Goal: Task Accomplishment & Management: Manage account settings

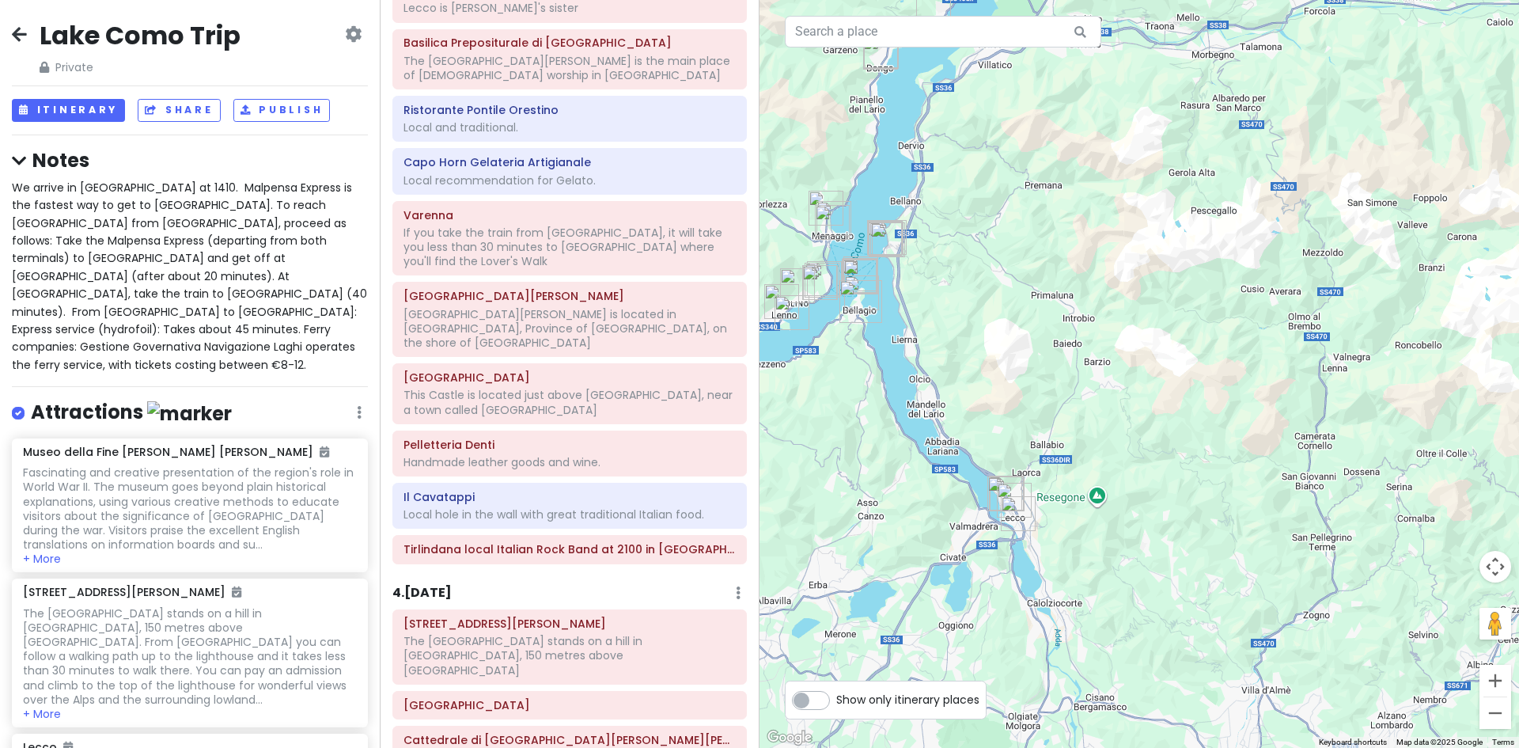
scroll to position [1266, 0]
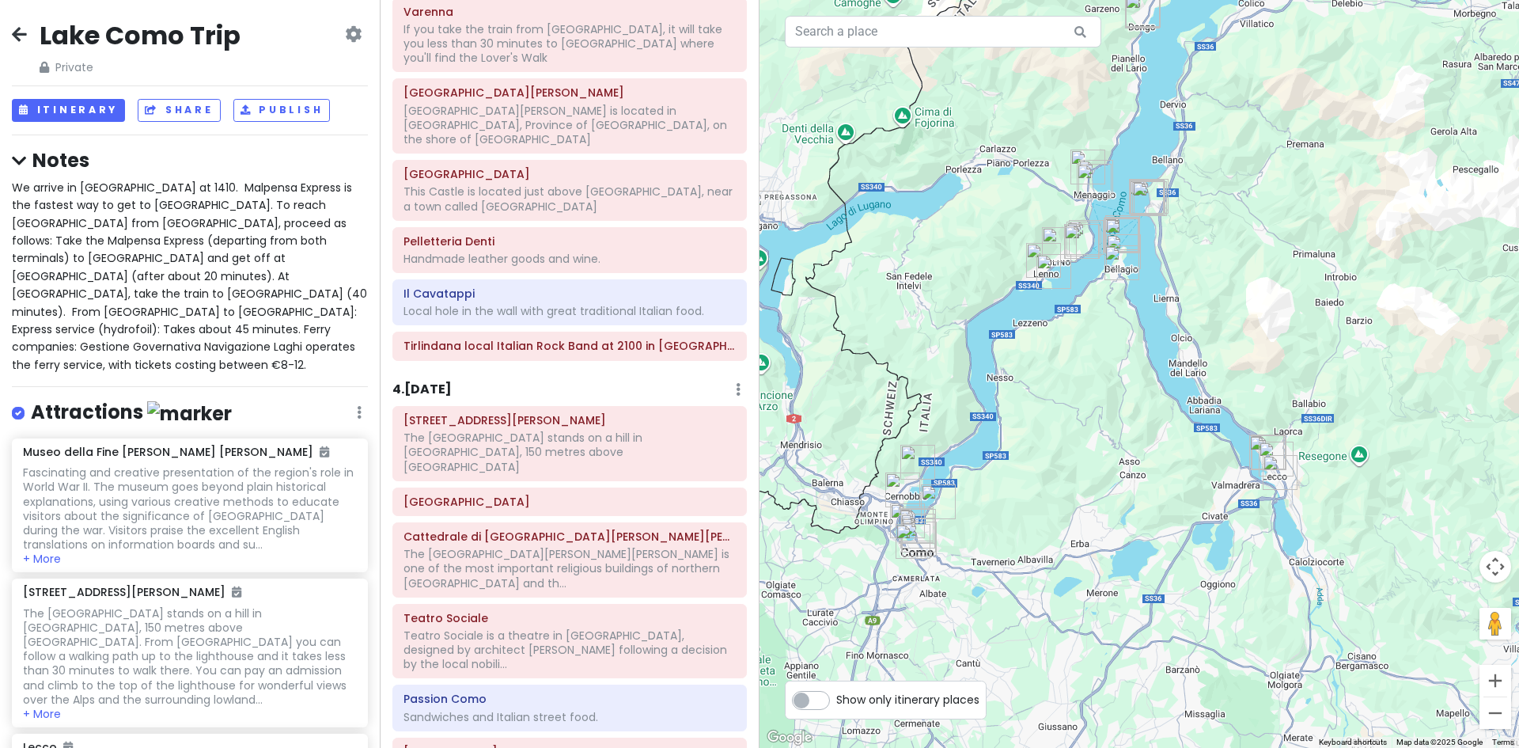
drag, startPoint x: 870, startPoint y: 537, endPoint x: 1114, endPoint y: 496, distance: 247.2
click at [1114, 496] on div at bounding box center [1140, 374] width 760 height 748
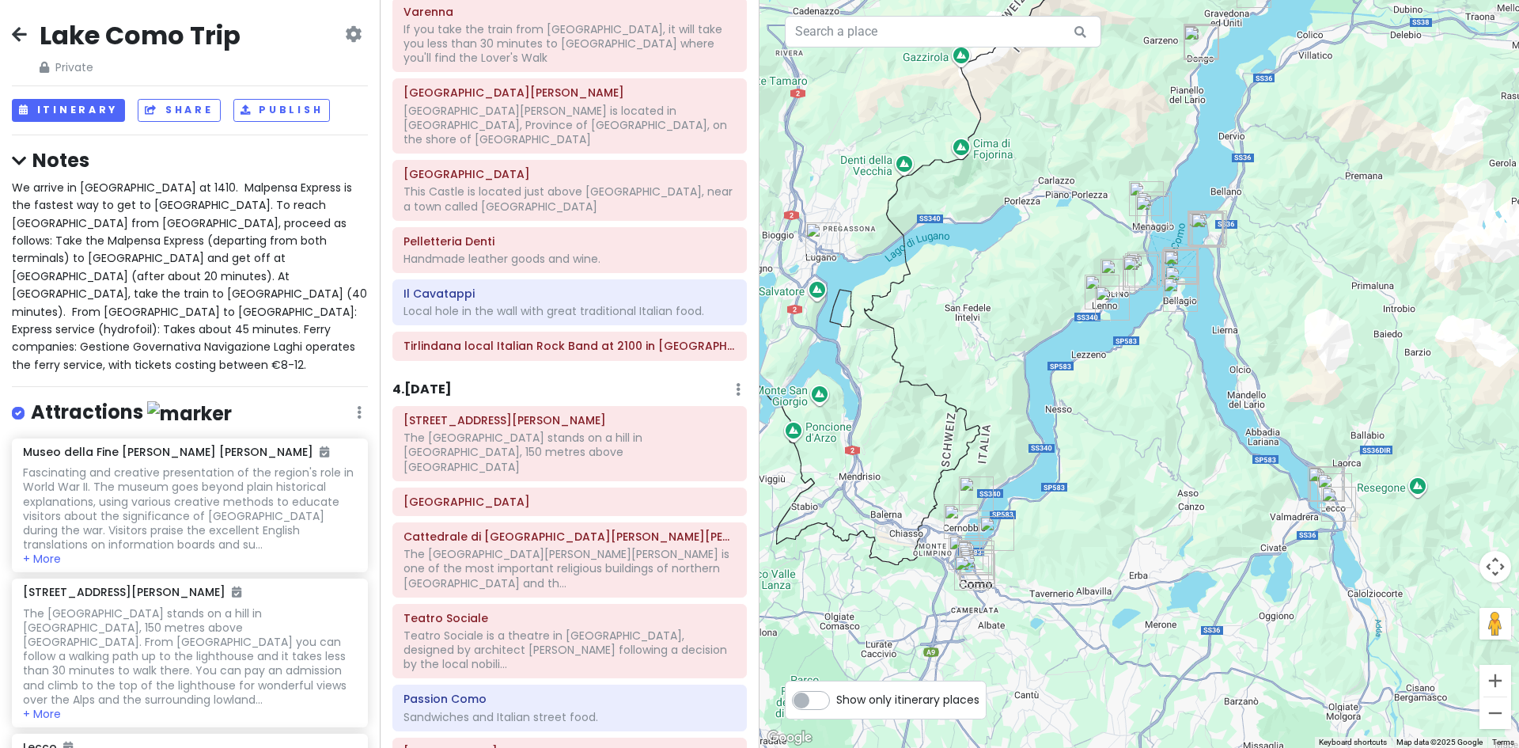
drag, startPoint x: 858, startPoint y: 361, endPoint x: 917, endPoint y: 394, distance: 68.0
click at [917, 394] on div at bounding box center [1140, 374] width 760 height 748
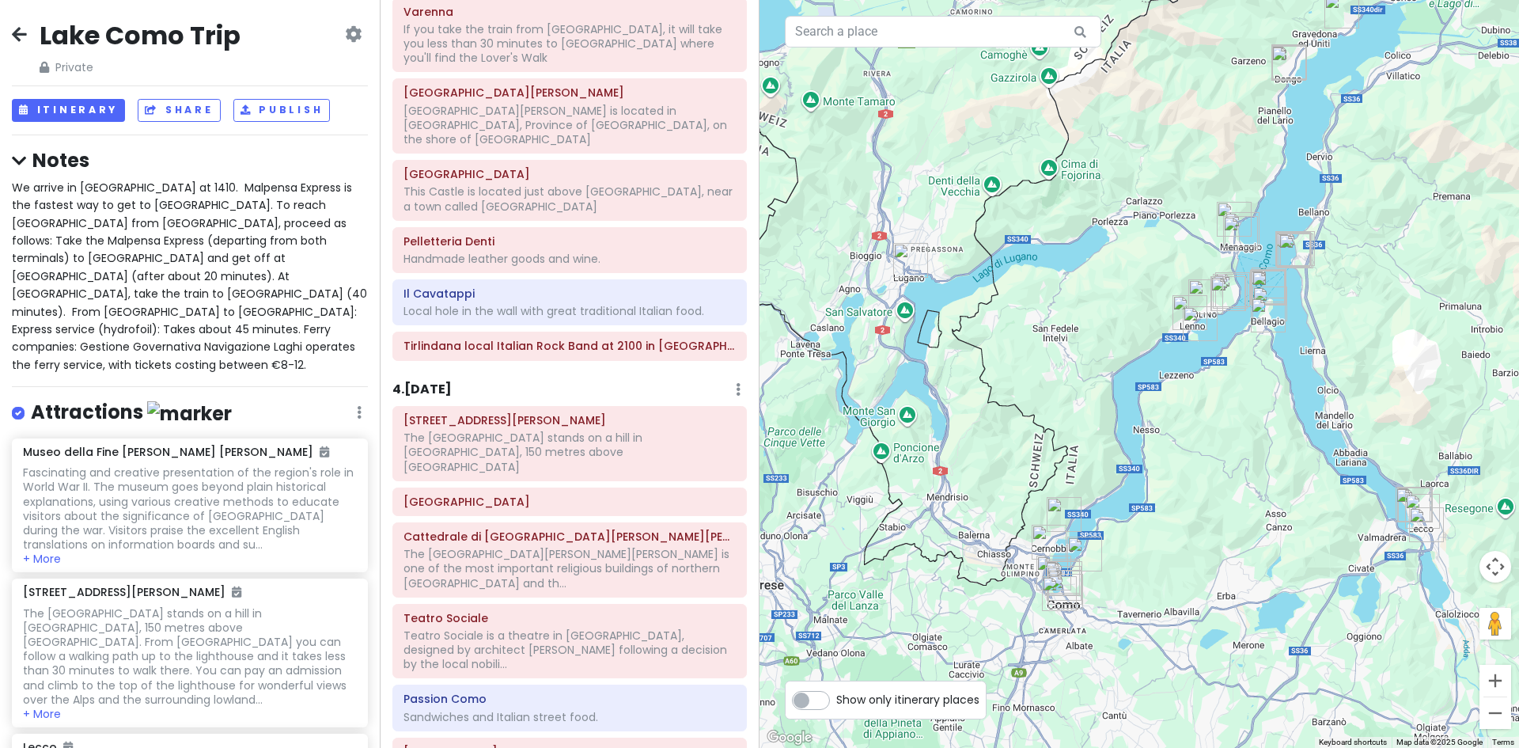
drag, startPoint x: 923, startPoint y: 337, endPoint x: 1014, endPoint y: 358, distance: 93.5
click at [1014, 358] on div at bounding box center [1140, 374] width 760 height 748
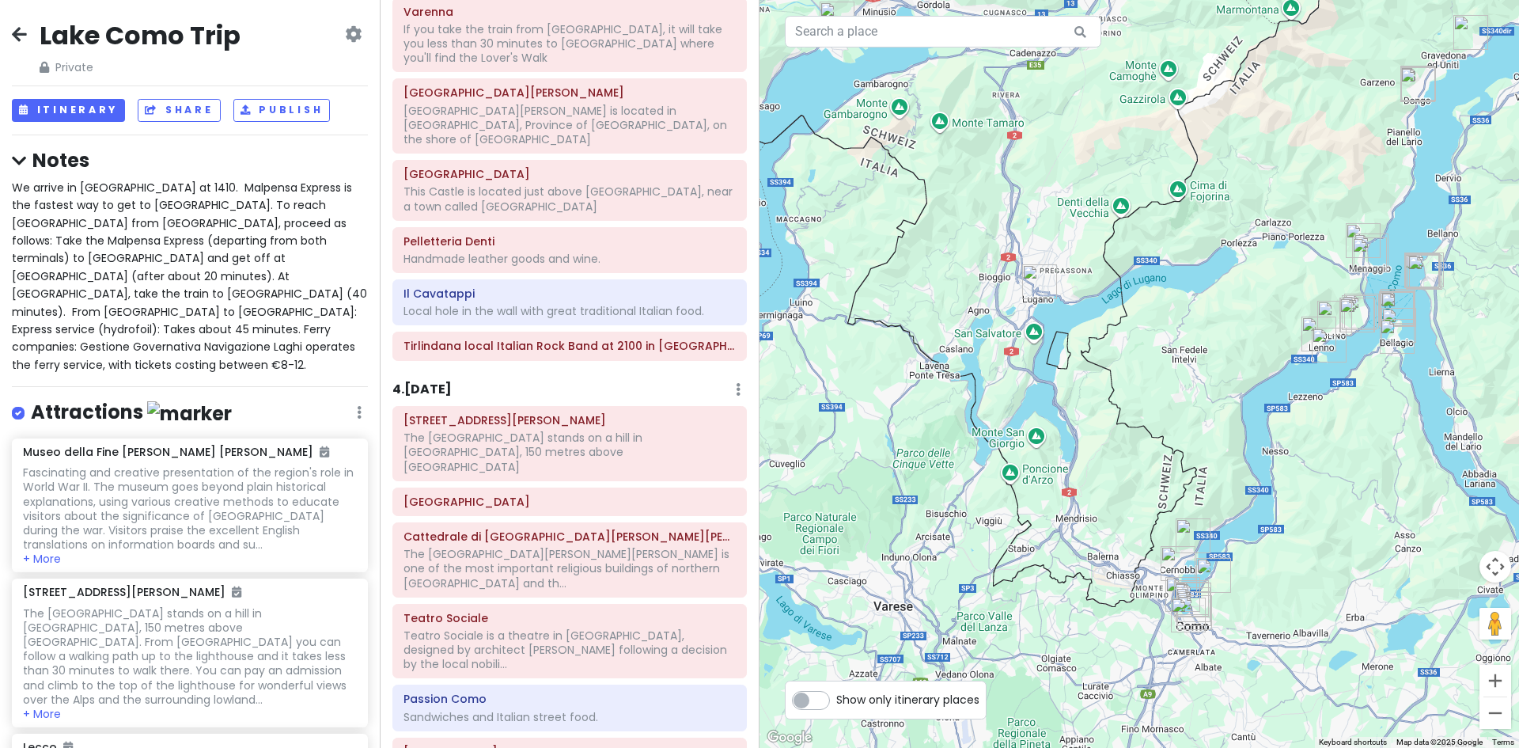
drag, startPoint x: 998, startPoint y: 354, endPoint x: 1131, endPoint y: 375, distance: 134.6
click at [1131, 375] on div at bounding box center [1140, 374] width 760 height 748
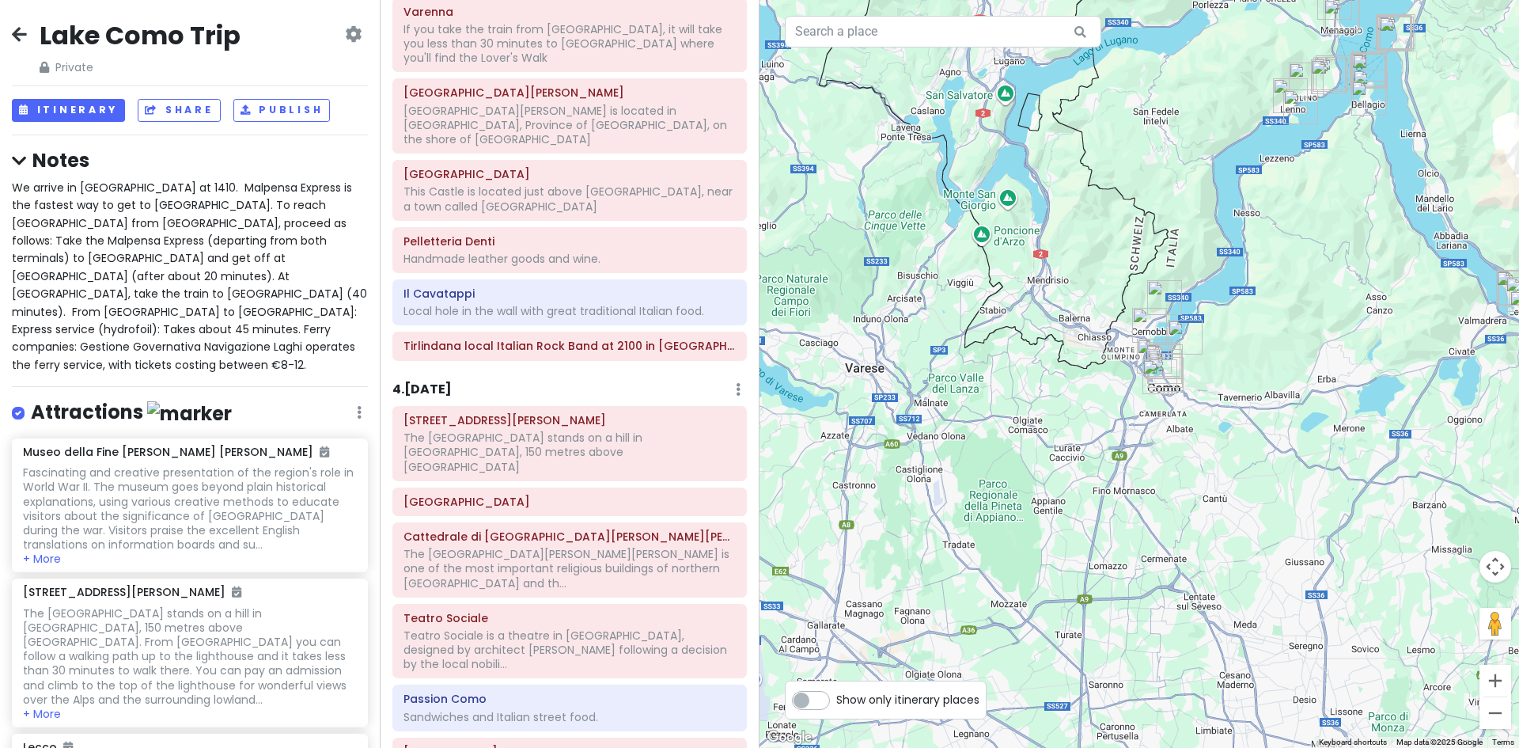
drag, startPoint x: 1135, startPoint y: 408, endPoint x: 1106, endPoint y: 168, distance: 241.5
click at [1106, 168] on div at bounding box center [1140, 374] width 760 height 748
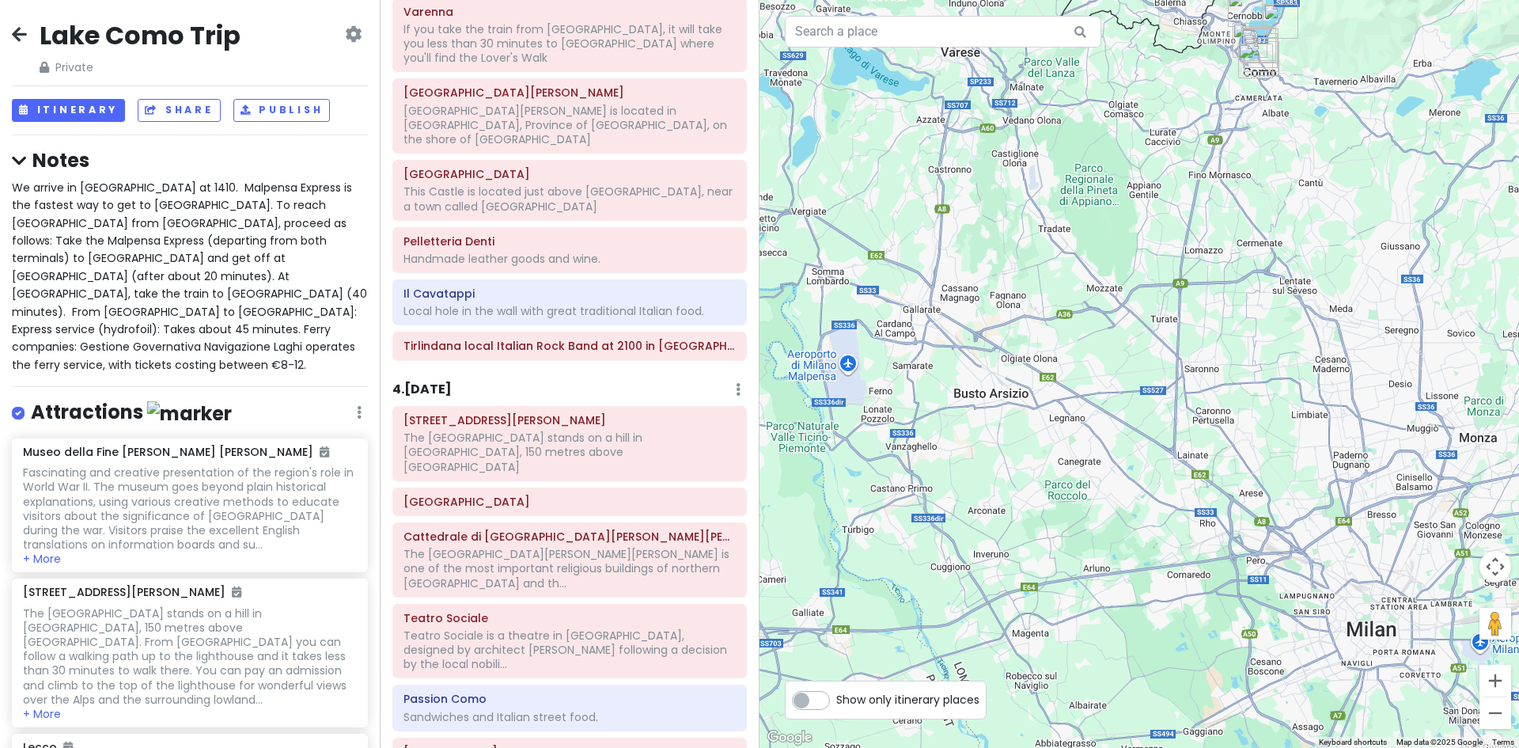
drag, startPoint x: 931, startPoint y: 540, endPoint x: 1025, endPoint y: 223, distance: 330.0
click at [1026, 222] on div at bounding box center [1140, 374] width 760 height 748
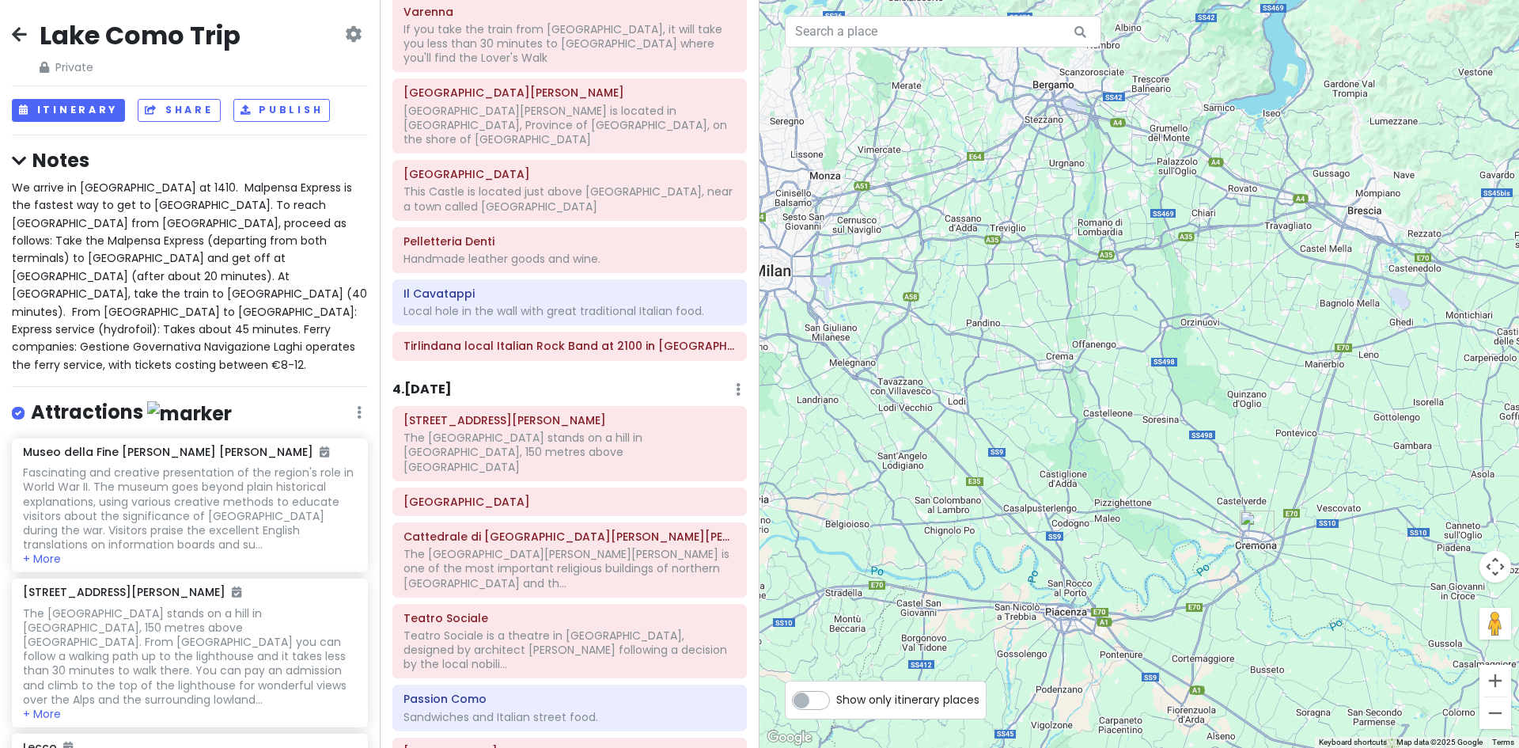
drag, startPoint x: 1362, startPoint y: 568, endPoint x: 947, endPoint y: 301, distance: 493.0
click at [947, 301] on div at bounding box center [1140, 374] width 760 height 748
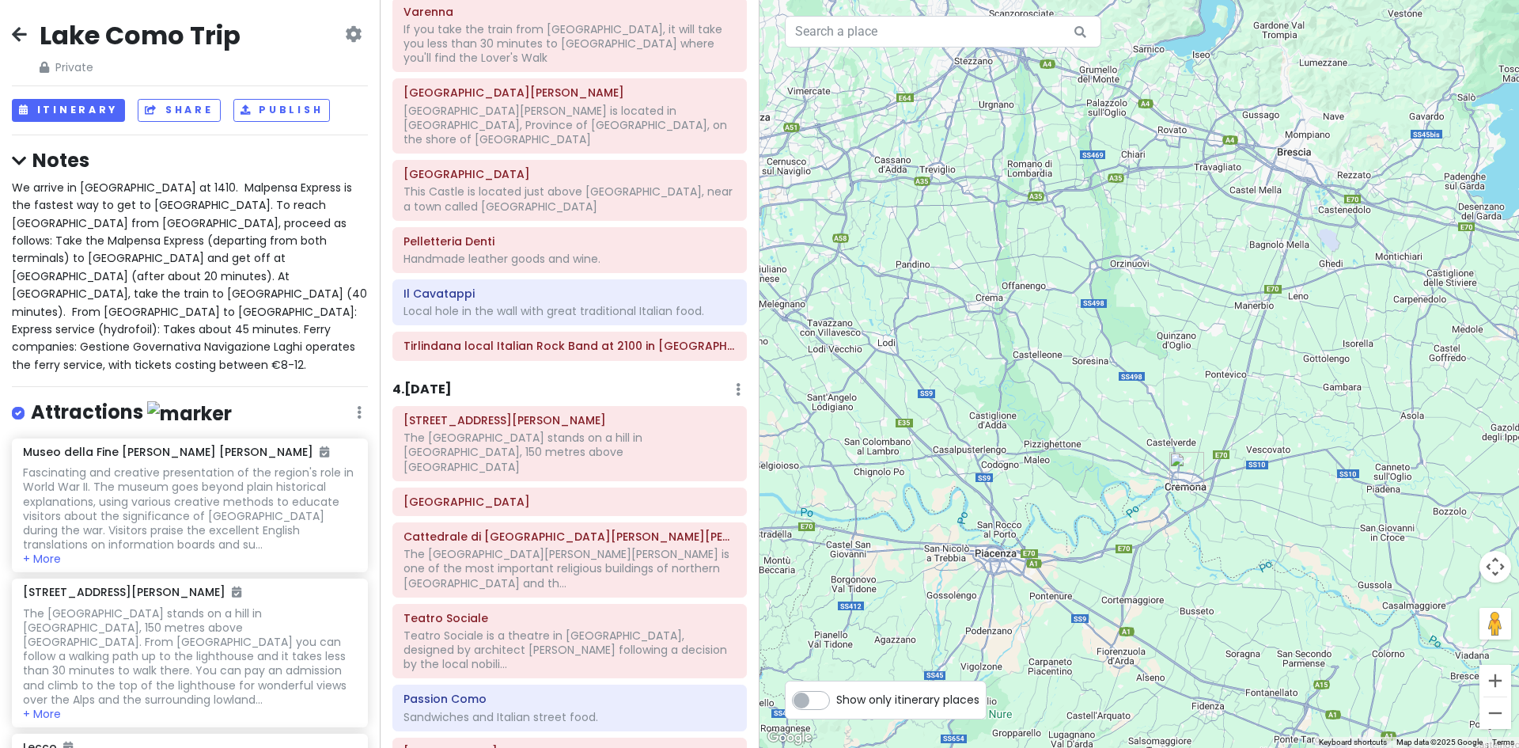
drag, startPoint x: 1245, startPoint y: 593, endPoint x: 1182, endPoint y: 538, distance: 83.5
click at [1184, 539] on div at bounding box center [1140, 374] width 760 height 748
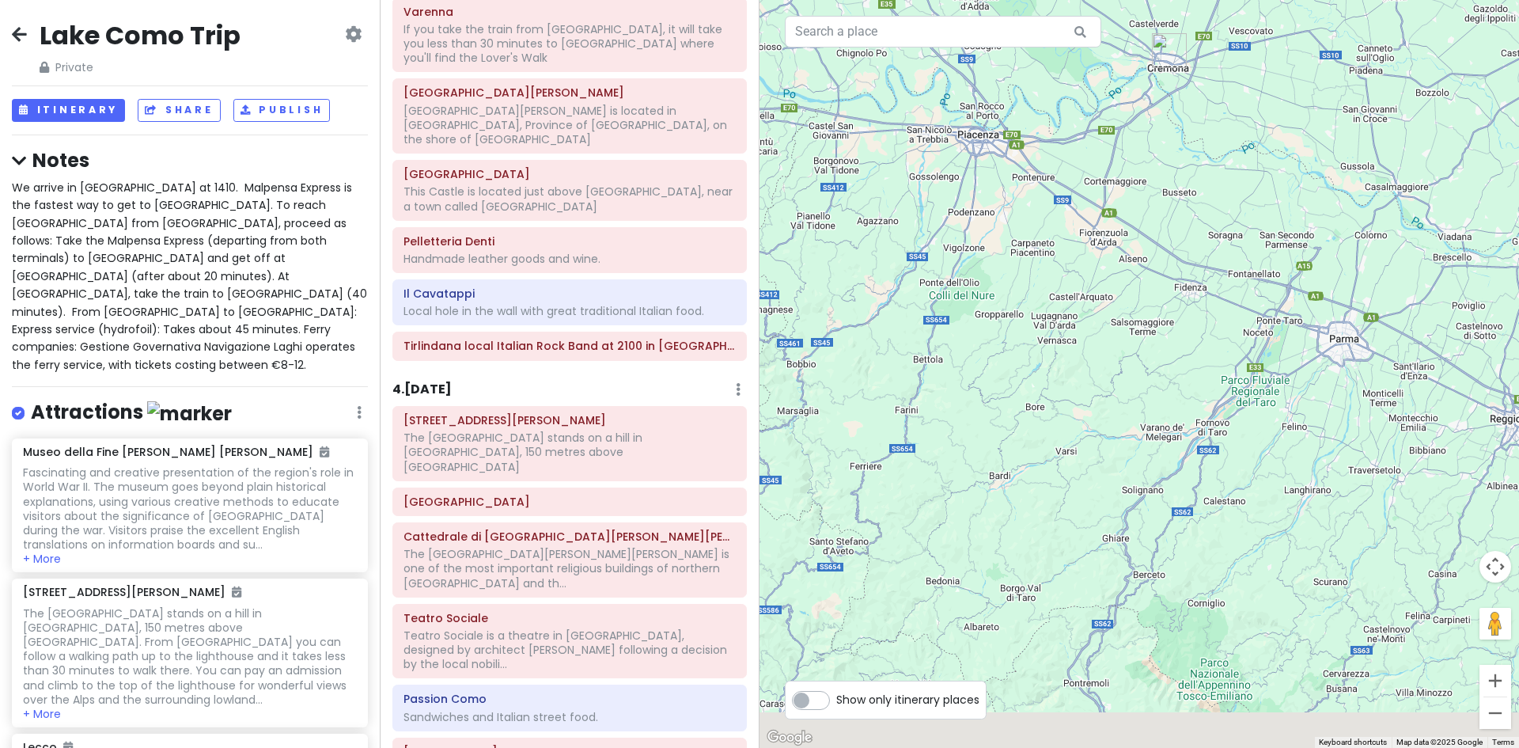
drag, startPoint x: 1084, startPoint y: 555, endPoint x: 1102, endPoint y: 43, distance: 512.3
click at [1102, 43] on div at bounding box center [1140, 374] width 760 height 748
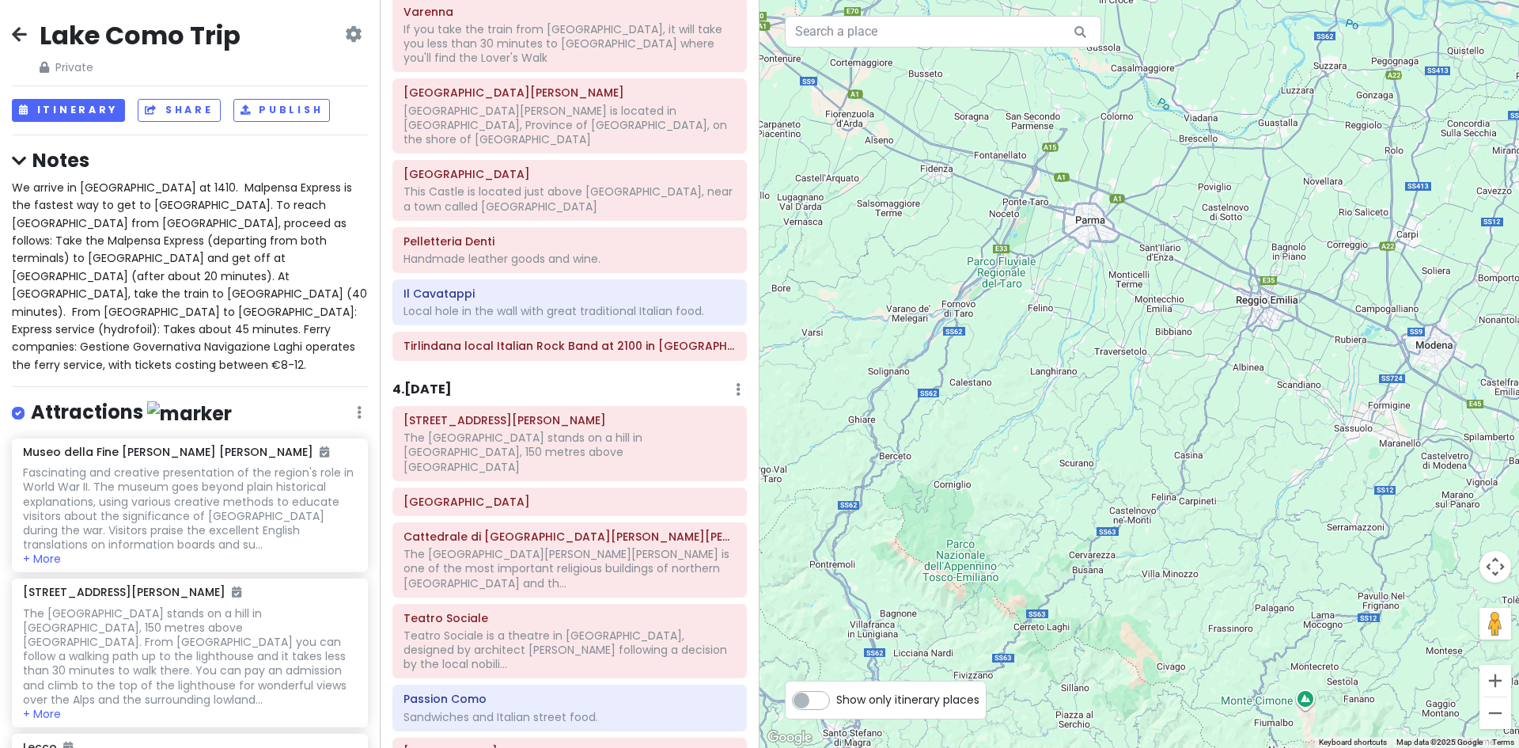
drag, startPoint x: 1334, startPoint y: 423, endPoint x: 1049, endPoint y: 399, distance: 286.7
click at [1049, 400] on div at bounding box center [1140, 374] width 760 height 748
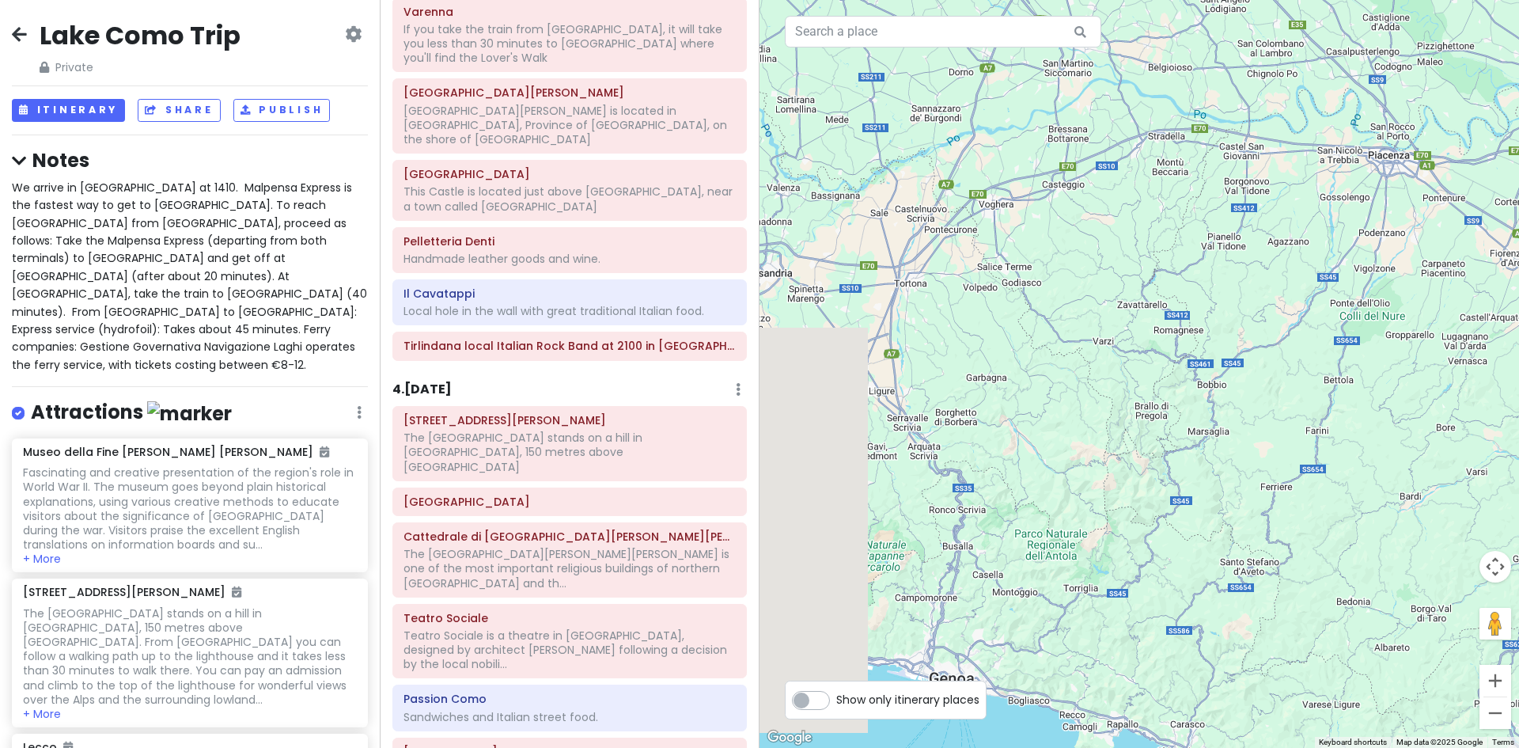
drag, startPoint x: 871, startPoint y: 287, endPoint x: 1509, endPoint y: 419, distance: 651.2
click at [1519, 422] on html "Lake Como Trip Private Change Dates Make a Copy Delete Trip Give Feedback 💡 Sup…" at bounding box center [759, 374] width 1519 height 748
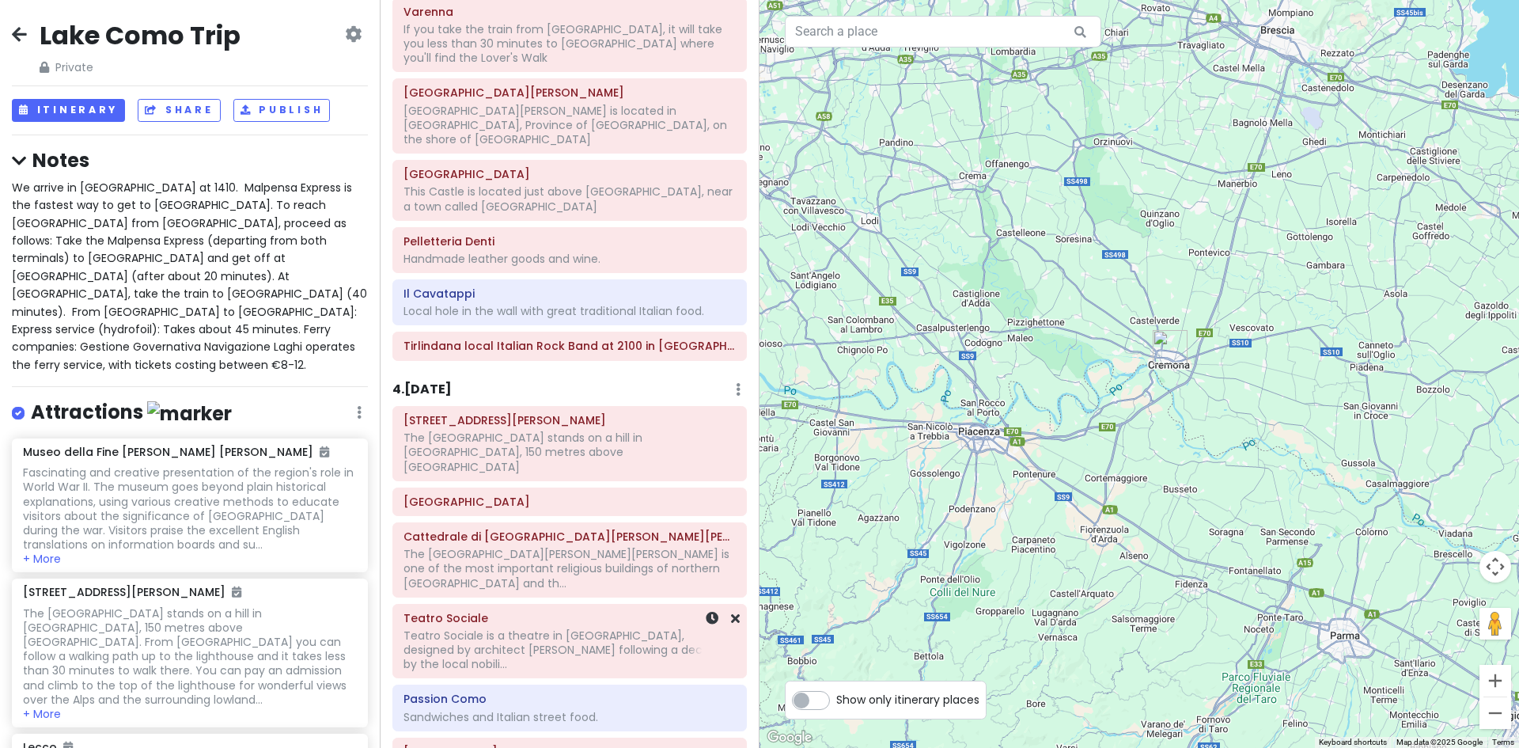
drag, startPoint x: 1149, startPoint y: 333, endPoint x: 654, endPoint y: 522, distance: 530.2
click at [654, 522] on div "Lake Como Trip Private Change Dates Make a Copy Delete Trip Give Feedback 💡 Sup…" at bounding box center [759, 374] width 1519 height 748
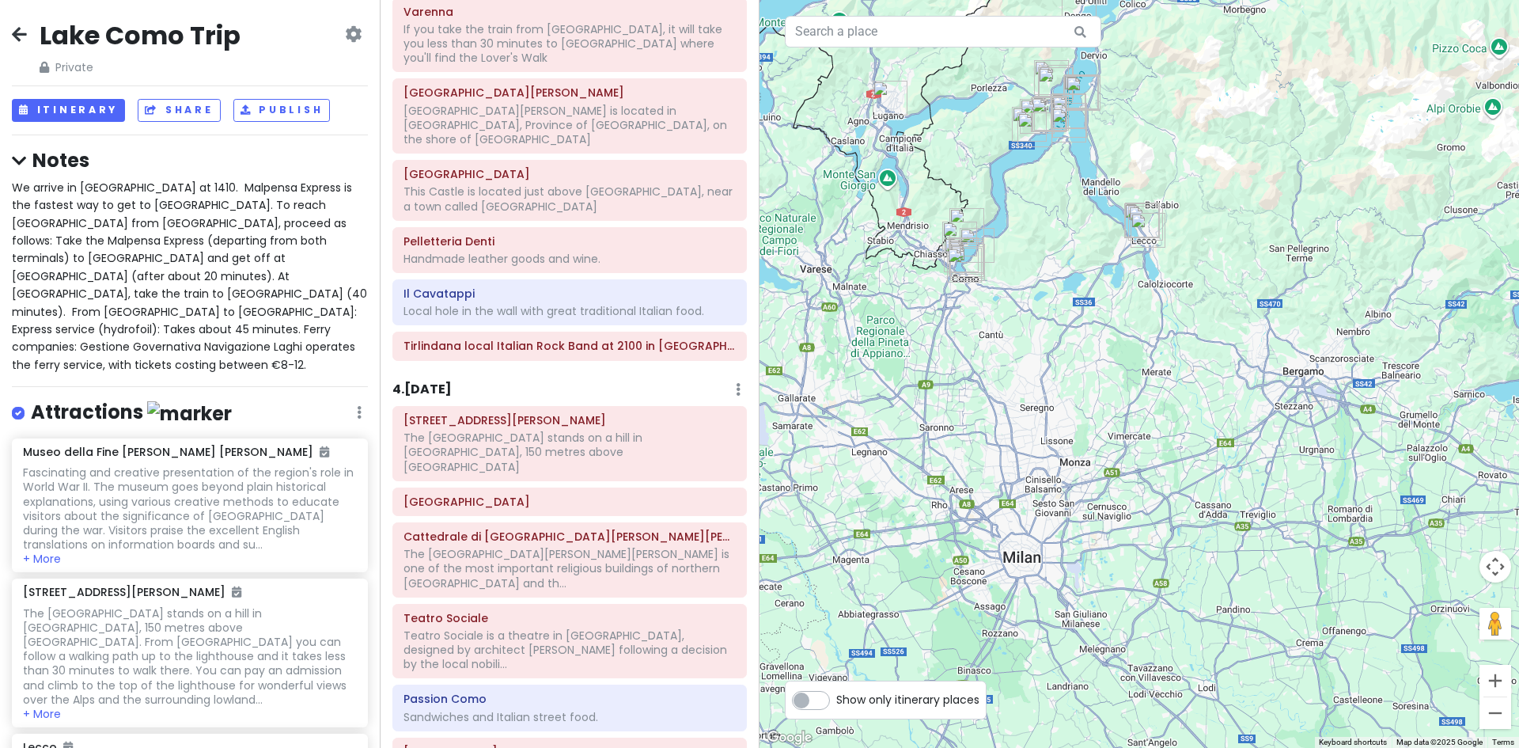
drag, startPoint x: 911, startPoint y: 252, endPoint x: 1318, endPoint y: 657, distance: 574.7
click at [1319, 659] on div at bounding box center [1140, 374] width 760 height 748
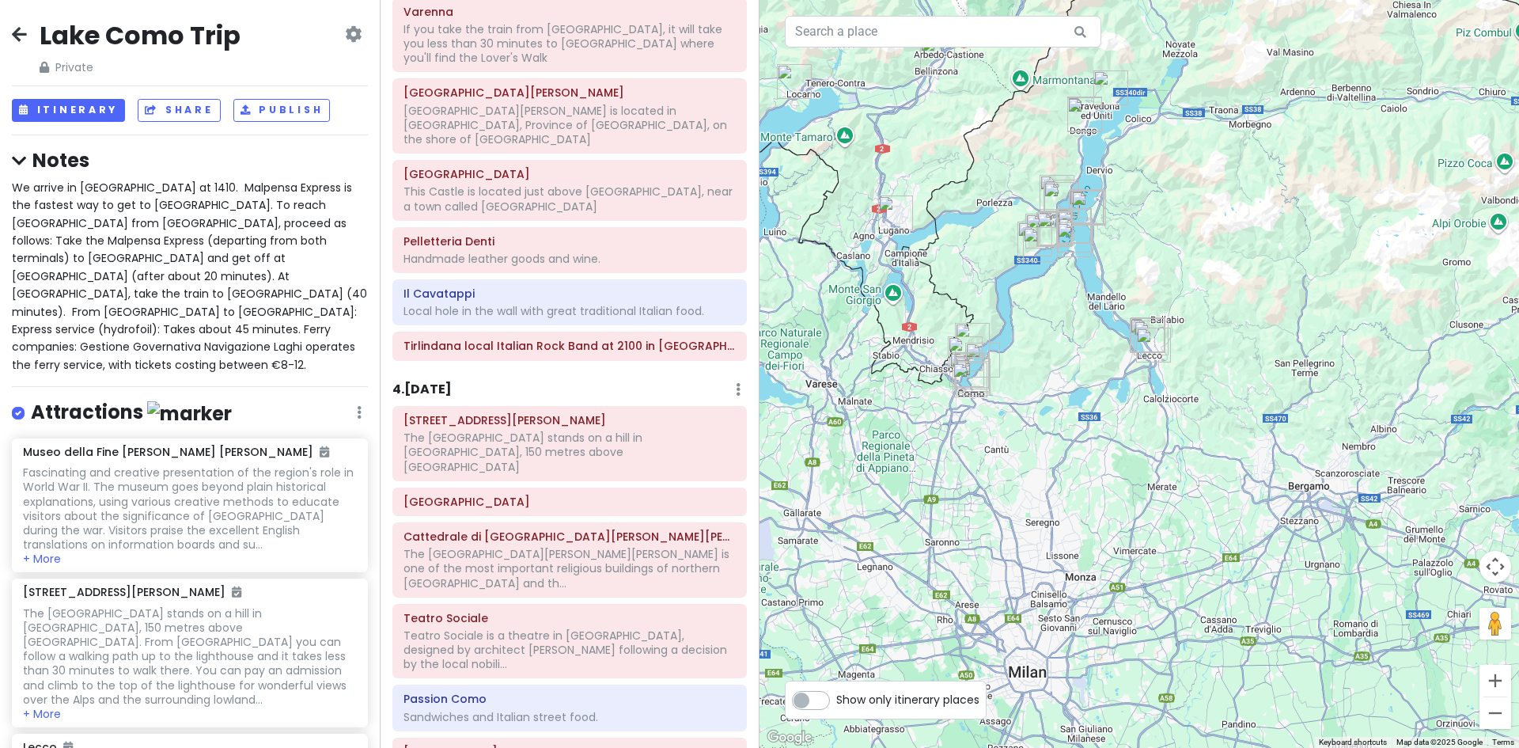
drag, startPoint x: 1035, startPoint y: 291, endPoint x: 1028, endPoint y: 446, distance: 155.3
click at [1028, 444] on div at bounding box center [1140, 374] width 760 height 748
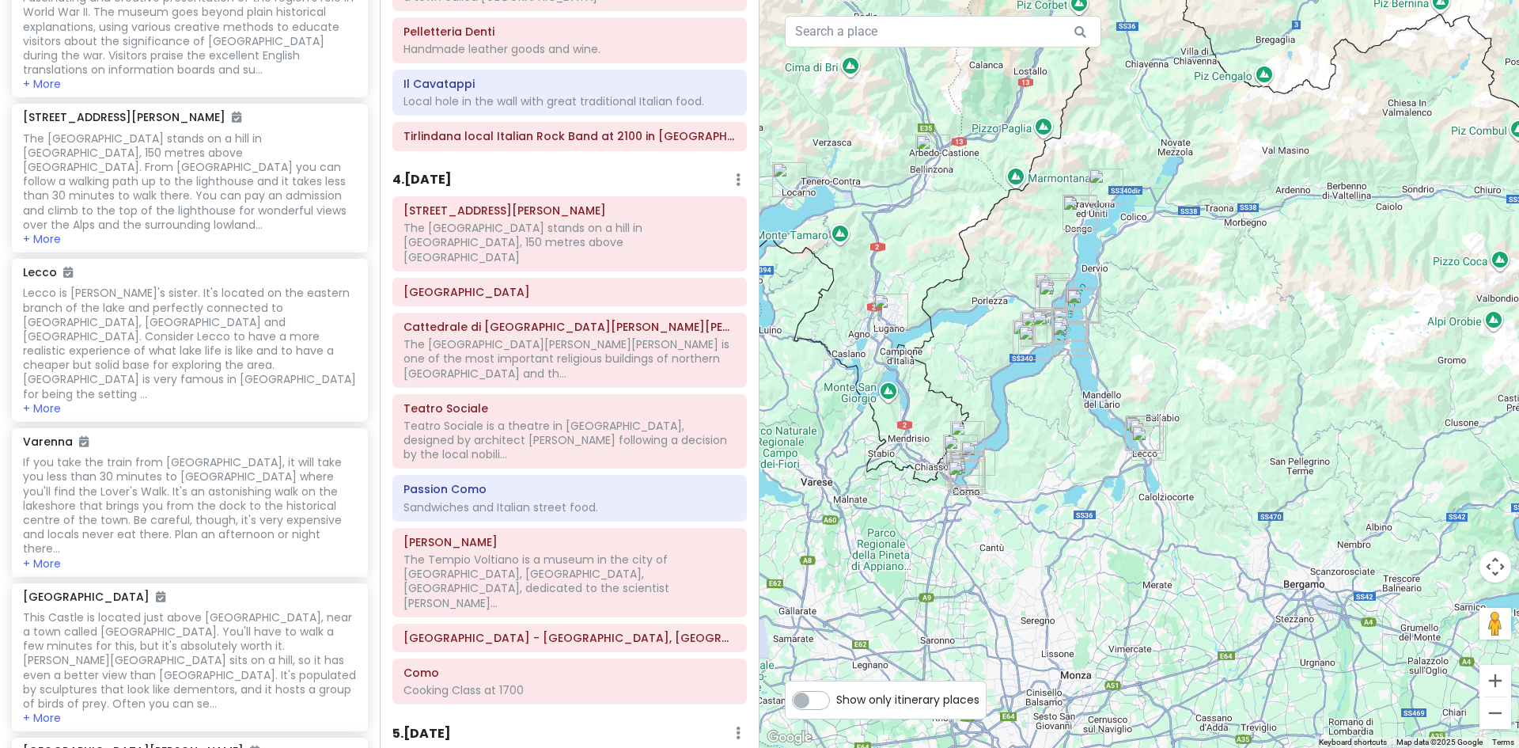
scroll to position [1782, 0]
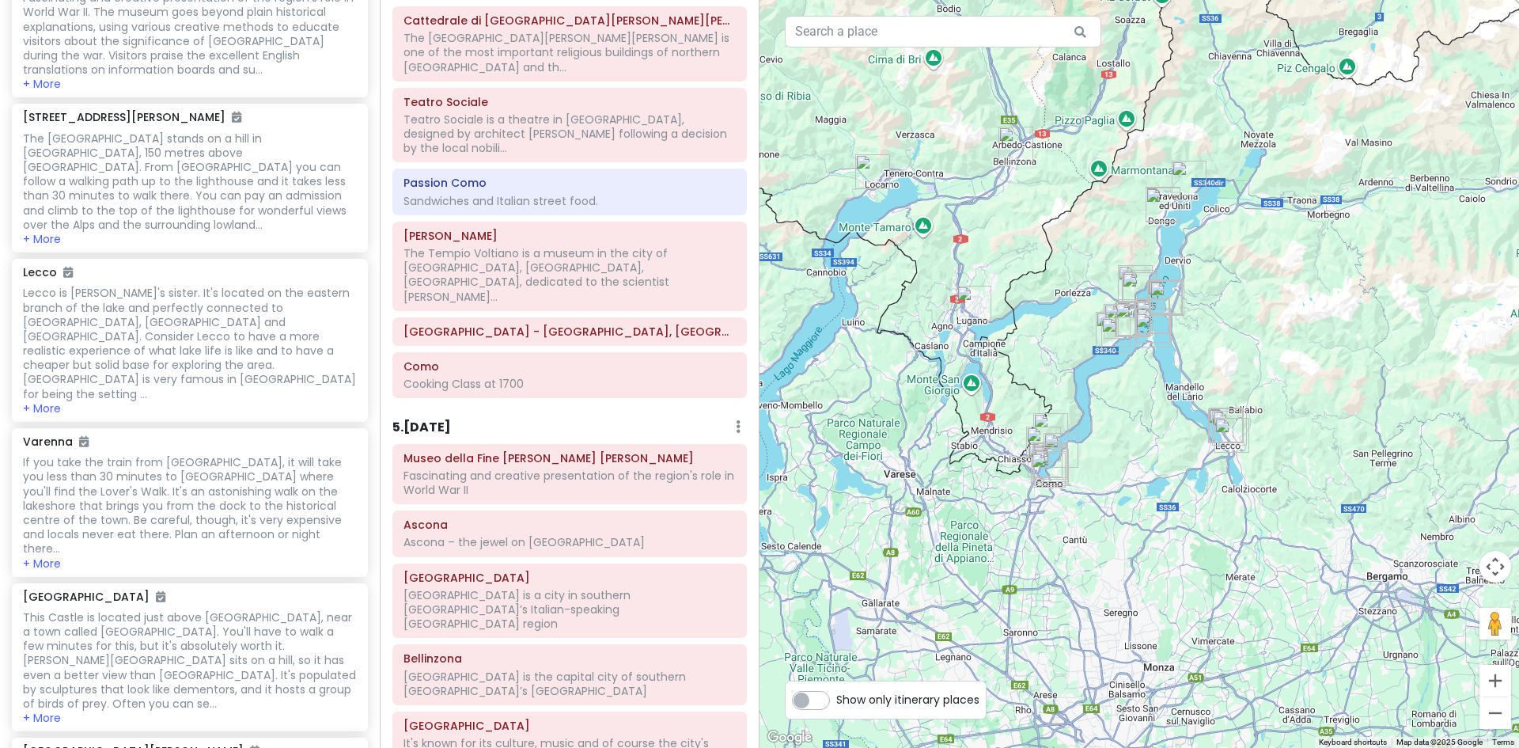
drag, startPoint x: 939, startPoint y: 359, endPoint x: 1026, endPoint y: 351, distance: 86.6
click at [1026, 351] on div at bounding box center [1140, 374] width 760 height 748
click at [966, 158] on div at bounding box center [1140, 374] width 760 height 748
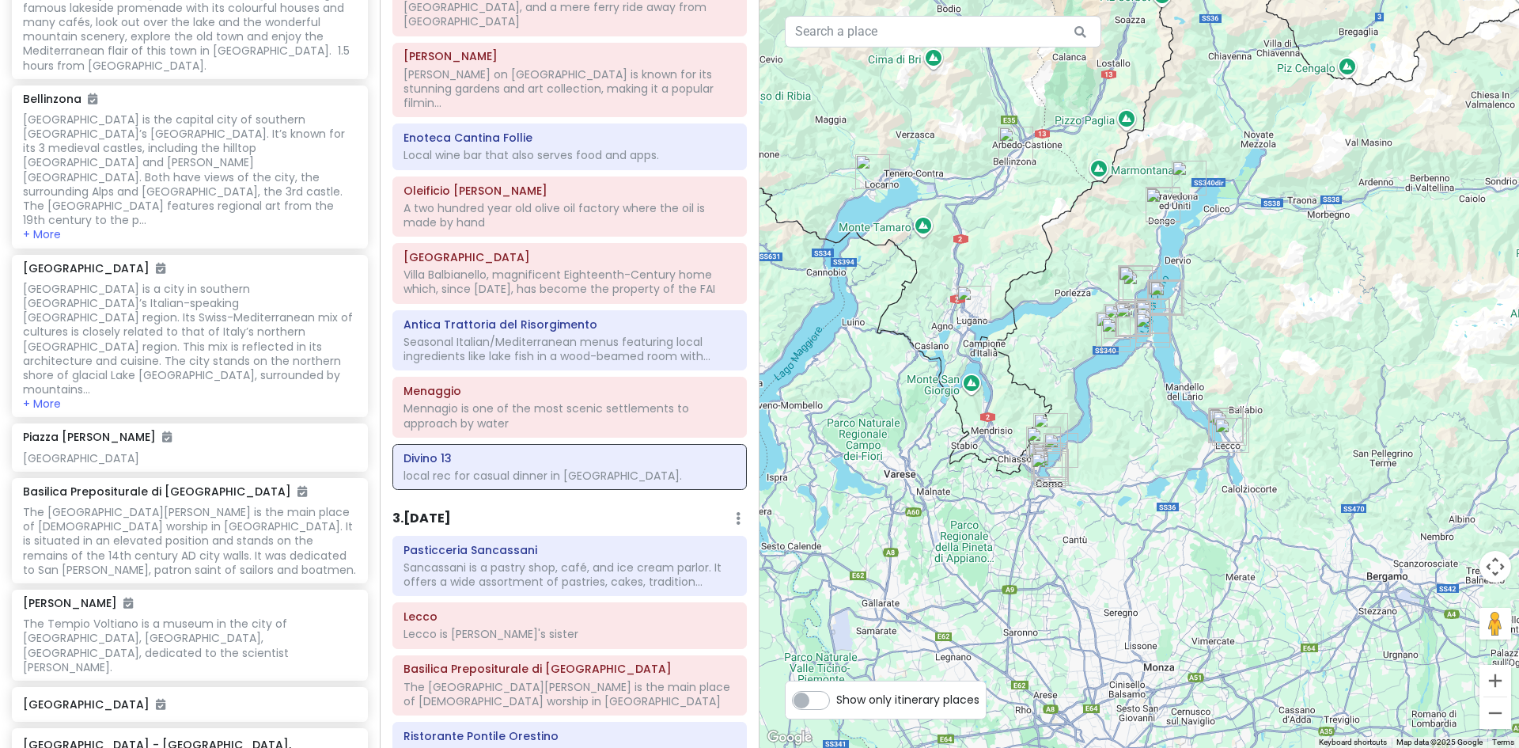
scroll to position [2770, 0]
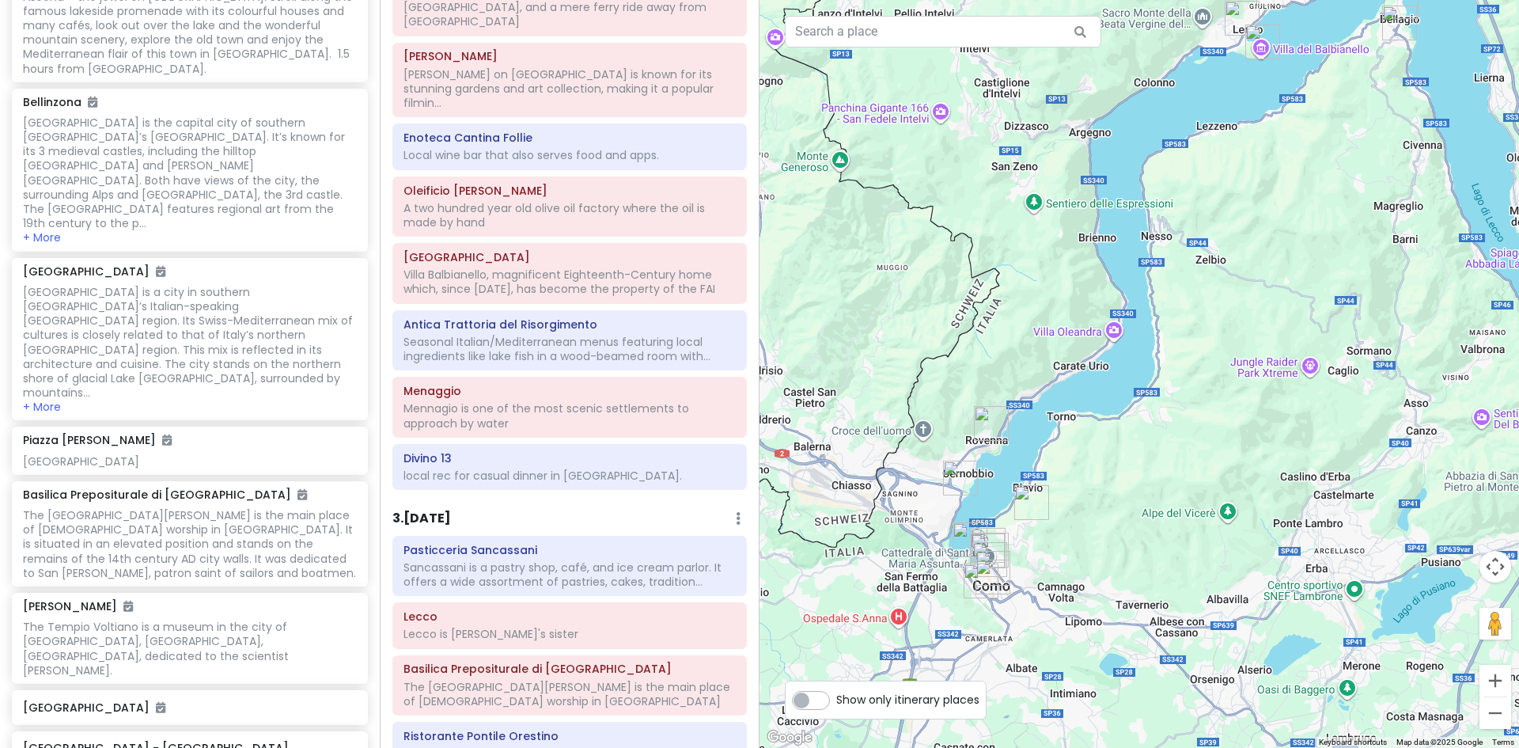
drag, startPoint x: 1242, startPoint y: 338, endPoint x: 1243, endPoint y: 374, distance: 35.6
click at [1243, 374] on div at bounding box center [1140, 374] width 760 height 748
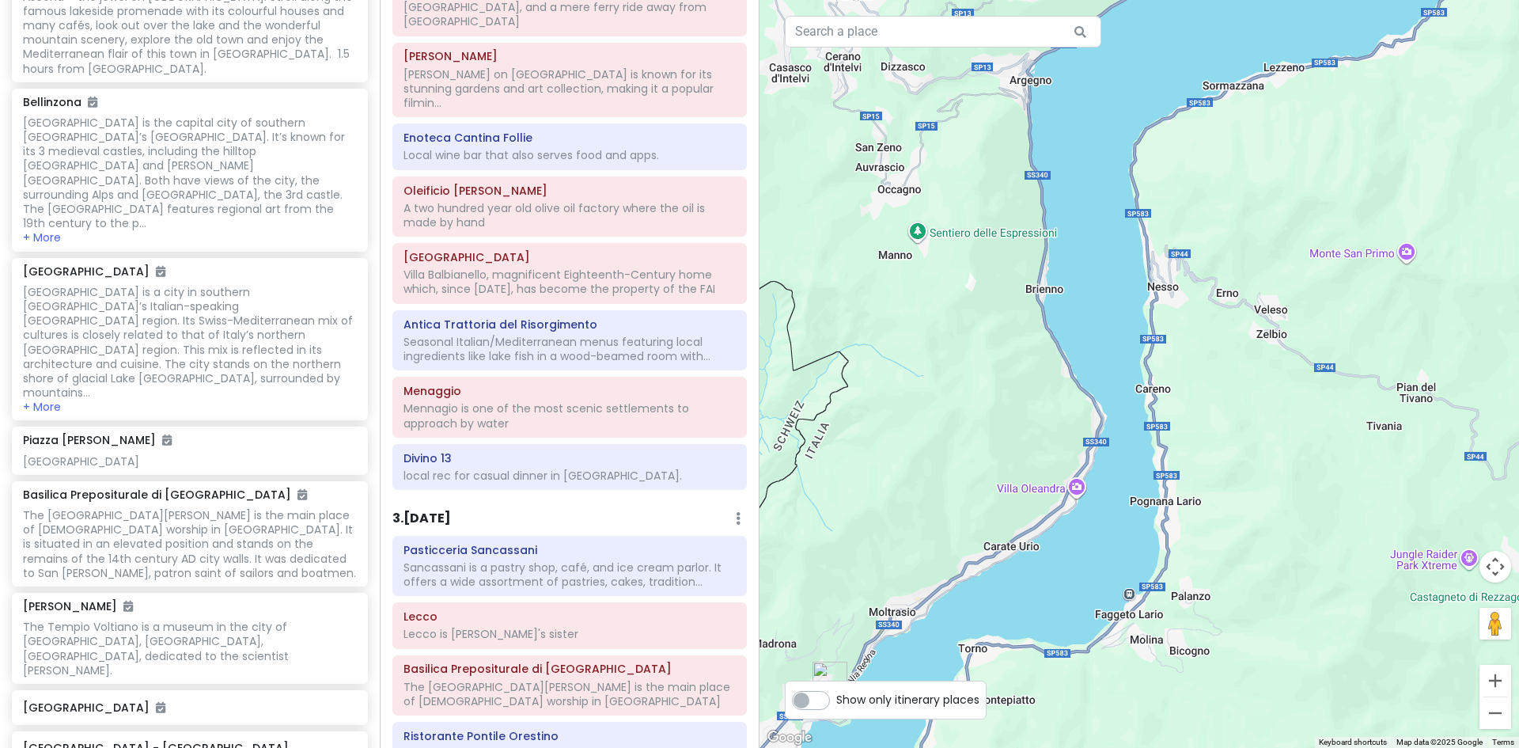
drag, startPoint x: 1095, startPoint y: 279, endPoint x: 980, endPoint y: 415, distance: 177.9
click at [980, 415] on div at bounding box center [1140, 374] width 760 height 748
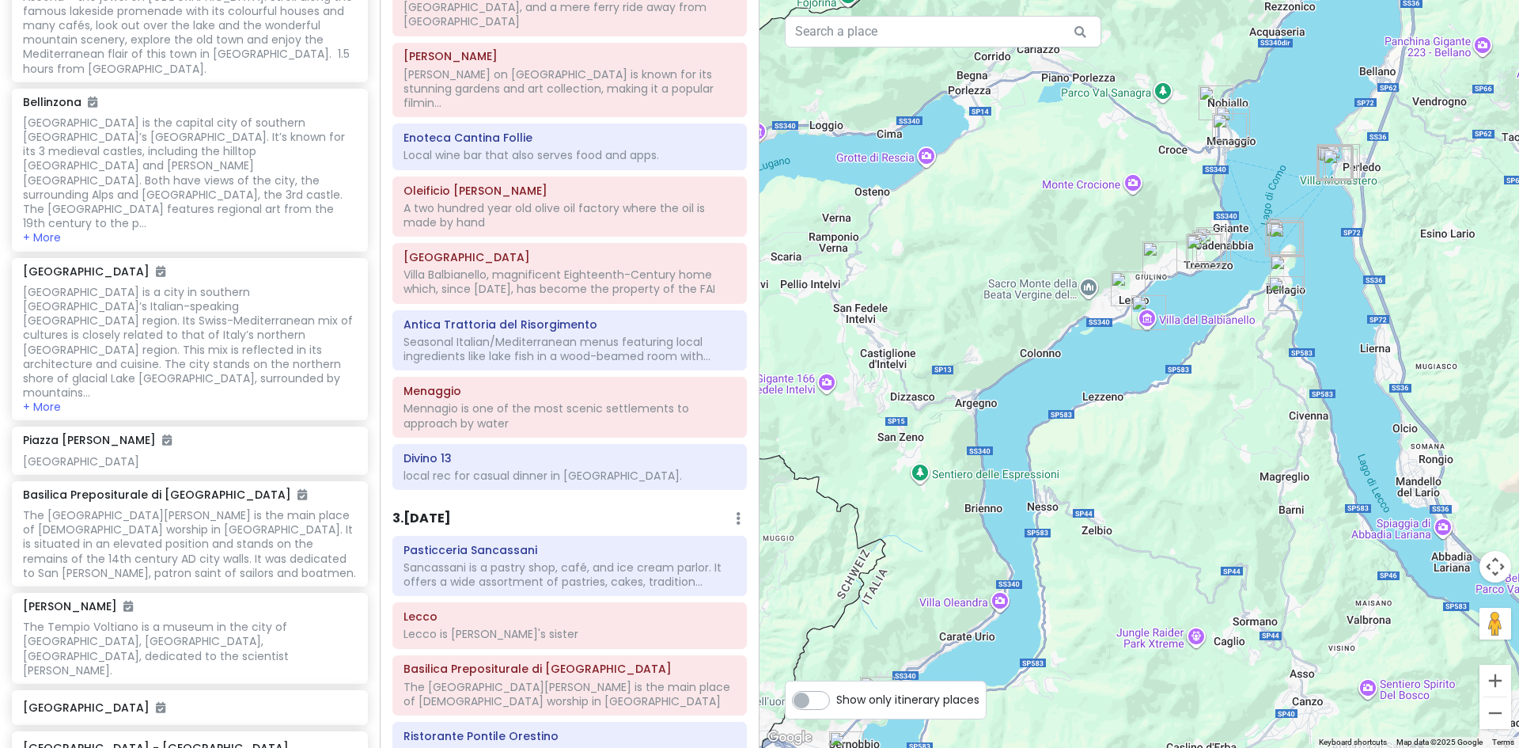
drag, startPoint x: 1253, startPoint y: 86, endPoint x: 1067, endPoint y: 244, distance: 244.3
click at [1067, 244] on div at bounding box center [1140, 374] width 760 height 748
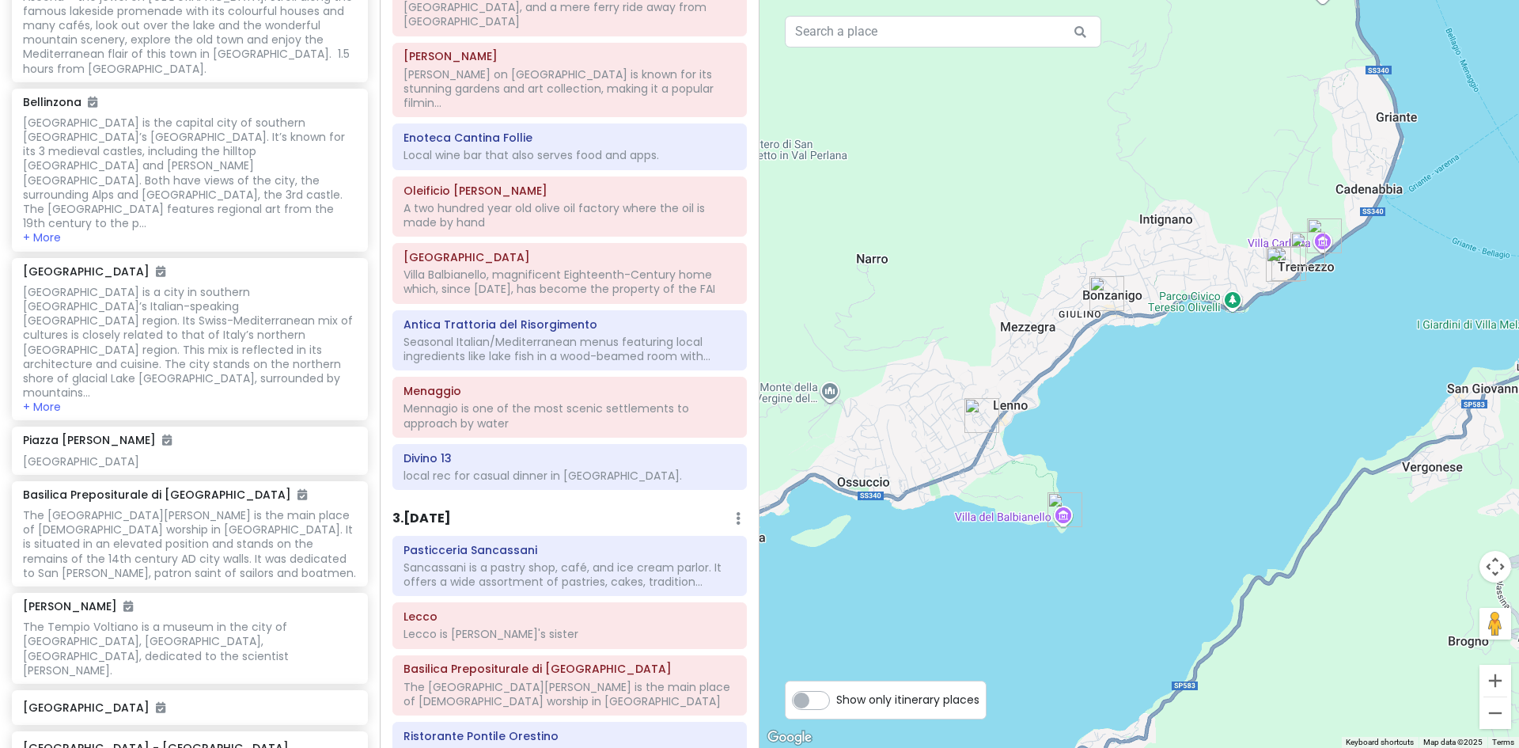
drag, startPoint x: 1333, startPoint y: 253, endPoint x: 1050, endPoint y: 224, distance: 284.0
click at [1050, 224] on div at bounding box center [1140, 374] width 760 height 748
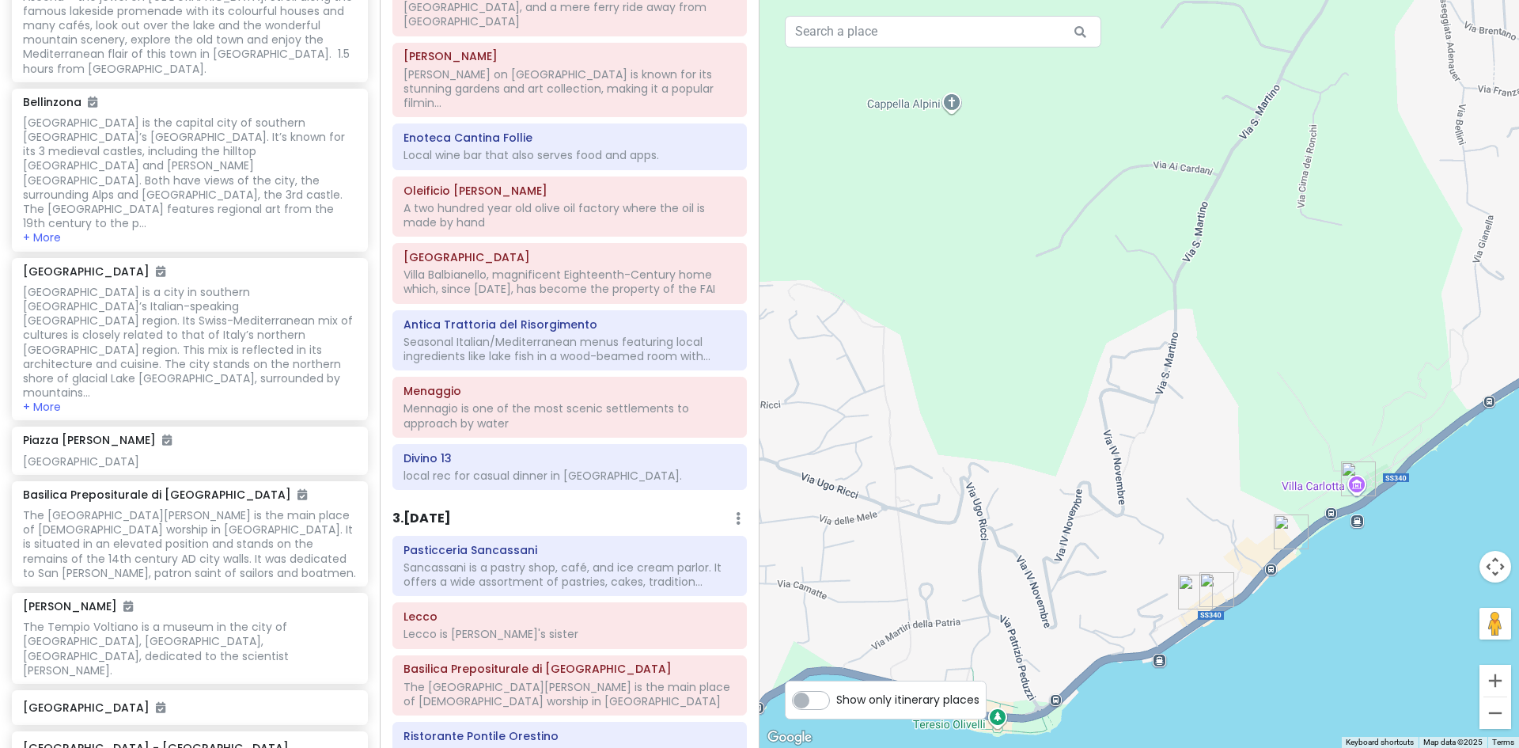
drag, startPoint x: 1359, startPoint y: 212, endPoint x: 1038, endPoint y: 419, distance: 381.7
click at [1038, 419] on div at bounding box center [1140, 374] width 760 height 748
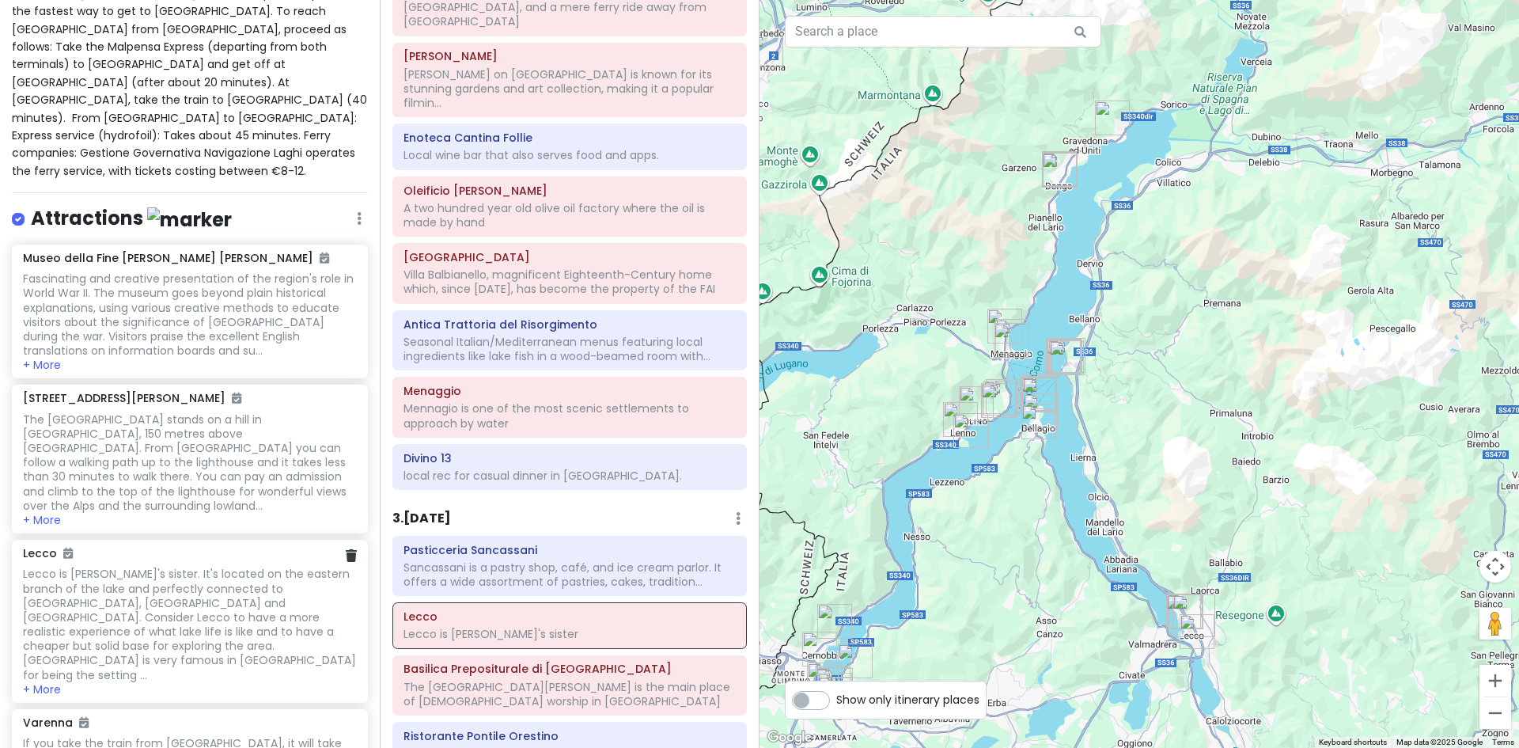
scroll to position [0, 0]
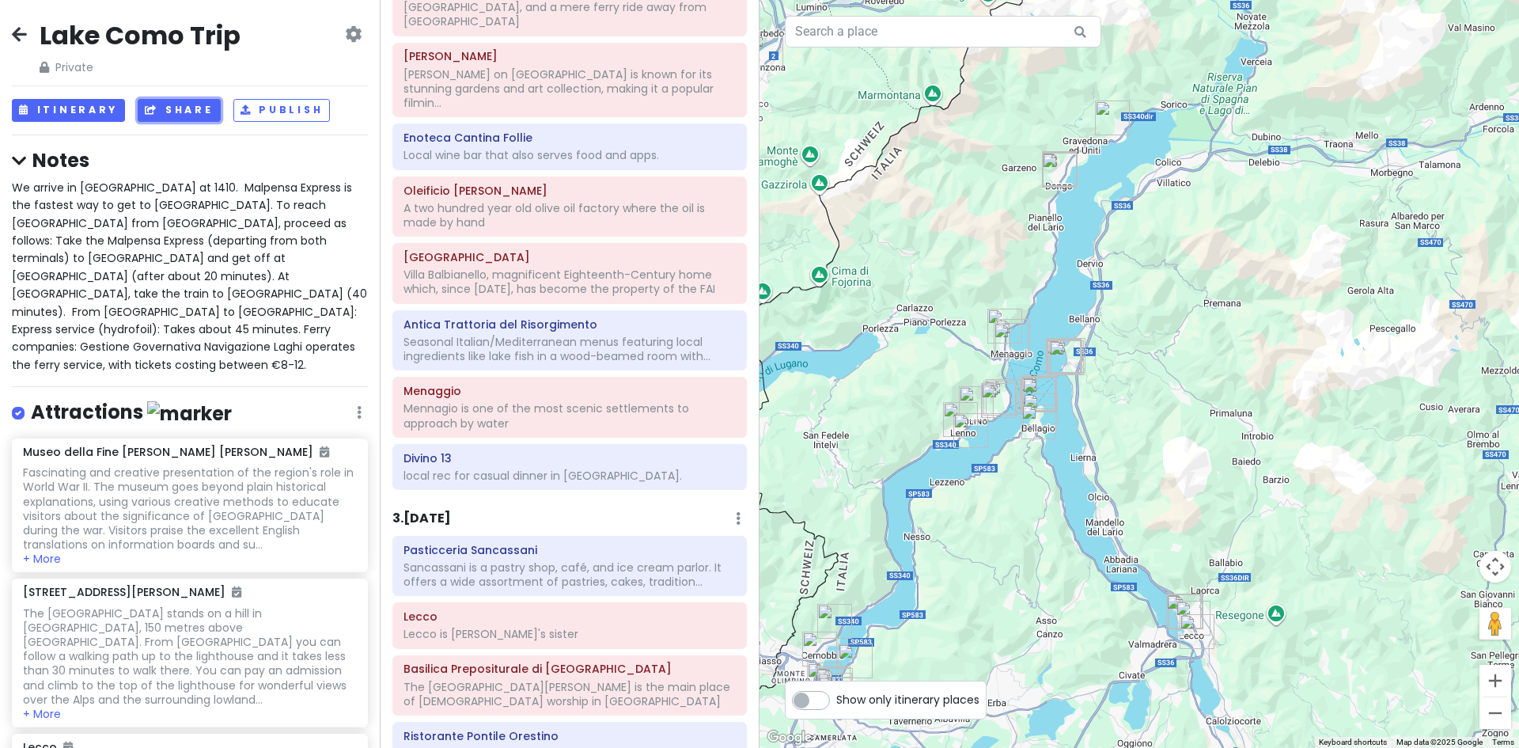
click at [178, 113] on button "Share" at bounding box center [179, 110] width 82 height 23
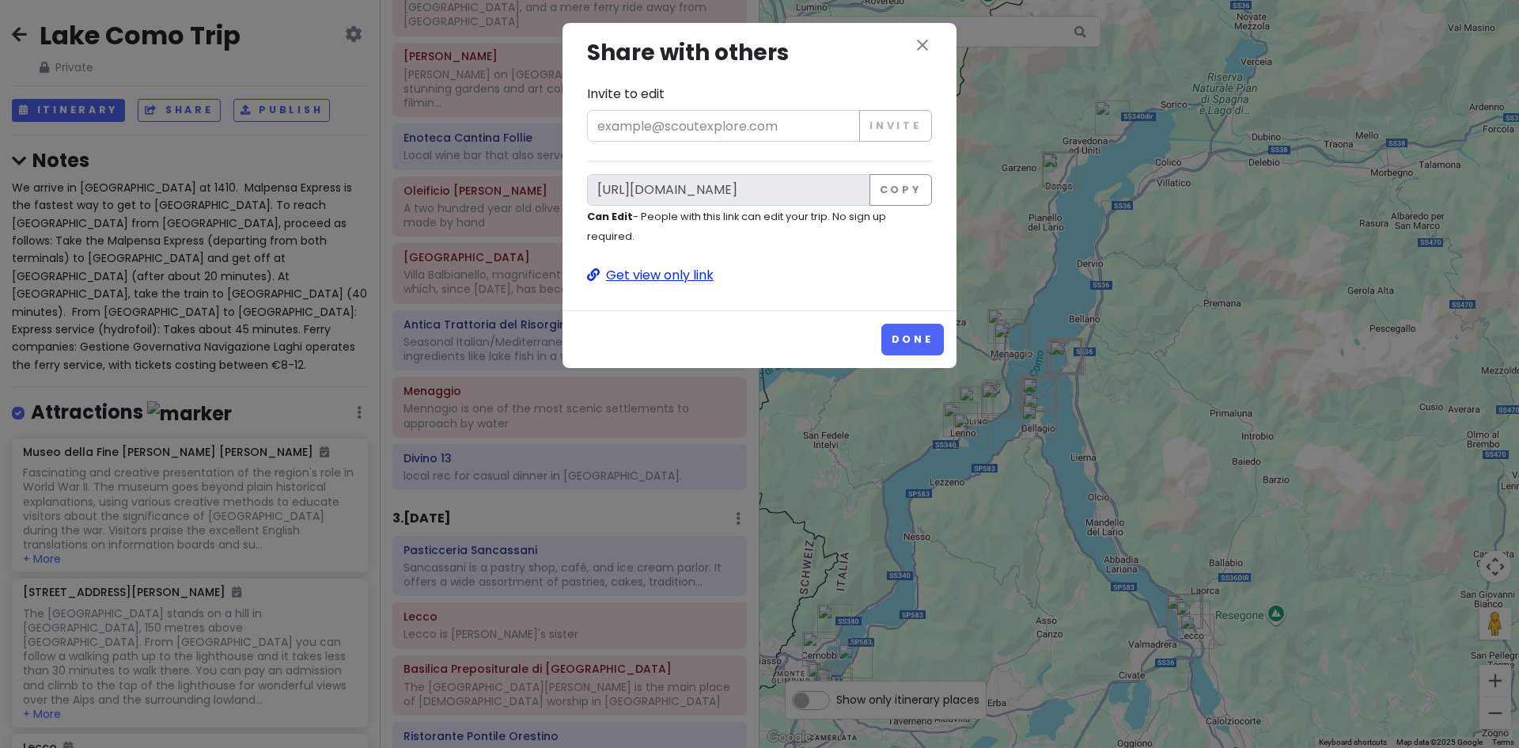
click at [662, 275] on p "Get view only link" at bounding box center [759, 275] width 345 height 21
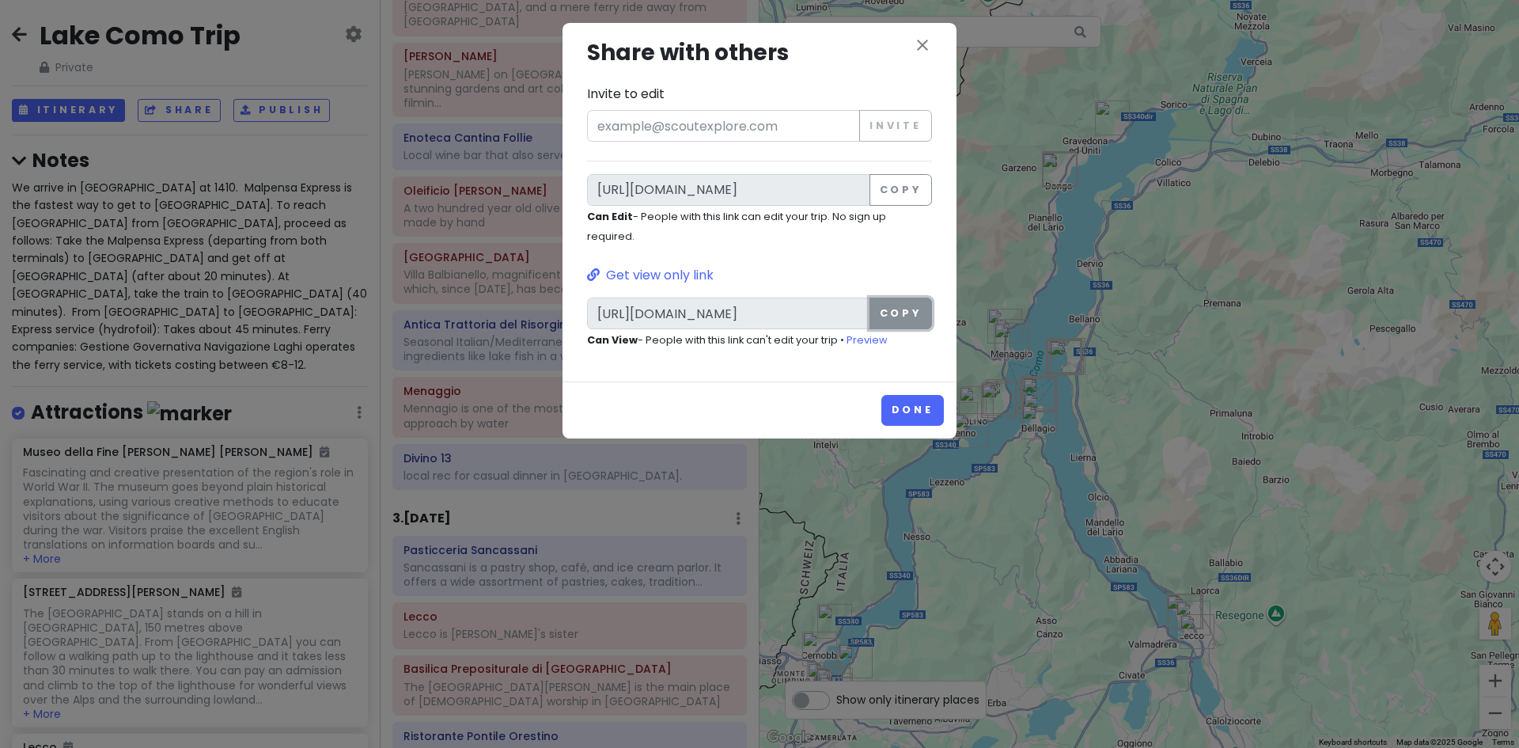
click at [891, 308] on button "Copy" at bounding box center [901, 314] width 63 height 32
click at [916, 45] on icon "close" at bounding box center [922, 45] width 19 height 19
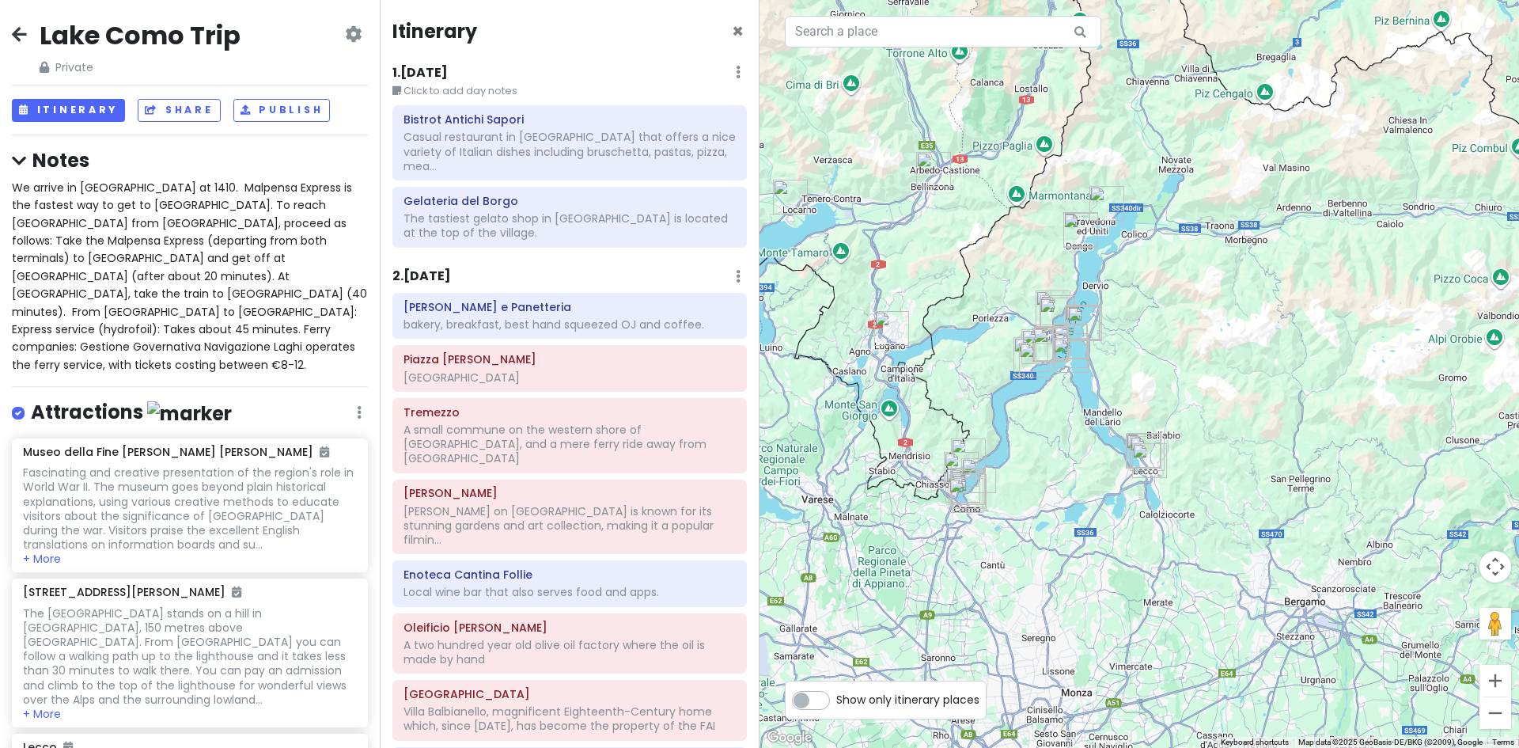
drag, startPoint x: 942, startPoint y: 357, endPoint x: 1022, endPoint y: 413, distance: 97.0
click at [956, 340] on div at bounding box center [1140, 374] width 760 height 748
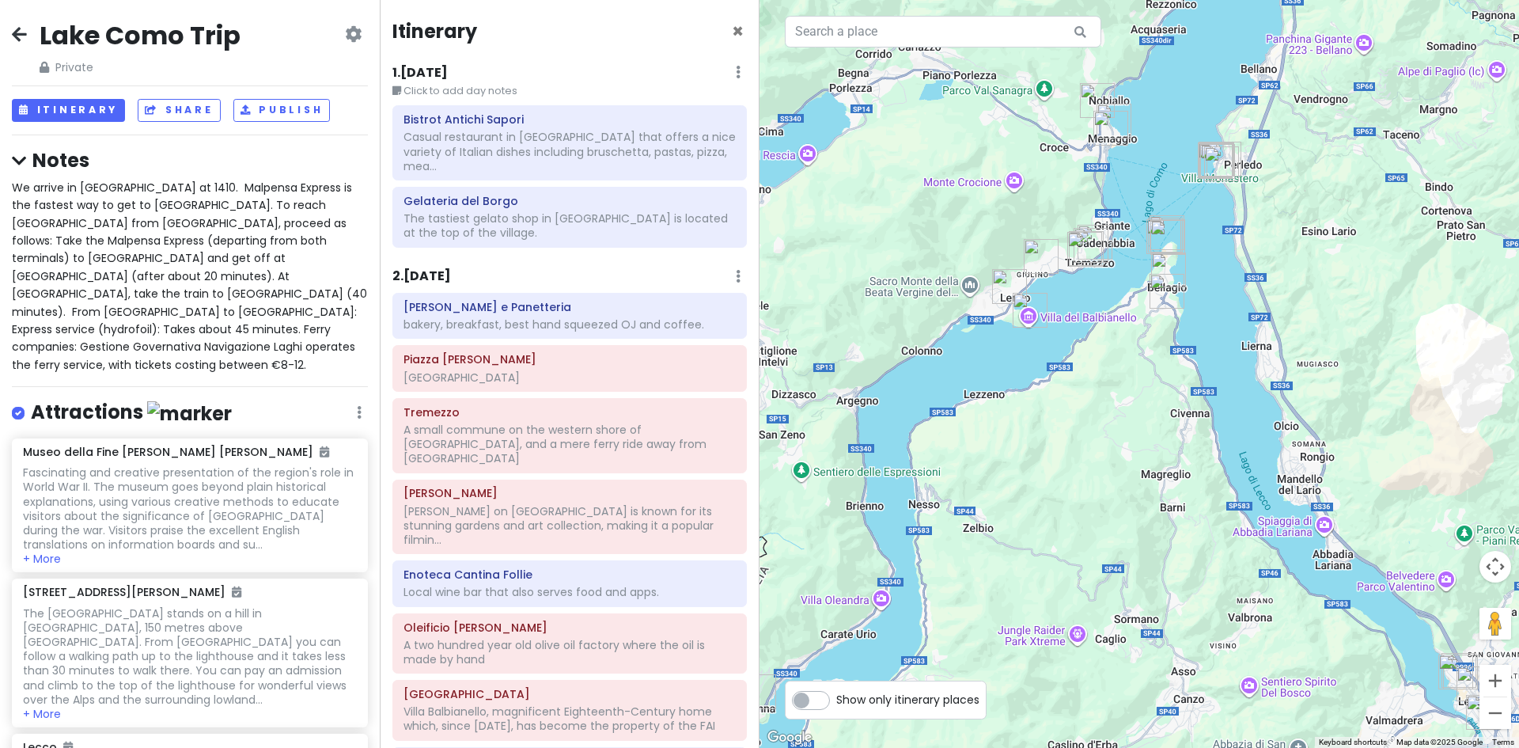
drag, startPoint x: 885, startPoint y: 296, endPoint x: 1177, endPoint y: 571, distance: 400.8
click at [1177, 571] on div at bounding box center [1140, 374] width 760 height 748
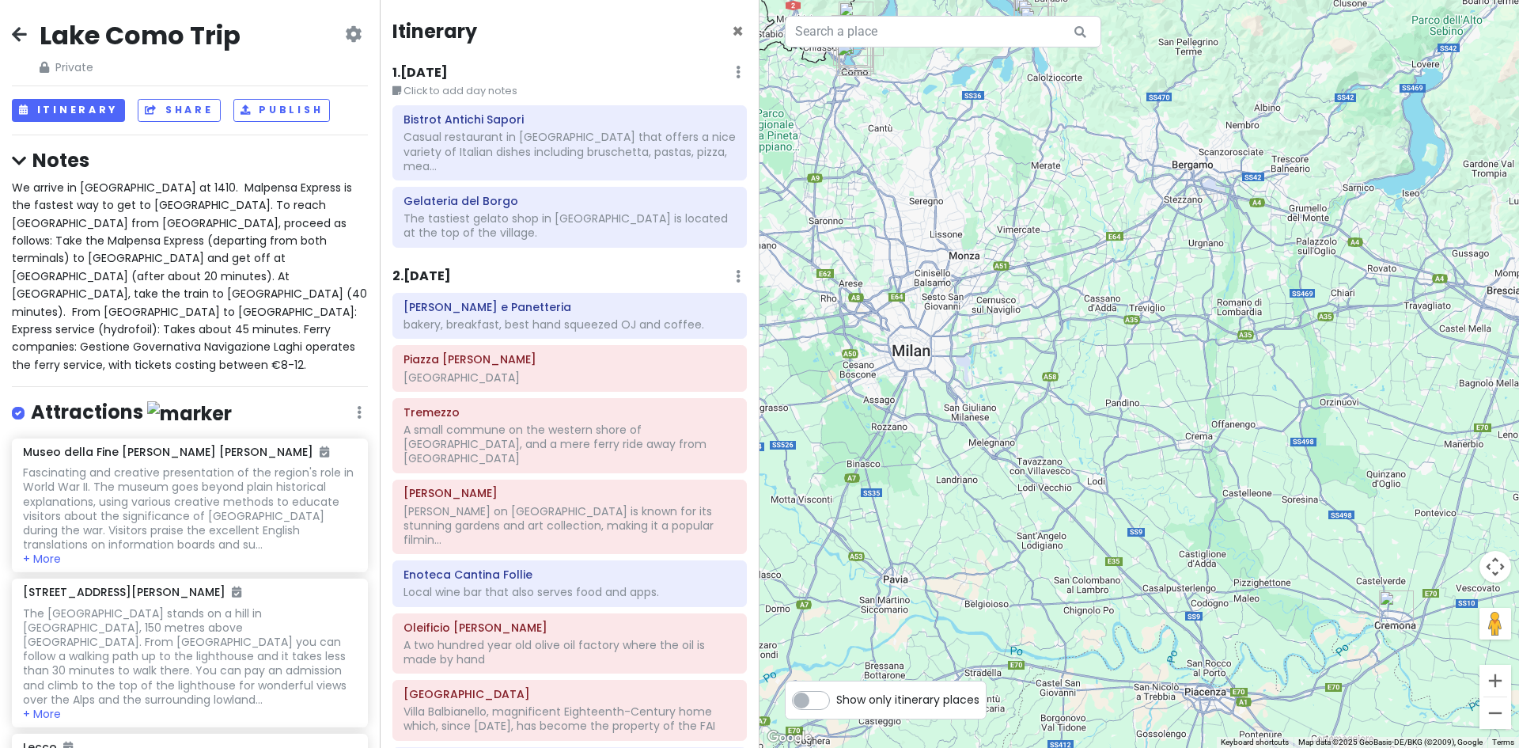
drag, startPoint x: 1222, startPoint y: 599, endPoint x: 1116, endPoint y: 204, distance: 408.9
click at [1116, 204] on div at bounding box center [1140, 374] width 760 height 748
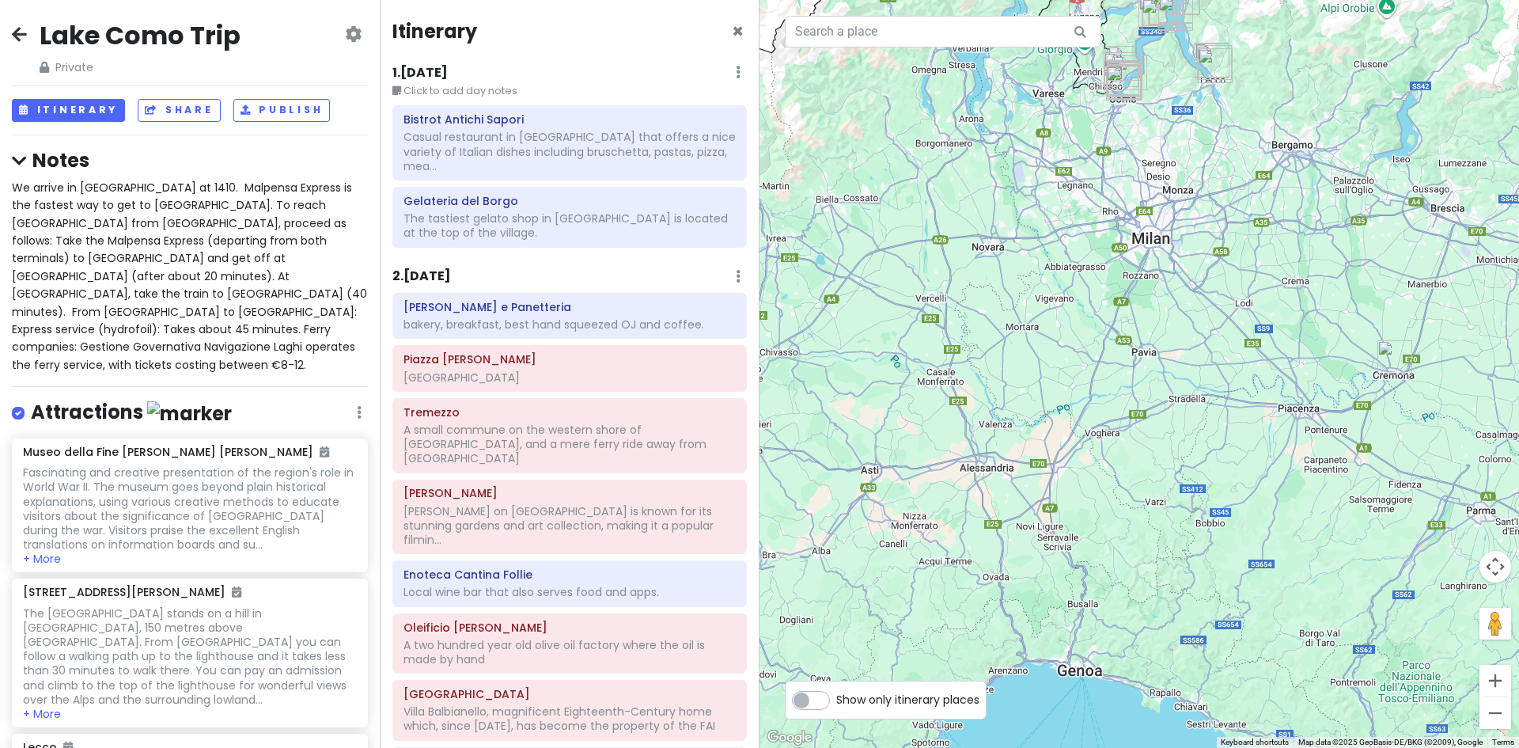
drag, startPoint x: 965, startPoint y: 351, endPoint x: 1170, endPoint y: 248, distance: 229.7
click at [1170, 248] on div at bounding box center [1140, 374] width 760 height 748
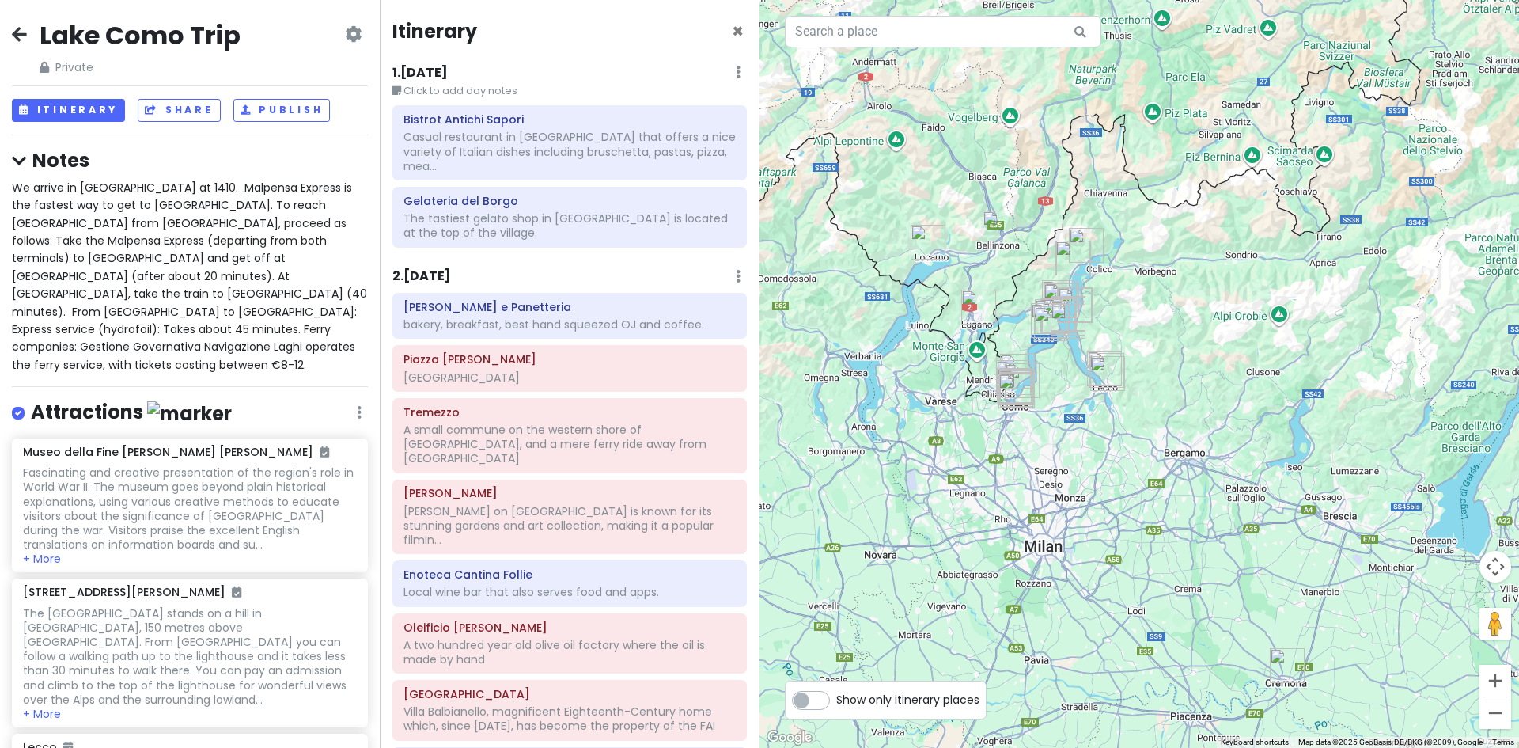
drag, startPoint x: 1182, startPoint y: 226, endPoint x: 1049, endPoint y: 557, distance: 356.8
click at [1046, 559] on div at bounding box center [1140, 374] width 760 height 748
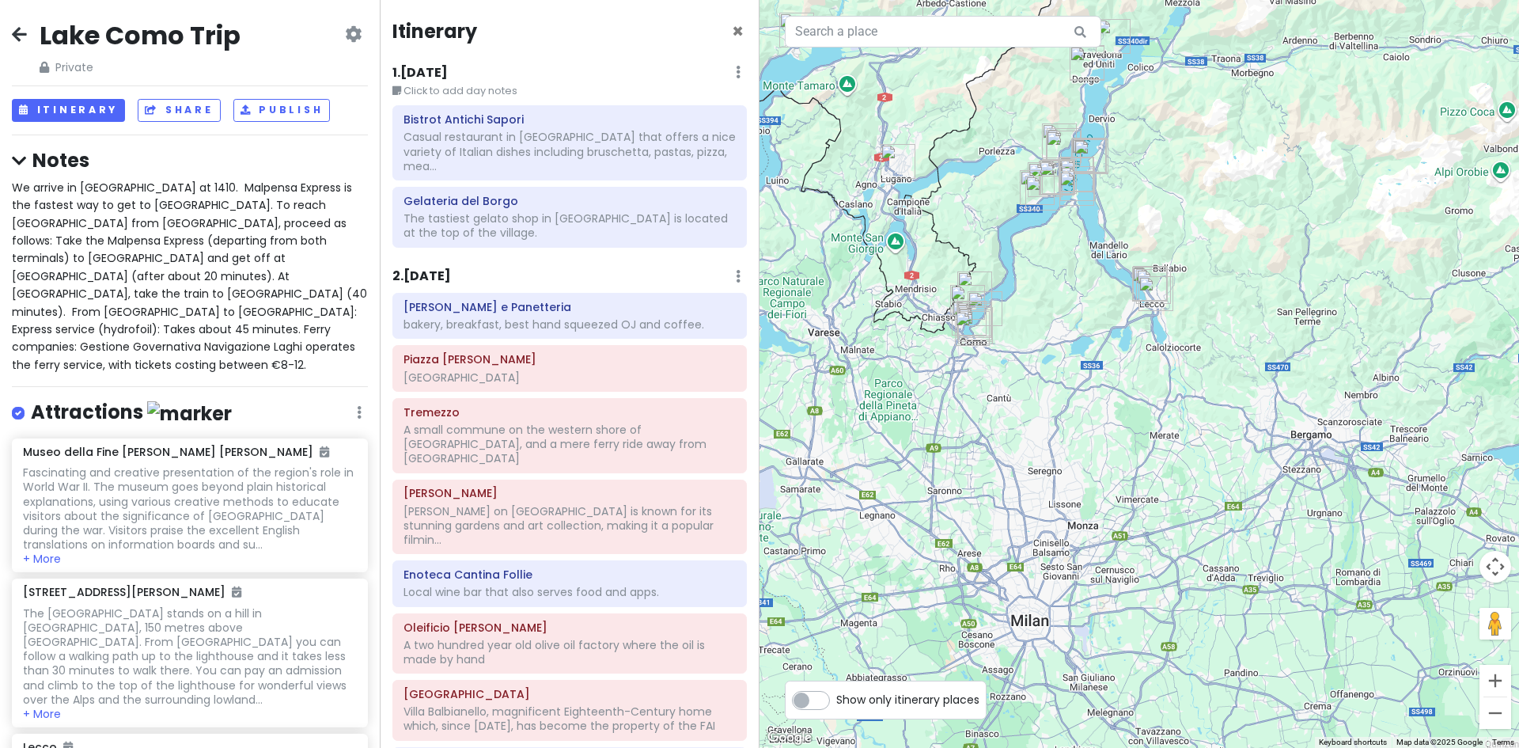
drag, startPoint x: 1069, startPoint y: 224, endPoint x: 1030, endPoint y: 405, distance: 185.3
click at [1030, 405] on div at bounding box center [1140, 374] width 760 height 748
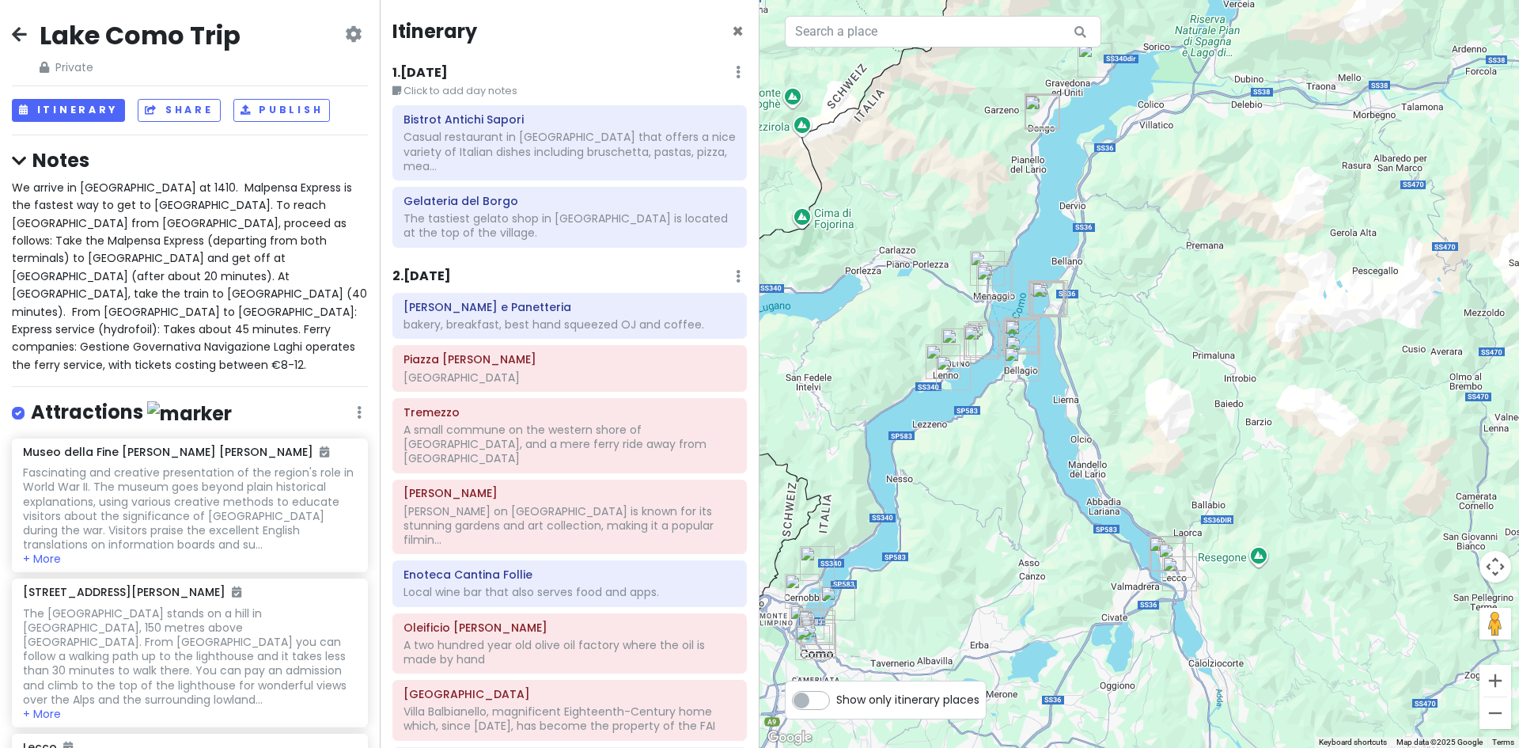
drag, startPoint x: 1036, startPoint y: 374, endPoint x: 1002, endPoint y: 464, distance: 95.7
click at [1002, 464] on div at bounding box center [1140, 374] width 760 height 748
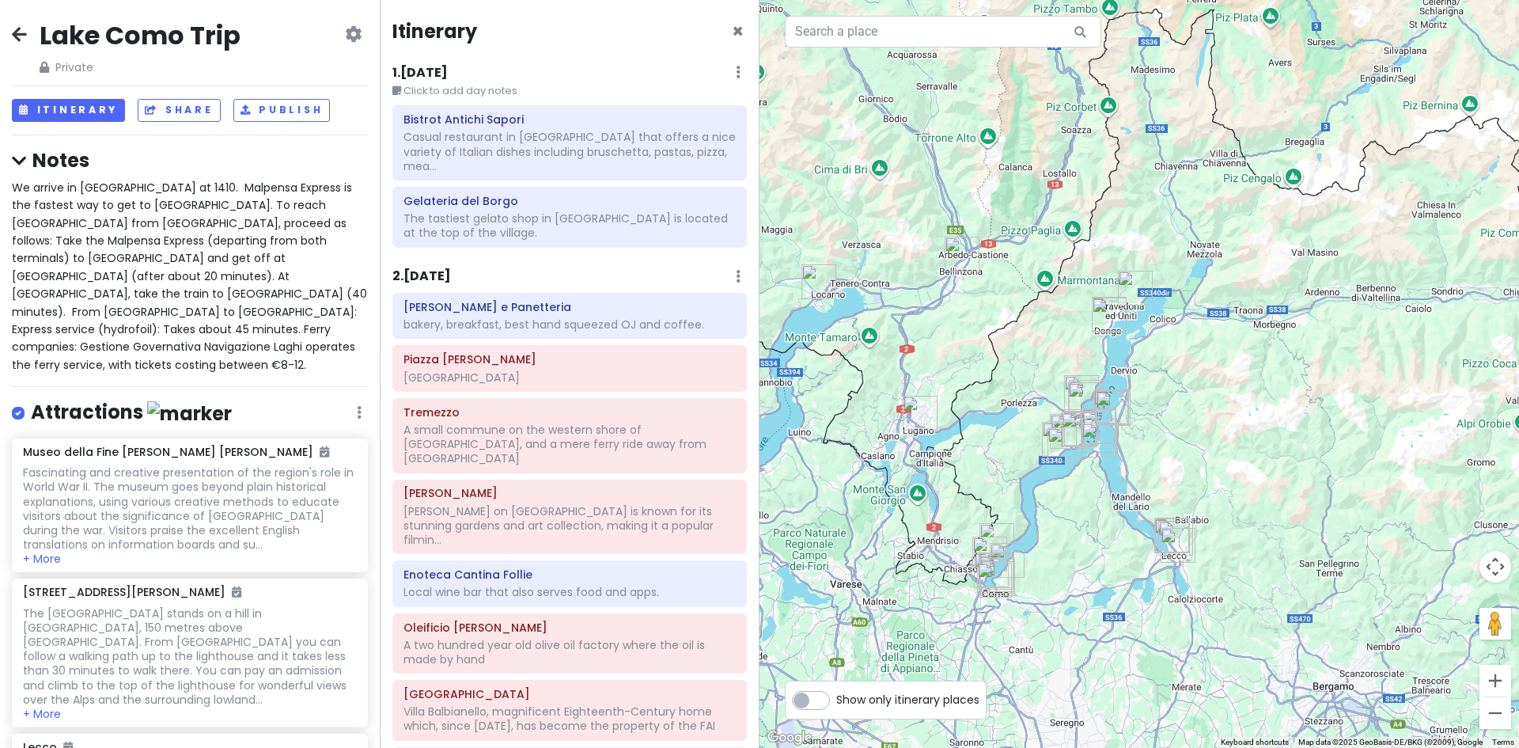
drag, startPoint x: 1046, startPoint y: 474, endPoint x: 1212, endPoint y: 445, distance: 168.7
click at [1212, 445] on div at bounding box center [1140, 374] width 760 height 748
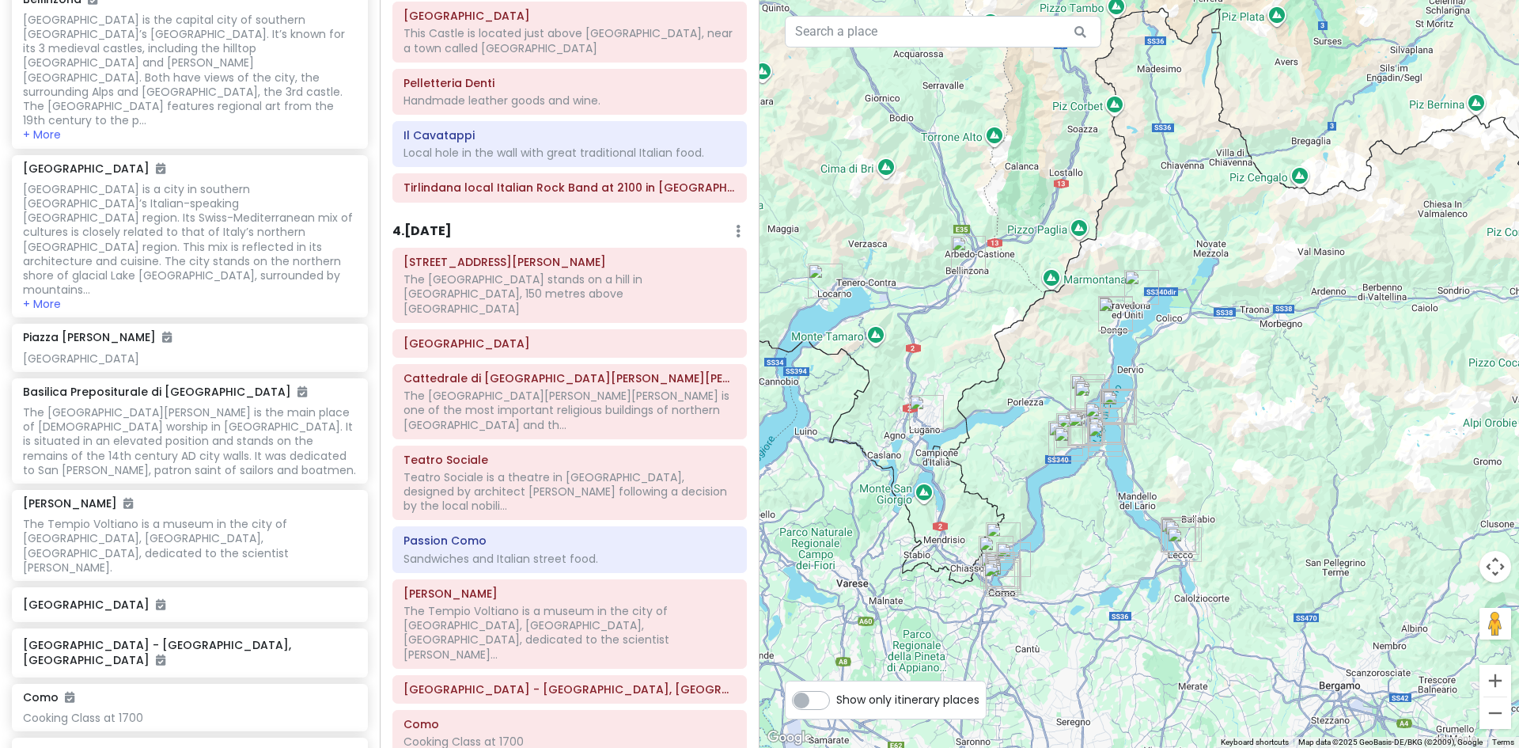
scroll to position [2730, 0]
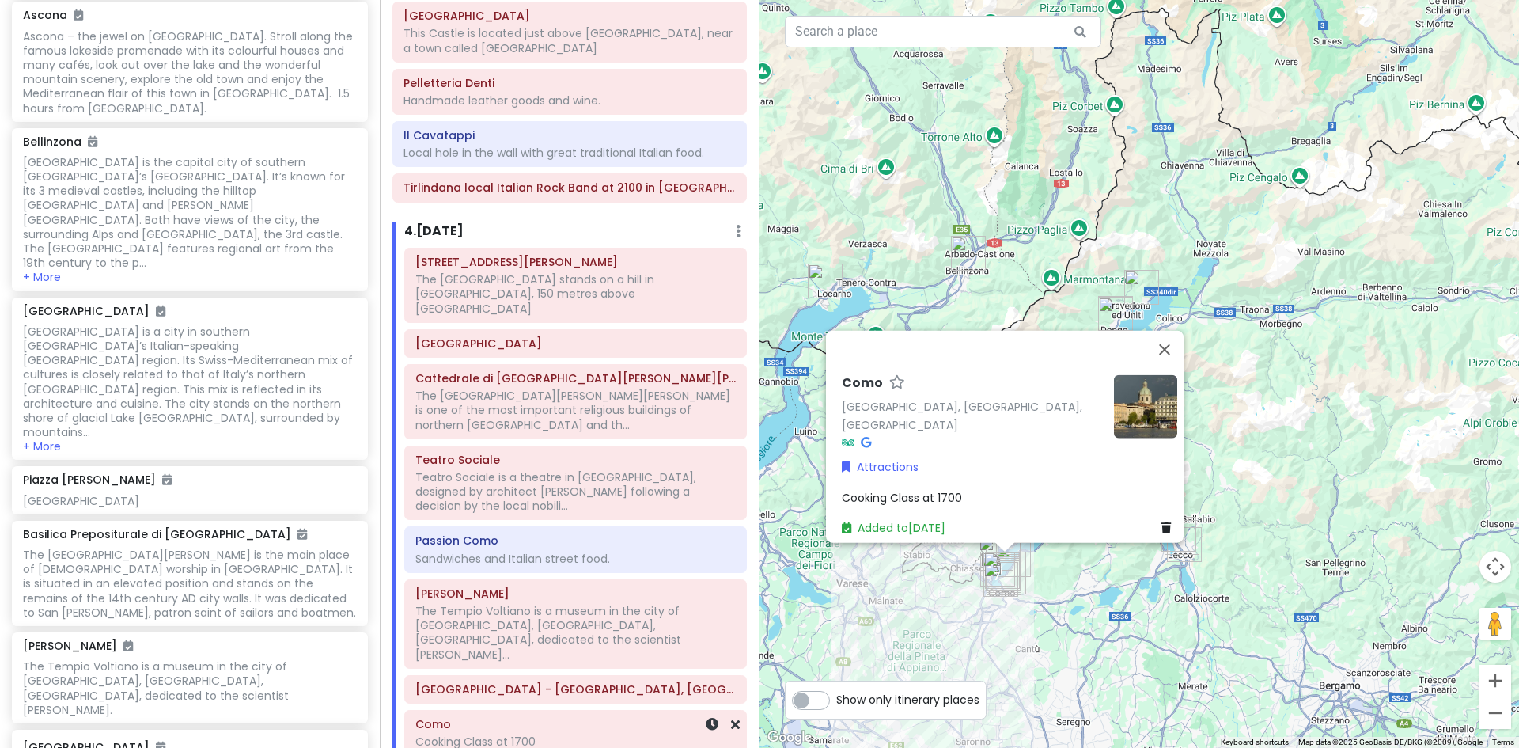
click at [534, 717] on h6 "Como" at bounding box center [575, 724] width 320 height 14
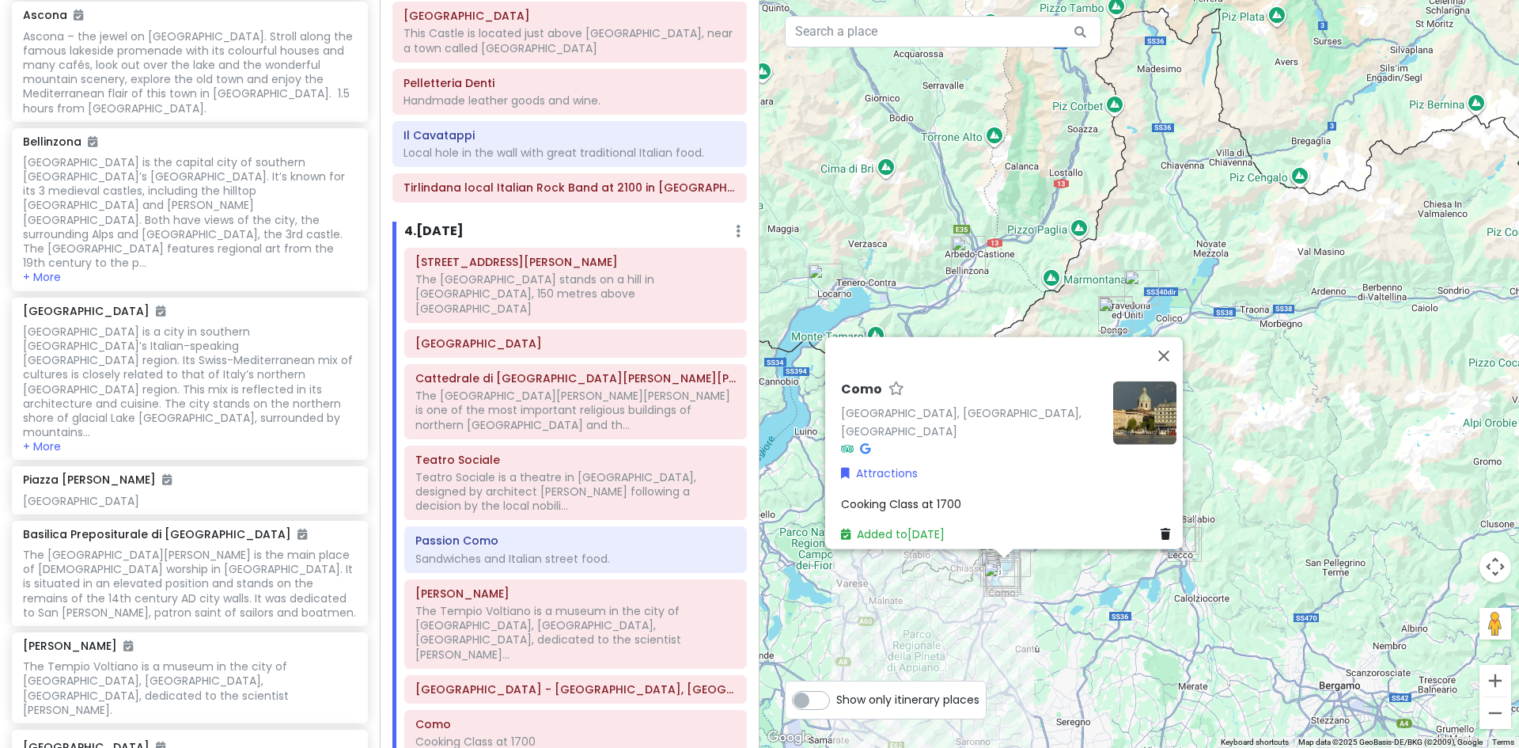
click at [923, 495] on span "Cooking Class at 1700" at bounding box center [901, 503] width 120 height 16
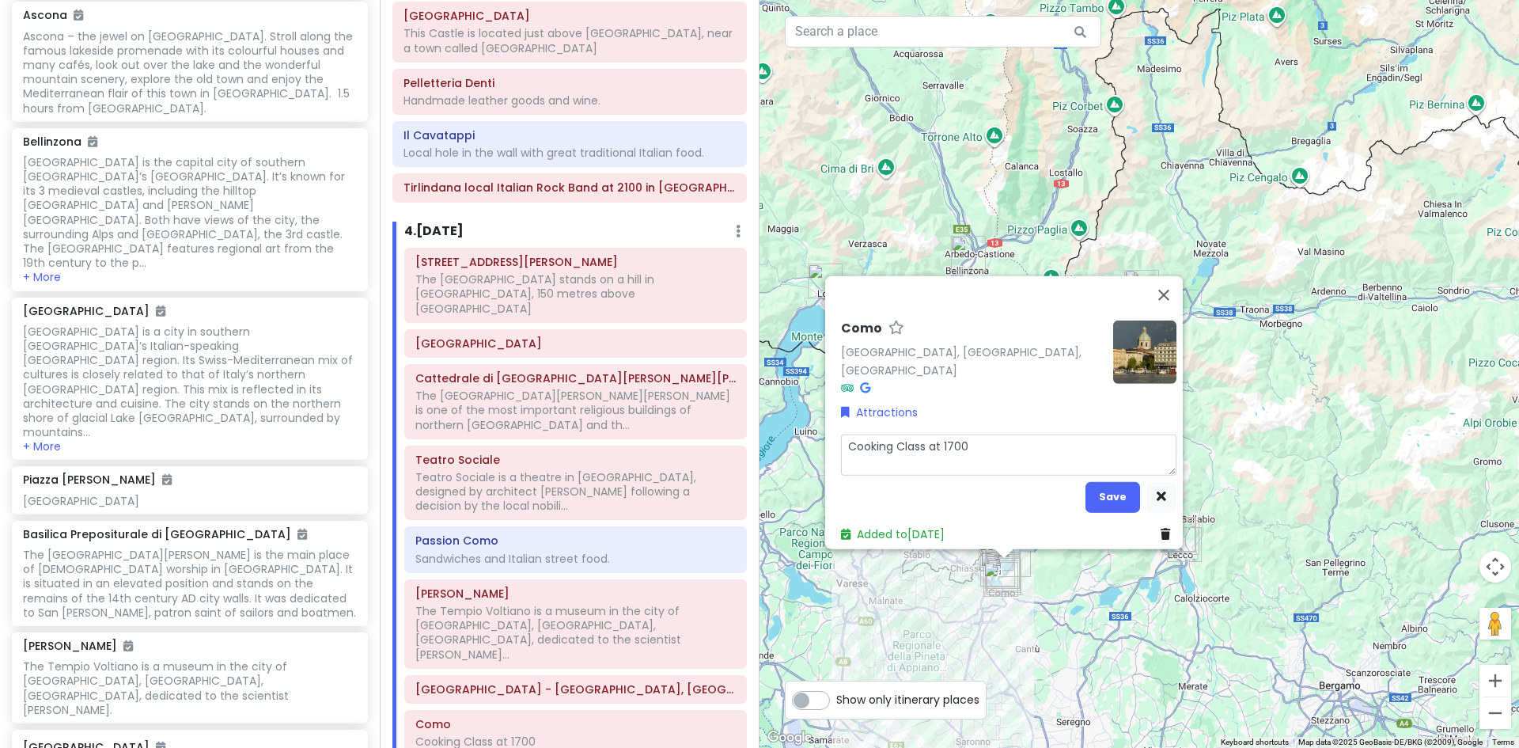
click at [963, 434] on textarea "Cooking Class at 1700" at bounding box center [1009, 454] width 336 height 41
type textarea "x"
type textarea "Cooking Class at 1700."
type textarea "x"
type textarea "Cooking Class at 1700."
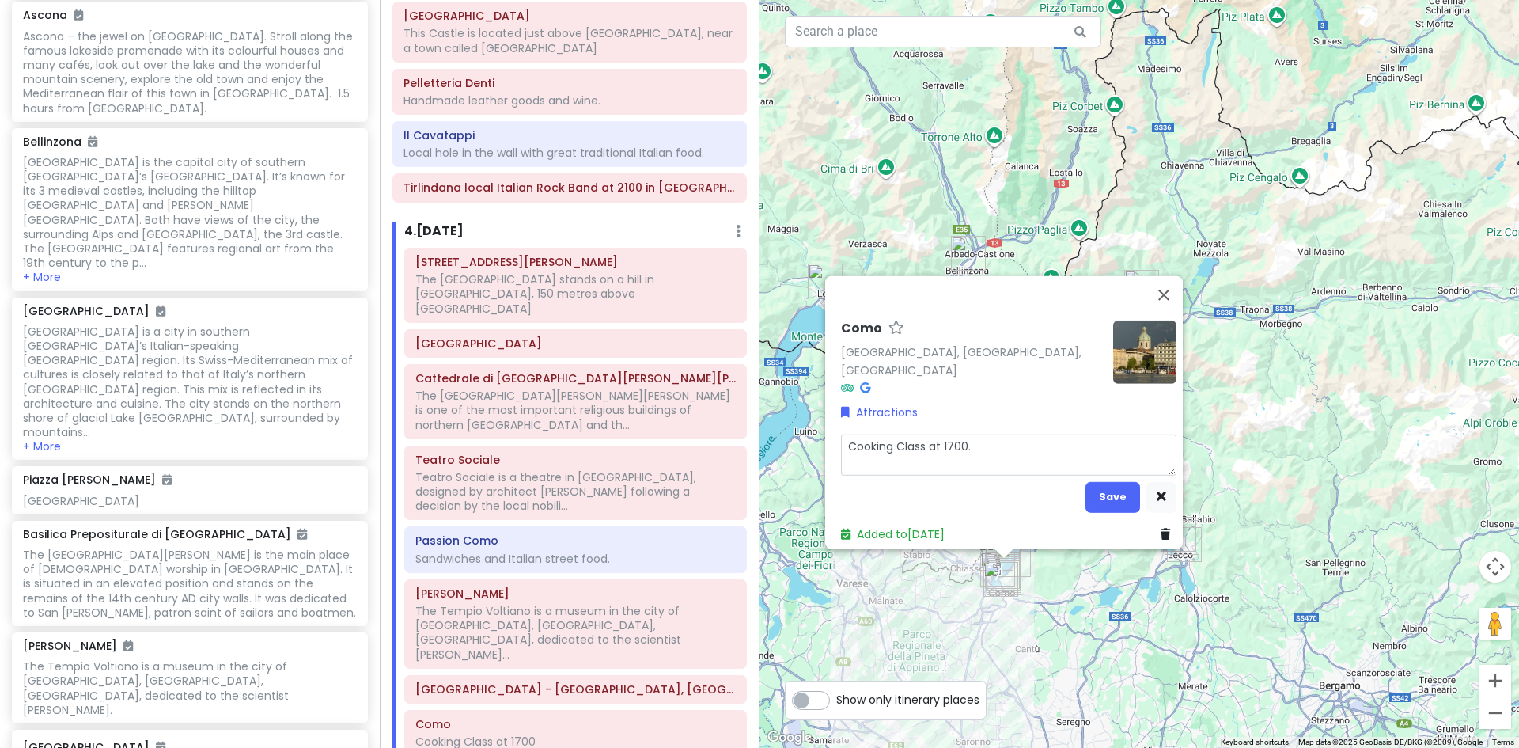
type textarea "x"
type textarea "Cooking Class at 1700."
type textarea "x"
type textarea "Cooking Class at 1700. Make pasta and tiramisu in Como Cook a tasty meal with a…"
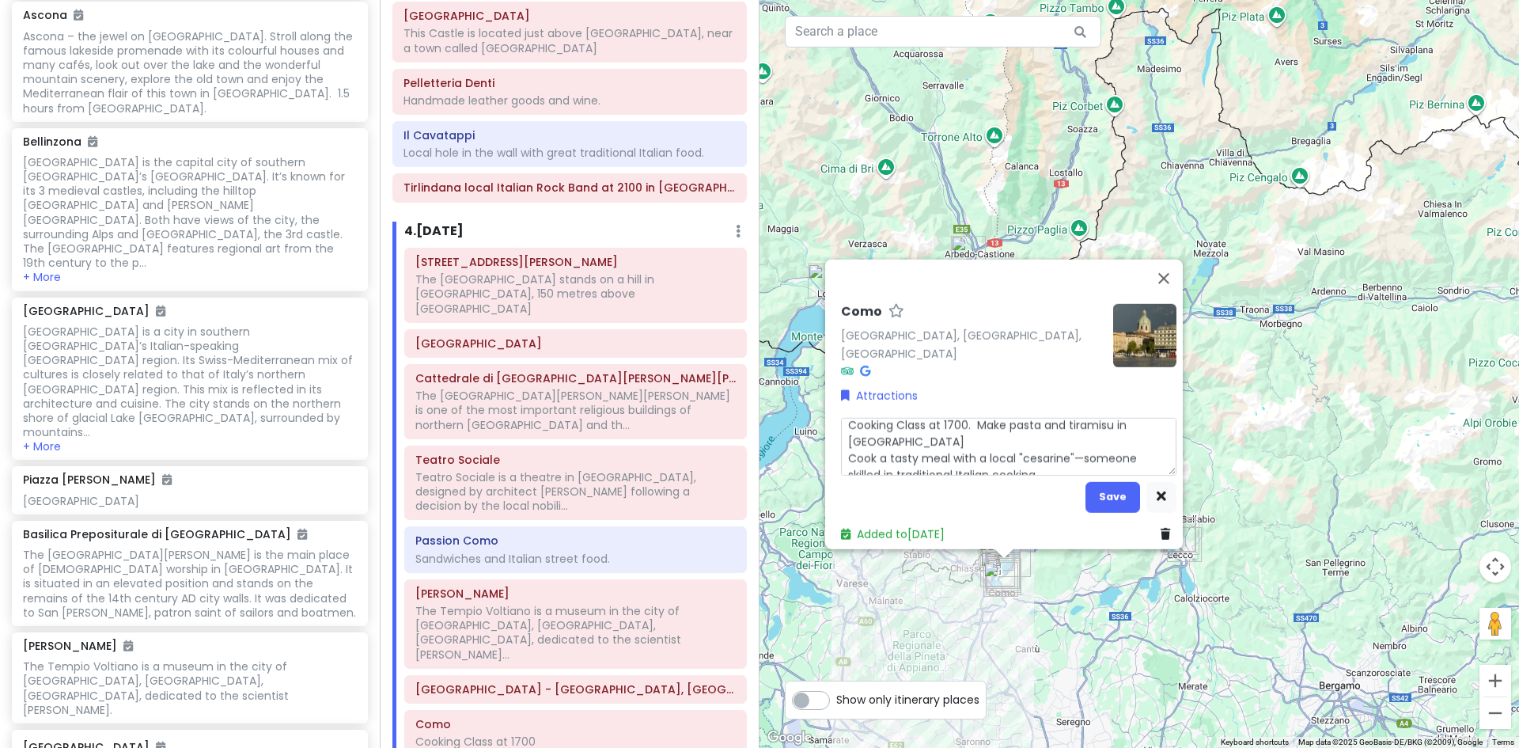
scroll to position [0, 0]
click at [874, 436] on textarea "Cooking Class at 1700. Make pasta and tiramisu in Como Cook a tasty meal with a…" at bounding box center [1009, 446] width 336 height 58
click at [841, 450] on textarea "Cooking Class at 1700. Make pasta and tiramisu in Como Cook a tasty meal with a…" at bounding box center [1009, 446] width 336 height 58
click at [875, 437] on textarea "Cooking Class at 1700. Make pasta and tiramisu in Como Cook a tasty meal with a…" at bounding box center [1009, 446] width 336 height 58
type textarea "x"
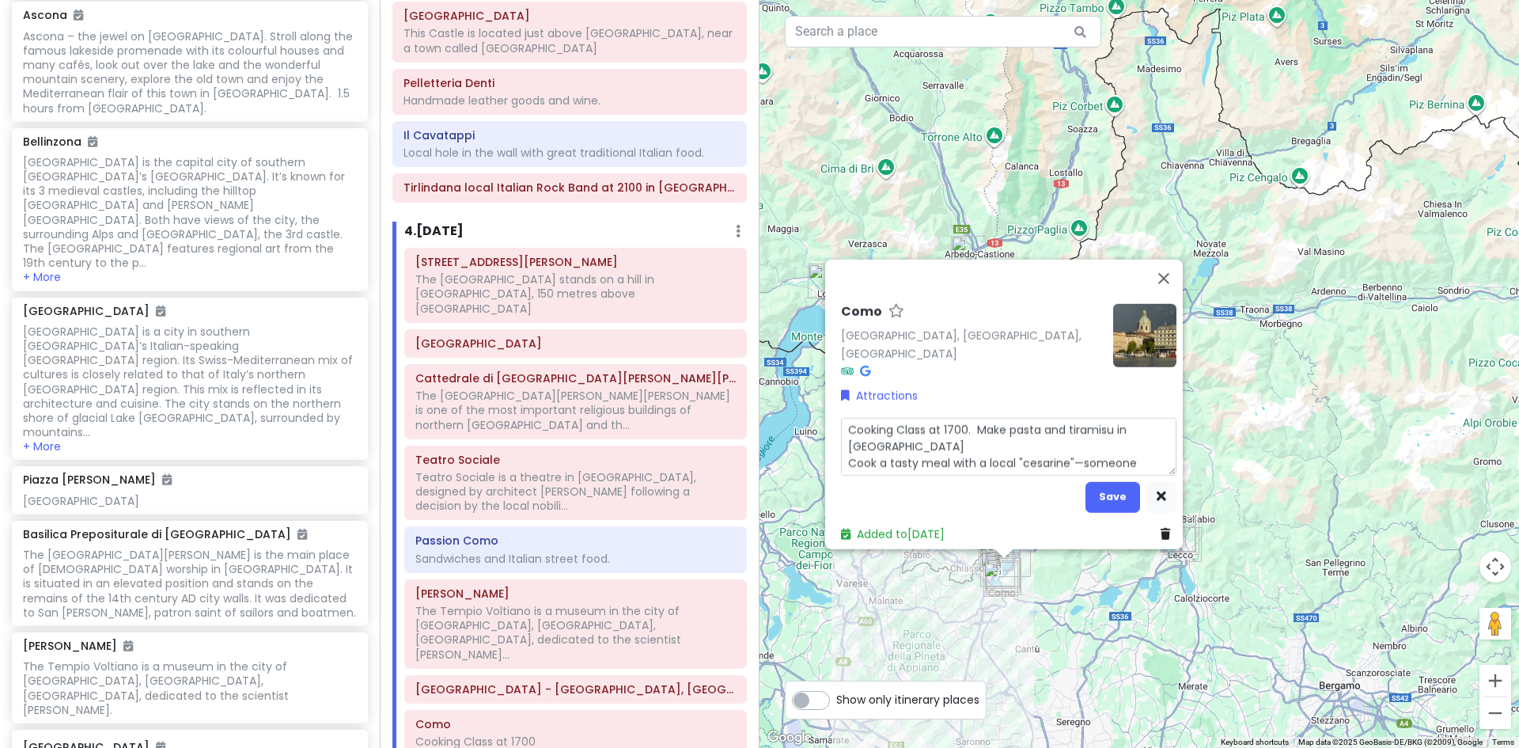
type textarea "Cooking Class at 1700. Make pasta and tiramisu in Como. Cook a tasty meal with …"
click at [844, 453] on textarea "Cooking Class at 1700. Make pasta and tiramisu in Como. Cook a tasty meal with …" at bounding box center [1009, 446] width 336 height 58
type textarea "x"
type textarea "Cooking Class at 1700. Make pasta and tiramisu in Como.Cook a tasty meal with a…"
type textarea "x"
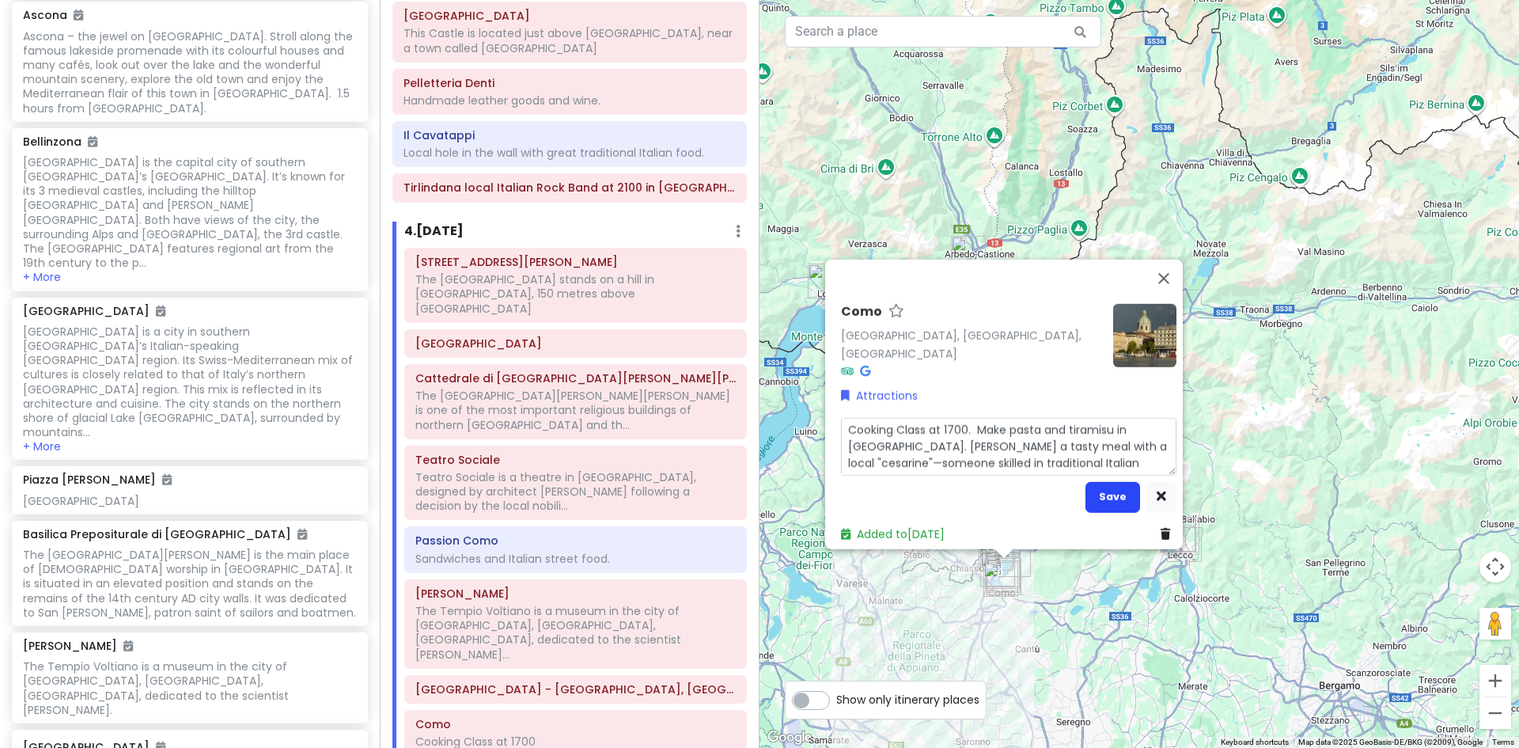
type textarea "Cooking Class at 1700. Make pasta and tiramisu in [GEOGRAPHIC_DATA]. [PERSON_NA…"
click at [1106, 487] on button "Save" at bounding box center [1113, 496] width 55 height 31
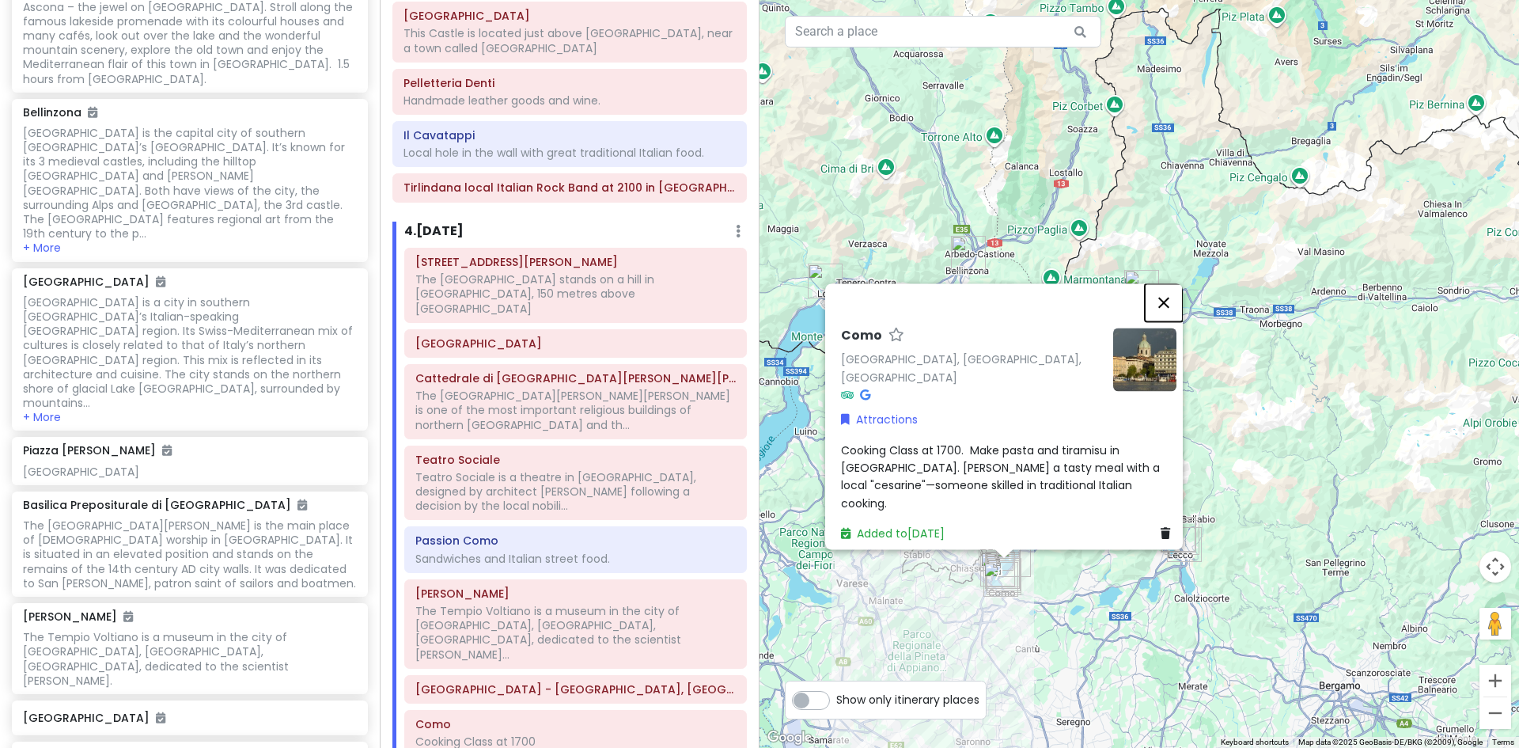
click at [1170, 321] on button "Close" at bounding box center [1164, 302] width 38 height 38
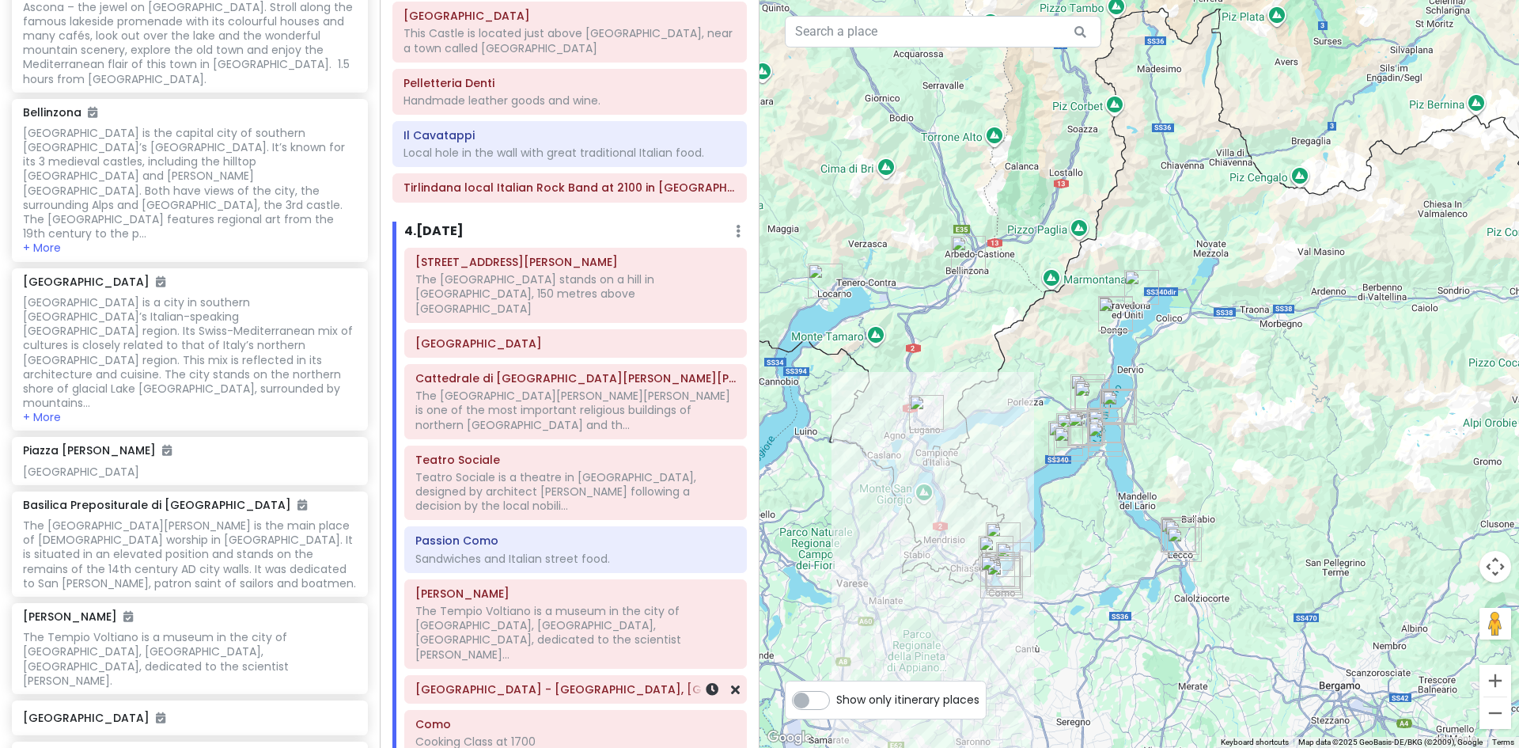
click at [540, 678] on div "[GEOGRAPHIC_DATA] - [GEOGRAPHIC_DATA], [GEOGRAPHIC_DATA]" at bounding box center [575, 689] width 320 height 22
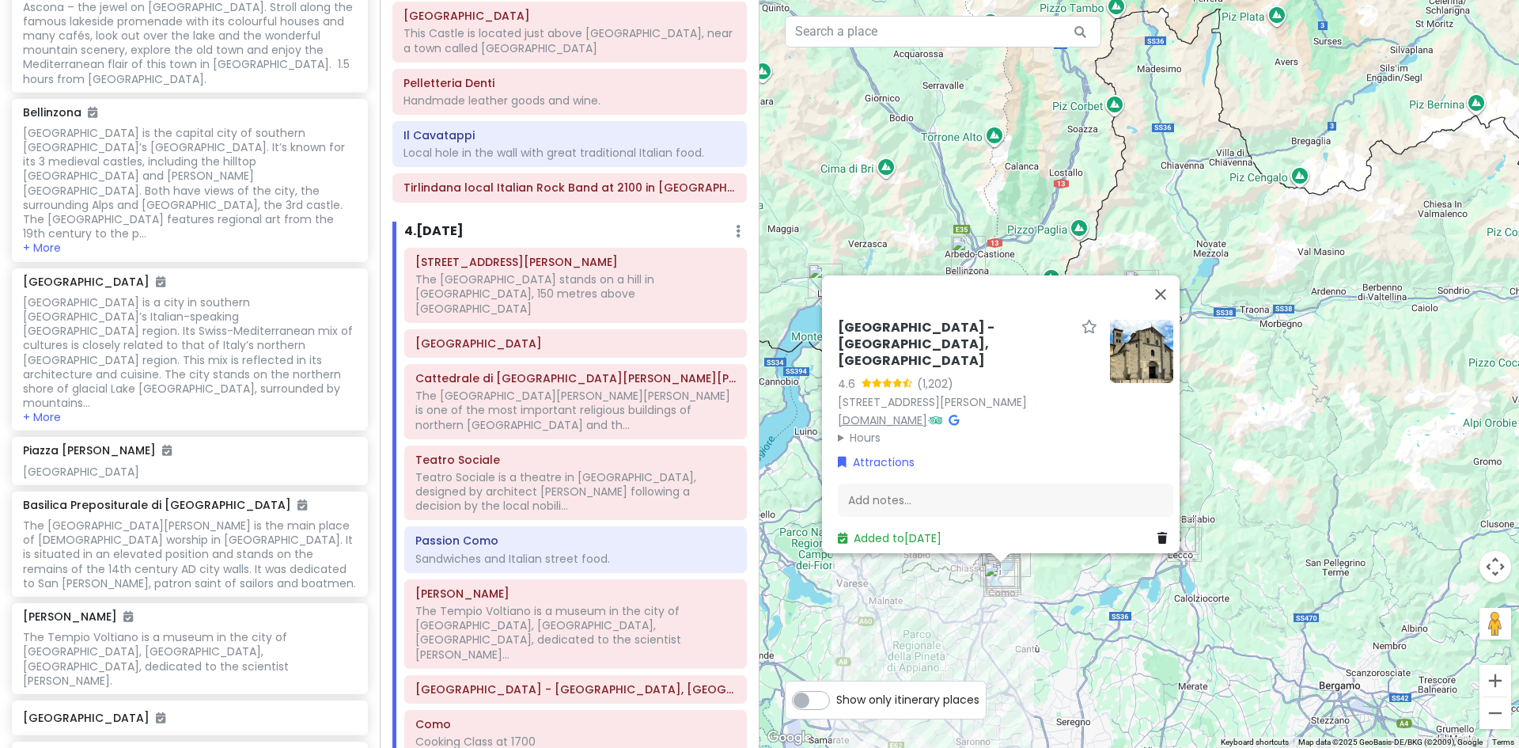
click at [908, 411] on link "www.diocesidicomo.it" at bounding box center [882, 419] width 89 height 16
drag, startPoint x: 829, startPoint y: 313, endPoint x: 1053, endPoint y: 331, distance: 225.4
click at [1053, 331] on div "Basilica of Saint Abundius - Como, Italy 4.6 (1,202) Via Regina Teodolinda, 35,…" at bounding box center [1006, 433] width 348 height 240
copy h6 "[GEOGRAPHIC_DATA] - [GEOGRAPHIC_DATA], [GEOGRAPHIC_DATA]"
drag, startPoint x: 867, startPoint y: 485, endPoint x: 840, endPoint y: 489, distance: 28.0
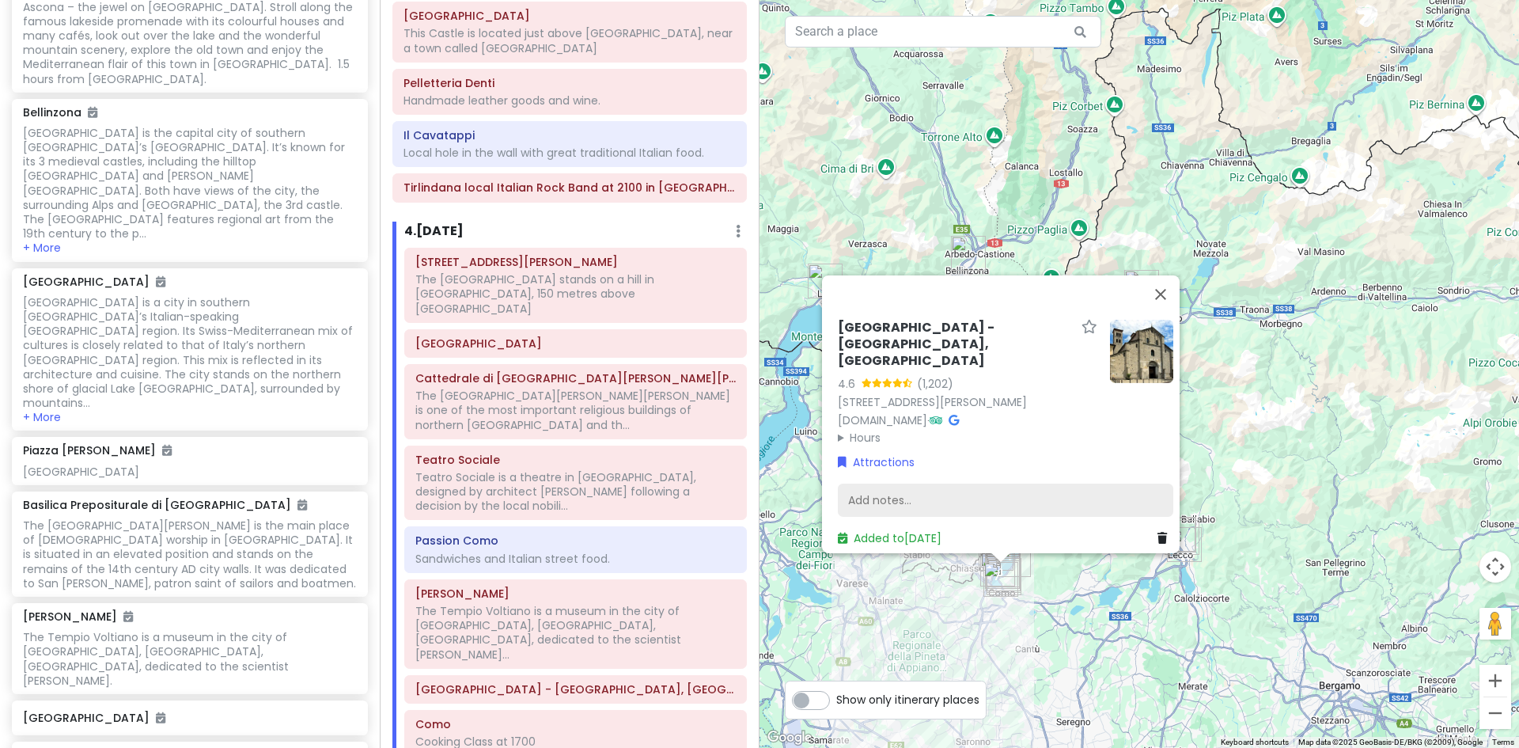
click at [840, 489] on div "Add notes..." at bounding box center [1006, 500] width 336 height 33
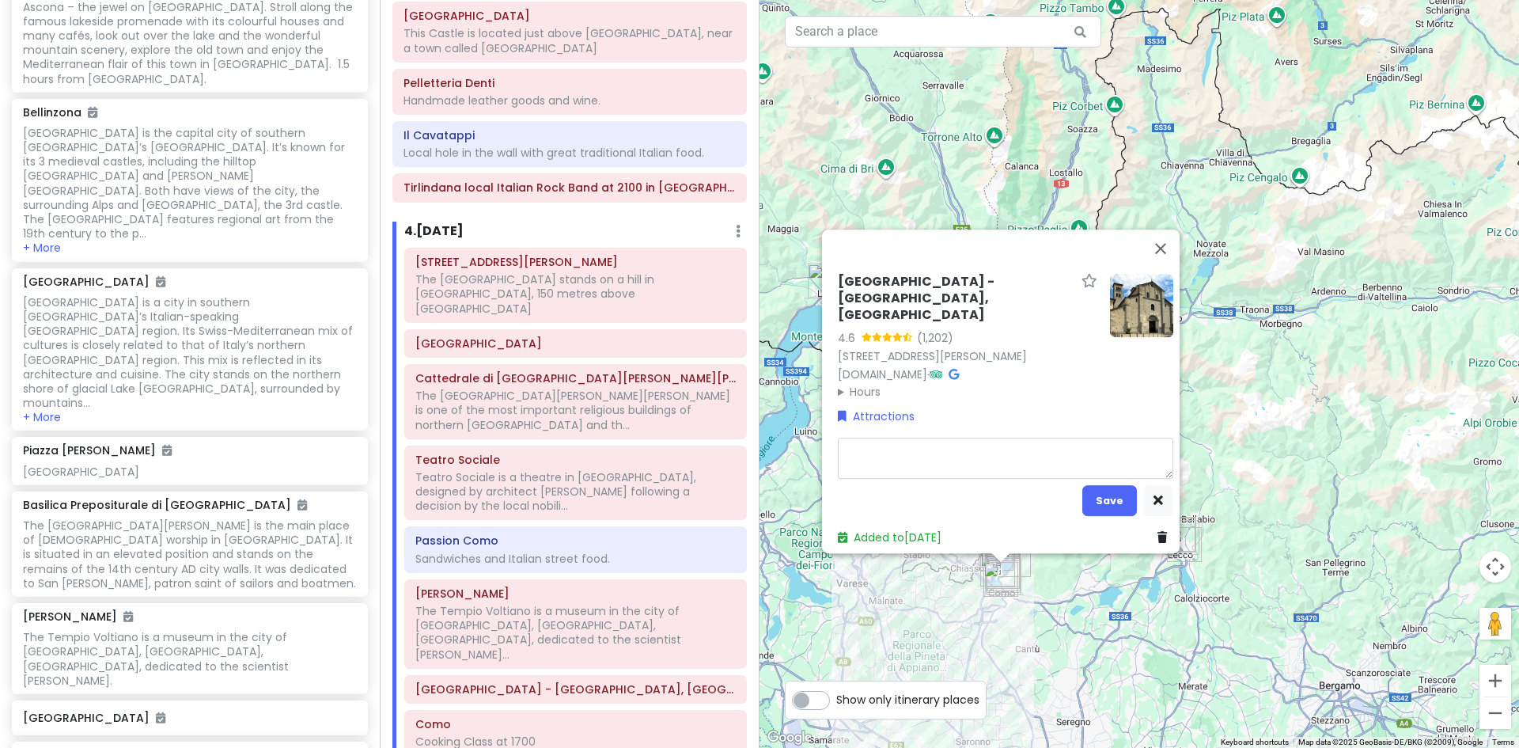
type textarea "x"
type textarea "The Basilica of Sant'Abbondio is a Romanesque-style 11th-century [DEMOGRAPHIC_D…"
type textarea "x"
type textarea "The Basilica of Sant'Abbondio is a Romanesque-style 11th-century Catholic basil…"
click at [1109, 487] on button "Save" at bounding box center [1110, 500] width 55 height 31
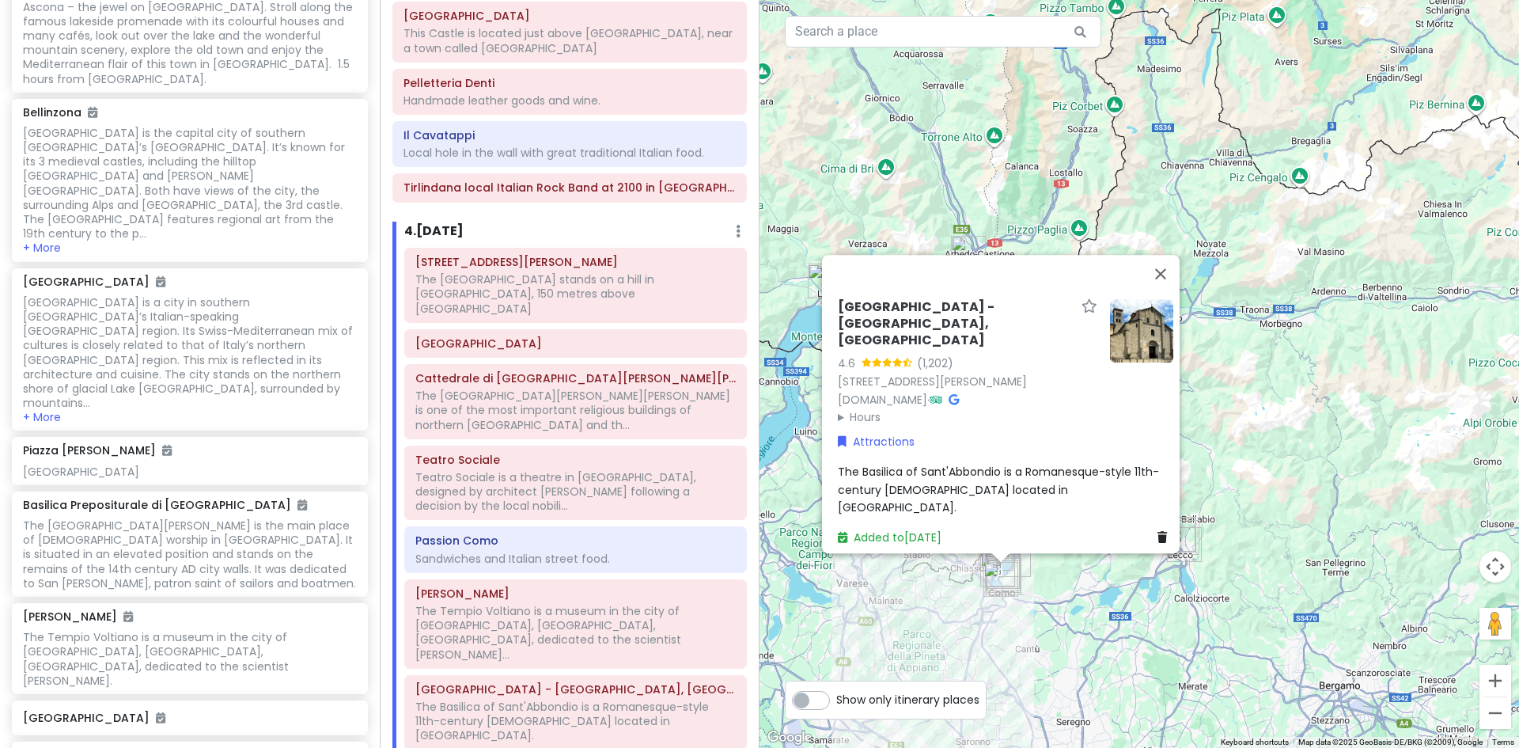
scroll to position [2786, 0]
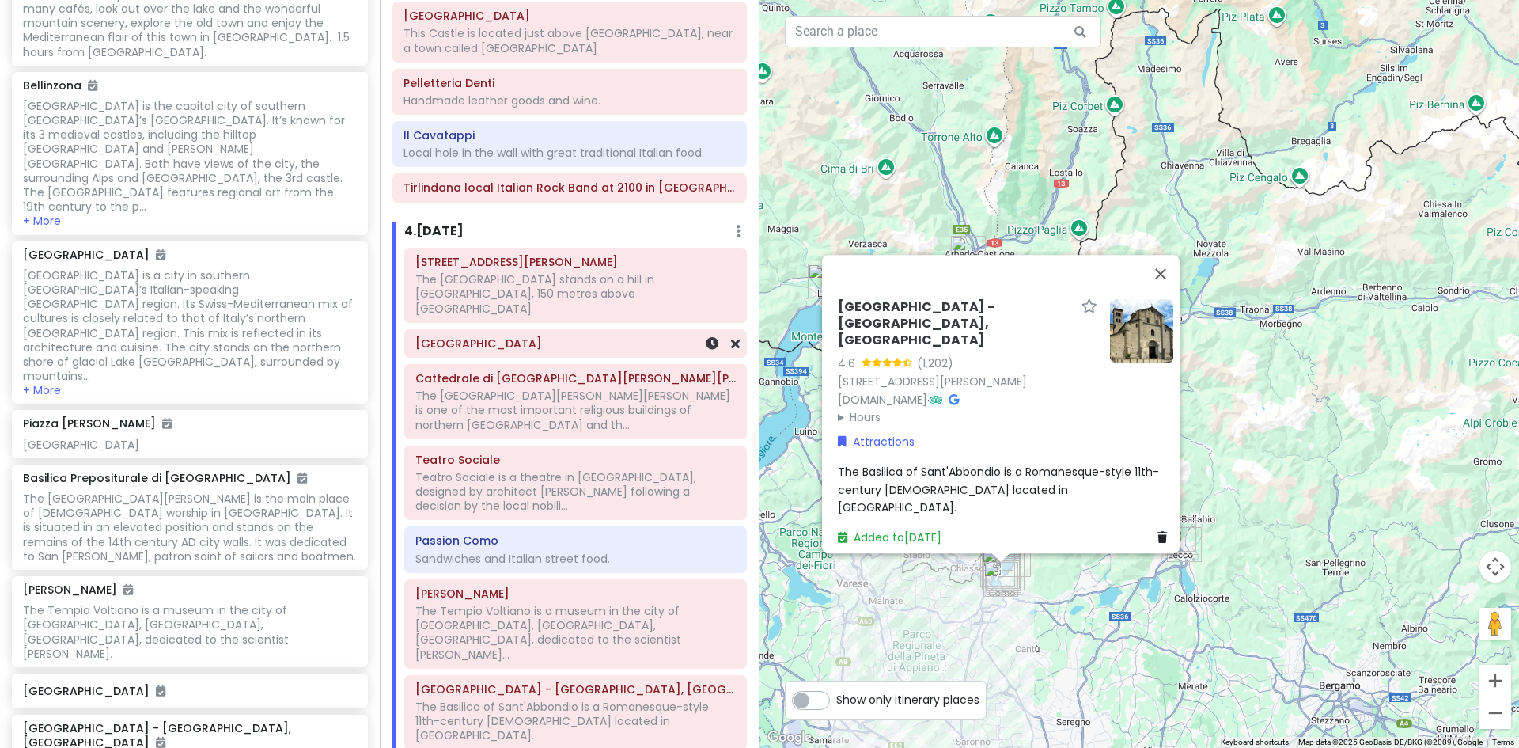
click at [556, 336] on h6 "[GEOGRAPHIC_DATA]" at bounding box center [575, 343] width 320 height 14
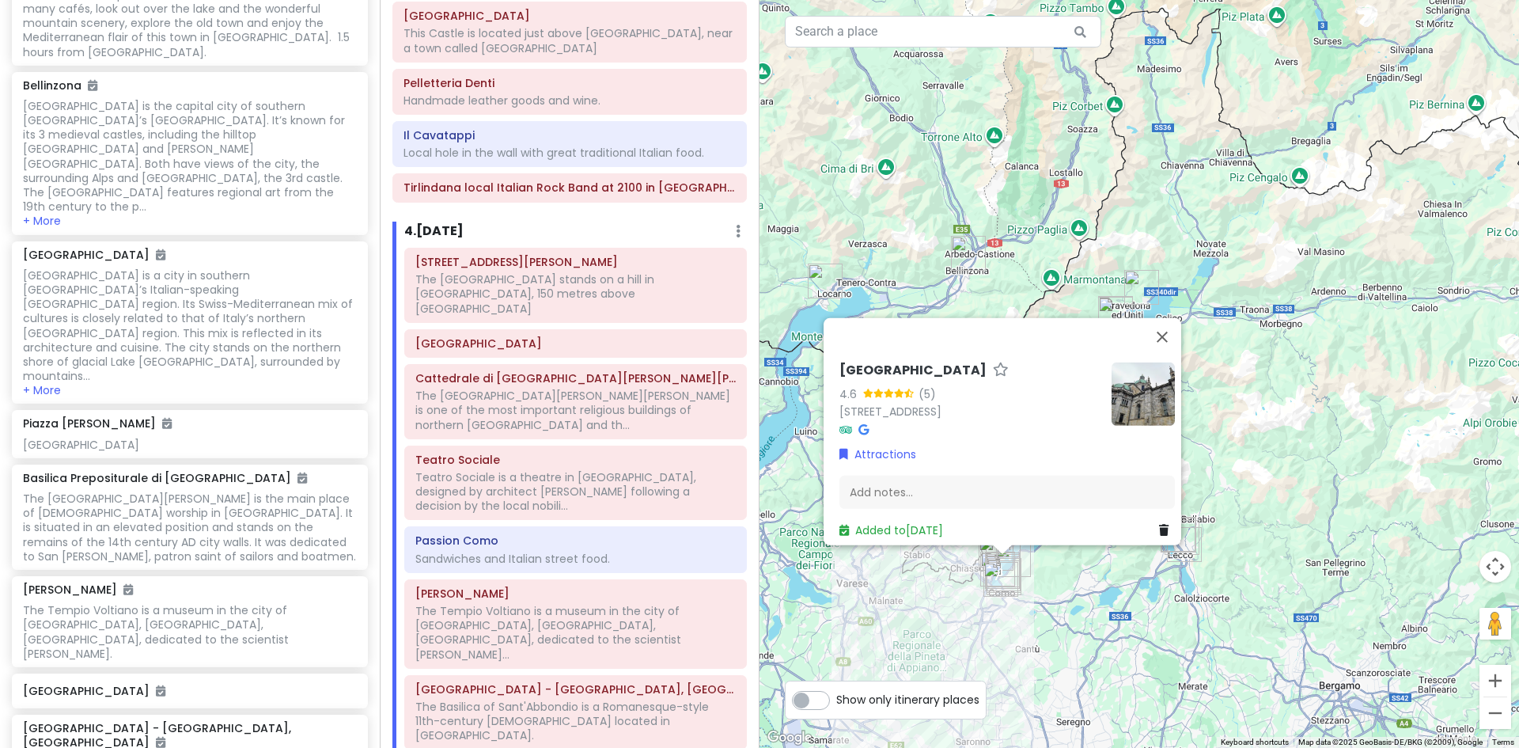
click at [840, 362] on h6 "[GEOGRAPHIC_DATA]" at bounding box center [913, 370] width 147 height 17
drag, startPoint x: 836, startPoint y: 355, endPoint x: 957, endPoint y: 354, distance: 121.1
click at [957, 354] on input "[GEOGRAPHIC_DATA]" at bounding box center [970, 366] width 260 height 25
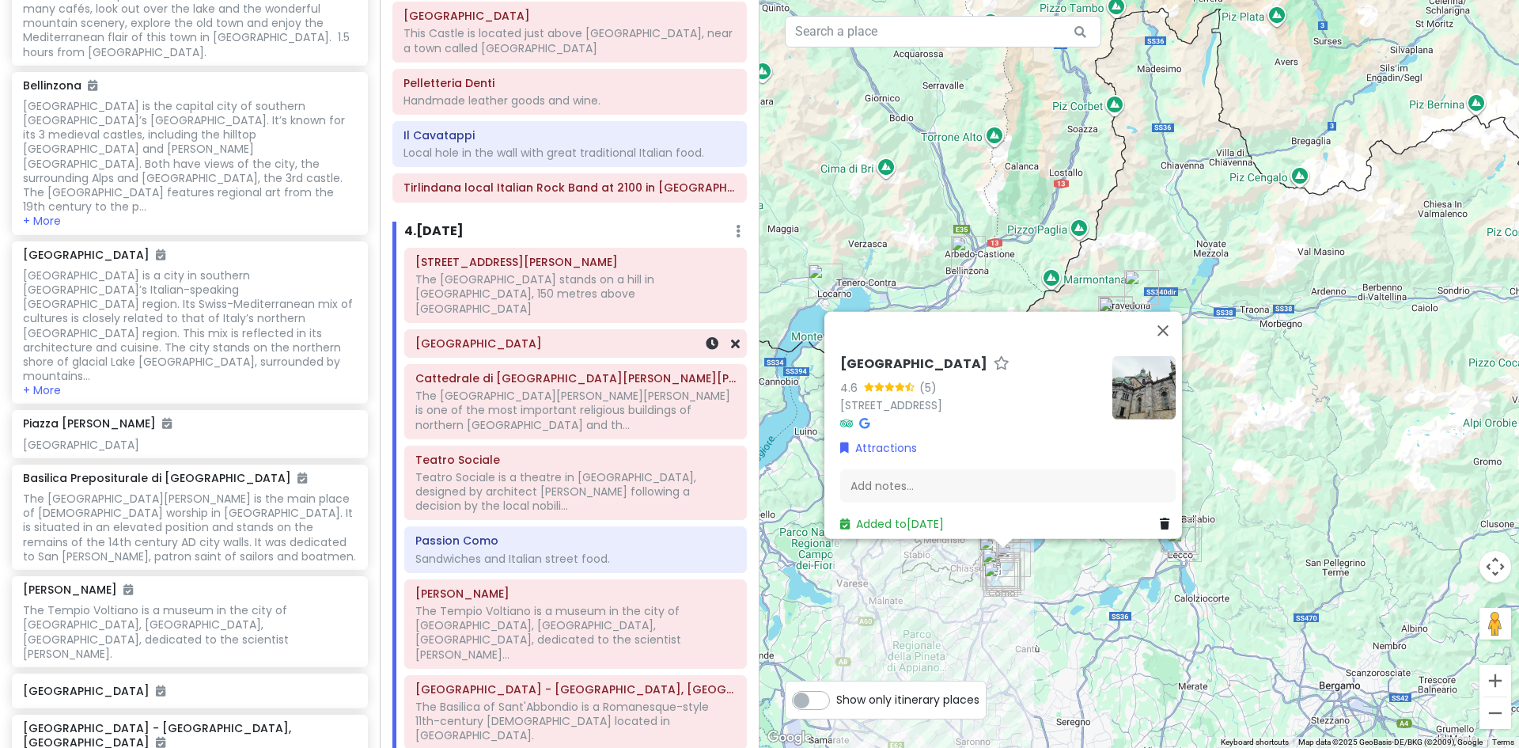
click at [563, 336] on h6 "[GEOGRAPHIC_DATA]" at bounding box center [575, 343] width 320 height 14
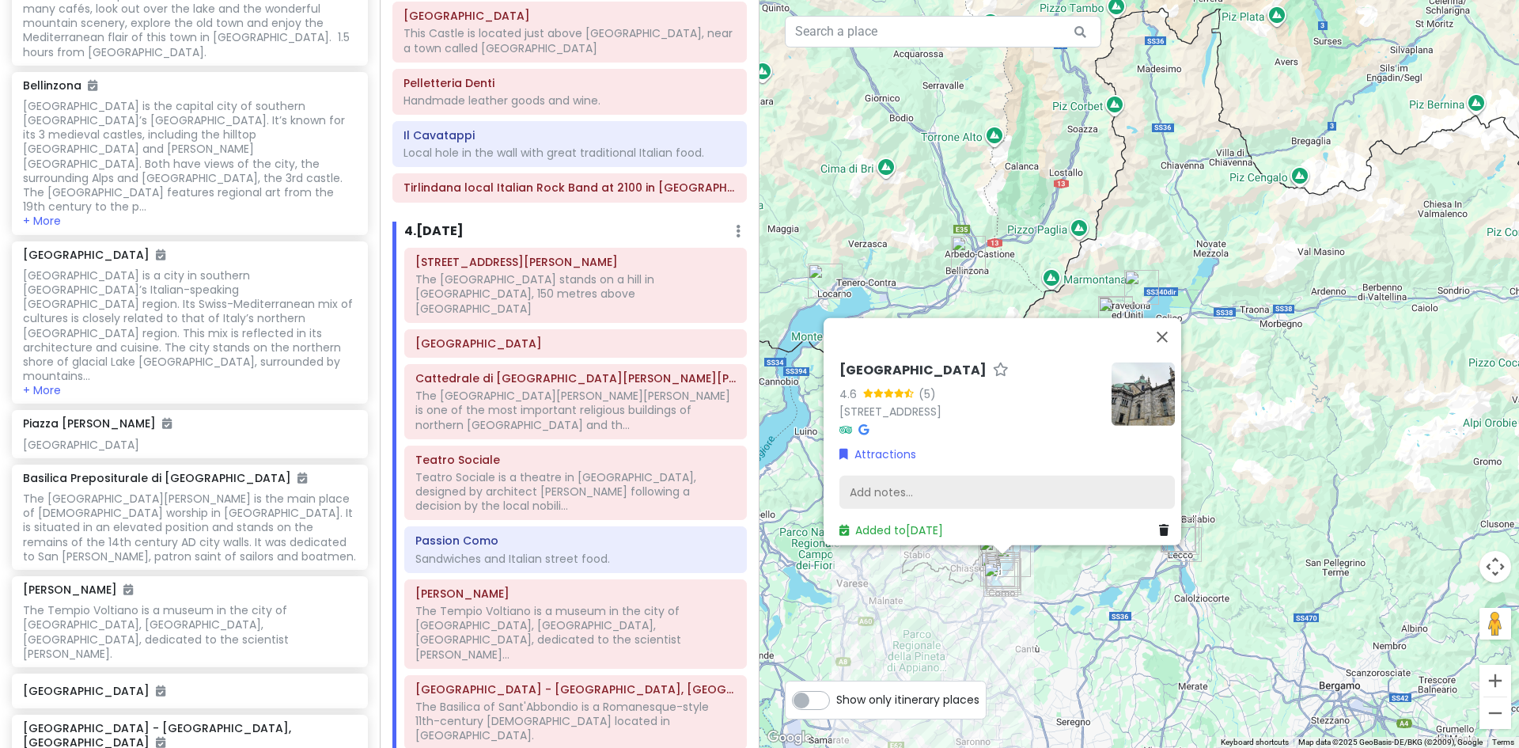
click at [878, 476] on div "Add notes..." at bounding box center [1008, 492] width 336 height 33
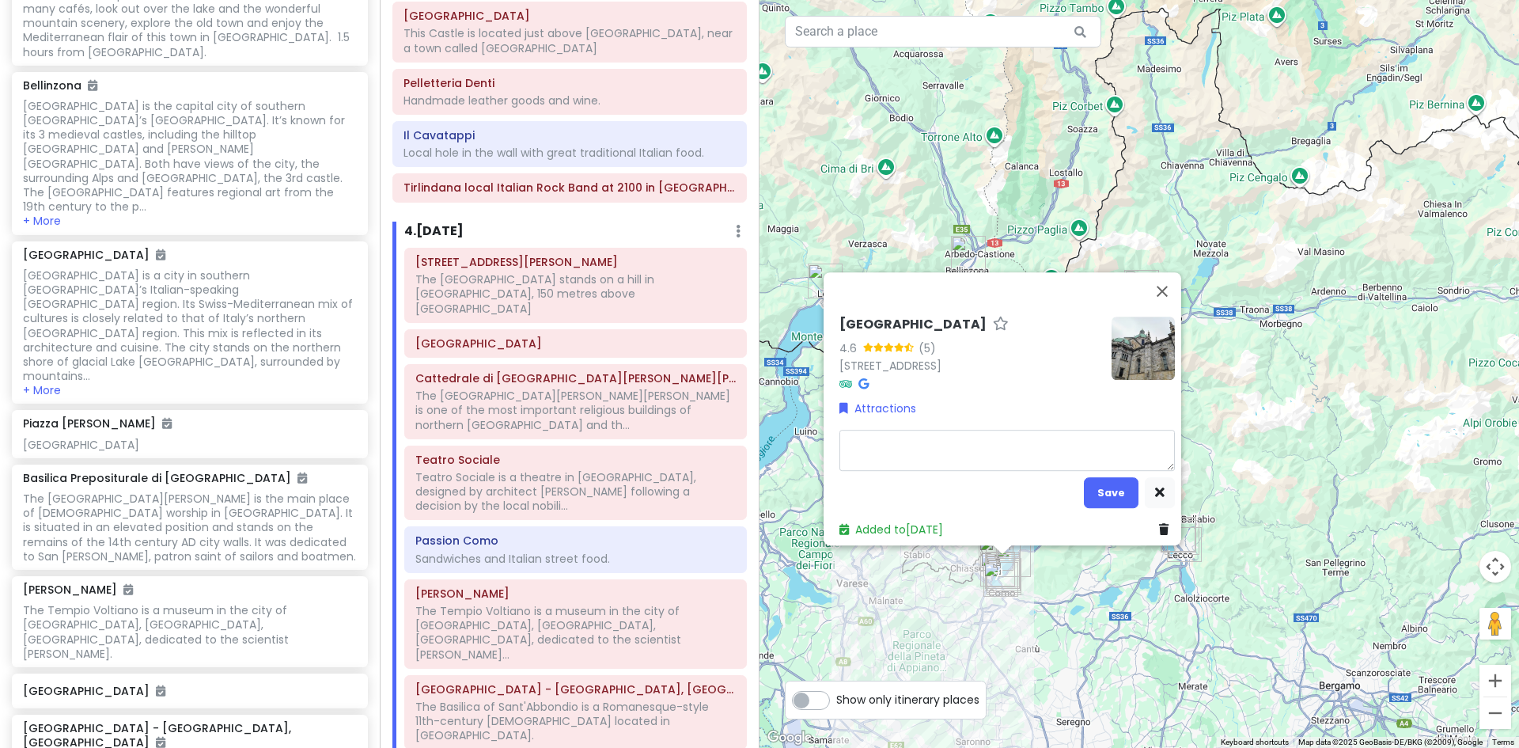
type textarea "x"
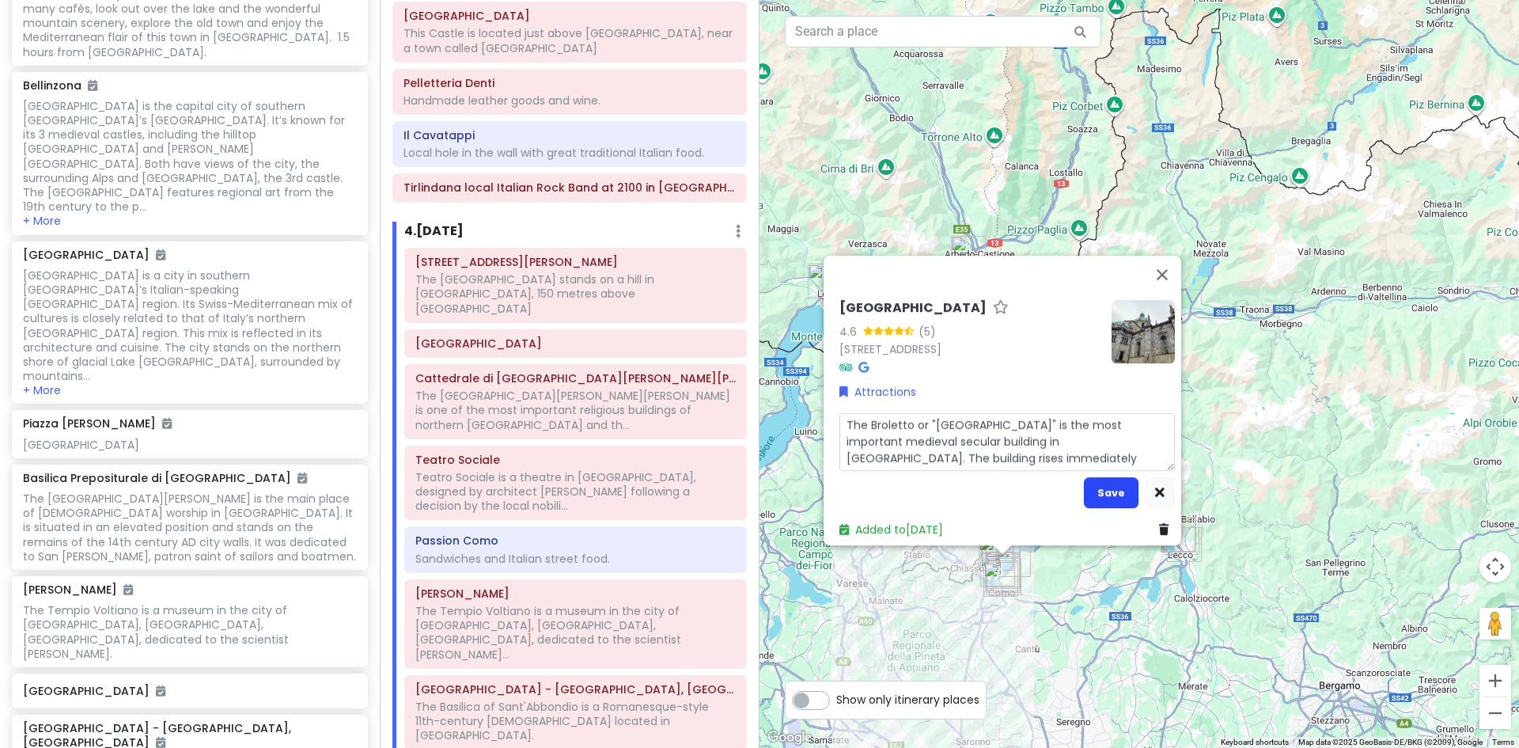
type textarea "The Broletto or "[GEOGRAPHIC_DATA]" is the most important medieval secular buil…"
click at [1110, 482] on button "Save" at bounding box center [1111, 492] width 55 height 31
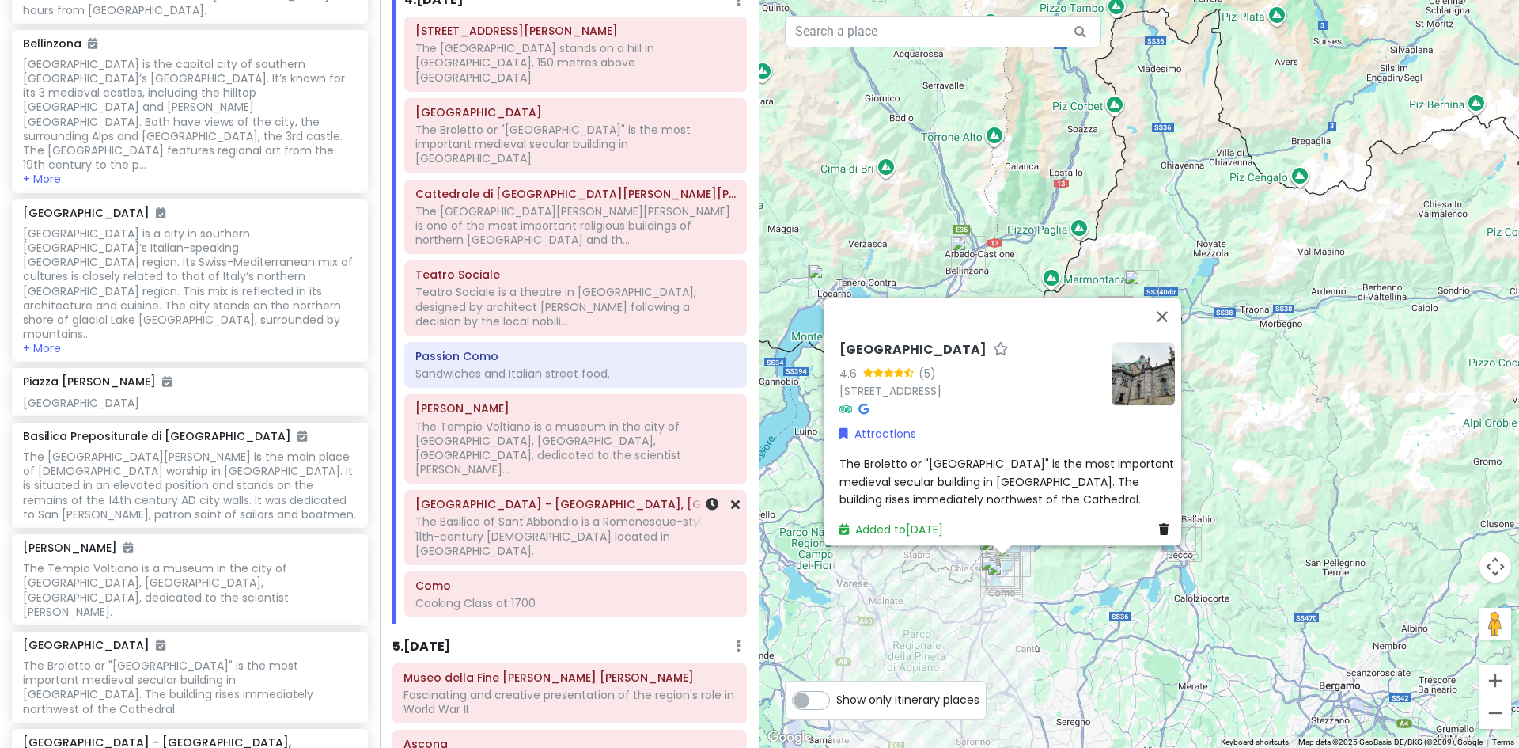
scroll to position [1662, 0]
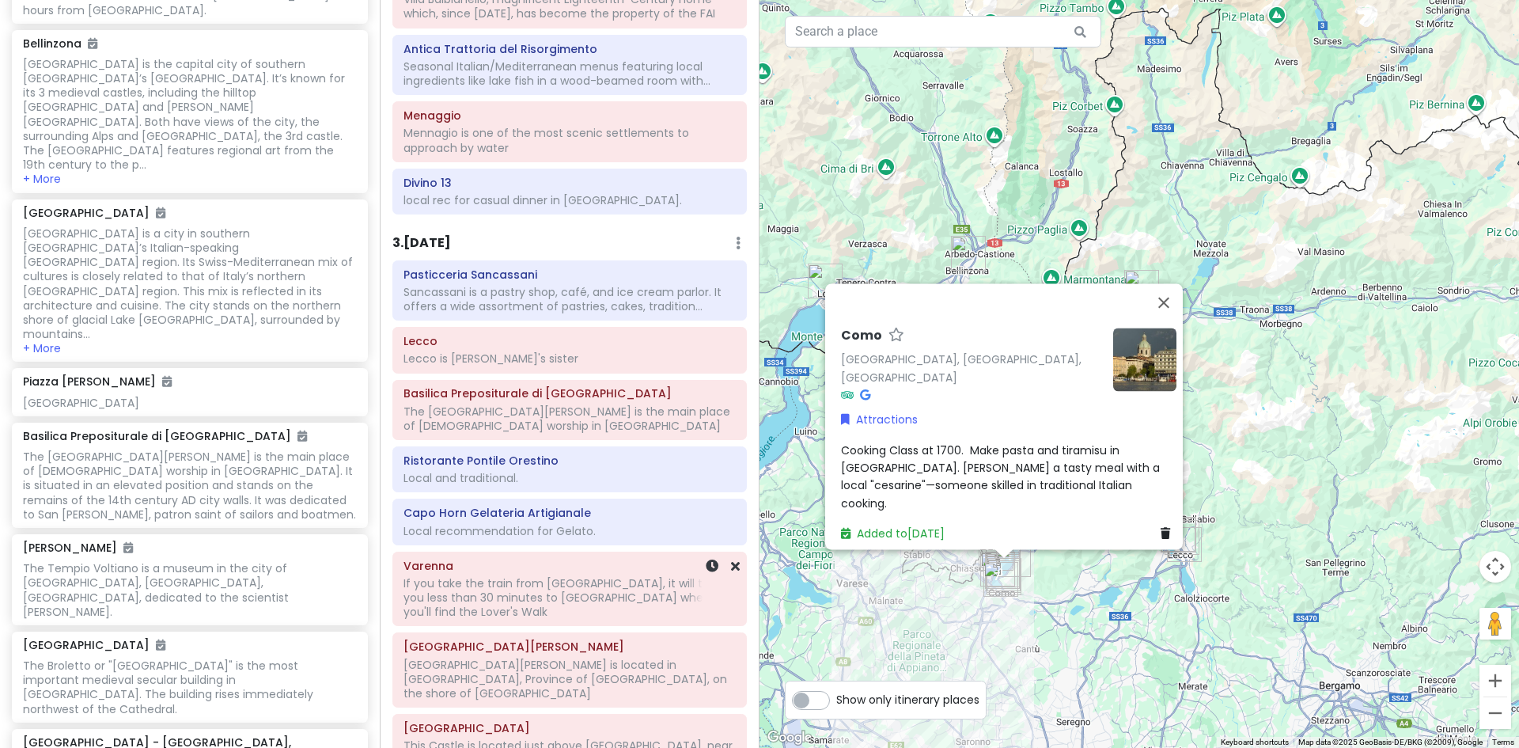
scroll to position [633, 0]
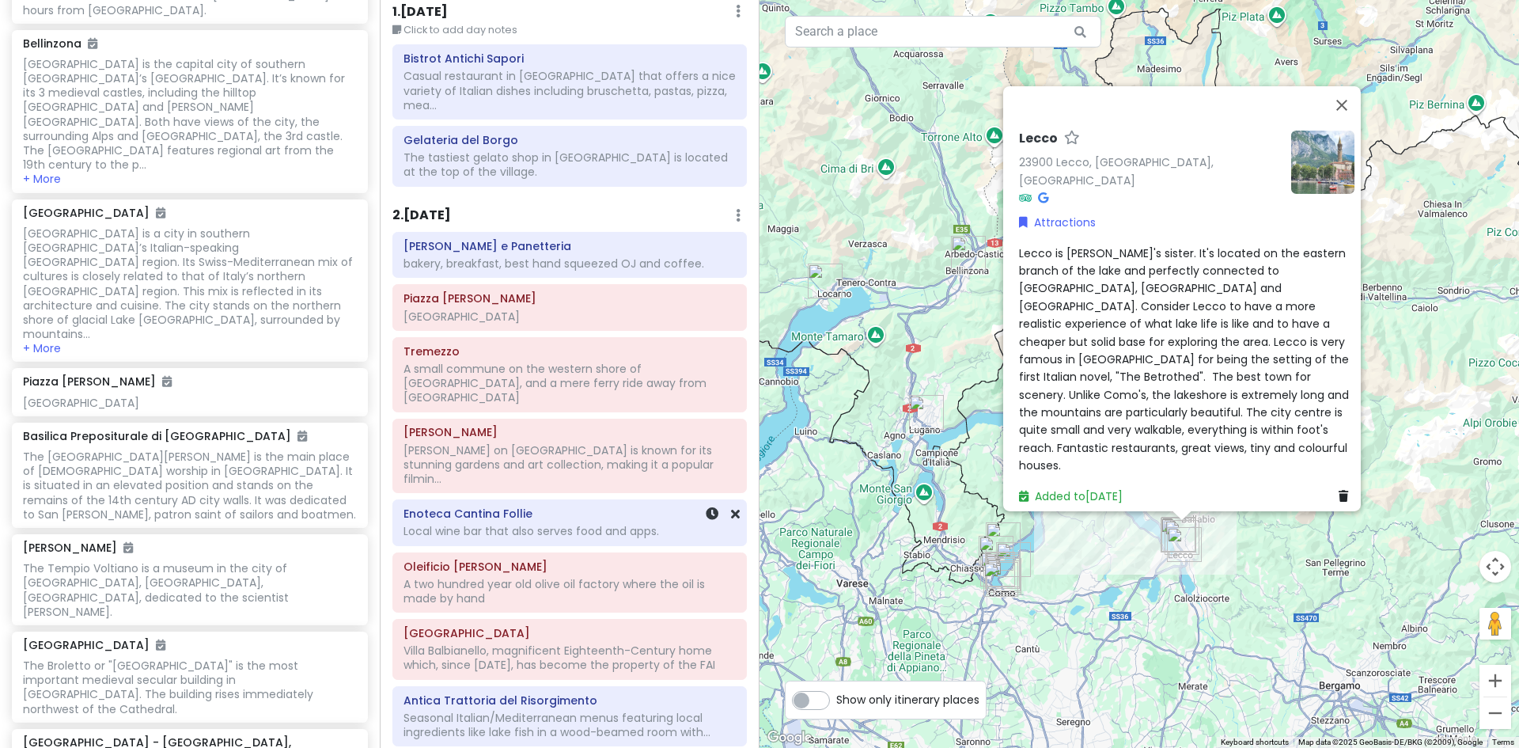
scroll to position [0, 0]
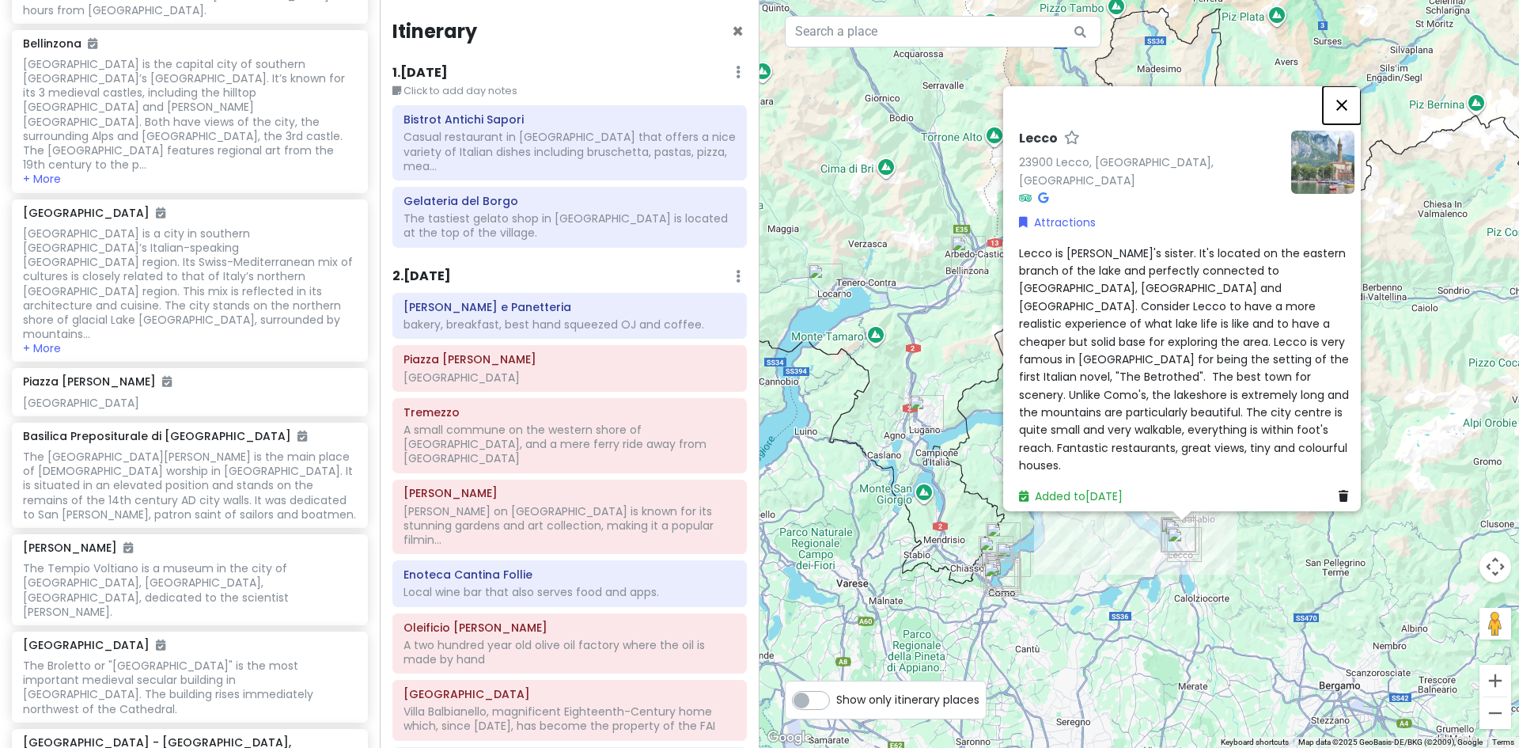
click at [1348, 123] on button "Close" at bounding box center [1342, 104] width 38 height 38
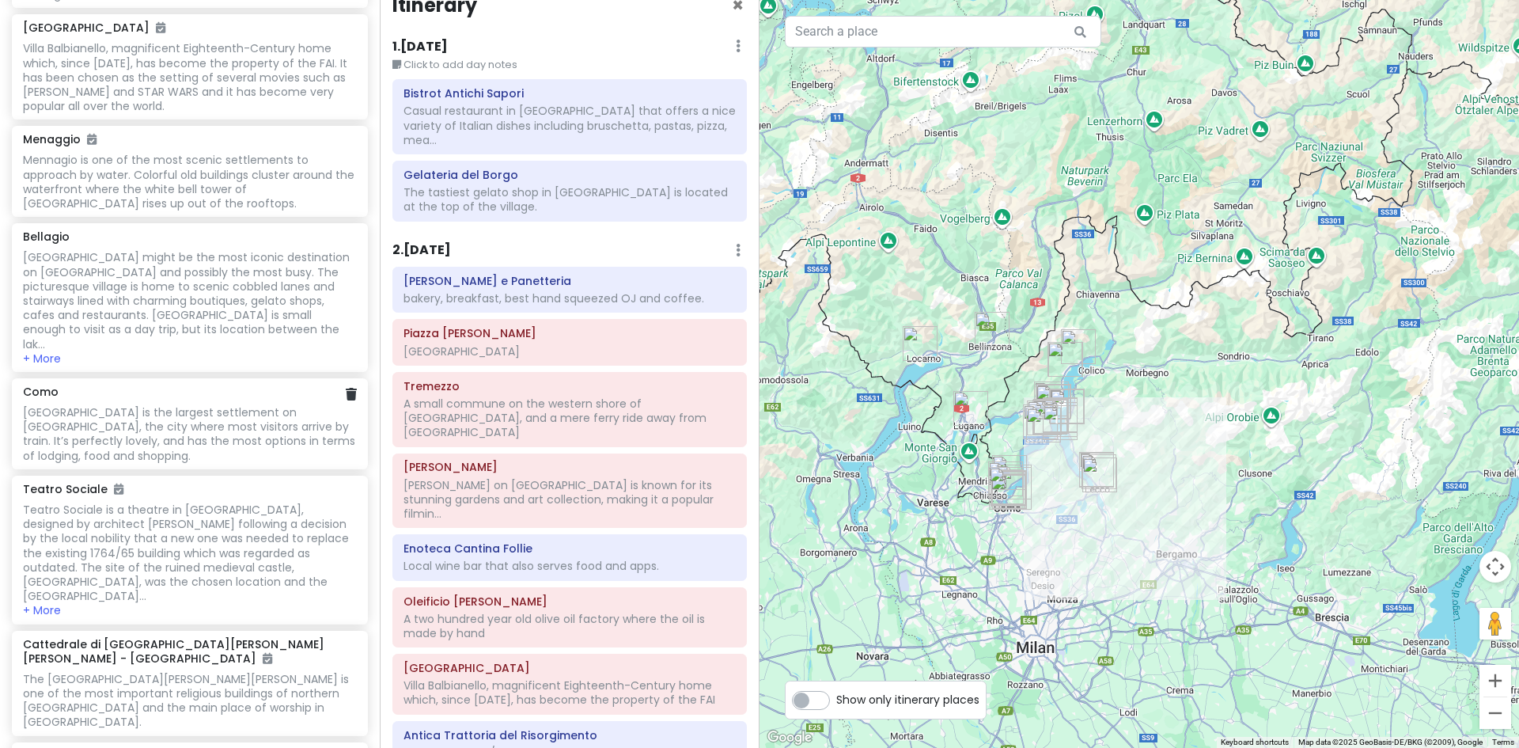
scroll to position [1720, 0]
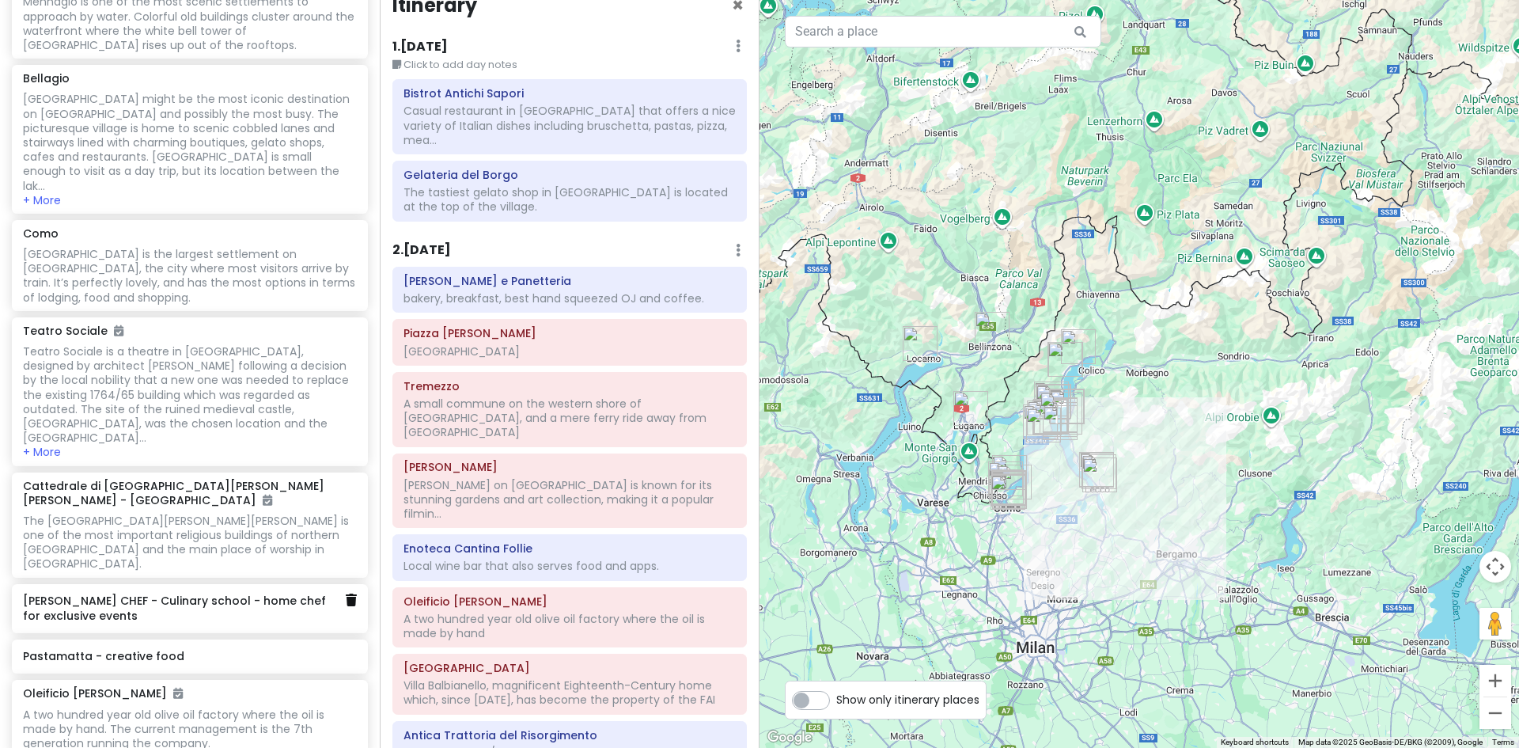
click at [346, 593] on icon at bounding box center [351, 599] width 11 height 13
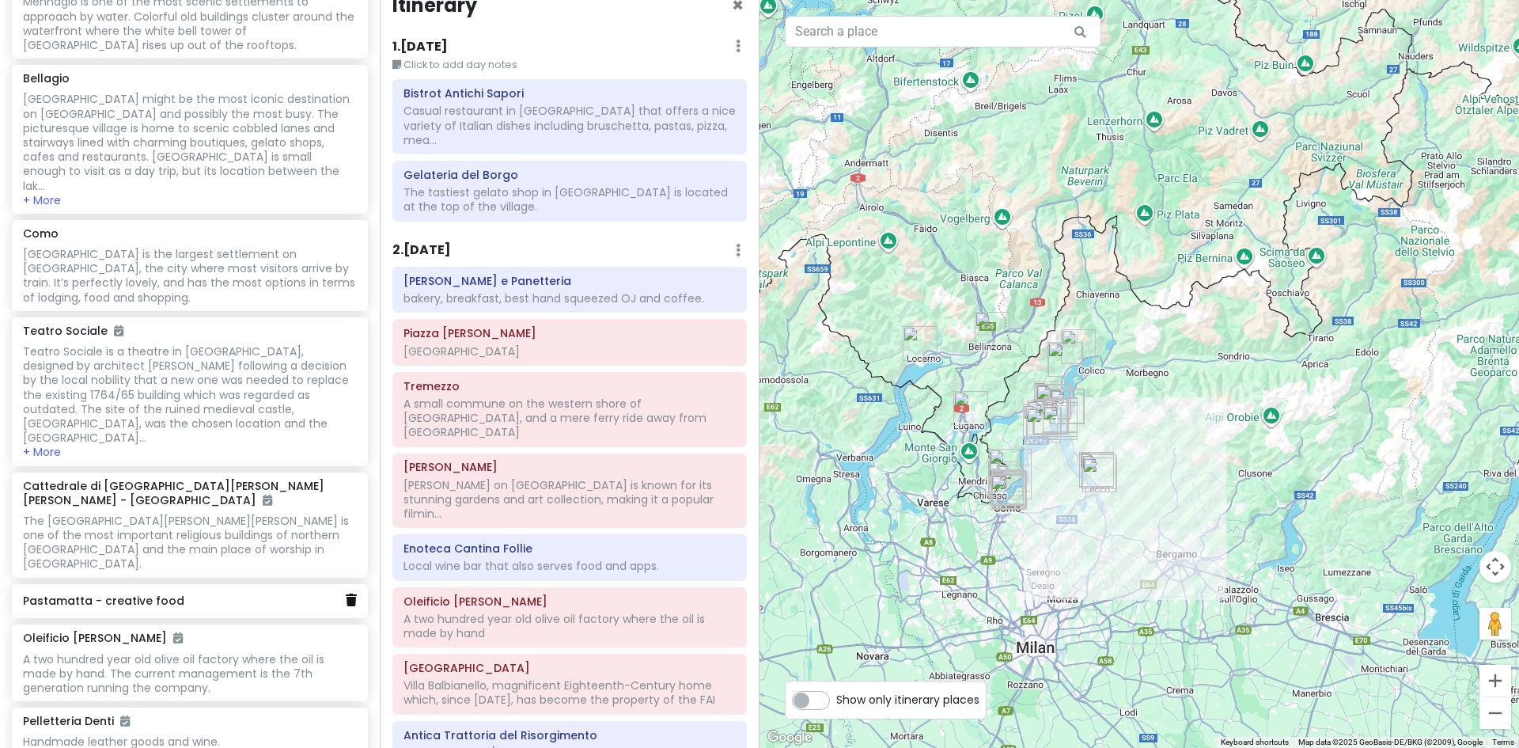
click at [346, 593] on icon at bounding box center [351, 599] width 11 height 13
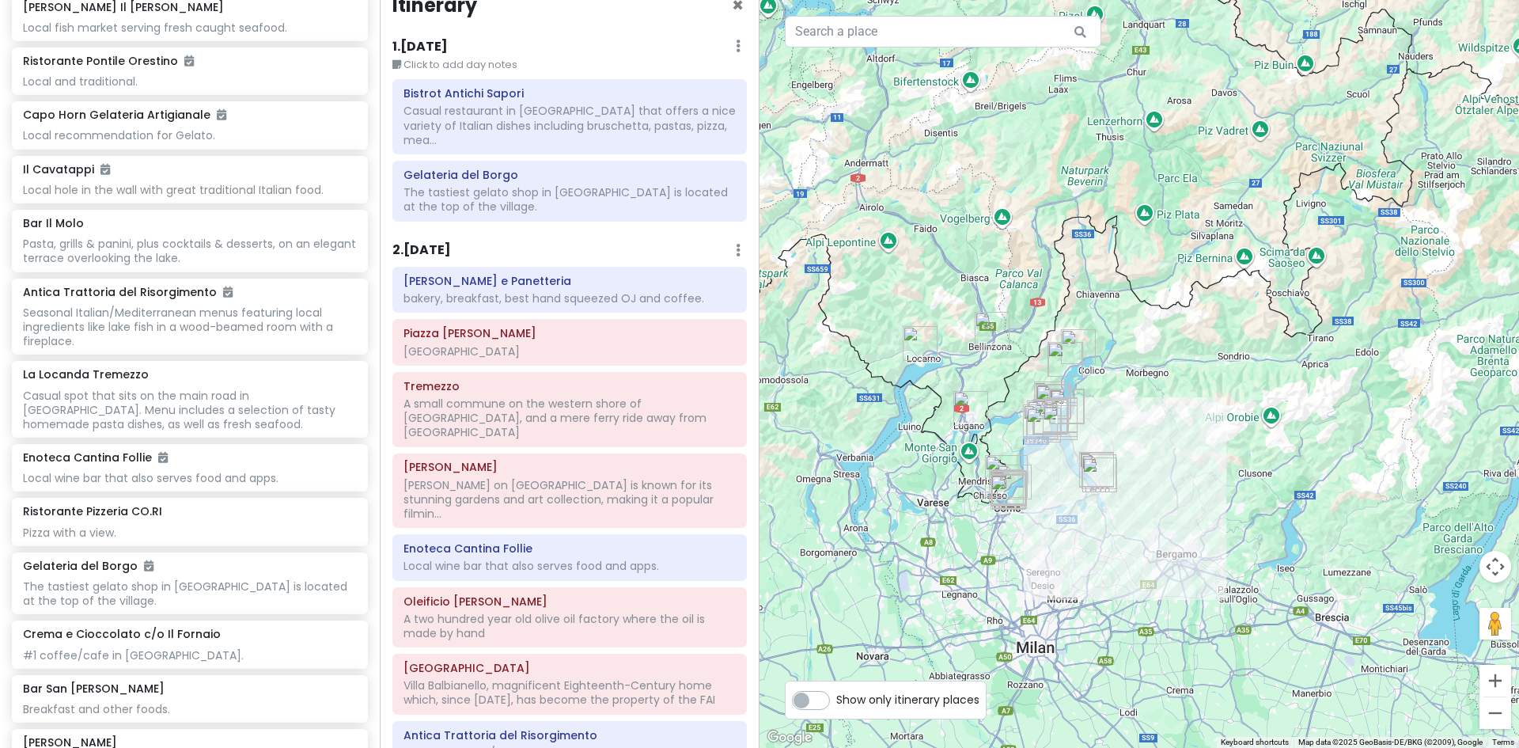
scroll to position [4315, 0]
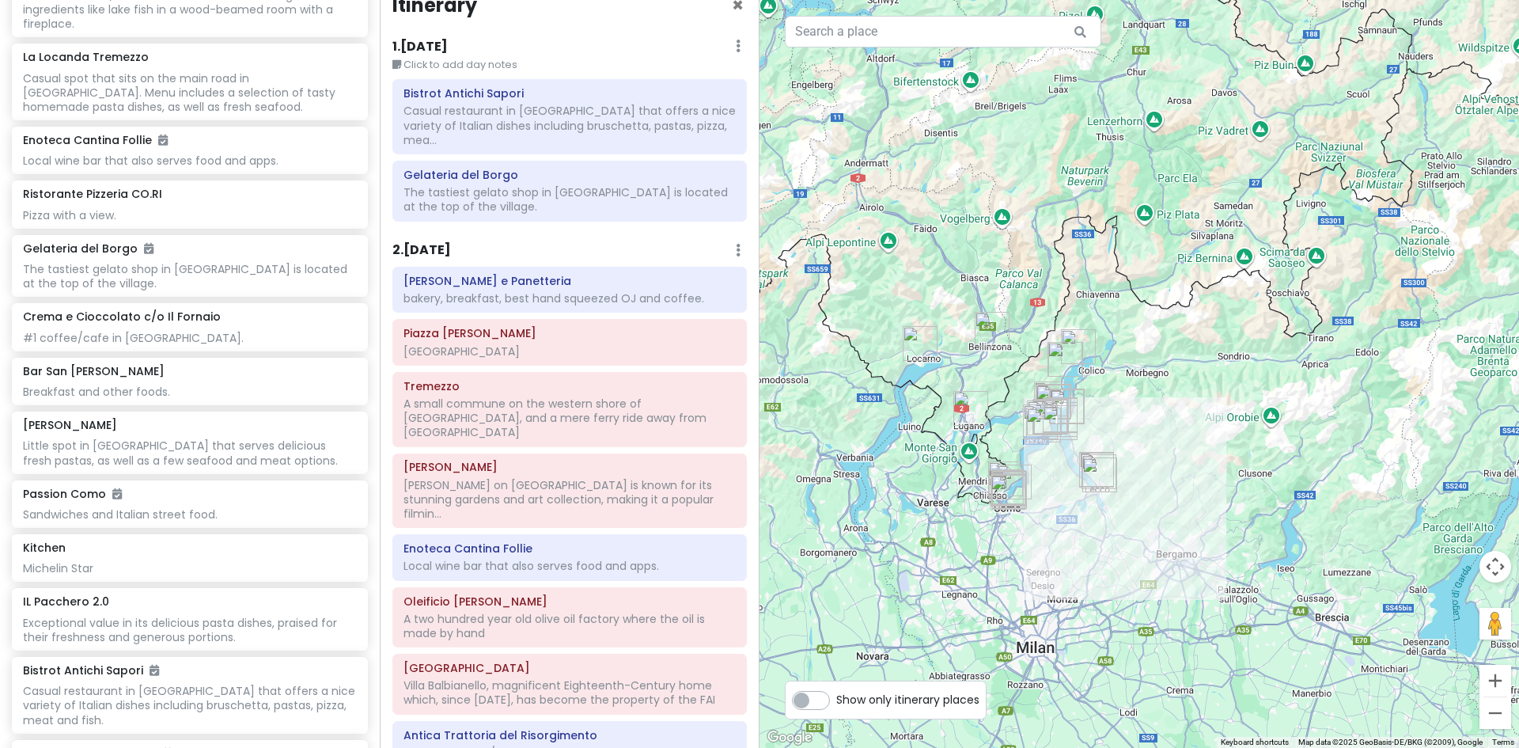
type input "plesio"
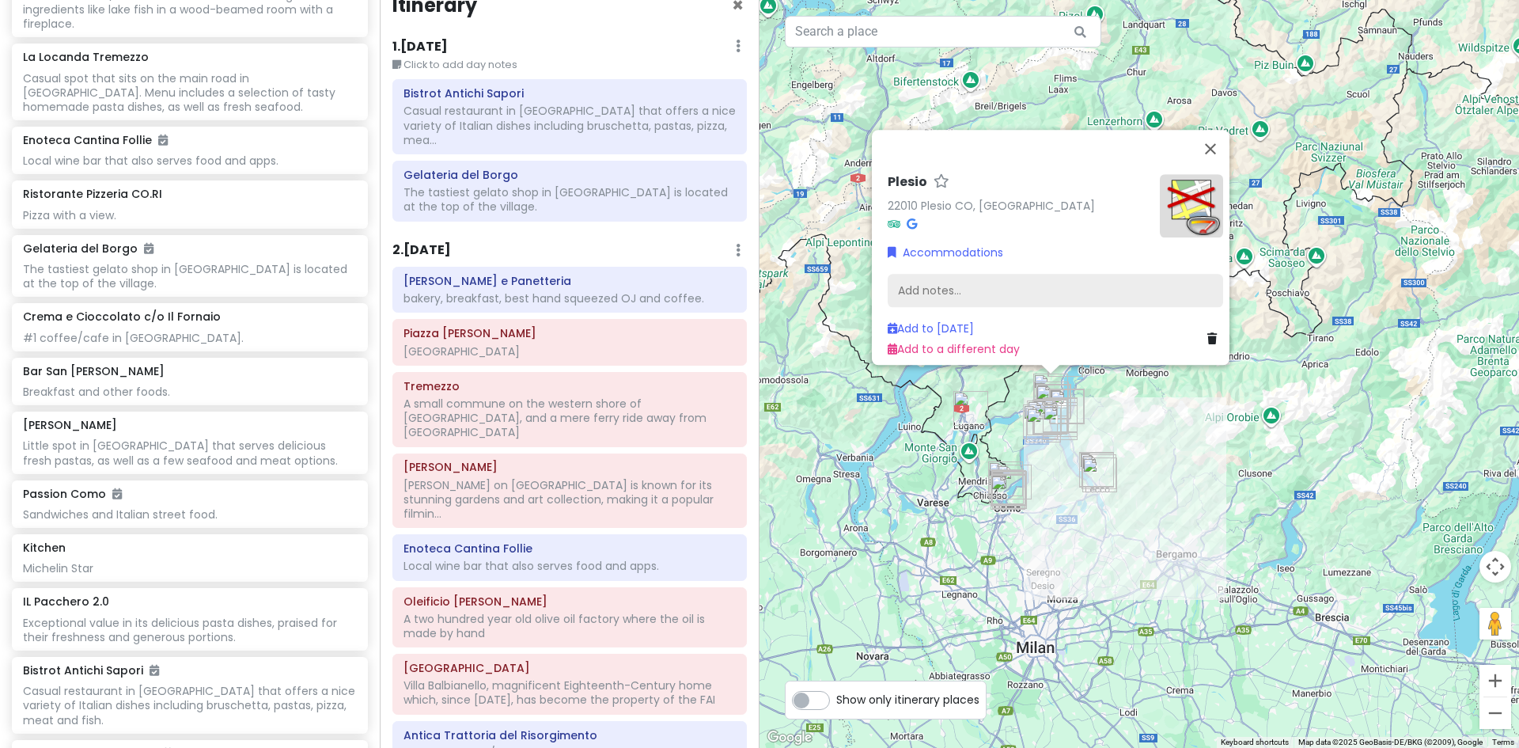
click at [927, 277] on div "Add notes..." at bounding box center [1056, 290] width 336 height 33
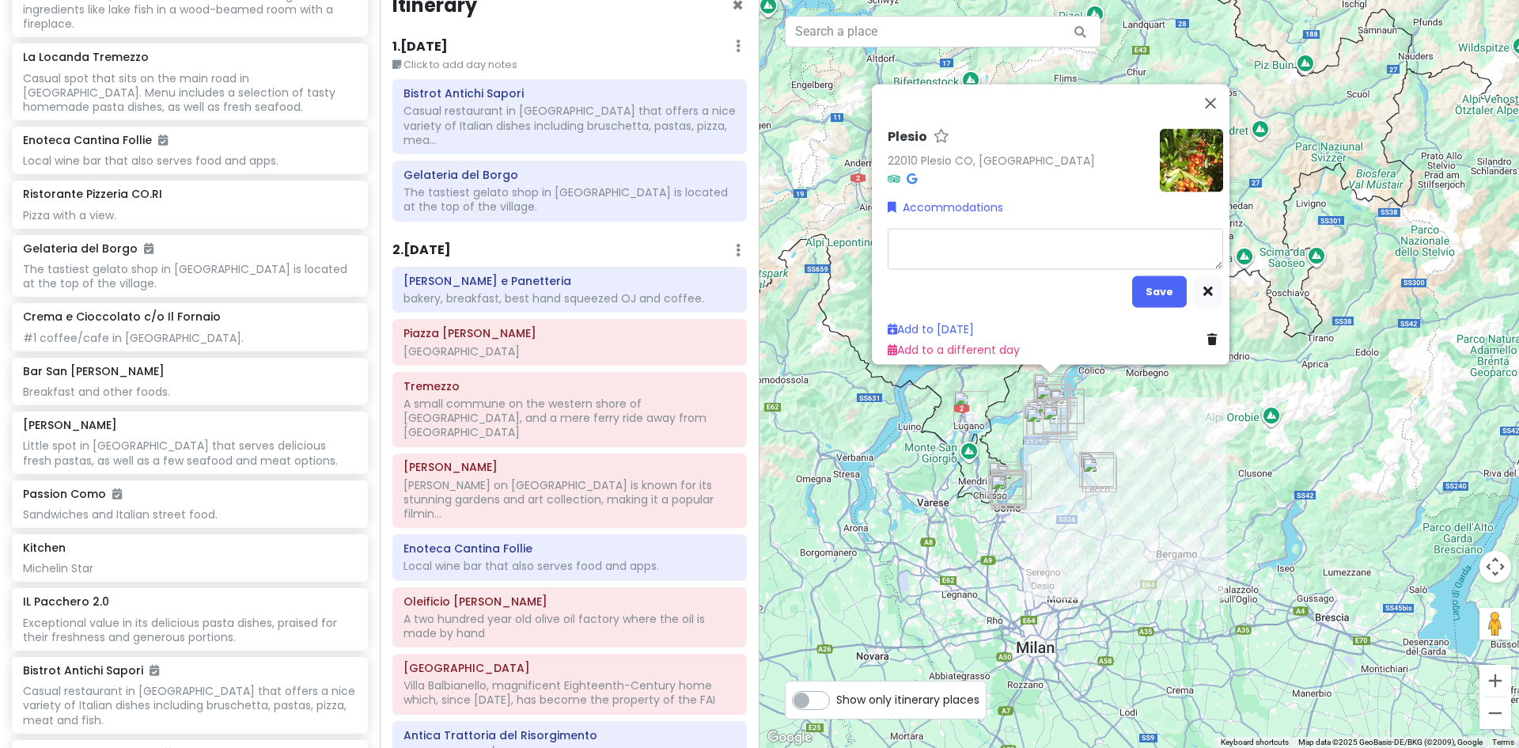
type textarea "x"
type textarea "S"
type textarea "x"
type textarea "St"
type textarea "x"
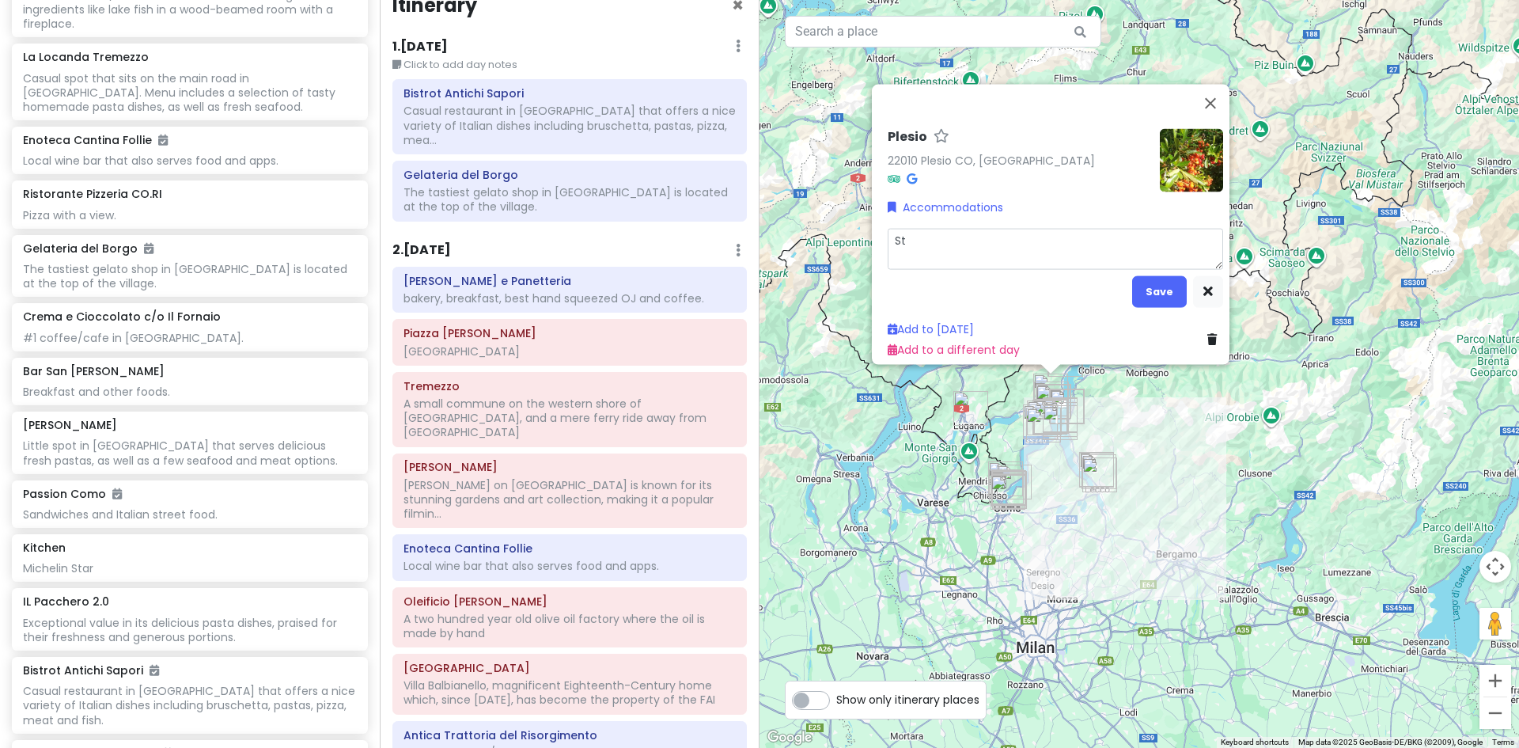
type textarea "Sta"
type textarea "x"
type textarea "Stay"
type textarea "x"
type textarea "Stayi"
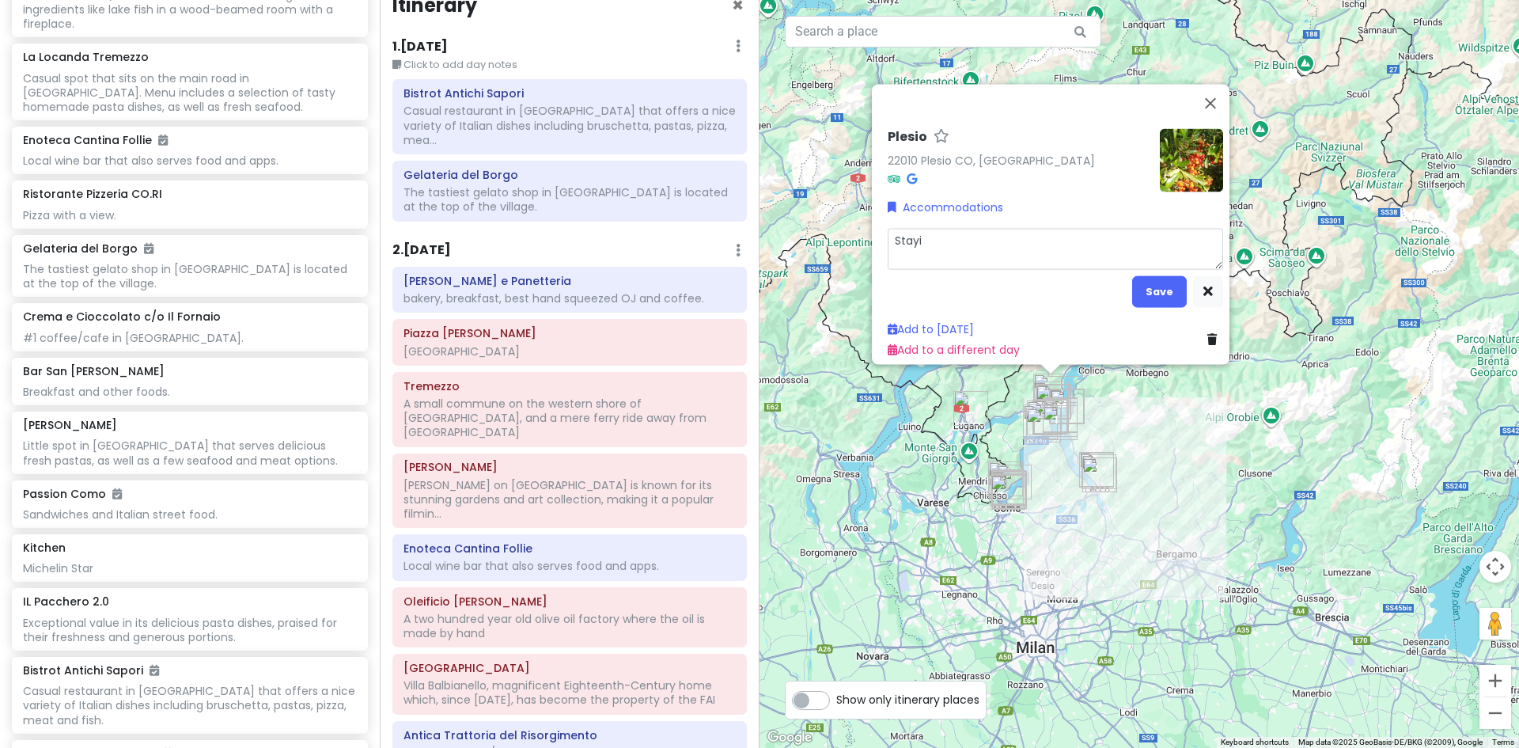
type textarea "x"
type textarea "Stayin"
type textarea "x"
type textarea "Staying"
type textarea "x"
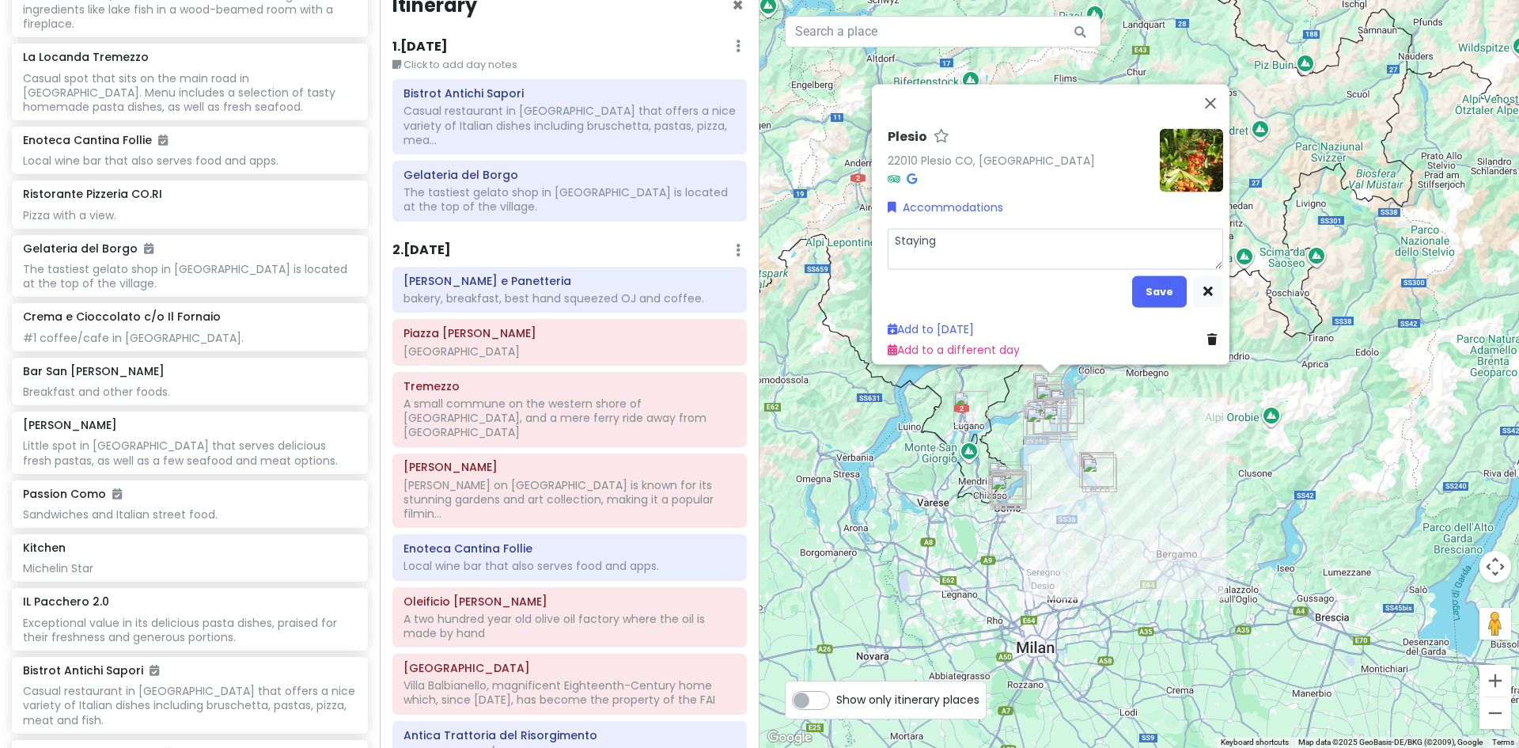
type textarea "Staying"
type textarea "x"
type textarea "Staying s"
type textarea "x"
type textarea "Staying so"
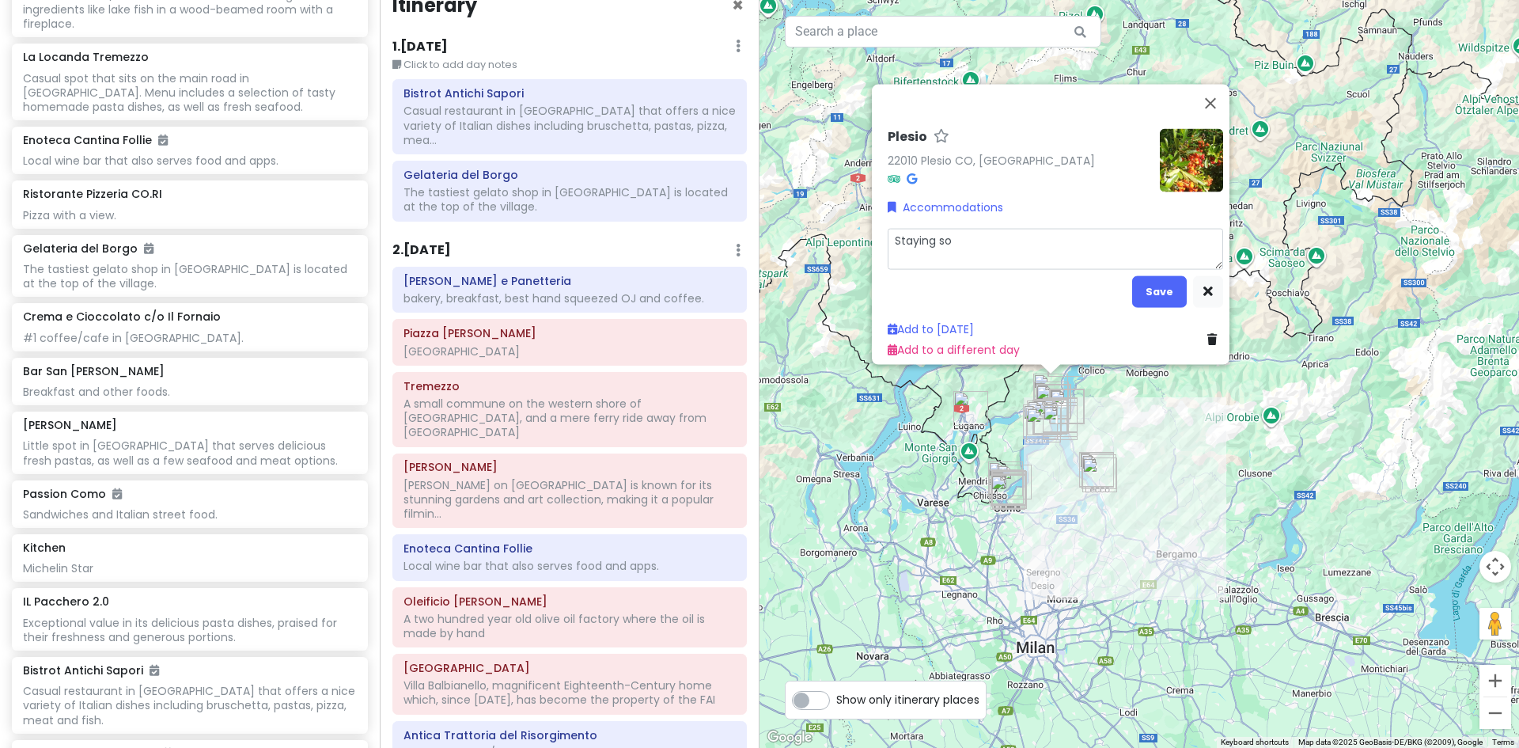
type textarea "x"
type textarea "Staying som"
type textarea "x"
type textarea "Staying some"
type textarea "x"
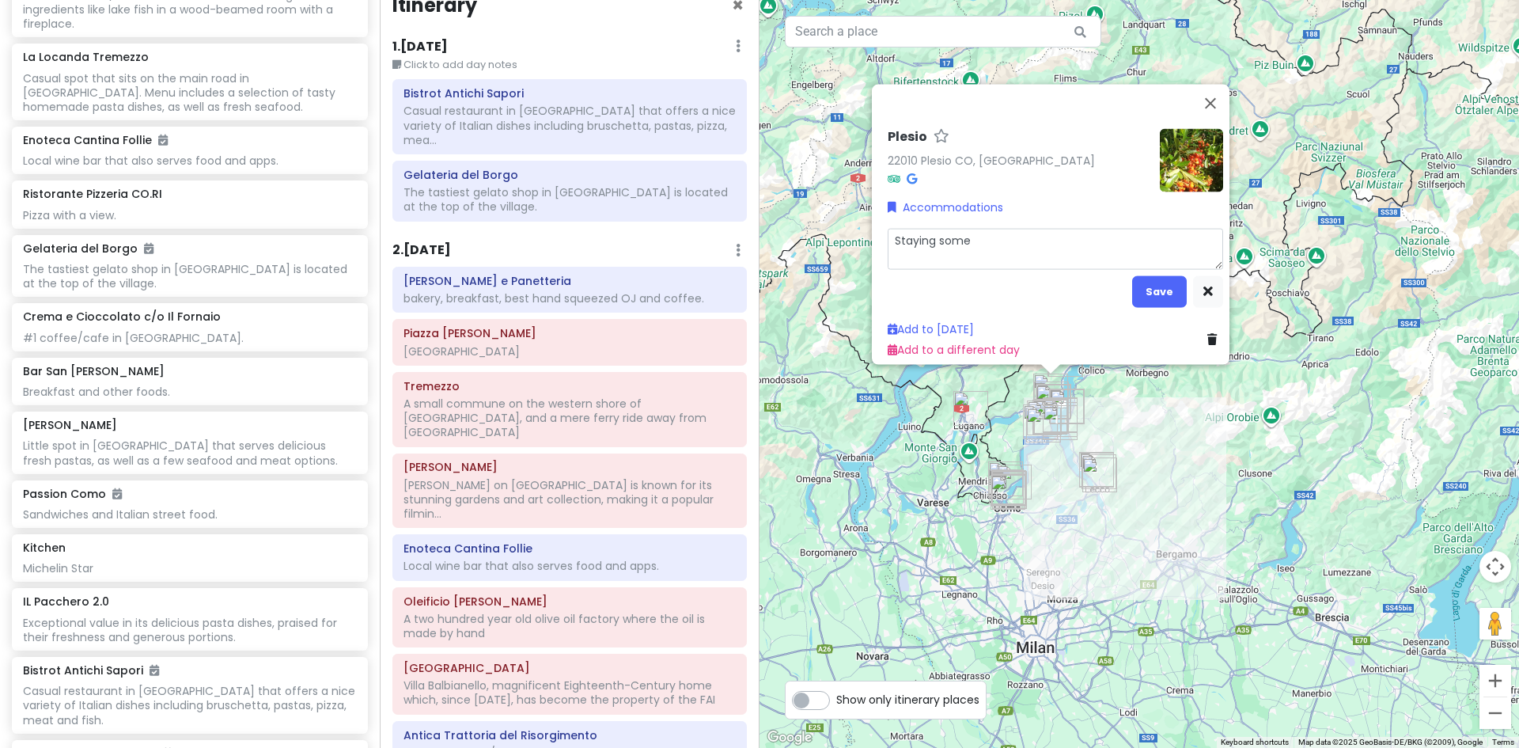
type textarea "Staying somew"
type textarea "x"
type textarea "Staying somewh"
type textarea "x"
type textarea "Staying somewhe"
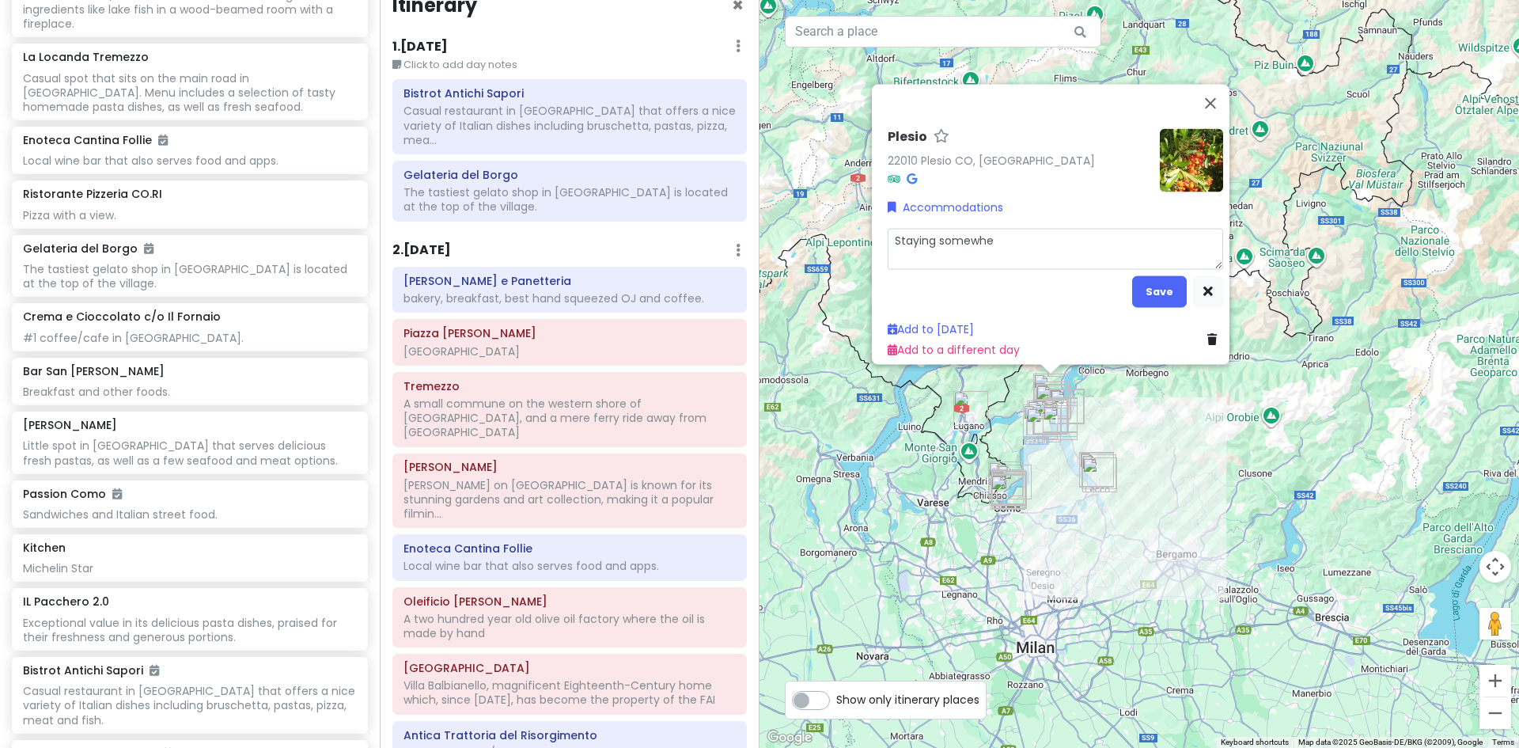
type textarea "x"
type textarea "Staying somewher"
type textarea "x"
type textarea "Staying somewhere"
type textarea "x"
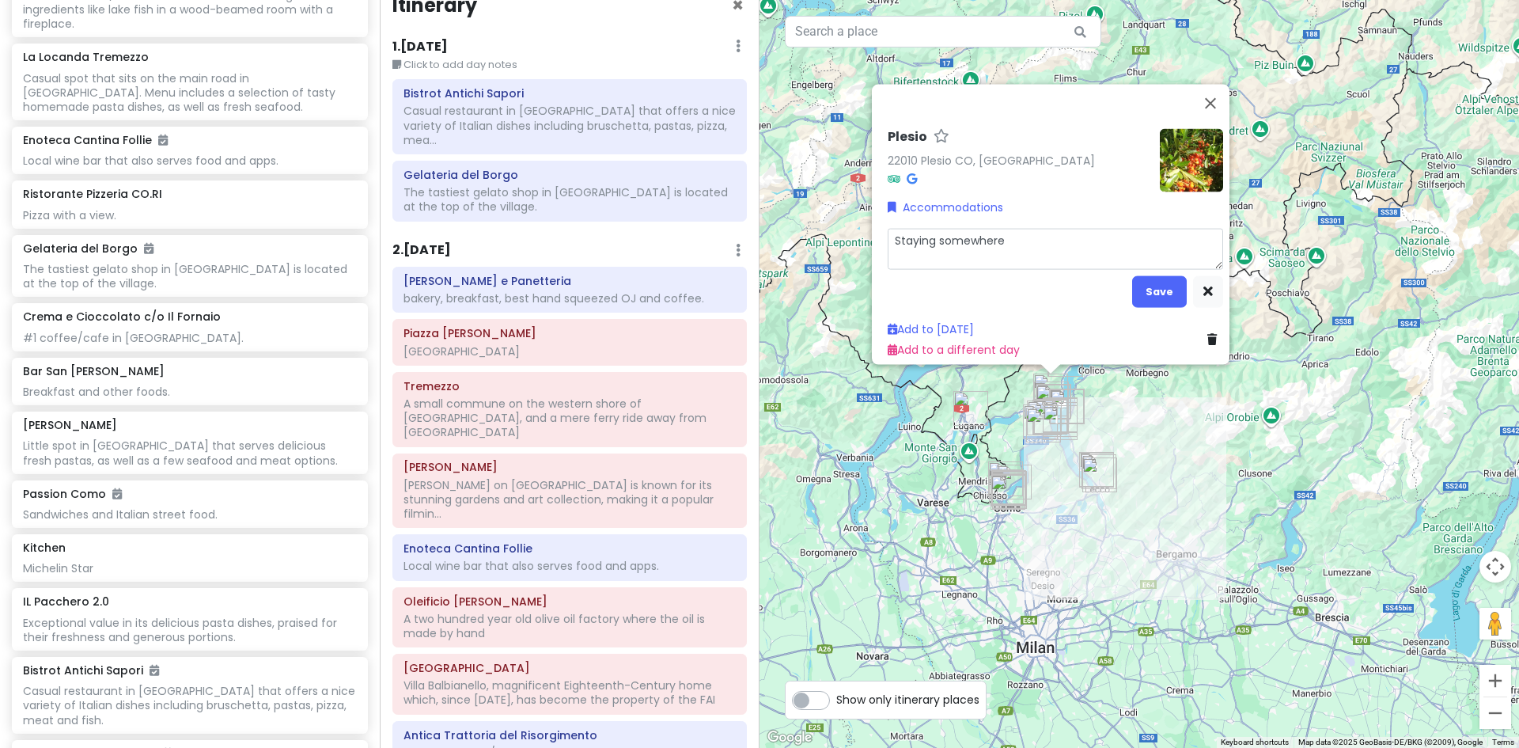
type textarea "Staying somewhere"
type textarea "x"
type textarea "Staying somewhere h"
type textarea "x"
type textarea "Staying somewhere he"
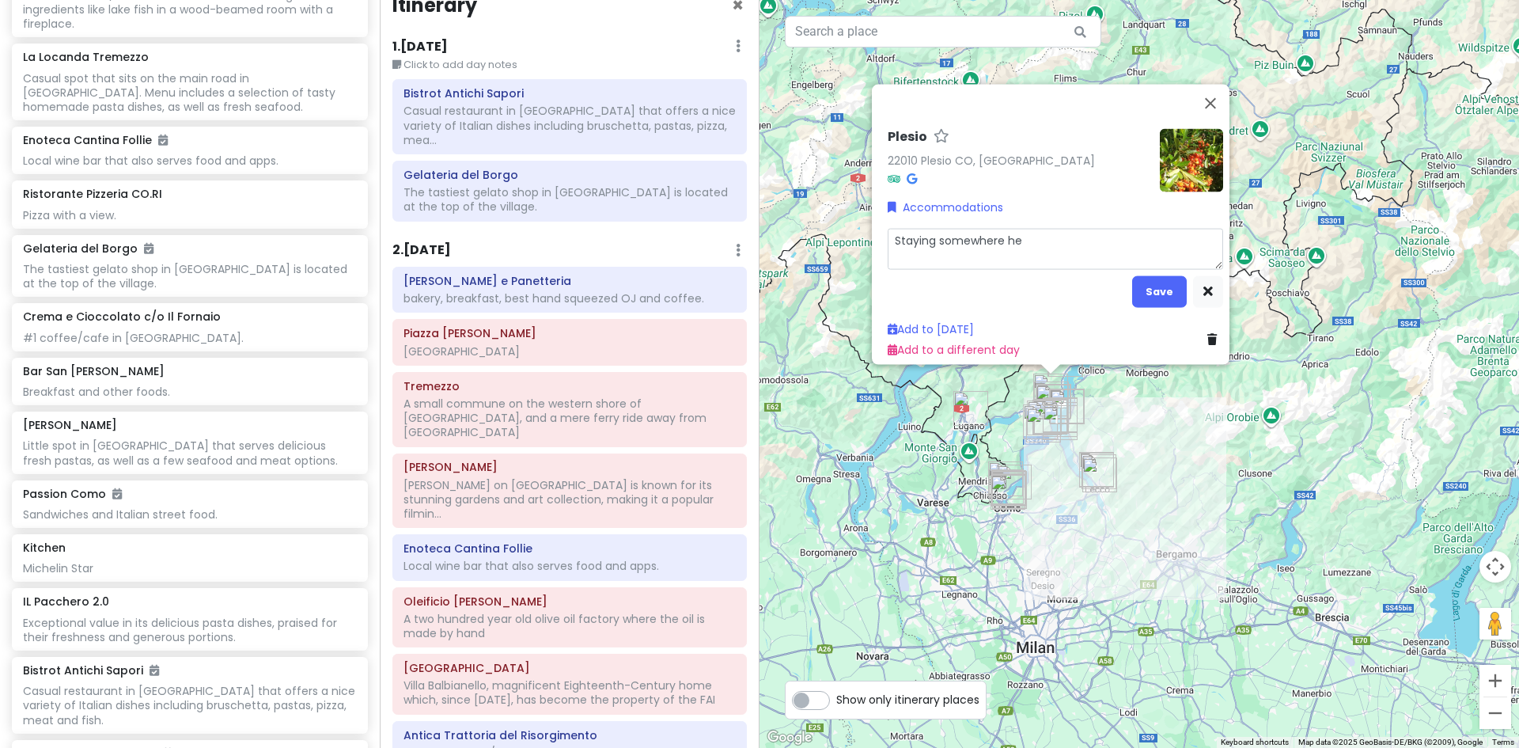
type textarea "x"
type textarea "Staying somewhere her"
type textarea "x"
type textarea "Staying somewhere here"
type textarea "x"
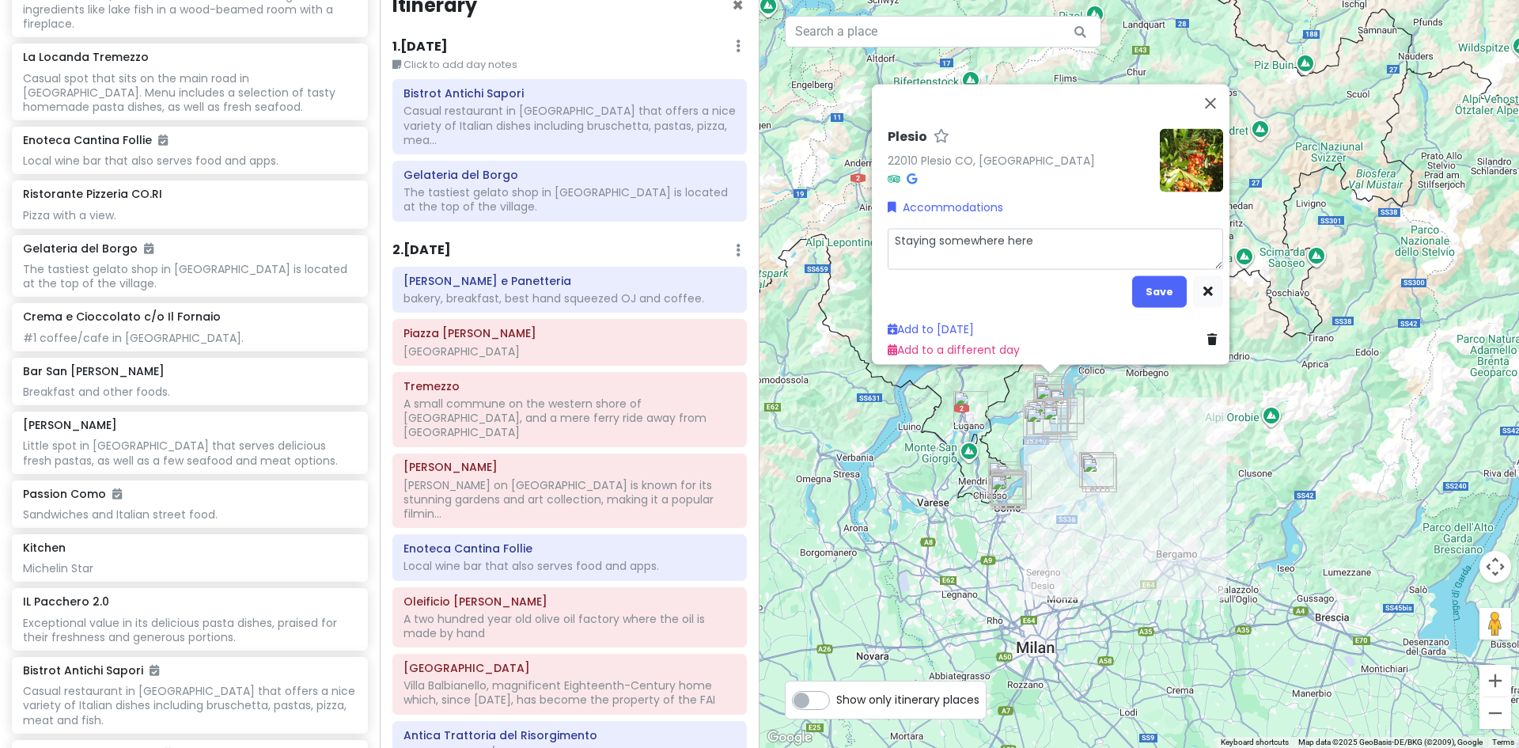
type textarea "Staying somewhere here."
type textarea "x"
type textarea "Staying somewhere here.."
type textarea "x"
type textarea "Staying somewhere here..."
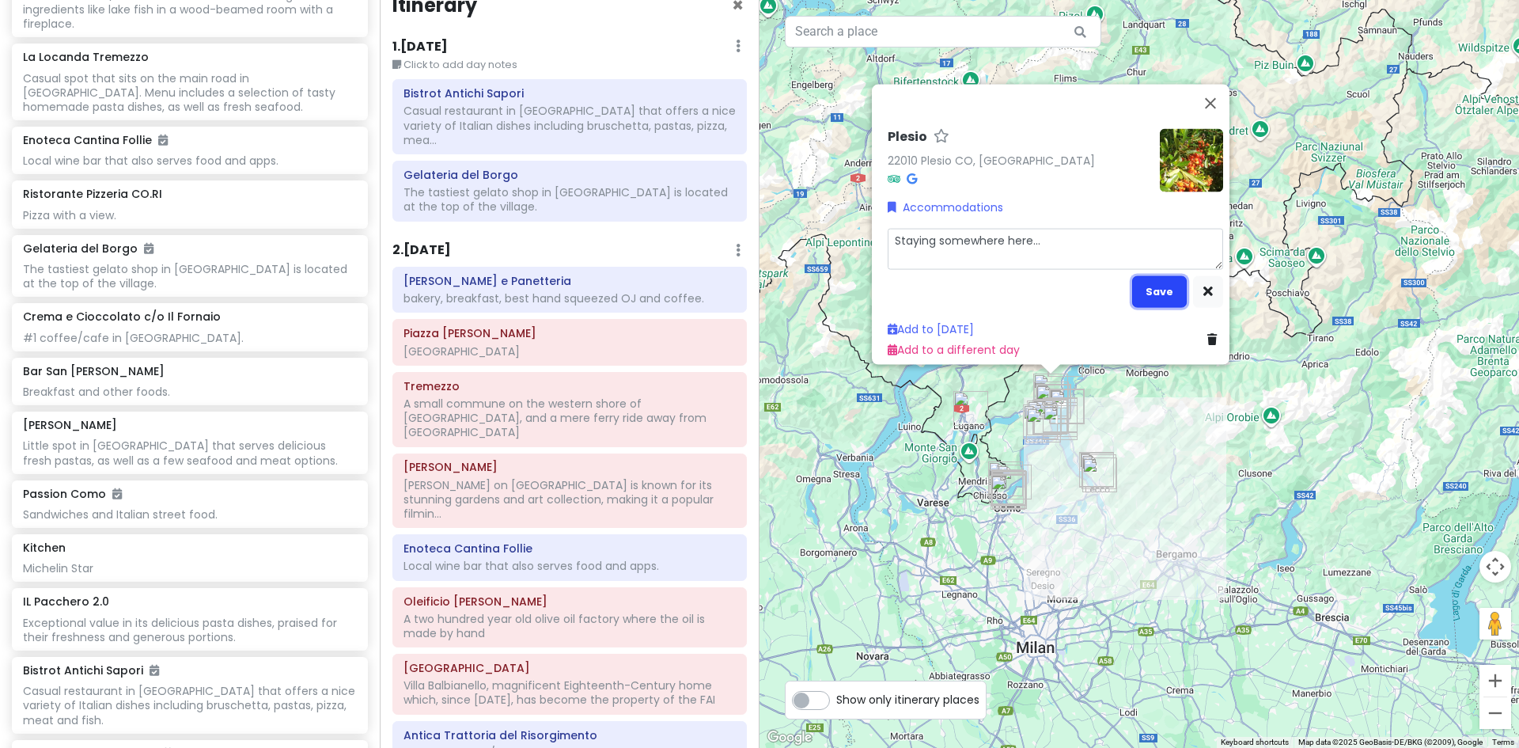
click at [1149, 281] on button "Save" at bounding box center [1159, 290] width 55 height 31
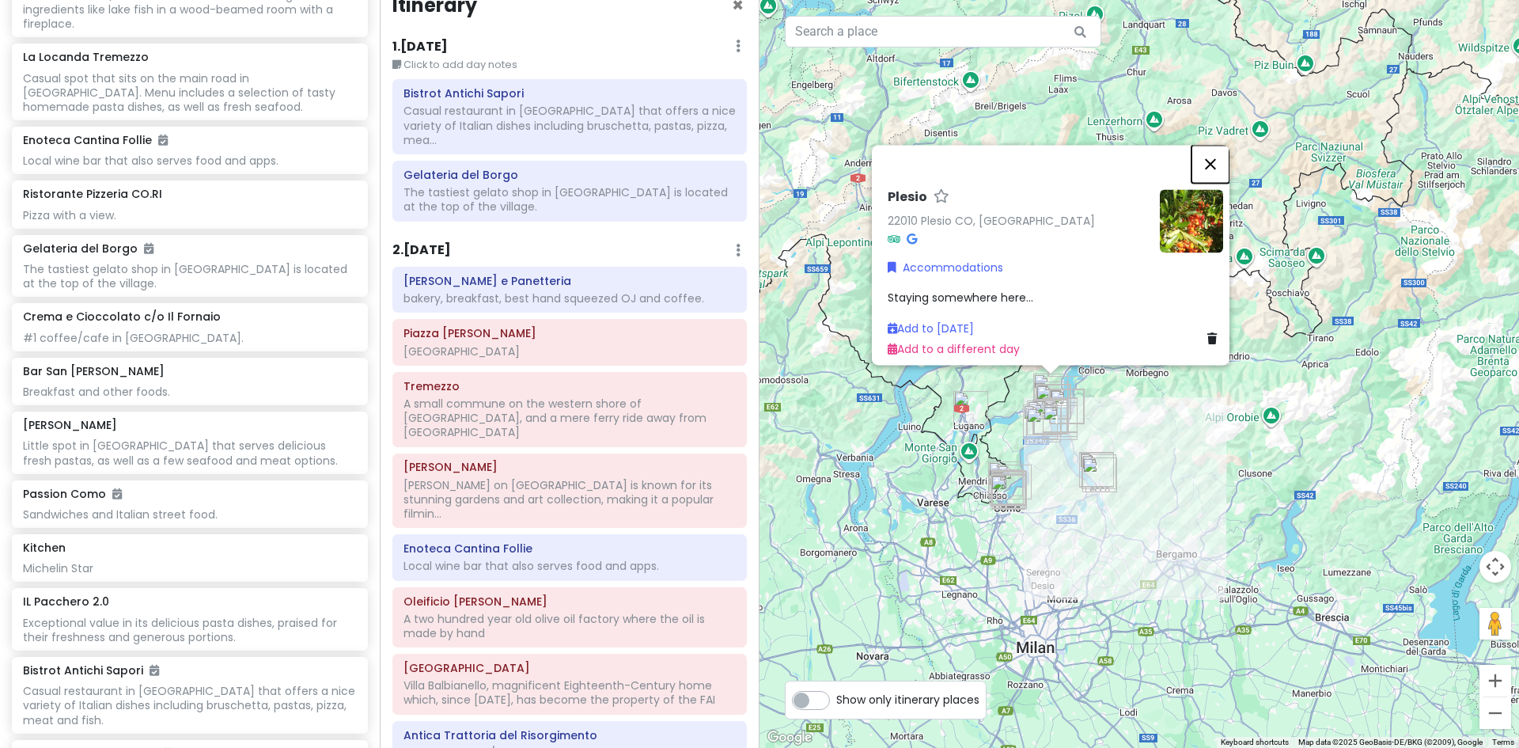
click at [1217, 146] on button "Close" at bounding box center [1211, 164] width 38 height 38
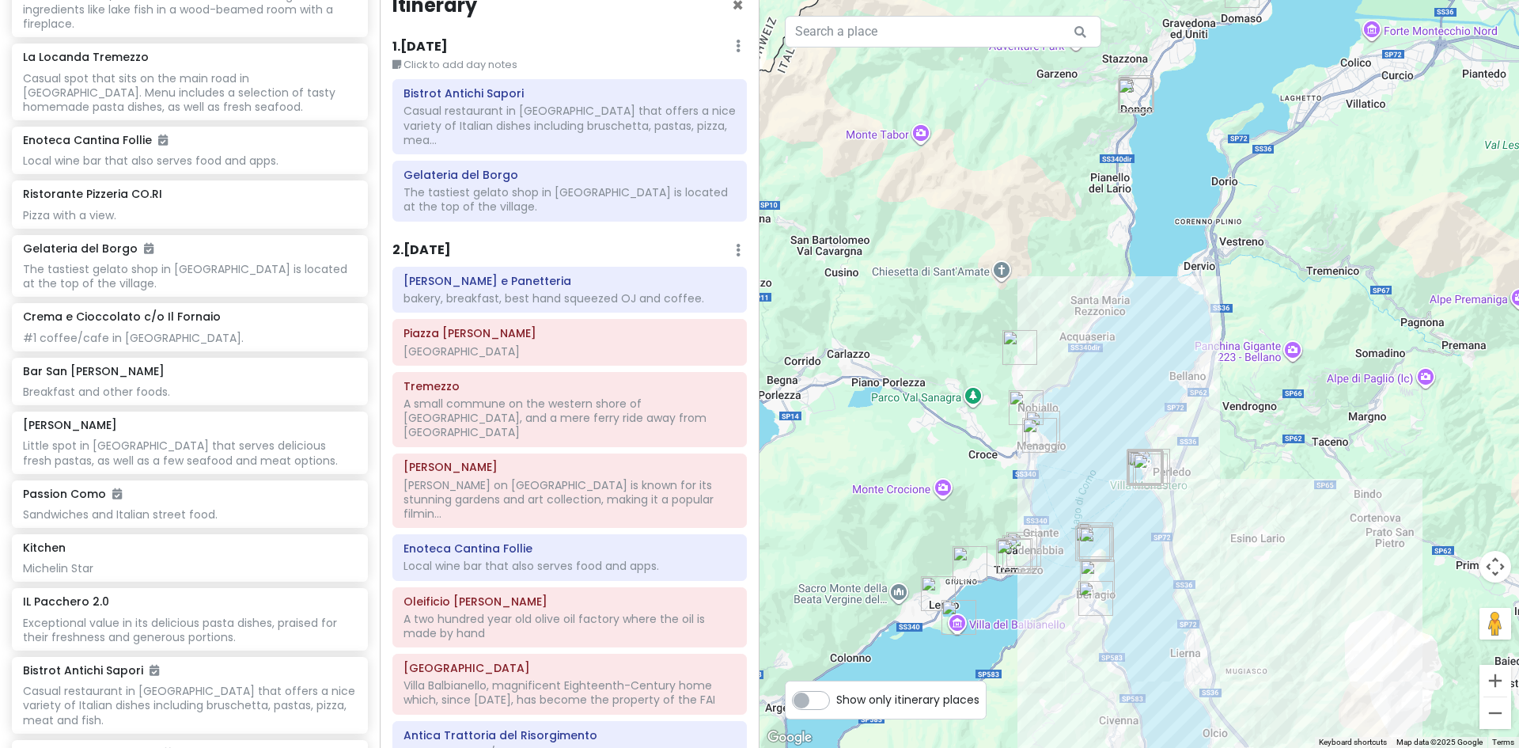
drag, startPoint x: 852, startPoint y: 445, endPoint x: 1236, endPoint y: 509, distance: 389.1
click at [1236, 509] on div at bounding box center [1140, 374] width 760 height 748
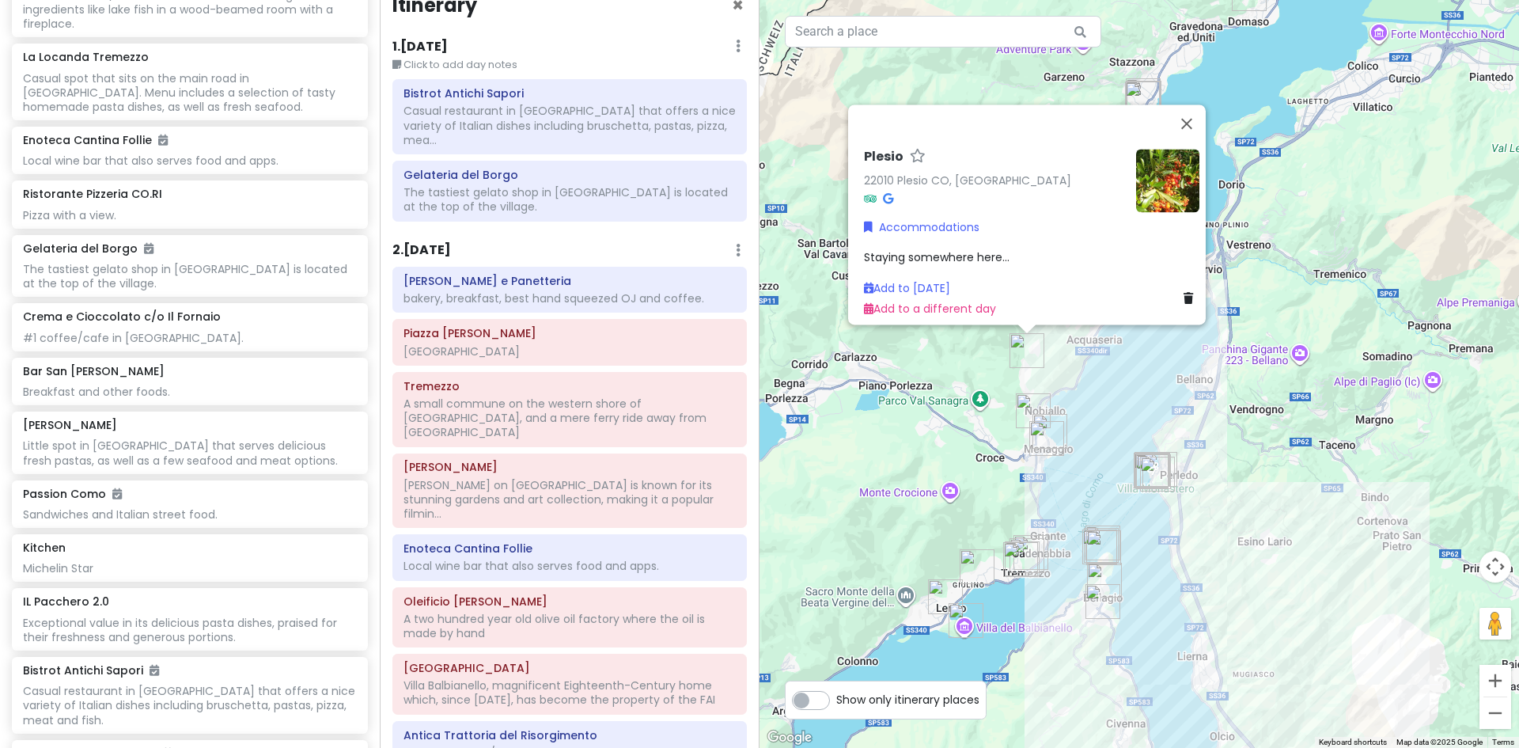
click at [978, 249] on span "Staying somewhere here..." at bounding box center [937, 257] width 146 height 16
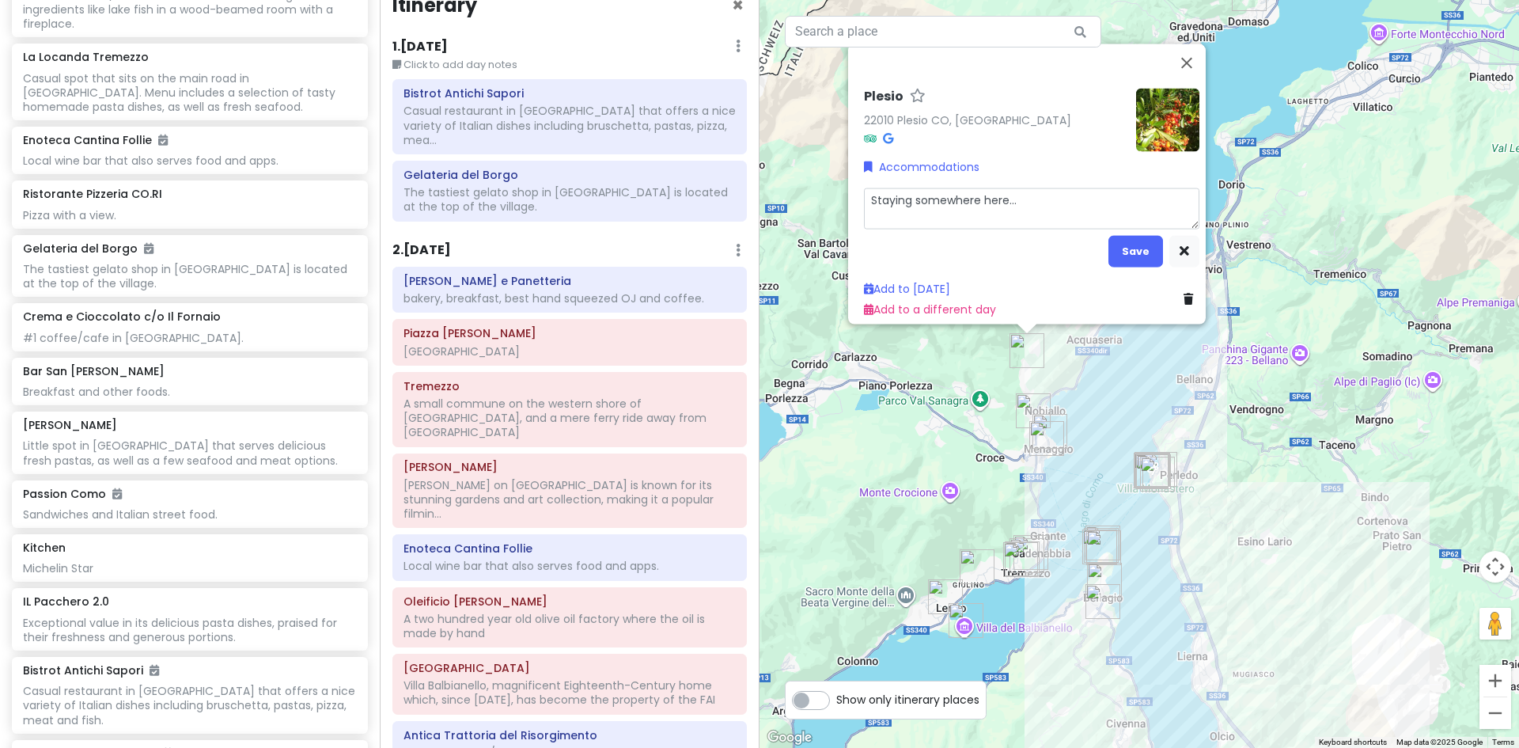
click at [1033, 188] on textarea "Staying somewhere here..." at bounding box center [1032, 208] width 336 height 41
type textarea "x"
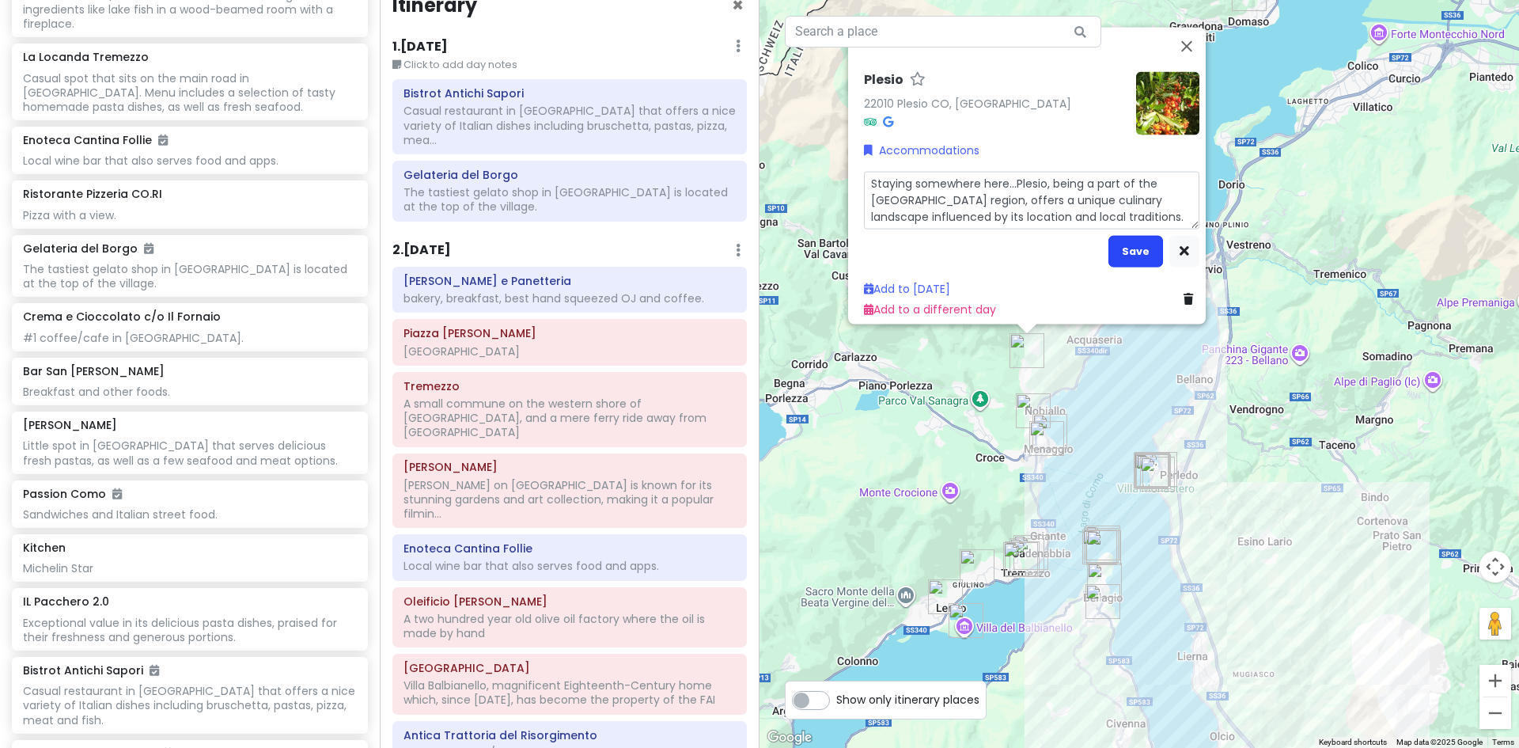
type textarea "Staying somewhere here...Plesio, being a part of the [GEOGRAPHIC_DATA] region, …"
click at [1122, 238] on button "Save" at bounding box center [1136, 250] width 55 height 31
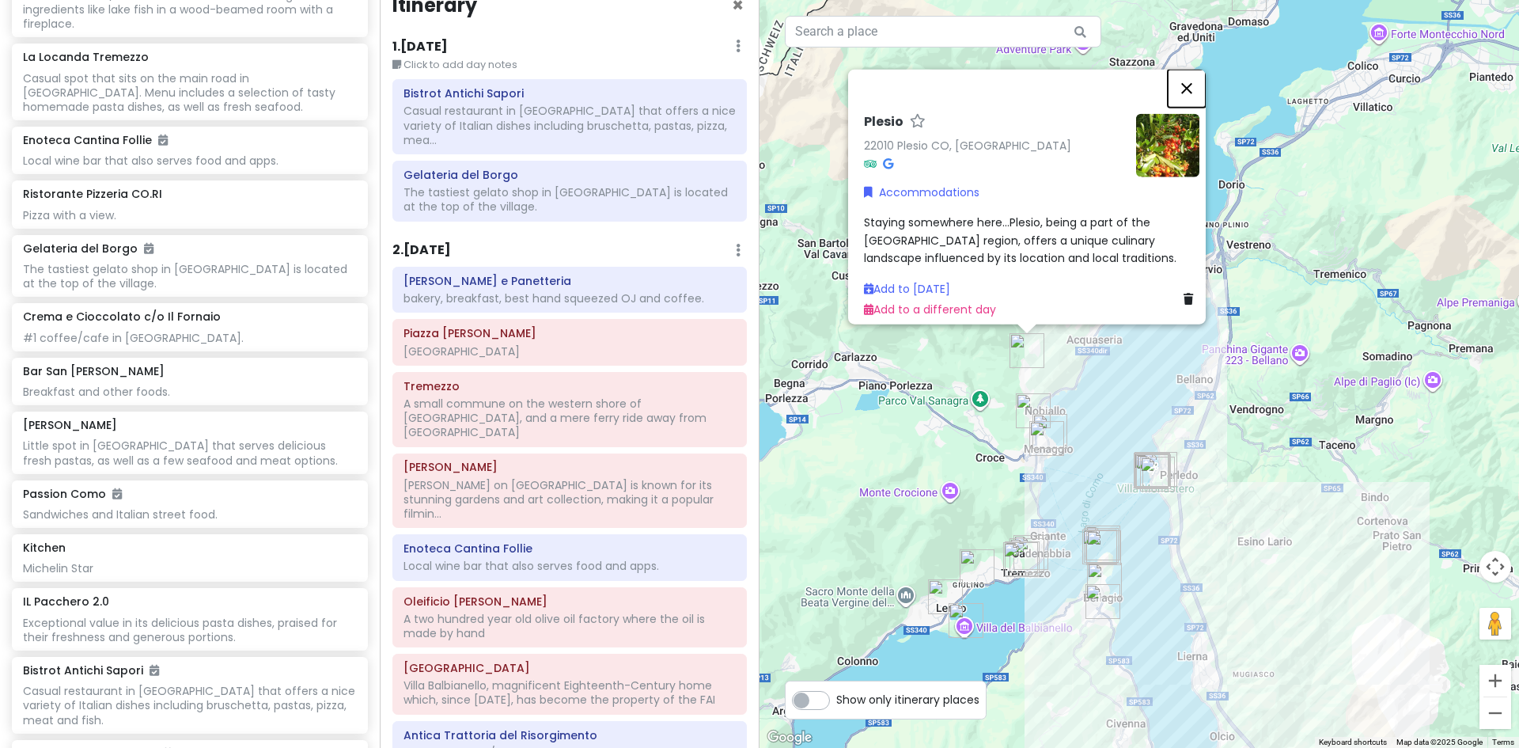
click at [1197, 76] on button "Close" at bounding box center [1187, 88] width 38 height 38
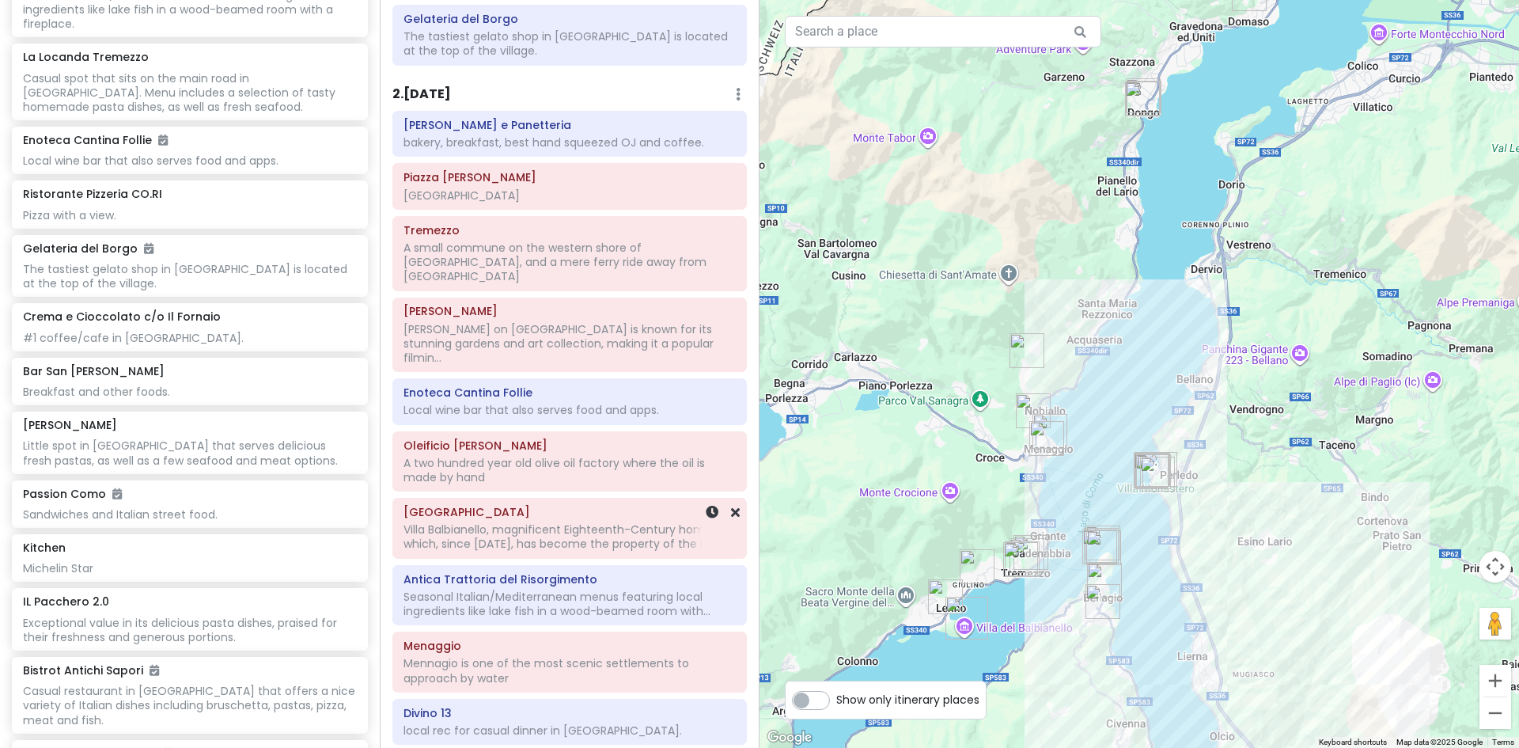
scroll to position [158, 0]
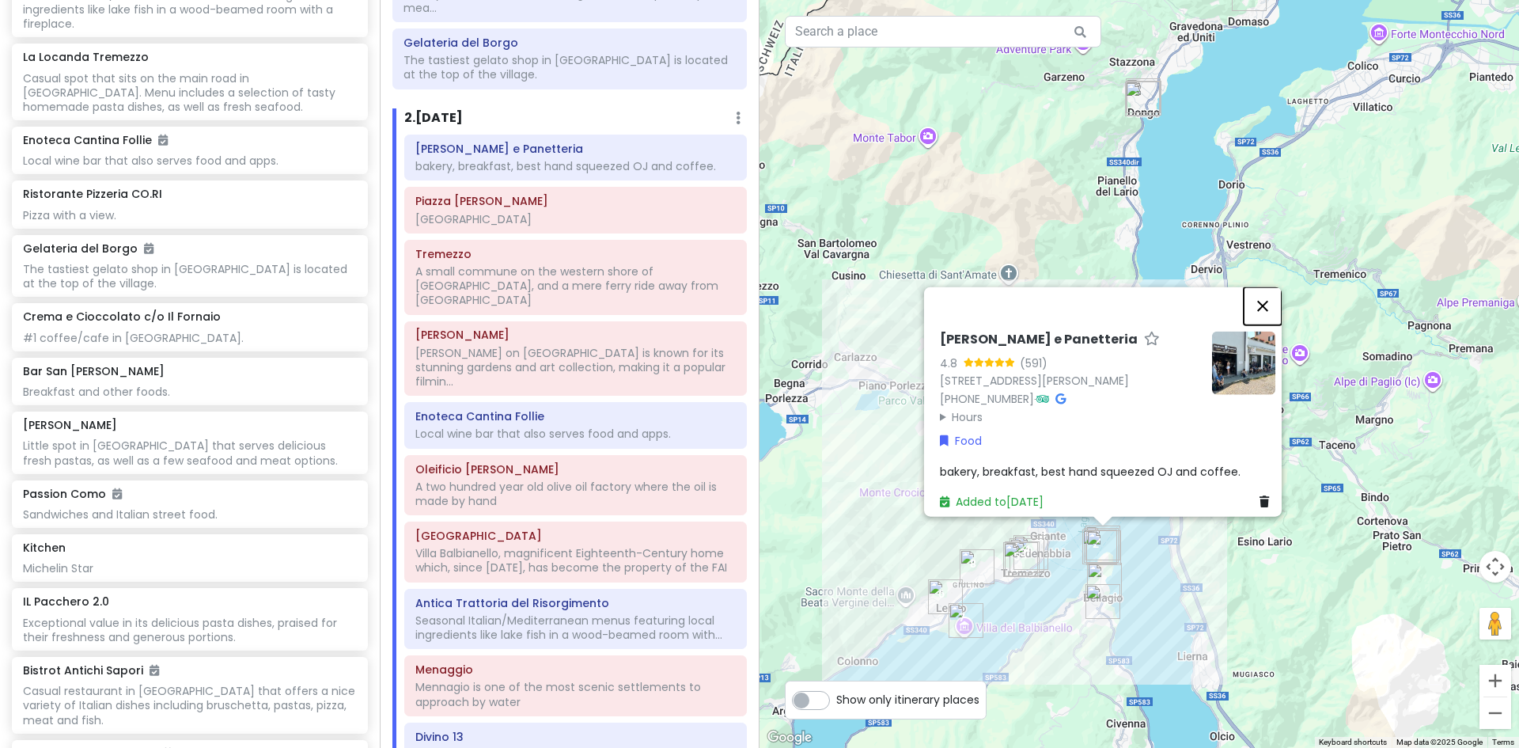
click at [1265, 296] on button "Close" at bounding box center [1263, 305] width 38 height 38
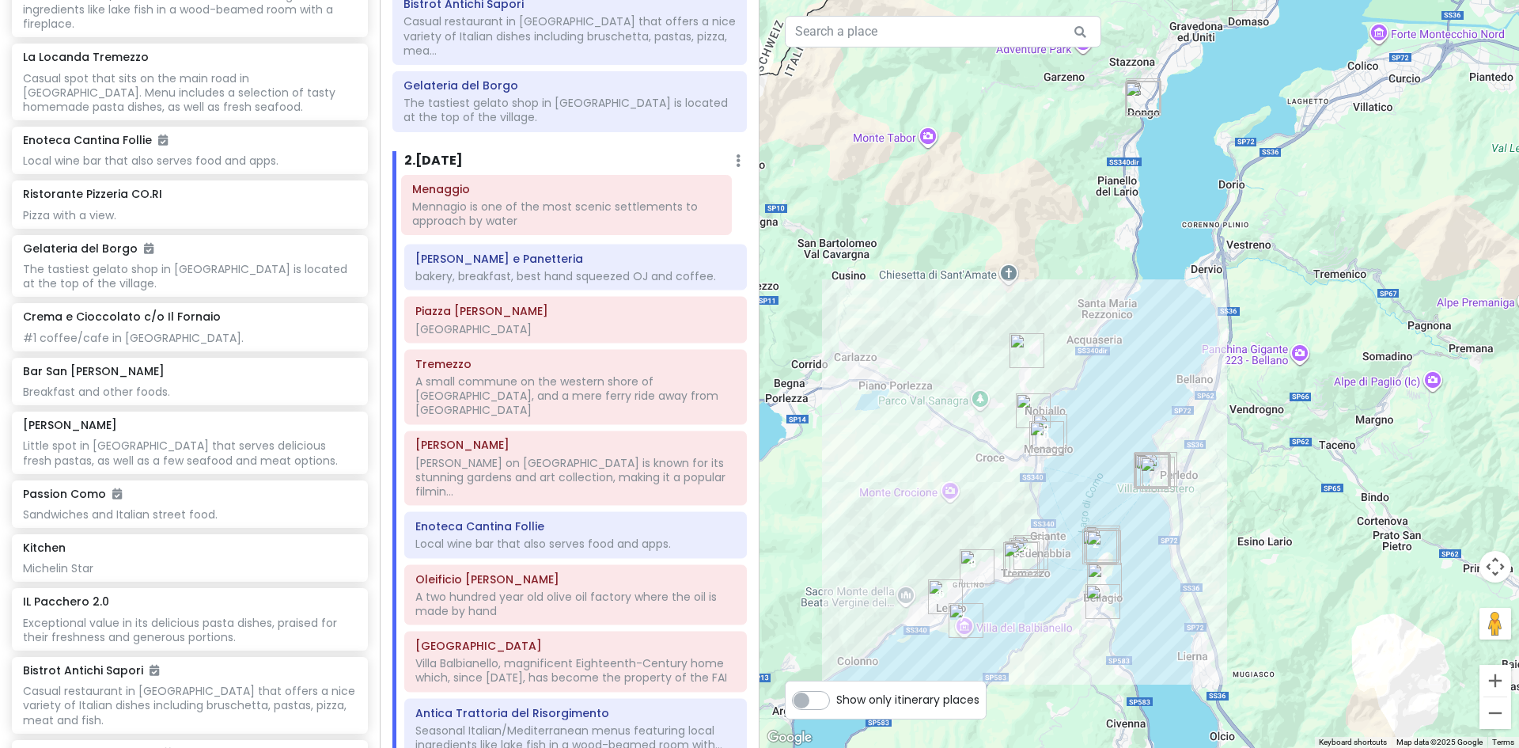
scroll to position [115, 0]
drag, startPoint x: 477, startPoint y: 651, endPoint x: 474, endPoint y: 207, distance: 444.7
click at [474, 207] on div "Da Franco Piadineria e Panetteria bakery, breakfast, best hand squeezed OJ and …" at bounding box center [575, 498] width 366 height 640
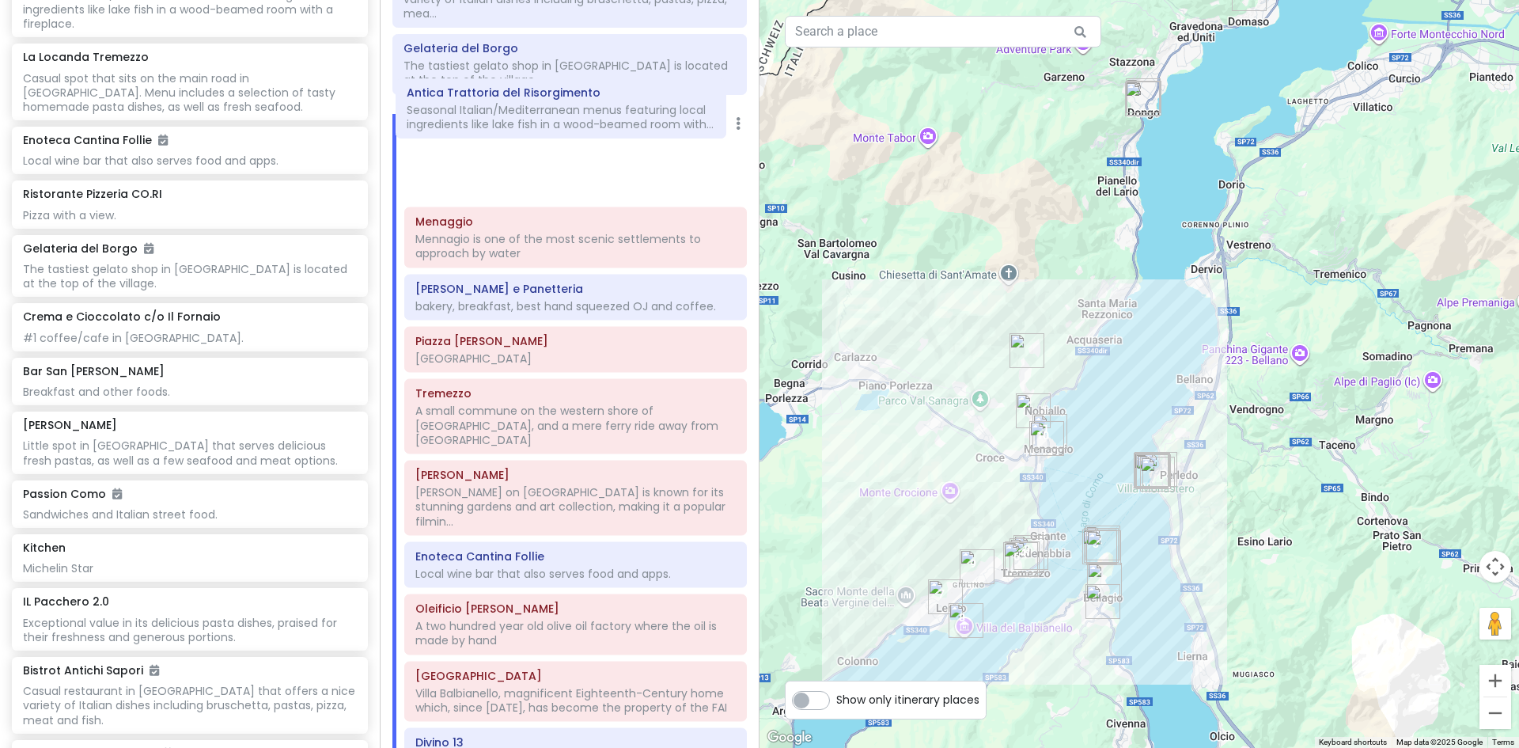
scroll to position [152, 0]
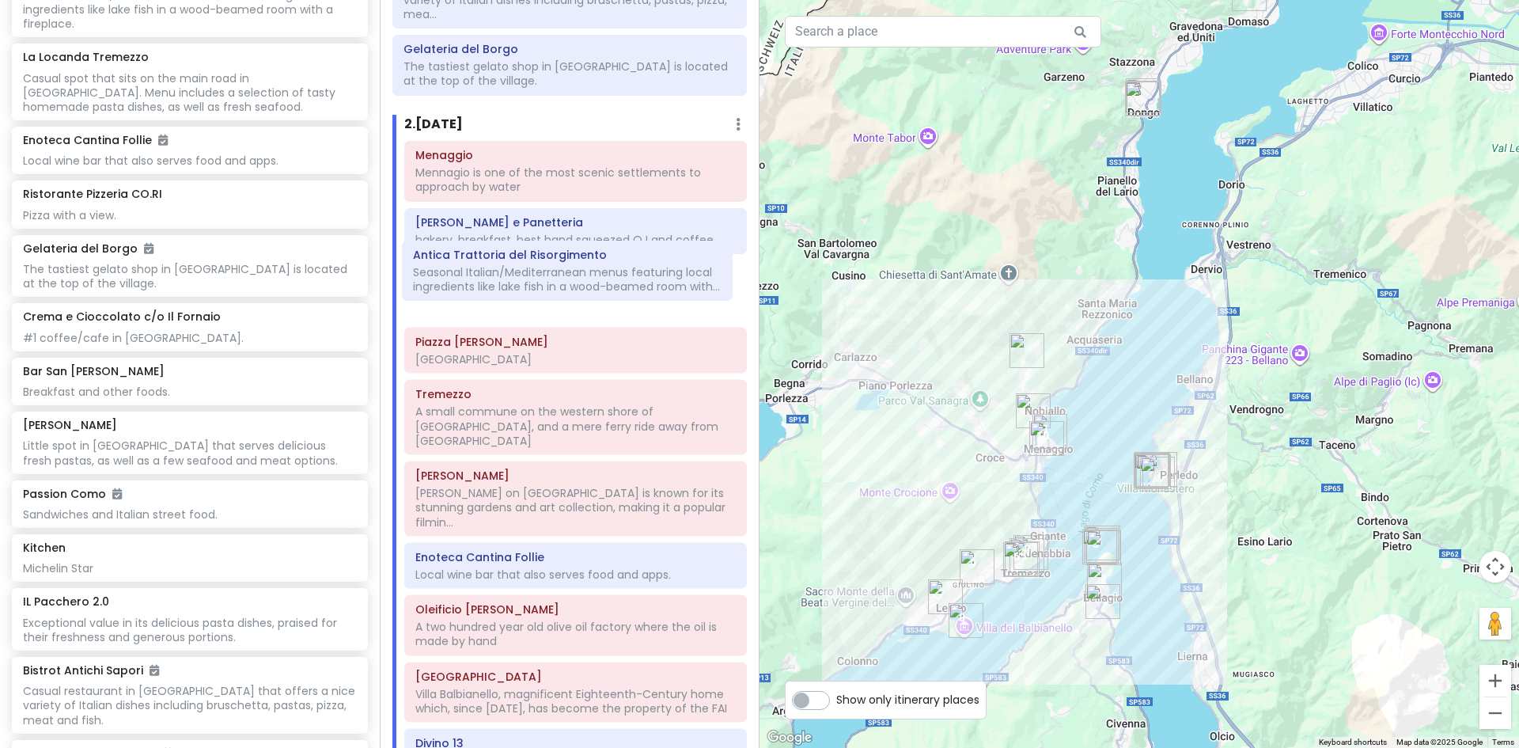
drag, startPoint x: 555, startPoint y: 544, endPoint x: 552, endPoint y: 286, distance: 257.2
click at [552, 286] on div "Menaggio Mennagio is one of the most scenic settlements to approach by water Da…" at bounding box center [575, 461] width 366 height 640
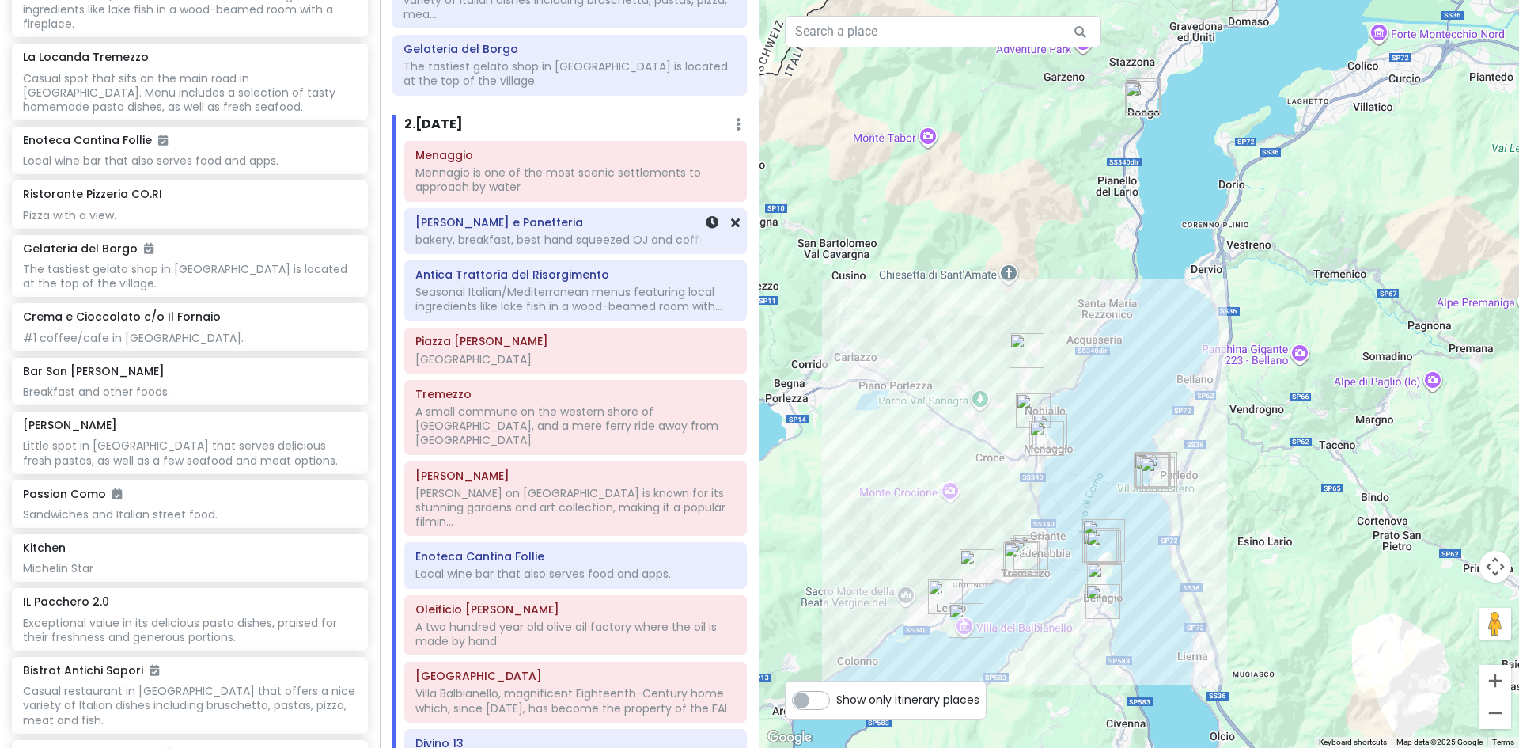
drag, startPoint x: 536, startPoint y: 226, endPoint x: 536, endPoint y: 236, distance: 9.5
click at [536, 235] on div "Menaggio Mennagio is one of the most scenic settlements to approach by water Da…" at bounding box center [575, 461] width 366 height 640
click at [536, 21] on div "bakery, breakfast, best hand squeezed OJ and coffee." at bounding box center [570, 0] width 332 height 44
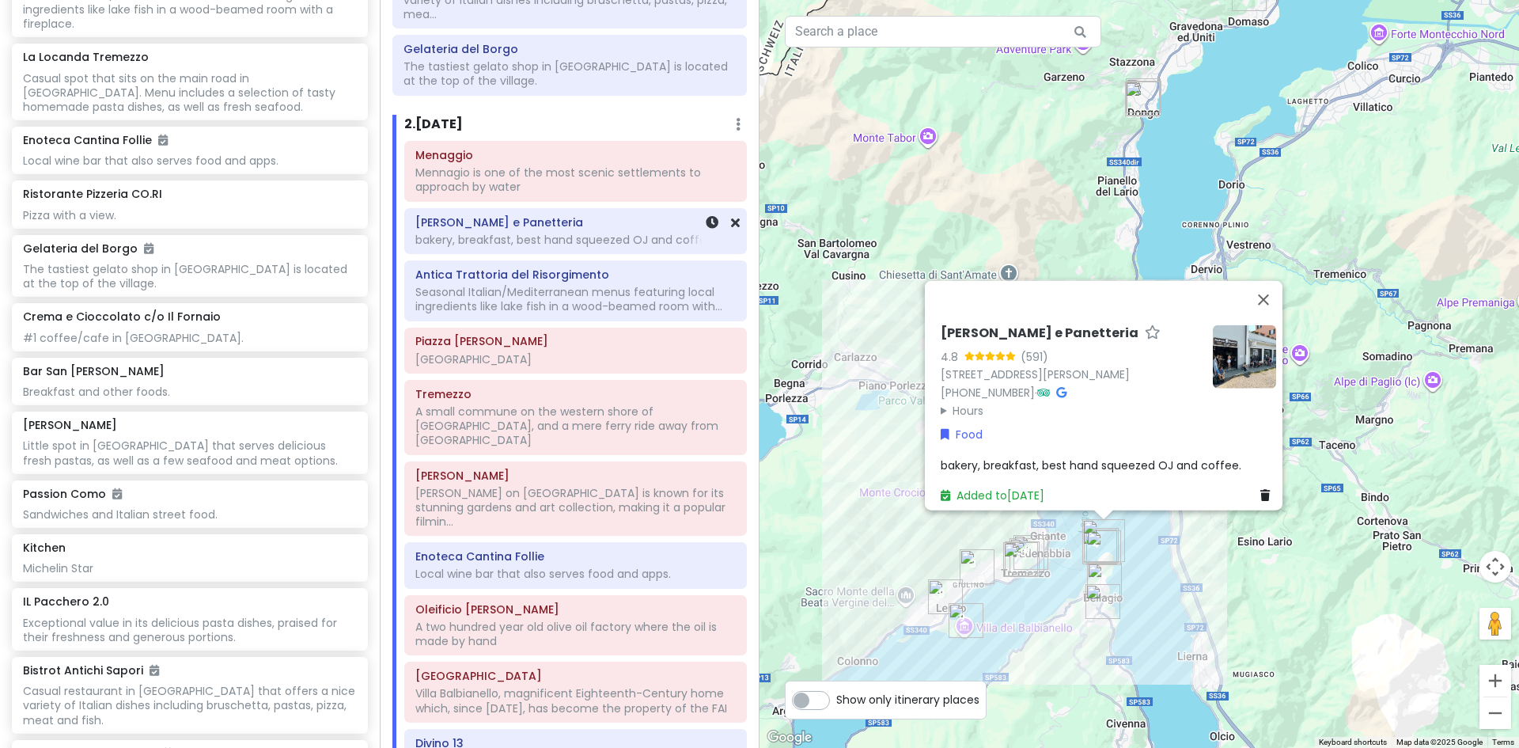
click at [536, 21] on div "bakery, breakfast, best hand squeezed OJ and coffee." at bounding box center [570, 0] width 332 height 44
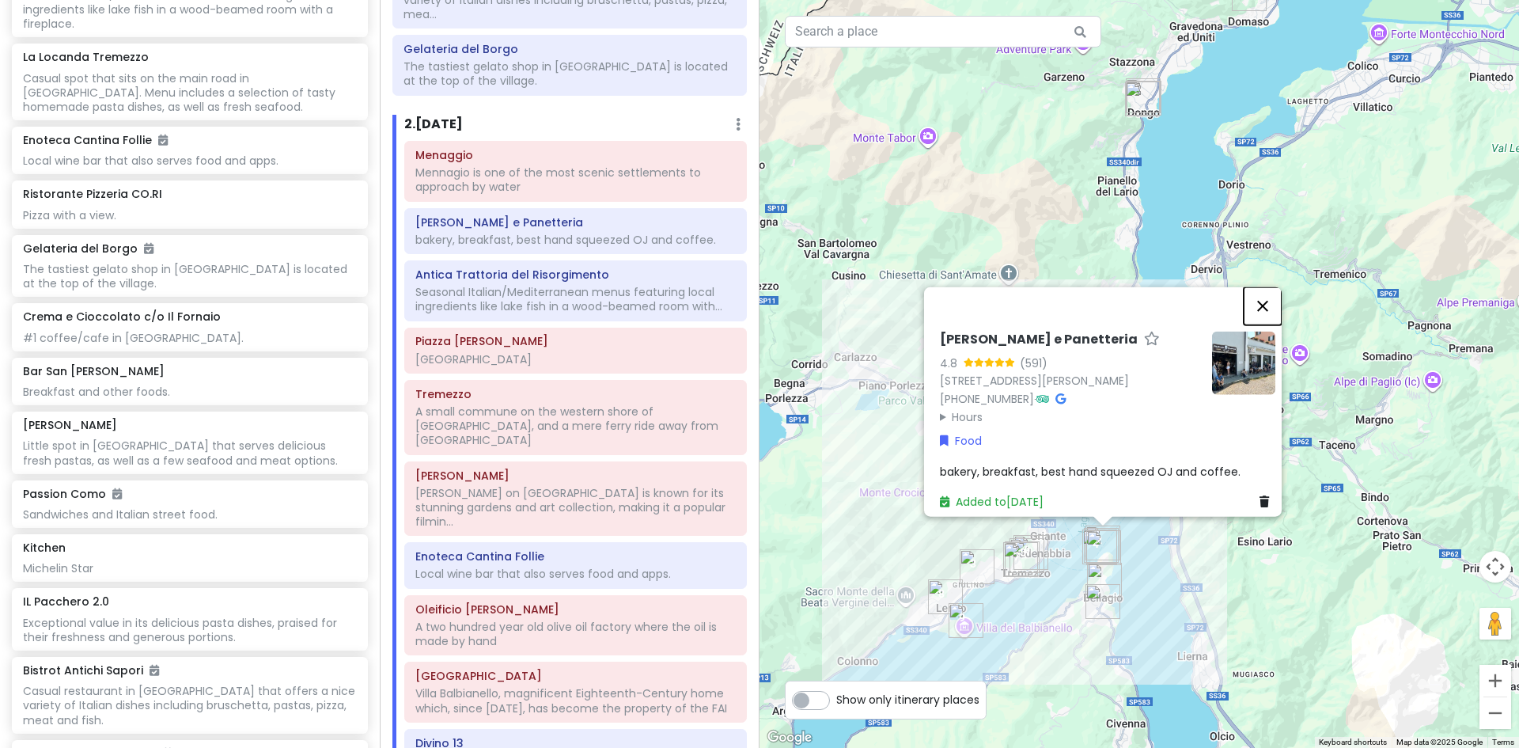
click at [1273, 297] on button "Close" at bounding box center [1263, 305] width 38 height 38
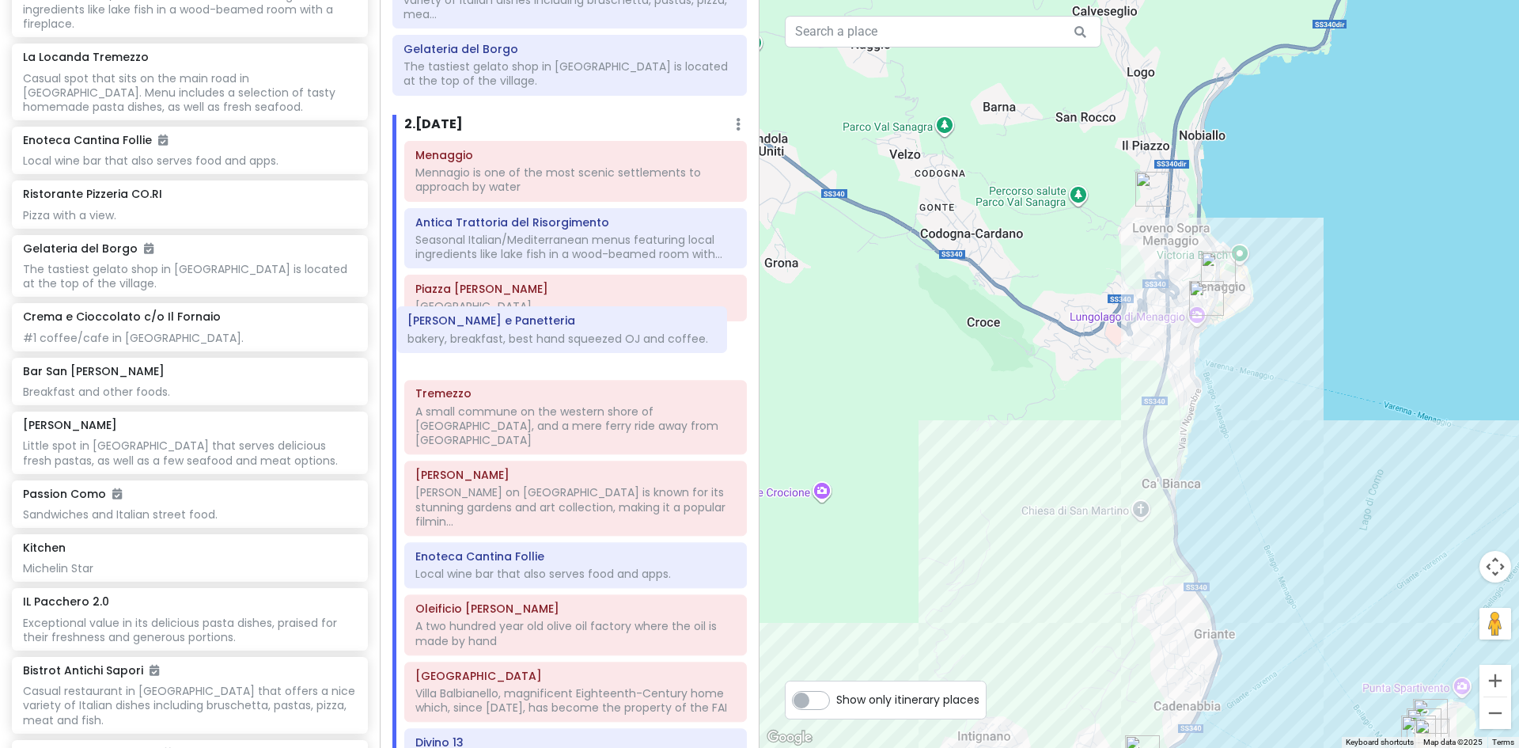
drag, startPoint x: 490, startPoint y: 217, endPoint x: 482, endPoint y: 330, distance: 113.4
click at [482, 330] on div "Menaggio Mennagio is one of the most scenic settlements to approach by water Da…" at bounding box center [575, 461] width 366 height 640
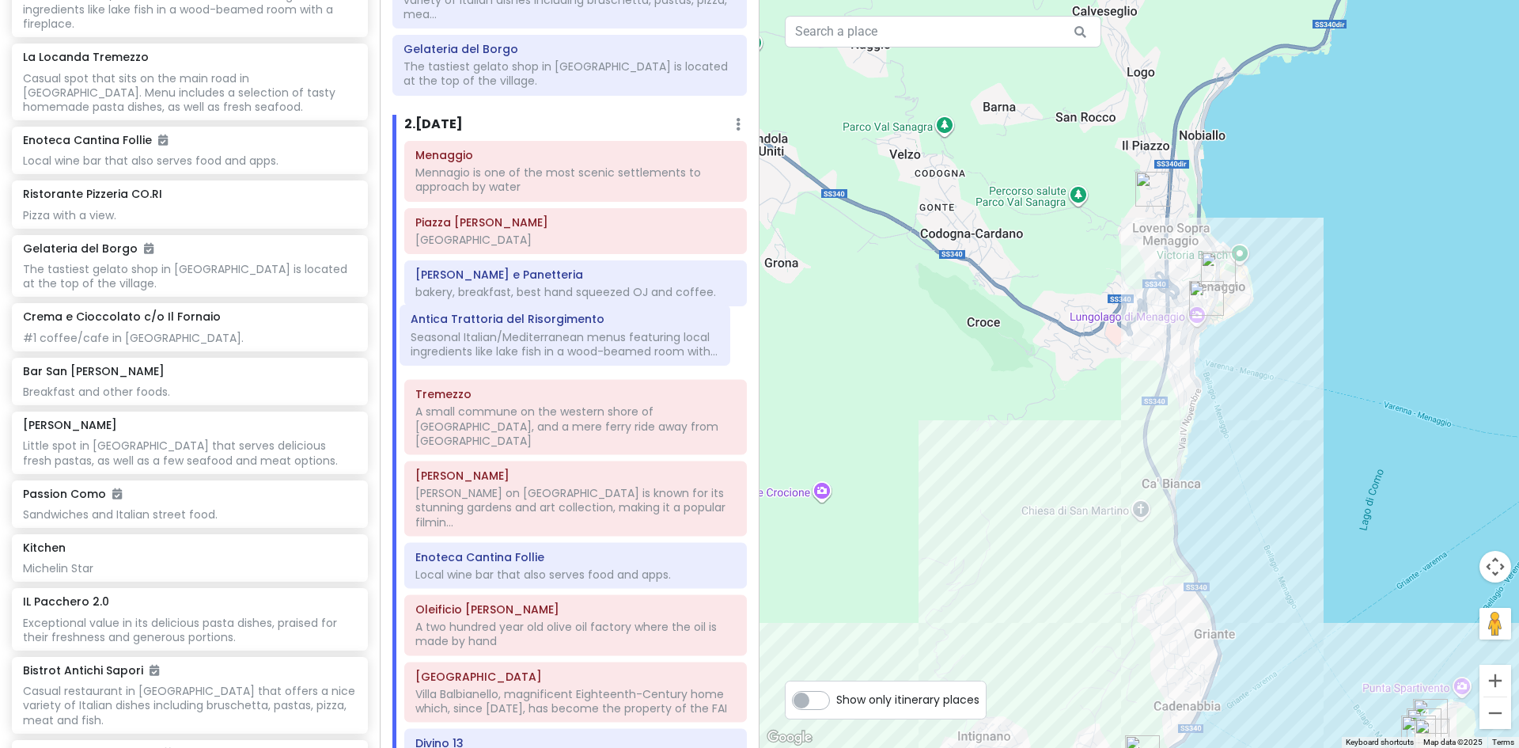
drag, startPoint x: 477, startPoint y: 230, endPoint x: 472, endPoint y: 342, distance: 111.7
click at [472, 342] on div "Menaggio Mennagio is one of the most scenic settlements to approach by water An…" at bounding box center [575, 461] width 366 height 640
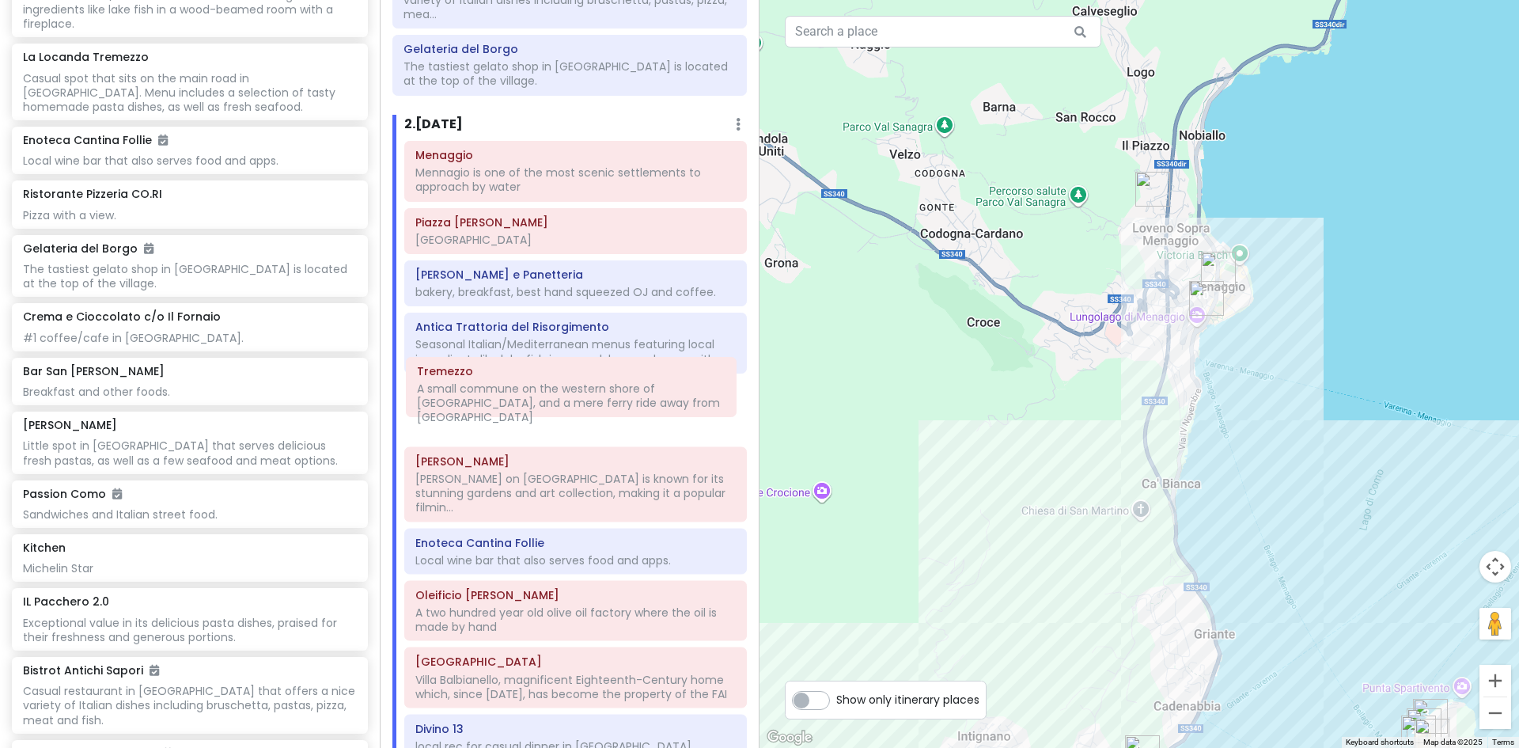
drag, startPoint x: 483, startPoint y: 408, endPoint x: 484, endPoint y: 400, distance: 8.8
click at [484, 400] on div "Menaggio Mennagio is one of the most scenic settlements to approach by water Pi…" at bounding box center [575, 454] width 366 height 626
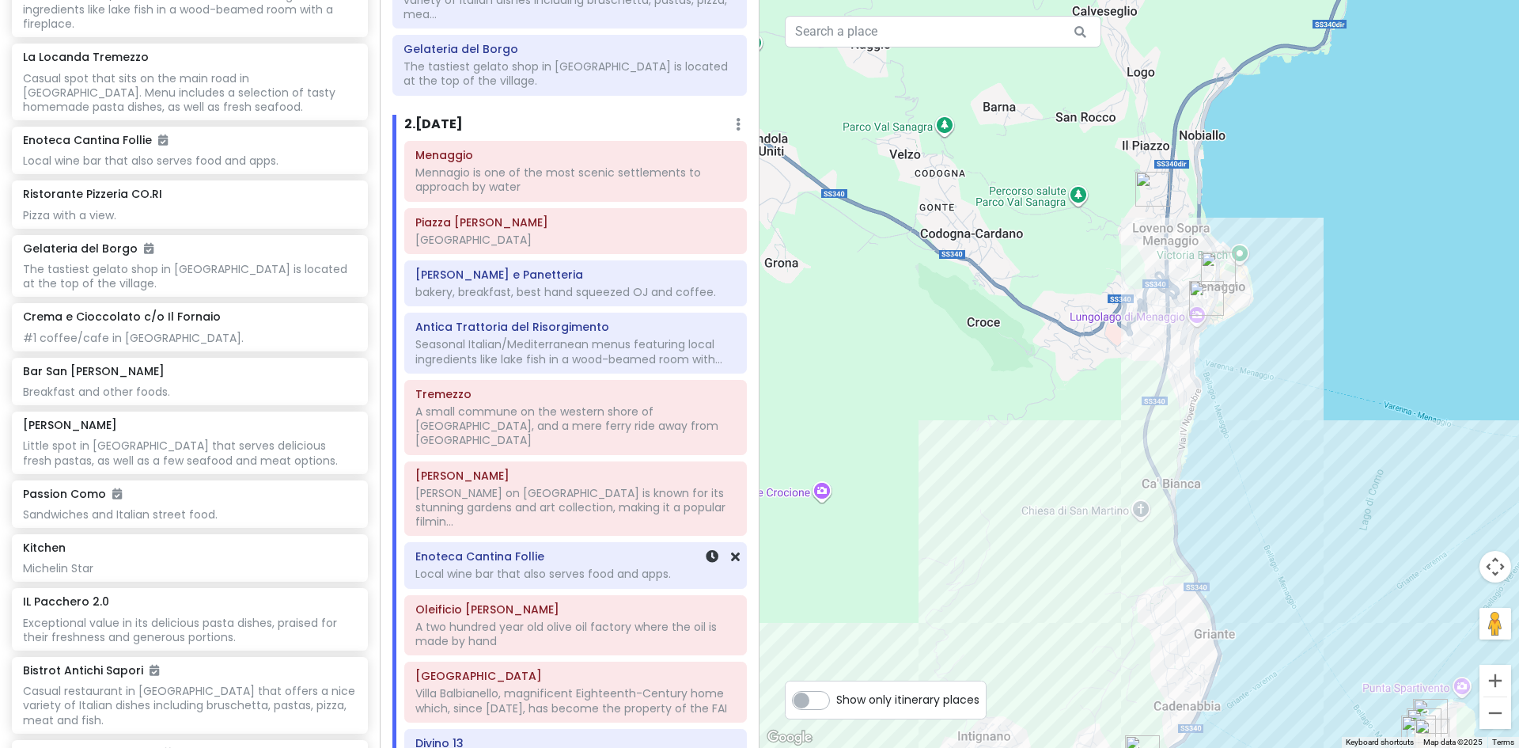
click at [465, 21] on div "Local wine bar that also serves food and apps." at bounding box center [570, 0] width 332 height 44
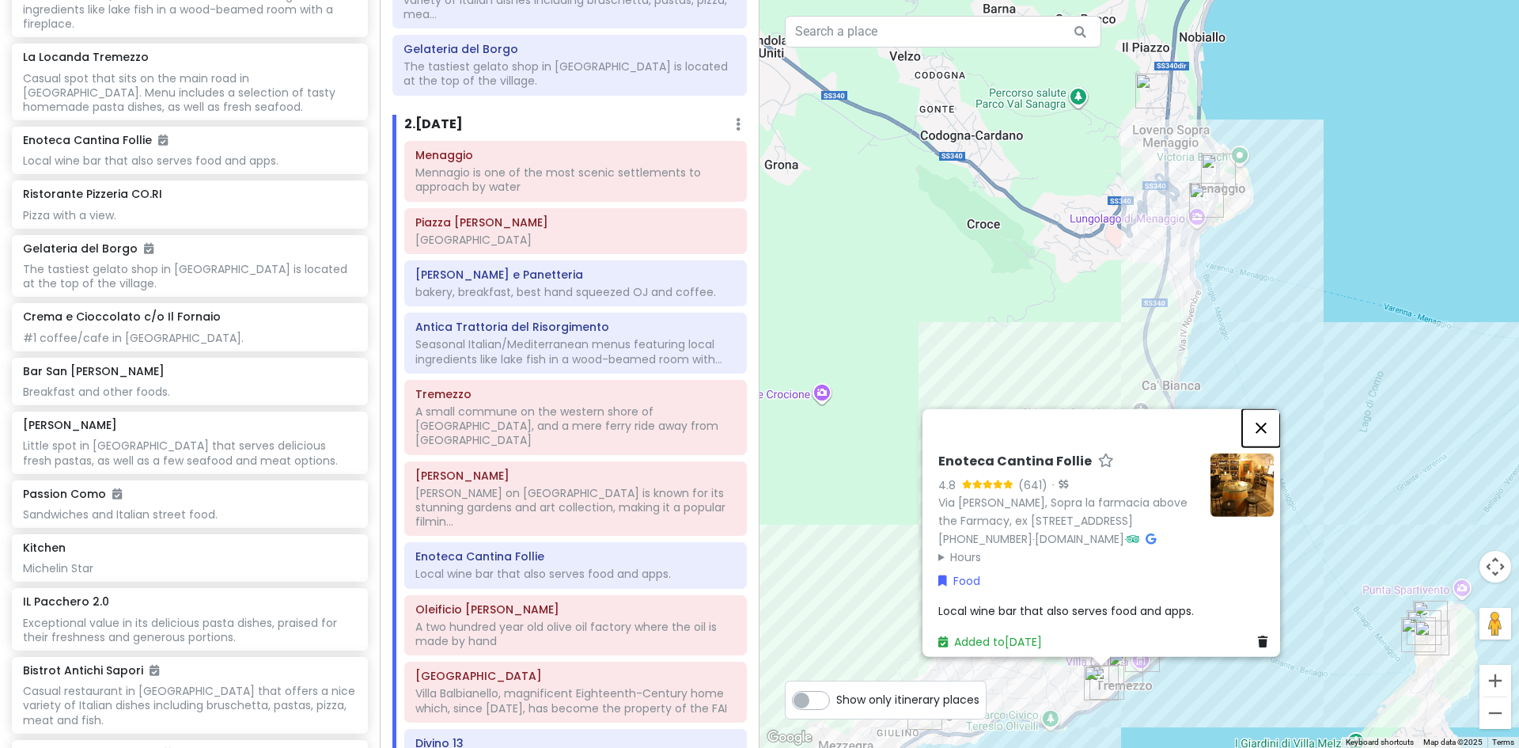
click at [1271, 408] on button "Close" at bounding box center [1261, 427] width 38 height 38
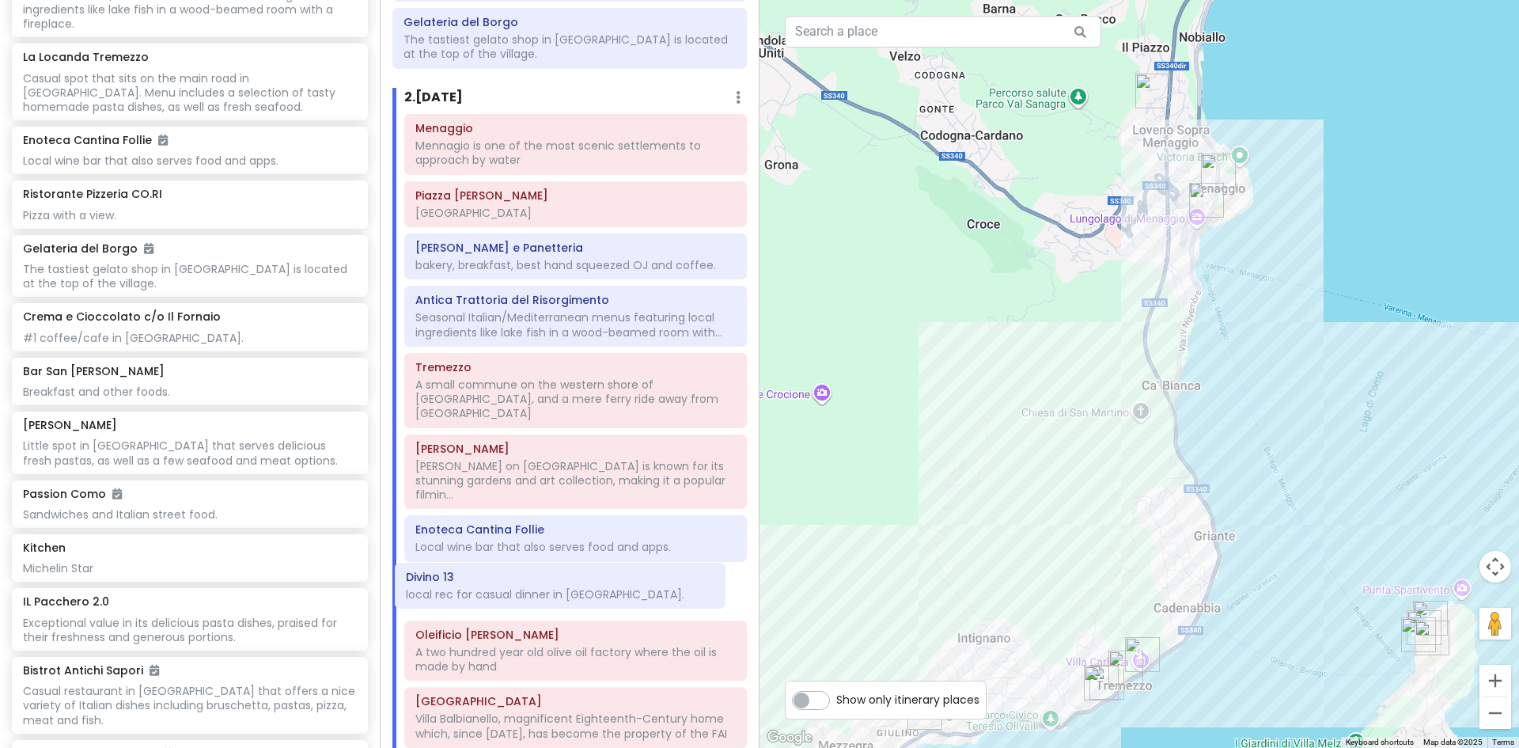
scroll to position [179, 0]
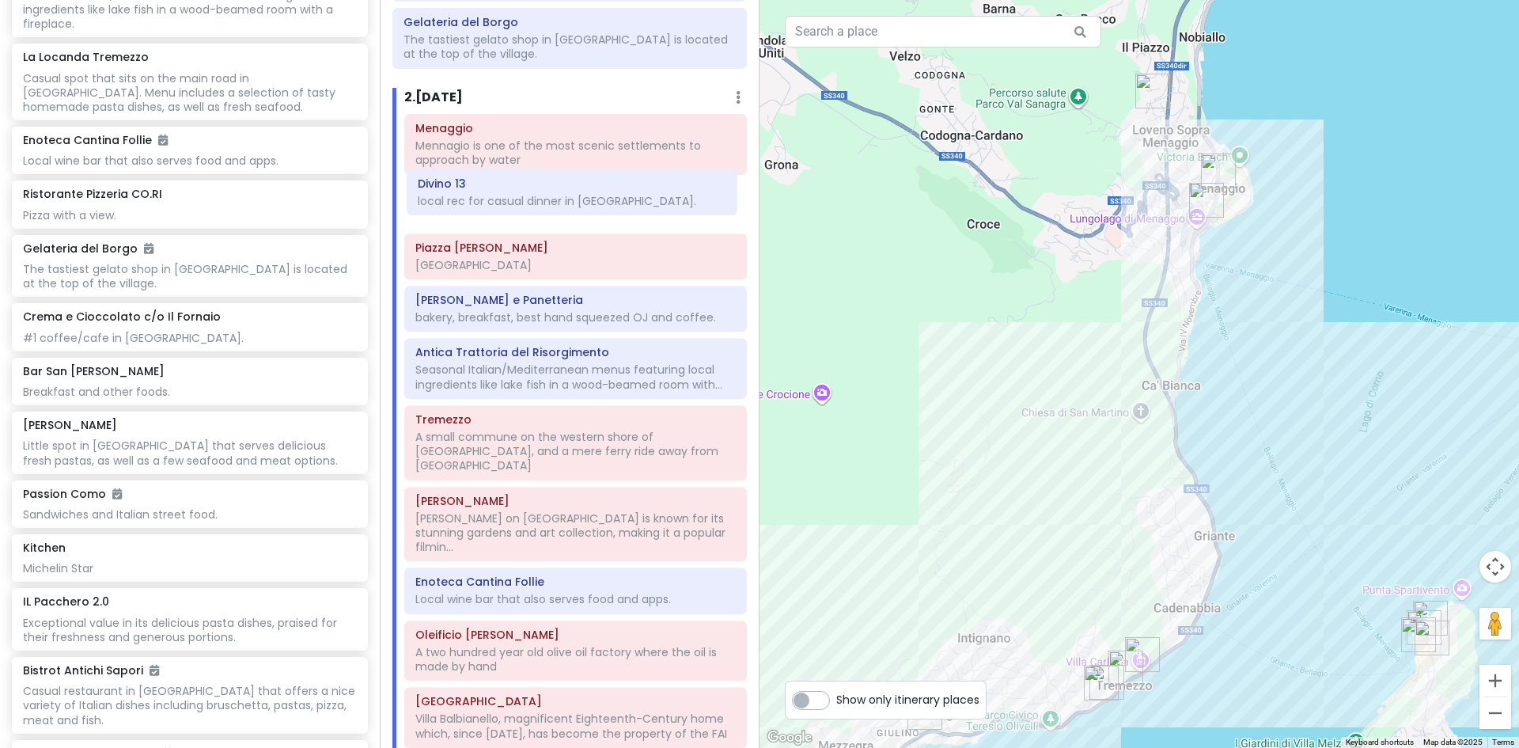
drag, startPoint x: 548, startPoint y: 726, endPoint x: 550, endPoint y: 210, distance: 516.0
click at [550, 210] on div "Menaggio Mennagio is one of the most scenic settlements to approach by water Pi…" at bounding box center [575, 434] width 366 height 640
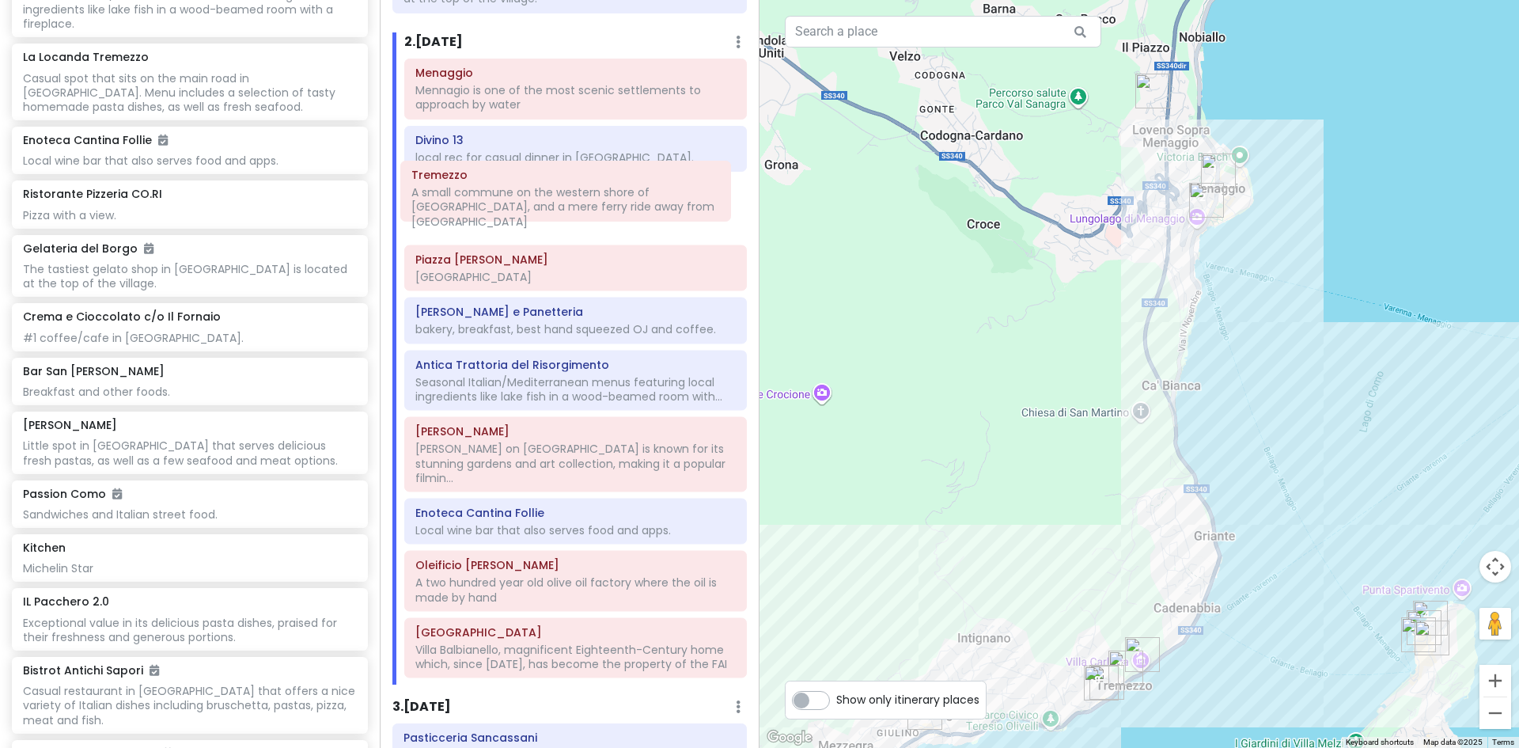
scroll to position [230, 0]
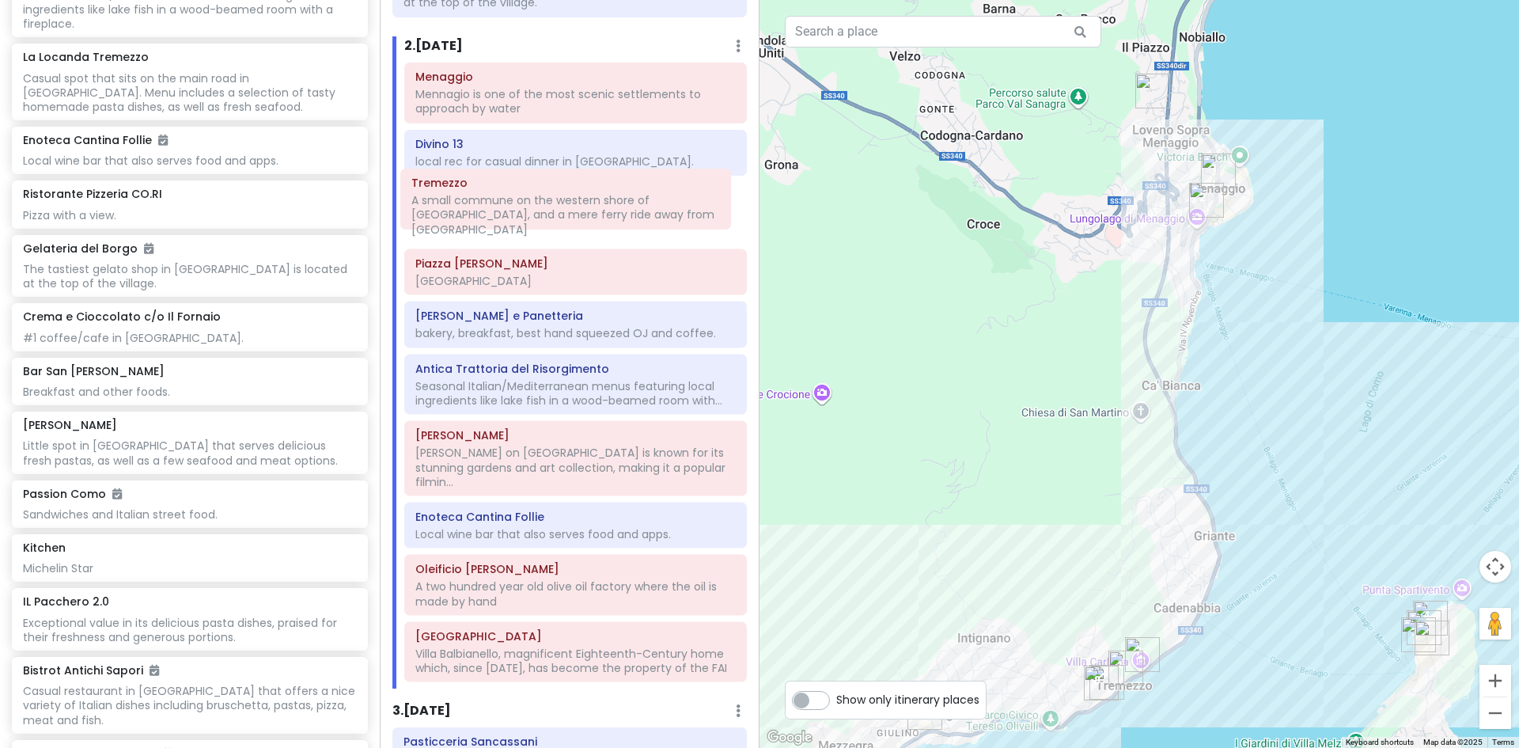
drag, startPoint x: 480, startPoint y: 279, endPoint x: 476, endPoint y: 214, distance: 64.2
click at [476, 214] on div "Menaggio Mennagio is one of the most scenic settlements to approach by water Di…" at bounding box center [575, 376] width 366 height 626
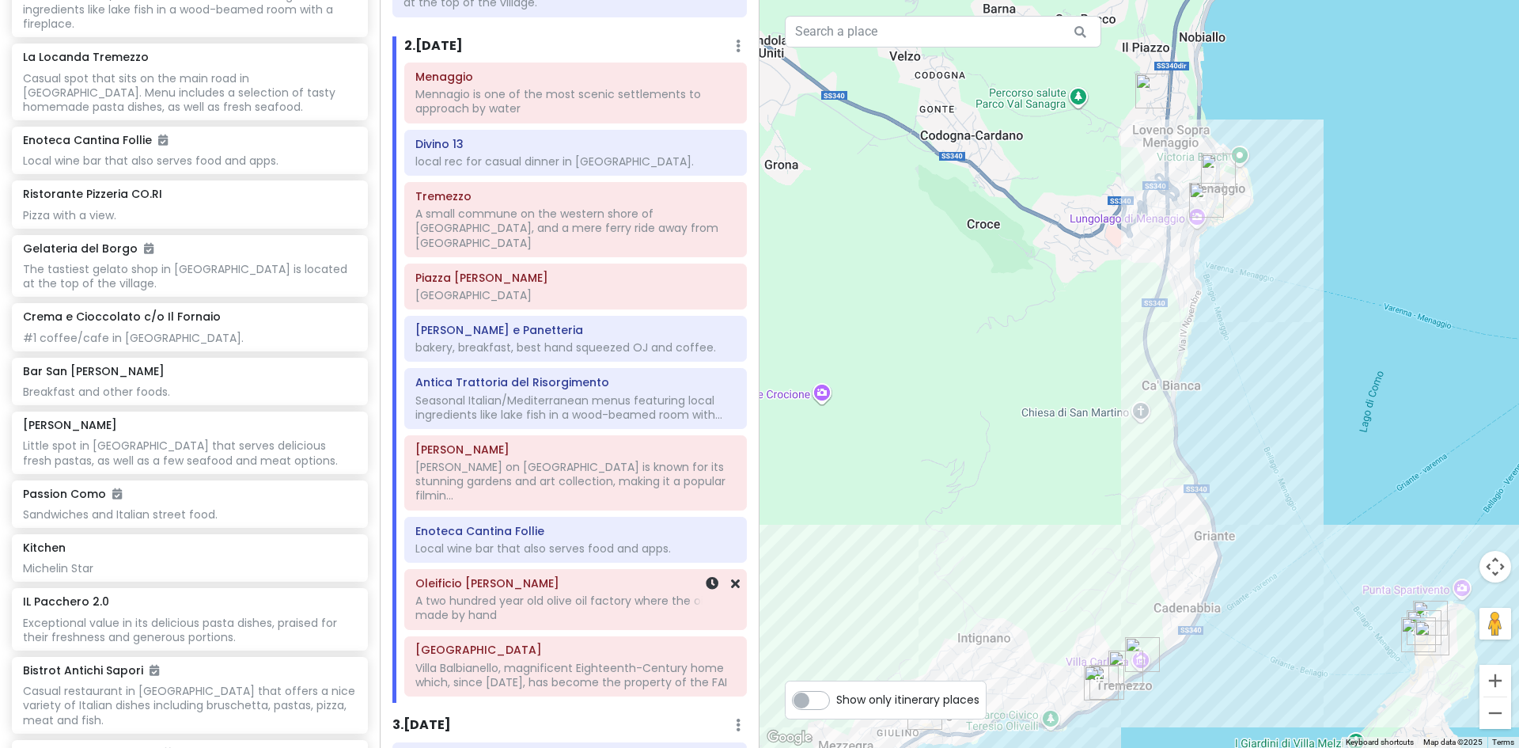
scroll to position [231, 0]
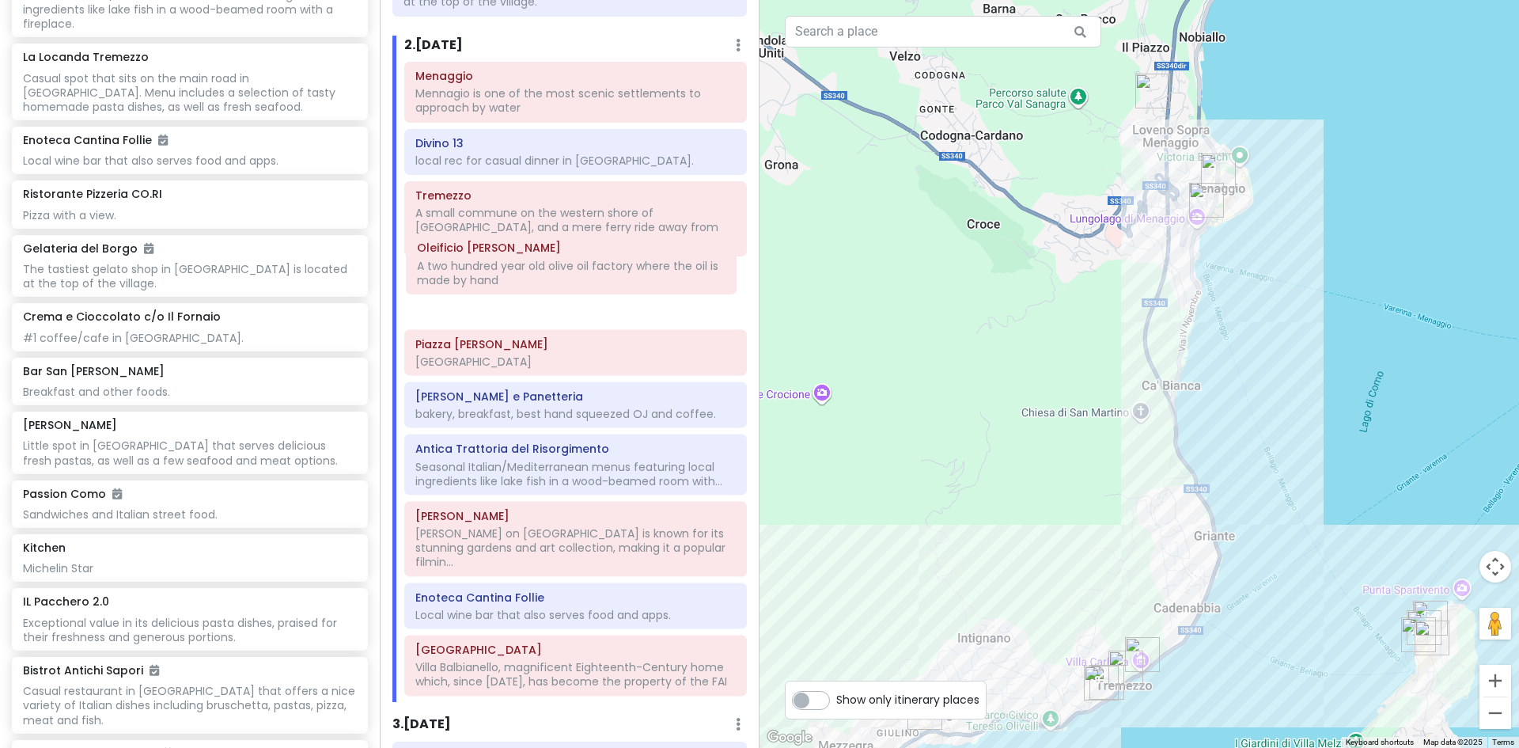
drag, startPoint x: 523, startPoint y: 575, endPoint x: 525, endPoint y: 283, distance: 292.0
click at [525, 283] on div "Menaggio Mennagio is one of the most scenic settlements to approach by water Di…" at bounding box center [575, 382] width 366 height 640
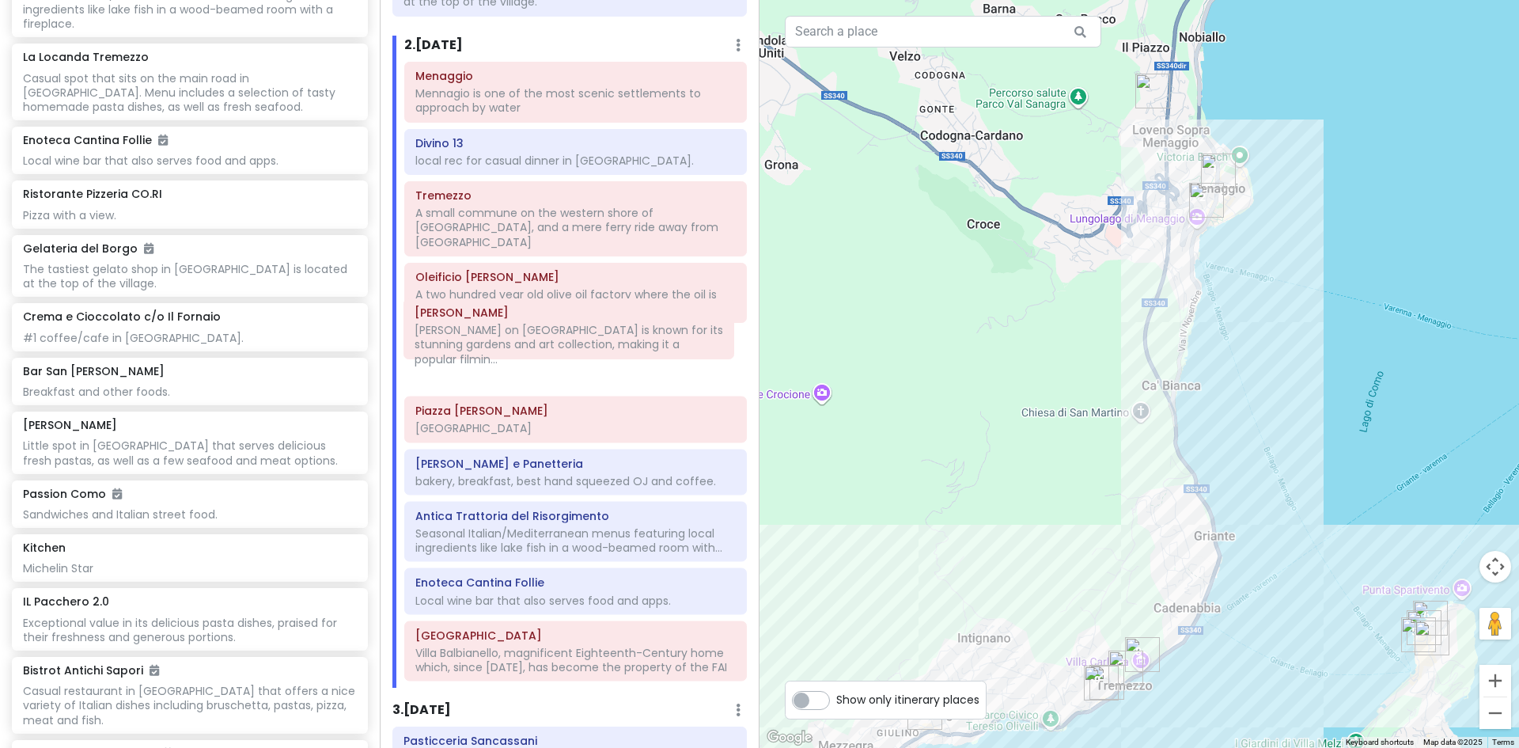
drag, startPoint x: 500, startPoint y: 510, endPoint x: 499, endPoint y: 336, distance: 174.1
click at [499, 336] on div "Menaggio Mennagio is one of the most scenic settlements to approach by water Di…" at bounding box center [575, 375] width 366 height 626
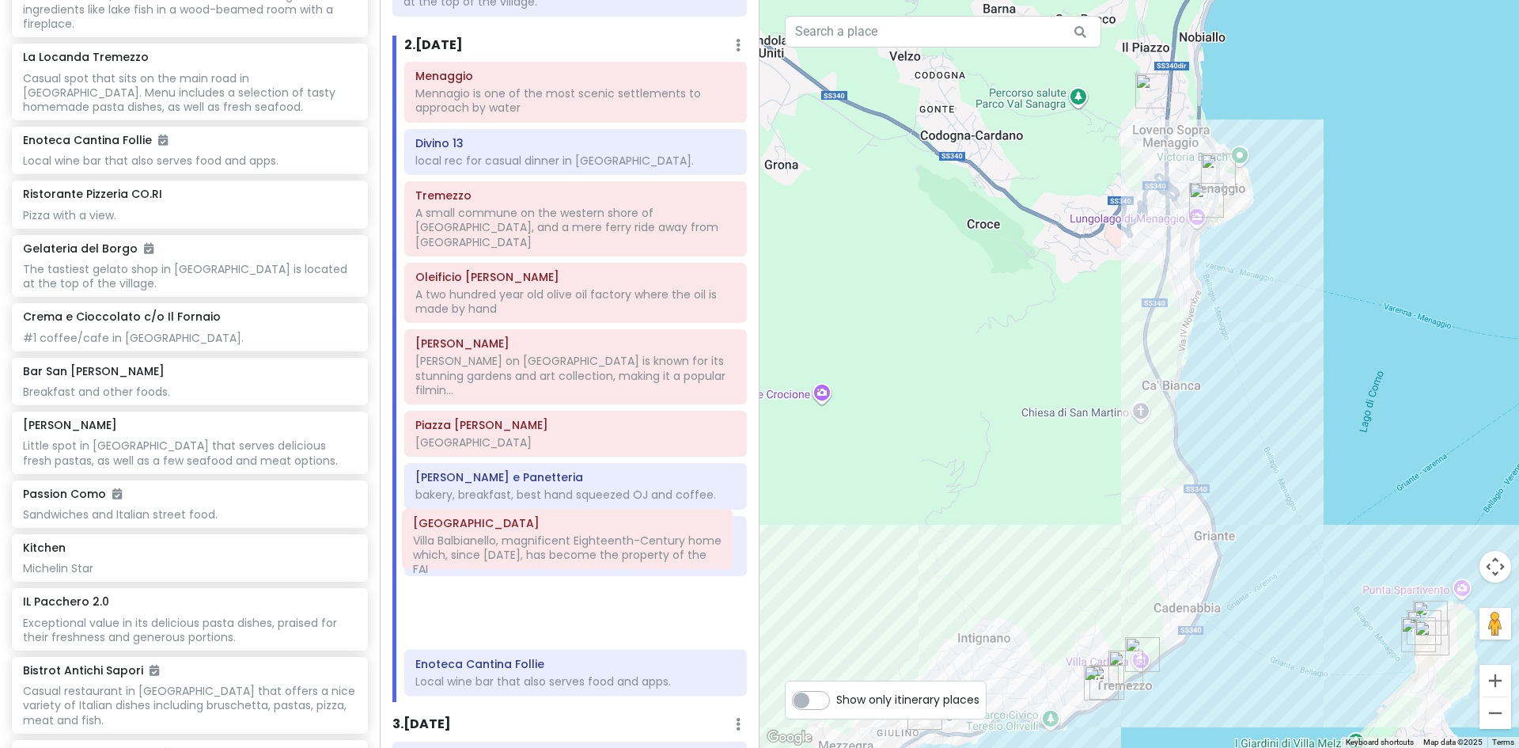
scroll to position [236, 0]
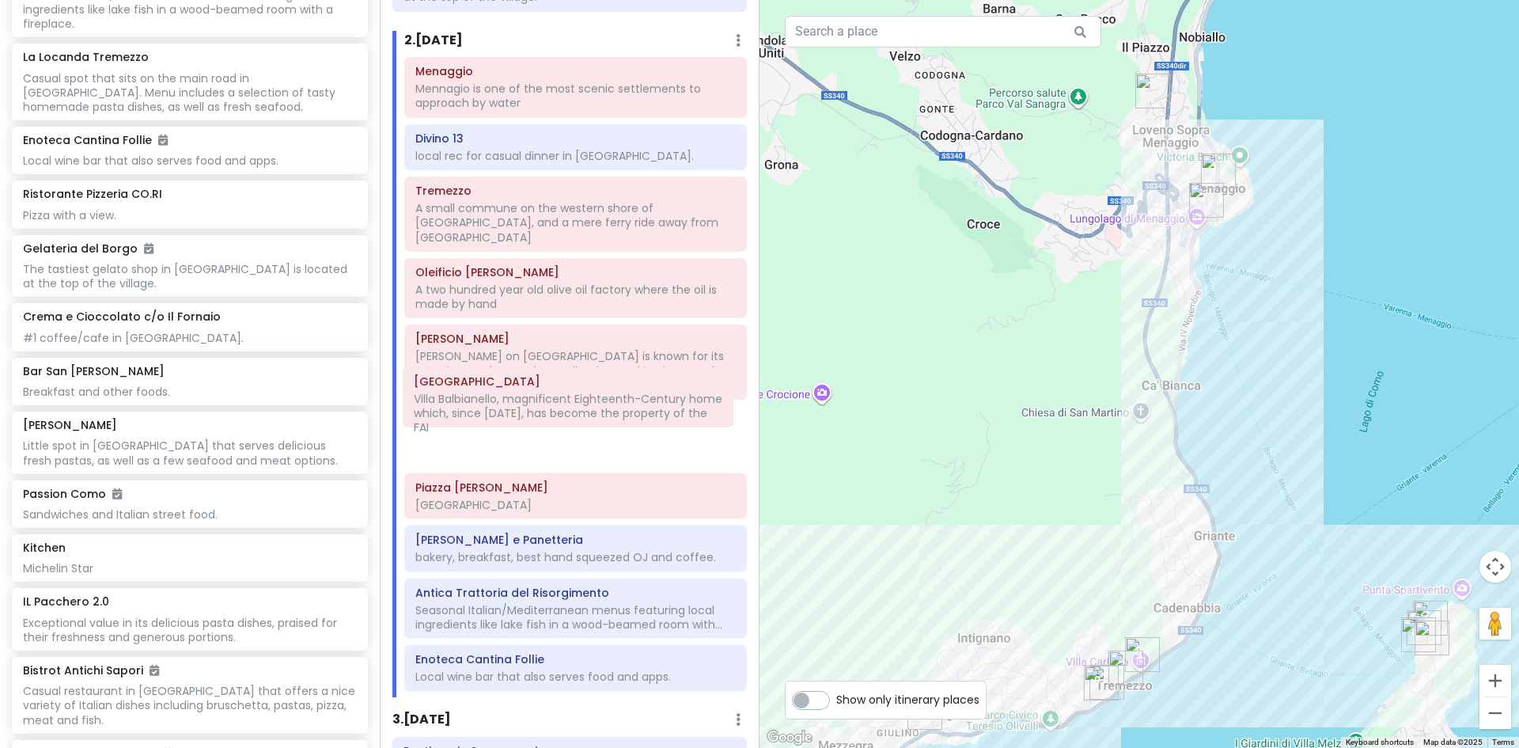
drag, startPoint x: 514, startPoint y: 643, endPoint x: 512, endPoint y: 419, distance: 224.7
click at [512, 419] on div "Menaggio Mennagio is one of the most scenic settlements to approach by water Di…" at bounding box center [575, 377] width 366 height 640
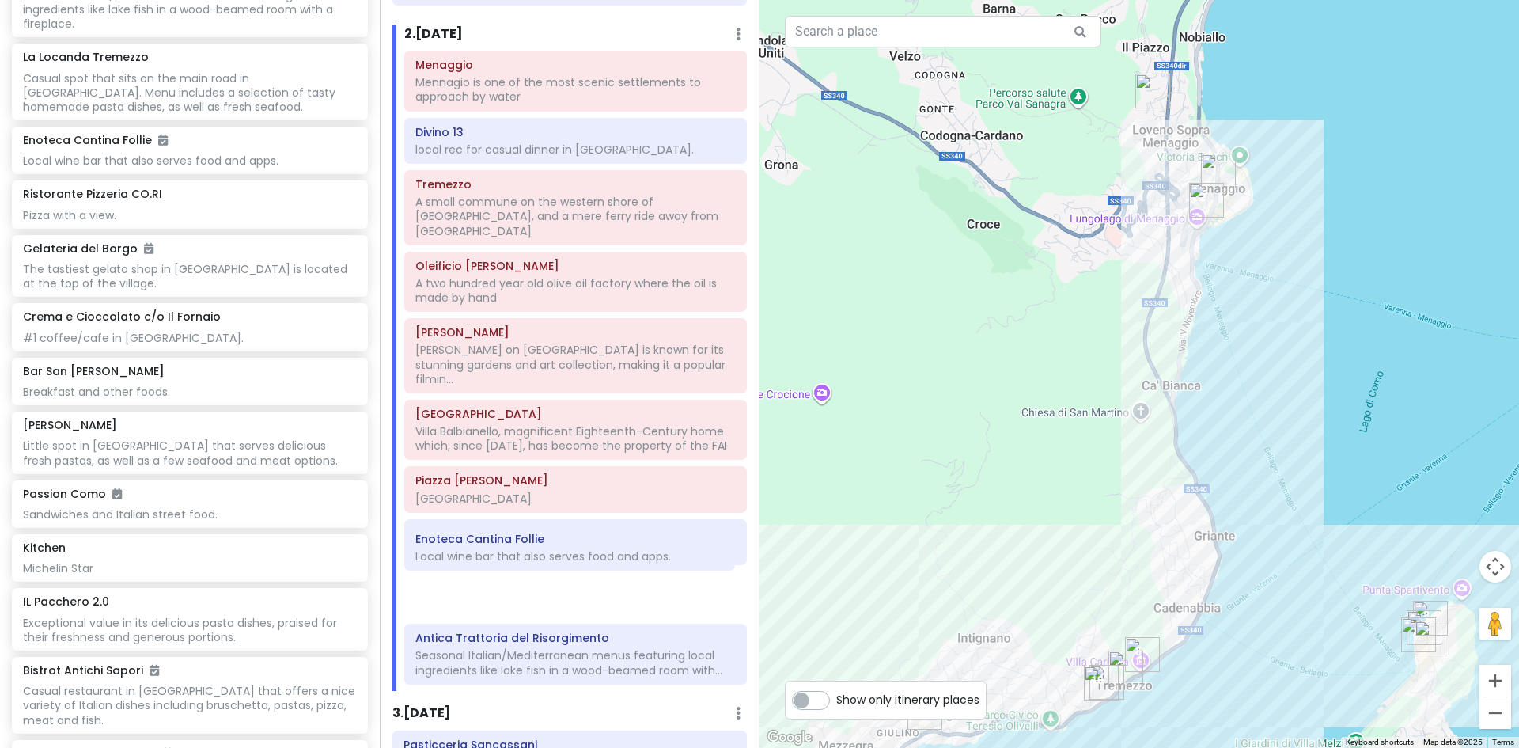
scroll to position [245, 0]
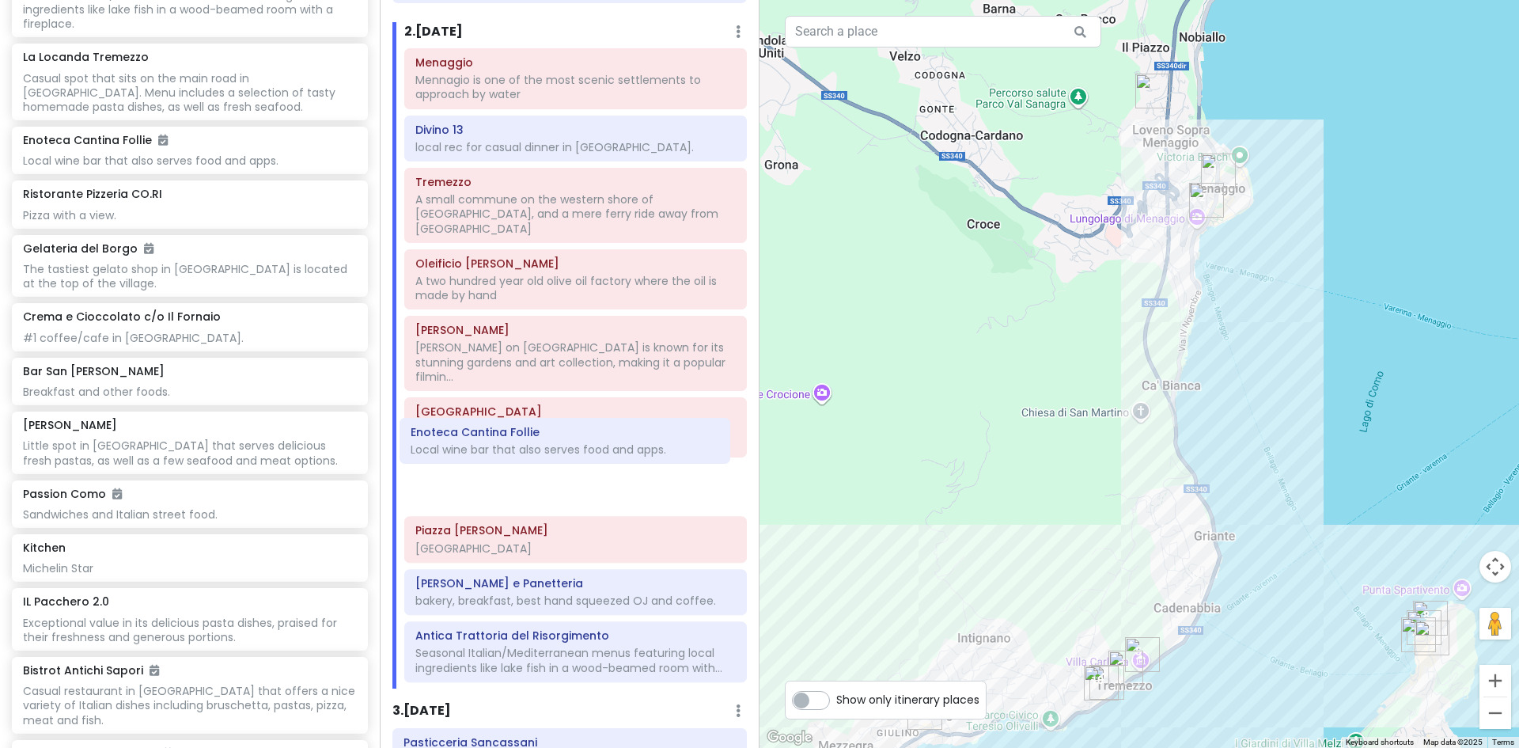
drag, startPoint x: 514, startPoint y: 637, endPoint x: 510, endPoint y: 453, distance: 183.6
click at [510, 453] on div "Menaggio Mennagio is one of the most scenic settlements to approach by water Di…" at bounding box center [575, 368] width 366 height 640
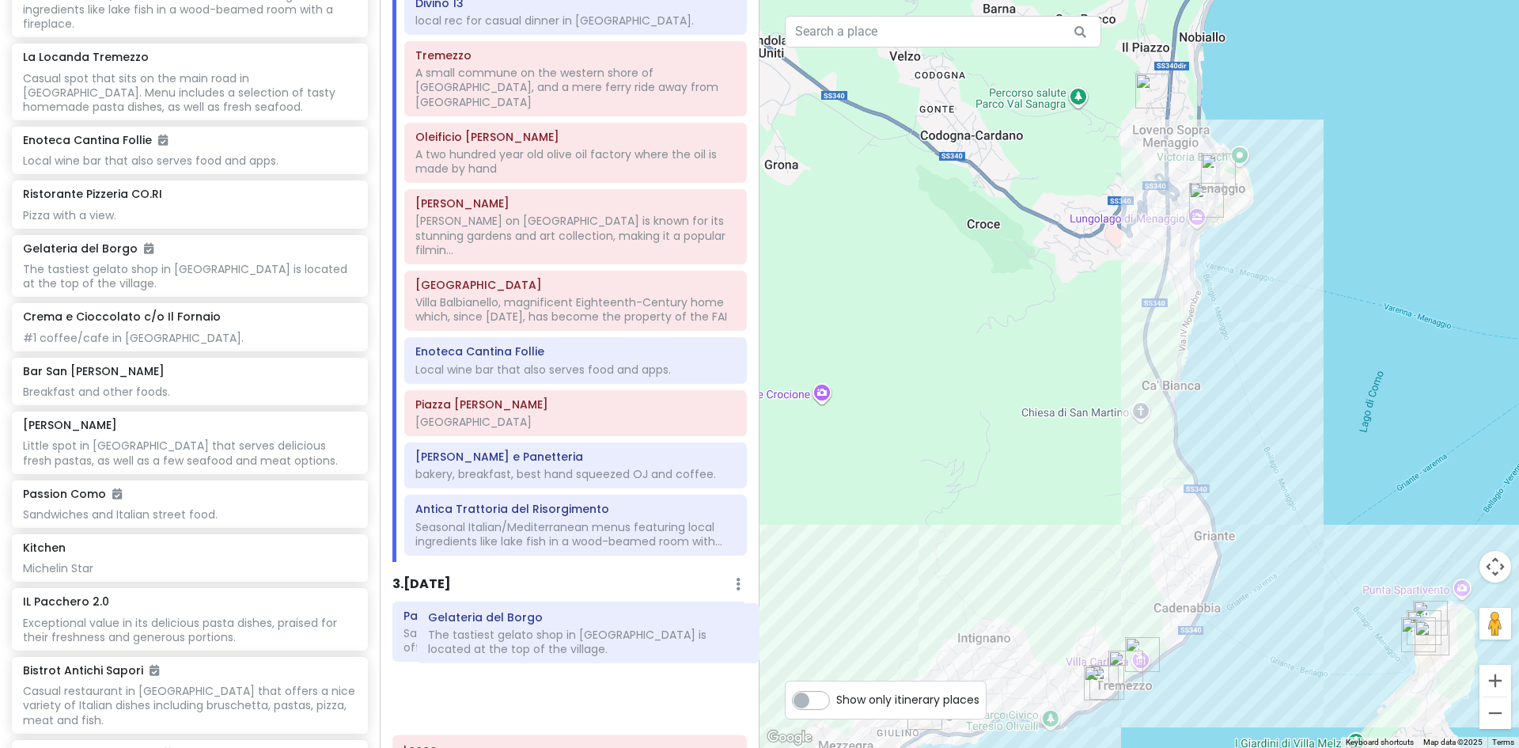
scroll to position [373, 0]
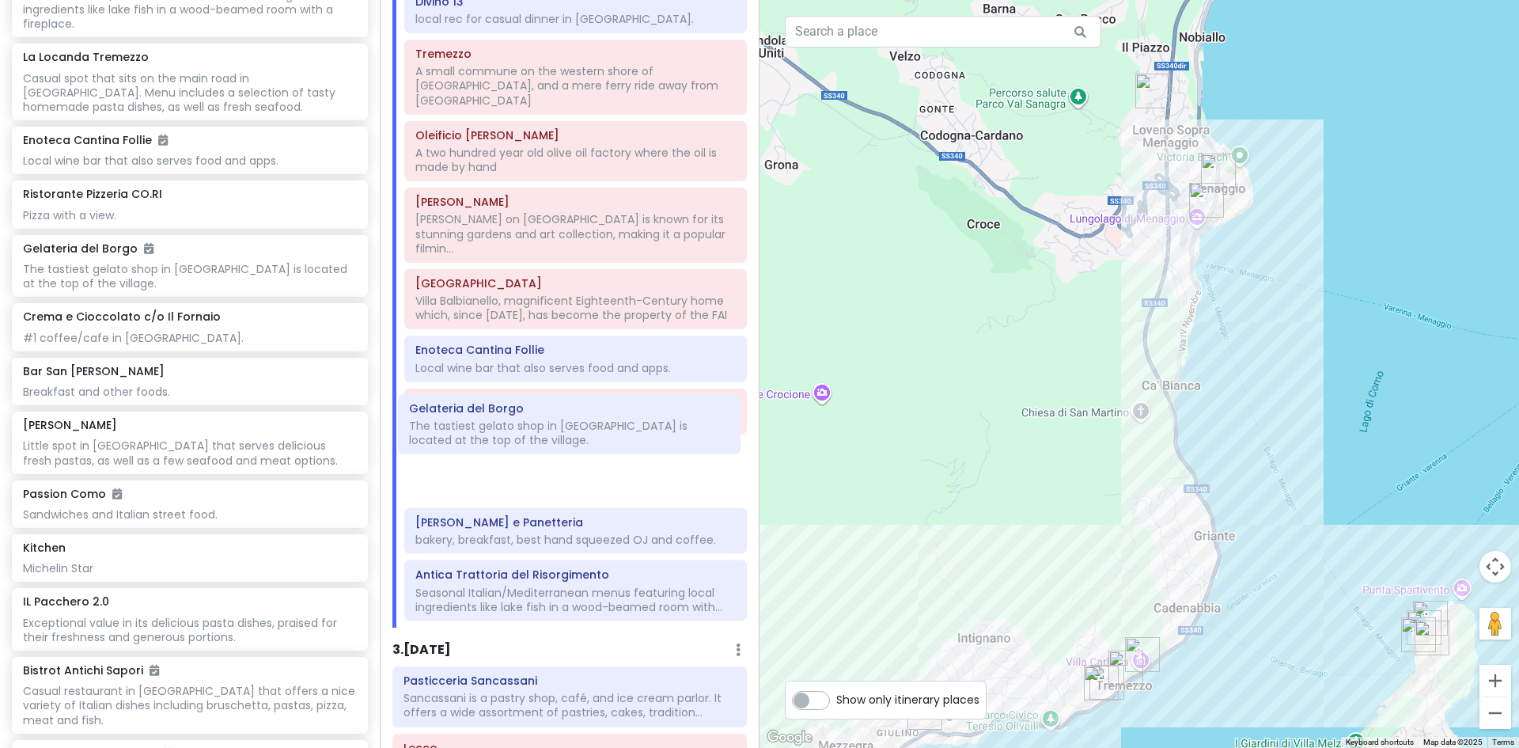
drag, startPoint x: 485, startPoint y: 208, endPoint x: 491, endPoint y: 430, distance: 221.6
click at [491, 430] on div "Itinerary × 1 . Thu 9/11 Edit Day Notes Delete Day Click to add day notes Bistr…" at bounding box center [570, 374] width 380 height 748
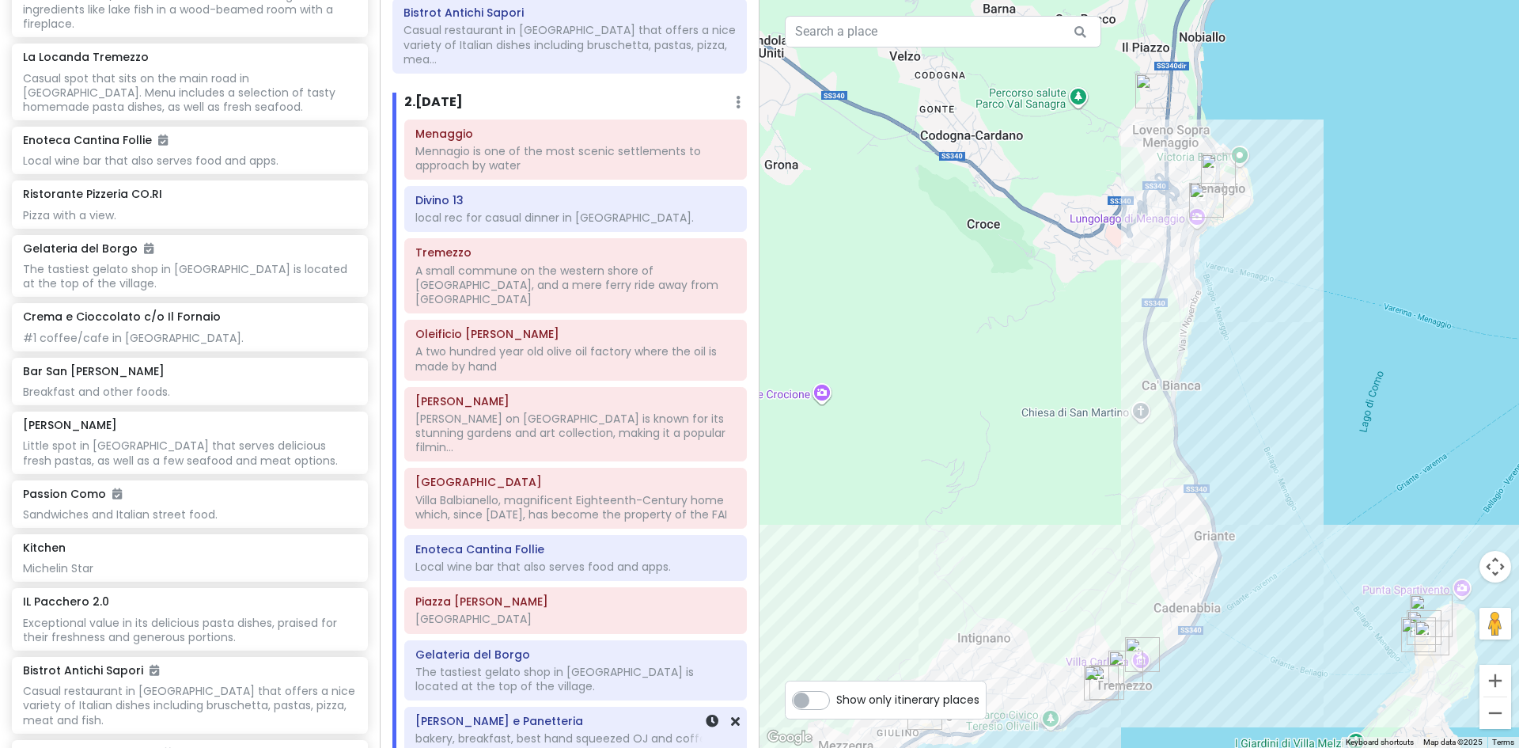
scroll to position [79, 0]
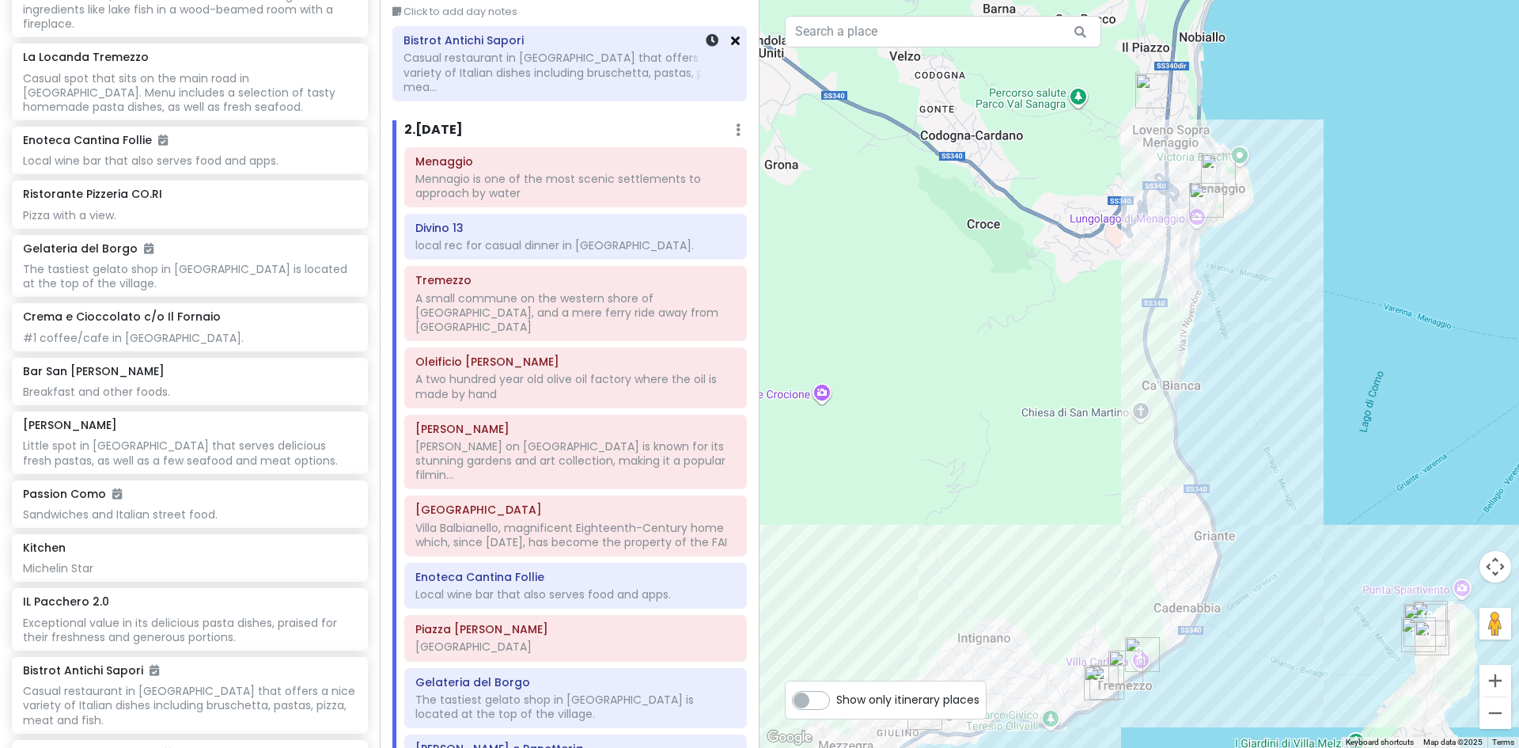
click at [731, 40] on icon at bounding box center [735, 40] width 9 height 13
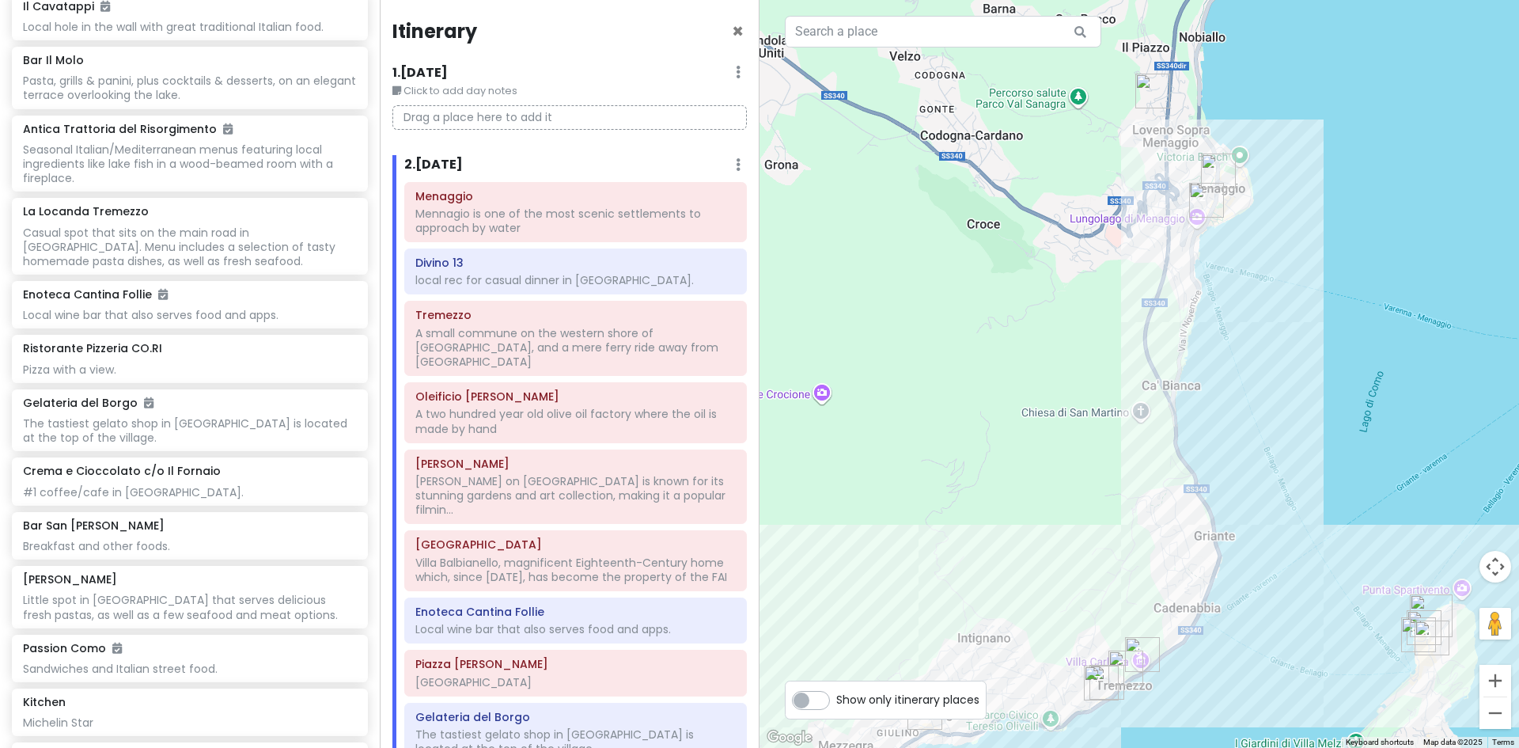
scroll to position [4278, 0]
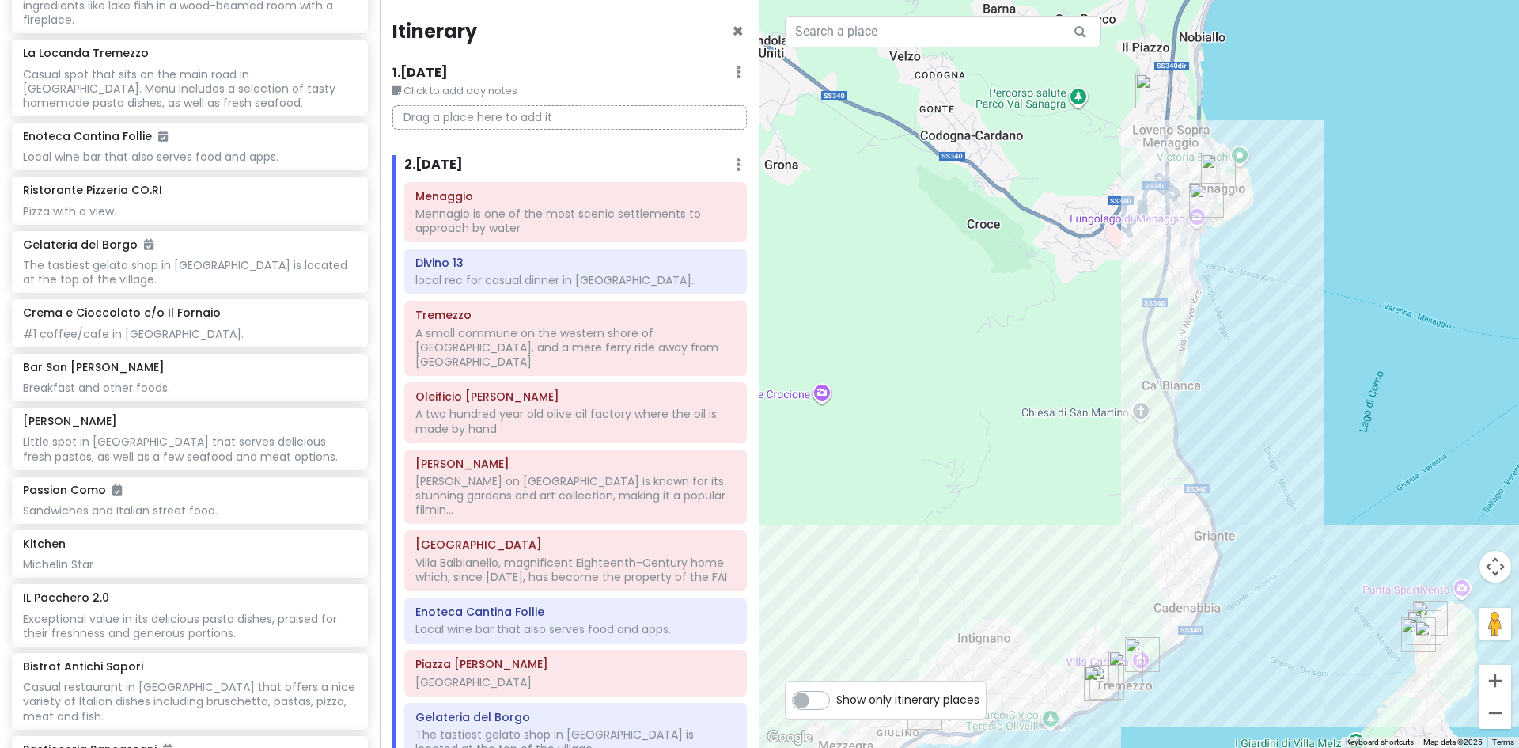
paste input "Bar Trattoria Pizzeria LA' CUPERA"
type input "Bar Trattoria Pizzeria LA' CUPERA"
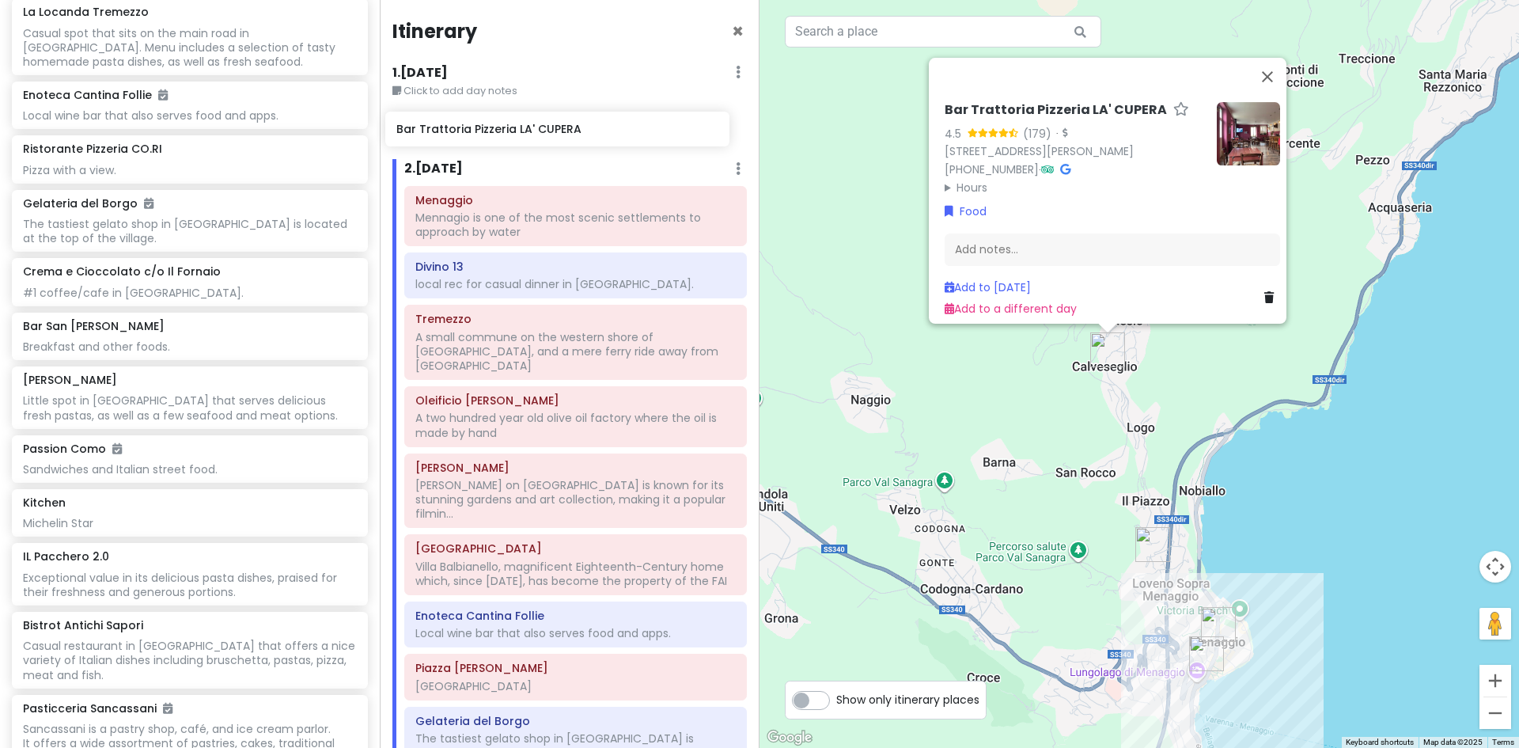
drag, startPoint x: 133, startPoint y: 530, endPoint x: 506, endPoint y: 136, distance: 543.0
click at [506, 136] on div "Lake Como Trip Private Change Dates Make a Copy Delete Trip Give Feedback 💡 Sup…" at bounding box center [759, 374] width 1519 height 748
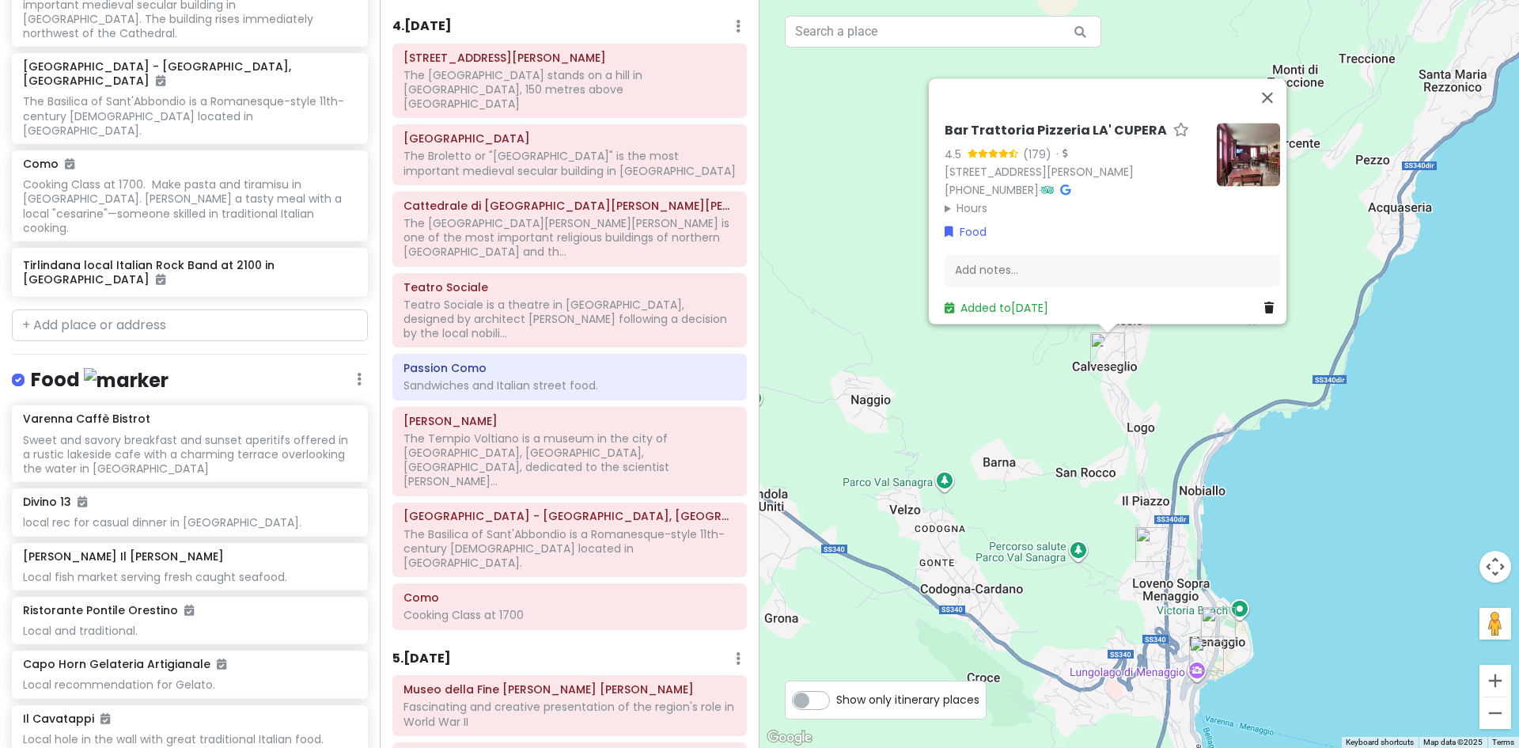
scroll to position [3091, 0]
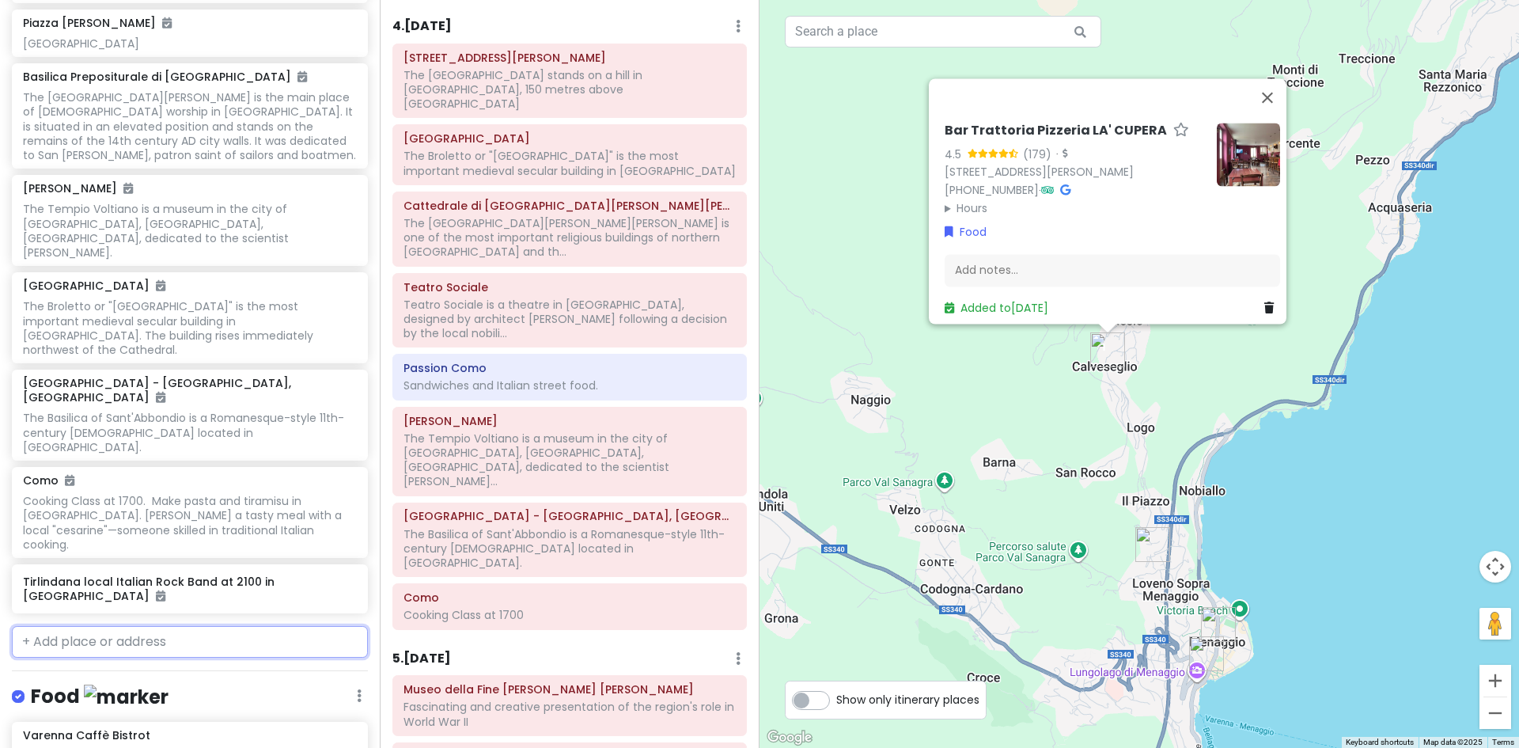
click at [70, 626] on input "text" at bounding box center [190, 642] width 356 height 32
type input "plesio"
click at [124, 658] on div "Plesio Province of Como, Italy Already added" at bounding box center [190, 687] width 355 height 59
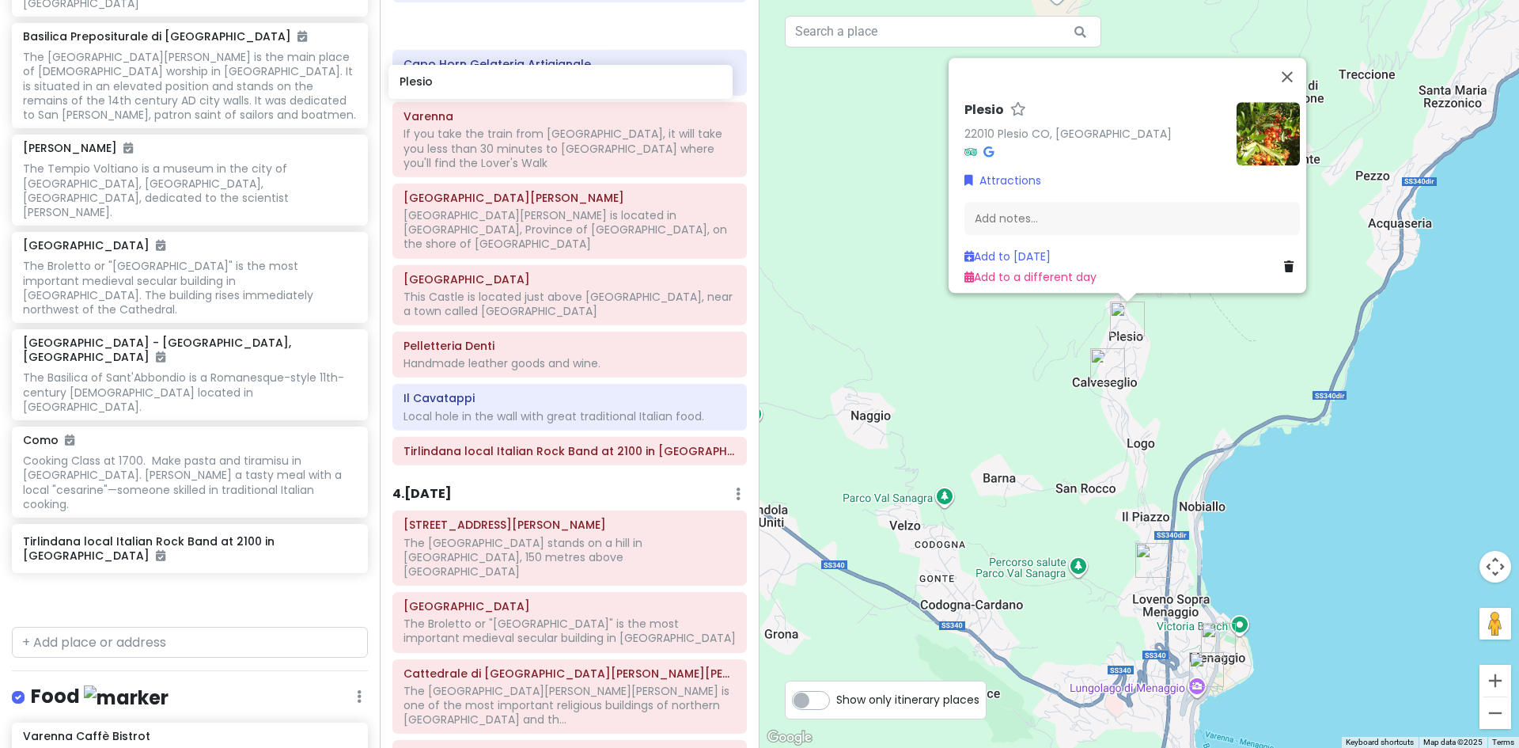
scroll to position [1034, 0]
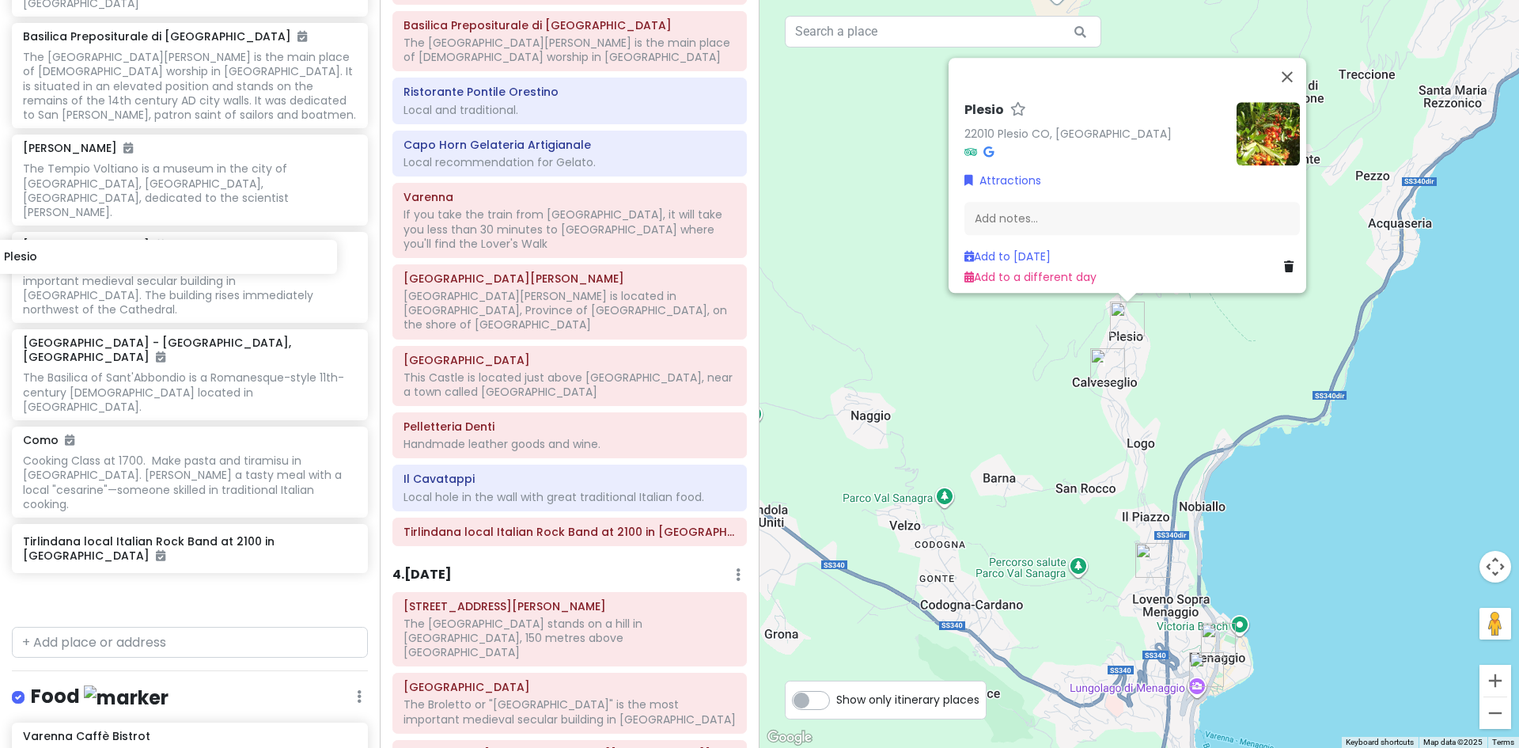
drag, startPoint x: 85, startPoint y: 265, endPoint x: 69, endPoint y: 264, distance: 16.6
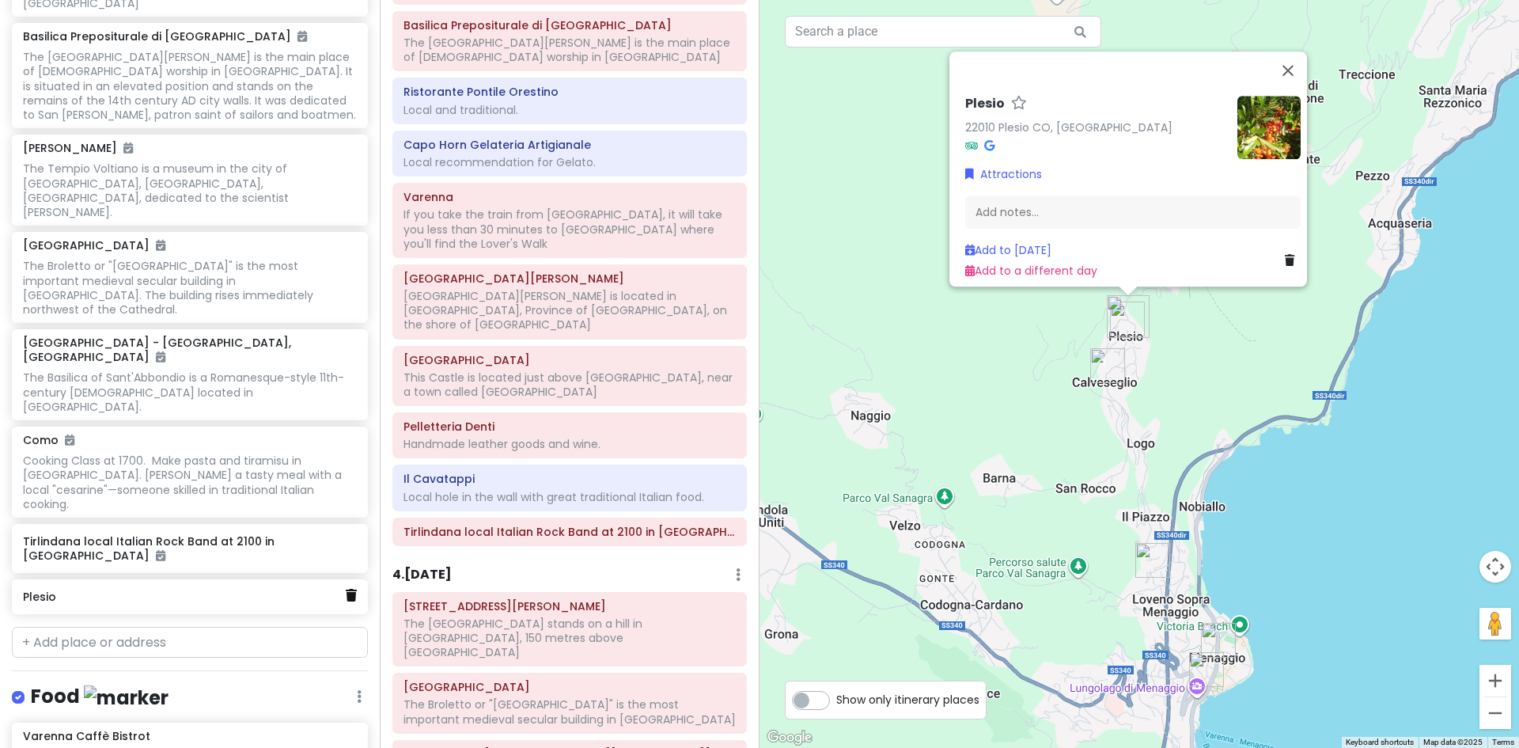
click at [346, 589] on icon at bounding box center [351, 595] width 11 height 13
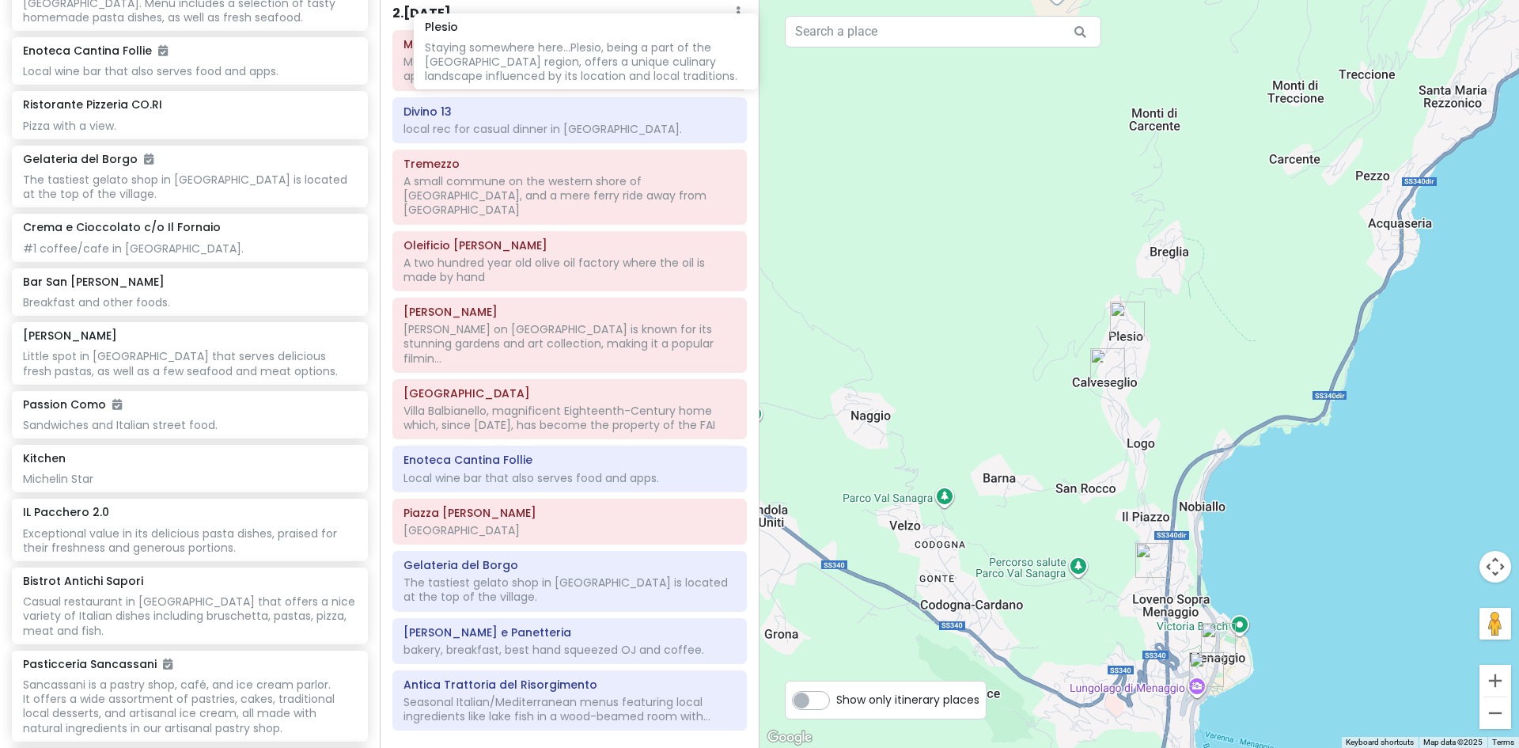
scroll to position [0, 0]
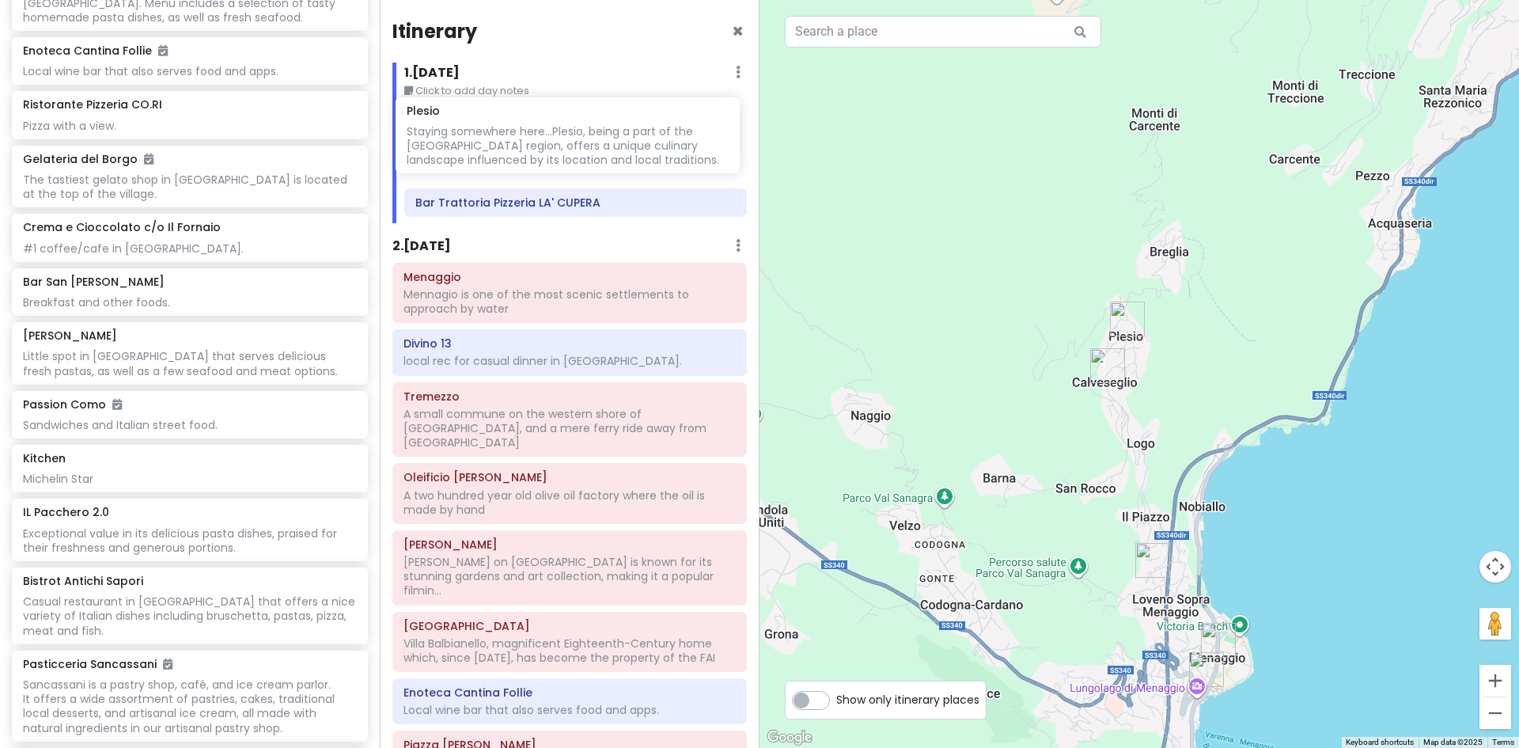
drag, startPoint x: 93, startPoint y: 650, endPoint x: 476, endPoint y: 137, distance: 640.5
click at [476, 137] on div "Lake Como Trip Private Change Dates Make a Copy Delete Trip Give Feedback 💡 Sup…" at bounding box center [759, 374] width 1519 height 748
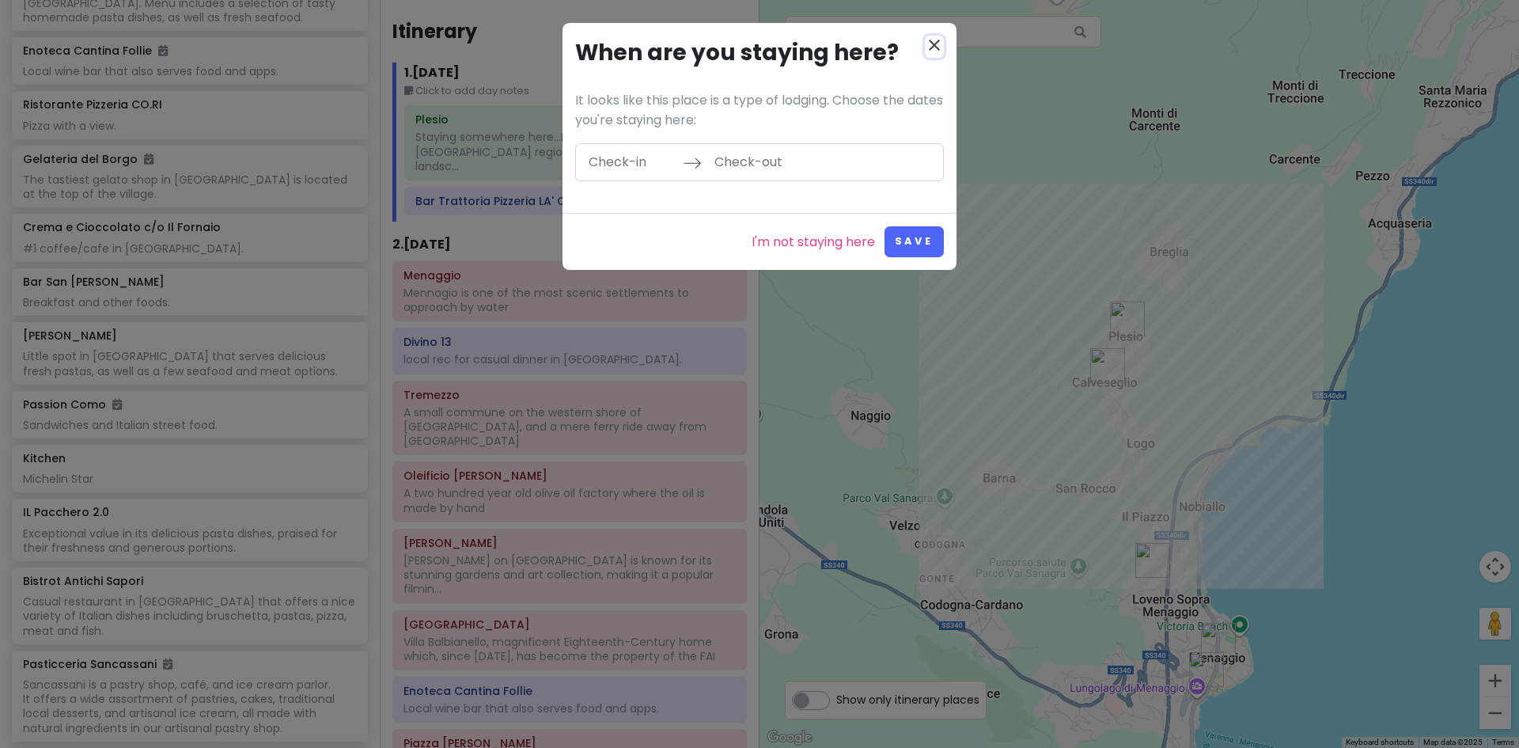
click at [932, 40] on icon "close" at bounding box center [934, 45] width 19 height 19
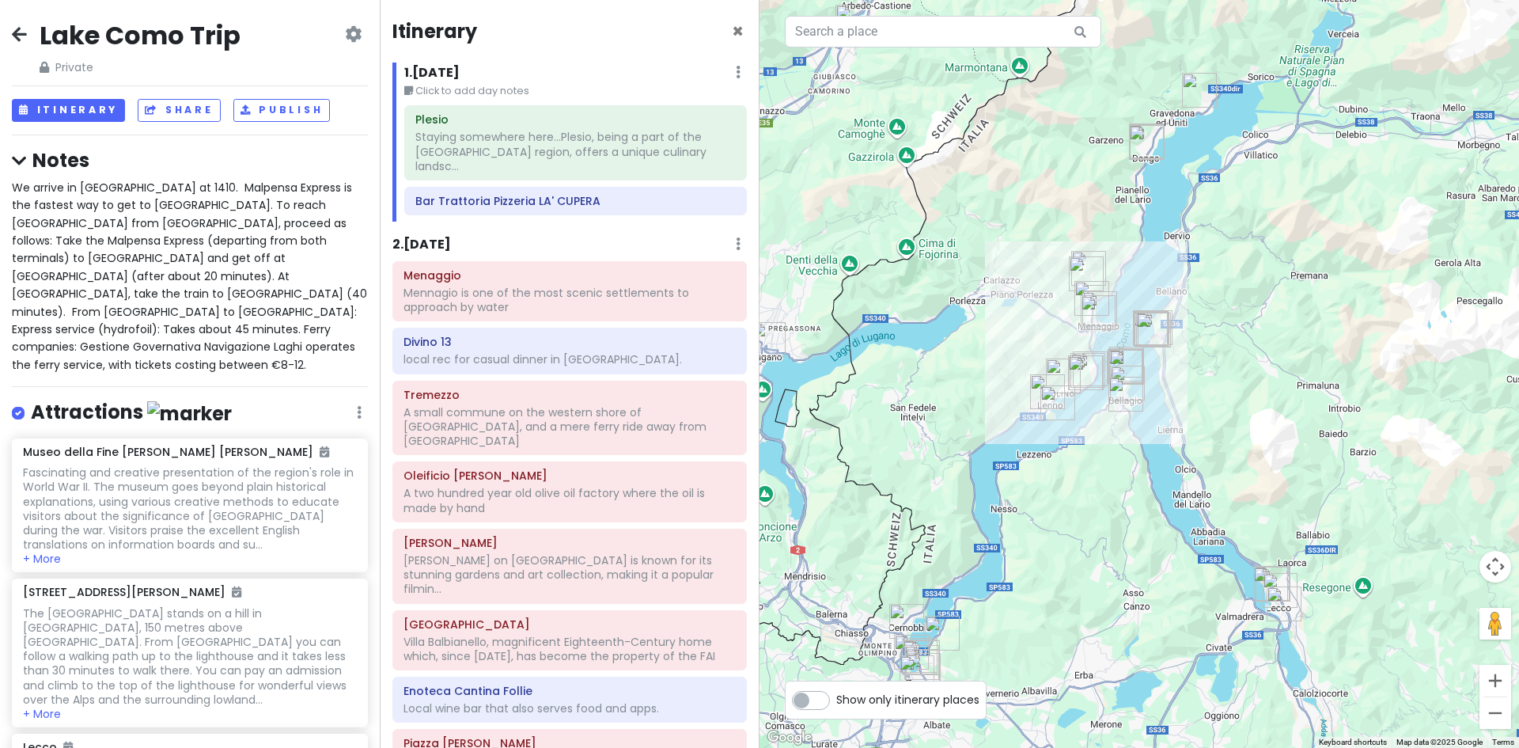
drag, startPoint x: 1389, startPoint y: 432, endPoint x: 1163, endPoint y: 237, distance: 298.4
click at [1163, 237] on div at bounding box center [1140, 374] width 760 height 748
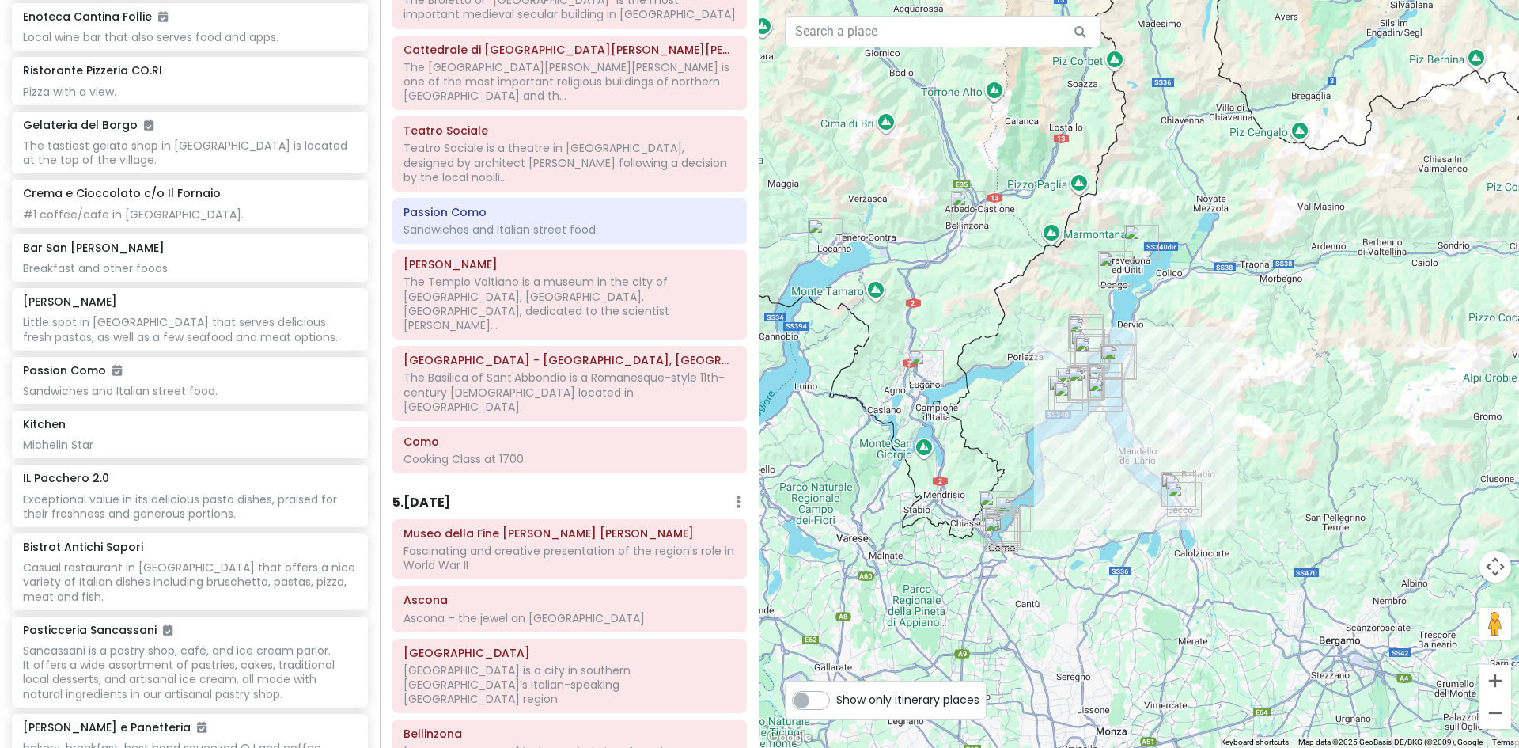
scroll to position [1881, 0]
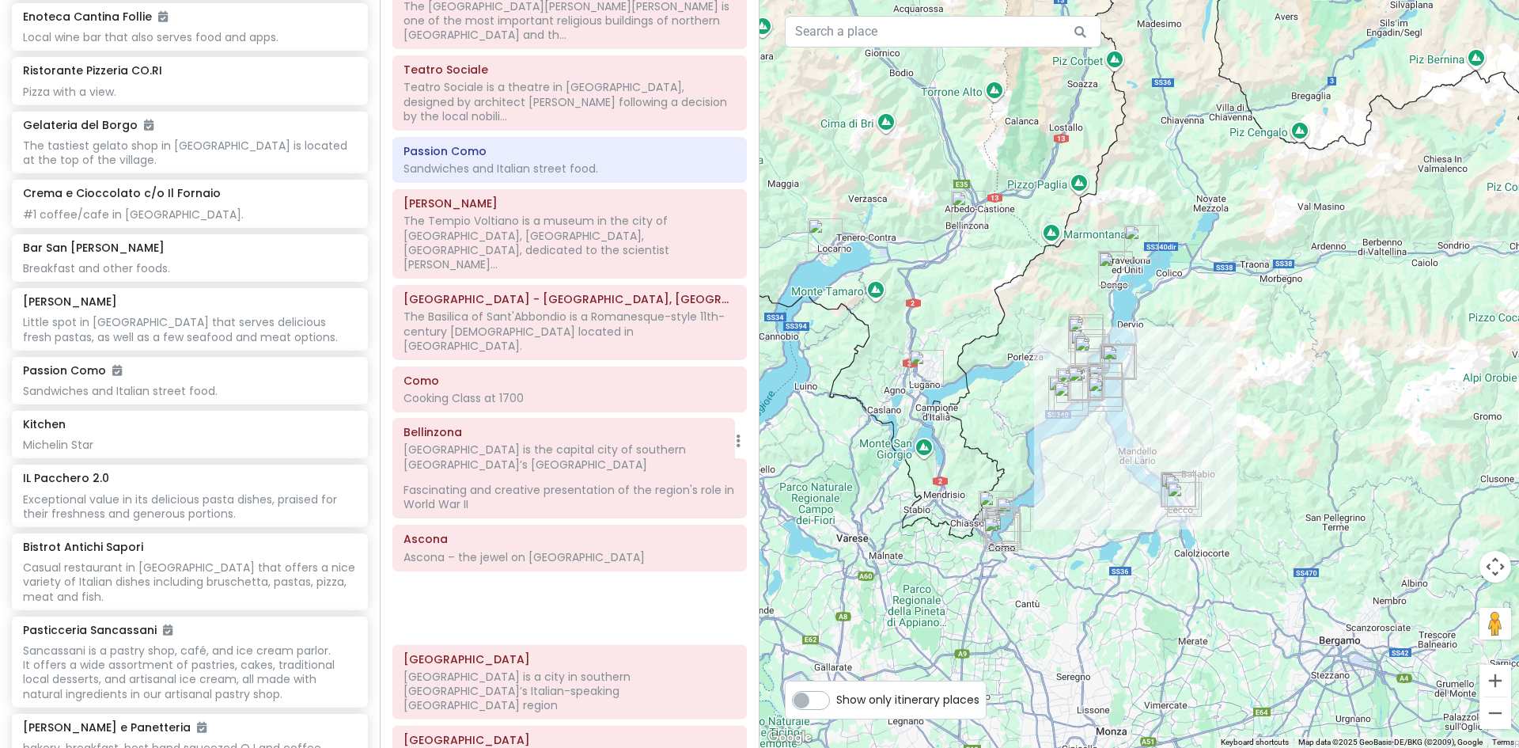
drag, startPoint x: 465, startPoint y: 522, endPoint x: 465, endPoint y: 454, distance: 68.1
click at [465, 458] on div "Museo della Fine della Guerra Dongo Fascinating and creative presentation of th…" at bounding box center [570, 625] width 378 height 335
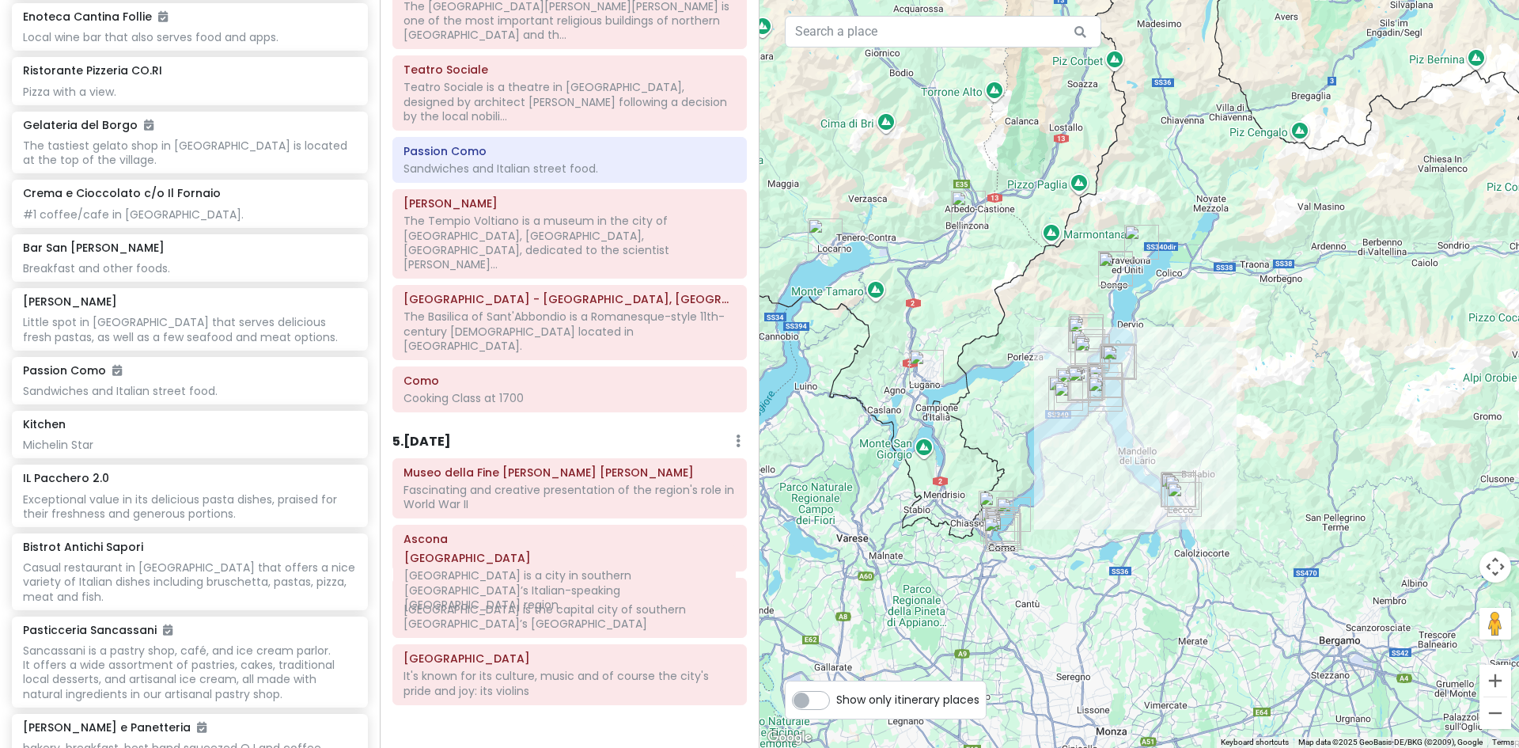
drag, startPoint x: 438, startPoint y: 516, endPoint x: 439, endPoint y: 574, distance: 57.8
click at [439, 574] on div "Museo della Fine della Guerra Dongo Fascinating and creative presentation of th…" at bounding box center [570, 618] width 378 height 320
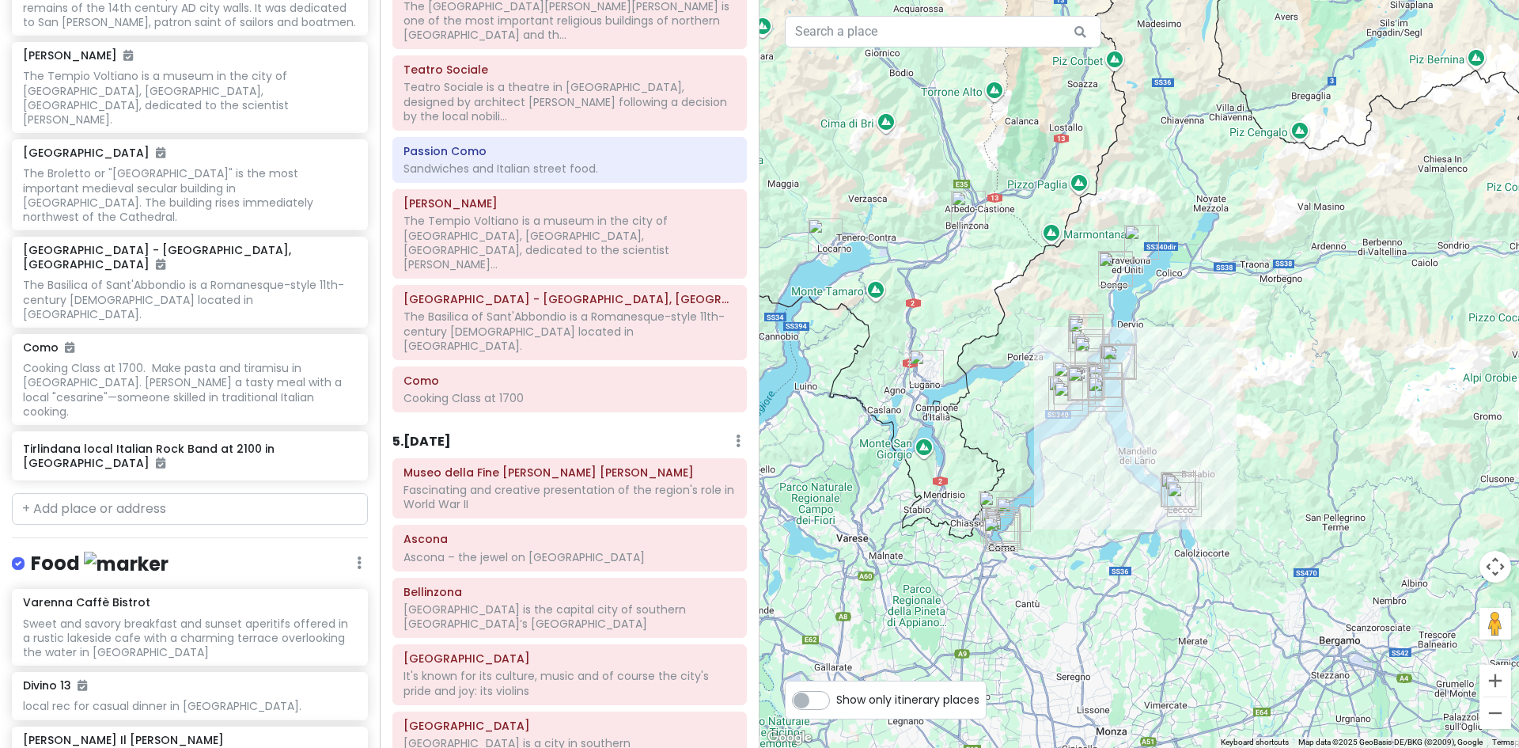
scroll to position [3052, 0]
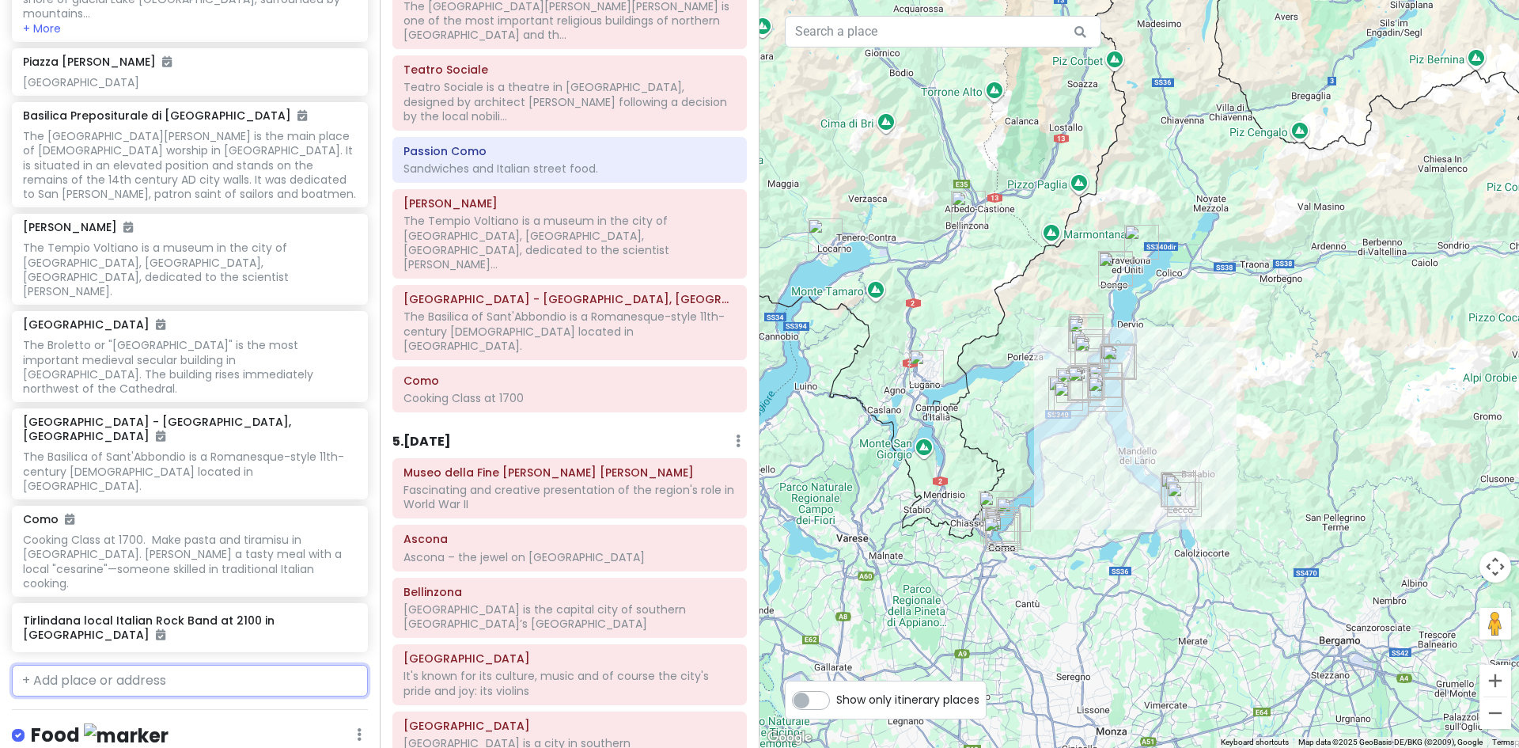
click at [66, 665] on input "text" at bounding box center [190, 681] width 356 height 32
type input "[GEOGRAPHIC_DATA]"
click at [185, 710] on span "Metropolitan City of Milan, Italy" at bounding box center [174, 737] width 284 height 54
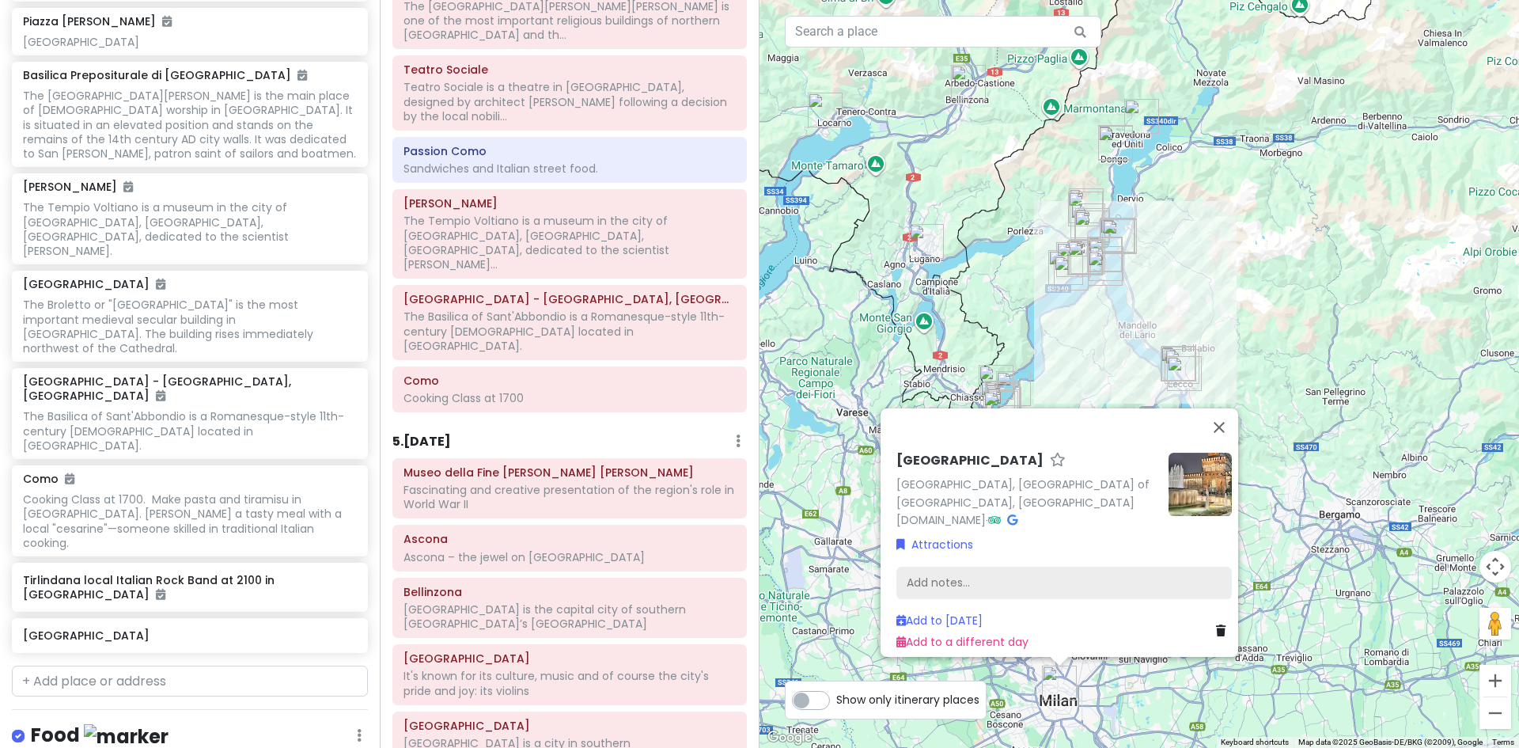
click at [945, 567] on div "Add notes..." at bounding box center [1065, 582] width 336 height 33
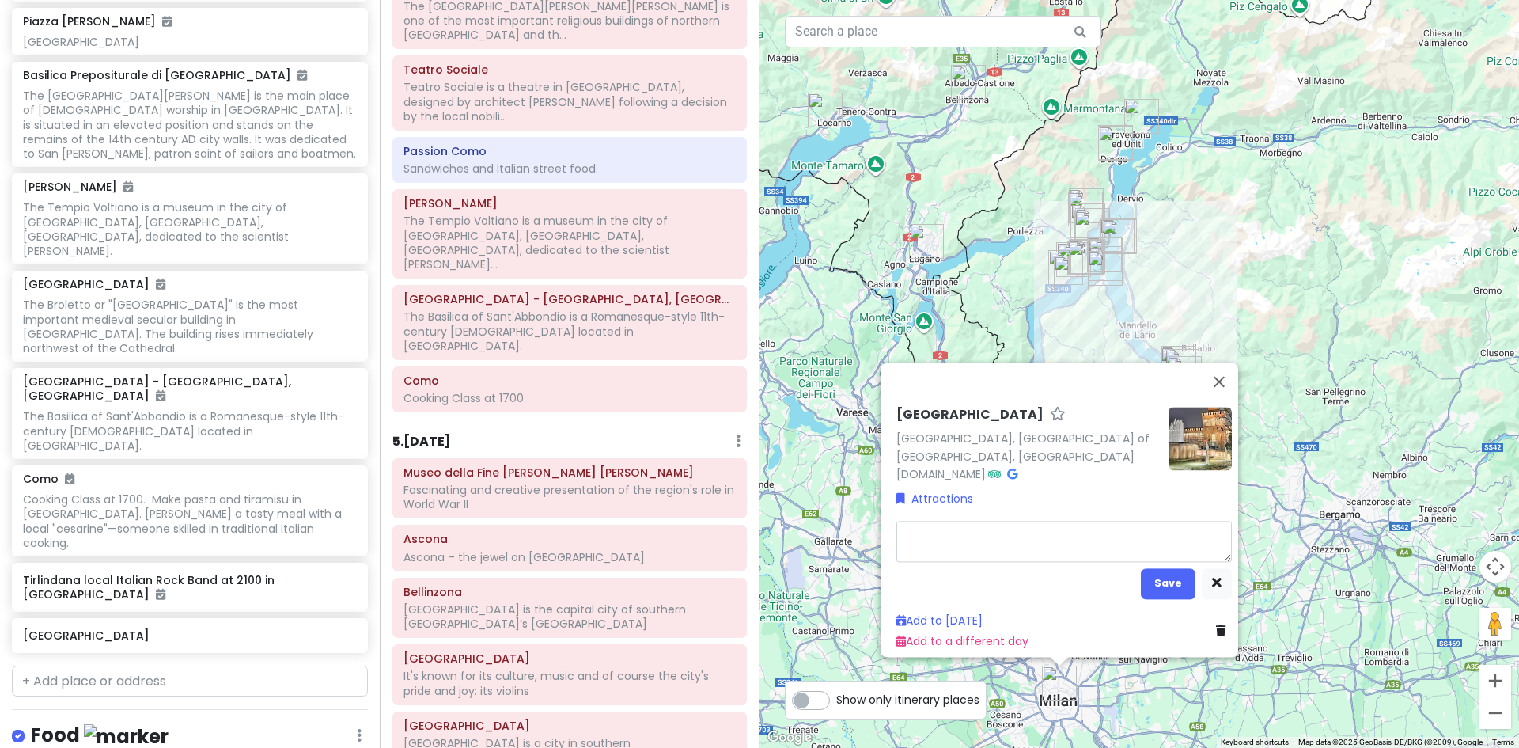
type textarea "x"
type textarea "Milan is a major global hub for fashion, design, and finance, located in northe…"
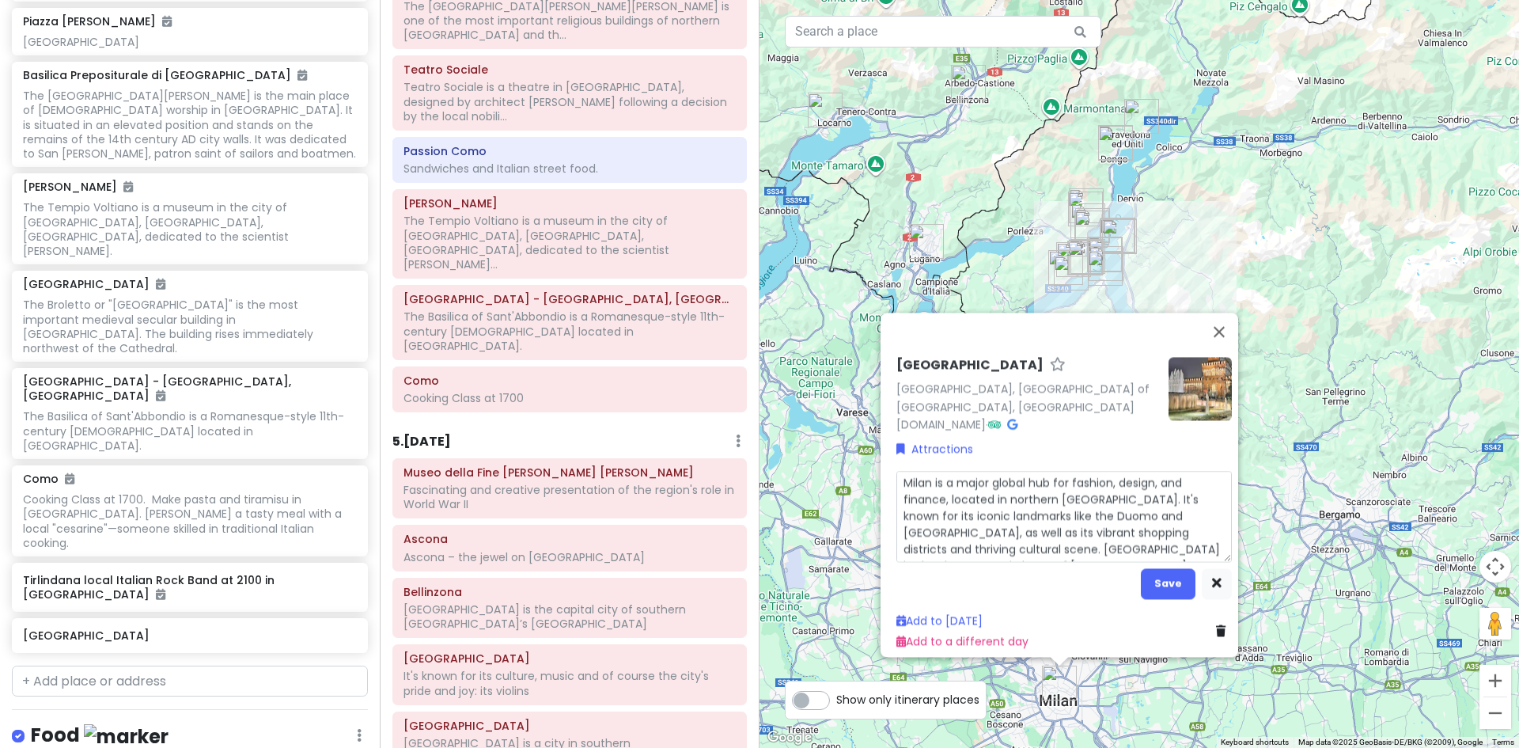
type textarea "x"
type textarea "Milan is a major global hub for fashion, design, and finance, located in northe…"
type textarea "x"
type textarea "Milan is a major global hub for fashion, design, and finance, located in northe…"
type textarea "x"
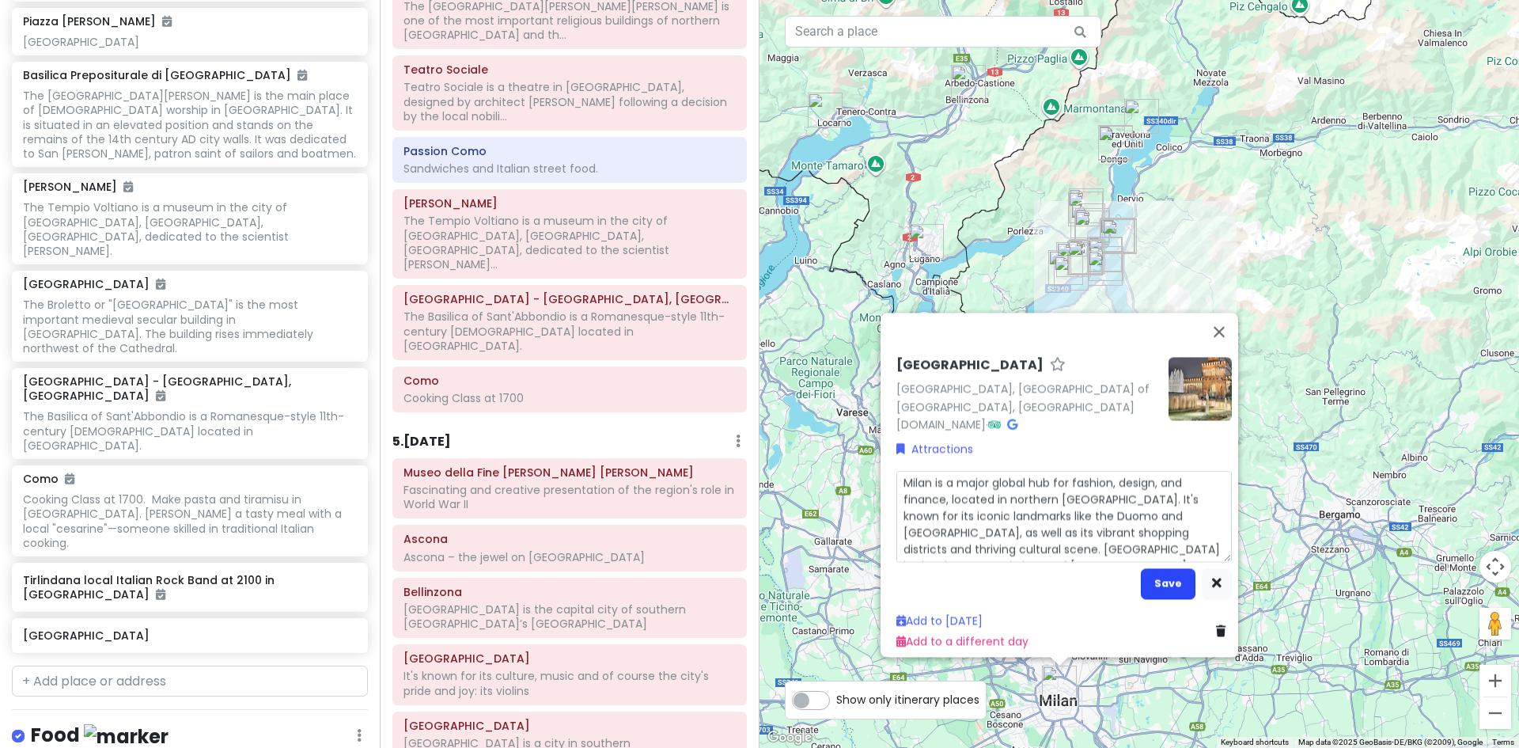
type textarea "Milan is a major global hub for fashion, design, and finance, located in northe…"
type textarea "x"
type textarea "Milan is a major global hub for fashion, design, and finance, located in northe…"
type textarea "x"
type textarea "Milan is a major global hub for fashion, design, and finance, located in northe…"
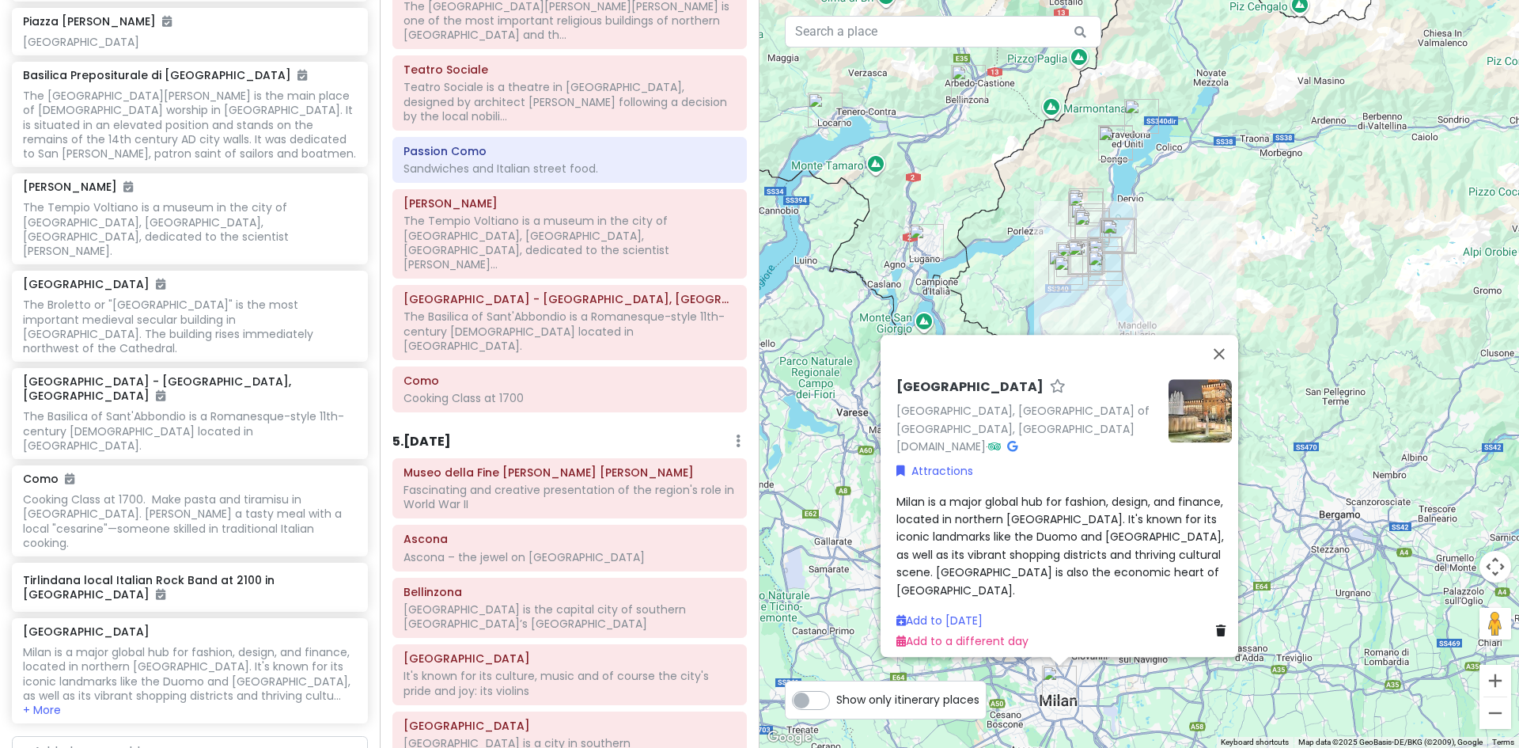
scroll to position [3164, 0]
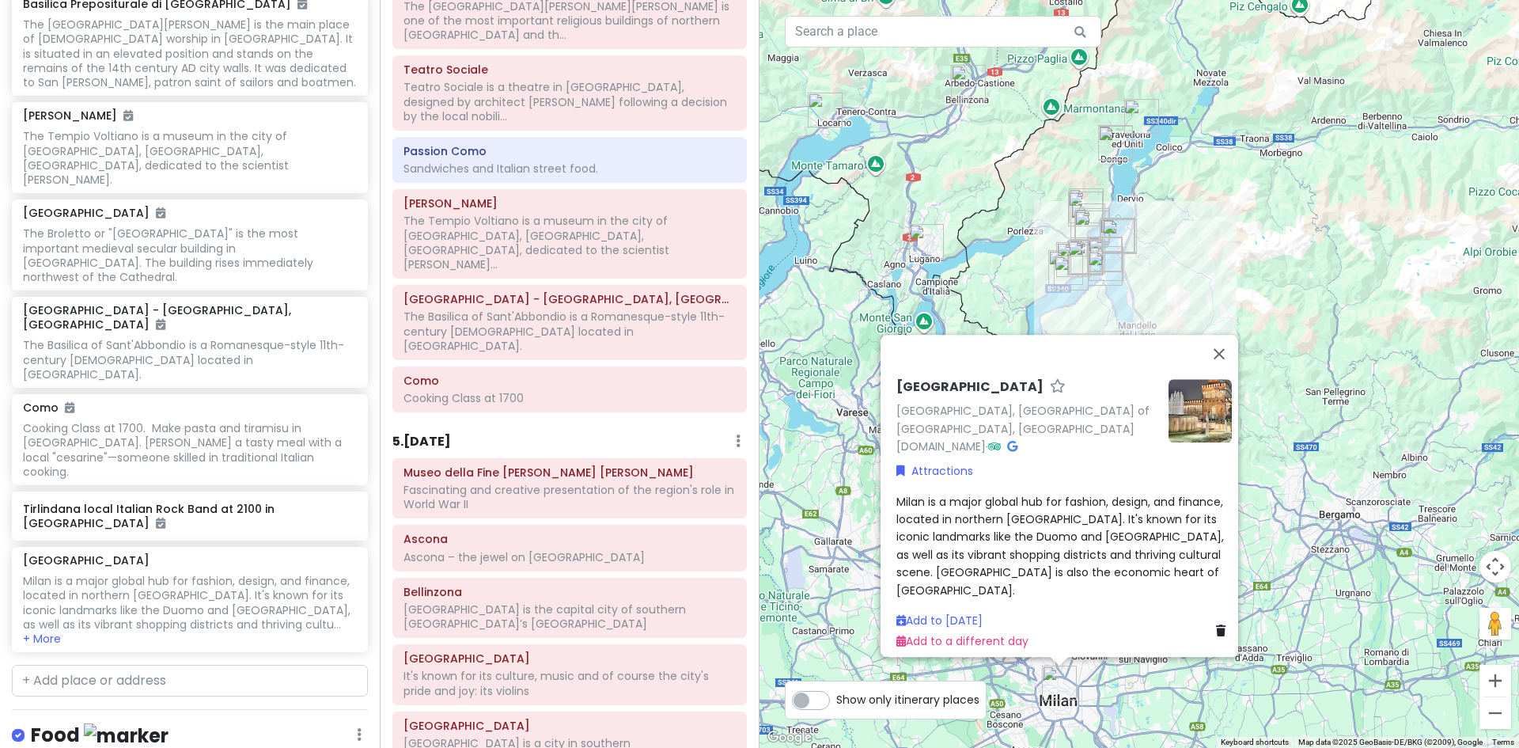
click at [1093, 582] on div "Milan is a major global hub for fashion, design, and finance, located in northe…" at bounding box center [1065, 545] width 336 height 106
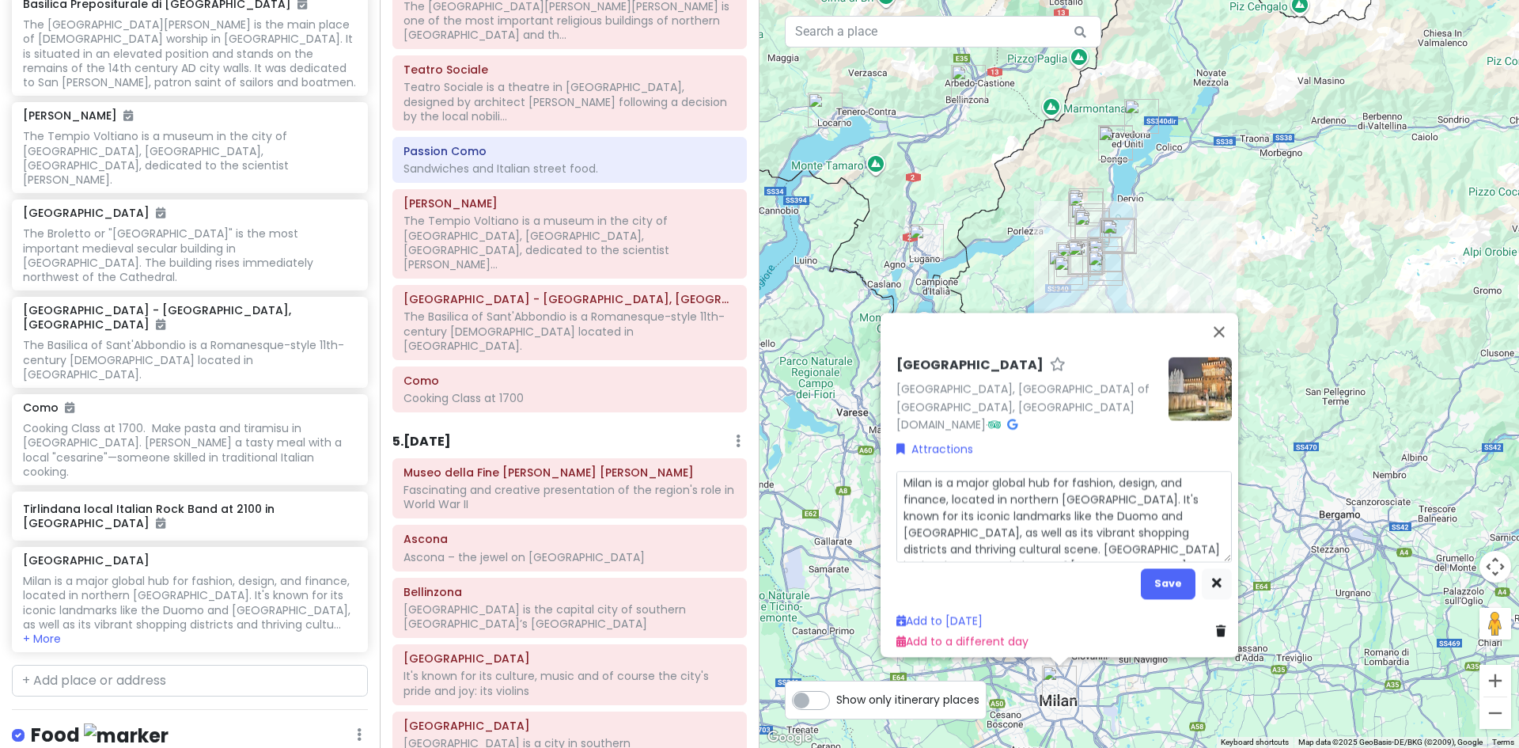
click at [1173, 538] on textarea "Milan is a major global hub for fashion, design, and finance, located in northe…" at bounding box center [1065, 515] width 336 height 91
type textarea "x"
type textarea "Milan is a major global hub for fashion, design, and finance, located in northe…"
type textarea "x"
type textarea "Milan is a major global hub for fashion, design, and finance, located in northe…"
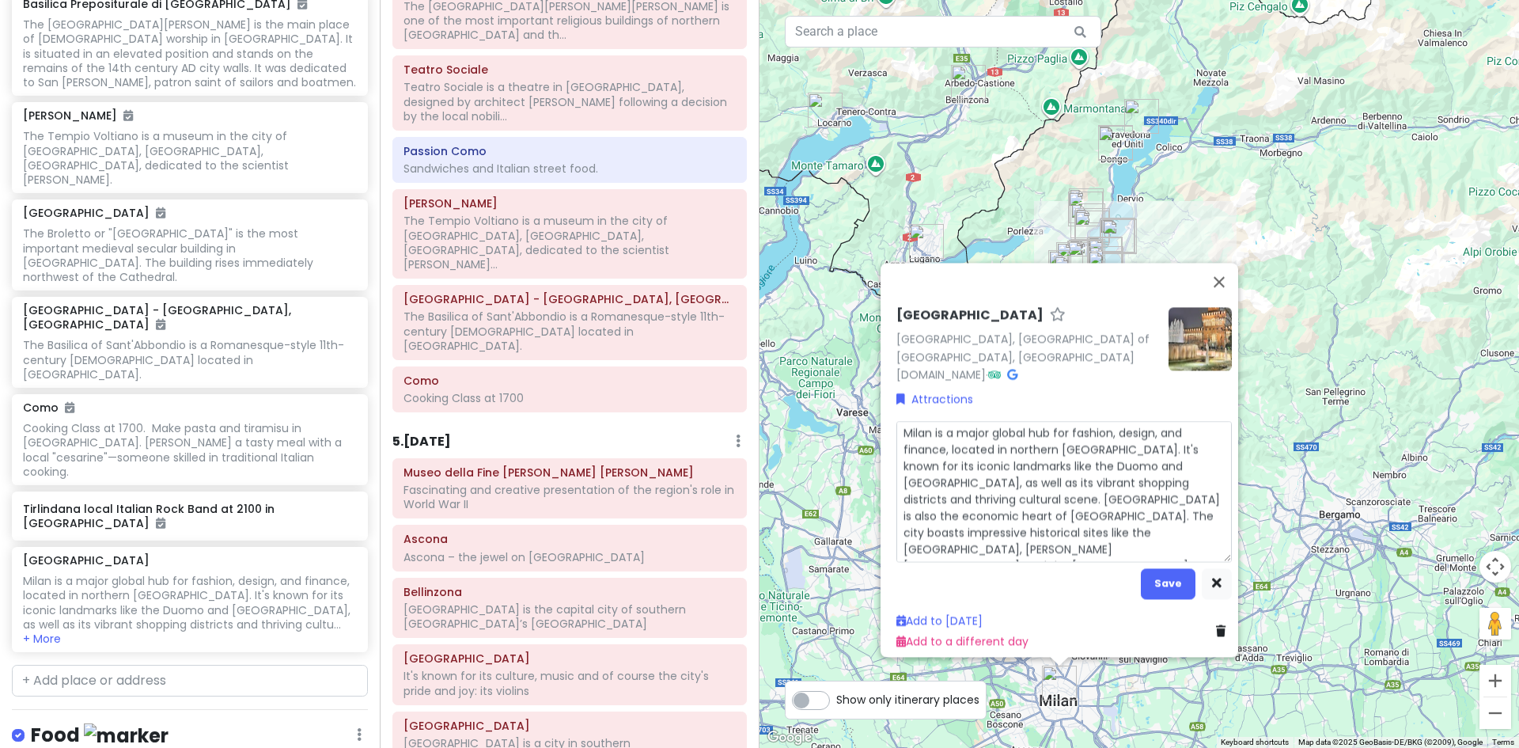
type textarea "x"
type textarea "Milan is a major global hub for fashion, design, and finance, located in northe…"
type textarea "x"
type textarea "Milan is a major global hub for fashion, design, and finance, located in northe…"
type textarea "x"
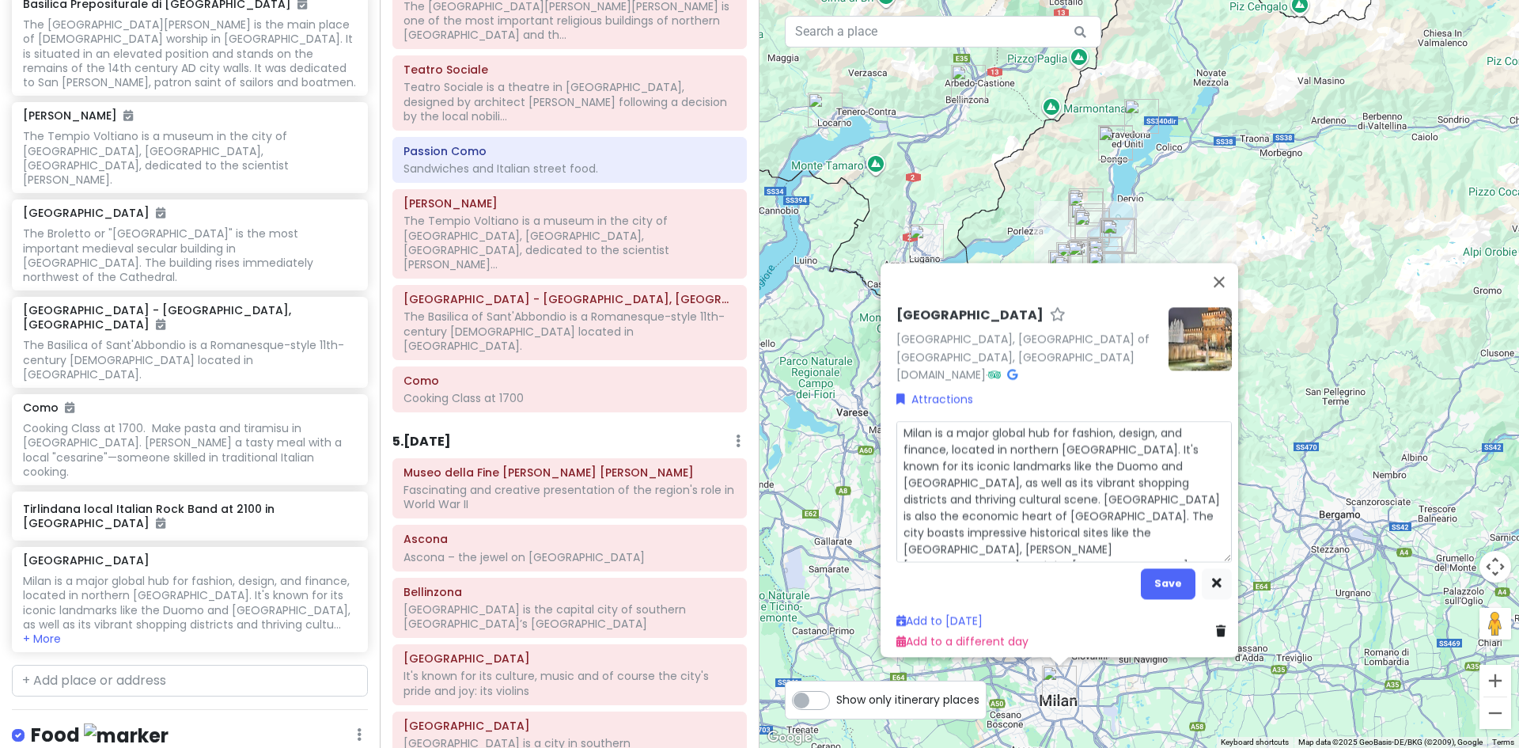
type textarea "Milan is a major global hub for fashion, design, and finance, located in northe…"
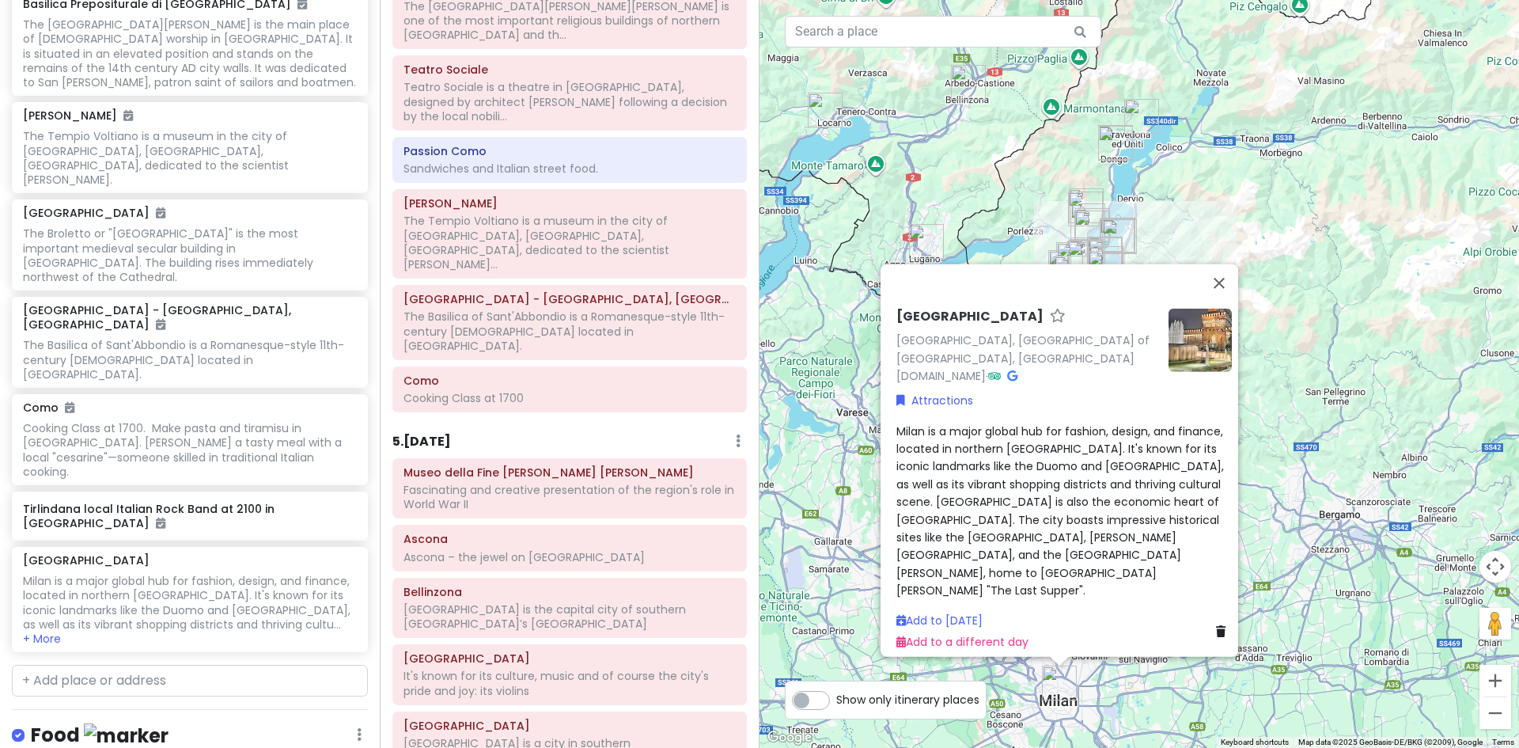
click at [1045, 578] on div "Milan is a major global hub for fashion, design, and finance, located in northe…" at bounding box center [1065, 510] width 336 height 177
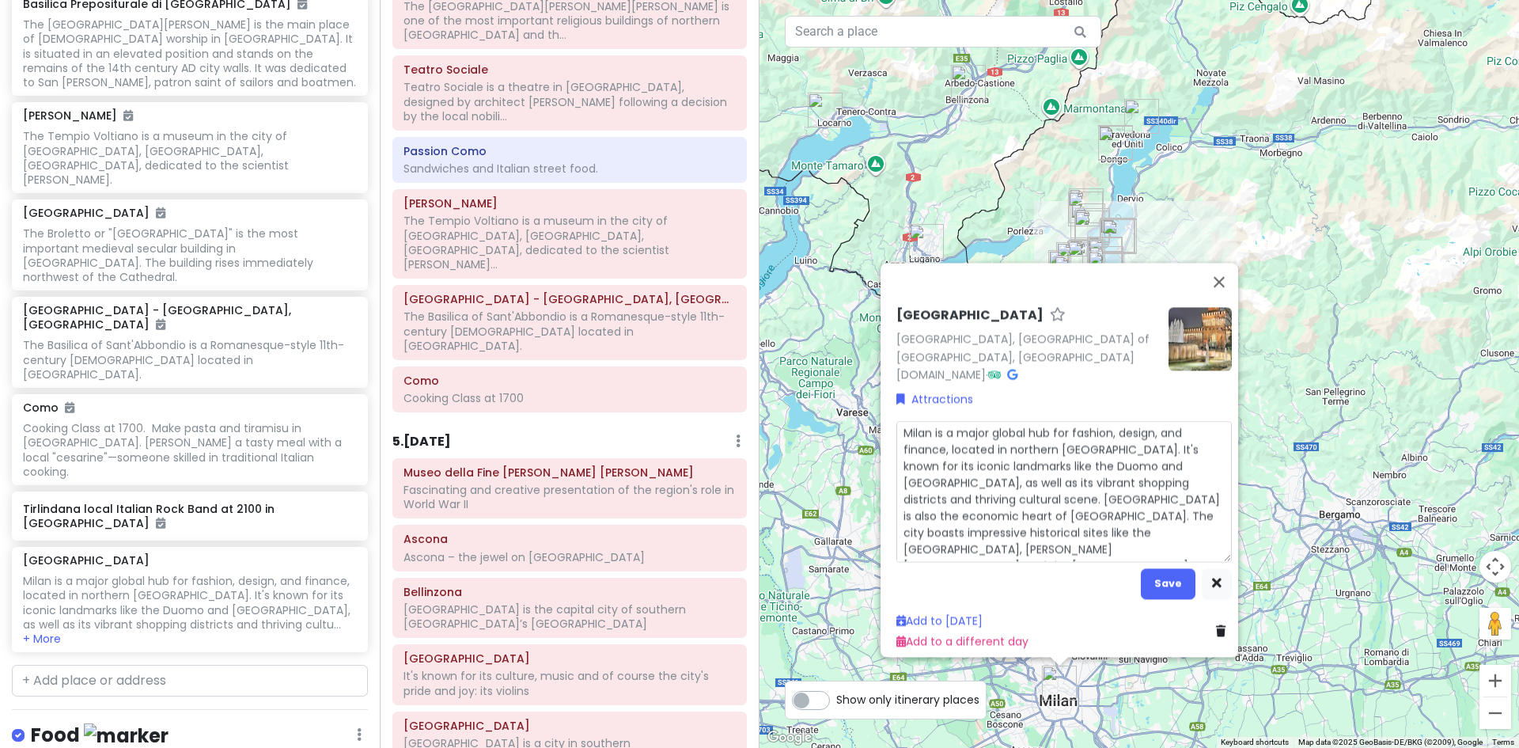
click at [1115, 542] on textarea "Milan is a major global hub for fashion, design, and finance, located in northe…" at bounding box center [1065, 490] width 336 height 141
type textarea "x"
type textarea "Milan is a major global hub for fashion, design, and finance, located in northe…"
type textarea "x"
type textarea "Milan is a major global hub for fashion, design, and finance, located in northe…"
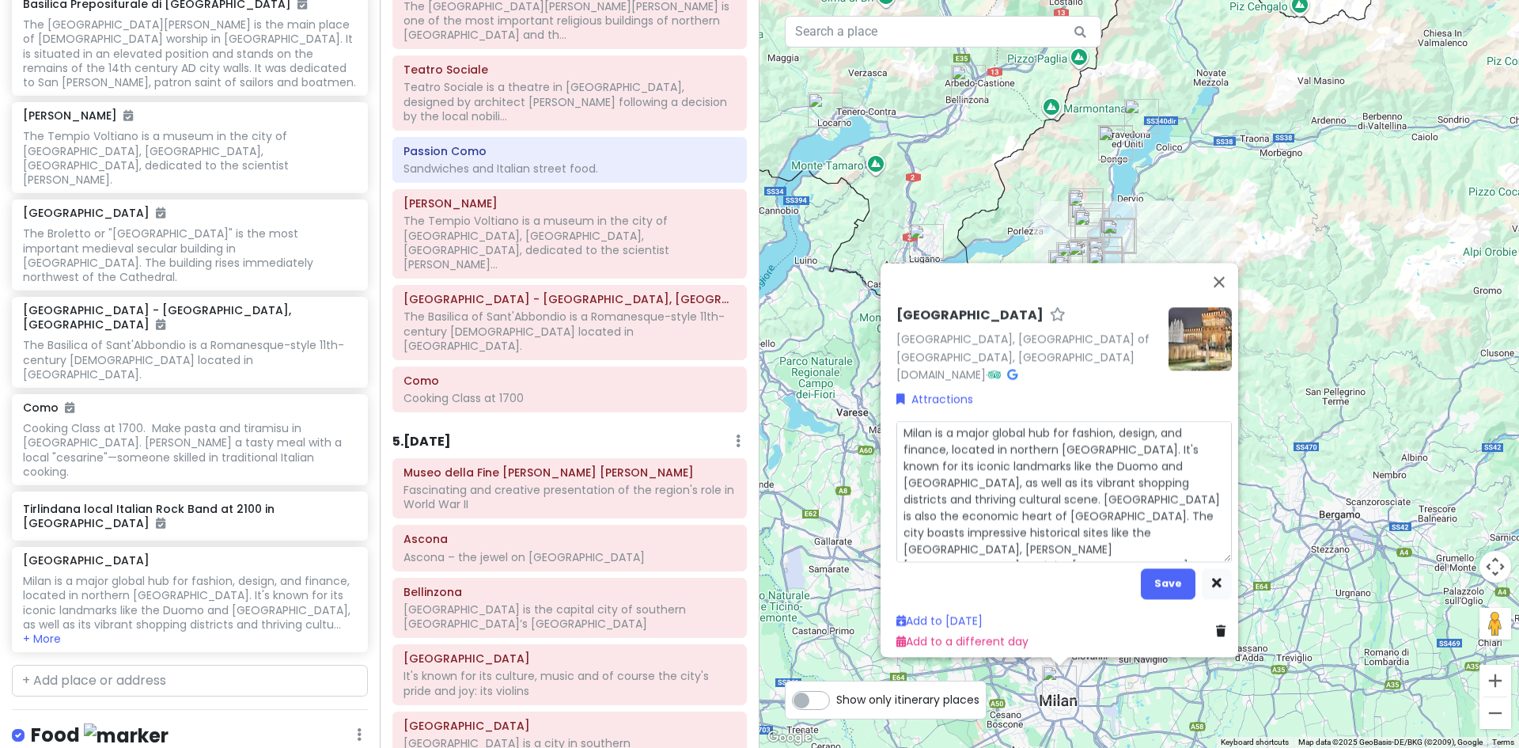
type textarea "x"
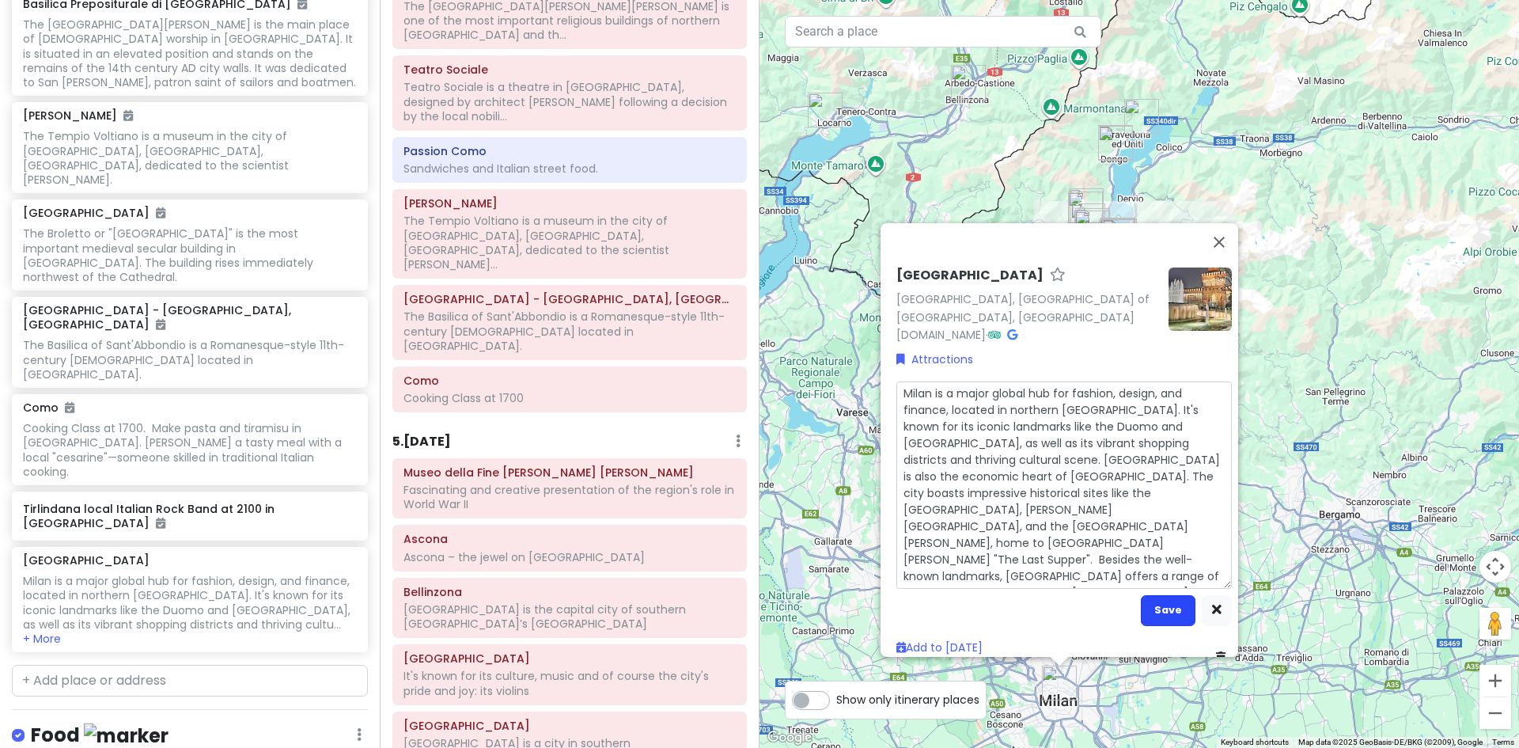
type textarea "Milan is a major global hub for fashion, design, and finance, located in northe…"
click at [1159, 594] on button "Save" at bounding box center [1168, 609] width 55 height 31
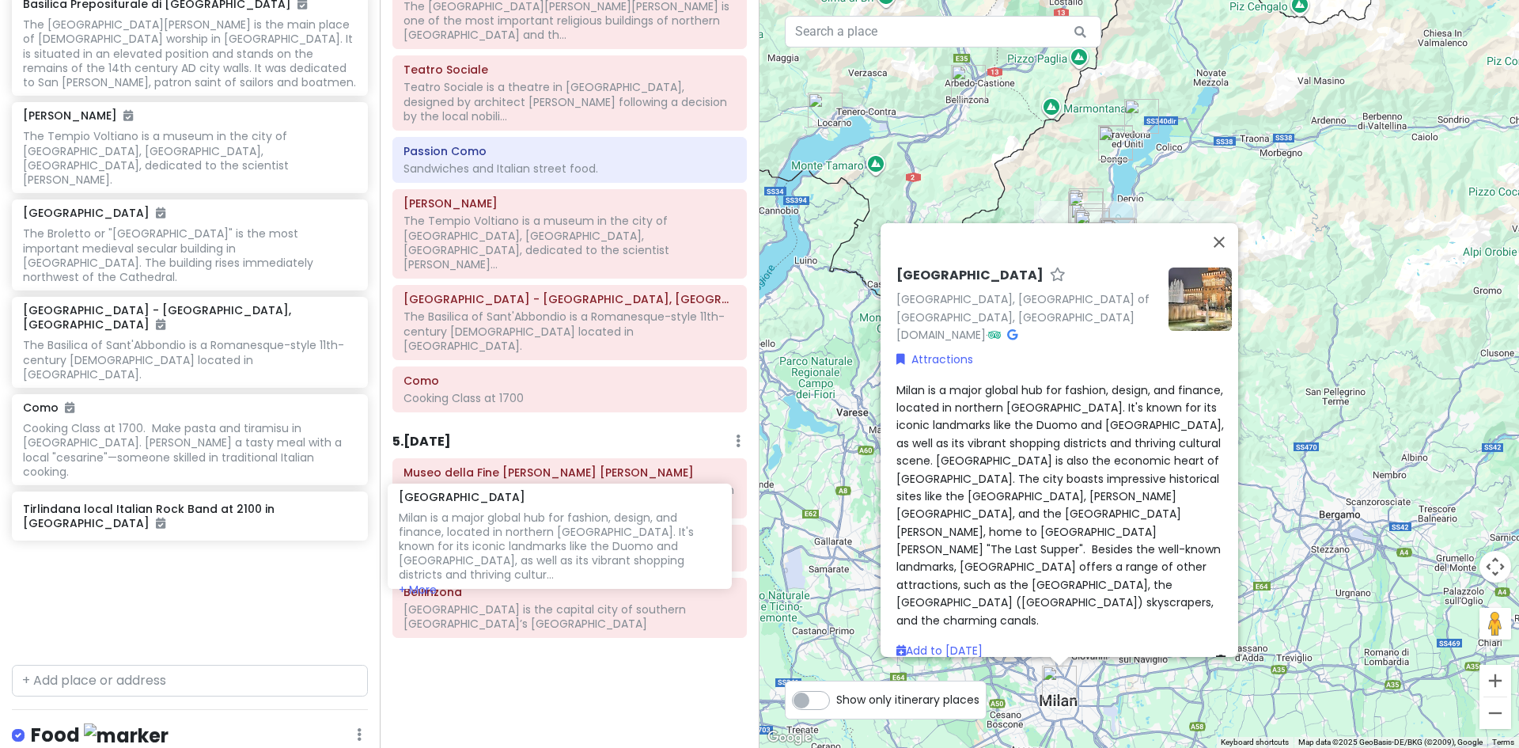
drag, startPoint x: 76, startPoint y: 260, endPoint x: 452, endPoint y: 535, distance: 466.0
click at [452, 535] on div "Lake Como Trip Private Change Dates Make a Copy Delete Trip Give Feedback 💡 Sup…" at bounding box center [759, 374] width 1519 height 748
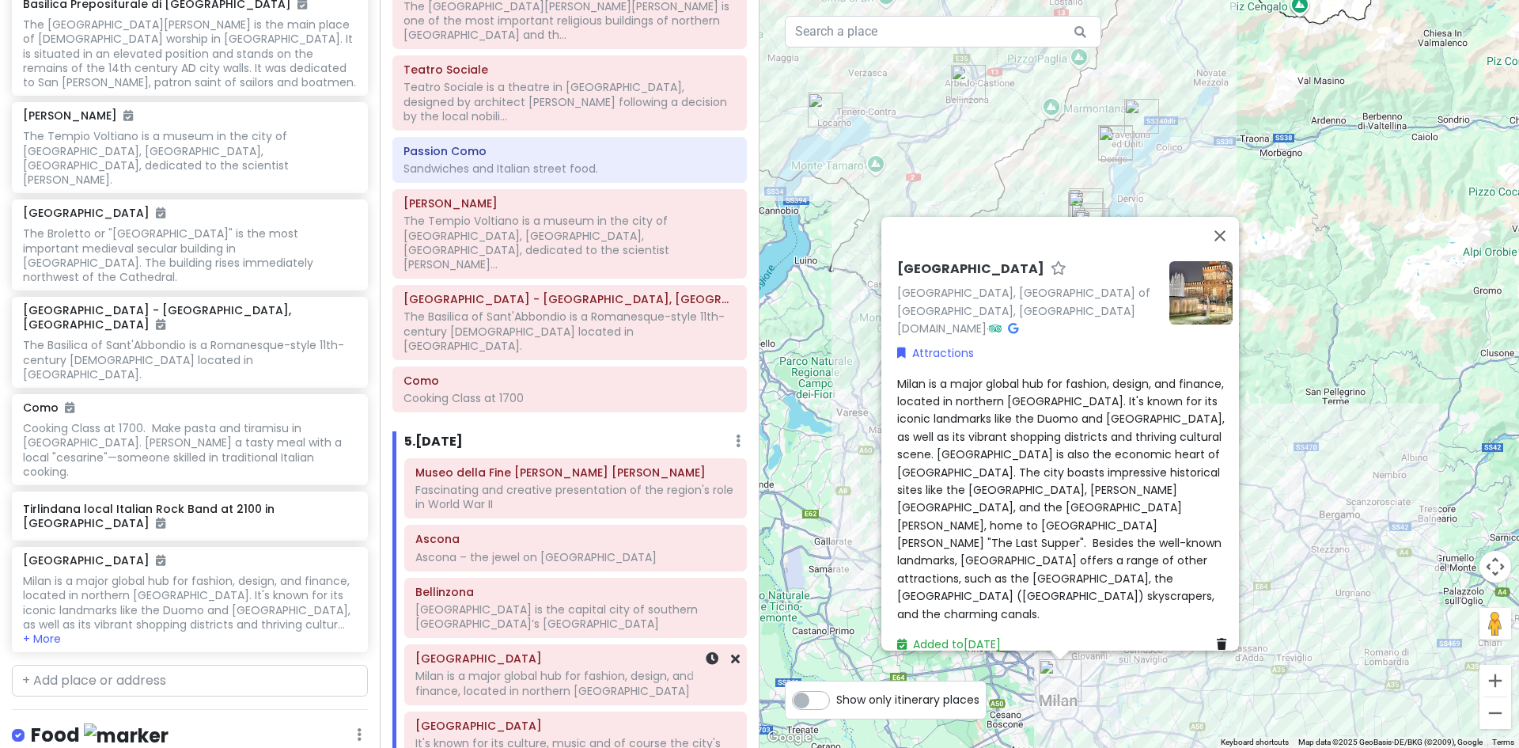
scroll to position [3052, 0]
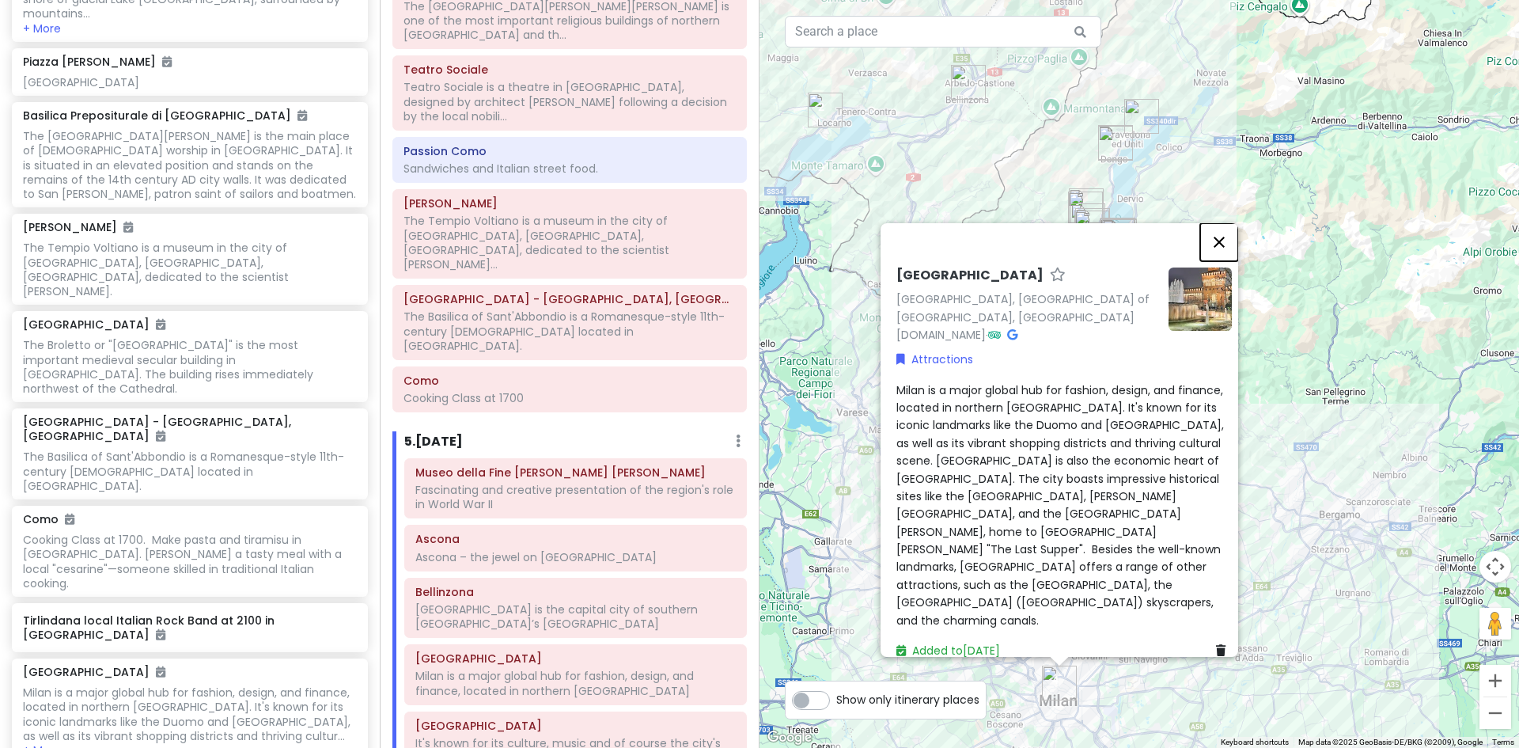
click at [1224, 261] on button "Close" at bounding box center [1219, 242] width 38 height 38
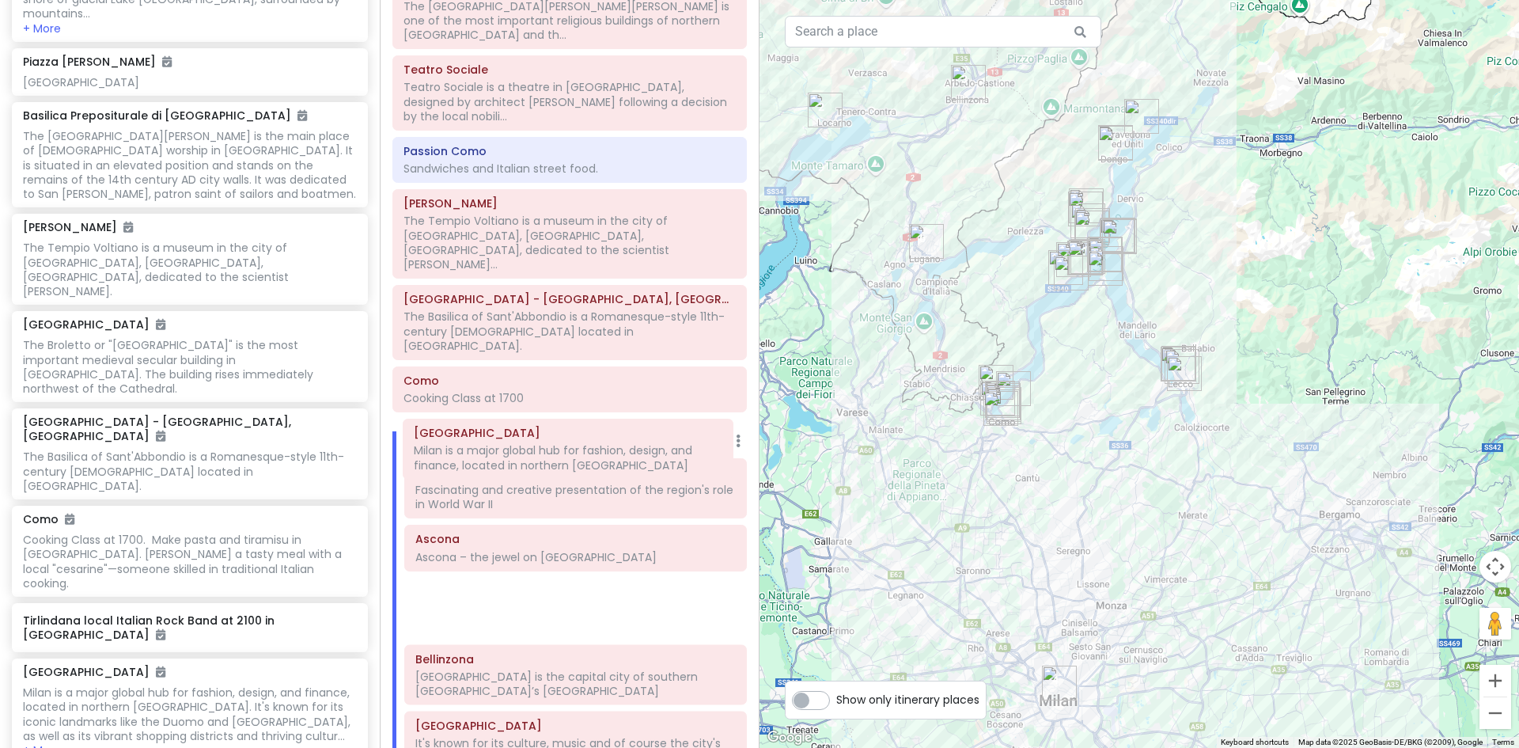
drag, startPoint x: 535, startPoint y: 533, endPoint x: 533, endPoint y: 465, distance: 67.3
click at [533, 465] on div "Museo della Fine della Guerra Dongo Fascinating and creative presentation of th…" at bounding box center [575, 658] width 366 height 401
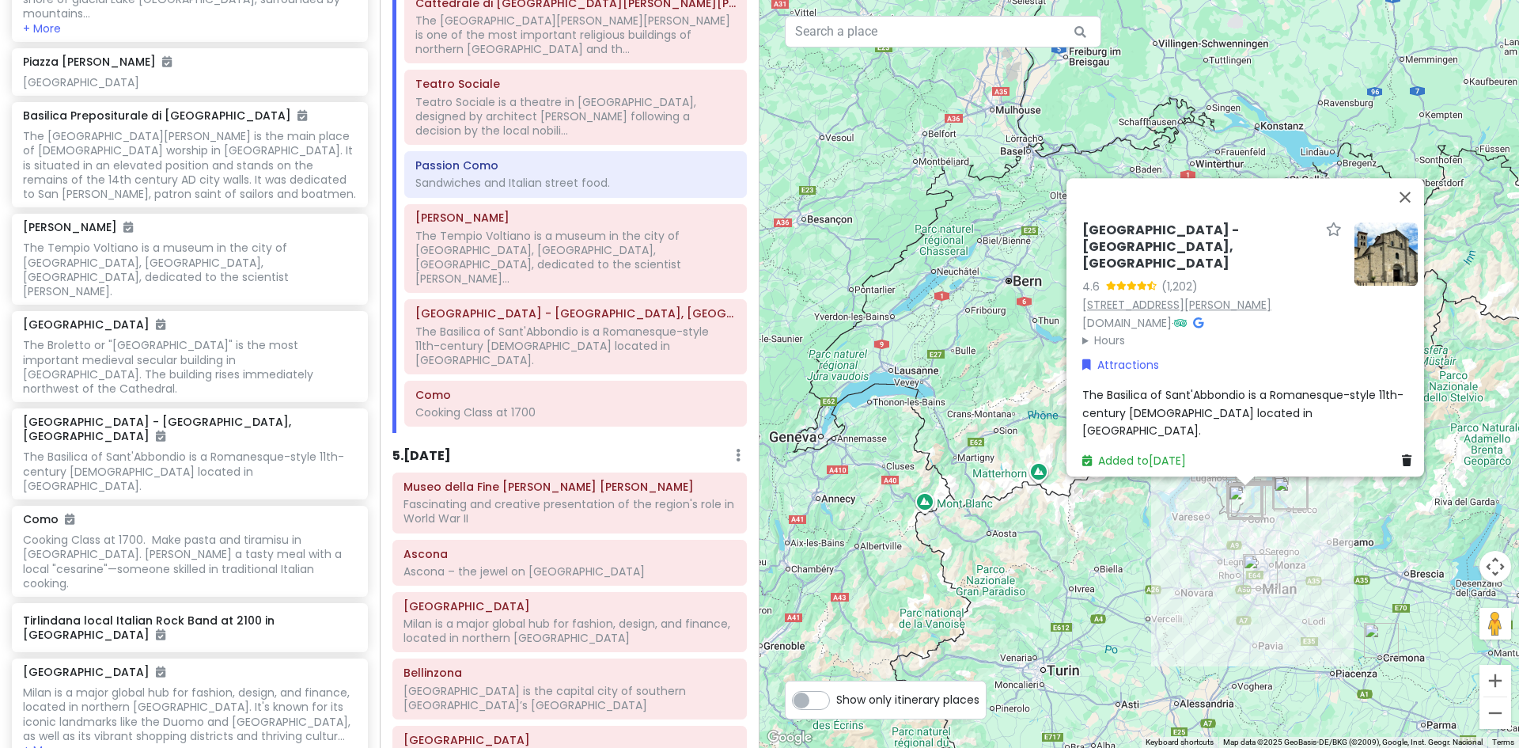
click at [1187, 298] on link "Via Regina Teodolinda, 35, 22100 Como CO, Italy" at bounding box center [1177, 305] width 189 height 16
click at [1274, 411] on div "The Basilica of Sant'Abbondio is a Romanesque-style 11th-century Catholic basil…" at bounding box center [1251, 412] width 336 height 53
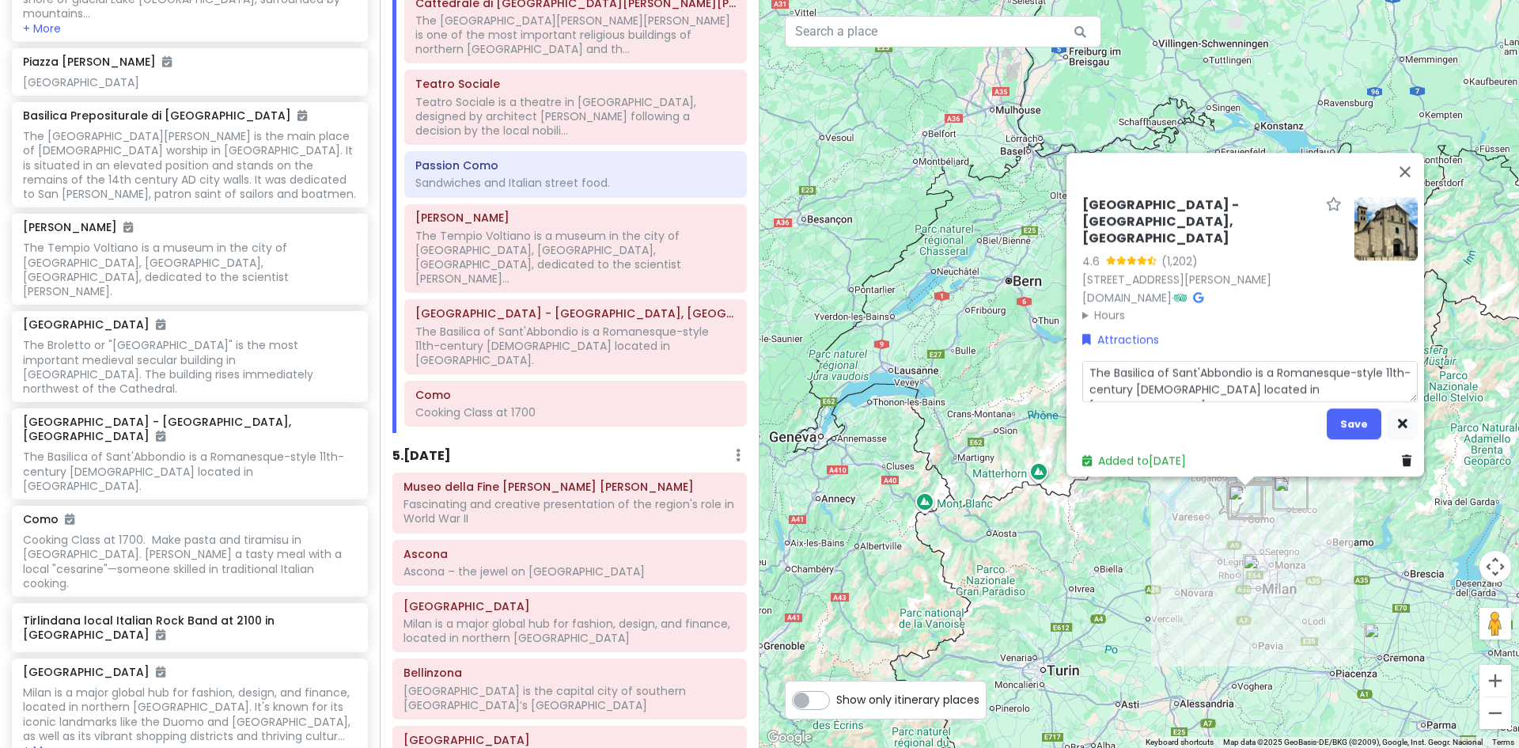
click at [1370, 377] on textarea "The Basilica of Sant'Abbondio is a Romanesque-style 11th-century Catholic basil…" at bounding box center [1251, 381] width 336 height 41
type textarea "x"
type textarea "The Basilica of Sant'Abbondio is a Romanesque-style 11th-century Catholic basil…"
type textarea "x"
type textarea "The Basilica of Sant'Abbondio is a Romanesque-style 11th-century Catholic basil…"
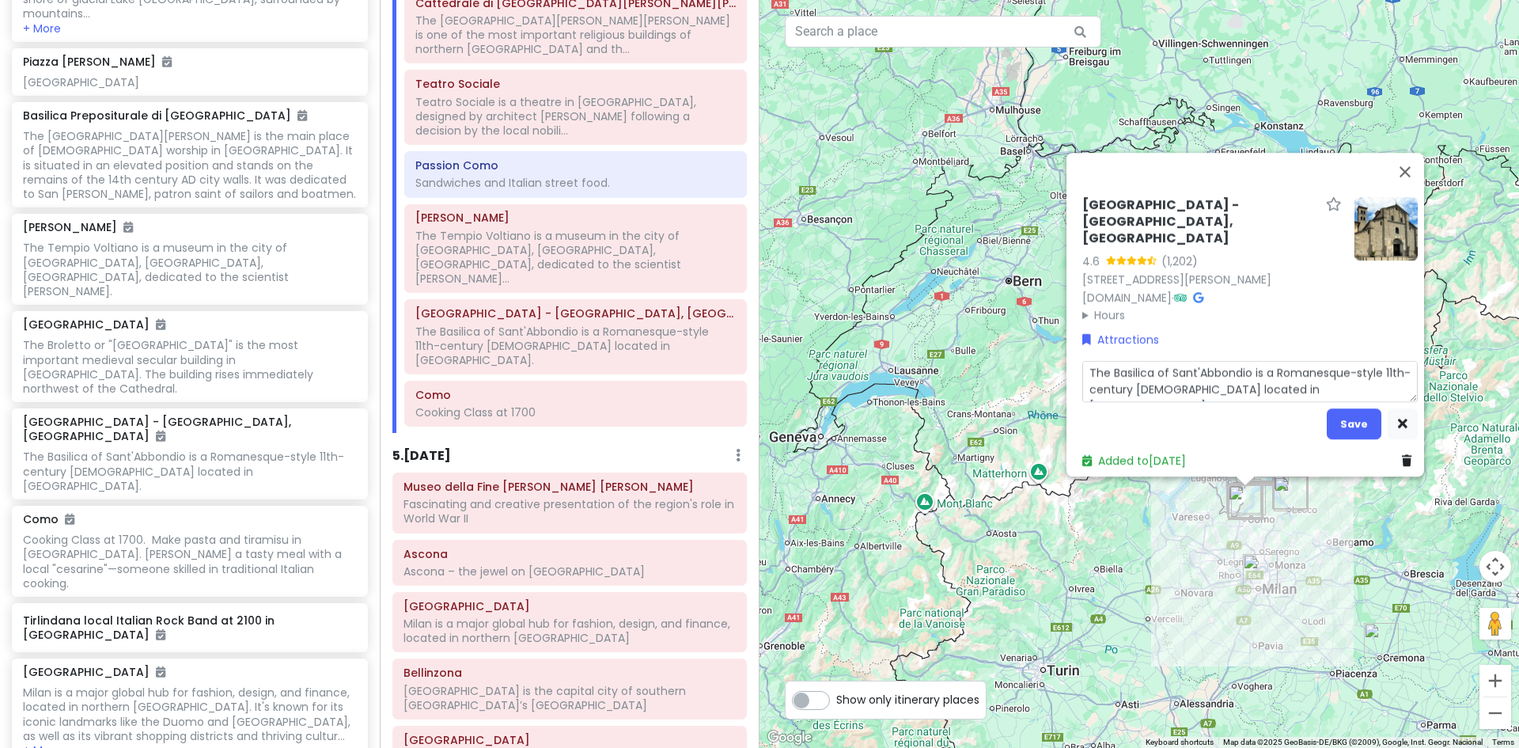
type textarea "x"
type textarea "The Basilica of Sant'Abbondio is a Romanesque-style 11th-century Catholic basil…"
type textarea "x"
type textarea "The Basilica of Sant'Abbondio is a Romanesque-style 11th-century Catholic basil…"
type textarea "x"
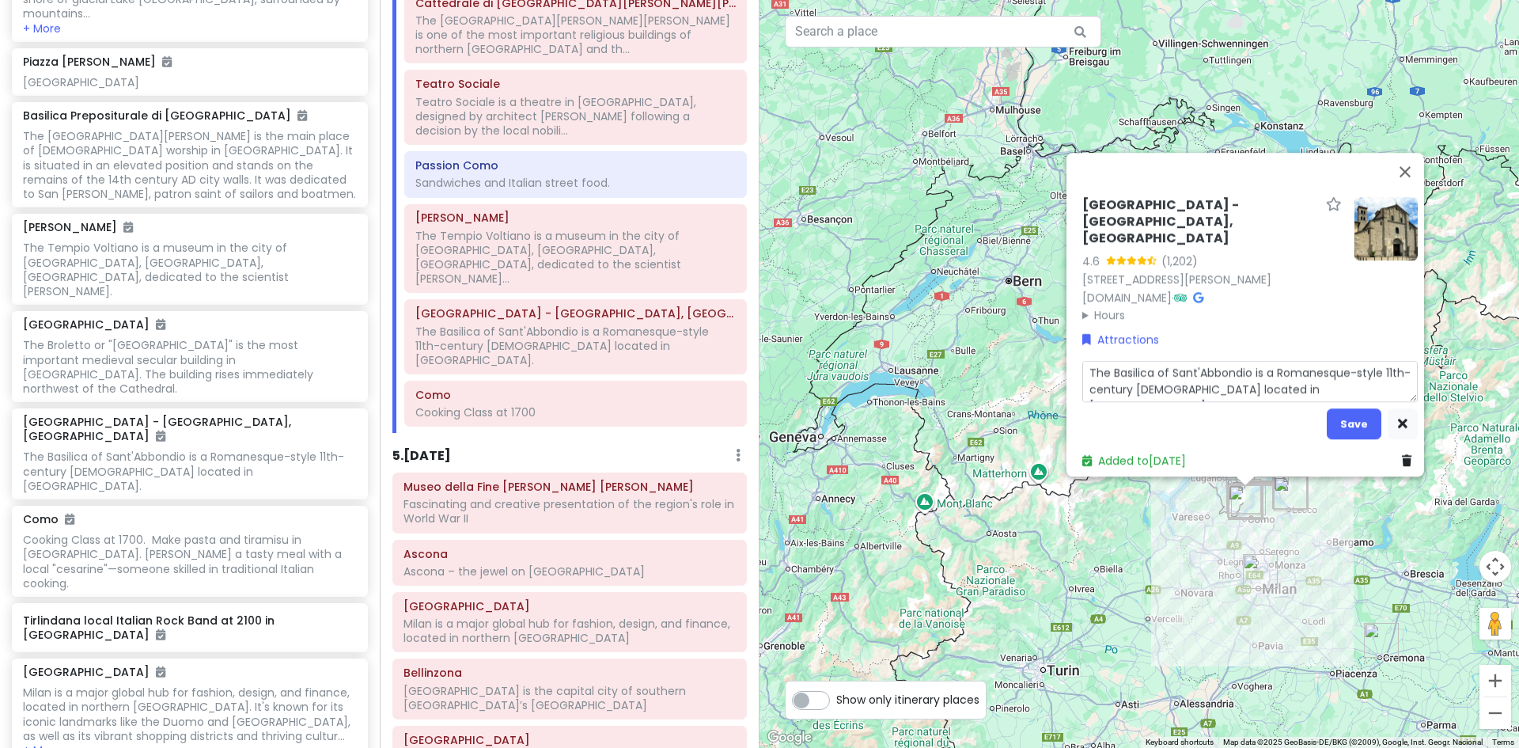
type textarea "The Basilica of Sant'Abbondio is a Romanesque-style 11th-century Catholic basil…"
type textarea "x"
type textarea "The Basilica of Sant'Abbondio is a Romanesque-style 11th-century Catholic basil…"
type textarea "x"
type textarea "The Basilica of Sant'Abbondio is a Romanesque-style 11th-century Catholic basil…"
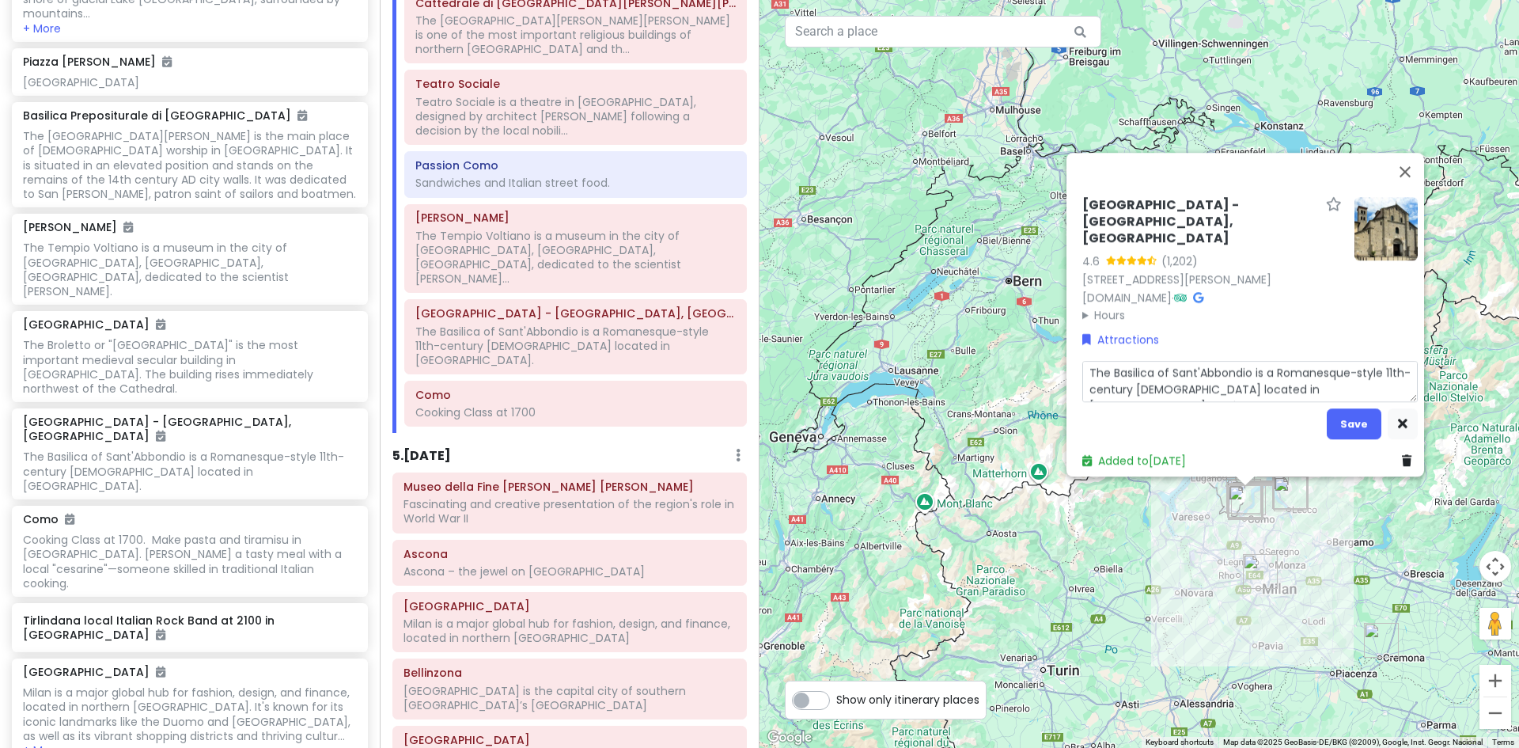
type textarea "x"
type textarea "The Basilica of Sant'Abbondio is a Romanesque-style 11th-century Catholic basil…"
type textarea "x"
type textarea "The Basilica of Sant'Abbondio is a Romanesque-style 11th-century Catholic basil…"
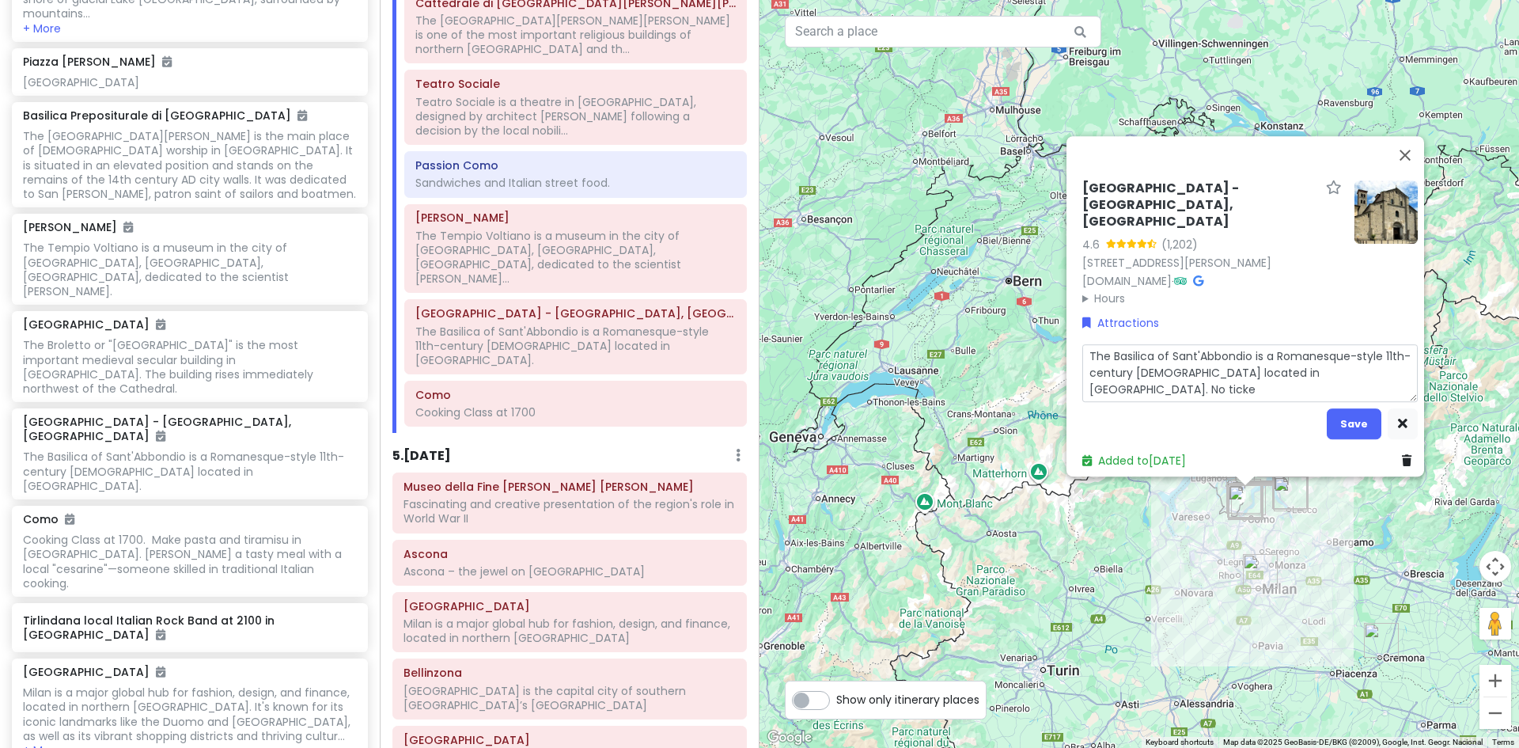
type textarea "x"
type textarea "The Basilica of Sant'Abbondio is a Romanesque-style 11th-century Catholic basil…"
type textarea "x"
type textarea "The Basilica of Sant'Abbondio is a Romanesque-style 11th-century Catholic basil…"
type textarea "x"
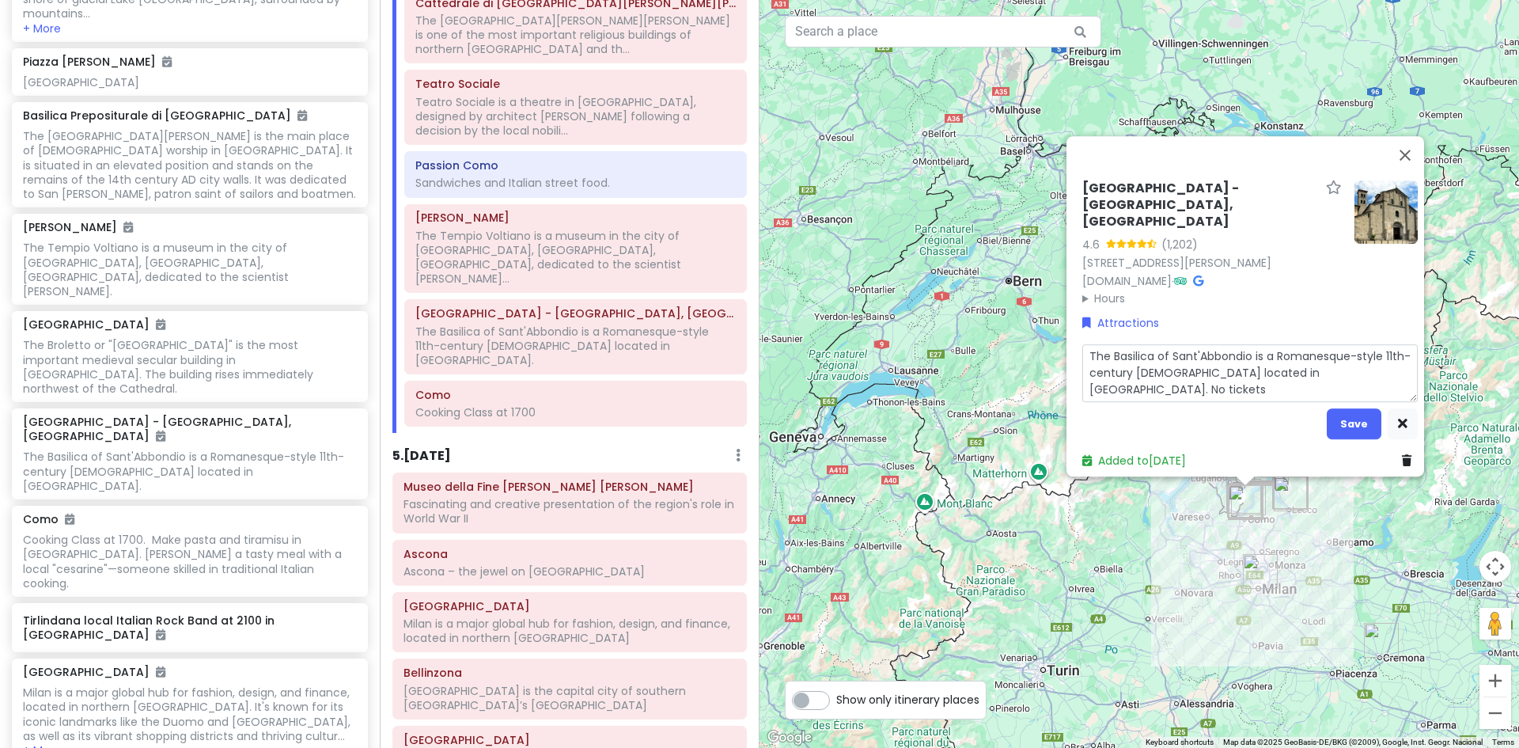
type textarea "The Basilica of Sant'Abbondio is a Romanesque-style 11th-century Catholic basil…"
type textarea "x"
type textarea "The Basilica of Sant'Abbondio is a Romanesque-style 11th-century Catholic basil…"
type textarea "x"
type textarea "The Basilica of Sant'Abbondio is a Romanesque-style 11th-century Catholic basil…"
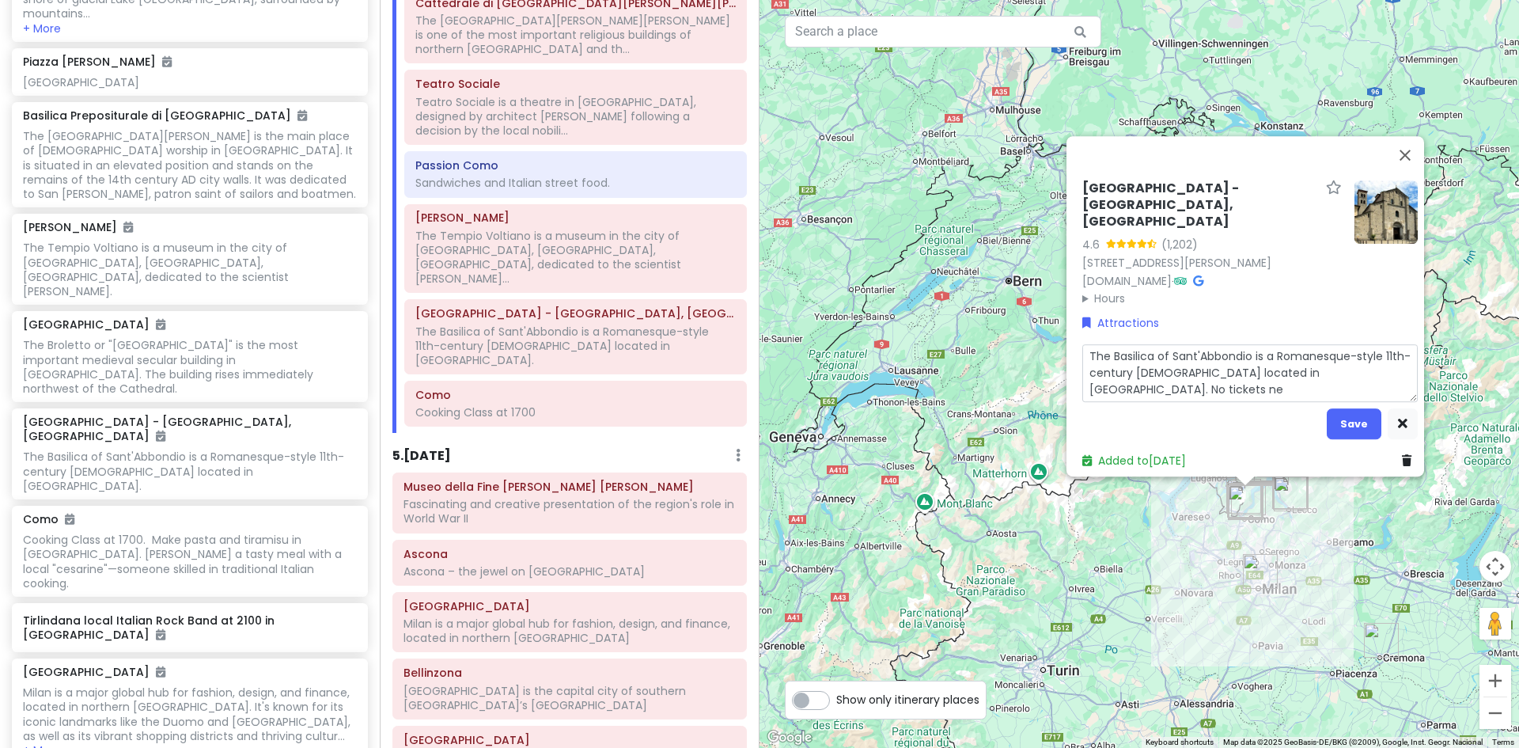
type textarea "x"
type textarea "The Basilica of Sant'Abbondio is a Romanesque-style 11th-century Catholic basil…"
type textarea "x"
type textarea "The Basilica of Sant'Abbondio is a Romanesque-style 11th-century Catholic basil…"
type textarea "x"
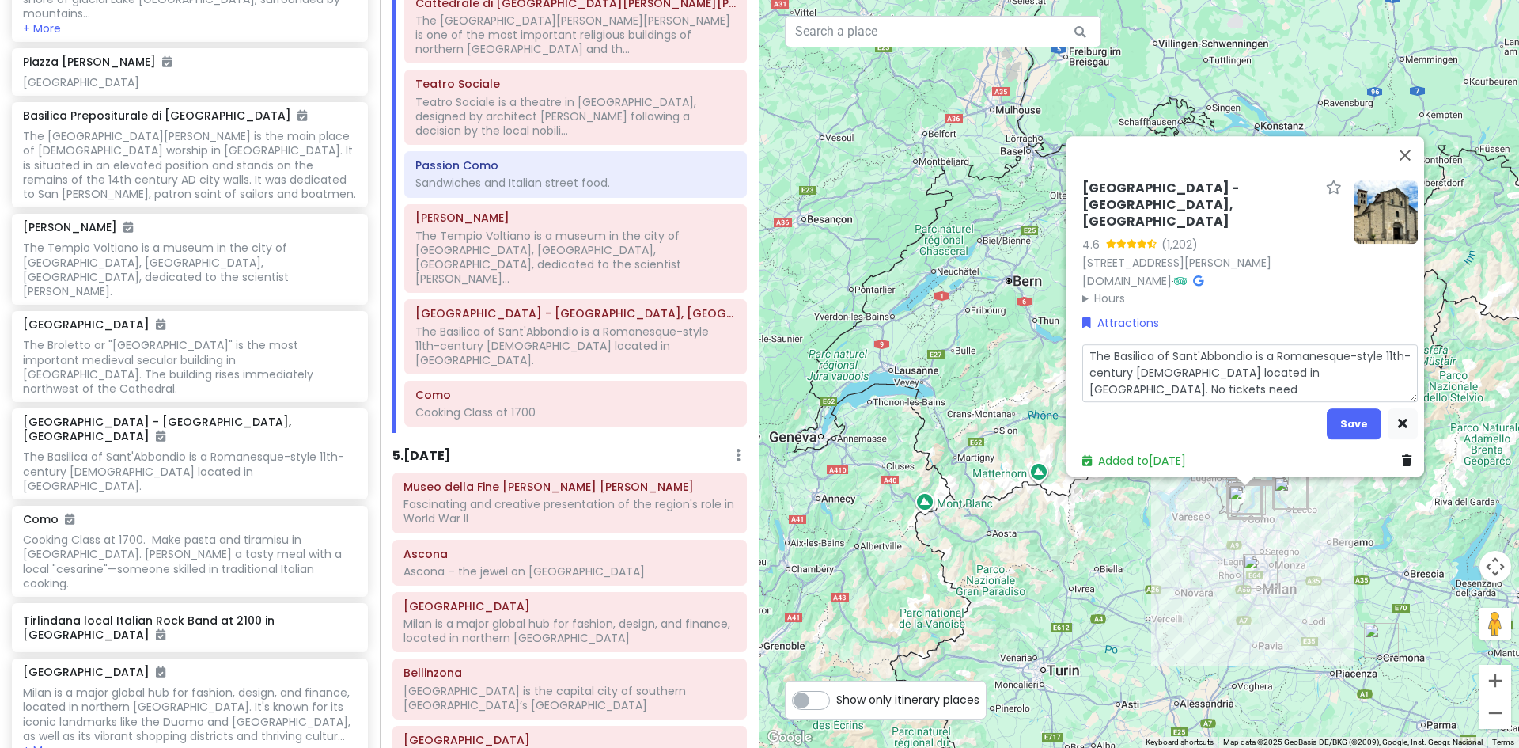
type textarea "The Basilica of Sant'Abbondio is a Romanesque-style 11th-century Catholic basil…"
type textarea "x"
type textarea "The Basilica of Sant'Abbondio is a Romanesque-style 11th-century Catholic basil…"
type textarea "x"
type textarea "The Basilica of Sant'Abbondio is a Romanesque-style 11th-century Catholic basil…"
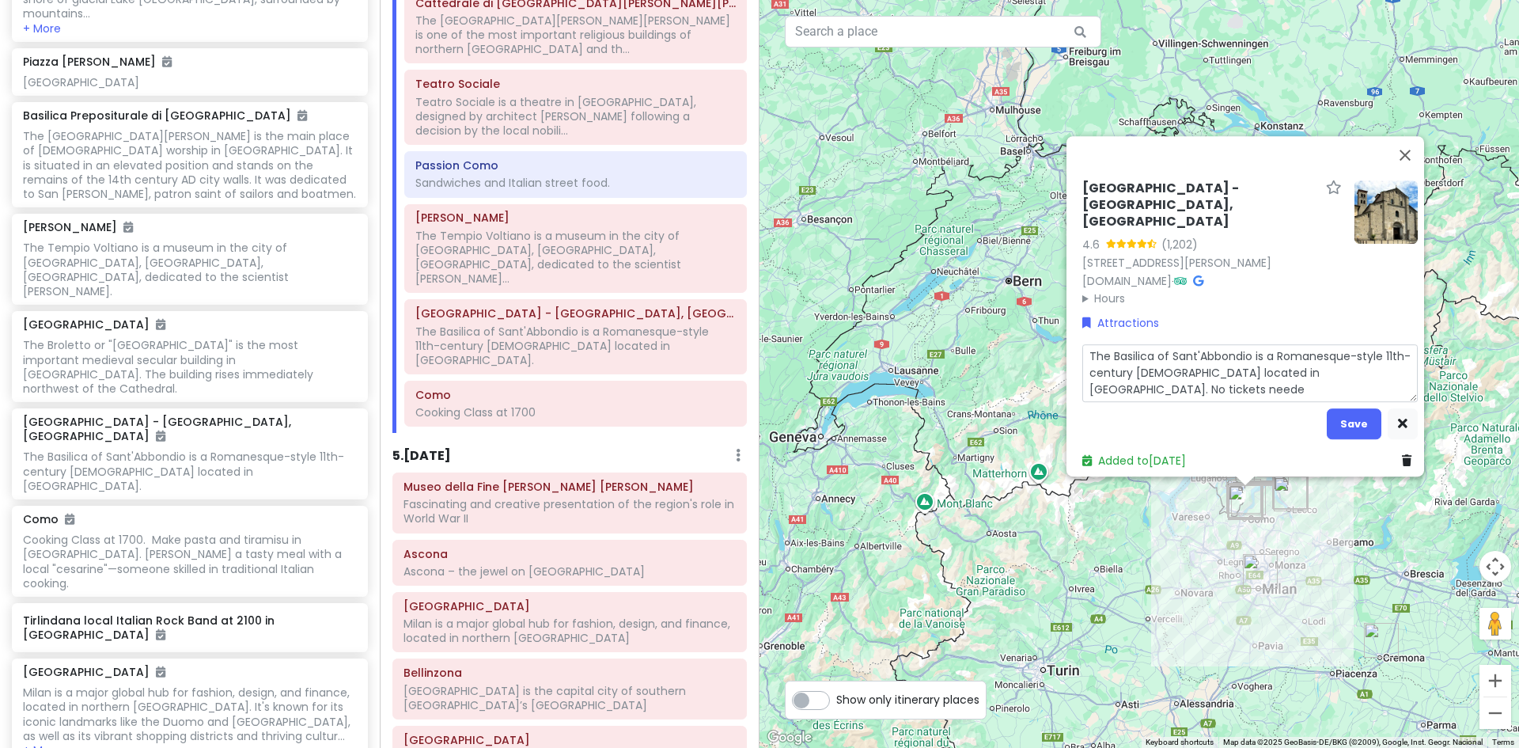
type textarea "x"
type textarea "The Basilica of Sant'Abbondio is a Romanesque-style 11th-century Catholic basil…"
type textarea "x"
type textarea "The Basilica of Sant'Abbondio is a Romanesque-style 11th-century [DEMOGRAPHIC_D…"
click at [1337, 415] on button "Save" at bounding box center [1354, 423] width 55 height 31
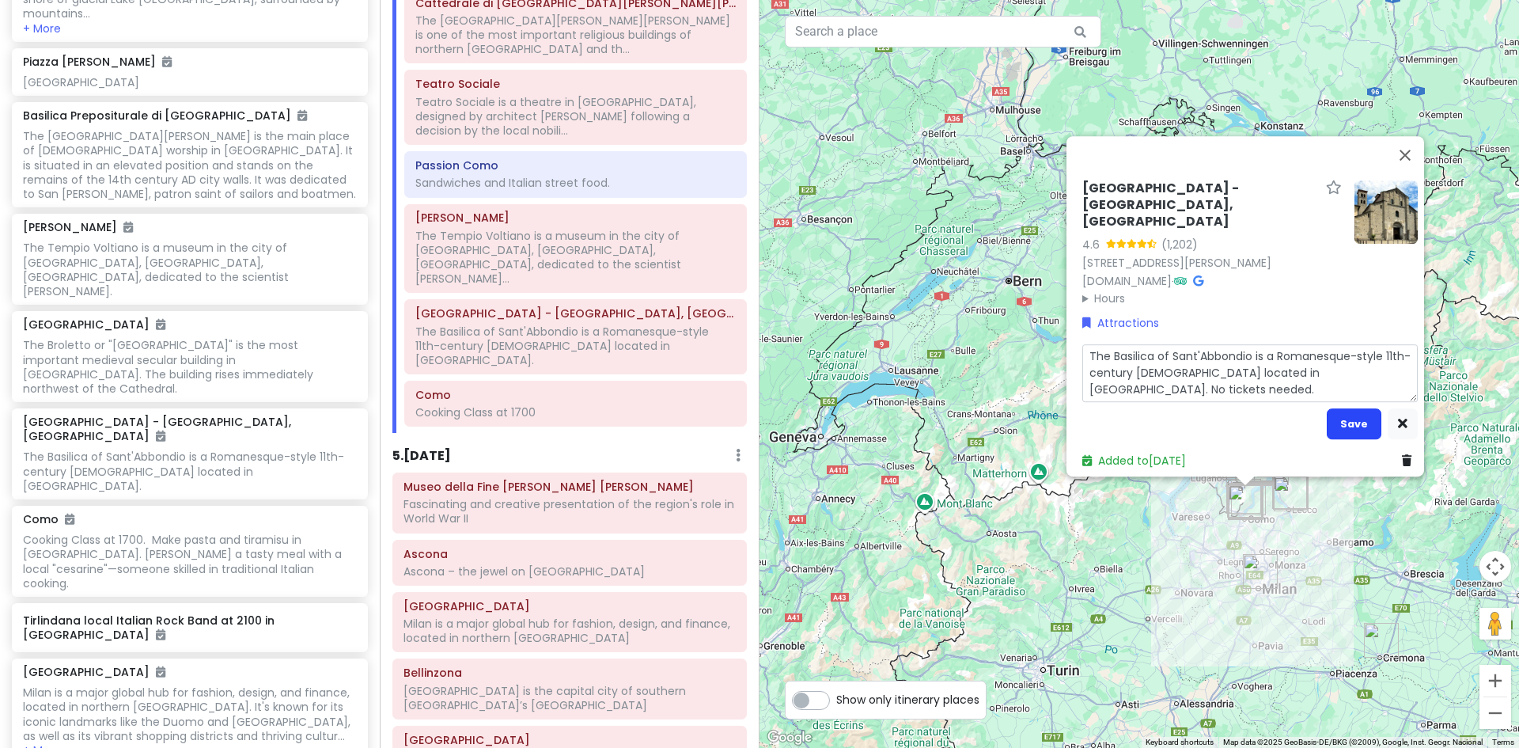
scroll to position [3066, 0]
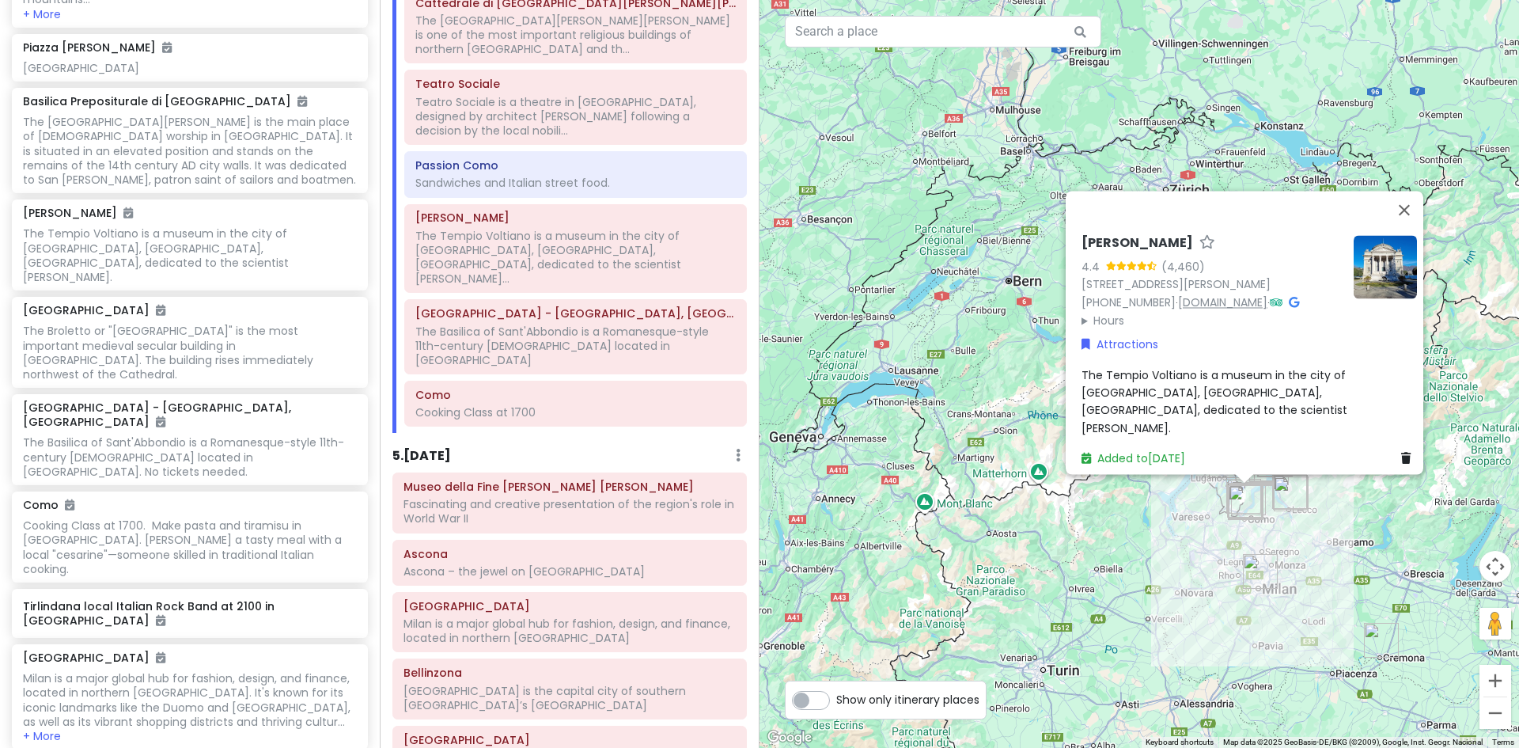
click at [1224, 310] on link "www.visitcomo.eu" at bounding box center [1222, 302] width 89 height 16
drag, startPoint x: 1070, startPoint y: 251, endPoint x: 1181, endPoint y: 249, distance: 110.8
click at [1181, 249] on div "Tempio Voltiano 4.4 (4,460) Viale Guglielmo Marconi, 1, 22100 Como CO, Italy +3…" at bounding box center [1249, 351] width 348 height 245
copy h6 "[PERSON_NAME]"
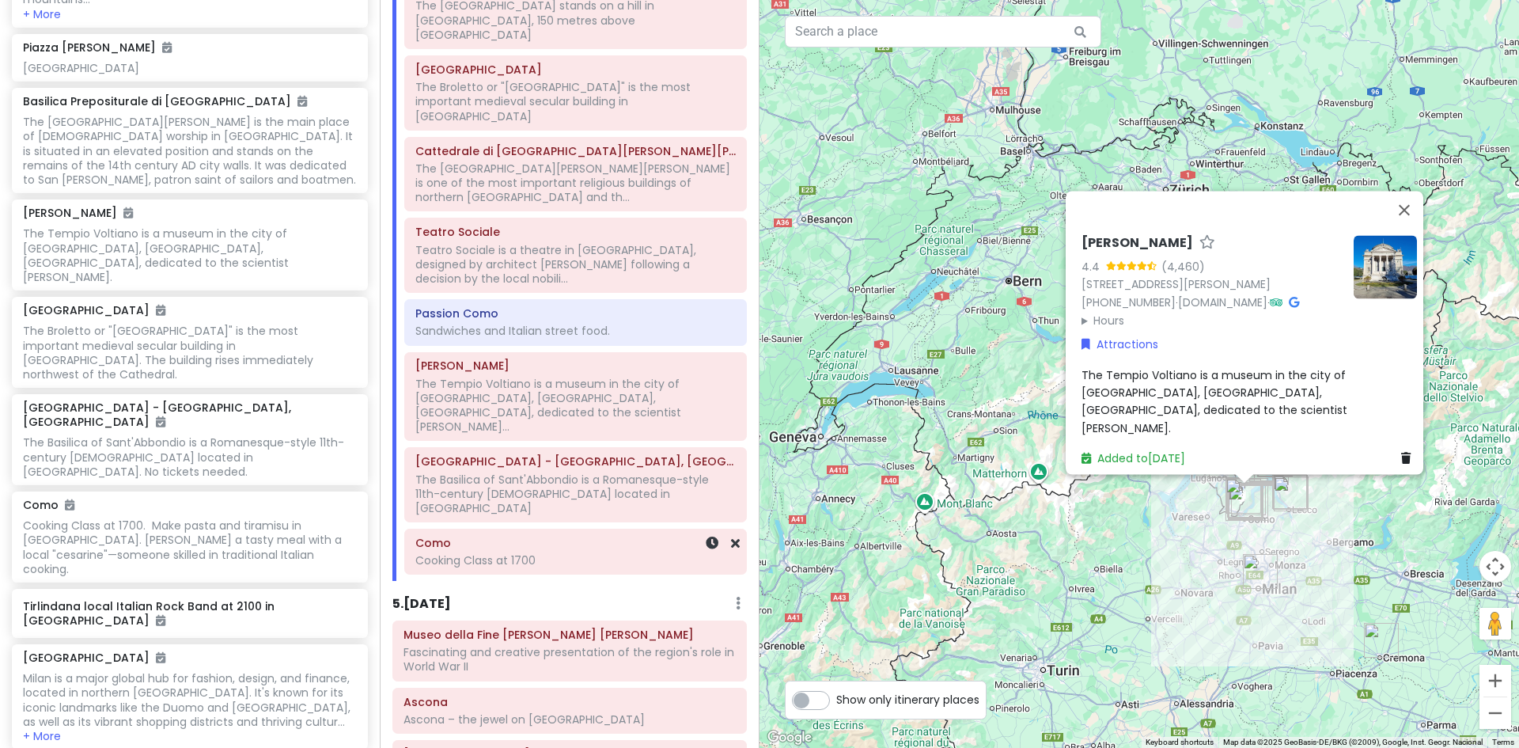
scroll to position [1723, 0]
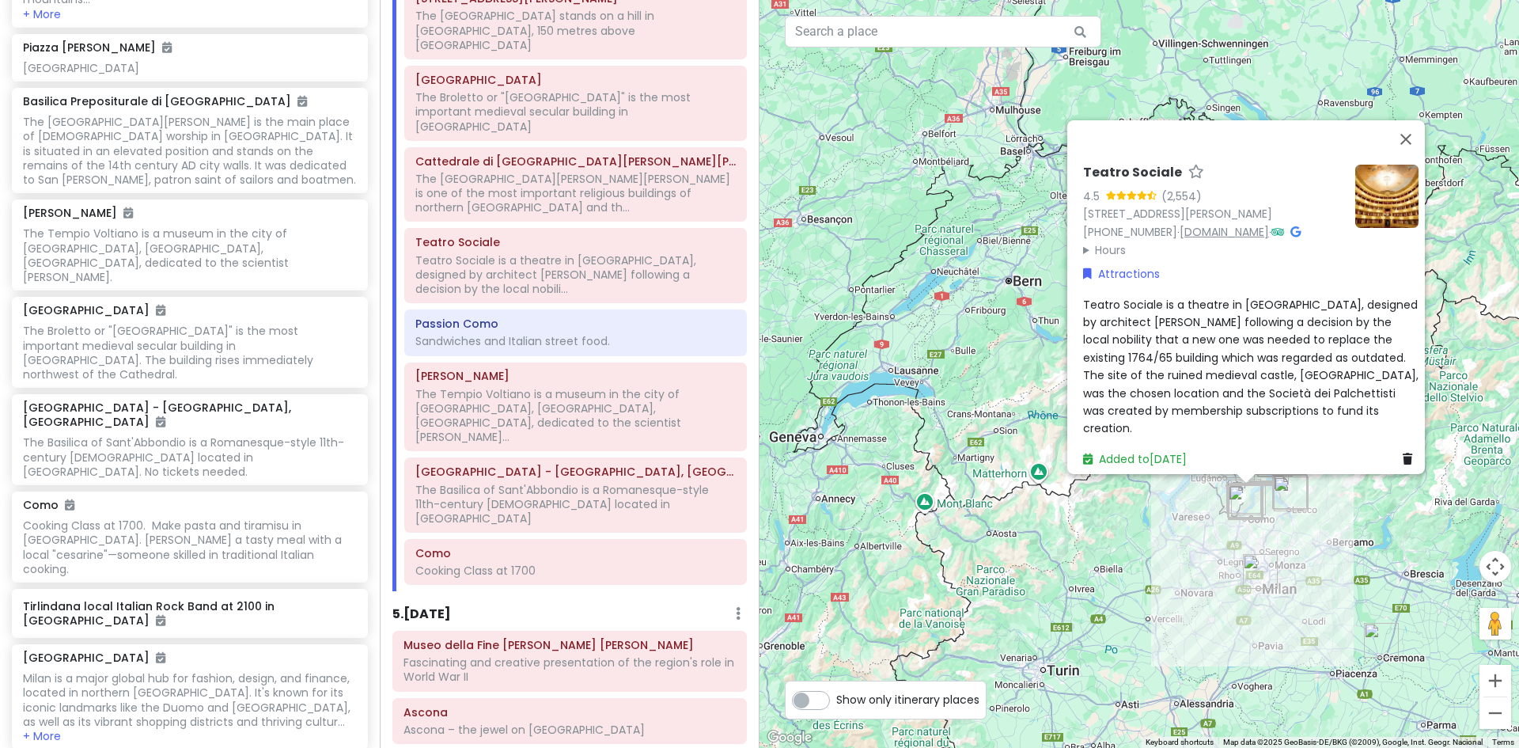
click at [1227, 223] on link "www.teatrosocialecomo.it" at bounding box center [1224, 231] width 89 height 16
drag, startPoint x: 1072, startPoint y: 157, endPoint x: 1170, endPoint y: 161, distance: 97.4
click at [1170, 161] on div "Teatro Sociale 4.5 (2,554) Via Vincenzo Bellini, 3, 22100 Como CO, Italy +39 03…" at bounding box center [1251, 315] width 348 height 316
copy h6 "Teatro Sociale"
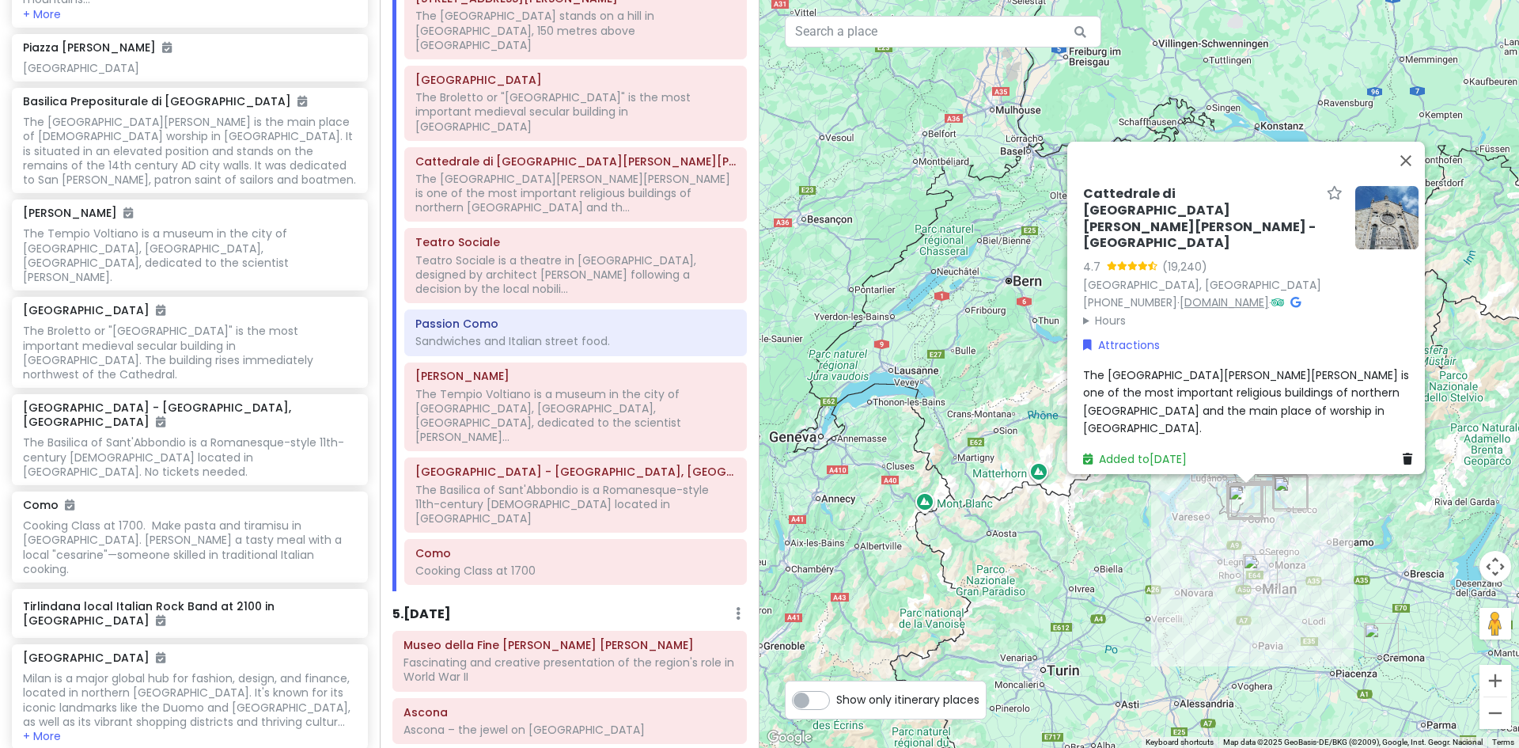
click at [1206, 294] on link "www.cattedraledicomo.it" at bounding box center [1224, 302] width 89 height 16
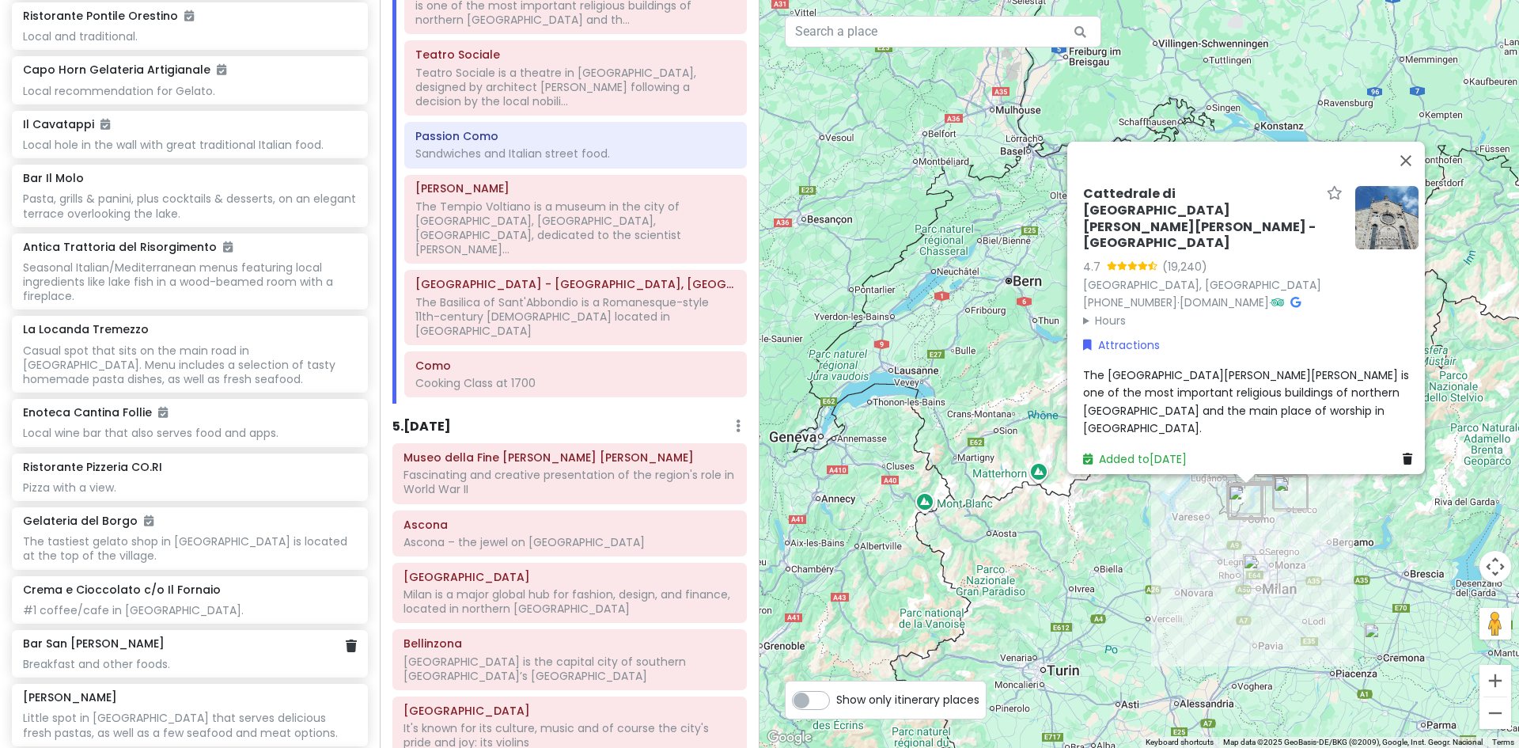
scroll to position [4115, 0]
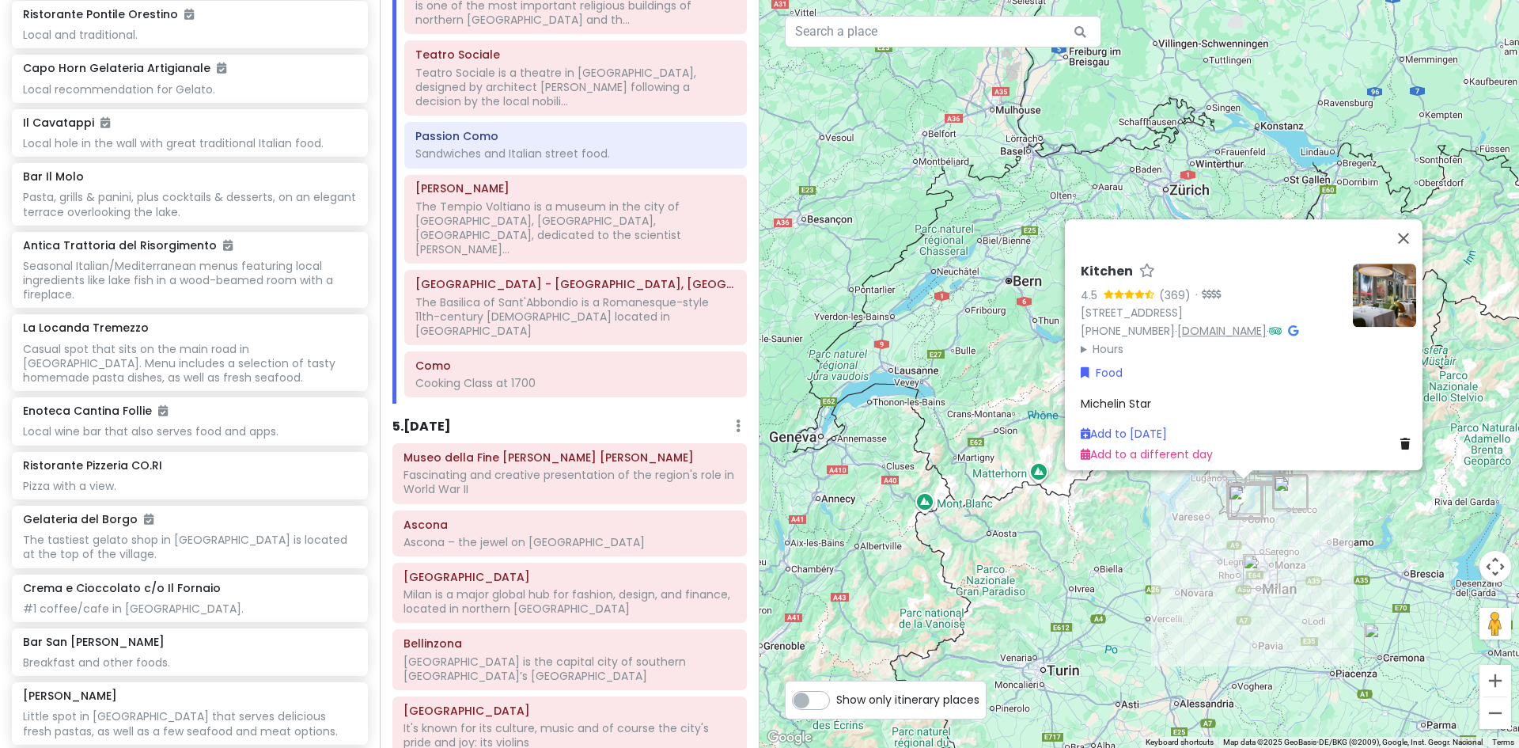
click at [1225, 323] on link "[DOMAIN_NAME]" at bounding box center [1221, 331] width 89 height 16
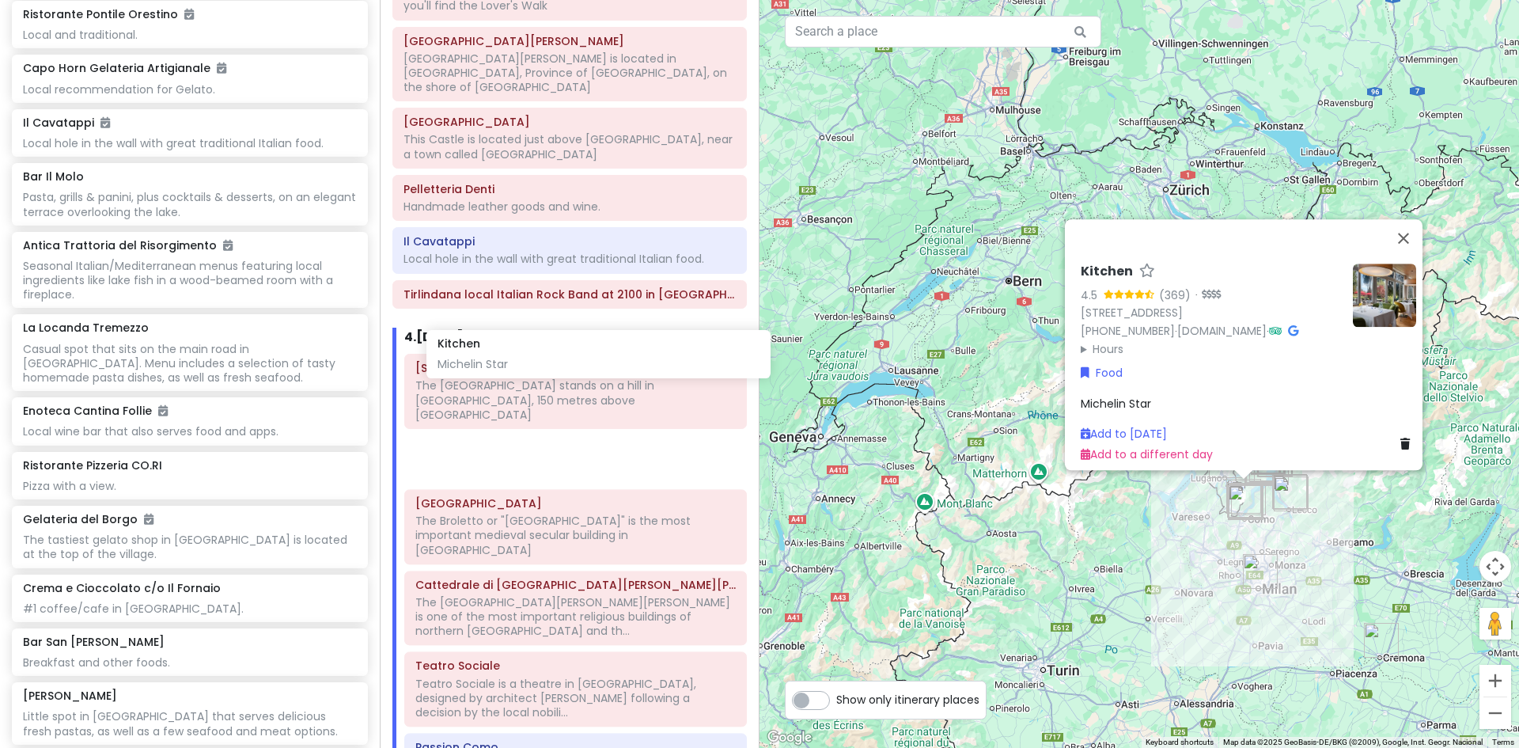
scroll to position [1344, 0]
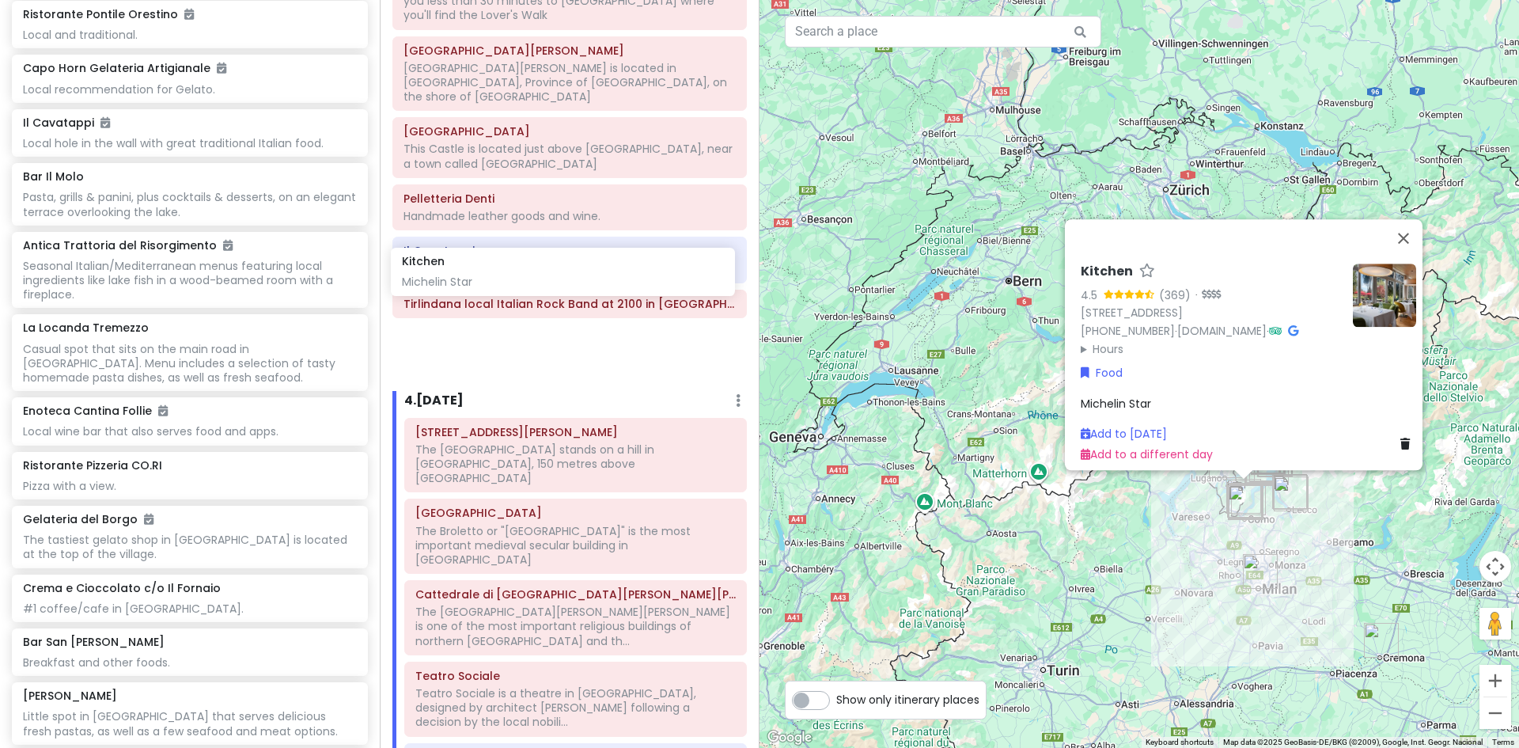
drag, startPoint x: 71, startPoint y: 509, endPoint x: 450, endPoint y: 278, distance: 443.9
click at [450, 278] on div "Lake Como Trip Private Change Dates Make a Copy Delete Trip Give Feedback 💡 Sup…" at bounding box center [759, 374] width 1519 height 748
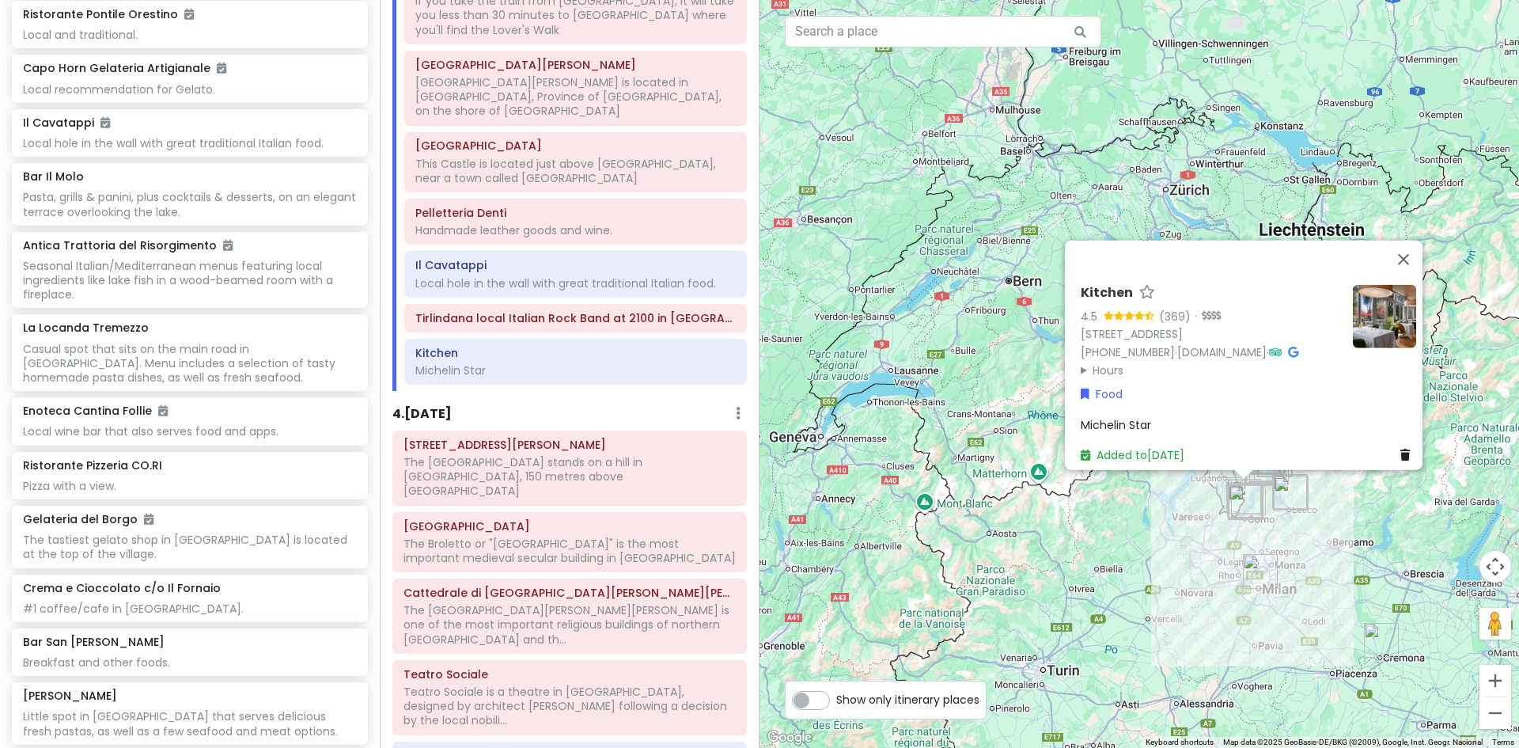
click at [1124, 416] on span "Michelin Star" at bounding box center [1116, 424] width 70 height 16
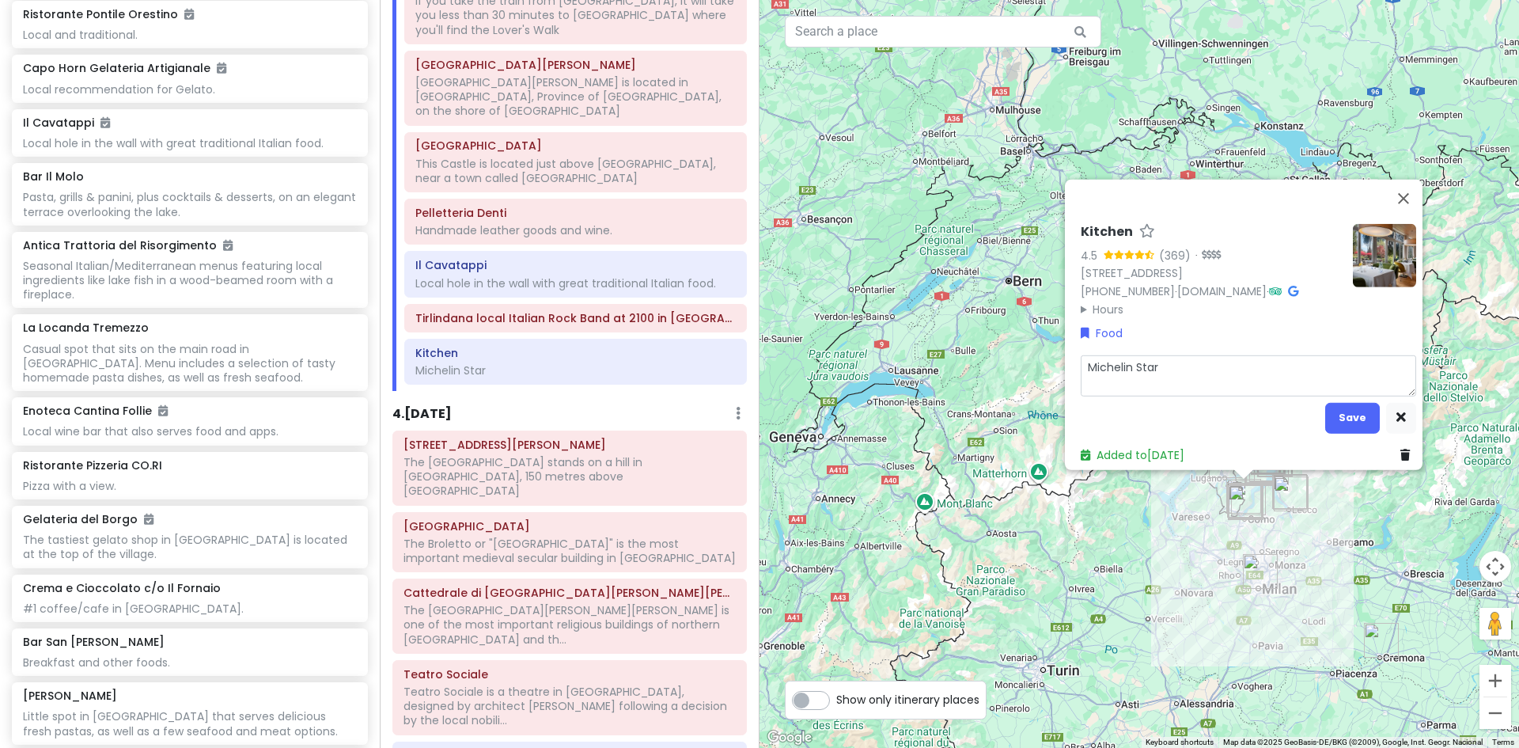
click at [1160, 361] on textarea "Michelin Star" at bounding box center [1249, 375] width 336 height 41
type textarea "x"
type textarea "Michelin Star."
type textarea "x"
type textarea "Michelin Star."
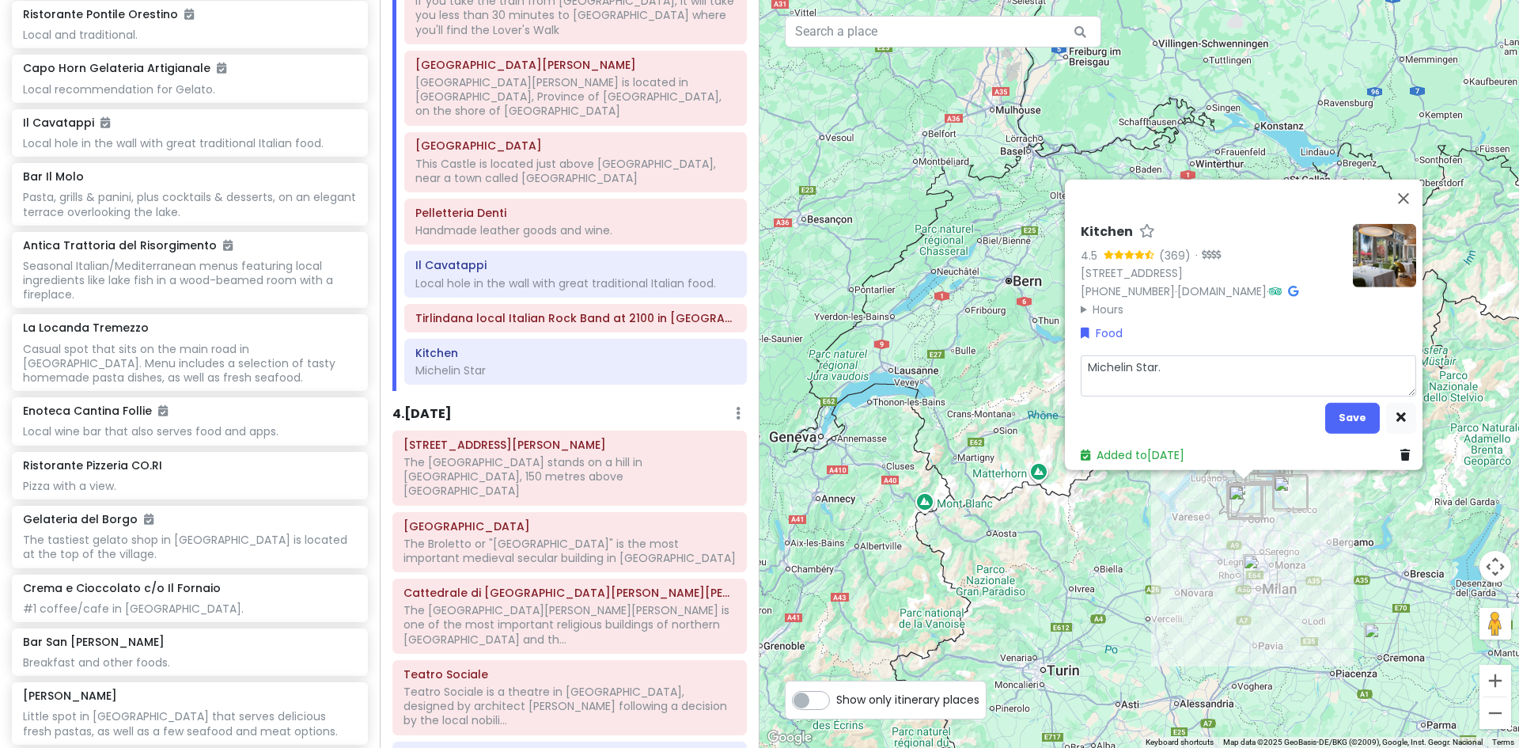
type textarea "x"
type textarea "Michelin Star."
type textarea "x"
type textarea "Michelin Star. k"
type textarea "x"
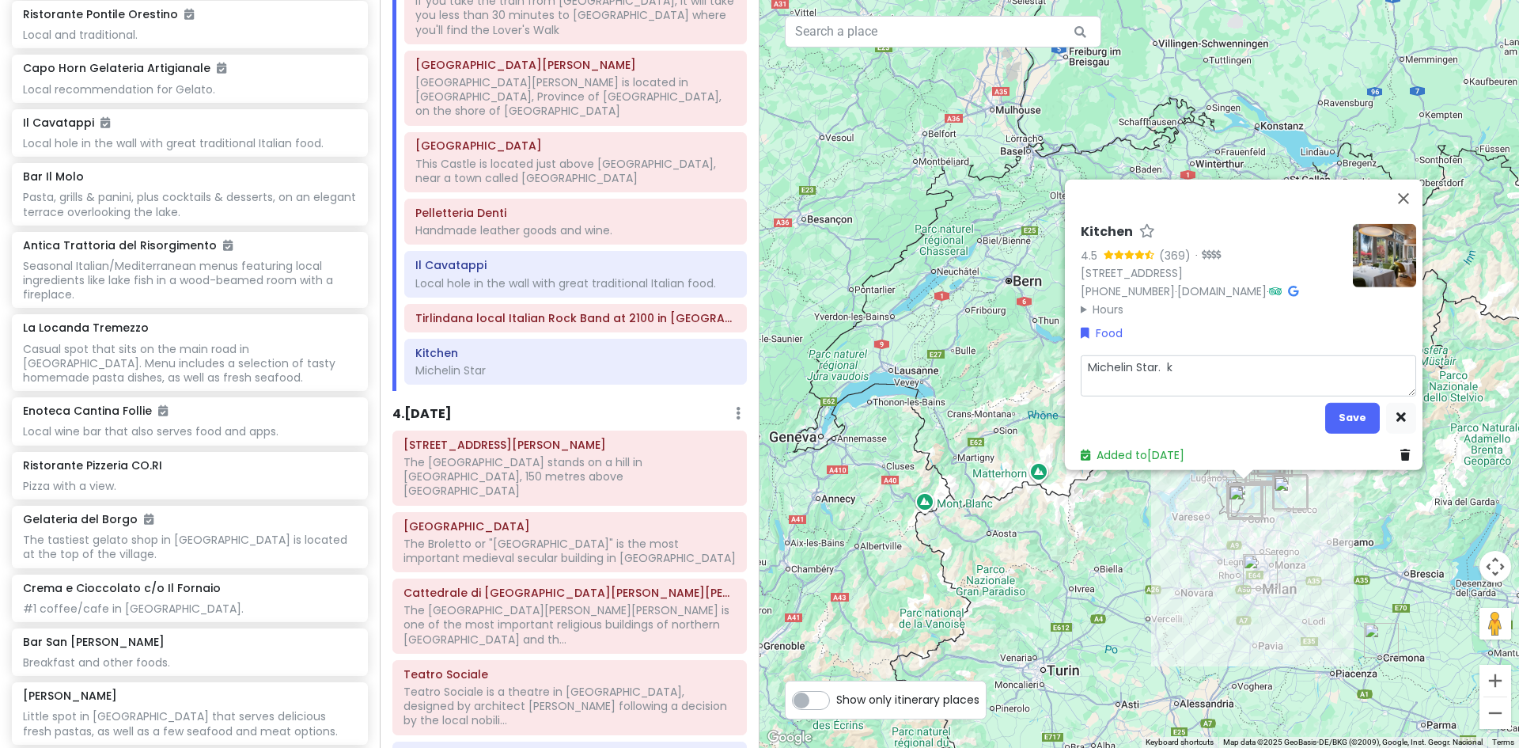
type textarea "Michelin Star. ka"
type textarea "x"
type textarea "Michelin Star. kai"
type textarea "x"
type textarea "Michelin Star. kait"
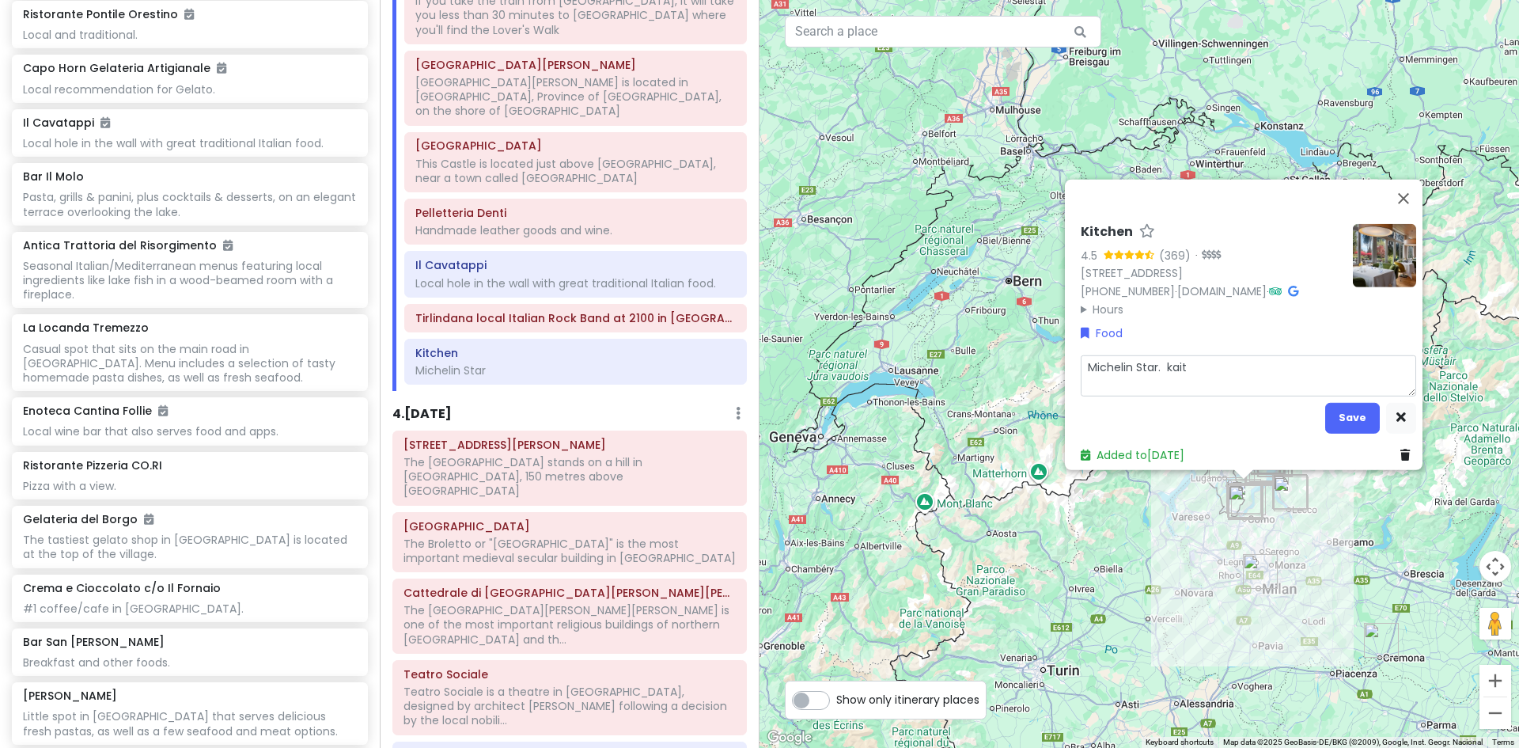
type textarea "x"
type textarea "Michelin Star. kait"
type textarea "x"
type textarea "Michelin Star. kait"
type textarea "x"
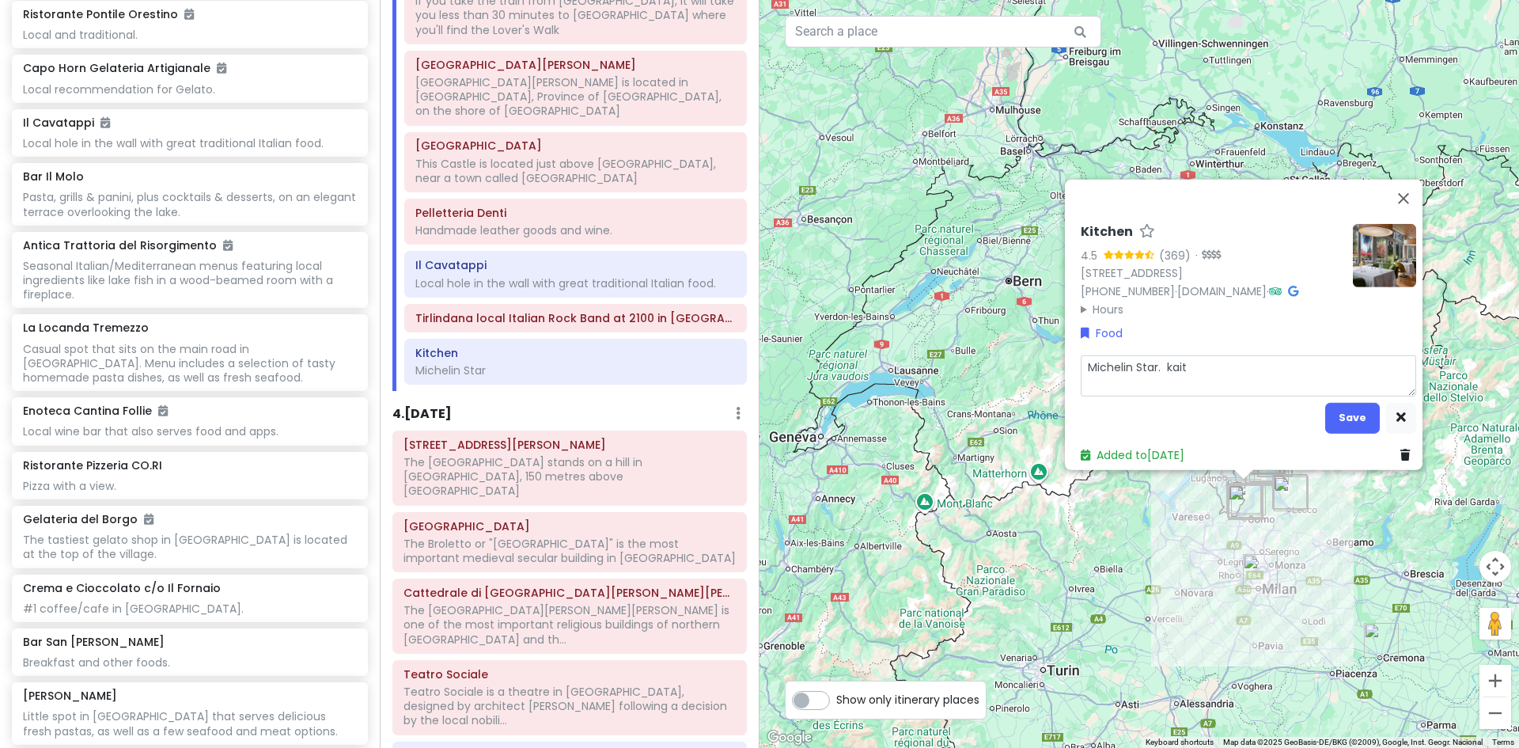
type textarea "Michelin Star. kai"
type textarea "x"
type textarea "Michelin Star. ka"
type textarea "x"
type textarea "Michelin Star. k"
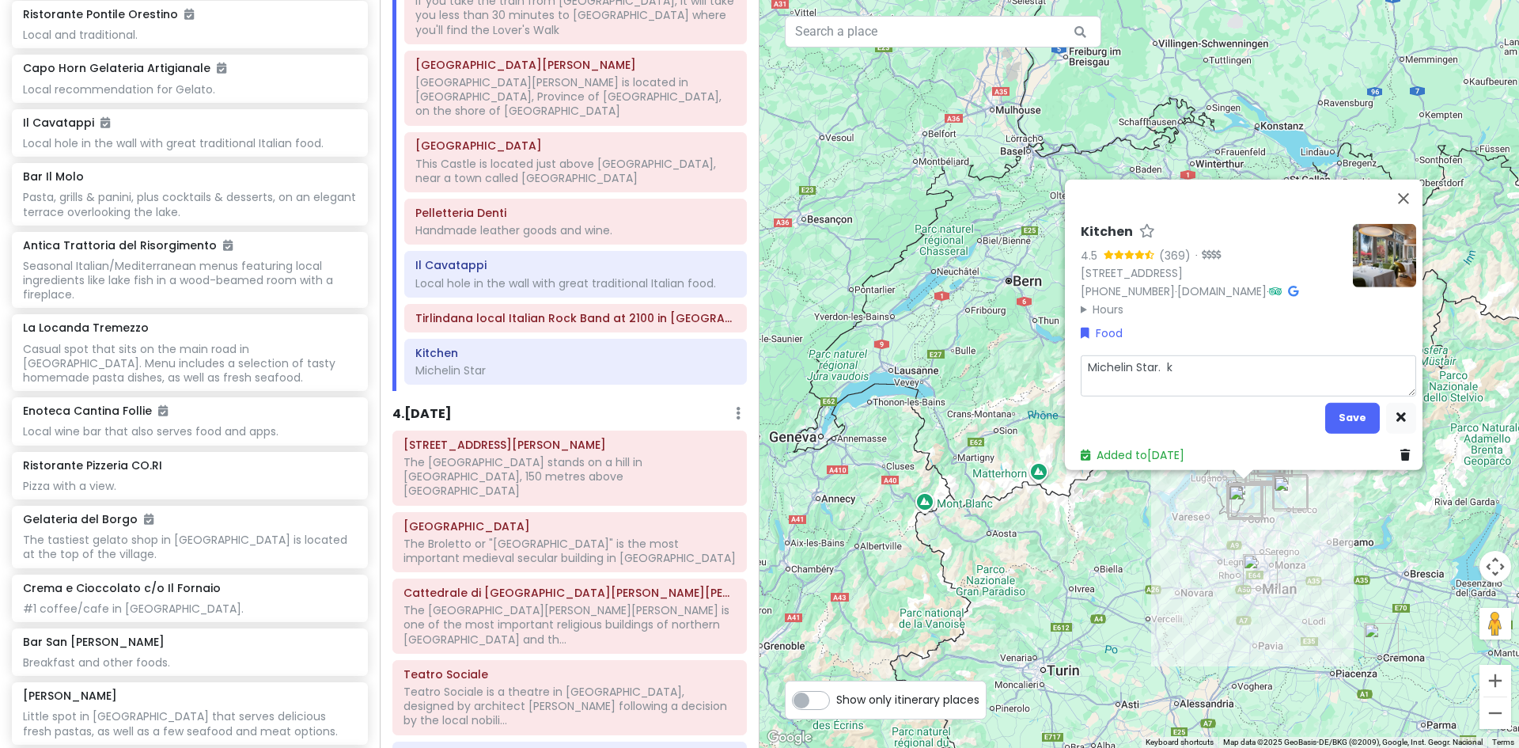
type textarea "x"
type textarea "Michelin Star."
type textarea "x"
type textarea "Michelin Star. K"
type textarea "x"
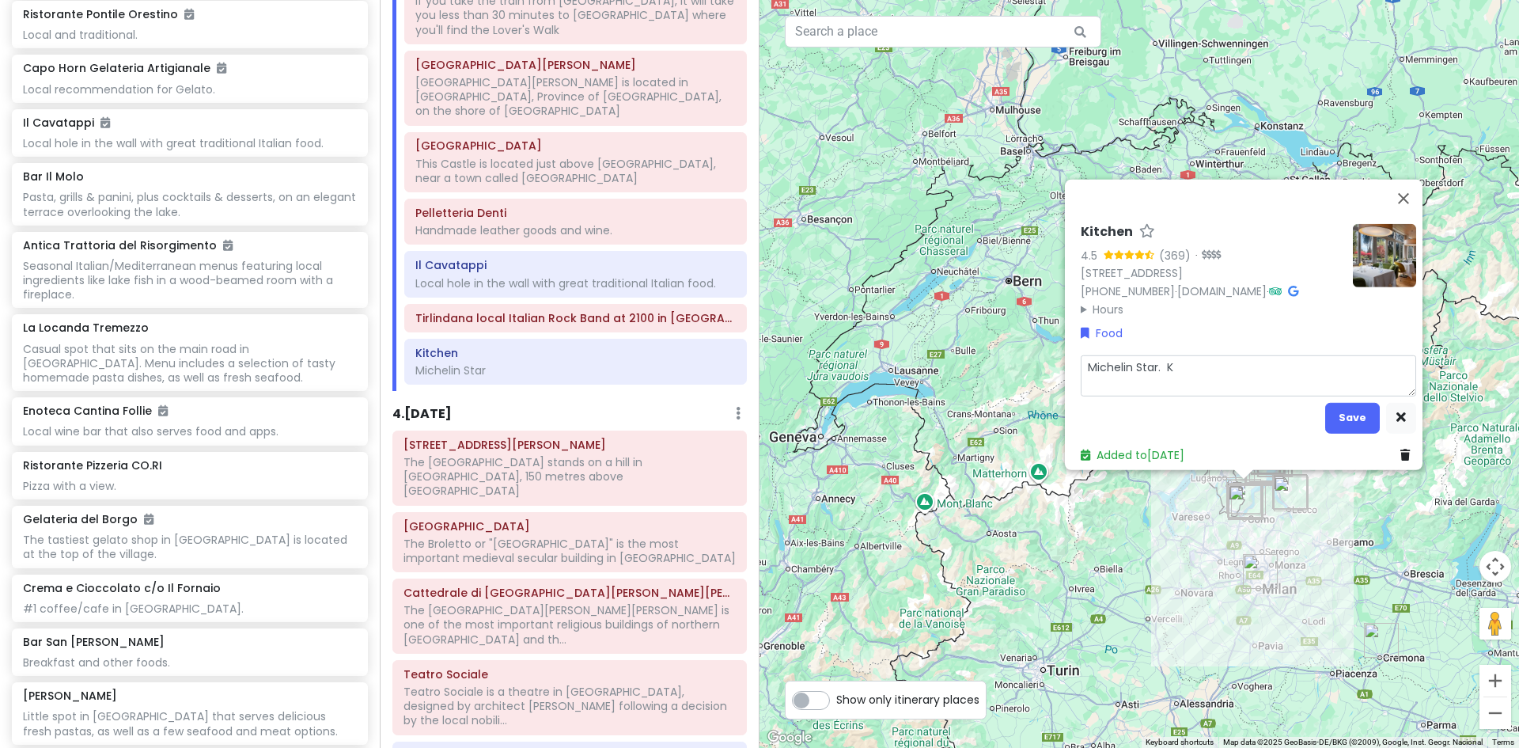
type textarea "Michelin Star. Ka"
type textarea "x"
type textarea "Michelin Star. Kai"
type textarea "x"
type textarea "Michelin Star. Kait"
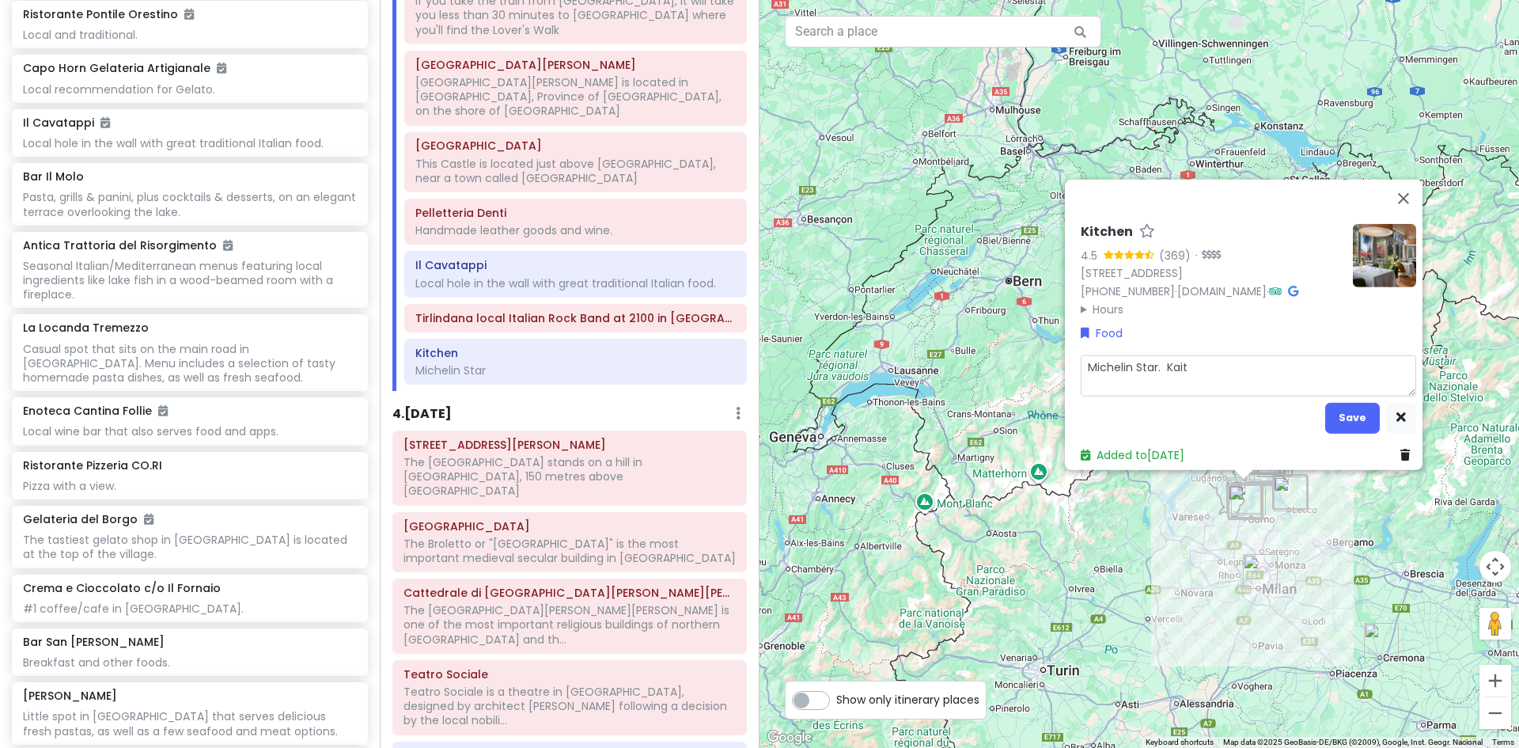
type textarea "x"
type textarea "Michelin Star. Kait"
type textarea "x"
type textarea "Michelin Star. Kait d"
type textarea "x"
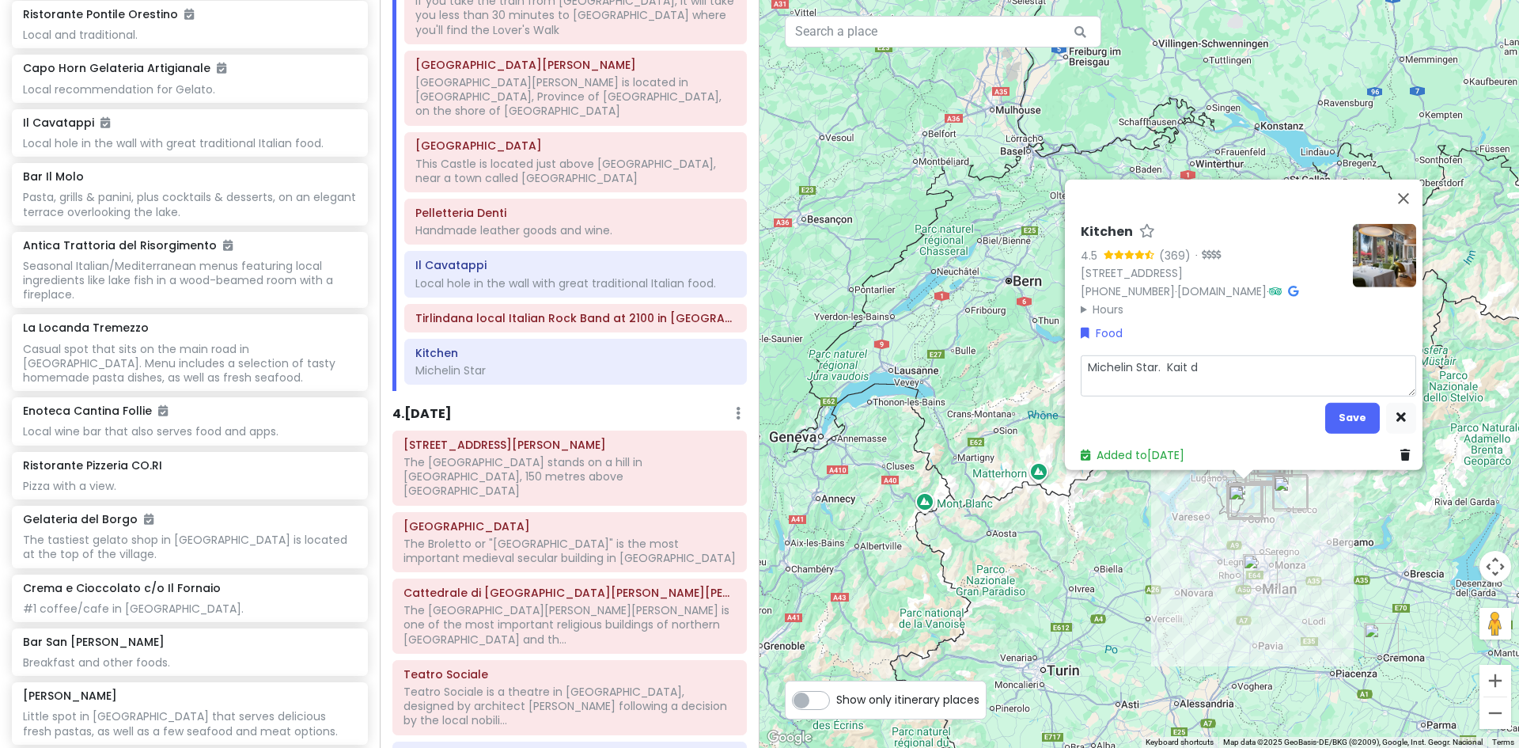
type textarea "Michelin Star. Kait da"
type textarea "x"
type textarea "Michelin Star. Kait dat"
type textarea "x"
type textarea "Michelin Star. Kait date"
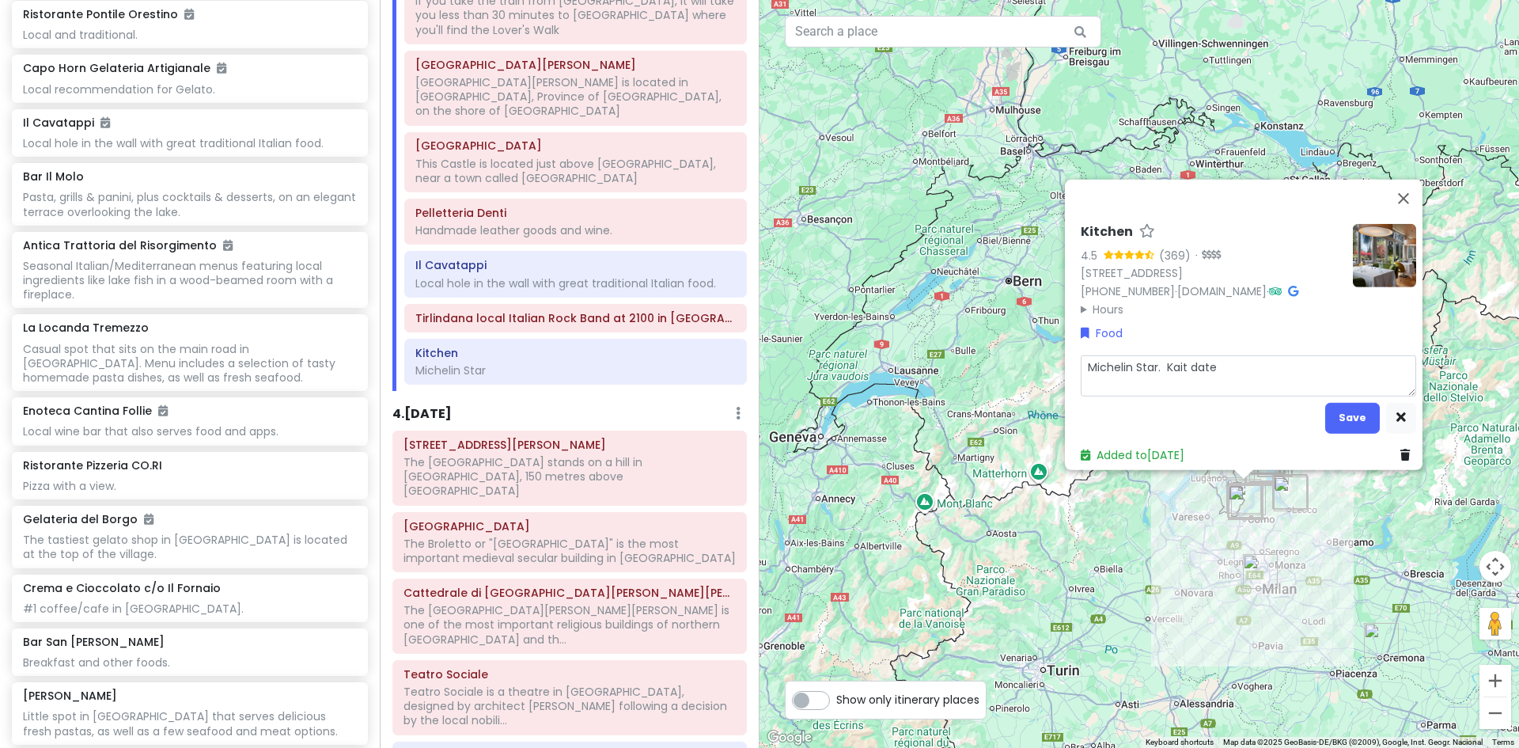
type textarea "x"
type textarea "Michelin Star. Kait date"
type textarea "x"
type textarea "Michelin Star. Kait date a"
type textarea "x"
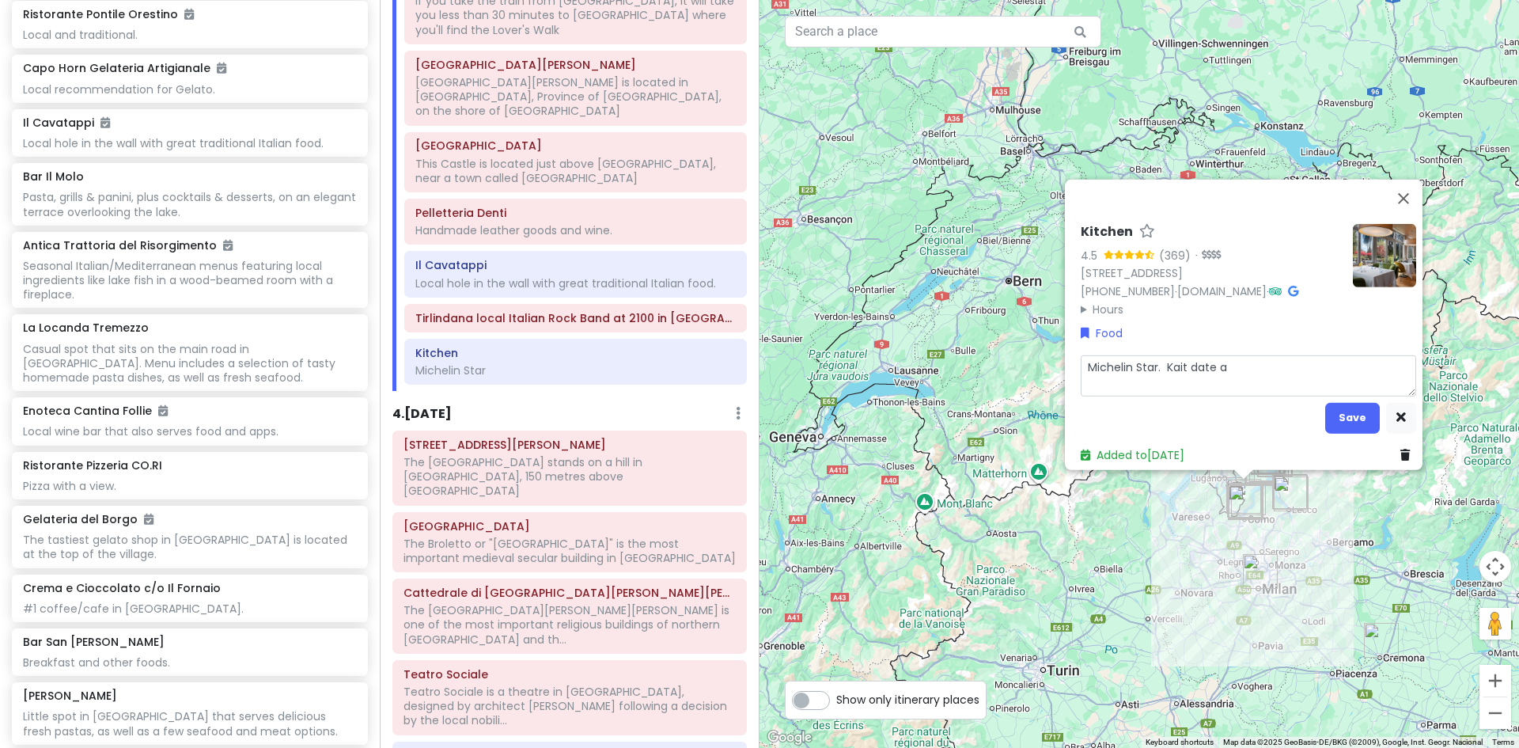
type textarea "Michelin Star. Kait date at"
type textarea "x"
click at [1341, 408] on button "Save" at bounding box center [1352, 417] width 55 height 31
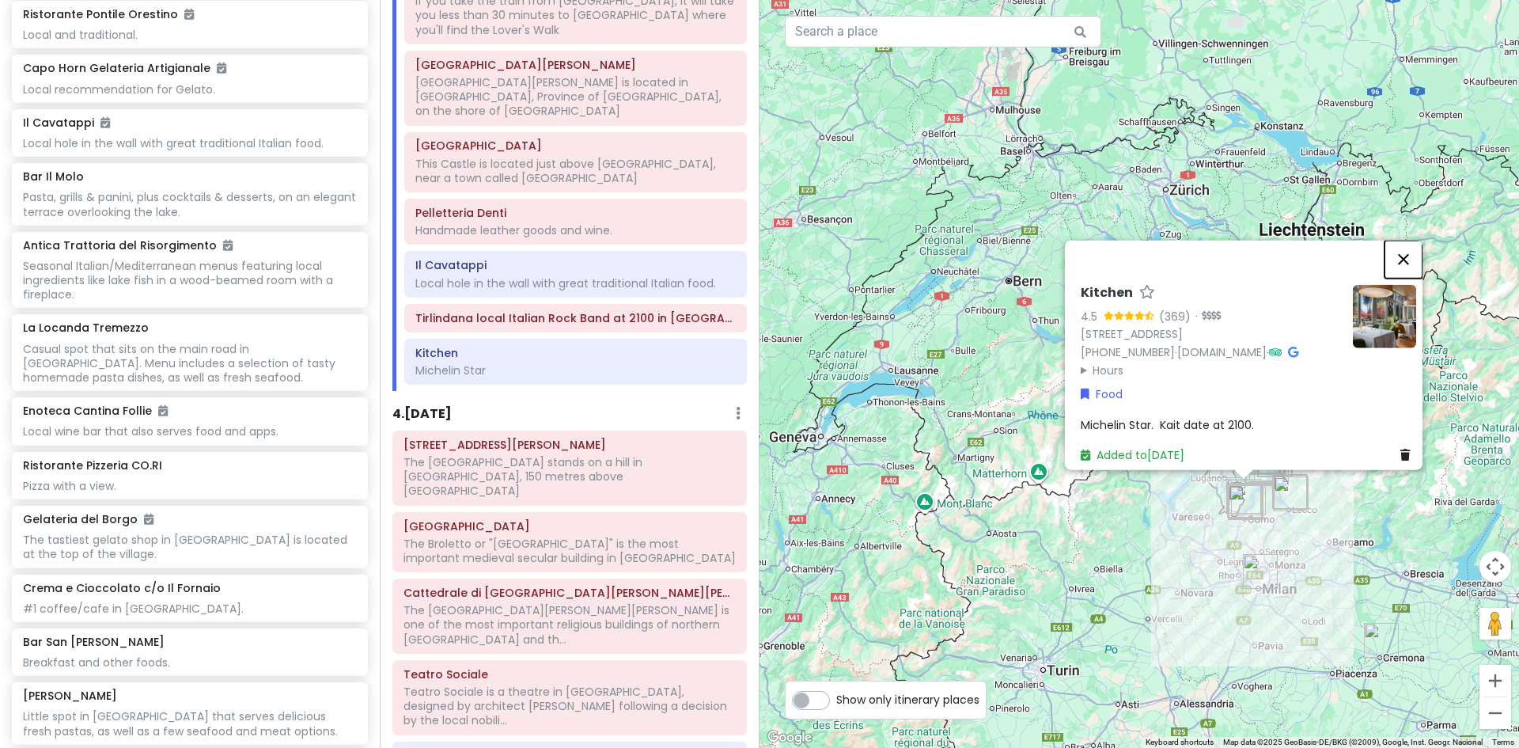
click at [1412, 248] on button "Close" at bounding box center [1404, 259] width 38 height 38
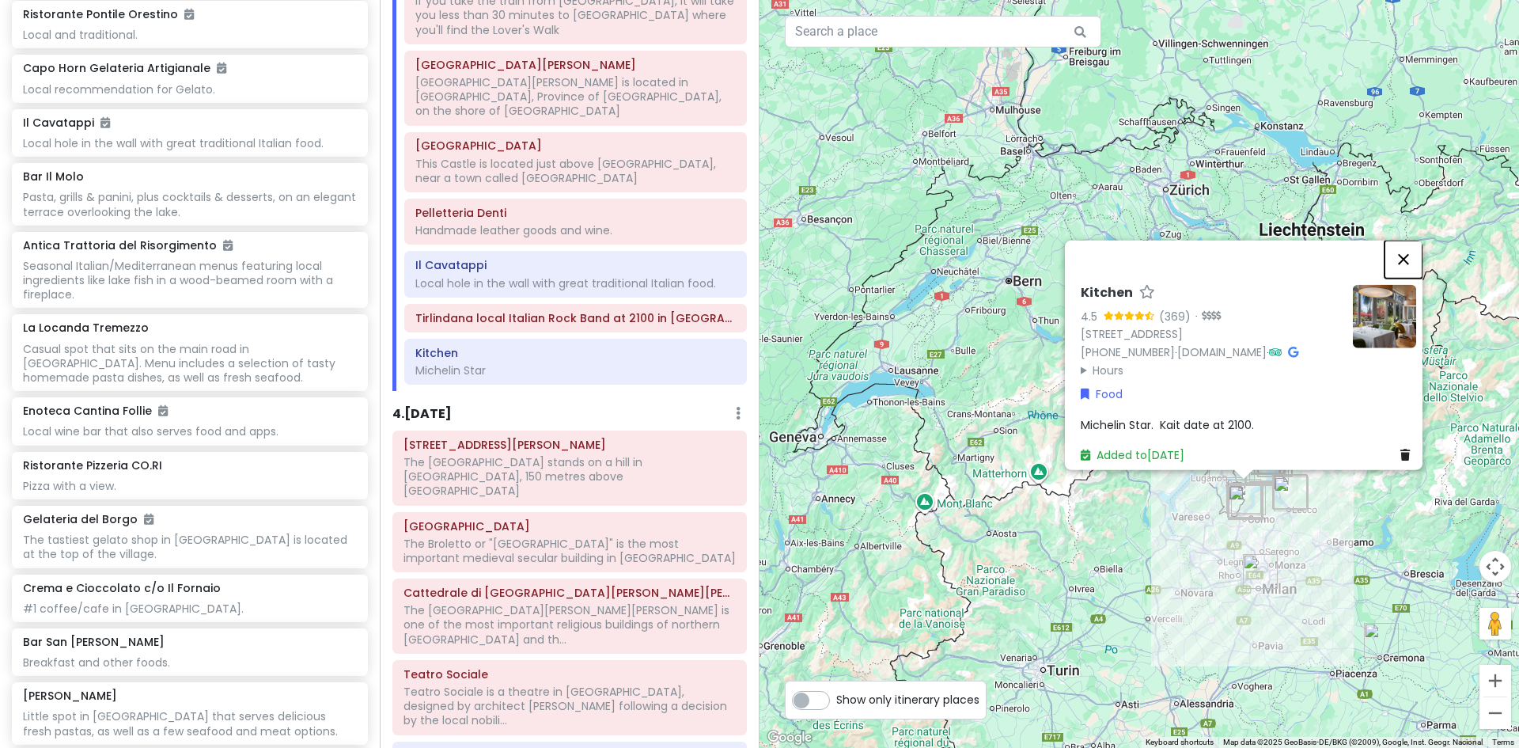
click at [1406, 246] on button "Close" at bounding box center [1404, 259] width 38 height 38
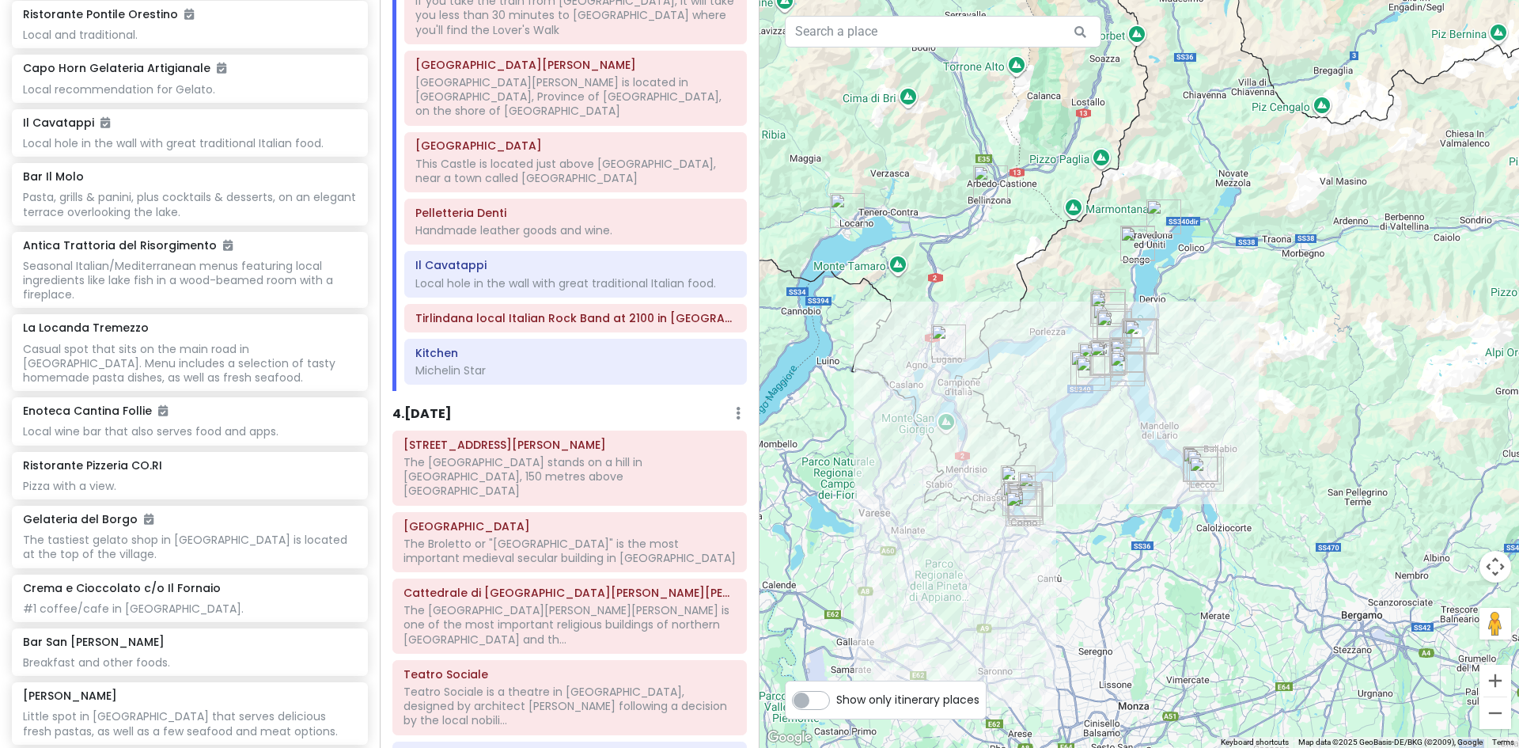
click at [1110, 293] on img "Bar Trattoria Pizzeria LA' CUPERA" at bounding box center [1107, 309] width 47 height 47
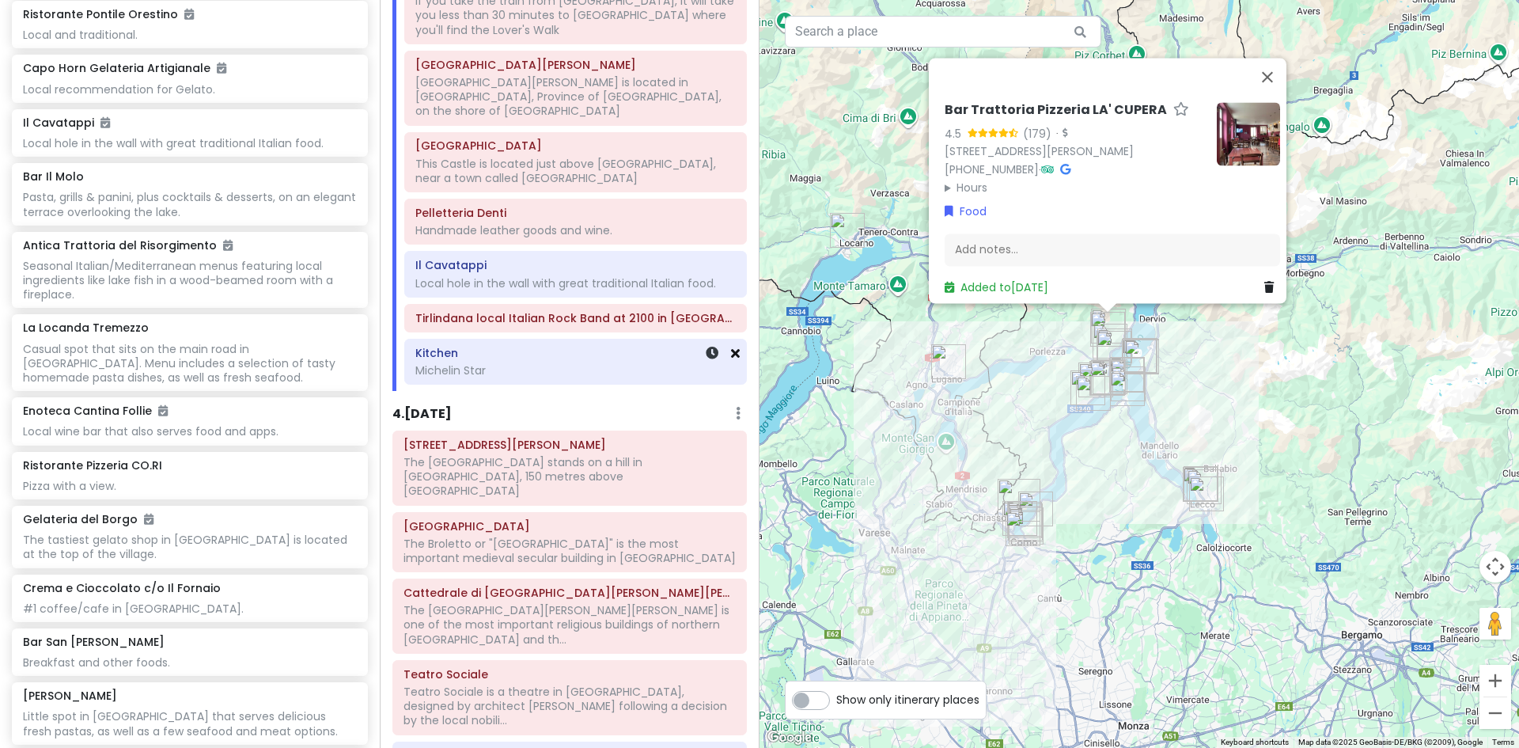
click at [731, 347] on icon at bounding box center [735, 353] width 9 height 13
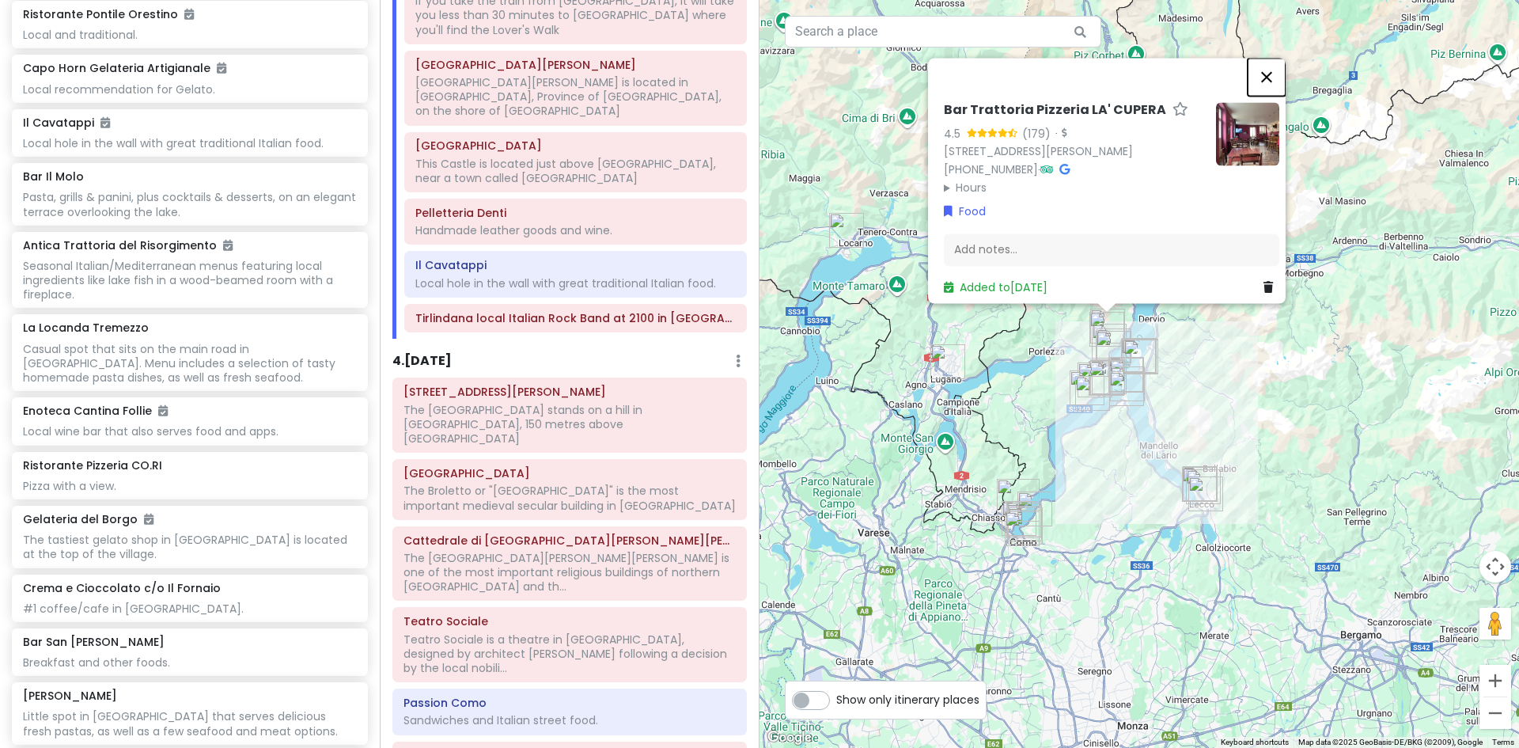
click at [1276, 69] on button "Close" at bounding box center [1267, 77] width 38 height 38
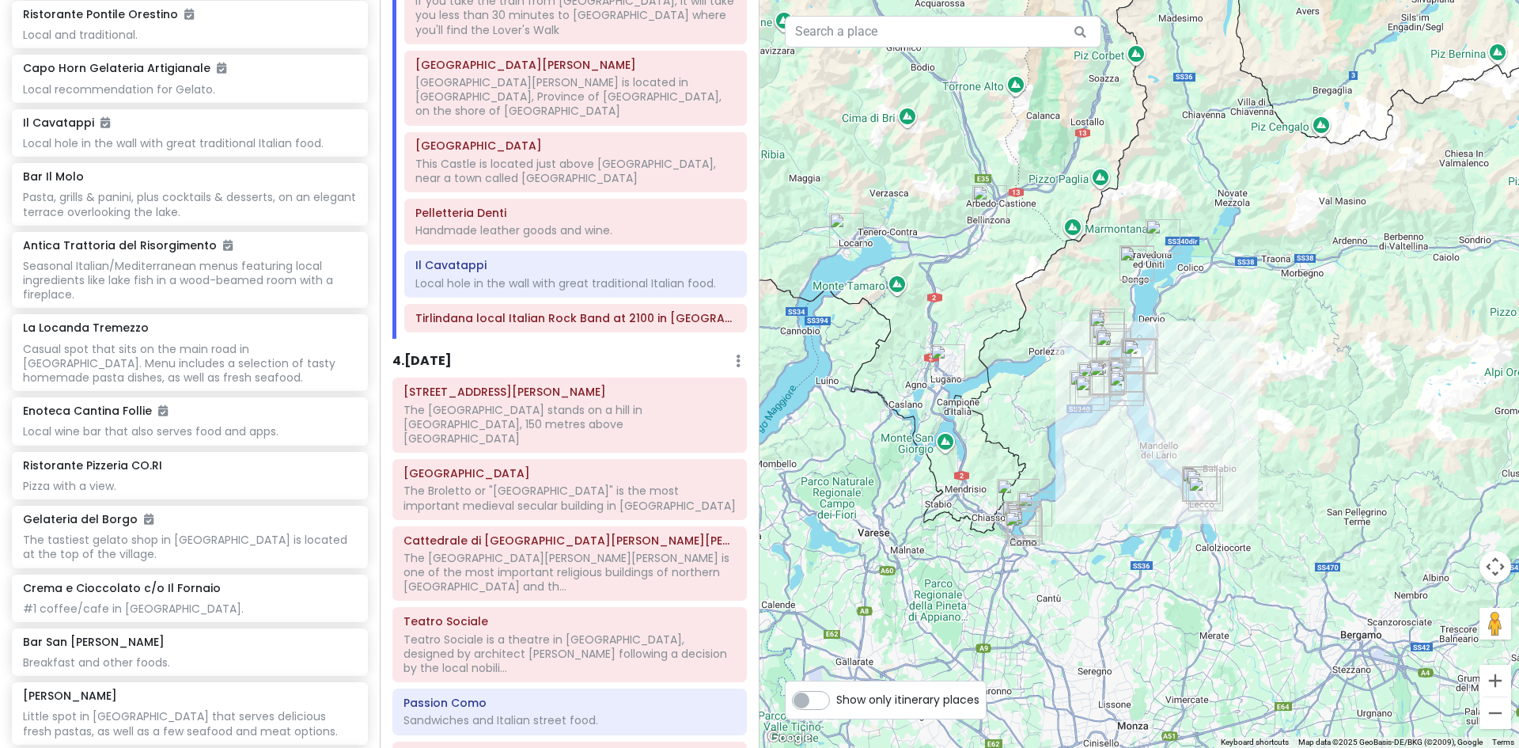
click at [1155, 226] on img "Azienda Agricola Sorsasso" at bounding box center [1163, 236] width 47 height 47
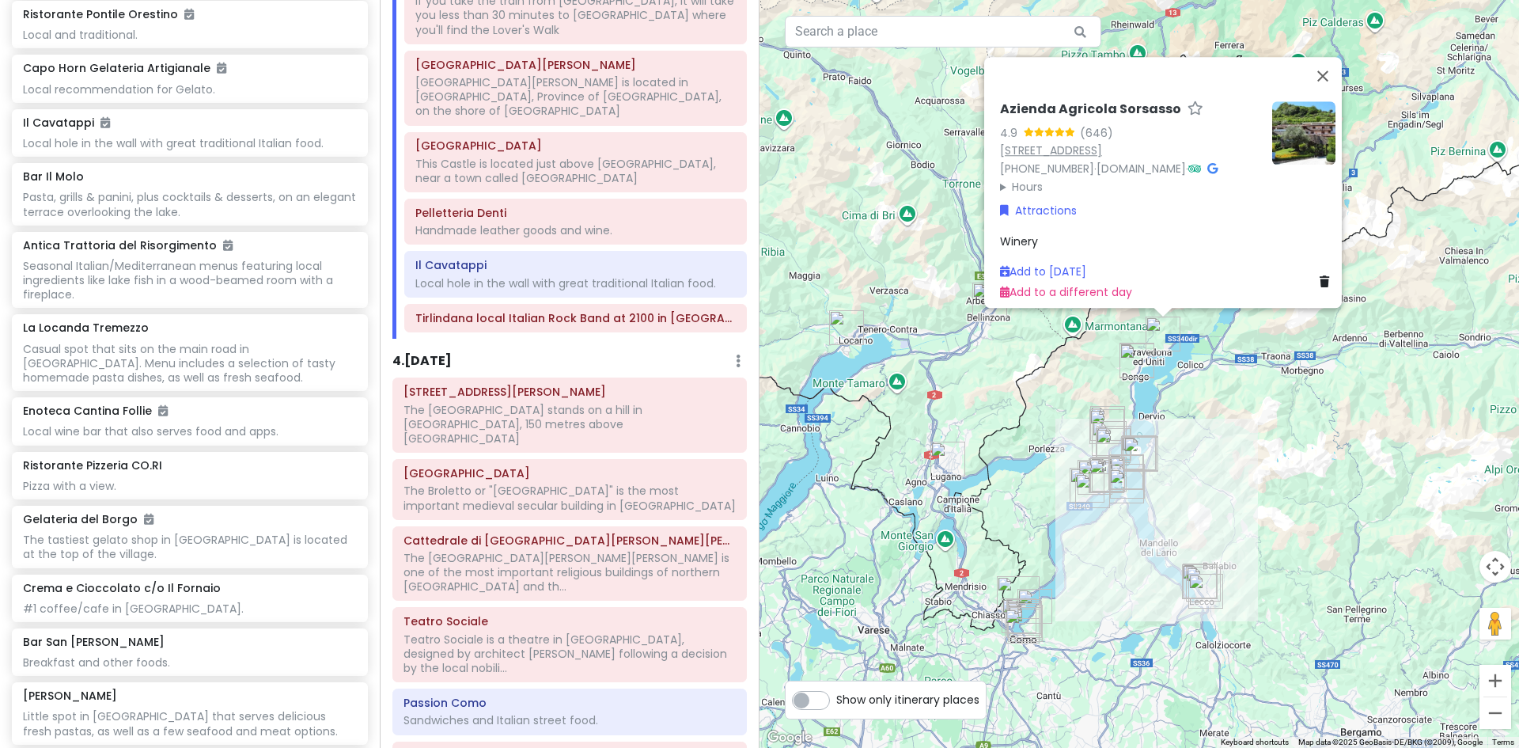
click at [1073, 142] on link "Località Gaggio, 1/bis, 22013 Domaso CO, Italy" at bounding box center [1051, 150] width 102 height 16
click at [1331, 69] on button "Close" at bounding box center [1323, 76] width 38 height 38
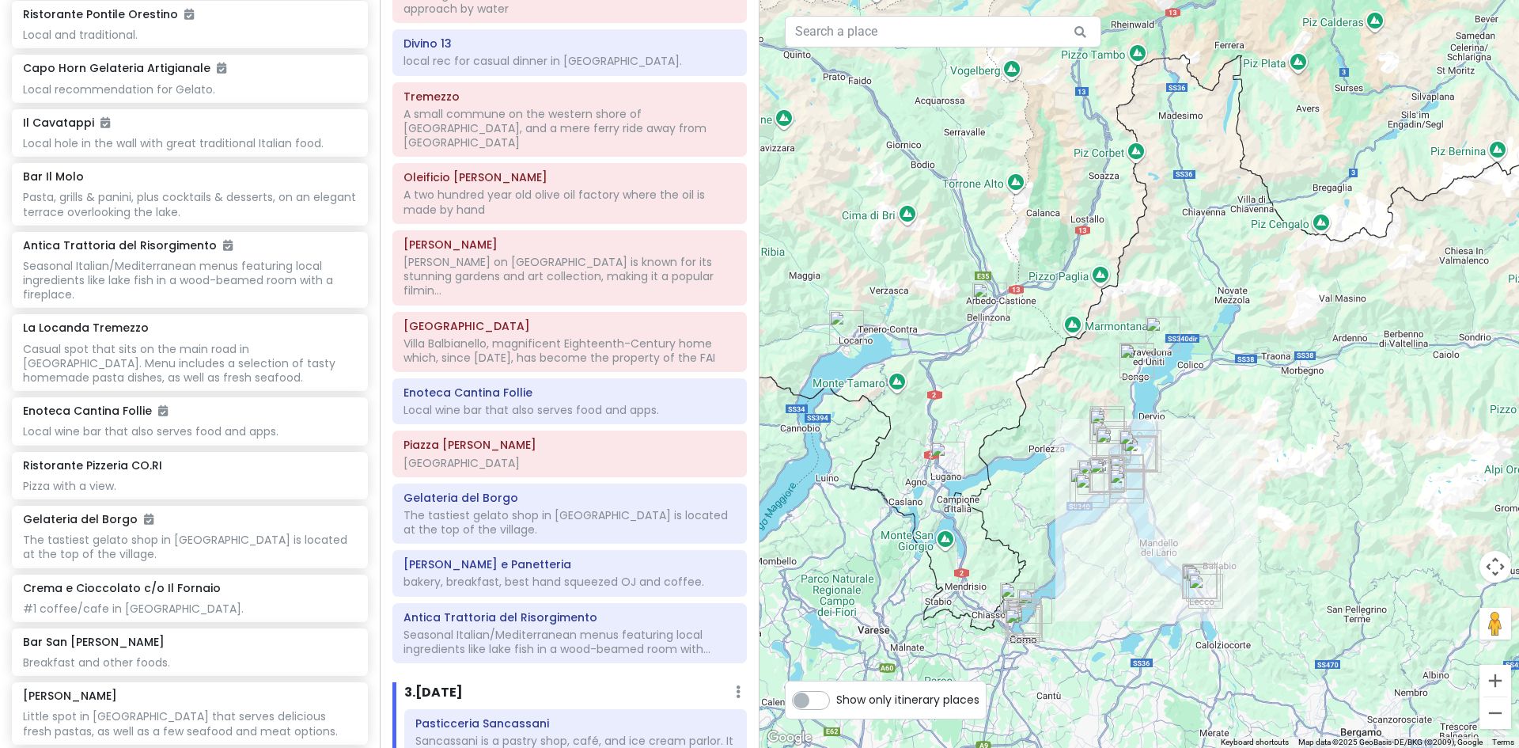
scroll to position [0, 0]
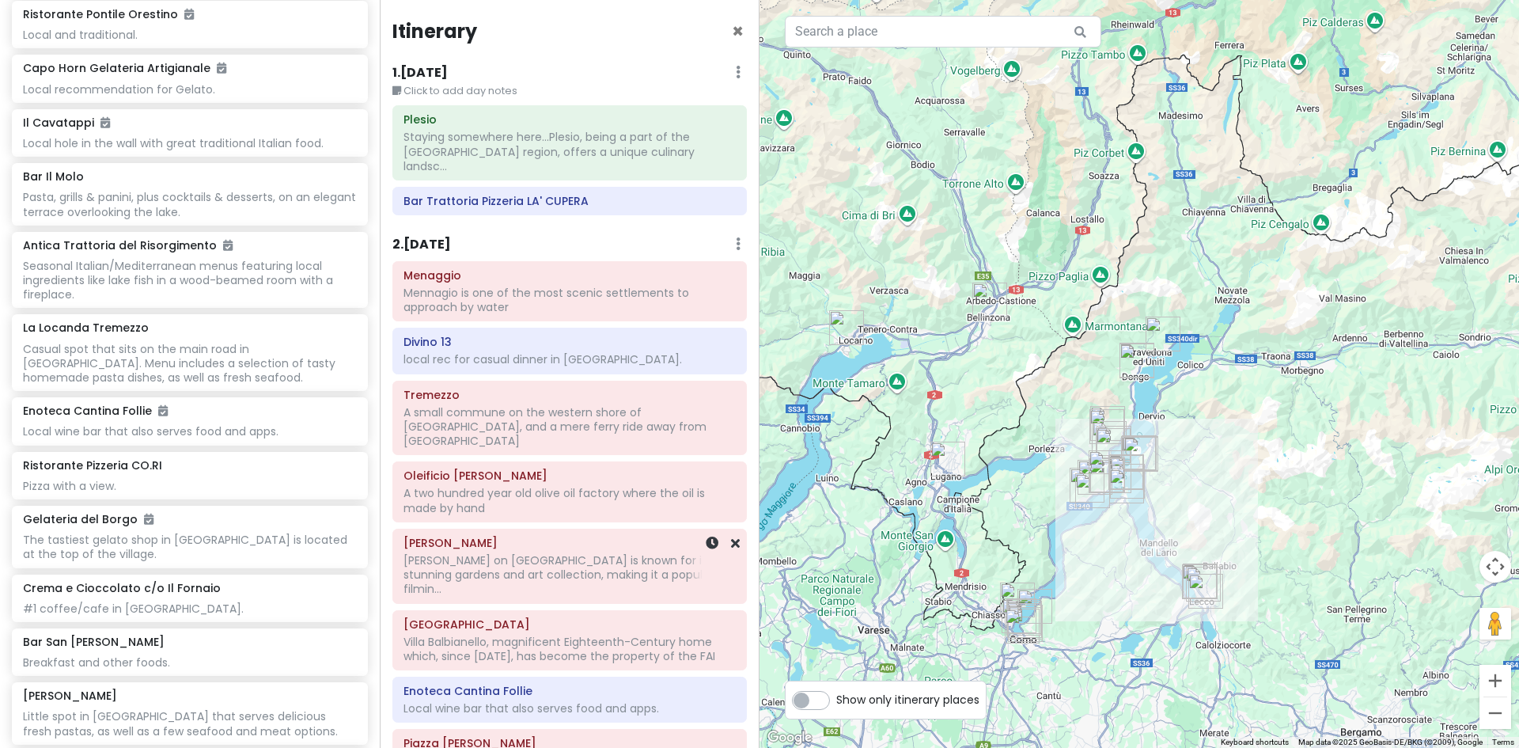
click at [495, 314] on div "Villa Carlotta on Lake Como is known for its stunning gardens and art collectio…" at bounding box center [570, 300] width 332 height 28
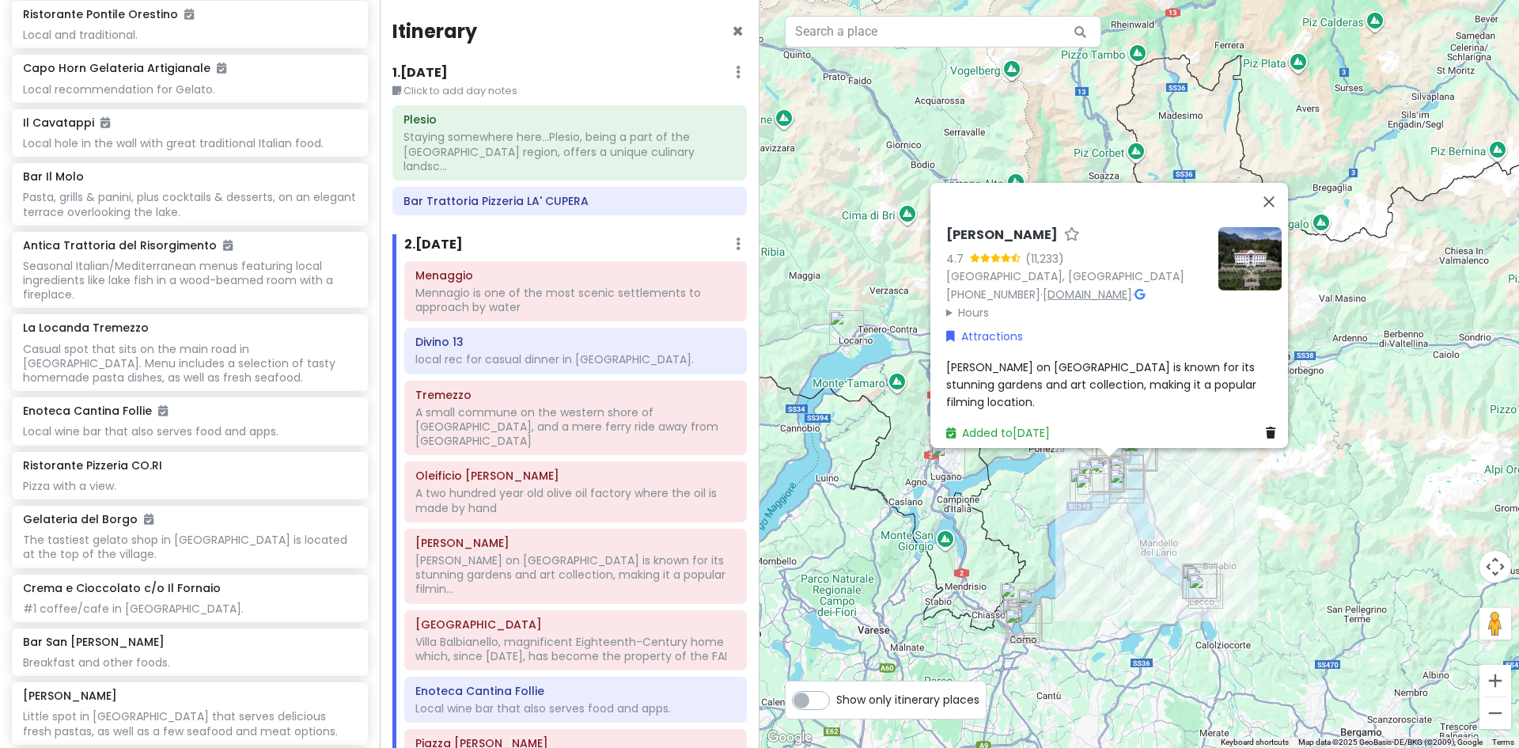
click at [1080, 286] on link "[DOMAIN_NAME]" at bounding box center [1087, 294] width 89 height 16
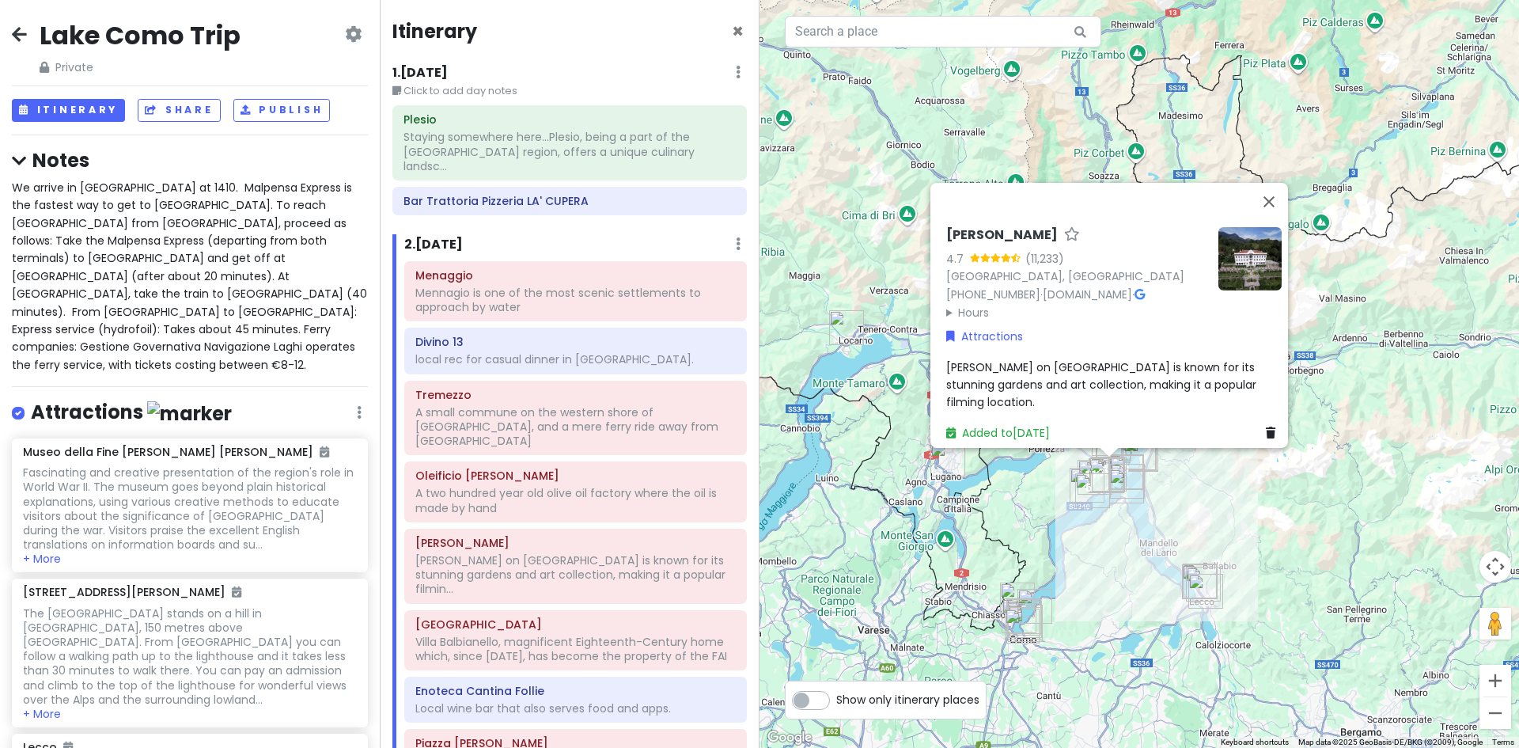
scroll to position [4115, 0]
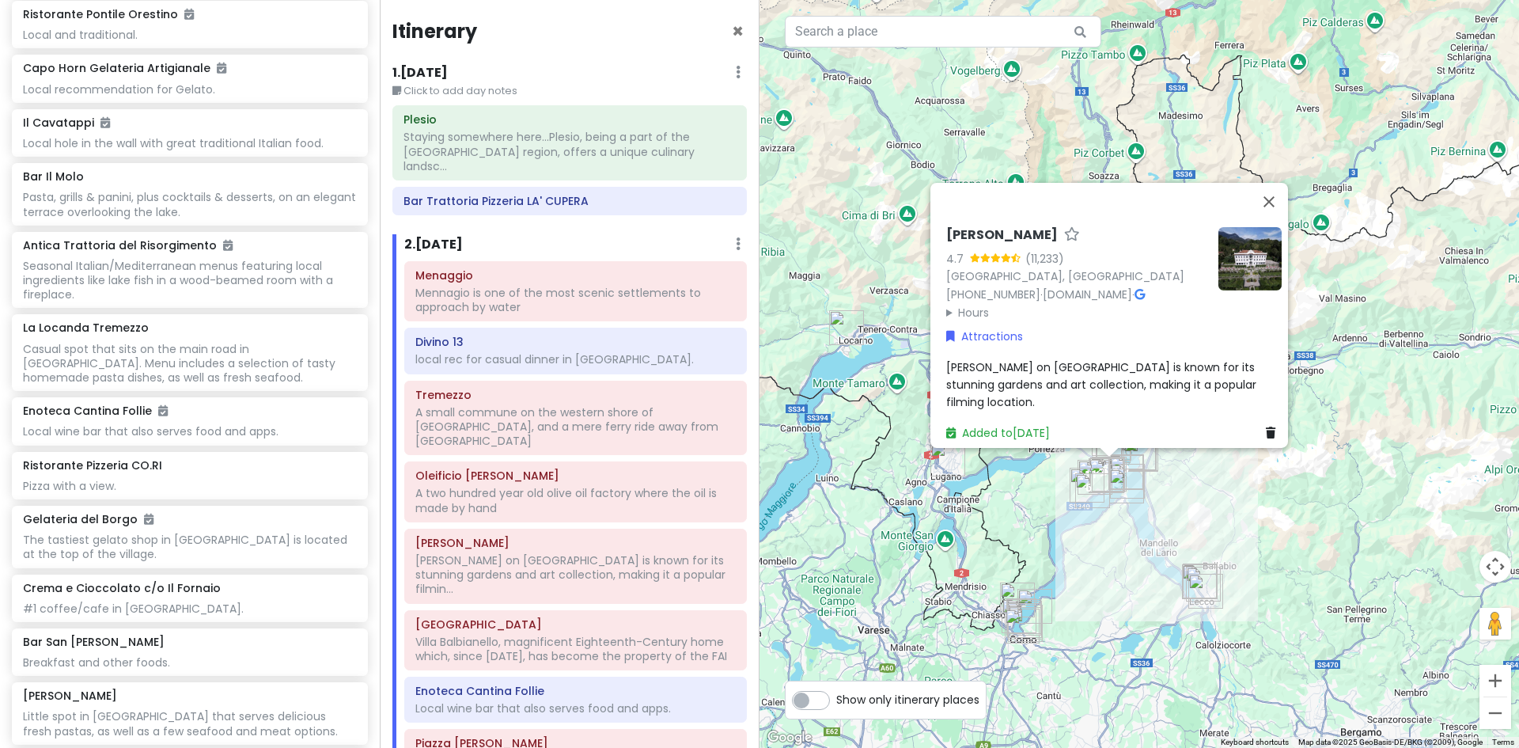
click at [1039, 377] on span "Villa Carlotta on Lake Como is known for its stunning gardens and art collectio…" at bounding box center [1102, 383] width 313 height 51
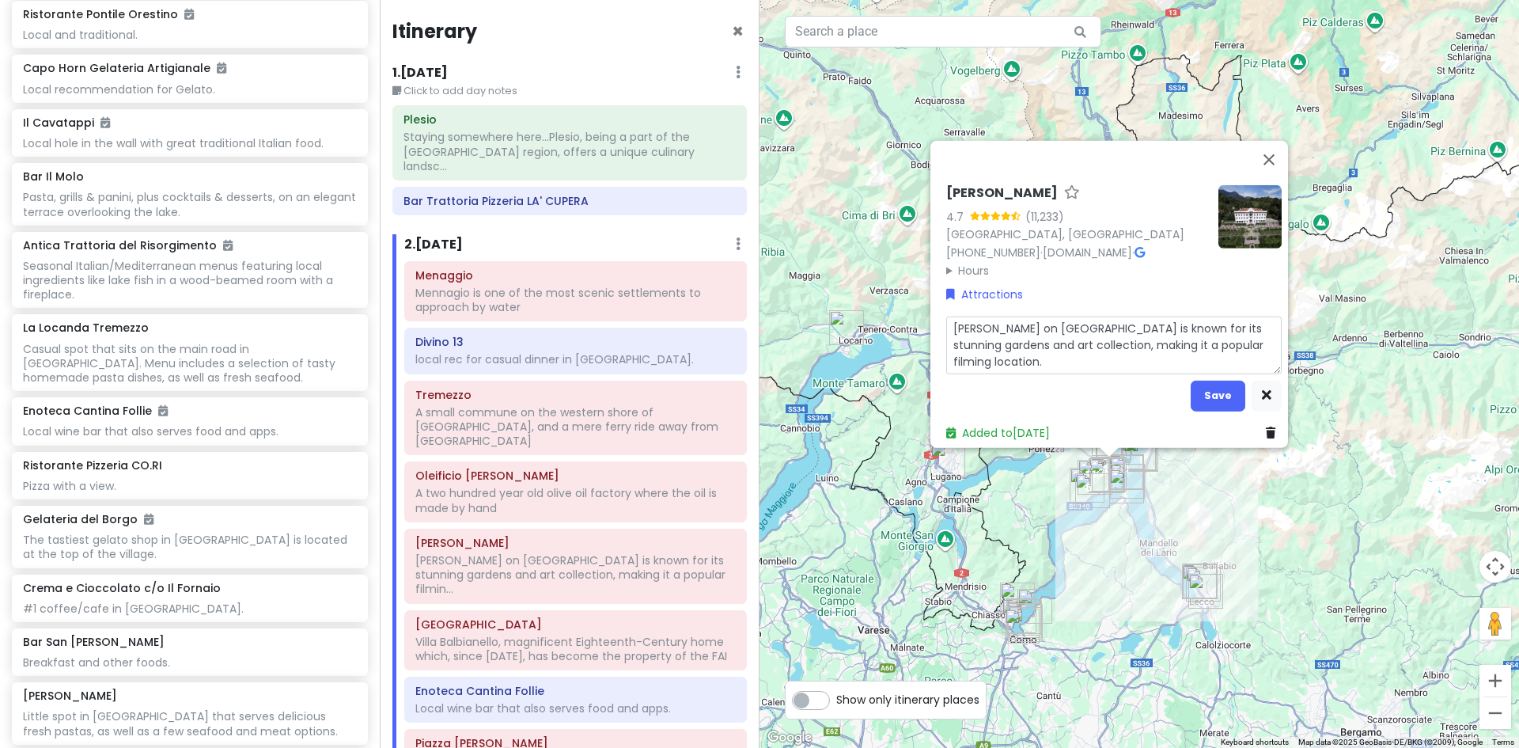
click at [1024, 353] on textarea "[PERSON_NAME] on [GEOGRAPHIC_DATA] is known for its stunning gardens and art co…" at bounding box center [1114, 345] width 336 height 58
type textarea "x"
type textarea "[PERSON_NAME] on [GEOGRAPHIC_DATA] is known for its stunning gardens and art co…"
type textarea "x"
type textarea "Villa Carlotta on Lake Como is known for its stunning gardens and art collectio…"
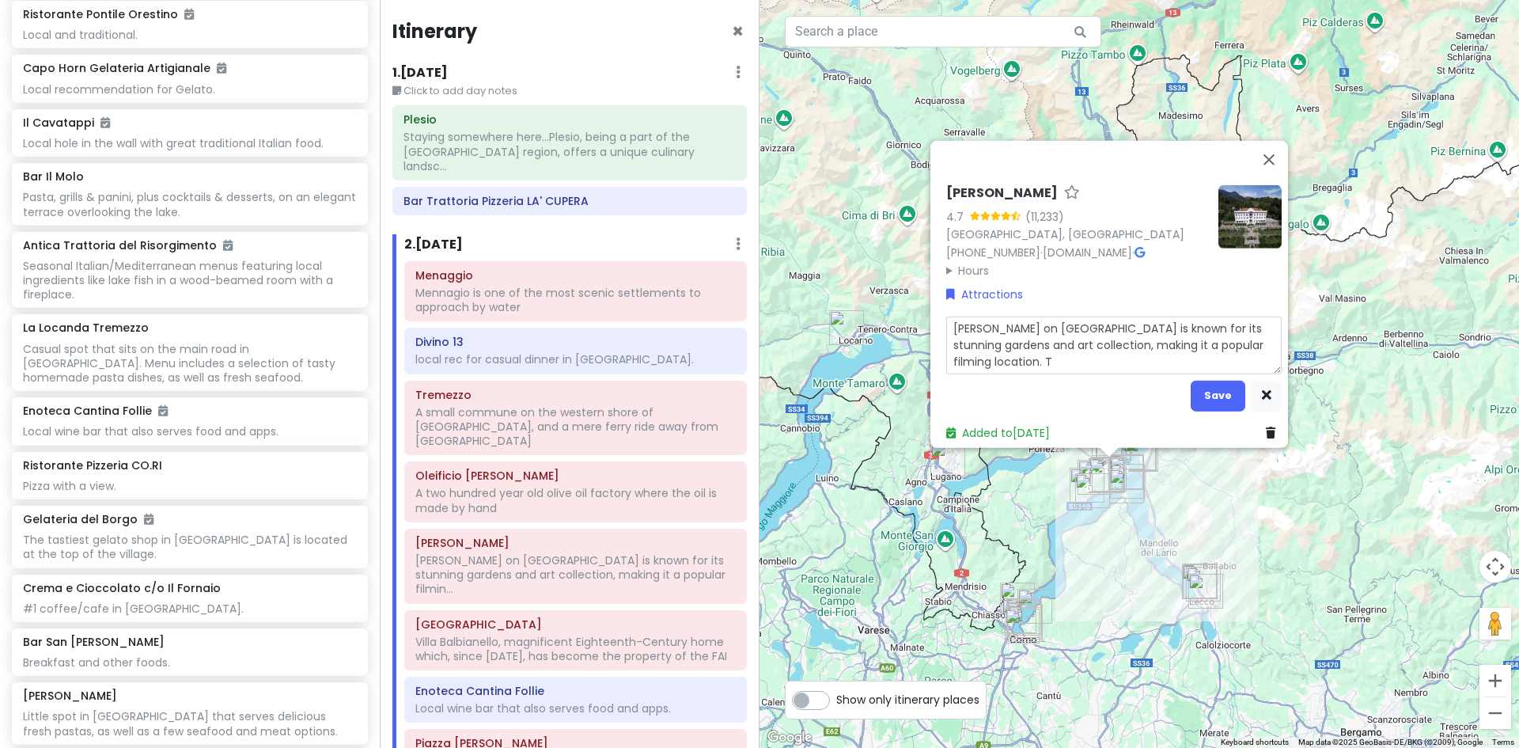
type textarea "x"
type textarea "Villa Carlotta on Lake Como is known for its stunning gardens and art collectio…"
type textarea "x"
type textarea "Villa Carlotta on Lake Como is known for its stunning gardens and art collectio…"
type textarea "x"
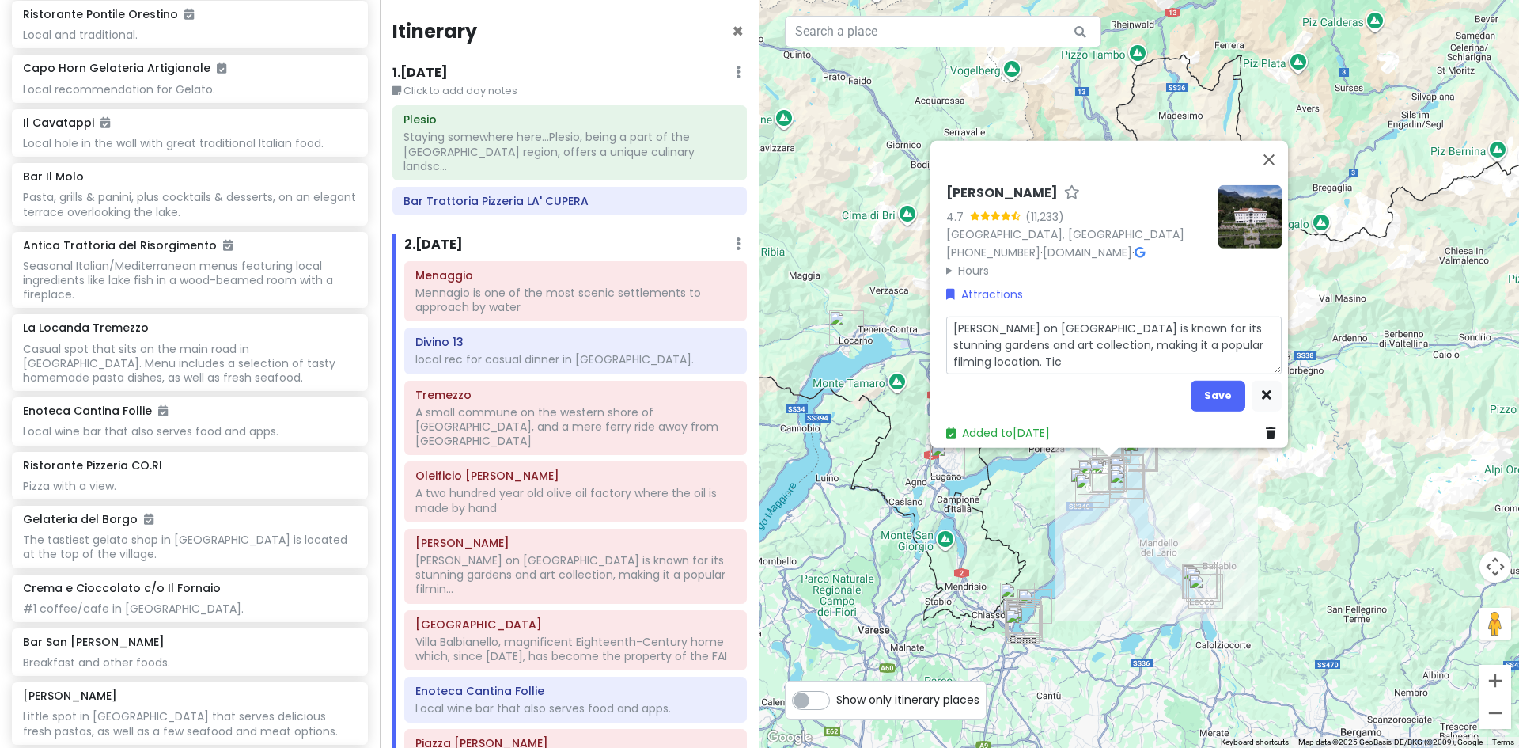
type textarea "Villa Carlotta on Lake Como is known for its stunning gardens and art collectio…"
type textarea "x"
type textarea "Villa Carlotta on Lake Como is known for its stunning gardens and art collectio…"
type textarea "x"
type textarea "Villa Carlotta on Lake Como is known for its stunning gardens and art collectio…"
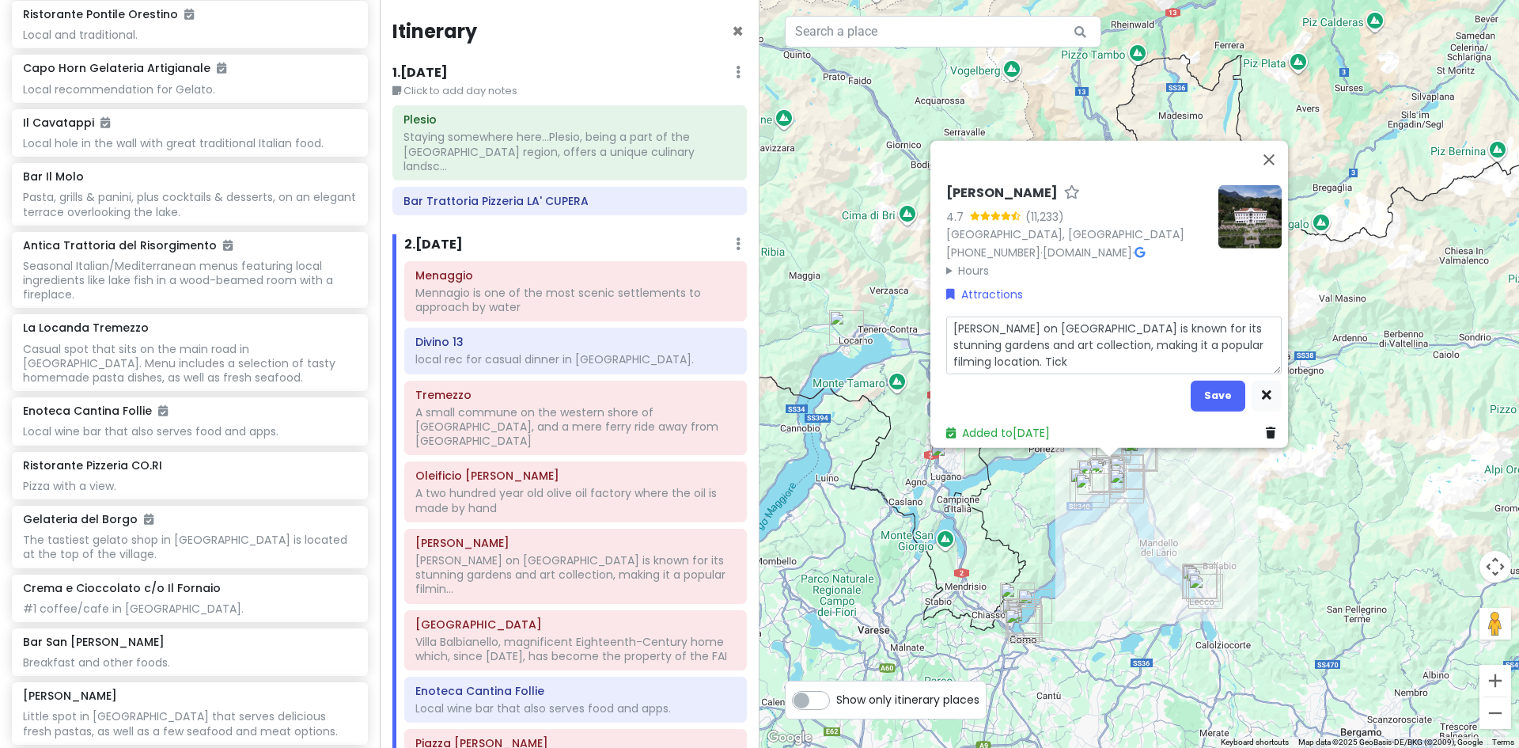
type textarea "x"
type textarea "Villa Carlotta on Lake Como is known for its stunning gardens and art collectio…"
type textarea "x"
type textarea "Villa Carlotta on Lake Como is known for its stunning gardens and art collectio…"
type textarea "x"
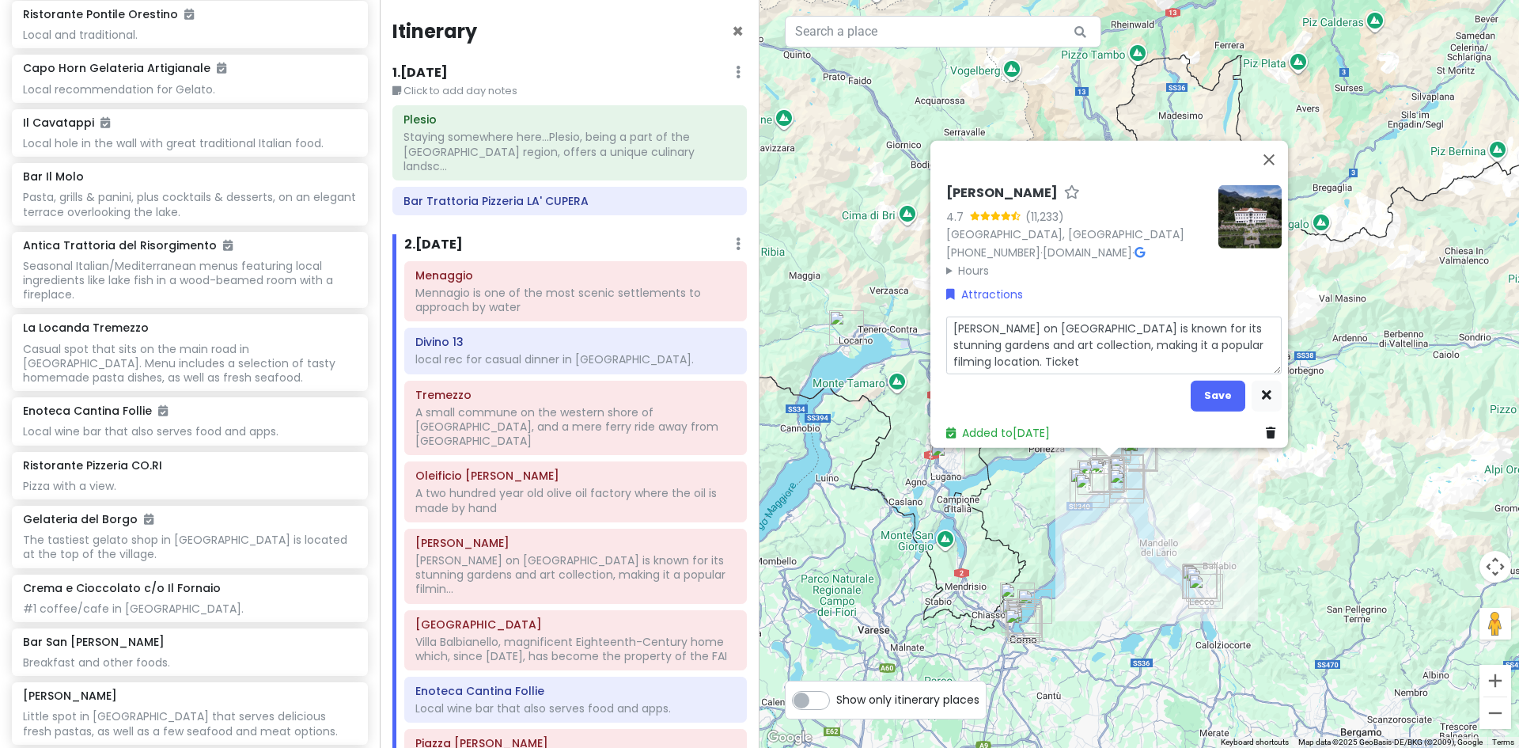
type textarea "Villa Carlotta on Lake Como is known for its stunning gardens and art collectio…"
type textarea "x"
type textarea "Villa Carlotta on Lake Como is known for its stunning gardens and art collectio…"
type textarea "x"
type textarea "Villa Carlotta on Lake Como is known for its stunning gardens and art collectio…"
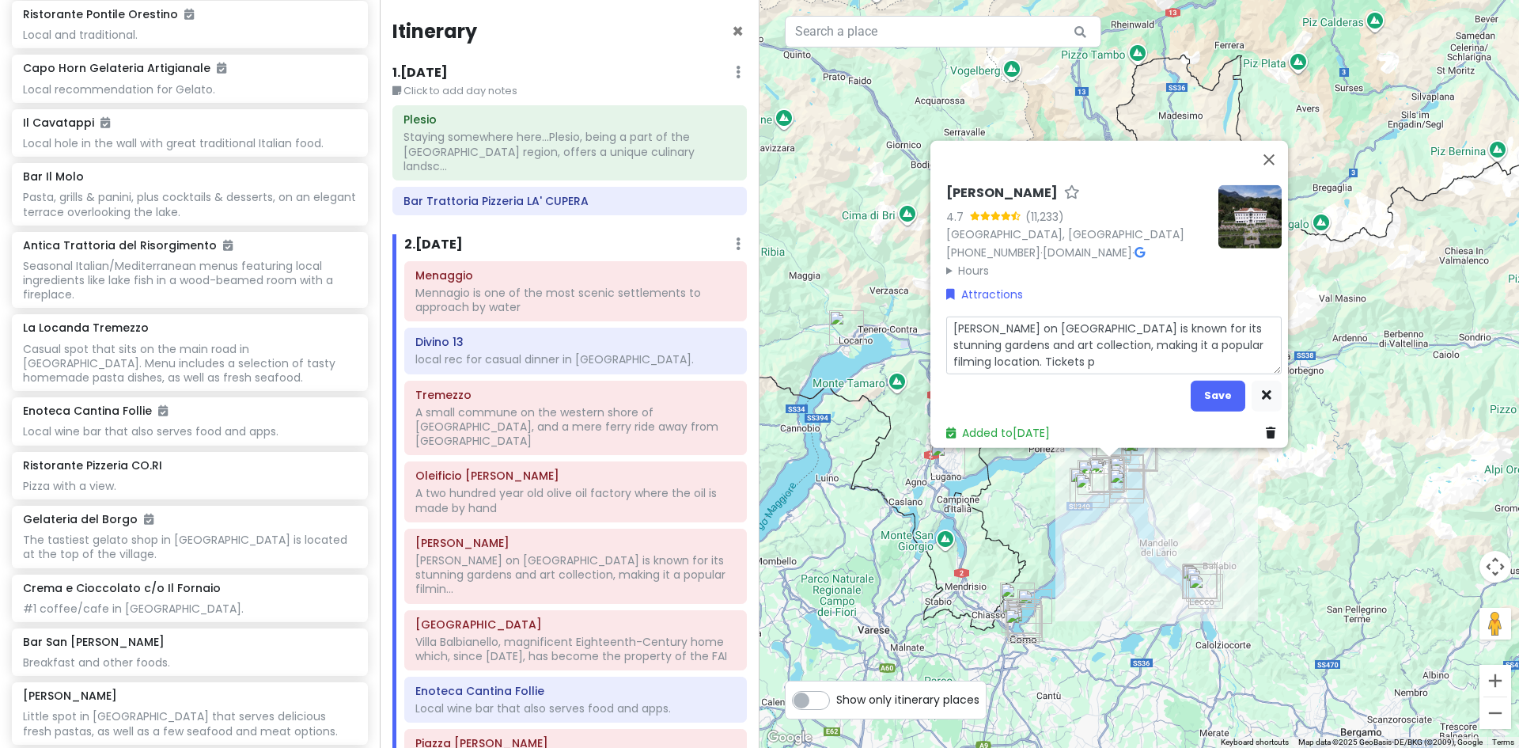
type textarea "x"
type textarea "Villa Carlotta on Lake Como is known for its stunning gardens and art collectio…"
type textarea "x"
type textarea "Villa Carlotta on Lake Como is known for its stunning gardens and art collectio…"
type textarea "x"
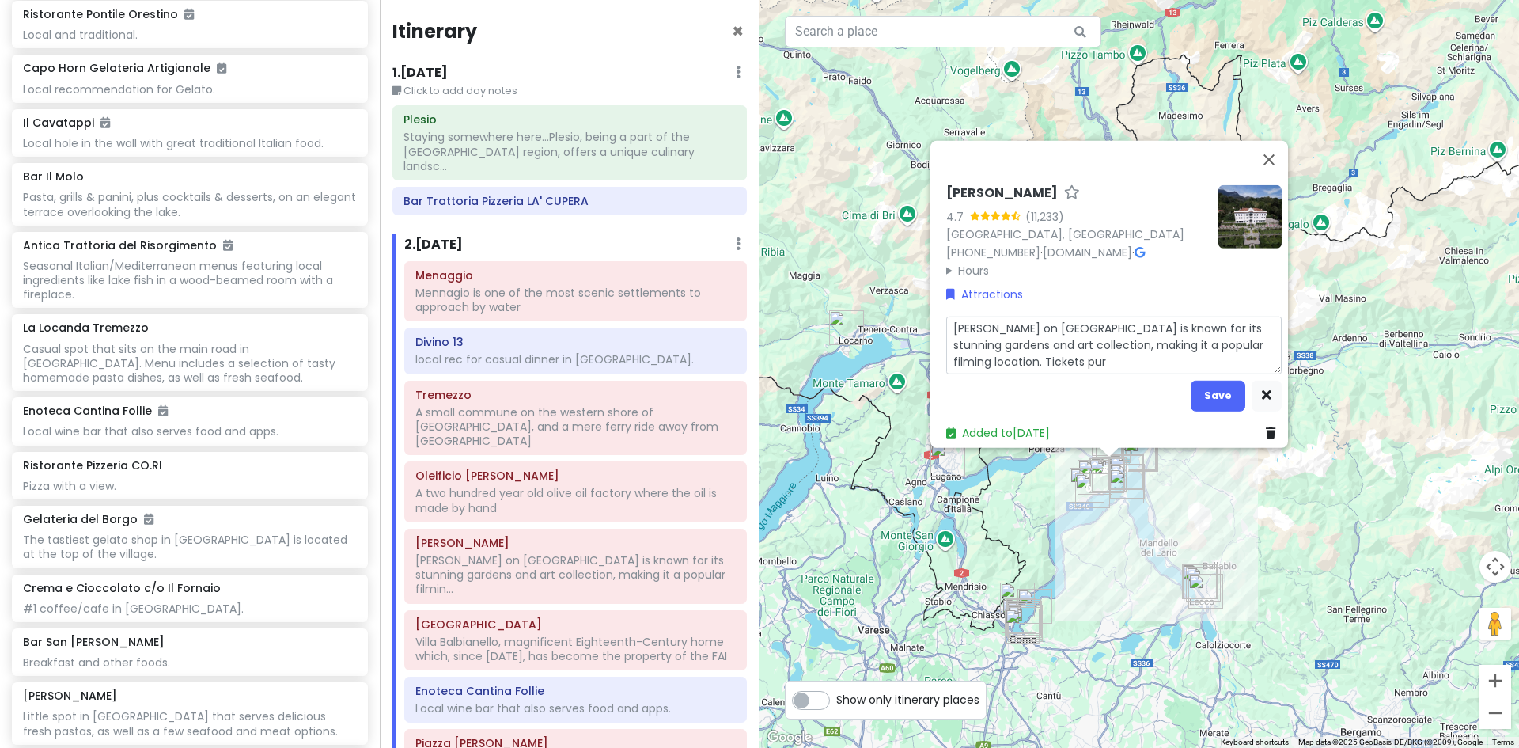
type textarea "Villa Carlotta on Lake Como is known for its stunning gardens and art collectio…"
type textarea "x"
type textarea "Villa Carlotta on Lake Como is known for its stunning gardens and art collectio…"
type textarea "x"
type textarea "Villa Carlotta on Lake Como is known for its stunning gardens and art collectio…"
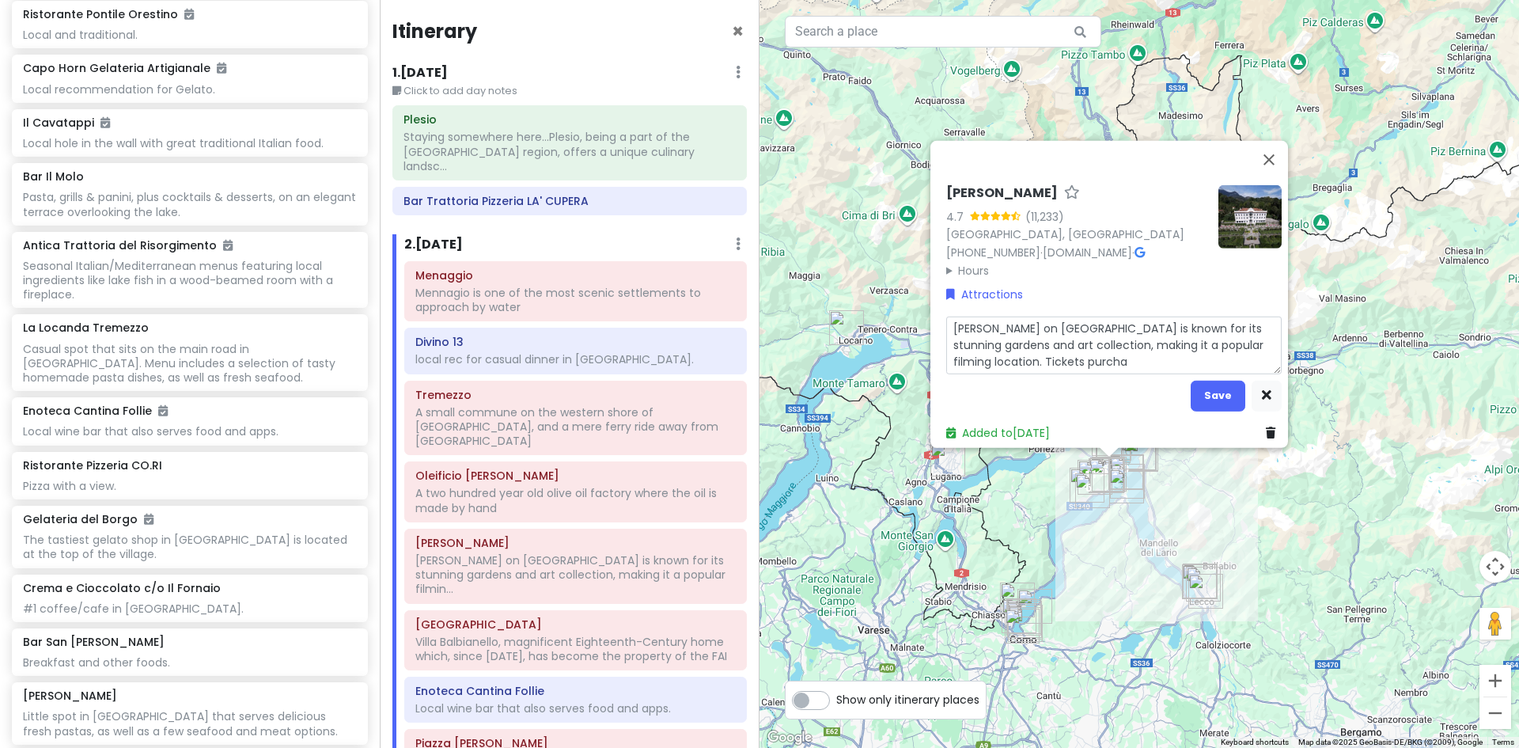
type textarea "x"
type textarea "Villa Carlotta on Lake Como is known for its stunning gardens and art collectio…"
type textarea "x"
type textarea "Villa Carlotta on Lake Como is known for its stunning gardens and art collectio…"
type textarea "x"
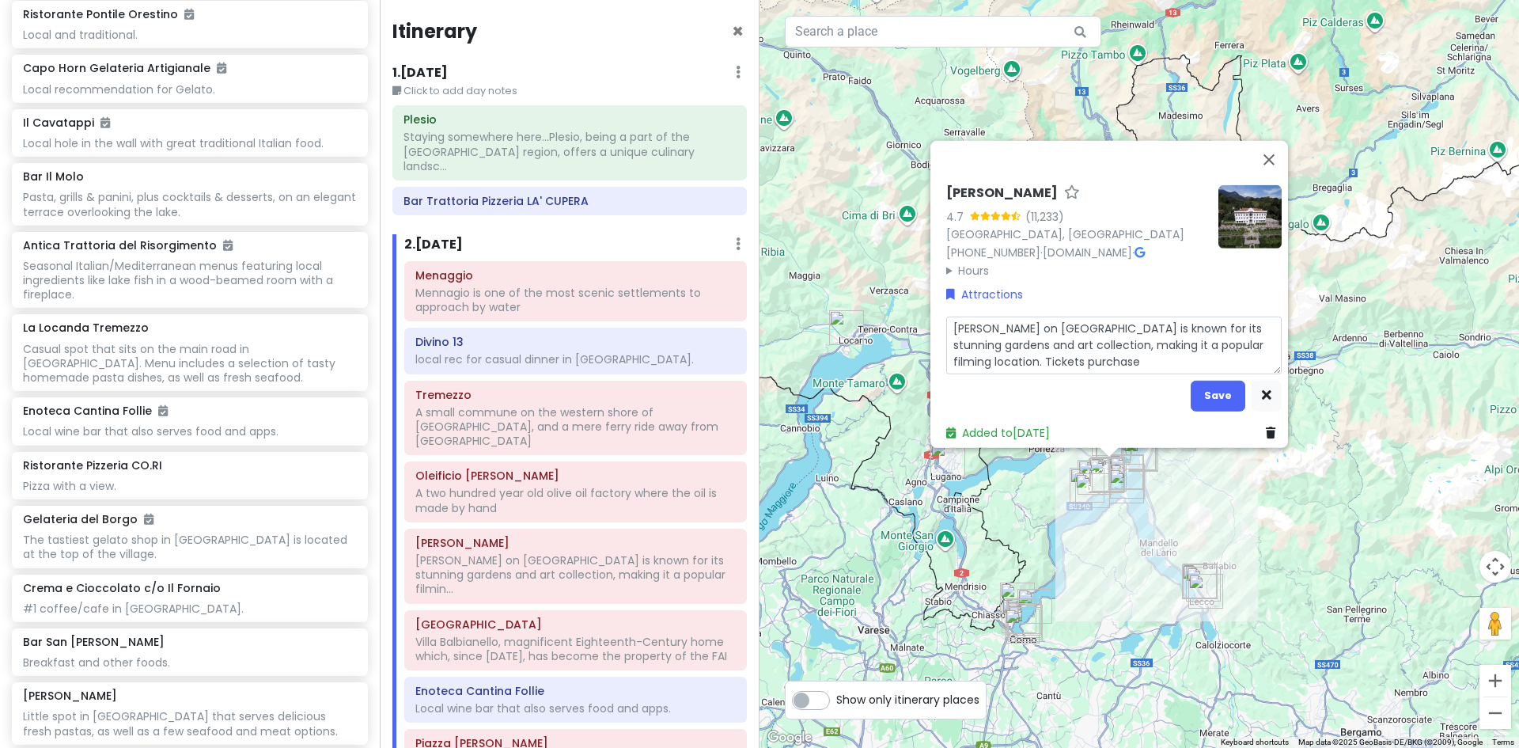
type textarea "Villa Carlotta on Lake Como is known for its stunning gardens and art collectio…"
type textarea "x"
type textarea "[PERSON_NAME] on [GEOGRAPHIC_DATA] is known for its stunning gardens and art co…"
click at [1208, 386] on button "Save" at bounding box center [1218, 395] width 55 height 31
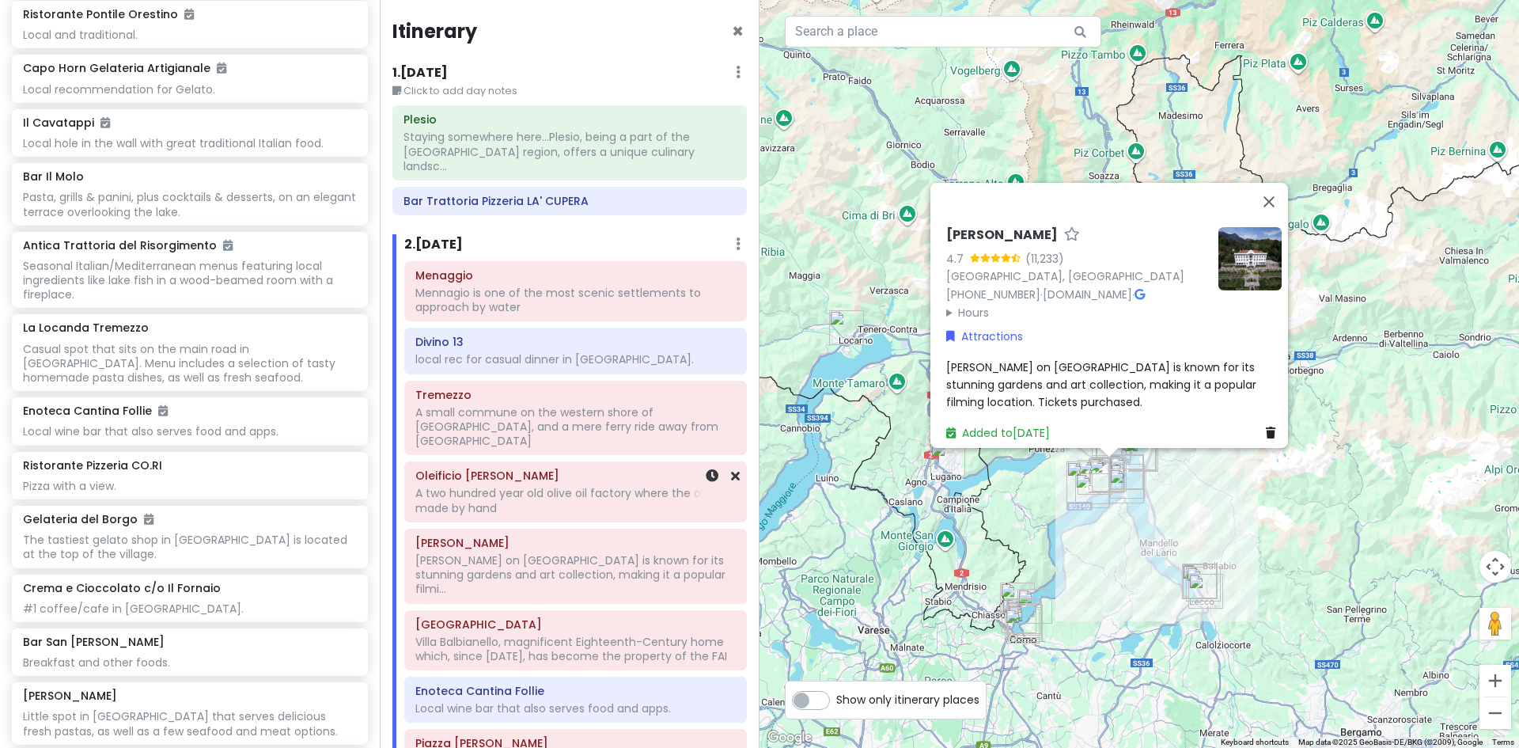
click at [536, 314] on div "A two hundred year old olive oil factory where the oil is made by hand" at bounding box center [575, 300] width 320 height 28
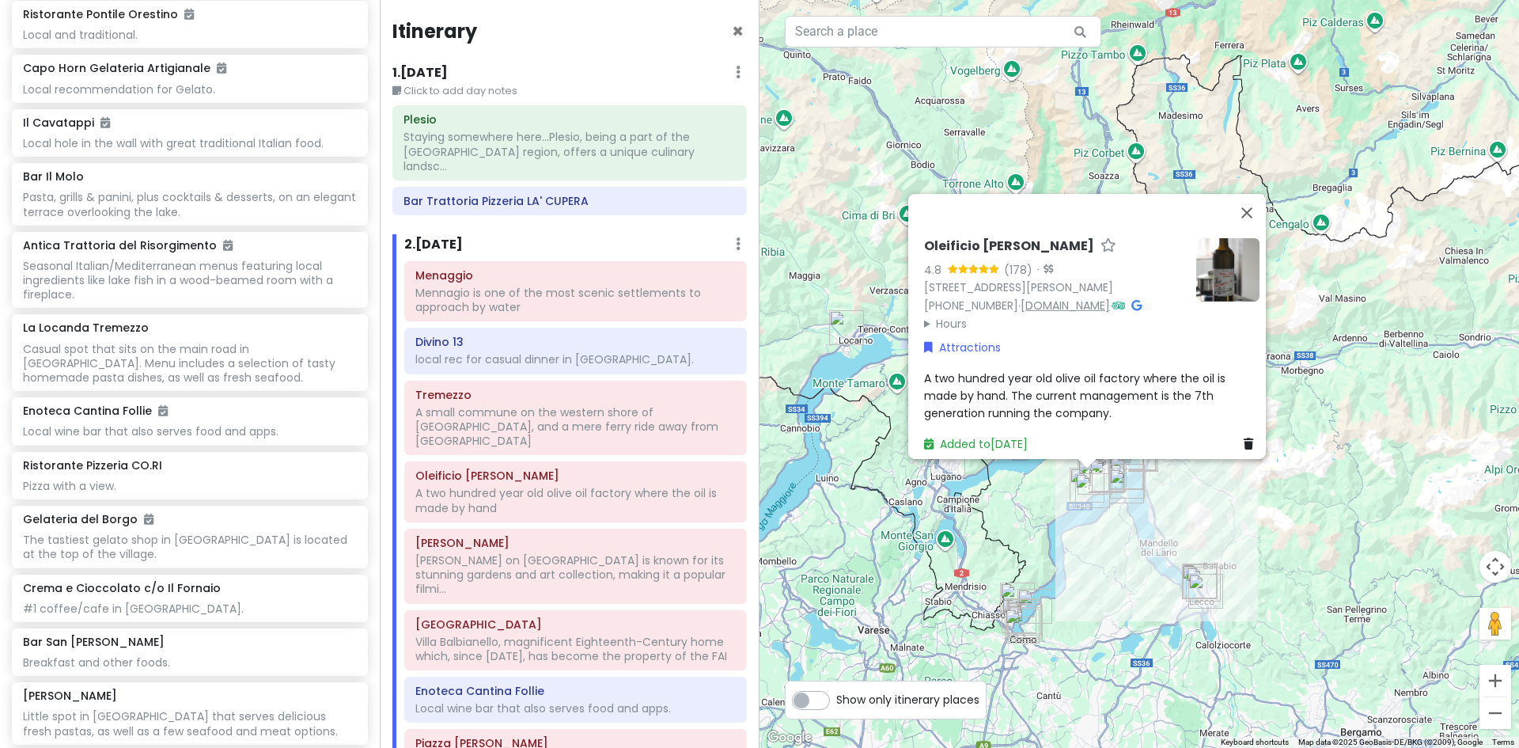
click at [1060, 297] on link "[DOMAIN_NAME]" at bounding box center [1065, 305] width 89 height 16
click at [514, 314] on div "[PERSON_NAME] on [GEOGRAPHIC_DATA] is known for its stunning gardens and art co…" at bounding box center [575, 300] width 320 height 28
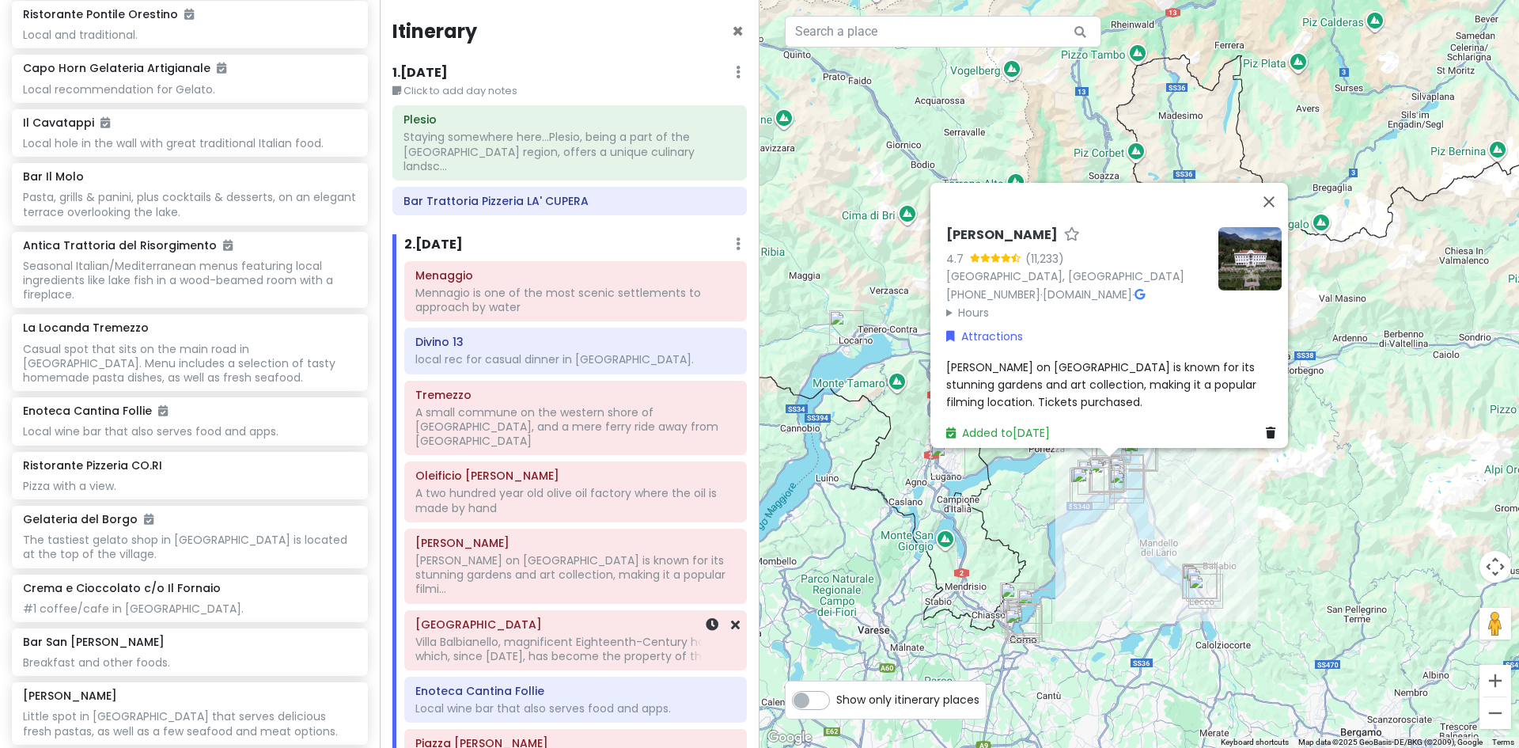
click at [602, 314] on div "Villa Balbianello, magnificent Eighteenth-Century home which, since [DATE], has…" at bounding box center [575, 300] width 320 height 28
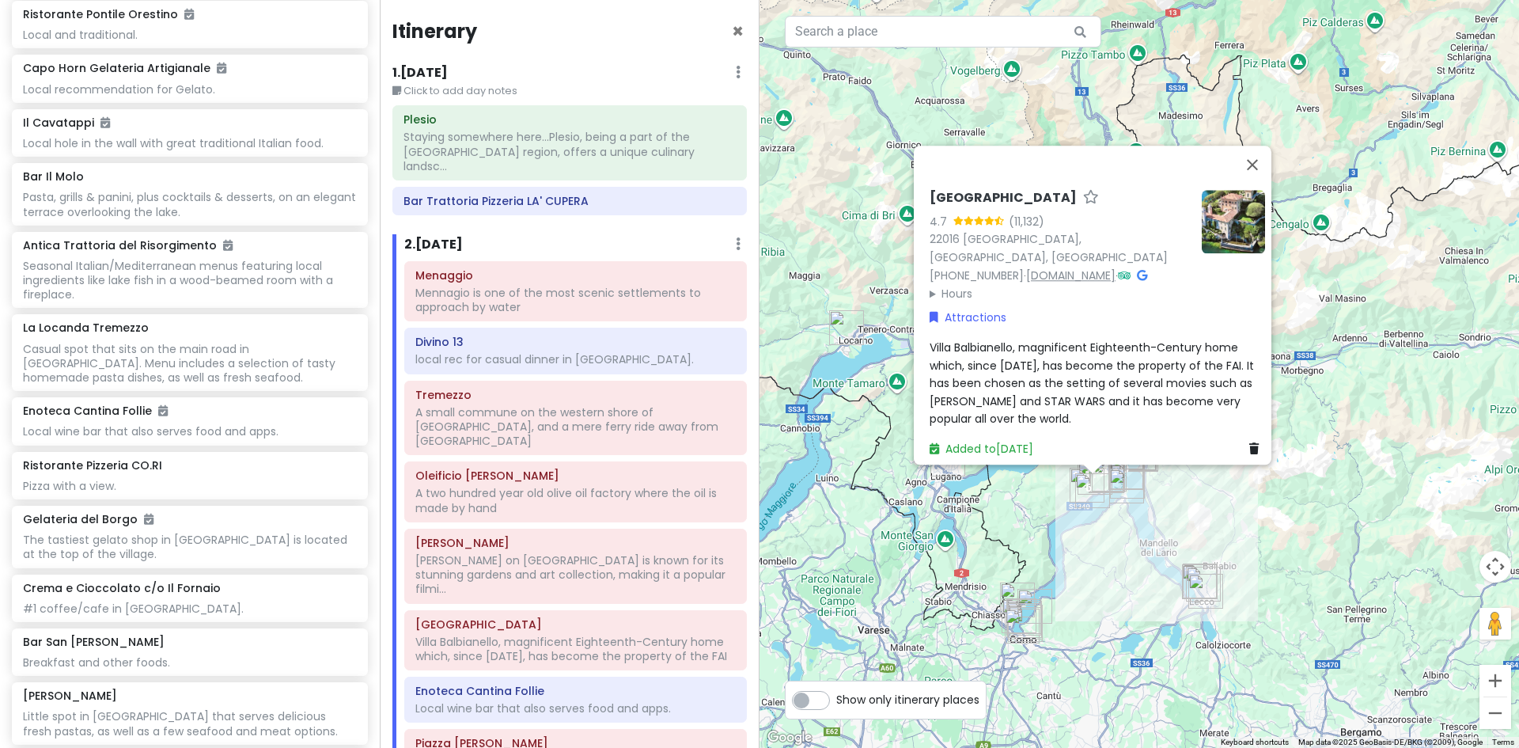
click at [1067, 268] on link "[DOMAIN_NAME]" at bounding box center [1070, 275] width 89 height 16
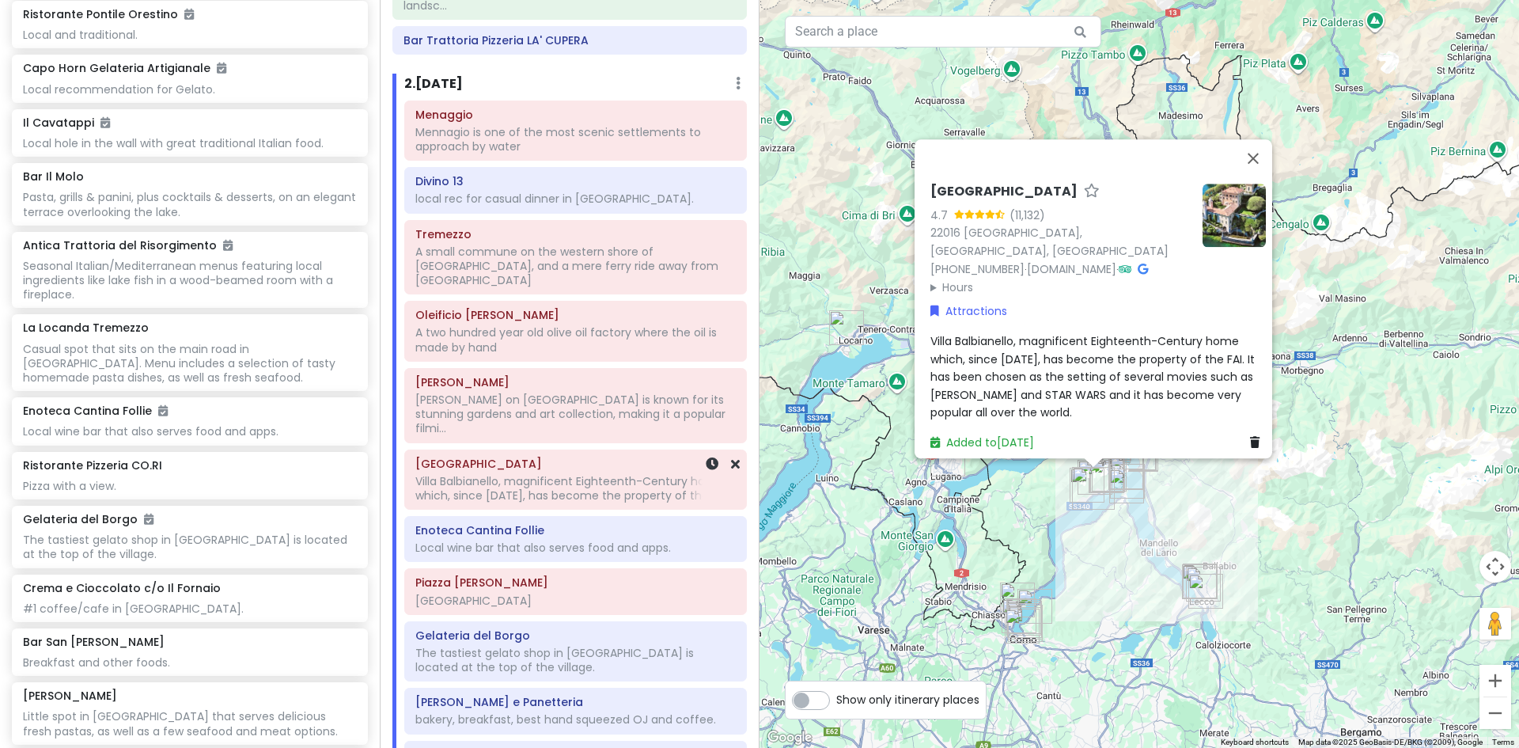
scroll to position [158, 0]
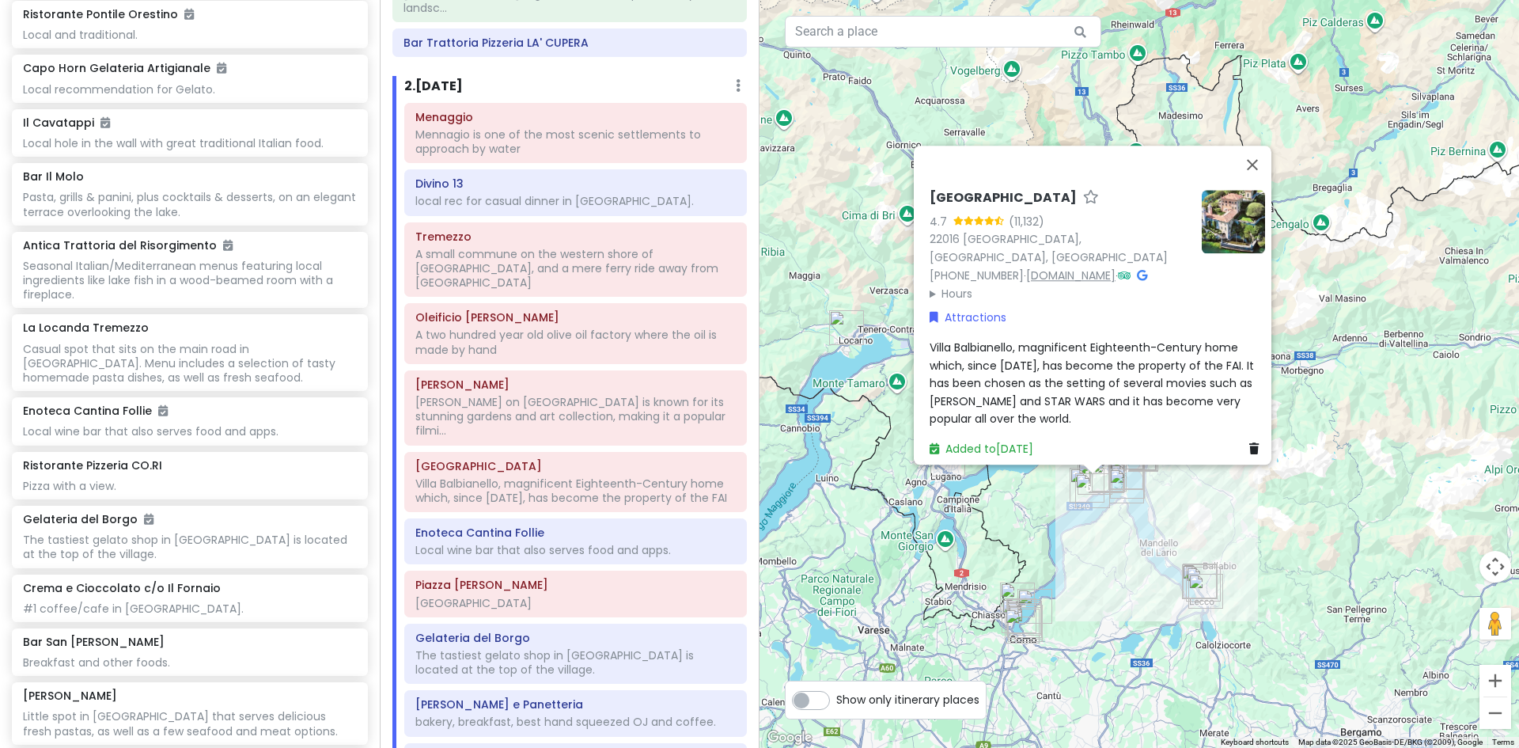
click at [1047, 267] on link "[DOMAIN_NAME]" at bounding box center [1070, 275] width 89 height 16
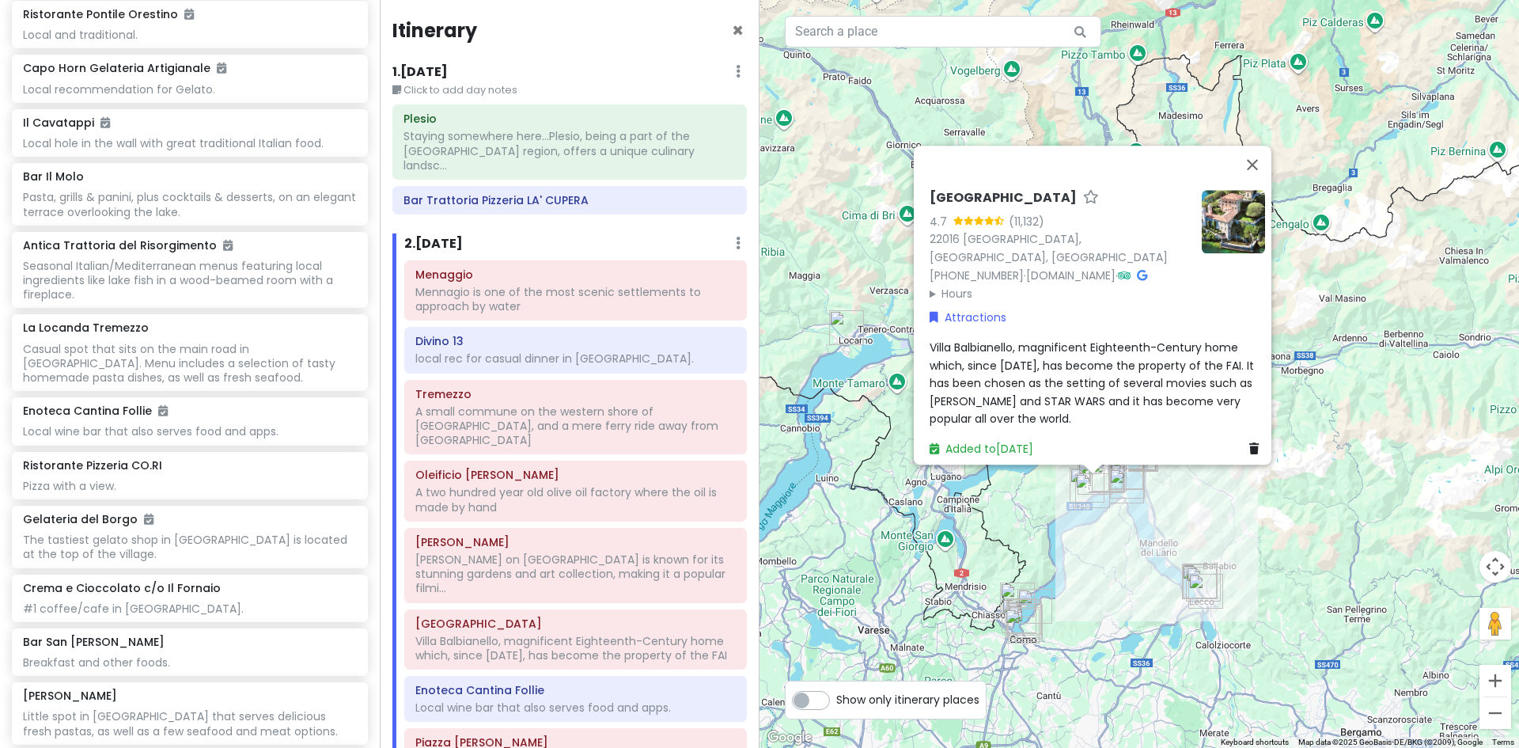
scroll to position [0, 0]
click at [1258, 174] on button "Close" at bounding box center [1253, 165] width 38 height 38
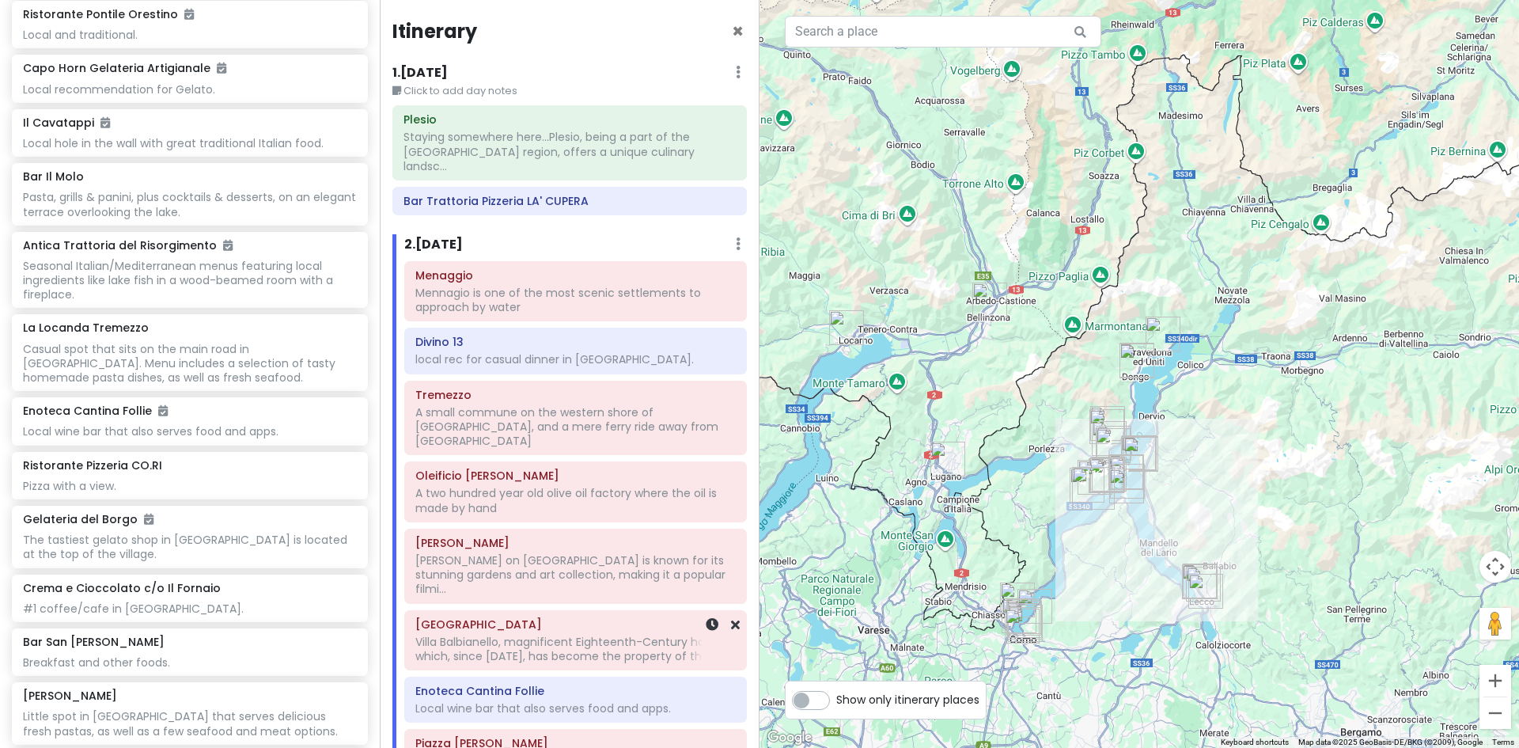
scroll to position [5, 0]
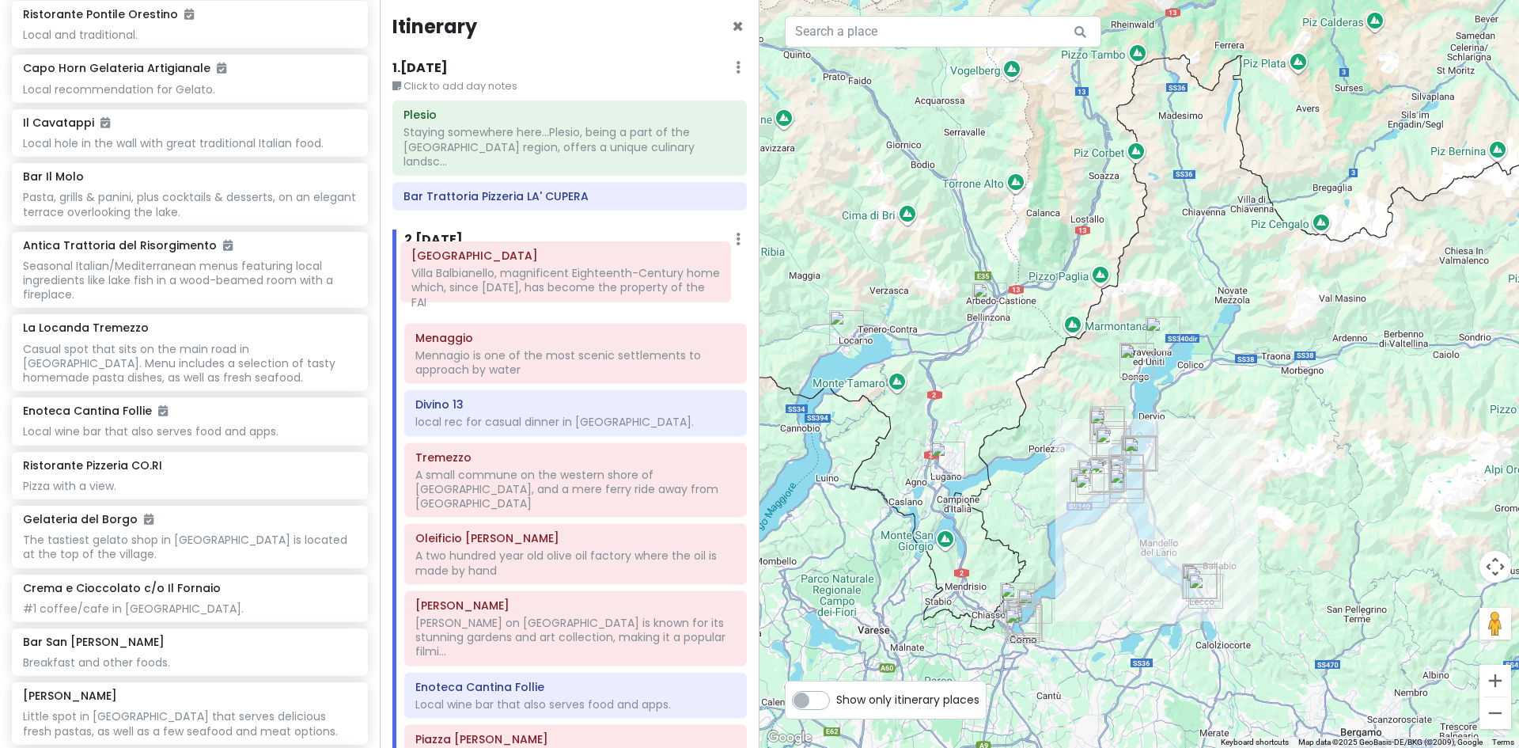
drag, startPoint x: 537, startPoint y: 608, endPoint x: 533, endPoint y: 283, distance: 325.3
click at [533, 283] on div "Menaggio Mennagio is one of the most scenic settlements to approach by water Di…" at bounding box center [575, 609] width 366 height 707
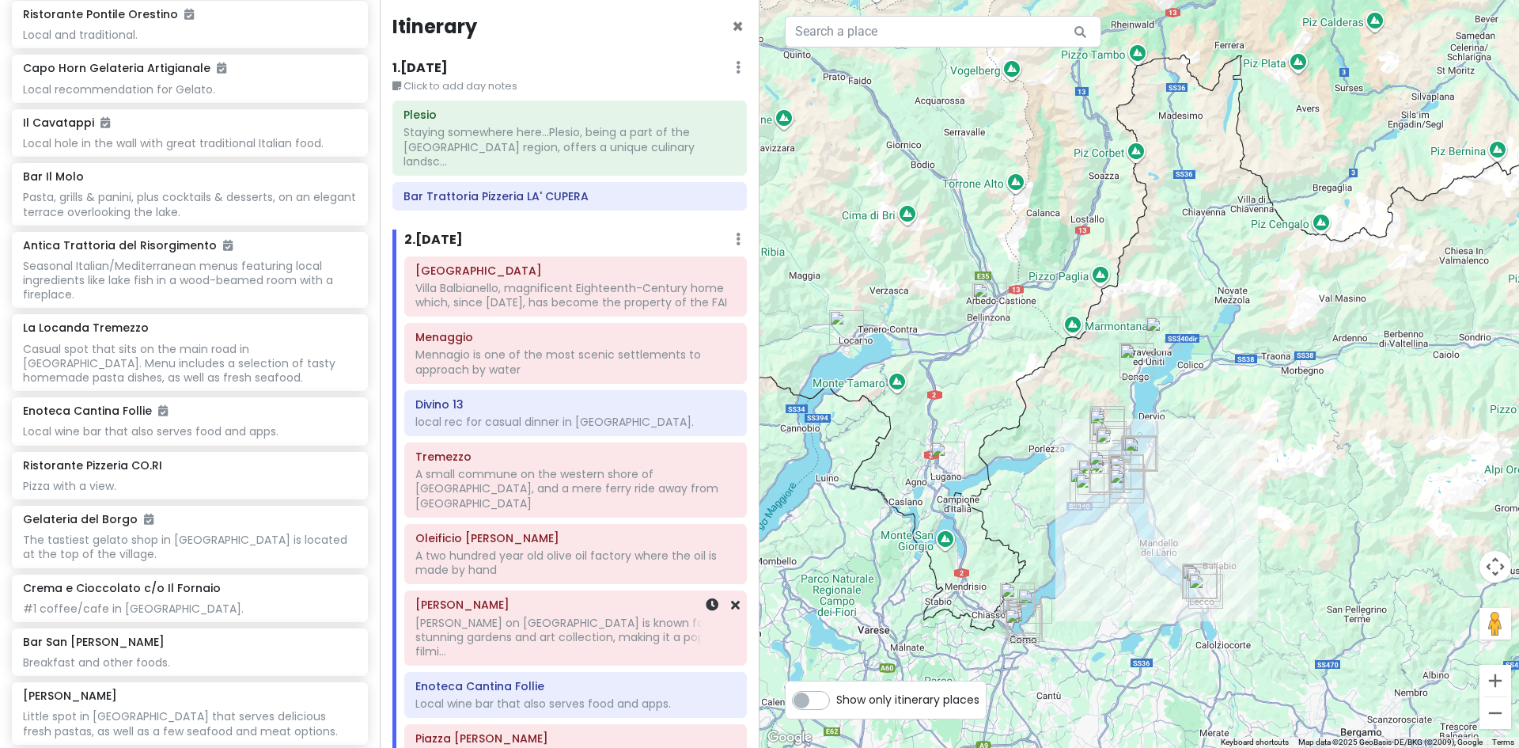
scroll to position [10, 0]
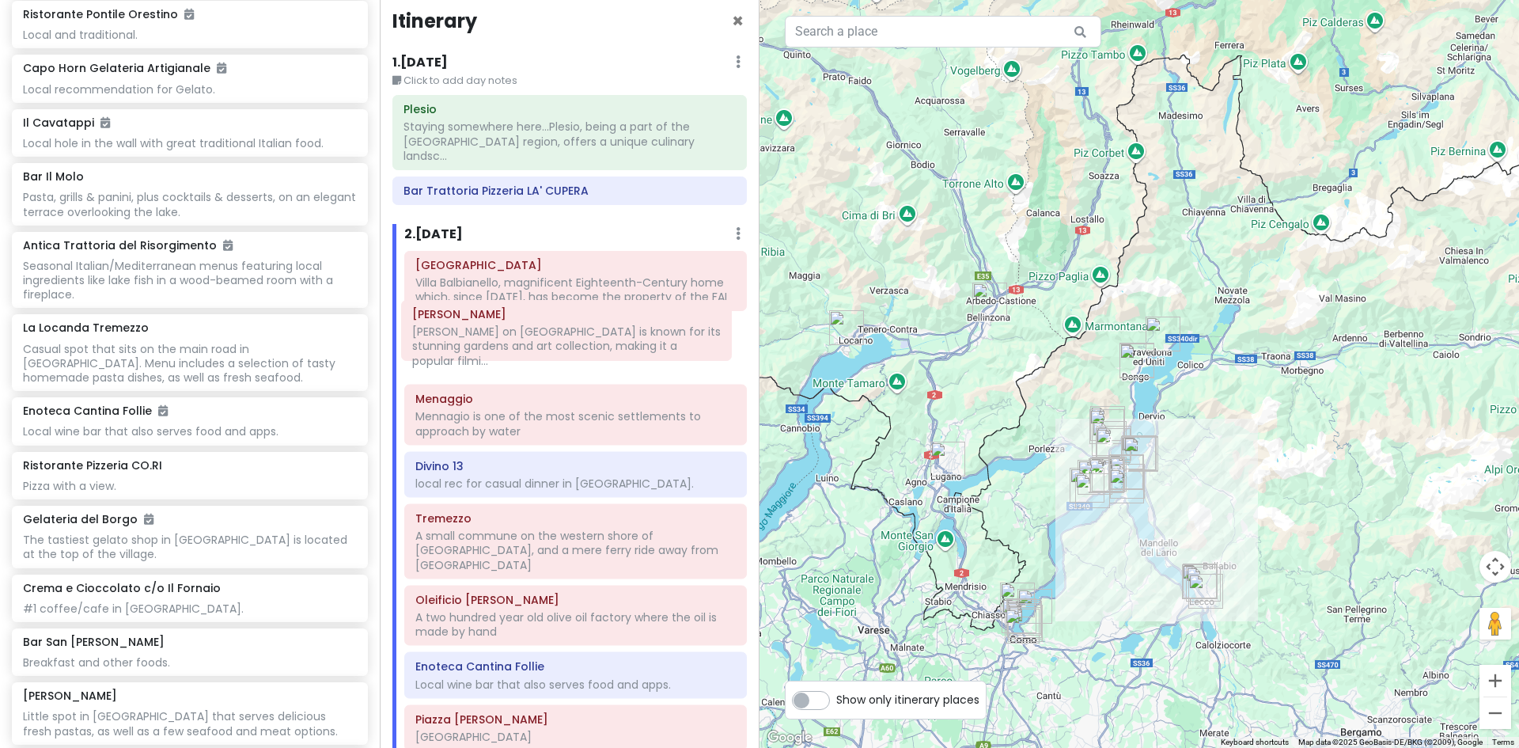
drag, startPoint x: 484, startPoint y: 601, endPoint x: 480, endPoint y: 339, distance: 261.9
click at [480, 339] on div "Villa del Balbianello Villa Balbianello, magnificent Eighteenth-Century home wh…" at bounding box center [575, 597] width 366 height 692
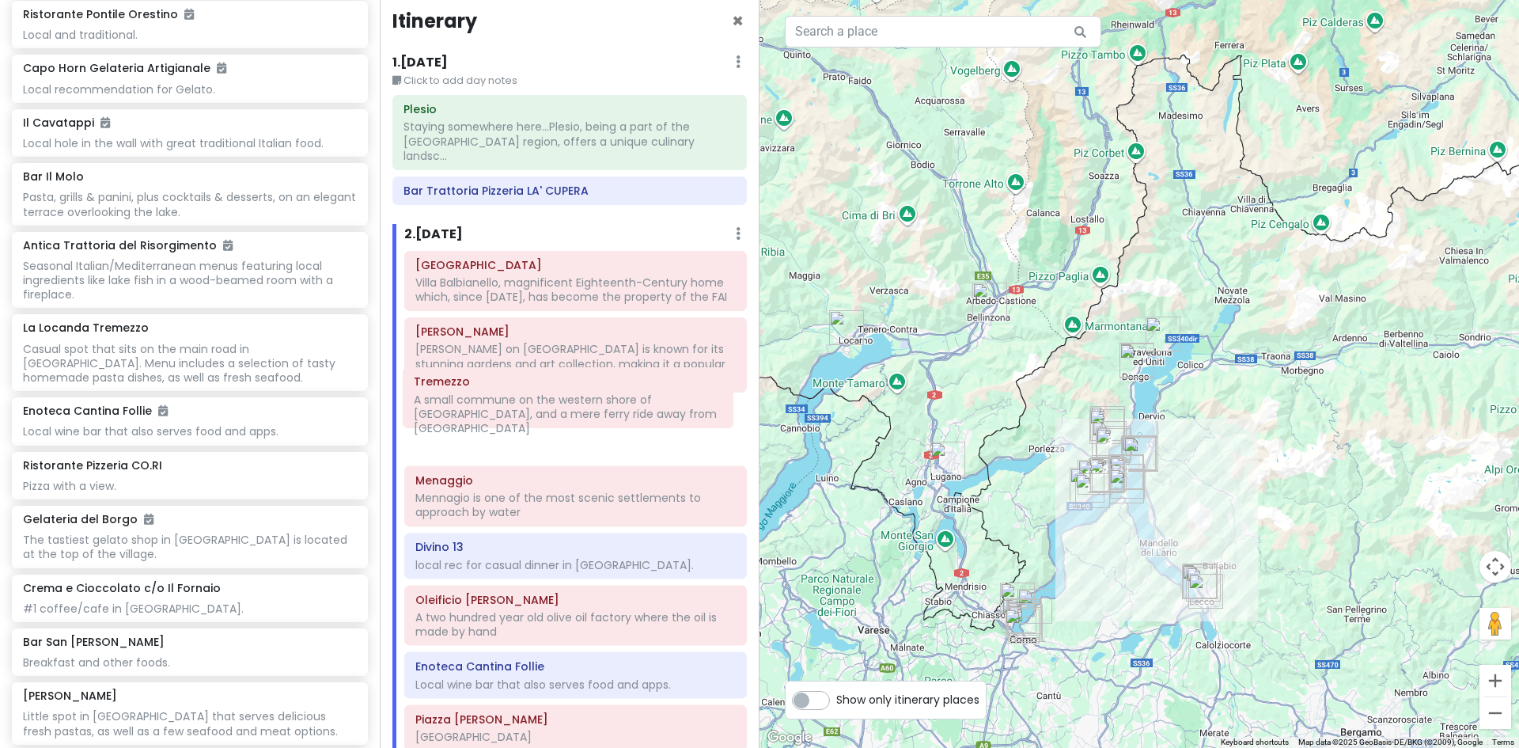
drag, startPoint x: 505, startPoint y: 533, endPoint x: 503, endPoint y: 411, distance: 121.9
click at [503, 411] on div "Villa del Balbianello Villa Balbianello, magnificent Eighteenth-Century home wh…" at bounding box center [575, 597] width 366 height 692
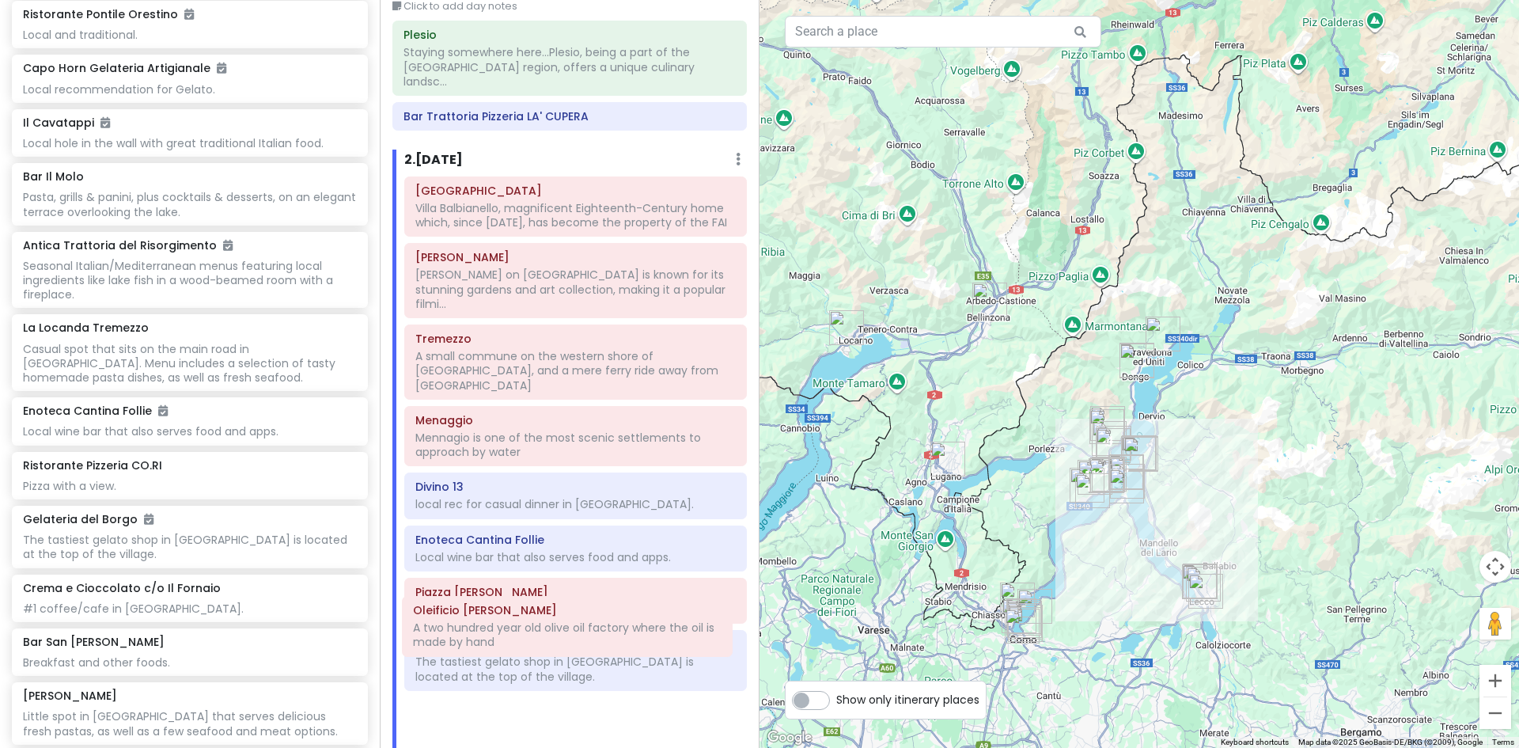
scroll to position [127, 0]
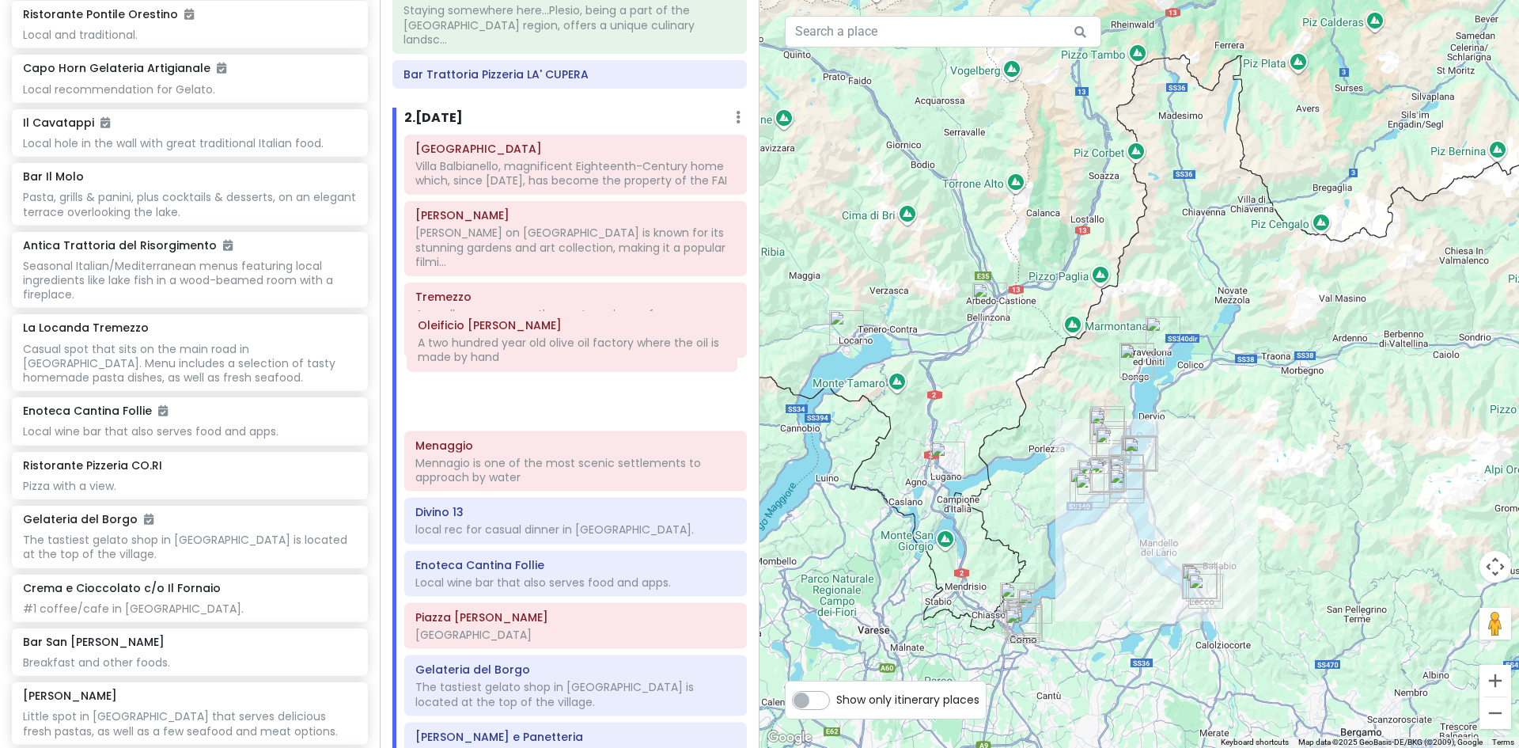
drag, startPoint x: 499, startPoint y: 596, endPoint x: 499, endPoint y: 351, distance: 244.5
click at [499, 351] on div "Villa del Balbianello Villa Balbianello, magnificent Eighteenth-Century home wh…" at bounding box center [575, 488] width 366 height 707
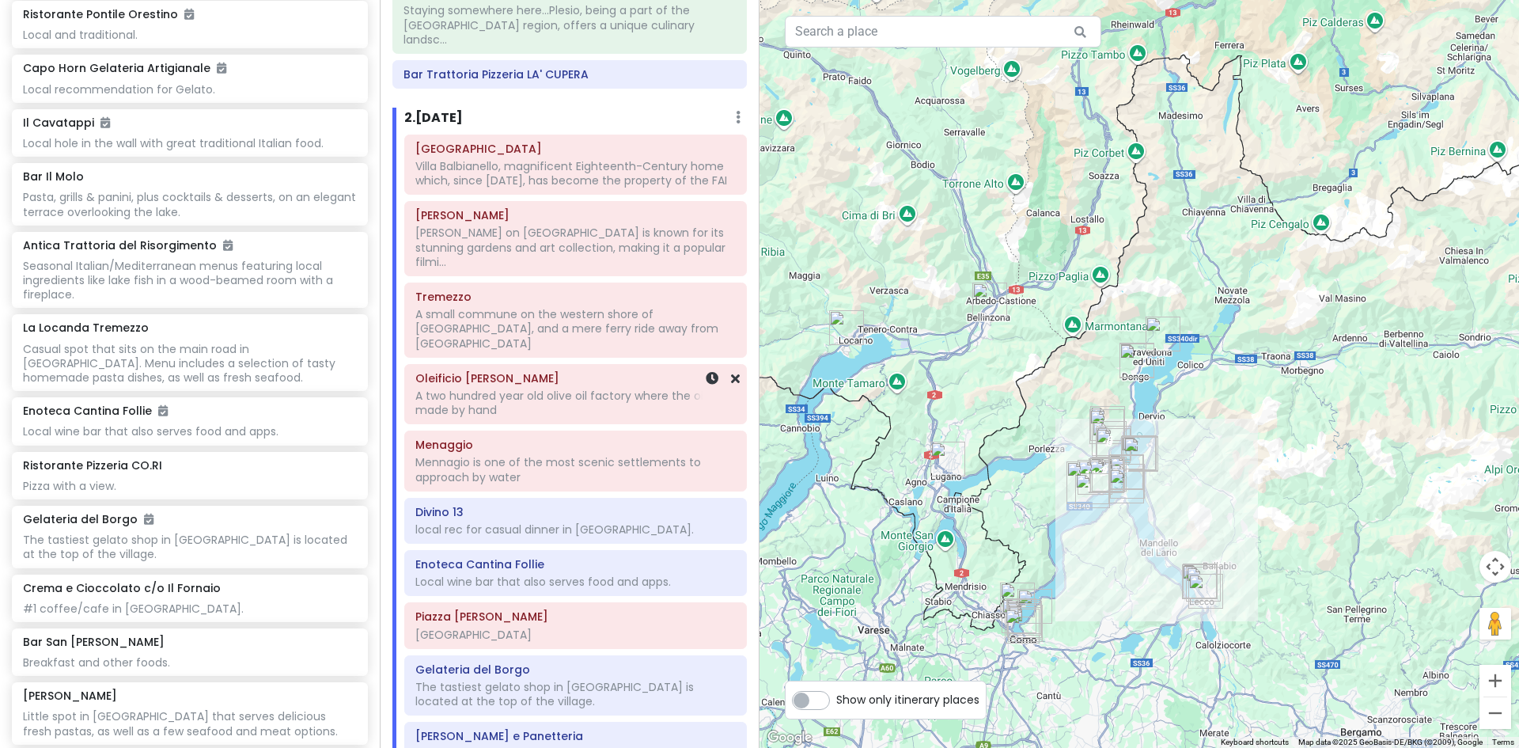
click at [561, 188] on div "A two hundred year old olive oil factory where the oil is made by hand" at bounding box center [575, 173] width 320 height 28
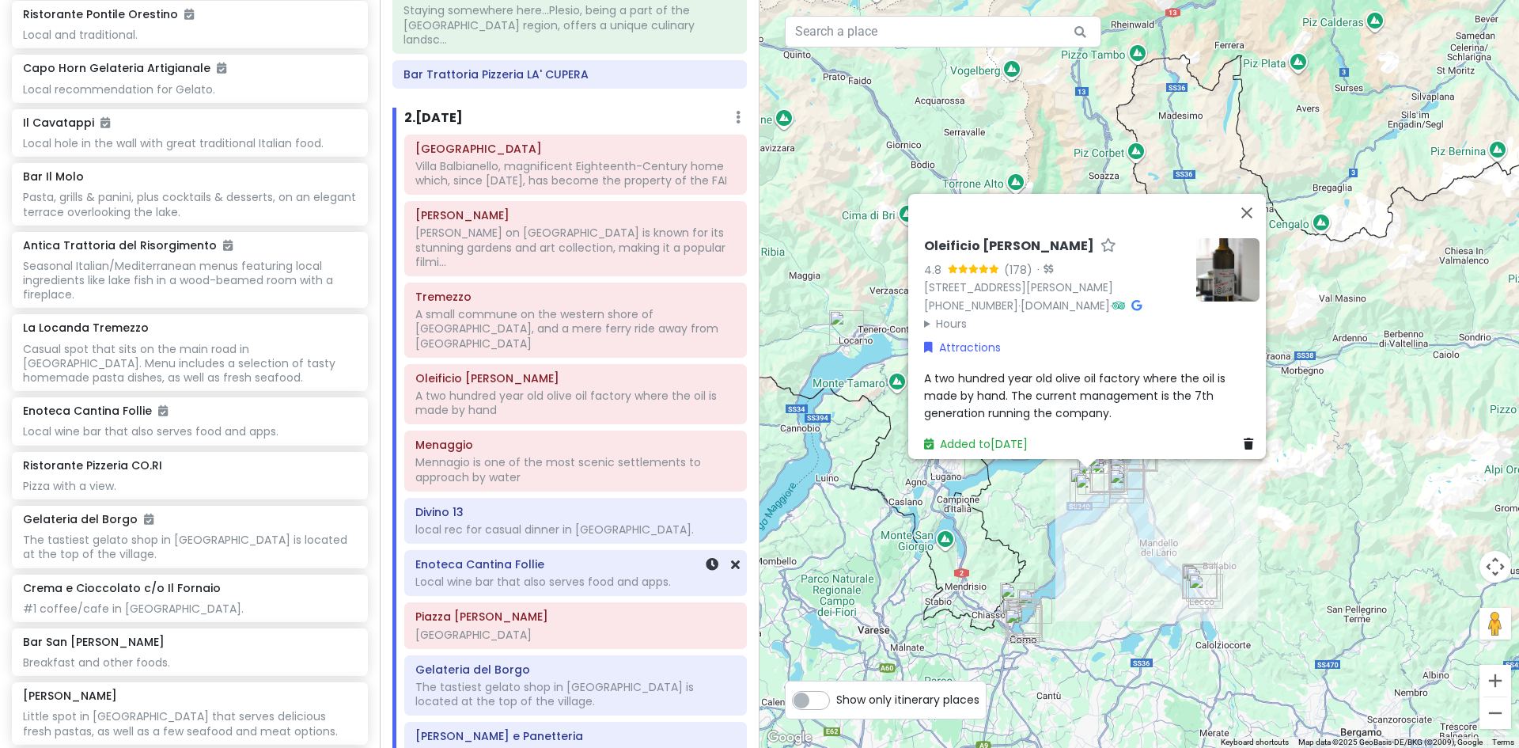
click at [533, 536] on div "Local wine bar that also serves food and apps." at bounding box center [575, 529] width 320 height 14
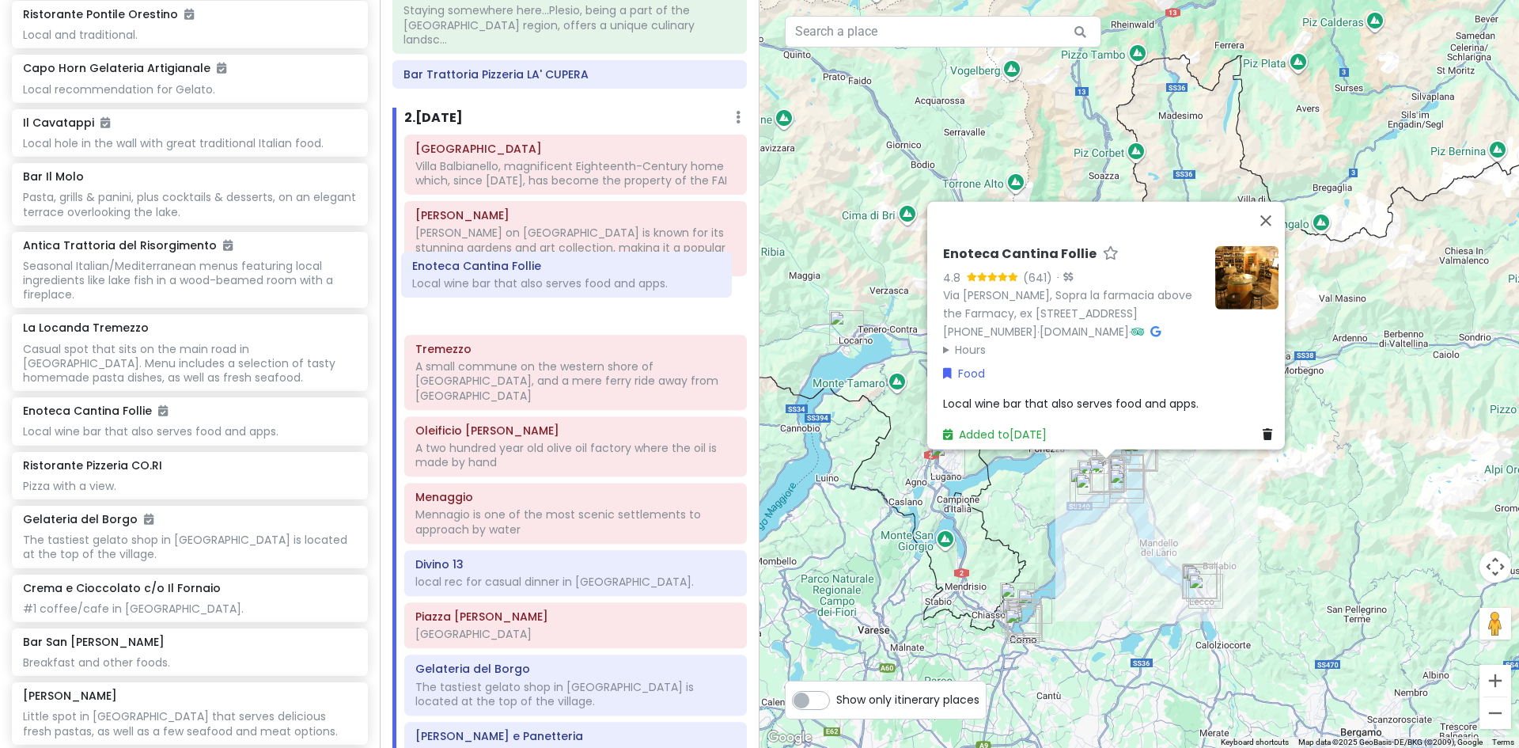
drag, startPoint x: 548, startPoint y: 540, endPoint x: 545, endPoint y: 284, distance: 255.6
click at [545, 284] on div "Villa del Balbianello Villa Balbianello, magnificent Eighteenth-Century home wh…" at bounding box center [575, 488] width 366 height 707
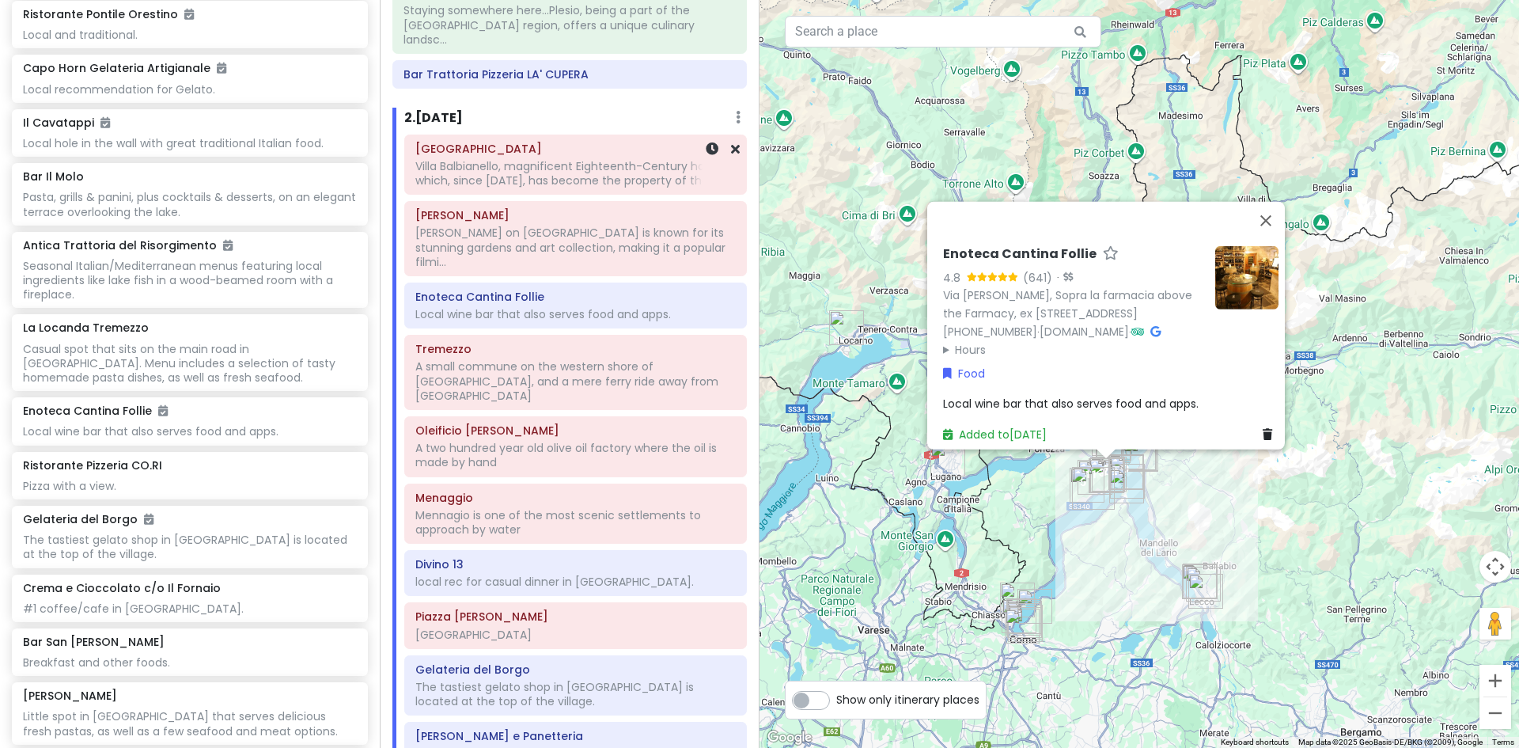
click at [643, 160] on div "Villa Balbianello, magnificent Eighteenth-Century home which, since [DATE], has…" at bounding box center [575, 173] width 320 height 28
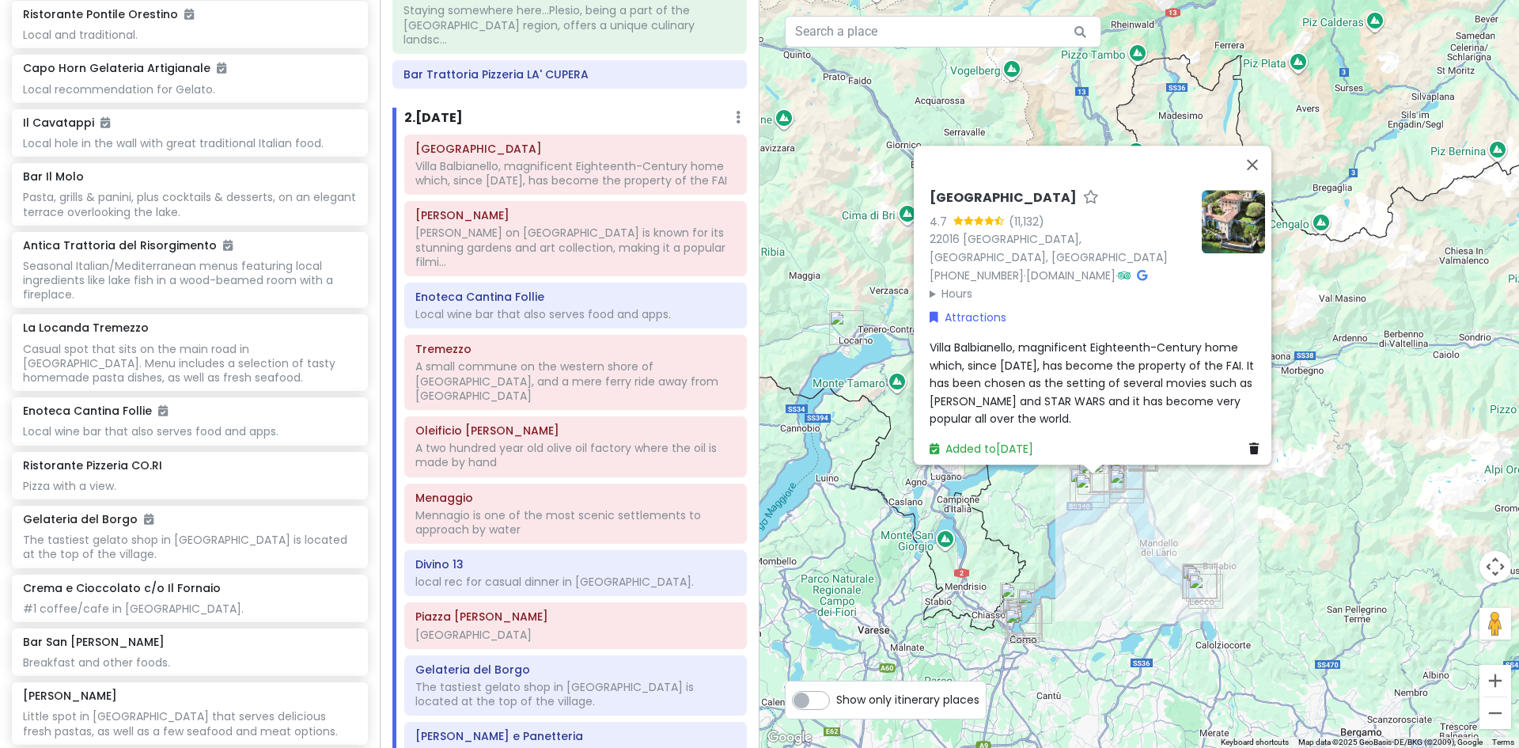
click at [1027, 406] on div "Villa Balbianello, magnificent Eighteenth-Century home which, since 1988, has b…" at bounding box center [1098, 383] width 336 height 89
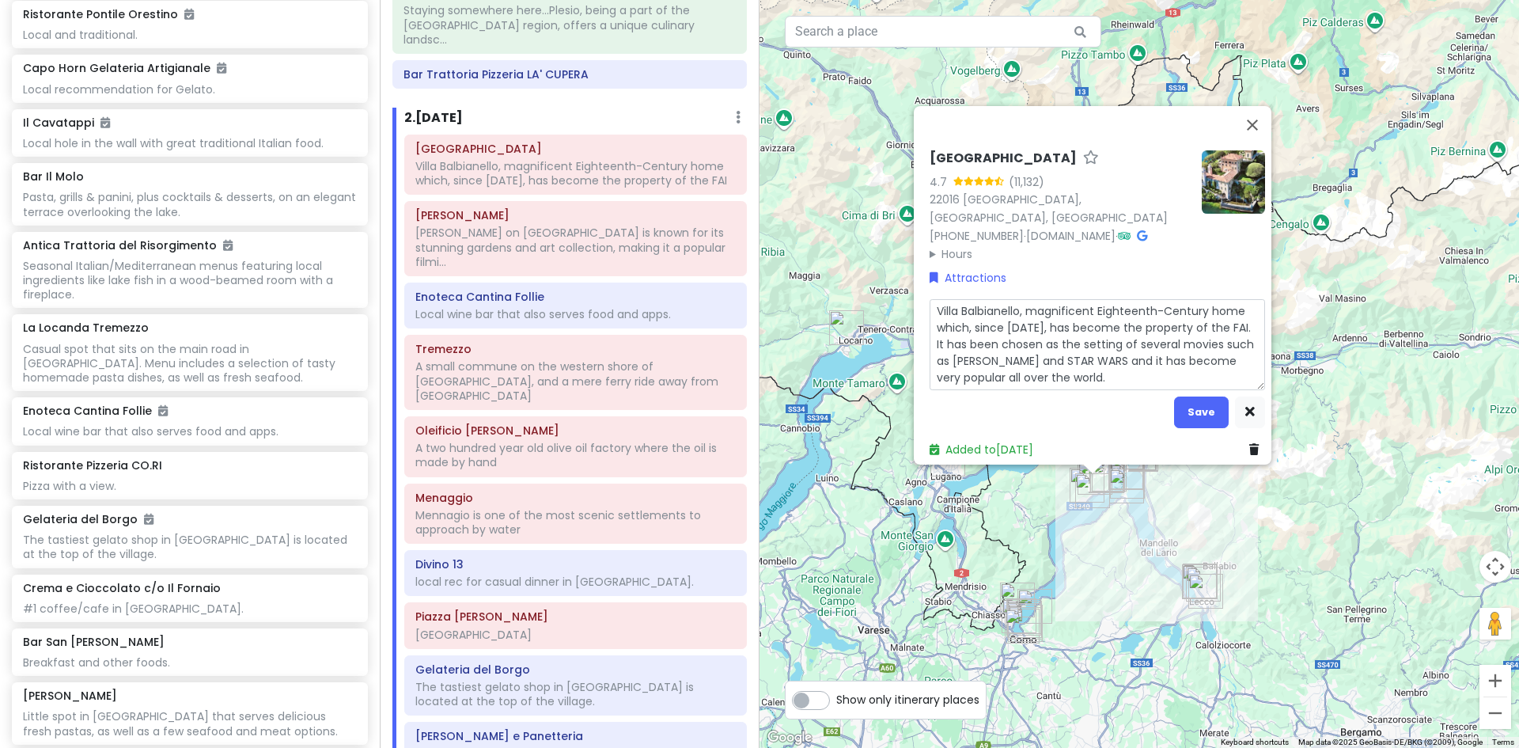
click at [1094, 366] on textarea "Villa Balbianello, magnificent Eighteenth-Century home which, since 1988, has b…" at bounding box center [1098, 344] width 336 height 91
type textarea "x"
type textarea "Villa Balbianello, magnificent Eighteenth-Century home which, since 1988, has b…"
type textarea "x"
type textarea "Villa Balbianello, magnificent Eighteenth-Century home which, since 1988, has b…"
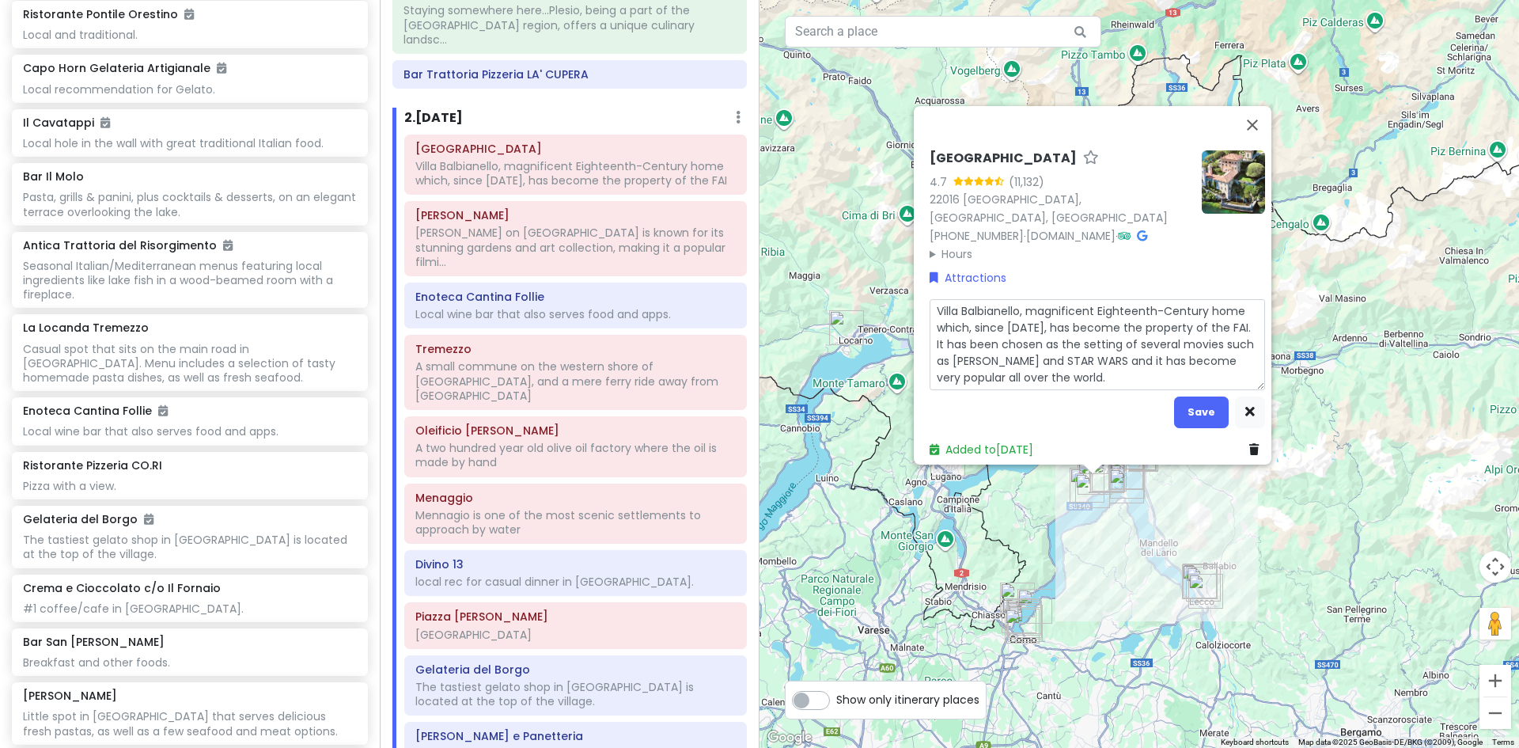
type textarea "x"
type textarea "Villa Balbianello, magnificent Eighteenth-Century home which, since 1988, has b…"
type textarea "x"
type textarea "Villa Balbianello, magnificent Eighteenth-Century home which, since 1988, has b…"
type textarea "x"
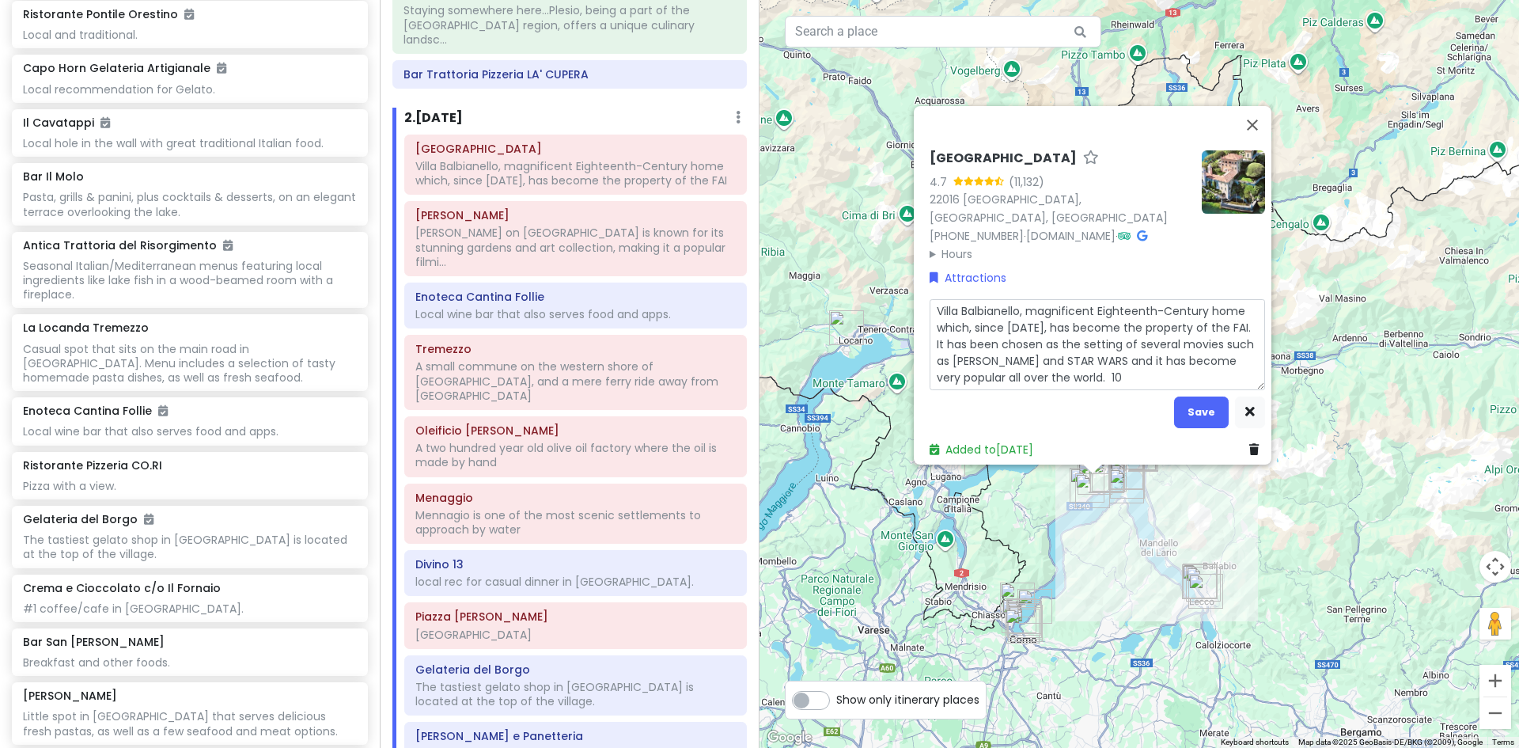
type textarea "Villa Balbianello, magnificent Eighteenth-Century home which, since 1988, has b…"
type textarea "x"
type textarea "Villa Balbianello, magnificent Eighteenth-Century home which, since 1988, has b…"
type textarea "x"
type textarea "Villa Balbianello, magnificent Eighteenth-Century home which, since 1988, has b…"
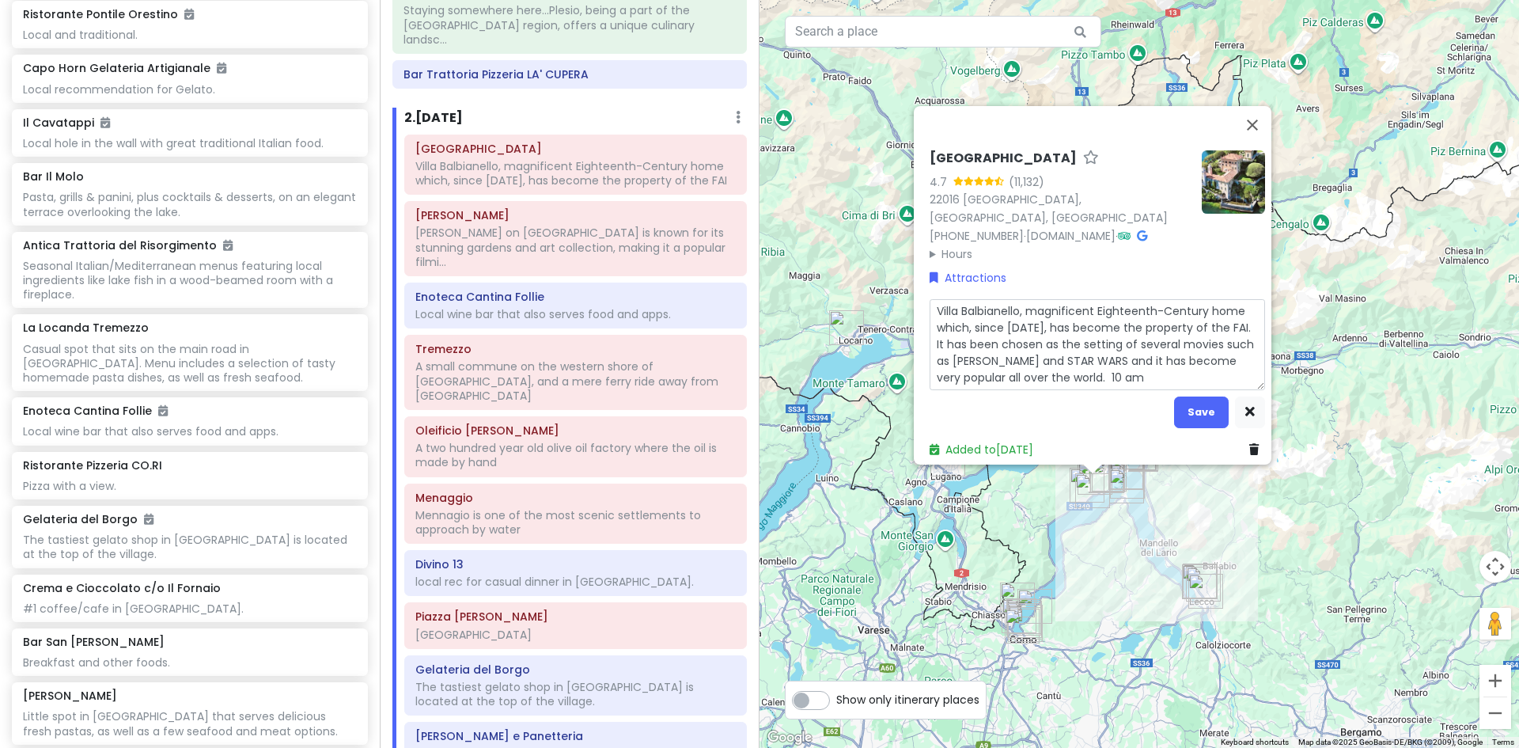
type textarea "x"
type textarea "Villa Balbianello, magnificent Eighteenth-Century home which, since 1988, has b…"
type textarea "x"
type textarea "Villa Balbianello, magnificent Eighteenth-Century home which, since 1988, has b…"
type textarea "x"
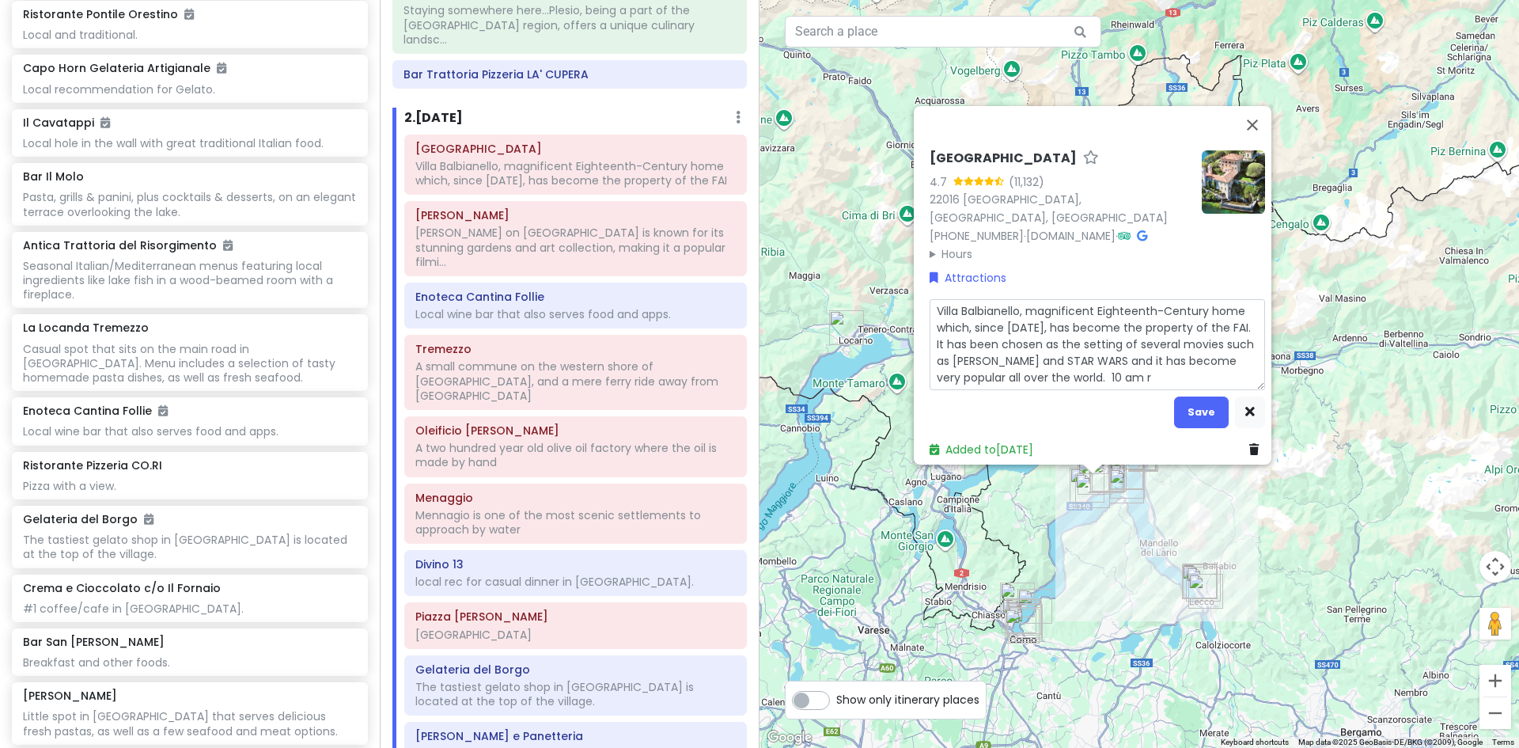
type textarea "Villa Balbianello, magnificent Eighteenth-Century home which, since 1988, has b…"
type textarea "x"
type textarea "Villa Balbianello, magnificent Eighteenth-Century home which, since 1988, has b…"
type textarea "x"
type textarea "Villa Balbianello, magnificent Eighteenth-Century home which, since 1988, has b…"
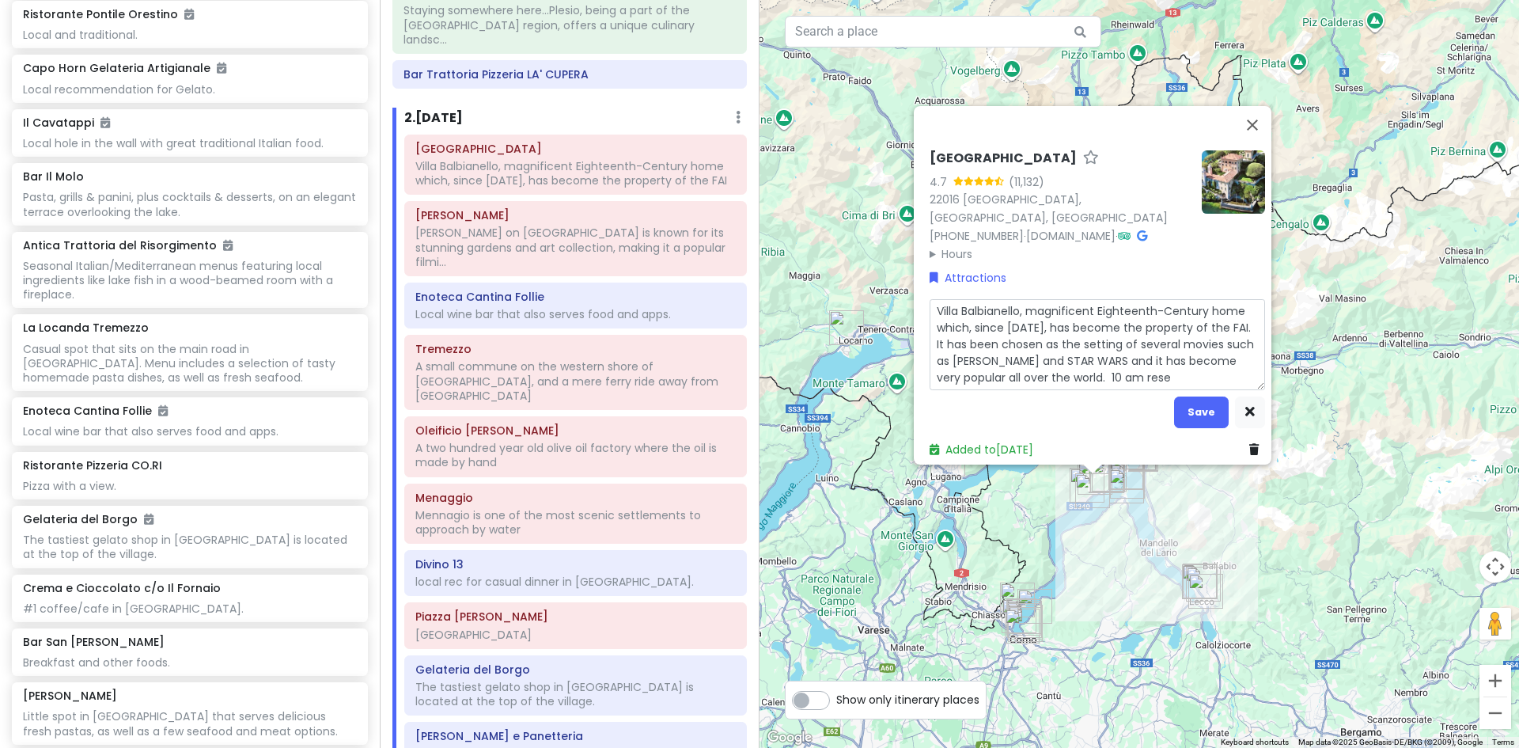
type textarea "x"
type textarea "Villa Balbianello, magnificent Eighteenth-Century home which, since 1988, has b…"
type textarea "x"
type textarea "Villa Balbianello, magnificent Eighteenth-Century home which, since 1988, has b…"
type textarea "x"
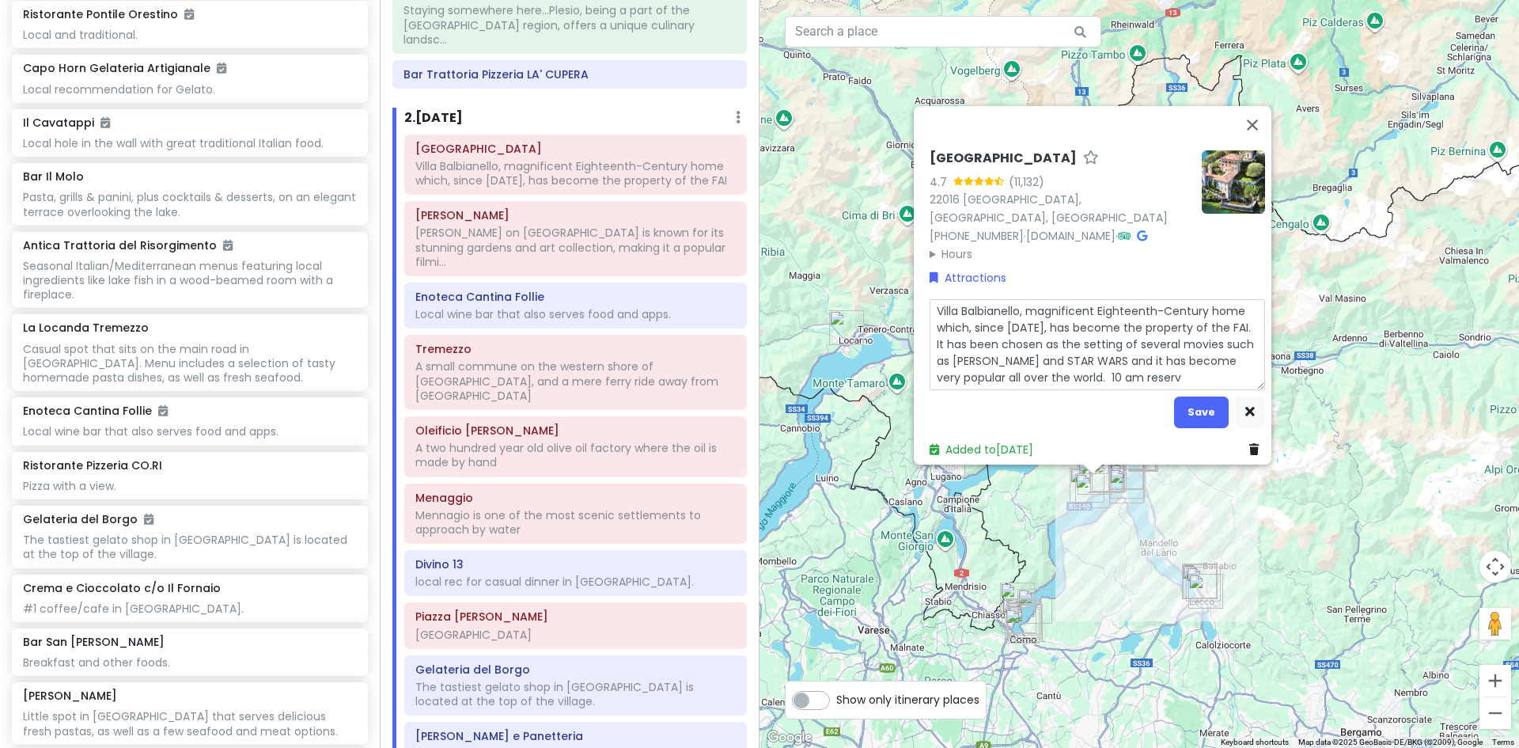
type textarea "Villa Balbianello, magnificent Eighteenth-Century home which, since 1988, has b…"
type textarea "x"
type textarea "Villa Balbianello, magnificent Eighteenth-Century home which, since 1988, has b…"
type textarea "x"
type textarea "Villa Balbianello, magnificent Eighteenth-Century home which, since 1988, has b…"
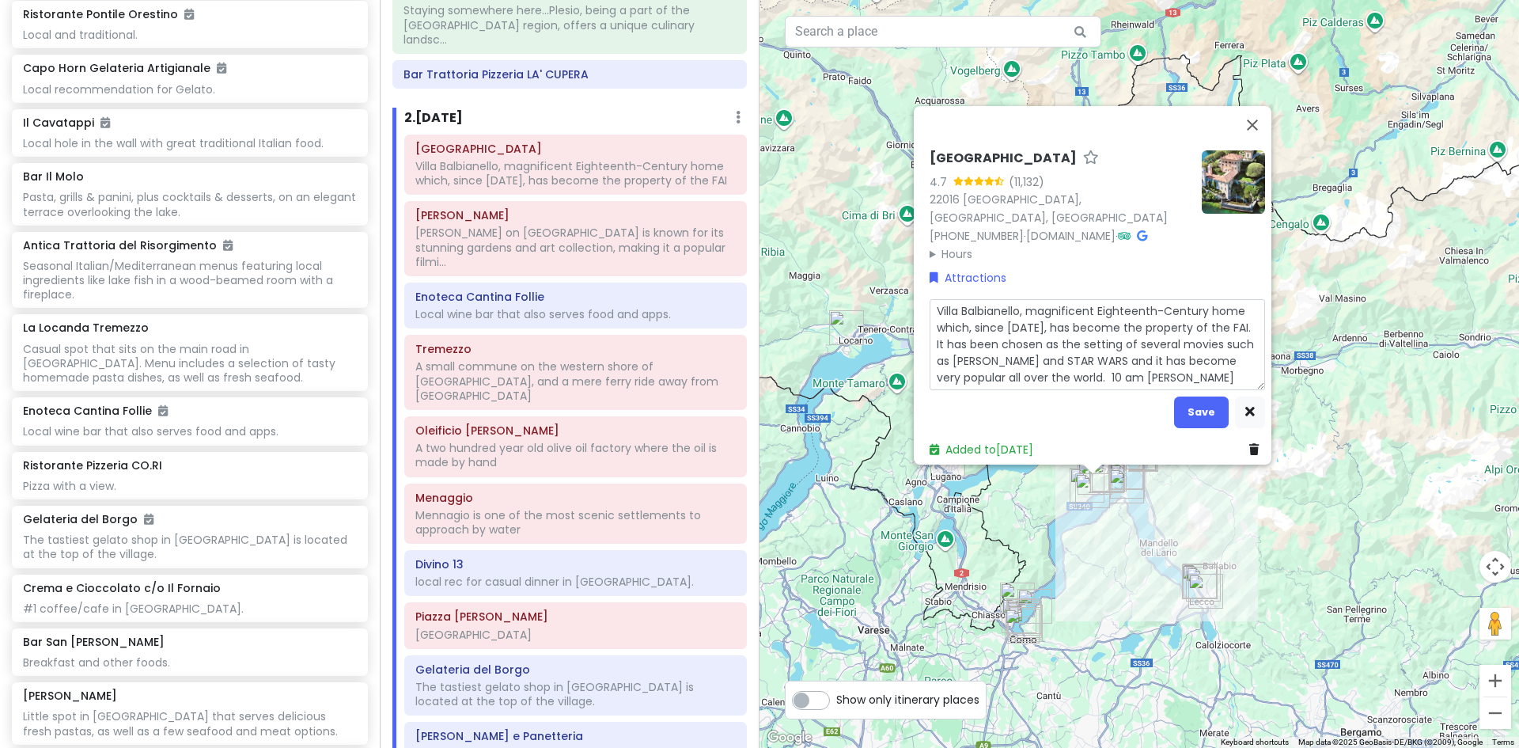
type textarea "x"
type textarea "Villa Balbianello, magnificent Eighteenth-Century home which, since 1988, has b…"
type textarea "x"
type textarea "Villa Balbianello, magnificent Eighteenth-Century home which, since 1988, has b…"
type textarea "x"
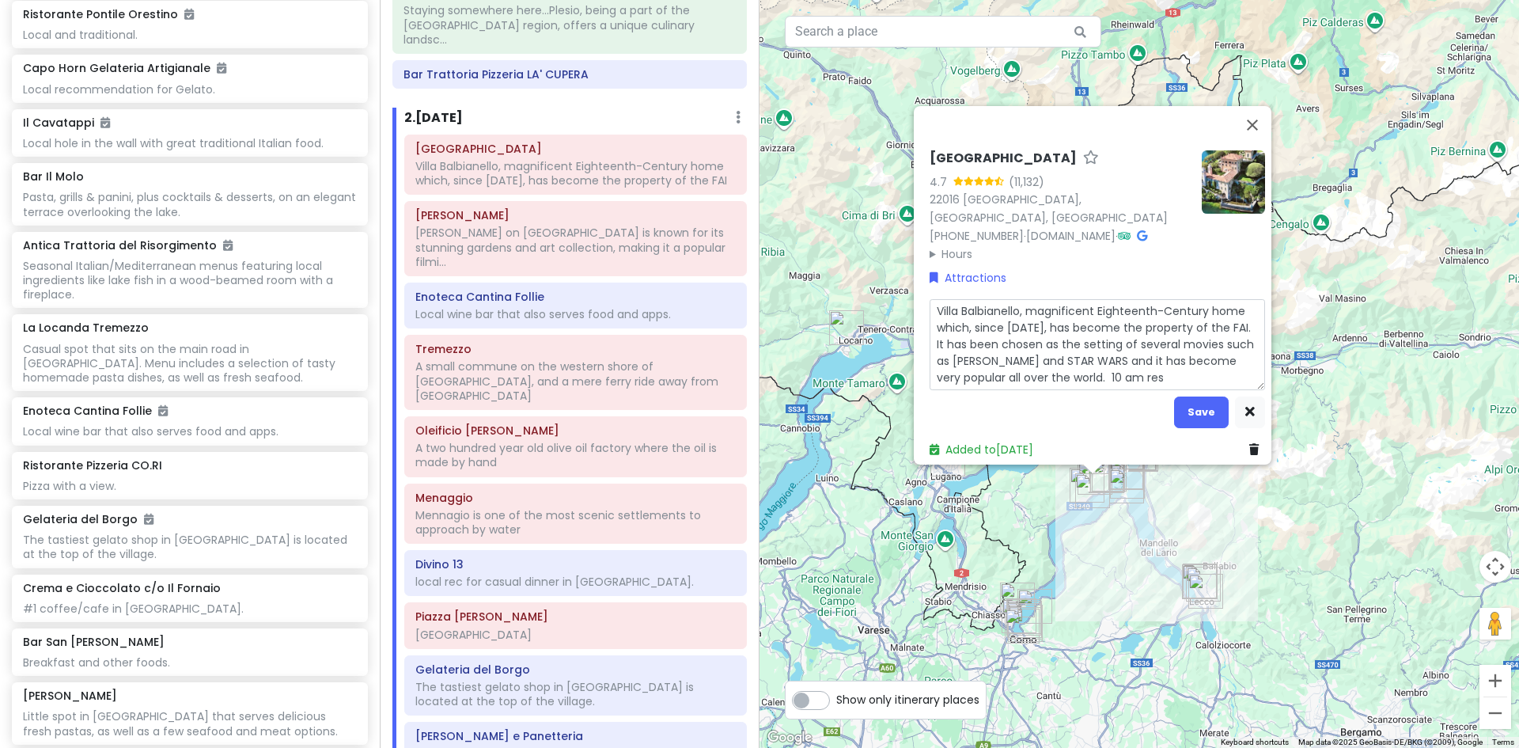
type textarea "Villa Balbianello, magnificent Eighteenth-Century home which, since 1988, has b…"
type textarea "x"
type textarea "Villa Balbianello, magnificent Eighteenth-Century home which, since 1988, has b…"
type textarea "x"
type textarea "Villa Balbianello, magnificent Eighteenth-Century home which, since 1988, has b…"
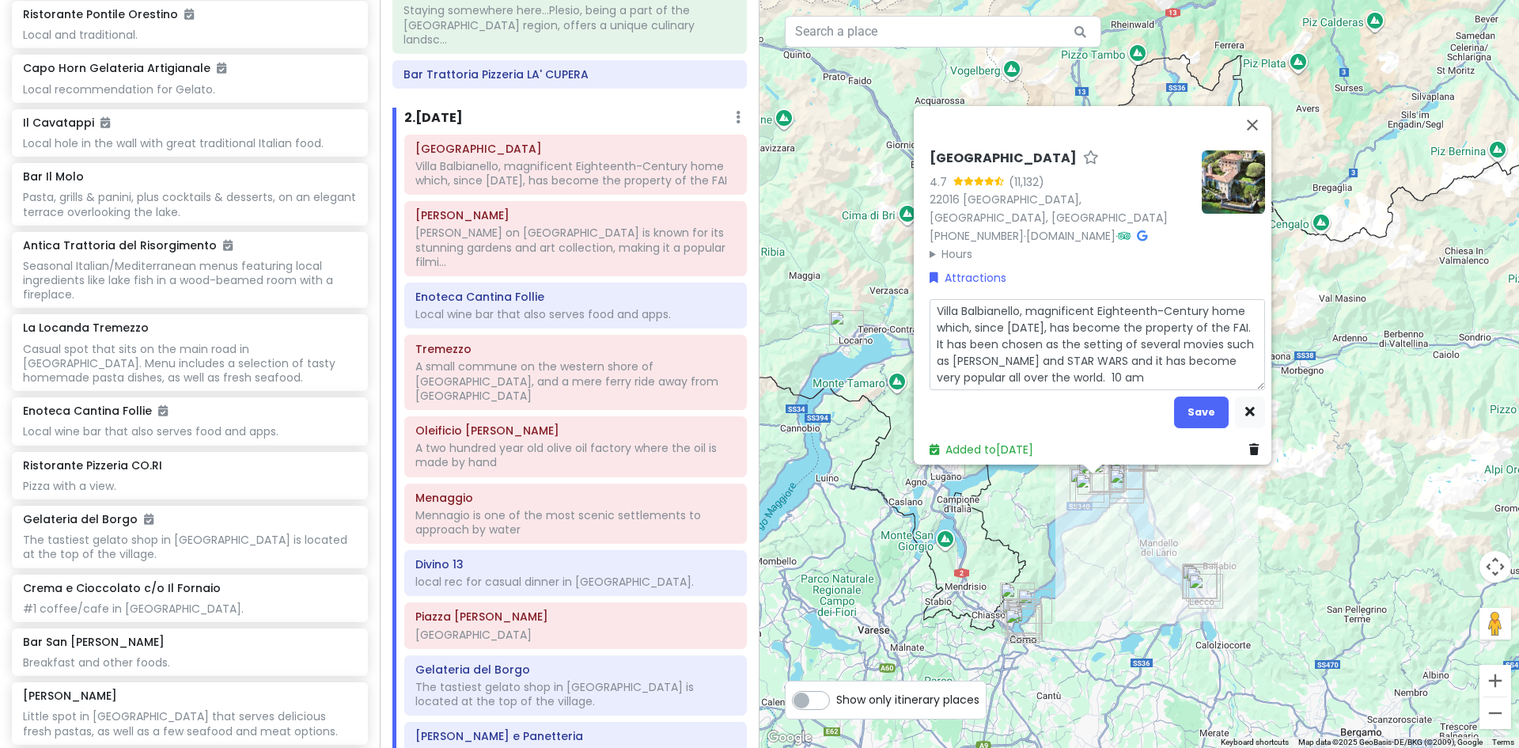
type textarea "x"
type textarea "Villa Balbianello, magnificent Eighteenth-Century home which, since 1988, has b…"
type textarea "x"
type textarea "Villa Balbianello, magnificent Eighteenth-Century home which, since 1988, has b…"
type textarea "x"
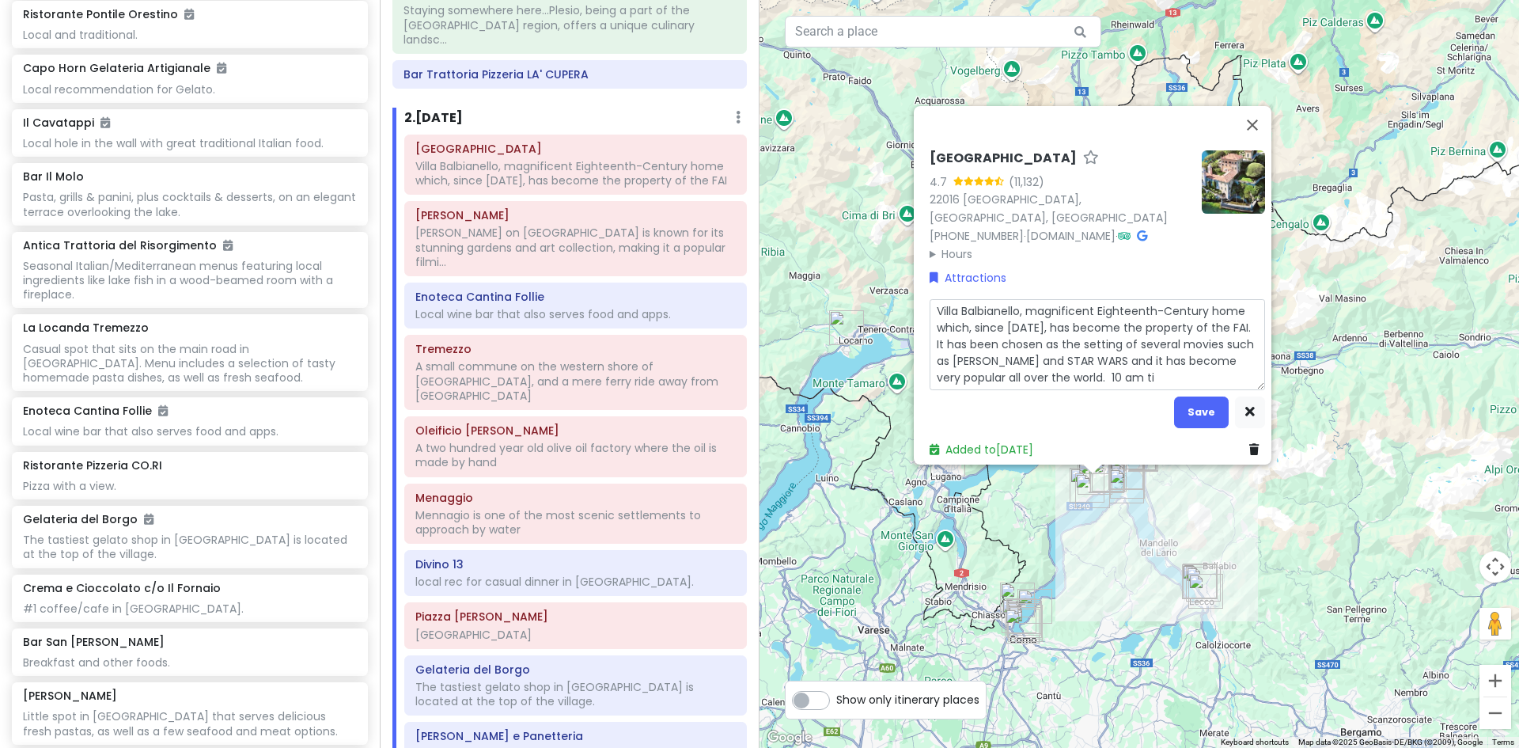
type textarea "Villa Balbianello, magnificent Eighteenth-Century home which, since 1988, has b…"
type textarea "x"
type textarea "Villa Balbianello, magnificent Eighteenth-Century home which, since 1988, has b…"
type textarea "x"
type textarea "Villa Balbianello, magnificent Eighteenth-Century home which, since 1988, has b…"
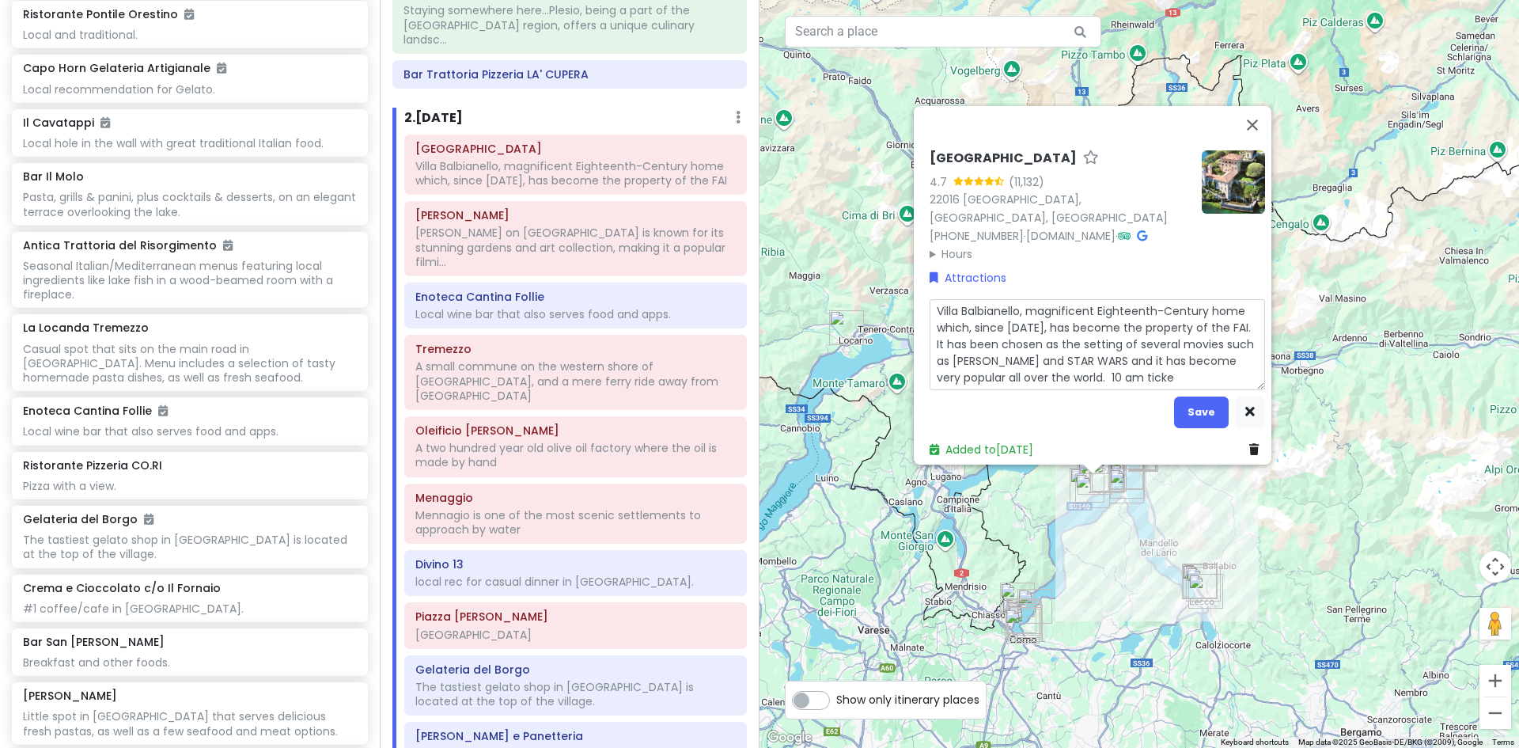
type textarea "x"
type textarea "Villa Balbianello, magnificent Eighteenth-Century home which, since 1988, has b…"
type textarea "x"
type textarea "Villa Balbianello, magnificent Eighteenth-Century home which, since 1988, has b…"
type textarea "x"
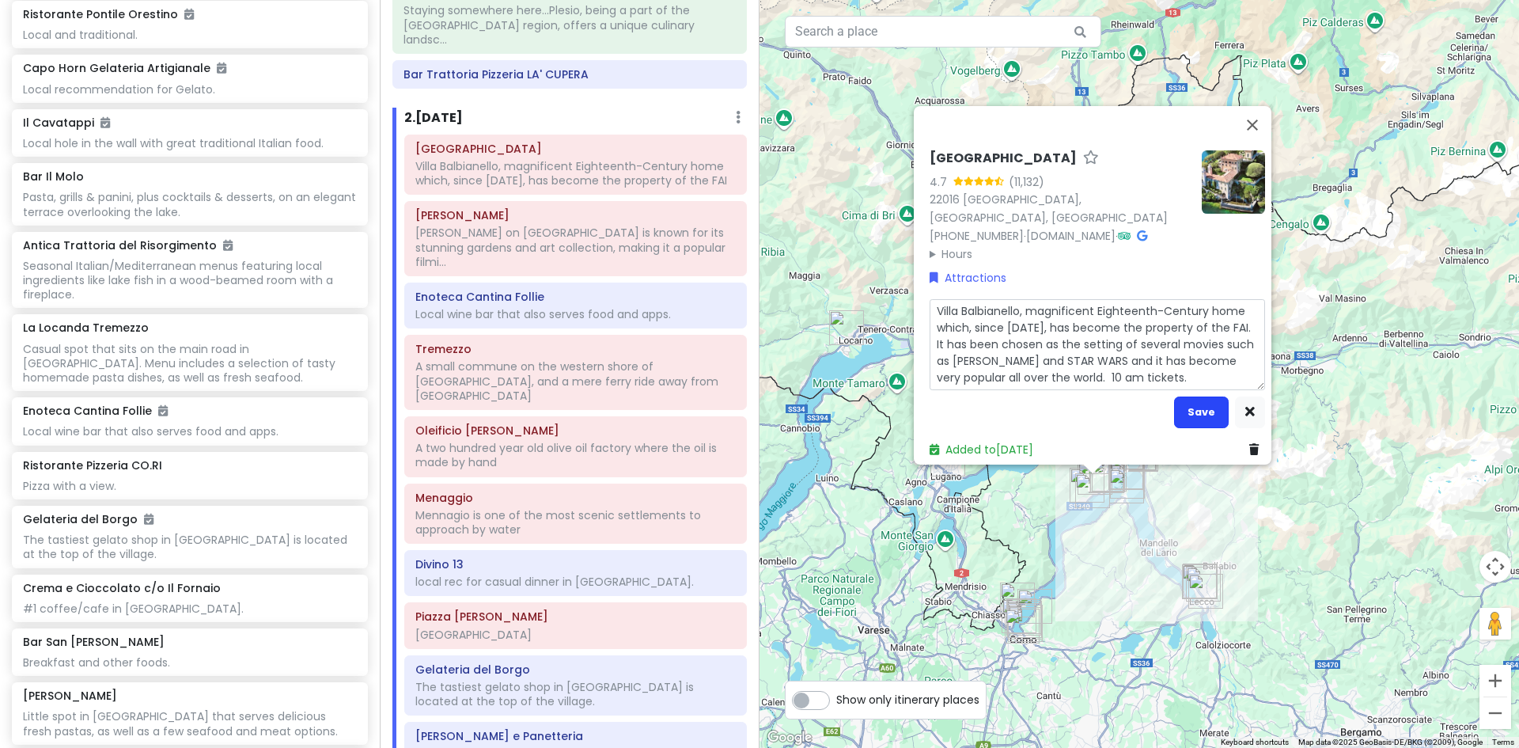
type textarea "Villa Balbianello, magnificent Eighteenth-Century home which, since [DATE], has…"
click at [1207, 406] on button "Save" at bounding box center [1201, 411] width 55 height 31
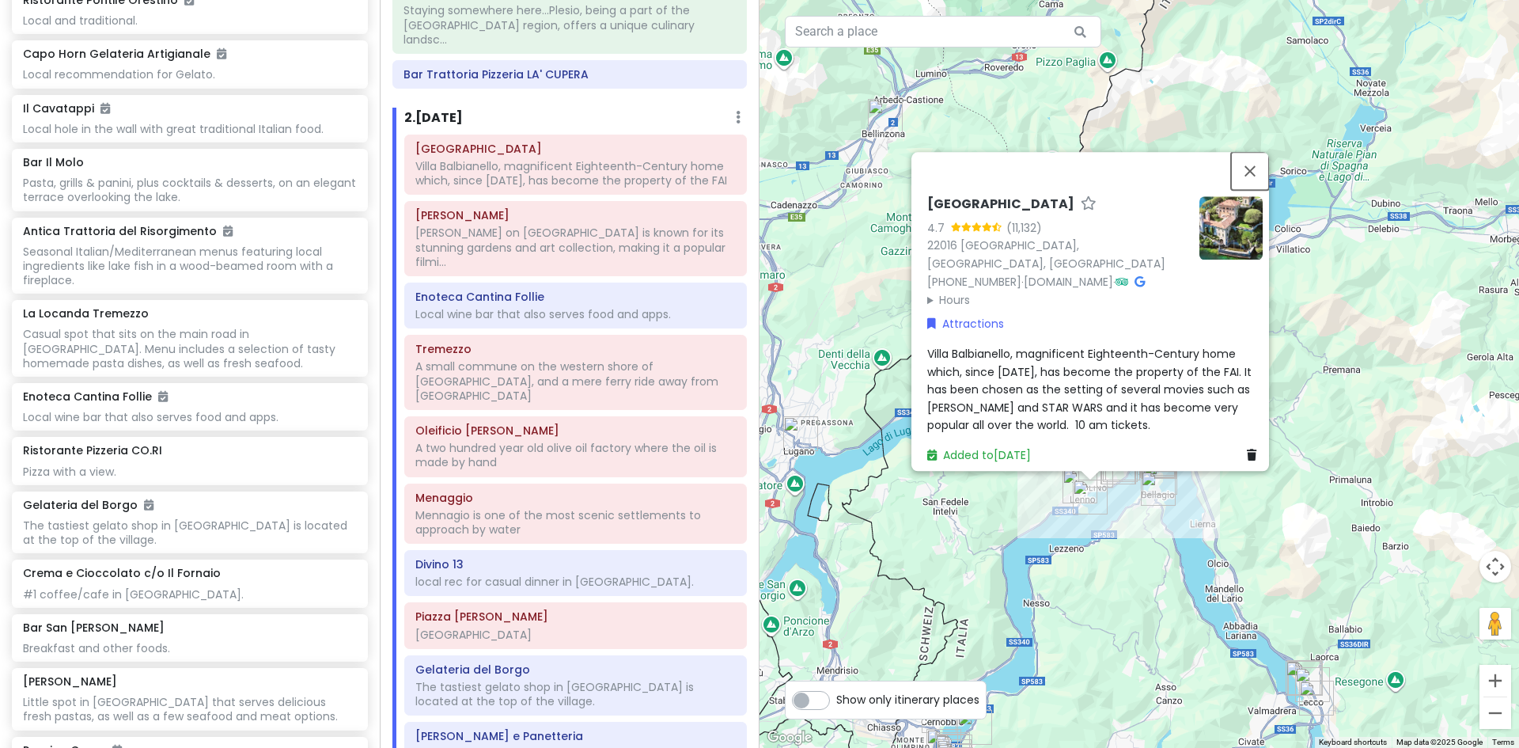
click at [1260, 176] on button "Close" at bounding box center [1250, 171] width 38 height 38
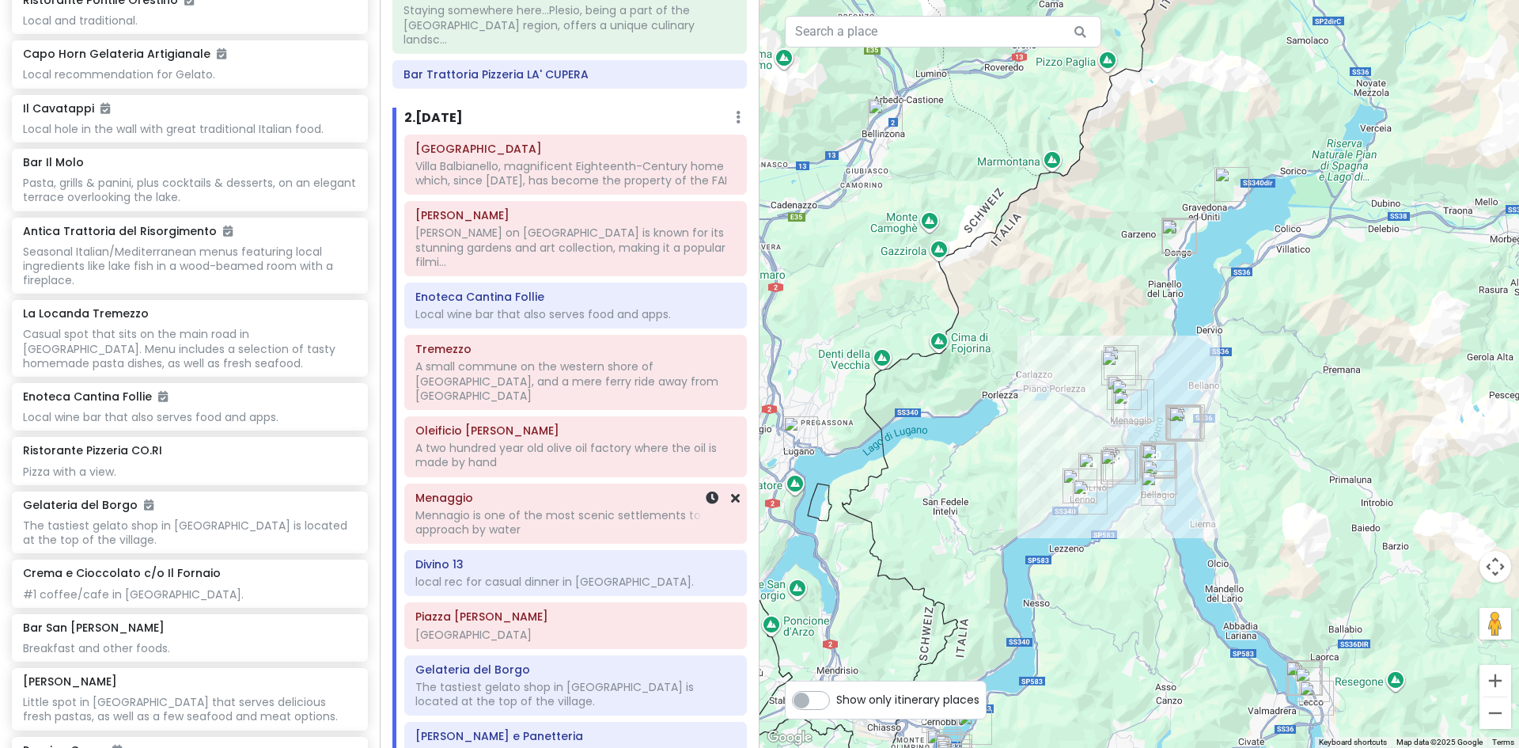
scroll to position [285, 0]
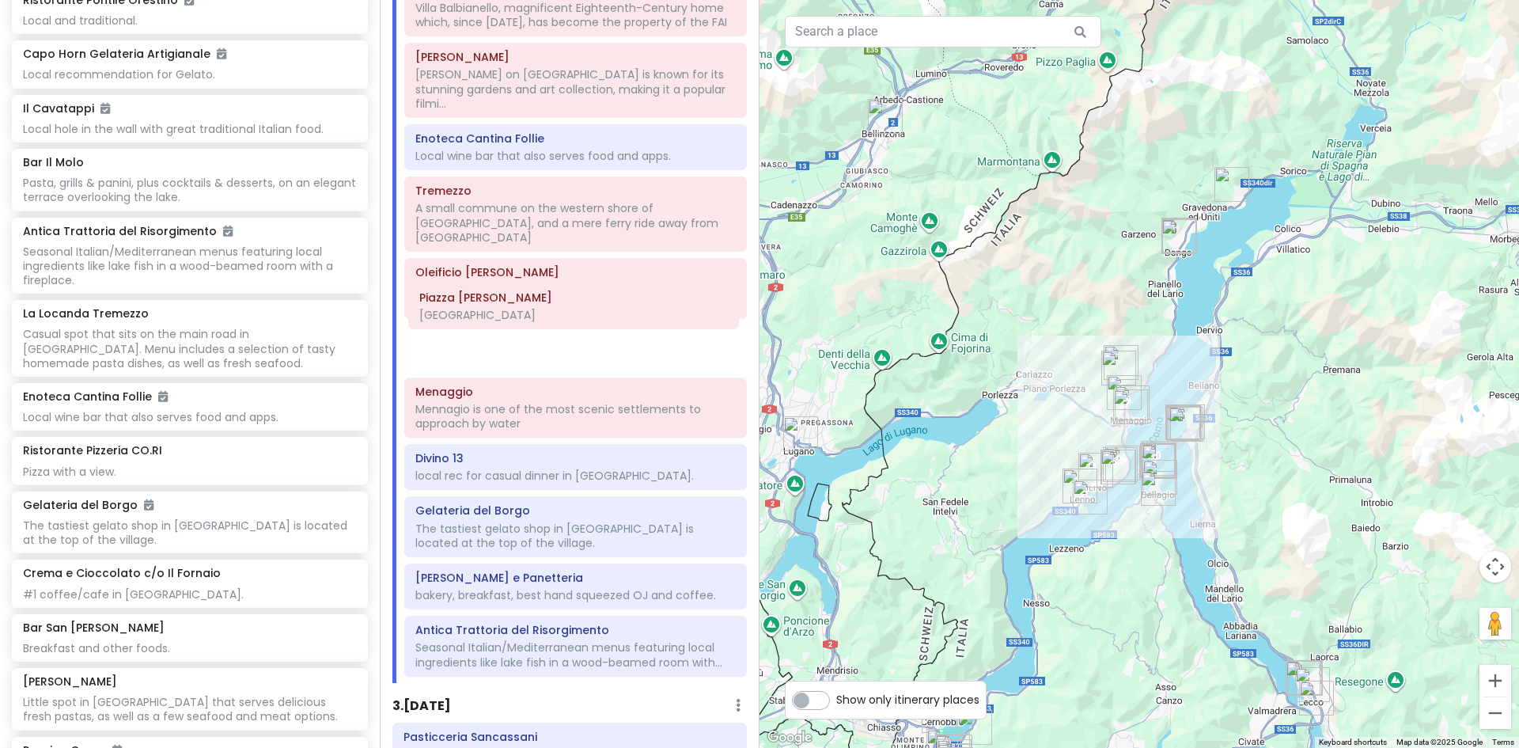
drag, startPoint x: 483, startPoint y: 435, endPoint x: 487, endPoint y: 317, distance: 118.0
click at [487, 317] on div "Villa del Balbianello Villa Balbianello, magnificent Eighteenth-Century home wh…" at bounding box center [575, 329] width 366 height 707
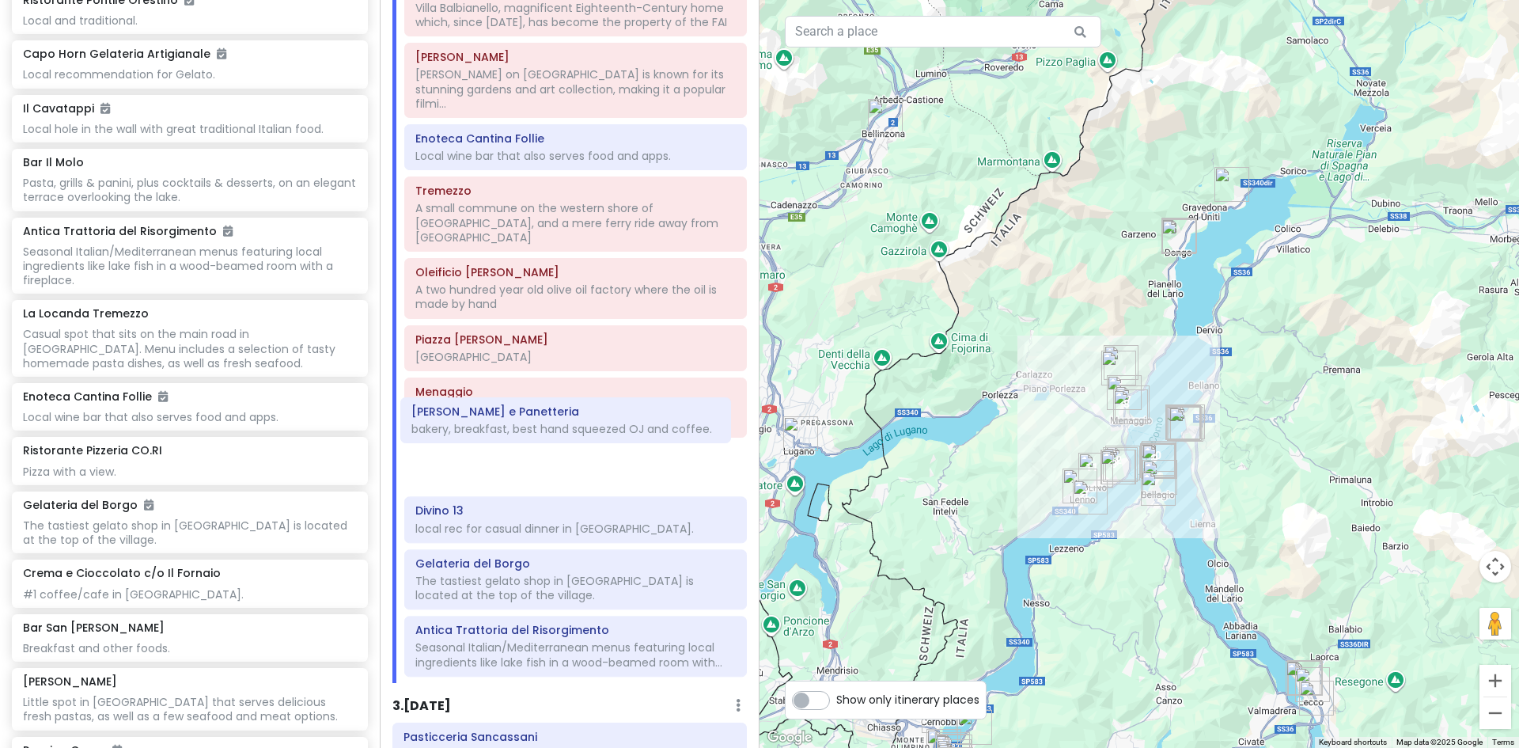
drag, startPoint x: 539, startPoint y: 551, endPoint x: 535, endPoint y: 427, distance: 123.5
click at [535, 427] on div "Villa del Balbianello Villa Balbianello, magnificent Eighteenth-Century home wh…" at bounding box center [575, 329] width 366 height 707
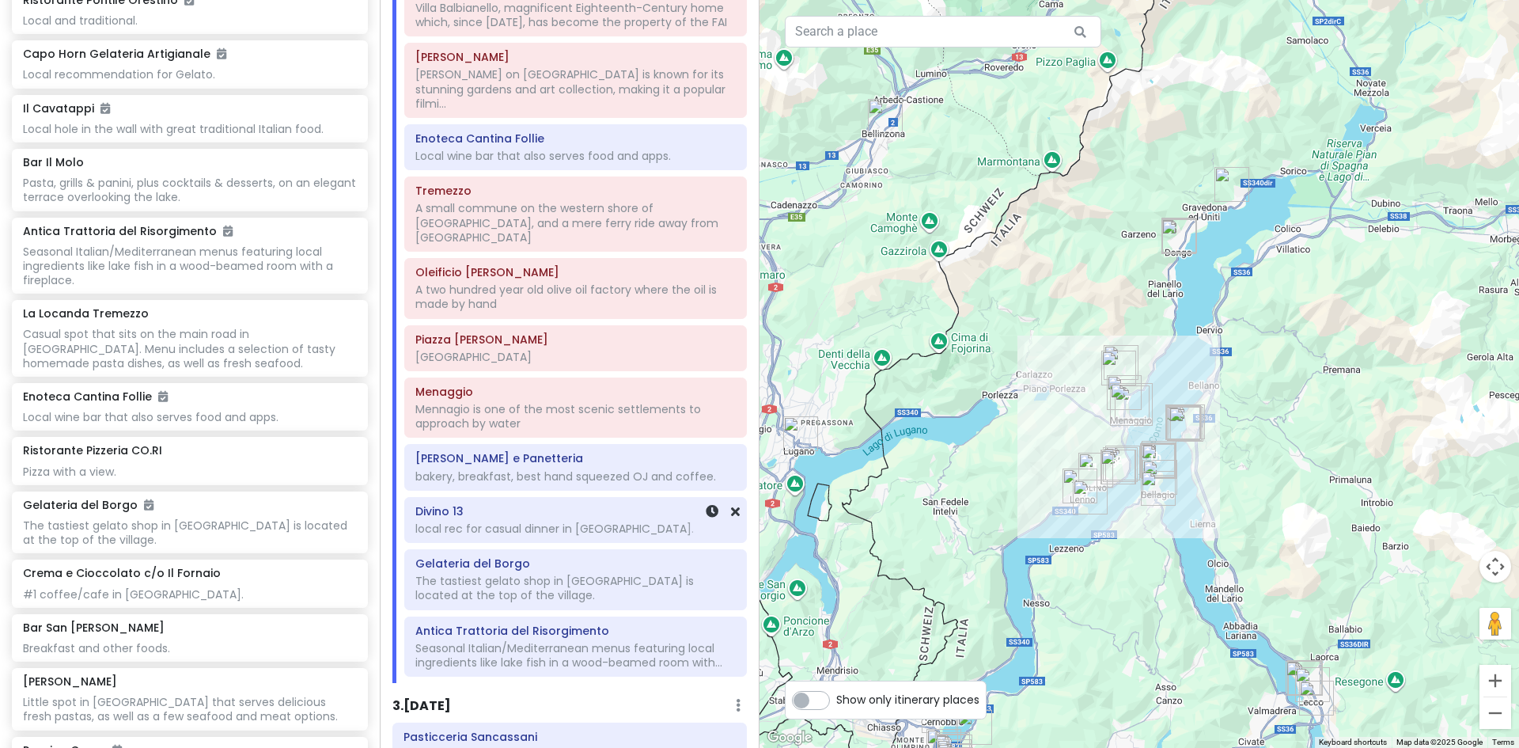
click at [527, 504] on h6 "Divino 13" at bounding box center [575, 511] width 320 height 14
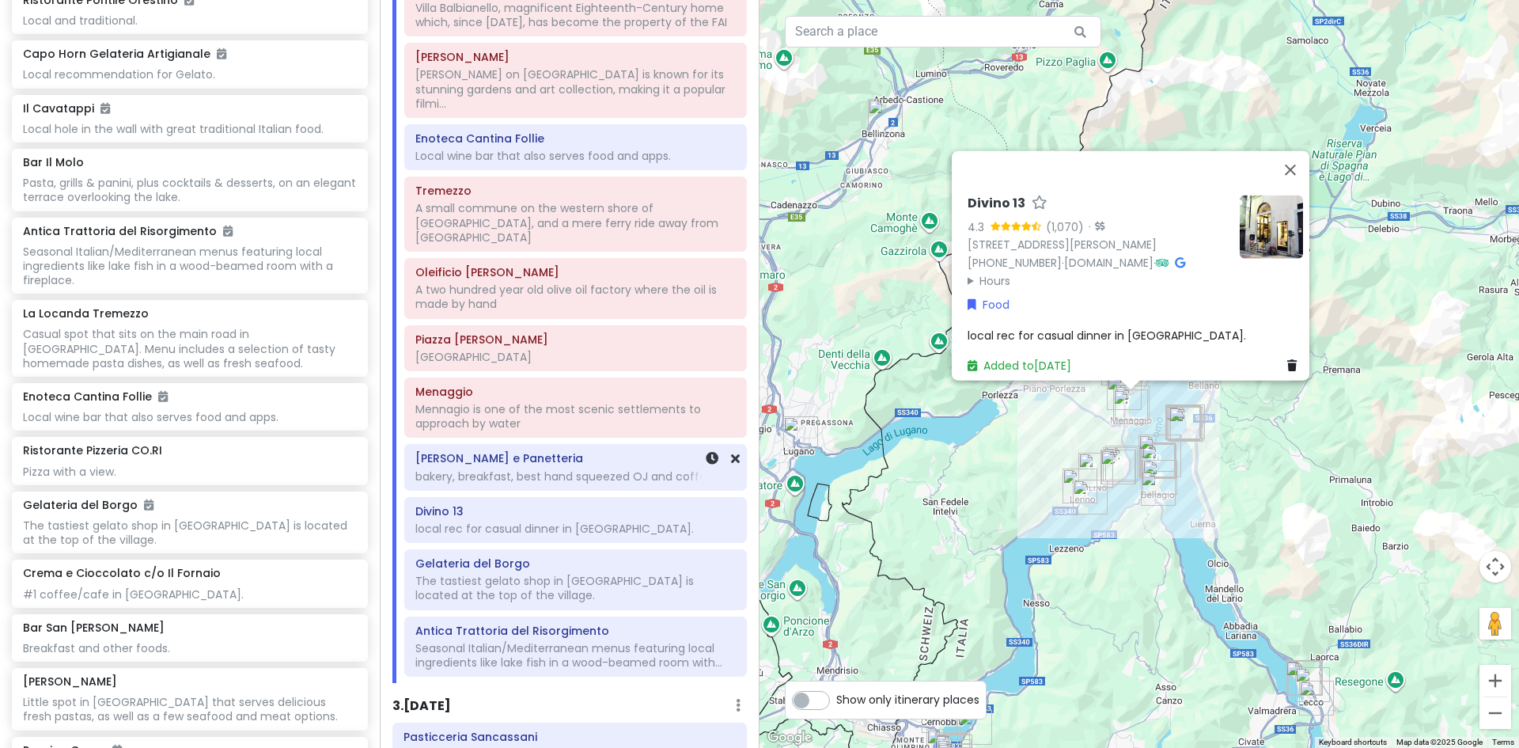
click at [527, 163] on div "bakery, breakfast, best hand squeezed OJ and coffee." at bounding box center [575, 156] width 320 height 14
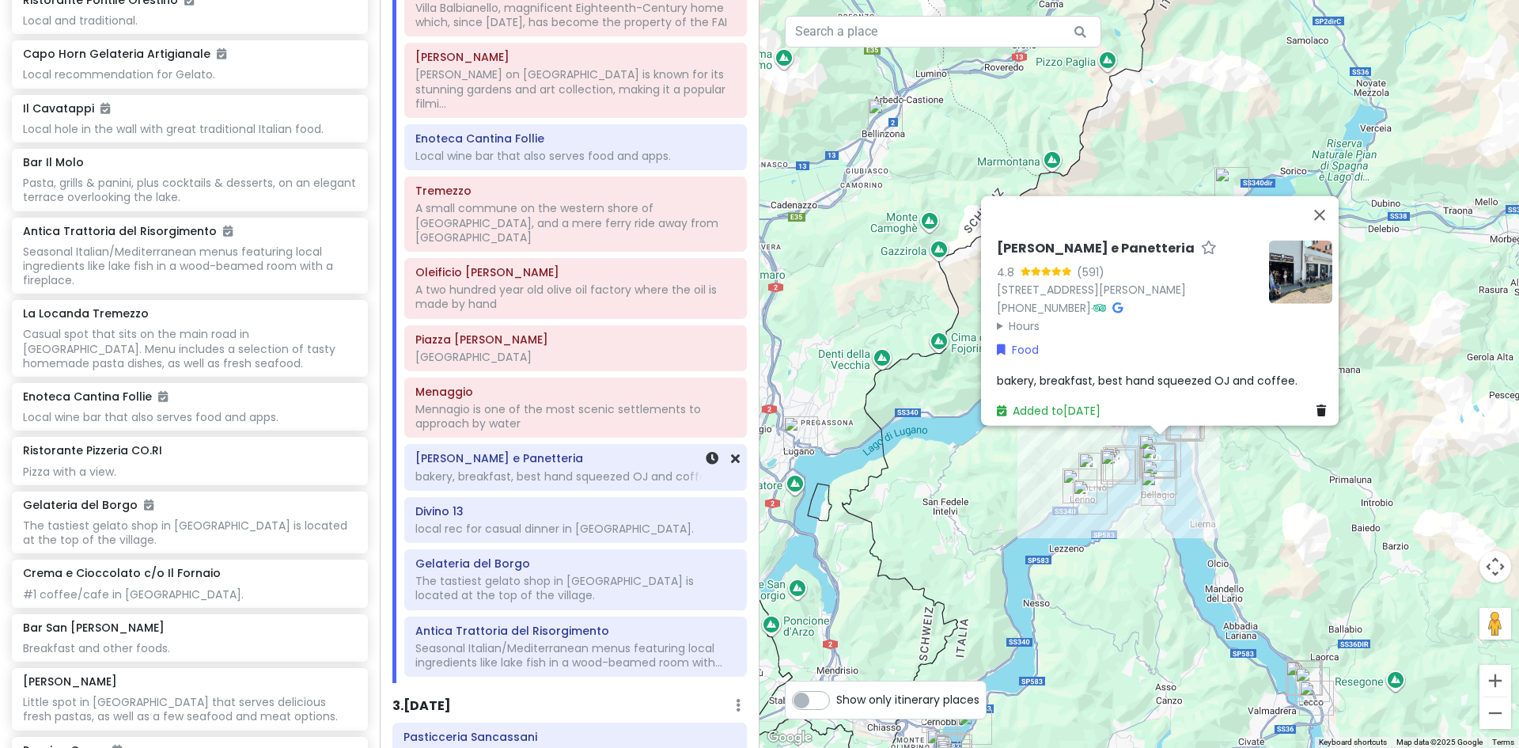
click at [534, 163] on div "bakery, breakfast, best hand squeezed OJ and coffee." at bounding box center [575, 156] width 320 height 14
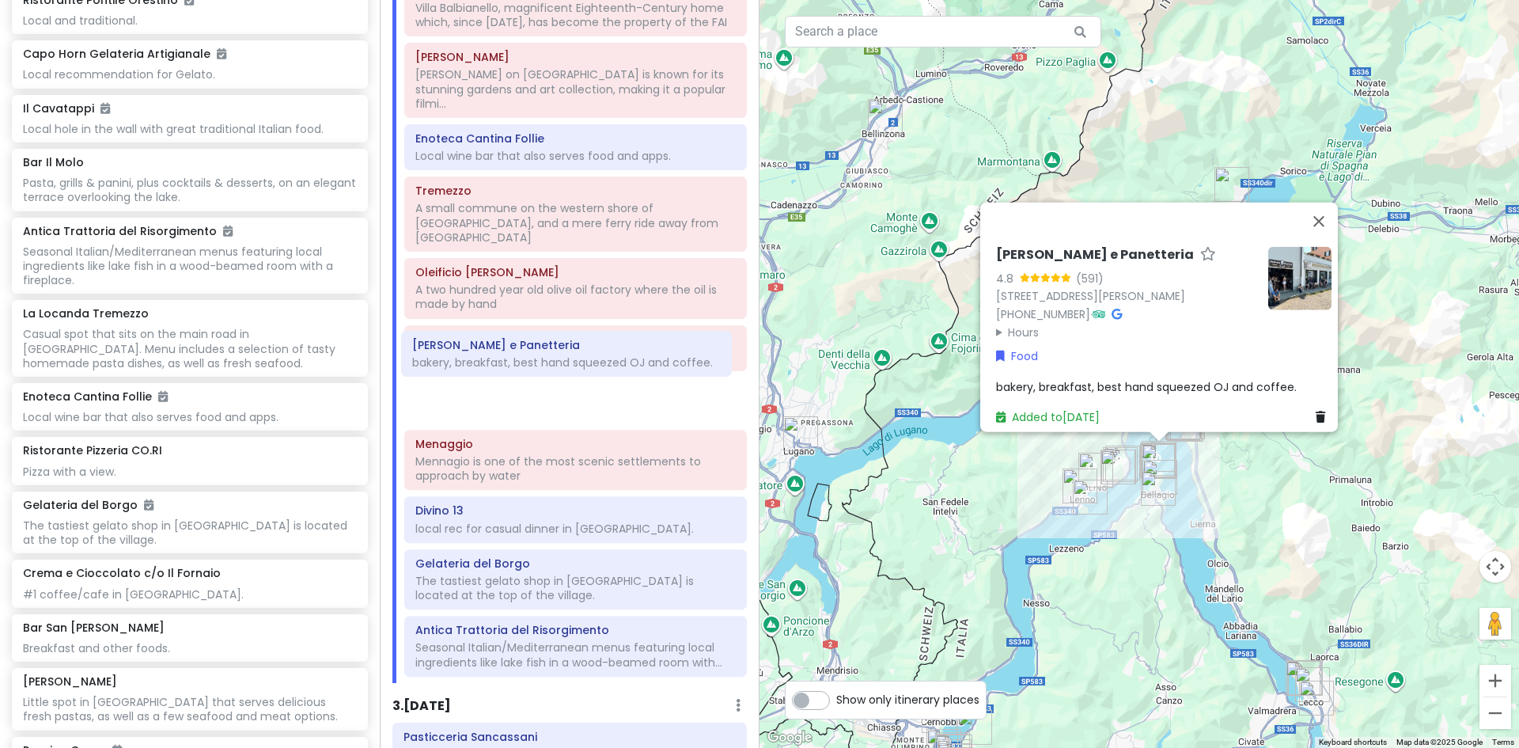
drag, startPoint x: 540, startPoint y: 434, endPoint x: 537, endPoint y: 364, distance: 70.5
click at [537, 364] on div "Villa del Balbianello Villa Balbianello, magnificent Eighteenth-Century home wh…" at bounding box center [575, 329] width 366 height 707
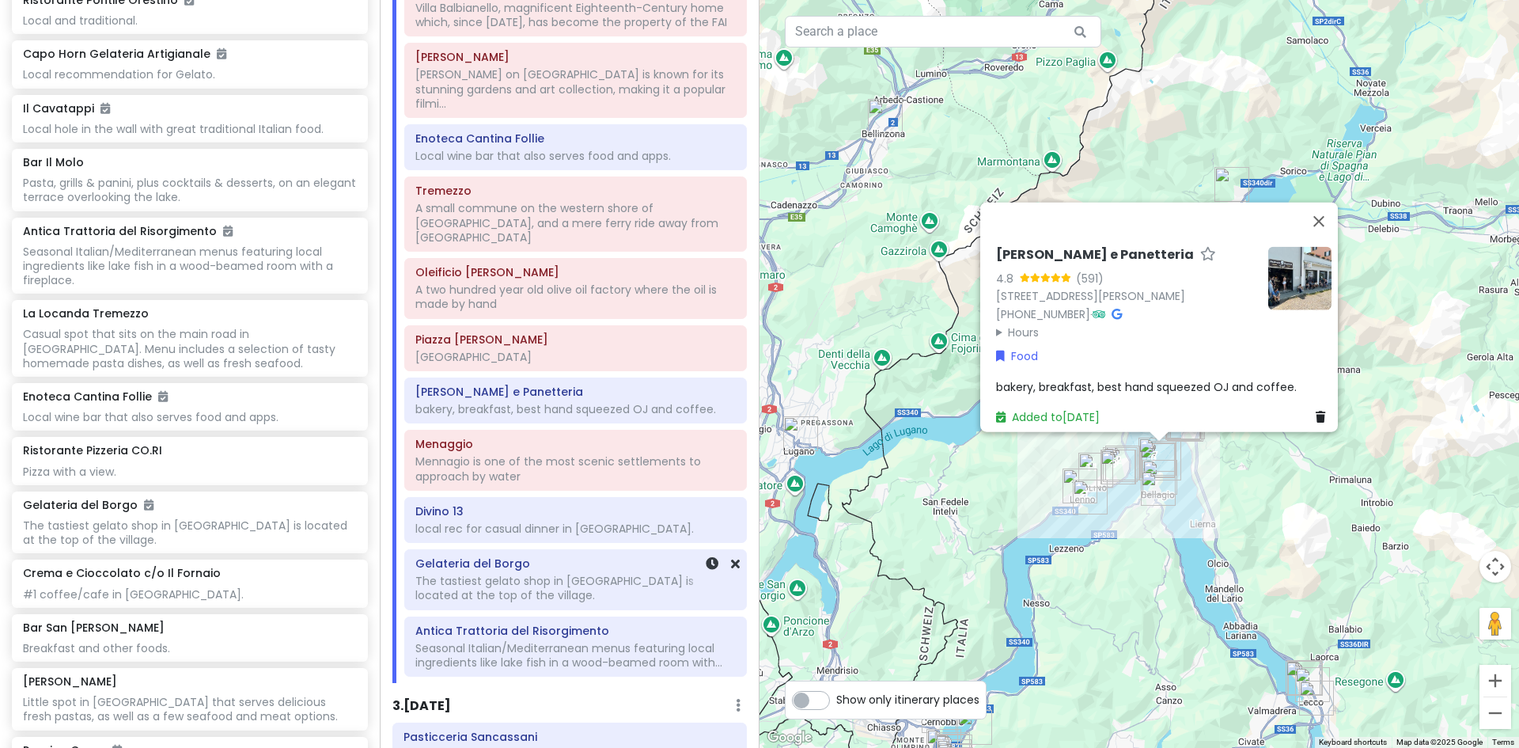
click at [536, 163] on div "The tastiest gelato shop in [GEOGRAPHIC_DATA] is located at the top of the vill…" at bounding box center [575, 156] width 320 height 14
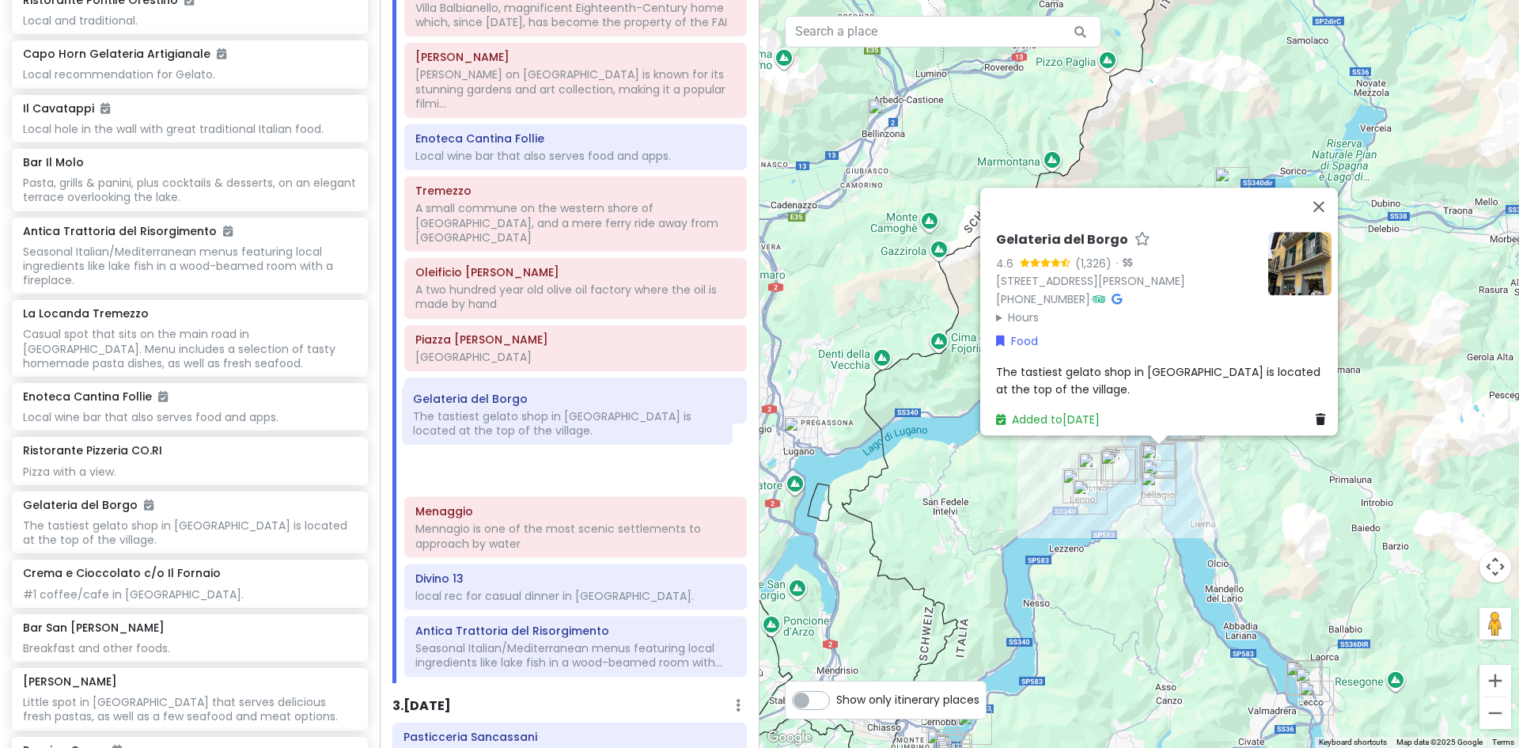
drag, startPoint x: 536, startPoint y: 548, endPoint x: 533, endPoint y: 426, distance: 121.9
click at [533, 426] on div "Villa del Balbianello Villa Balbianello, magnificent Eighteenth-Century home wh…" at bounding box center [575, 329] width 366 height 707
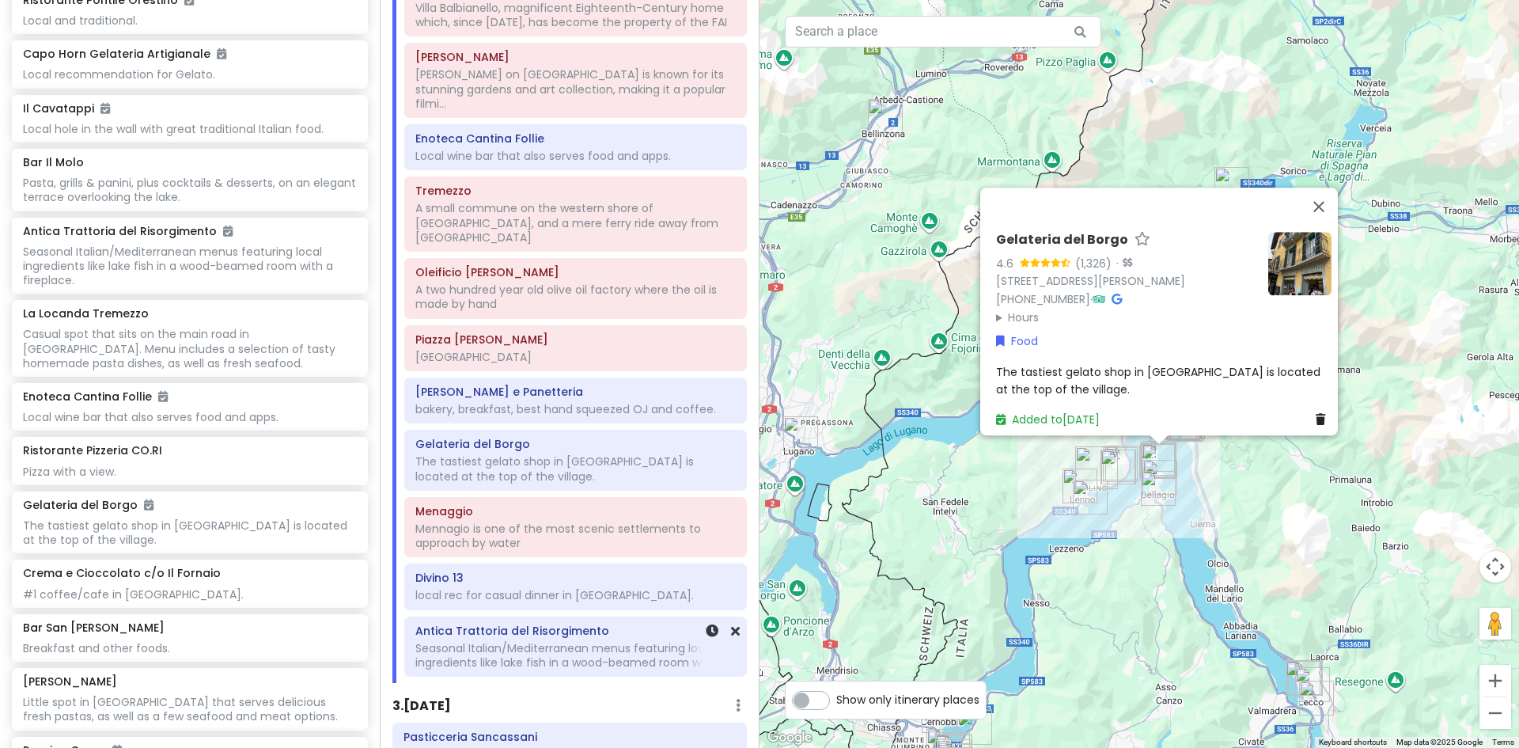
click at [526, 163] on div "Seasonal Italian/Mediterranean menus featuring local ingredients like lake fish…" at bounding box center [575, 156] width 320 height 14
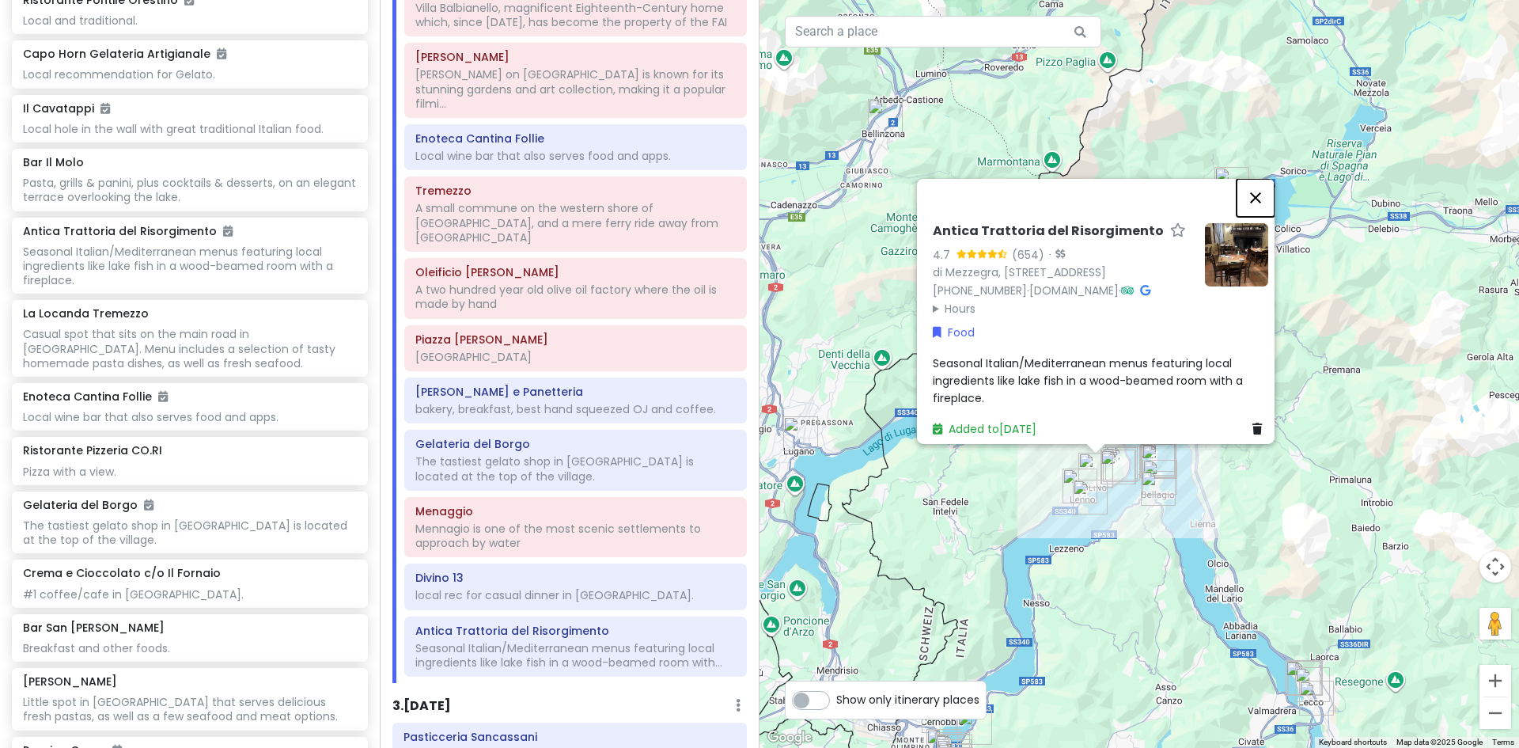
click at [1260, 178] on button "Close" at bounding box center [1256, 197] width 38 height 38
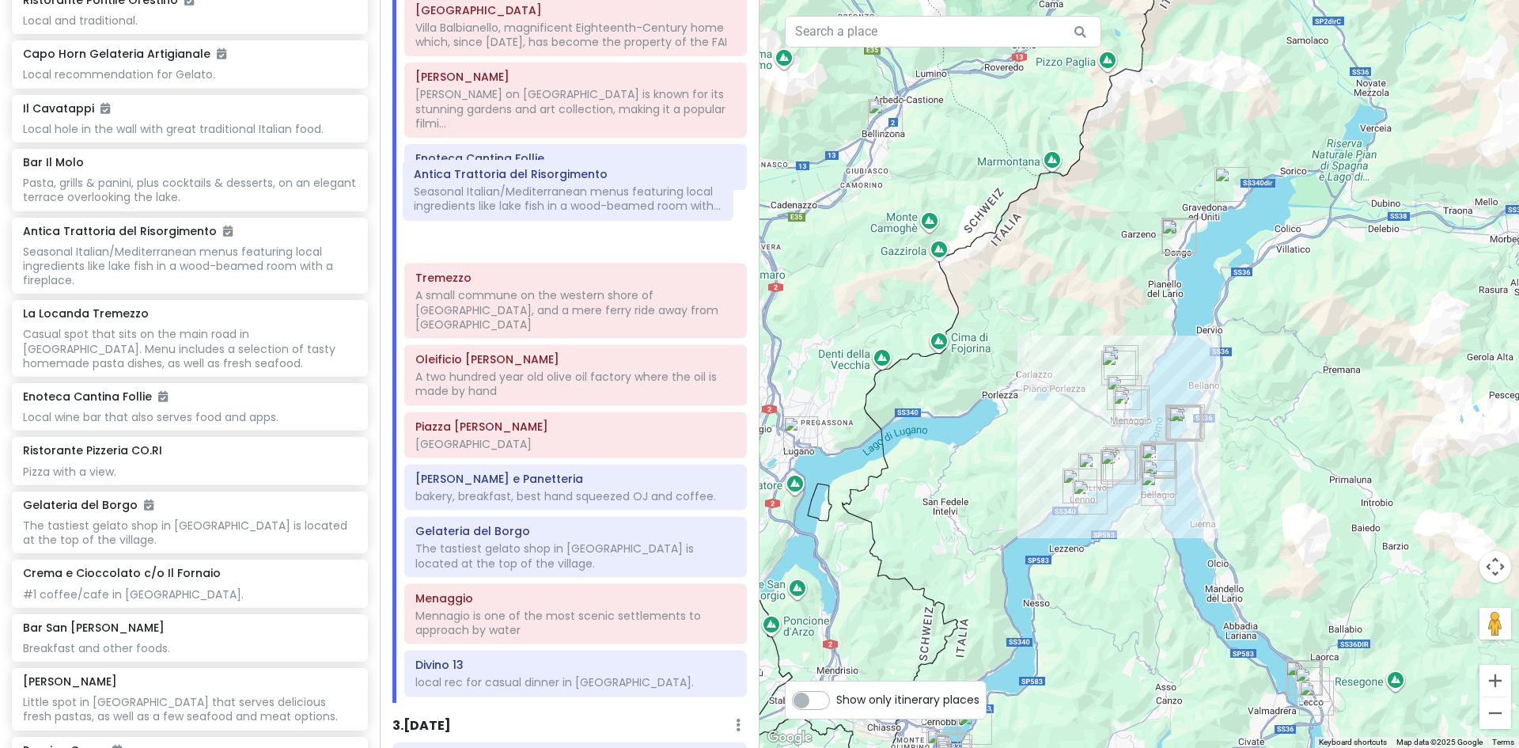
scroll to position [260, 0]
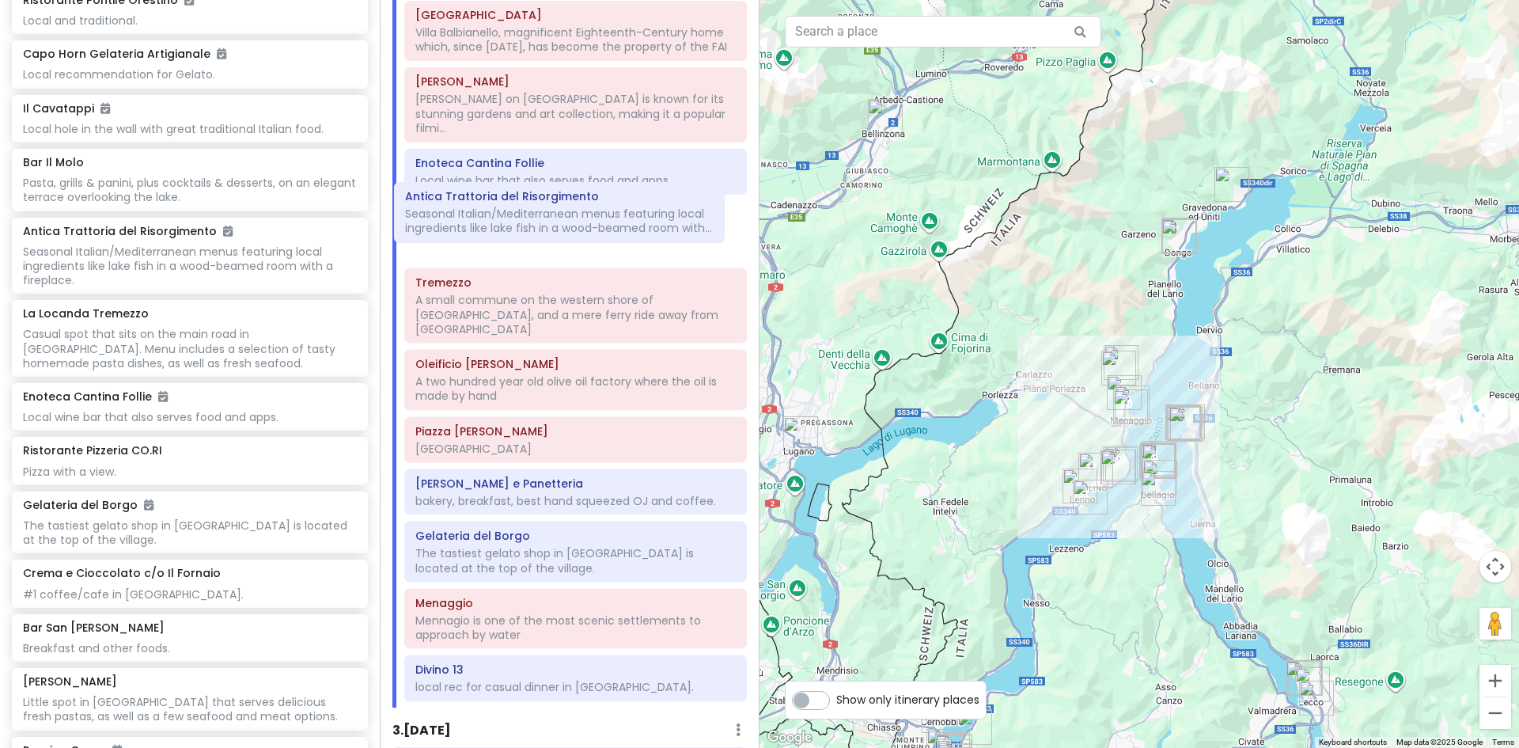
drag, startPoint x: 501, startPoint y: 616, endPoint x: 491, endPoint y: 226, distance: 391.1
click at [491, 226] on div "Villa del Balbianello Villa Balbianello, magnificent Eighteenth-Century home wh…" at bounding box center [575, 354] width 366 height 707
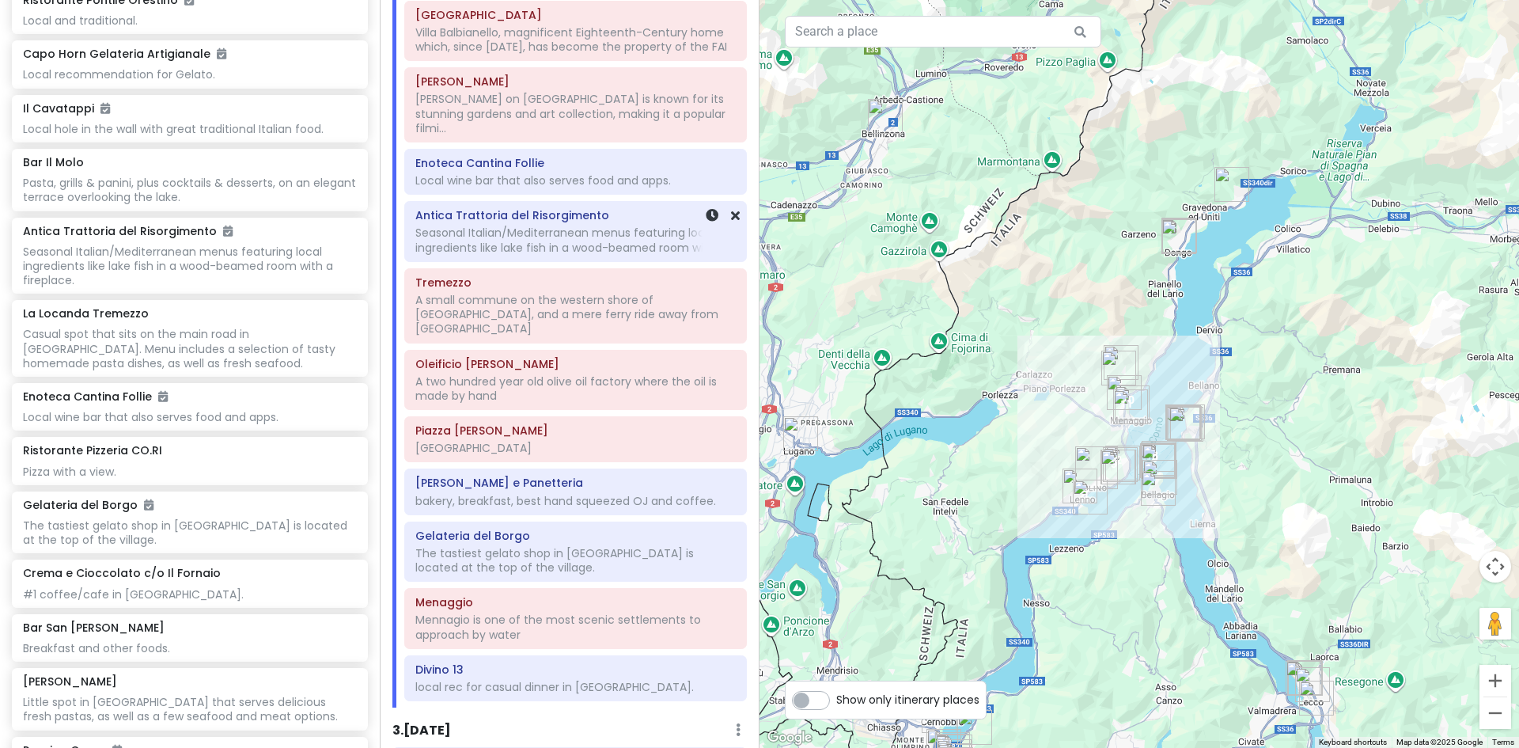
click at [517, 188] on div "Seasonal Italian/Mediterranean menus featuring local ingredients like lake fish…" at bounding box center [575, 180] width 320 height 14
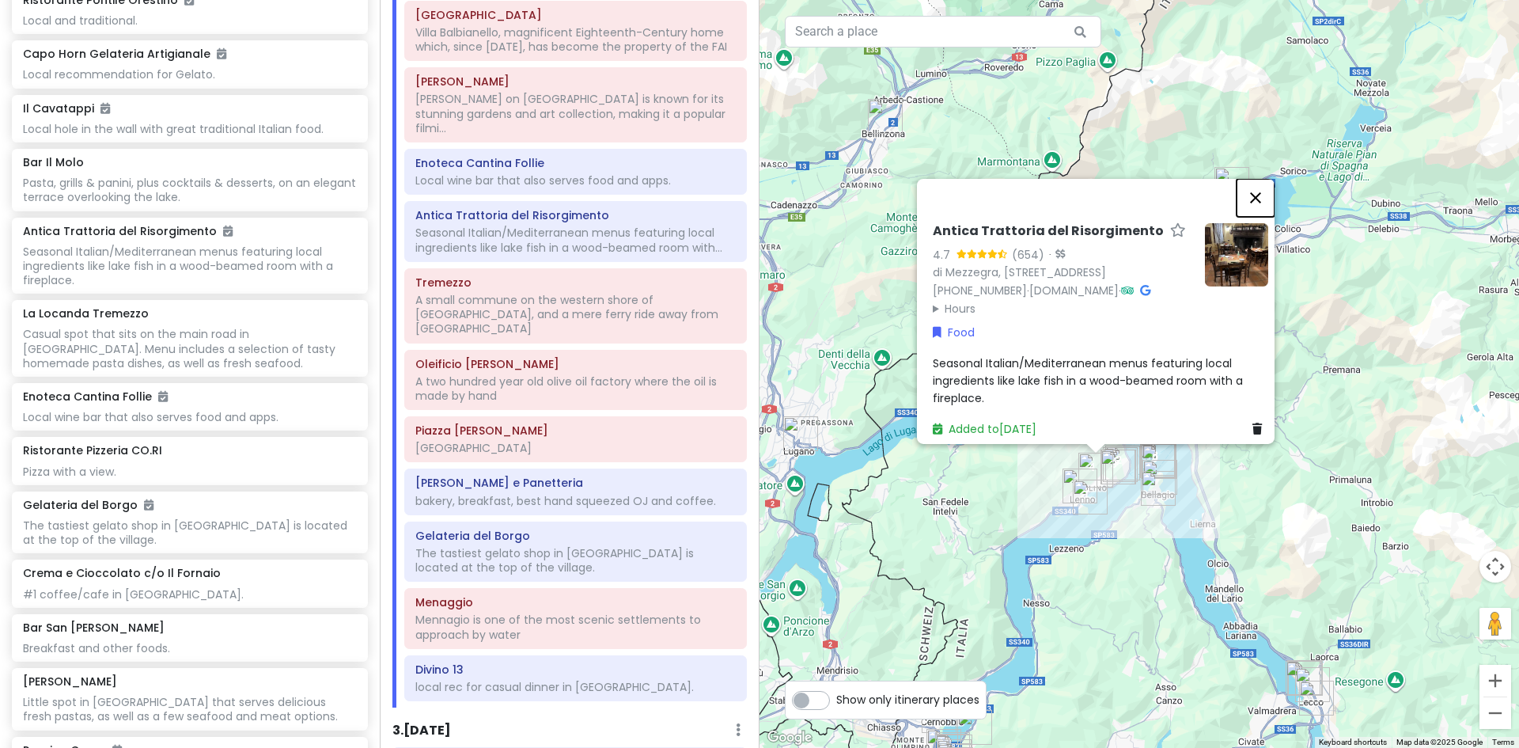
click at [1265, 178] on button "Close" at bounding box center [1256, 197] width 38 height 38
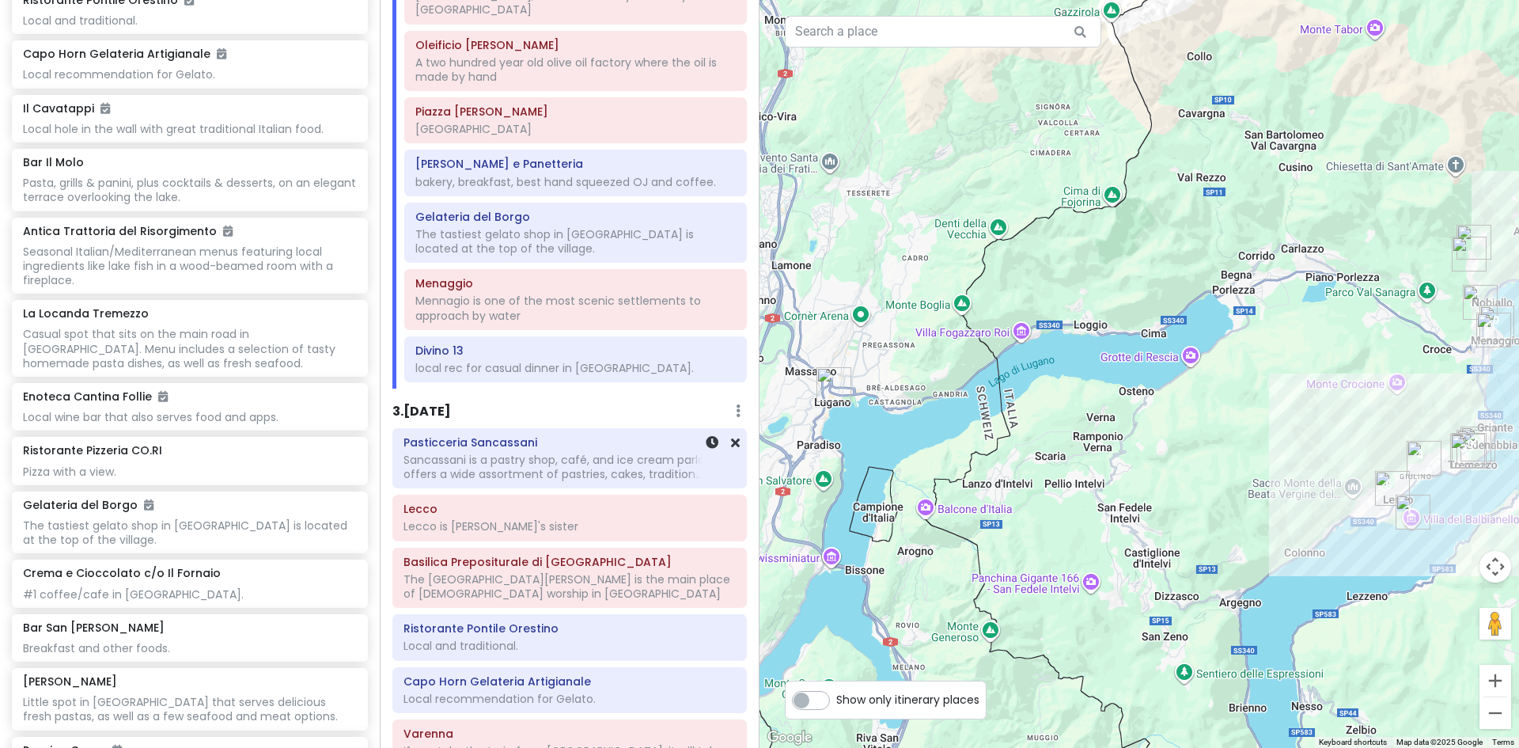
scroll to position [656, 0]
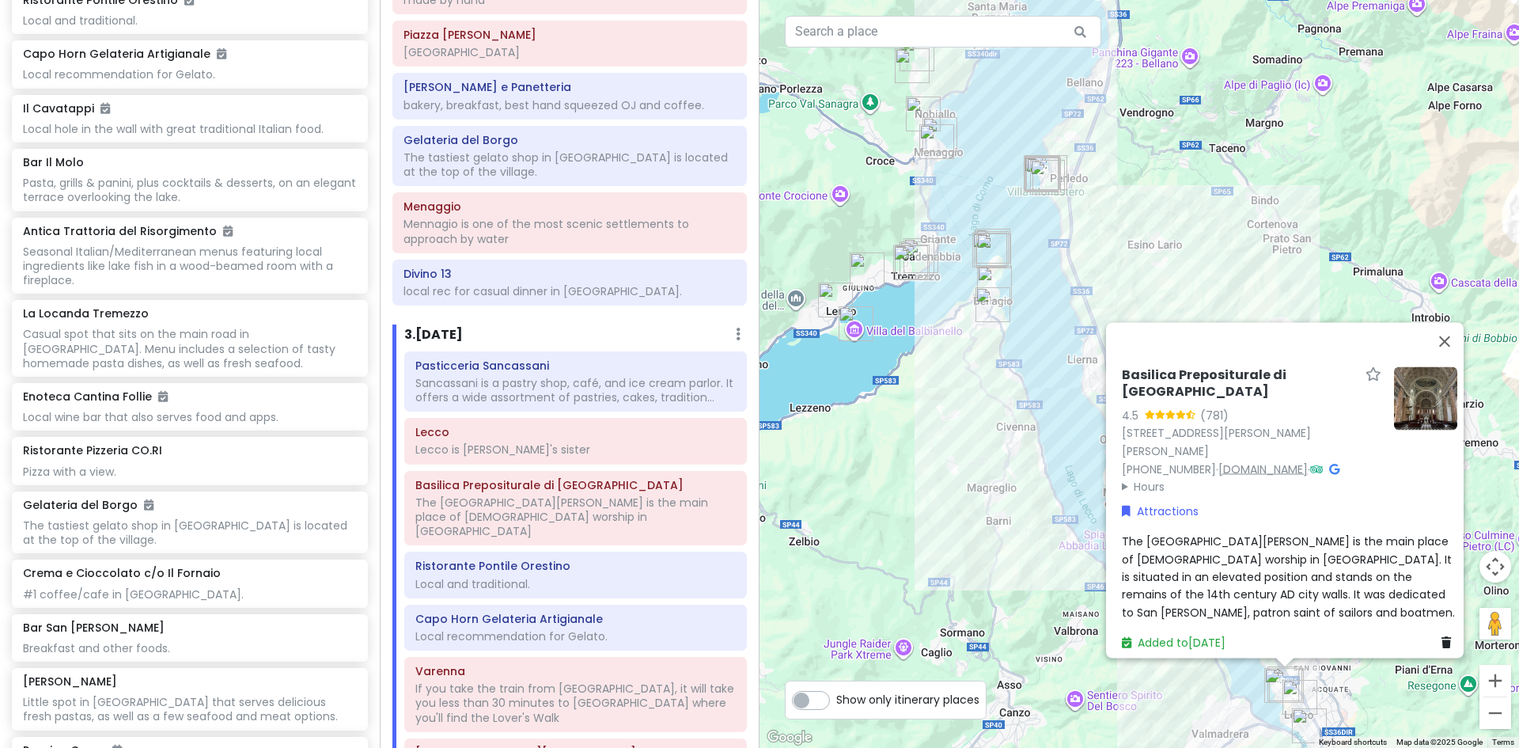
click at [1258, 461] on link "leccocentro.it" at bounding box center [1263, 469] width 89 height 16
drag, startPoint x: 1109, startPoint y: 400, endPoint x: 1340, endPoint y: 393, distance: 230.4
click at [1340, 393] on div "Basilica Prepositurale di San Nicolò 4.5 (781) Vicolo Canonica, 4, 23900 Lecco …" at bounding box center [1290, 509] width 348 height 298
copy h6 "Basilica Prepositurale di [GEOGRAPHIC_DATA]"
click at [1199, 605] on div "The Basilica of Saint Nicholas is the main place of Catholic worship in Lecco. …" at bounding box center [1290, 576] width 336 height 89
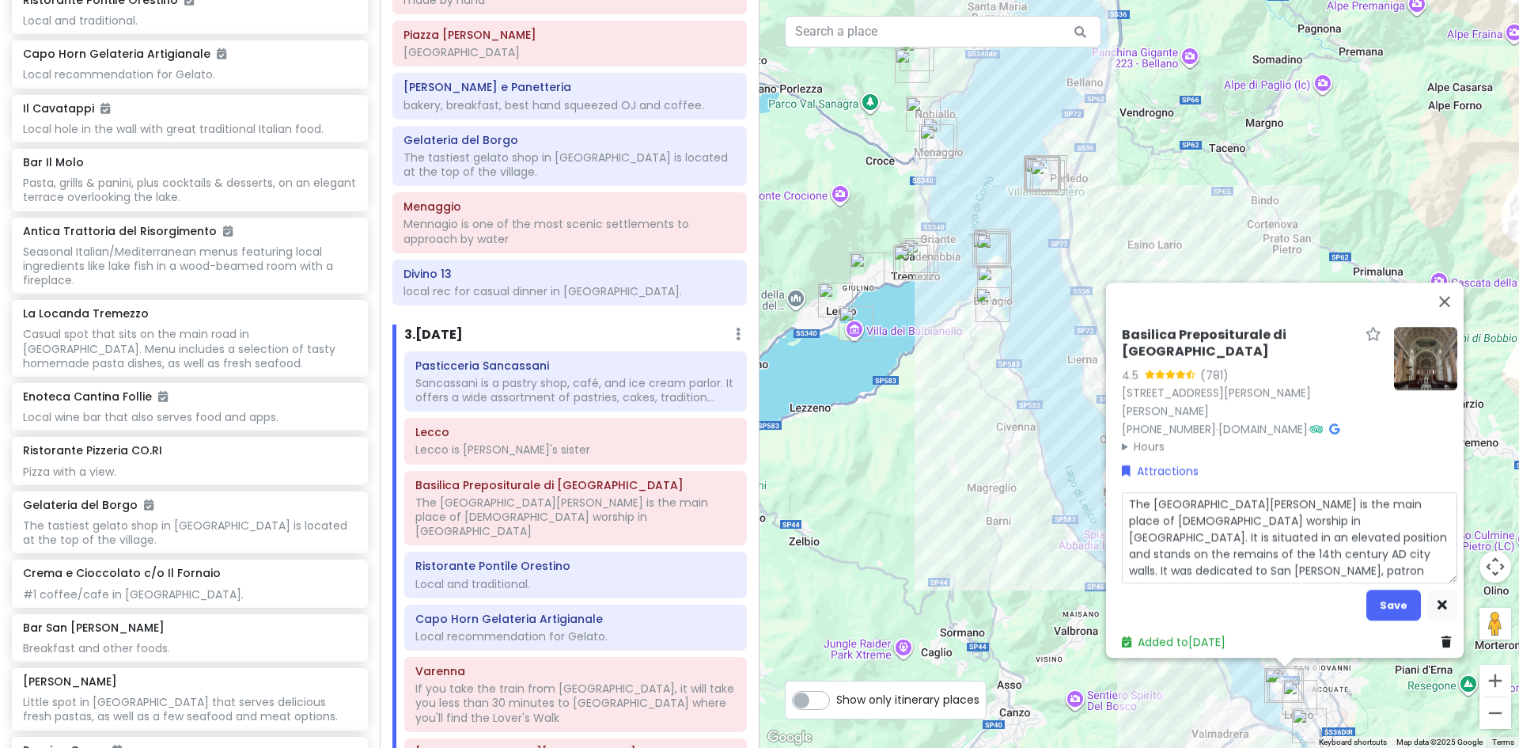
click at [1276, 565] on textarea "The Basilica of Saint Nicholas is the main place of Catholic worship in Lecco. …" at bounding box center [1290, 537] width 336 height 91
type textarea "x"
type textarea "The Basilica of Saint Nicholas is the main place of Catholic worship in Lecco. …"
type textarea "x"
type textarea "The Basilica of Saint Nicholas is the main place of Catholic worship in Lecco. …"
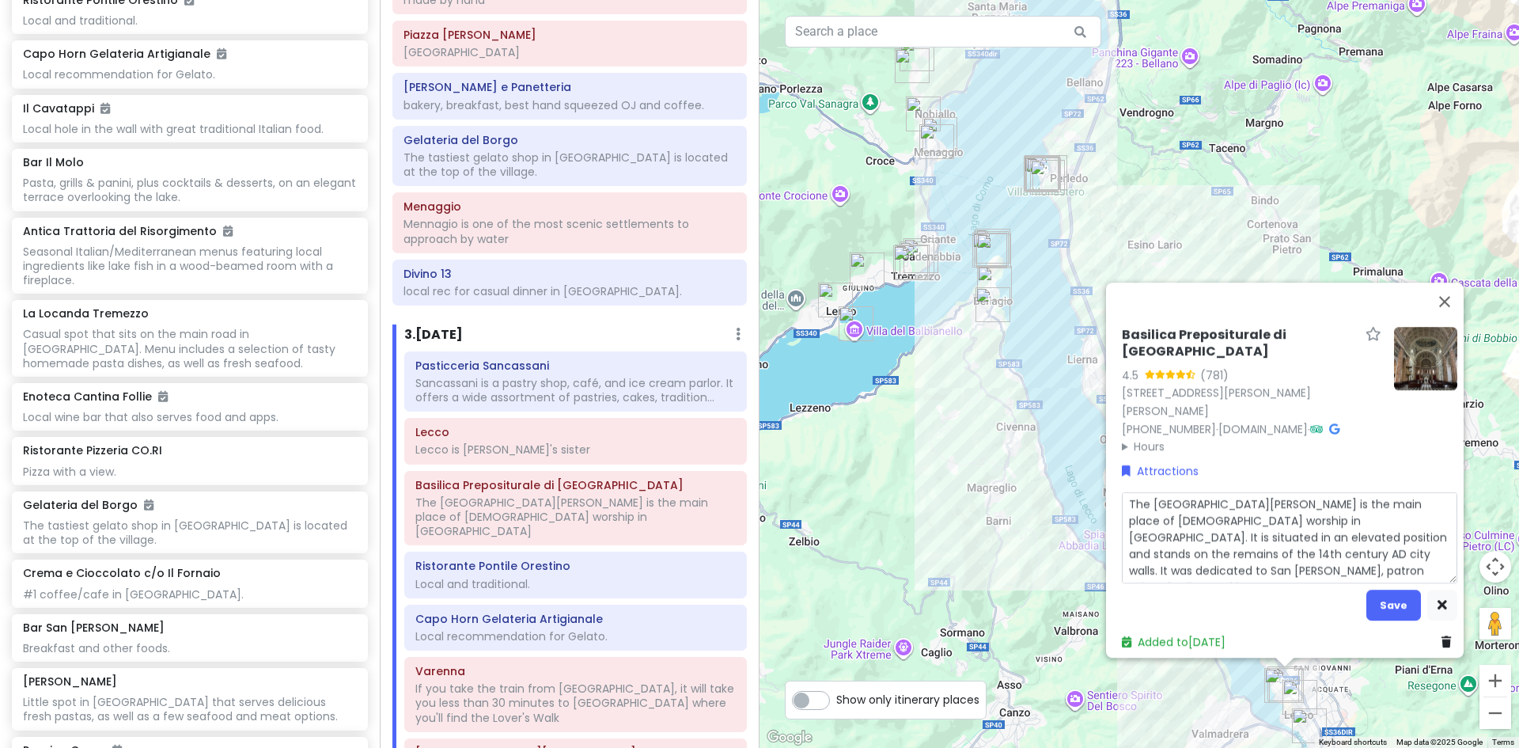
type textarea "x"
type textarea "The Basilica of Saint Nicholas is the main place of Catholic worship in Lecco. …"
type textarea "x"
type textarea "The Basilica of Saint Nicholas is the main place of Catholic worship in Lecco. …"
type textarea "x"
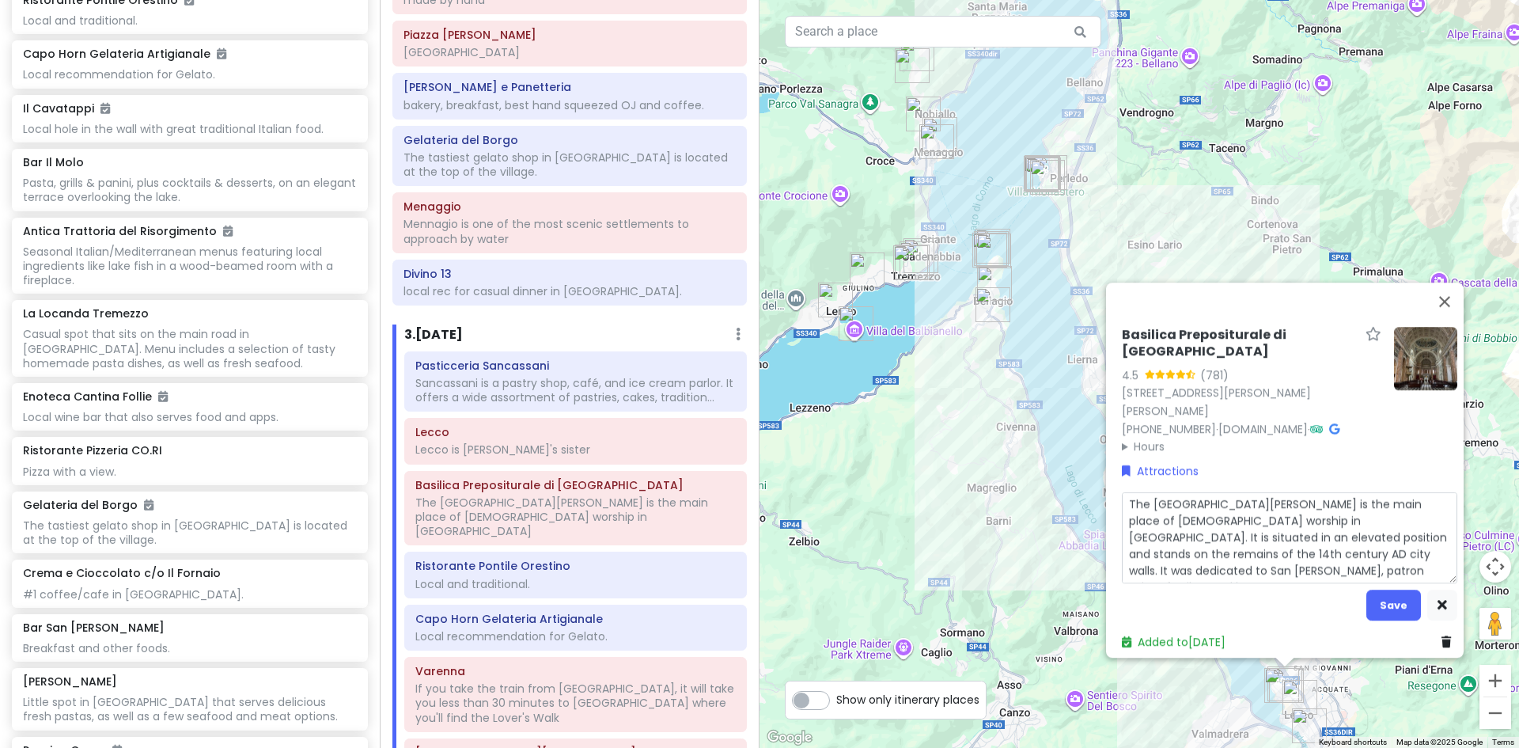
type textarea "The Basilica of Saint Nicholas is the main place of Catholic worship in Lecco. …"
type textarea "x"
type textarea "The Basilica of Saint Nicholas is the main place of Catholic worship in Lecco. …"
type textarea "x"
type textarea "The Basilica of Saint Nicholas is the main place of Catholic worship in Lecco. …"
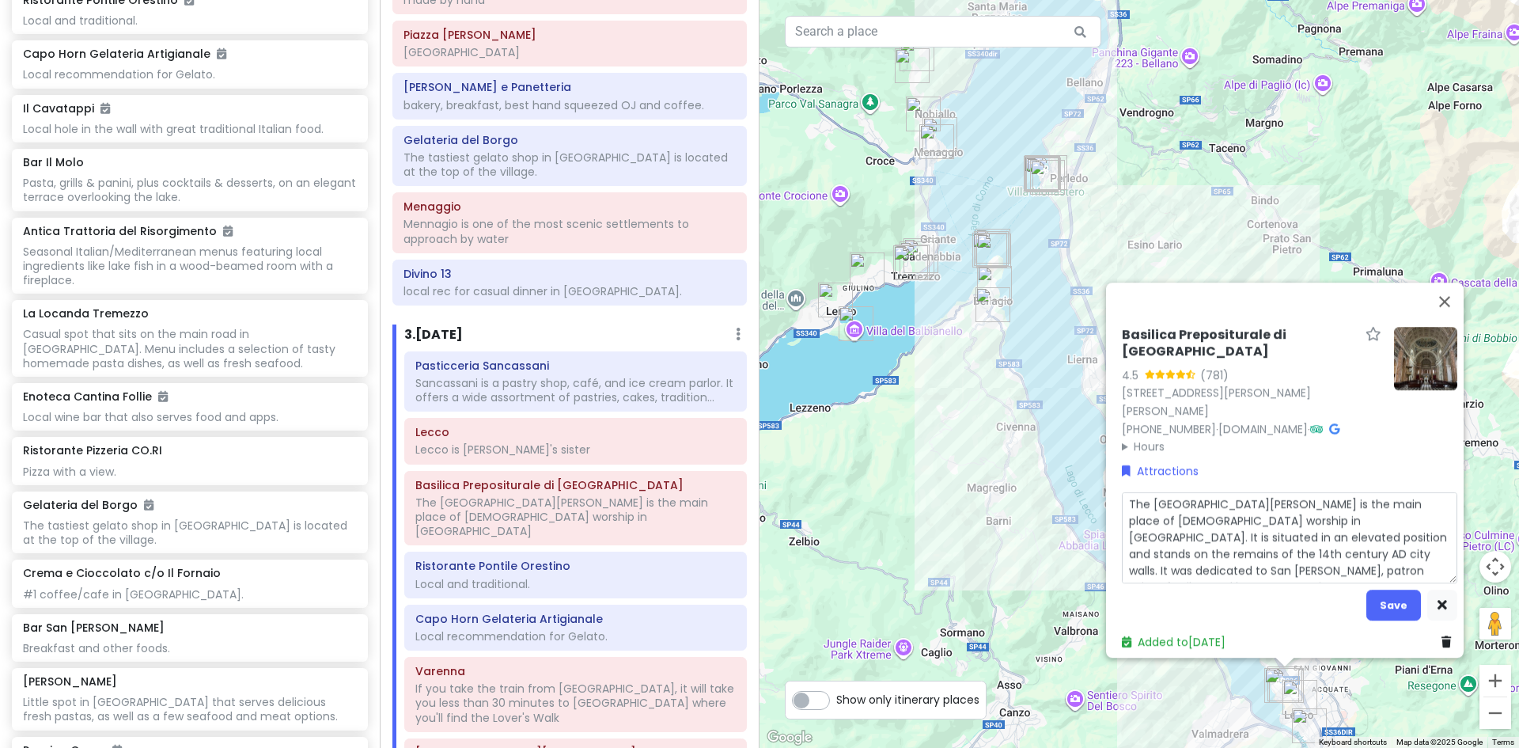
type textarea "x"
type textarea "The Basilica of Saint Nicholas is the main place of Catholic worship in Lecco. …"
type textarea "x"
type textarea "The Basilica of Saint Nicholas is the main place of Catholic worship in Lecco. …"
type textarea "x"
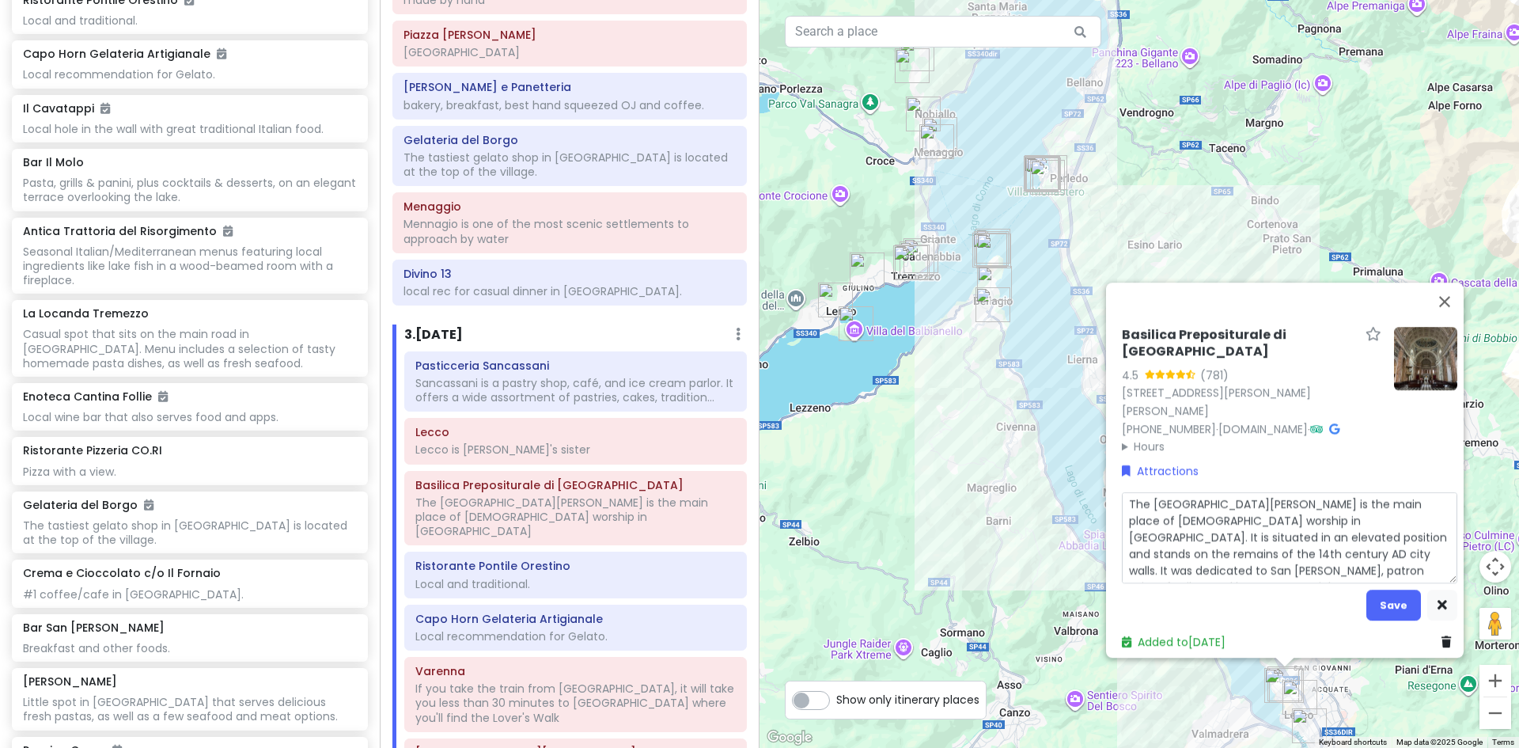
type textarea "The Basilica of Saint Nicholas is the main place of Catholic worship in Lecco. …"
type textarea "x"
type textarea "The Basilica of Saint Nicholas is the main place of Catholic worship in Lecco. …"
type textarea "x"
type textarea "The Basilica of Saint Nicholas is the main place of Catholic worship in Lecco. …"
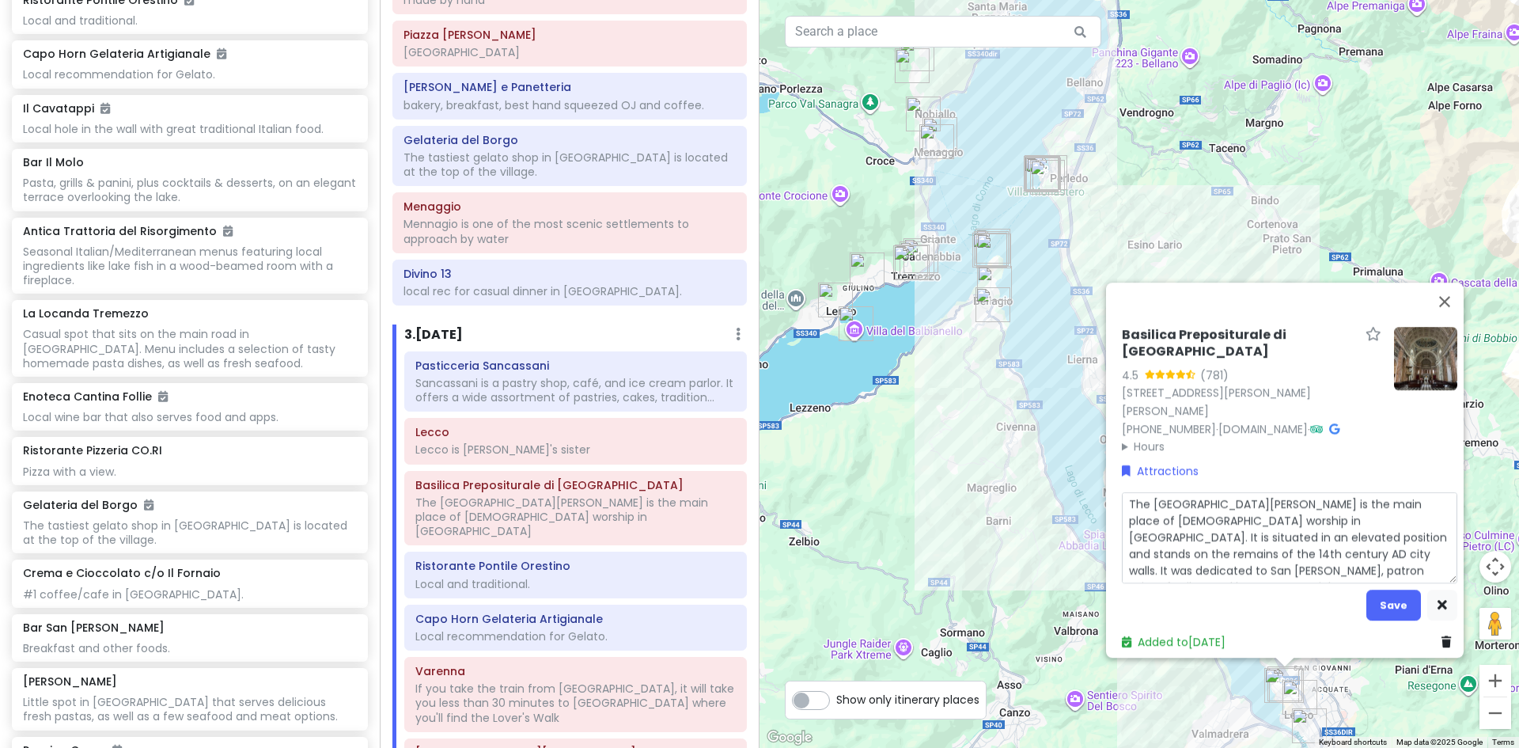
type textarea "x"
type textarea "The Basilica of Saint Nicholas is the main place of Catholic worship in Lecco. …"
type textarea "x"
type textarea "The Basilica of Saint Nicholas is the main place of Catholic worship in Lecco. …"
type textarea "x"
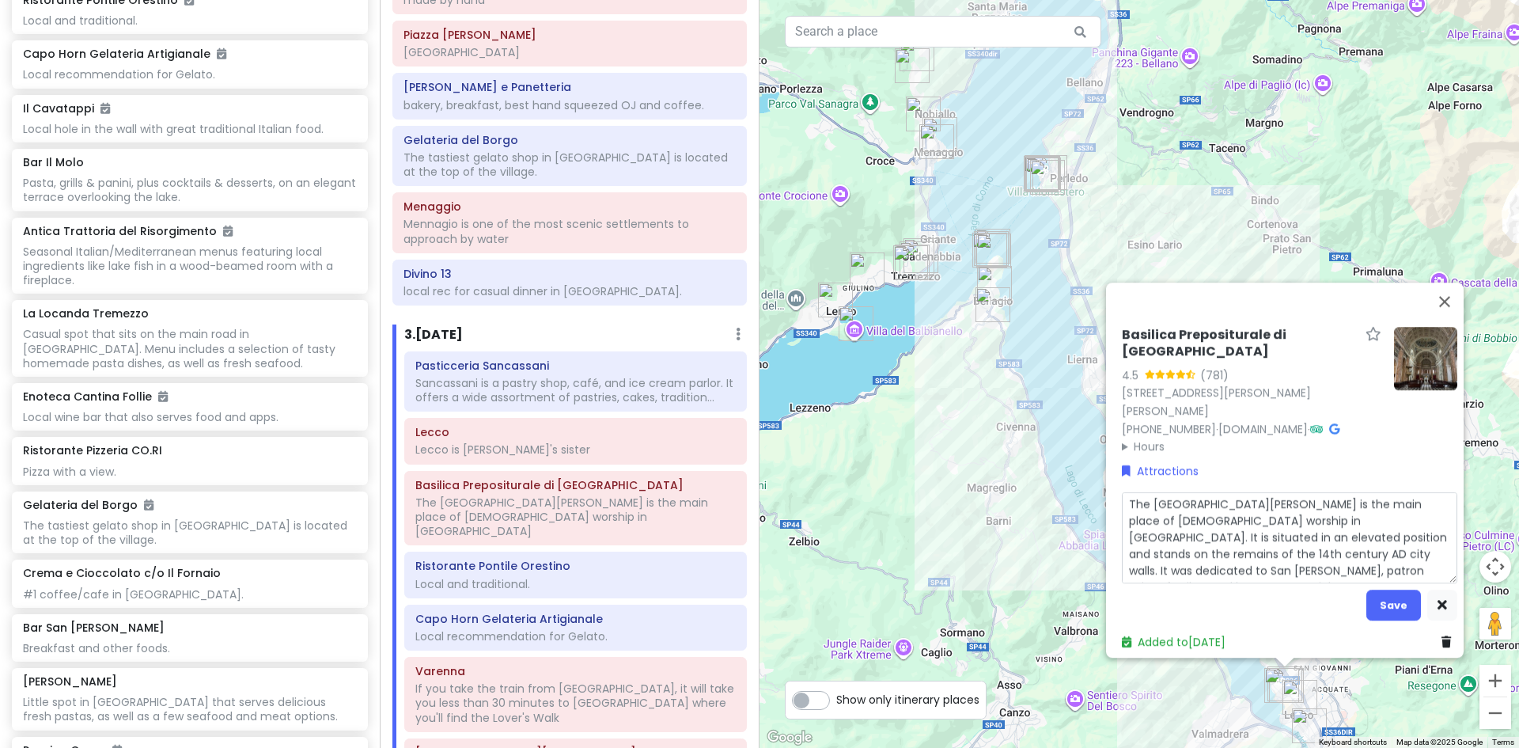
type textarea "The Basilica of Saint Nicholas is the main place of Catholic worship in Lecco. …"
type textarea "x"
type textarea "The Basilica of Saint Nicholas is the main place of Catholic worship in Lecco. …"
type textarea "x"
type textarea "The Basilica of Saint Nicholas is the main place of Catholic worship in Lecco. …"
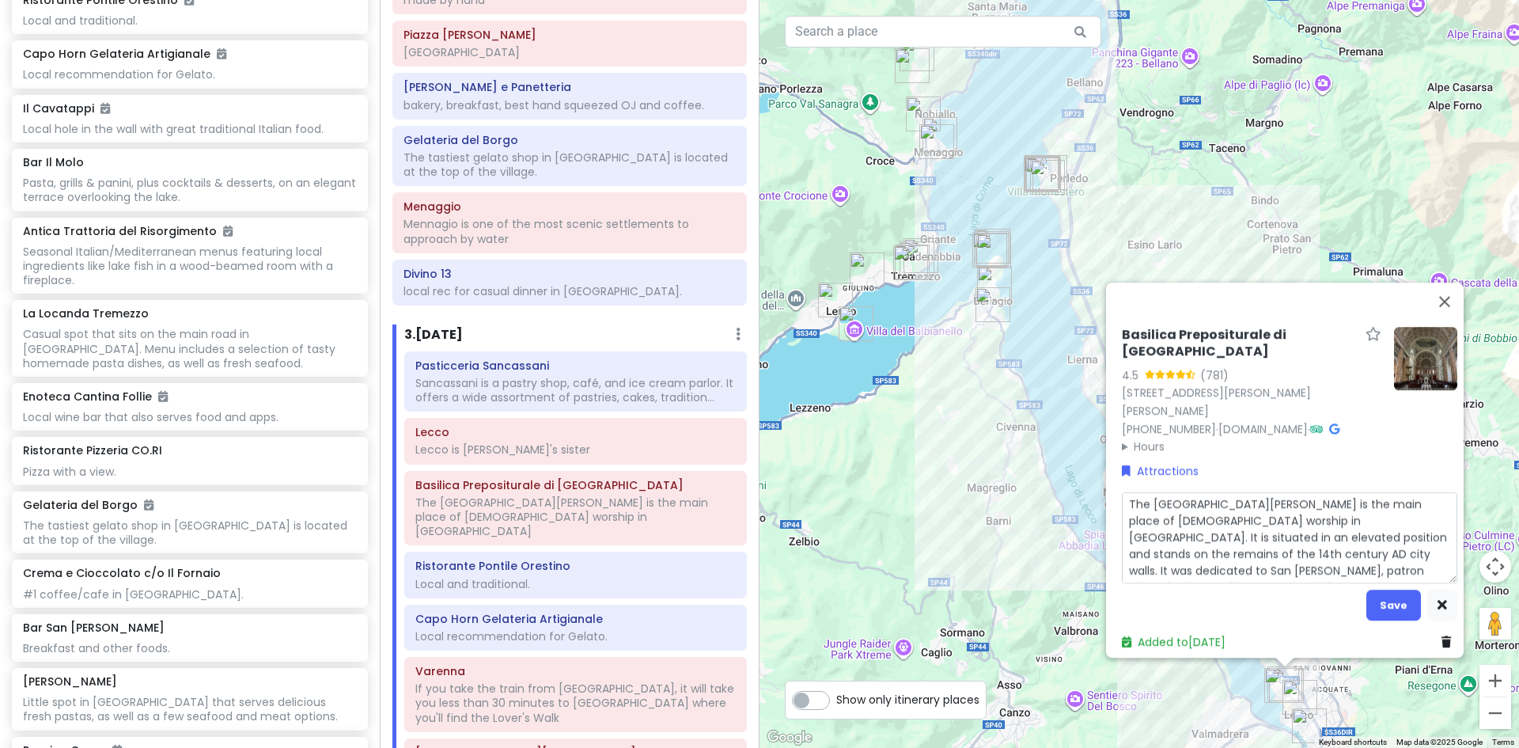
type textarea "x"
type textarea "The Basilica of Saint Nicholas is the main place of Catholic worship in Lecco. …"
type textarea "x"
type textarea "The Basilica of Saint Nicholas is the main place of Catholic worship in Lecco. …"
type textarea "x"
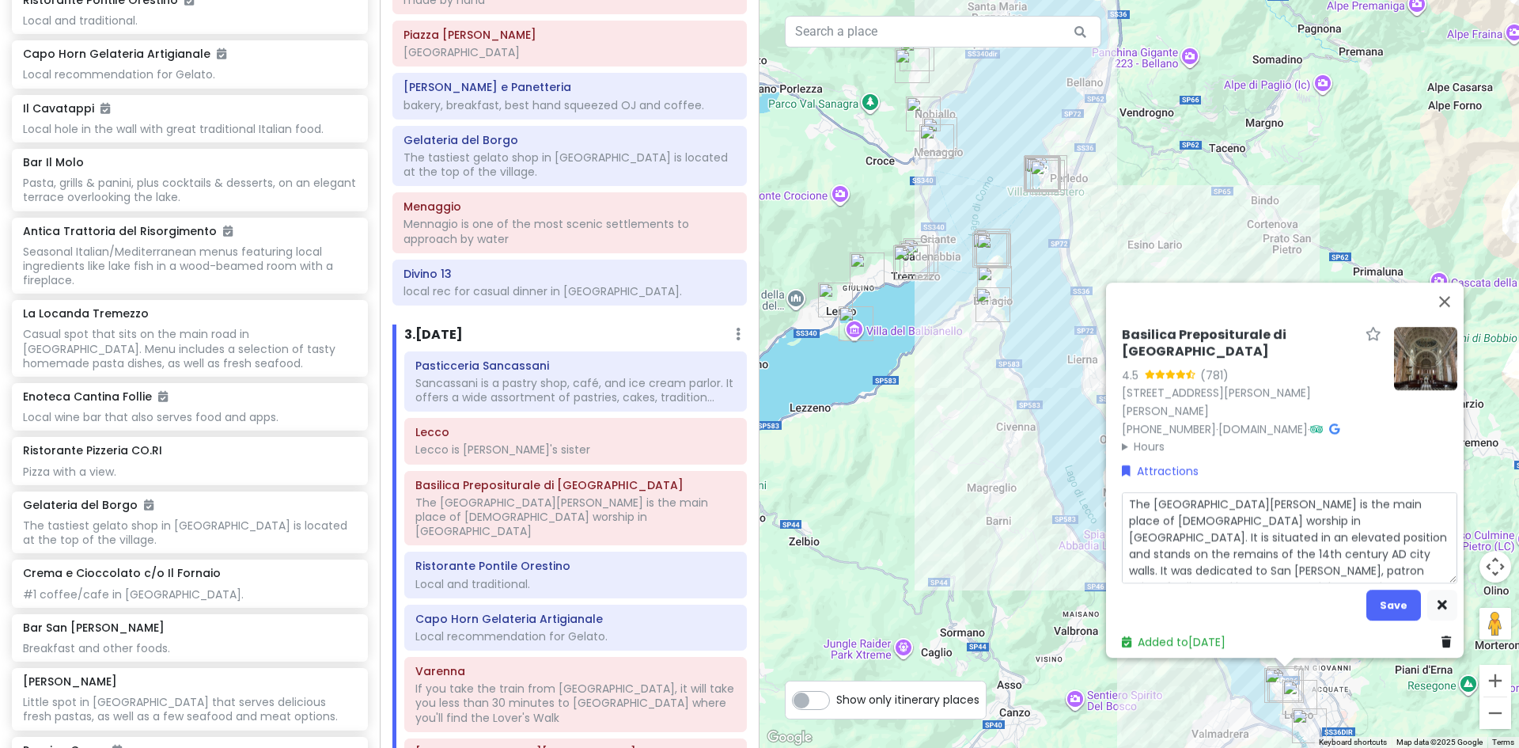
type textarea "The Basilica of Saint Nicholas is the main place of Catholic worship in Lecco. …"
type textarea "x"
type textarea "The Basilica of Saint Nicholas is the main place of Catholic worship in Lecco. …"
type textarea "x"
type textarea "The Basilica of Saint Nicholas is the main place of Catholic worship in Lecco. …"
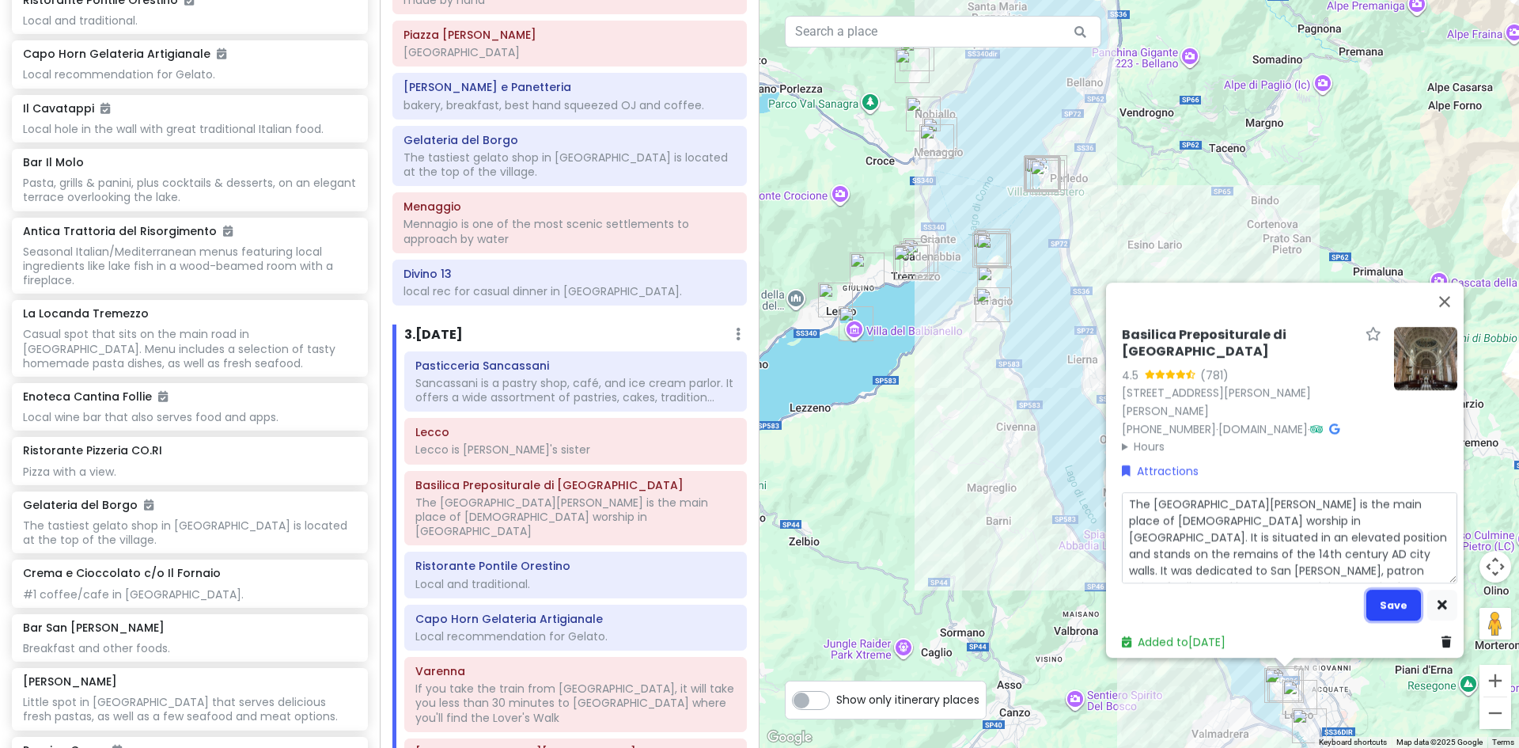
click at [1390, 594] on button "Save" at bounding box center [1394, 605] width 55 height 31
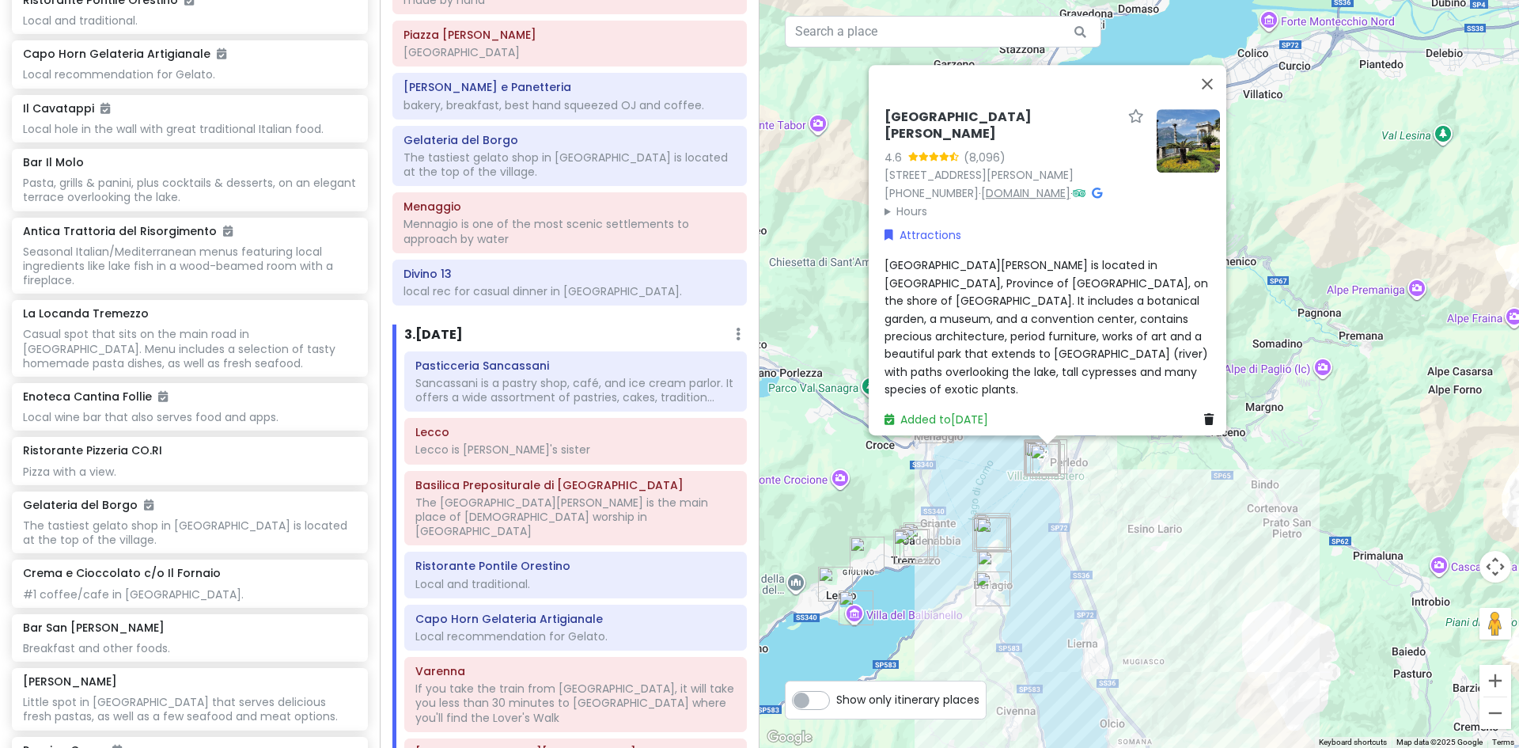
click at [1037, 187] on link "www.villamonastero.eu" at bounding box center [1025, 192] width 89 height 16
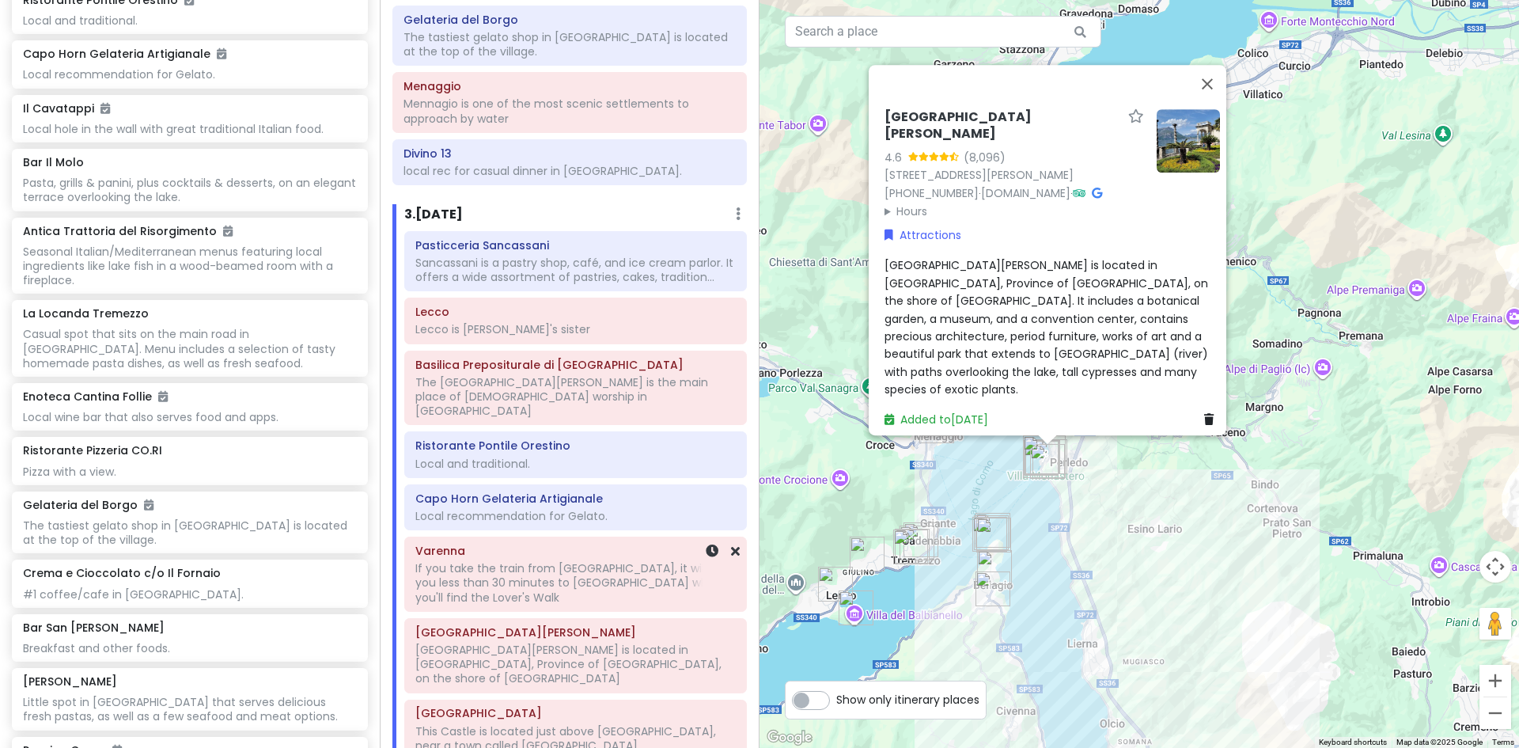
scroll to position [893, 0]
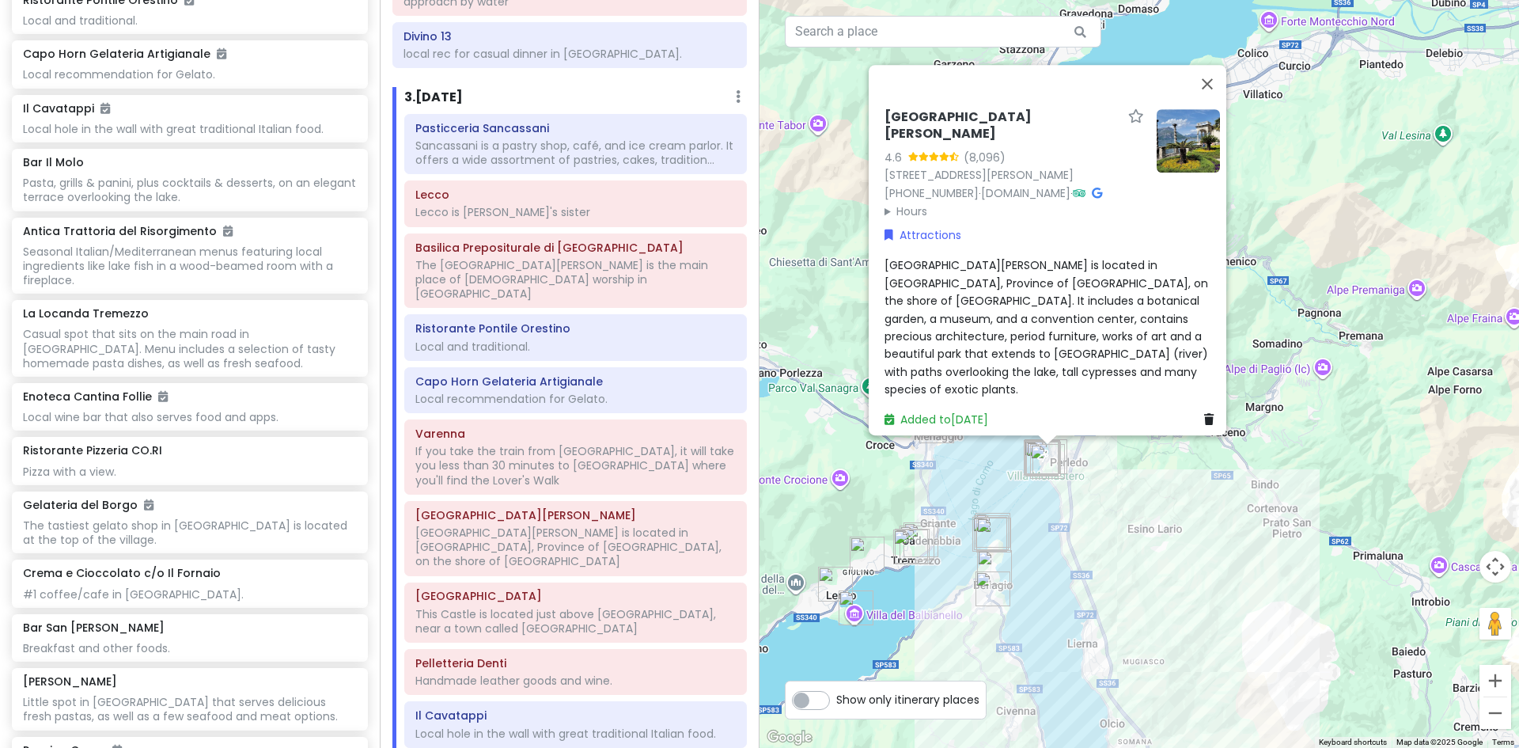
click at [978, 378] on div "Villa Monastero is located in Varenna, Province of Lecco, on the shore of Lake …" at bounding box center [1053, 327] width 336 height 142
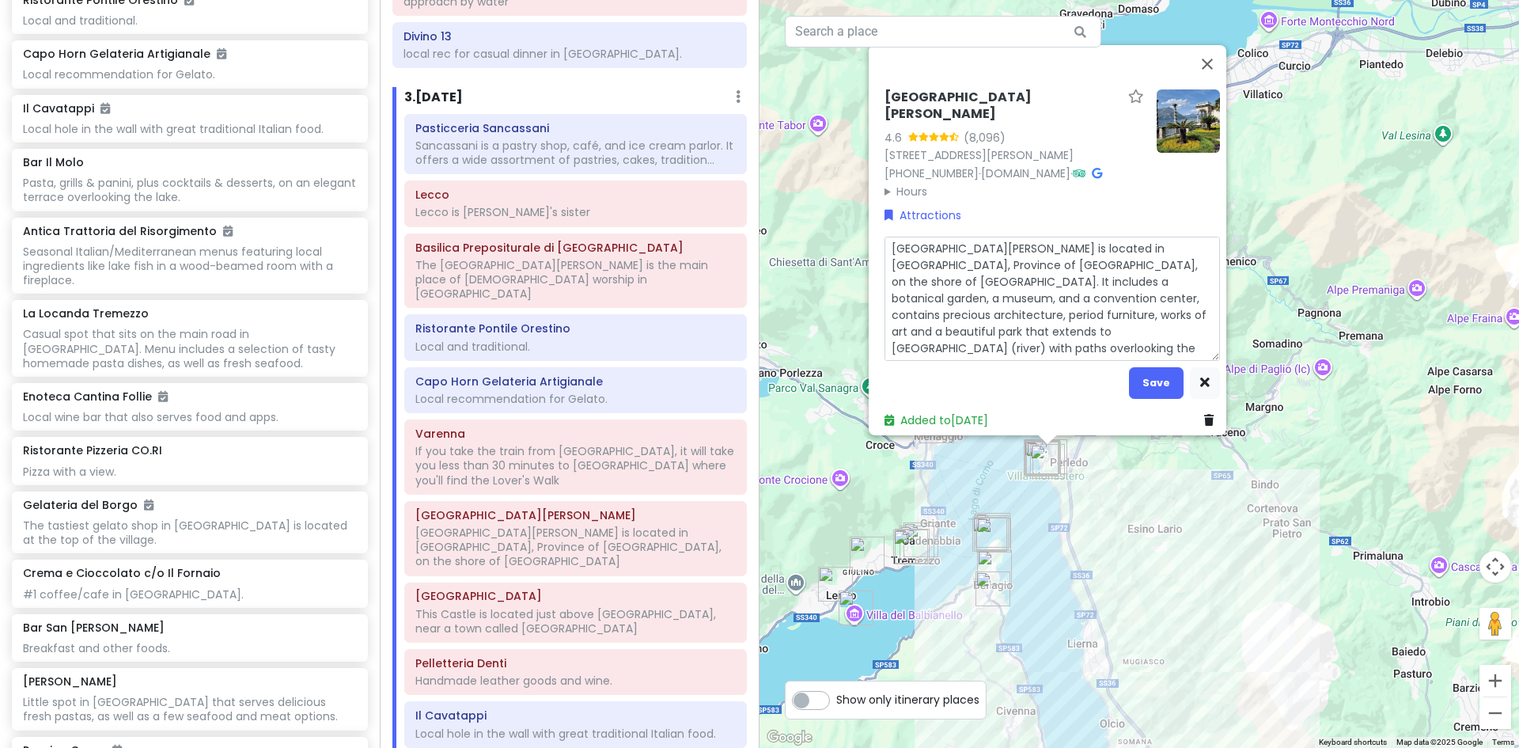
click at [980, 342] on textarea "Villa Monastero is located in Varenna, Province of Lecco, on the shore of Lake …" at bounding box center [1053, 299] width 336 height 124
type textarea "x"
type textarea "Villa Monastero is located in Varenna, Province of Lecco, on the shore of Lake …"
type textarea "x"
type textarea "Villa Monastero is located in Varenna, Province of Lecco, on the shore of Lake …"
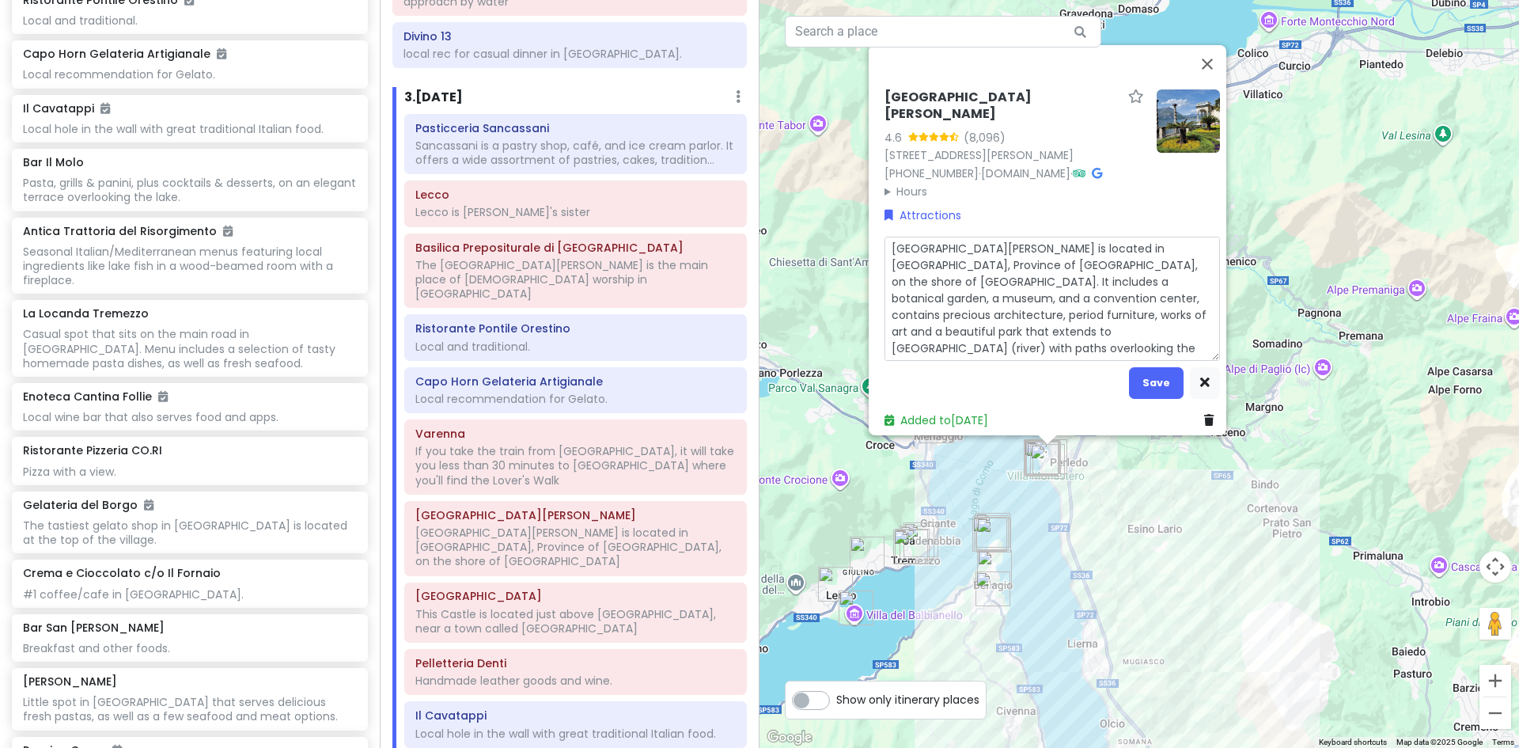
type textarea "x"
type textarea "Villa Monastero is located in Varenna, Province of Lecco, on the shore of Lake …"
type textarea "x"
type textarea "Villa Monastero is located in Varenna, Province of Lecco, on the shore of Lake …"
type textarea "x"
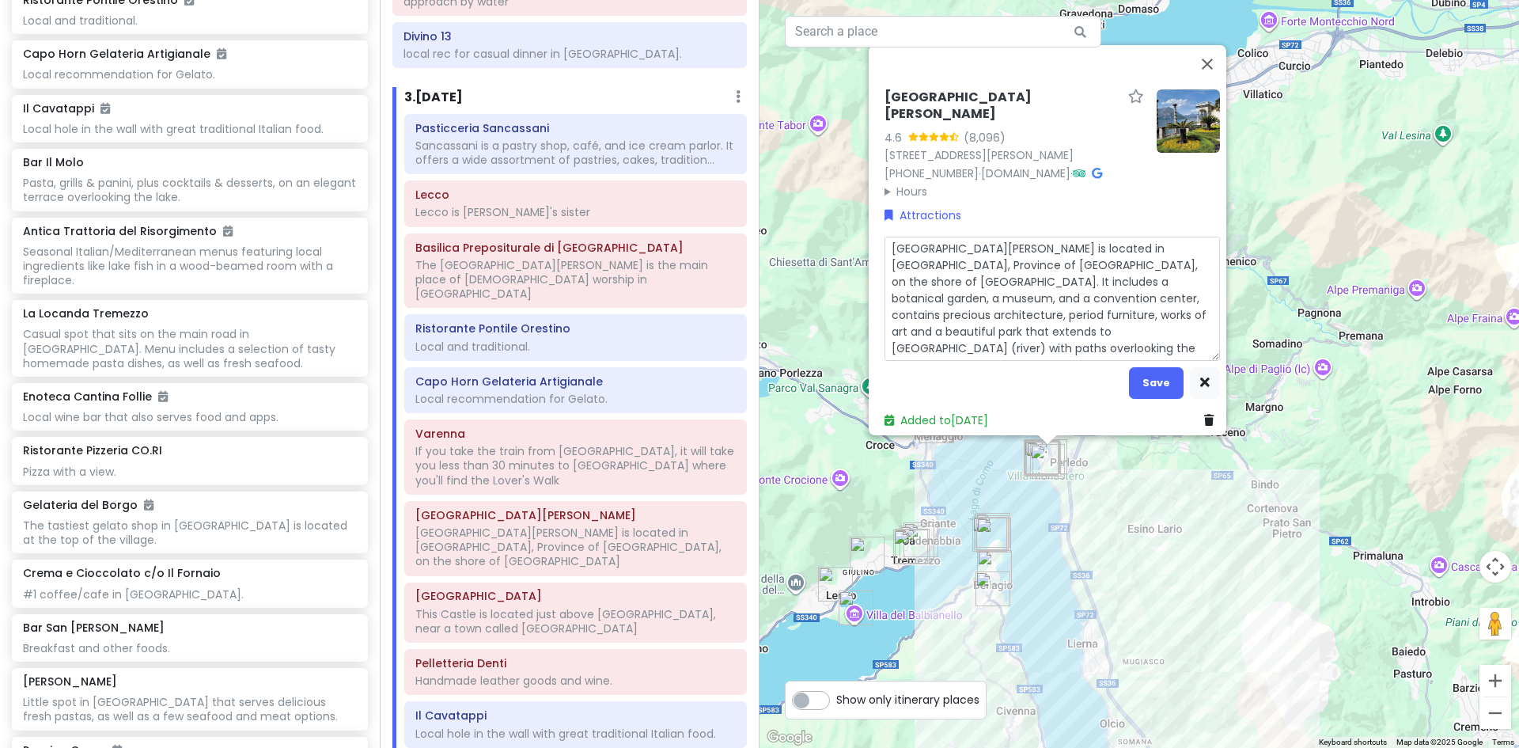
type textarea "Villa Monastero is located in Varenna, Province of Lecco, on the shore of Lake …"
type textarea "x"
type textarea "Villa Monastero is located in Varenna, Province of Lecco, on the shore of Lake …"
type textarea "x"
type textarea "Villa Monastero is located in Varenna, Province of Lecco, on the shore of Lake …"
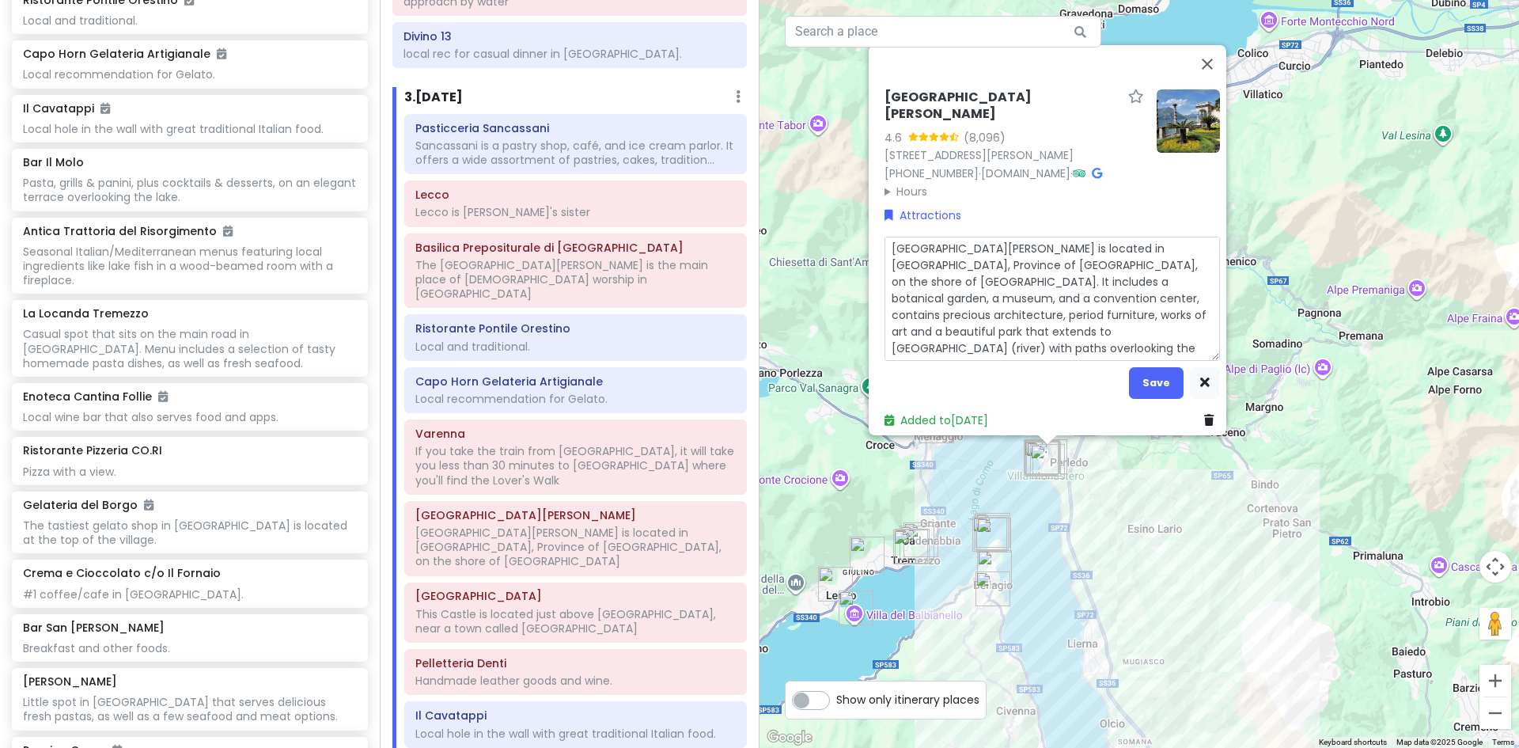
type textarea "x"
type textarea "Villa Monastero is located in Varenna, Province of Lecco, on the shore of Lake …"
type textarea "x"
type textarea "Villa Monastero is located in Varenna, Province of Lecco, on the shore of Lake …"
type textarea "x"
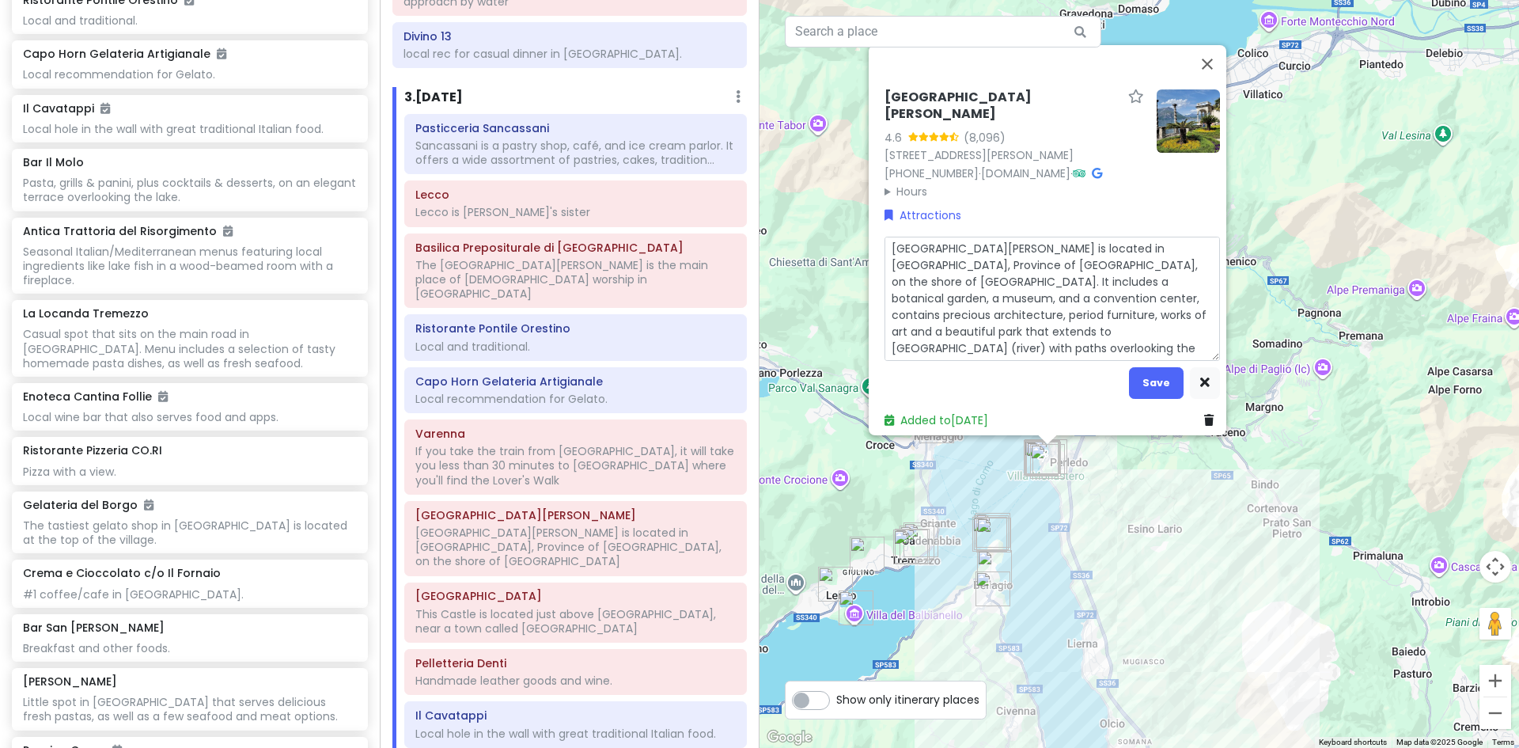
type textarea "Villa Monastero is located in Varenna, Province of Lecco, on the shore of Lake …"
type textarea "x"
type textarea "Villa Monastero is located in Varenna, Province of Lecco, on the shore of Lake …"
type textarea "x"
type textarea "Villa Monastero is located in Varenna, Province of Lecco, on the shore of Lake …"
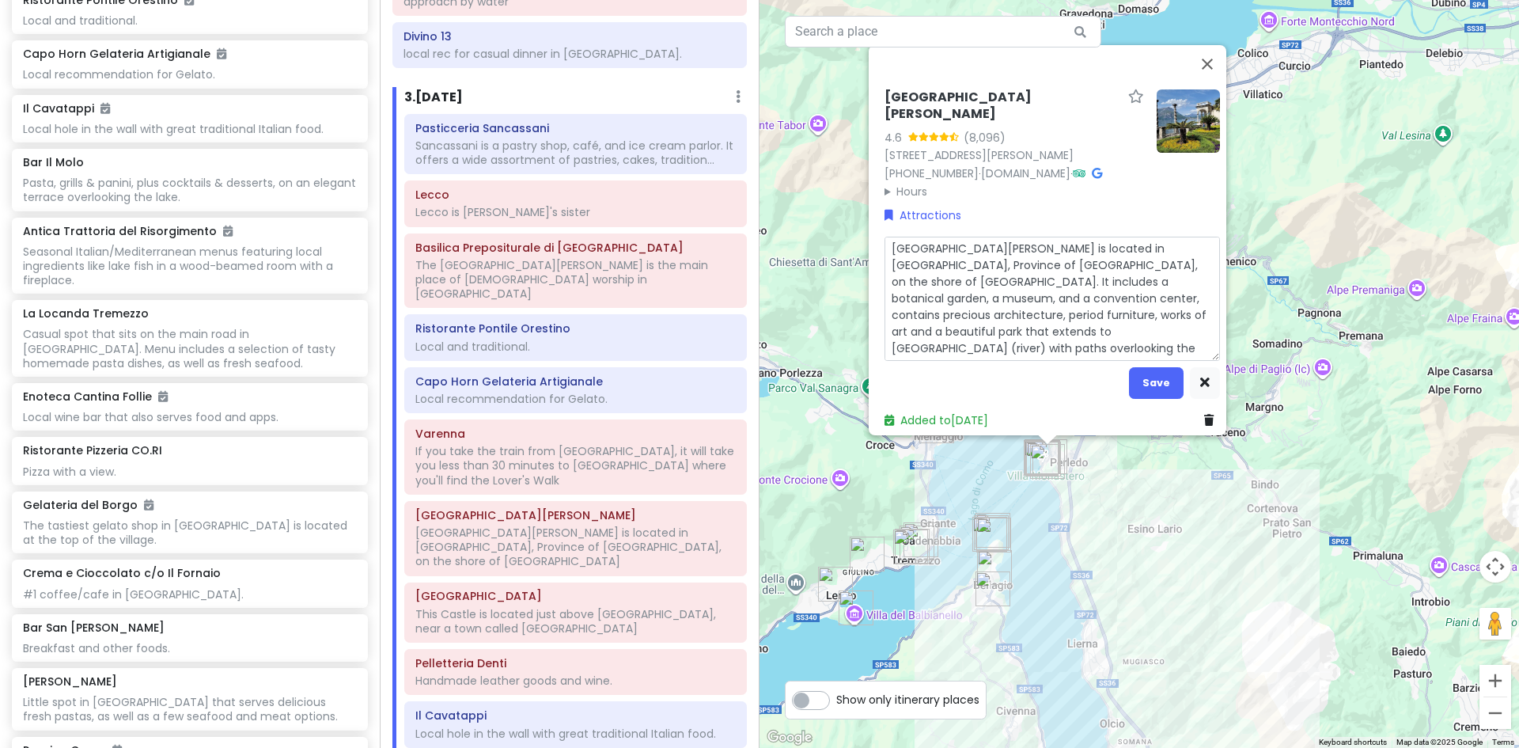
type textarea "x"
type textarea "Villa Monastero is located in Varenna, Province of Lecco, on the shore of Lake …"
type textarea "x"
type textarea "Villa Monastero is located in Varenna, Province of Lecco, on the shore of Lake …"
type textarea "x"
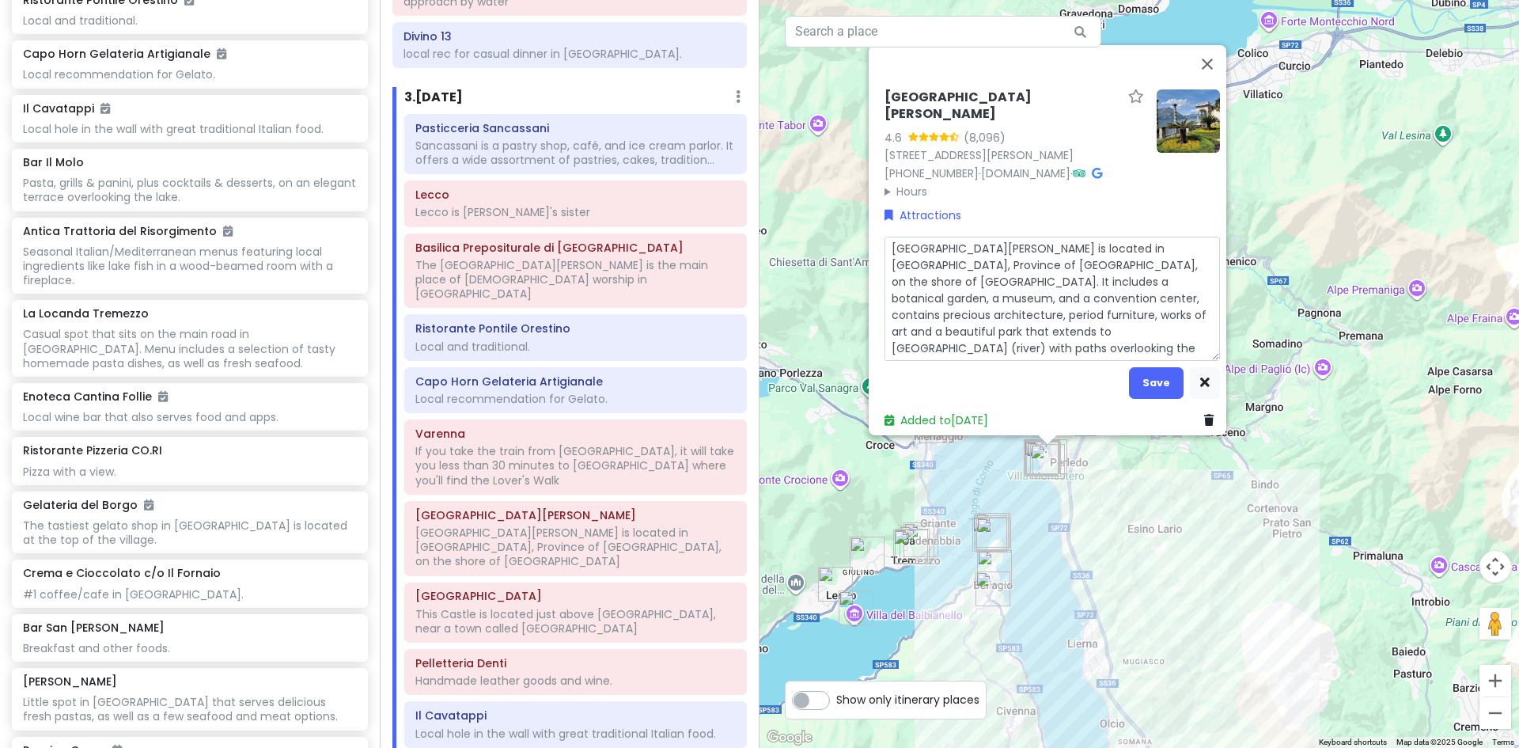
type textarea "Villa Monastero is located in Varenna, Province of Lecco, on the shore of Lake …"
type textarea "x"
type textarea "Villa Monastero is located in Varenna, Province of Lecco, on the shore of Lake …"
type textarea "x"
type textarea "Villa Monastero is located in Varenna, Province of Lecco, on the shore of Lake …"
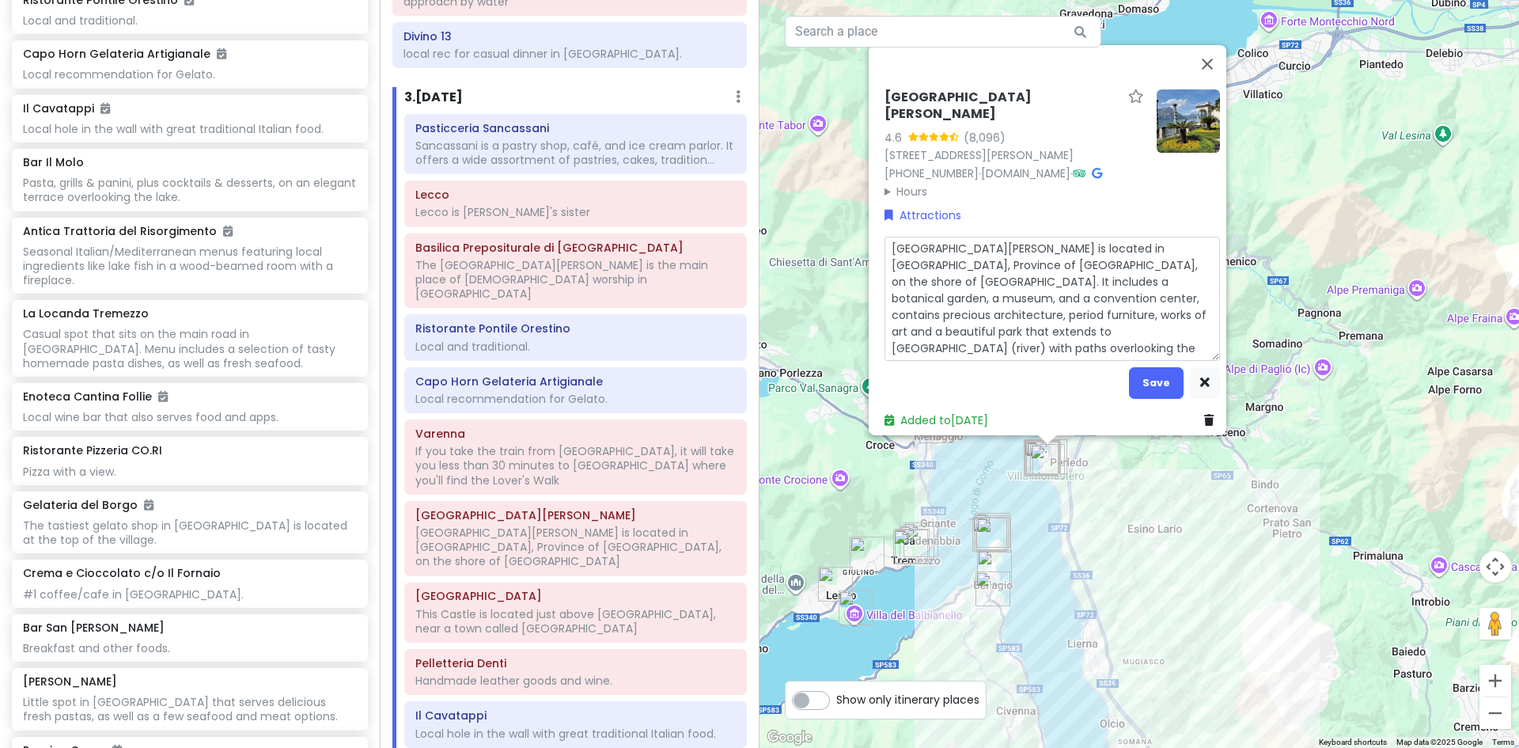
type textarea "x"
type textarea "Villa Monastero is located in Varenna, Province of Lecco, on the shore of Lake …"
type textarea "x"
type textarea "Villa Monastero is located in Varenna, Province of Lecco, on the shore of Lake …"
type textarea "x"
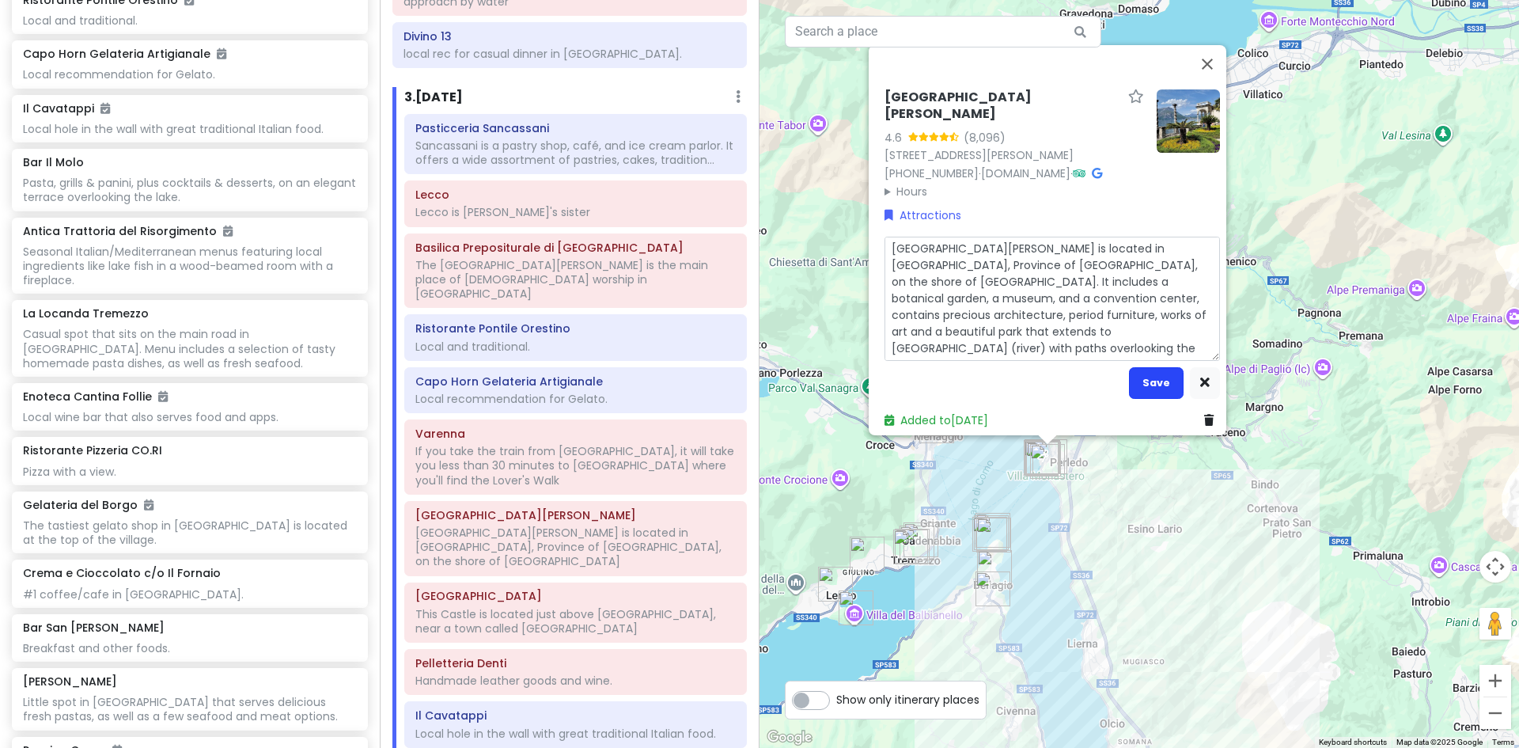
type textarea "Villa Monastero is located in Varenna, Province of Lecco, on the shore of Lake …"
click at [1151, 372] on button "Save" at bounding box center [1156, 382] width 55 height 31
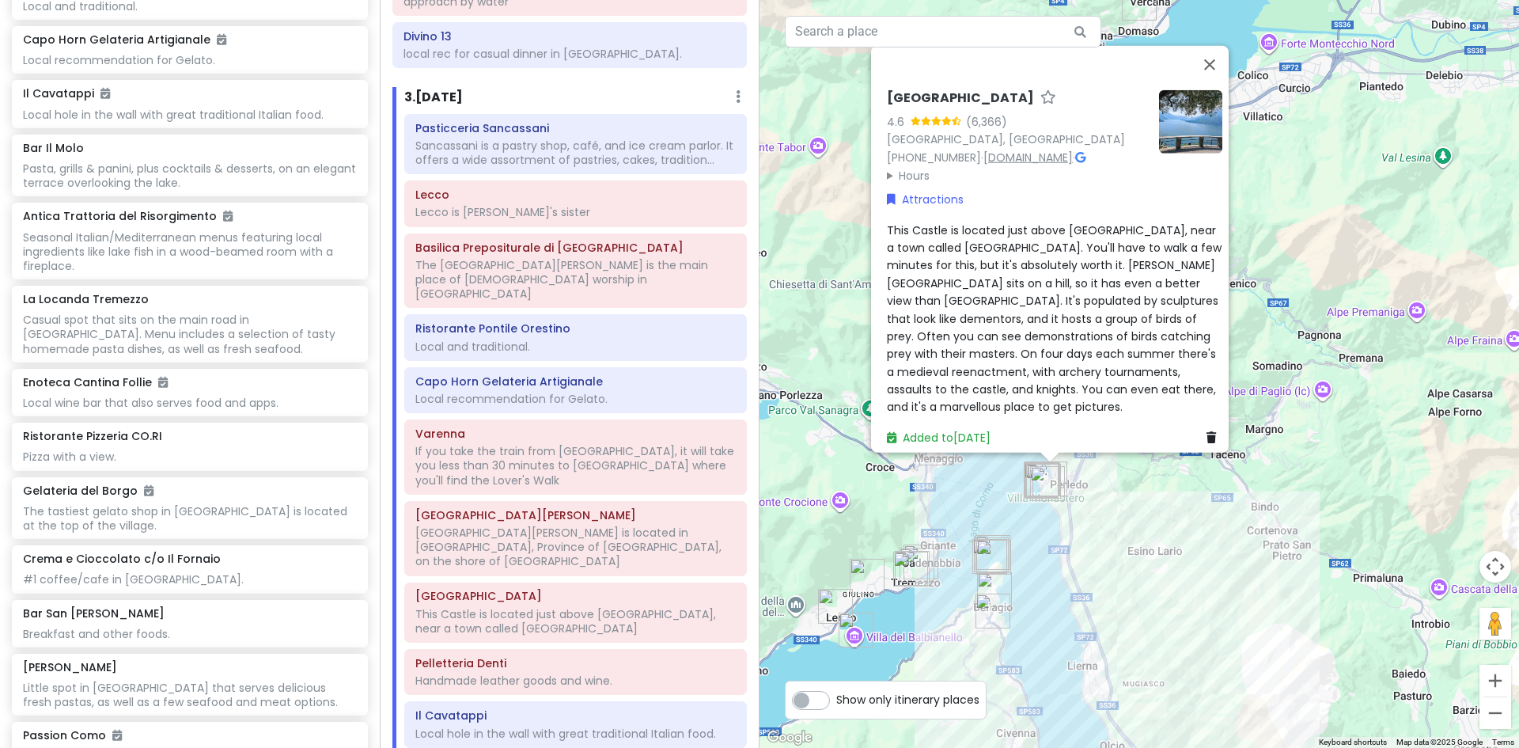
click at [1049, 165] on link "www.castellodivezio.it" at bounding box center [1028, 157] width 89 height 16
click at [1143, 361] on span "This Castle is located just above Varenna, near a town called Perledo. You'll h…" at bounding box center [1056, 318] width 338 height 193
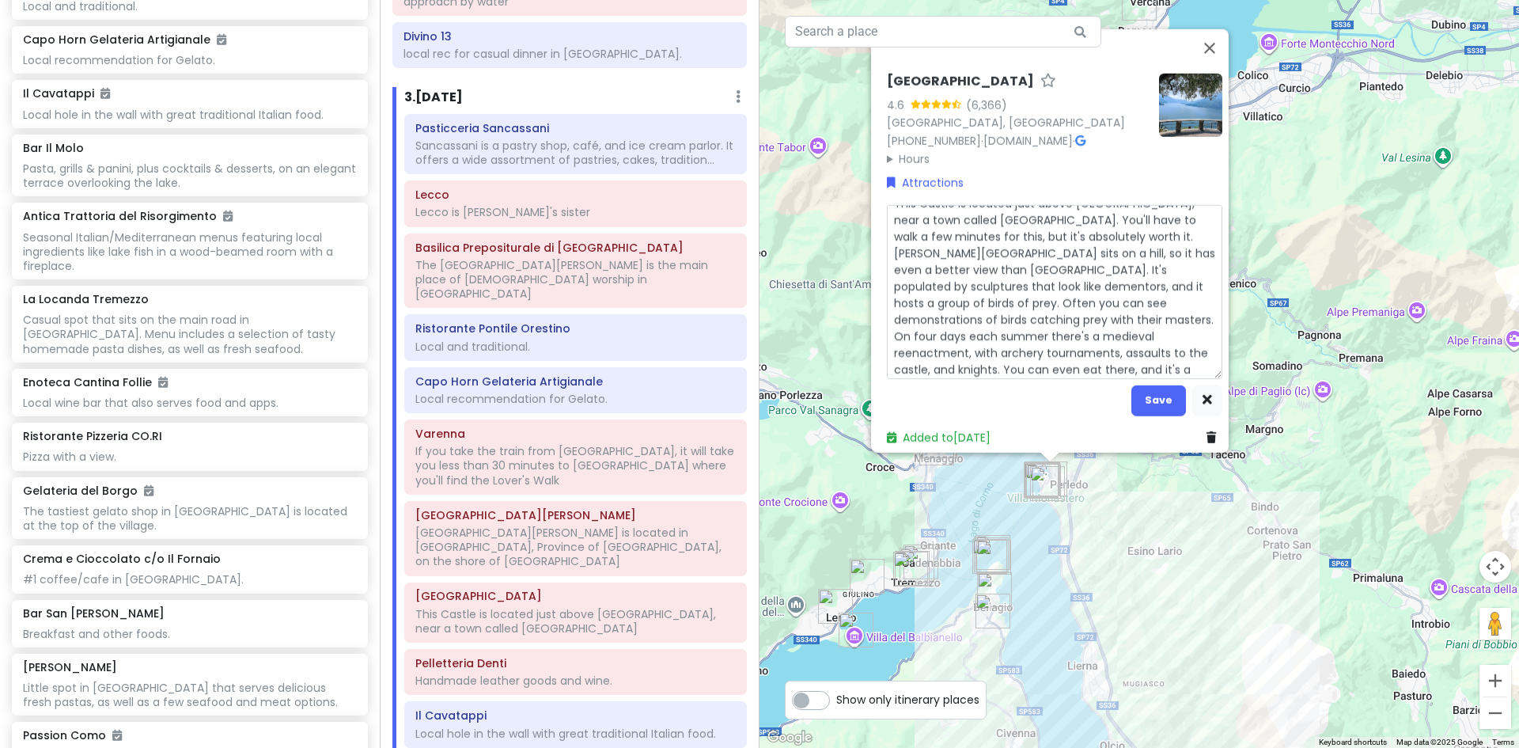
scroll to position [17, 0]
click at [1081, 359] on textarea "This Castle is located just above Varenna, near a town called Perledo. You'll h…" at bounding box center [1055, 291] width 336 height 174
type textarea "x"
type textarea "This Castle is located just above Varenna, near a town called Perledo. You'll h…"
type textarea "x"
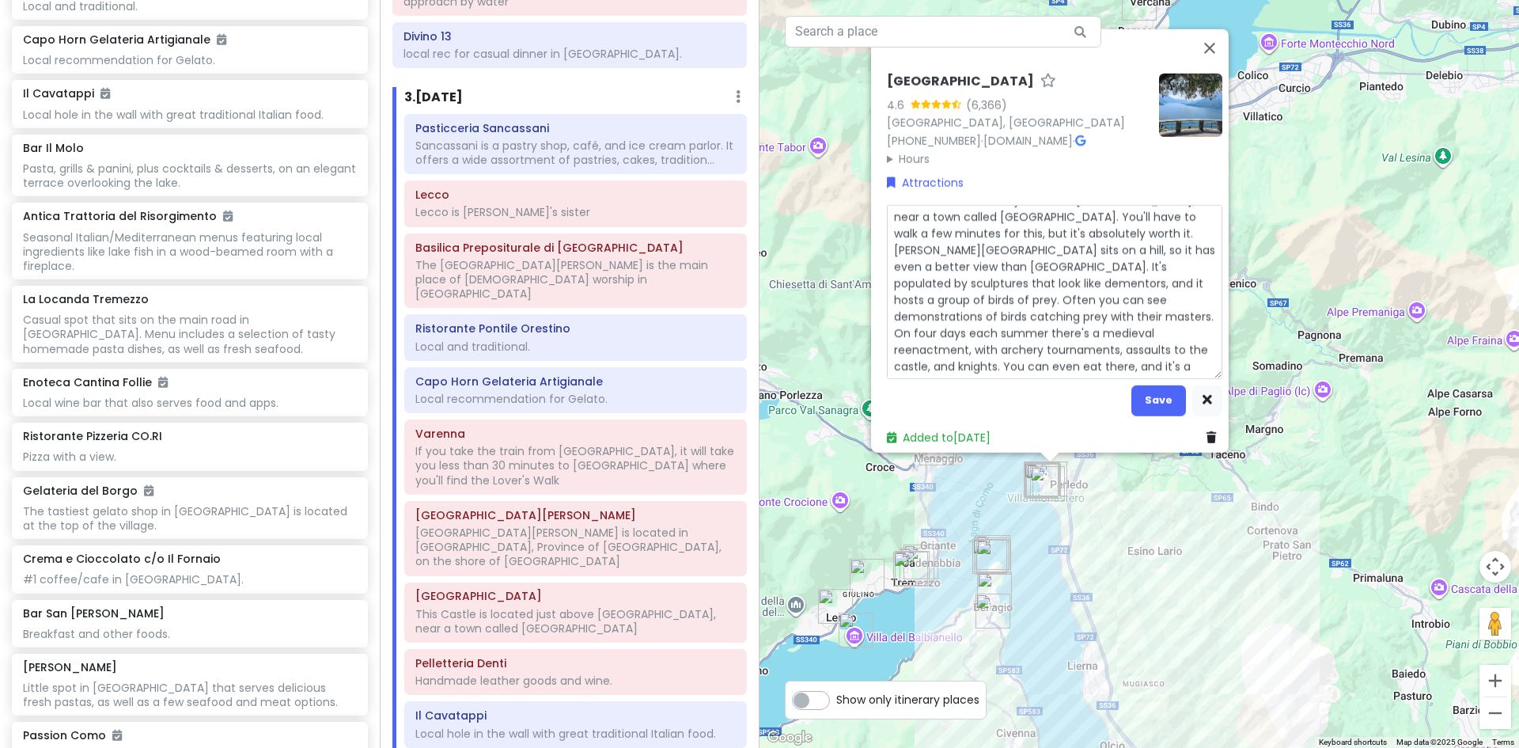
type textarea "This Castle is located just above Varenna, near a town called Perledo. You'll h…"
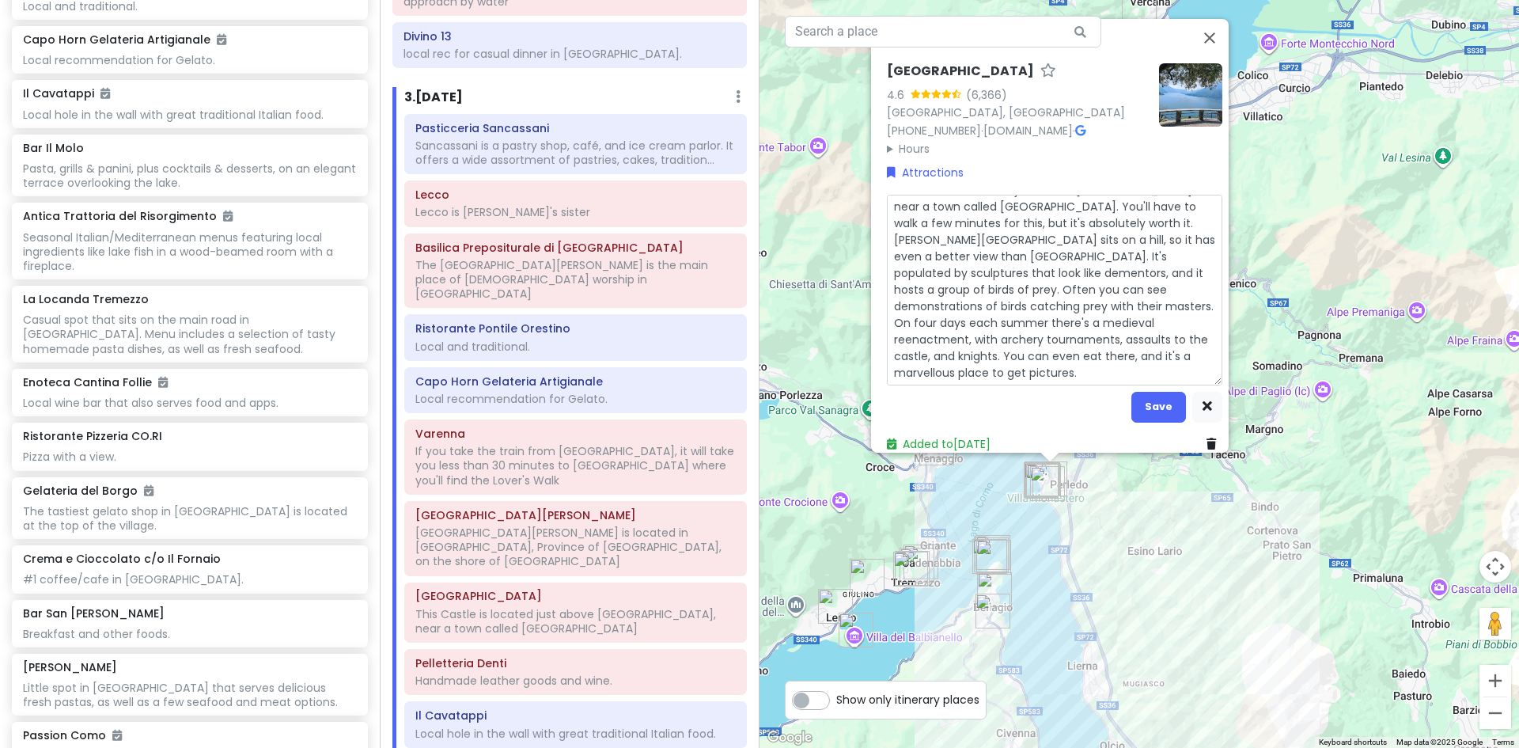
type textarea "x"
type textarea "This Castle is located just above Varenna, near a town called Perledo. You'll h…"
type textarea "x"
type textarea "This Castle is located just above Varenna, near a town called Perledo. You'll h…"
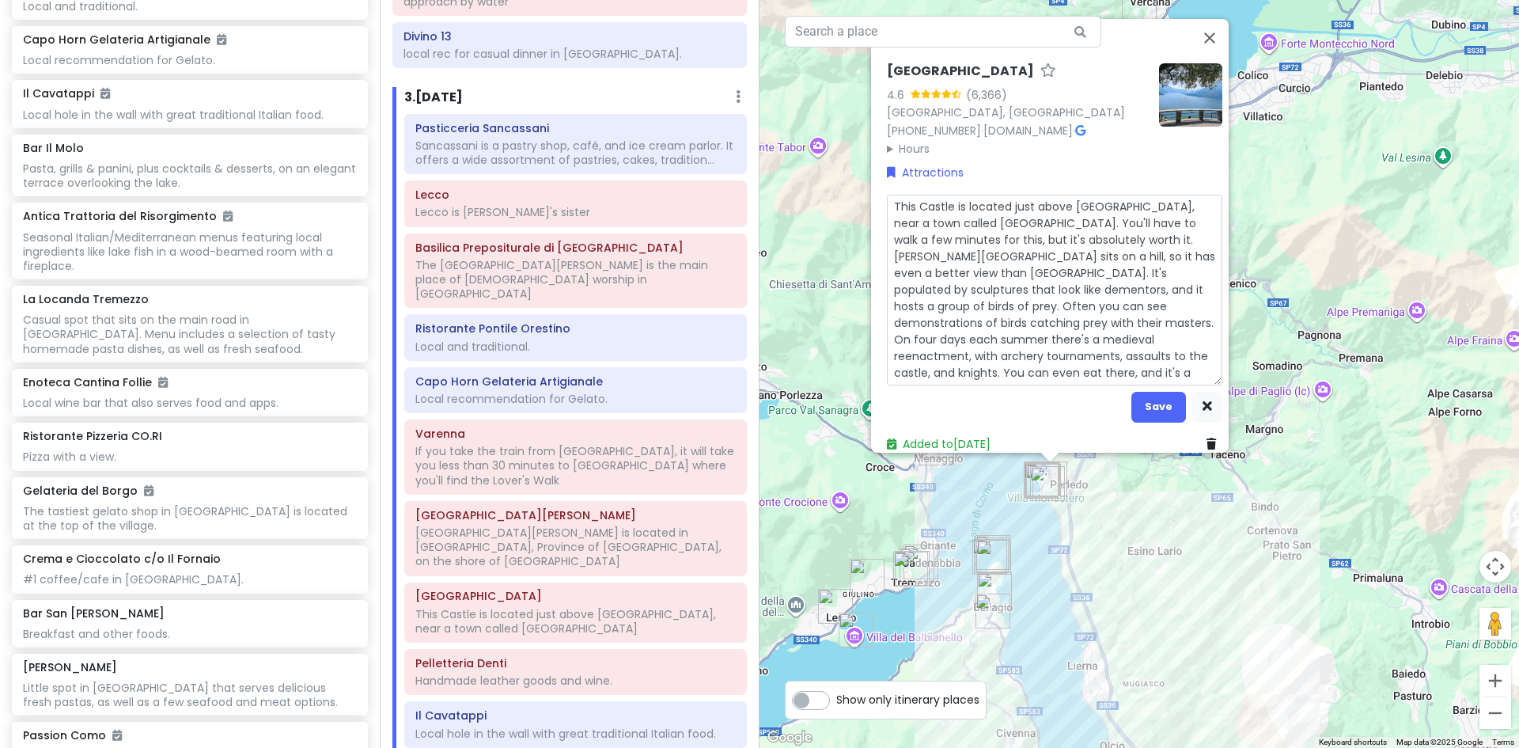
type textarea "x"
type textarea "This Castle is located just above Varenna, near a town called Perledo. You'll h…"
type textarea "x"
type textarea "This Castle is located just above Varenna, near a town called Perledo. You'll h…"
type textarea "x"
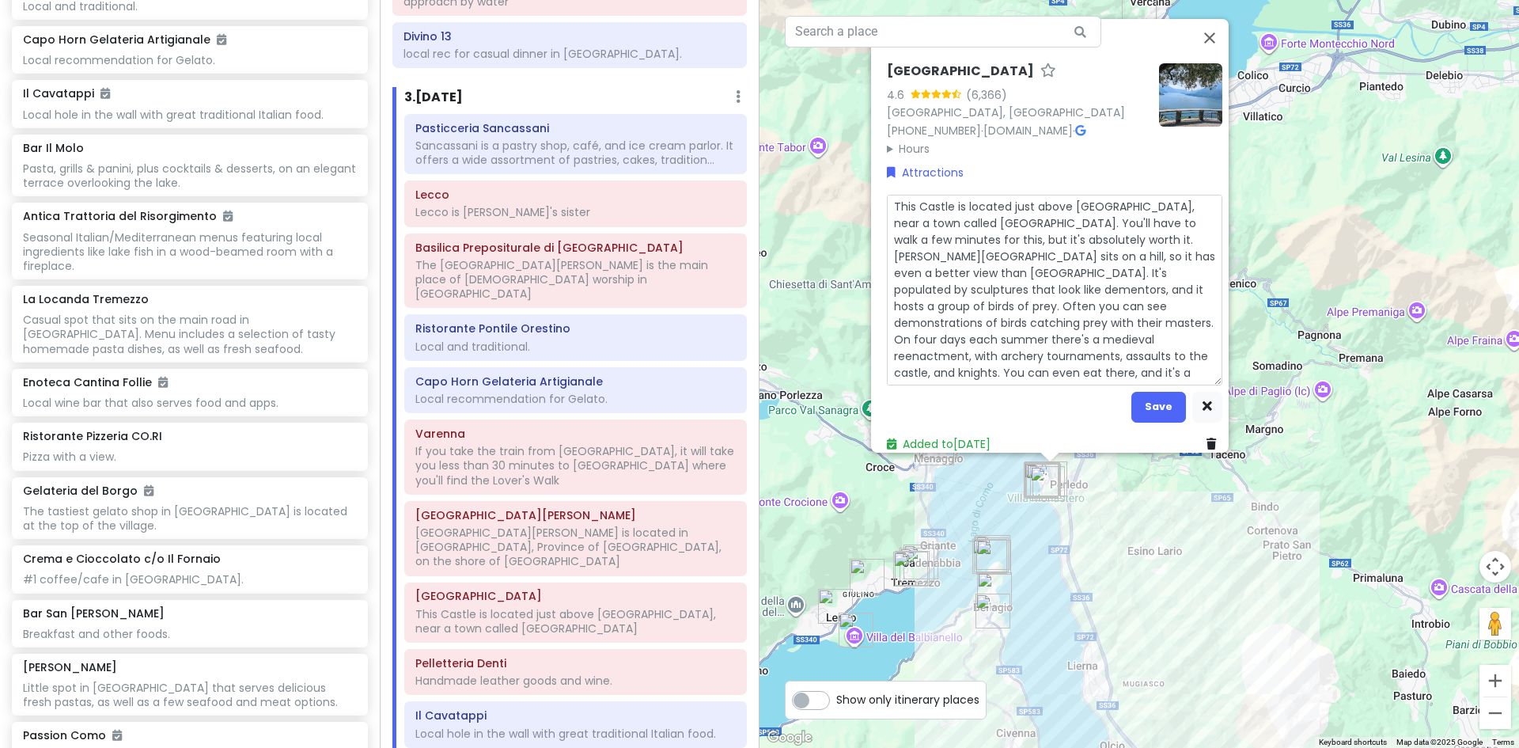
type textarea "This Castle is located just above Varenna, near a town called Perledo. You'll h…"
drag, startPoint x: 889, startPoint y: 362, endPoint x: 1114, endPoint y: 362, distance: 225.5
click at [1114, 362] on textarea "This Castle is located just above Varenna, near a town called Perledo. You'll h…" at bounding box center [1055, 289] width 336 height 191
drag, startPoint x: 1009, startPoint y: 362, endPoint x: 909, endPoint y: 362, distance: 99.7
click at [909, 362] on textarea "This Castle is located just above Varenna, near a town called Perledo. You'll h…" at bounding box center [1055, 289] width 336 height 191
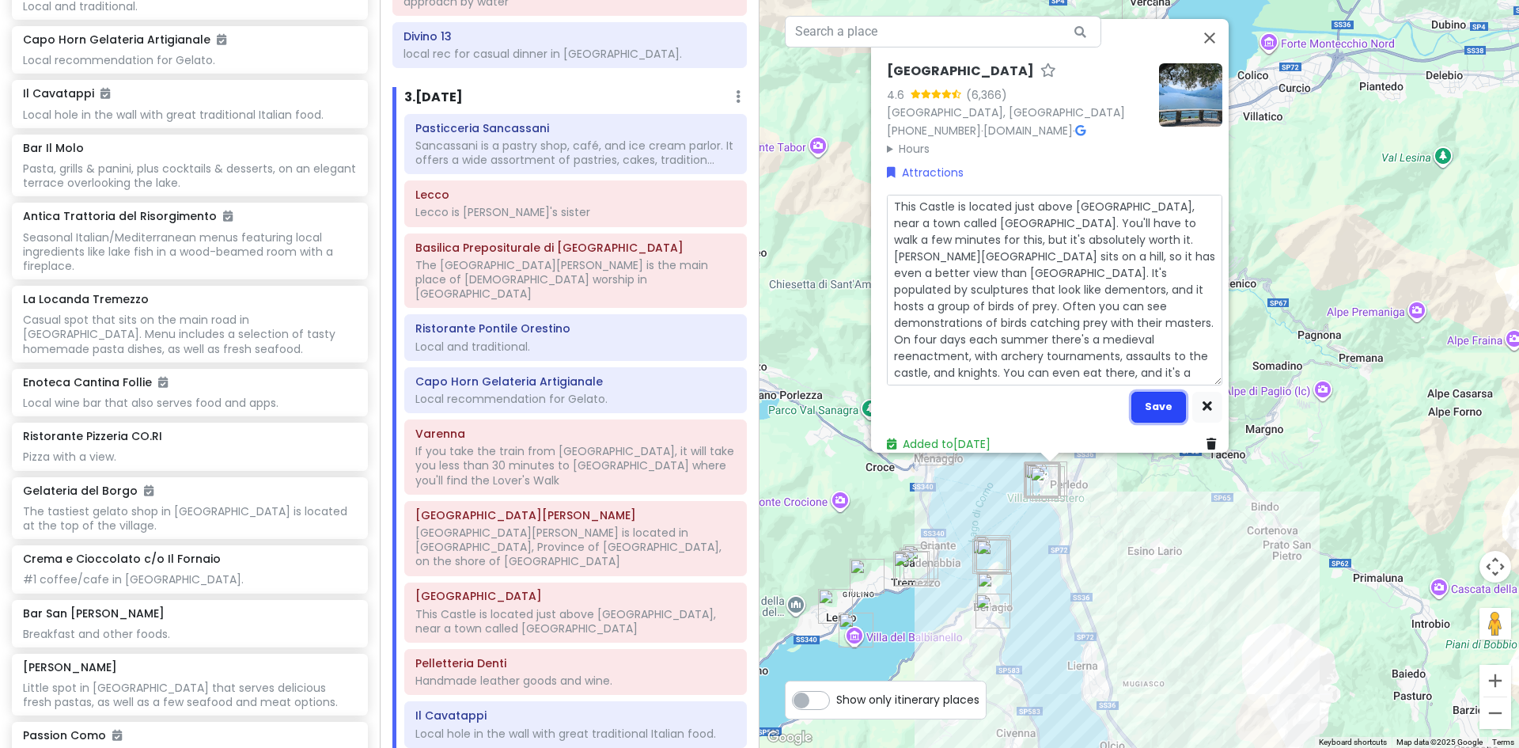
click at [1152, 393] on button "Save" at bounding box center [1159, 406] width 55 height 31
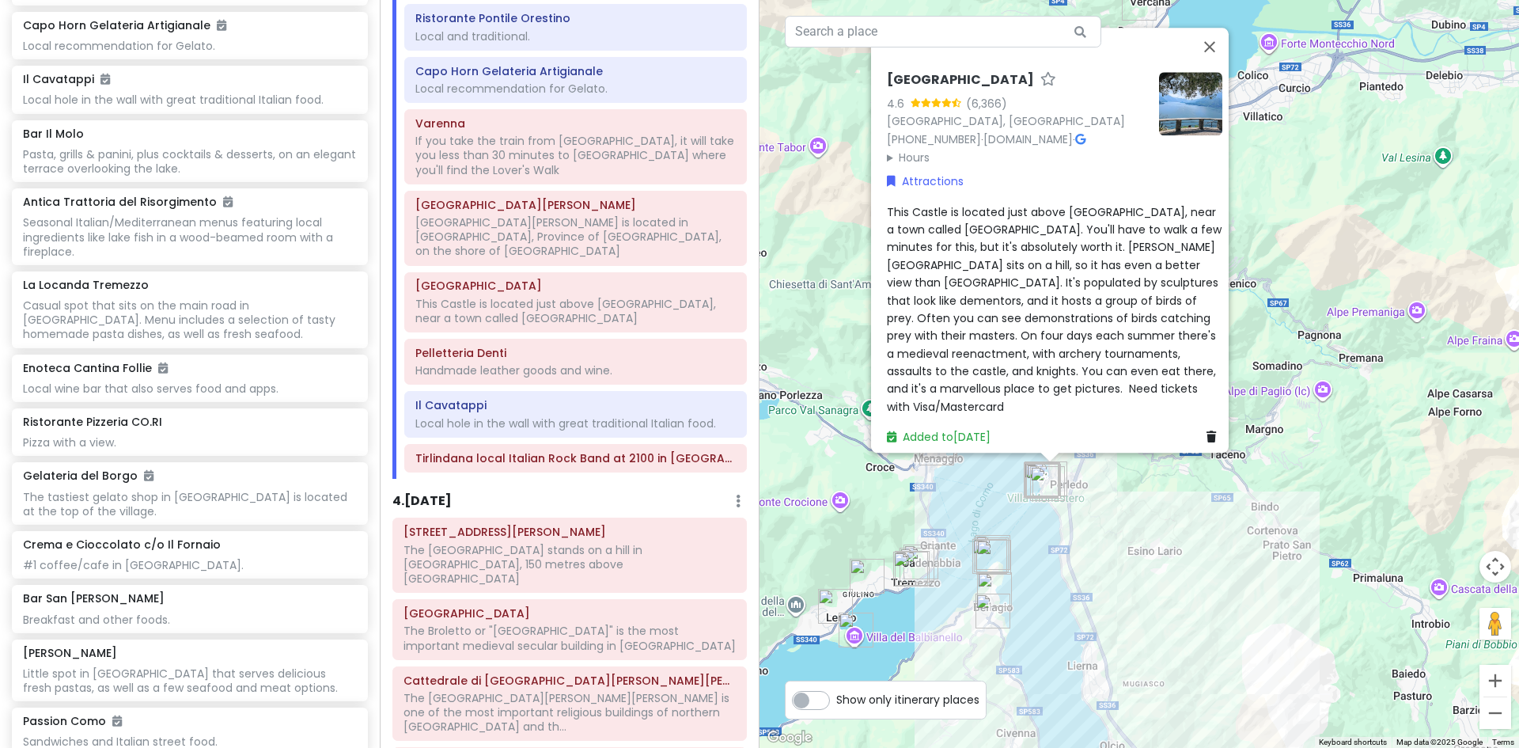
scroll to position [1210, 0]
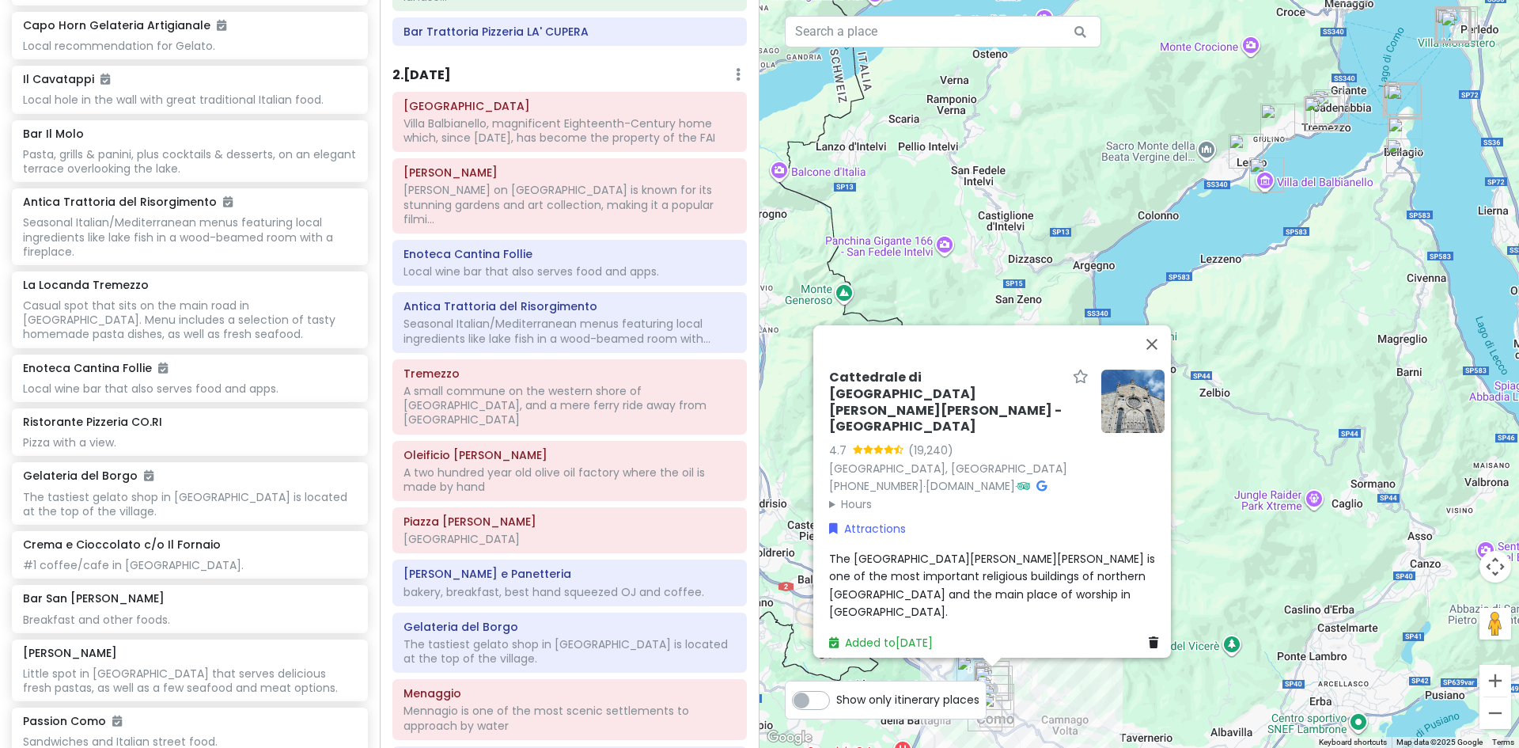
scroll to position [0, 0]
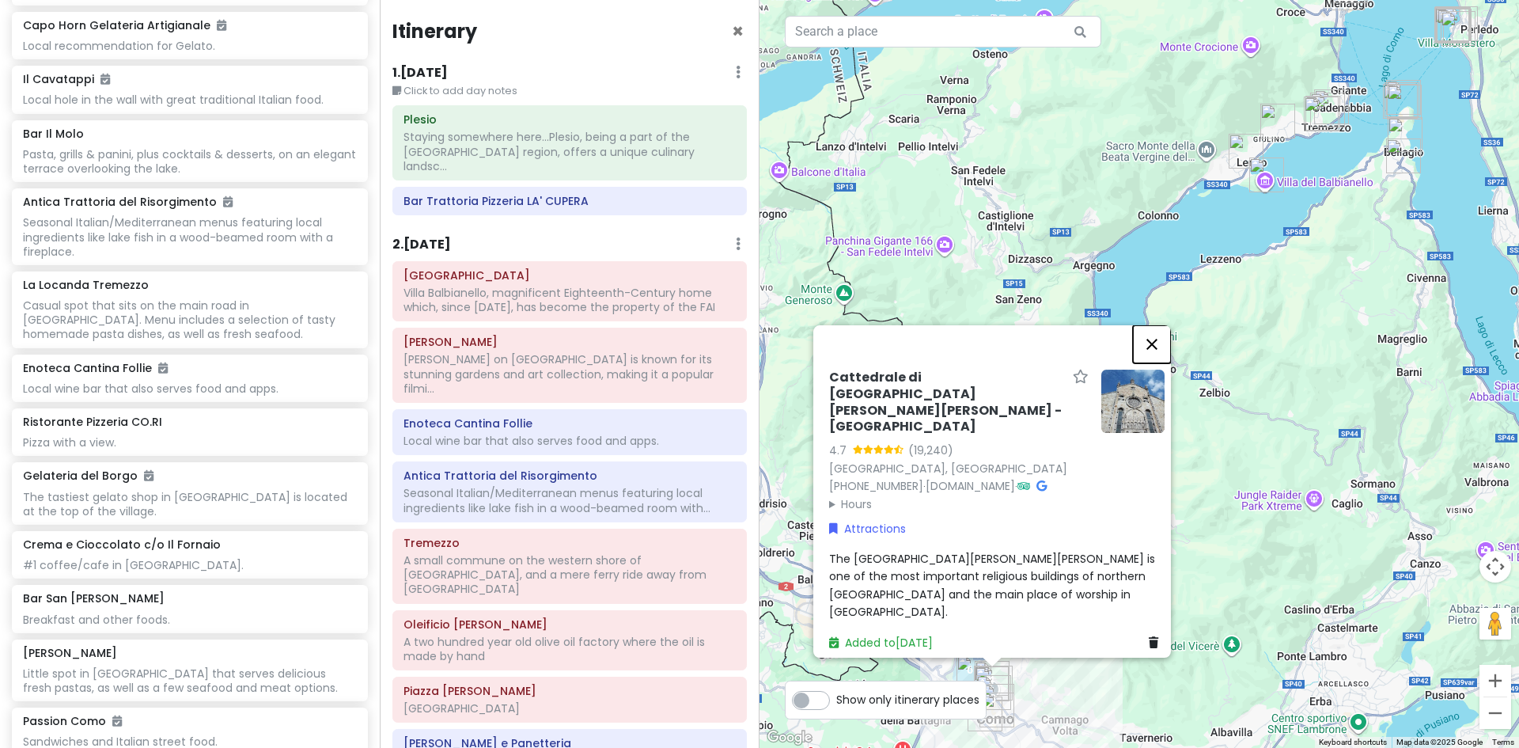
click at [1163, 363] on button "Close" at bounding box center [1152, 344] width 38 height 38
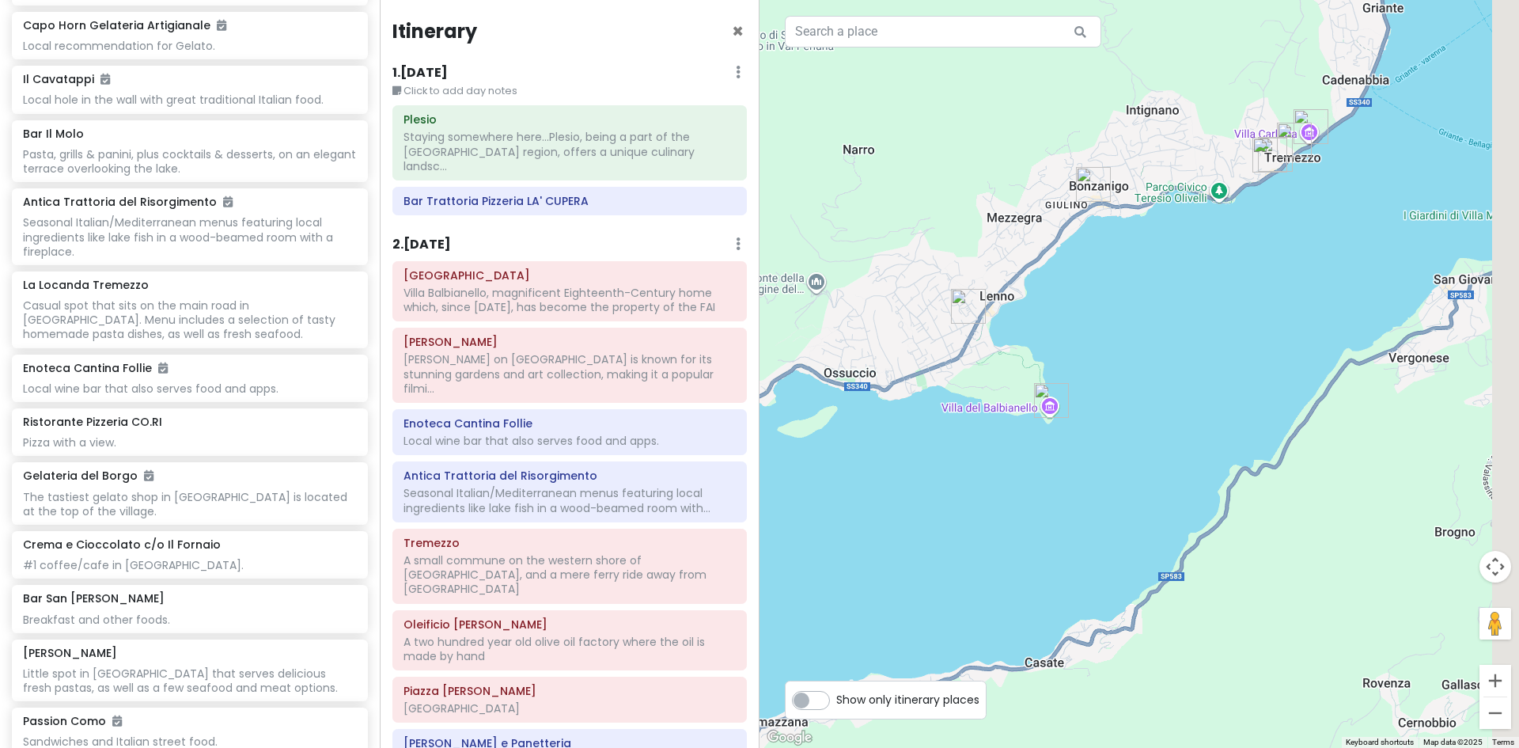
drag, startPoint x: 1208, startPoint y: 264, endPoint x: 943, endPoint y: 495, distance: 351.7
click at [943, 495] on div at bounding box center [1140, 374] width 760 height 748
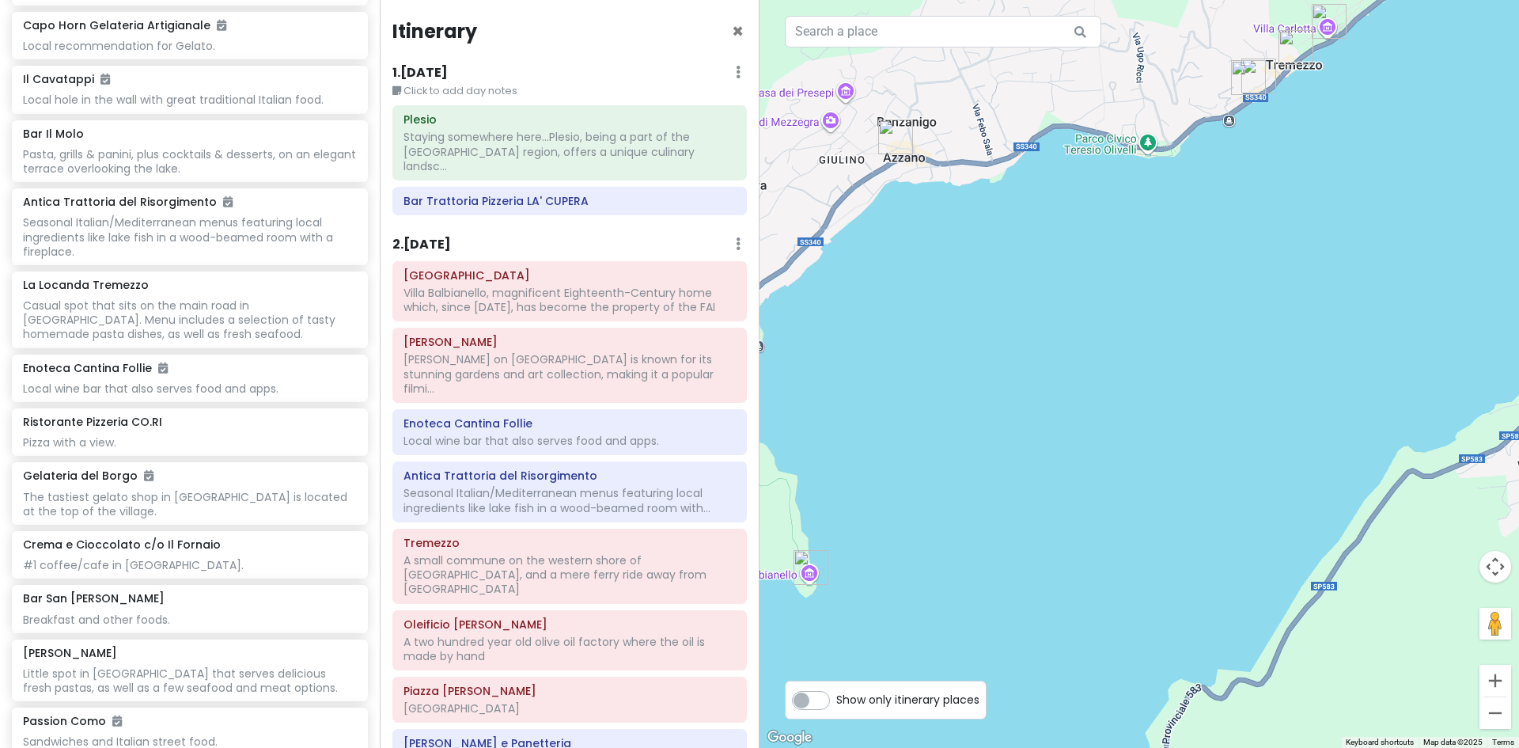
click at [1260, 74] on img "Enoteca Cantina Follie" at bounding box center [1248, 77] width 47 height 47
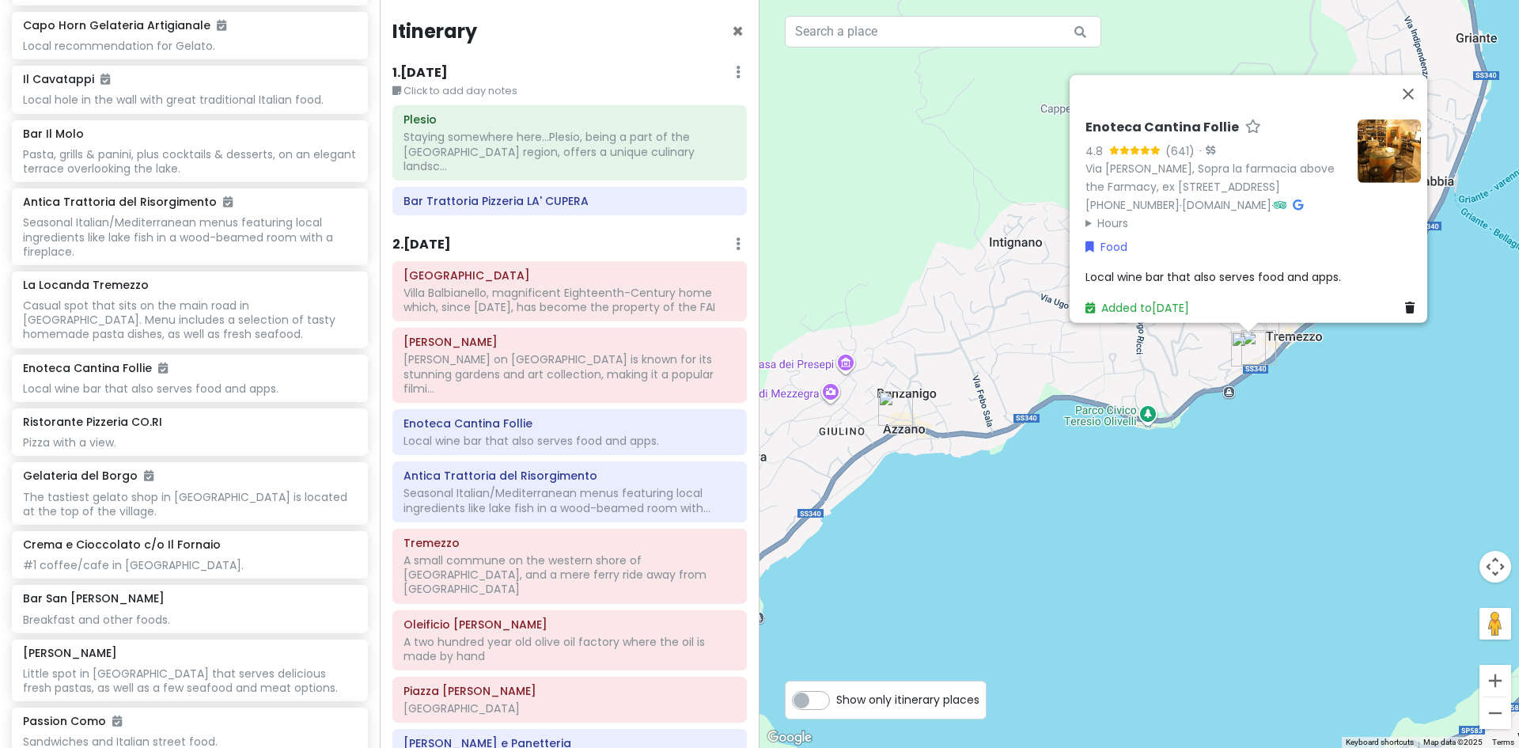
click at [1243, 344] on img "Enoteca Cantina Follie" at bounding box center [1248, 348] width 47 height 47
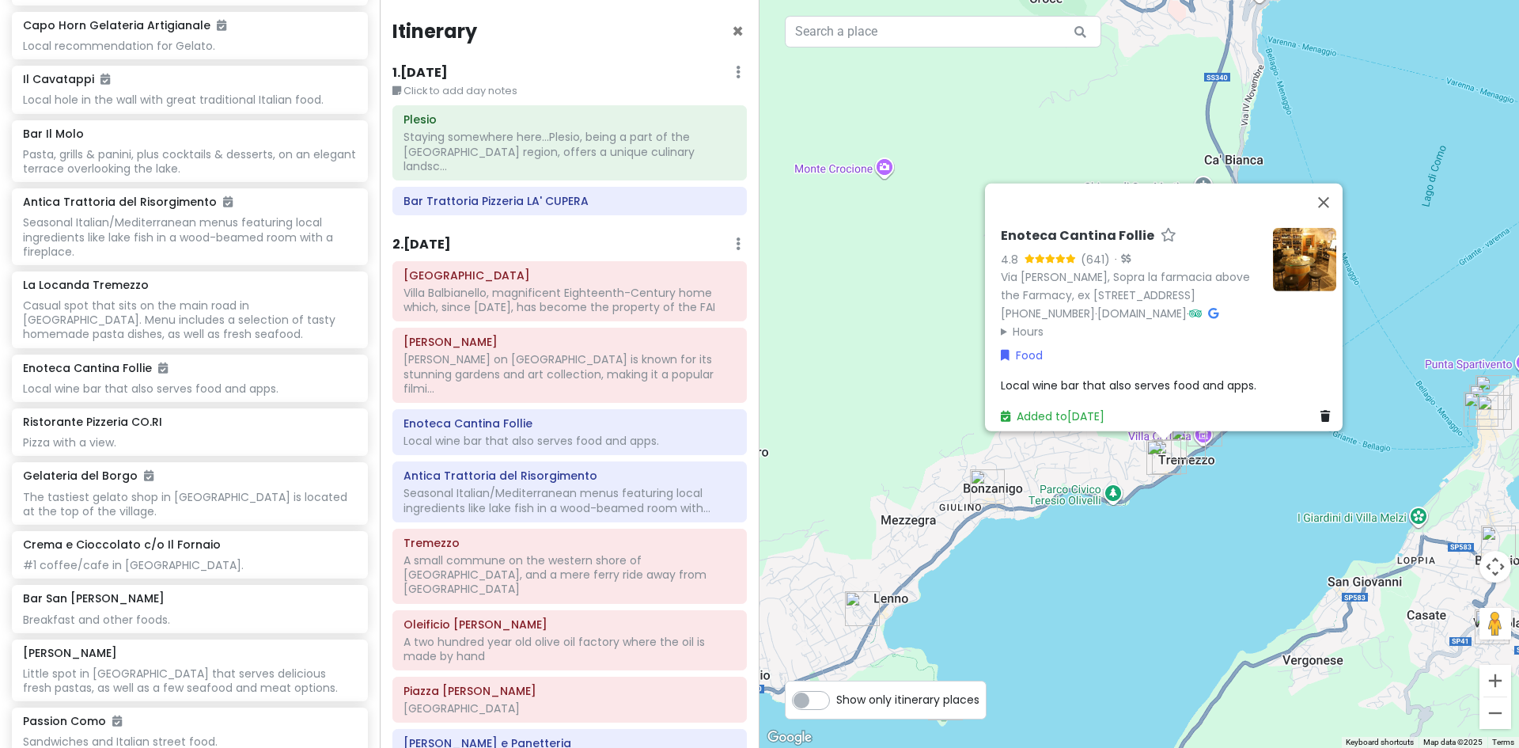
click at [1158, 457] on img "Enoteca Cantina Follie" at bounding box center [1163, 457] width 47 height 47
click at [1174, 450] on img "Enoteca Cantina Follie" at bounding box center [1163, 457] width 47 height 47
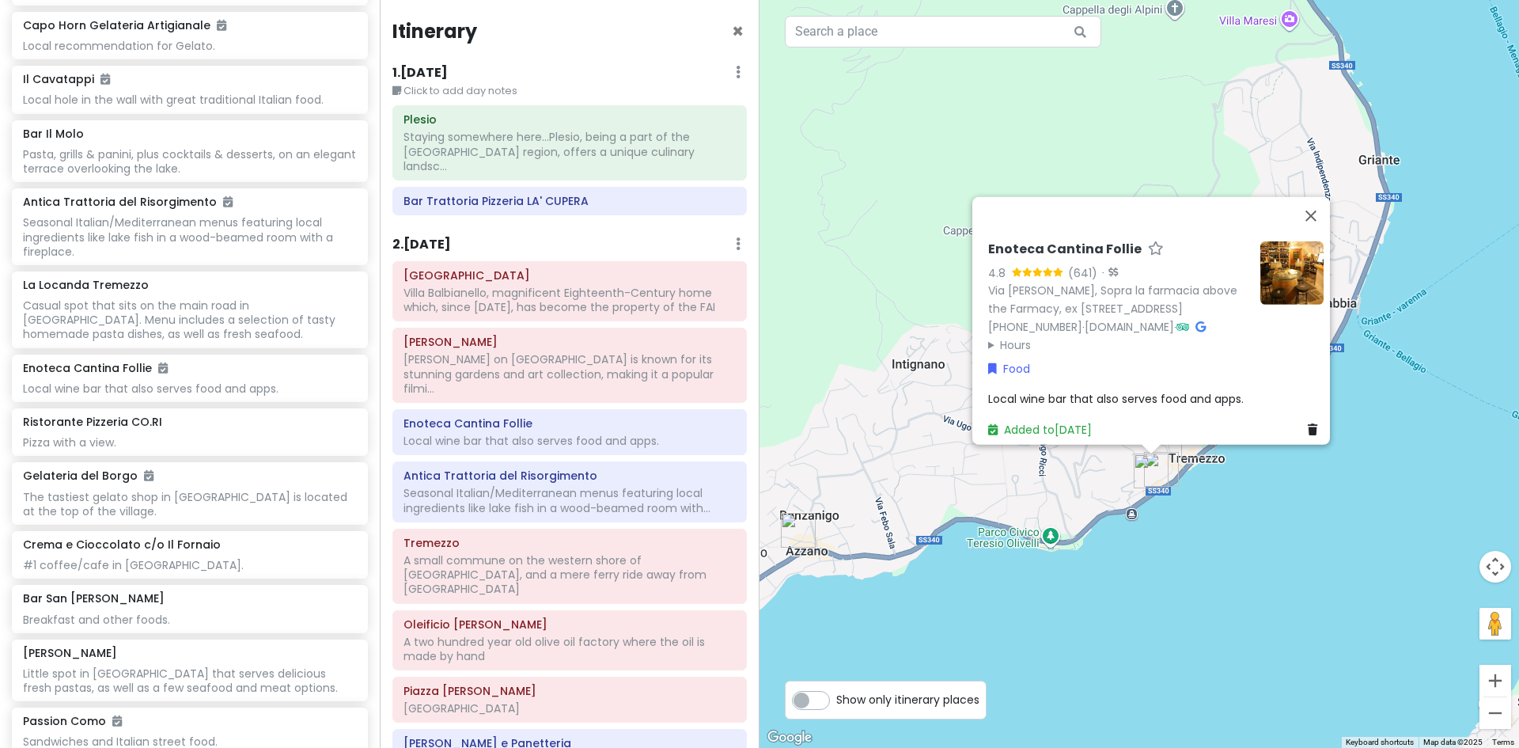
click at [1165, 468] on img "Enoteca Cantina Follie" at bounding box center [1151, 470] width 47 height 47
click at [1139, 468] on img "Enoteca Cantina Follie" at bounding box center [1151, 470] width 47 height 47
click at [1146, 466] on img "Enoteca Cantina Follie" at bounding box center [1151, 470] width 47 height 47
click at [1164, 464] on img "Enoteca Cantina Follie" at bounding box center [1151, 470] width 47 height 47
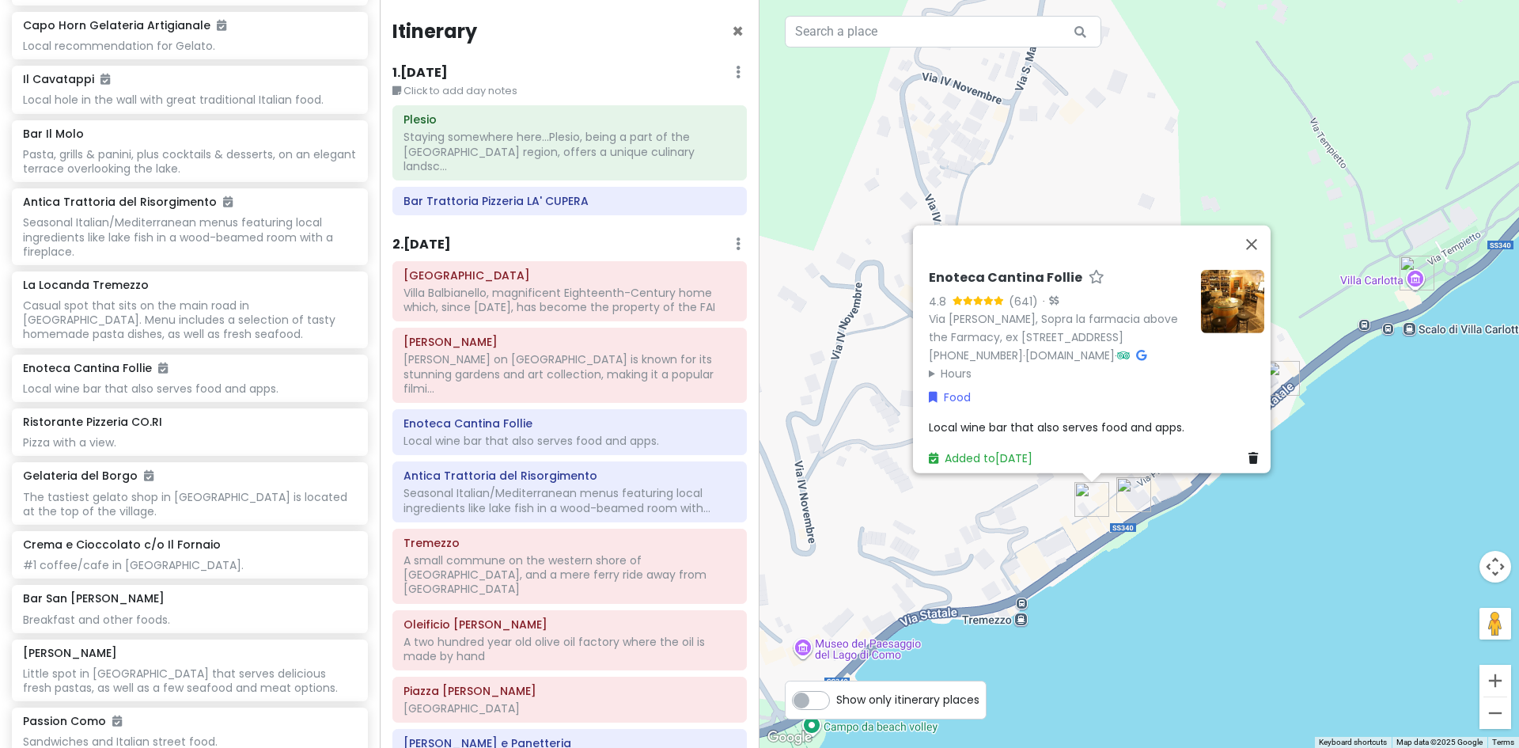
click at [1128, 493] on img "La Locanda Tremezzo" at bounding box center [1133, 494] width 47 height 47
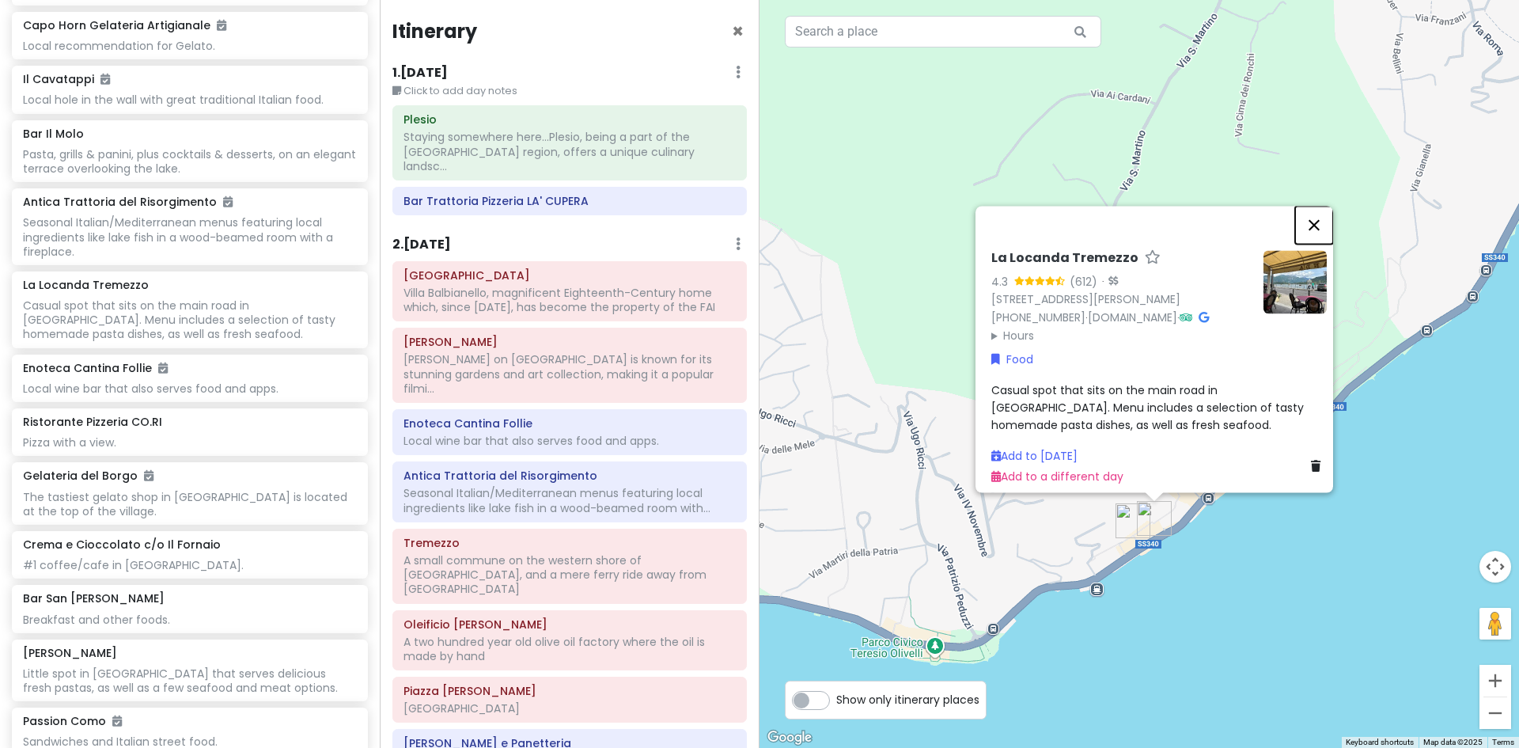
click at [1322, 206] on button "Close" at bounding box center [1314, 225] width 38 height 38
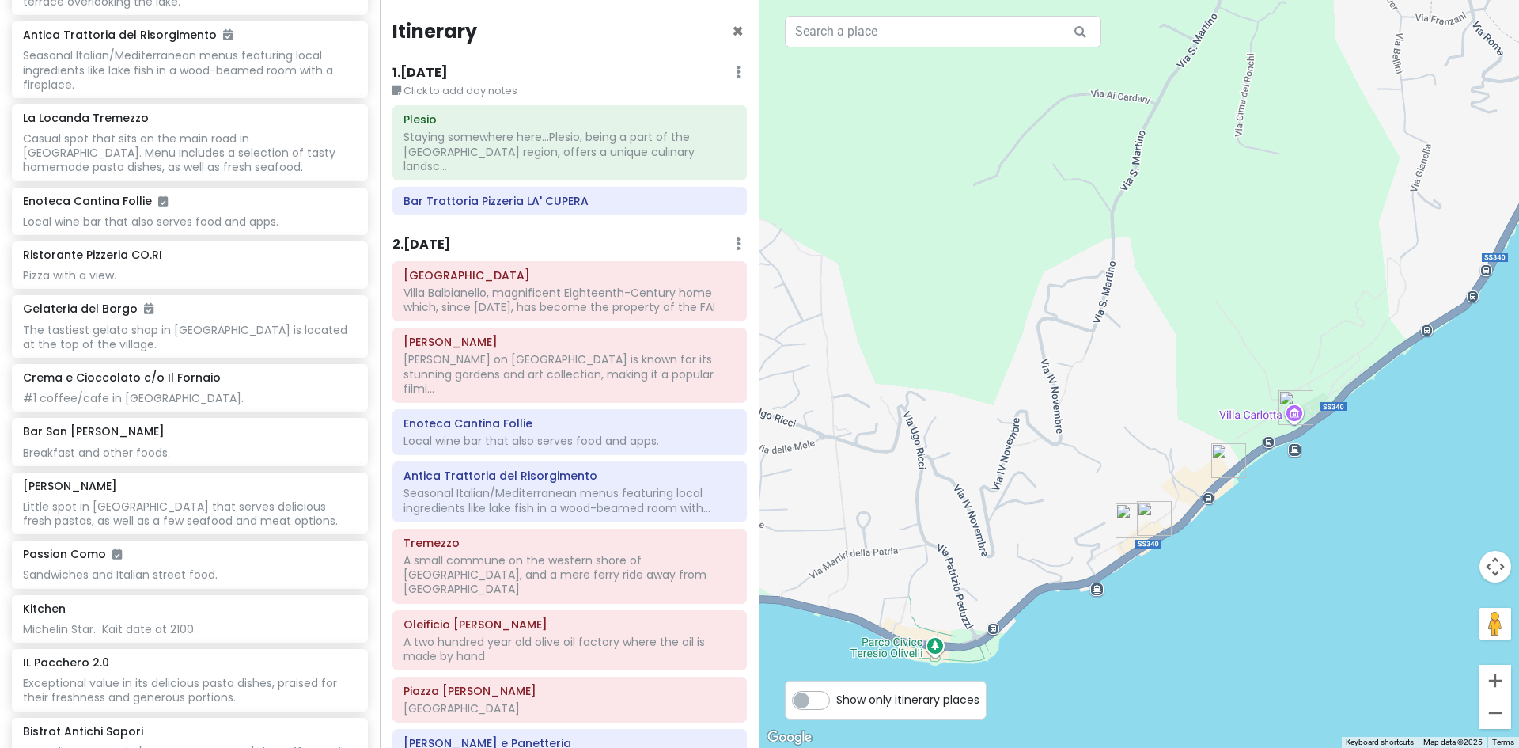
scroll to position [4438, 0]
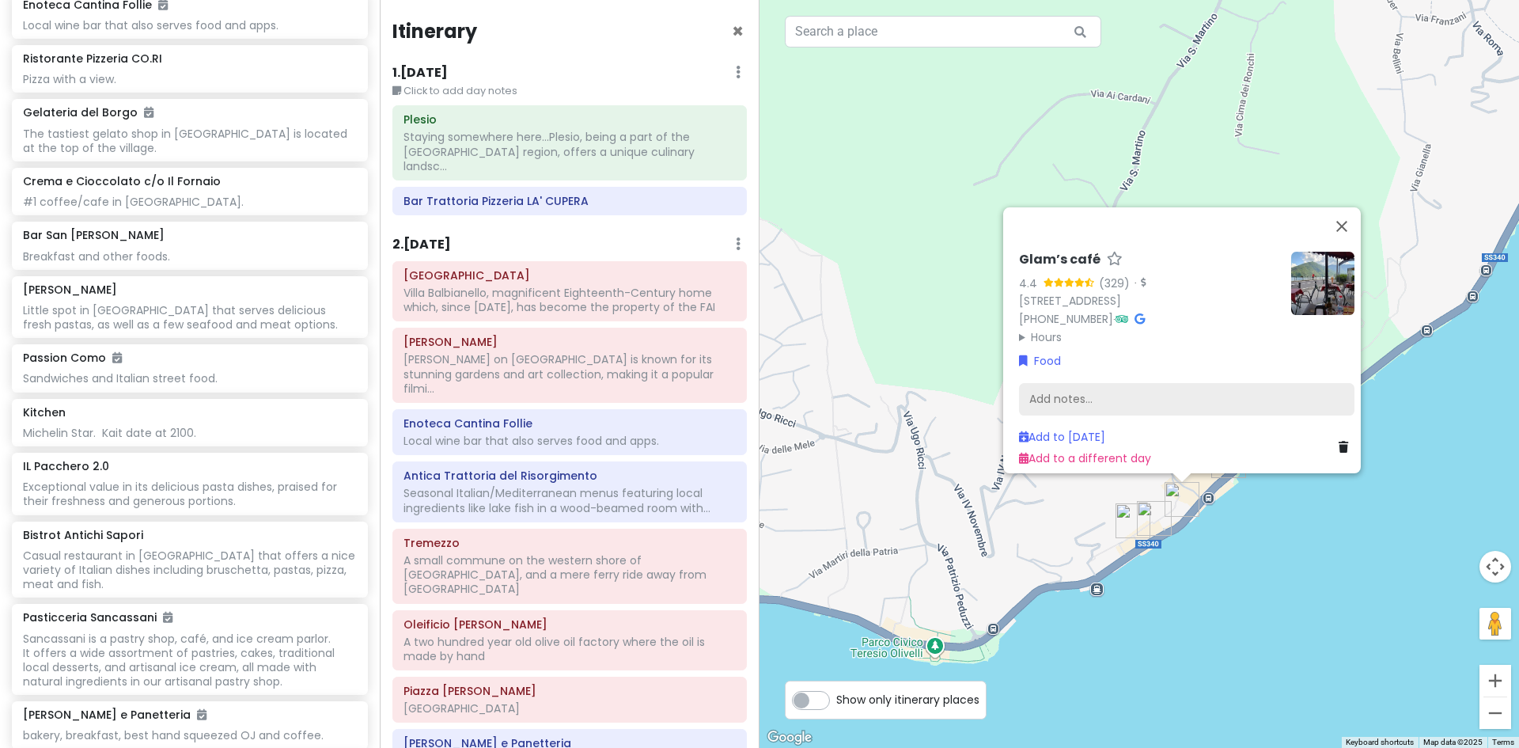
click at [1074, 391] on div "Add notes..." at bounding box center [1187, 398] width 336 height 33
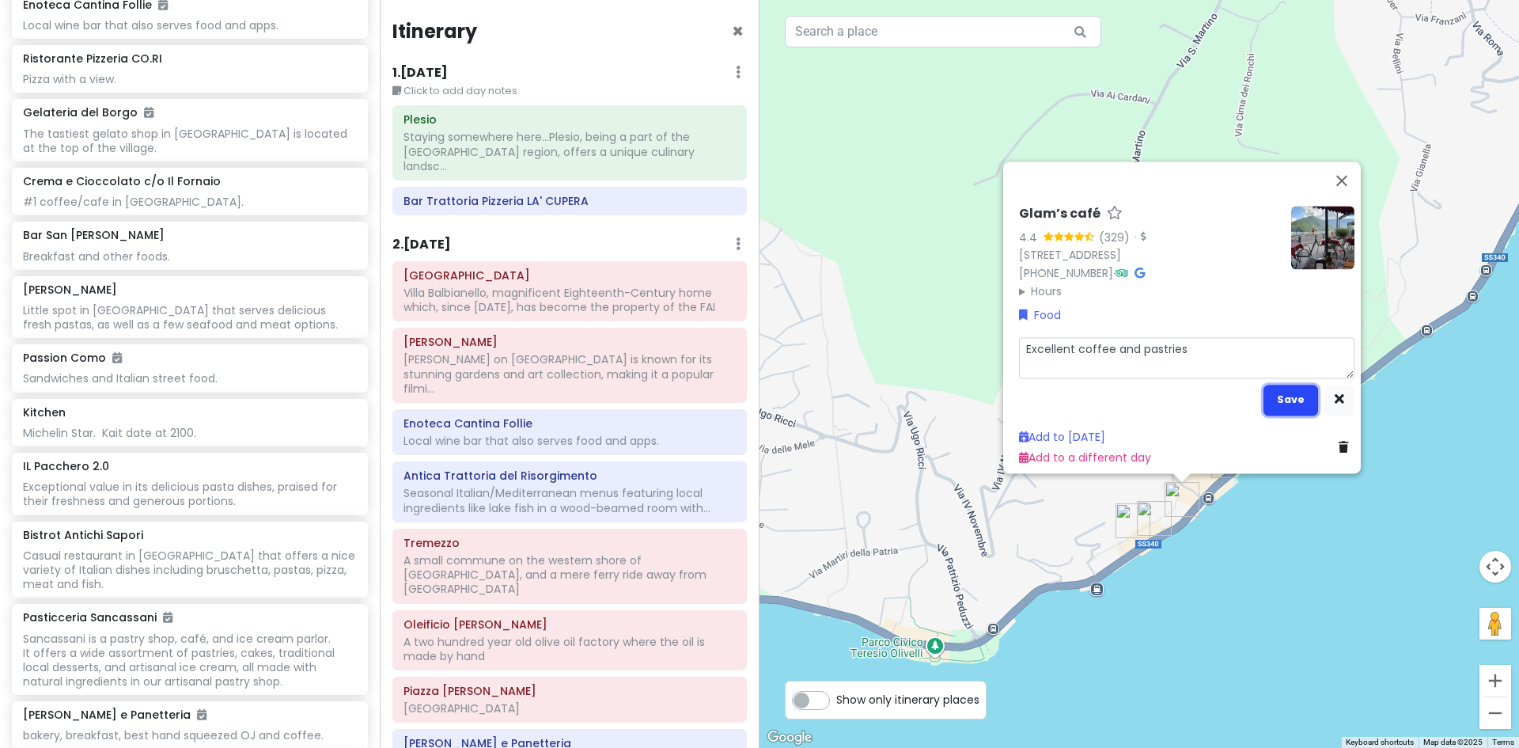
click at [1287, 389] on button "Save" at bounding box center [1291, 399] width 55 height 31
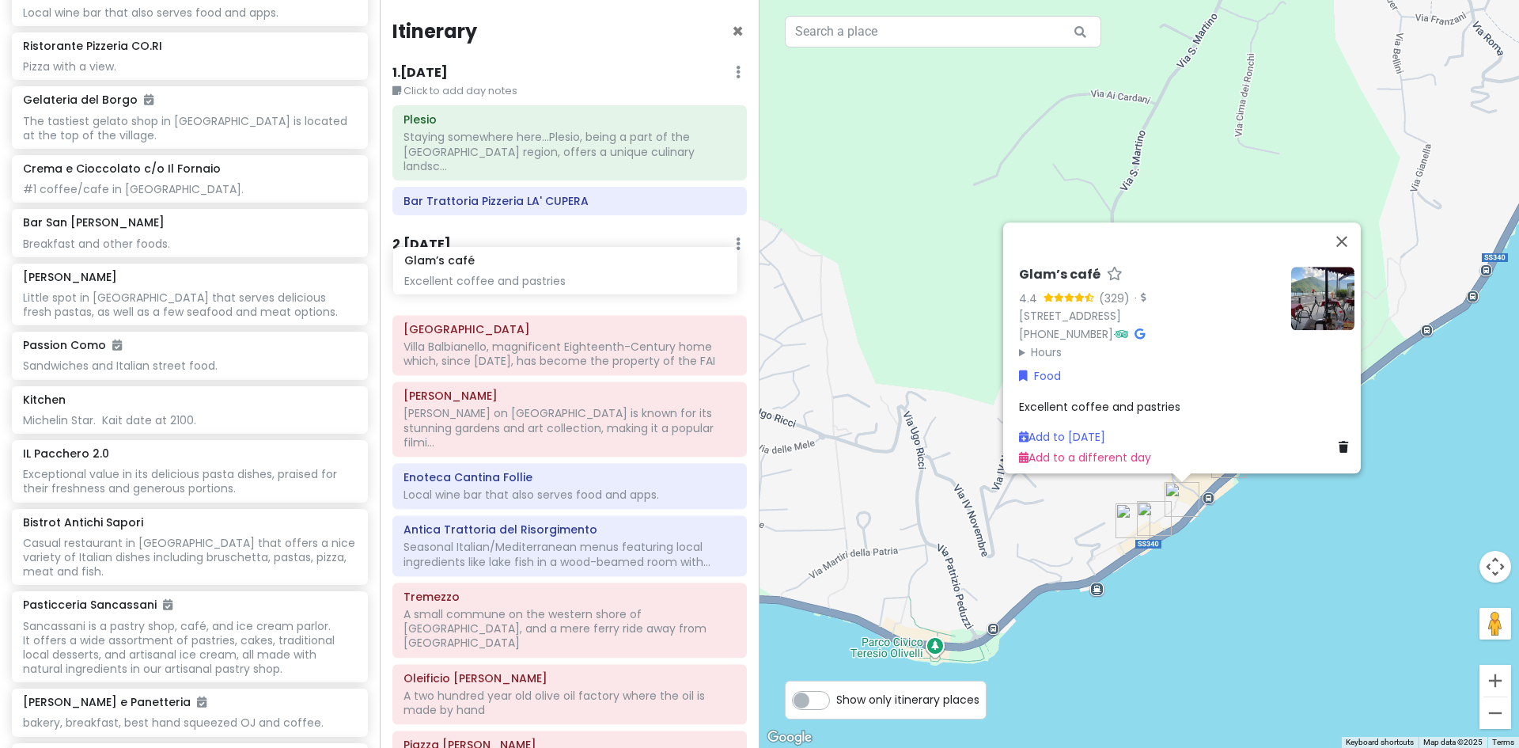
drag, startPoint x: 93, startPoint y: 447, endPoint x: 475, endPoint y: 279, distance: 416.7
click at [475, 279] on div "Lake Como Trip Private Change Dates Make a Copy Delete Trip Give Feedback 💡 Sup…" at bounding box center [759, 374] width 1519 height 748
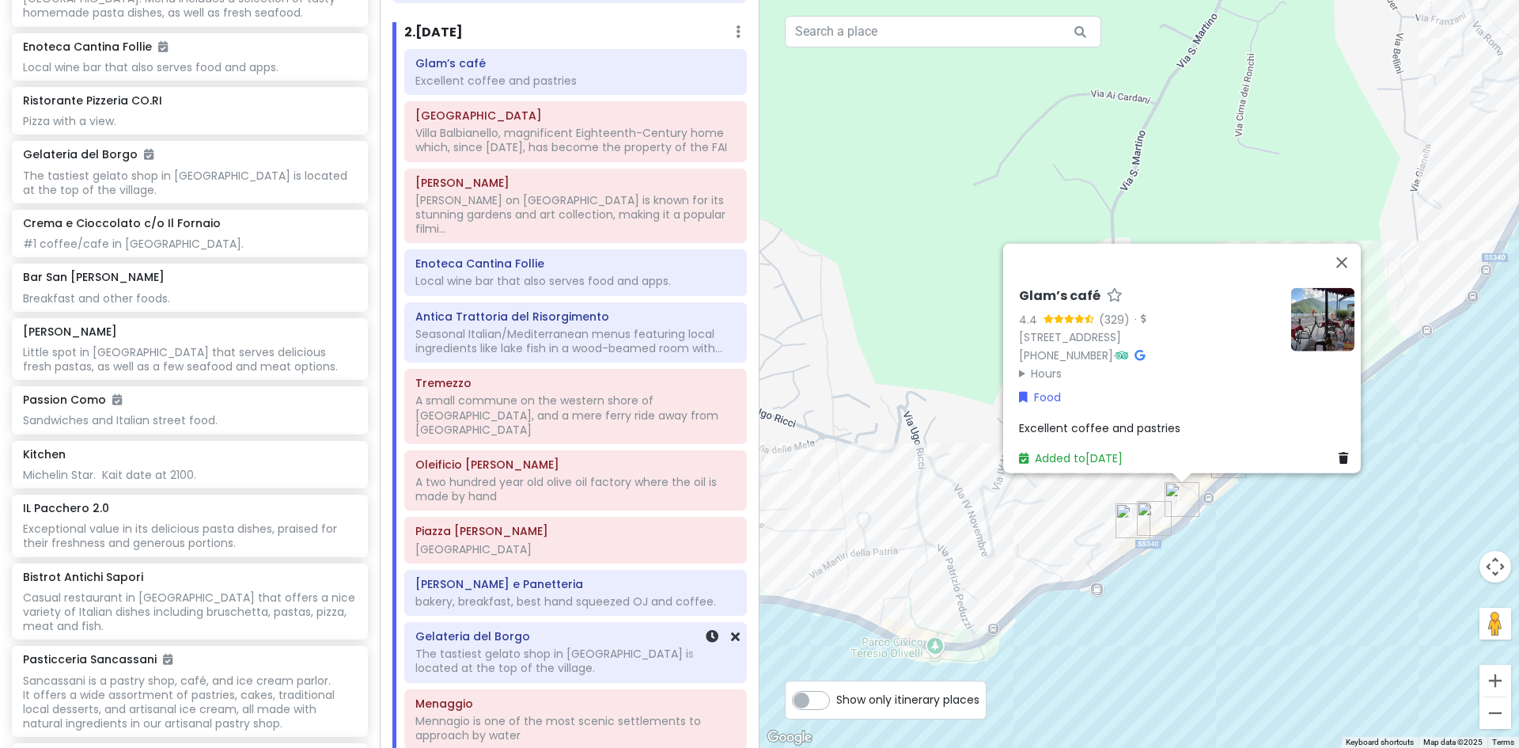
scroll to position [317, 0]
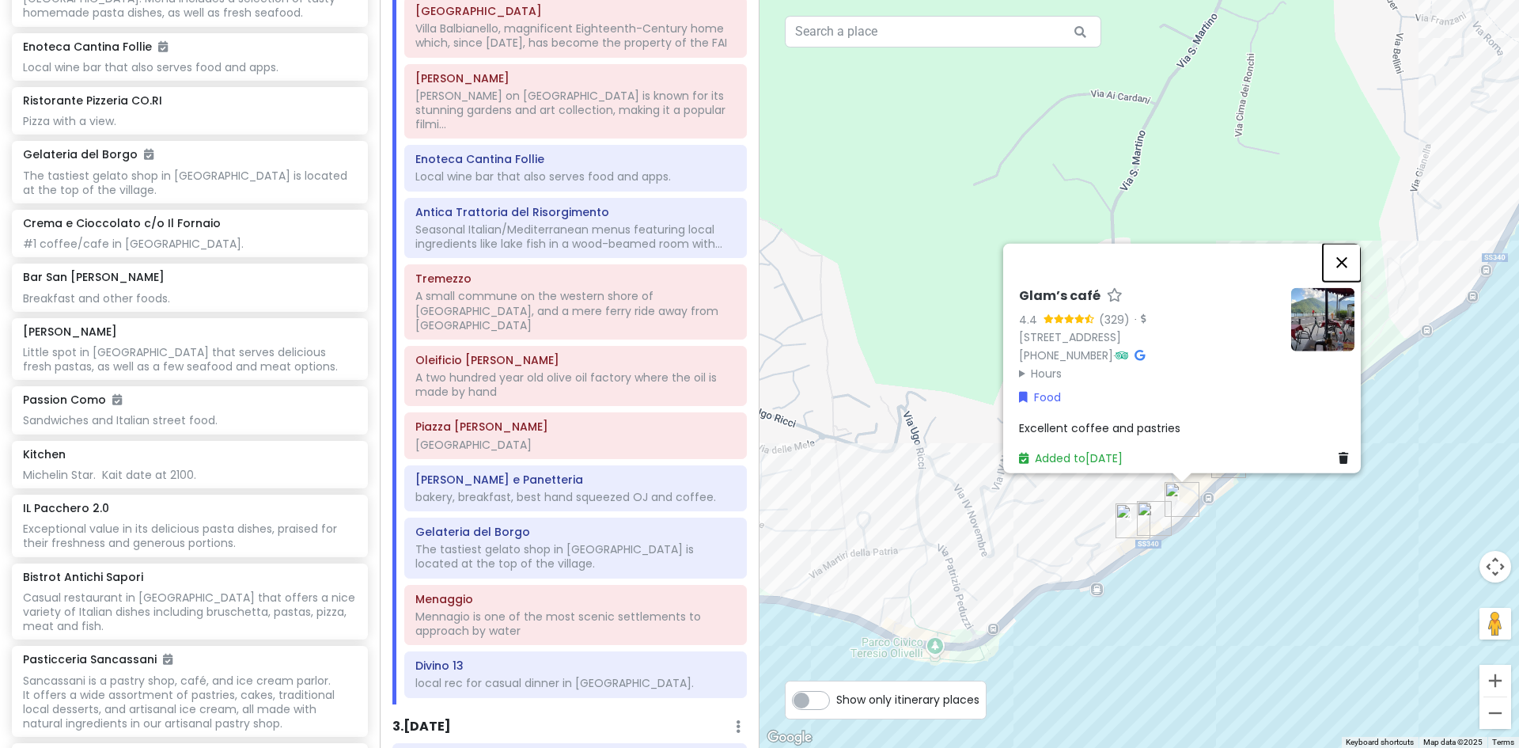
click at [1344, 243] on button "Close" at bounding box center [1342, 262] width 38 height 38
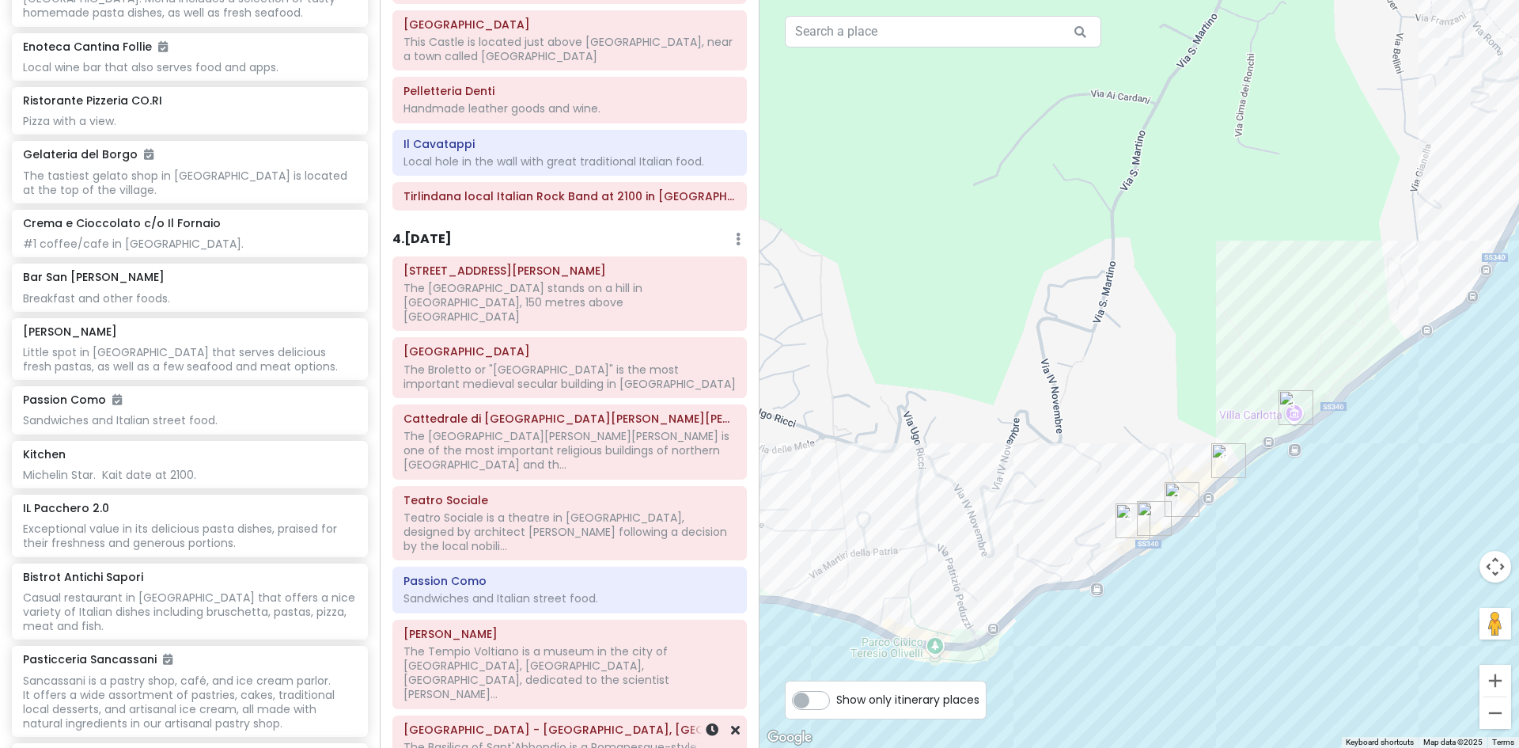
scroll to position [1899, 0]
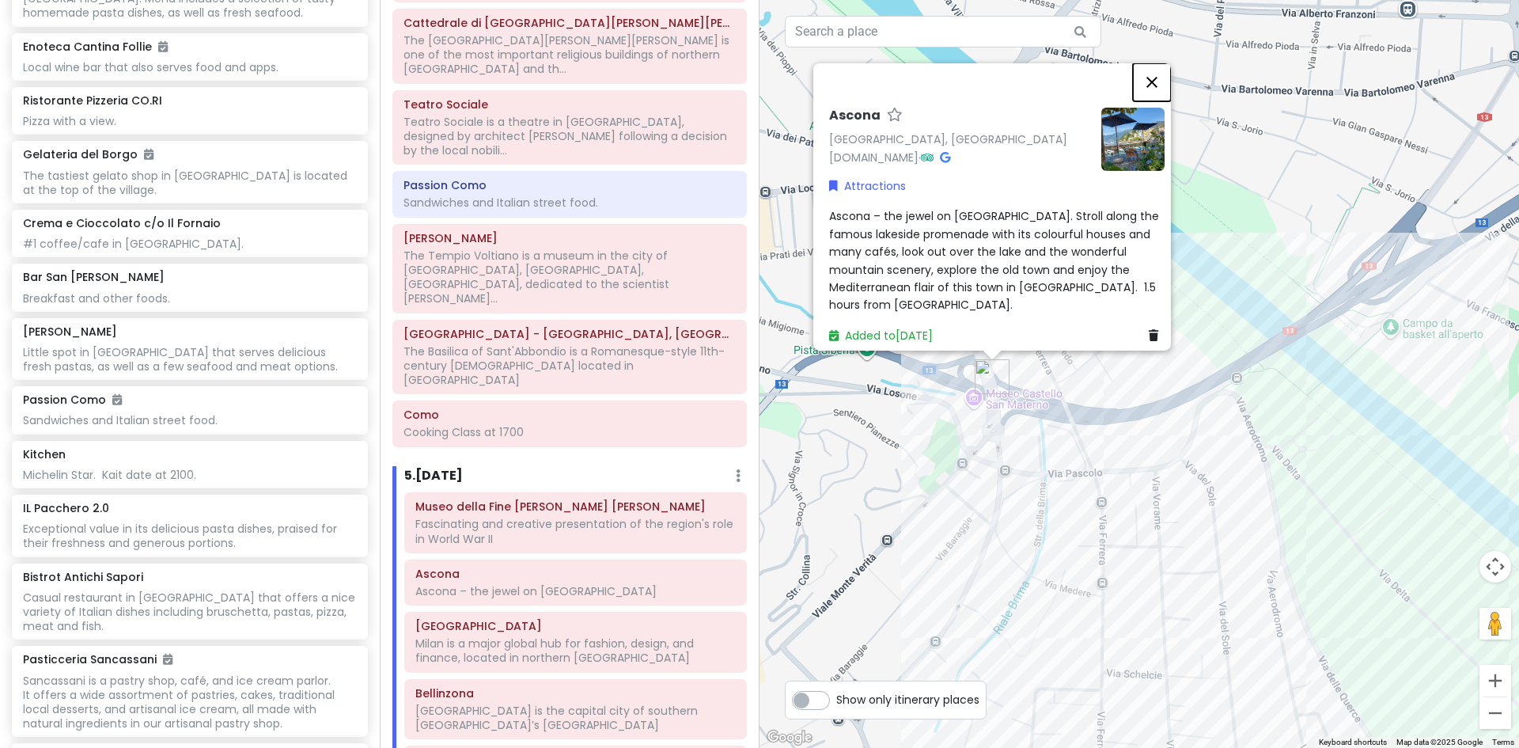
click at [1158, 69] on button "Close" at bounding box center [1152, 82] width 38 height 38
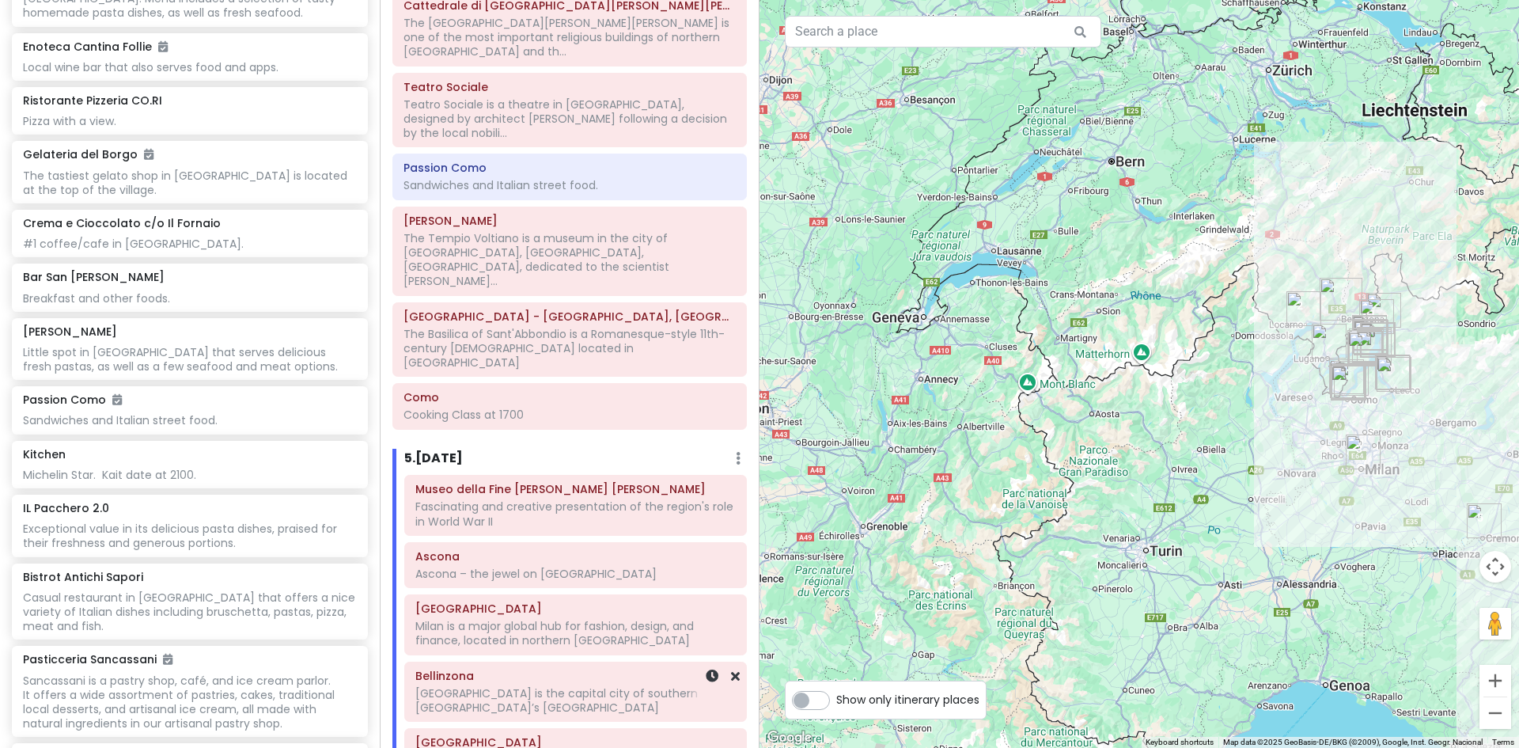
scroll to position [1934, 0]
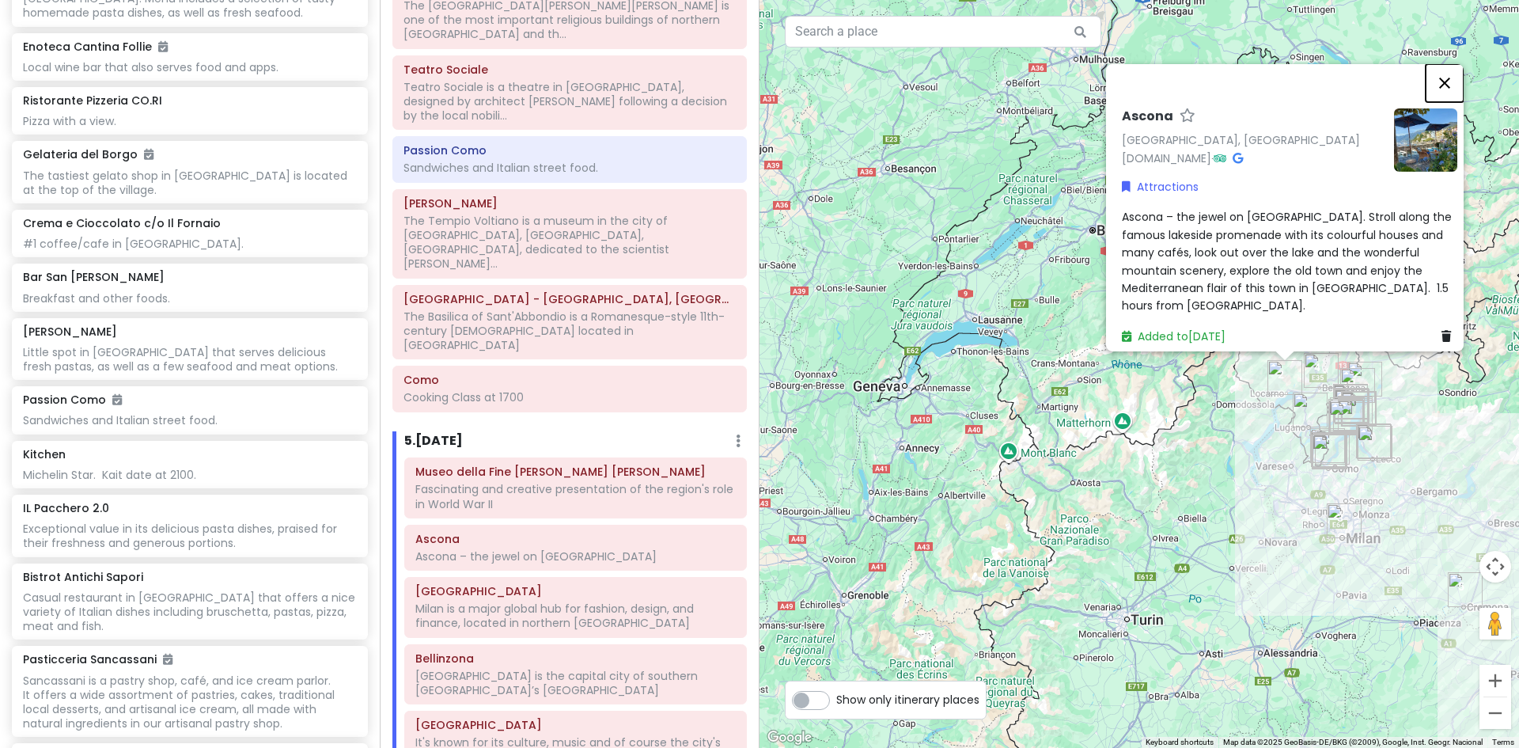
click at [1448, 71] on button "Close" at bounding box center [1445, 82] width 38 height 38
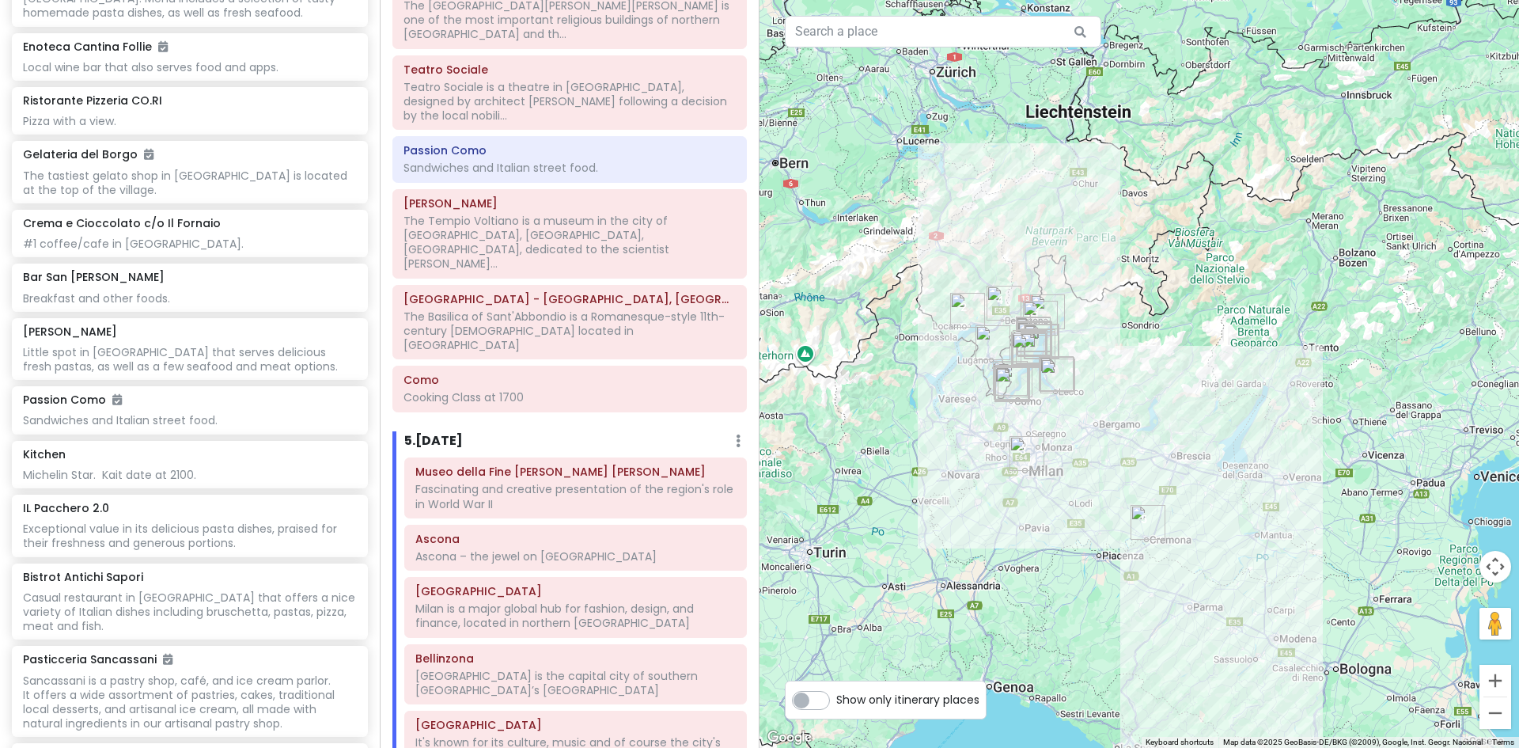
drag, startPoint x: 1232, startPoint y: 589, endPoint x: 881, endPoint y: 520, distance: 358.0
click at [881, 520] on div at bounding box center [1140, 374] width 760 height 748
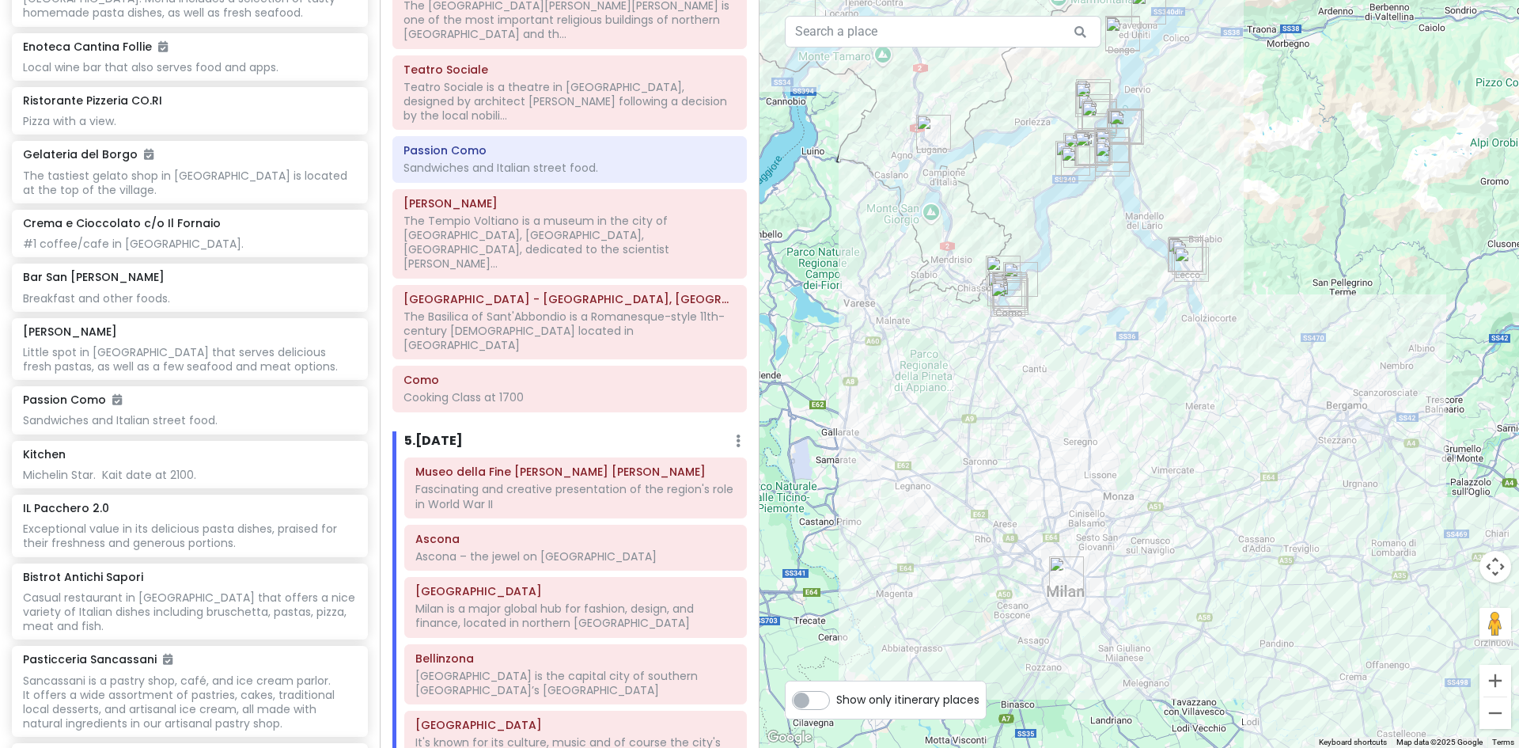
drag, startPoint x: 1112, startPoint y: 370, endPoint x: 1126, endPoint y: 739, distance: 369.0
click at [1126, 739] on div at bounding box center [1140, 374] width 760 height 748
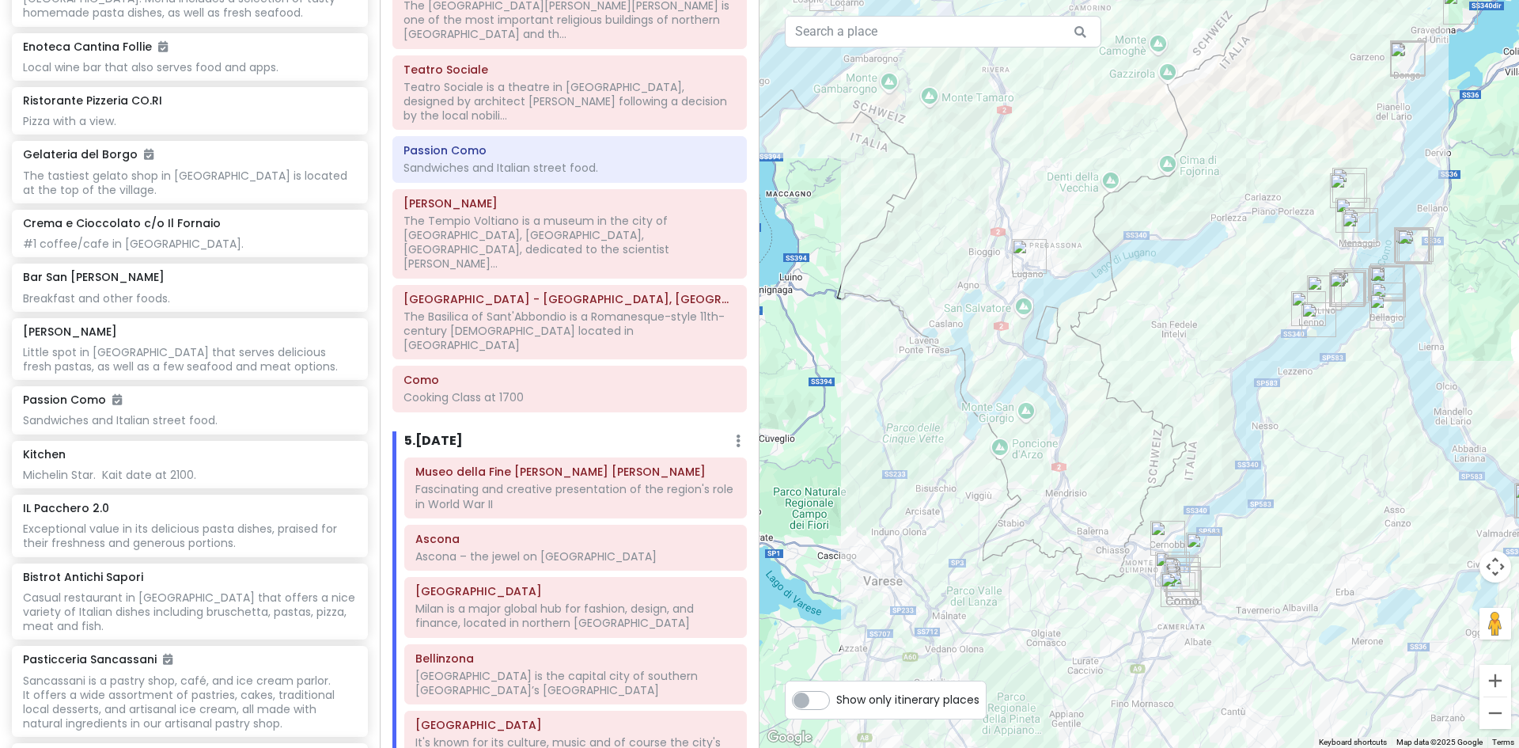
drag, startPoint x: 1068, startPoint y: 407, endPoint x: 1325, endPoint y: 764, distance: 440.5
click at [1325, 747] on html "Lake Como Trip Private Change Dates Make a Copy Delete Trip Give Feedback 💡 Sup…" at bounding box center [759, 374] width 1519 height 748
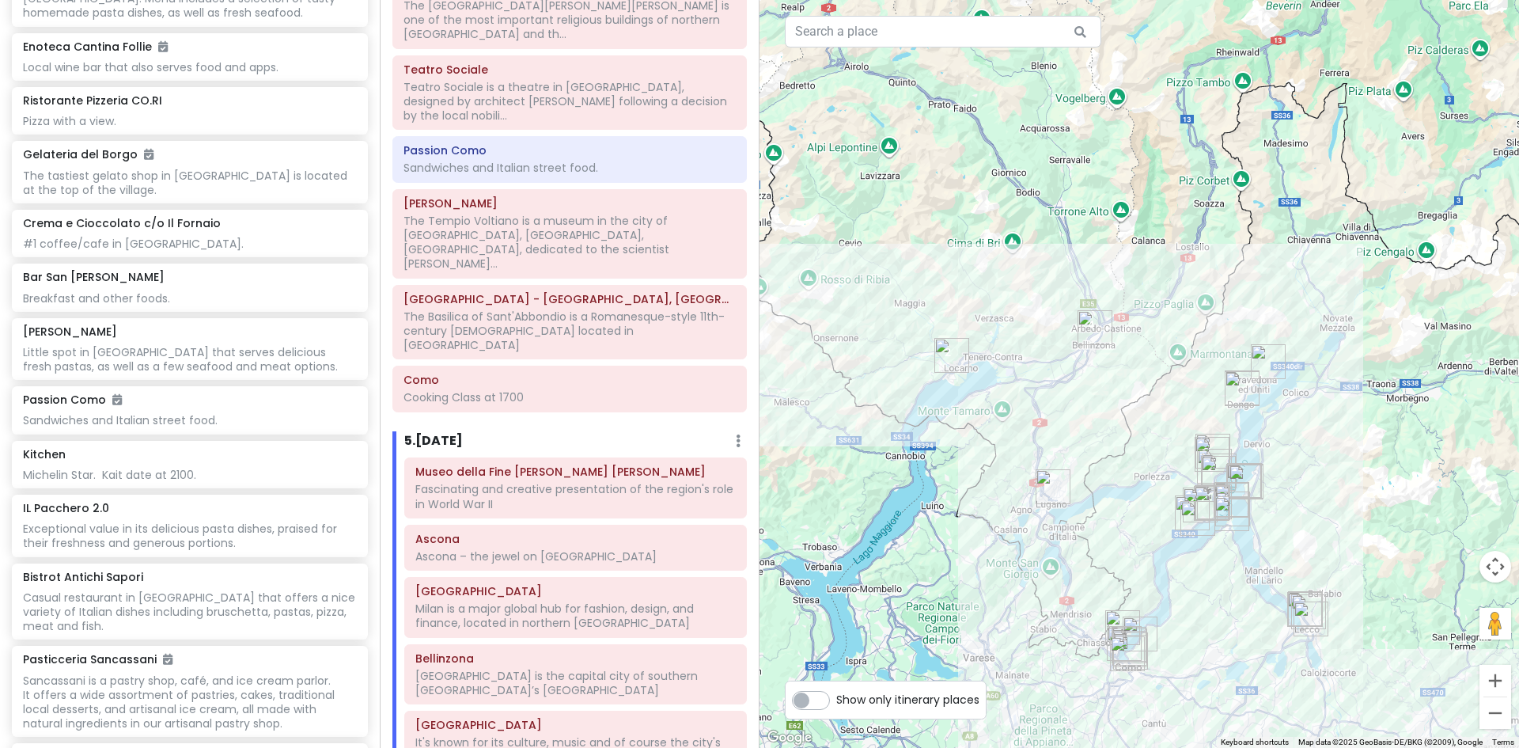
drag, startPoint x: 1466, startPoint y: 362, endPoint x: 1367, endPoint y: 499, distance: 168.9
click at [1367, 499] on div at bounding box center [1140, 374] width 760 height 748
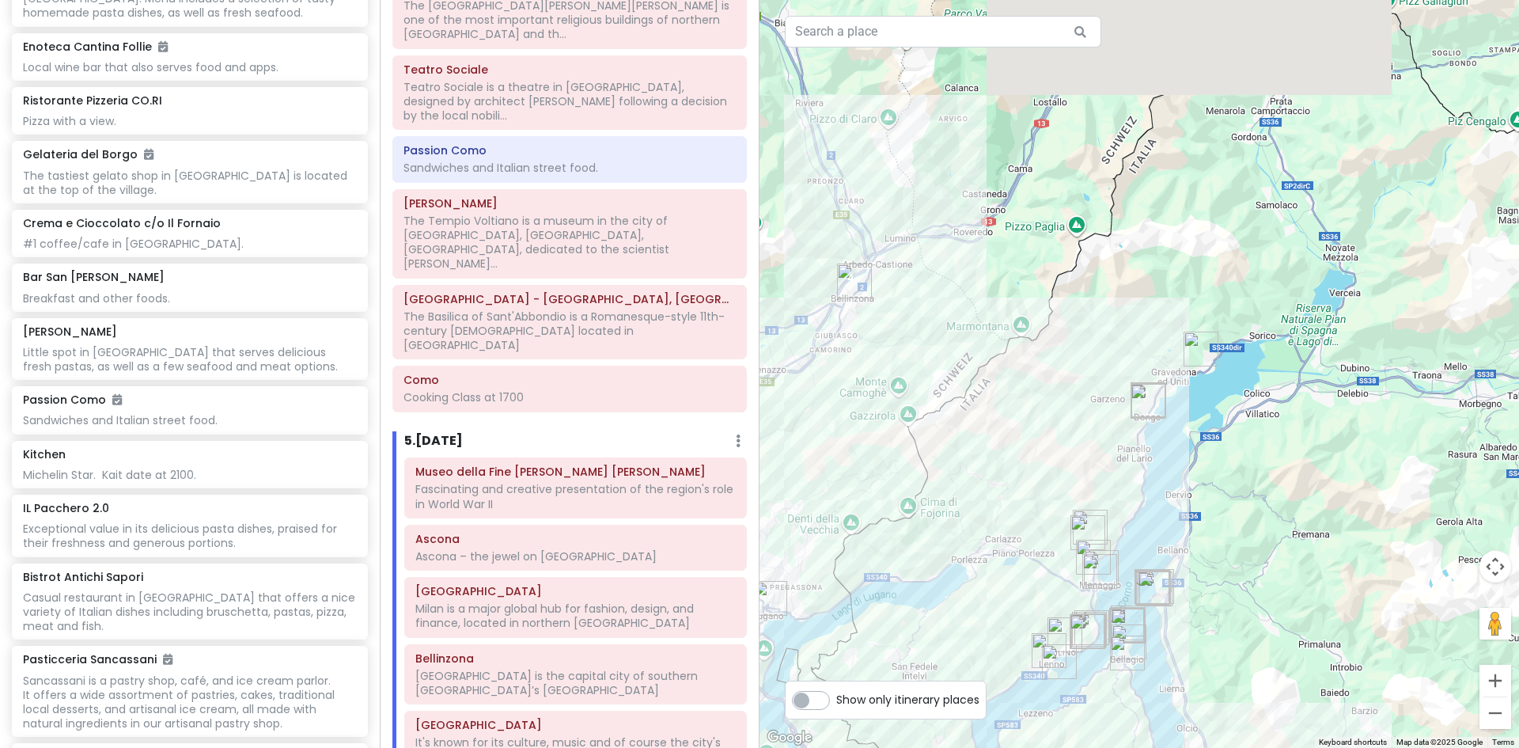
drag, startPoint x: 1226, startPoint y: 396, endPoint x: 1223, endPoint y: 563, distance: 167.0
click at [1223, 563] on div at bounding box center [1140, 374] width 760 height 748
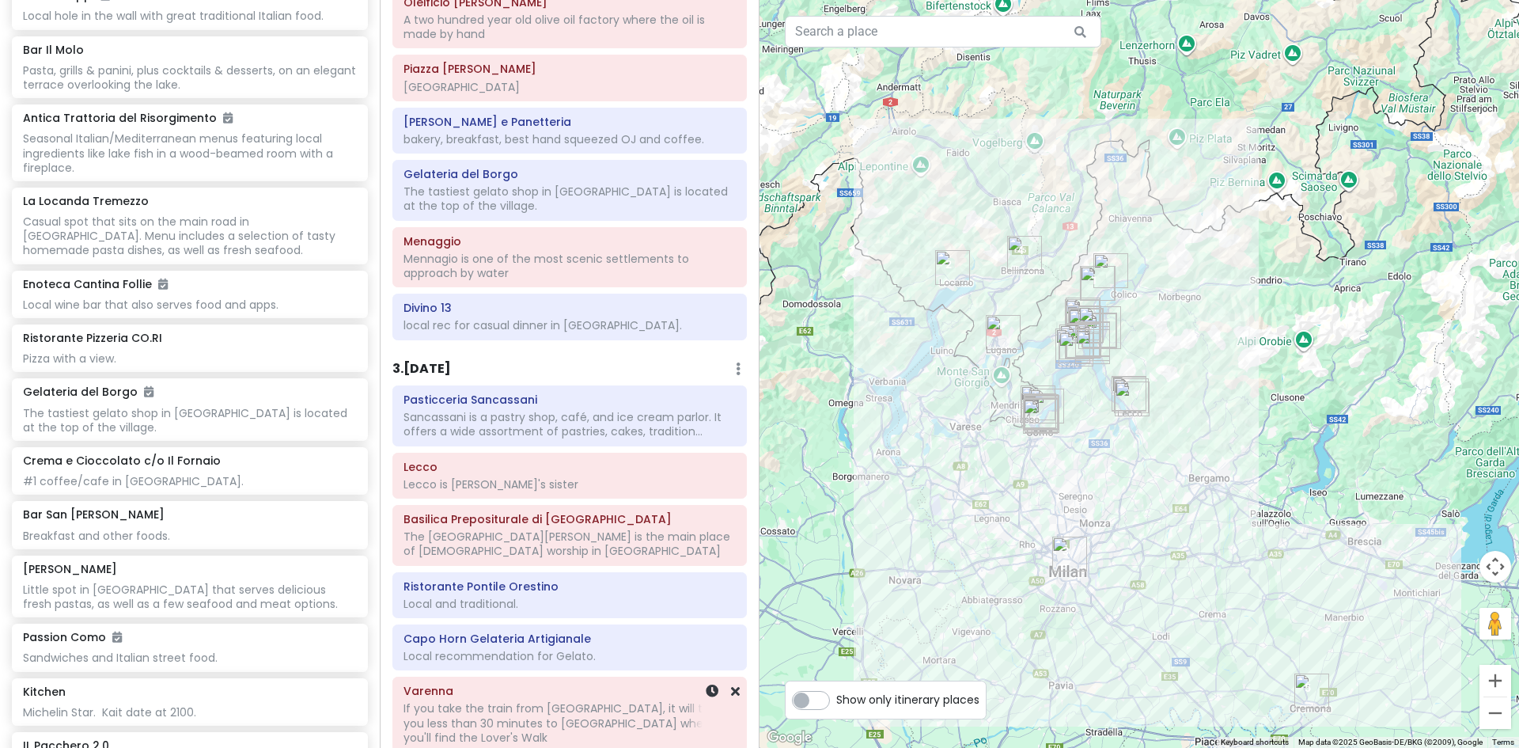
scroll to position [668, 0]
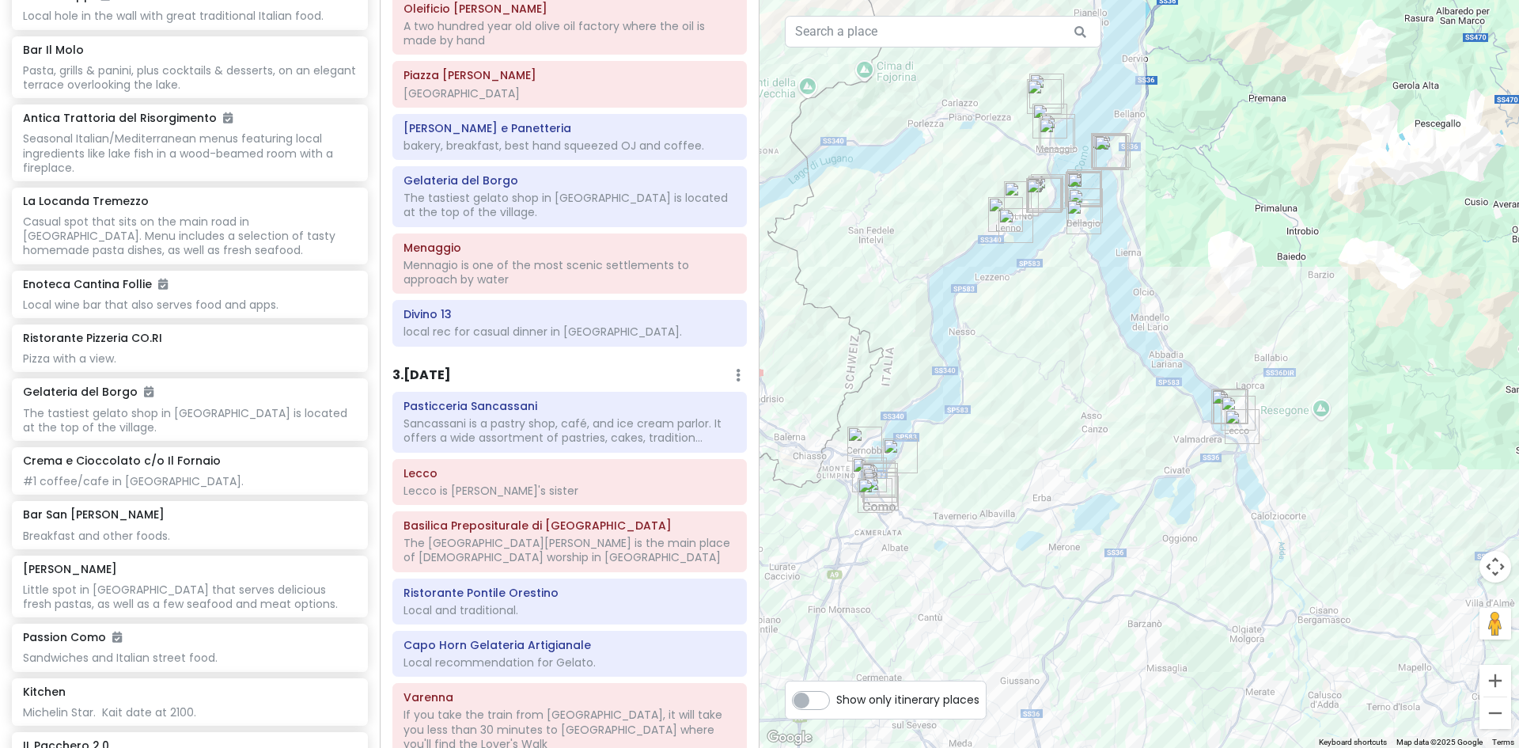
drag, startPoint x: 1257, startPoint y: 313, endPoint x: 1119, endPoint y: 446, distance: 190.8
click at [1119, 446] on div at bounding box center [1140, 374] width 760 height 748
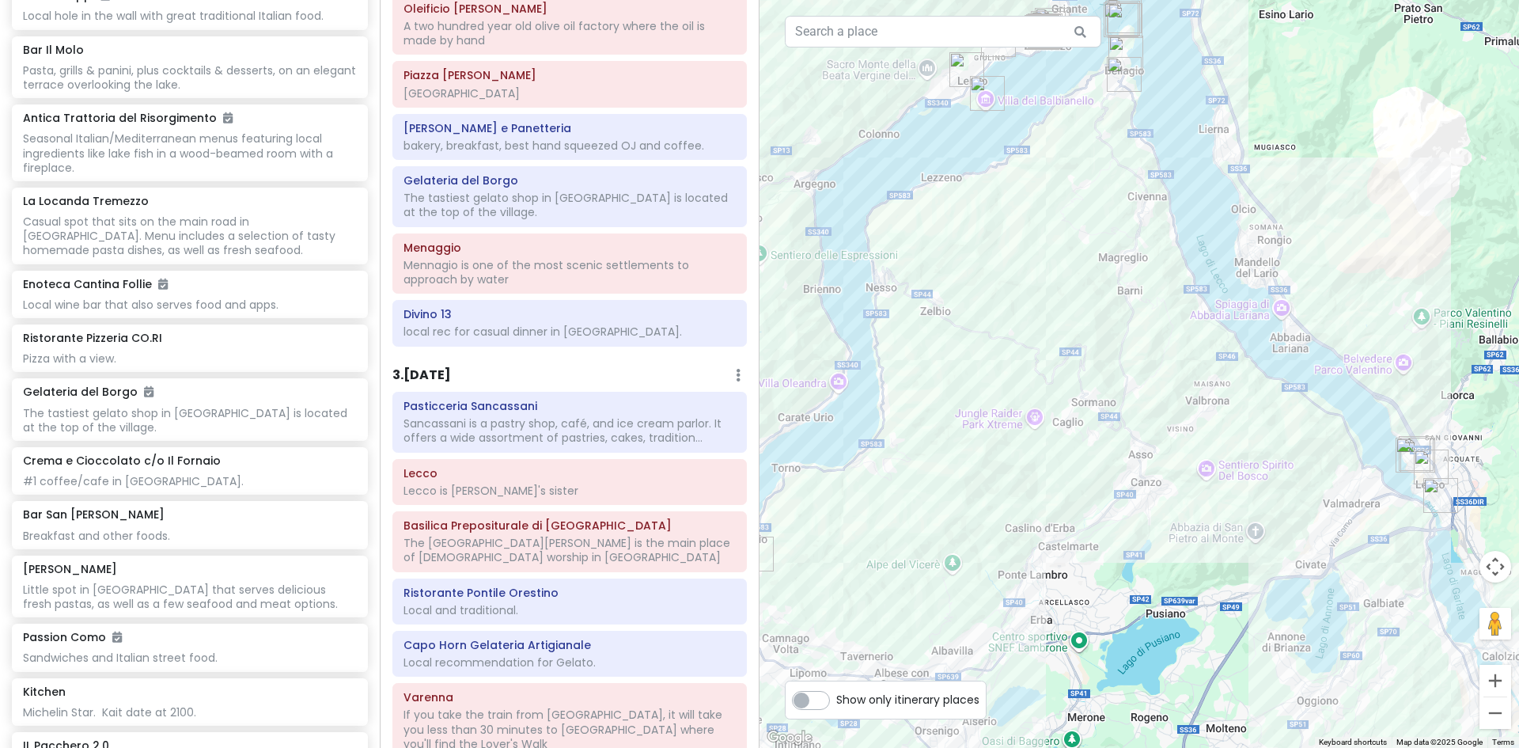
drag, startPoint x: 890, startPoint y: 233, endPoint x: 991, endPoint y: 298, distance: 119.2
click at [991, 298] on div at bounding box center [1140, 374] width 760 height 748
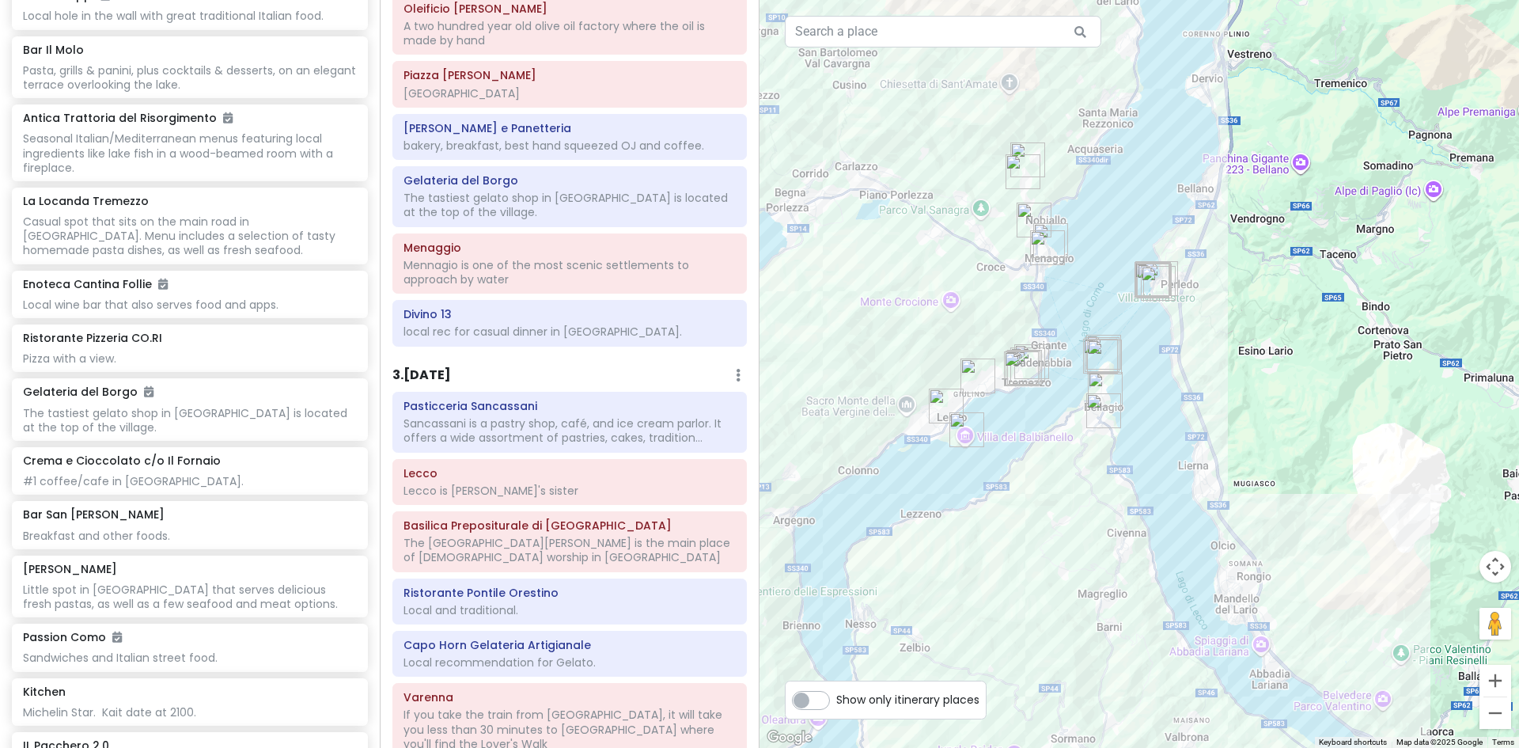
drag, startPoint x: 1094, startPoint y: 293, endPoint x: 1073, endPoint y: 657, distance: 364.6
click at [1073, 657] on div at bounding box center [1140, 374] width 760 height 748
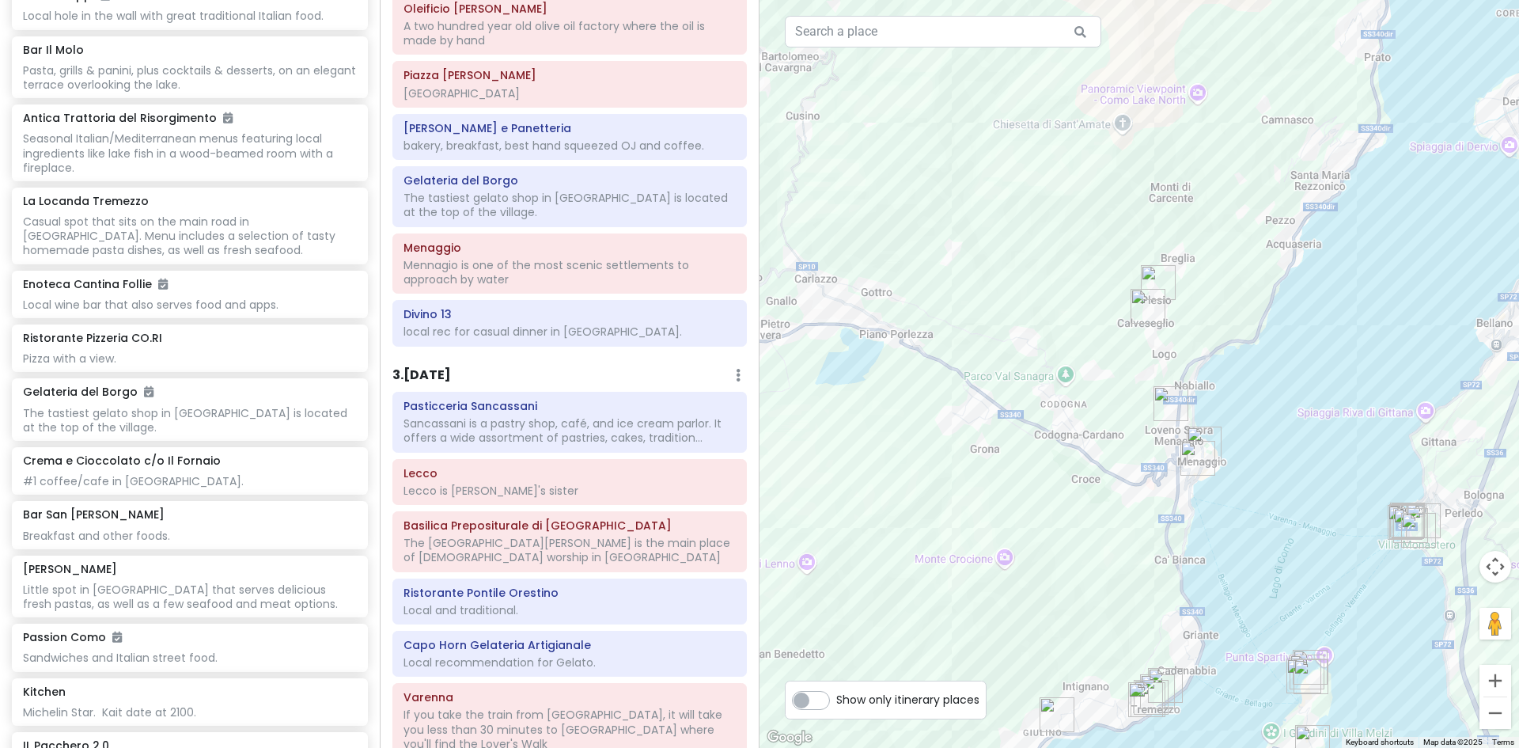
drag, startPoint x: 1062, startPoint y: 201, endPoint x: 1060, endPoint y: 495, distance: 293.6
click at [1045, 491] on div at bounding box center [1140, 374] width 760 height 748
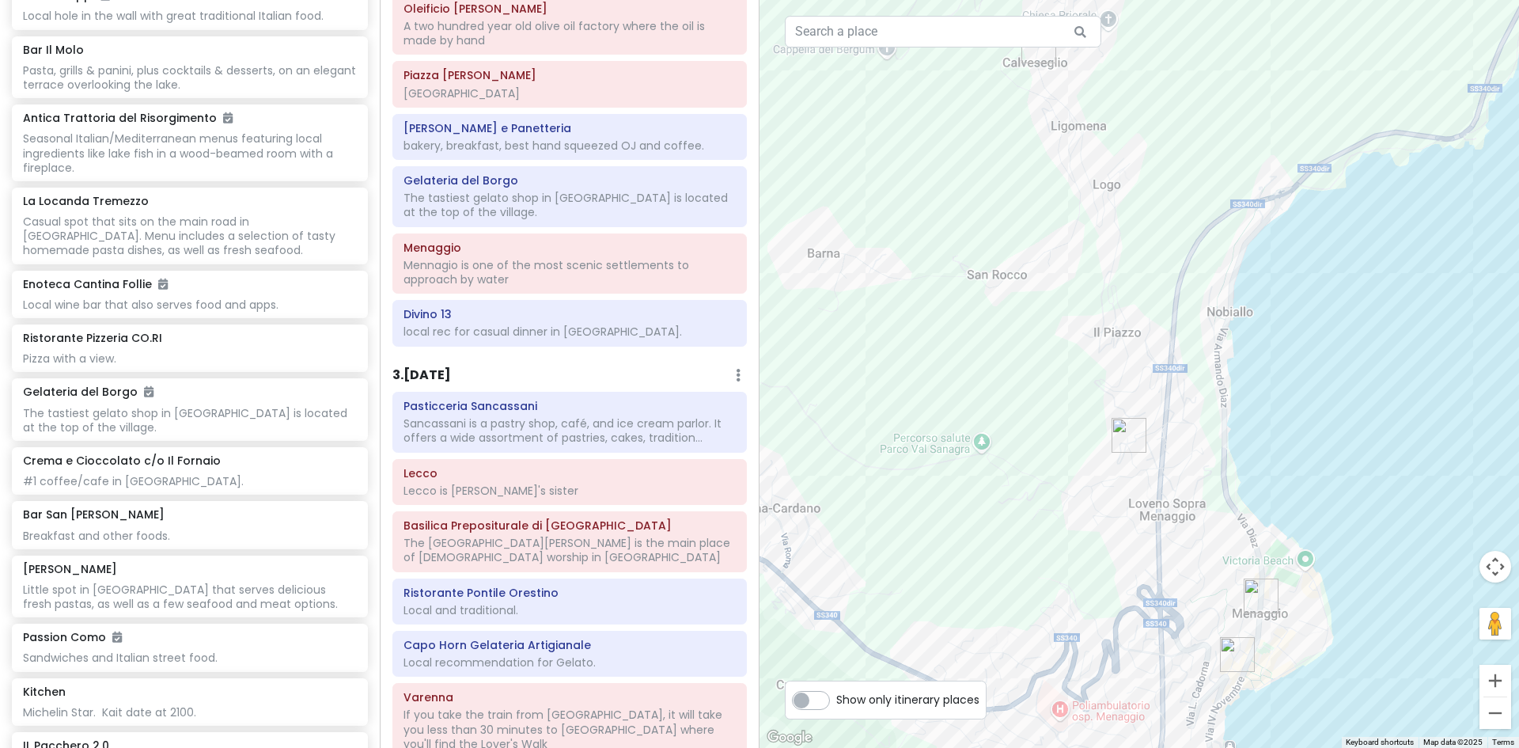
drag, startPoint x: 1208, startPoint y: 249, endPoint x: 923, endPoint y: 358, distance: 304.8
click at [923, 358] on div at bounding box center [1140, 374] width 760 height 748
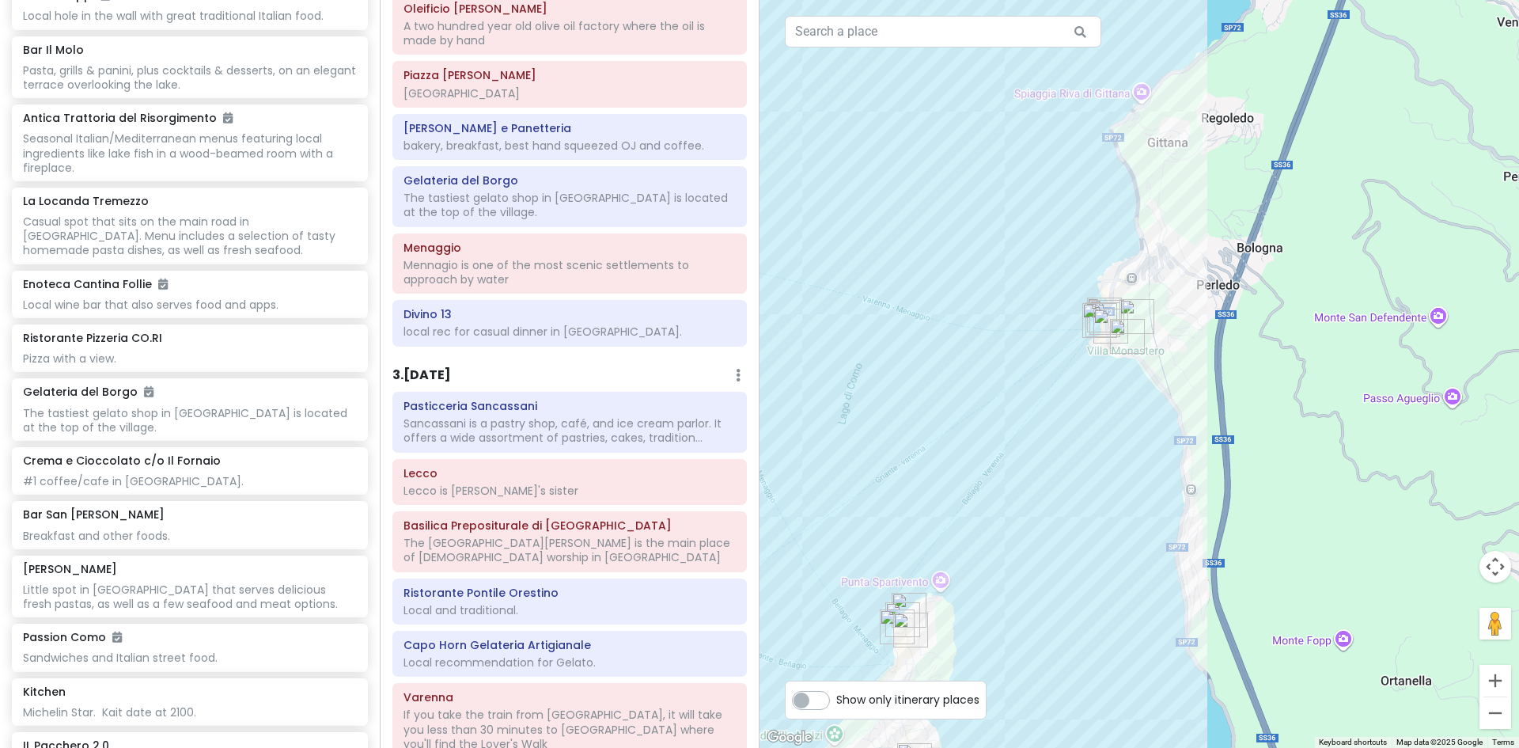
drag, startPoint x: 1151, startPoint y: 399, endPoint x: 885, endPoint y: 218, distance: 321.3
click at [885, 218] on div at bounding box center [1140, 374] width 760 height 748
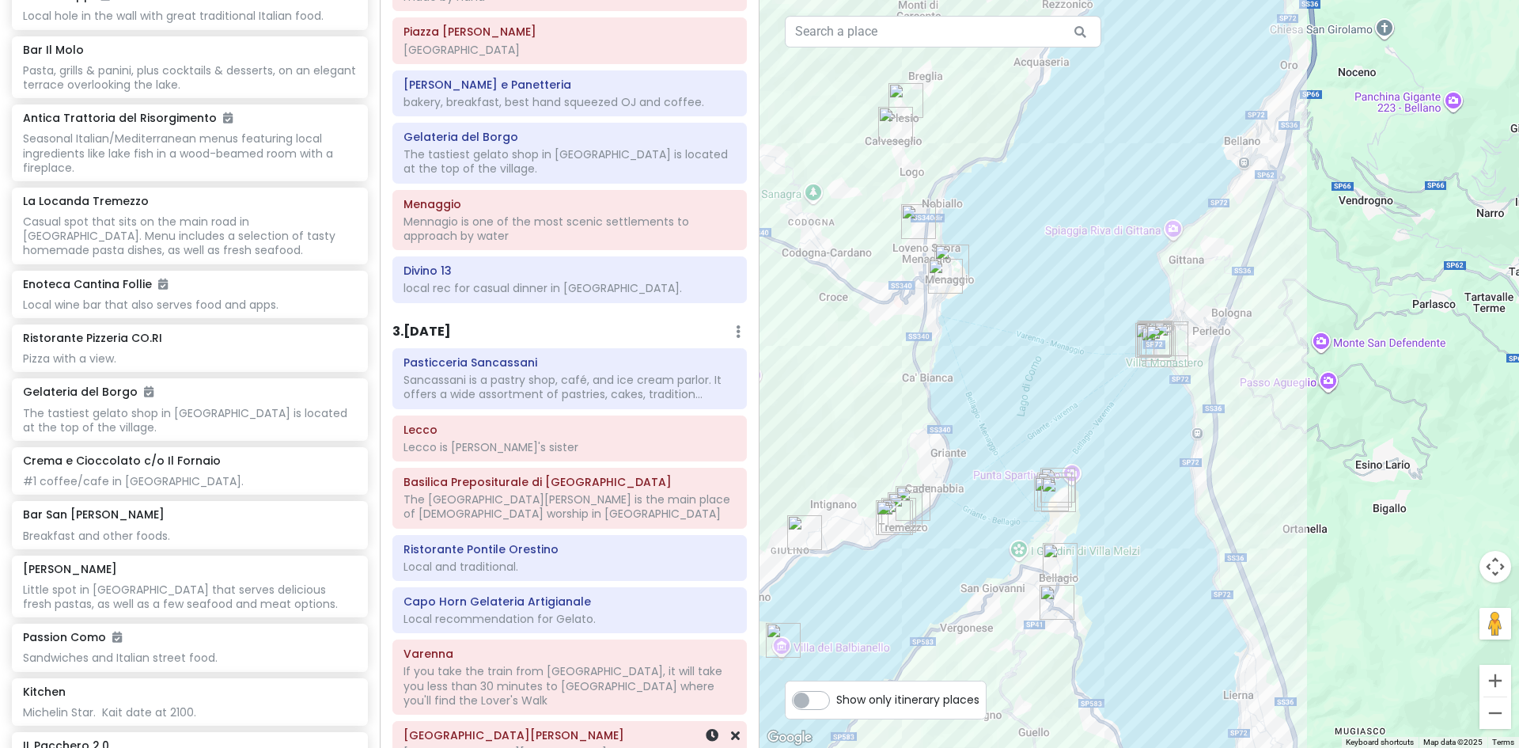
scroll to position [589, 0]
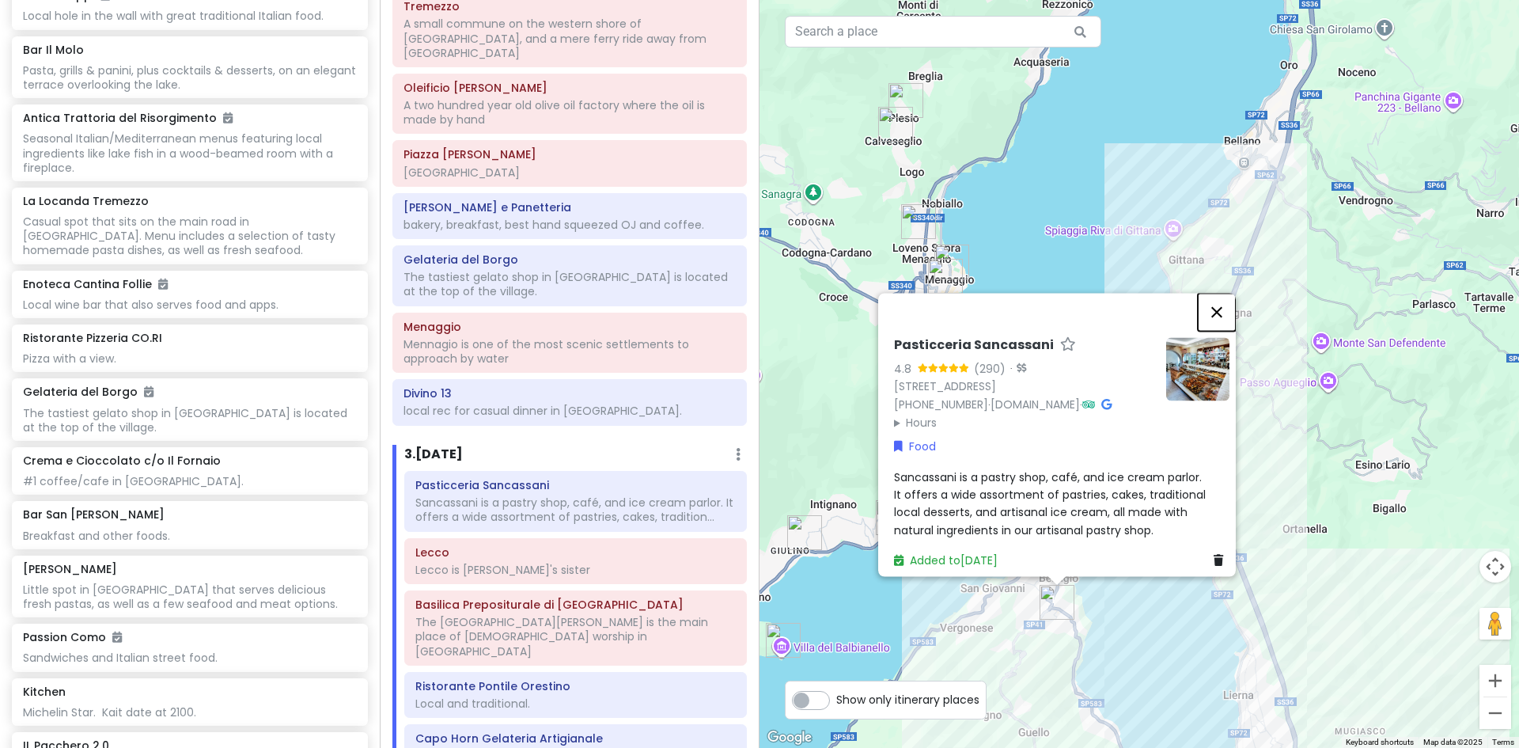
click at [1226, 293] on button "Close" at bounding box center [1217, 312] width 38 height 38
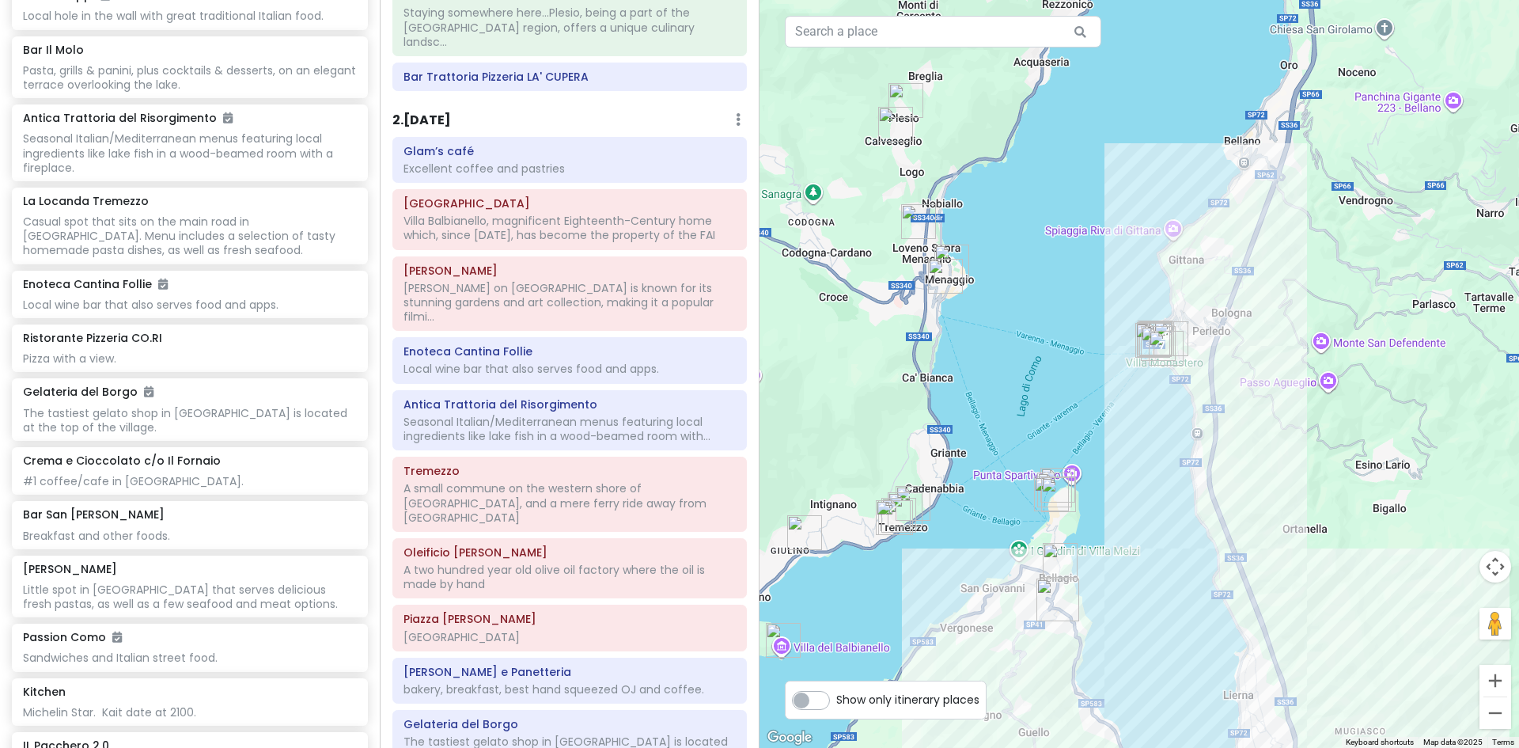
scroll to position [0, 0]
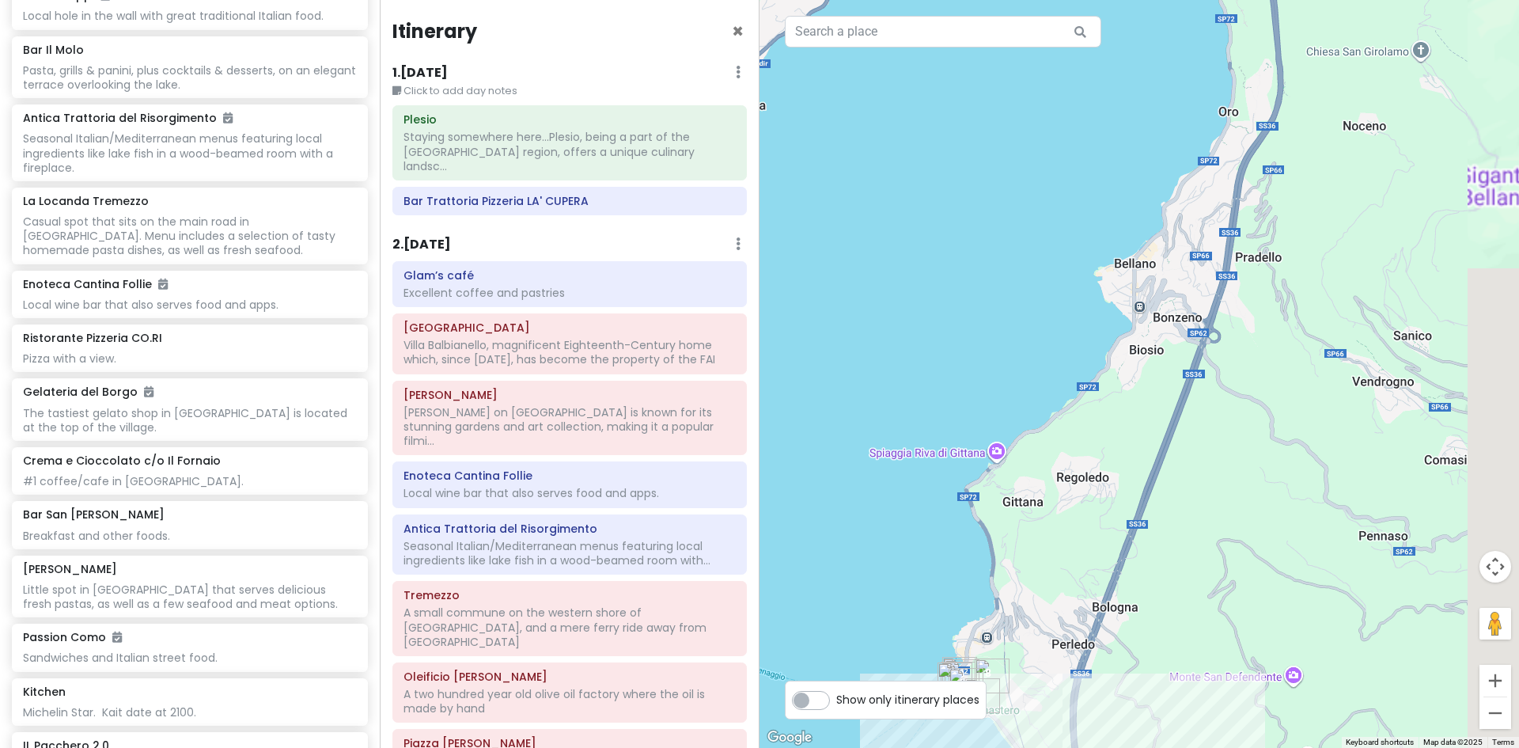
drag, startPoint x: 1375, startPoint y: 212, endPoint x: 1113, endPoint y: 490, distance: 381.8
click at [1113, 490] on div at bounding box center [1140, 374] width 760 height 748
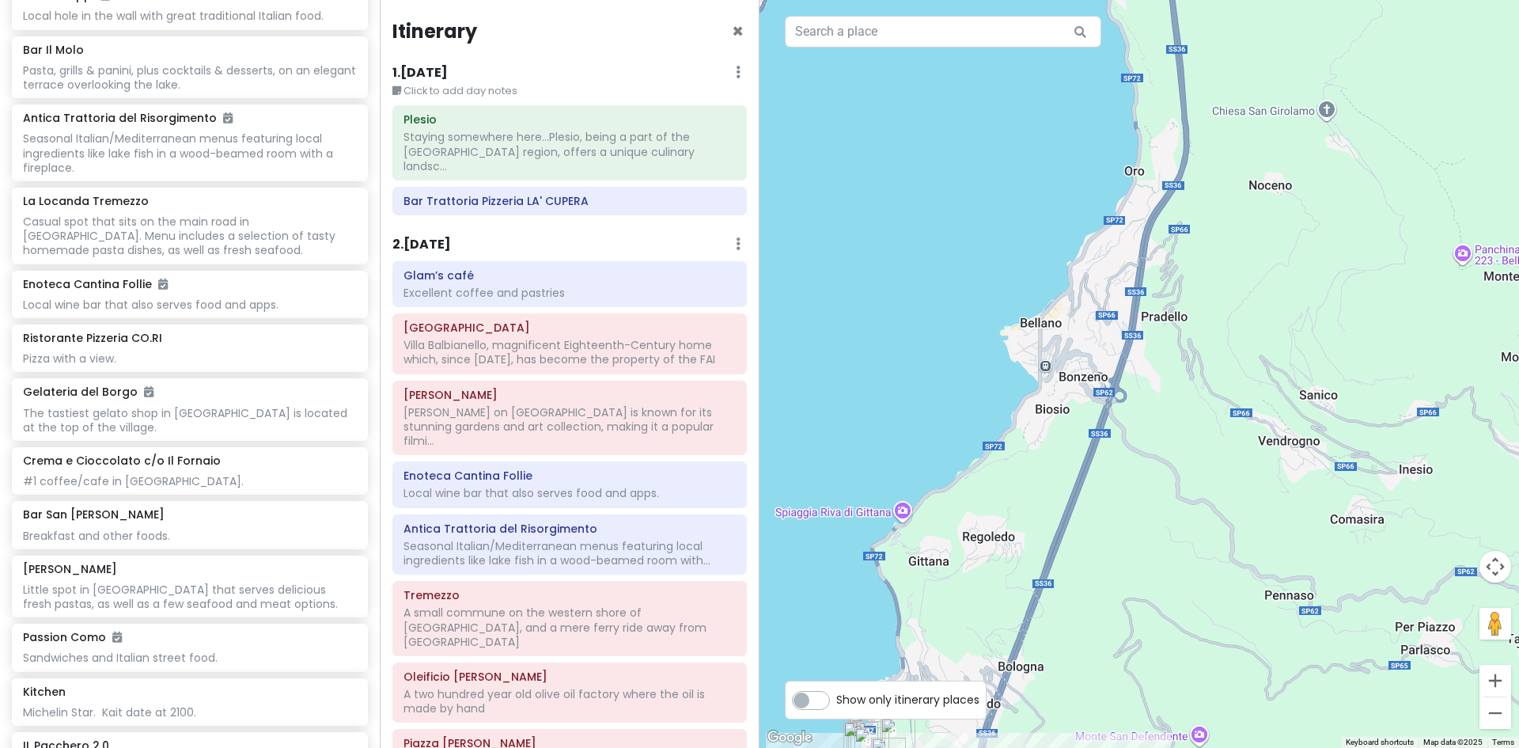
click at [1056, 343] on div at bounding box center [1140, 374] width 760 height 748
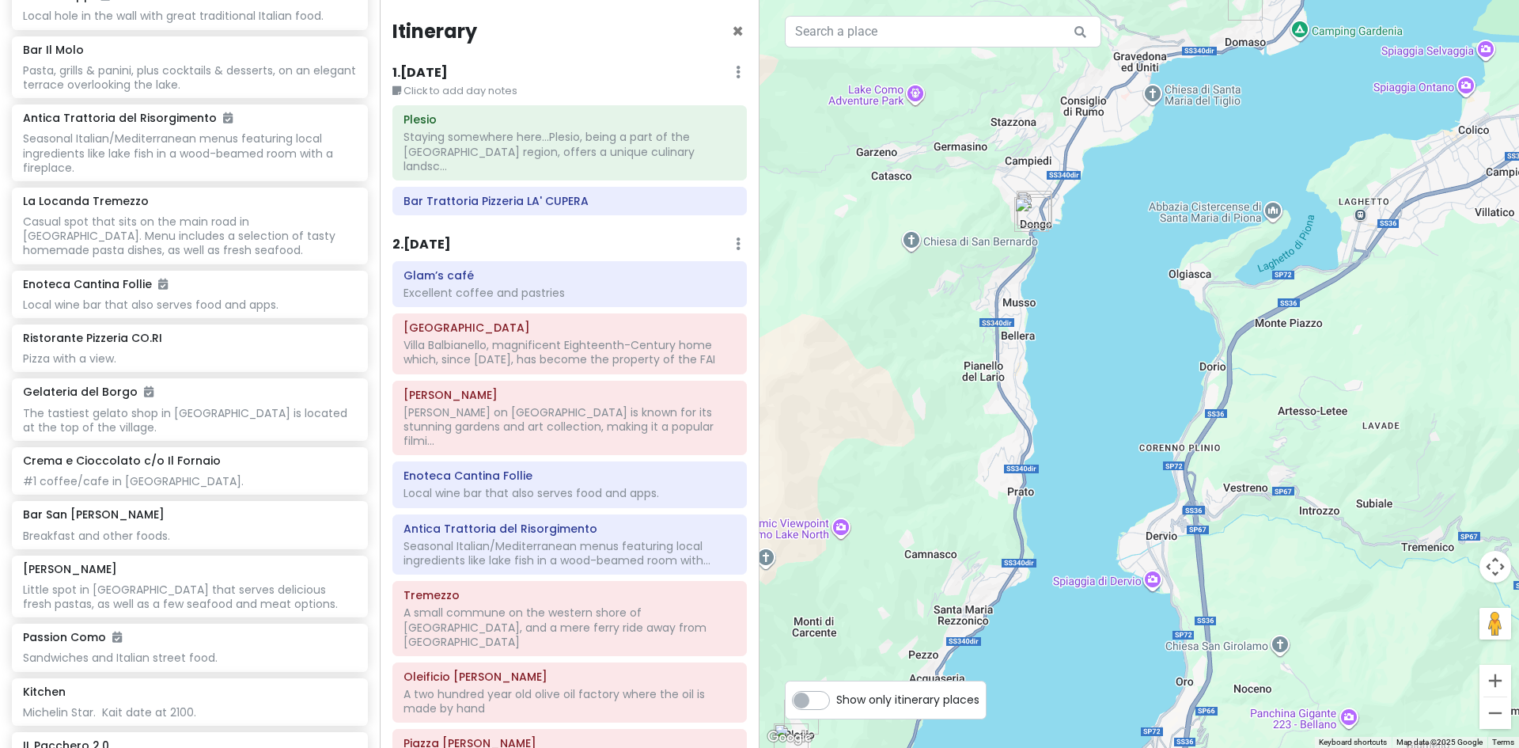
drag, startPoint x: 1321, startPoint y: 184, endPoint x: 1166, endPoint y: 598, distance: 442.4
click at [1166, 598] on div at bounding box center [1140, 374] width 760 height 748
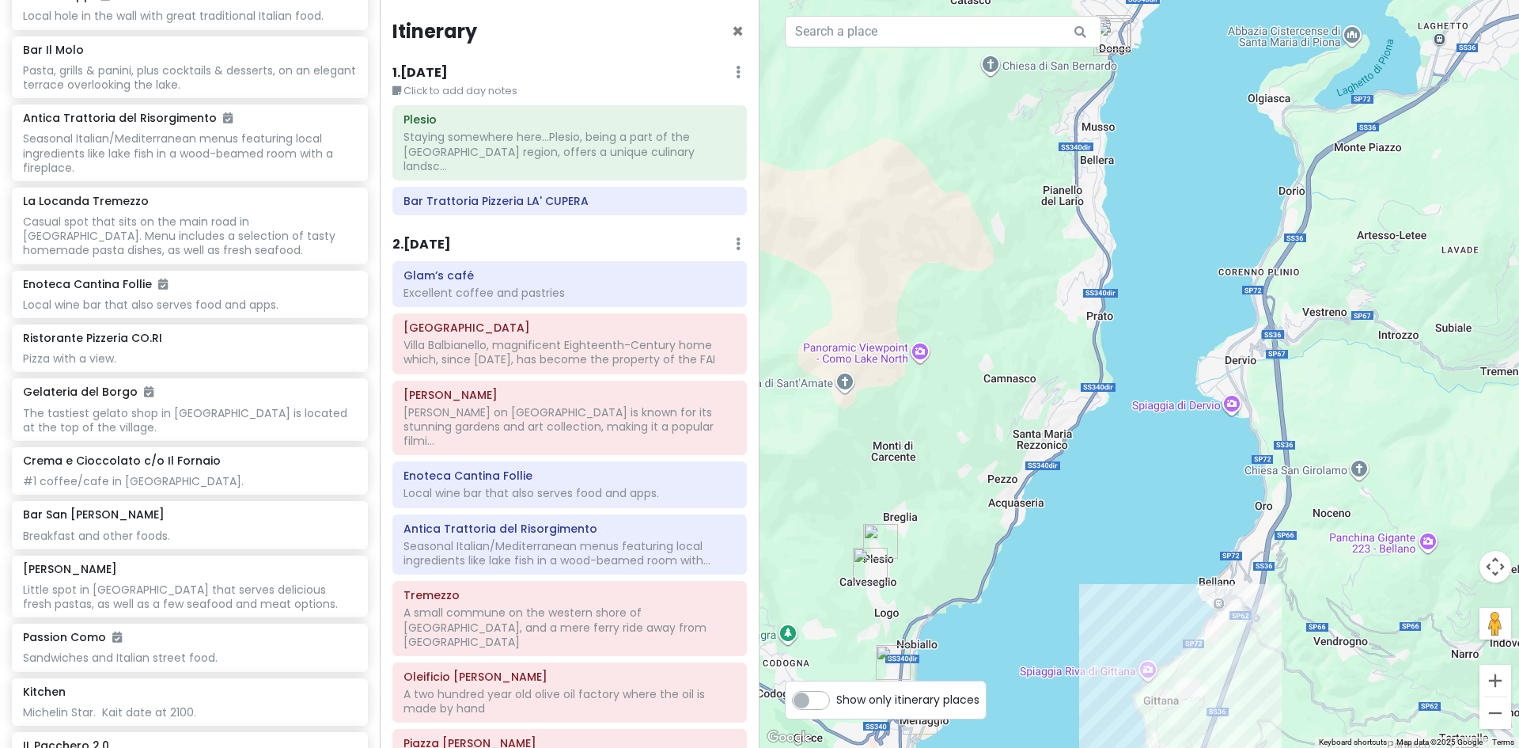
drag, startPoint x: 1234, startPoint y: 324, endPoint x: 1333, endPoint y: 135, distance: 213.4
click at [1333, 135] on div at bounding box center [1140, 374] width 760 height 748
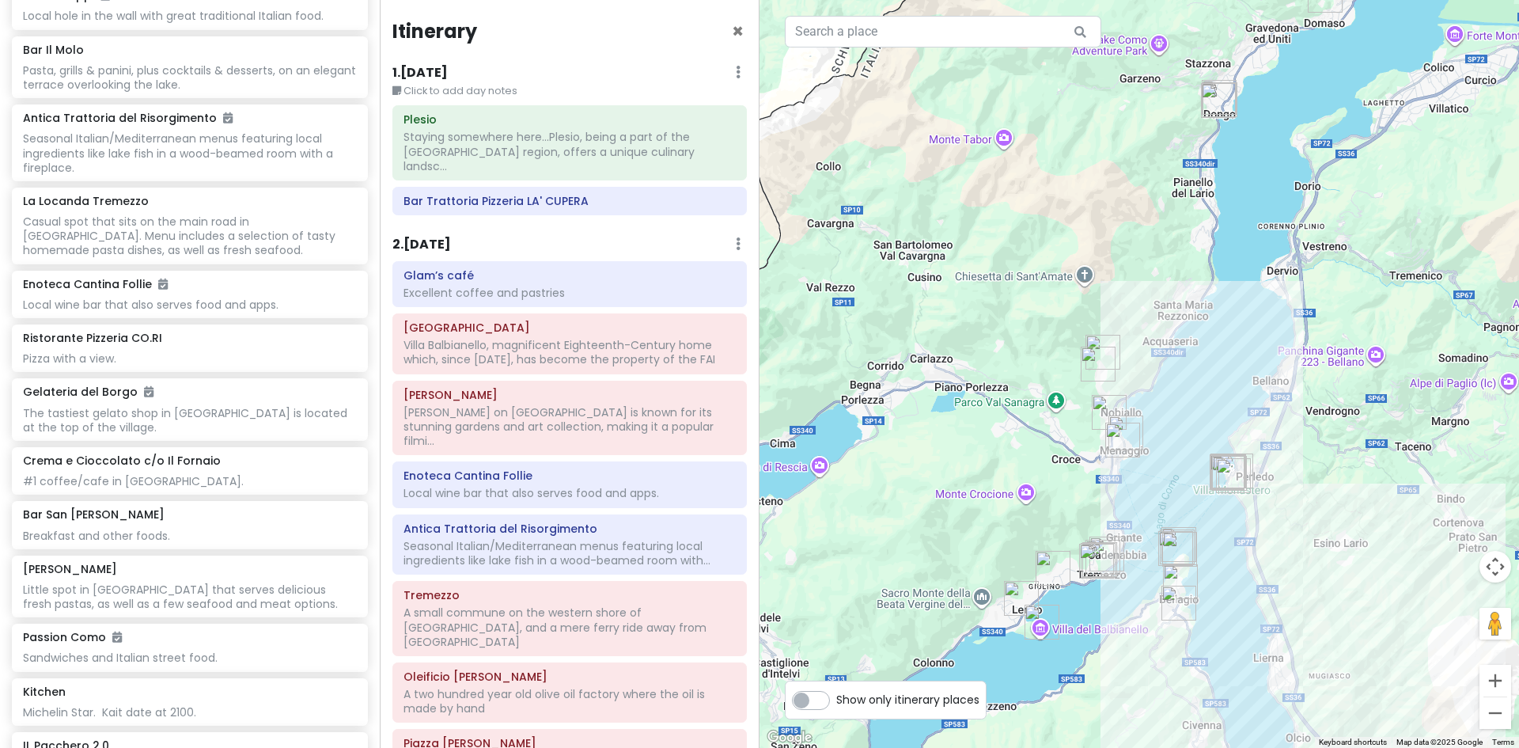
drag, startPoint x: 877, startPoint y: 491, endPoint x: 980, endPoint y: 327, distance: 194.1
click at [980, 327] on div at bounding box center [1140, 374] width 760 height 748
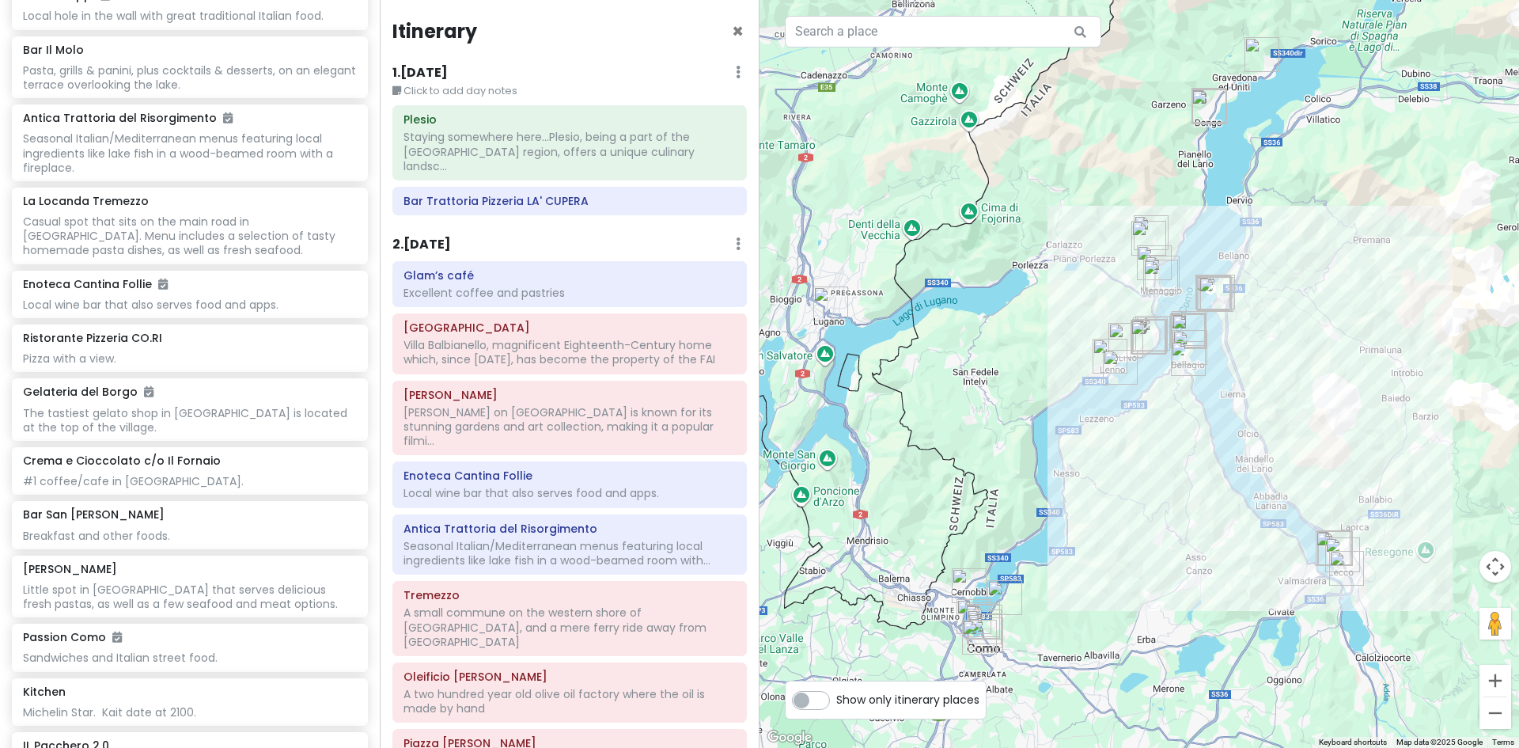
drag, startPoint x: 980, startPoint y: 423, endPoint x: 1053, endPoint y: 323, distance: 123.5
click at [1053, 323] on div at bounding box center [1140, 374] width 760 height 748
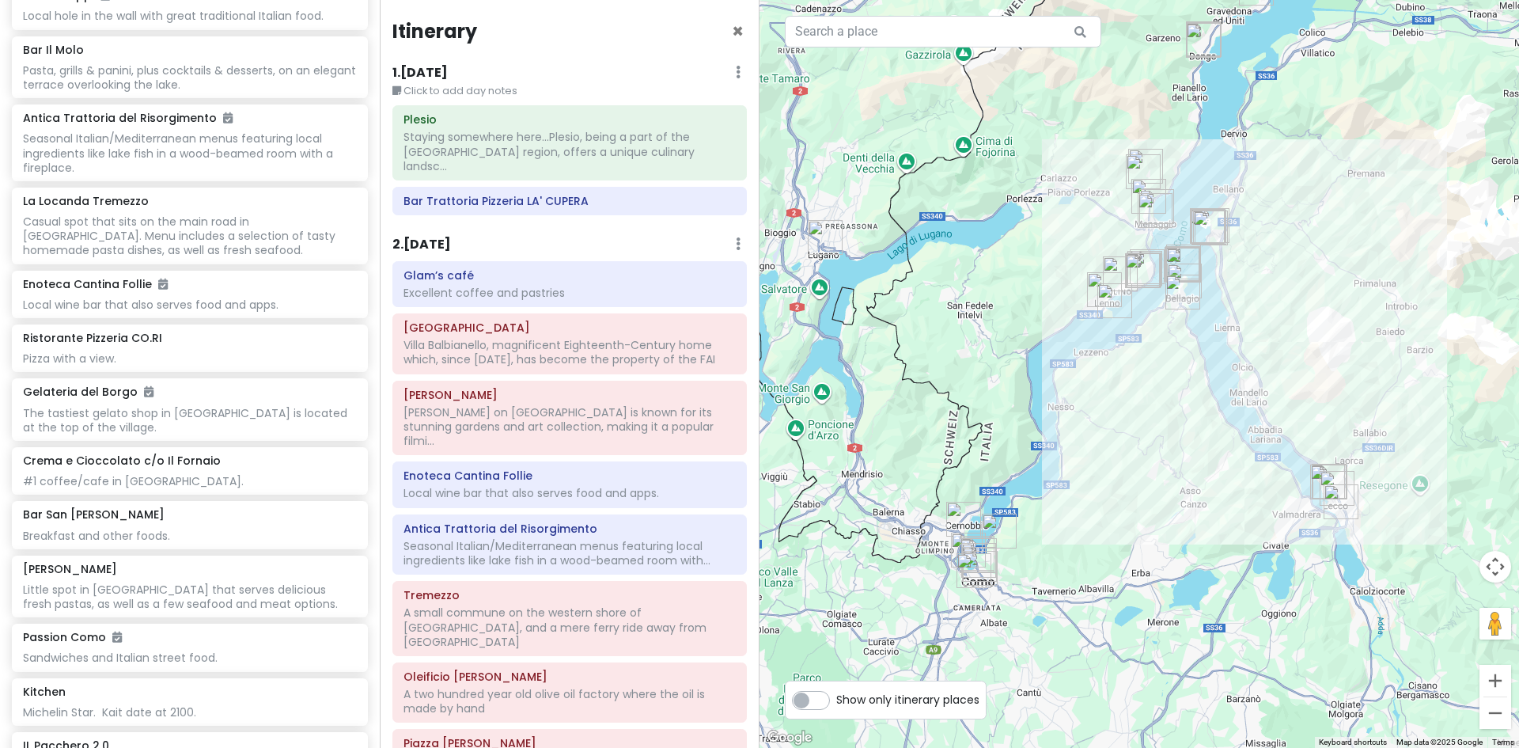
drag, startPoint x: 1003, startPoint y: 426, endPoint x: 997, endPoint y: 357, distance: 69.1
click at [997, 357] on div at bounding box center [1140, 374] width 760 height 748
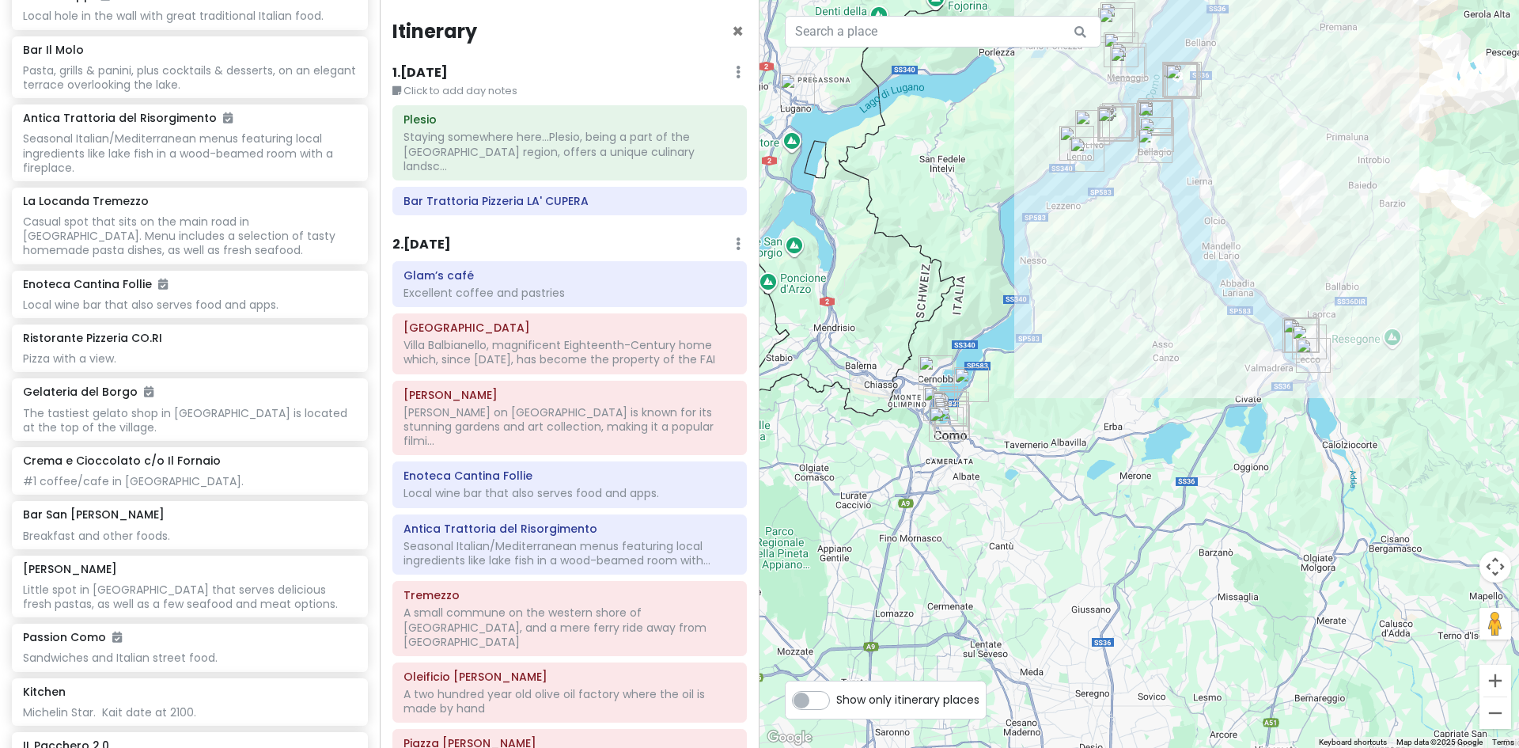
drag, startPoint x: 1166, startPoint y: 511, endPoint x: 1137, endPoint y: 354, distance: 160.2
click at [1137, 354] on div at bounding box center [1140, 374] width 760 height 748
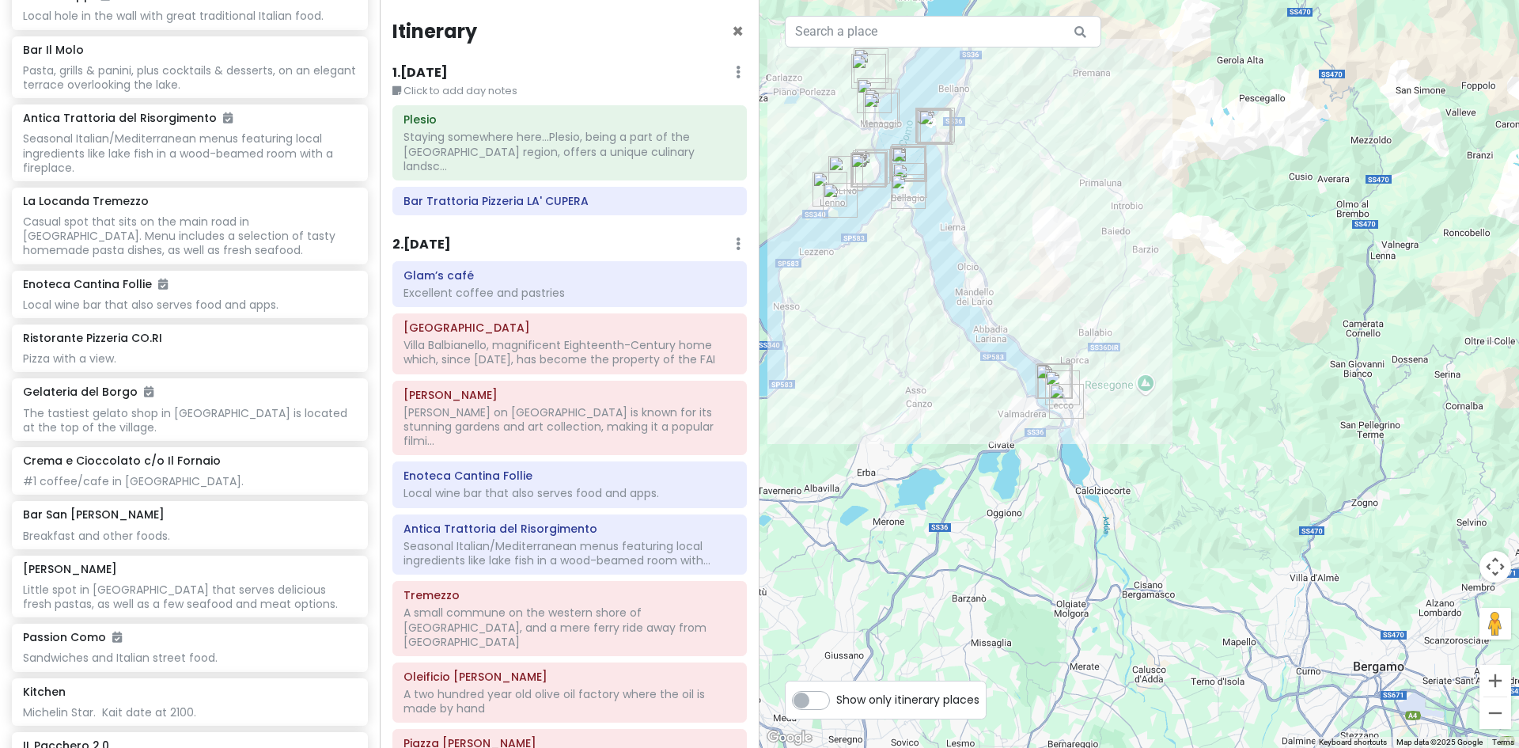
drag, startPoint x: 1207, startPoint y: 324, endPoint x: 920, endPoint y: 385, distance: 292.9
click at [932, 381] on div at bounding box center [1140, 374] width 760 height 748
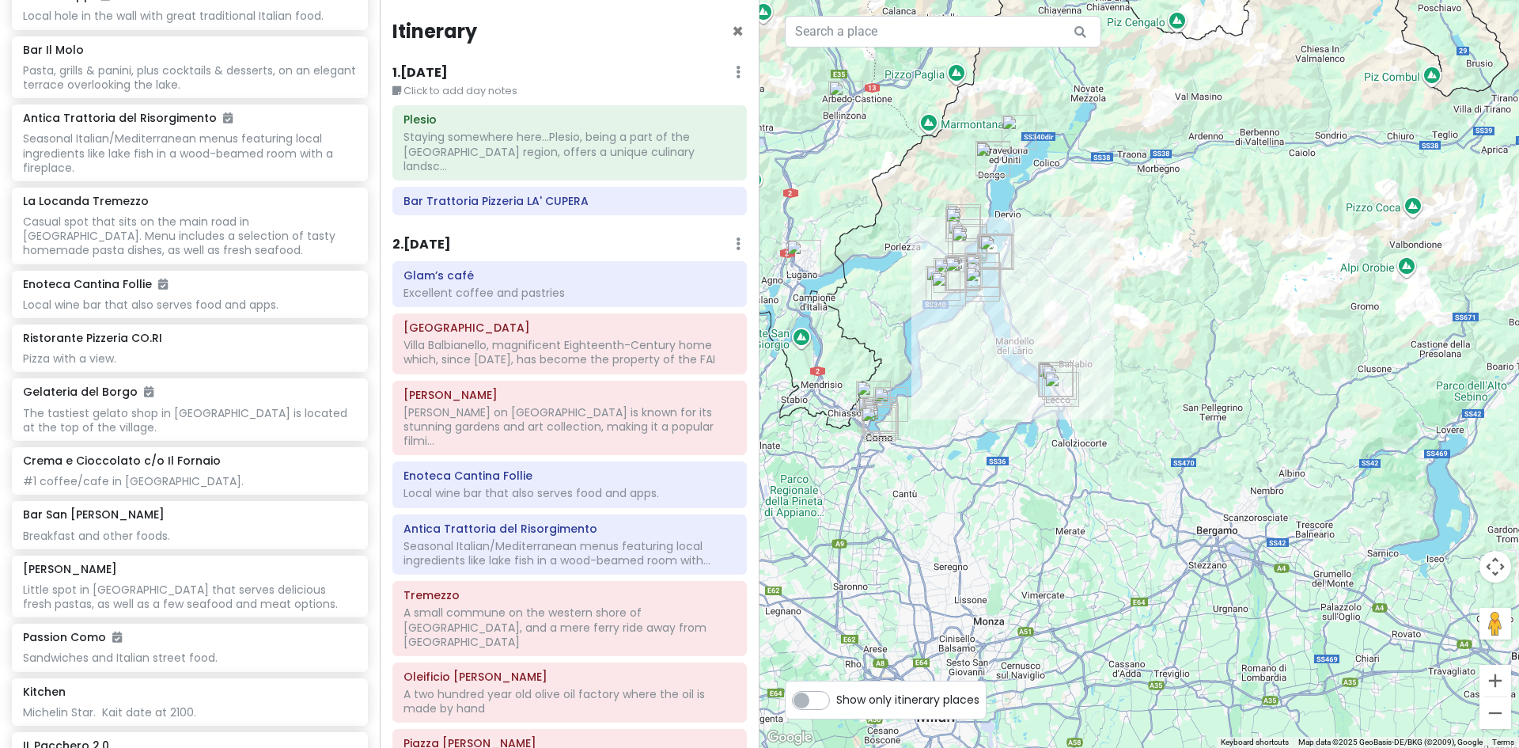
drag, startPoint x: 851, startPoint y: 347, endPoint x: 954, endPoint y: 372, distance: 105.9
click at [954, 372] on div at bounding box center [1140, 374] width 760 height 748
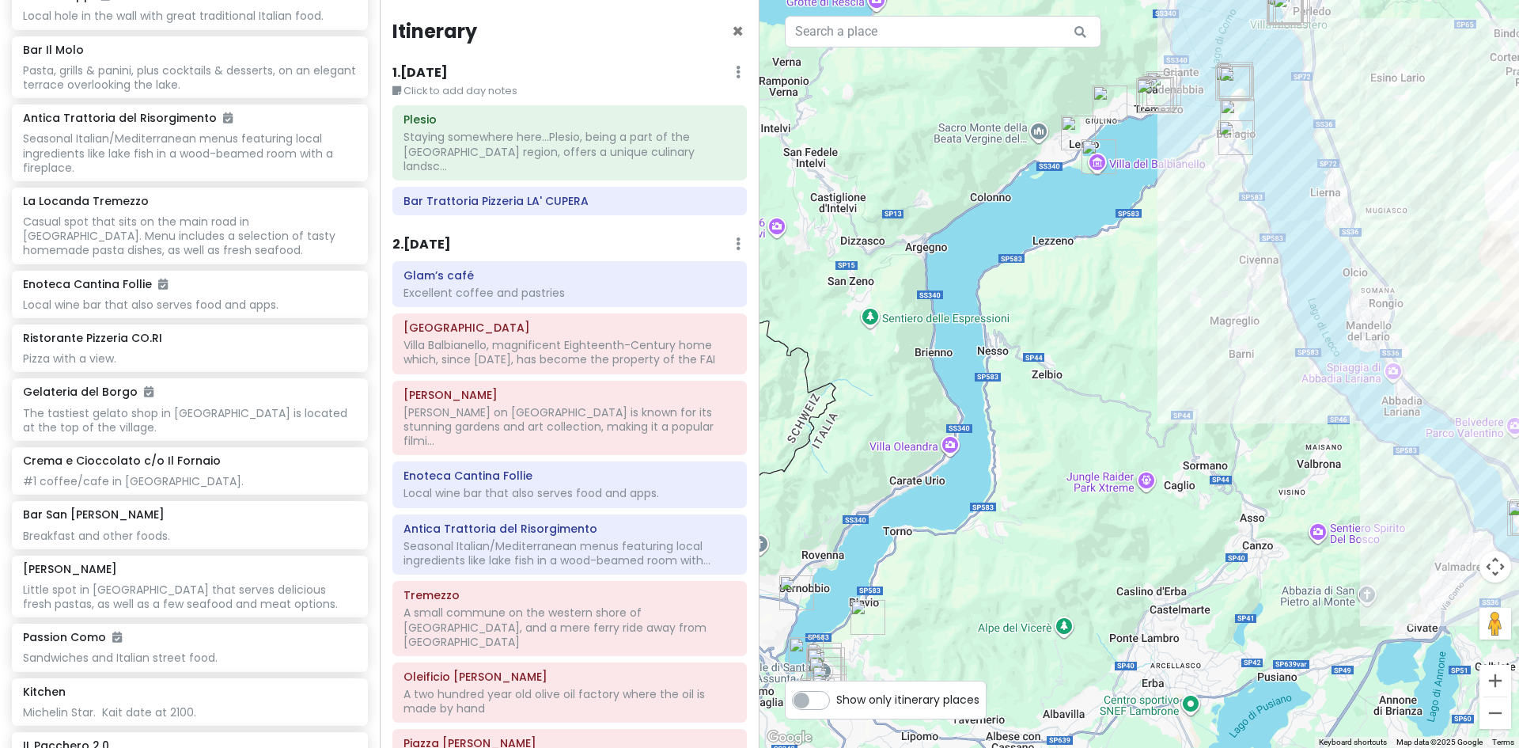
drag, startPoint x: 870, startPoint y: 476, endPoint x: 885, endPoint y: 447, distance: 32.2
click at [885, 447] on div at bounding box center [1140, 374] width 760 height 748
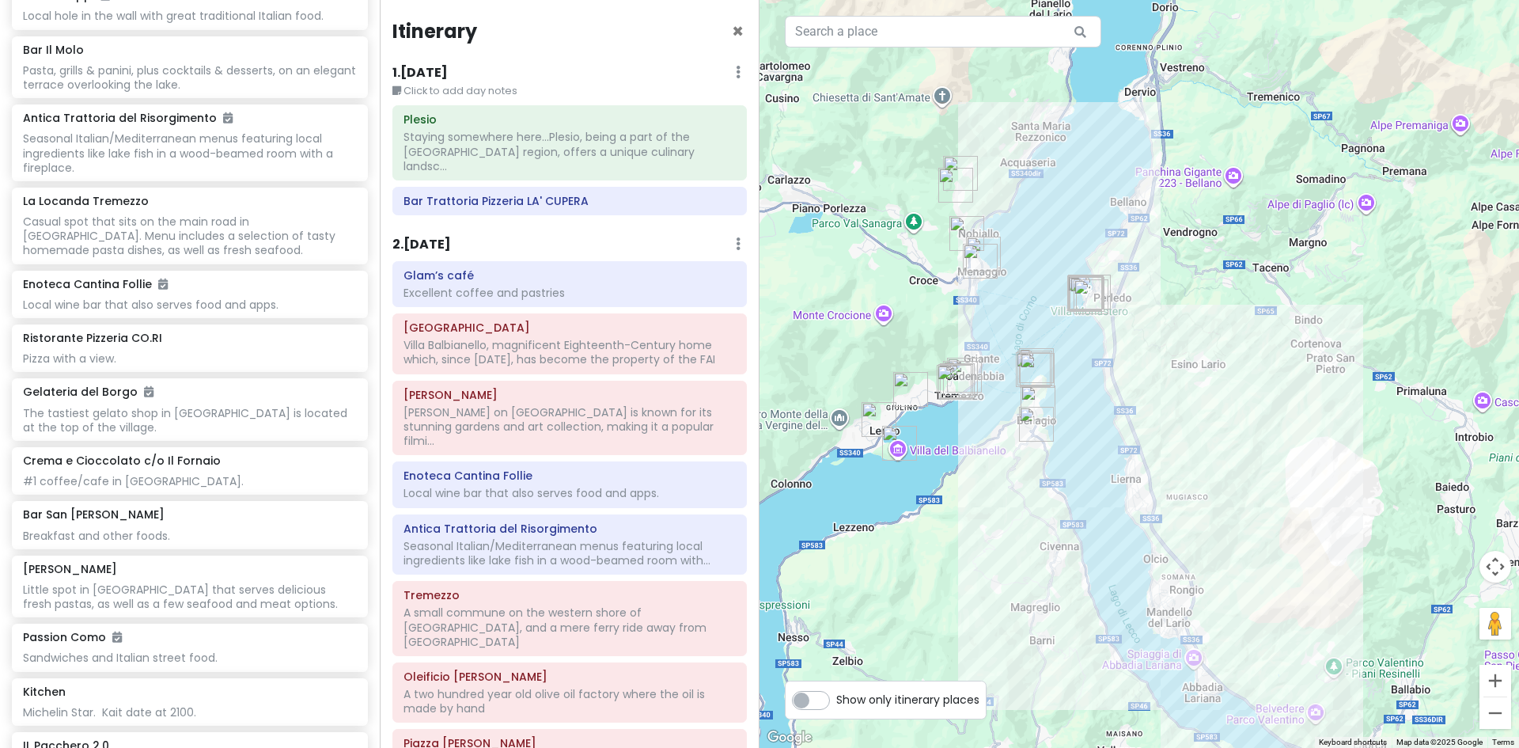
drag, startPoint x: 1150, startPoint y: 314, endPoint x: 915, endPoint y: 604, distance: 373.0
click at [923, 614] on div at bounding box center [1140, 374] width 760 height 748
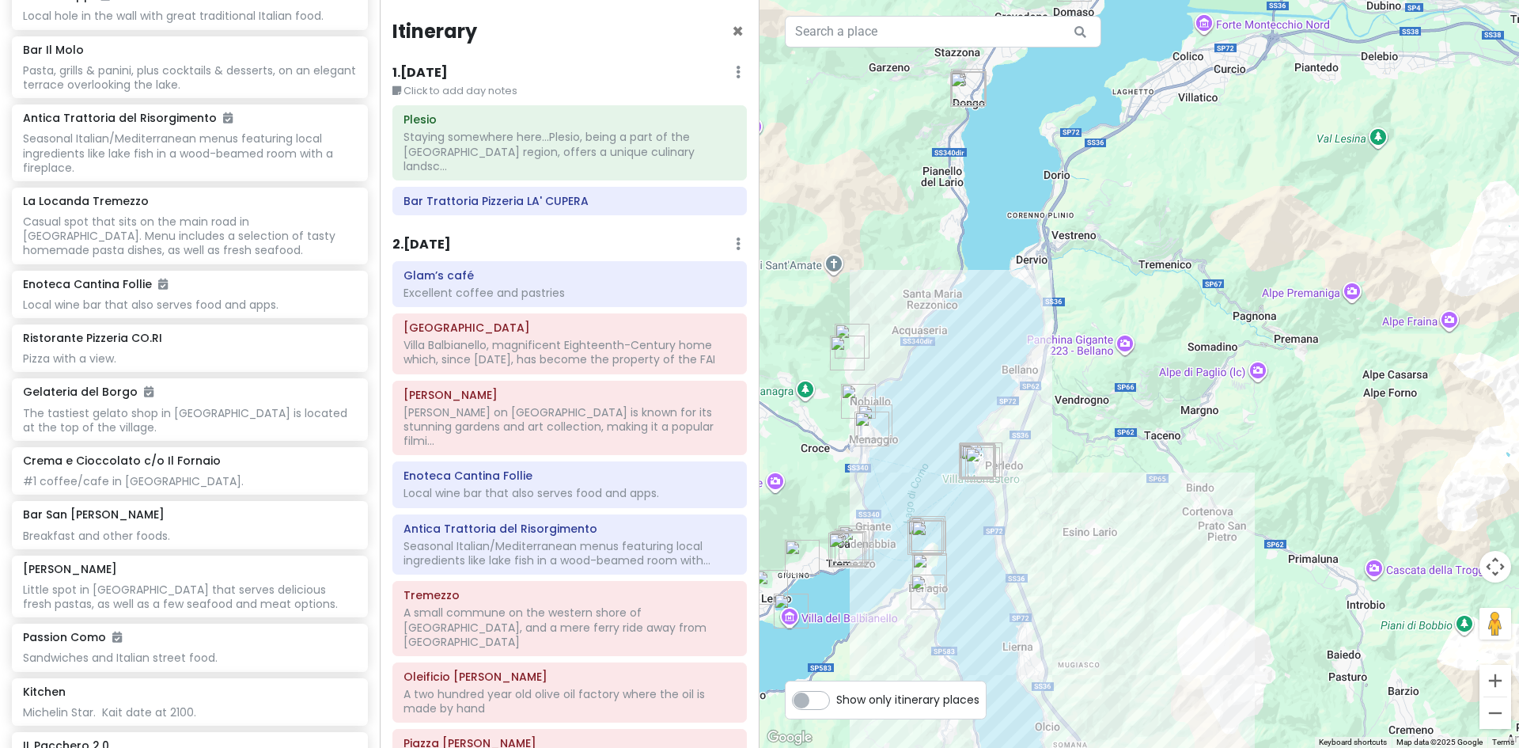
drag, startPoint x: 987, startPoint y: 156, endPoint x: 902, endPoint y: 324, distance: 188.6
click at [903, 324] on div at bounding box center [1140, 374] width 760 height 748
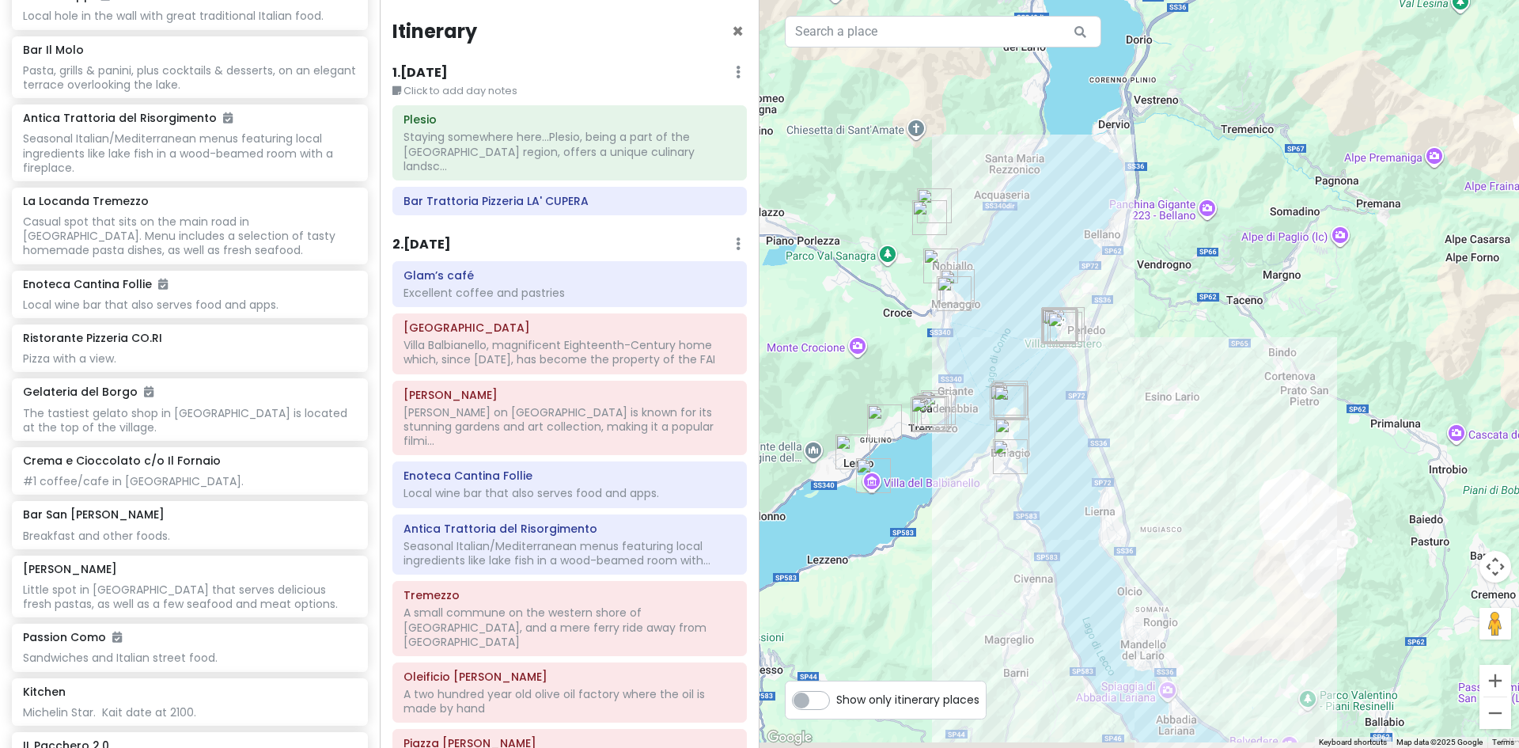
drag, startPoint x: 818, startPoint y: 274, endPoint x: 980, endPoint y: 129, distance: 216.9
click at [977, 133] on div at bounding box center [1140, 374] width 760 height 748
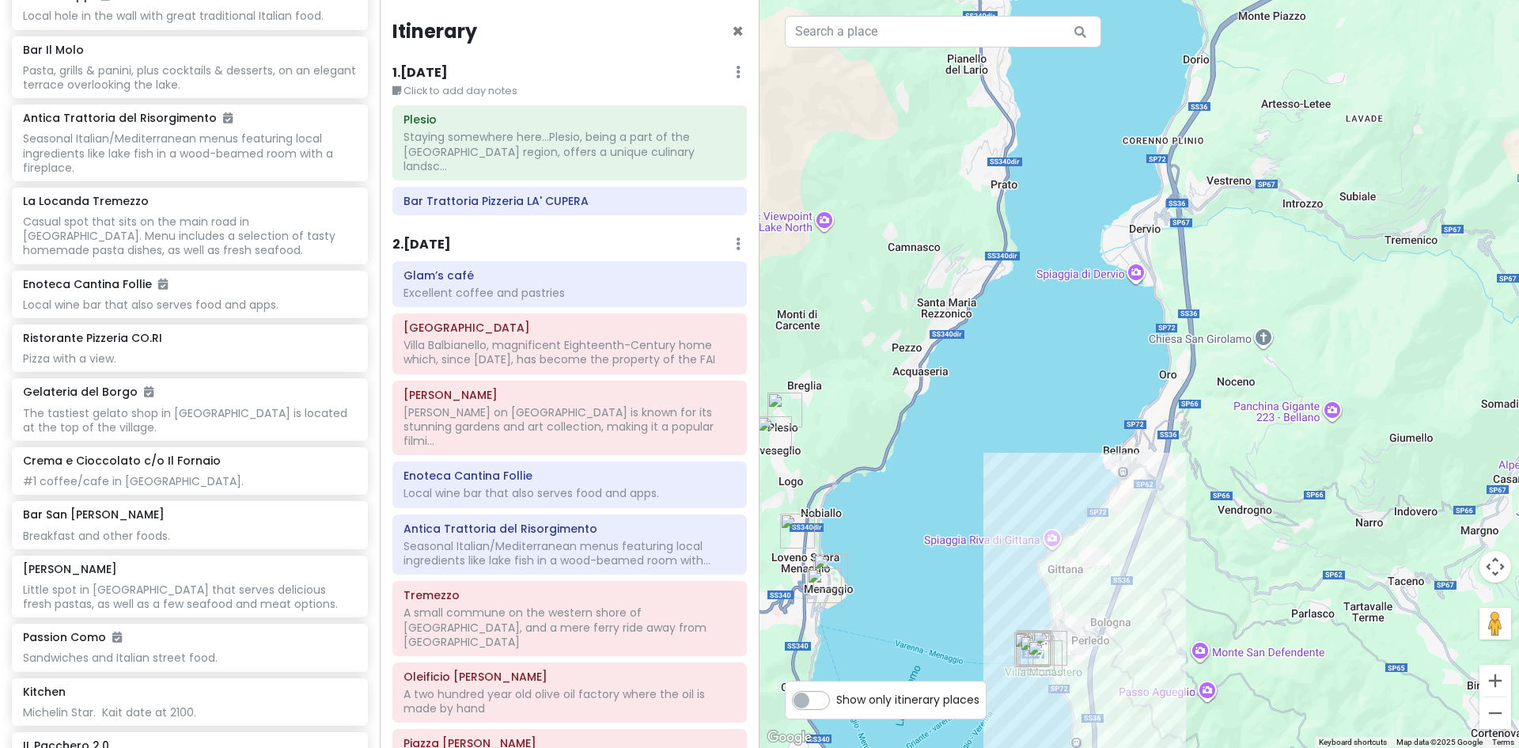
drag, startPoint x: 1108, startPoint y: 234, endPoint x: 1163, endPoint y: 506, distance: 277.0
click at [1186, 516] on div at bounding box center [1140, 374] width 760 height 748
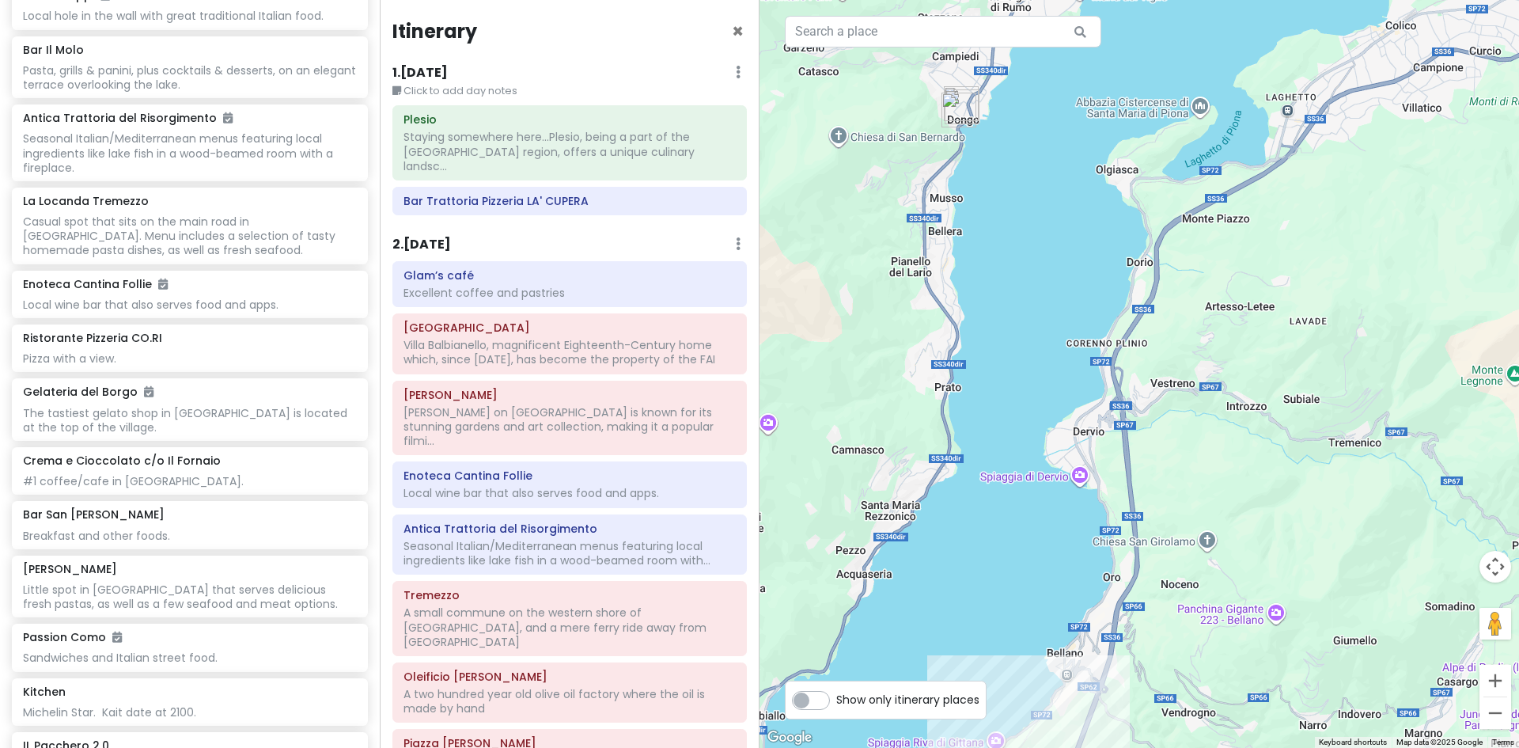
drag, startPoint x: 978, startPoint y: 284, endPoint x: 895, endPoint y: 468, distance: 201.5
click at [895, 469] on div at bounding box center [1140, 374] width 760 height 748
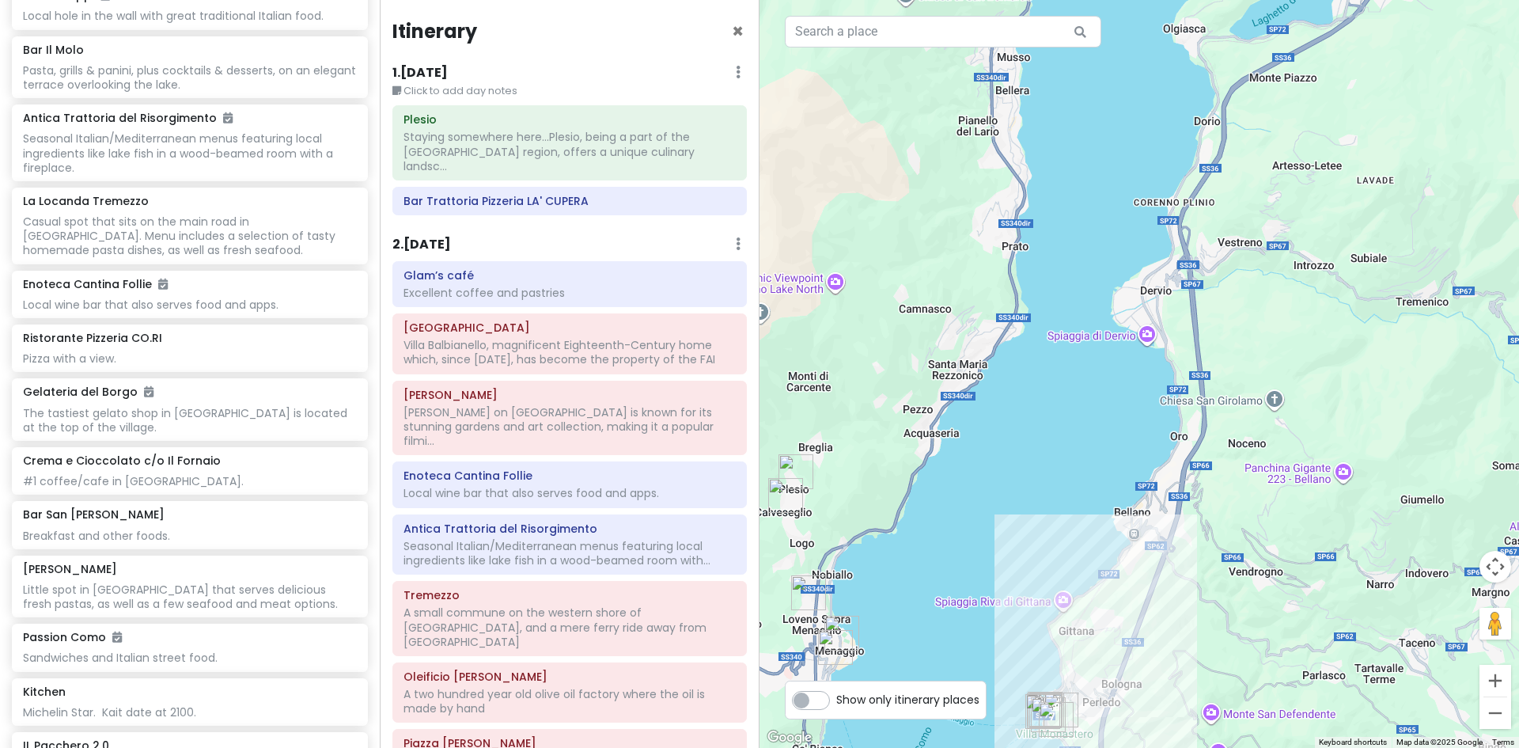
drag, startPoint x: 912, startPoint y: 244, endPoint x: 982, endPoint y: 107, distance: 154.0
click at [982, 107] on div at bounding box center [1140, 374] width 760 height 748
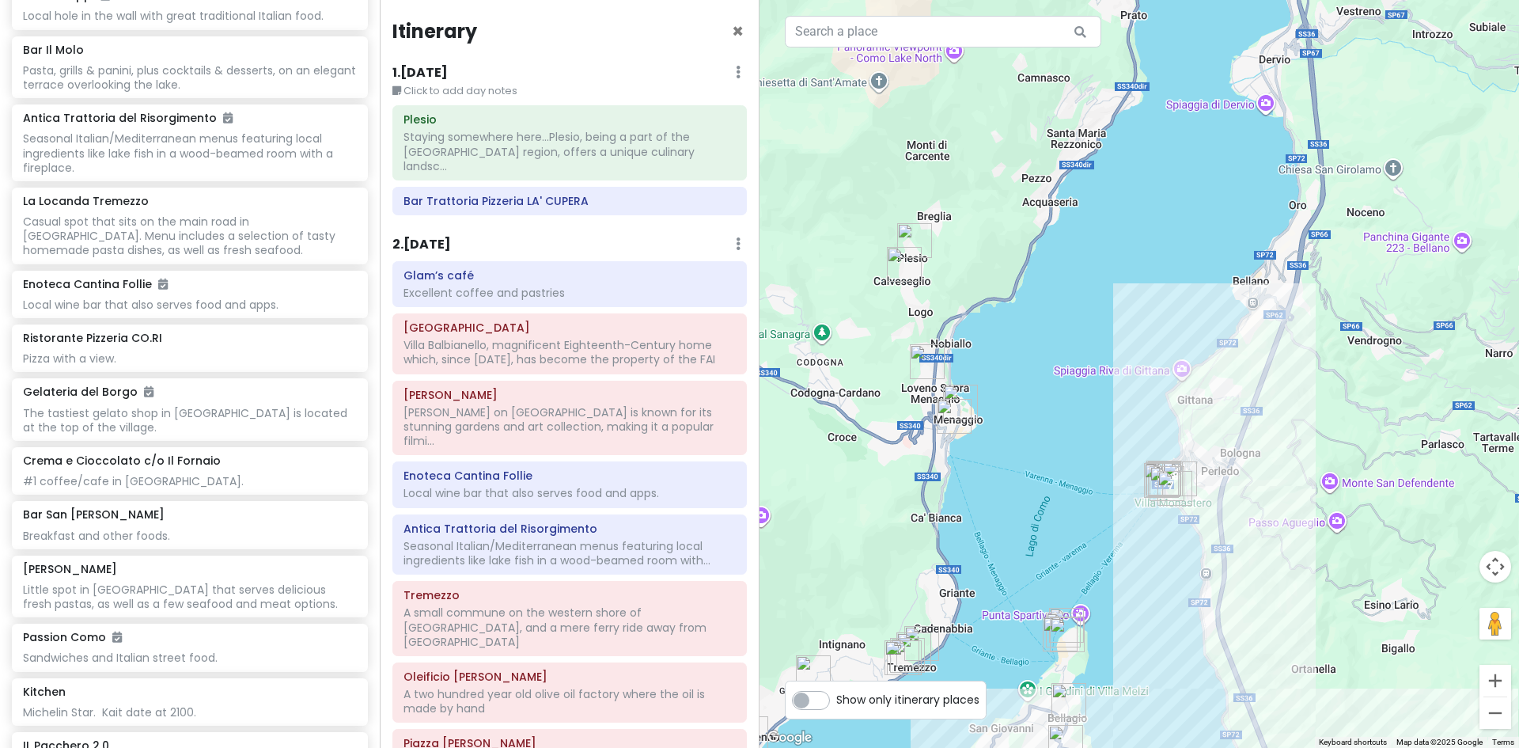
drag, startPoint x: 886, startPoint y: 390, endPoint x: 1000, endPoint y: 165, distance: 252.0
click at [999, 165] on div at bounding box center [1140, 374] width 760 height 748
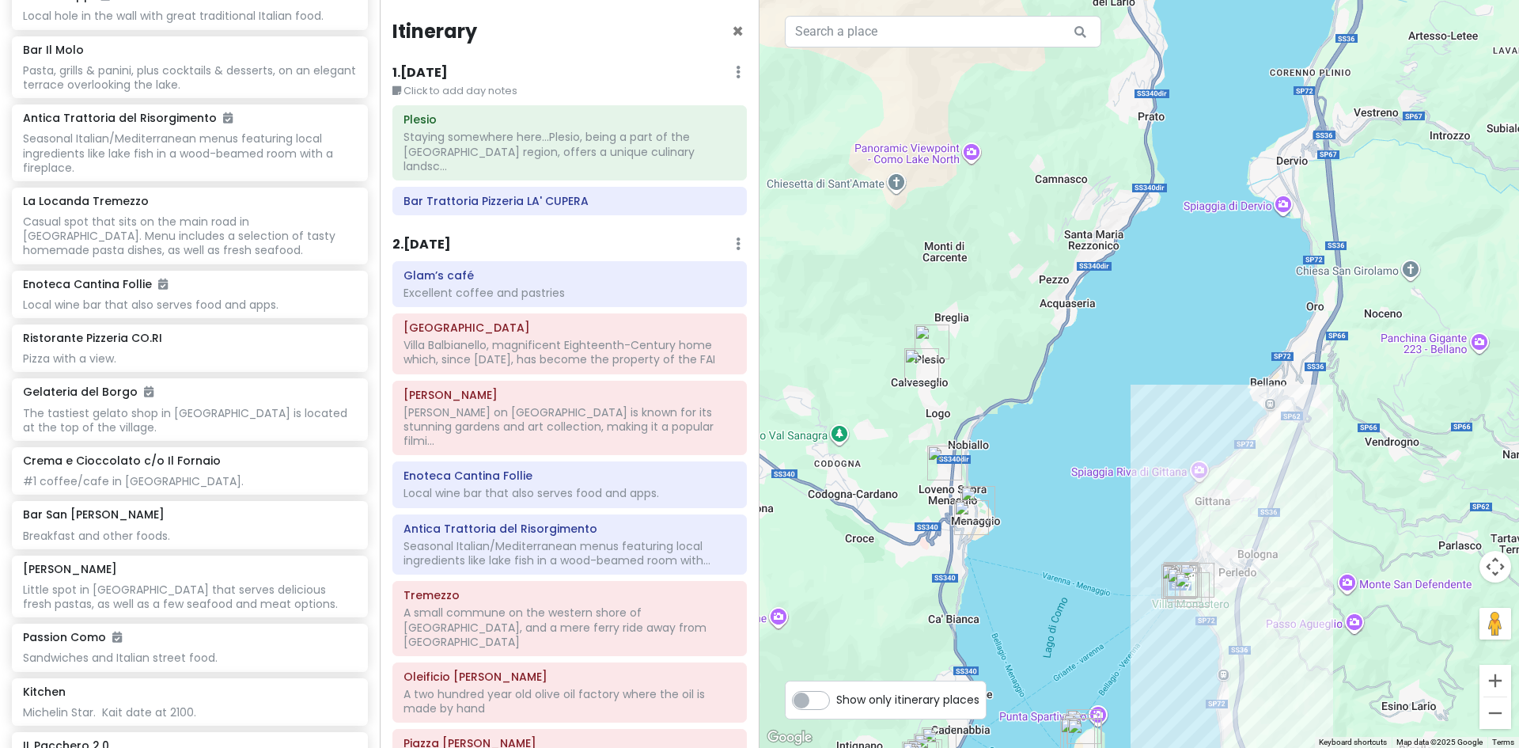
drag, startPoint x: 968, startPoint y: 275, endPoint x: 988, endPoint y: 378, distance: 104.8
click at [988, 378] on div at bounding box center [1140, 374] width 760 height 748
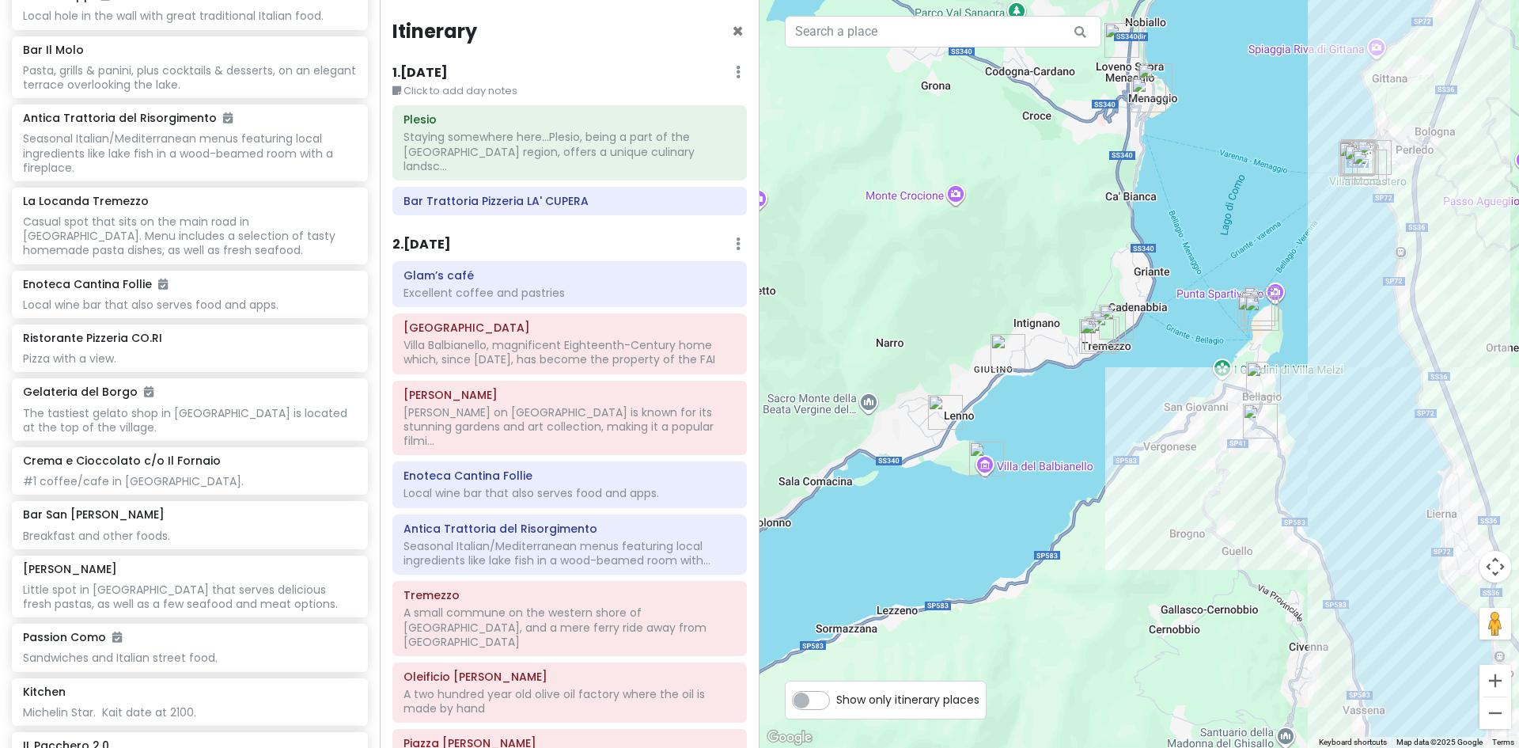
drag, startPoint x: 885, startPoint y: 492, endPoint x: 1065, endPoint y: 55, distance: 472.3
click at [1065, 55] on div at bounding box center [1140, 374] width 760 height 748
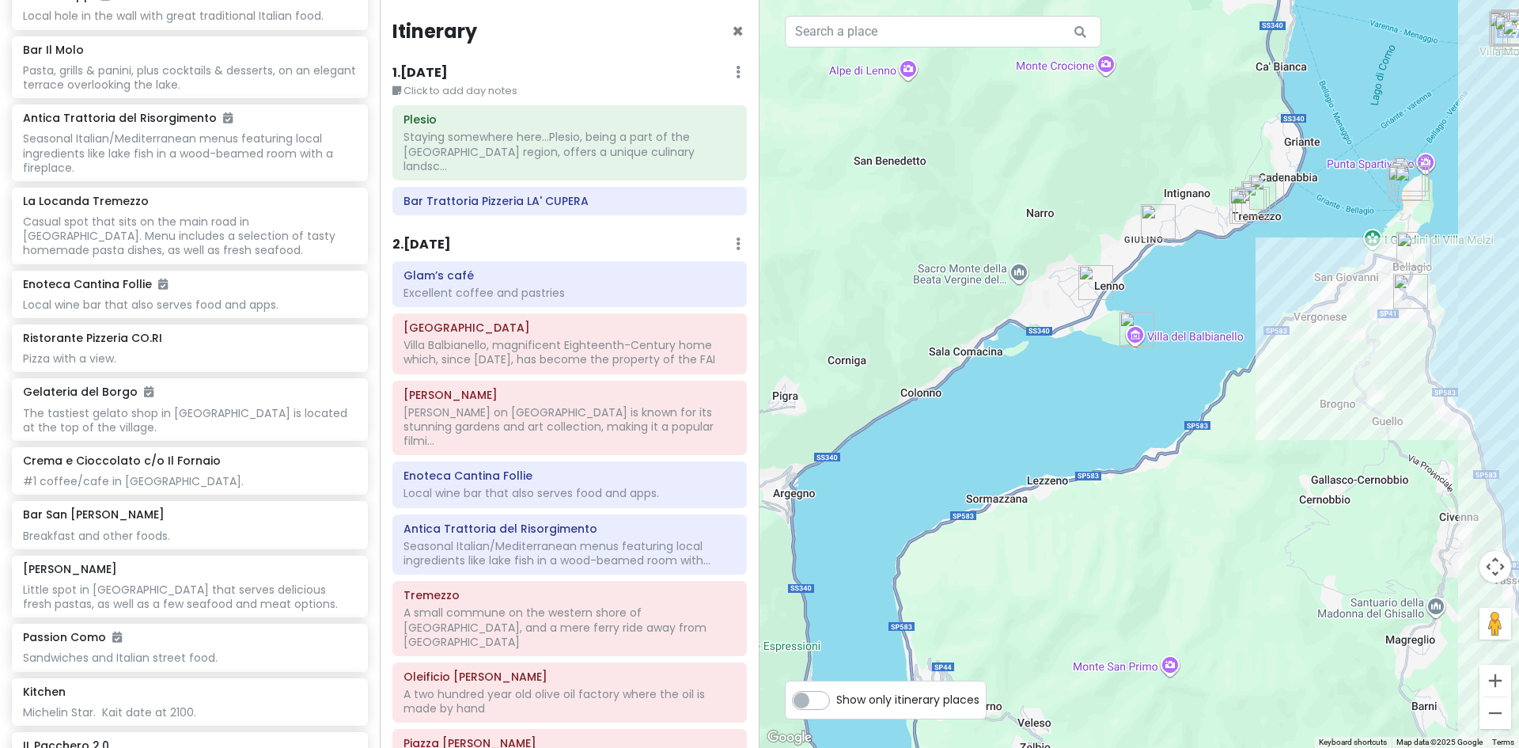
drag, startPoint x: 1049, startPoint y: 235, endPoint x: 1102, endPoint y: 208, distance: 59.5
click at [1102, 208] on div at bounding box center [1140, 374] width 760 height 748
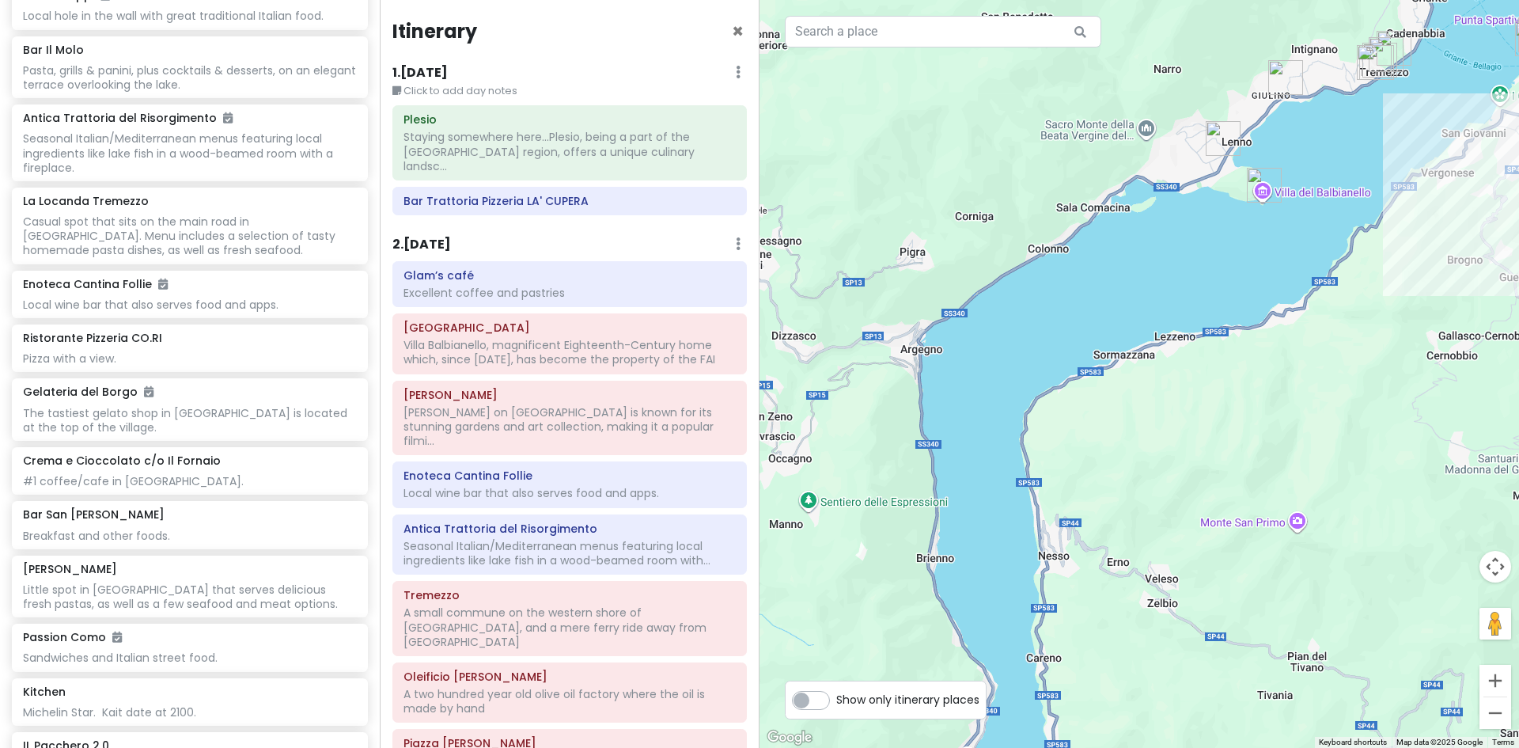
drag, startPoint x: 863, startPoint y: 354, endPoint x: 987, endPoint y: 210, distance: 189.7
click at [987, 210] on div at bounding box center [1140, 374] width 760 height 748
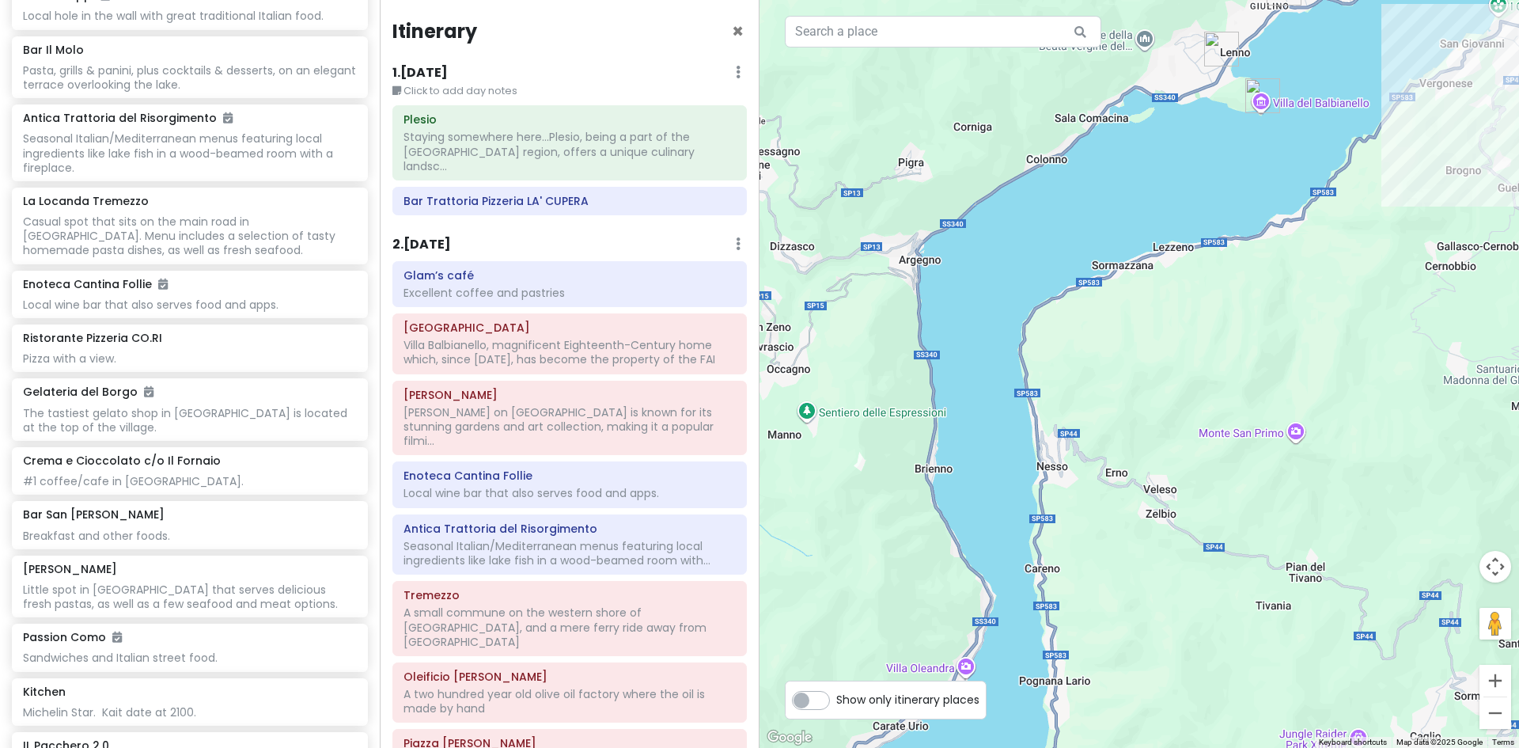
drag, startPoint x: 889, startPoint y: 380, endPoint x: 892, endPoint y: 263, distance: 117.1
click at [892, 263] on div at bounding box center [1140, 374] width 760 height 748
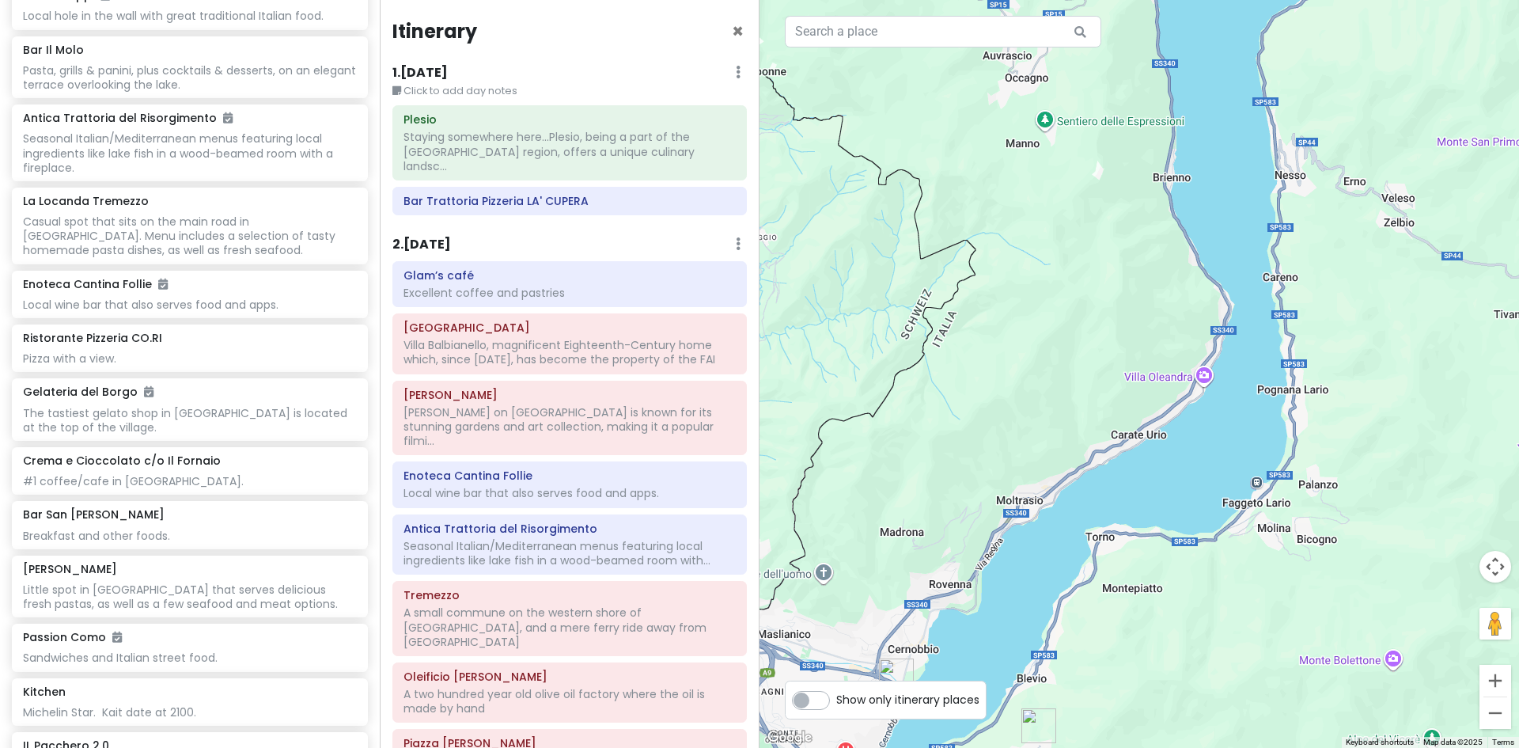
drag, startPoint x: 863, startPoint y: 466, endPoint x: 1099, endPoint y: 290, distance: 294.1
click at [1099, 290] on div at bounding box center [1140, 374] width 760 height 748
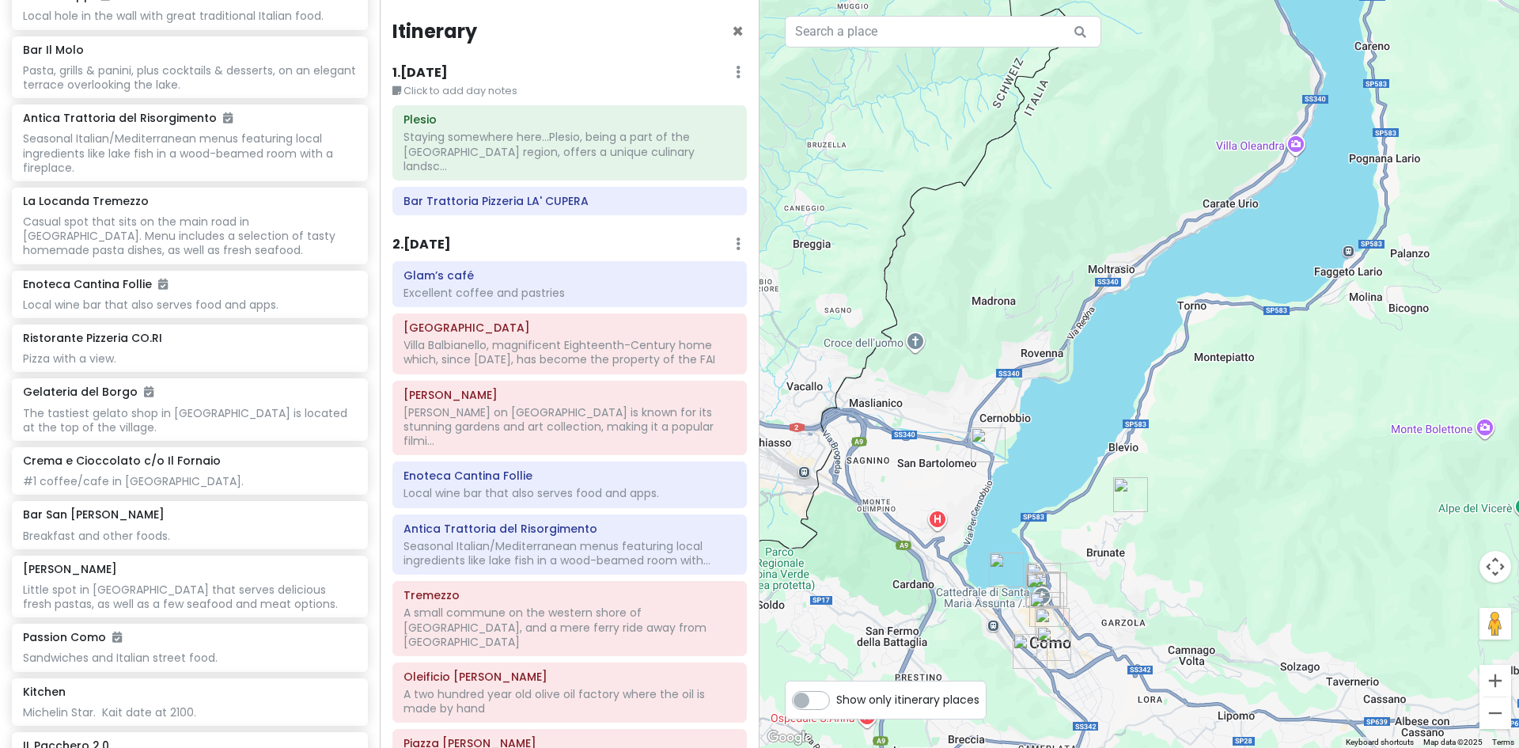
drag, startPoint x: 989, startPoint y: 421, endPoint x: 1083, endPoint y: 186, distance: 252.9
click at [1083, 186] on div at bounding box center [1140, 374] width 760 height 748
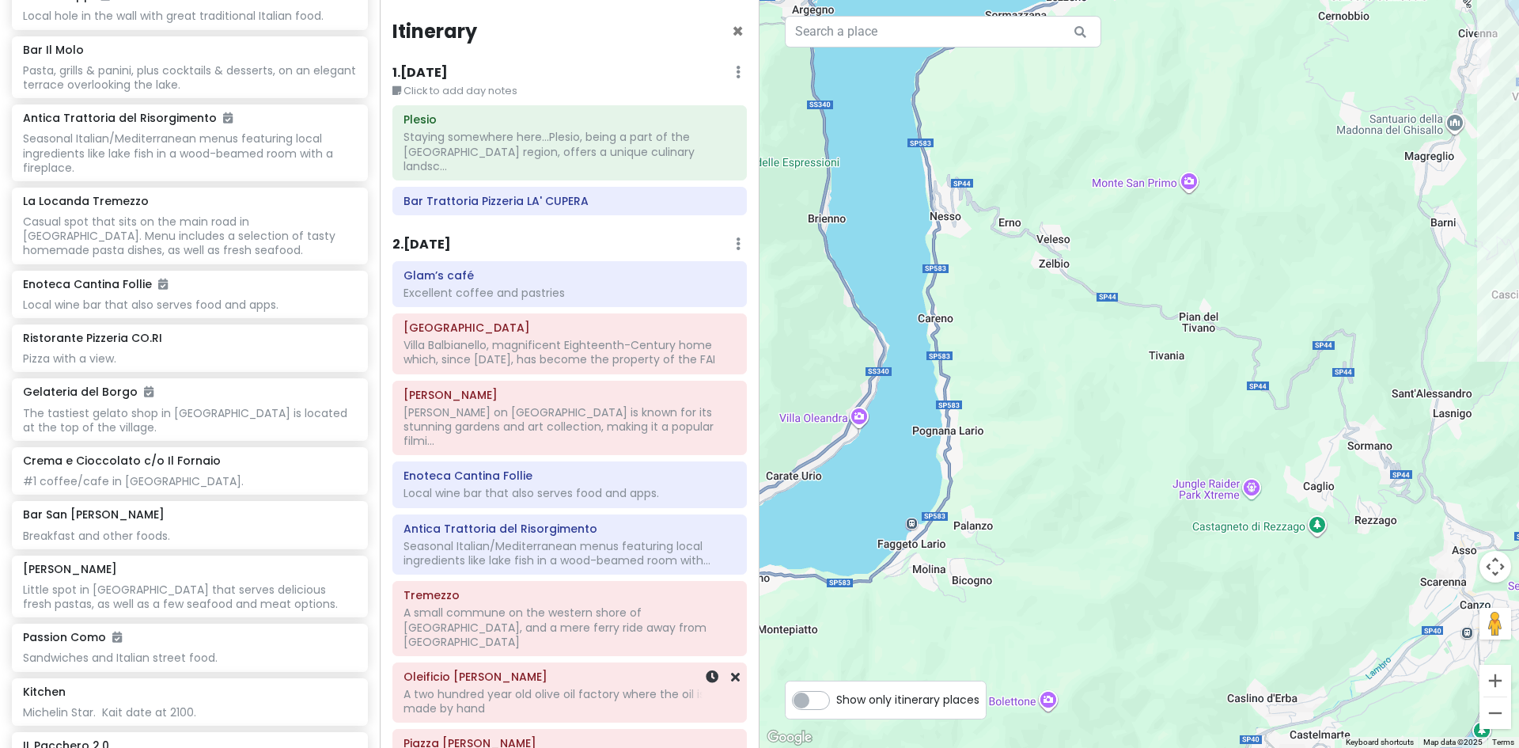
drag, startPoint x: 895, startPoint y: 372, endPoint x: 458, endPoint y: 644, distance: 514.7
click at [458, 644] on div "Lake Como Trip Private Change Dates Make a Copy Delete Trip Give Feedback 💡 Sup…" at bounding box center [759, 374] width 1519 height 748
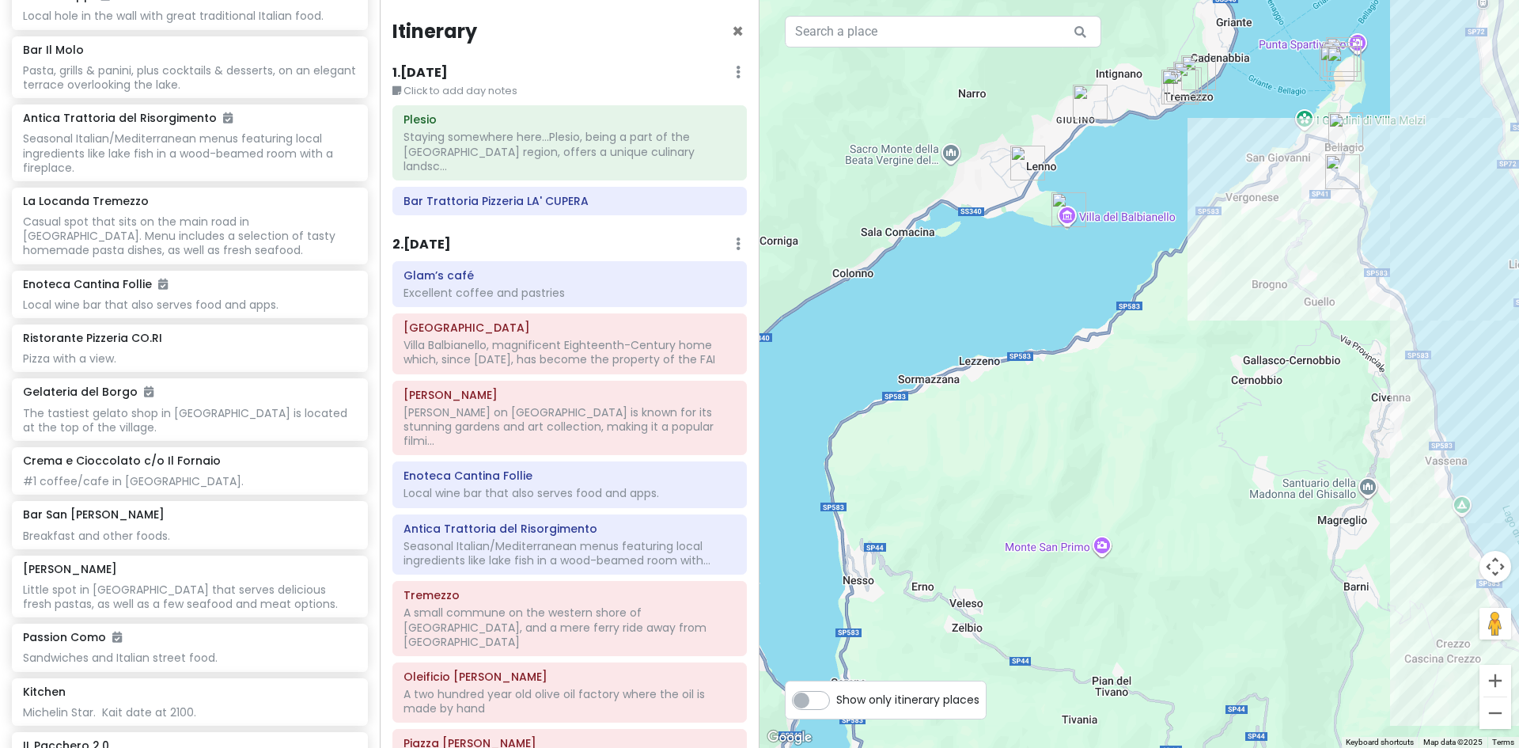
drag, startPoint x: 963, startPoint y: 417, endPoint x: 876, endPoint y: 785, distance: 378.1
click at [876, 747] on html "Lake Como Trip Private Change Dates Make a Copy Delete Trip Give Feedback 💡 Sup…" at bounding box center [759, 374] width 1519 height 748
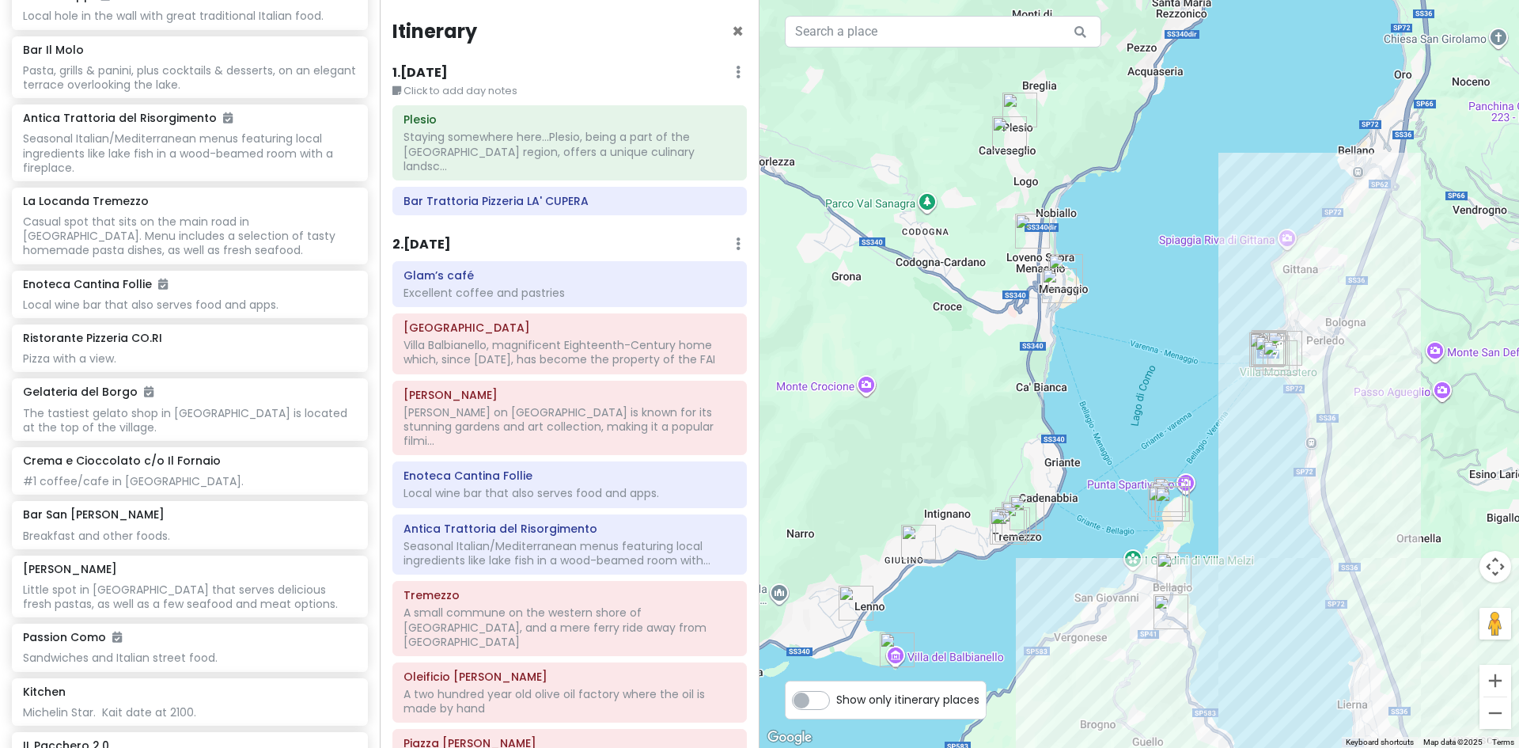
drag, startPoint x: 1219, startPoint y: 343, endPoint x: 1046, endPoint y: 785, distance: 474.1
click at [1046, 747] on html "Lake Como Trip Private Change Dates Make a Copy Delete Trip Give Feedback 💡 Sup…" at bounding box center [759, 374] width 1519 height 748
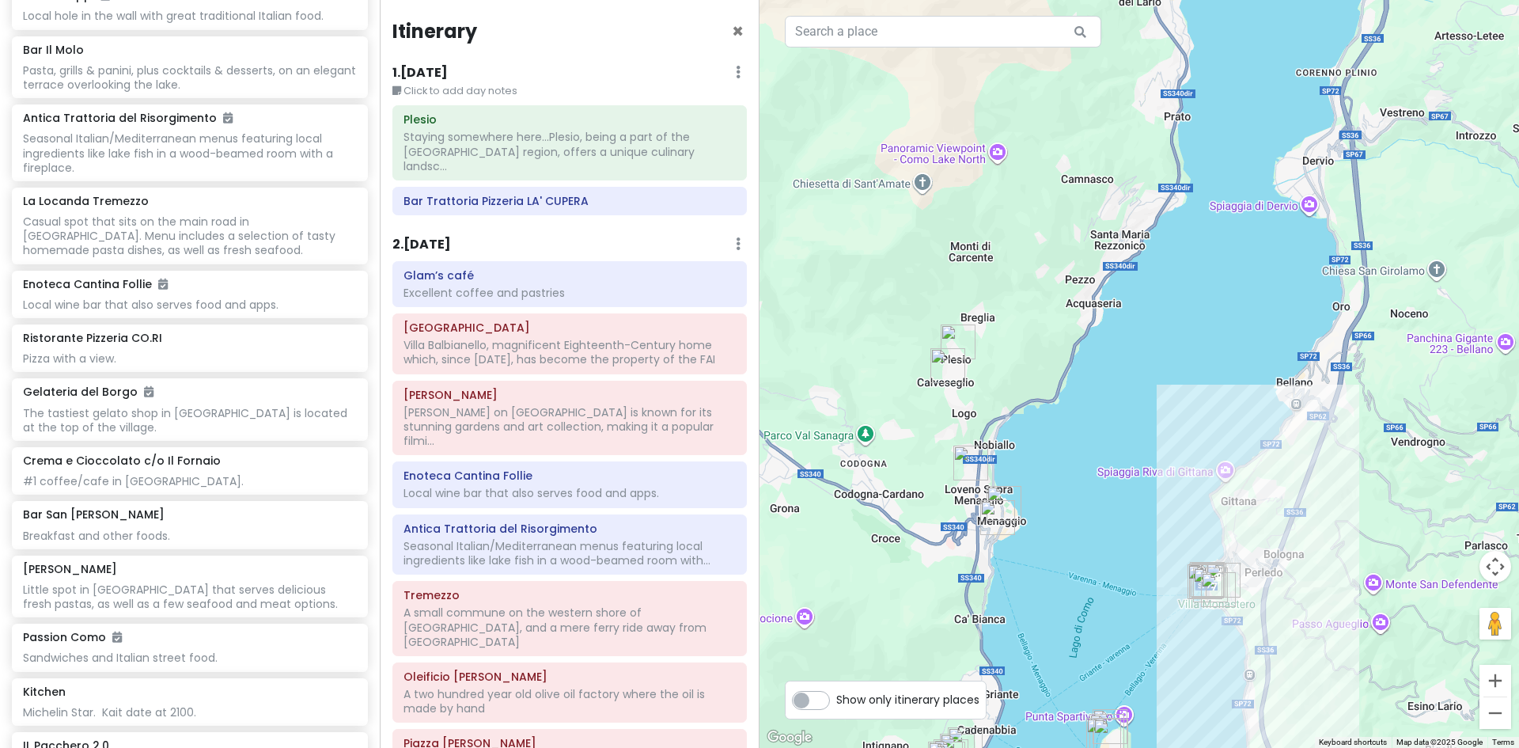
drag, startPoint x: 1115, startPoint y: 369, endPoint x: 1047, endPoint y: 613, distance: 253.8
click at [1047, 613] on div at bounding box center [1140, 374] width 760 height 748
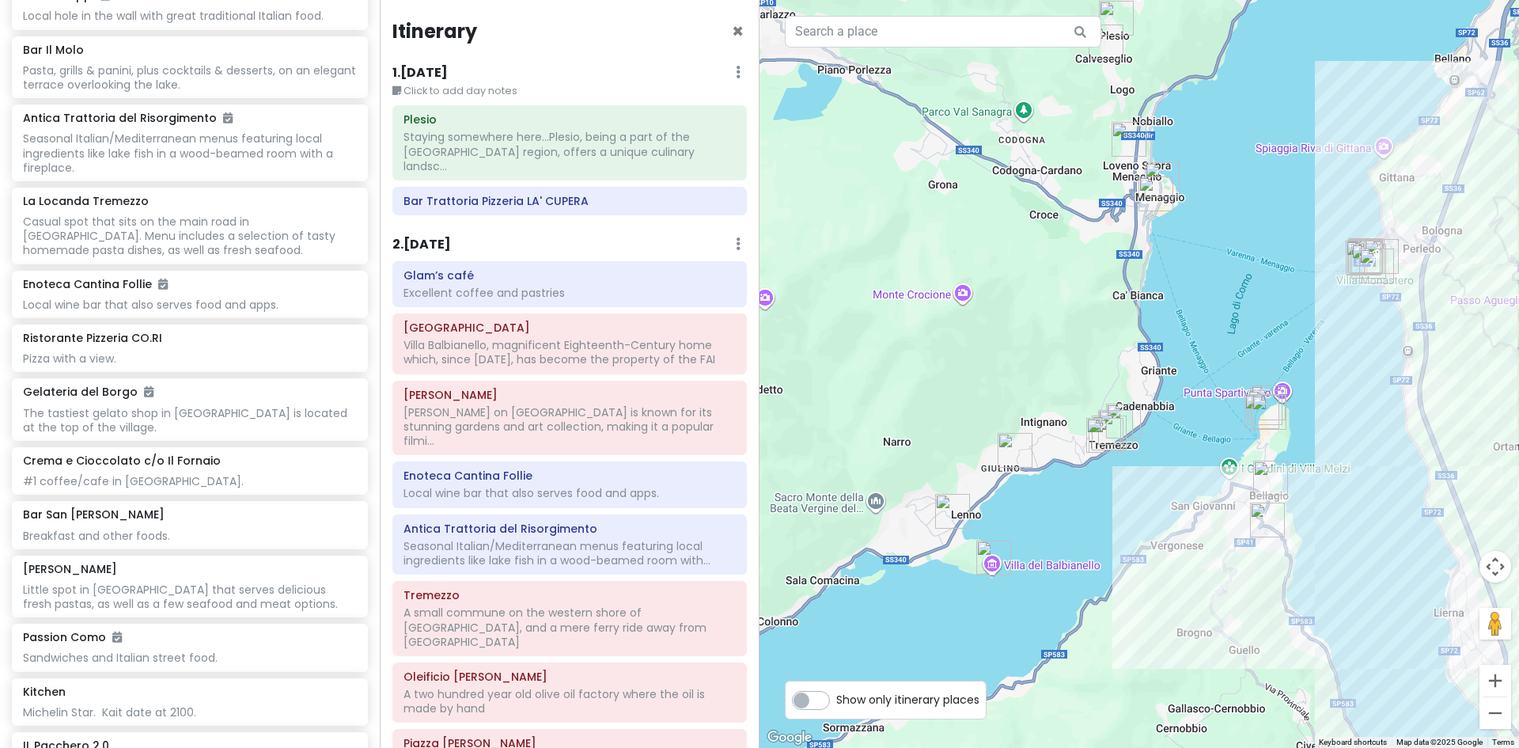
drag, startPoint x: 1063, startPoint y: 251, endPoint x: 1223, endPoint y: -69, distance: 357.8
click at [1223, 0] on html "Lake Como Trip Private Change Dates Make a Copy Delete Trip Give Feedback 💡 Sup…" at bounding box center [759, 374] width 1519 height 748
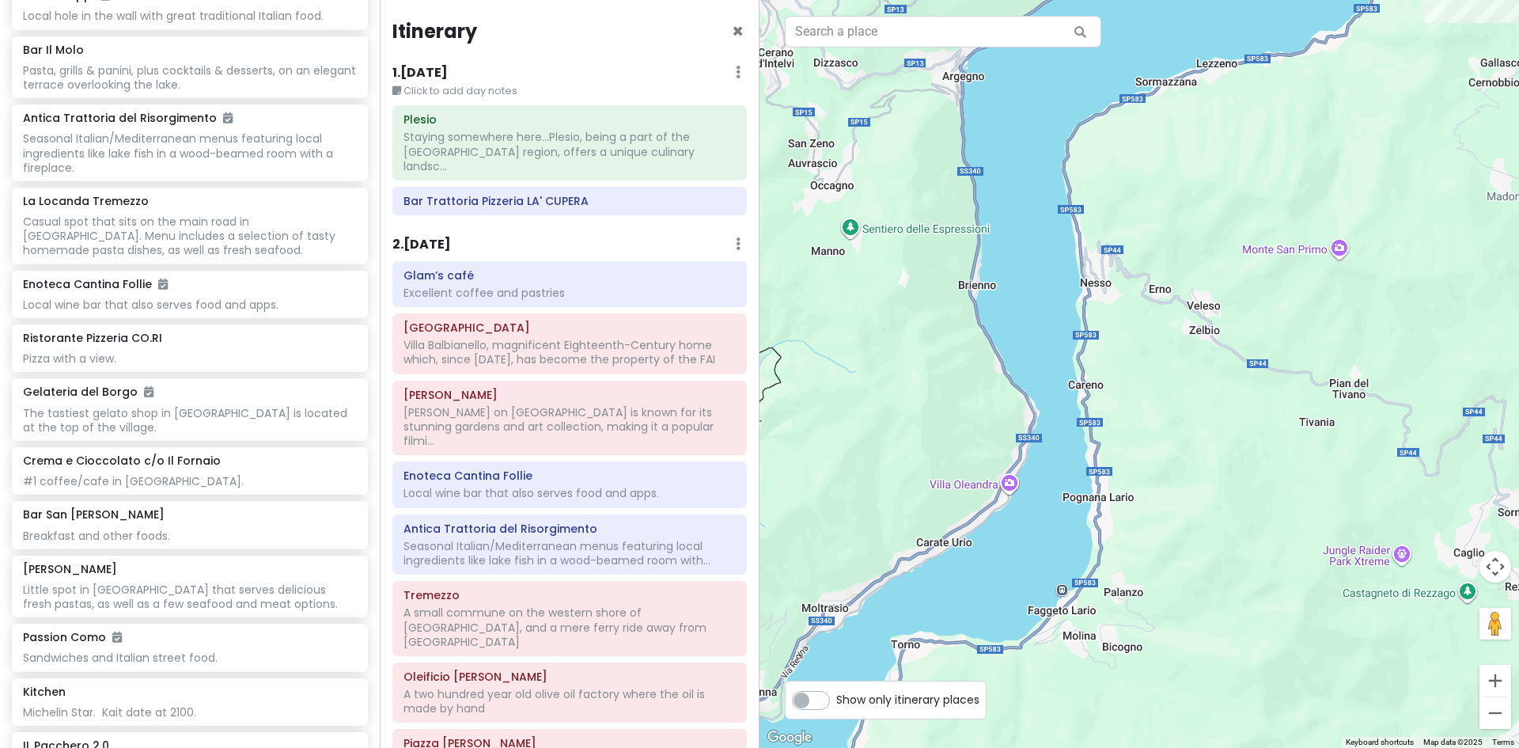
drag, startPoint x: 1251, startPoint y: 673, endPoint x: 1557, endPoint y: 25, distance: 717.2
click at [1519, 25] on html "Lake Como Trip Private Change Dates Make a Copy Delete Trip Give Feedback 💡 Sup…" at bounding box center [759, 374] width 1519 height 748
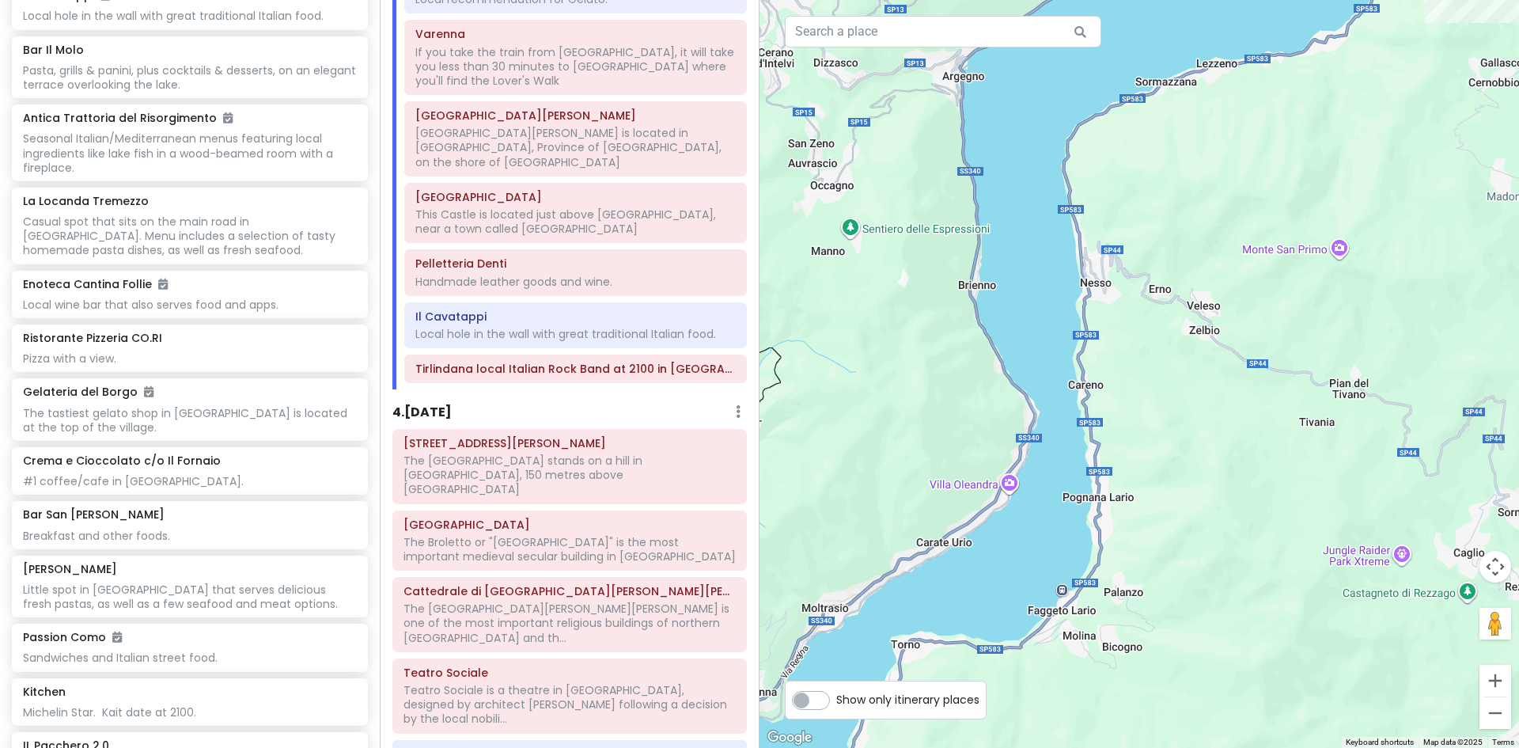
scroll to position [1741, 0]
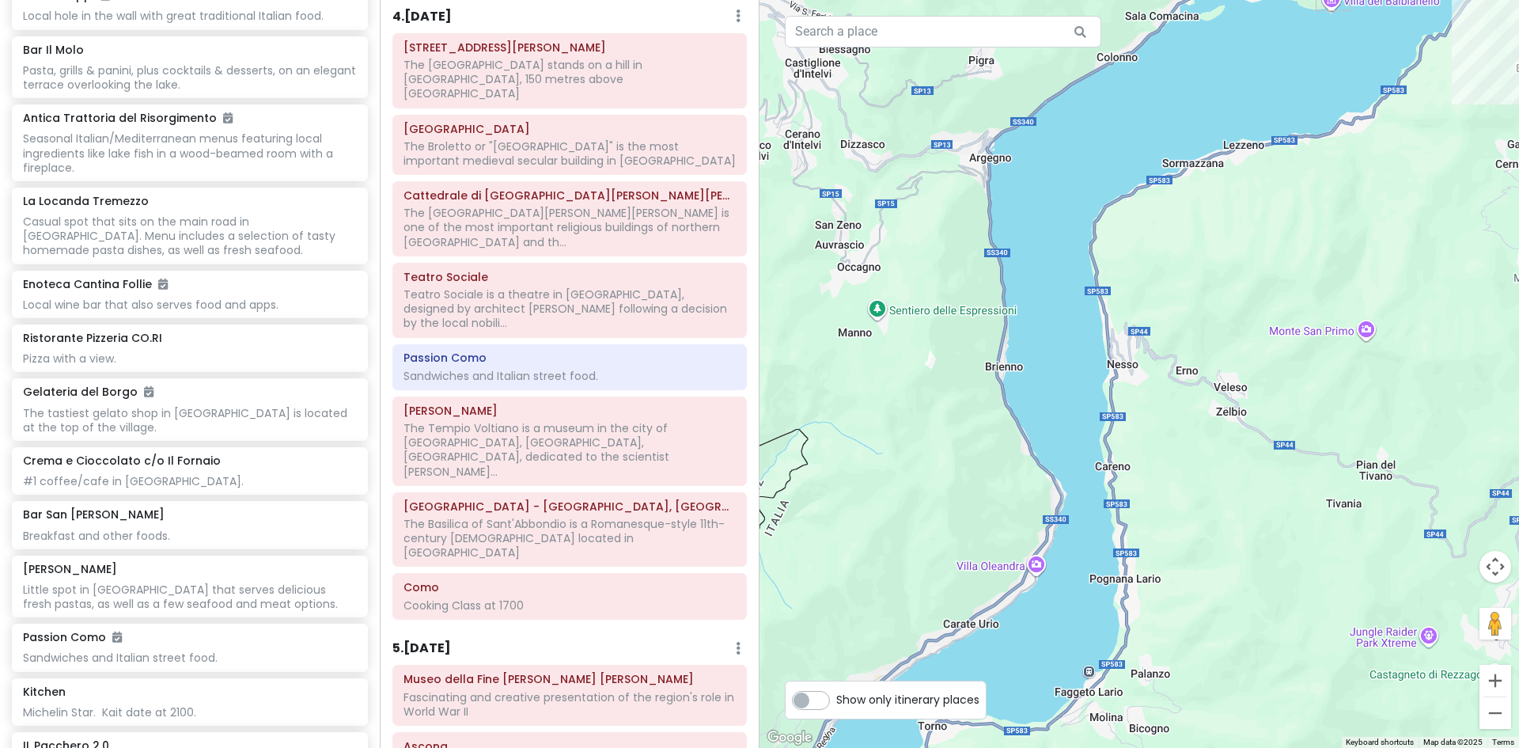
drag, startPoint x: 912, startPoint y: 338, endPoint x: 939, endPoint y: 423, distance: 89.8
click at [939, 423] on div at bounding box center [1140, 374] width 760 height 748
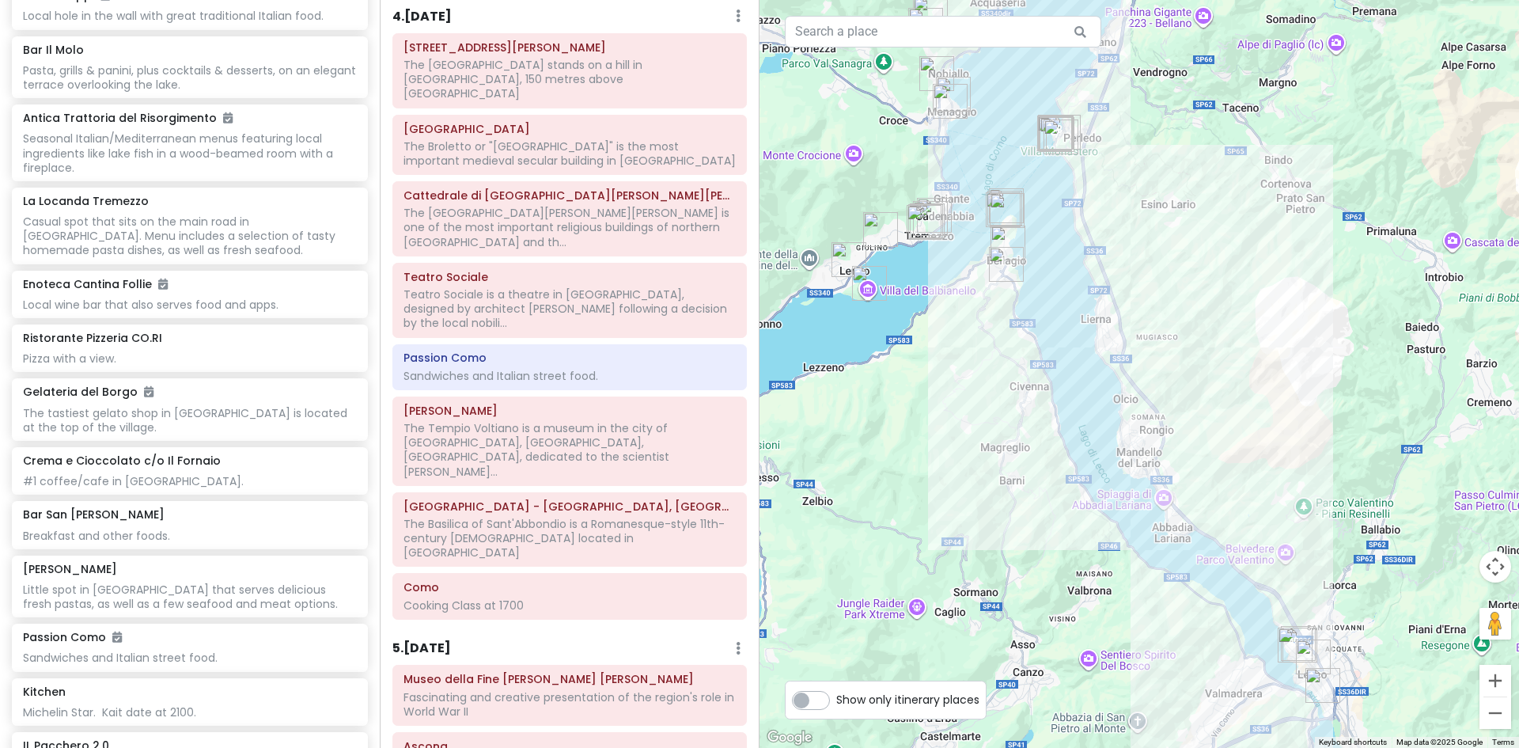
drag, startPoint x: 1200, startPoint y: 356, endPoint x: 931, endPoint y: 447, distance: 283.3
click at [931, 447] on div at bounding box center [1140, 374] width 760 height 748
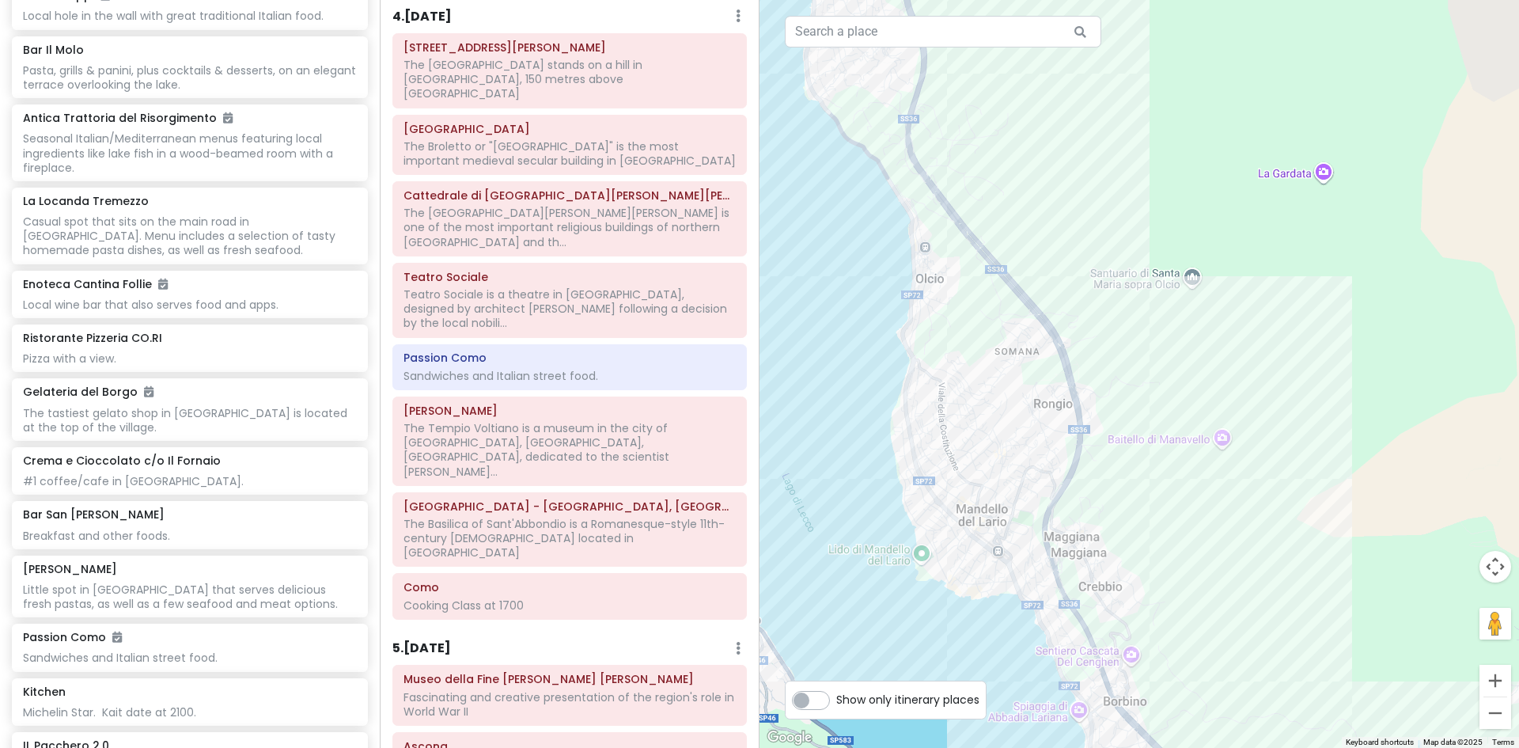
drag, startPoint x: 1027, startPoint y: 505, endPoint x: 1205, endPoint y: 616, distance: 209.7
click at [1205, 616] on div at bounding box center [1140, 374] width 760 height 748
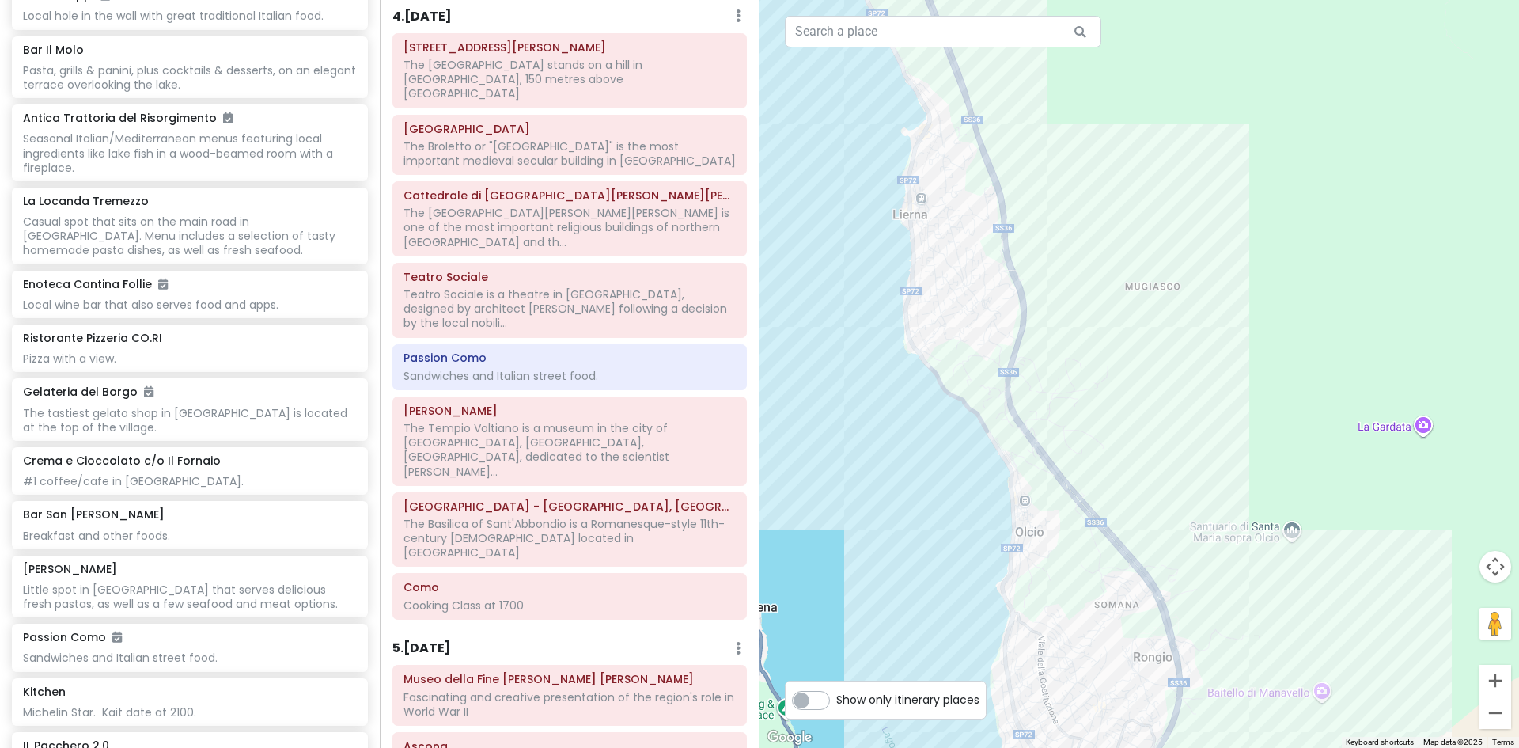
drag, startPoint x: 1024, startPoint y: 465, endPoint x: 1053, endPoint y: 558, distance: 97.1
click at [1053, 558] on div at bounding box center [1140, 374] width 760 height 748
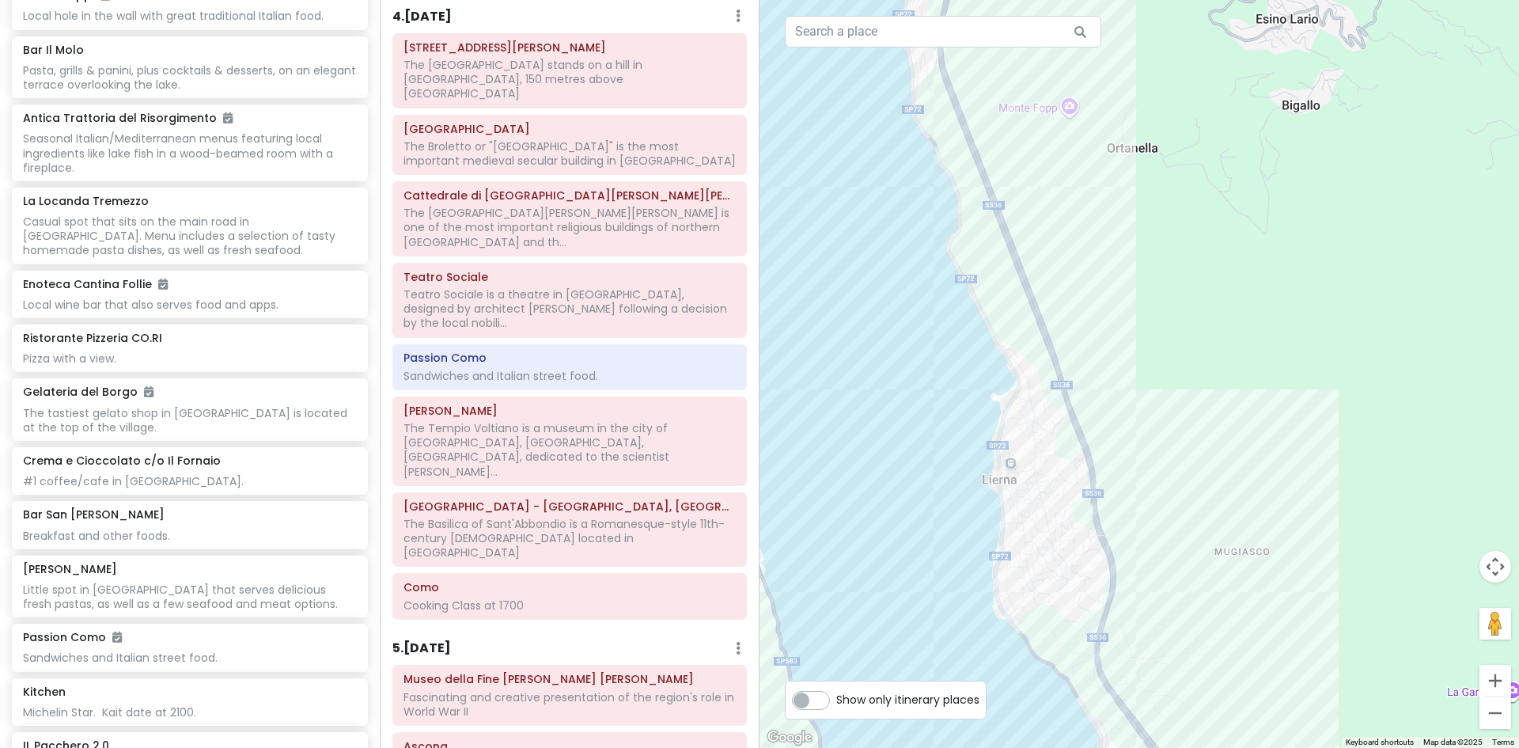
drag, startPoint x: 977, startPoint y: 355, endPoint x: 1060, endPoint y: 602, distance: 261.0
click at [1060, 602] on div at bounding box center [1140, 374] width 760 height 748
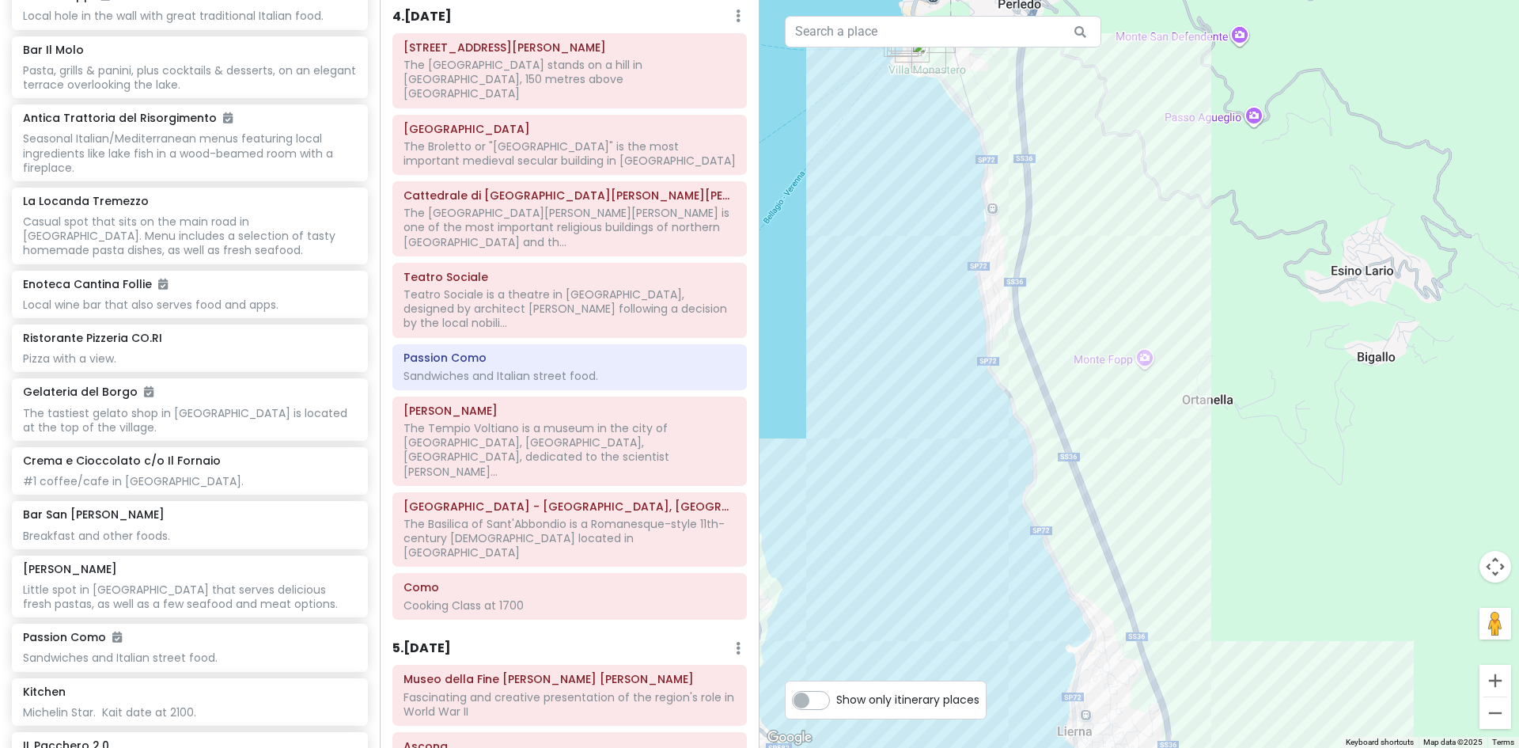
drag, startPoint x: 1009, startPoint y: 351, endPoint x: 1079, endPoint y: 582, distance: 242.1
click at [1079, 582] on div at bounding box center [1140, 374] width 760 height 748
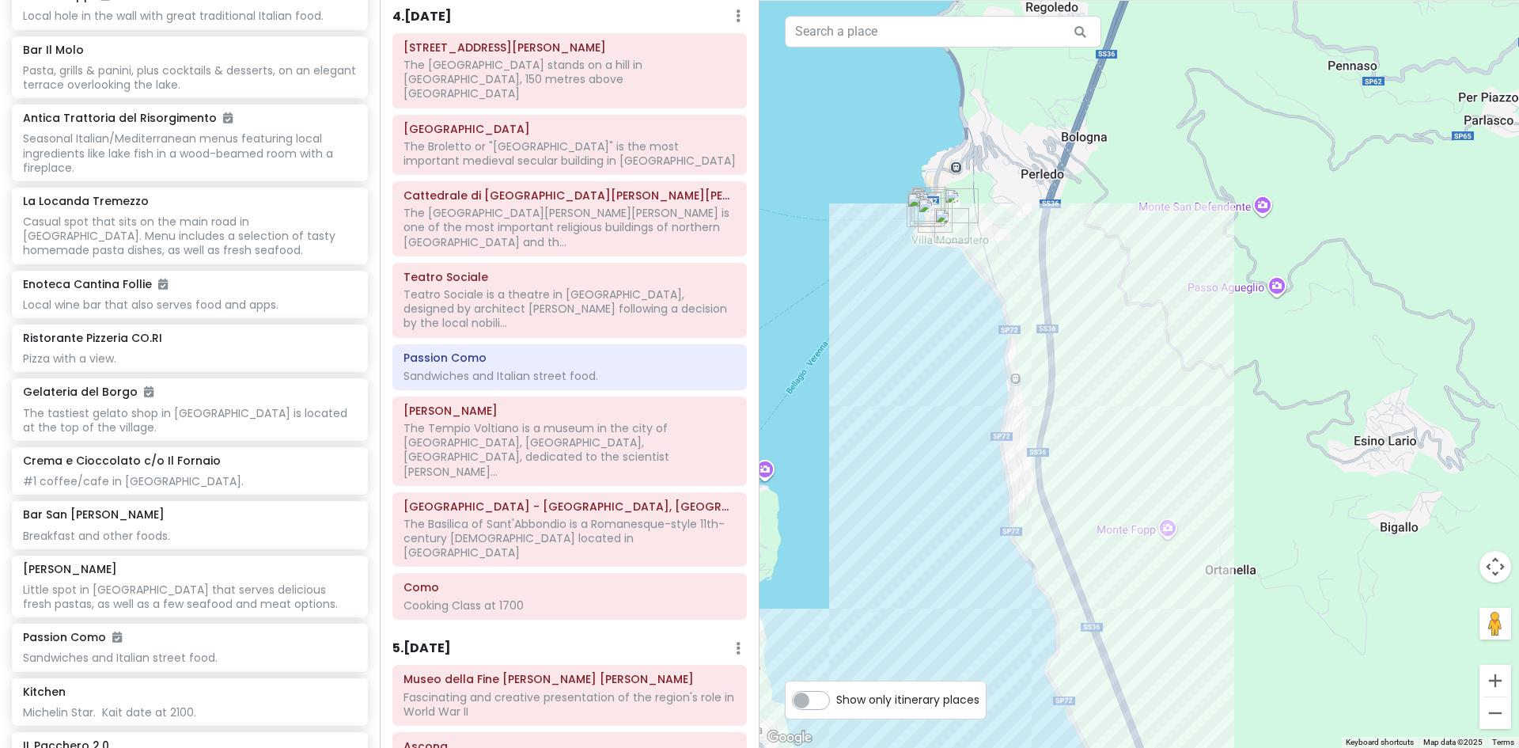
drag, startPoint x: 1018, startPoint y: 367, endPoint x: 1037, endPoint y: 552, distance: 185.4
click at [1037, 552] on div at bounding box center [1140, 374] width 760 height 748
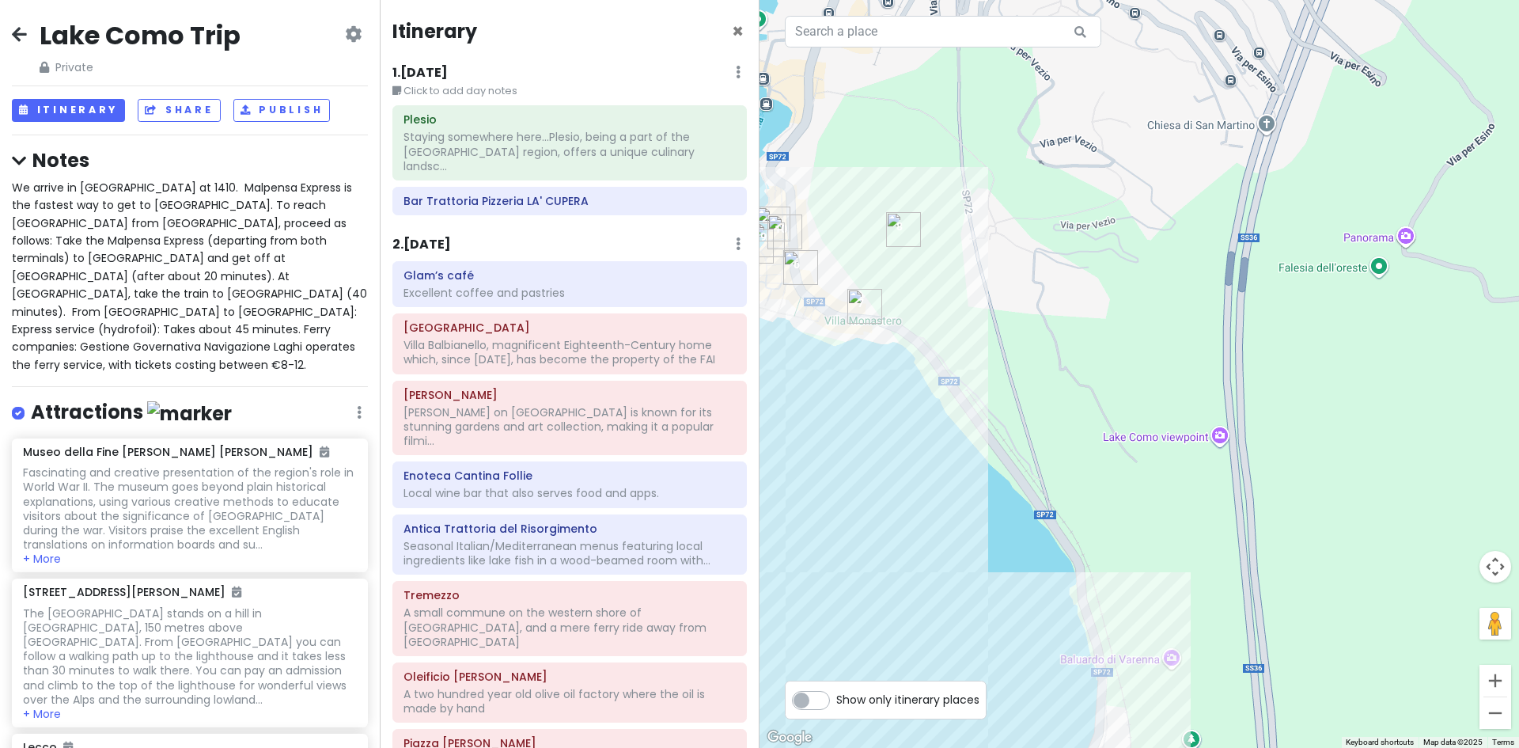
scroll to position [1741, 0]
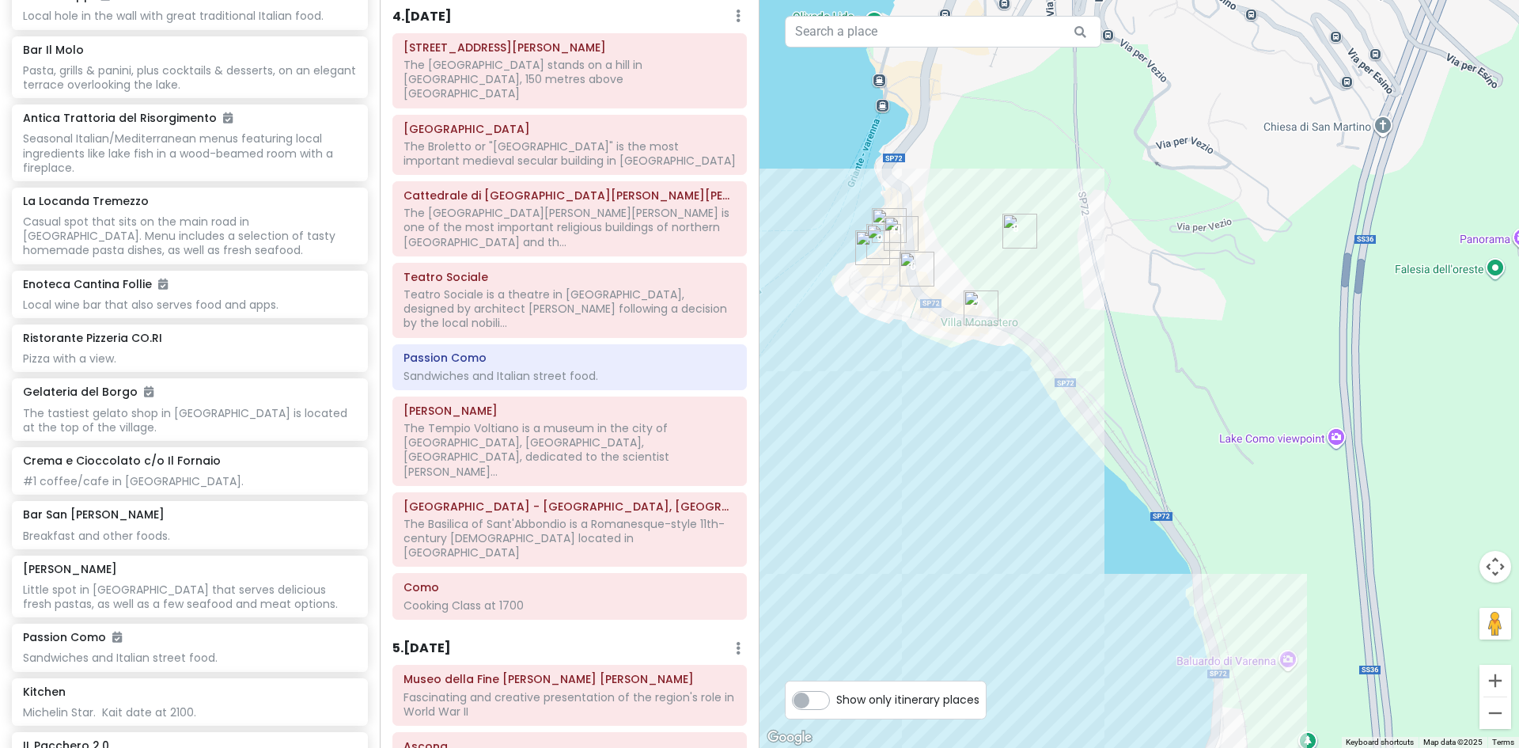
drag, startPoint x: 986, startPoint y: 266, endPoint x: 1024, endPoint y: 277, distance: 39.6
click at [1025, 270] on div at bounding box center [1140, 374] width 760 height 748
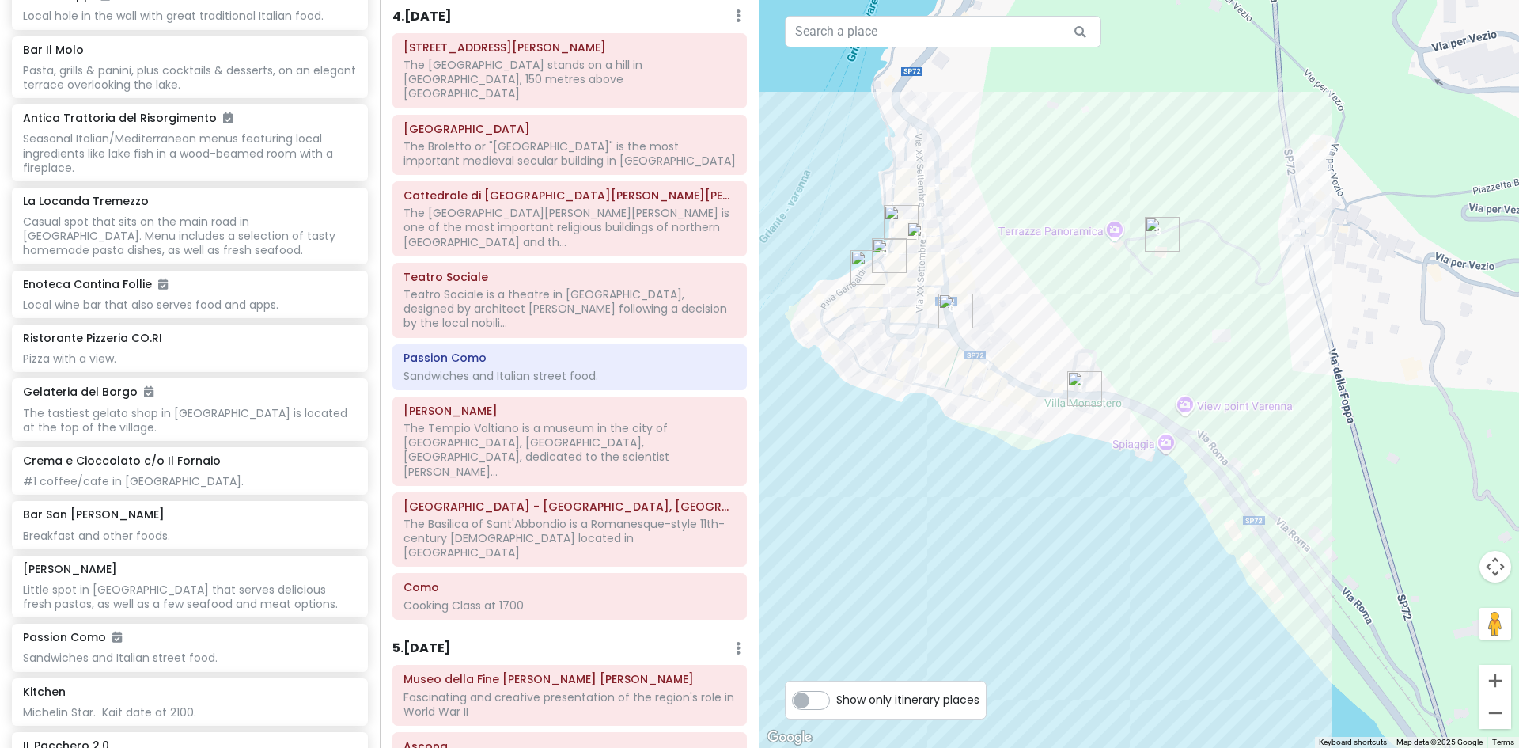
drag, startPoint x: 979, startPoint y: 267, endPoint x: 1065, endPoint y: 304, distance: 93.9
click at [1065, 304] on div at bounding box center [1140, 374] width 760 height 748
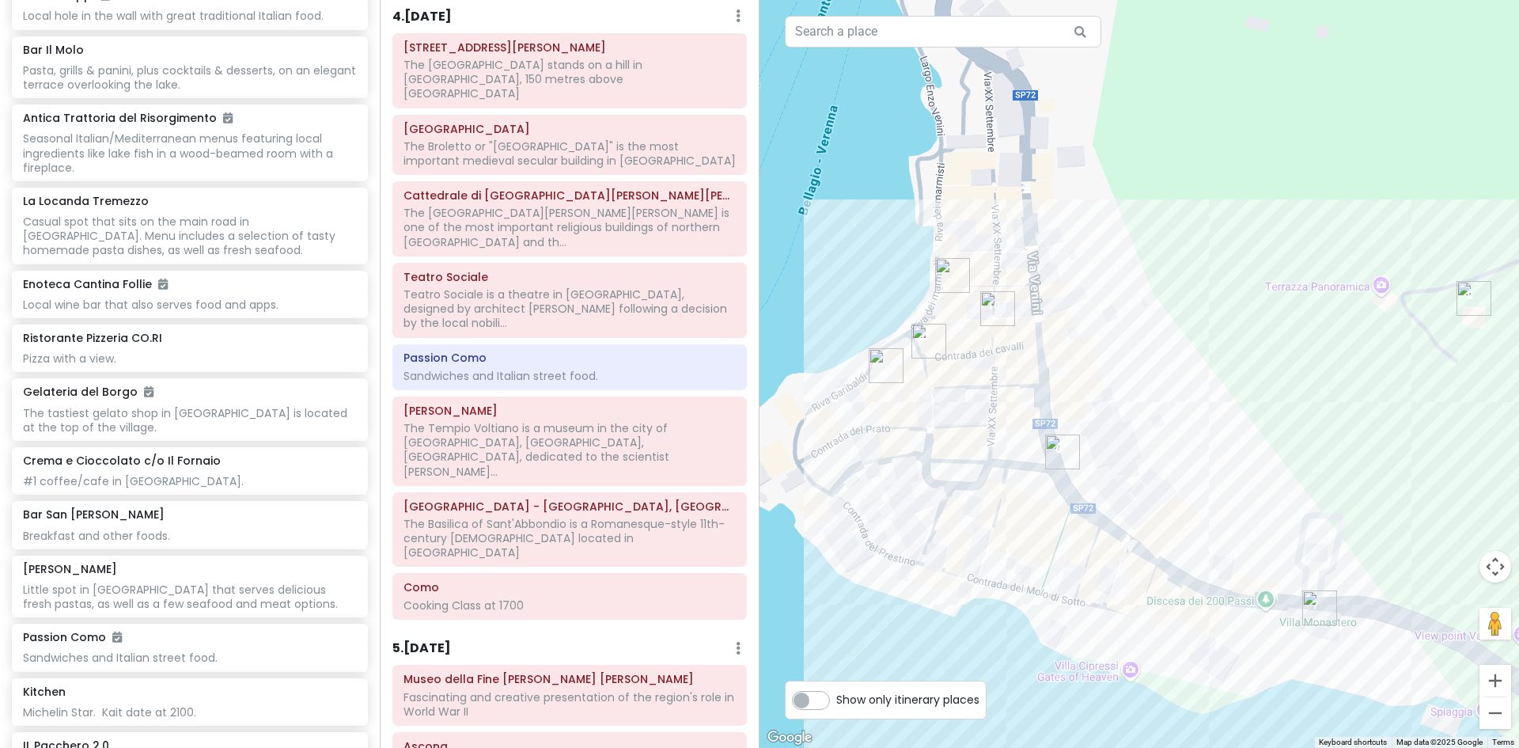
drag, startPoint x: 992, startPoint y: 298, endPoint x: 1211, endPoint y: 417, distance: 249.3
click at [1211, 417] on div at bounding box center [1140, 374] width 760 height 748
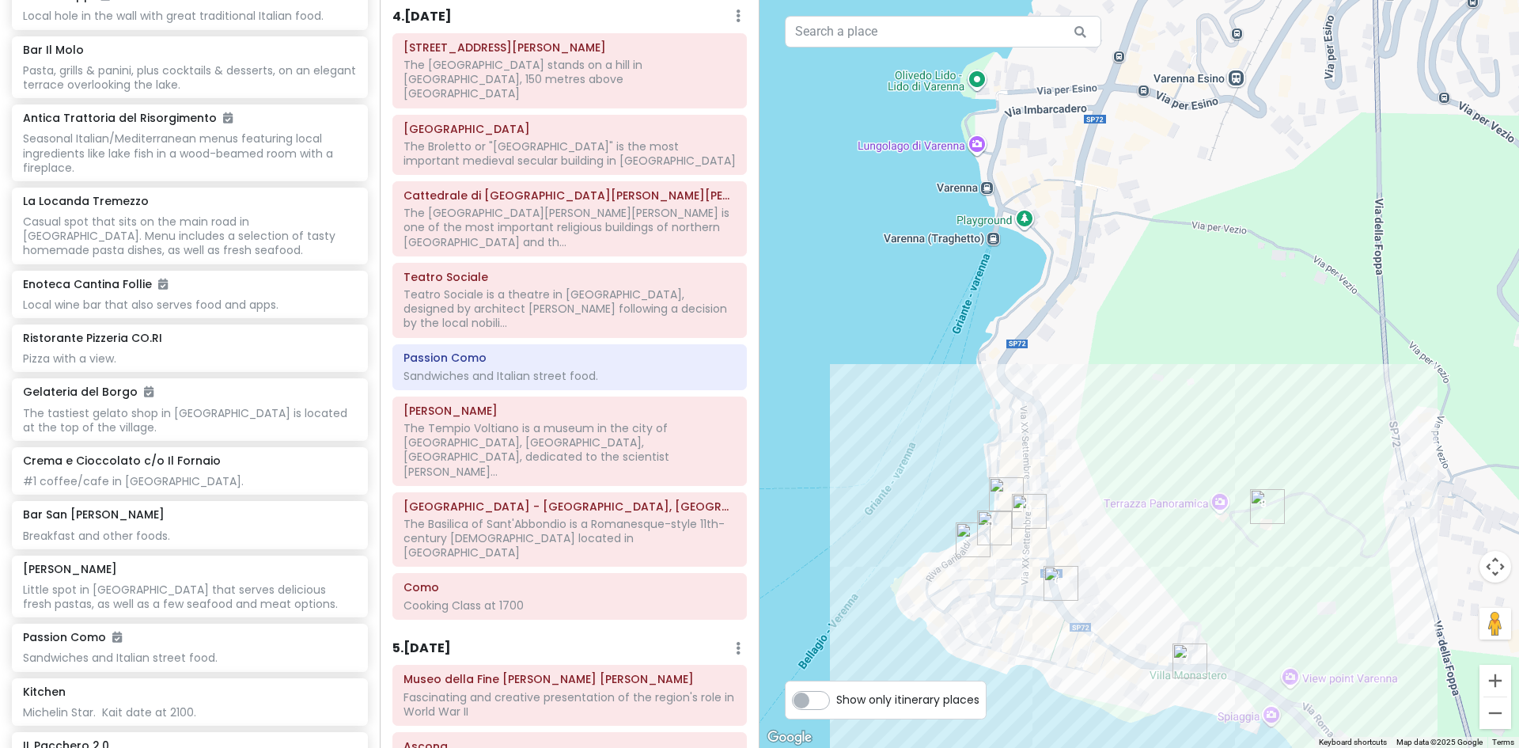
drag, startPoint x: 1036, startPoint y: 306, endPoint x: 1037, endPoint y: 408, distance: 101.3
click at [1037, 408] on div at bounding box center [1140, 374] width 760 height 748
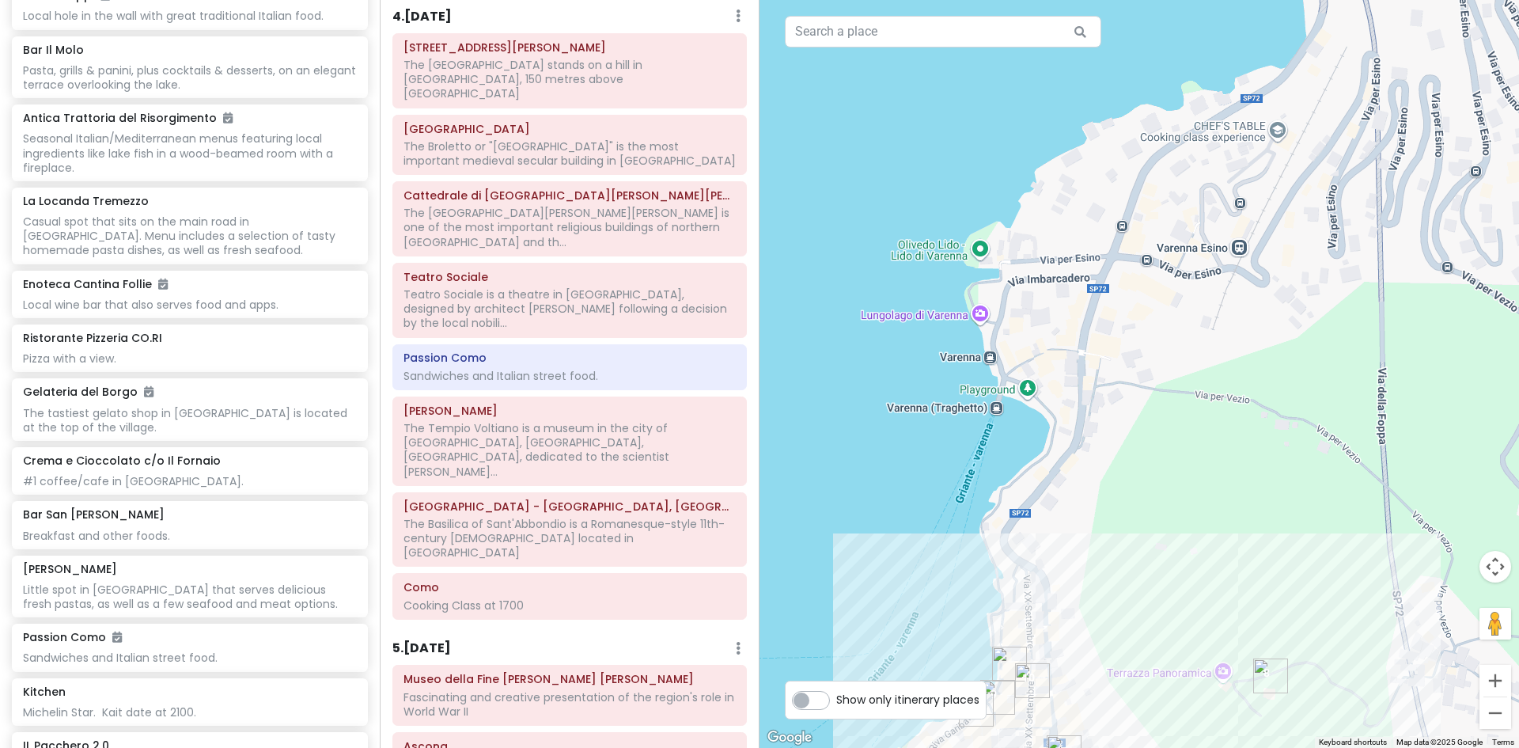
drag, startPoint x: 1055, startPoint y: 306, endPoint x: 1058, endPoint y: 427, distance: 120.3
click at [1058, 427] on div at bounding box center [1140, 374] width 760 height 748
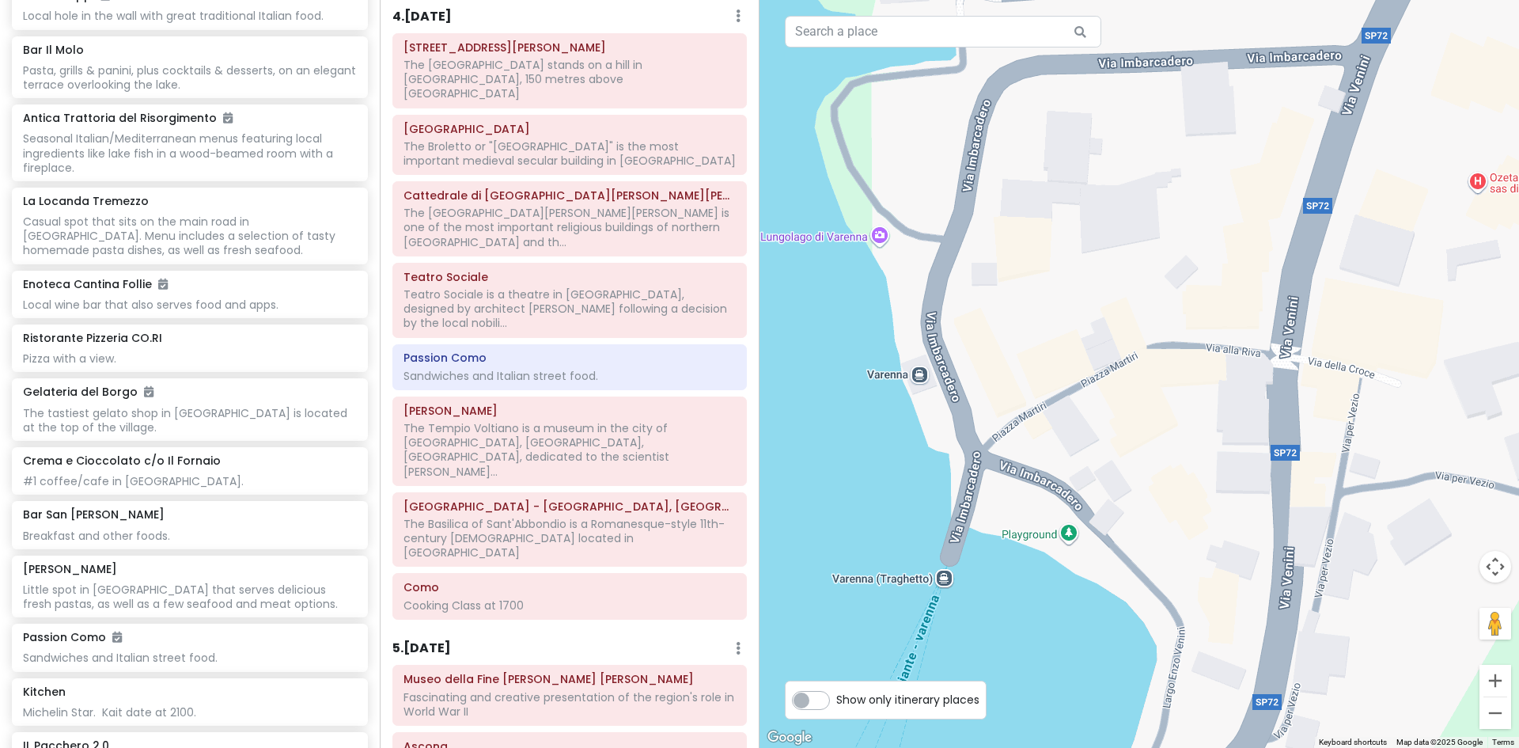
drag, startPoint x: 1007, startPoint y: 347, endPoint x: 1041, endPoint y: 317, distance: 45.9
click at [1041, 317] on div at bounding box center [1140, 374] width 760 height 748
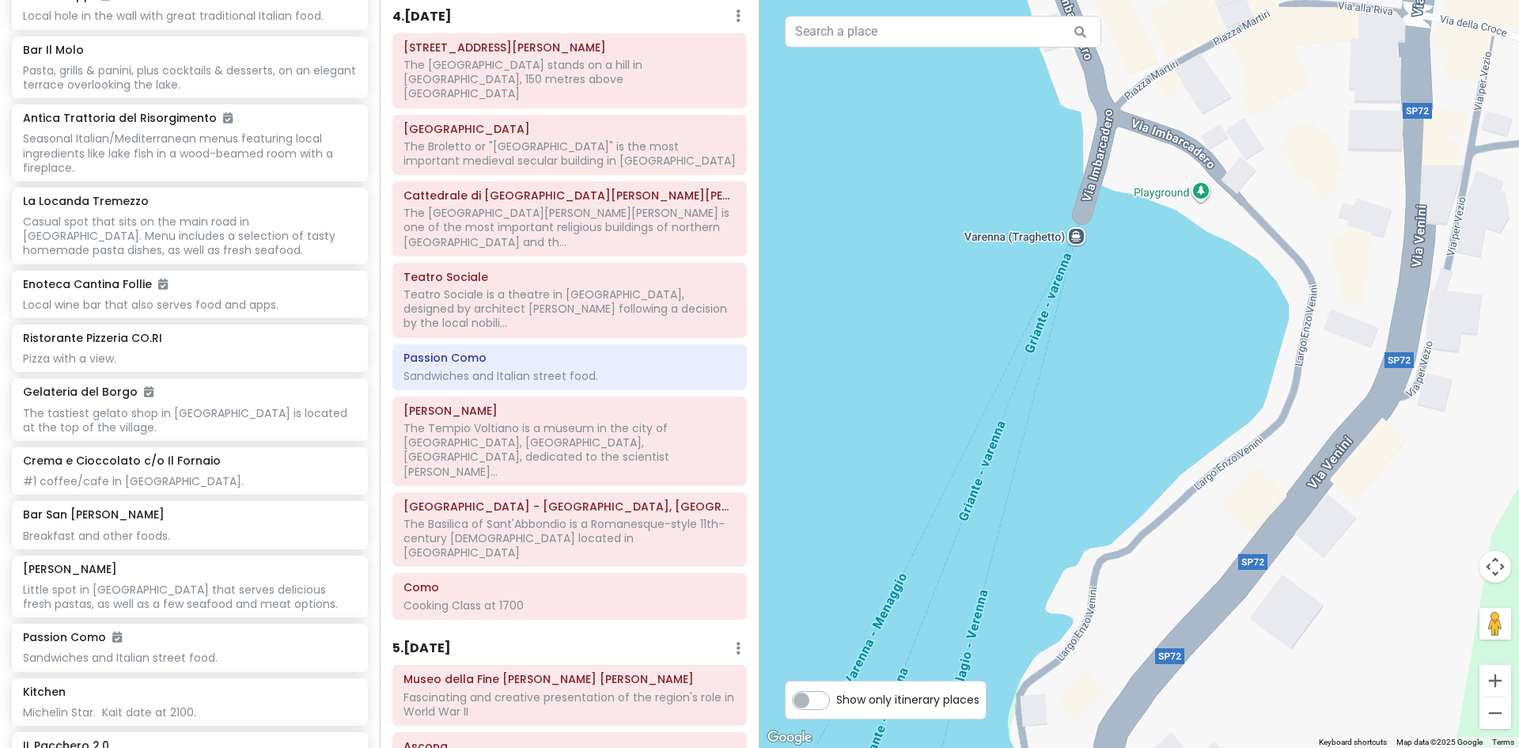
drag, startPoint x: 1106, startPoint y: 249, endPoint x: 1166, endPoint y: 103, distance: 158.3
click at [1166, 103] on div at bounding box center [1140, 374] width 760 height 748
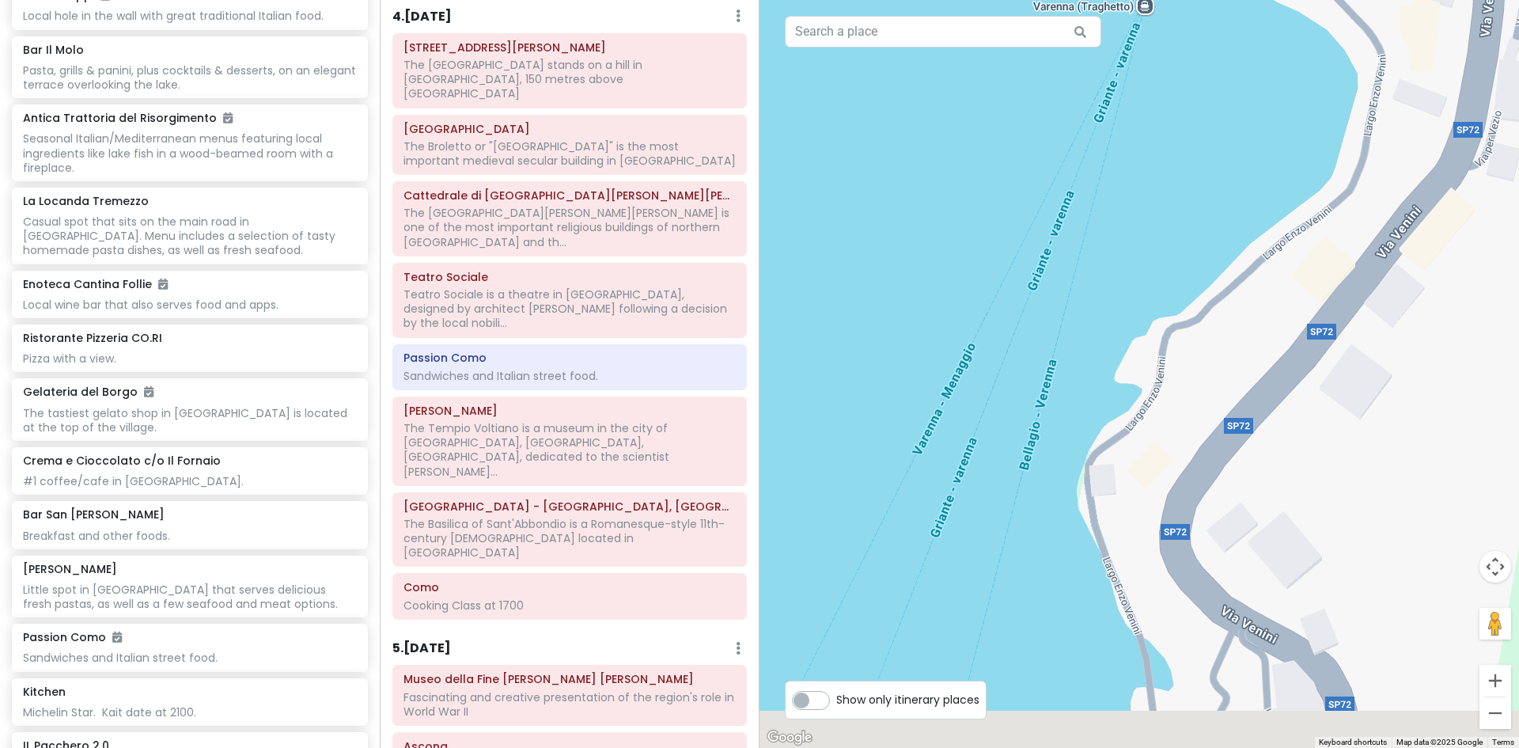
drag, startPoint x: 1113, startPoint y: 347, endPoint x: 1179, endPoint y: 67, distance: 287.7
click at [1186, 68] on div at bounding box center [1140, 374] width 760 height 748
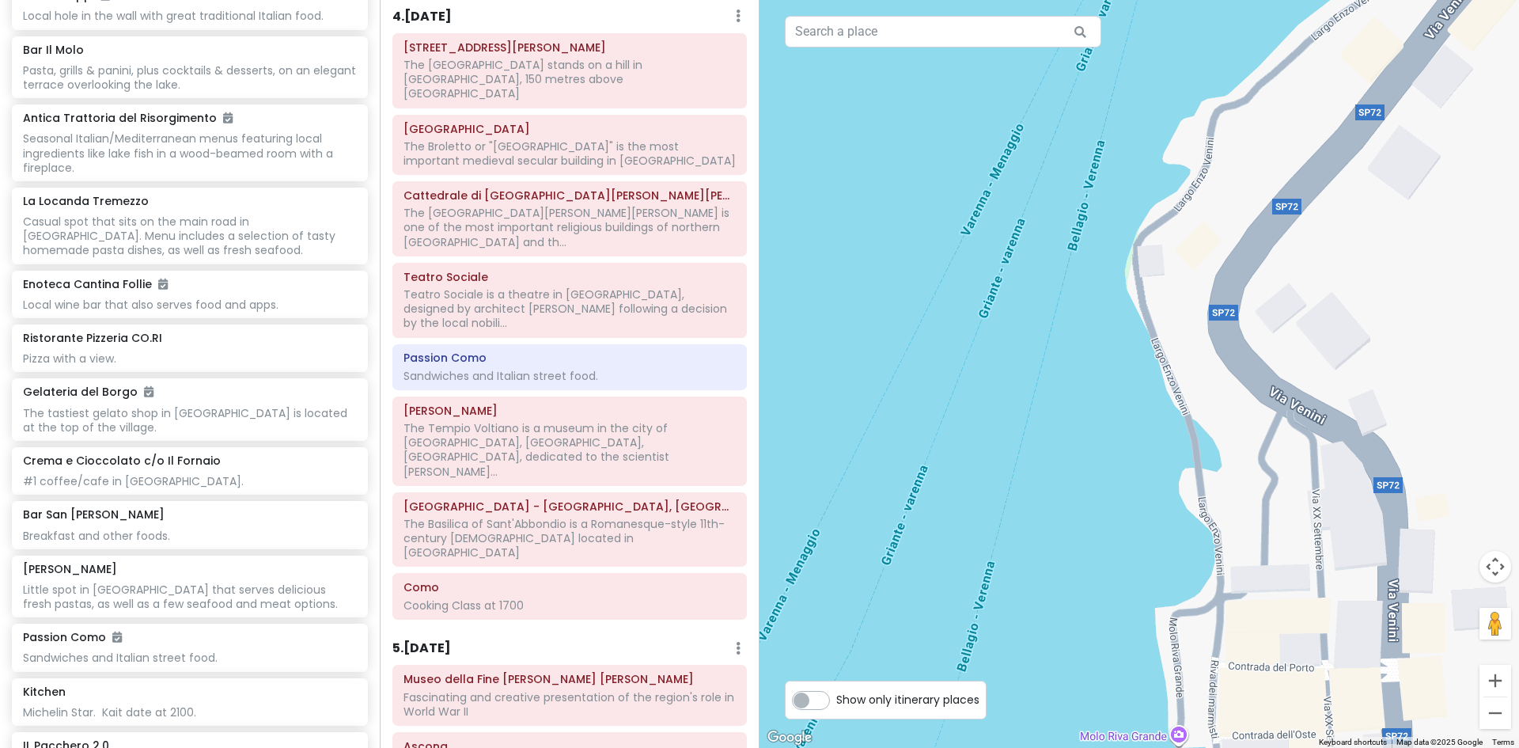
drag, startPoint x: 974, startPoint y: 472, endPoint x: 1171, endPoint y: 55, distance: 461.2
click at [1170, 59] on div at bounding box center [1140, 374] width 760 height 748
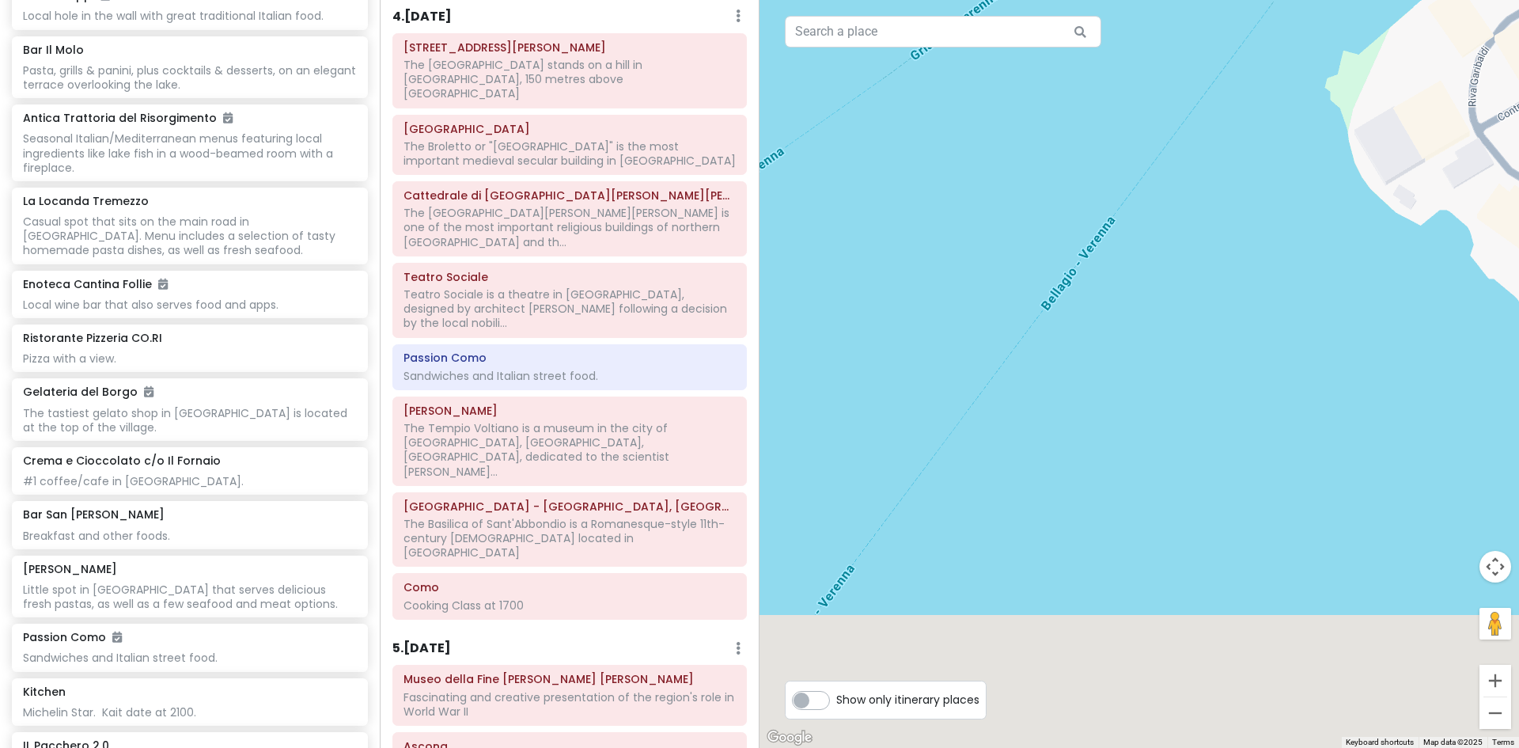
drag, startPoint x: 952, startPoint y: 384, endPoint x: 1208, endPoint y: -66, distance: 518.1
click at [1208, 0] on html "Lake Como Trip Private Change Dates Make a Copy Delete Trip Give Feedback 💡 Sup…" at bounding box center [759, 374] width 1519 height 748
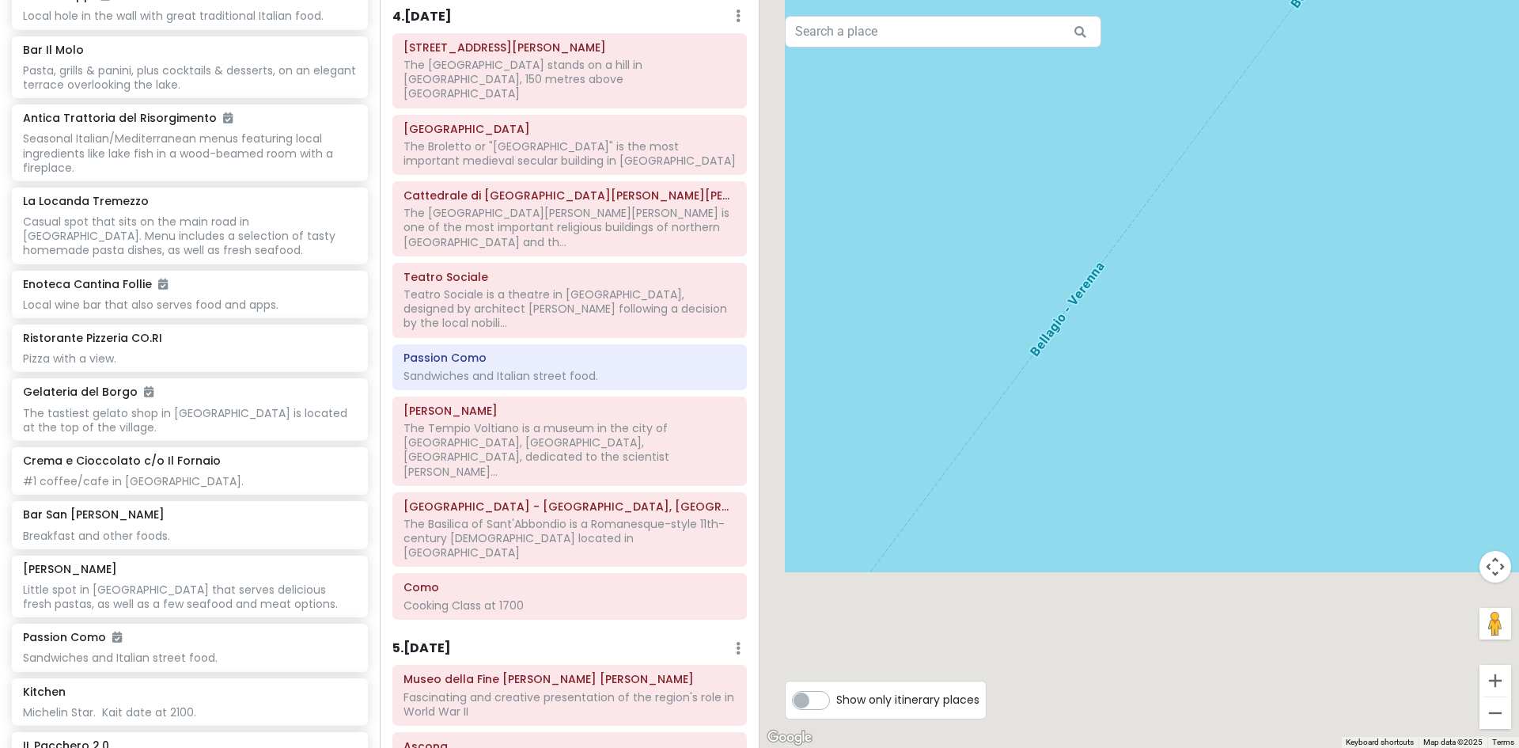
drag, startPoint x: 1007, startPoint y: 347, endPoint x: 1421, endPoint y: -47, distance: 572.0
click at [1421, 0] on html "Lake Como Trip Private Change Dates Make a Copy Delete Trip Give Feedback 💡 Sup…" at bounding box center [759, 374] width 1519 height 748
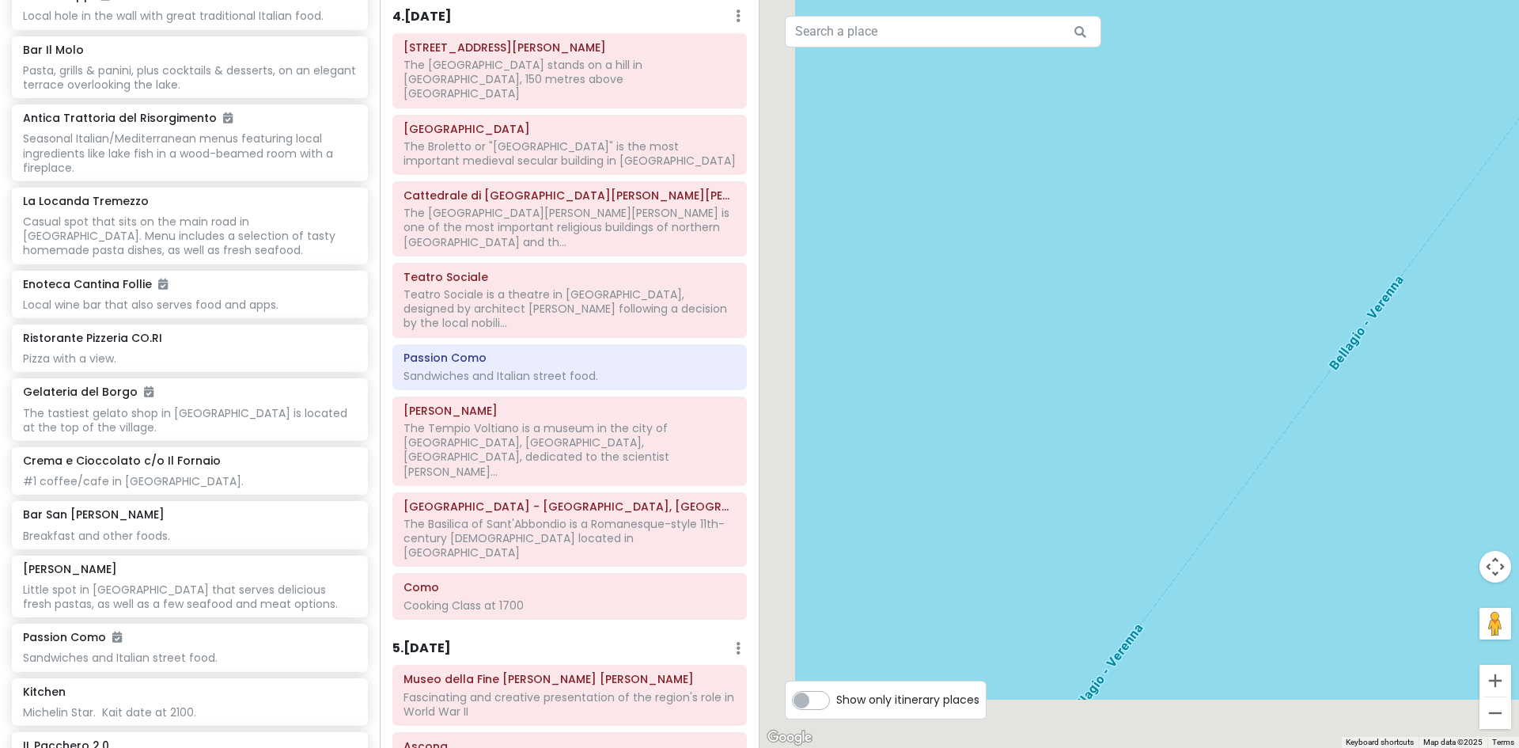
drag, startPoint x: 1240, startPoint y: 275, endPoint x: 1413, endPoint y: -69, distance: 385.0
click at [1413, 0] on html "Lake Como Trip Private Change Dates Make a Copy Delete Trip Give Feedback 💡 Sup…" at bounding box center [759, 374] width 1519 height 748
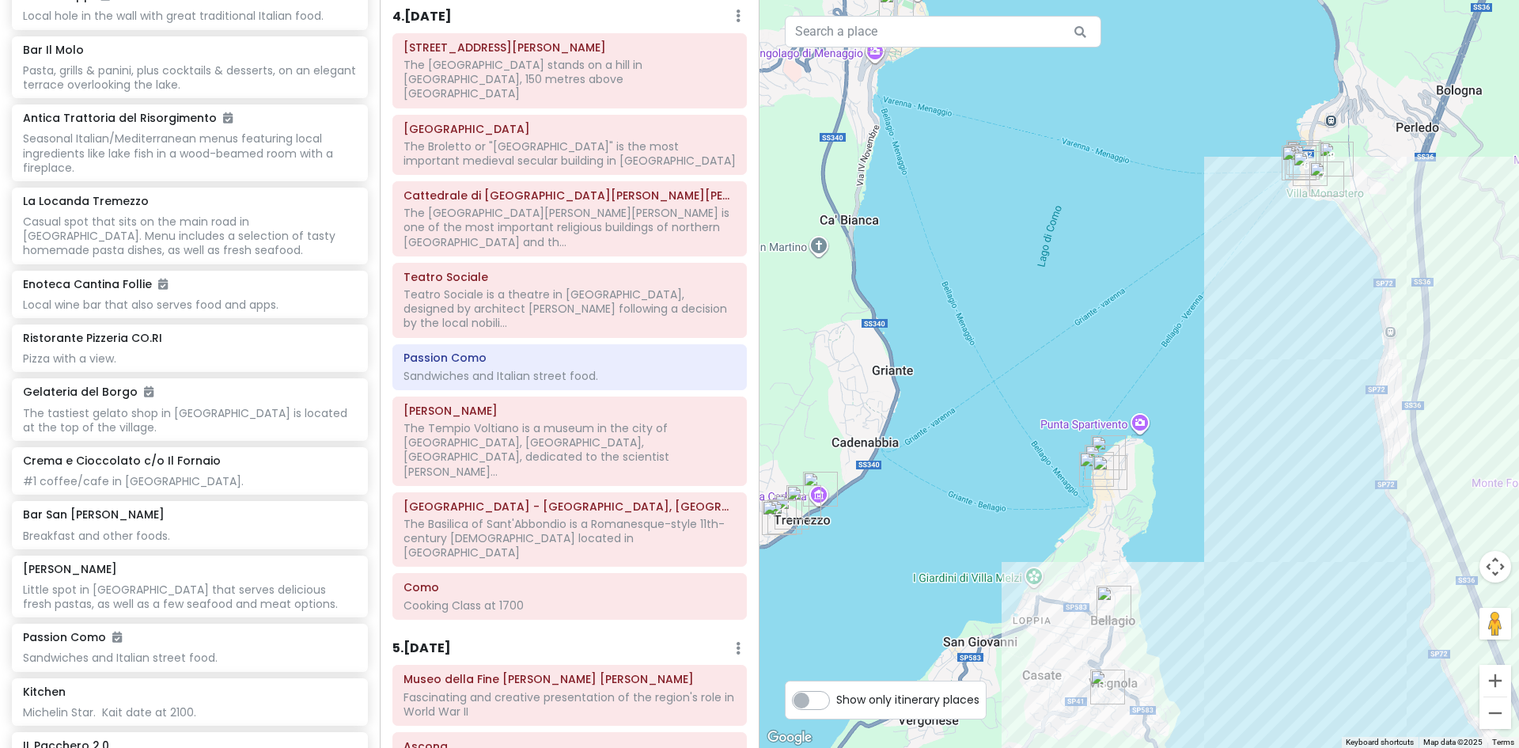
drag, startPoint x: 1324, startPoint y: 490, endPoint x: 1302, endPoint y: 442, distance: 52.4
click at [1302, 442] on div at bounding box center [1140, 374] width 760 height 748
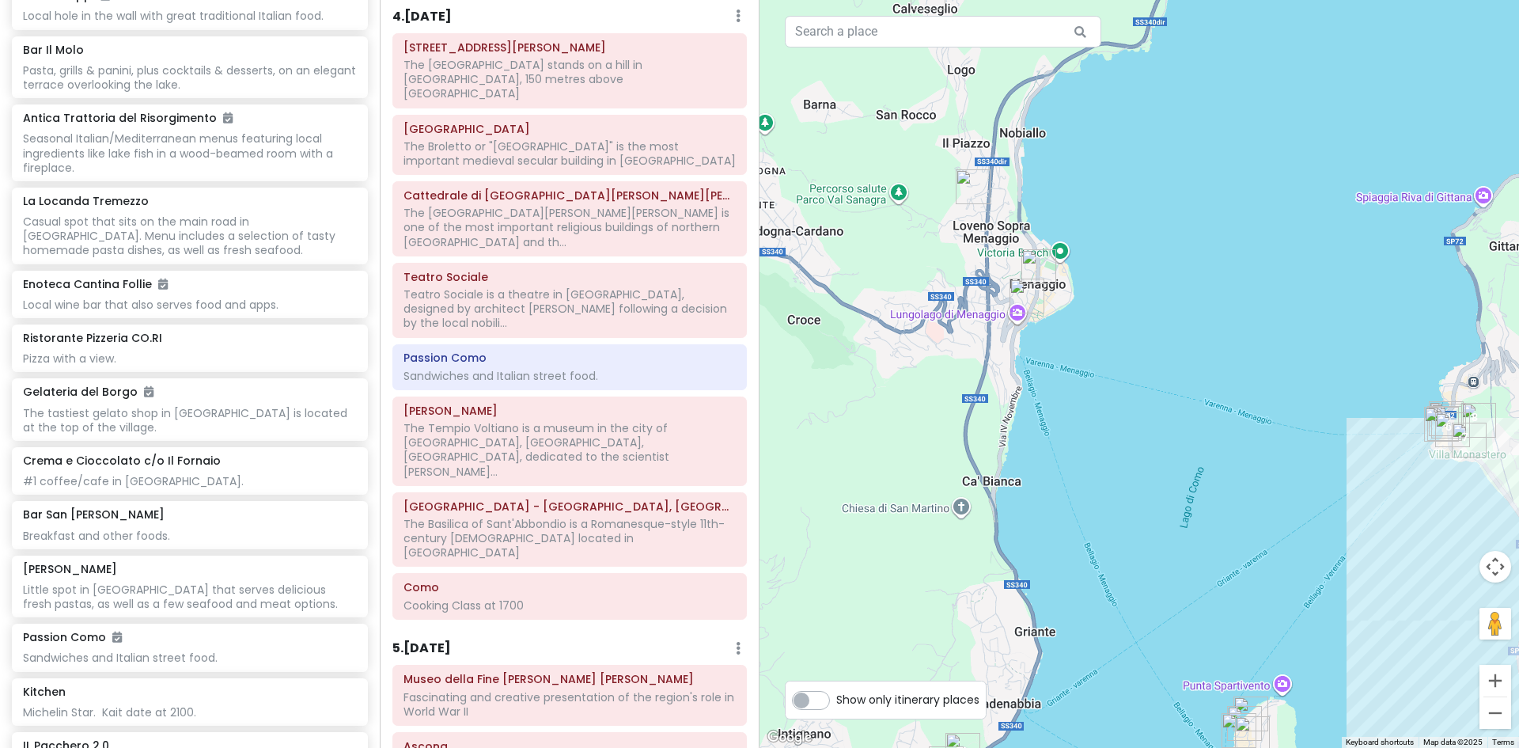
drag, startPoint x: 963, startPoint y: 308, endPoint x: 1051, endPoint y: 461, distance: 176.2
click at [1051, 461] on div at bounding box center [1140, 374] width 760 height 748
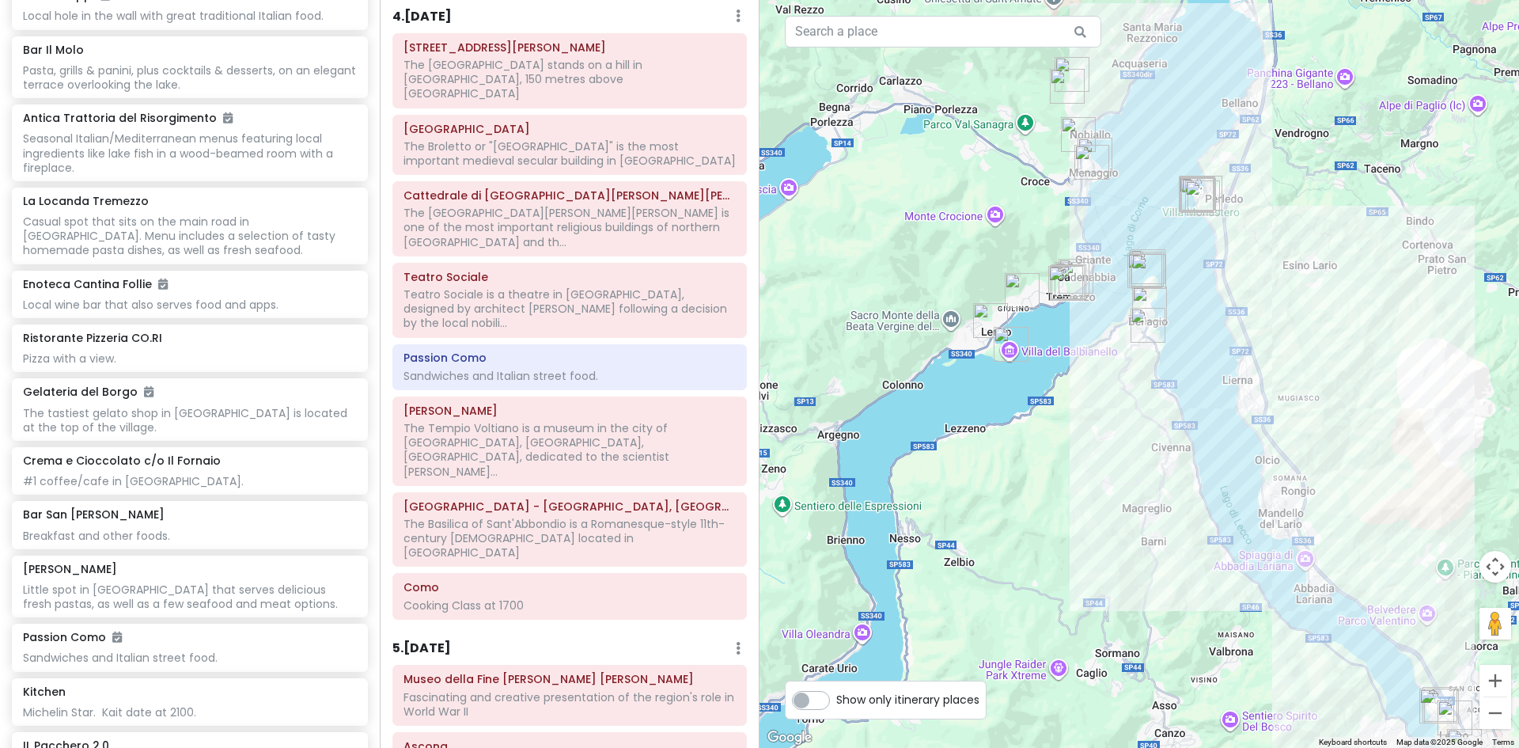
drag, startPoint x: 947, startPoint y: 396, endPoint x: 1250, endPoint y: 74, distance: 441.7
click at [1250, 74] on div at bounding box center [1140, 374] width 760 height 748
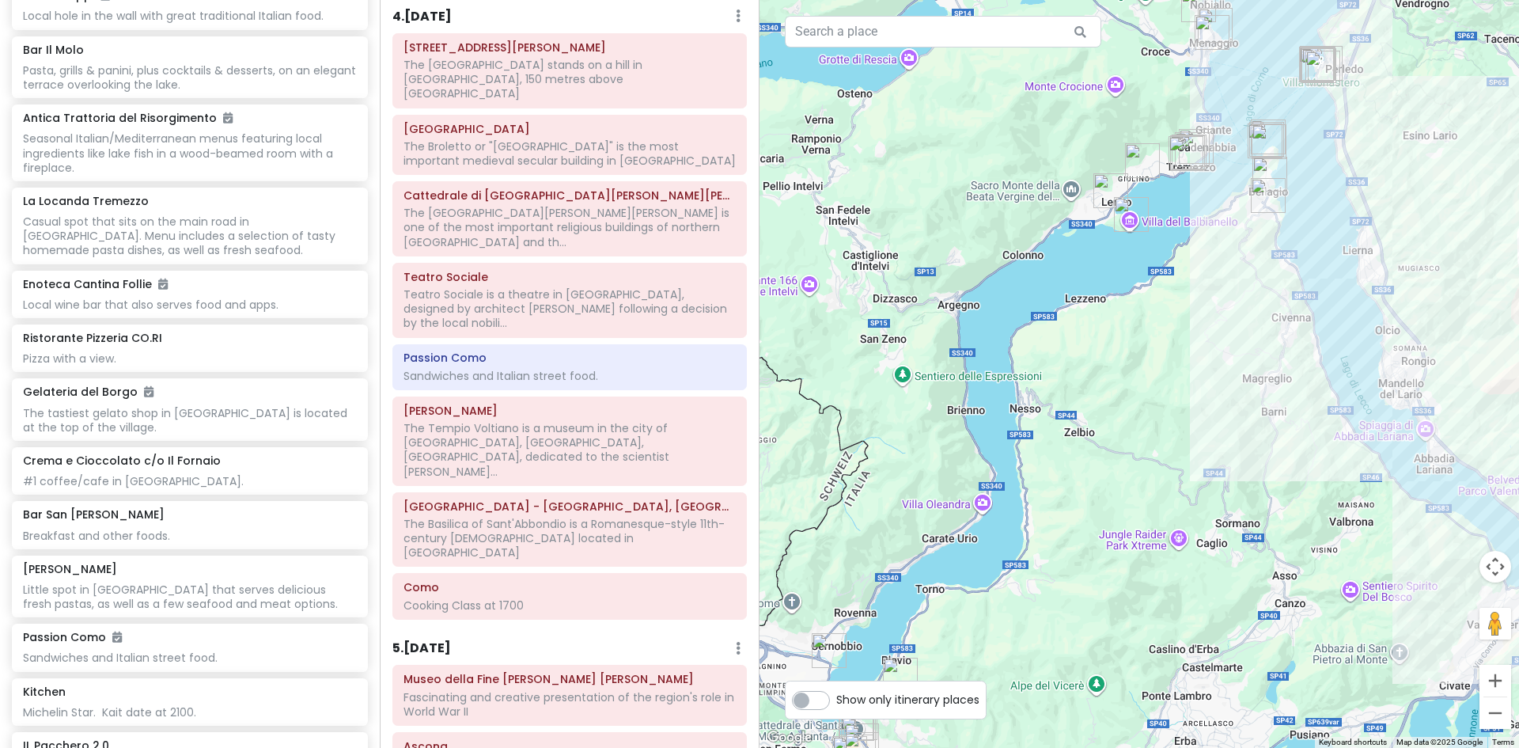
drag, startPoint x: 1198, startPoint y: 481, endPoint x: 1347, endPoint y: 207, distance: 311.6
click at [1347, 207] on div at bounding box center [1140, 374] width 760 height 748
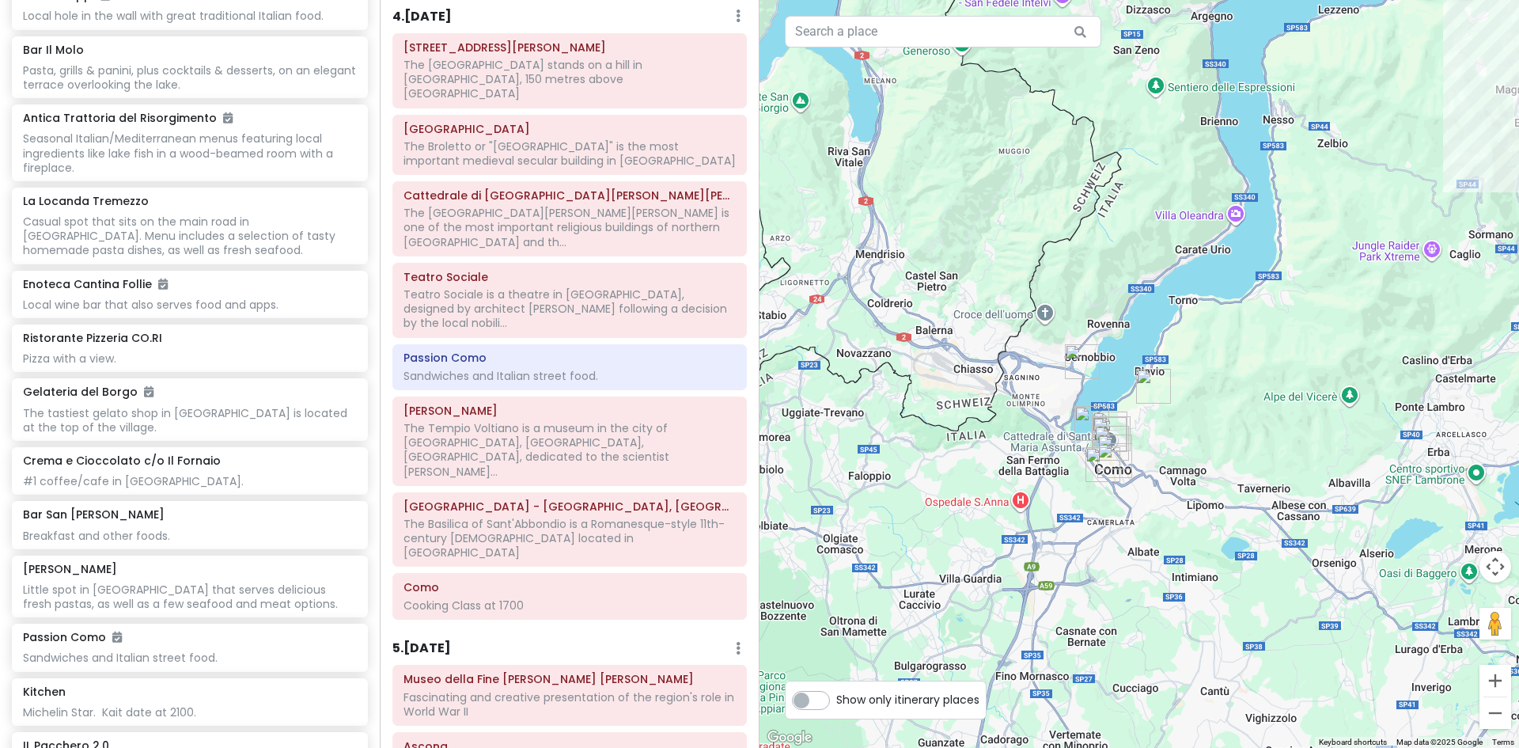
drag, startPoint x: 1193, startPoint y: 435, endPoint x: 1302, endPoint y: 429, distance: 109.4
click at [1302, 429] on div at bounding box center [1140, 374] width 760 height 748
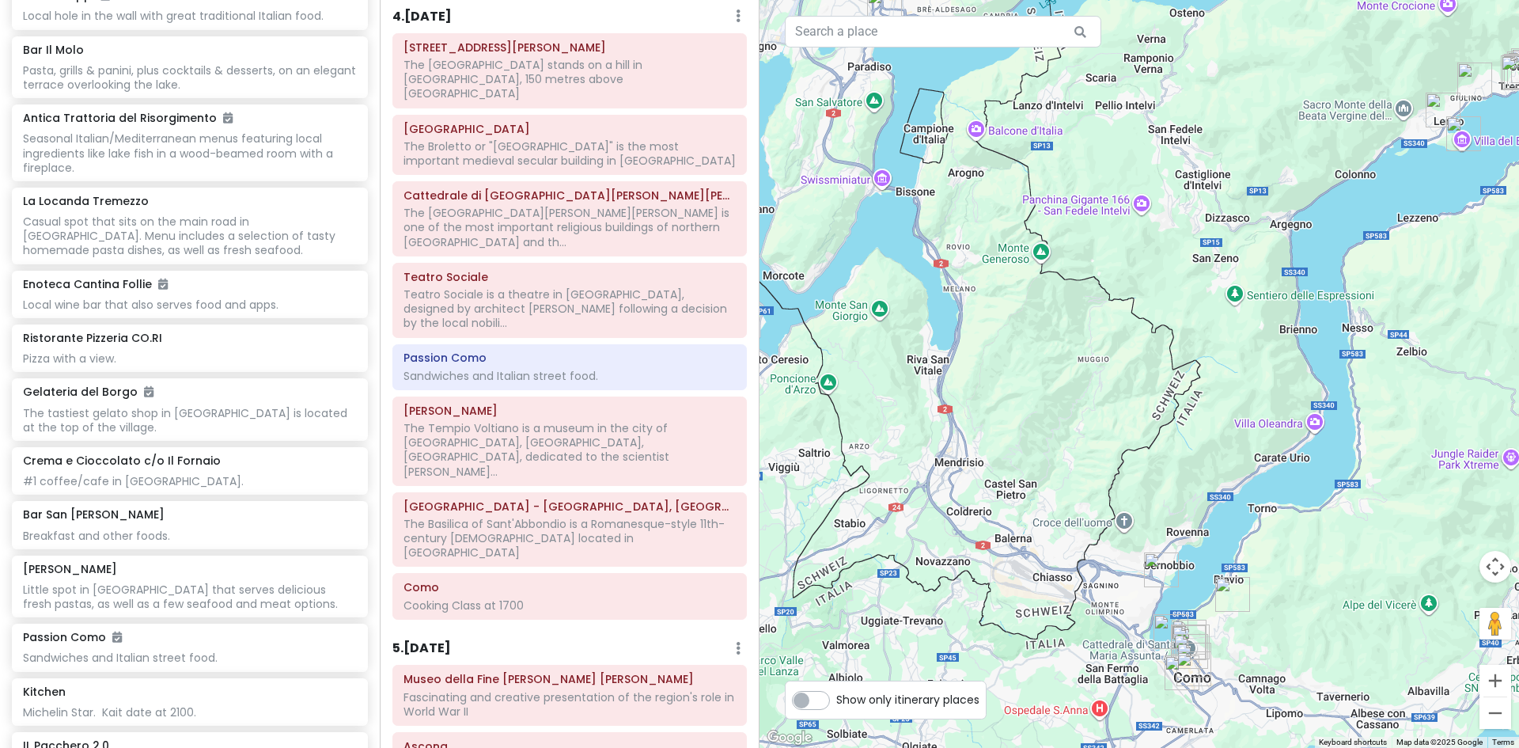
drag, startPoint x: 864, startPoint y: 394, endPoint x: 928, endPoint y: 603, distance: 218.5
click at [928, 603] on div at bounding box center [1140, 374] width 760 height 748
drag, startPoint x: 994, startPoint y: 466, endPoint x: 1039, endPoint y: 667, distance: 206.0
click at [1039, 667] on div at bounding box center [1140, 374] width 760 height 748
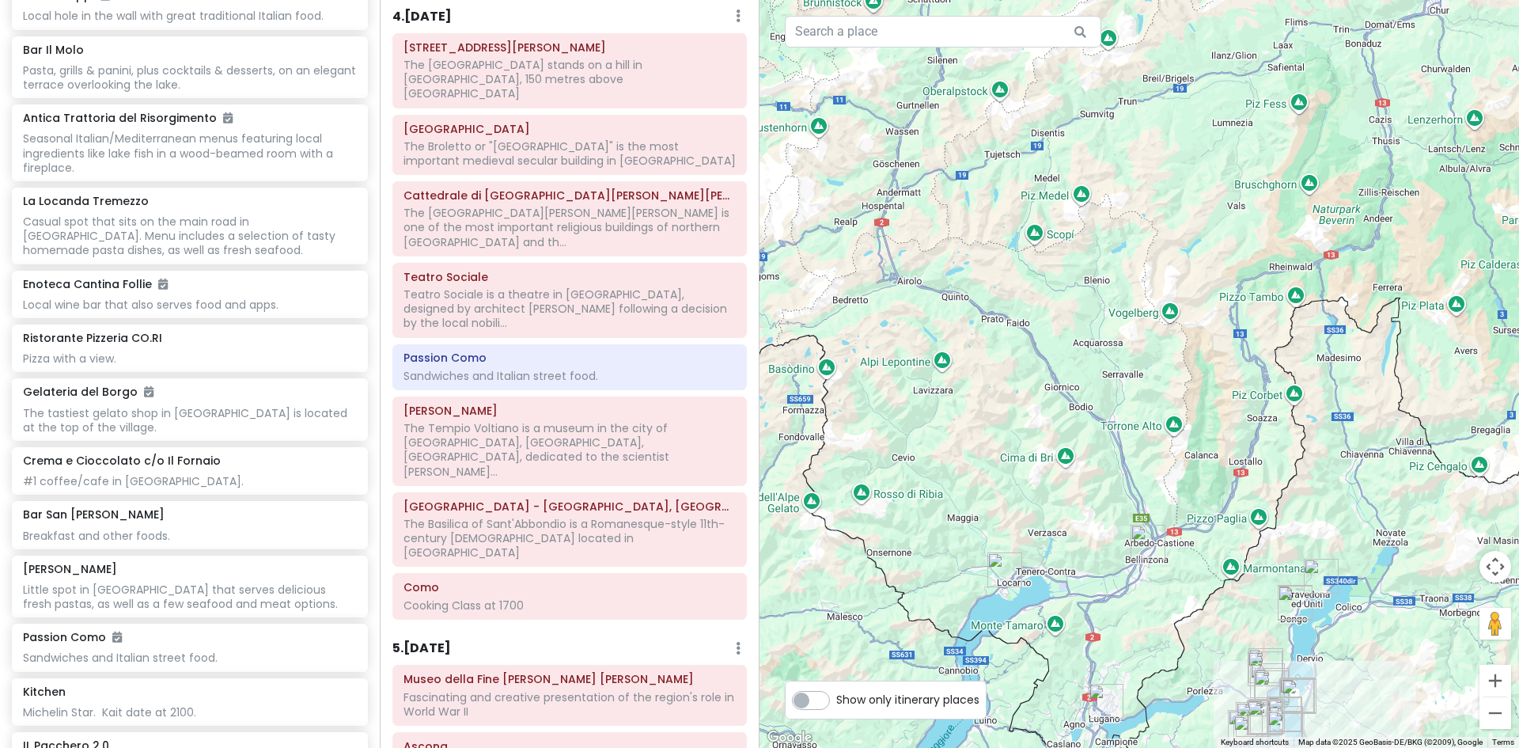
drag, startPoint x: 1063, startPoint y: 331, endPoint x: 1109, endPoint y: 453, distance: 131.0
click at [1109, 453] on div at bounding box center [1140, 374] width 760 height 748
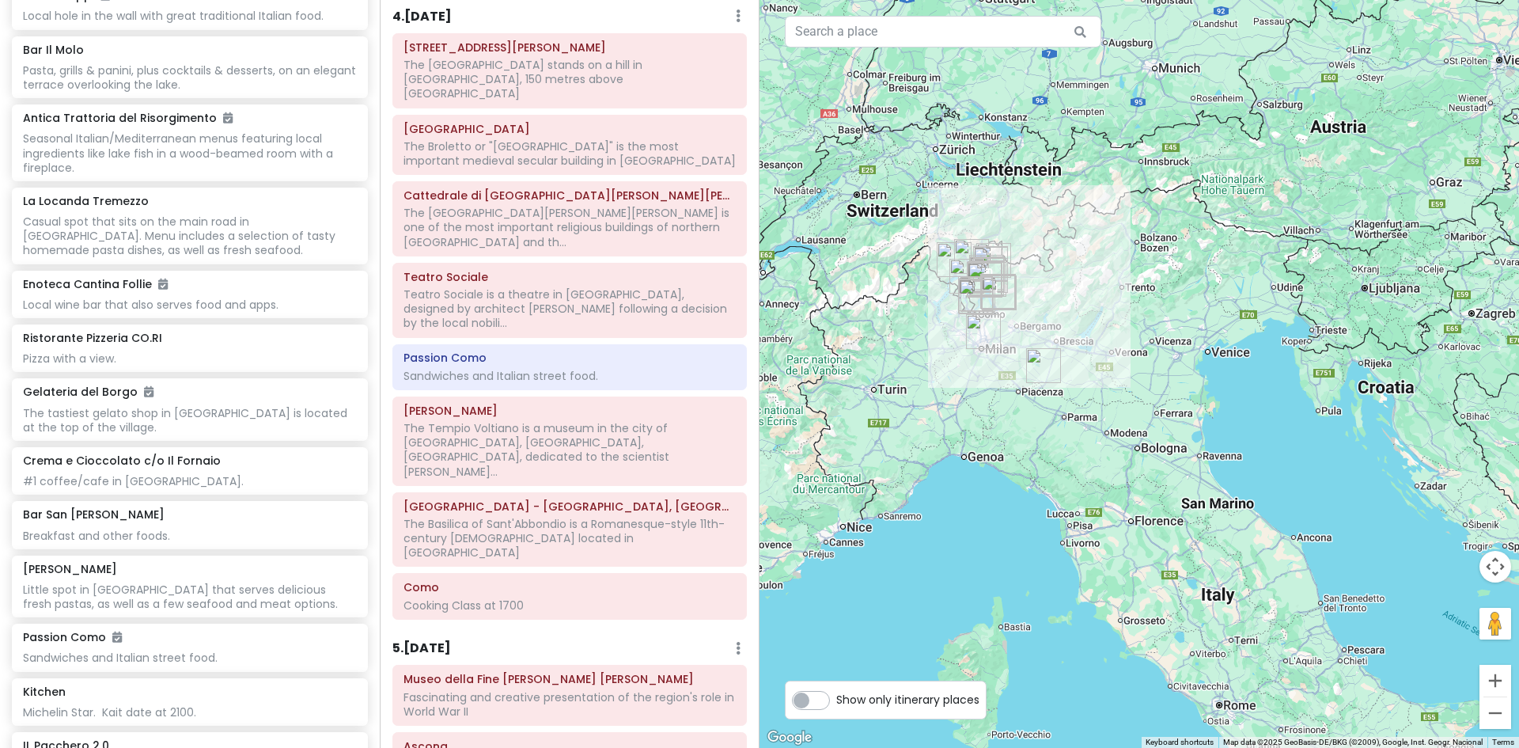
drag, startPoint x: 882, startPoint y: 497, endPoint x: 846, endPoint y: 237, distance: 262.9
click at [840, 208] on div at bounding box center [1140, 374] width 760 height 748
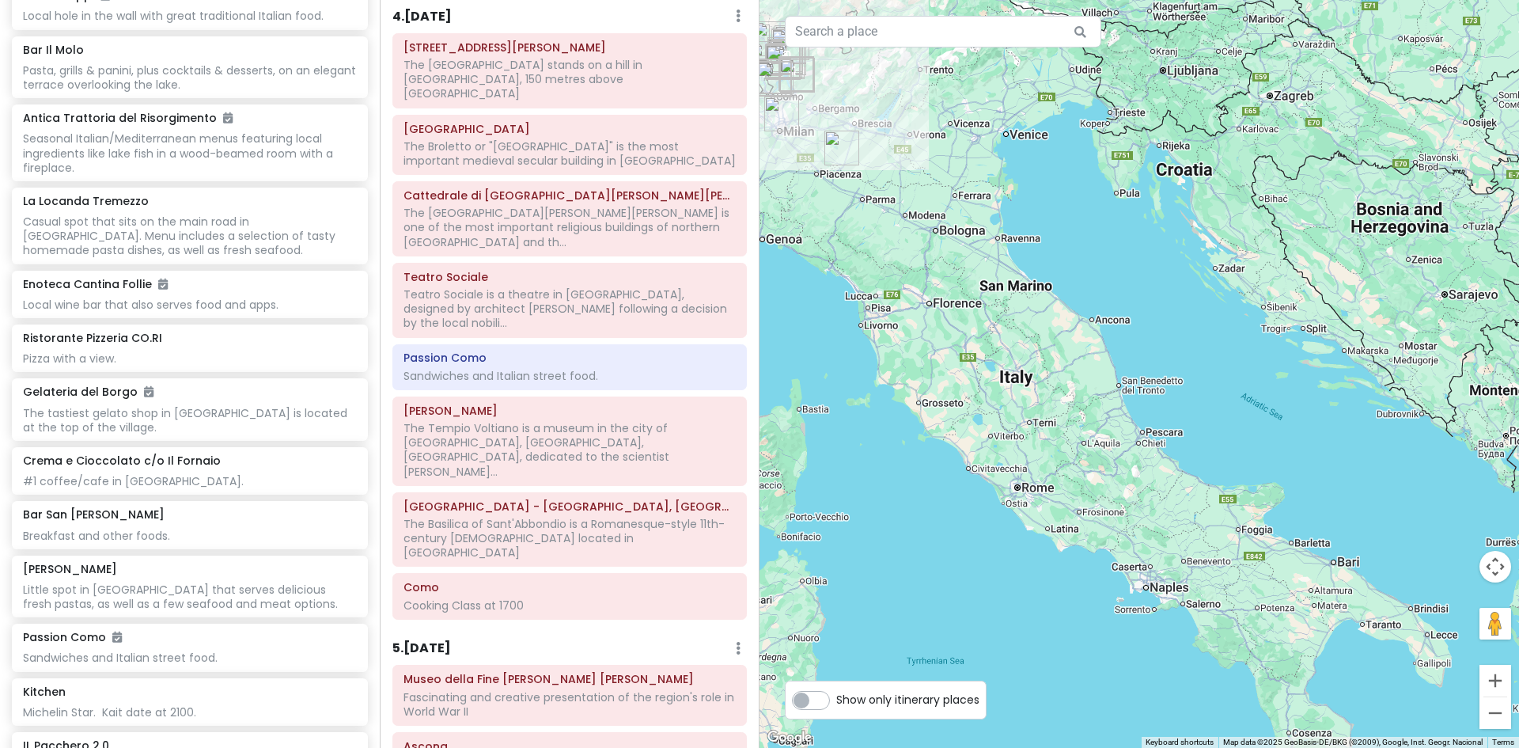
drag, startPoint x: 1186, startPoint y: 592, endPoint x: 1033, endPoint y: 342, distance: 293.4
click at [1033, 342] on div at bounding box center [1140, 374] width 760 height 748
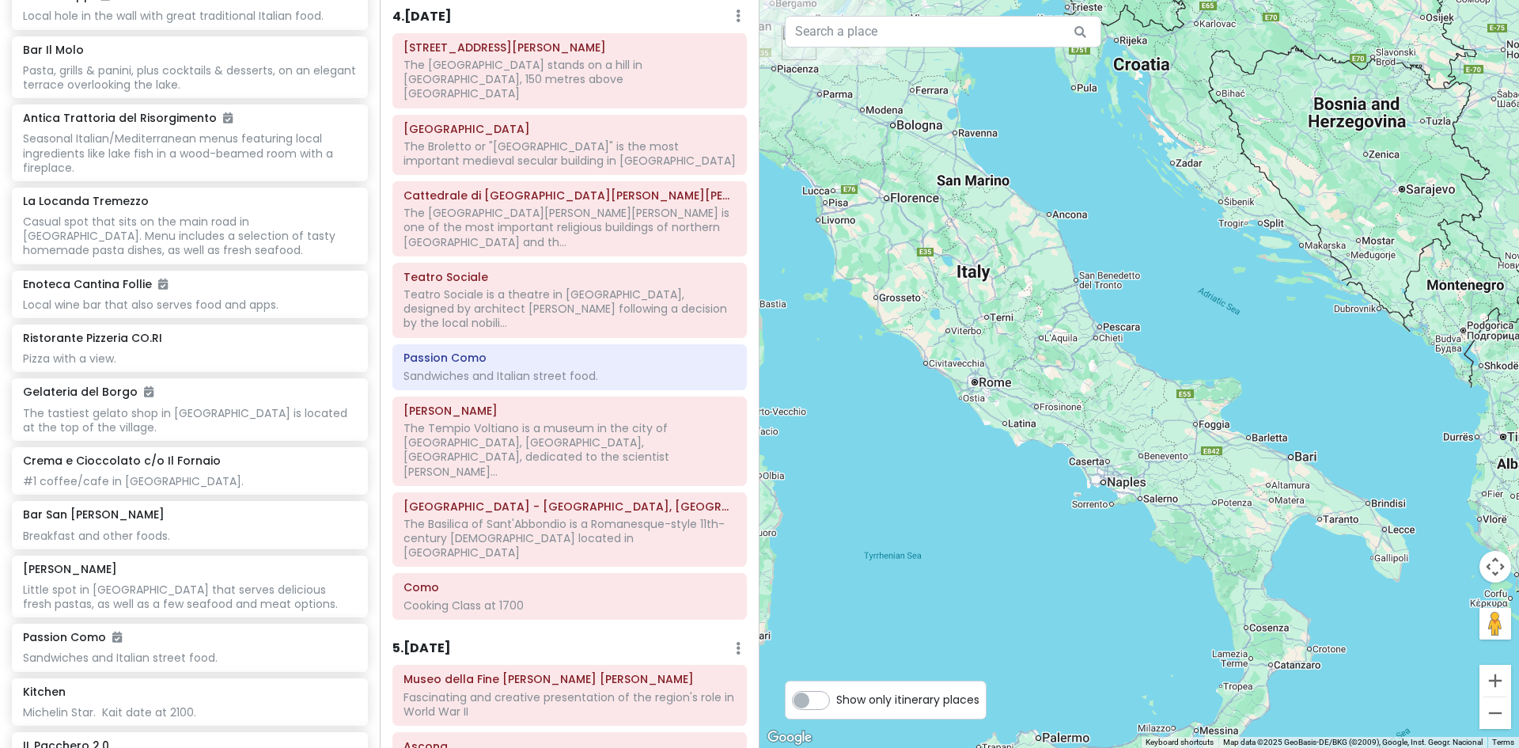
drag, startPoint x: 1142, startPoint y: 440, endPoint x: 1113, endPoint y: 419, distance: 35.6
click at [1113, 419] on div at bounding box center [1140, 374] width 760 height 748
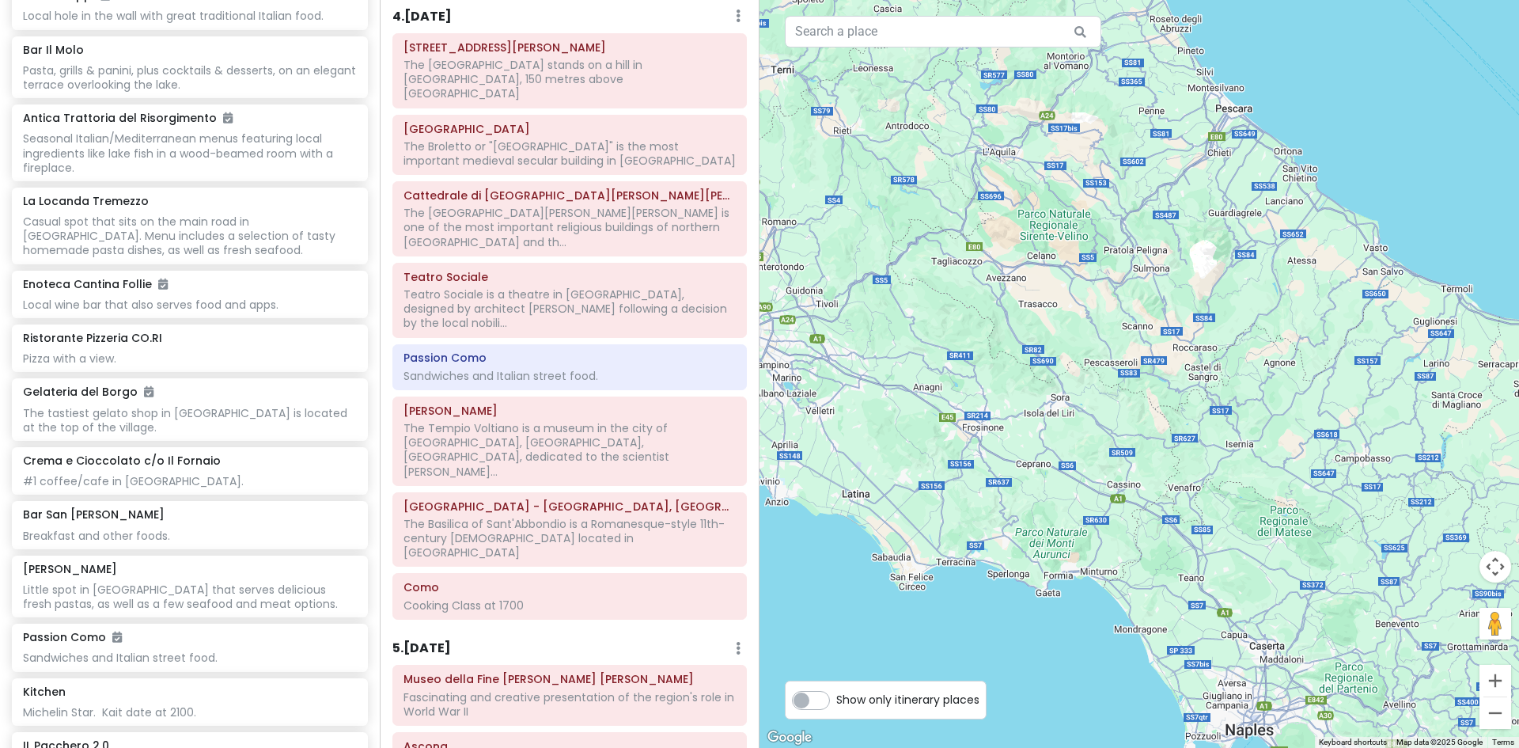
drag, startPoint x: 966, startPoint y: 396, endPoint x: 1041, endPoint y: 454, distance: 95.3
click at [1041, 453] on div at bounding box center [1140, 374] width 760 height 748
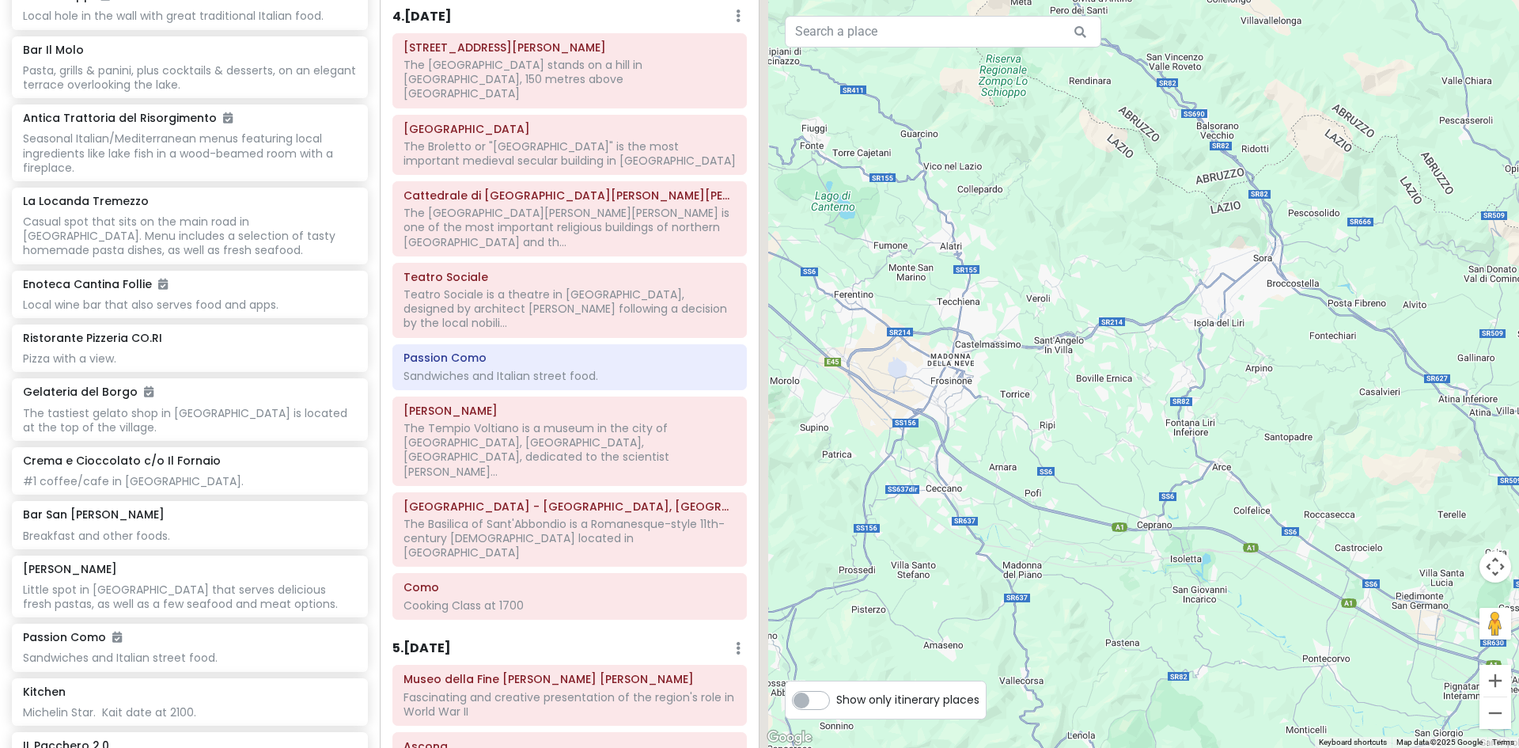
drag, startPoint x: 954, startPoint y: 432, endPoint x: 1016, endPoint y: 461, distance: 68.0
click at [1016, 461] on div at bounding box center [1140, 374] width 760 height 748
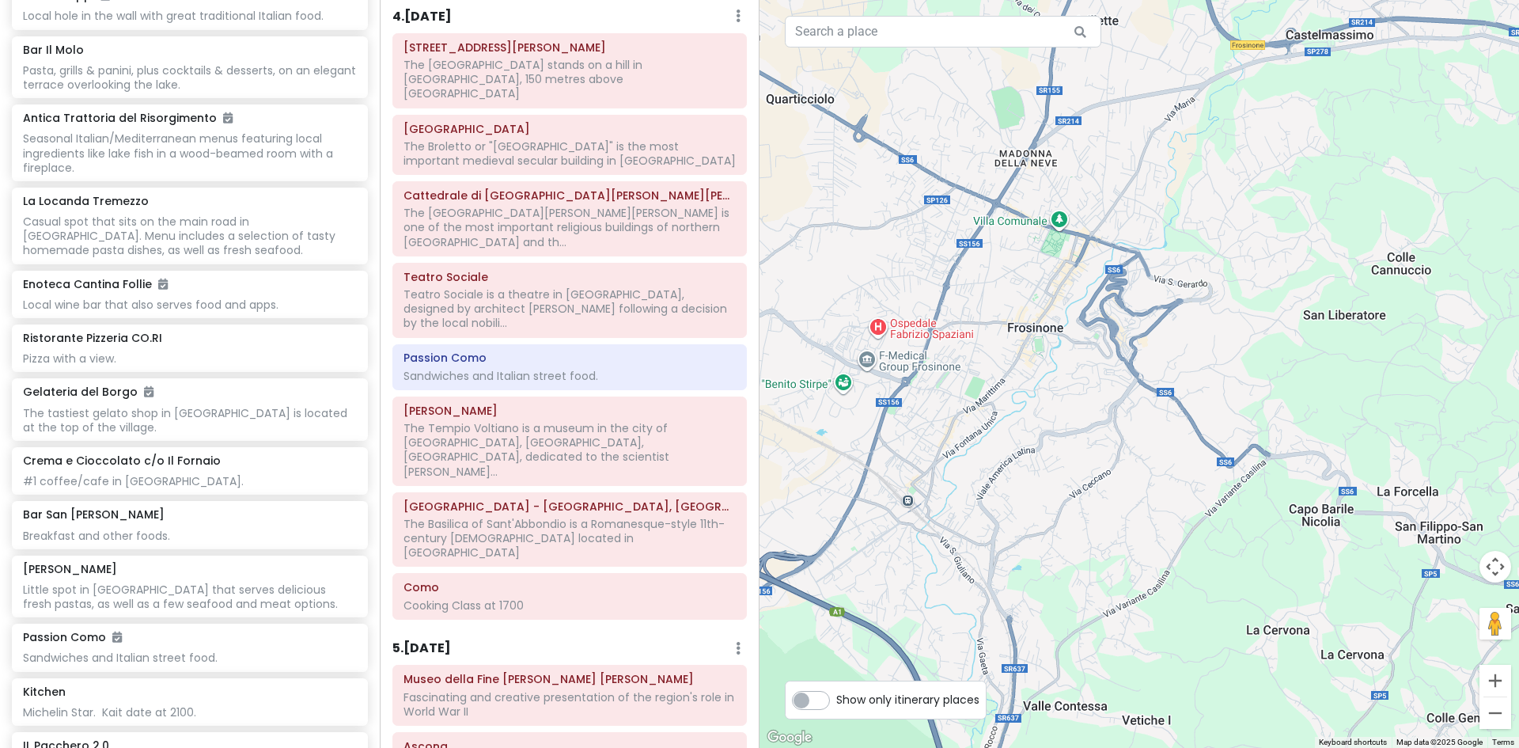
drag, startPoint x: 1121, startPoint y: 312, endPoint x: 1045, endPoint y: 477, distance: 182.3
click at [1045, 477] on div at bounding box center [1140, 374] width 760 height 748
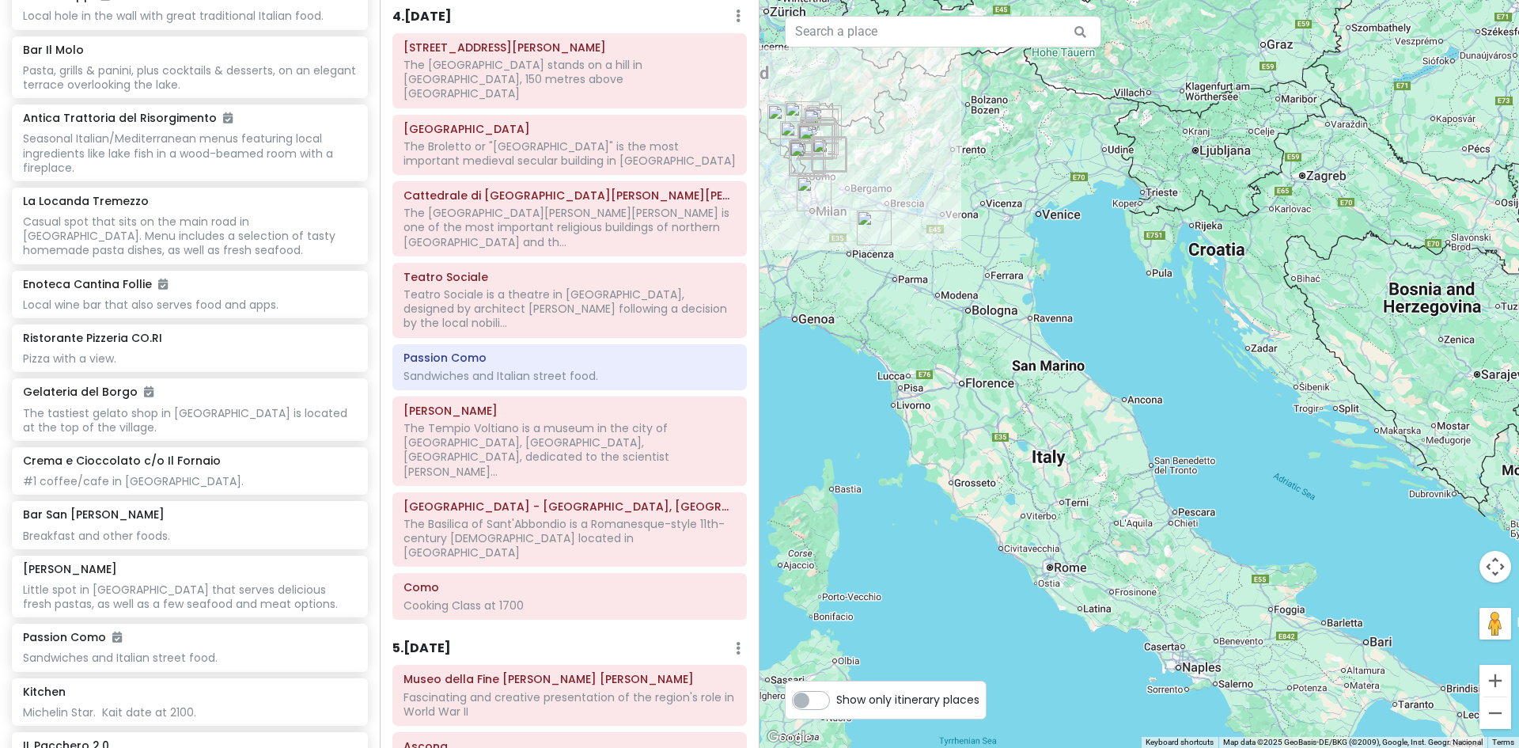
drag, startPoint x: 901, startPoint y: 341, endPoint x: 1010, endPoint y: 460, distance: 160.8
click at [1010, 460] on div at bounding box center [1140, 374] width 760 height 748
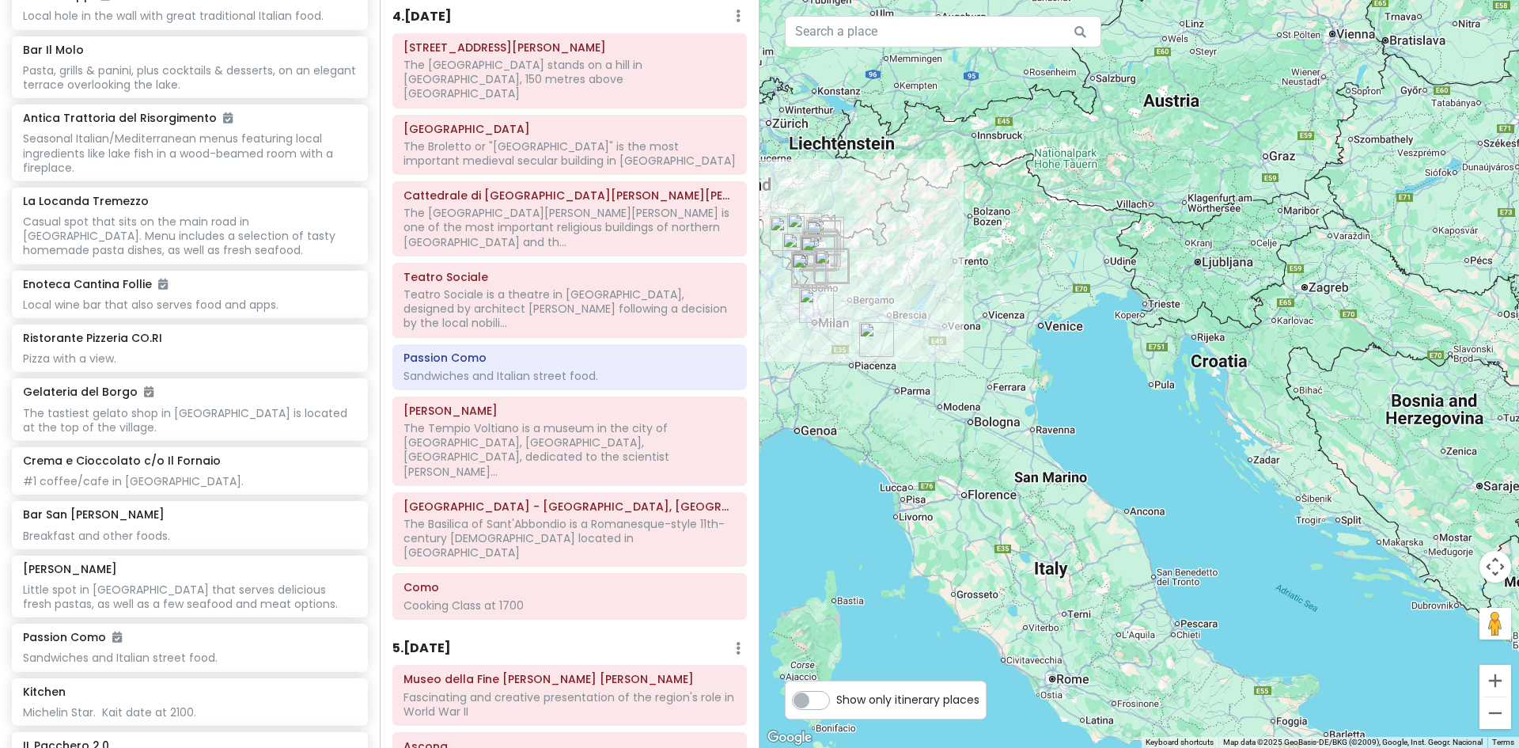
drag, startPoint x: 984, startPoint y: 274, endPoint x: 988, endPoint y: 434, distance: 160.7
click at [988, 434] on div at bounding box center [1140, 374] width 760 height 748
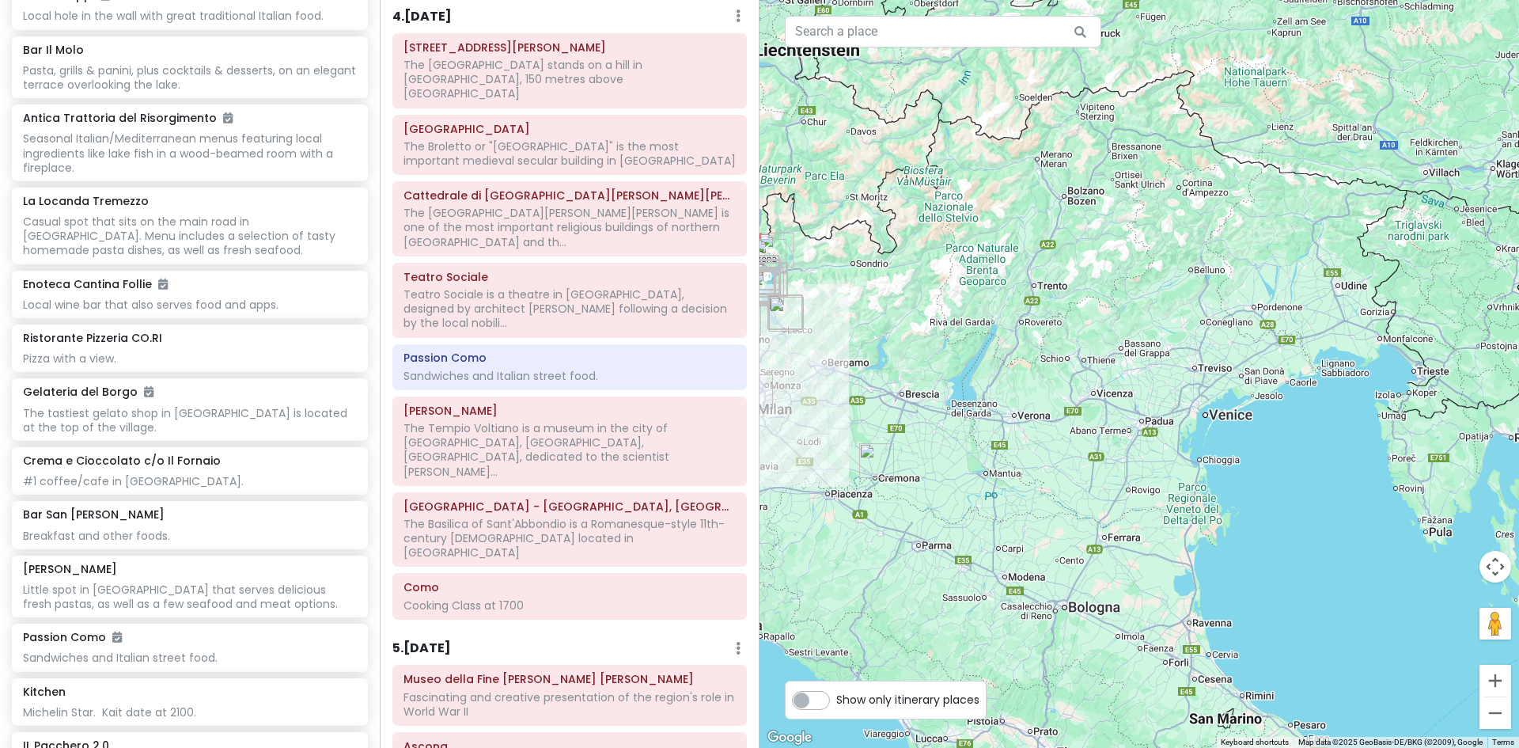
drag, startPoint x: 955, startPoint y: 376, endPoint x: 1049, endPoint y: 462, distance: 127.7
click at [1049, 462] on div at bounding box center [1140, 374] width 760 height 748
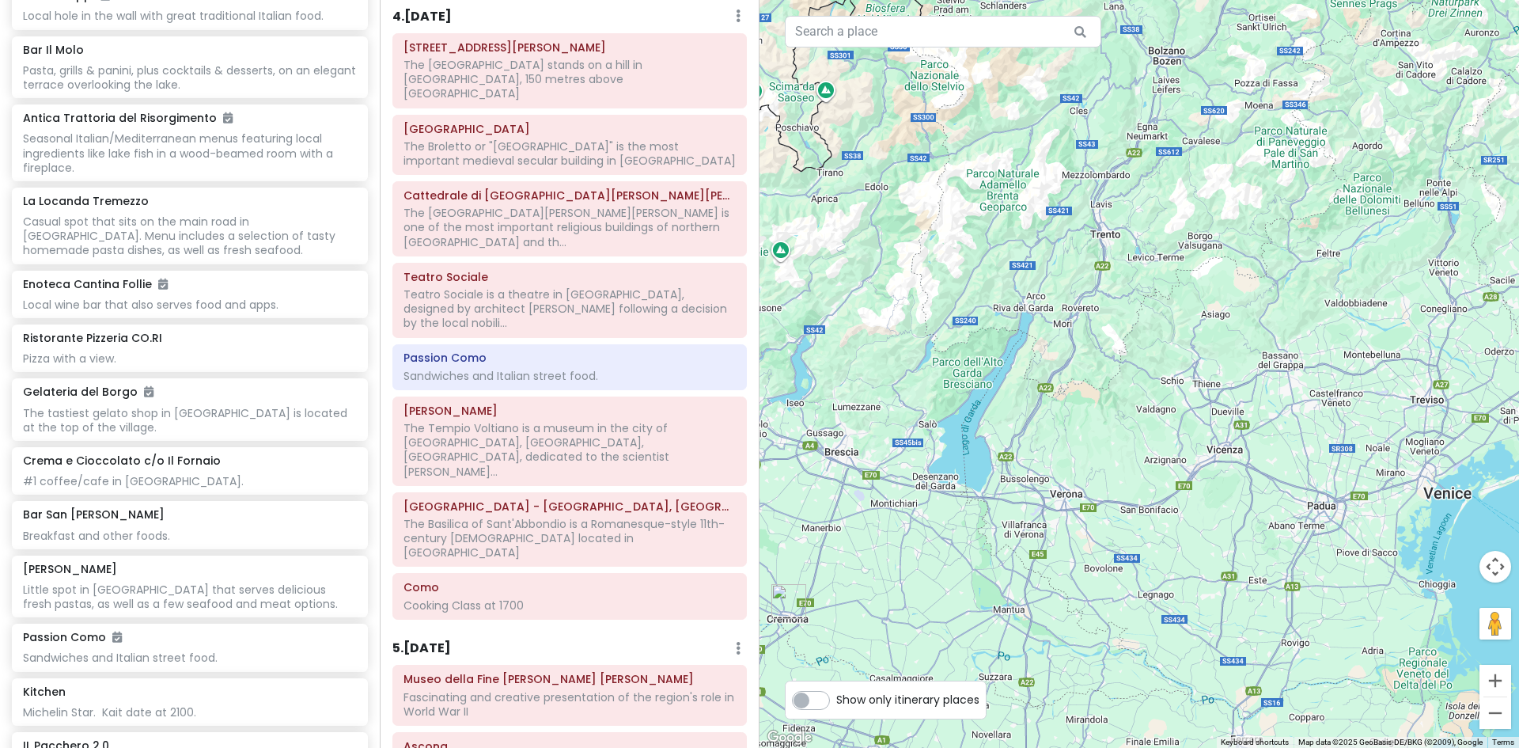
drag, startPoint x: 816, startPoint y: 418, endPoint x: 878, endPoint y: 520, distance: 119.3
click at [878, 520] on div at bounding box center [1140, 374] width 760 height 748
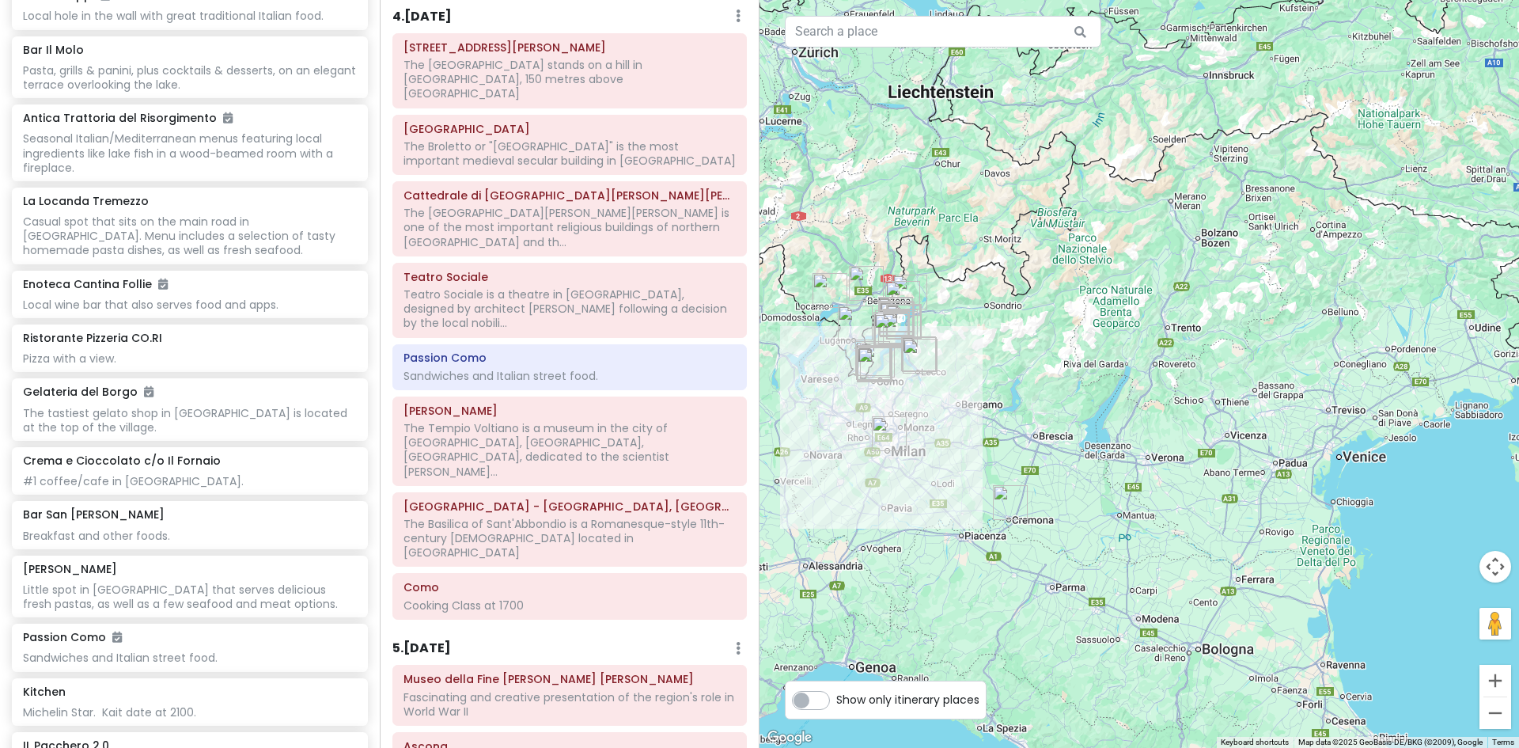
drag, startPoint x: 848, startPoint y: 457, endPoint x: 1019, endPoint y: 402, distance: 179.4
click at [1019, 402] on div at bounding box center [1140, 374] width 760 height 748
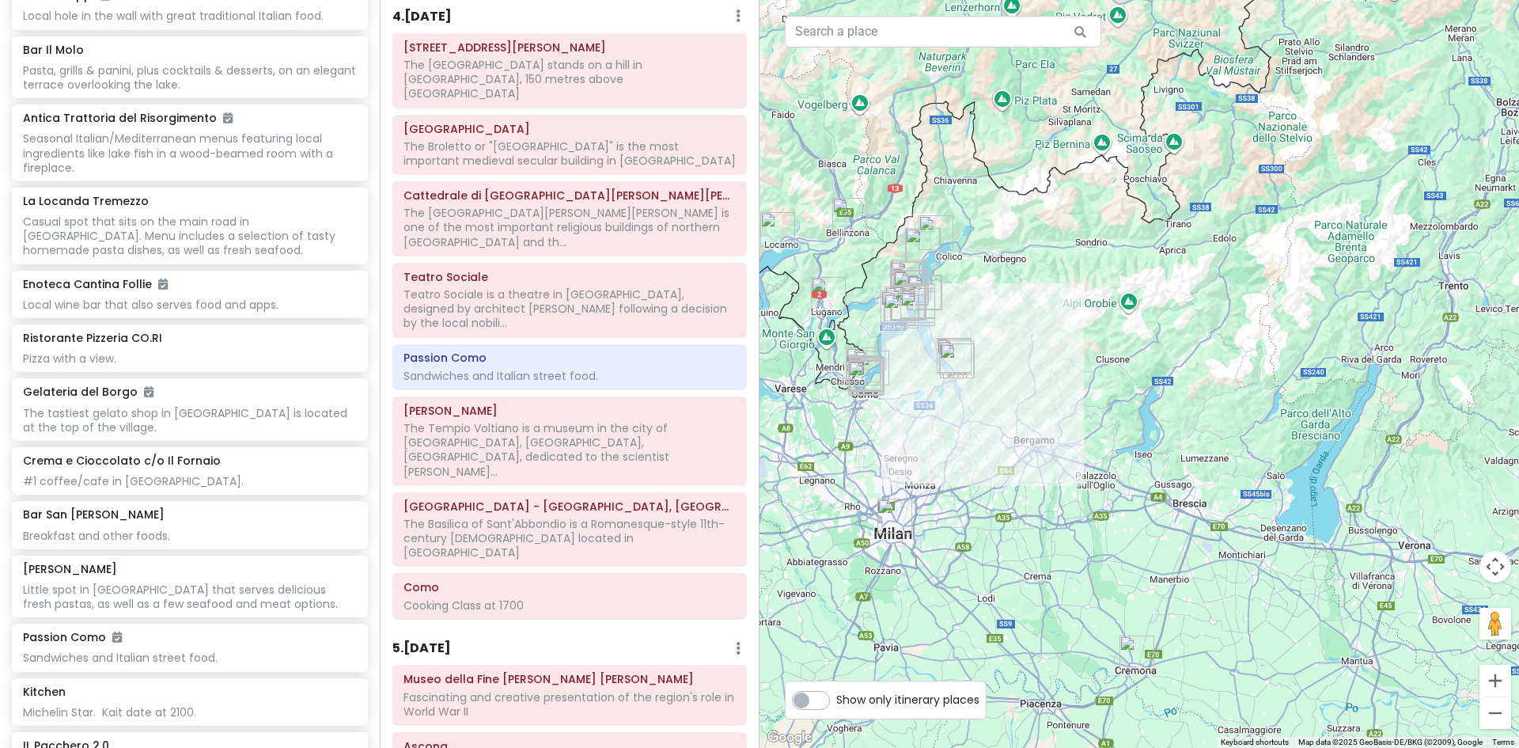
drag, startPoint x: 1022, startPoint y: 450, endPoint x: 1356, endPoint y: 549, distance: 348.3
click at [1359, 550] on div at bounding box center [1140, 374] width 760 height 748
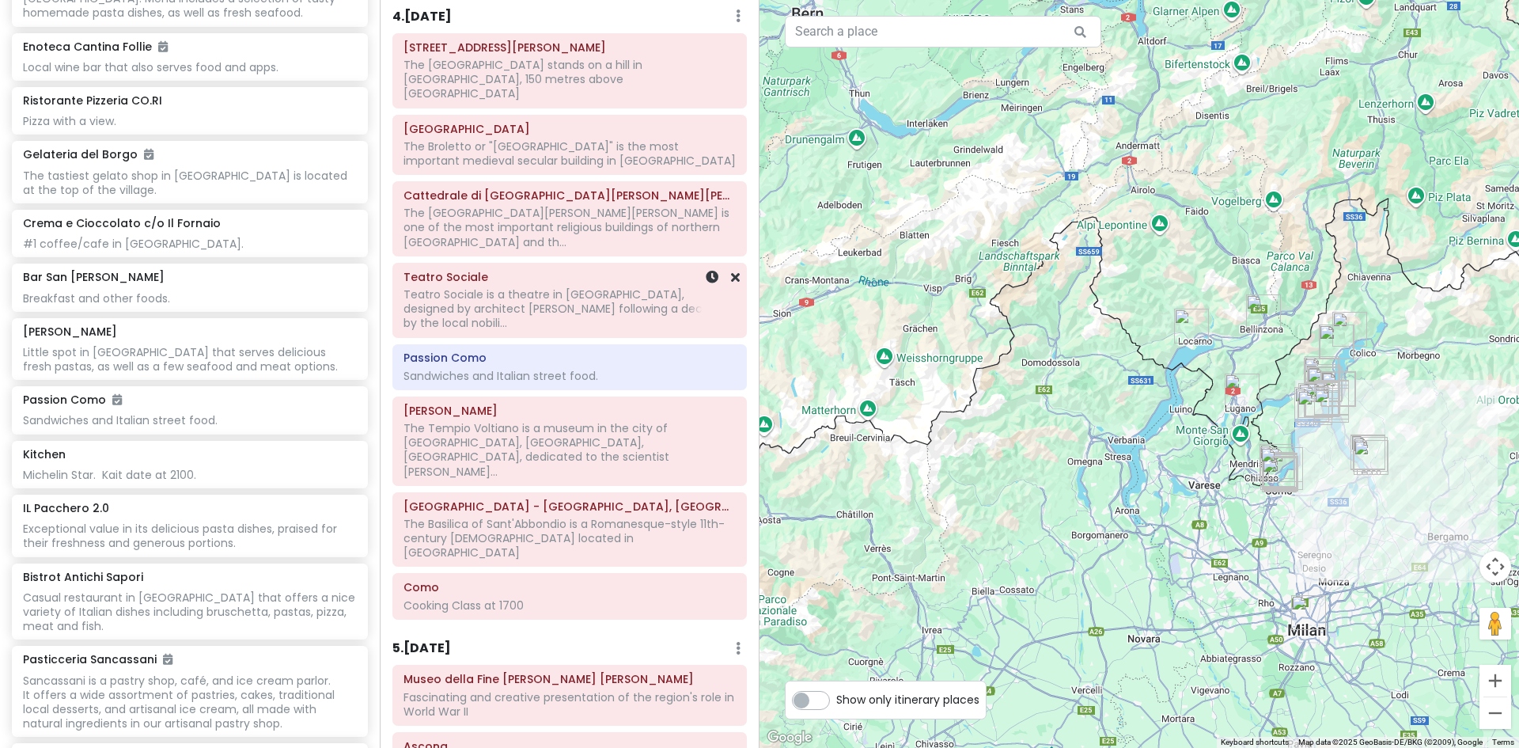
scroll to position [1934, 0]
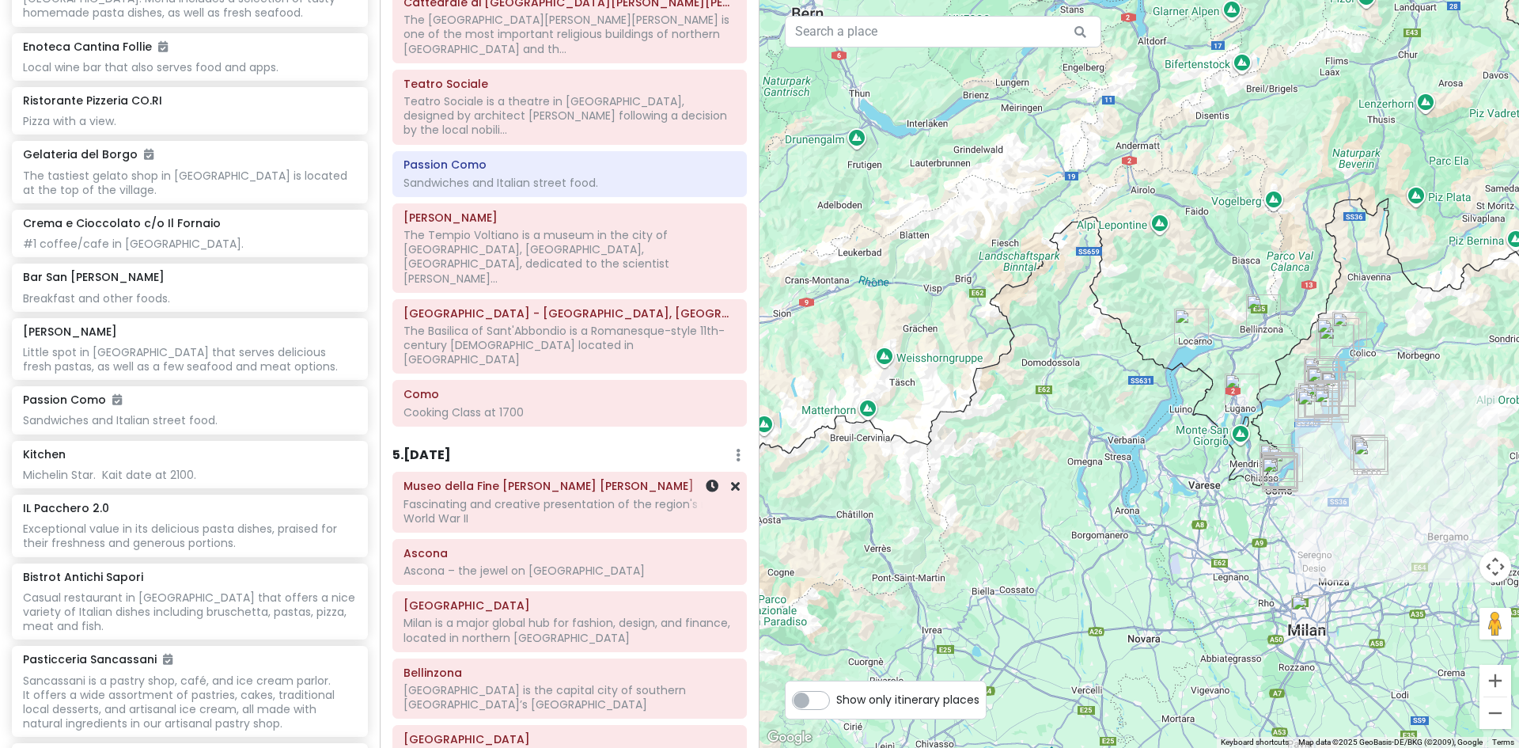
drag, startPoint x: 616, startPoint y: 280, endPoint x: 616, endPoint y: 291, distance: 11.1
click at [616, 446] on div "5 . Mon 9/15 Add Day Notes Delete Day" at bounding box center [569, 459] width 355 height 27
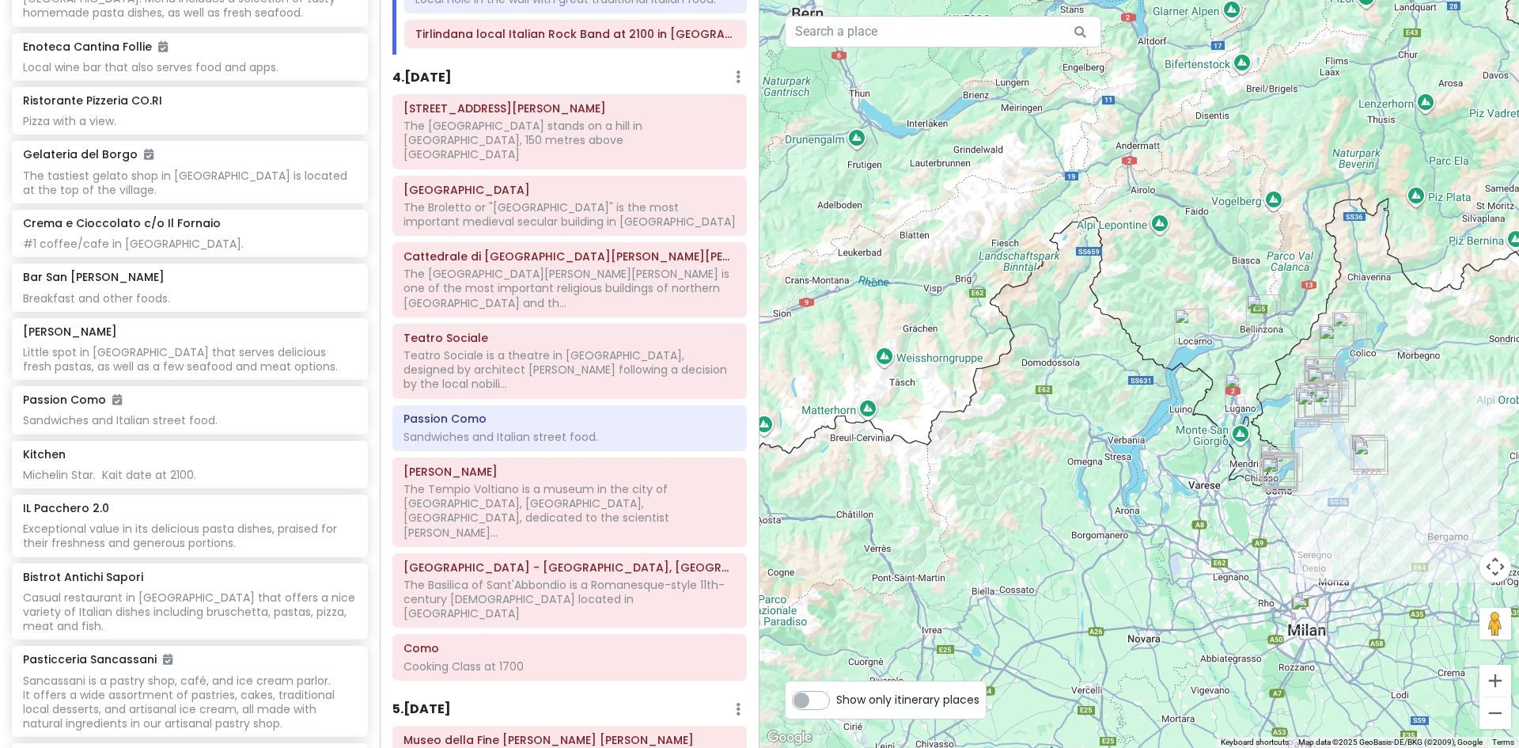
scroll to position [1697, 0]
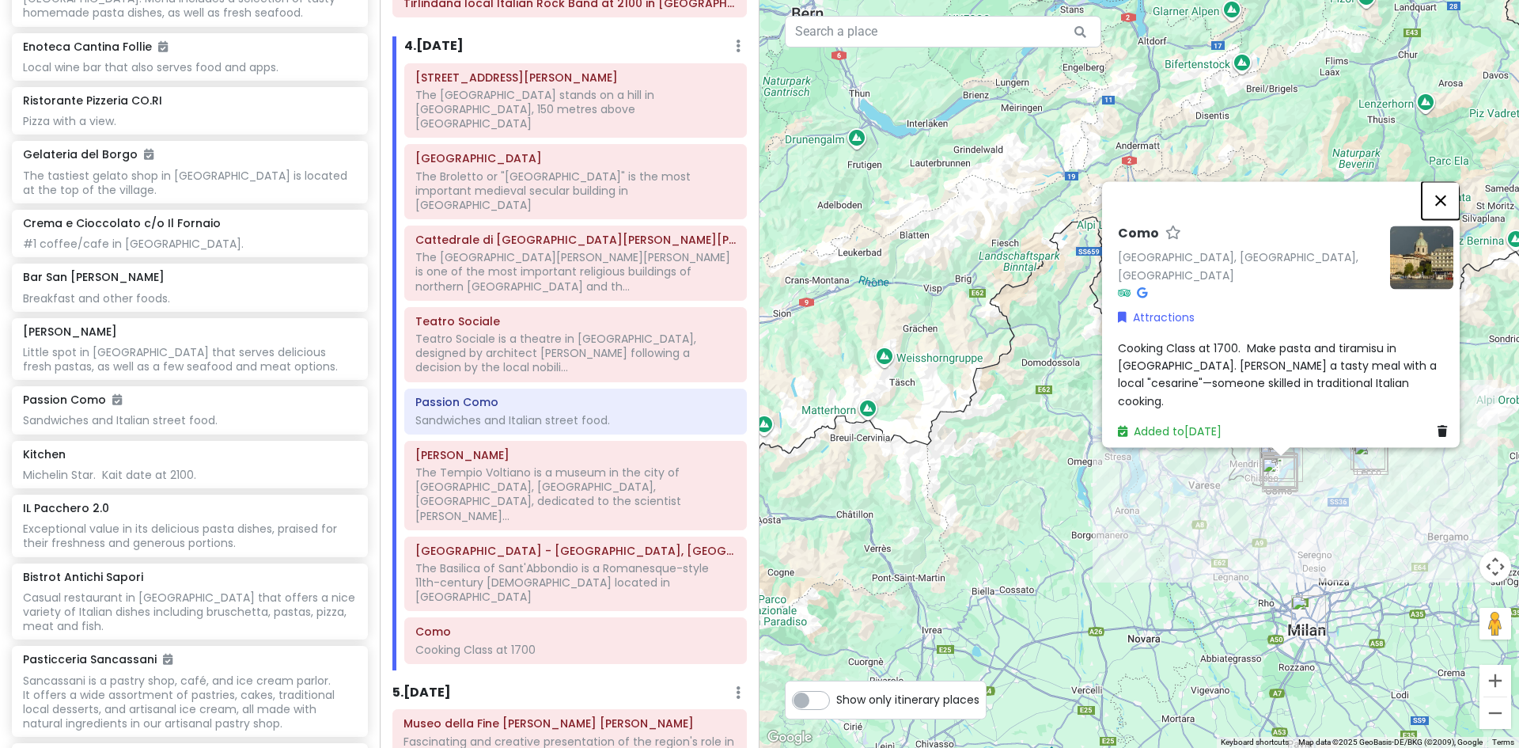
click at [1449, 219] on button "Close" at bounding box center [1441, 200] width 38 height 38
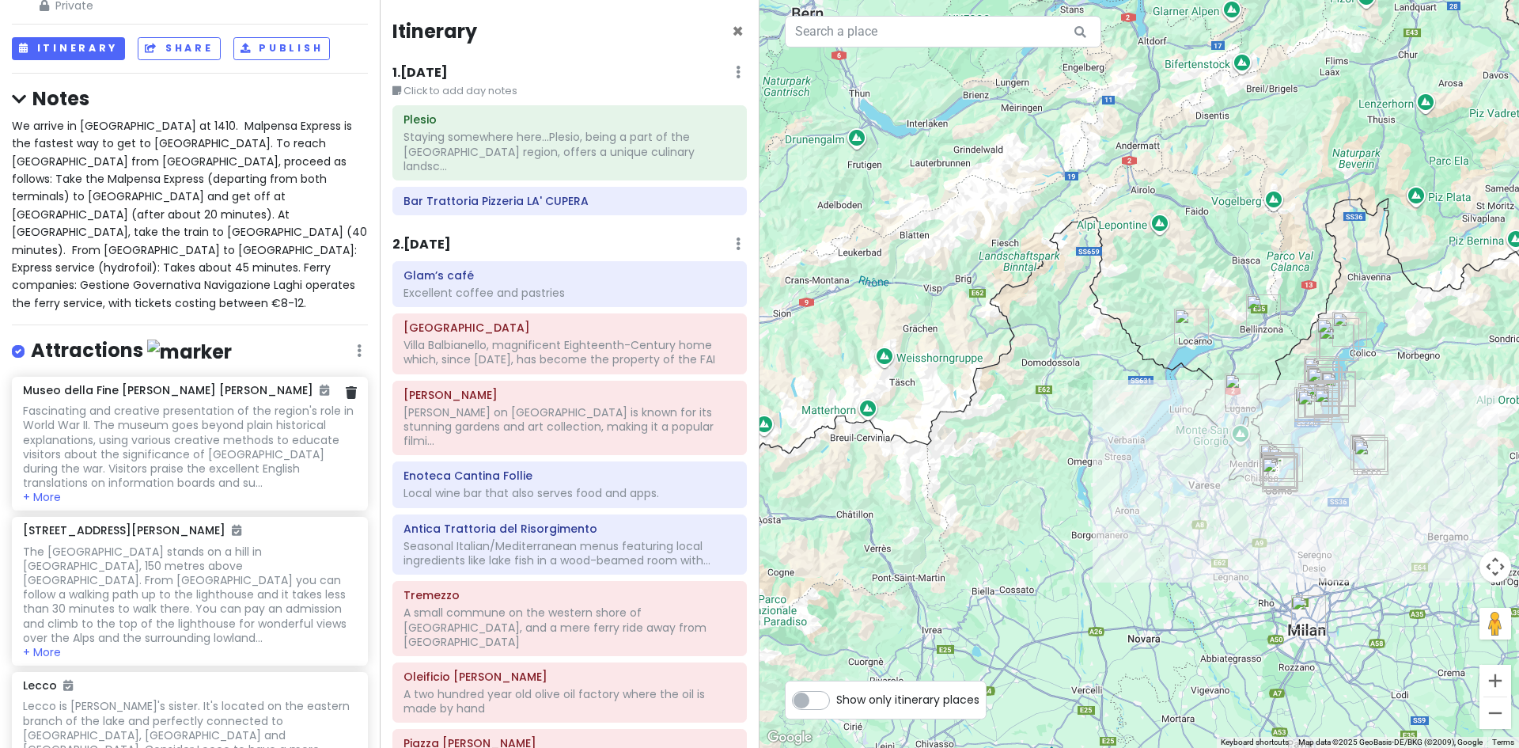
scroll to position [0, 0]
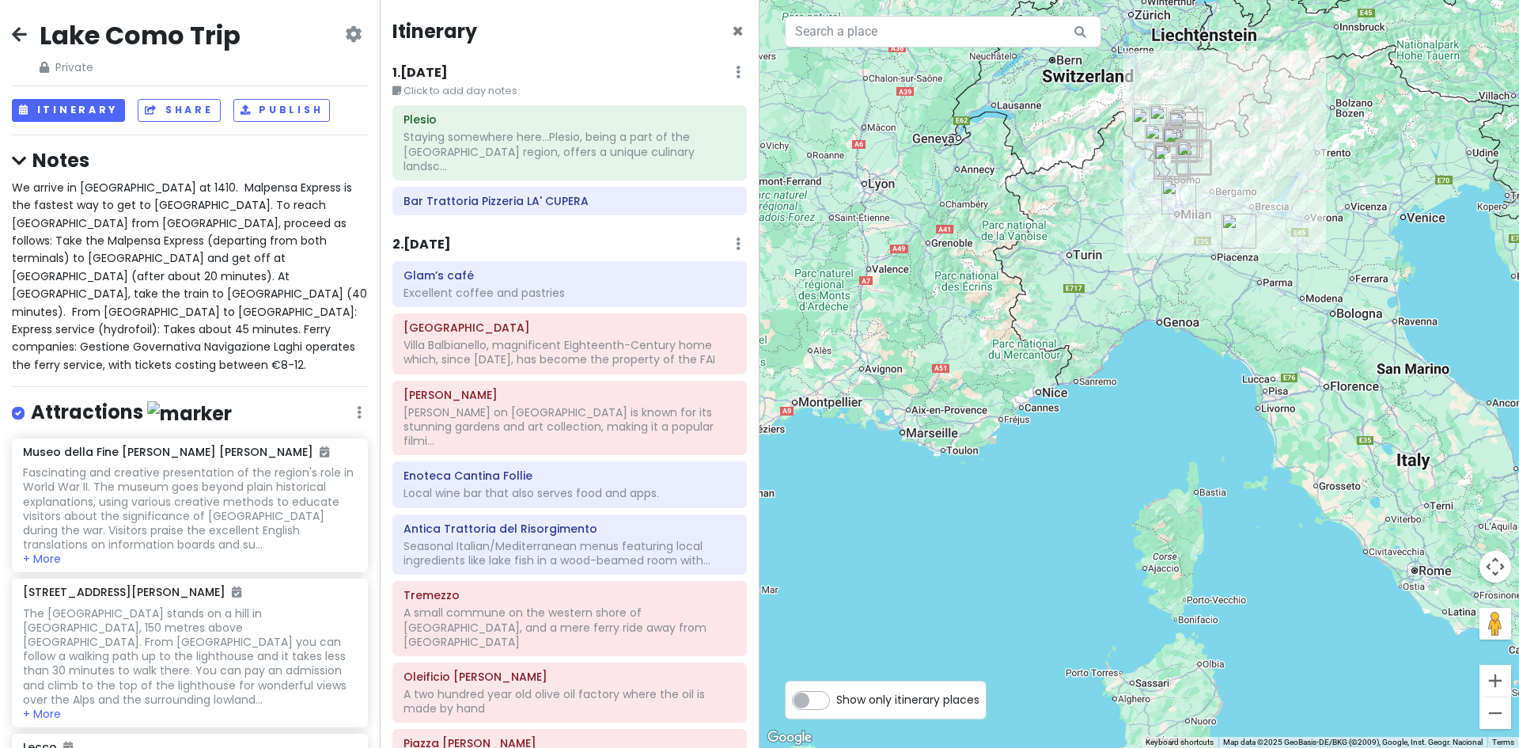
drag, startPoint x: 1335, startPoint y: 452, endPoint x: 1160, endPoint y: 148, distance: 350.6
click at [1161, 173] on img "Milan" at bounding box center [1178, 196] width 47 height 47
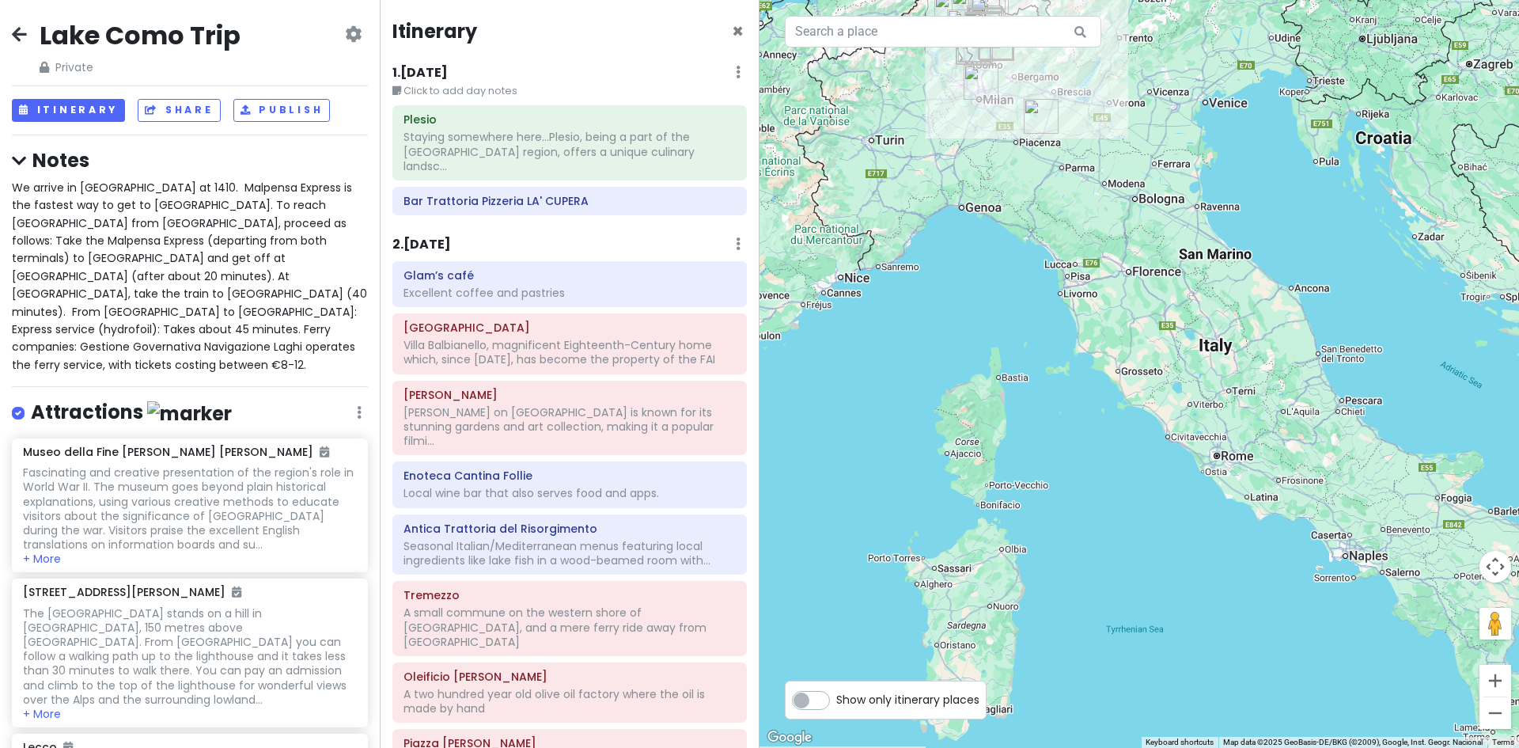
drag, startPoint x: 1344, startPoint y: 406, endPoint x: 1169, endPoint y: 323, distance: 194.3
click at [1170, 323] on div at bounding box center [1140, 374] width 760 height 748
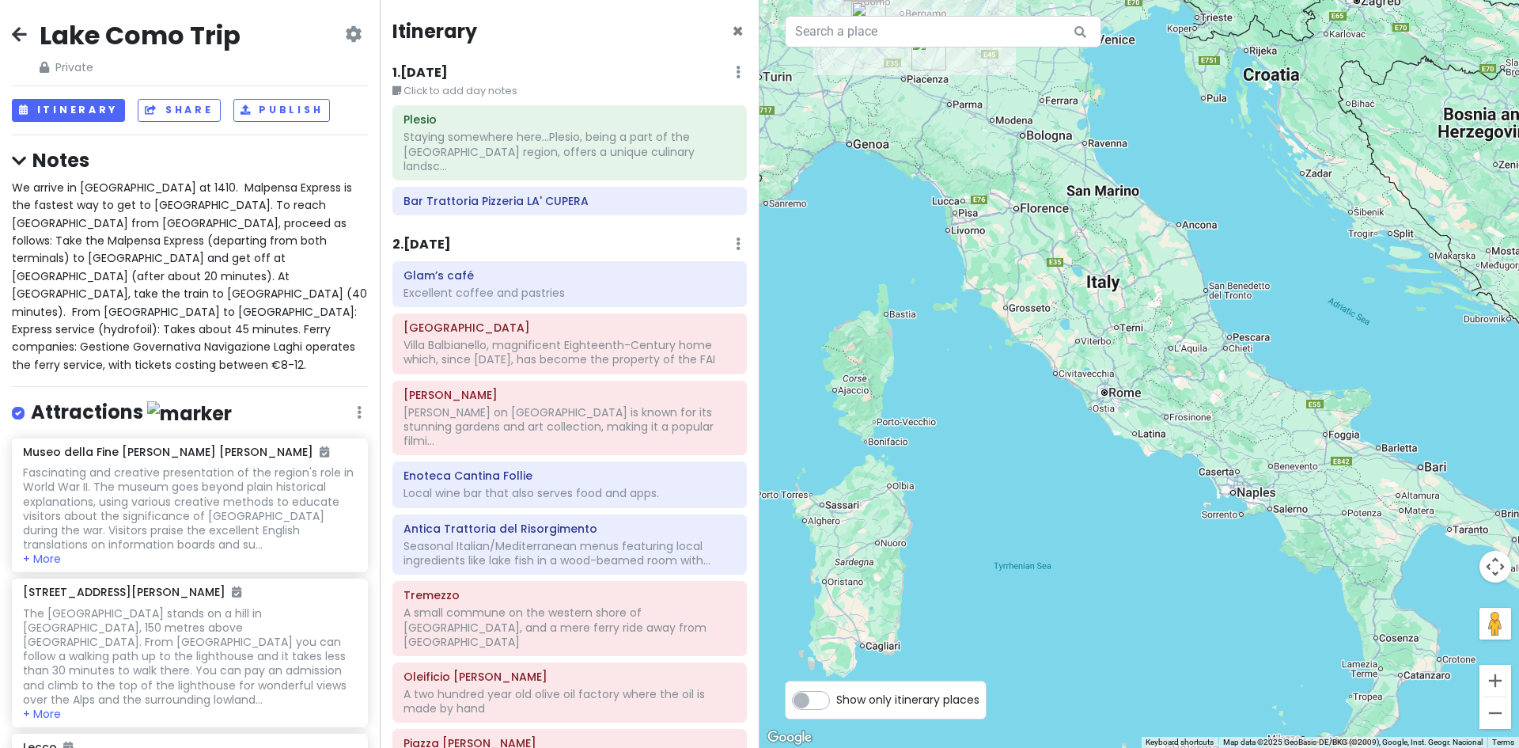
drag, startPoint x: 1278, startPoint y: 429, endPoint x: 1185, endPoint y: 367, distance: 111.3
click at [1186, 367] on div at bounding box center [1140, 374] width 760 height 748
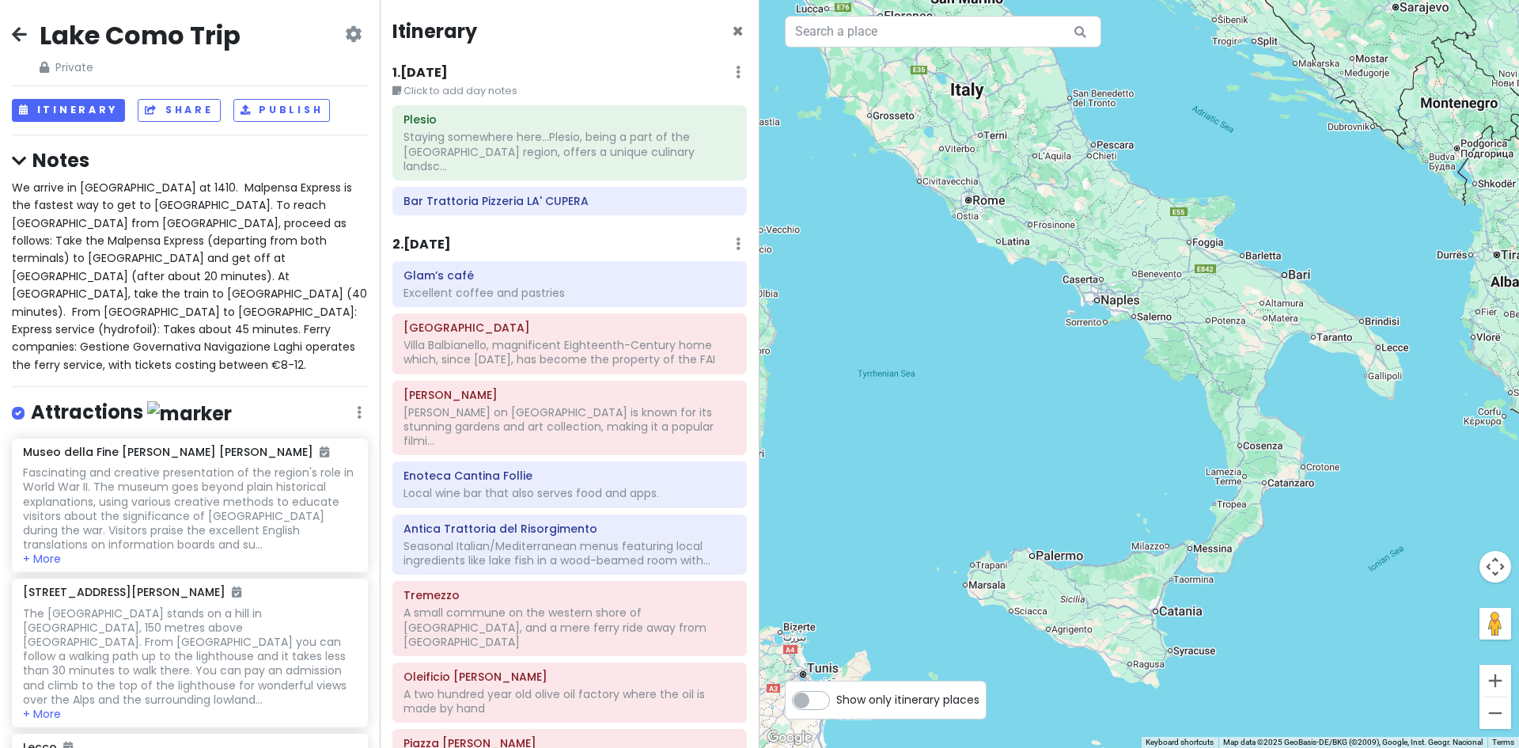
drag, startPoint x: 1370, startPoint y: 518, endPoint x: 1241, endPoint y: 327, distance: 230.2
click at [1241, 327] on div at bounding box center [1140, 374] width 760 height 748
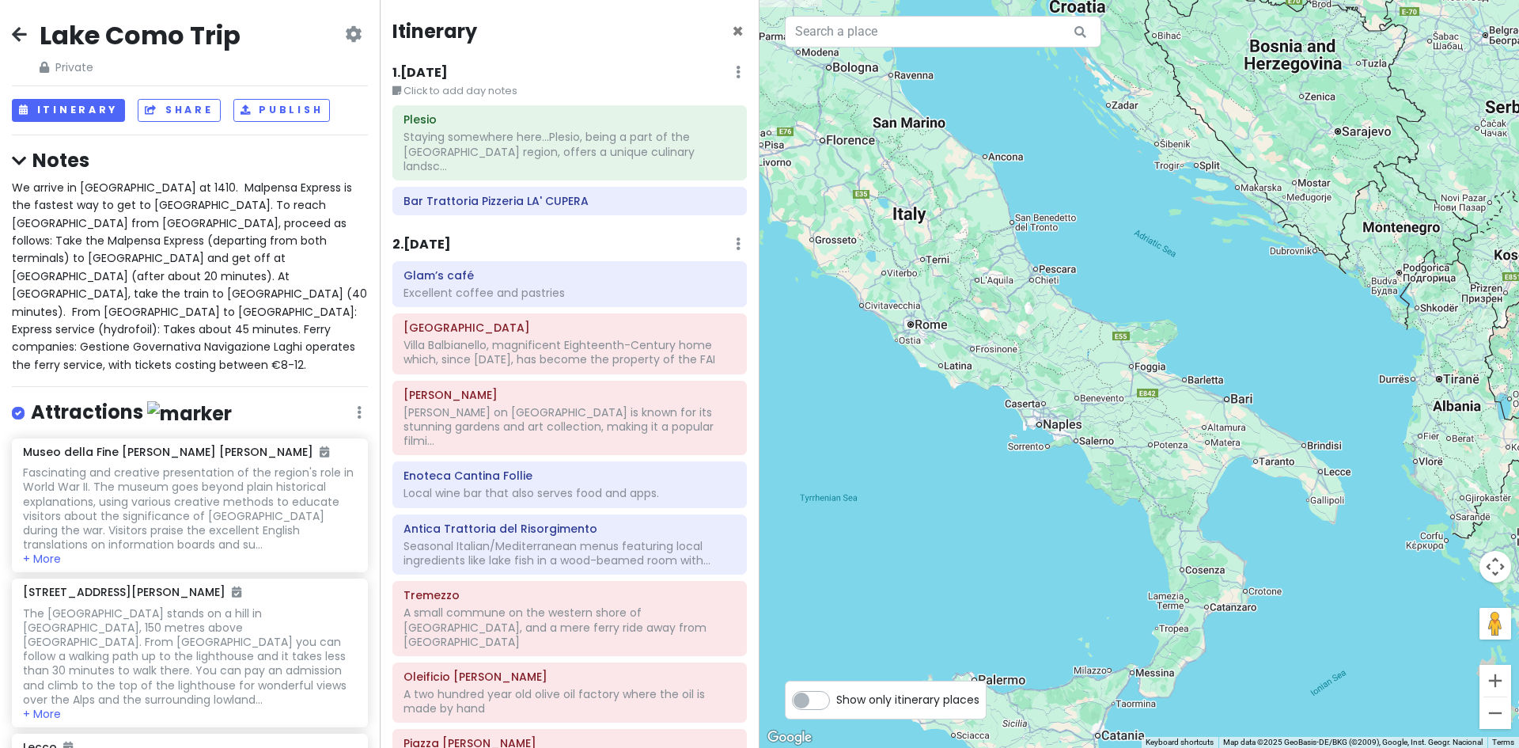
drag, startPoint x: 1357, startPoint y: 401, endPoint x: 1185, endPoint y: 557, distance: 232.5
click at [1185, 557] on div at bounding box center [1140, 374] width 760 height 748
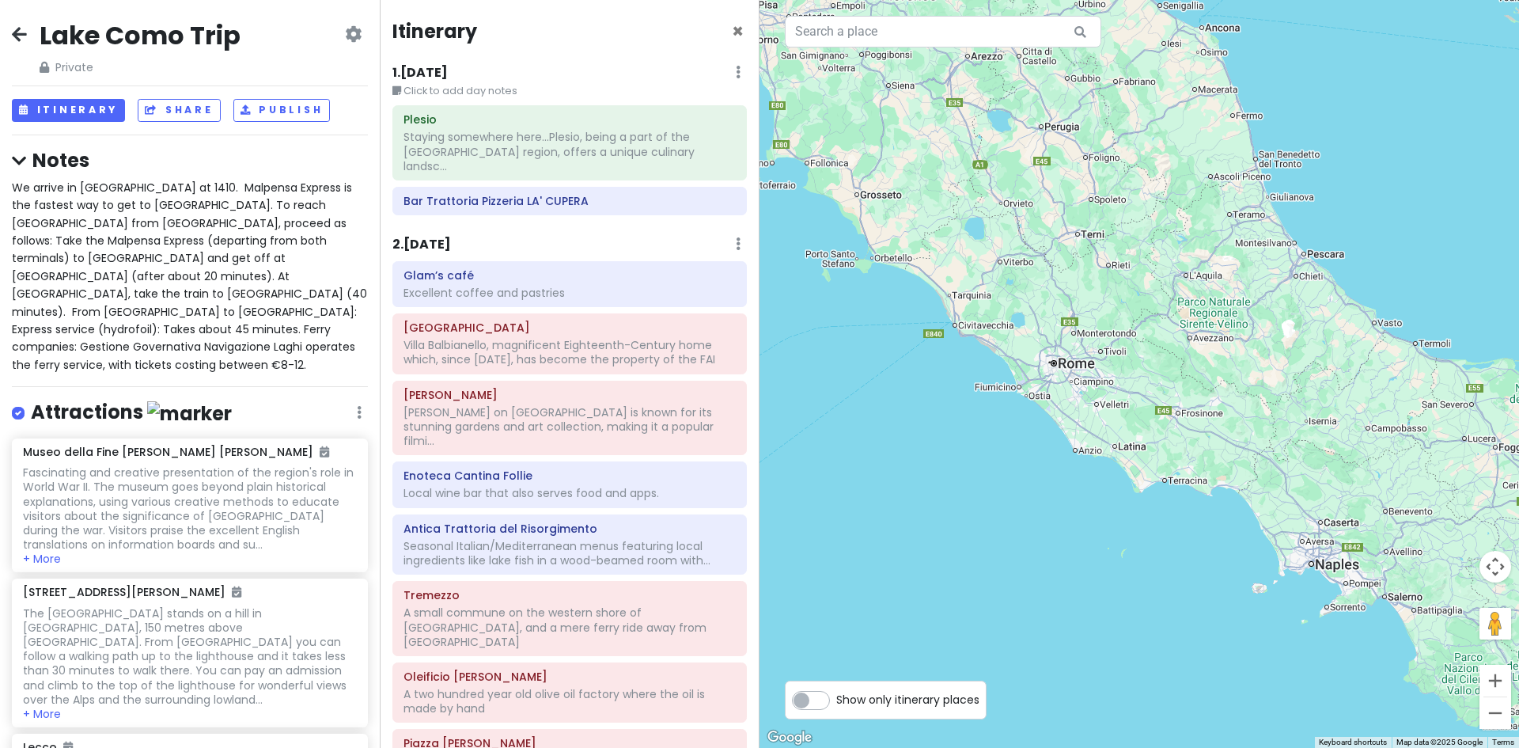
drag, startPoint x: 1081, startPoint y: 317, endPoint x: 1466, endPoint y: 552, distance: 451.0
click at [1466, 552] on div at bounding box center [1140, 374] width 760 height 748
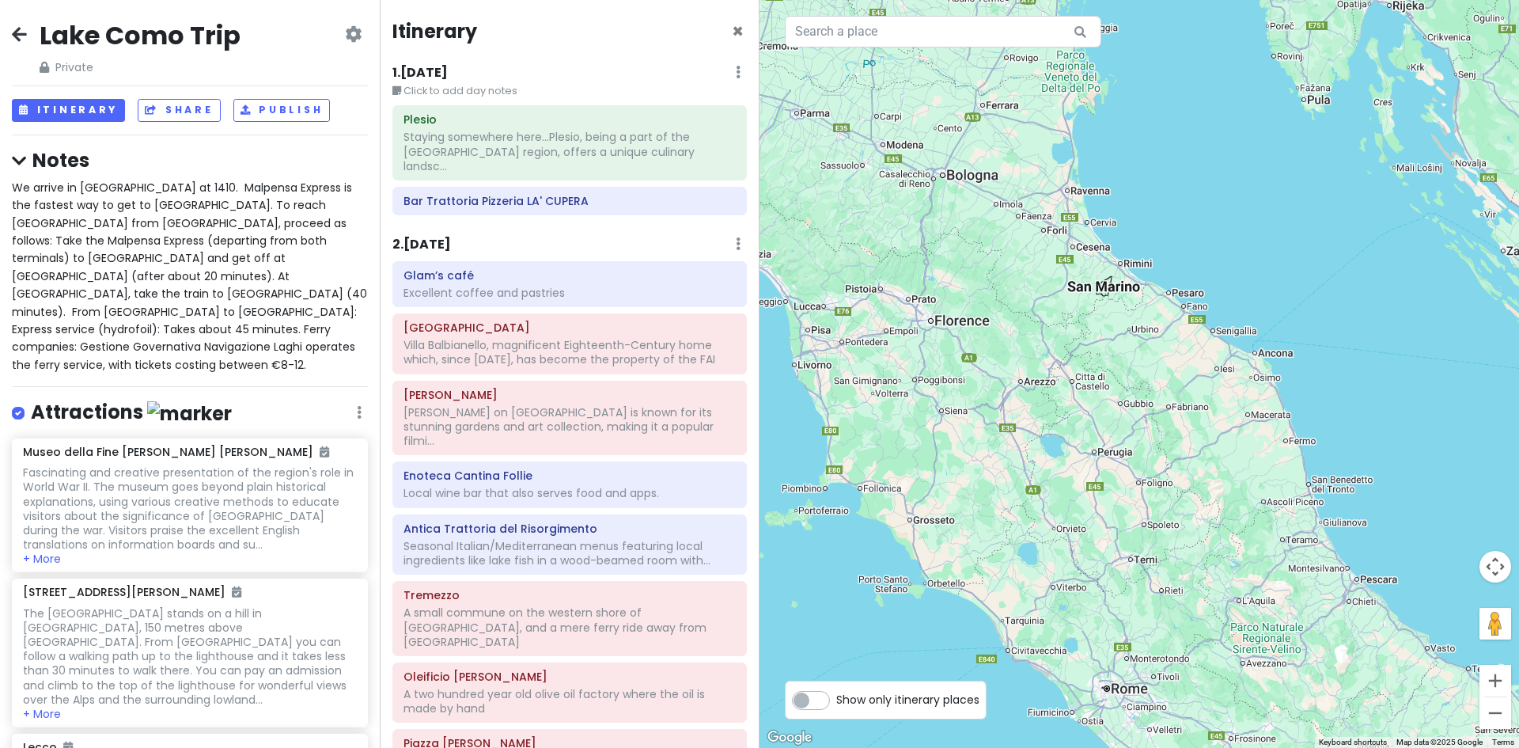
drag, startPoint x: 1159, startPoint y: 296, endPoint x: 1213, endPoint y: 659, distance: 367.3
click at [1216, 662] on div at bounding box center [1140, 374] width 760 height 748
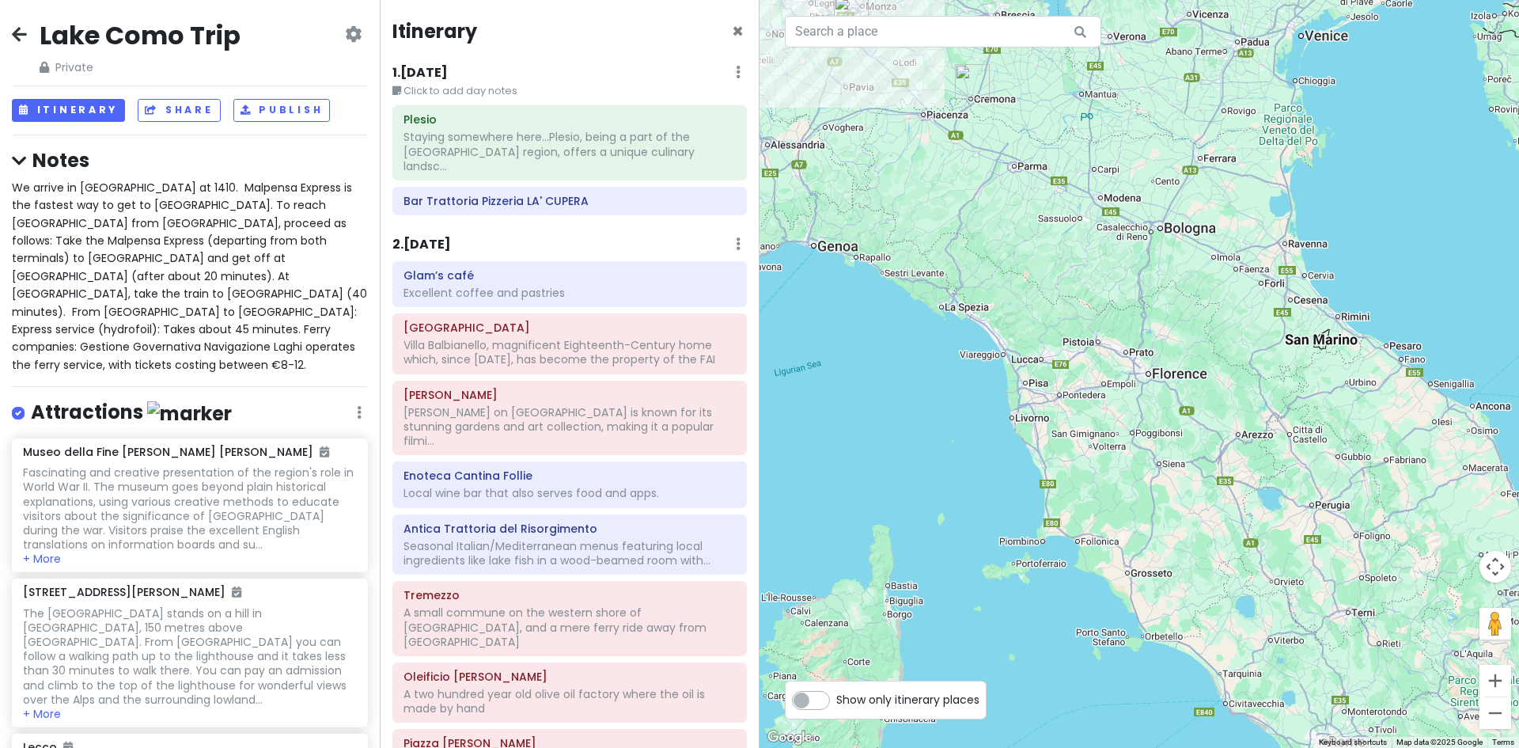
drag, startPoint x: 942, startPoint y: 550, endPoint x: 1162, endPoint y: 558, distance: 220.9
click at [1162, 558] on div at bounding box center [1140, 374] width 760 height 748
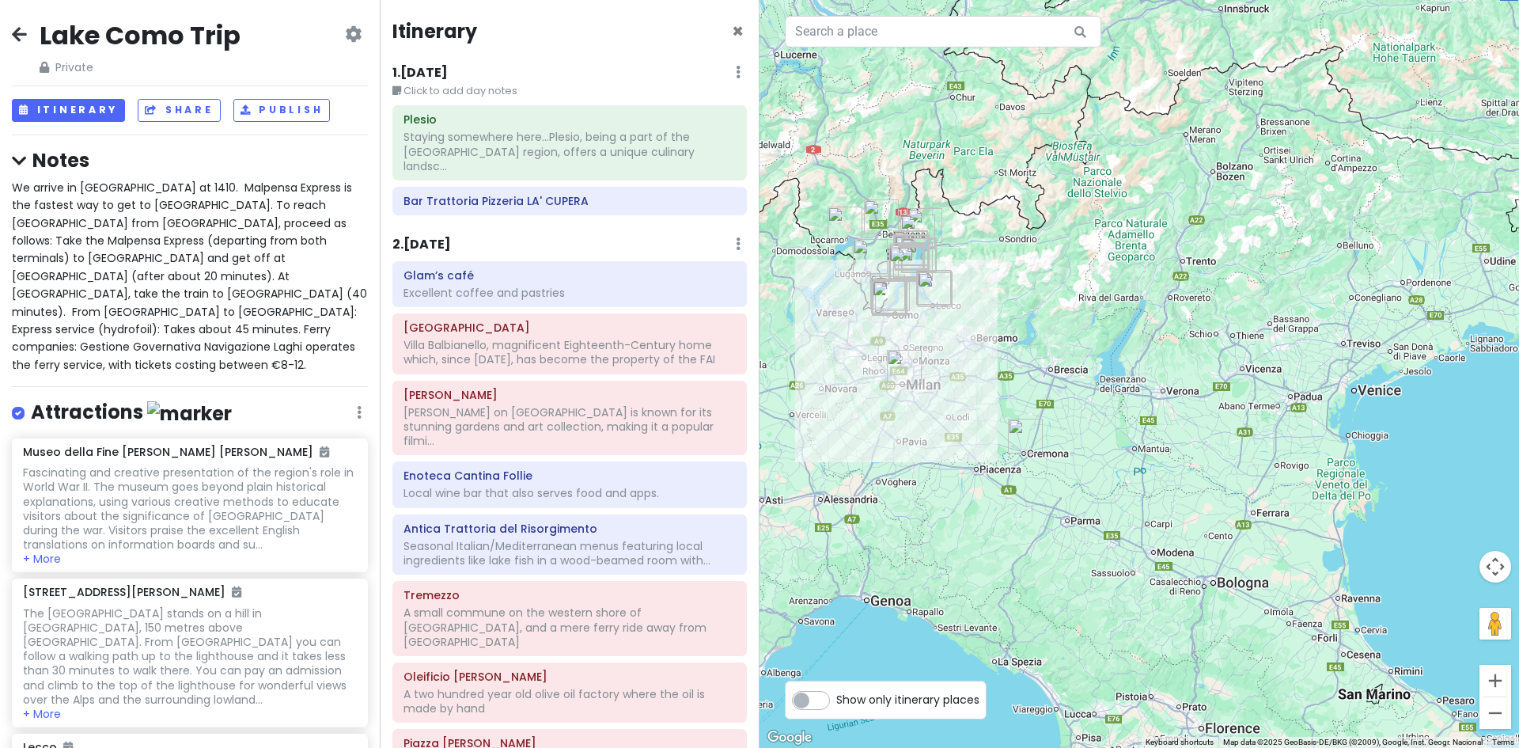
drag, startPoint x: 1090, startPoint y: 418, endPoint x: 1135, endPoint y: 772, distance: 357.4
click at [1135, 747] on html "Lake Como Trip Private Change Dates Make a Copy Delete Trip Give Feedback 💡 Sup…" at bounding box center [759, 374] width 1519 height 748
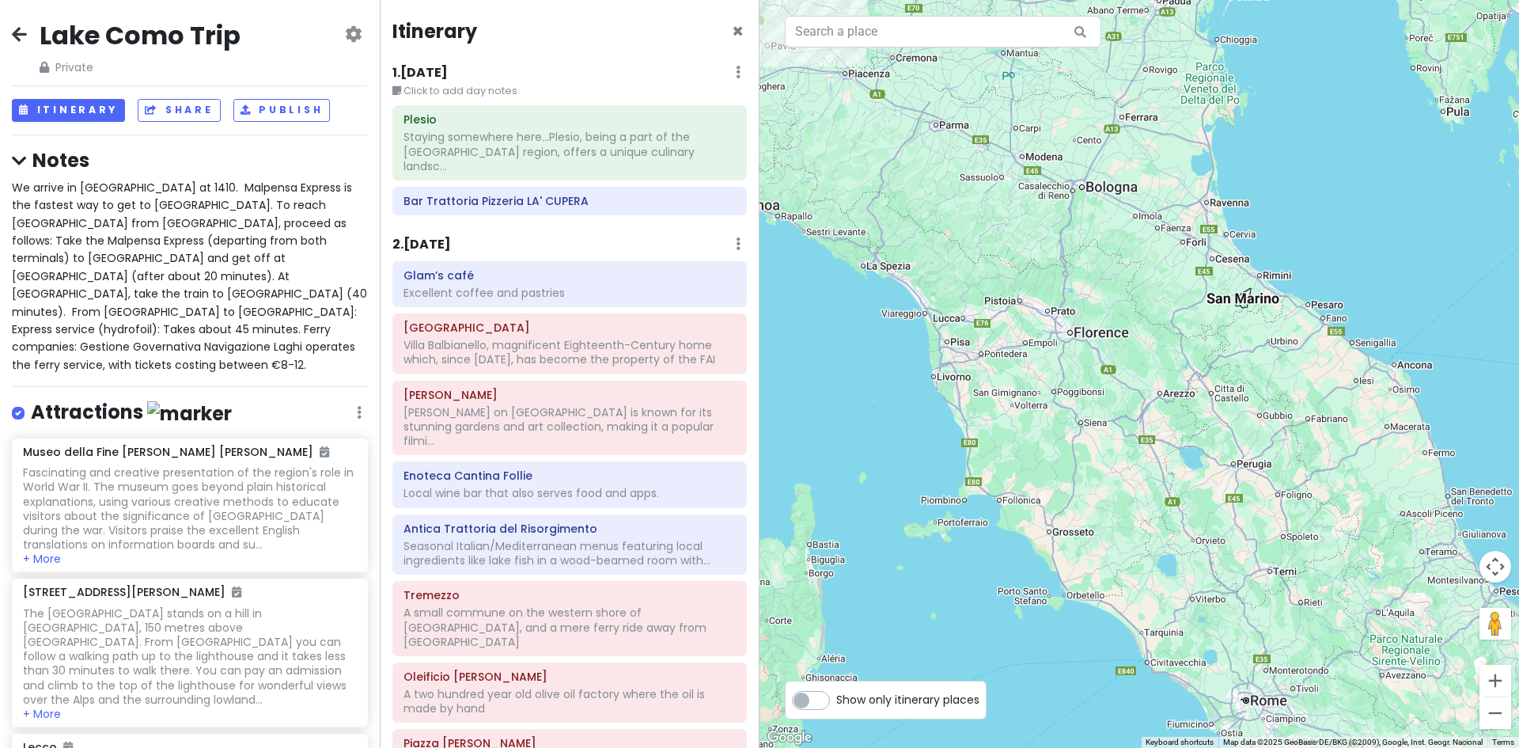
drag, startPoint x: 1258, startPoint y: 707, endPoint x: 1119, endPoint y: 237, distance: 490.2
click at [1119, 238] on div at bounding box center [1140, 374] width 760 height 748
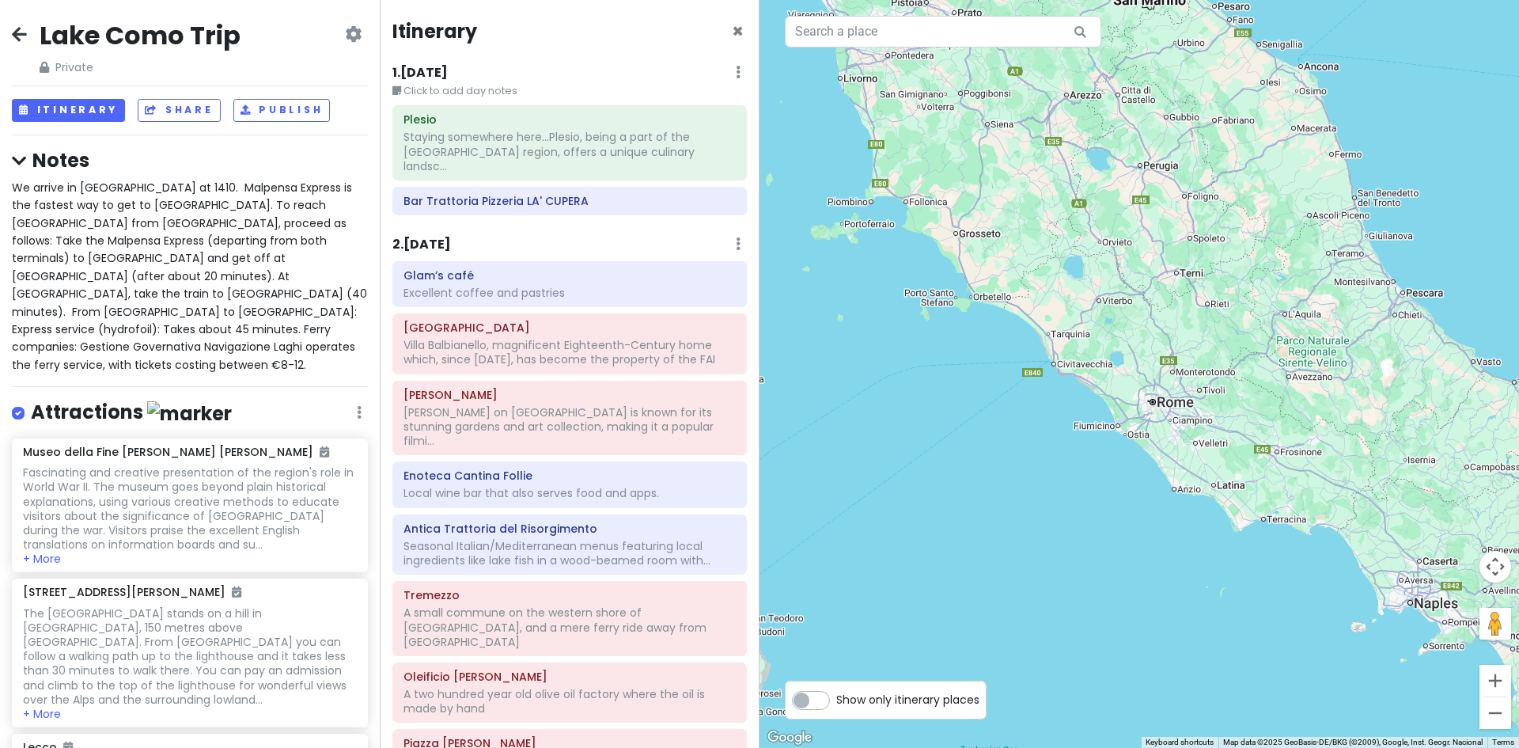
drag, startPoint x: 1237, startPoint y: 495, endPoint x: 1154, endPoint y: 310, distance: 202.2
click at [1154, 310] on div at bounding box center [1140, 374] width 760 height 748
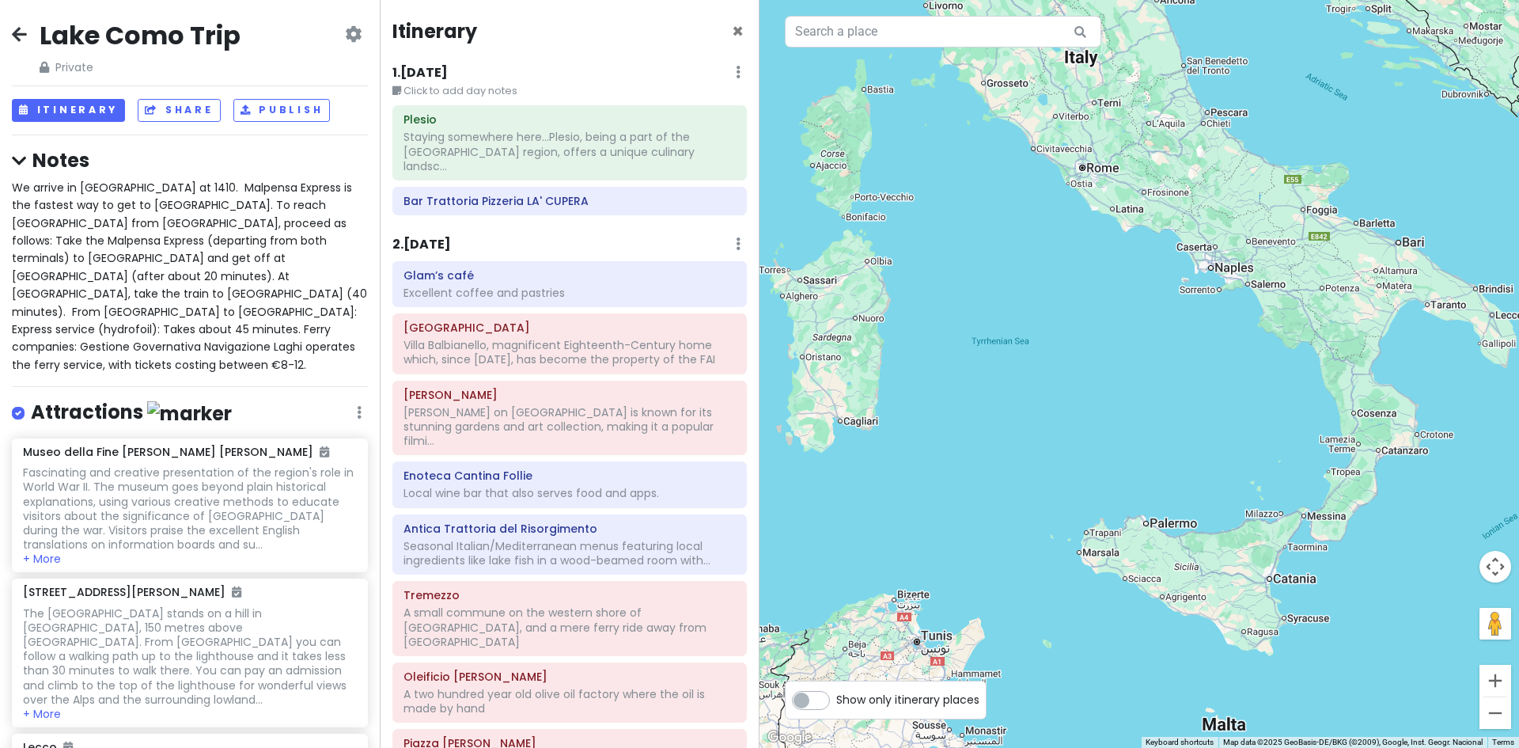
drag, startPoint x: 1178, startPoint y: 545, endPoint x: 1115, endPoint y: 332, distance: 222.8
click at [1115, 332] on div at bounding box center [1140, 374] width 760 height 748
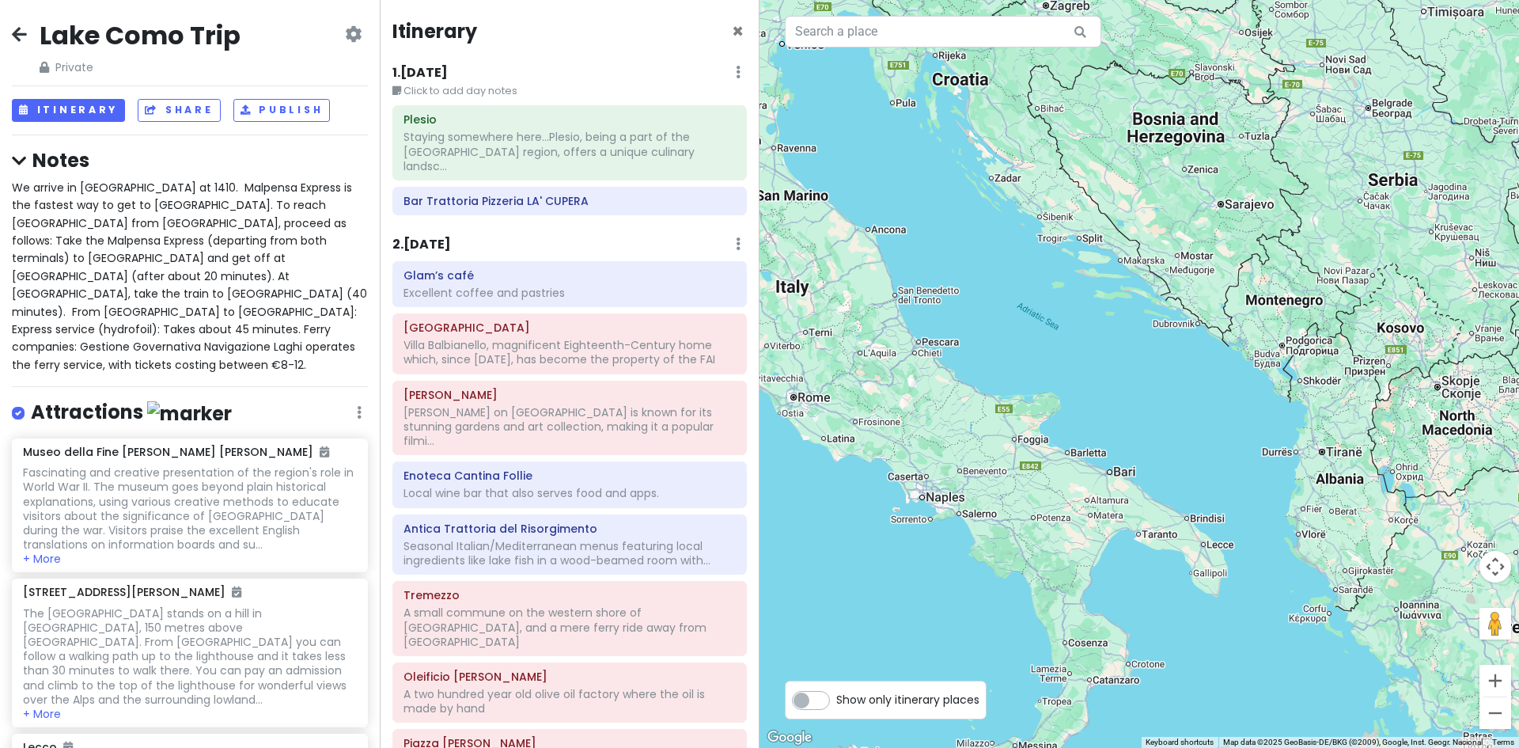
drag, startPoint x: 1380, startPoint y: 521, endPoint x: 1116, endPoint y: 781, distance: 371.0
click at [1116, 747] on html "Lake Como Trip Private Change Dates Make a Copy Delete Trip Give Feedback 💡 Sup…" at bounding box center [759, 374] width 1519 height 748
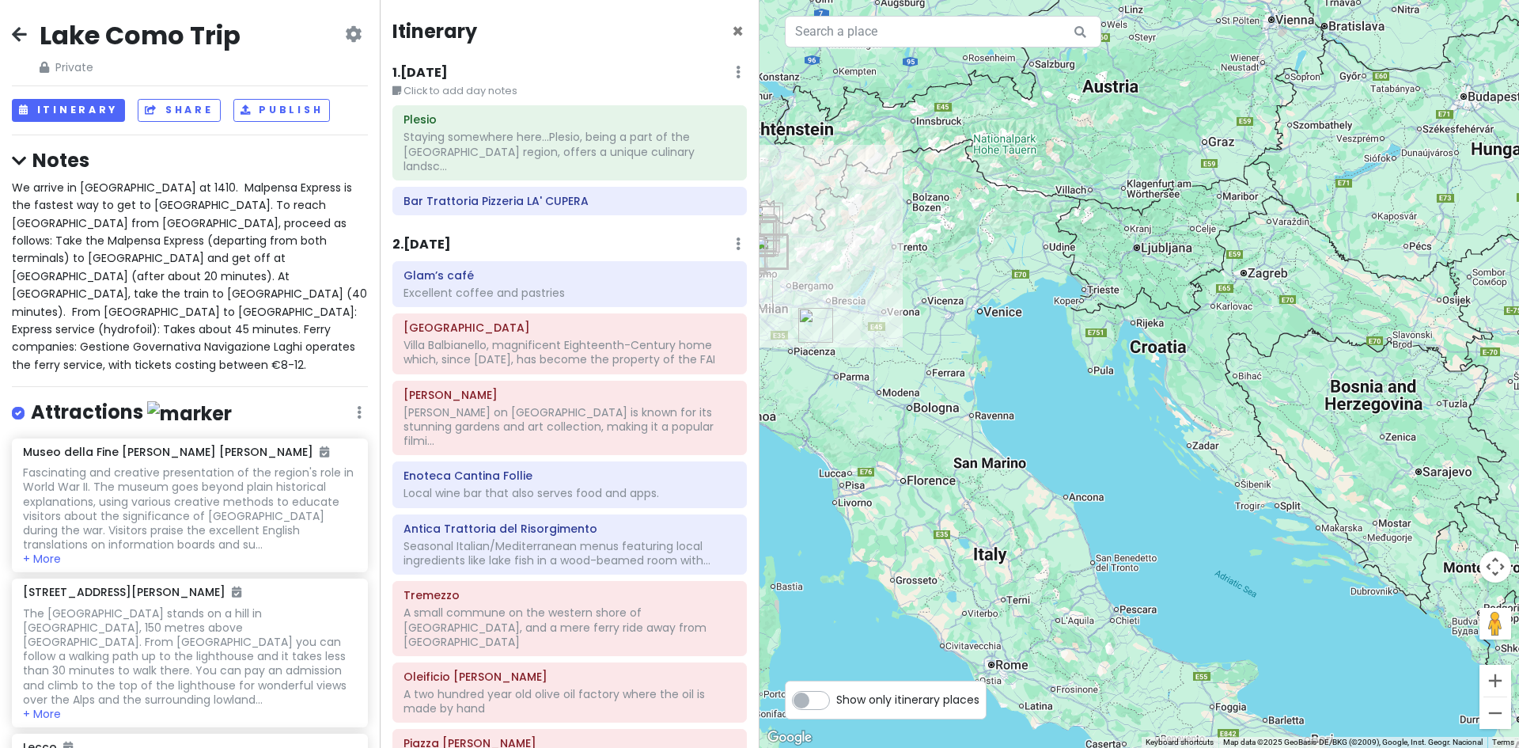
drag, startPoint x: 960, startPoint y: 436, endPoint x: 1161, endPoint y: 711, distance: 340.9
click at [1161, 711] on div at bounding box center [1140, 374] width 760 height 748
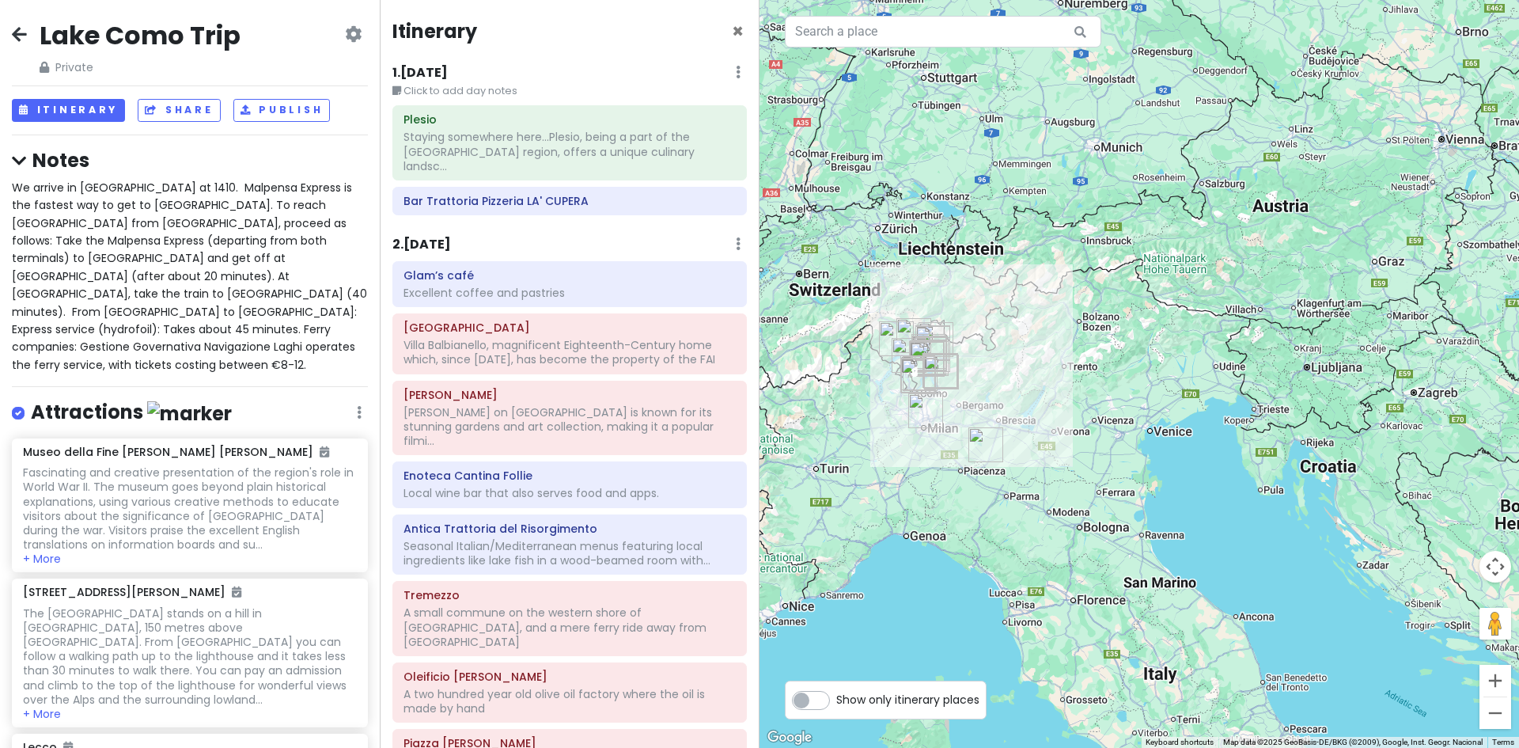
drag, startPoint x: 1020, startPoint y: 540, endPoint x: 1177, endPoint y: 647, distance: 189.6
click at [1177, 647] on div at bounding box center [1140, 374] width 760 height 748
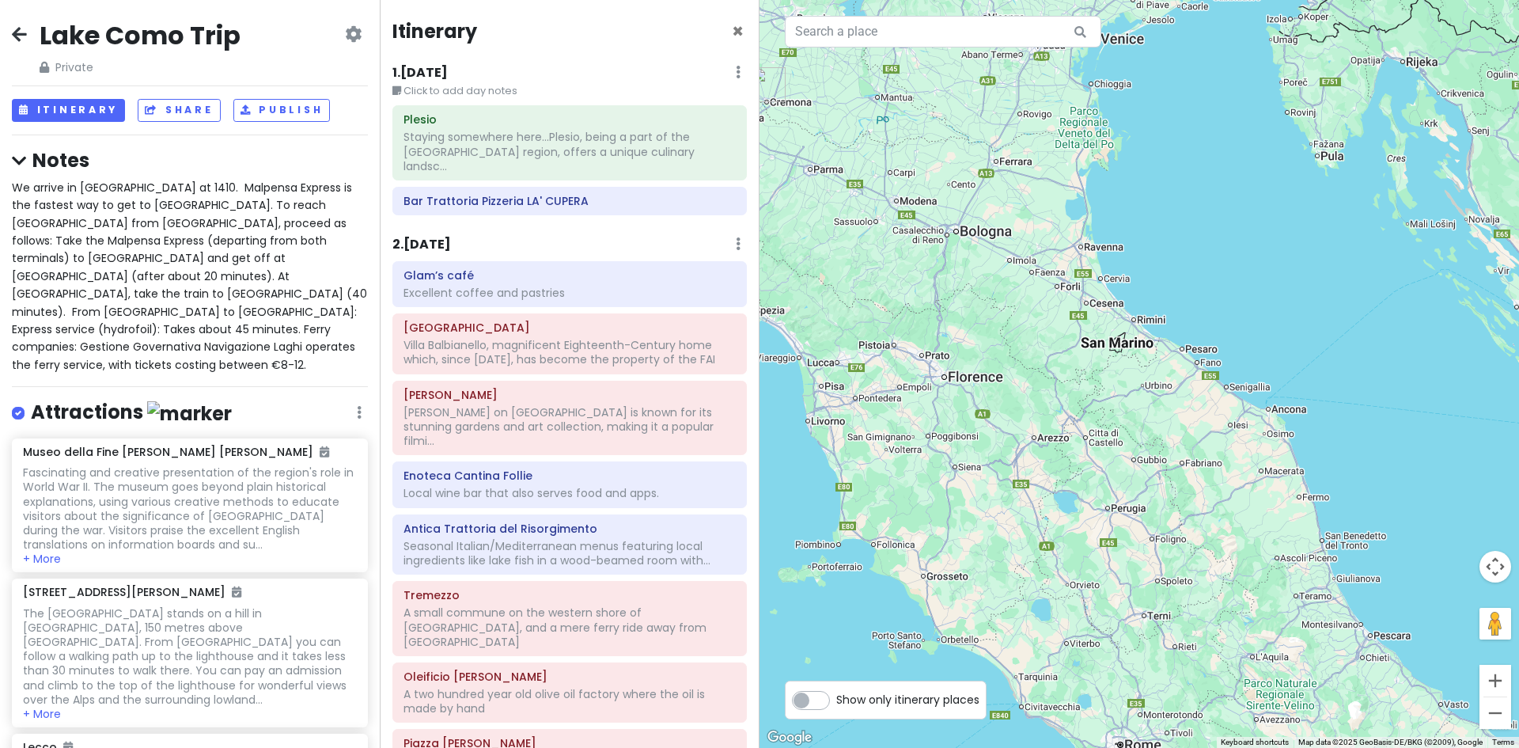
drag, startPoint x: 1231, startPoint y: 632, endPoint x: 1147, endPoint y: 429, distance: 220.0
click at [1147, 429] on div at bounding box center [1140, 374] width 760 height 748
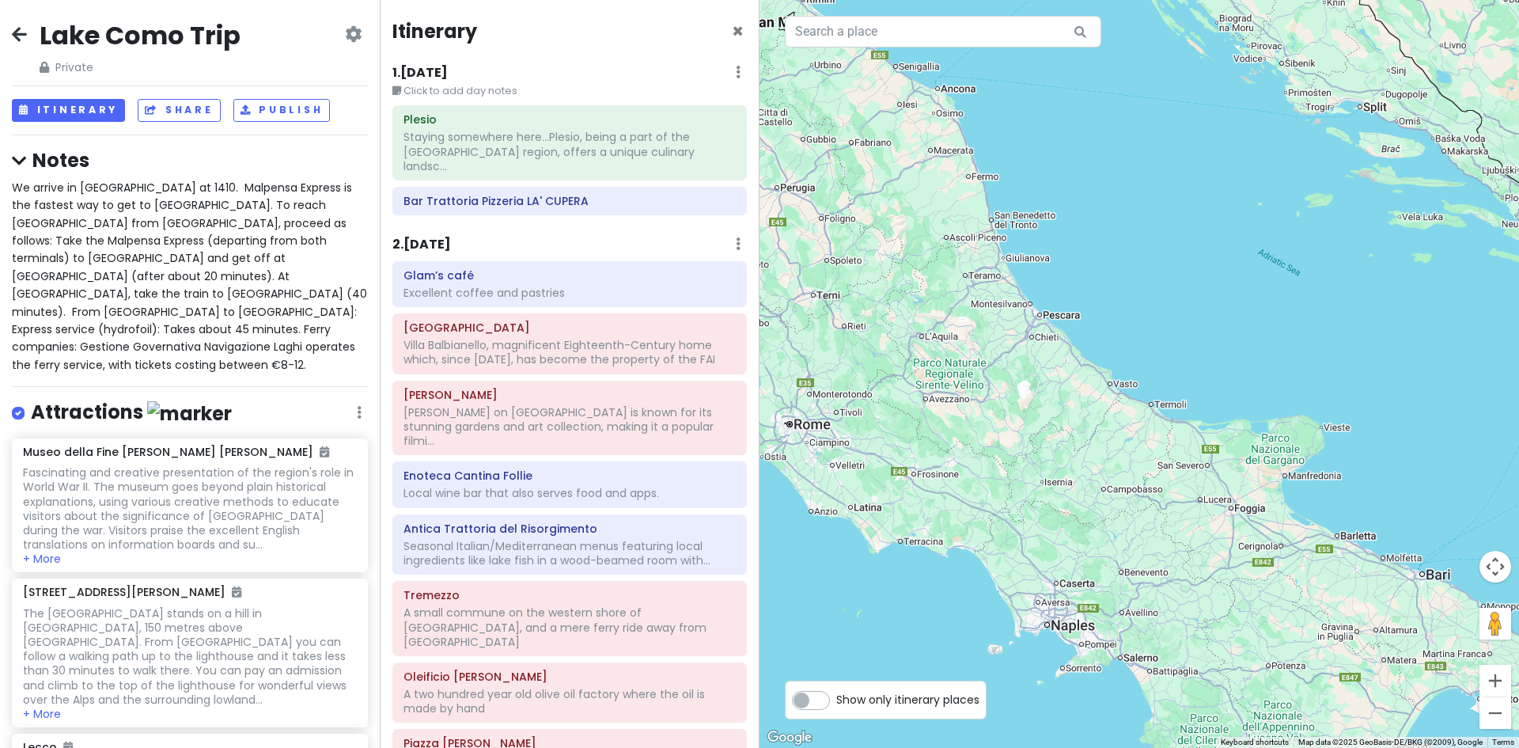
drag, startPoint x: 1181, startPoint y: 510, endPoint x: 958, endPoint y: 333, distance: 285.0
click at [958, 333] on div at bounding box center [1140, 374] width 760 height 748
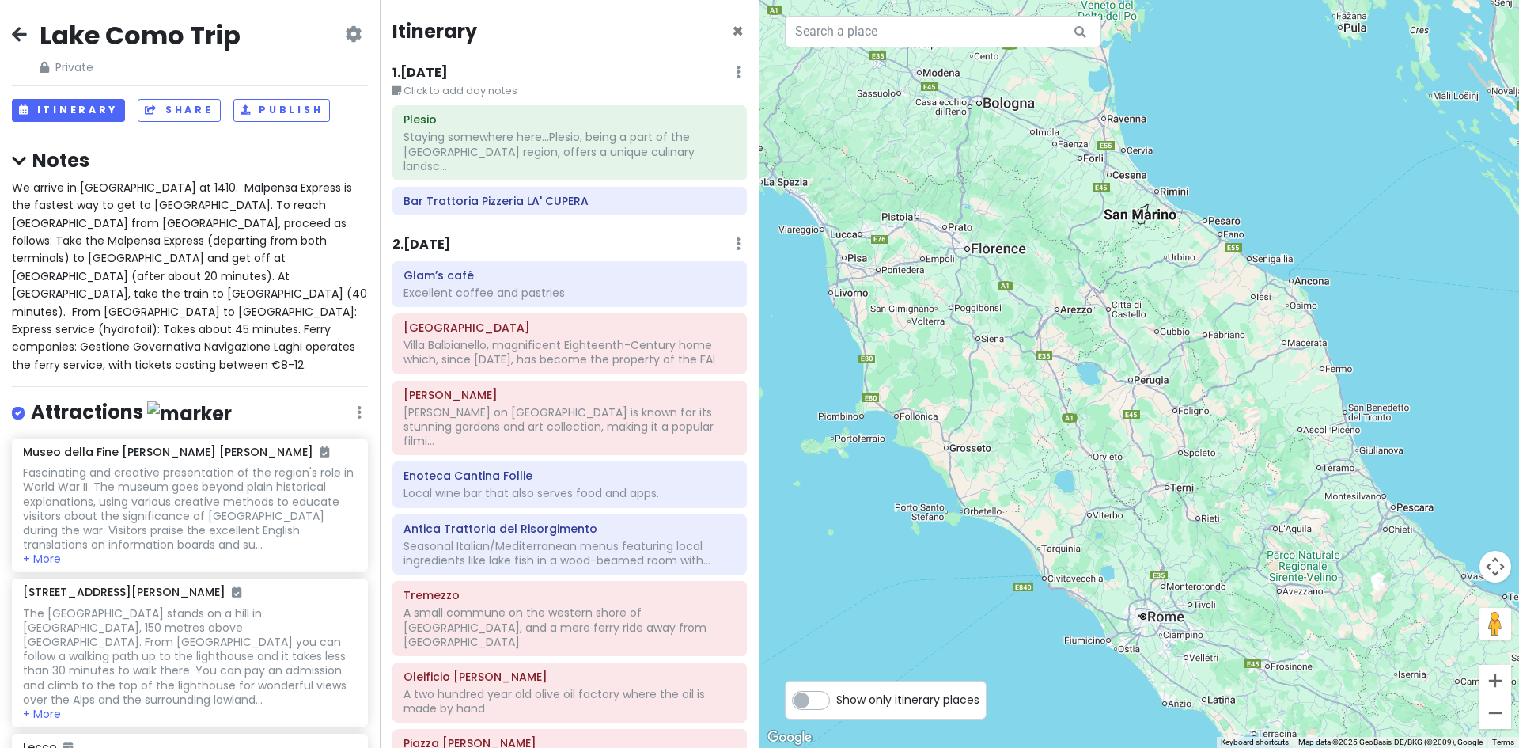
drag, startPoint x: 1163, startPoint y: 592, endPoint x: 1519, endPoint y: 785, distance: 404.4
click at [1519, 747] on html "Lake Como Trip Private Change Dates Make a Copy Delete Trip Give Feedback 💡 Sup…" at bounding box center [759, 374] width 1519 height 748
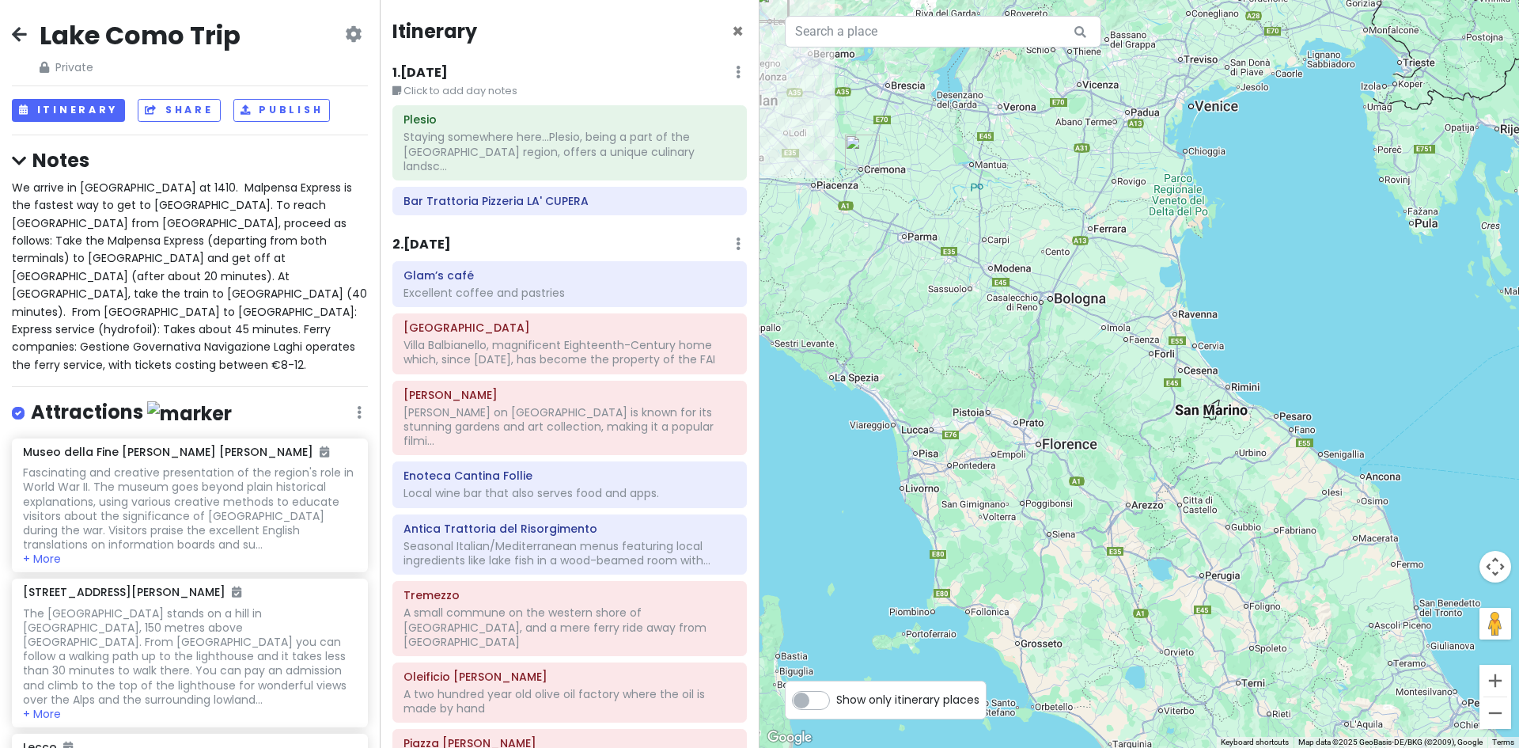
drag, startPoint x: 1057, startPoint y: 452, endPoint x: 1125, endPoint y: 641, distance: 201.0
click at [1125, 641] on div at bounding box center [1140, 374] width 760 height 748
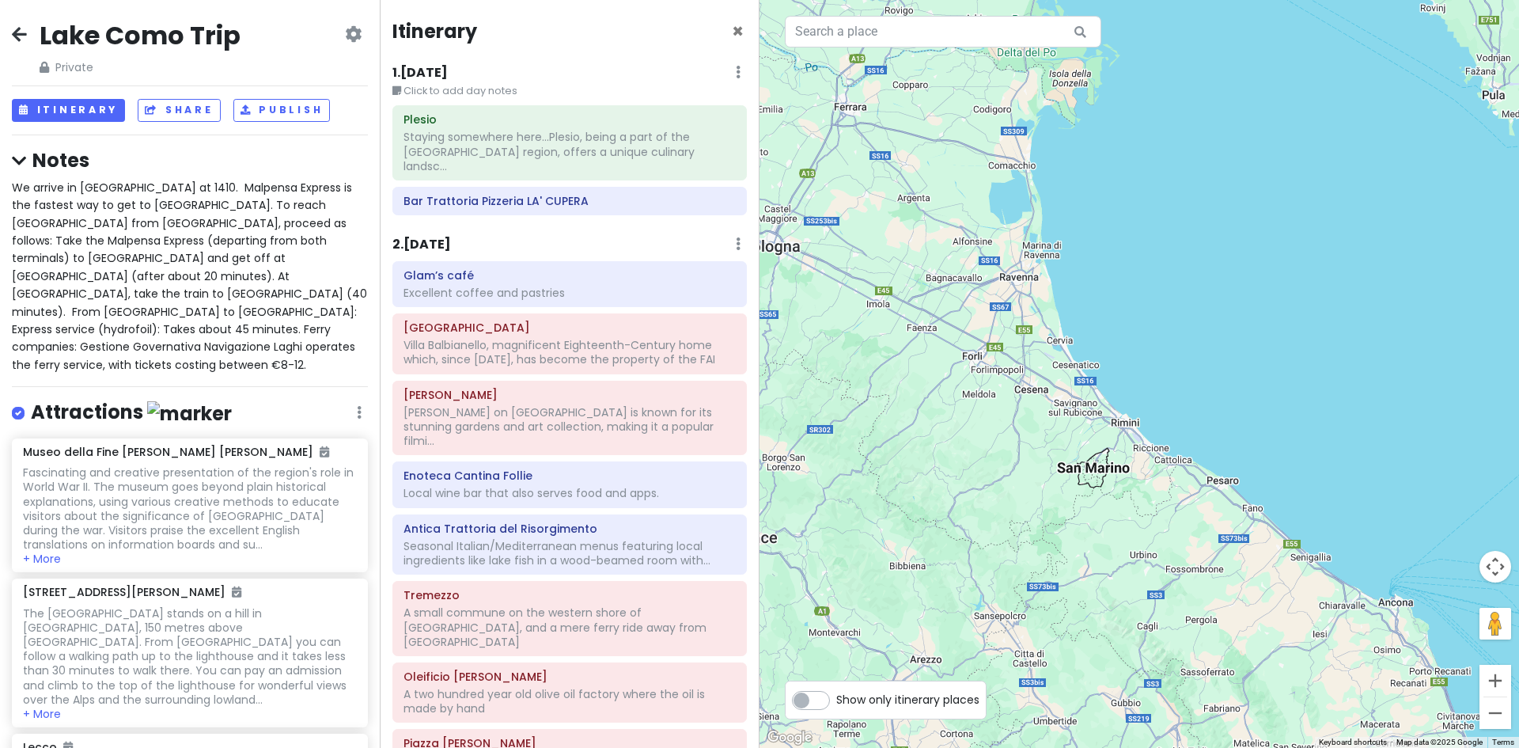
drag, startPoint x: 1225, startPoint y: 368, endPoint x: 1013, endPoint y: 654, distance: 356.4
click at [1013, 654] on div at bounding box center [1140, 374] width 760 height 748
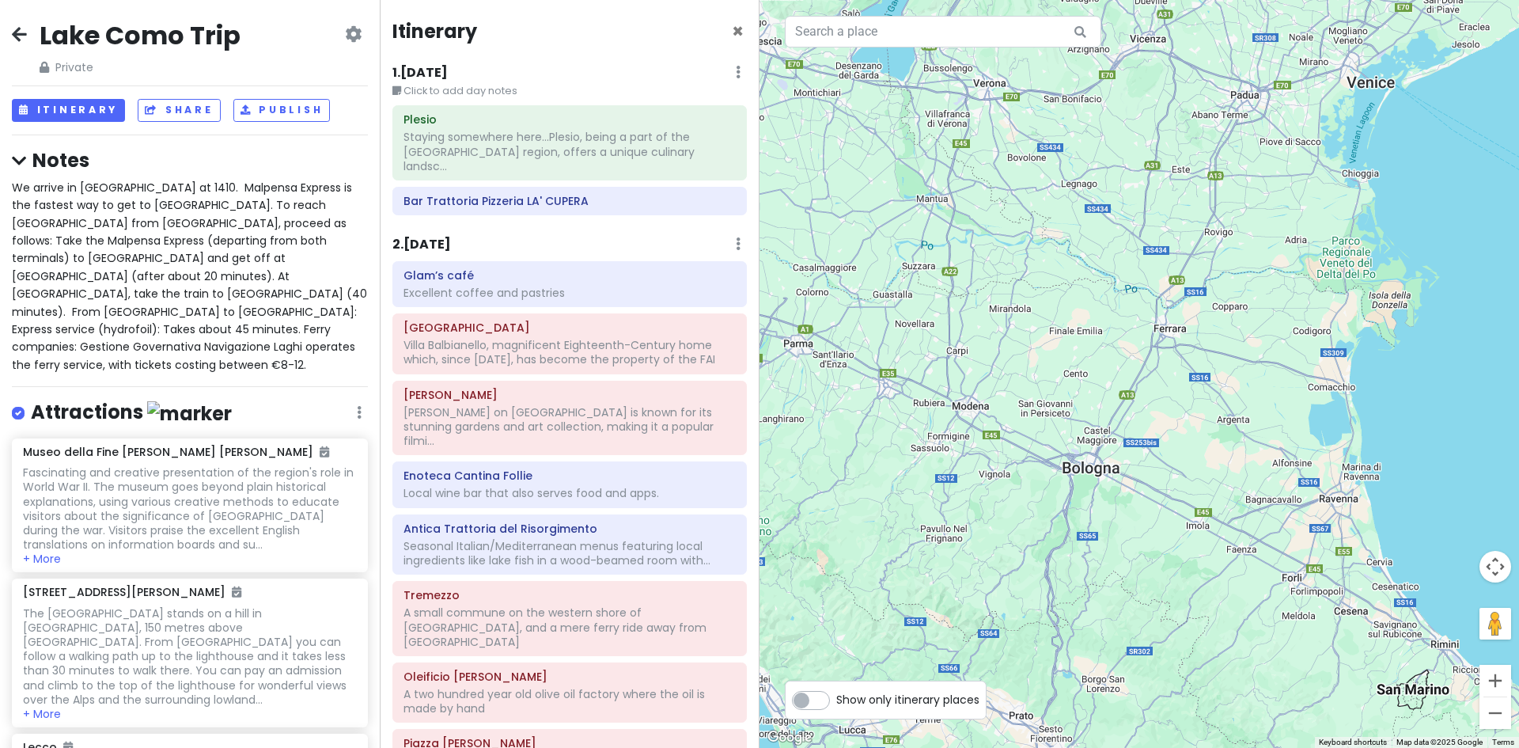
drag, startPoint x: 1103, startPoint y: 566, endPoint x: 1423, endPoint y: 785, distance: 387.6
click at [1423, 747] on html "Lake Como Trip Private Change Dates Make a Copy Delete Trip Give Feedback 💡 Sup…" at bounding box center [759, 374] width 1519 height 748
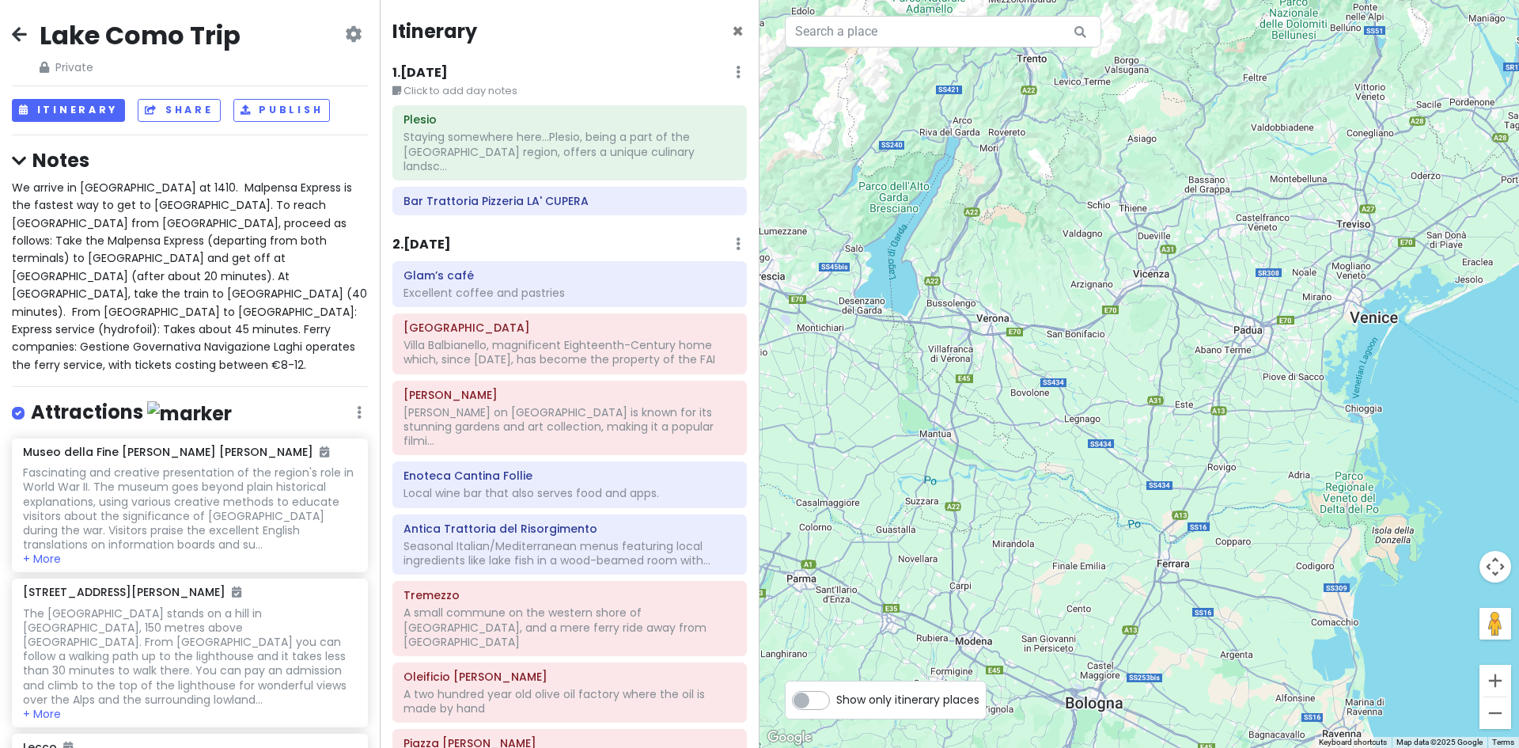
drag, startPoint x: 1246, startPoint y: 358, endPoint x: 1249, endPoint y: 601, distance: 243.7
click at [1249, 601] on div at bounding box center [1140, 374] width 760 height 748
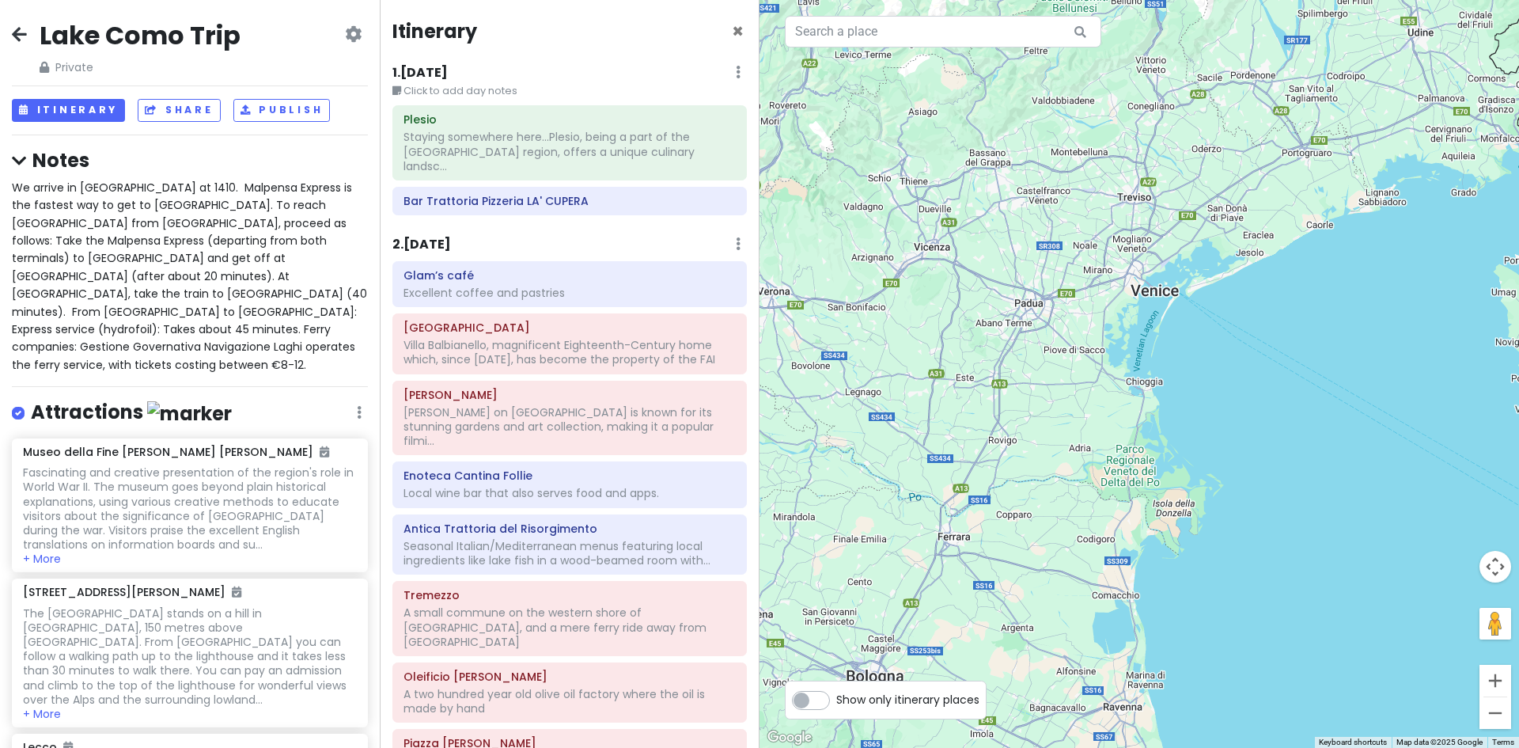
drag, startPoint x: 1264, startPoint y: 447, endPoint x: 1039, endPoint y: 420, distance: 226.3
click at [1039, 420] on div at bounding box center [1140, 374] width 760 height 748
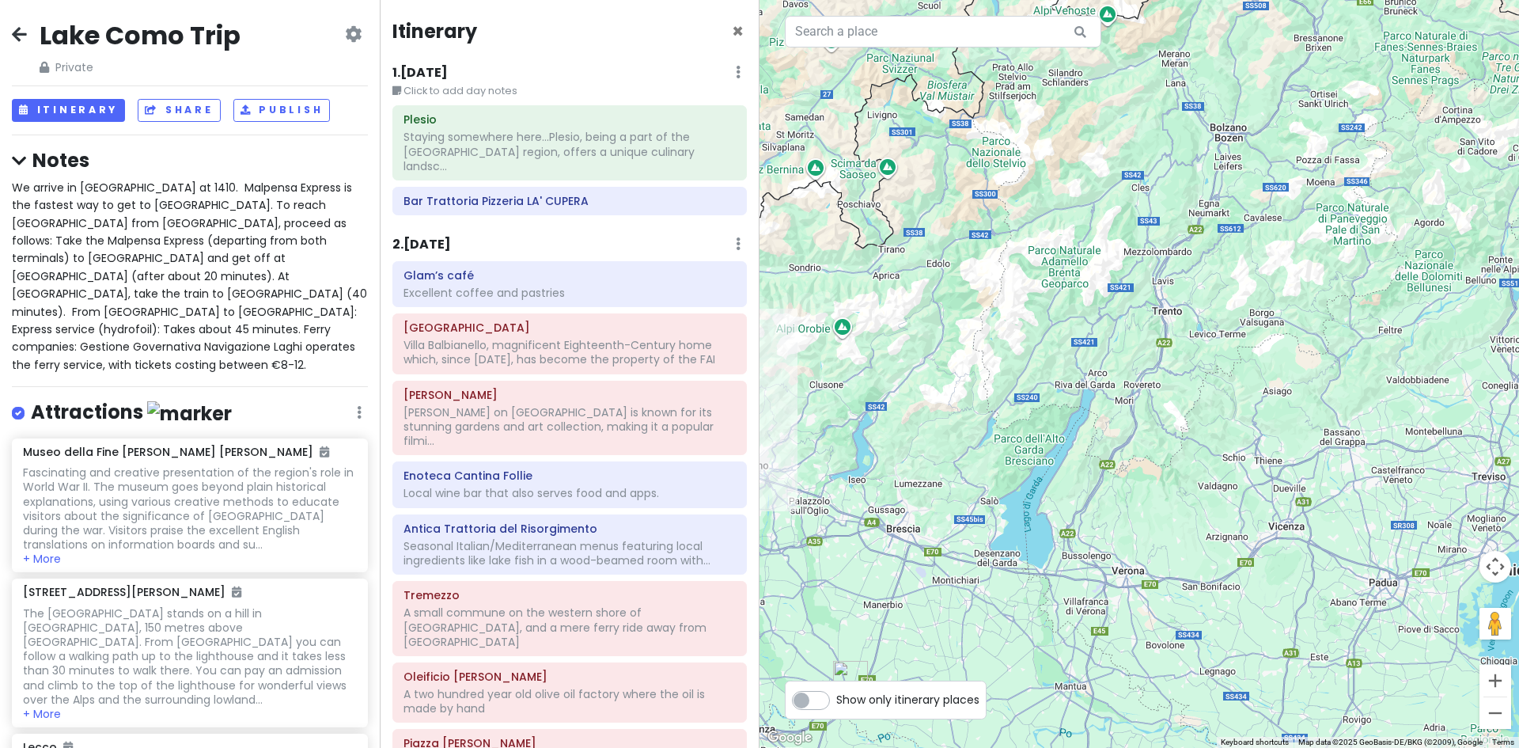
drag, startPoint x: 968, startPoint y: 355, endPoint x: 1331, endPoint y: 647, distance: 466.0
click at [1331, 647] on div at bounding box center [1140, 374] width 760 height 748
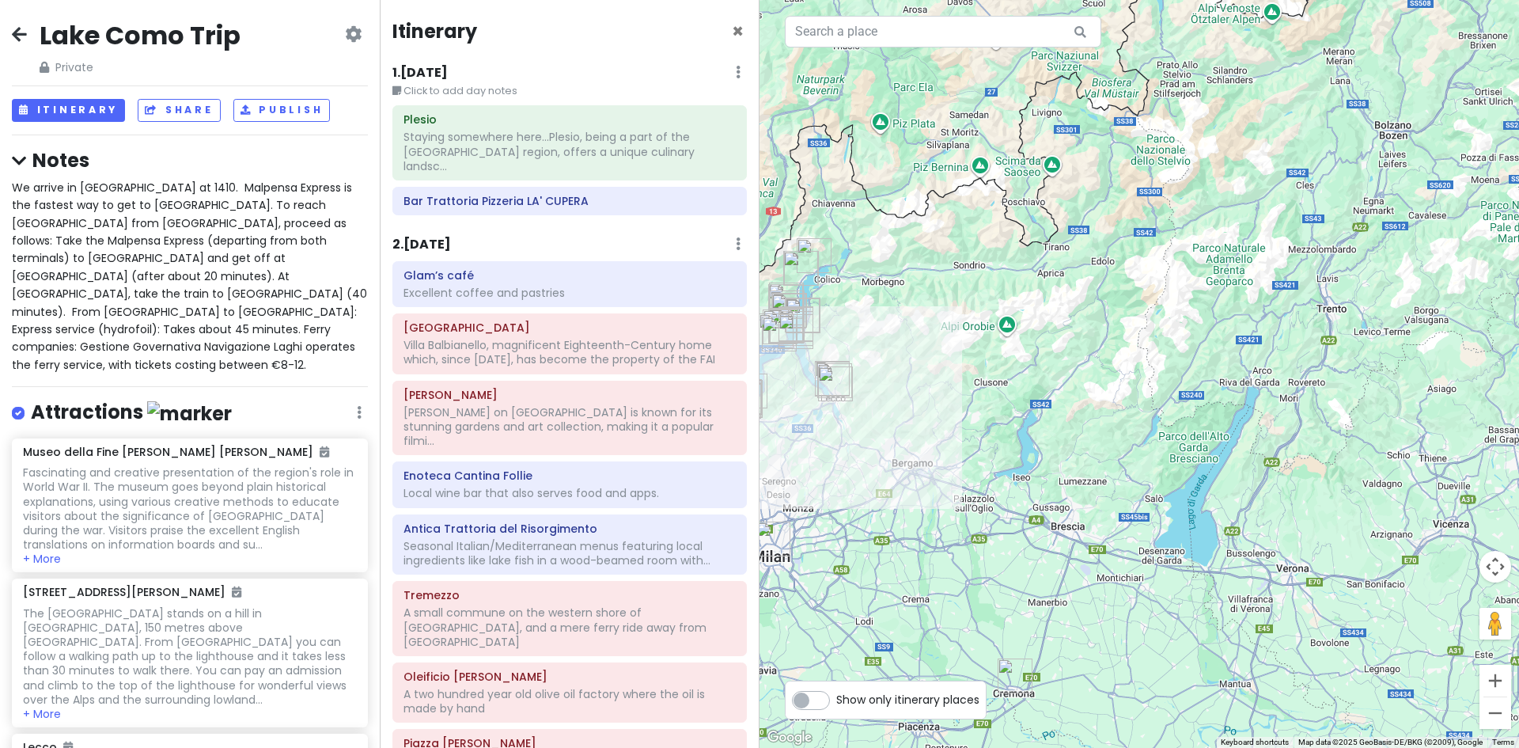
drag, startPoint x: 1181, startPoint y: 547, endPoint x: 1219, endPoint y: 540, distance: 38.5
click at [1219, 540] on div at bounding box center [1140, 374] width 760 height 748
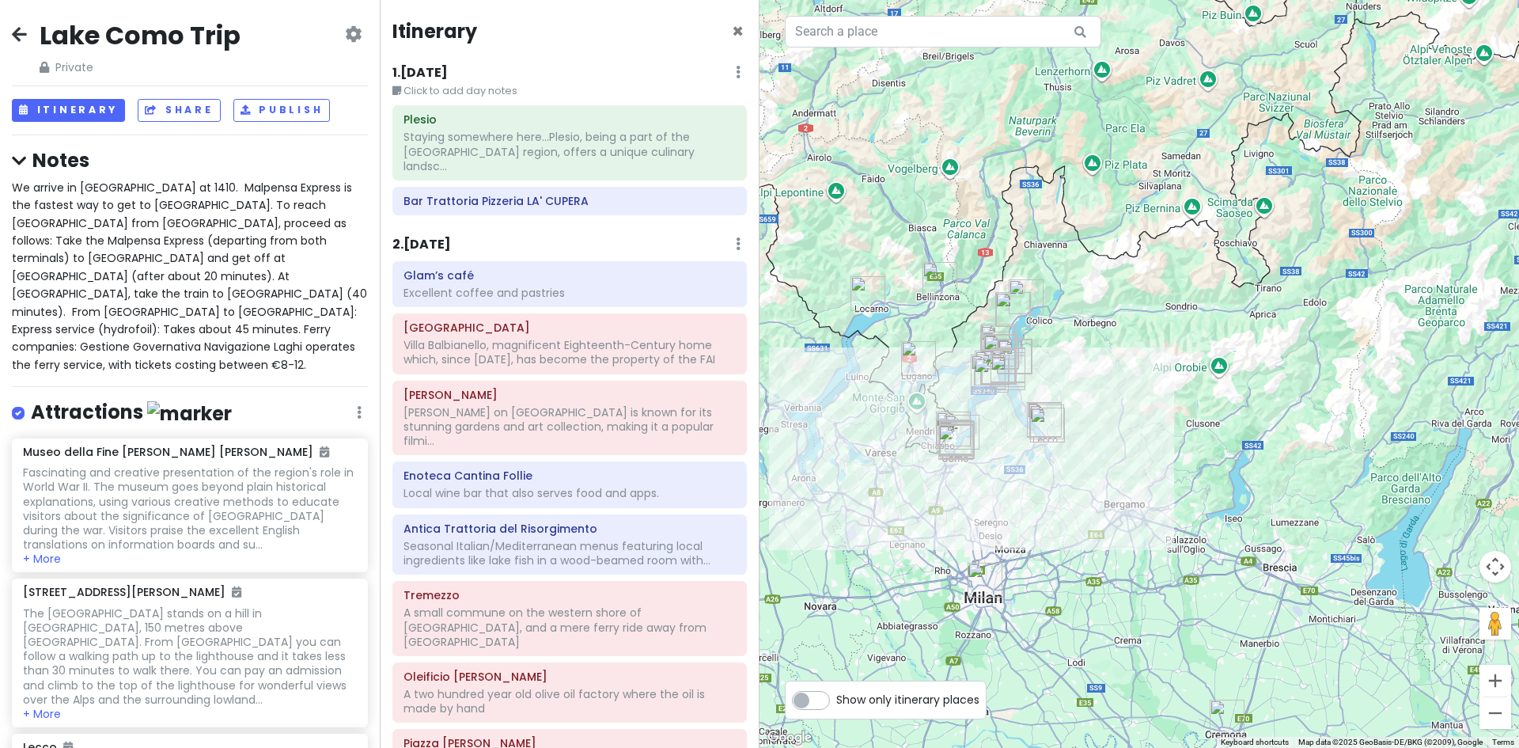
drag, startPoint x: 1166, startPoint y: 496, endPoint x: 1291, endPoint y: 528, distance: 128.2
click at [1291, 528] on div at bounding box center [1140, 374] width 760 height 748
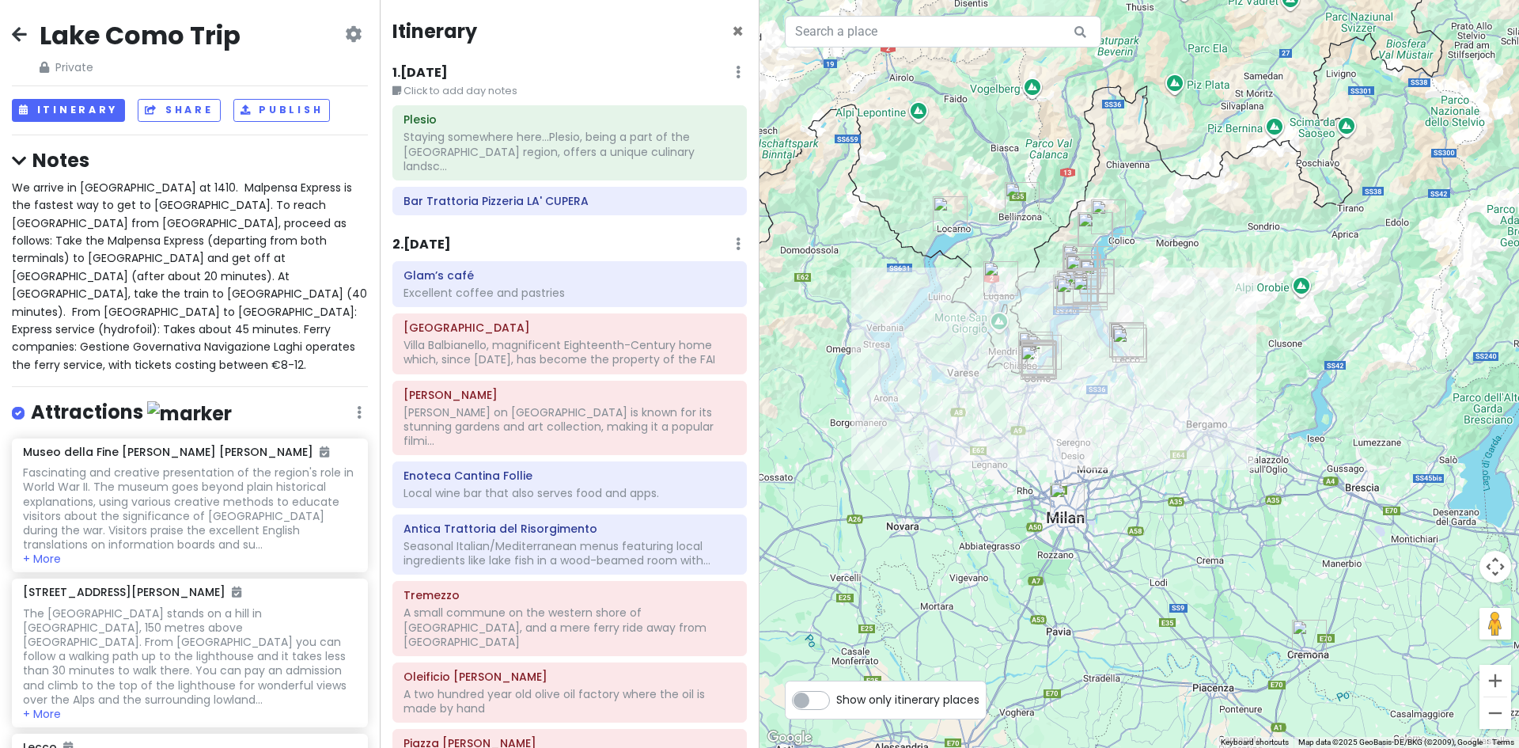
drag, startPoint x: 967, startPoint y: 408, endPoint x: 1108, endPoint y: 400, distance: 141.1
click at [1108, 400] on div at bounding box center [1140, 374] width 760 height 748
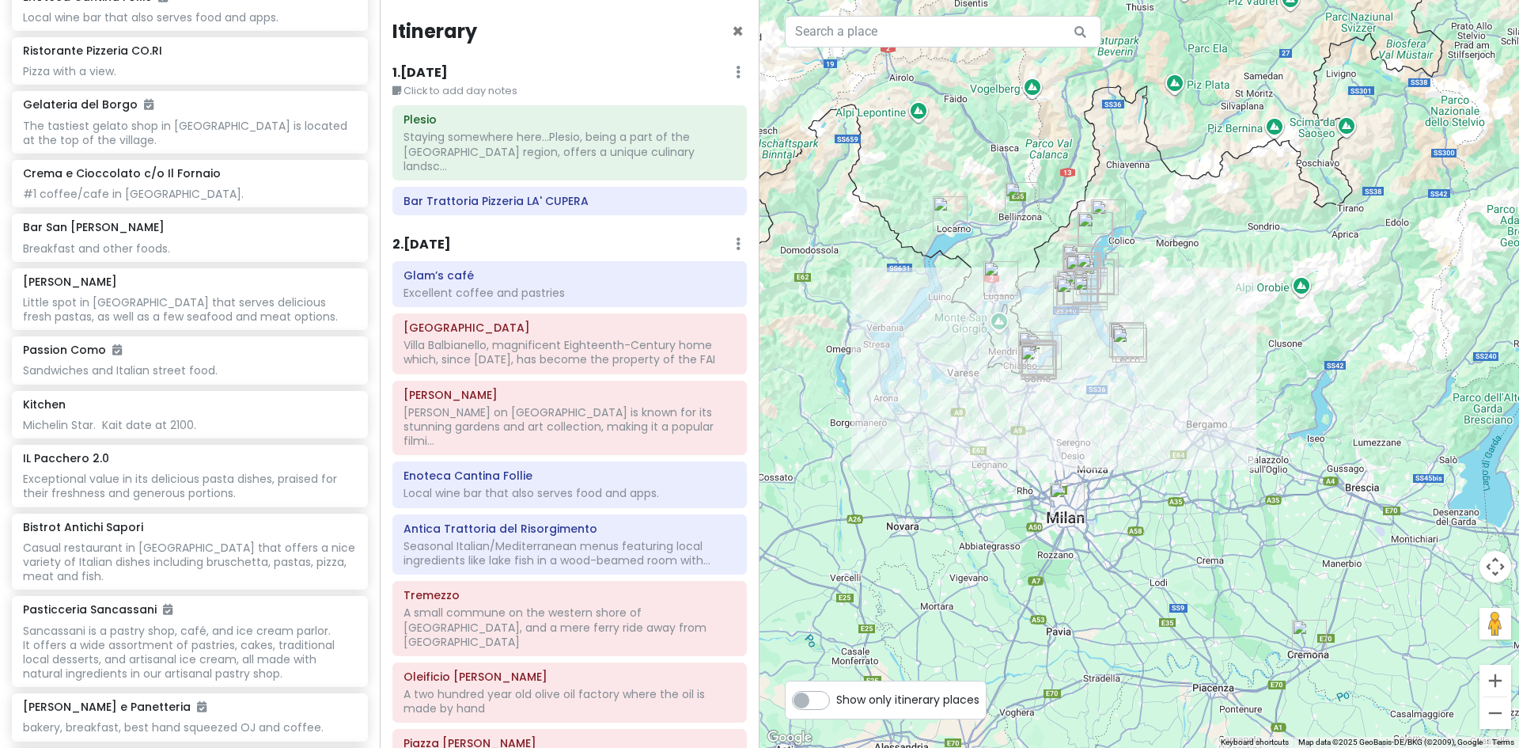
scroll to position [4492, 0]
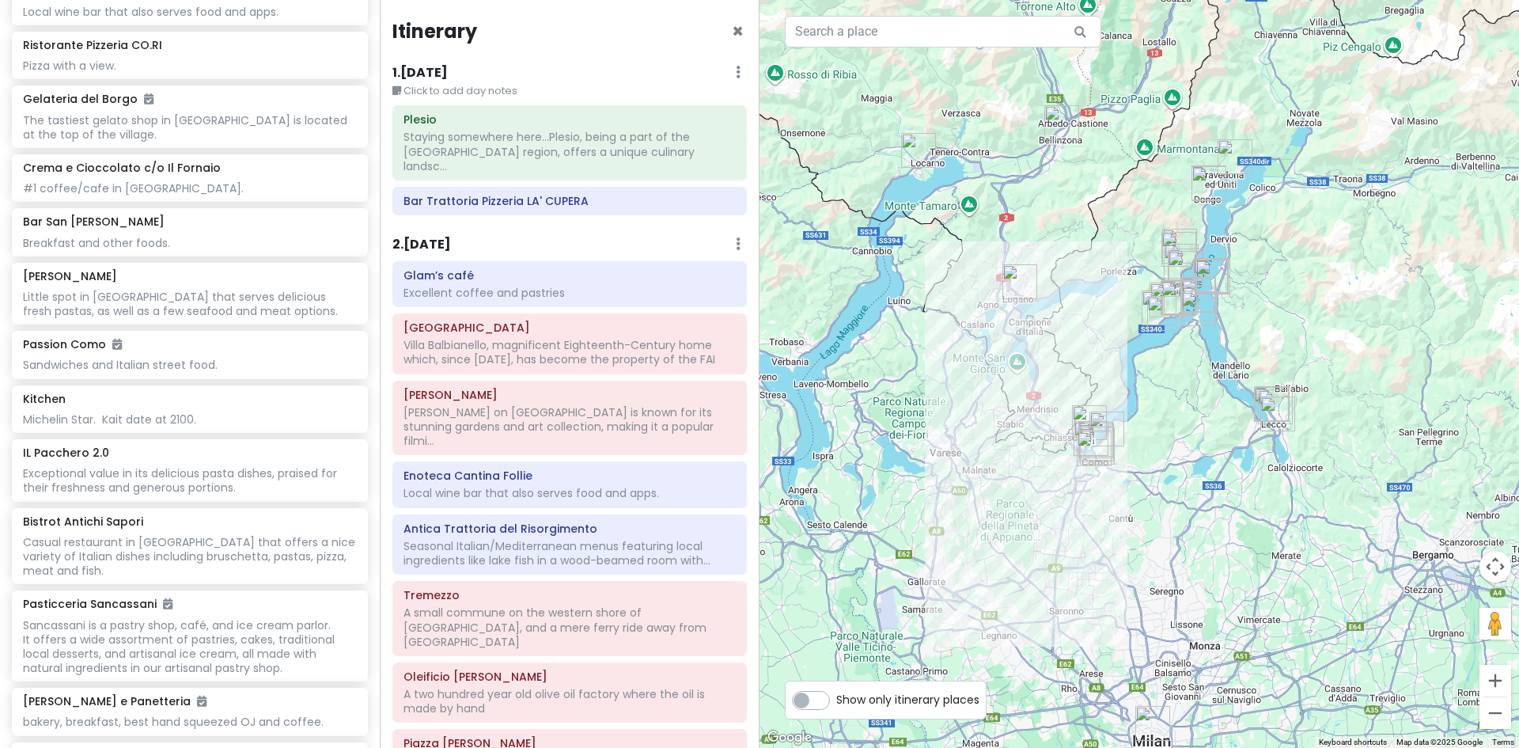
drag, startPoint x: 1192, startPoint y: 302, endPoint x: 1135, endPoint y: 519, distance: 224.2
click at [1135, 519] on div at bounding box center [1140, 374] width 760 height 748
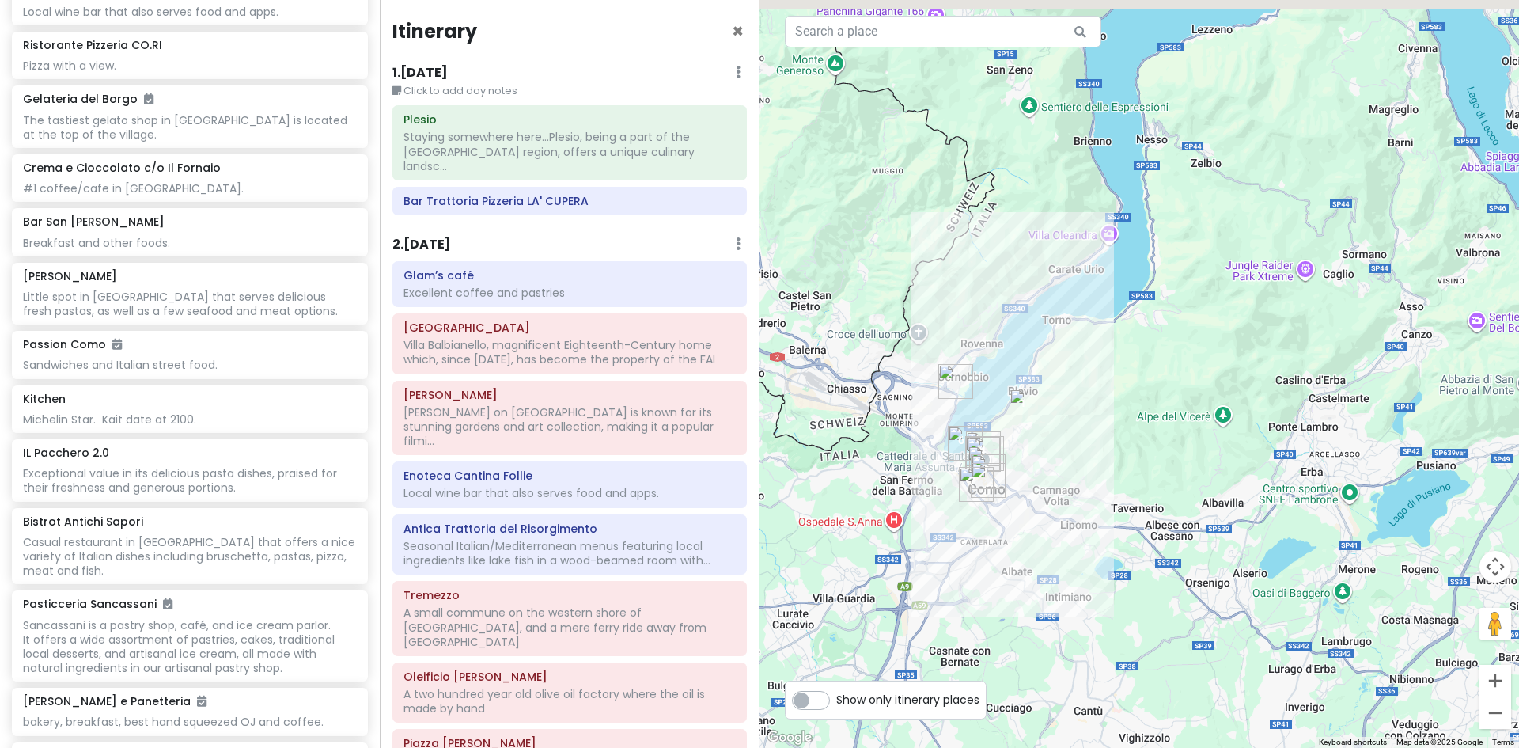
drag, startPoint x: 1242, startPoint y: 334, endPoint x: 1206, endPoint y: 411, distance: 85.0
click at [1206, 411] on div at bounding box center [1140, 374] width 760 height 748
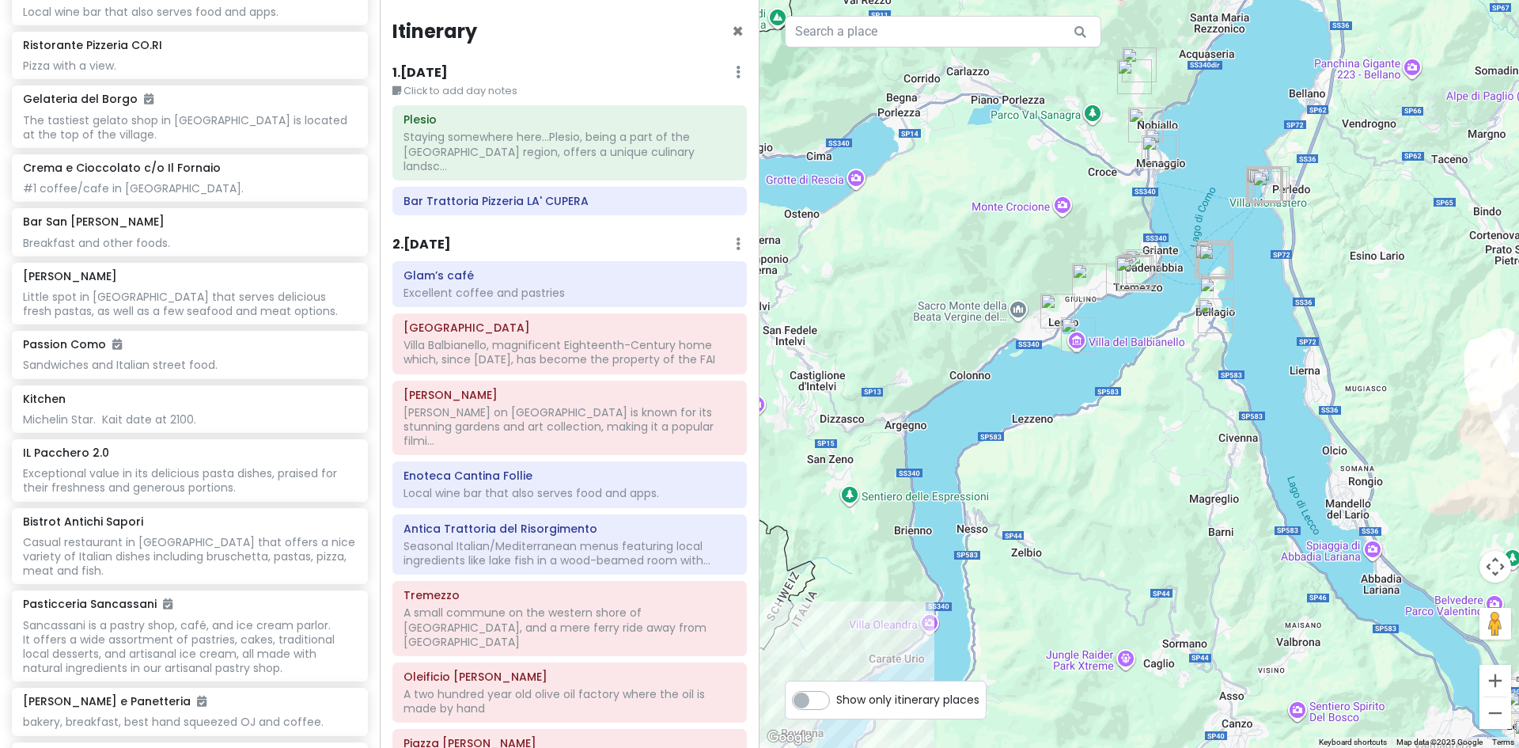
drag, startPoint x: 1221, startPoint y: 225, endPoint x: 1081, endPoint y: 533, distance: 338.9
click at [1081, 533] on div at bounding box center [1140, 374] width 760 height 748
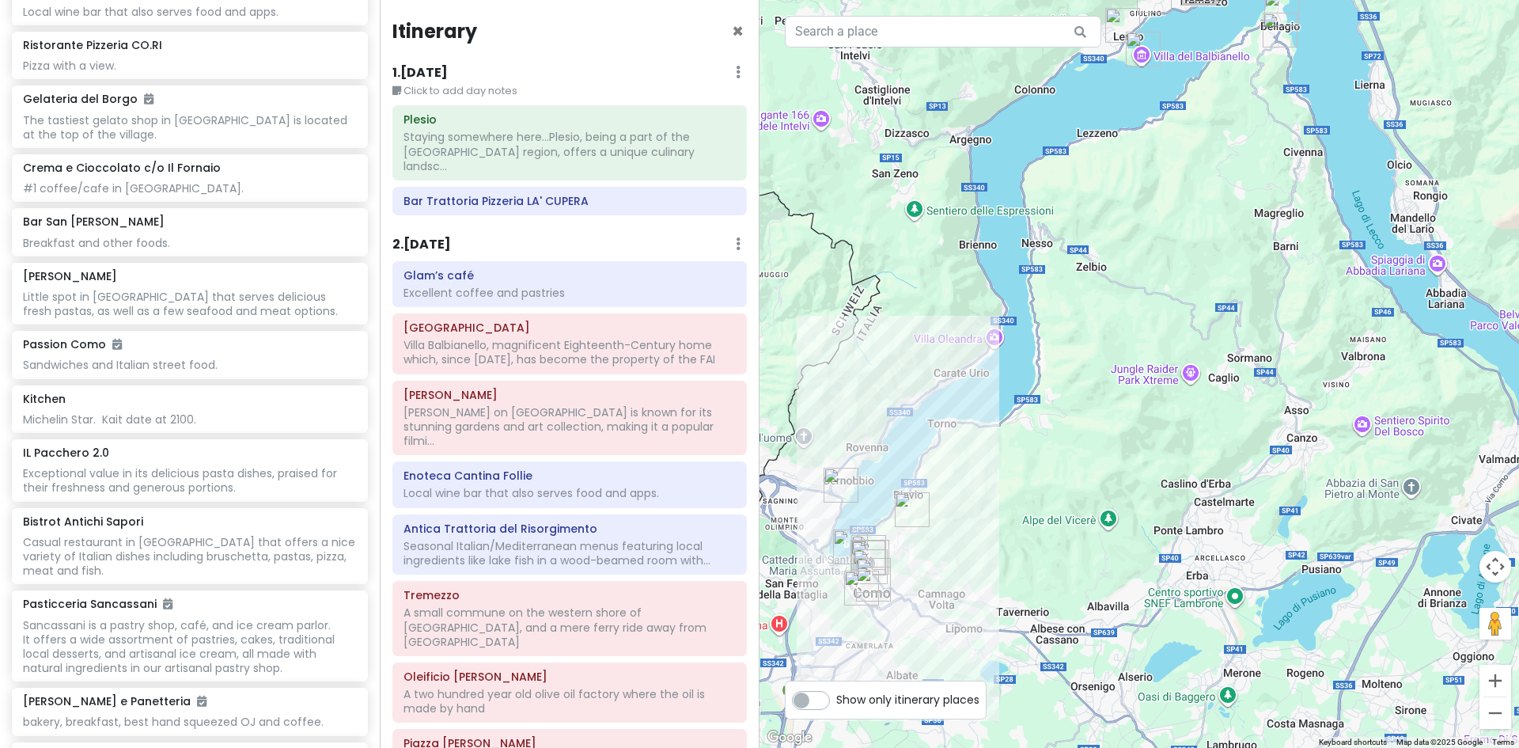
drag, startPoint x: 1085, startPoint y: 548, endPoint x: 1153, endPoint y: 255, distance: 300.6
click at [1153, 256] on div at bounding box center [1140, 374] width 760 height 748
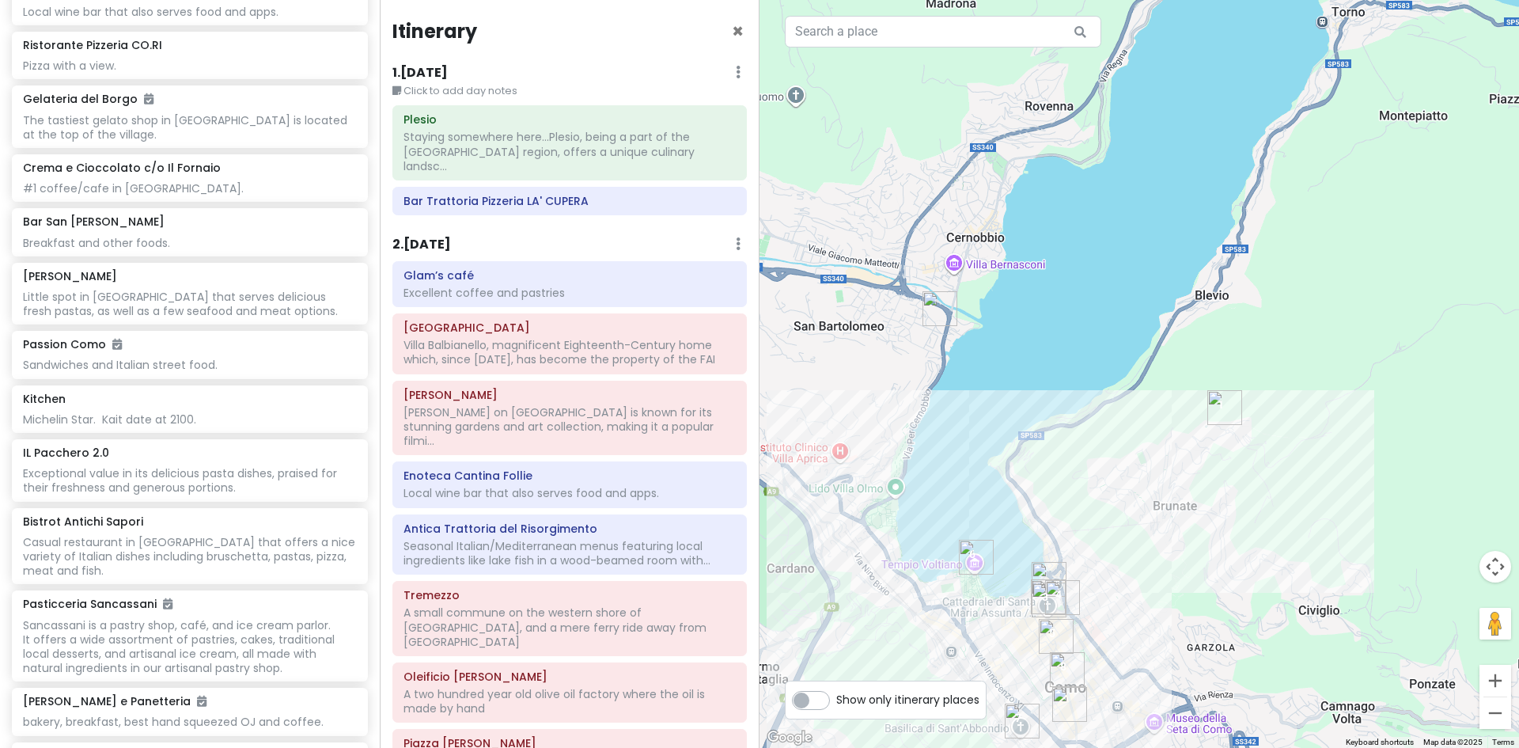
drag, startPoint x: 862, startPoint y: 370, endPoint x: 1483, endPoint y: 364, distance: 621.2
click at [1498, 364] on div at bounding box center [1140, 374] width 760 height 748
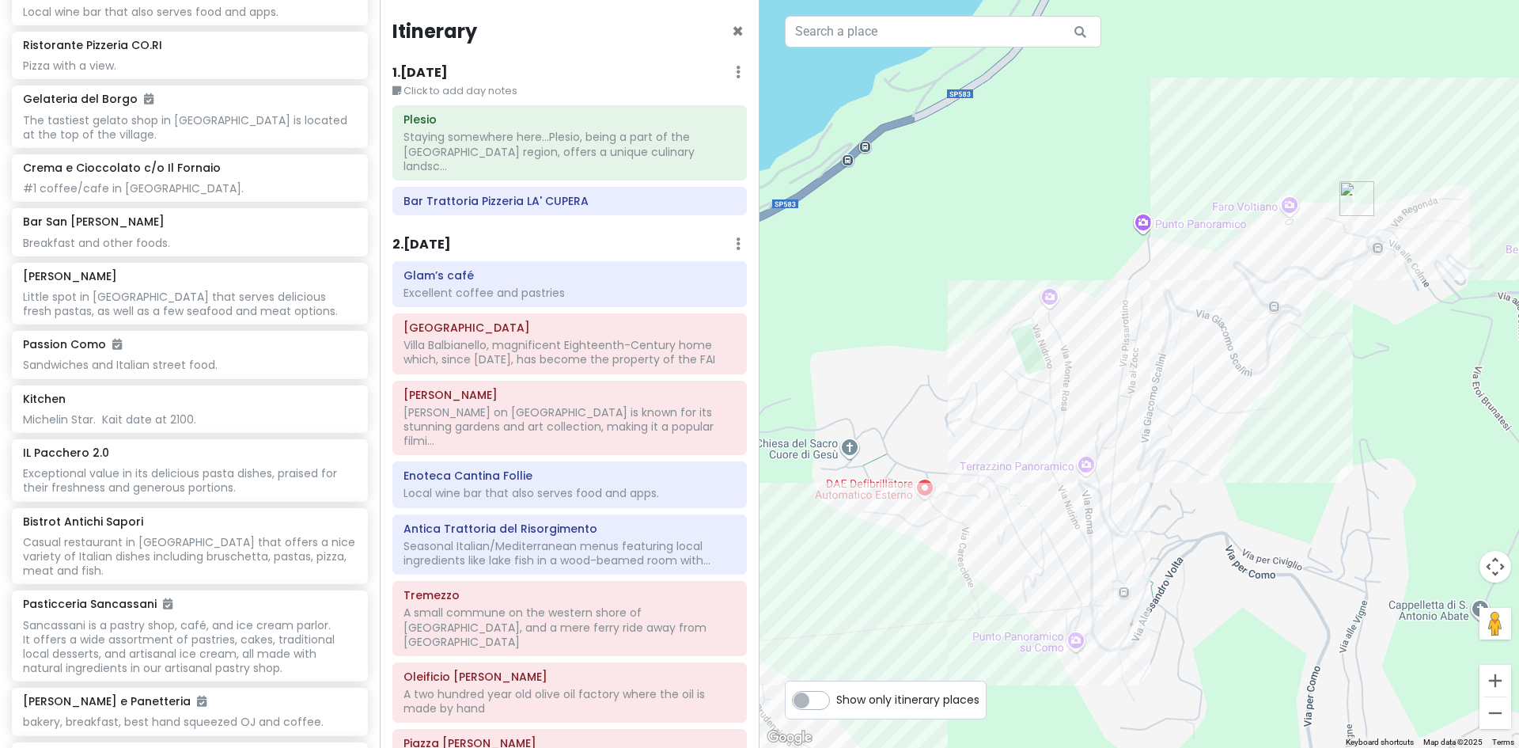
drag, startPoint x: 955, startPoint y: 386, endPoint x: 1553, endPoint y: 338, distance: 599.4
click at [1519, 338] on html "Lake Como Trip Private Change Dates Make a Copy Delete Trip Give Feedback 💡 Sup…" at bounding box center [759, 374] width 1519 height 748
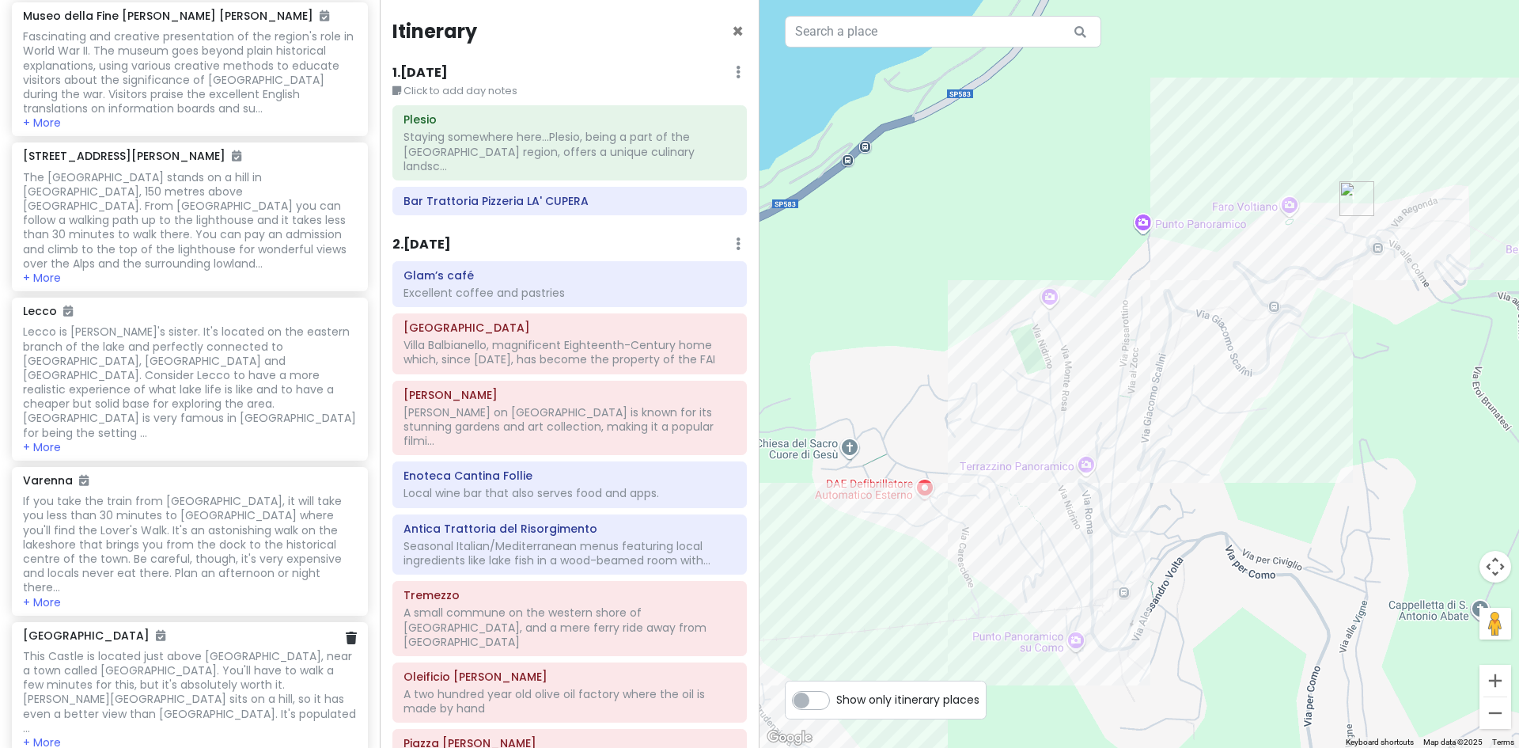
scroll to position [298, 0]
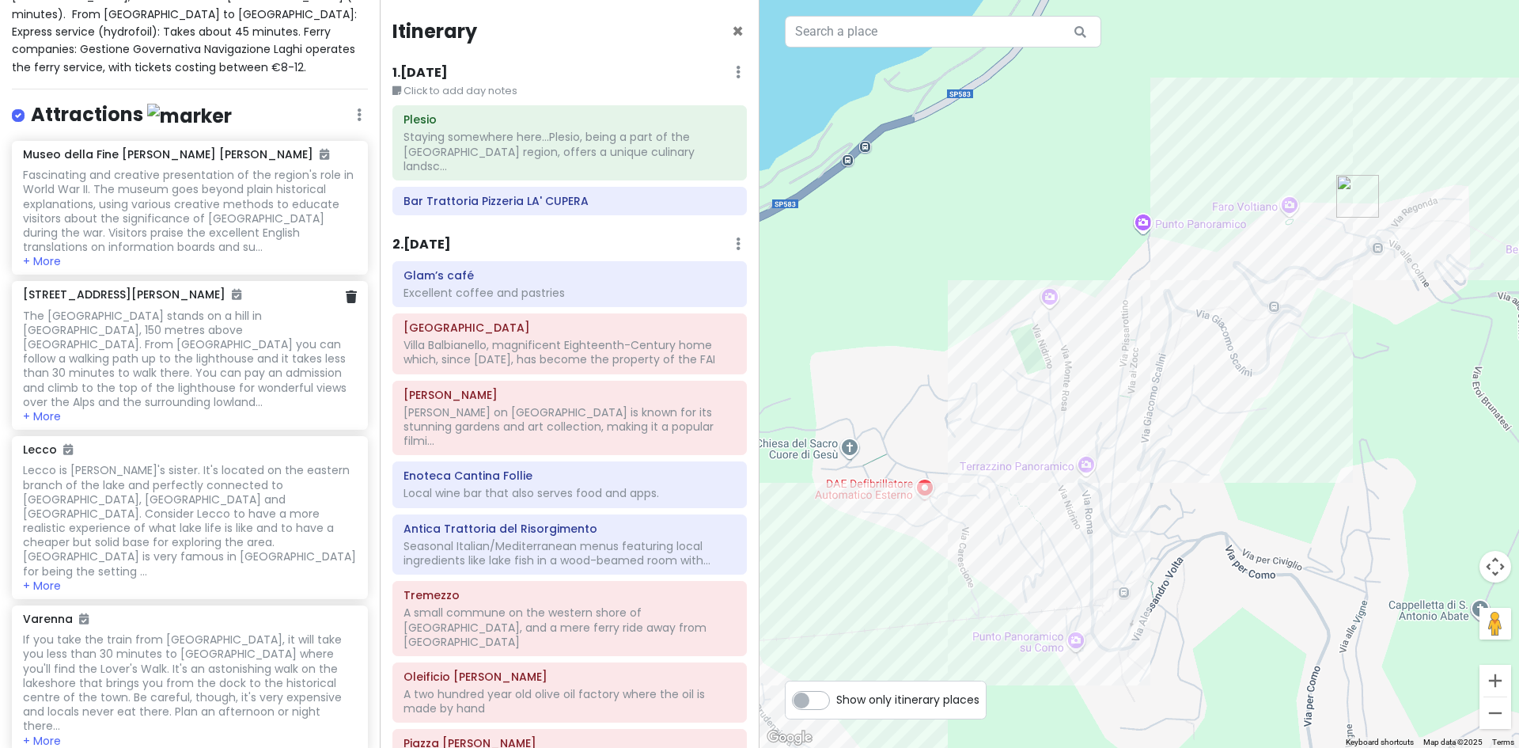
click at [168, 254] on div "The Volta Lighthouse stands on a hill in San Maurizio, 150 metres above Brunate…" at bounding box center [189, 211] width 333 height 86
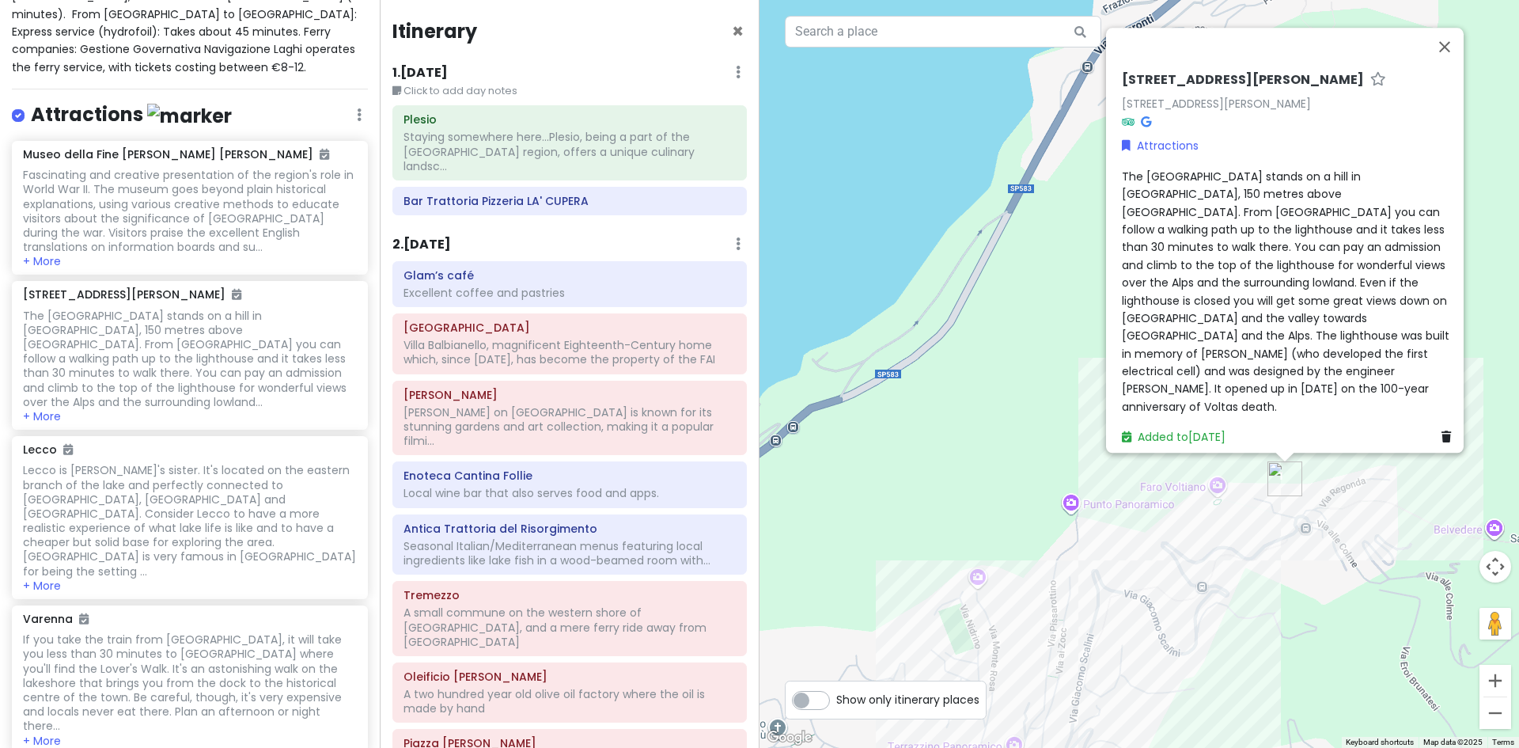
click at [1373, 220] on span "The Volta Lighthouse stands on a hill in San Maurizio, 150 metres above Brunate…" at bounding box center [1287, 292] width 331 height 246
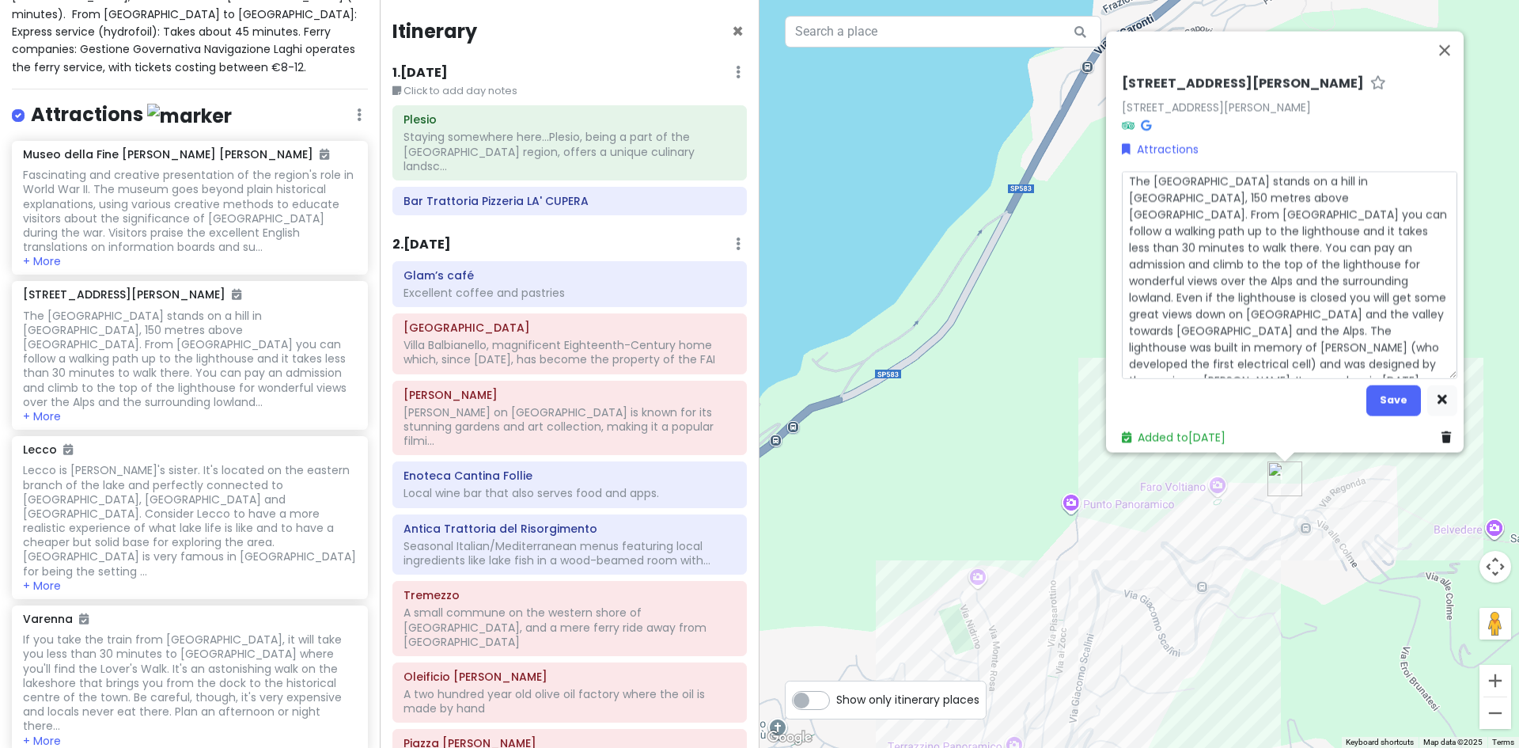
scroll to position [17, 0]
drag, startPoint x: 1394, startPoint y: 255, endPoint x: 1196, endPoint y: 286, distance: 201.1
click at [1196, 286] on textarea "The Volta Lighthouse stands on a hill in San Maurizio, 150 metres above Brunate…" at bounding box center [1290, 274] width 336 height 207
type textarea "x"
type textarea "The Volta Lighthouse stands on a hill in San Maurizio, 150 metres above Brunate…"
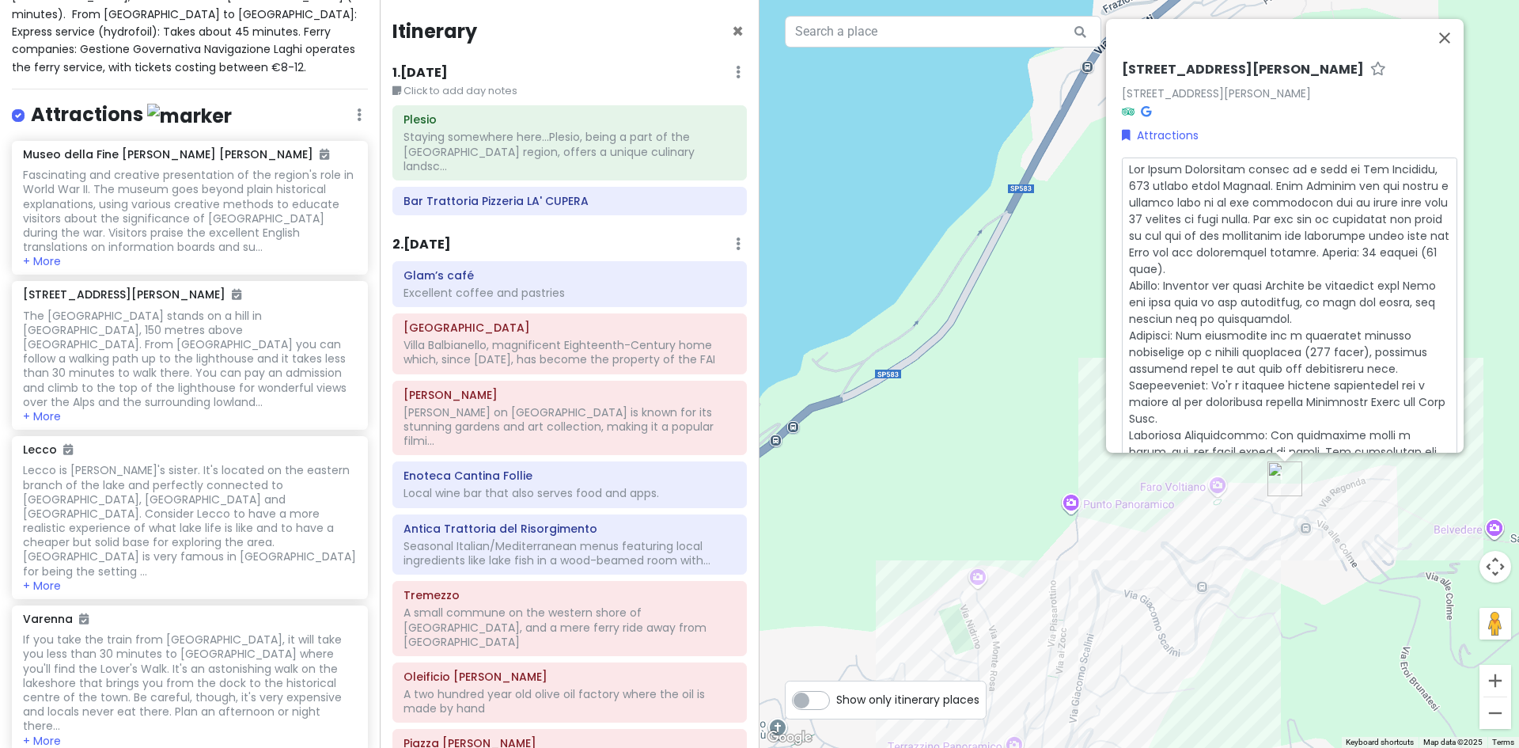
scroll to position [0, 0]
click at [1333, 243] on textarea at bounding box center [1290, 345] width 336 height 374
type textarea "x"
type textarea "The Volta Lighthouse stands on a hill in San Maurizio, 150 metres above Brunate…"
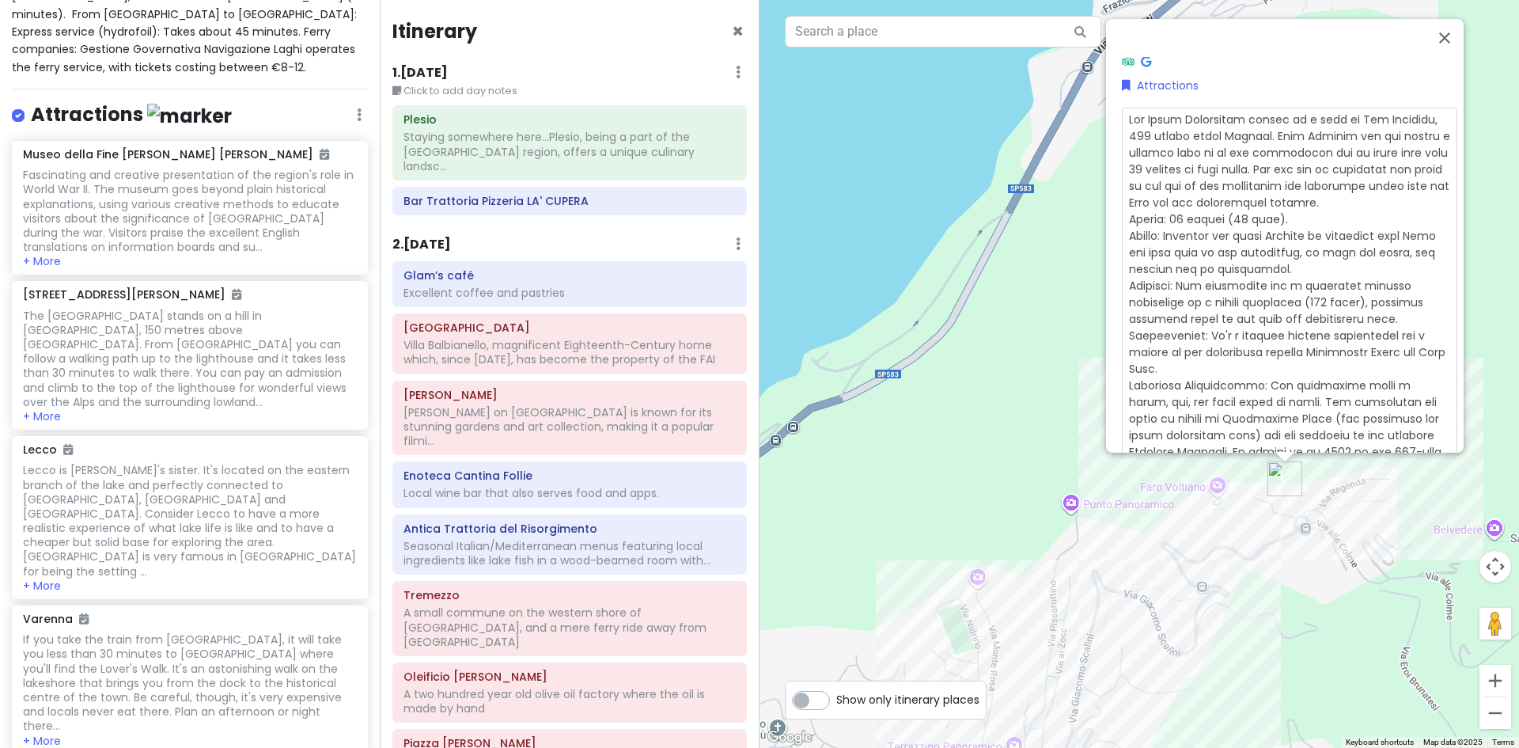
scroll to position [79, 0]
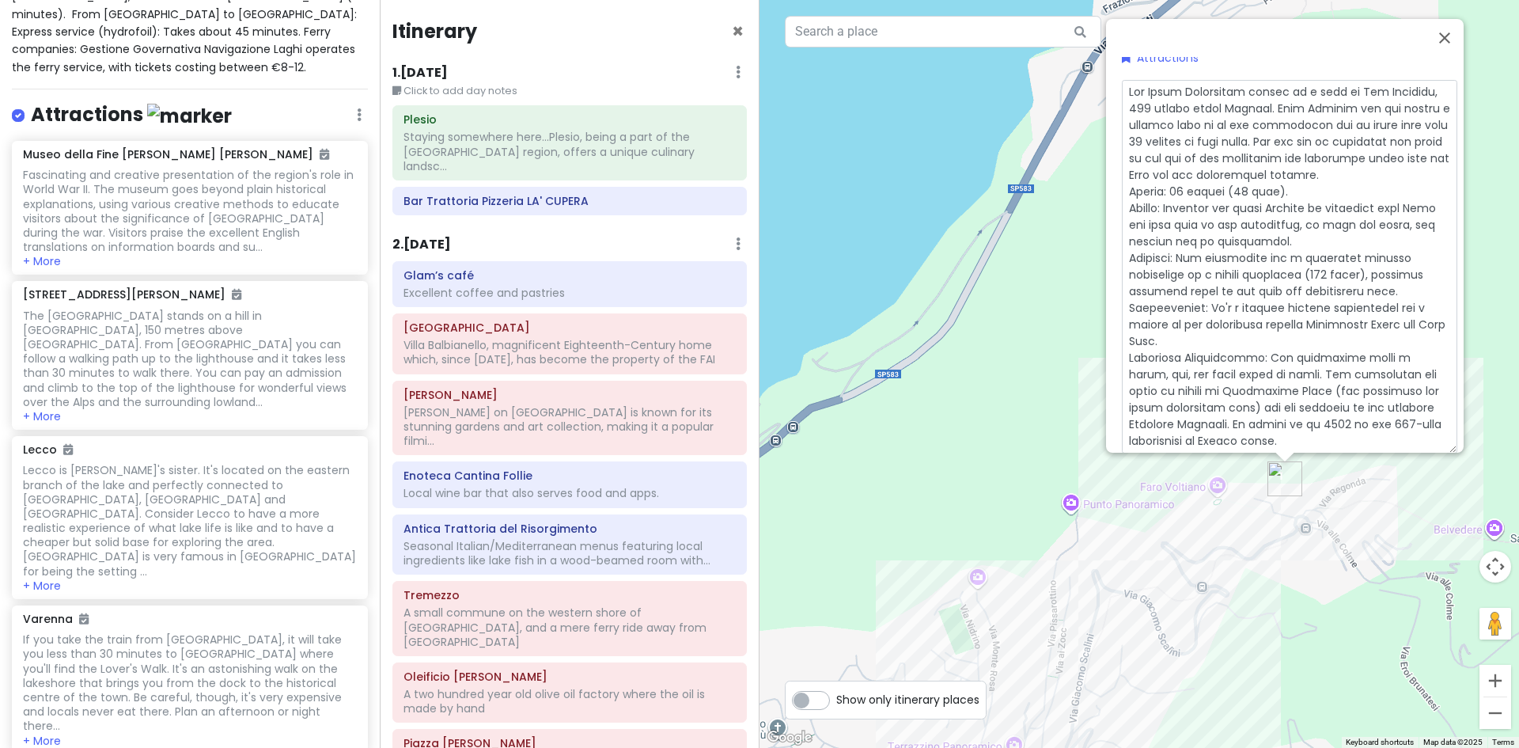
click at [1299, 234] on textarea at bounding box center [1290, 266] width 336 height 374
click at [1122, 248] on textarea at bounding box center [1290, 266] width 336 height 374
type textarea "x"
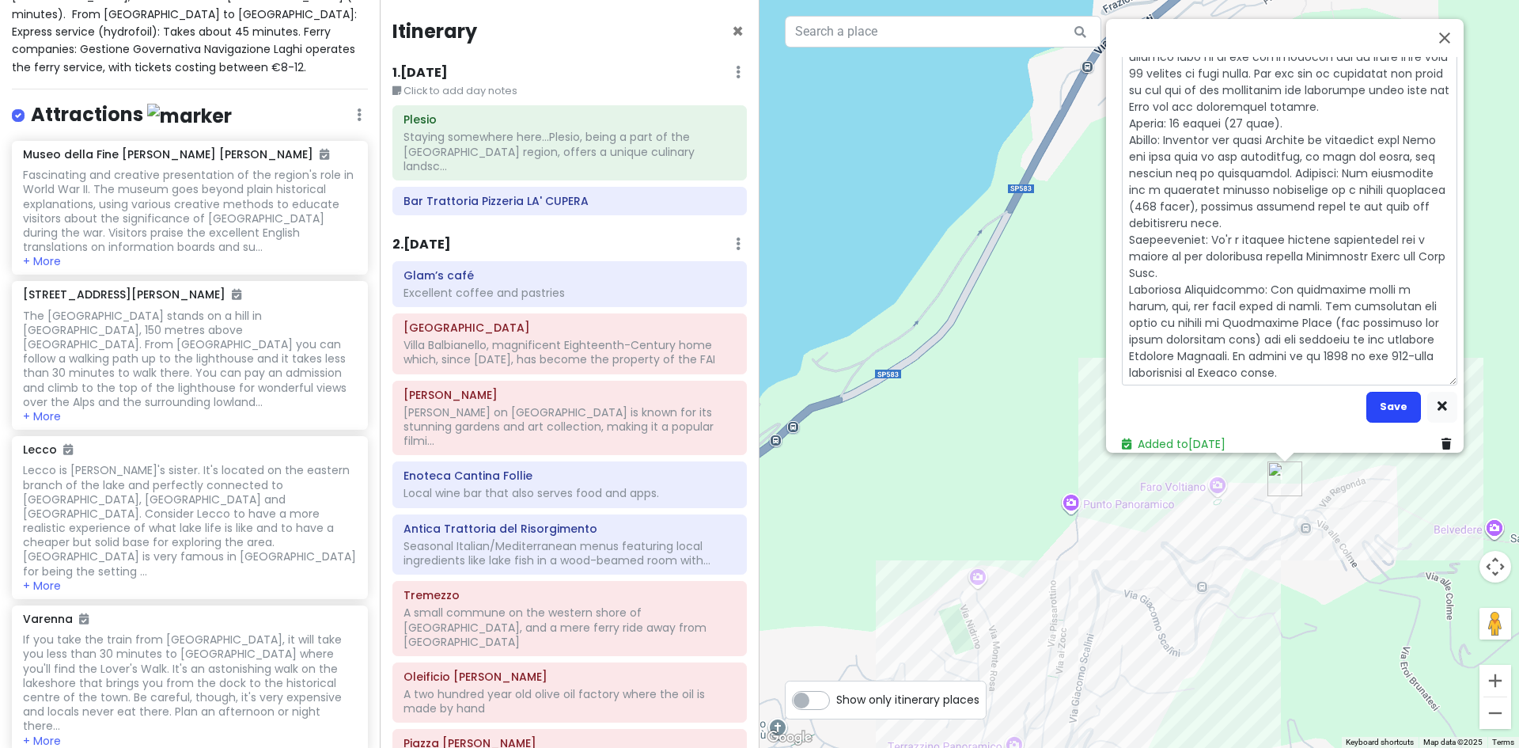
type textarea "The Volta Lighthouse stands on a hill in San Maurizio, 150 metres above Brunate…"
click at [1399, 400] on button "Save" at bounding box center [1394, 406] width 55 height 31
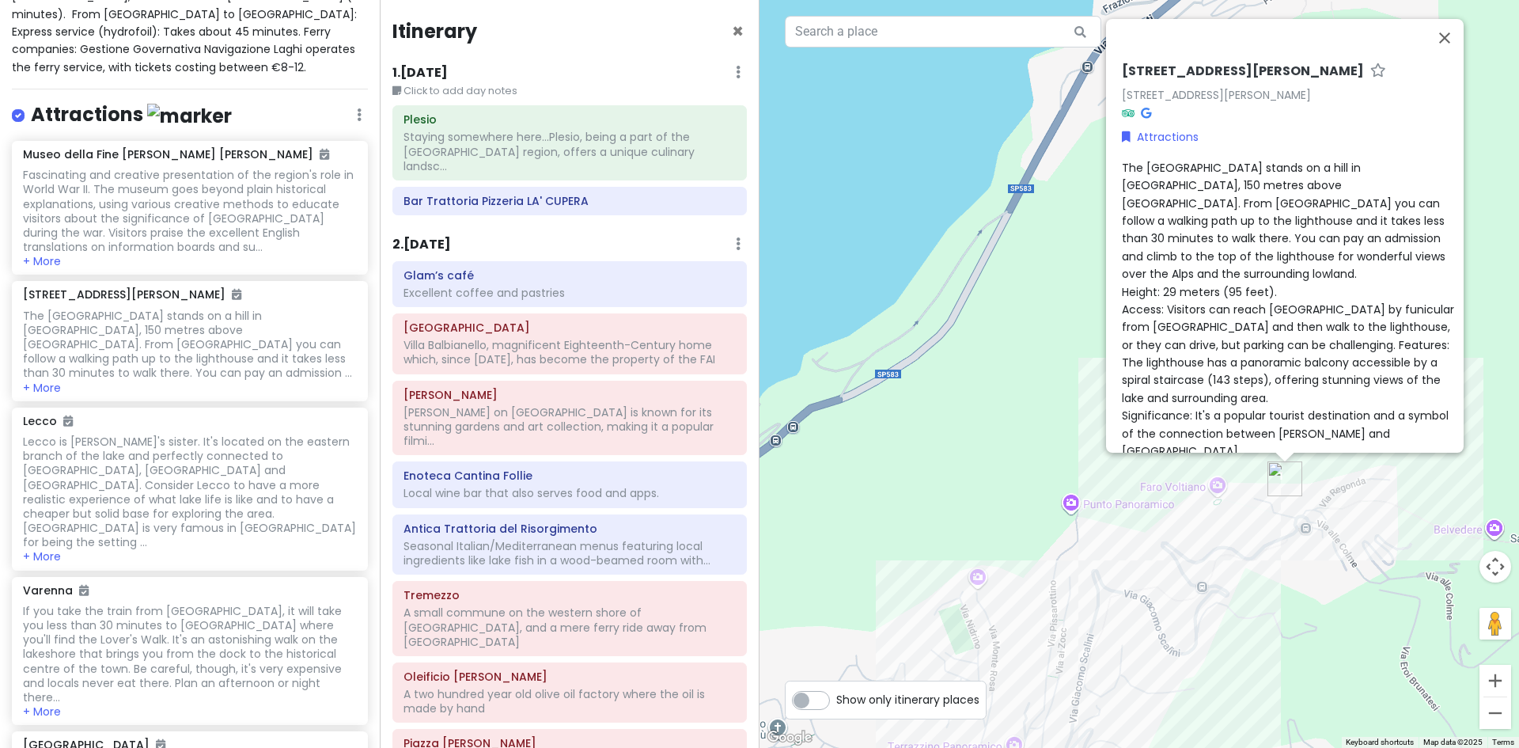
scroll to position [127, 0]
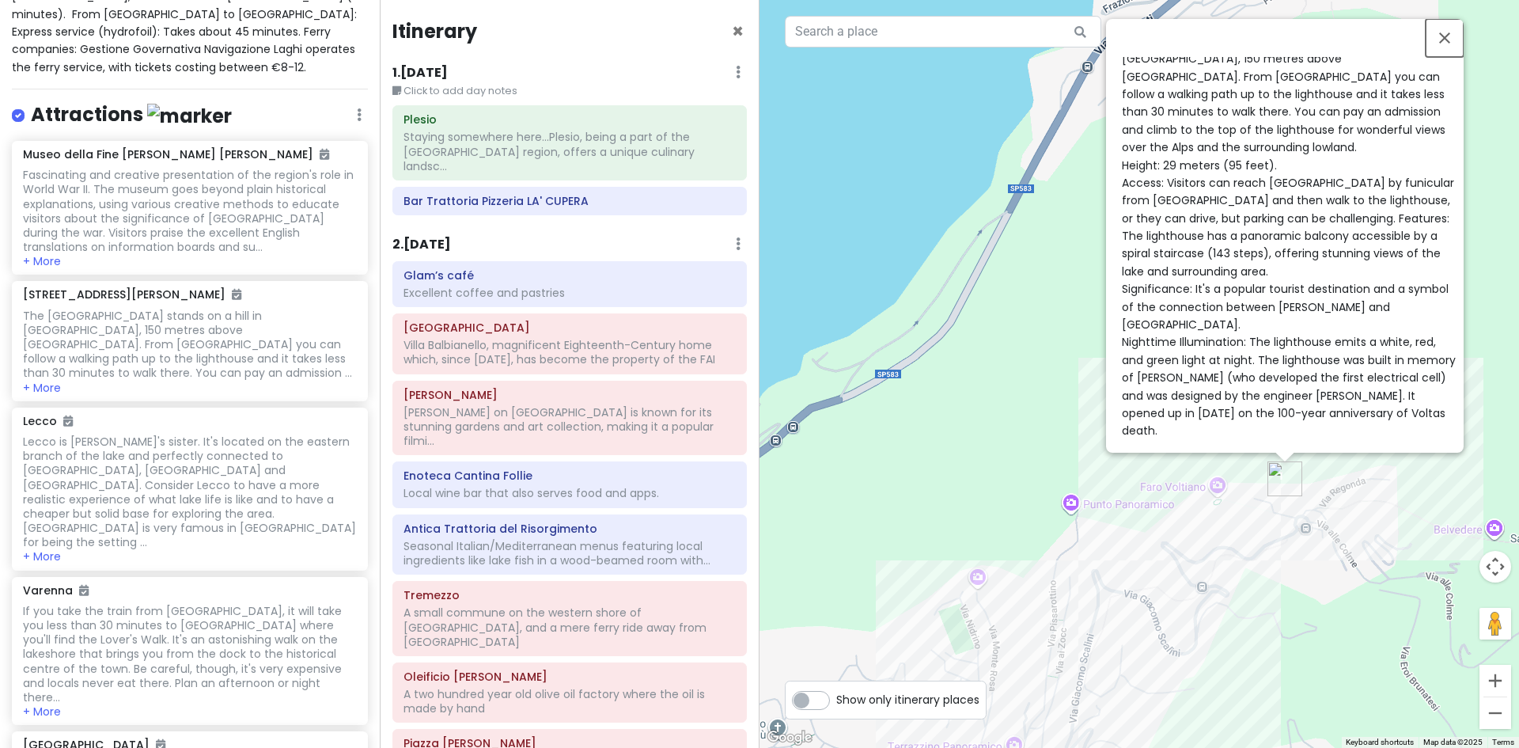
click at [1452, 25] on button "Close" at bounding box center [1445, 38] width 38 height 38
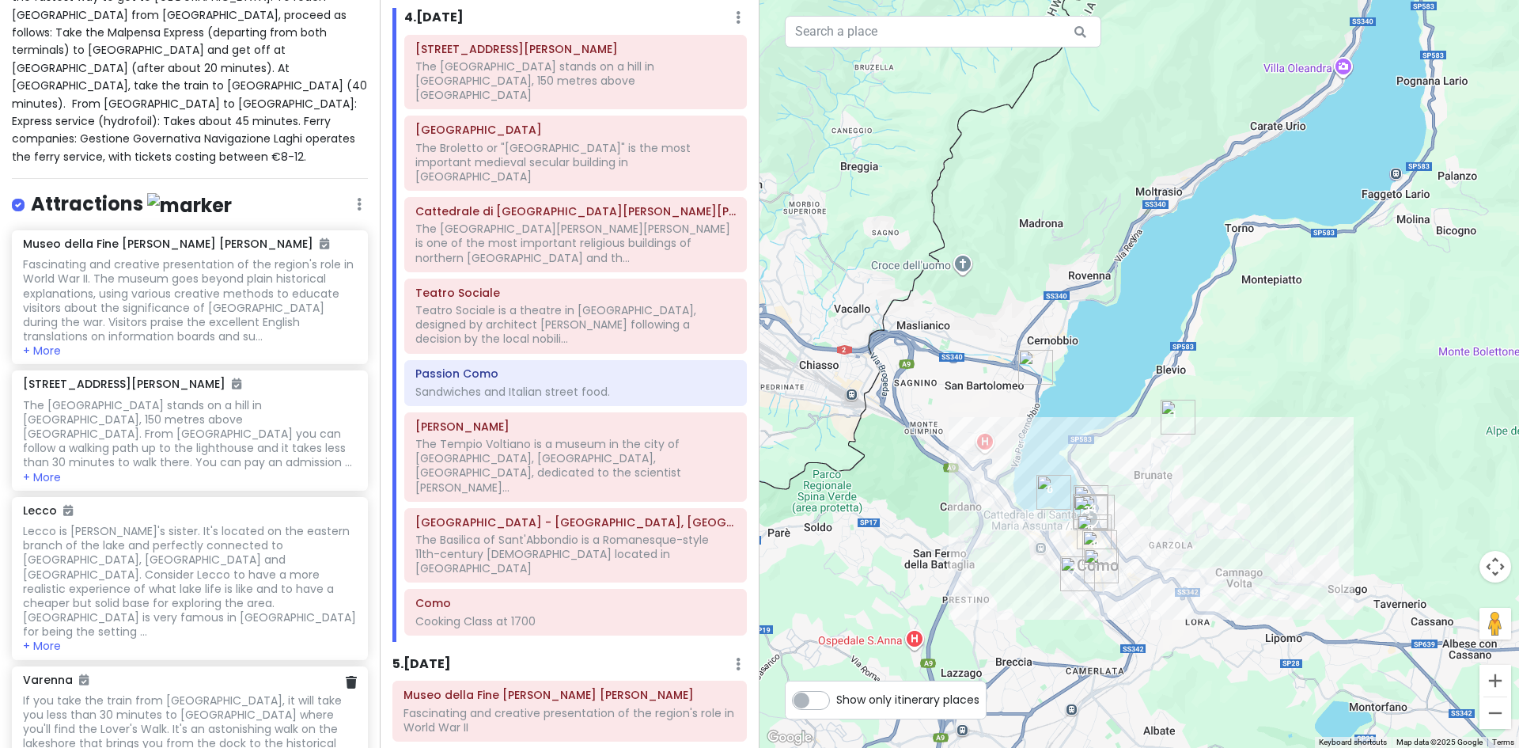
scroll to position [190, 0]
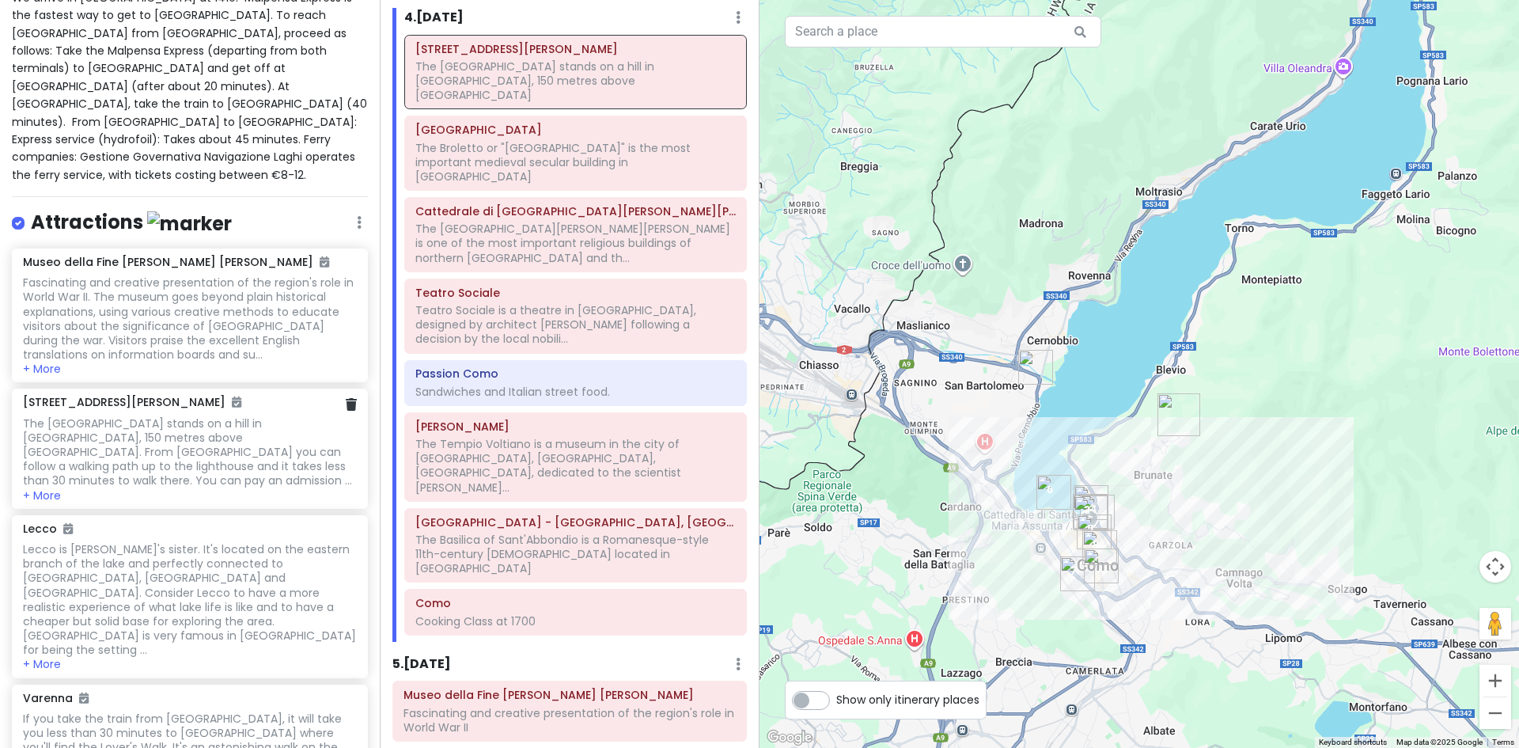
click at [227, 362] on div "The [GEOGRAPHIC_DATA] stands on a hill in [GEOGRAPHIC_DATA], 150 metres above […" at bounding box center [189, 318] width 333 height 86
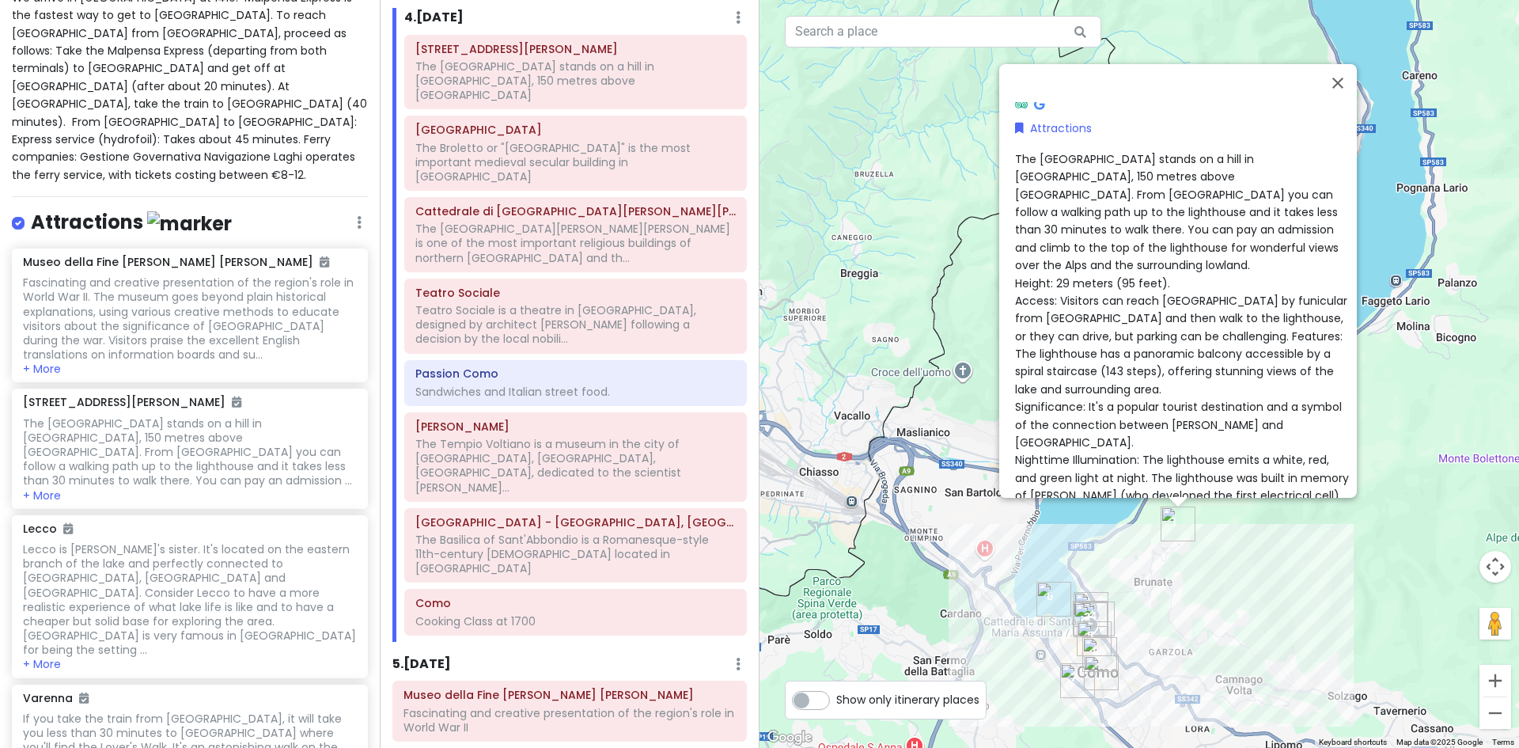
scroll to position [0, 0]
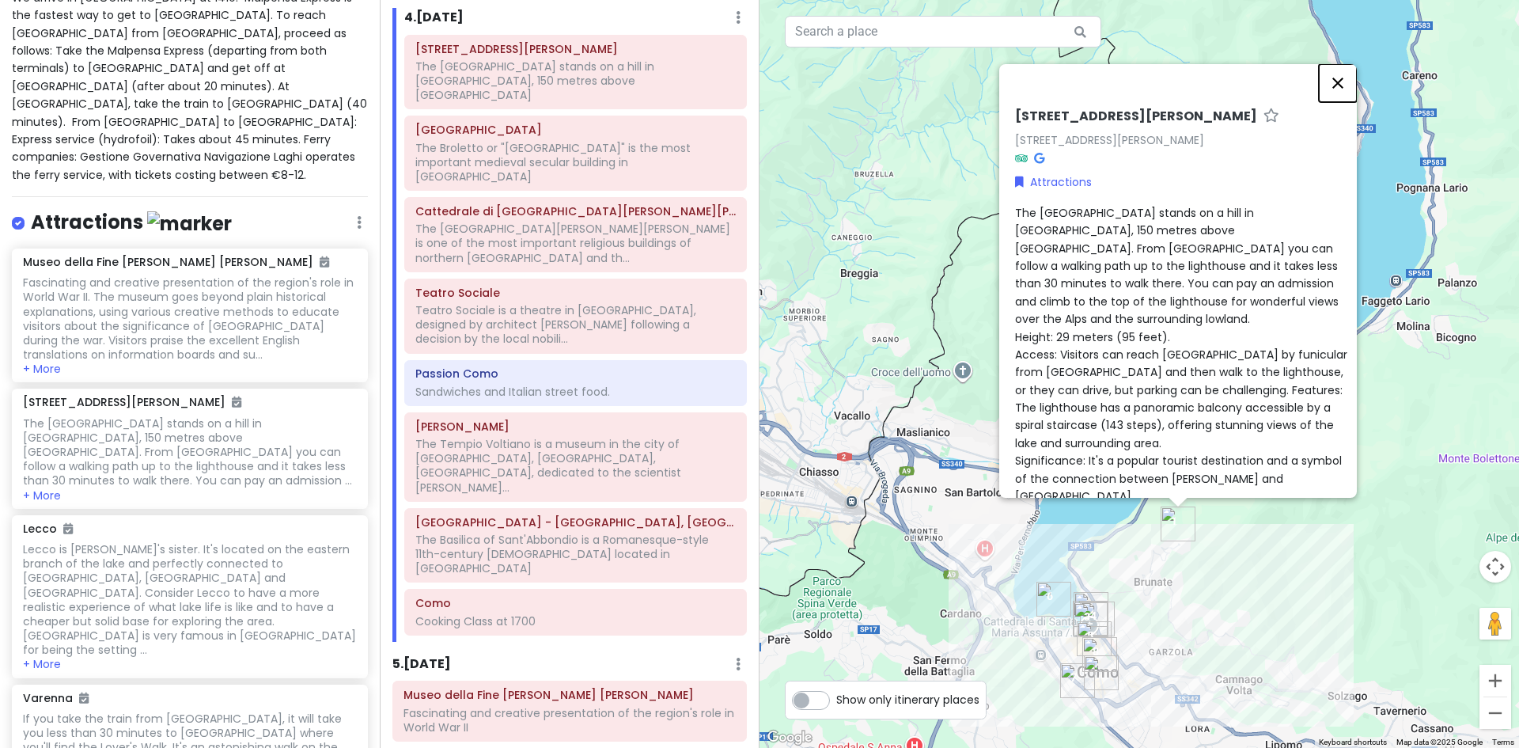
click at [1346, 74] on button "Close" at bounding box center [1338, 83] width 38 height 38
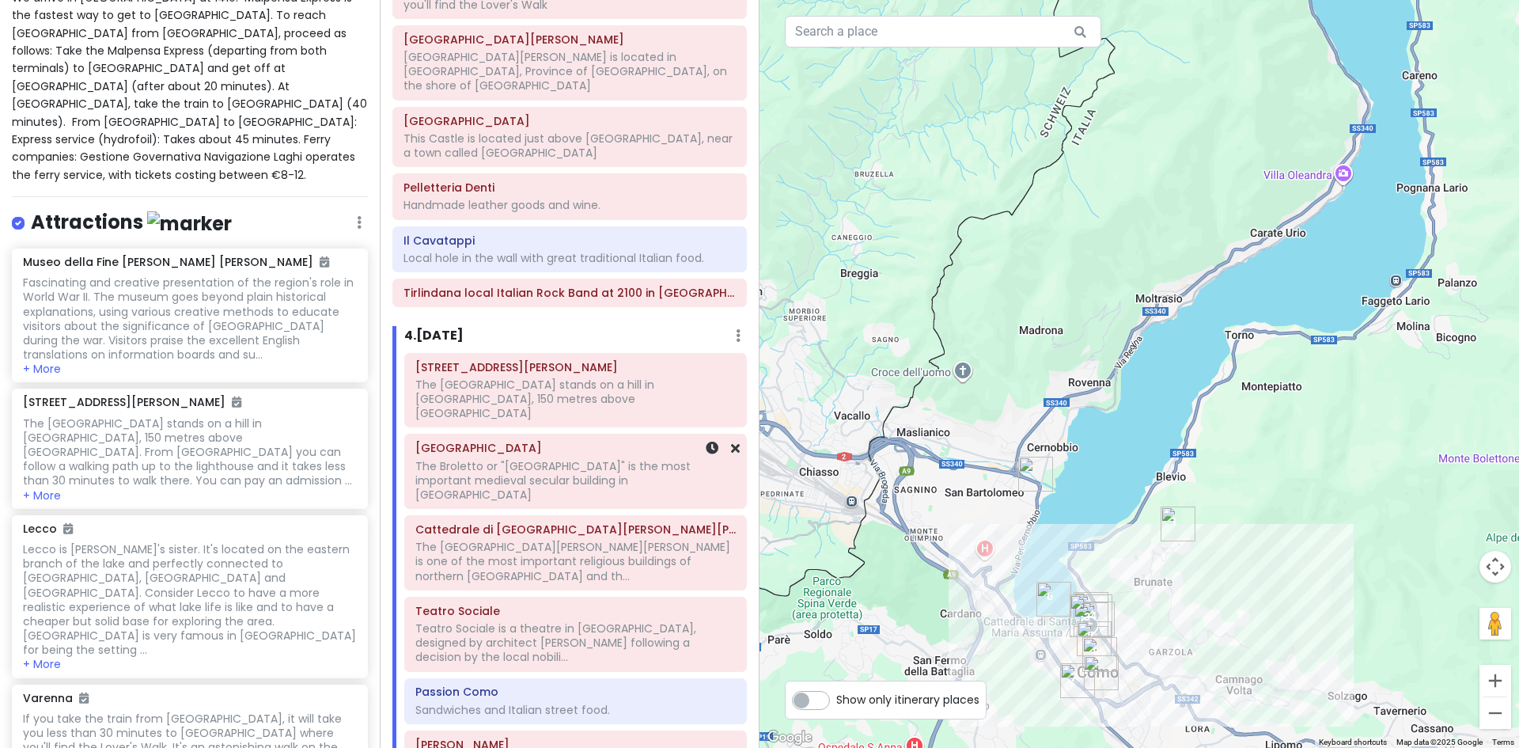
scroll to position [1171, 0]
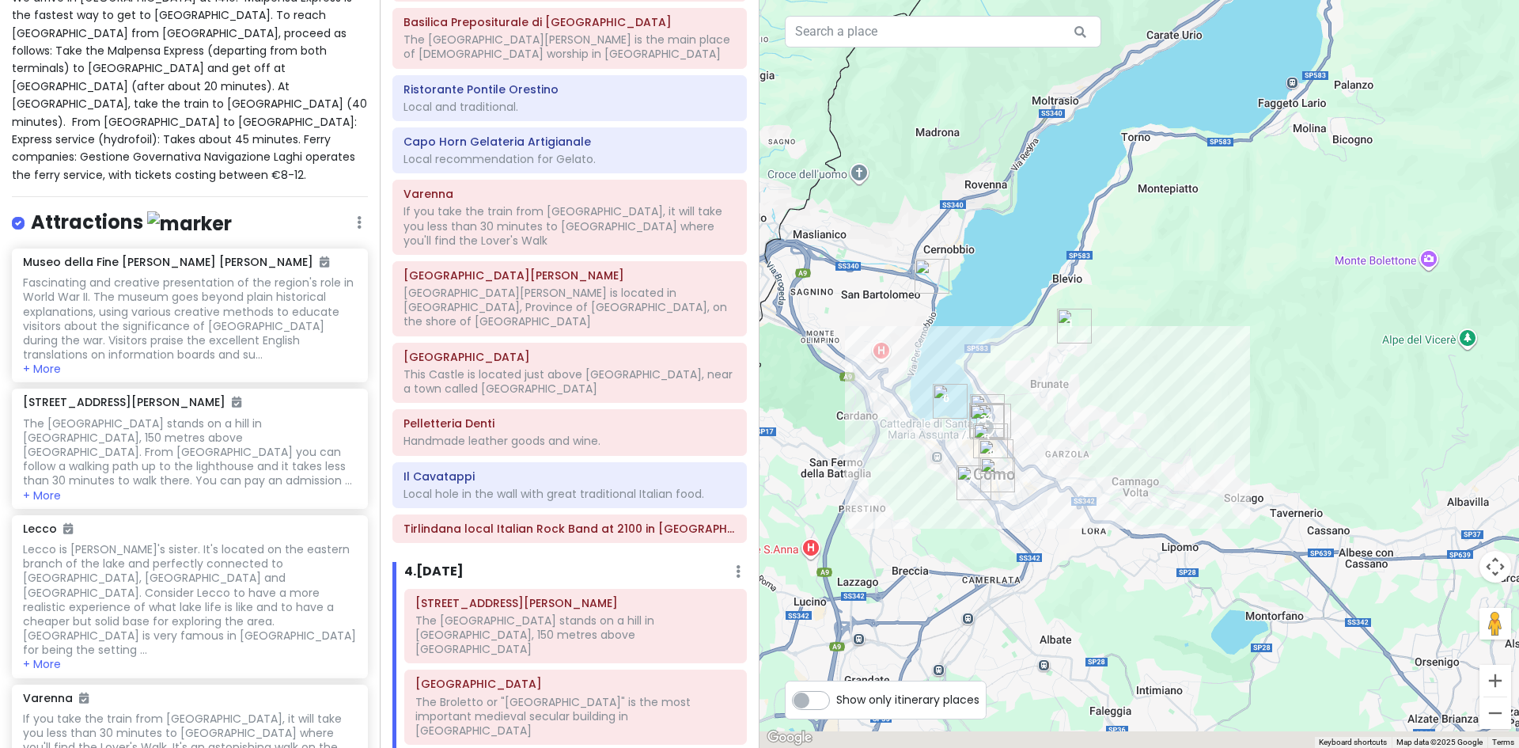
drag, startPoint x: 1416, startPoint y: 495, endPoint x: 1313, endPoint y: 299, distance: 221.2
click at [1313, 299] on div at bounding box center [1140, 374] width 760 height 748
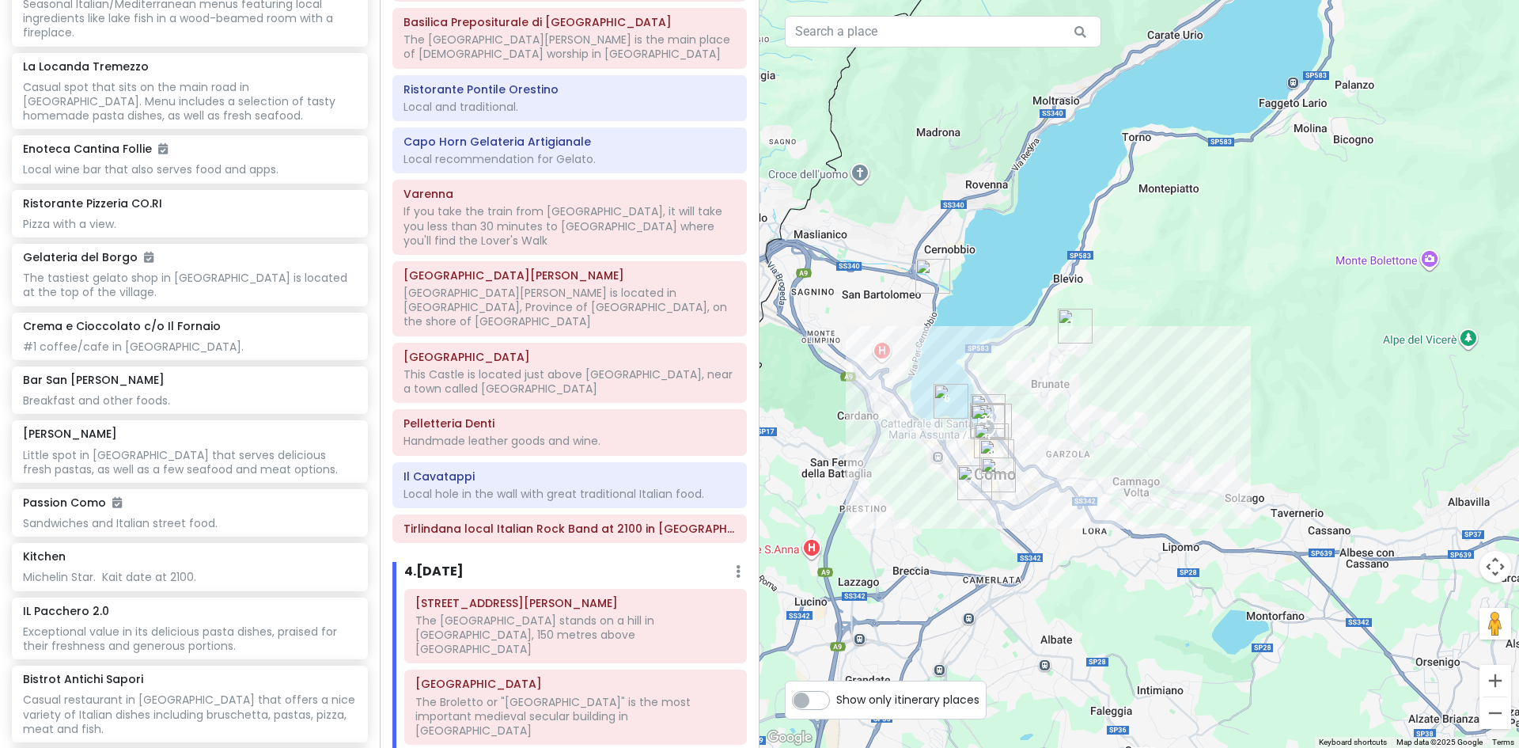
scroll to position [4463, 0]
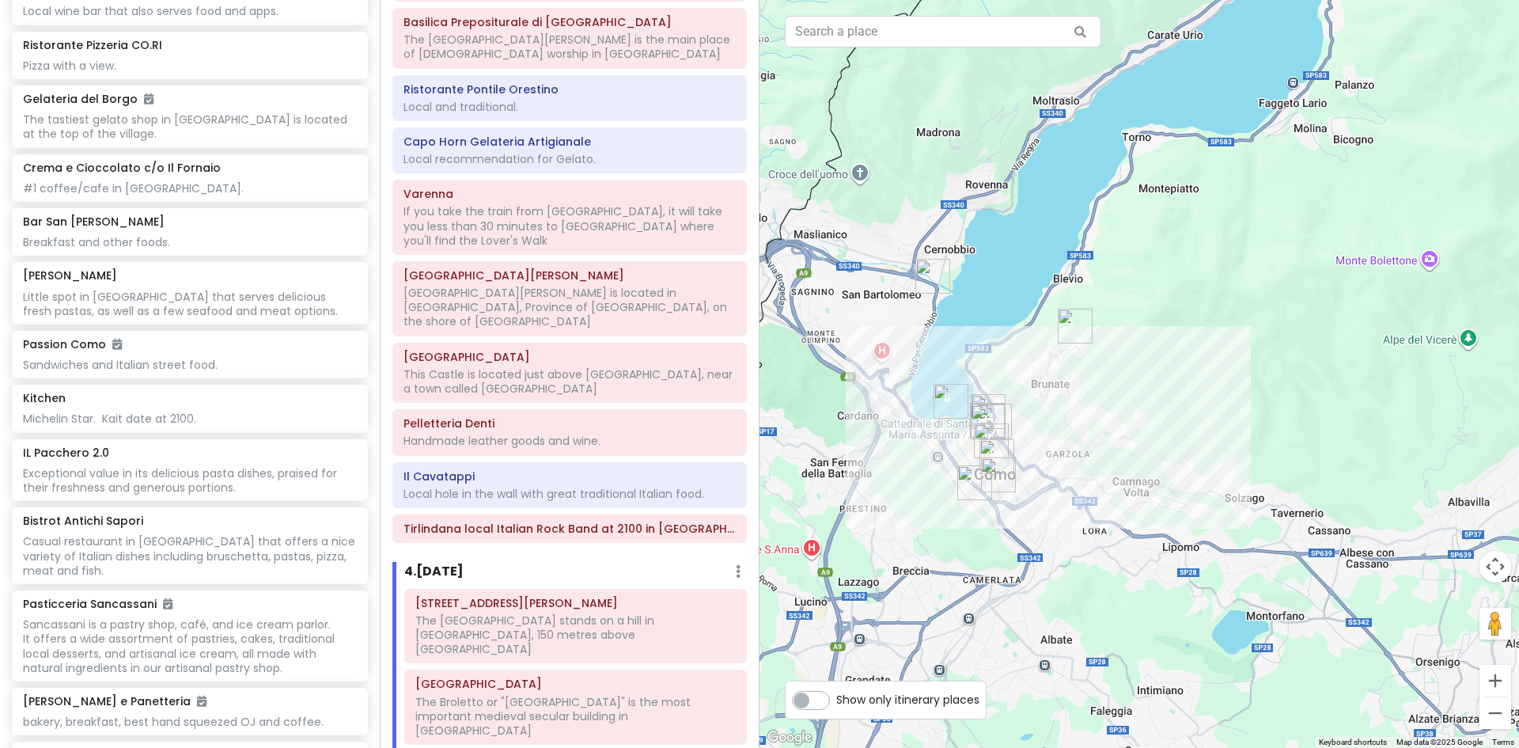
paste input "Just Art Cafè"
type input "Just Art Cafè"
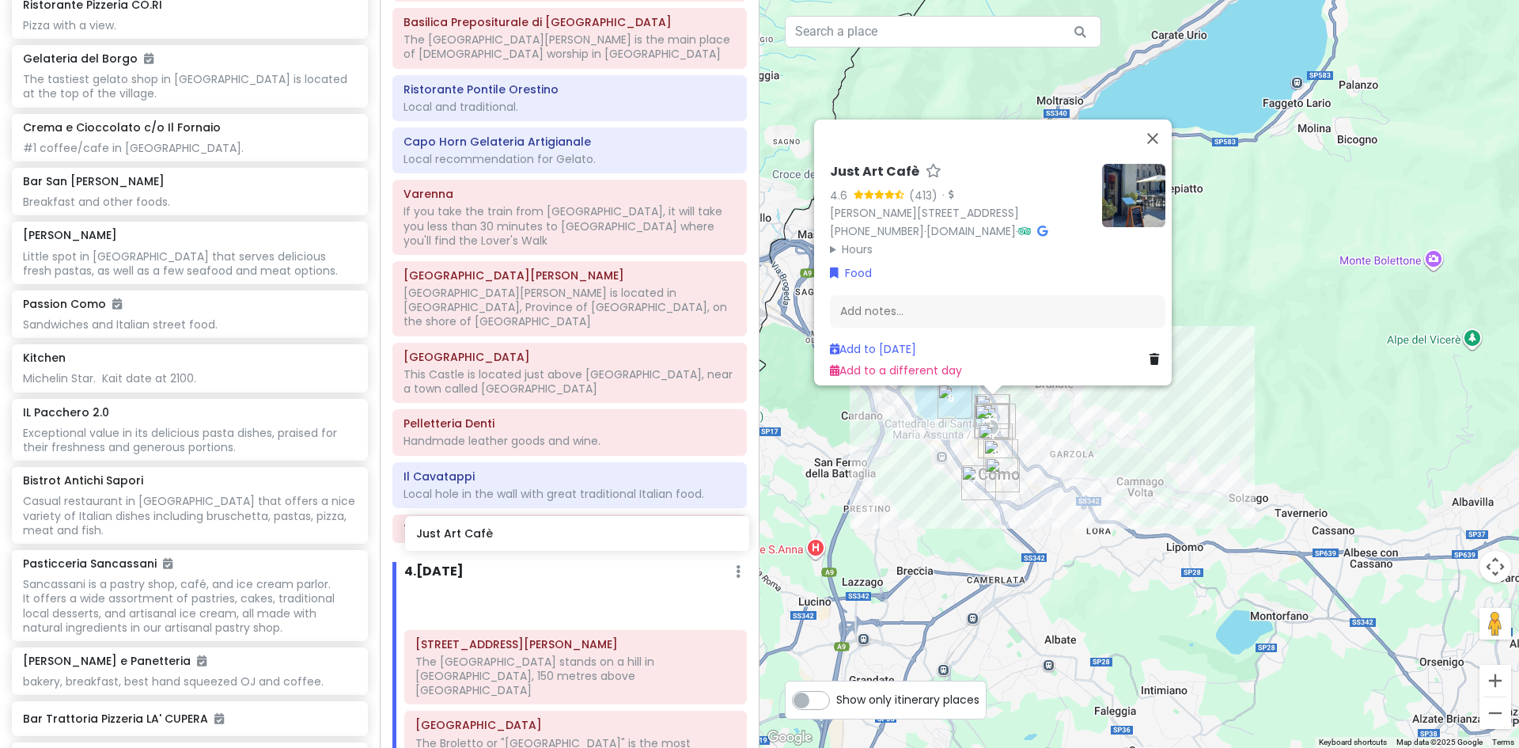
drag, startPoint x: 109, startPoint y: 451, endPoint x: 502, endPoint y: 540, distance: 403.2
click at [502, 540] on div "Lake [GEOGRAPHIC_DATA] Trip Private Change Dates Make a Copy Delete Trip Give F…" at bounding box center [759, 374] width 1519 height 748
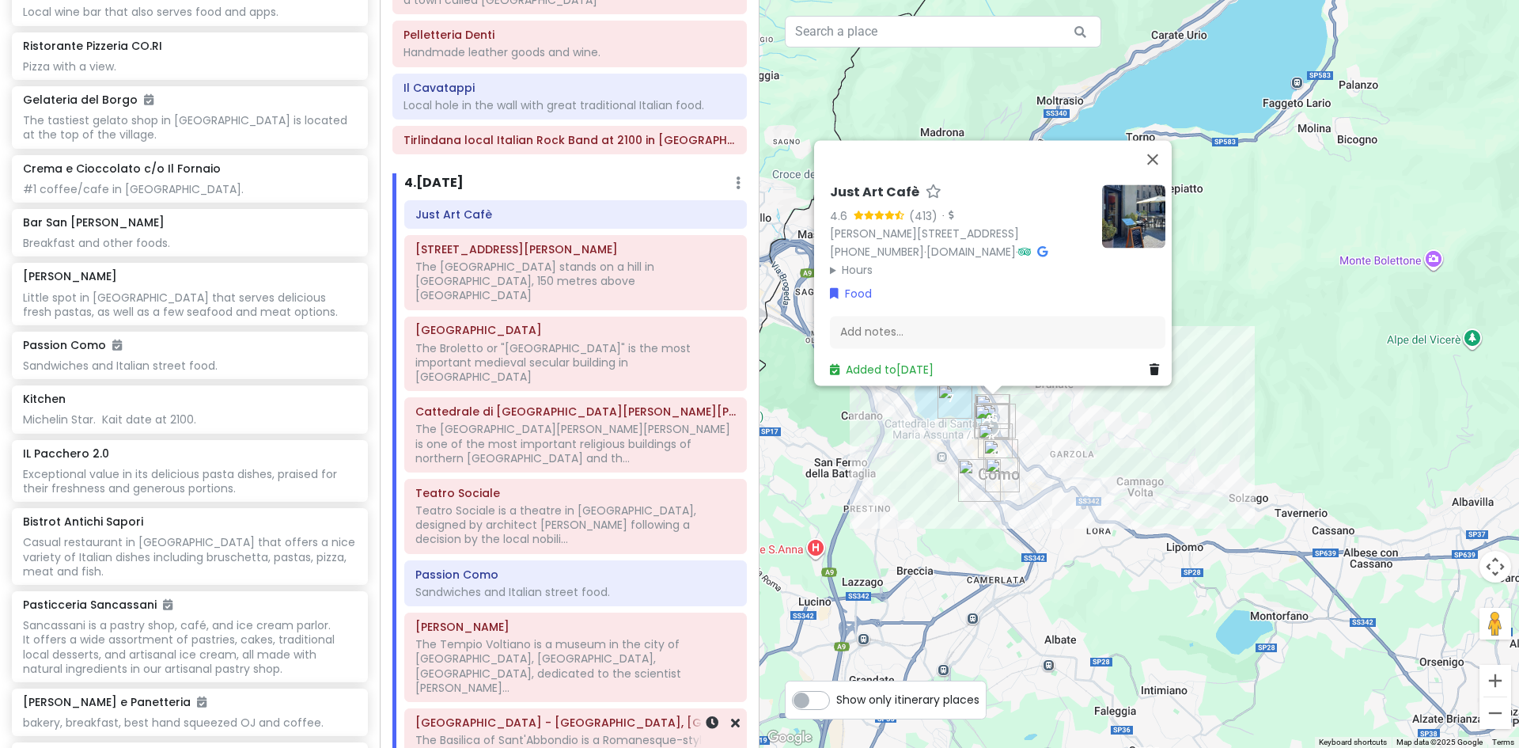
scroll to position [1646, 0]
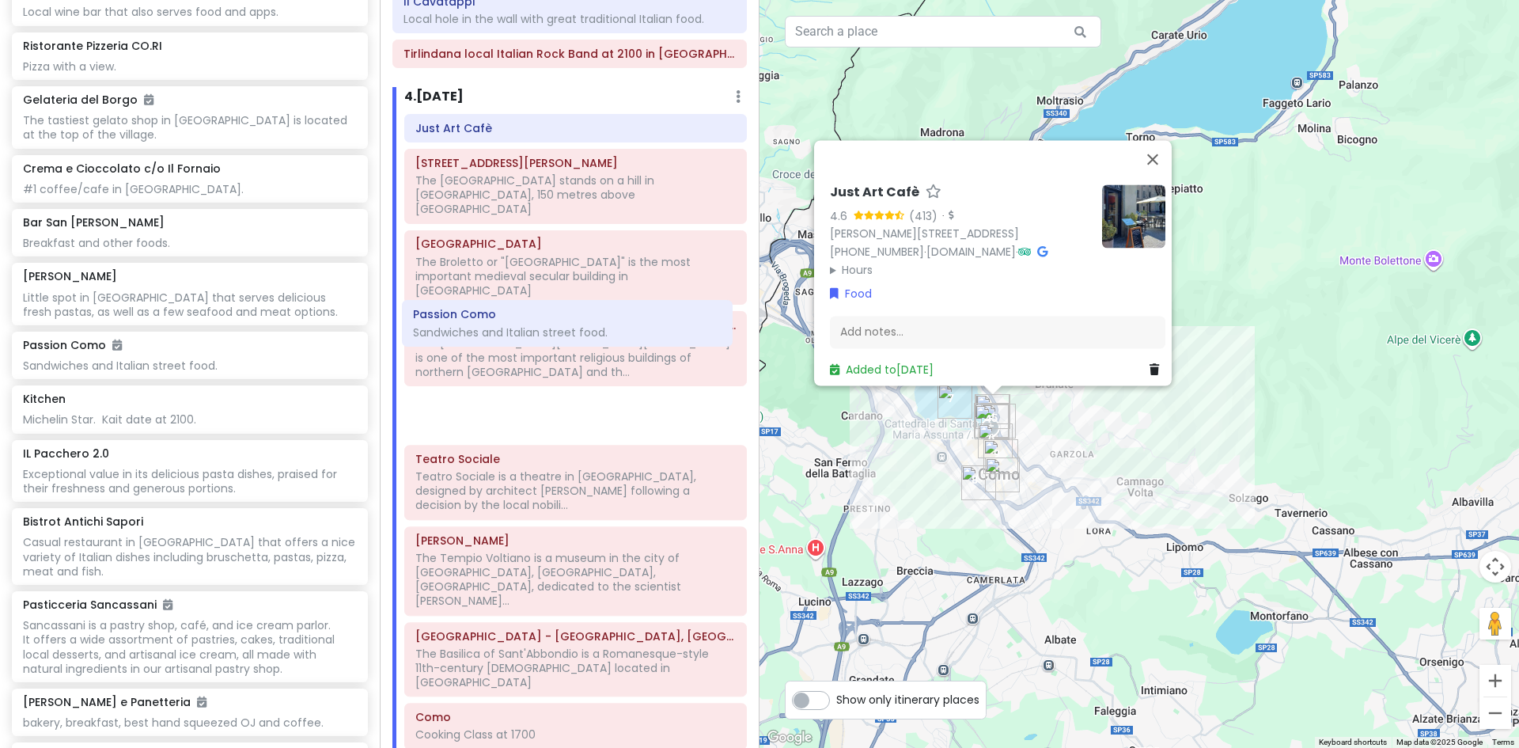
drag, startPoint x: 479, startPoint y: 414, endPoint x: 476, endPoint y: 341, distance: 72.8
click at [476, 341] on div "Just Art Cafè Via Giacomo Scalini, 76 The Volta Lighthouse stands on a hill in …" at bounding box center [575, 435] width 366 height 642
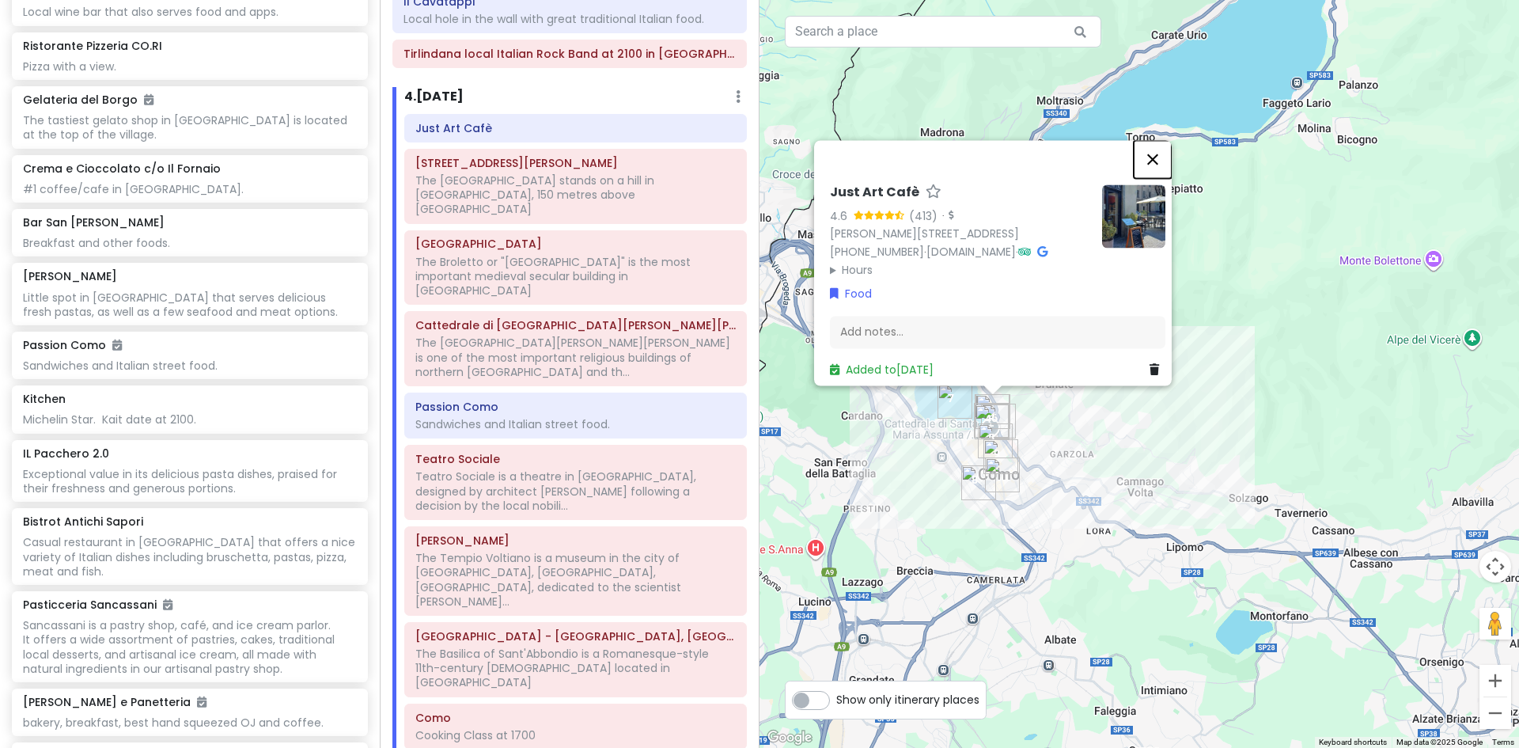
click at [1160, 152] on button "Close" at bounding box center [1153, 159] width 38 height 38
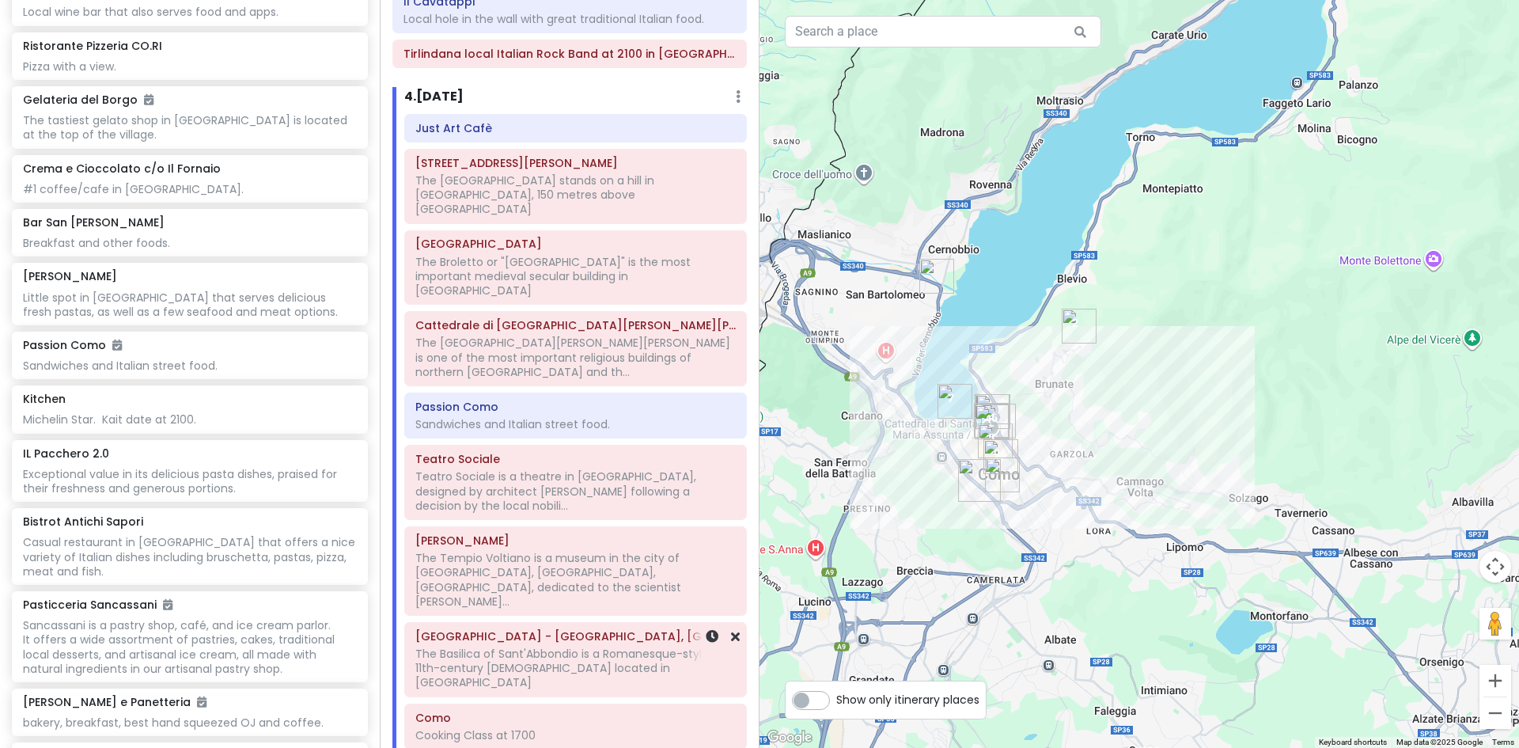
scroll to position [1329, 0]
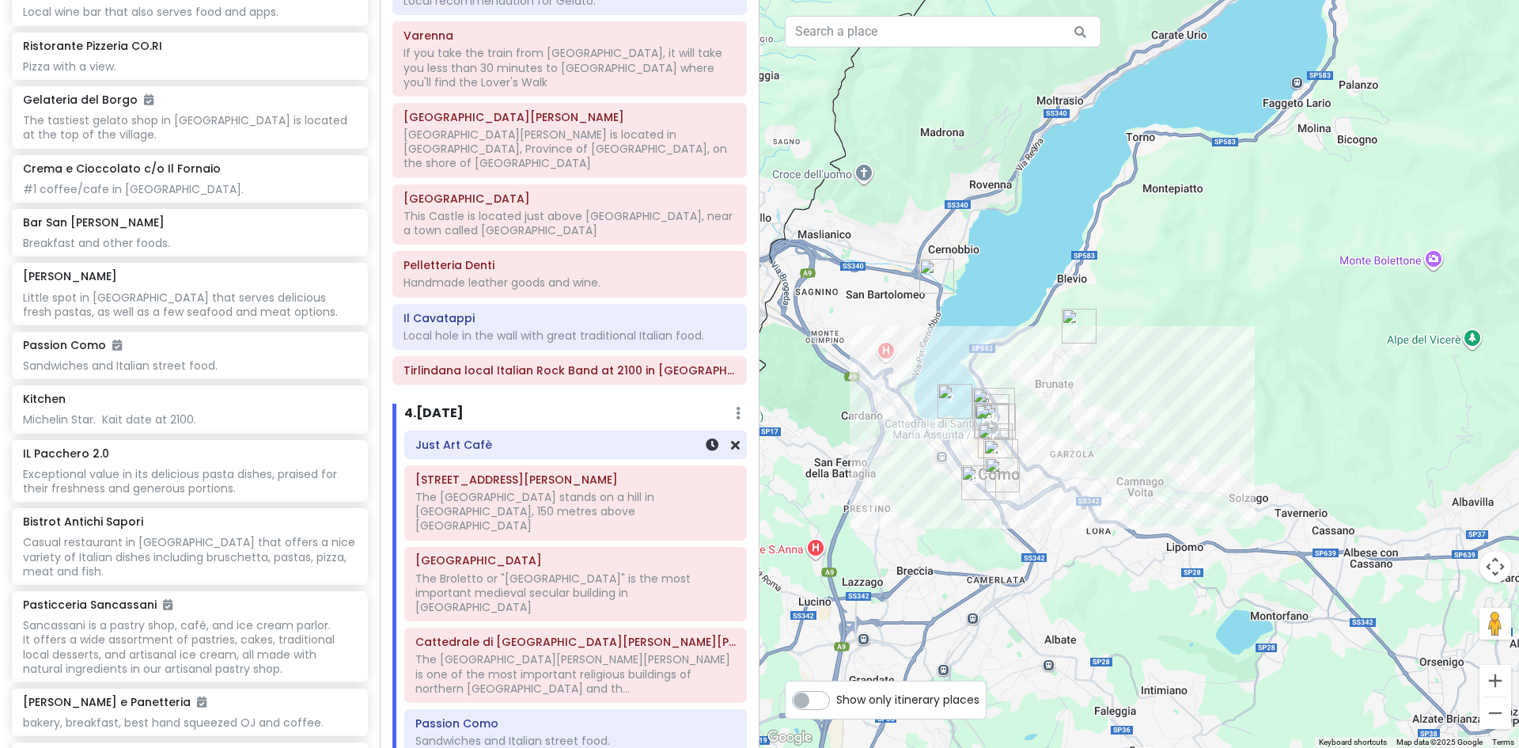
click at [480, 431] on div "Just Art Cafè" at bounding box center [575, 444] width 341 height 27
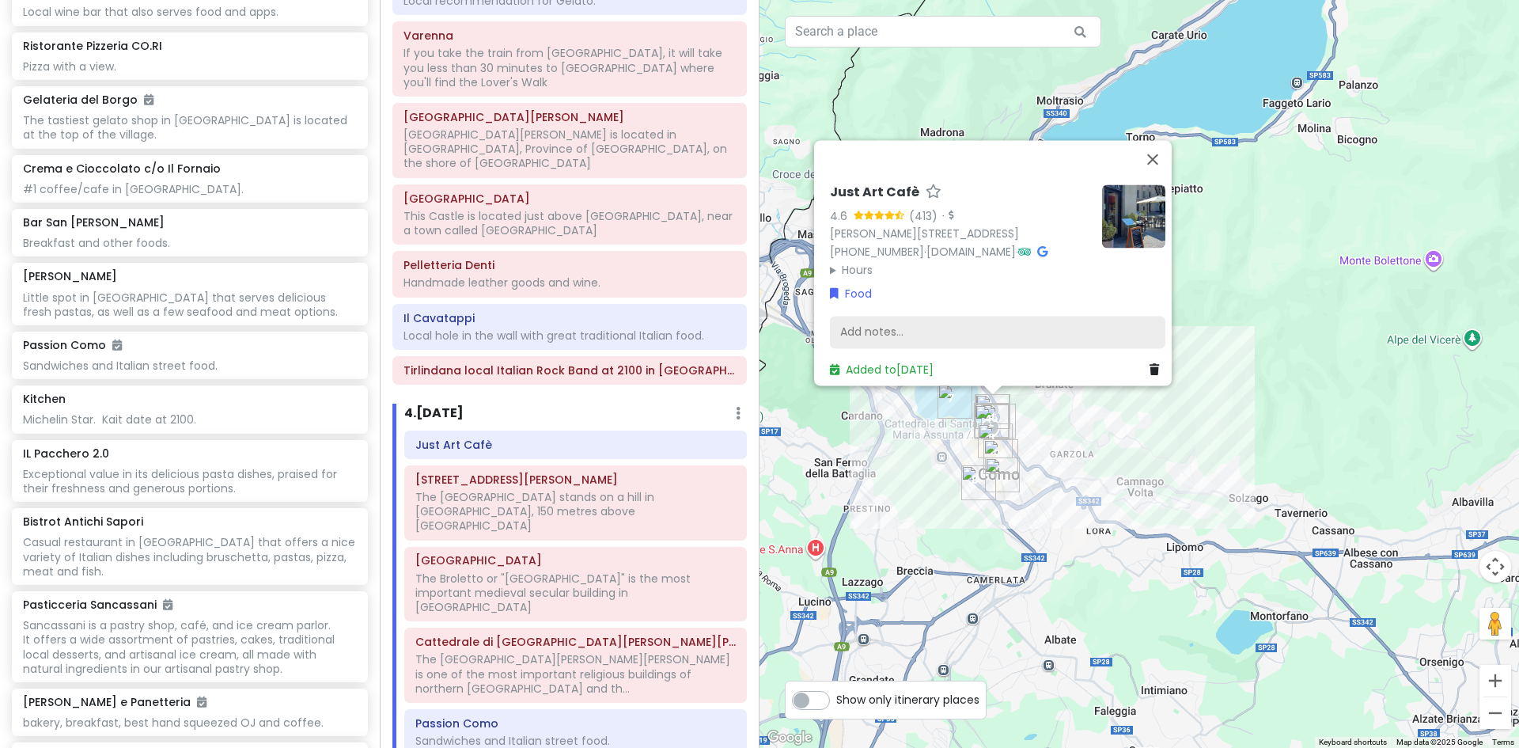
click at [891, 320] on div "Add notes..." at bounding box center [998, 332] width 336 height 33
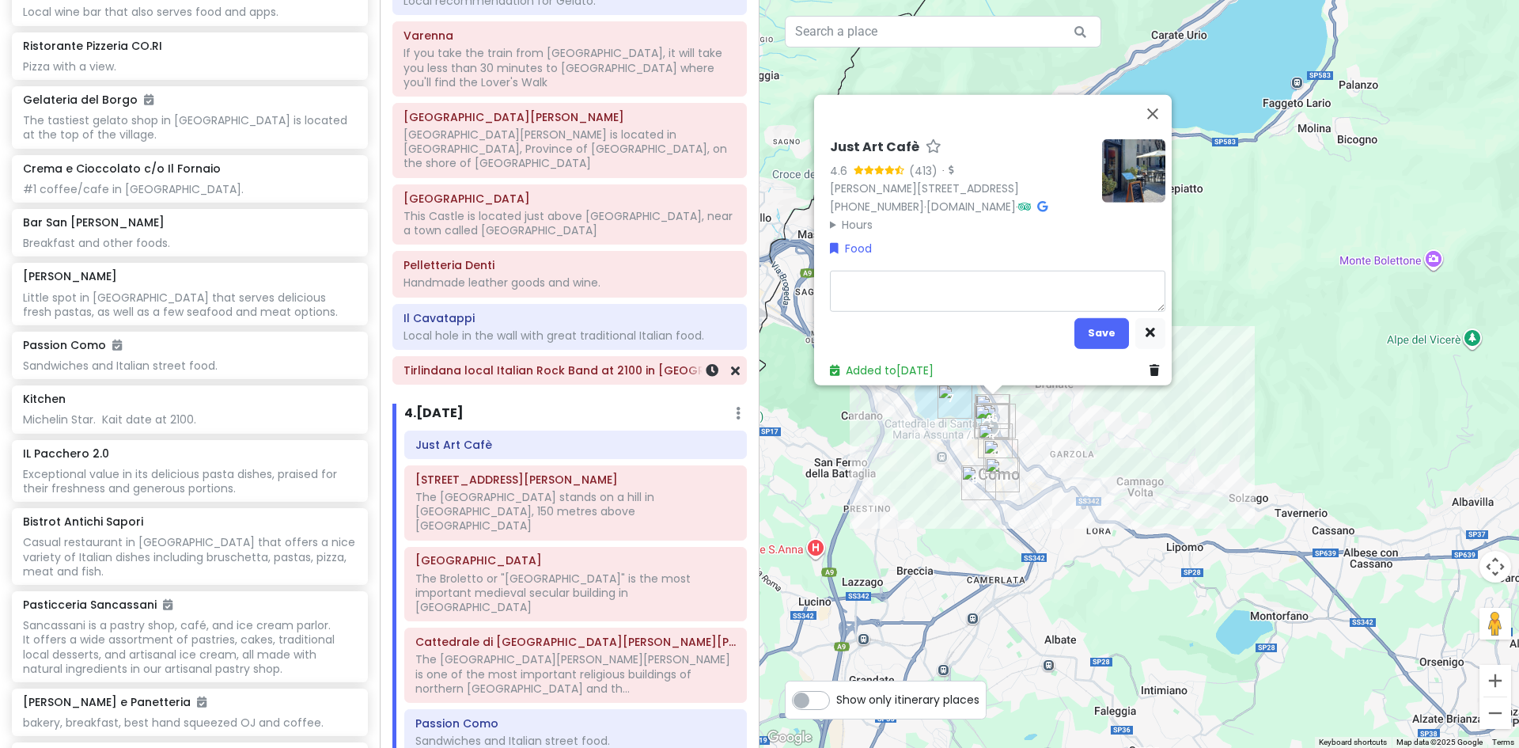
type textarea "x"
type textarea "e"
type textarea "x"
type textarea "es"
type textarea "x"
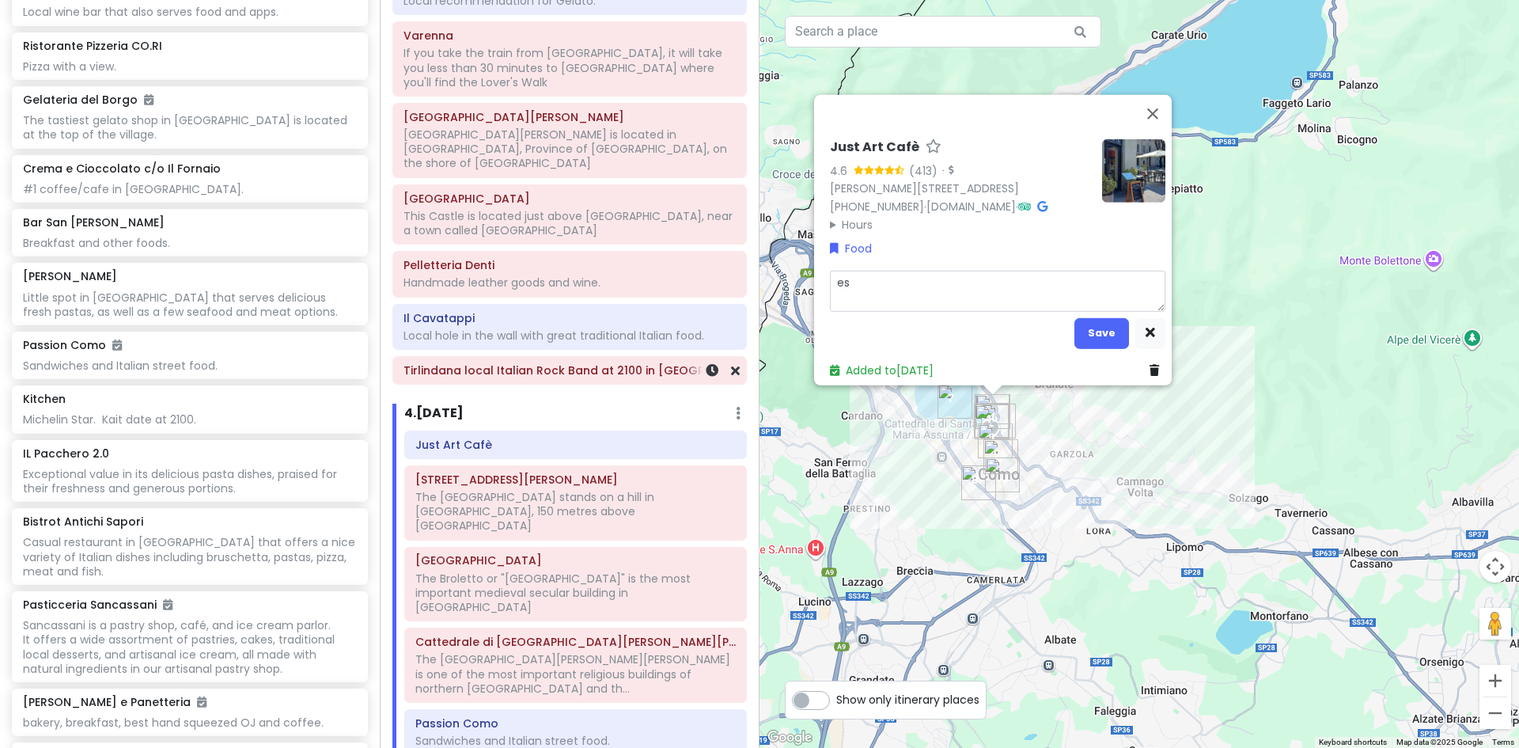
type textarea "esp"
type textarea "x"
type textarea "espr"
type textarea "x"
type textarea "espre"
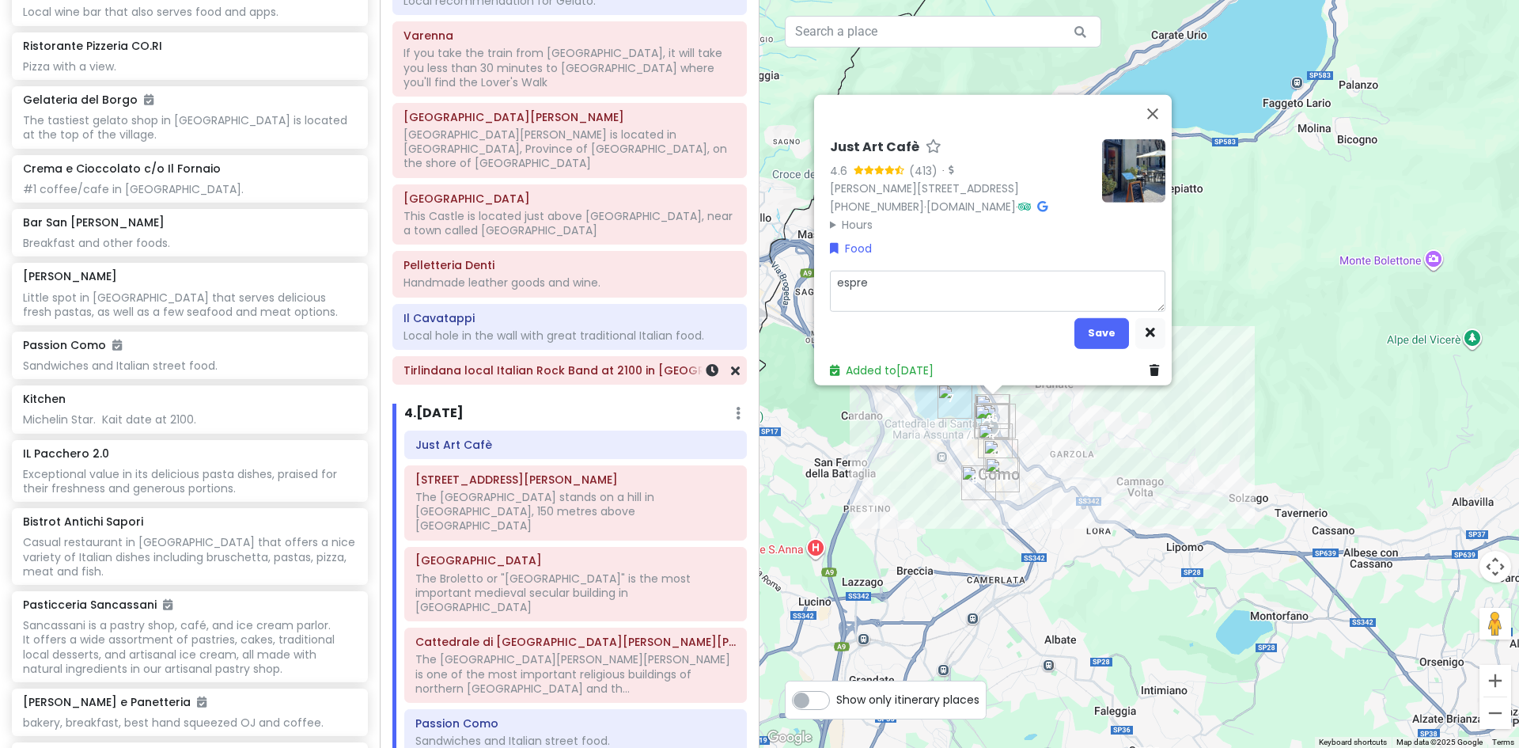
type textarea "x"
type textarea "espres"
type textarea "x"
type textarea "espress"
type textarea "x"
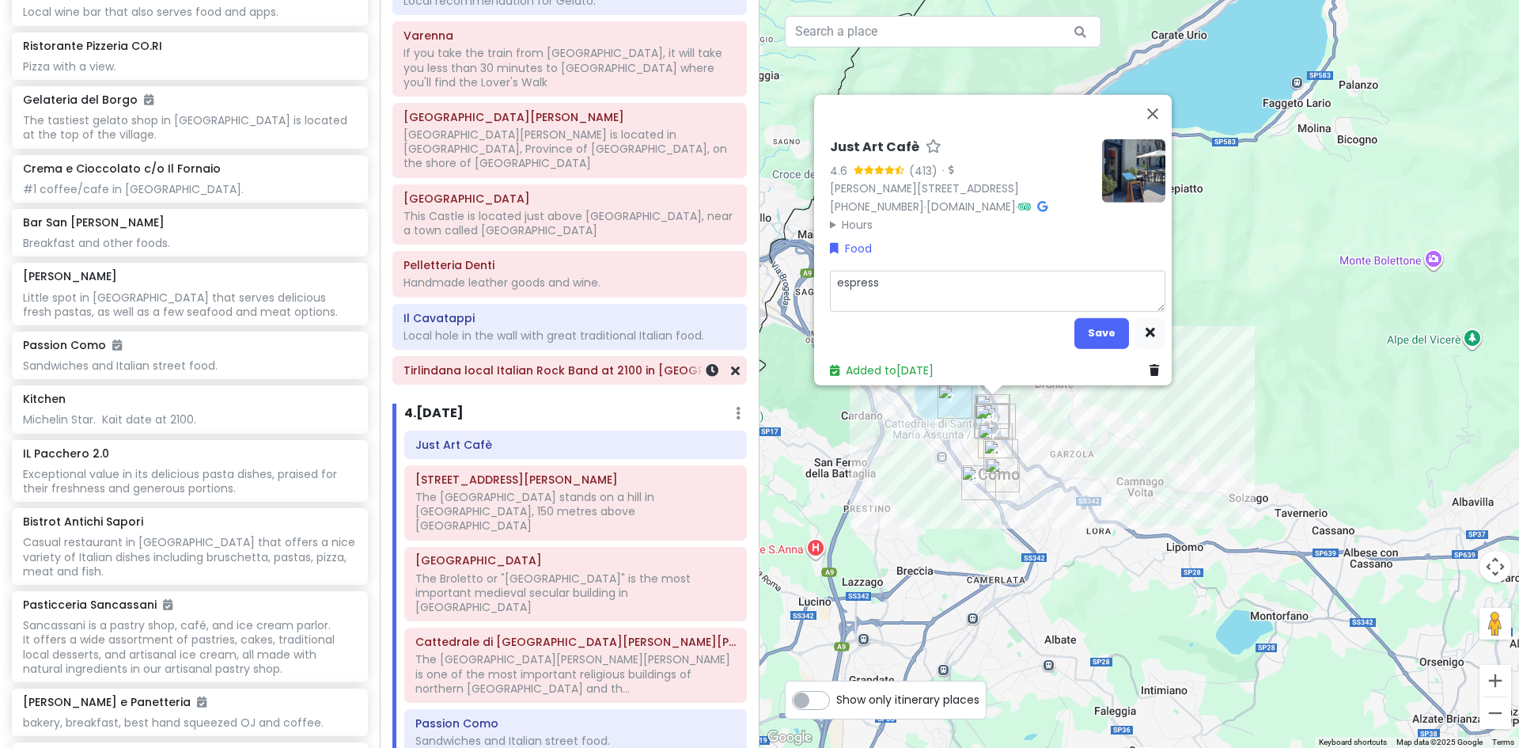
type textarea "espresso"
type textarea "x"
type textarea "espresso"
type textarea "x"
type textarea "espresso a"
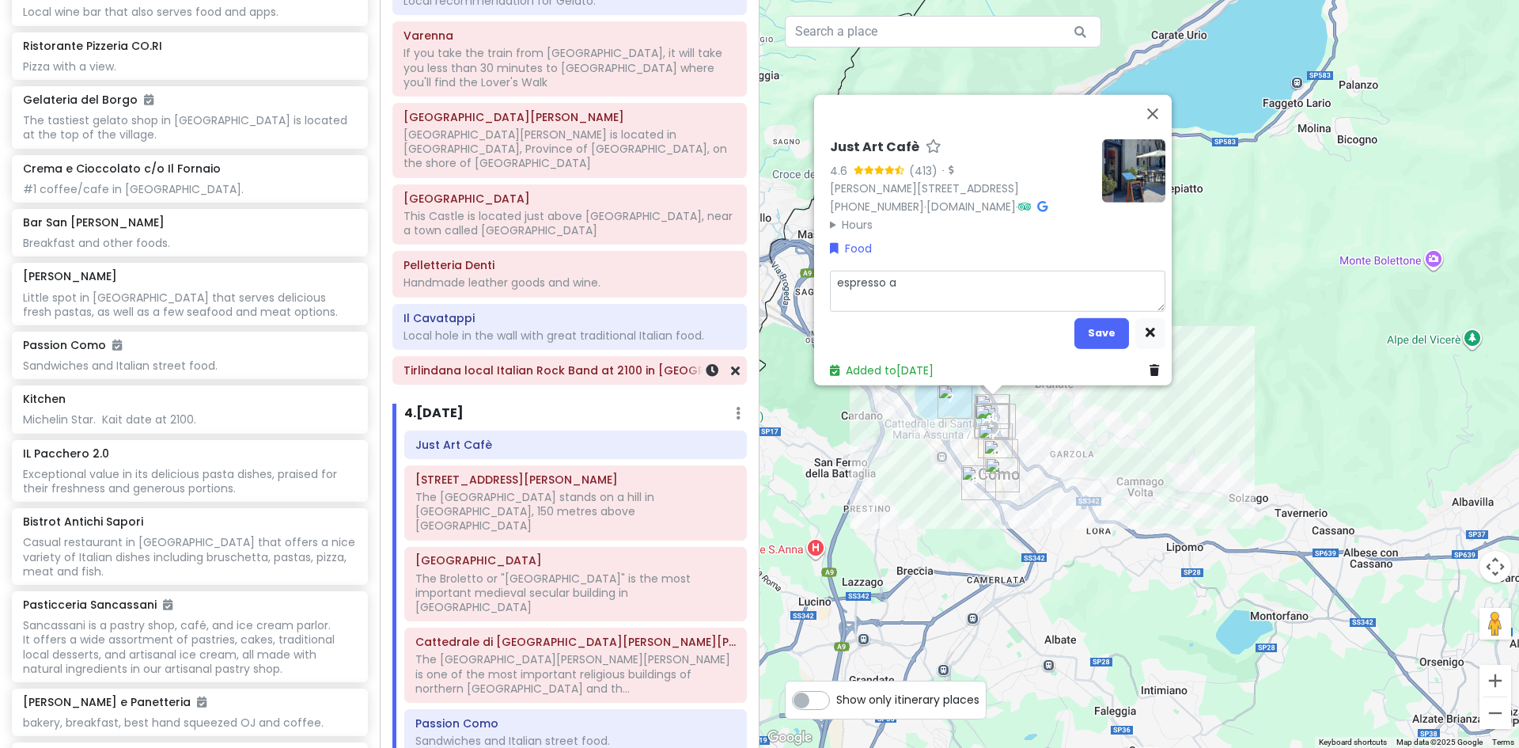
type textarea "x"
type textarea "espresso an"
type textarea "x"
type textarea "espresso and"
type textarea "x"
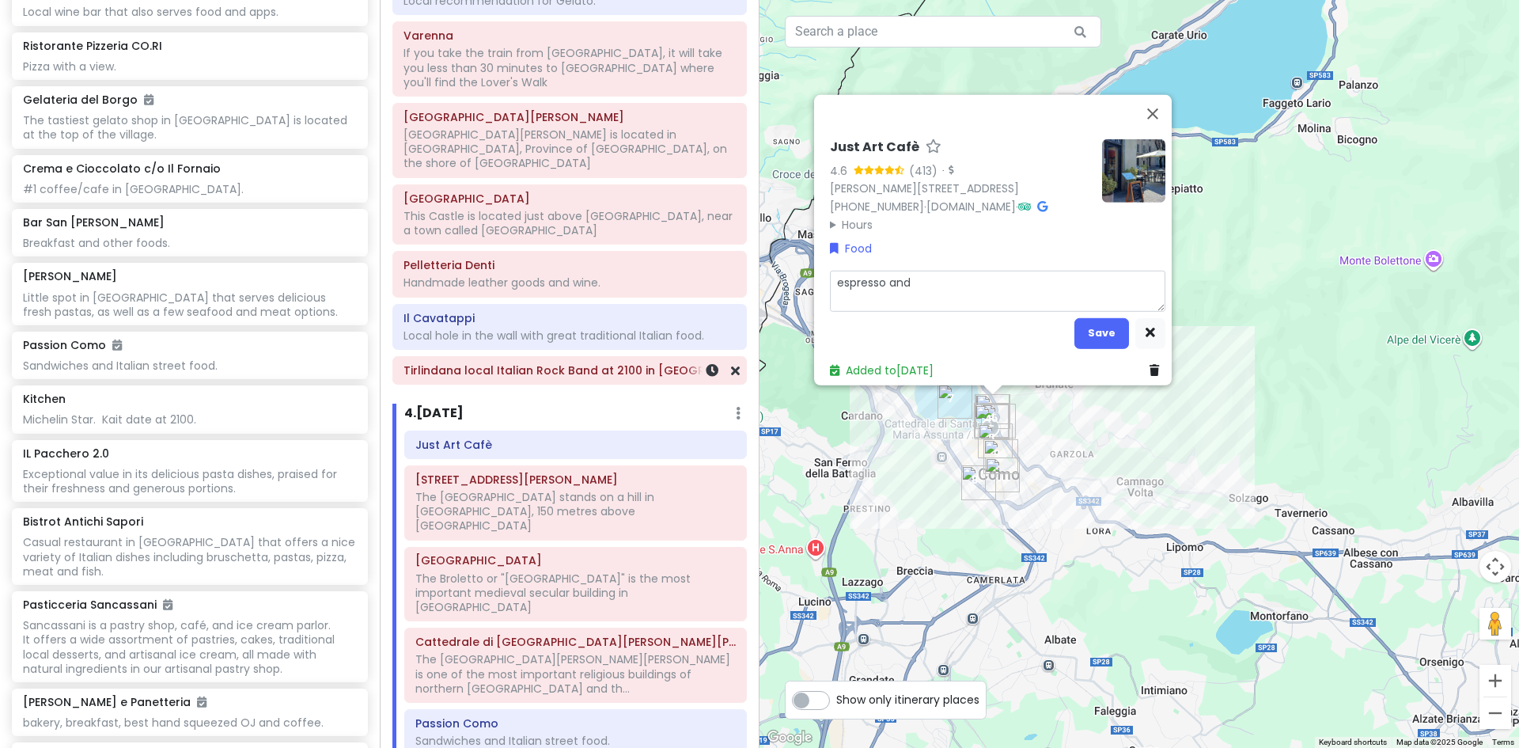
type textarea "espresso and"
type textarea "x"
type textarea "espresso and p"
type textarea "x"
type textarea "espresso and pa"
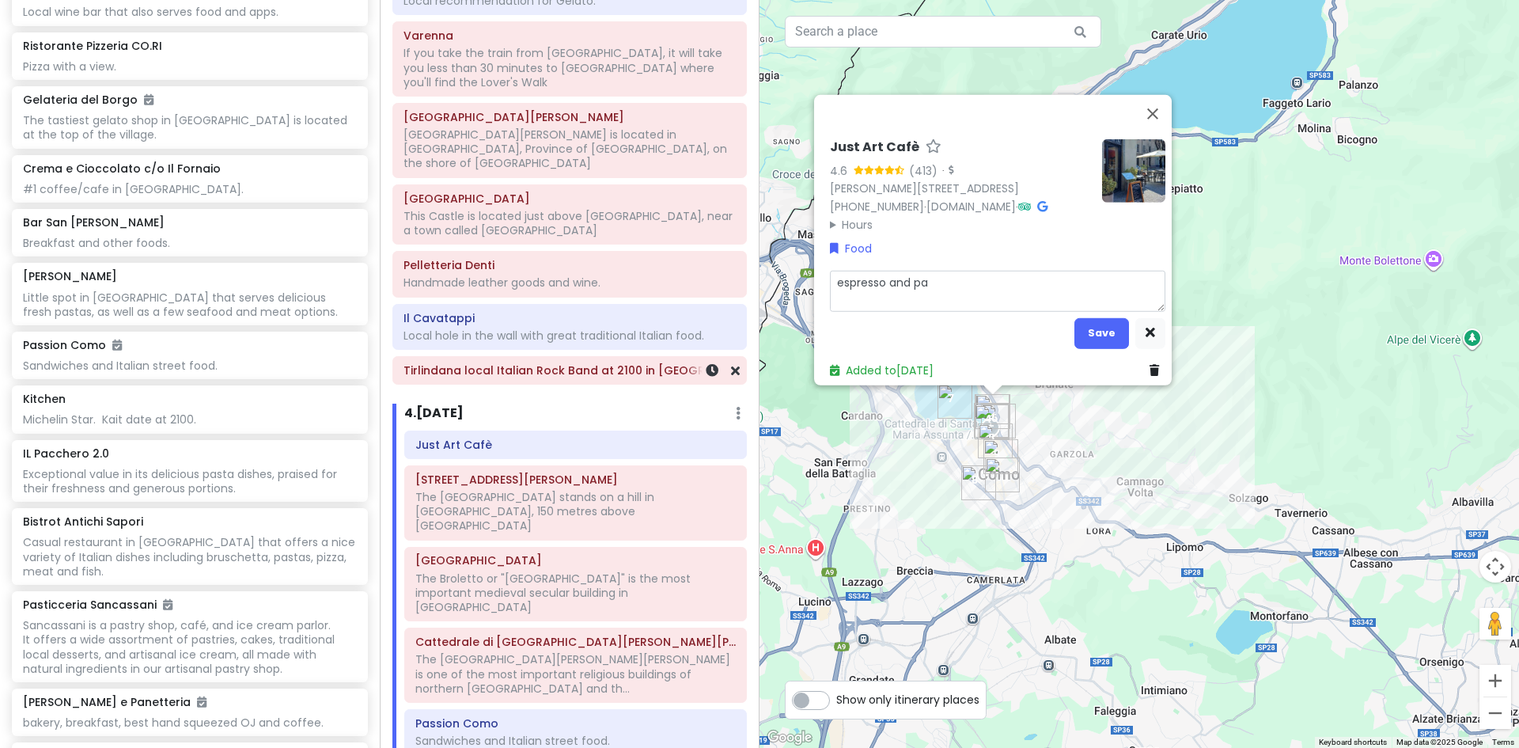
type textarea "x"
type textarea "espresso and pas"
type textarea "x"
type textarea "espresso and past"
type textarea "x"
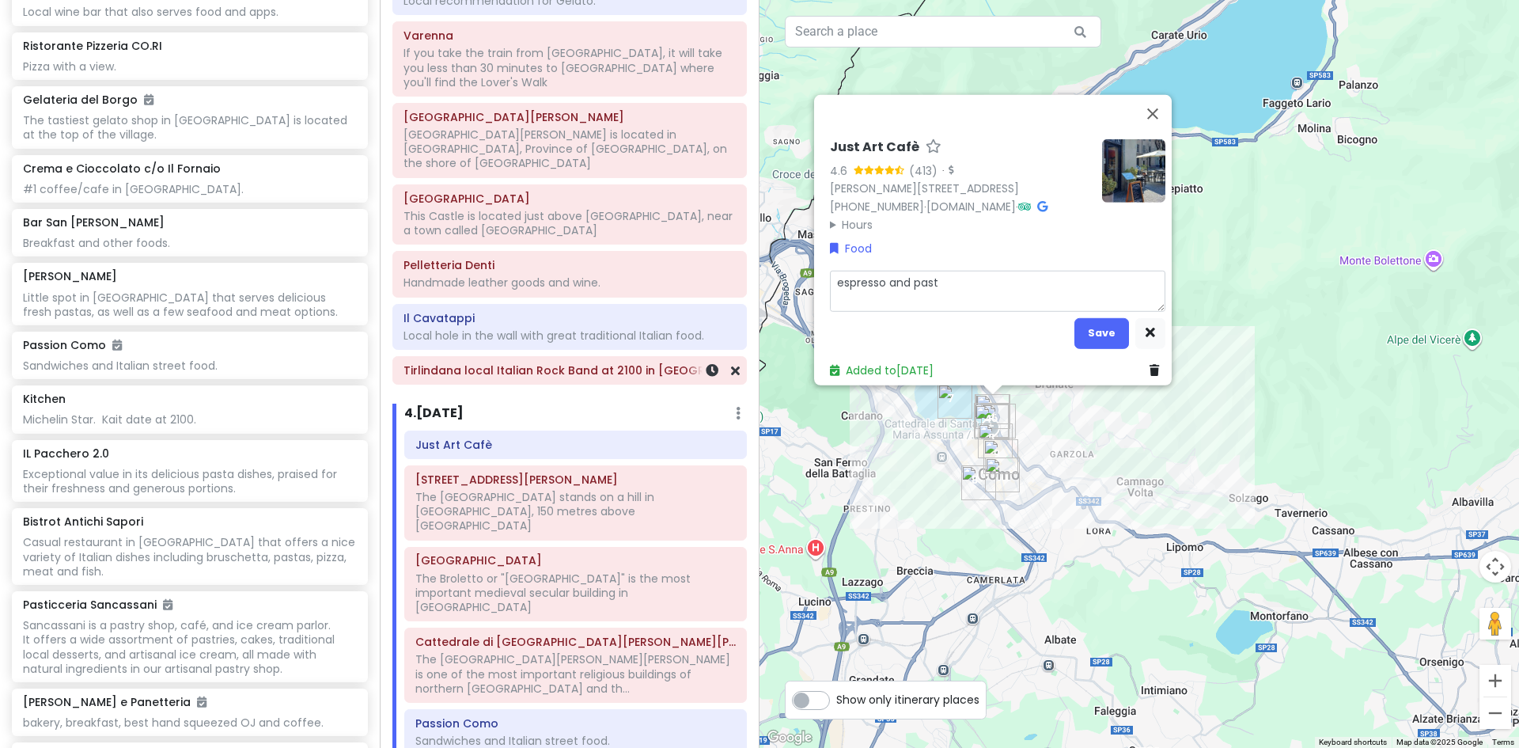
type textarea "espresso and pastr"
type textarea "x"
type textarea "espresso and pastri"
type textarea "x"
type textarea "espresso and pastrie"
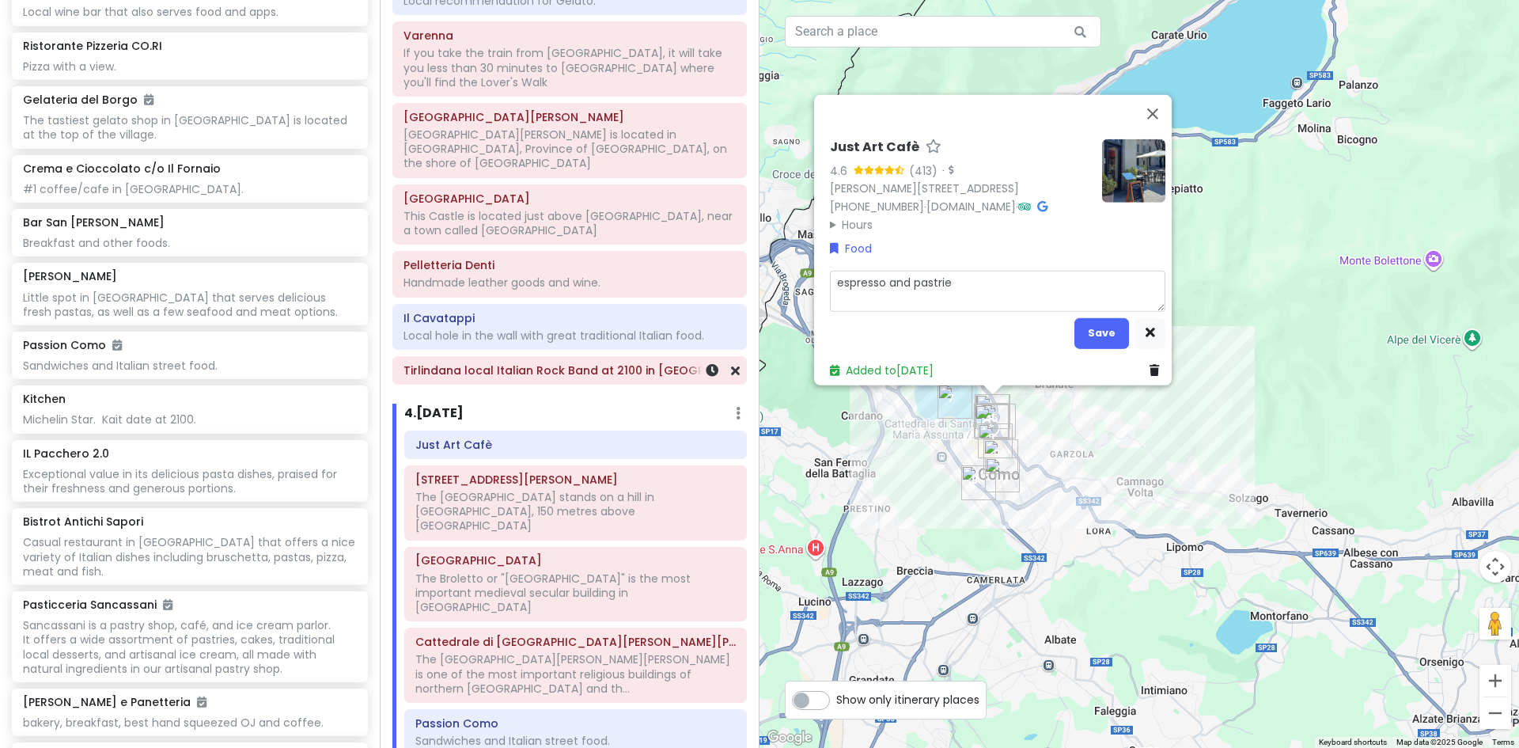
type textarea "x"
type textarea "espresso and pastries"
click at [1090, 324] on button "Save" at bounding box center [1102, 332] width 55 height 31
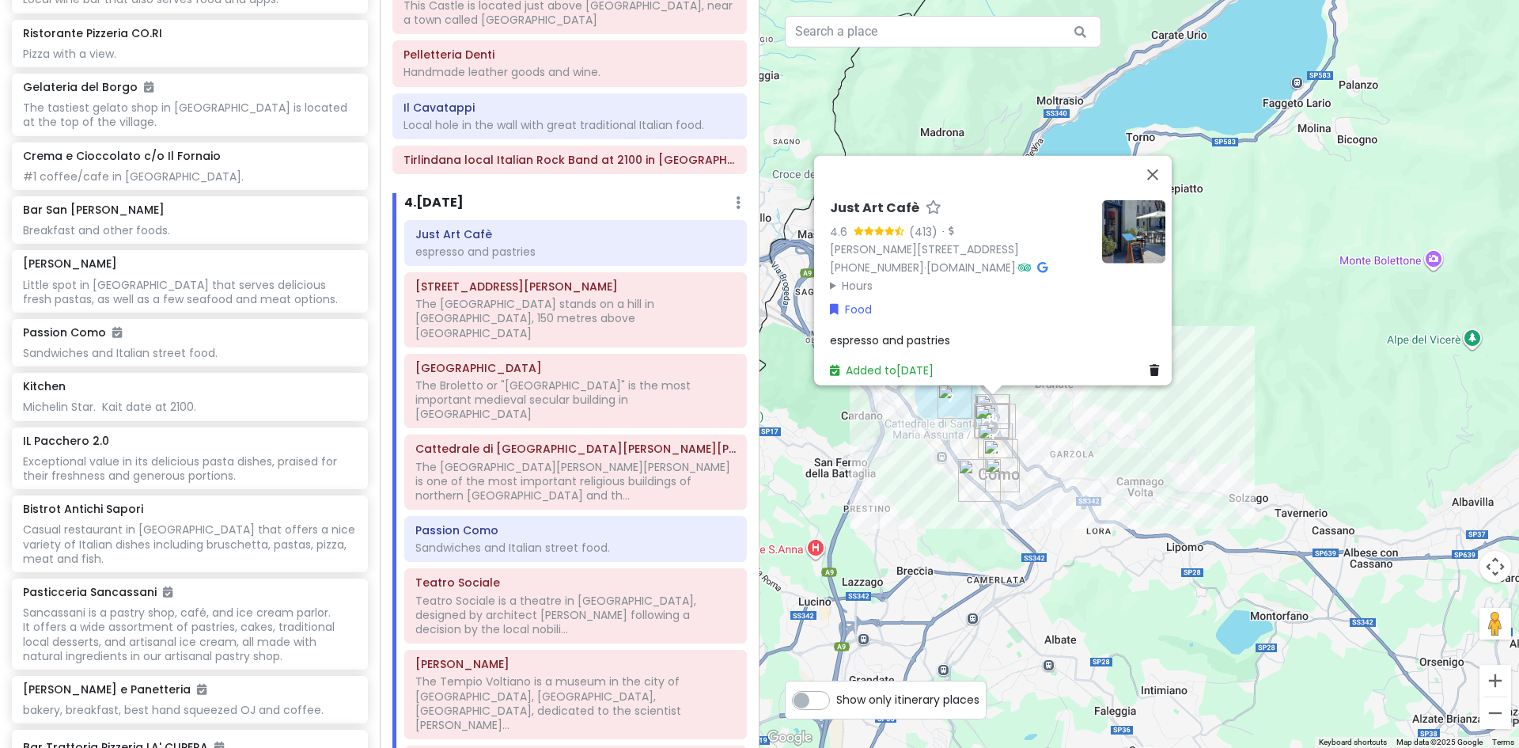
scroll to position [1223, 0]
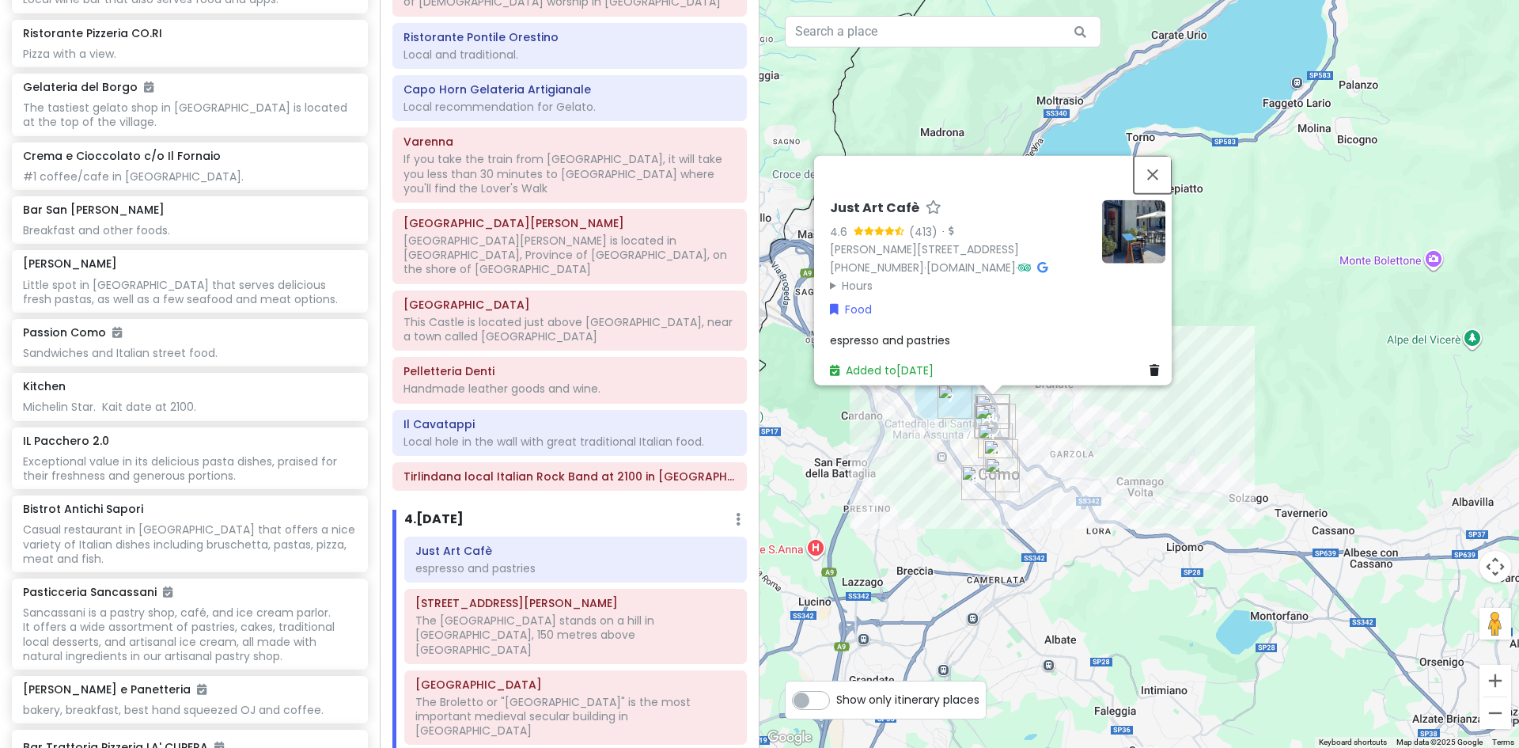
click at [1160, 163] on button "Close" at bounding box center [1153, 174] width 38 height 38
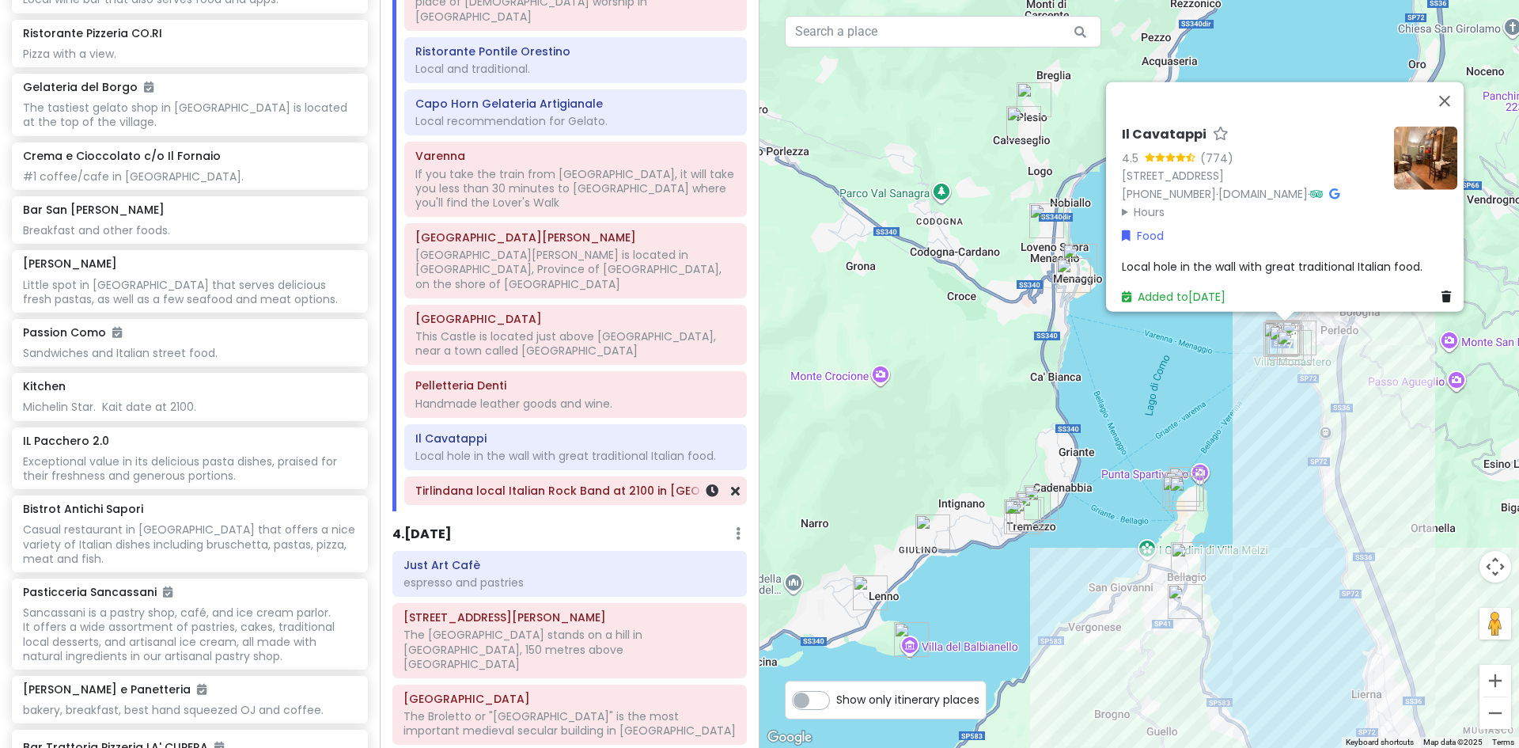
click at [623, 480] on div "Tirlindana local Italian Rock Band at 2100 in [GEOGRAPHIC_DATA]" at bounding box center [575, 491] width 320 height 22
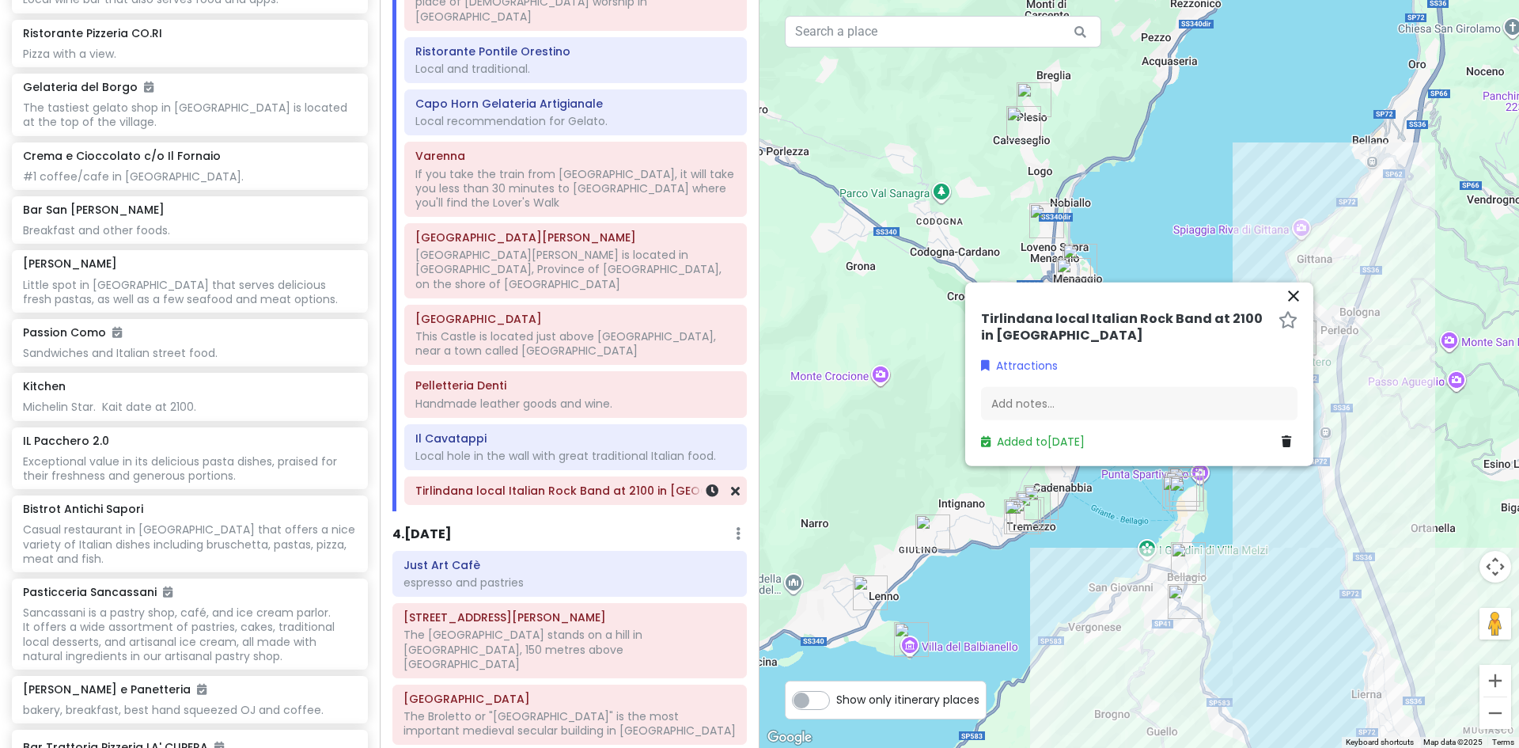
click at [623, 480] on div "Tirlindana local Italian Rock Band at 2100 in [GEOGRAPHIC_DATA]" at bounding box center [575, 491] width 320 height 22
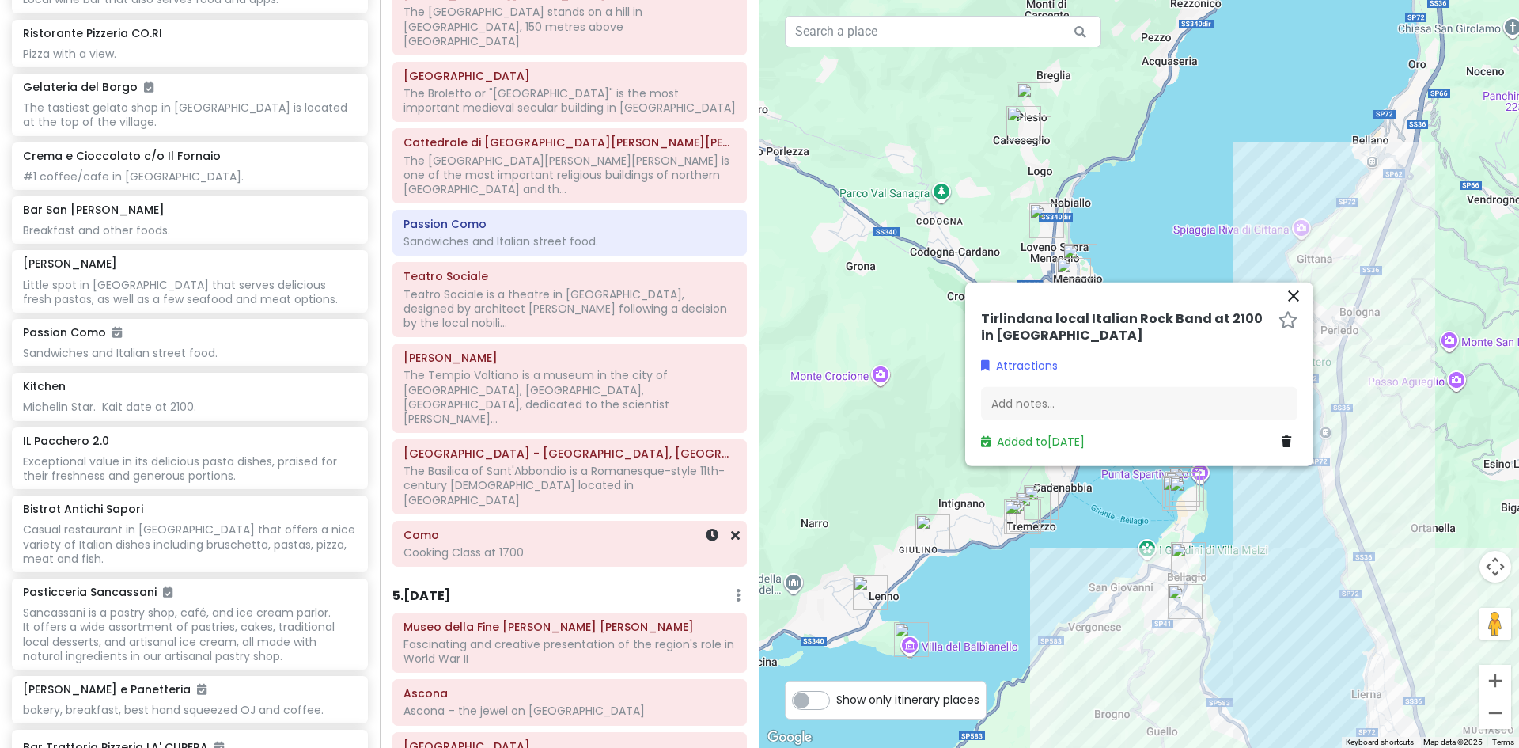
scroll to position [1986, 0]
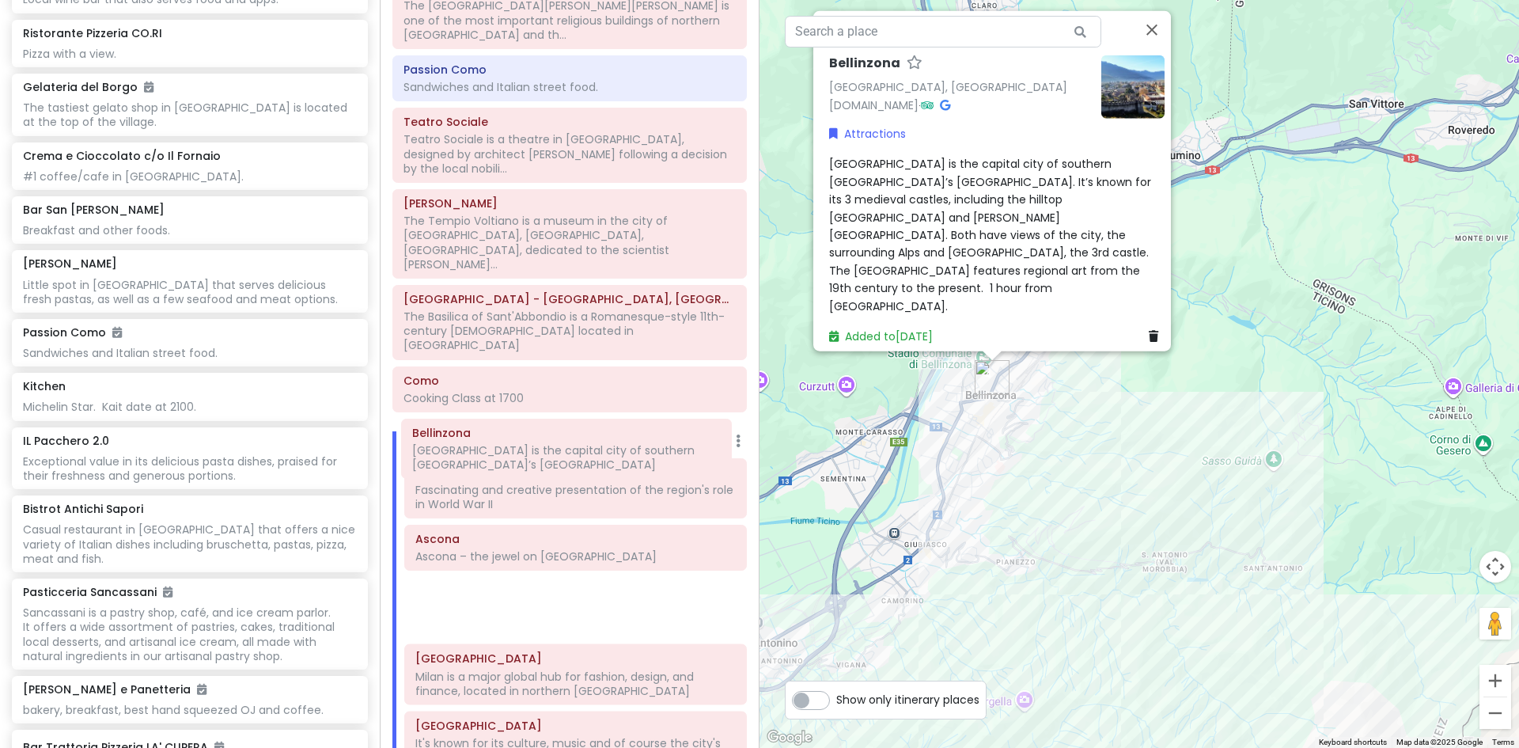
drag, startPoint x: 506, startPoint y: 533, endPoint x: 503, endPoint y: 465, distance: 67.3
click at [503, 465] on div "Museo della Fine della Guerra Dongo Fascinating and creative presentation of th…" at bounding box center [575, 618] width 366 height 320
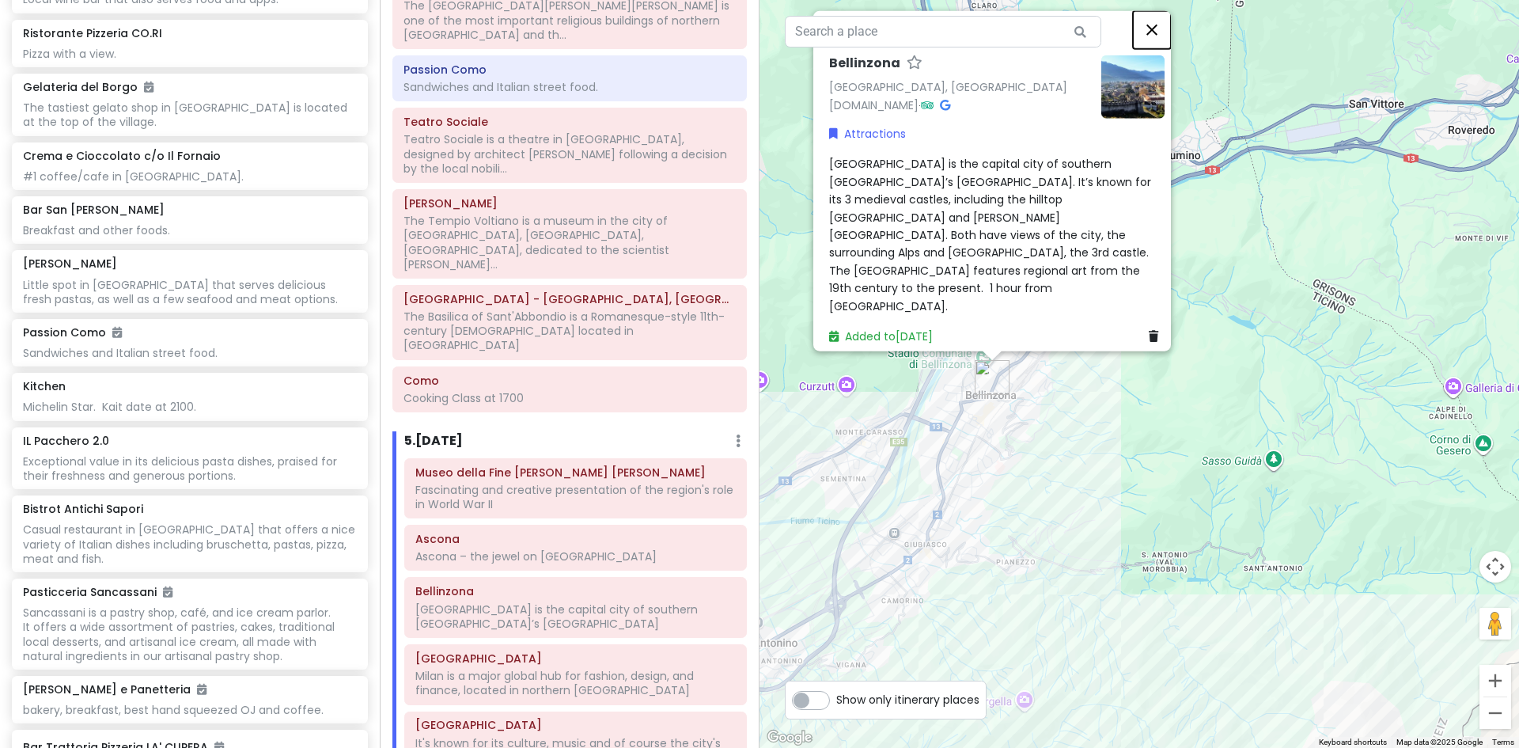
click at [1160, 48] on button "Close" at bounding box center [1152, 29] width 38 height 38
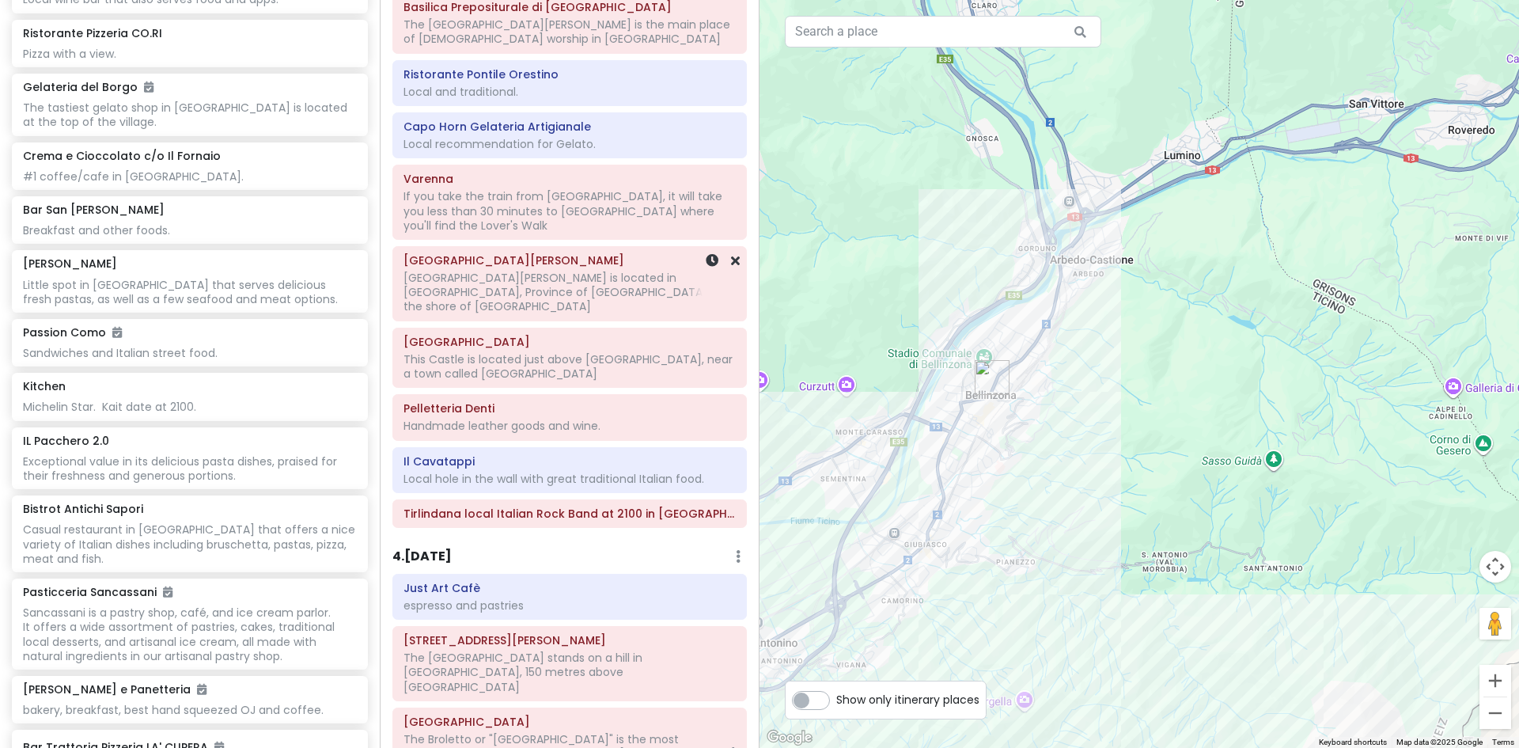
scroll to position [1187, 0]
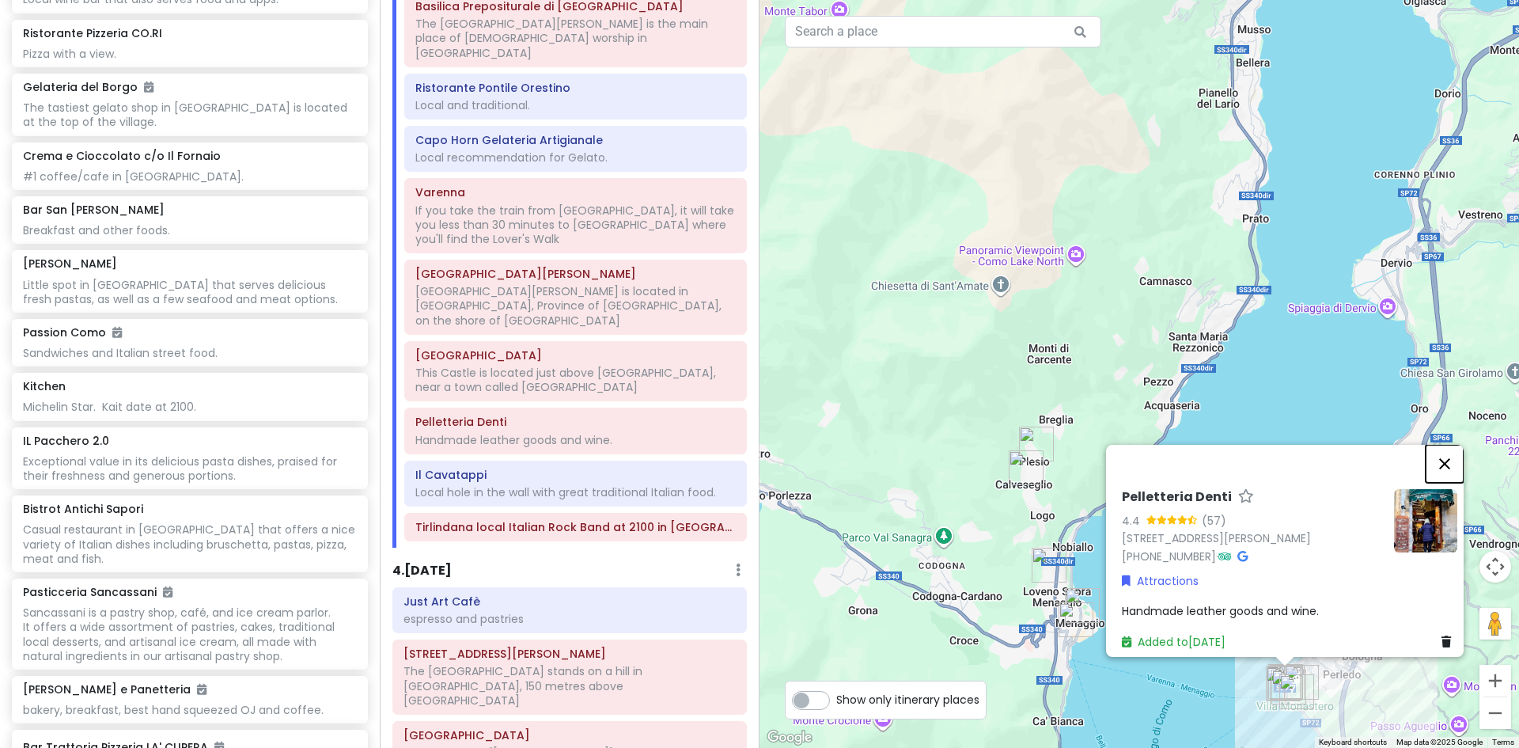
click at [1462, 453] on button "Close" at bounding box center [1445, 464] width 38 height 38
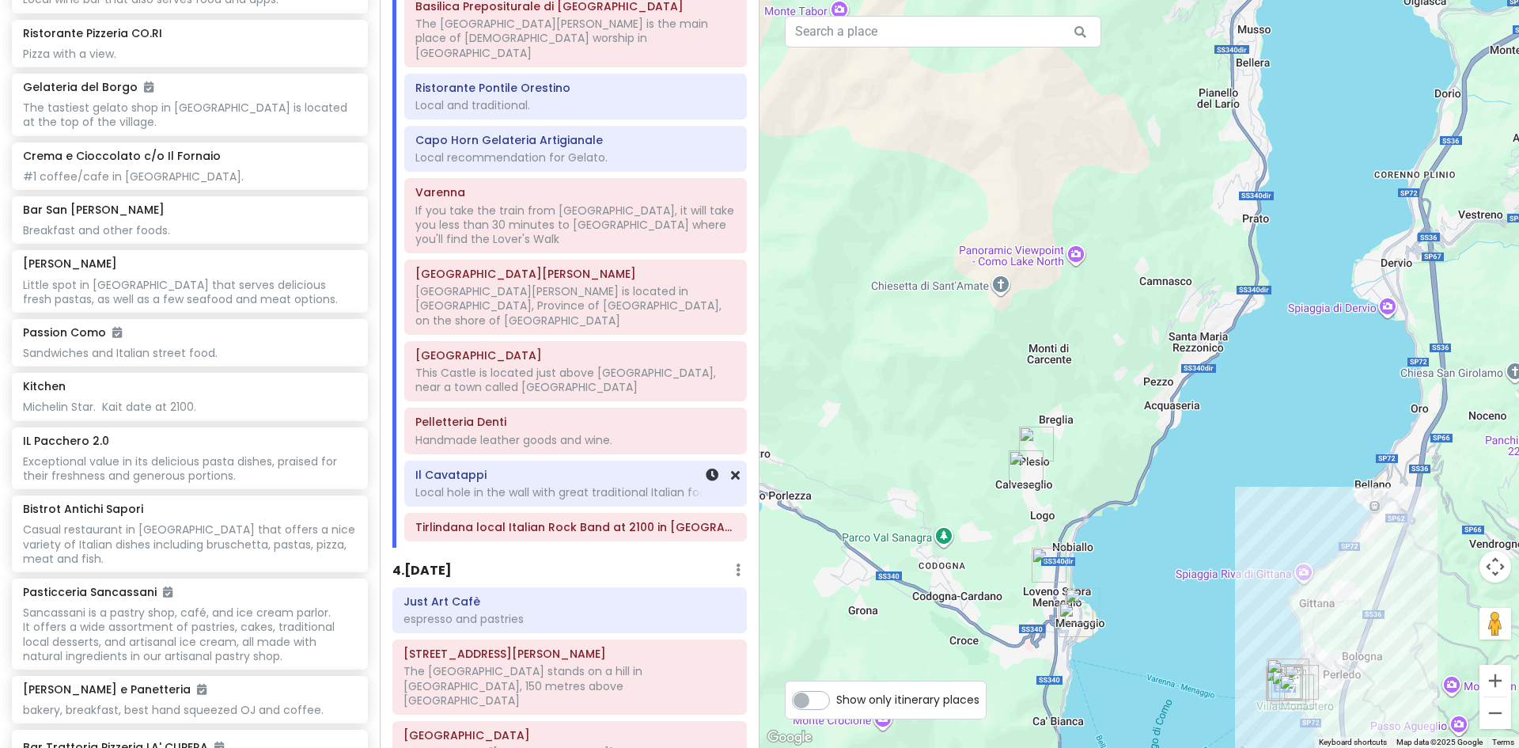
click at [602, 468] on h6 "Il Cavatappi" at bounding box center [575, 475] width 320 height 14
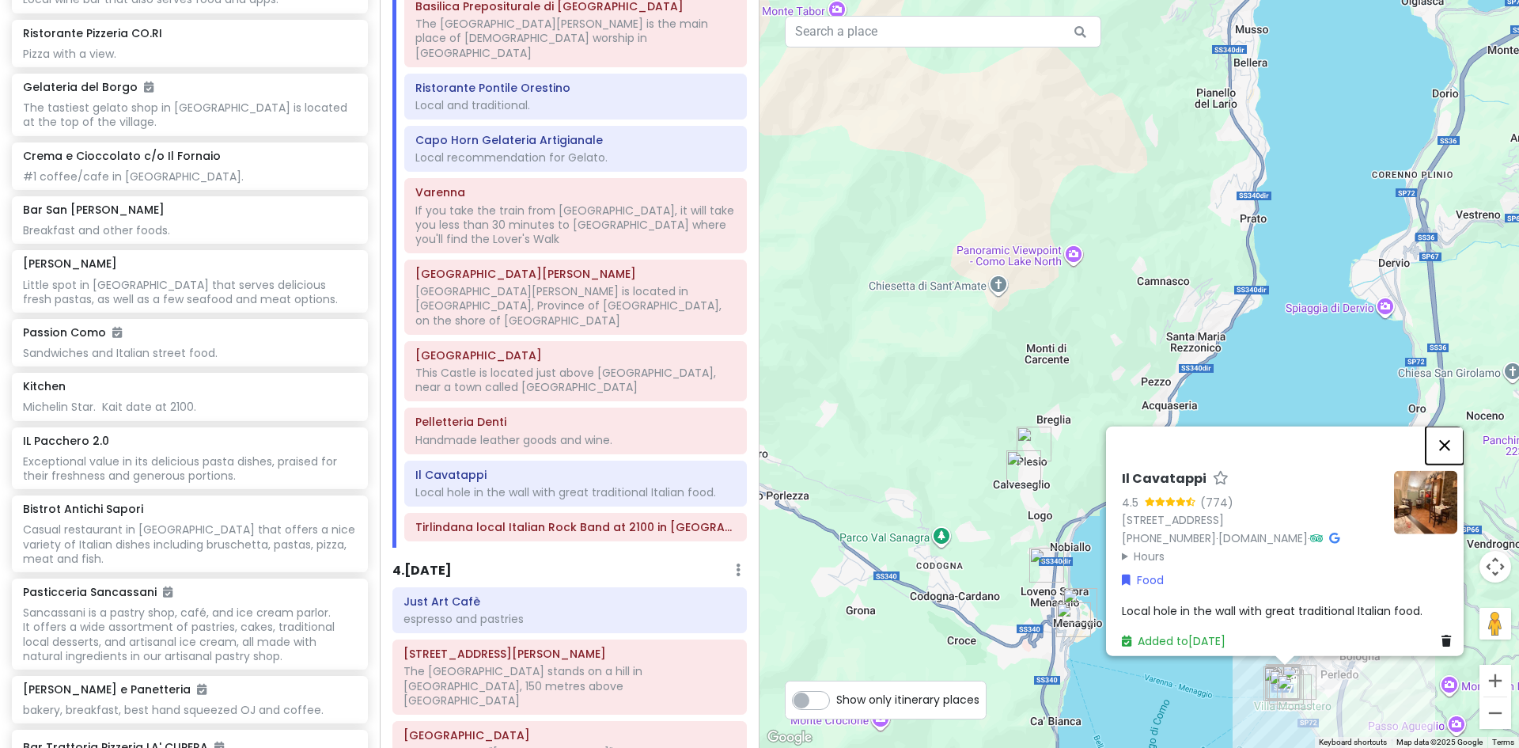
click at [1454, 426] on button "Close" at bounding box center [1445, 445] width 38 height 38
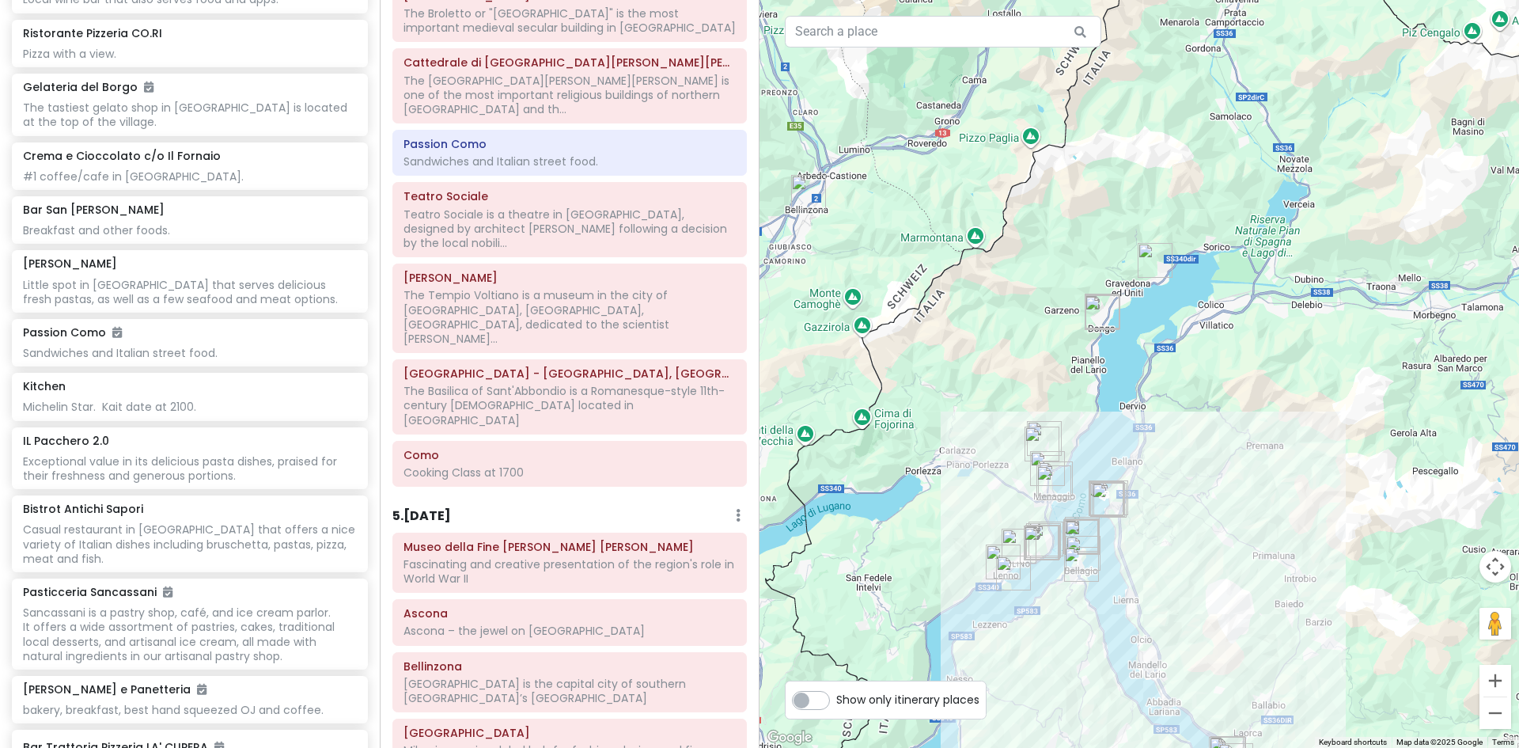
scroll to position [1986, 0]
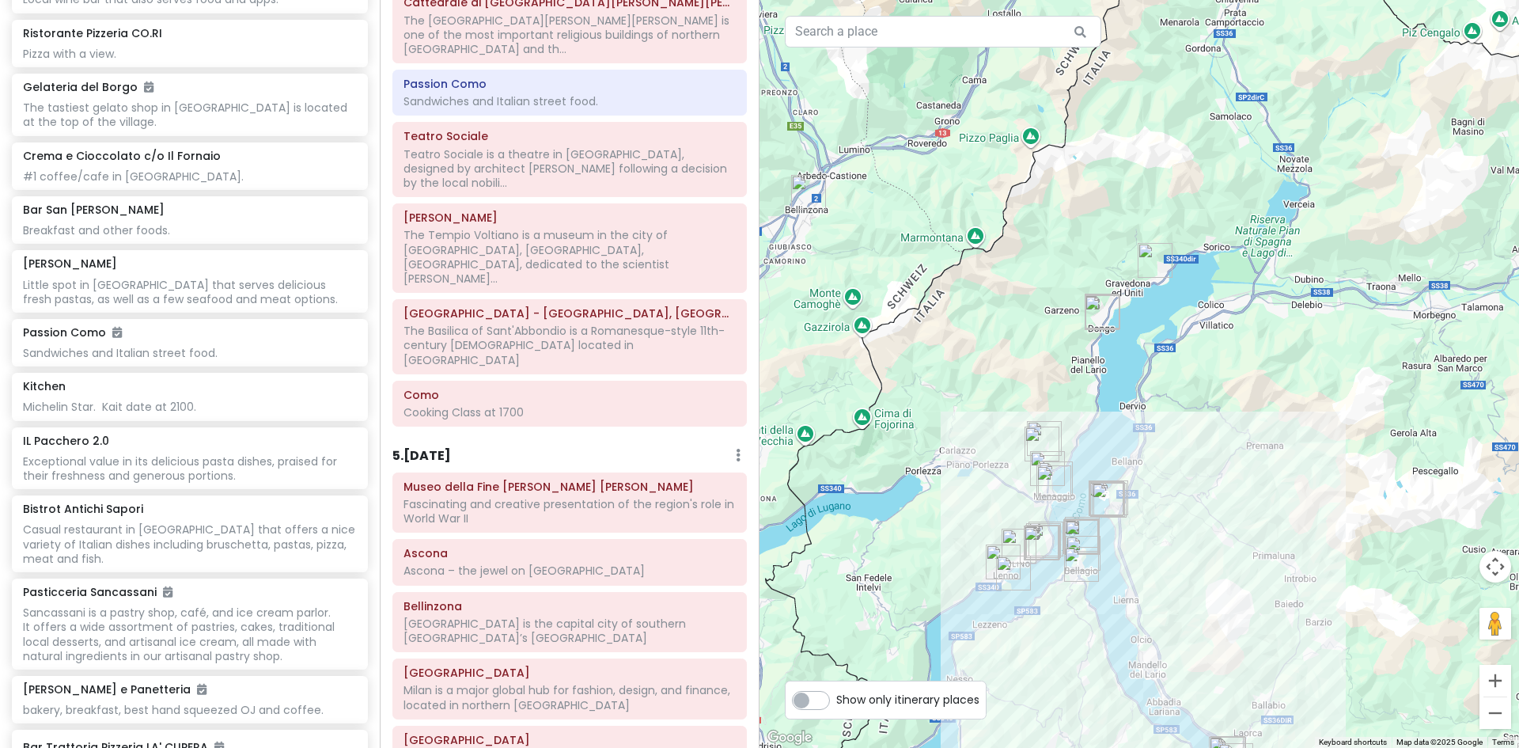
click at [723, 446] on div "5 . Mon 9/15 Add Day Notes Delete Day" at bounding box center [569, 459] width 355 height 27
click at [691, 484] on link "Add Day Notes" at bounding box center [689, 503] width 130 height 38
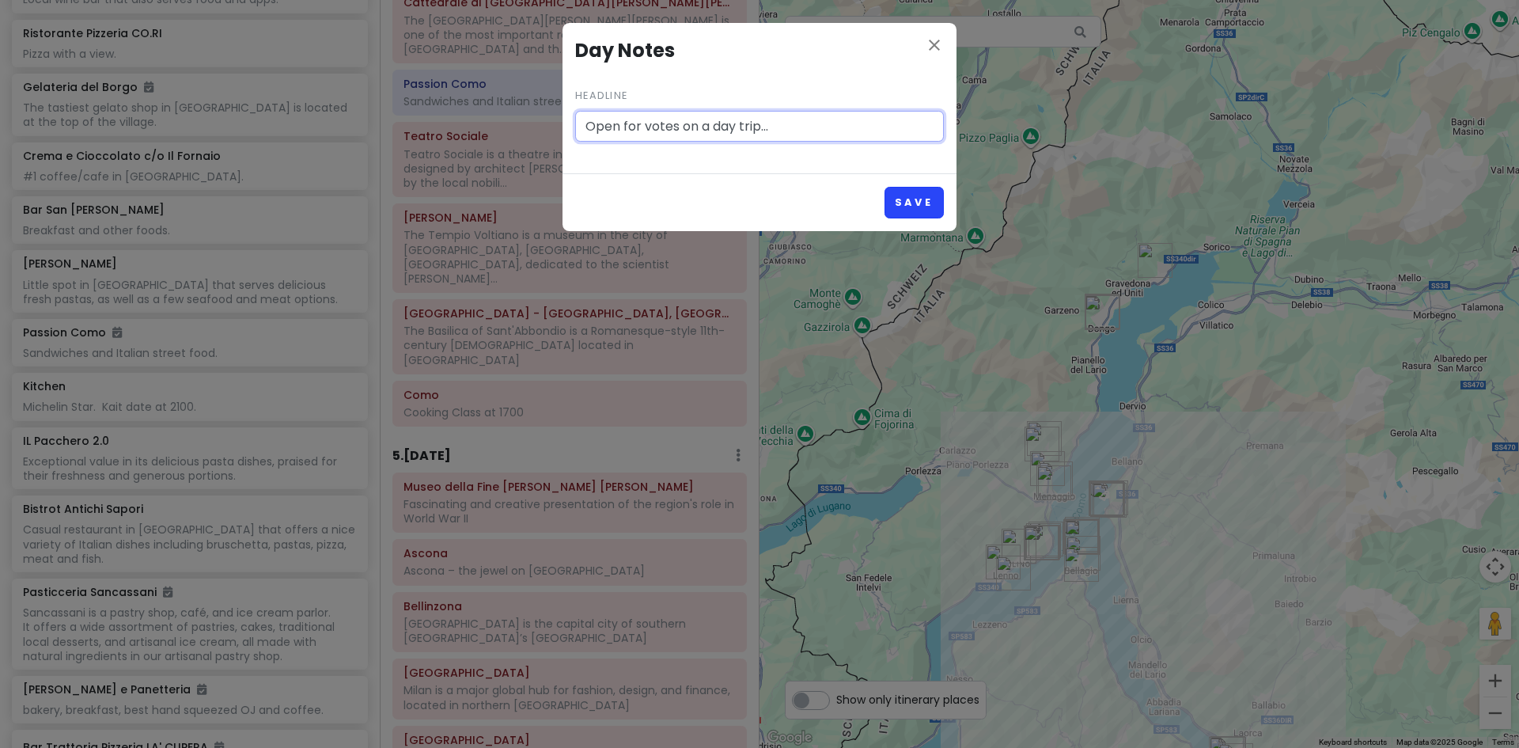
type input "Open for votes on a day trip..."
click at [904, 200] on button "Save" at bounding box center [914, 202] width 59 height 31
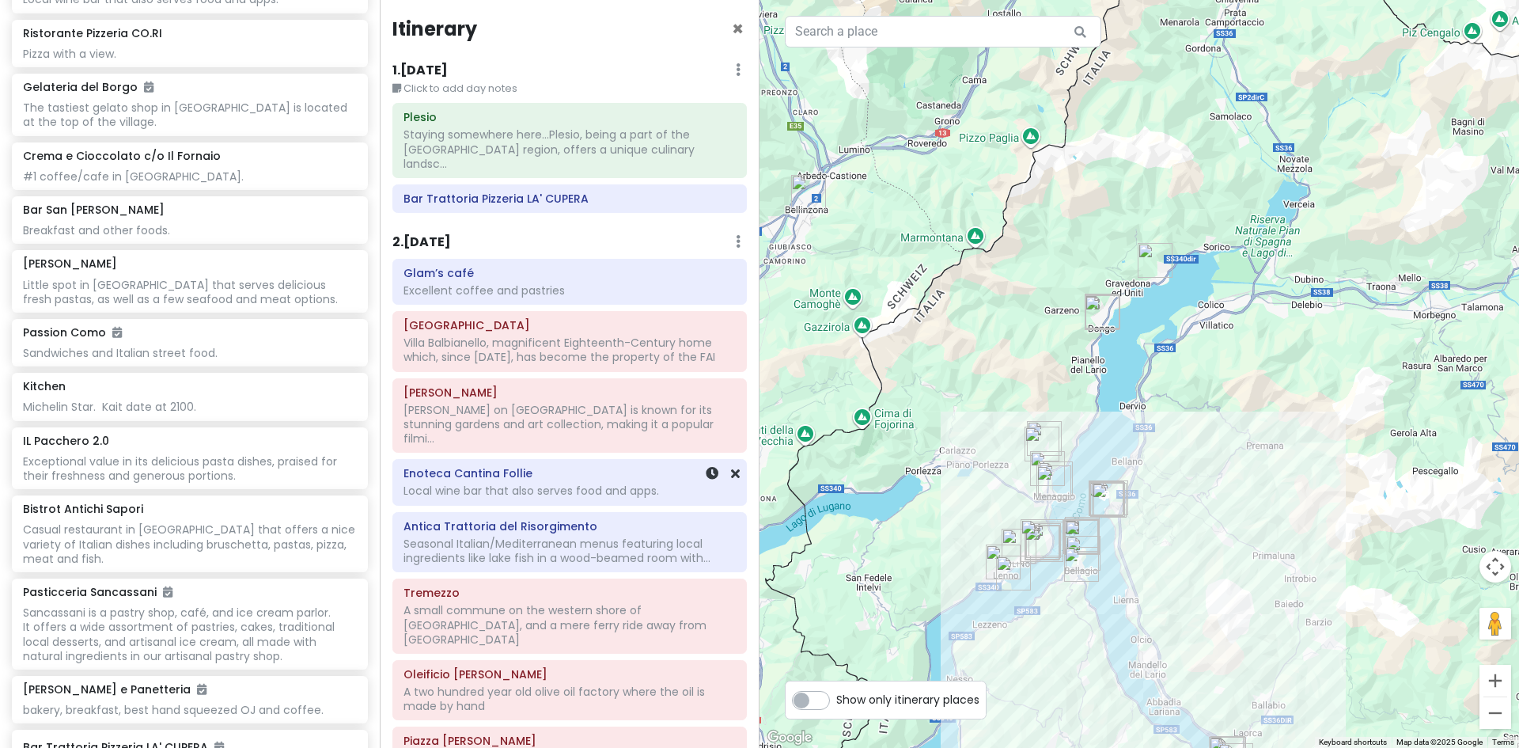
scroll to position [0, 0]
click at [672, 350] on div "Villa Balbianello, magnificent Eighteenth-Century home which, since [DATE], has…" at bounding box center [570, 352] width 332 height 28
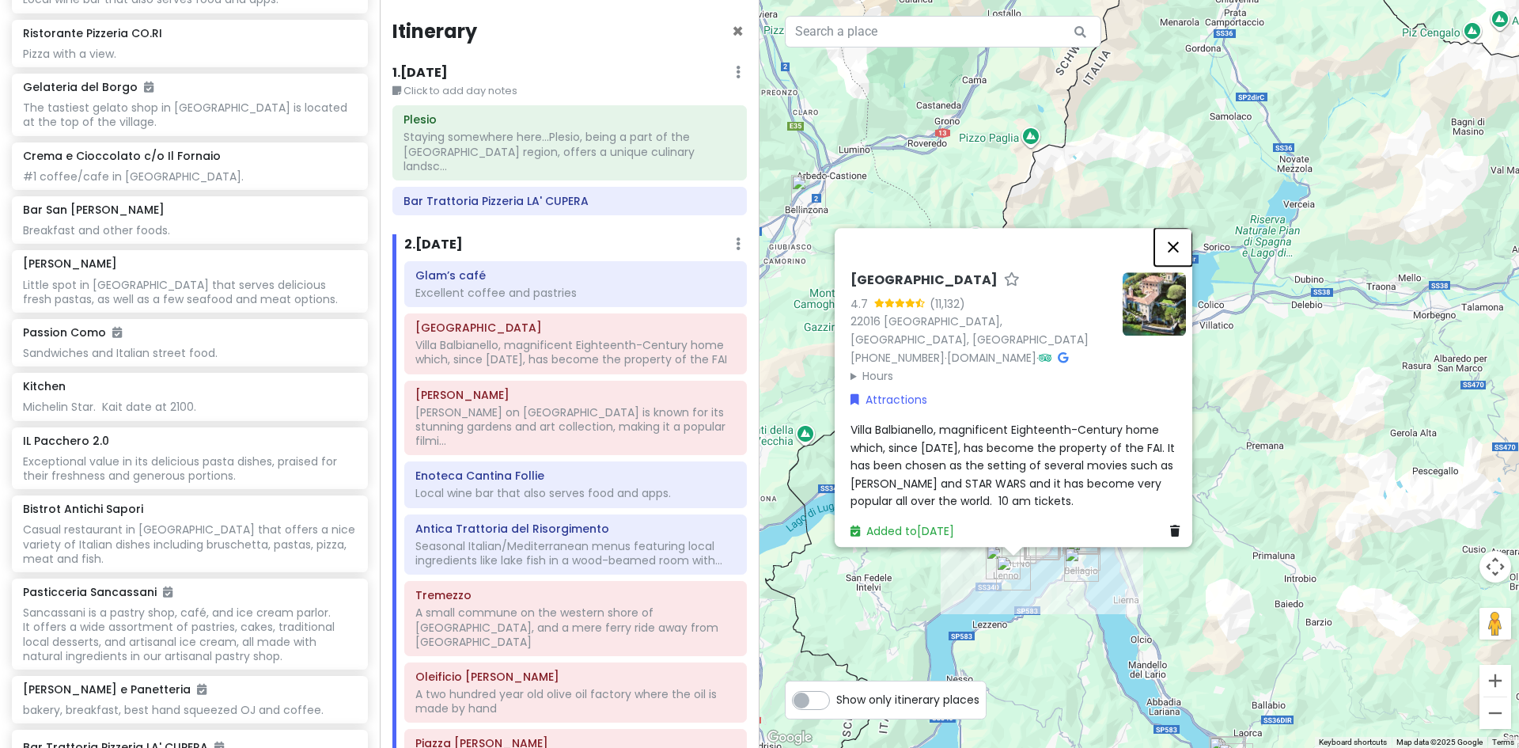
click at [1178, 257] on button "Close" at bounding box center [1174, 247] width 38 height 38
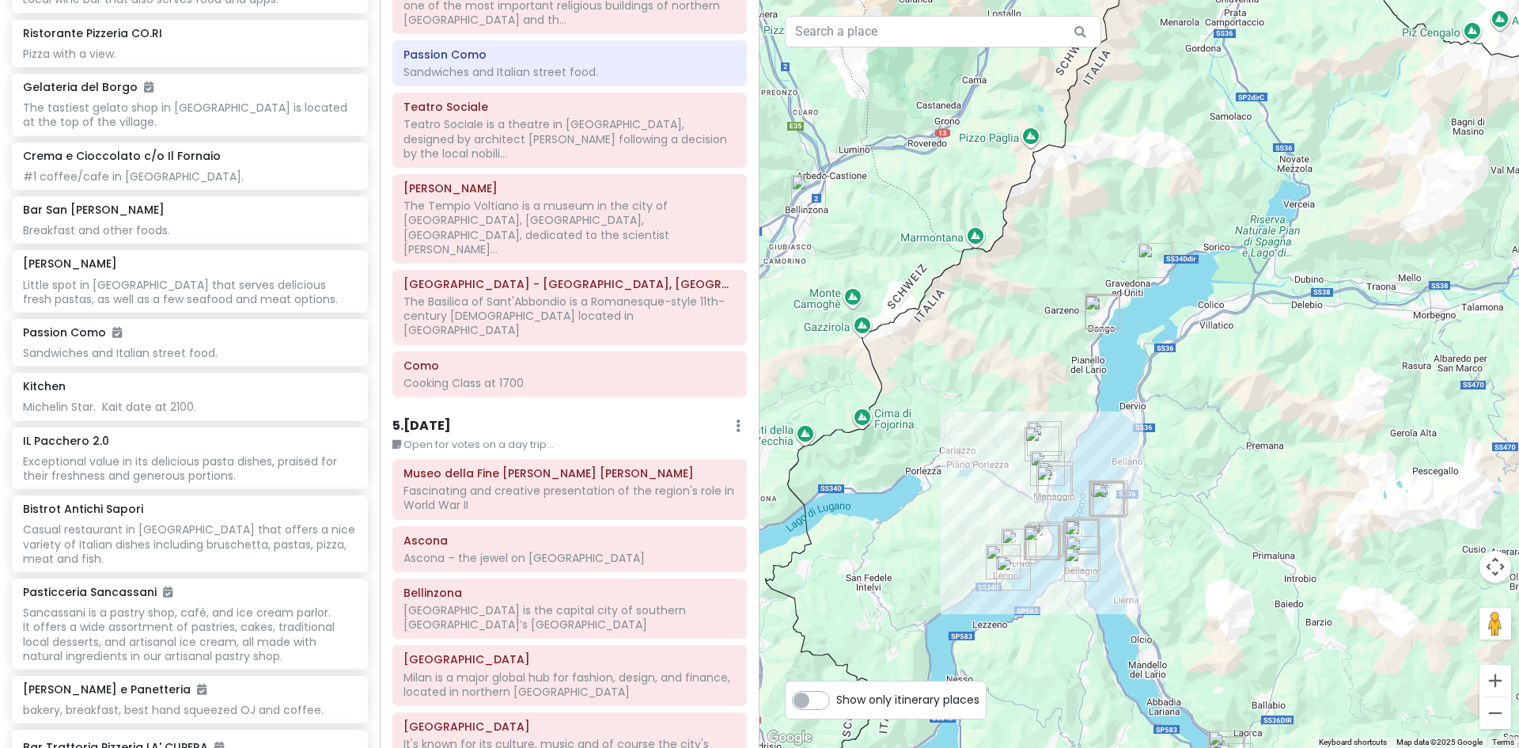
scroll to position [2002, 0]
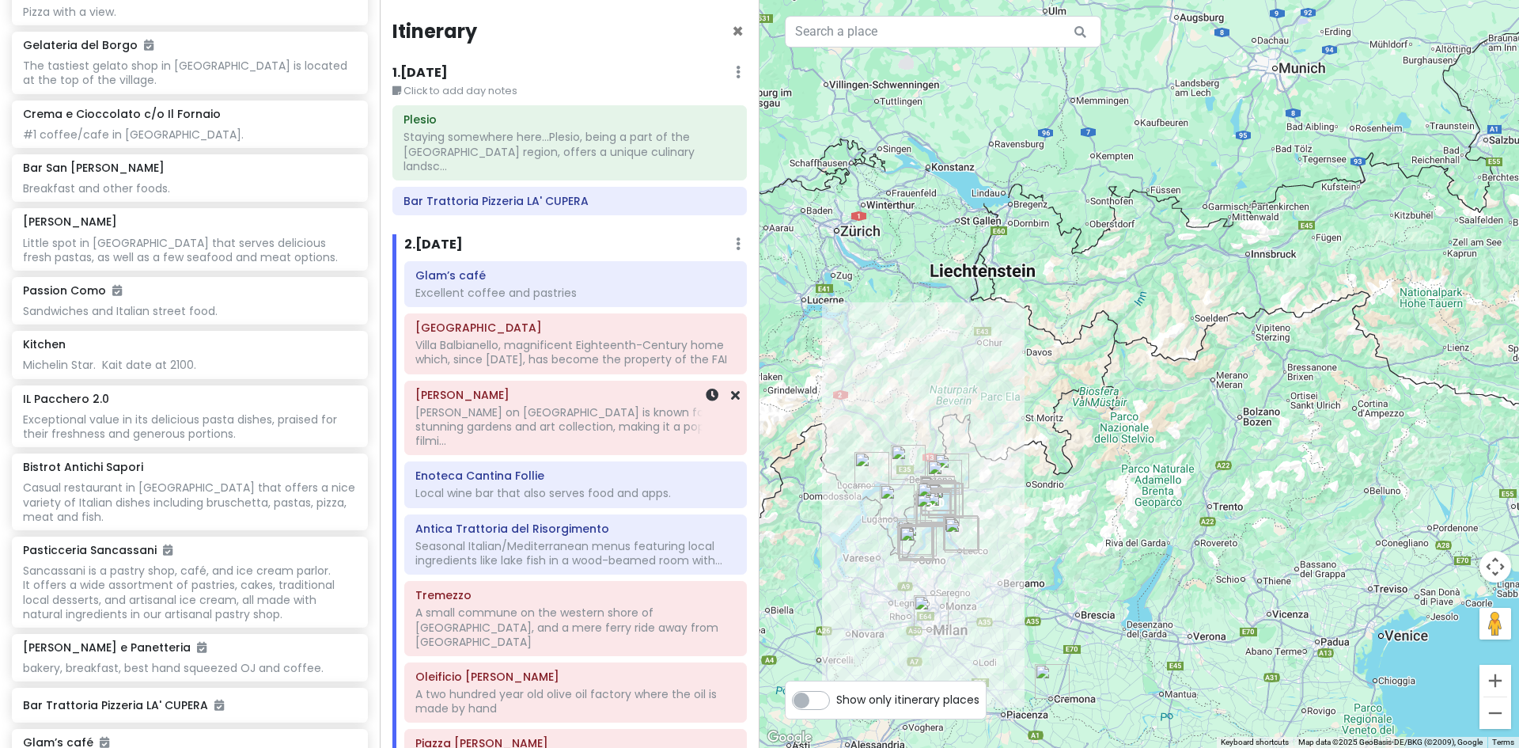
click at [552, 366] on div "[PERSON_NAME] on [GEOGRAPHIC_DATA] is known for its stunning gardens and art co…" at bounding box center [575, 352] width 320 height 28
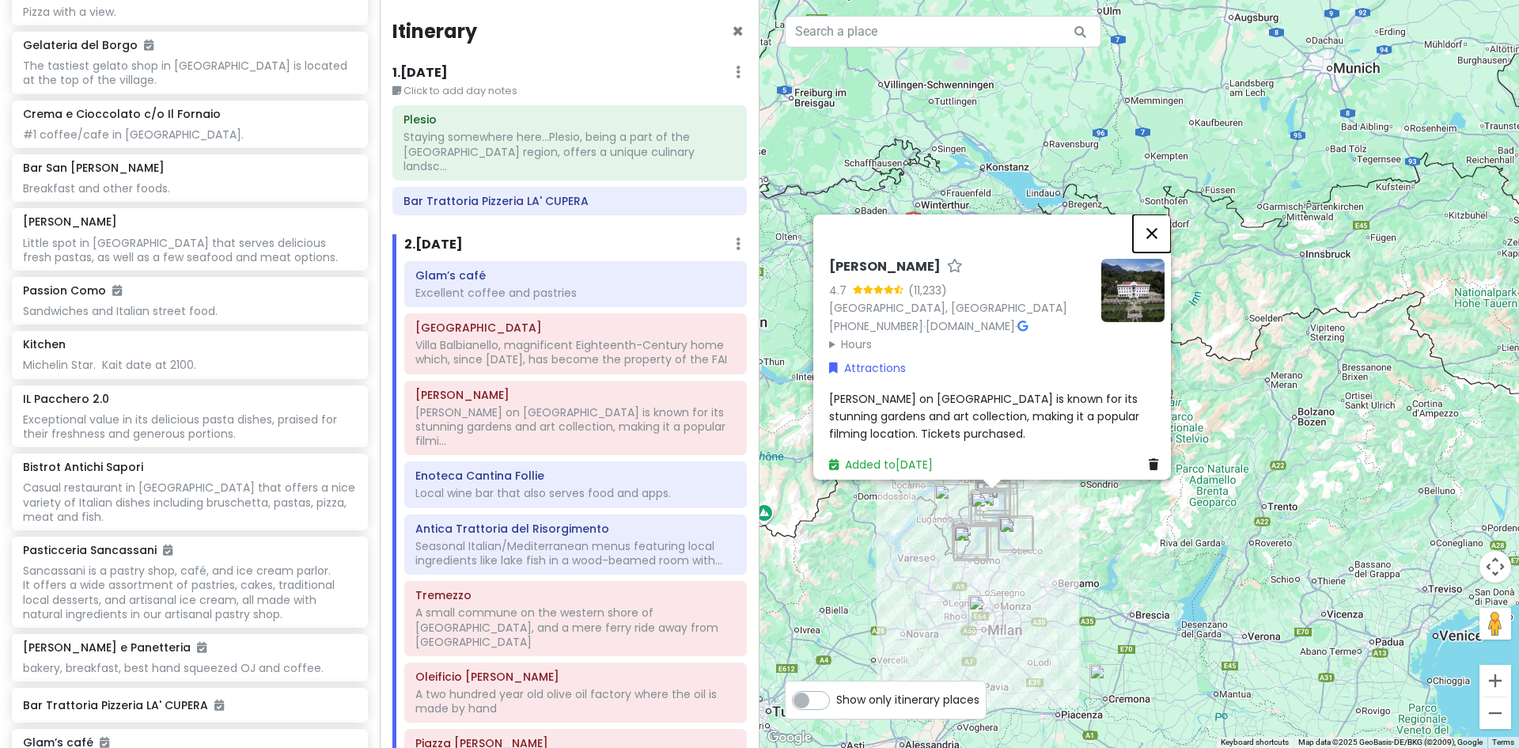
click at [1157, 221] on button "Close" at bounding box center [1152, 233] width 38 height 38
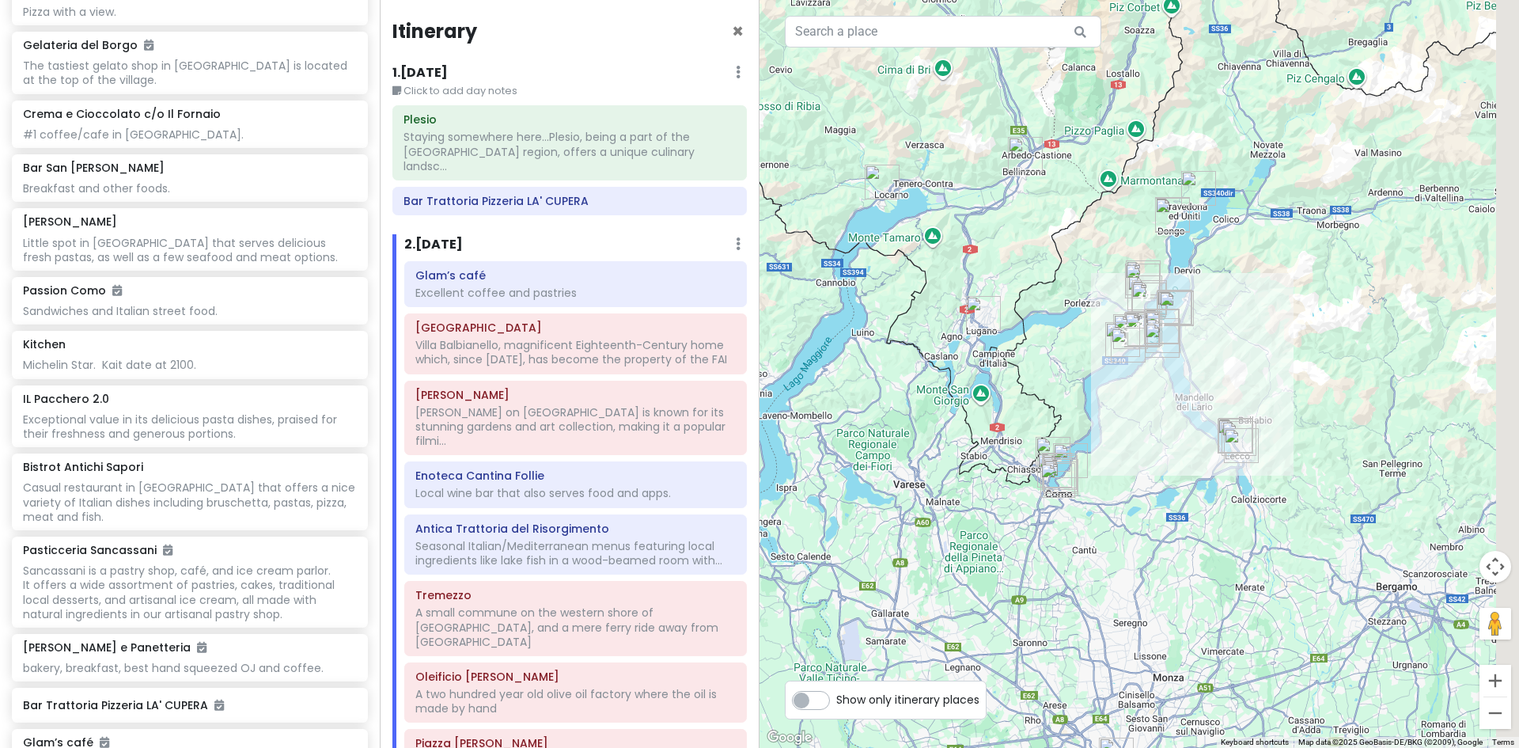
drag, startPoint x: 1104, startPoint y: 405, endPoint x: 984, endPoint y: 631, distance: 256.3
click at [984, 631] on div at bounding box center [1140, 374] width 760 height 748
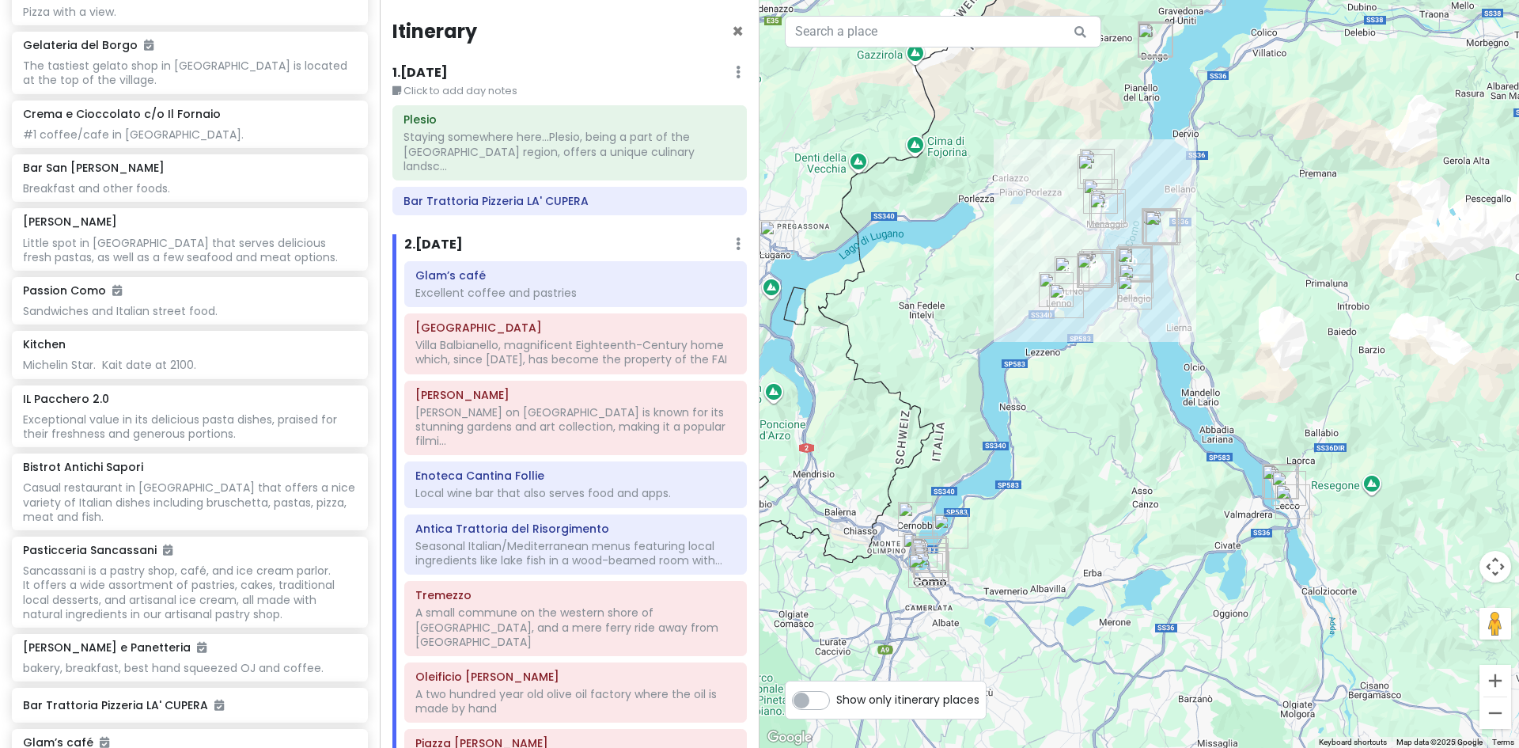
drag, startPoint x: 1161, startPoint y: 582, endPoint x: 1083, endPoint y: 598, distance: 80.1
click at [1083, 598] on div at bounding box center [1140, 374] width 760 height 748
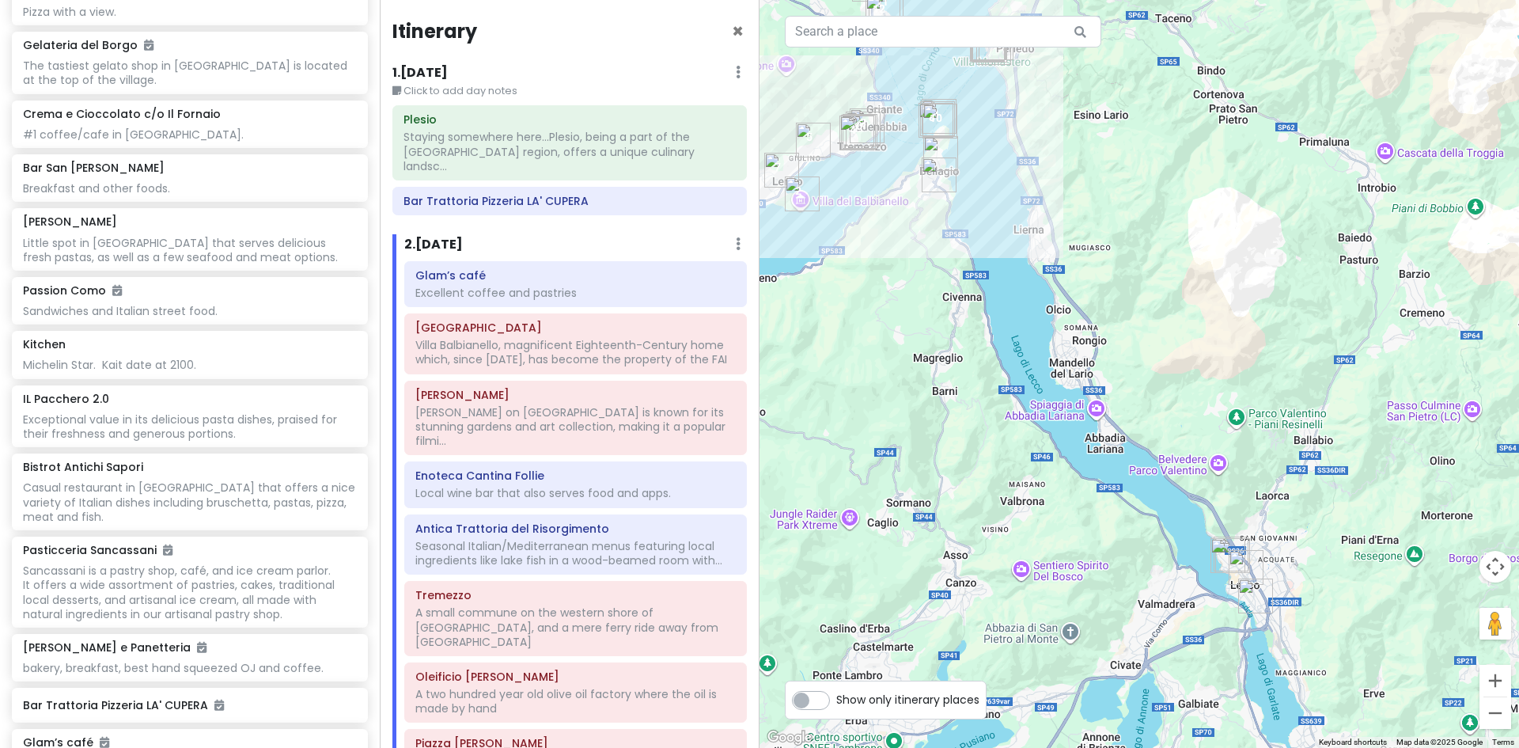
drag, startPoint x: 1368, startPoint y: 463, endPoint x: 1117, endPoint y: 631, distance: 302.2
click at [1117, 631] on div at bounding box center [1140, 374] width 760 height 748
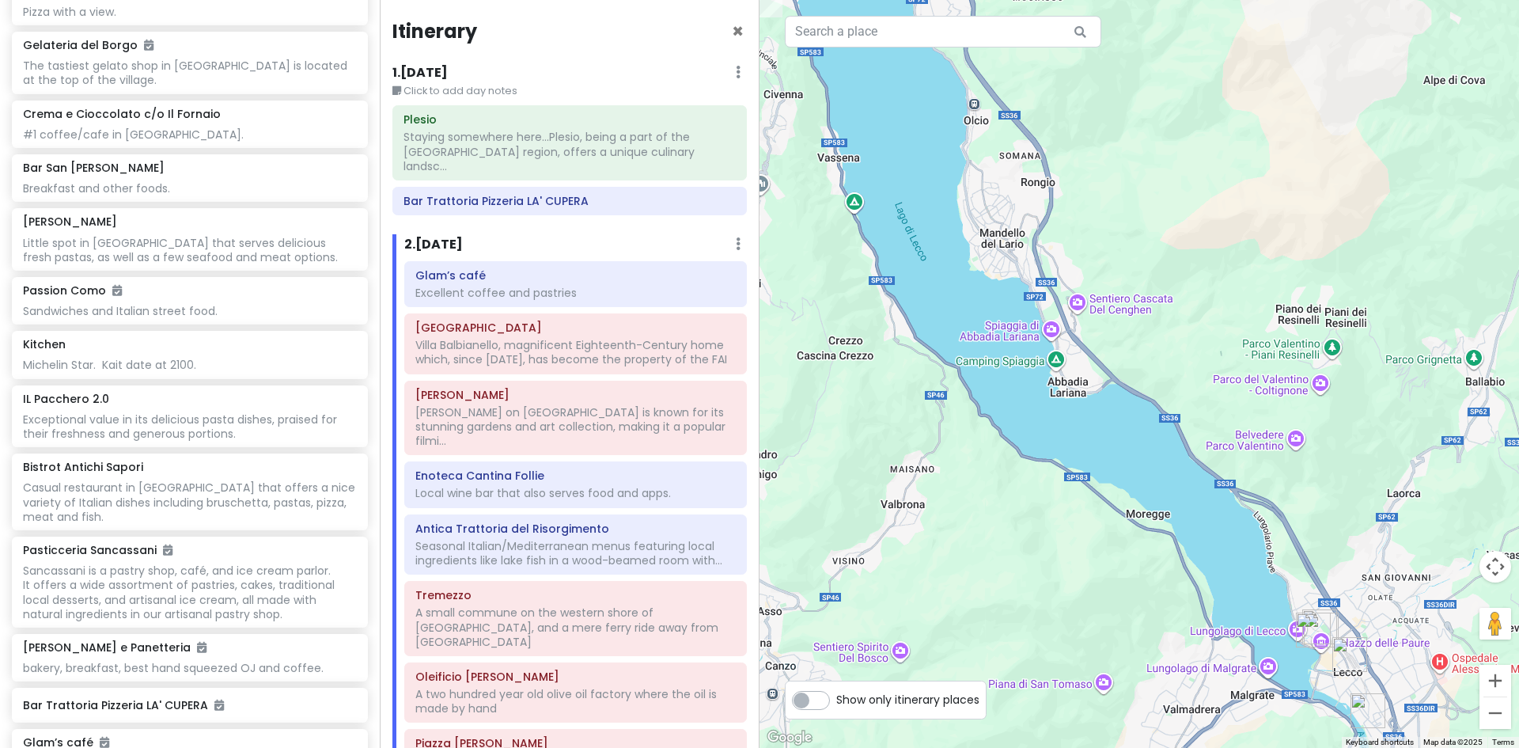
drag, startPoint x: 1009, startPoint y: 471, endPoint x: 1033, endPoint y: 559, distance: 91.8
click at [1033, 559] on div at bounding box center [1140, 374] width 760 height 748
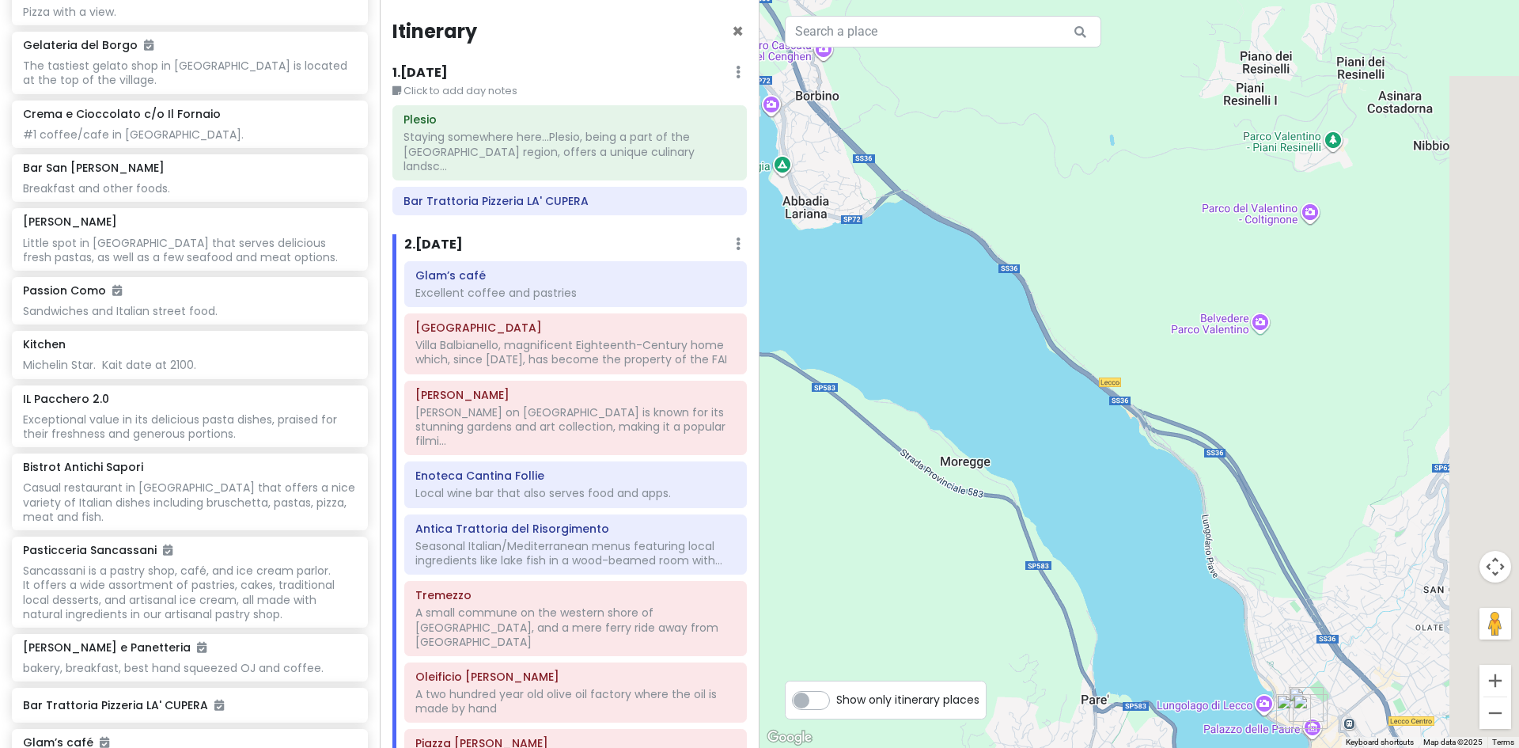
drag, startPoint x: 1240, startPoint y: 339, endPoint x: 885, endPoint y: 330, distance: 355.4
click at [885, 330] on div at bounding box center [1140, 374] width 760 height 748
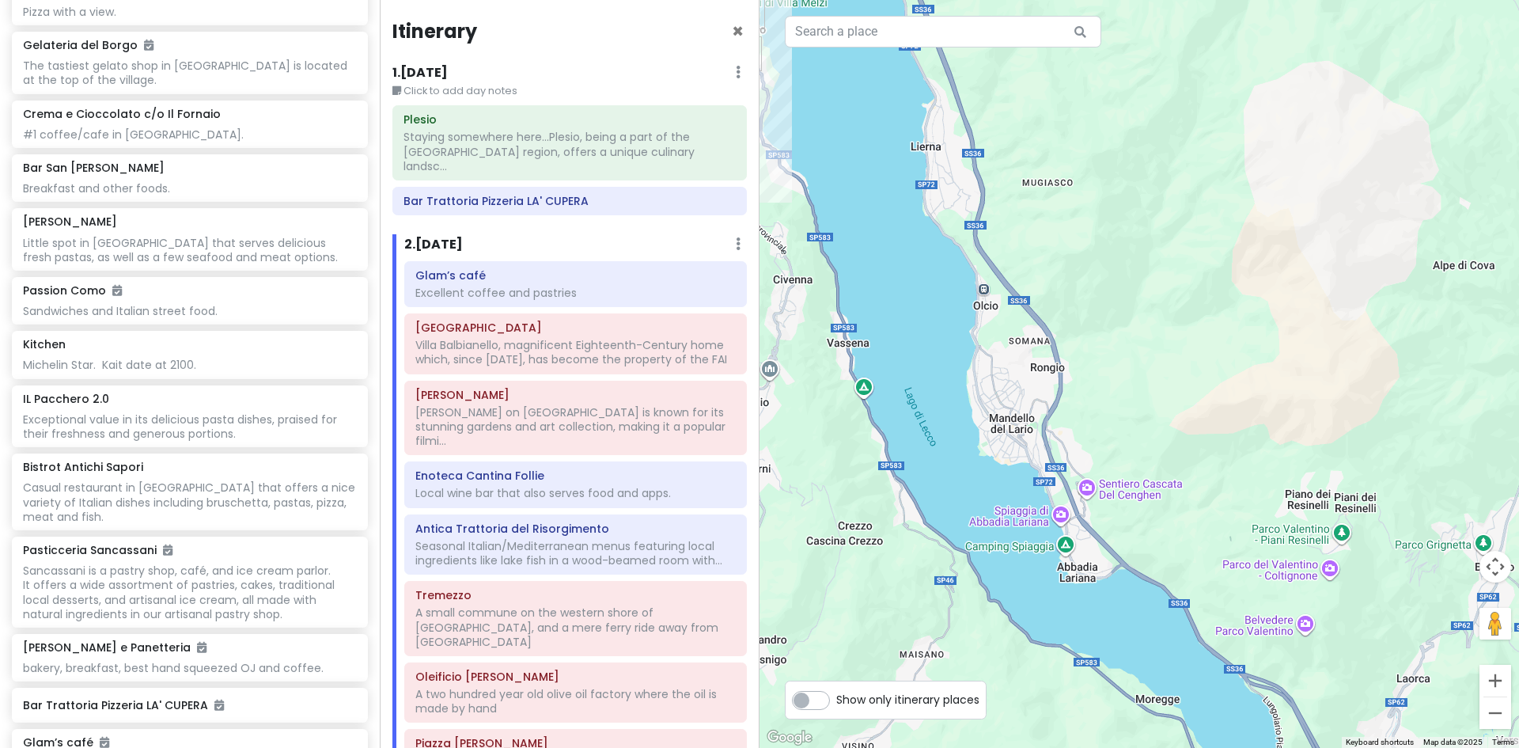
drag, startPoint x: 1267, startPoint y: 586, endPoint x: 1424, endPoint y: 785, distance: 253.0
click at [1424, 747] on html "Lake [GEOGRAPHIC_DATA] Trip Private Change Dates Make a Copy Delete Trip Give F…" at bounding box center [759, 374] width 1519 height 748
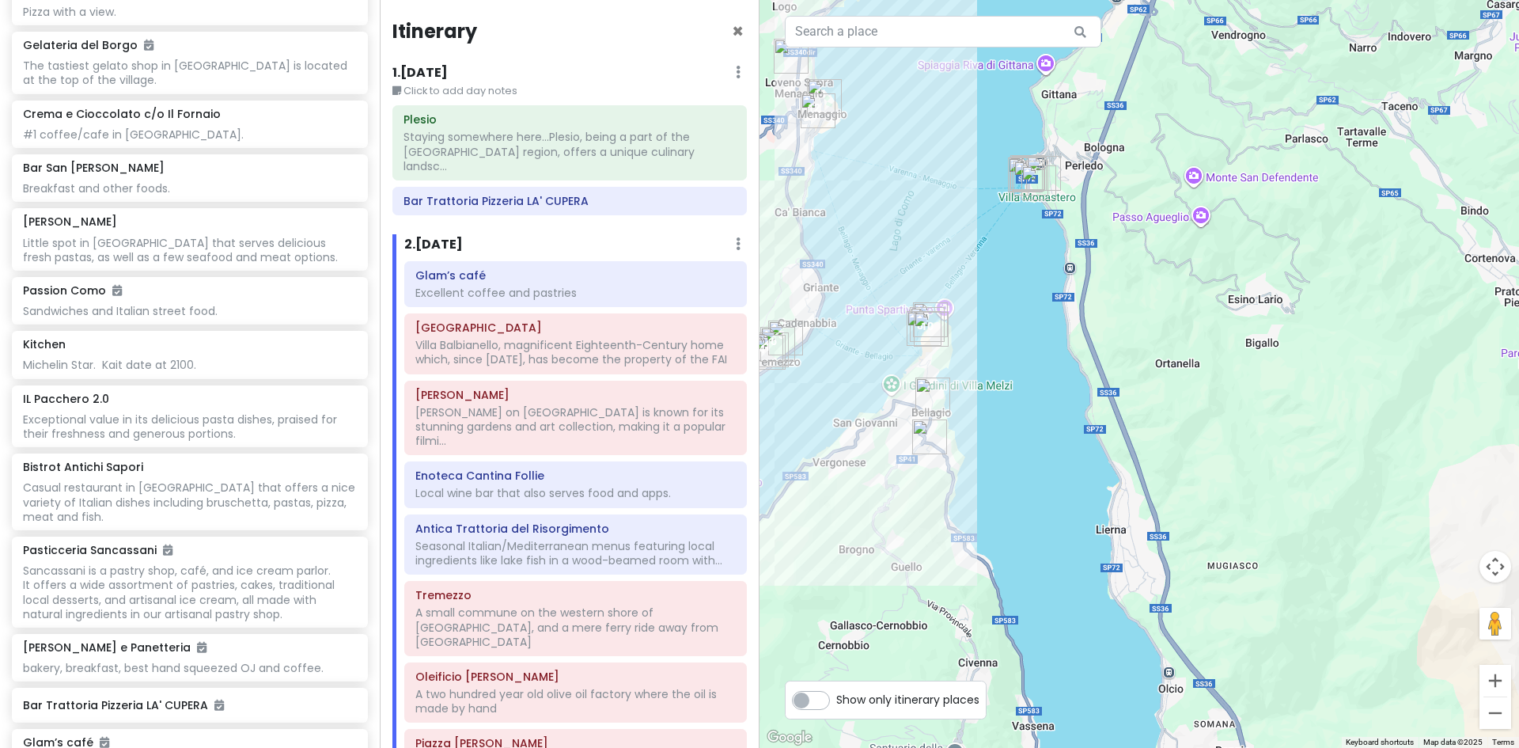
drag, startPoint x: 1058, startPoint y: 785, endPoint x: 1099, endPoint y: 785, distance: 41.1
click at [1099, 747] on html "Lake [GEOGRAPHIC_DATA] Trip Private Change Dates Make a Copy Delete Trip Give F…" at bounding box center [759, 374] width 1519 height 748
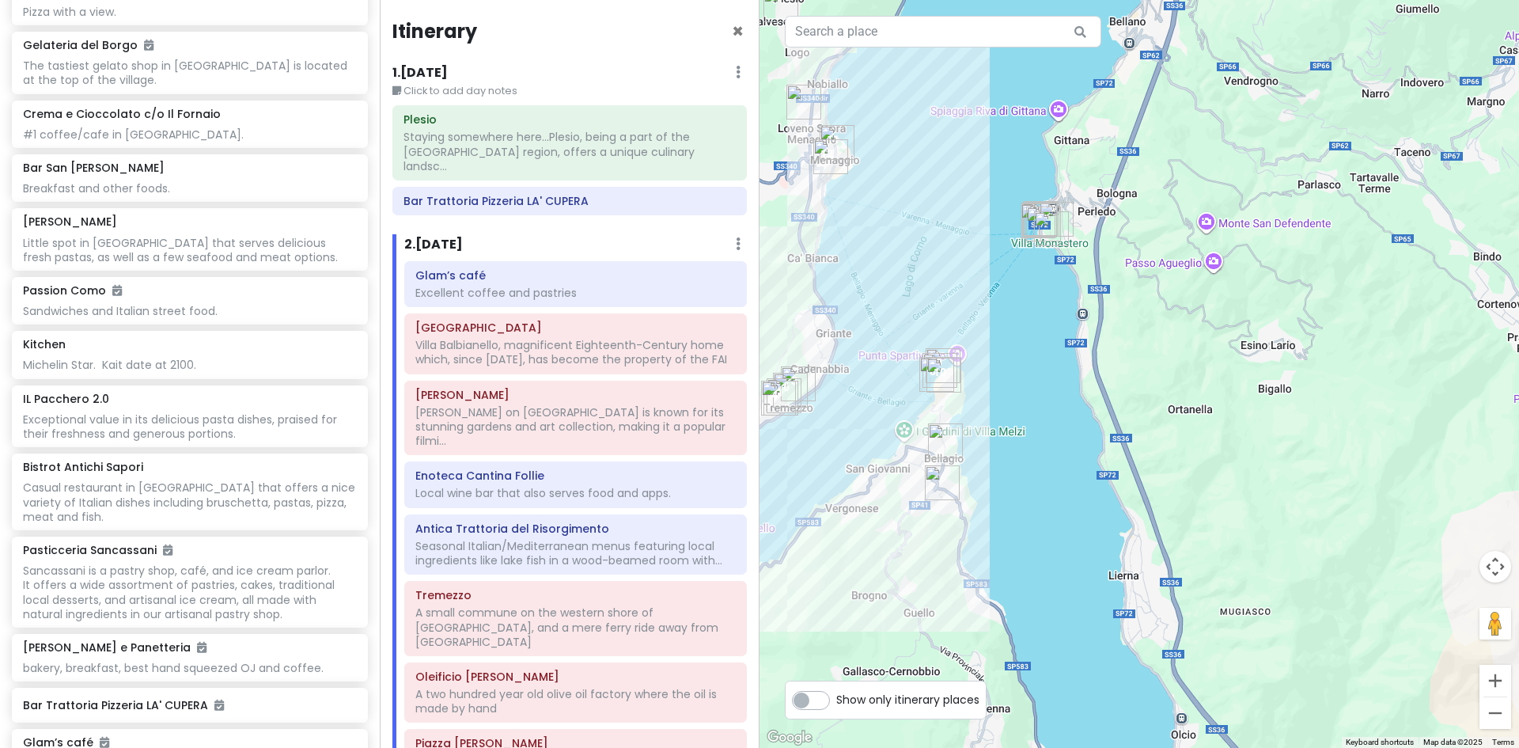
drag, startPoint x: 985, startPoint y: 203, endPoint x: 994, endPoint y: 255, distance: 52.2
click at [994, 255] on div at bounding box center [1140, 374] width 760 height 748
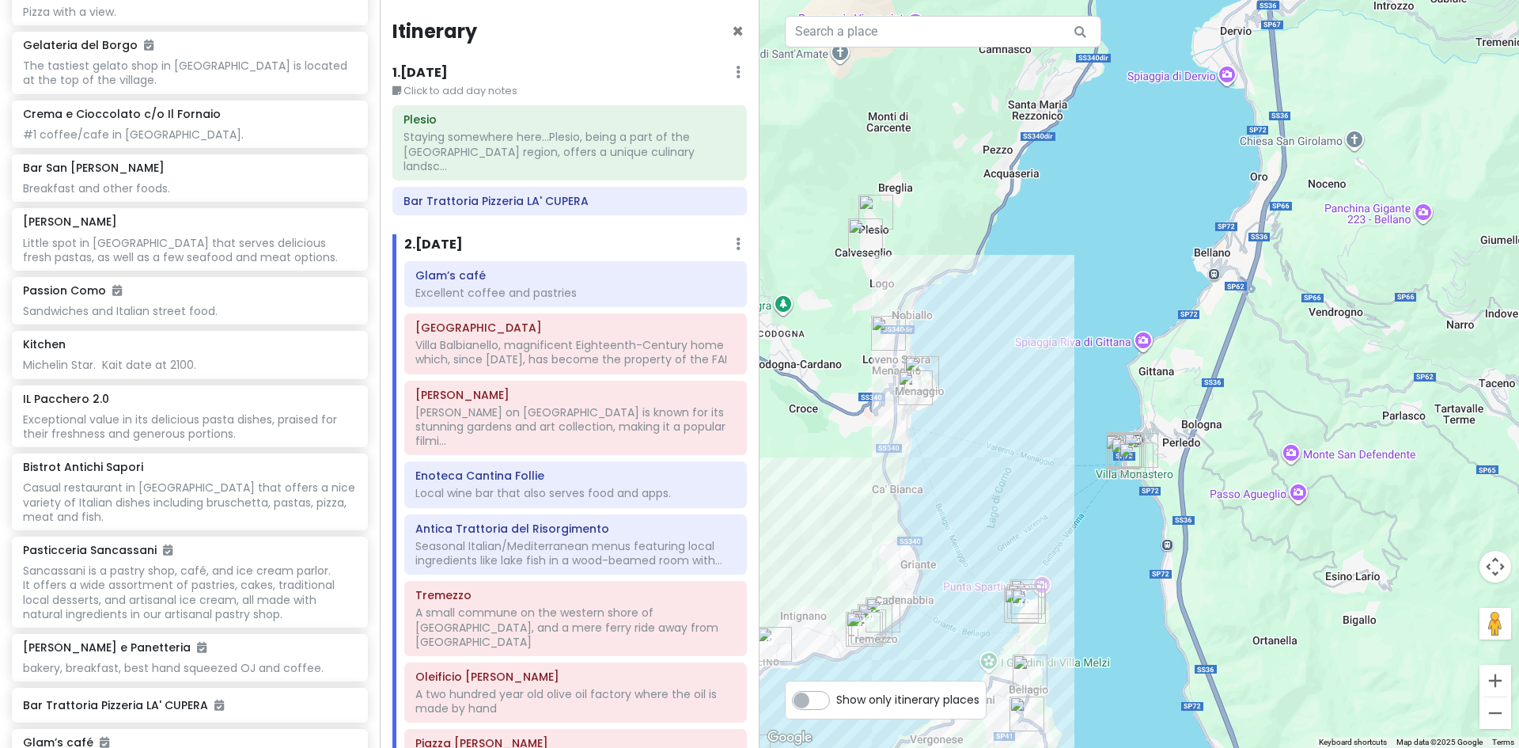
drag, startPoint x: 802, startPoint y: 179, endPoint x: 887, endPoint y: 409, distance: 245.3
click at [887, 409] on div at bounding box center [1140, 374] width 760 height 748
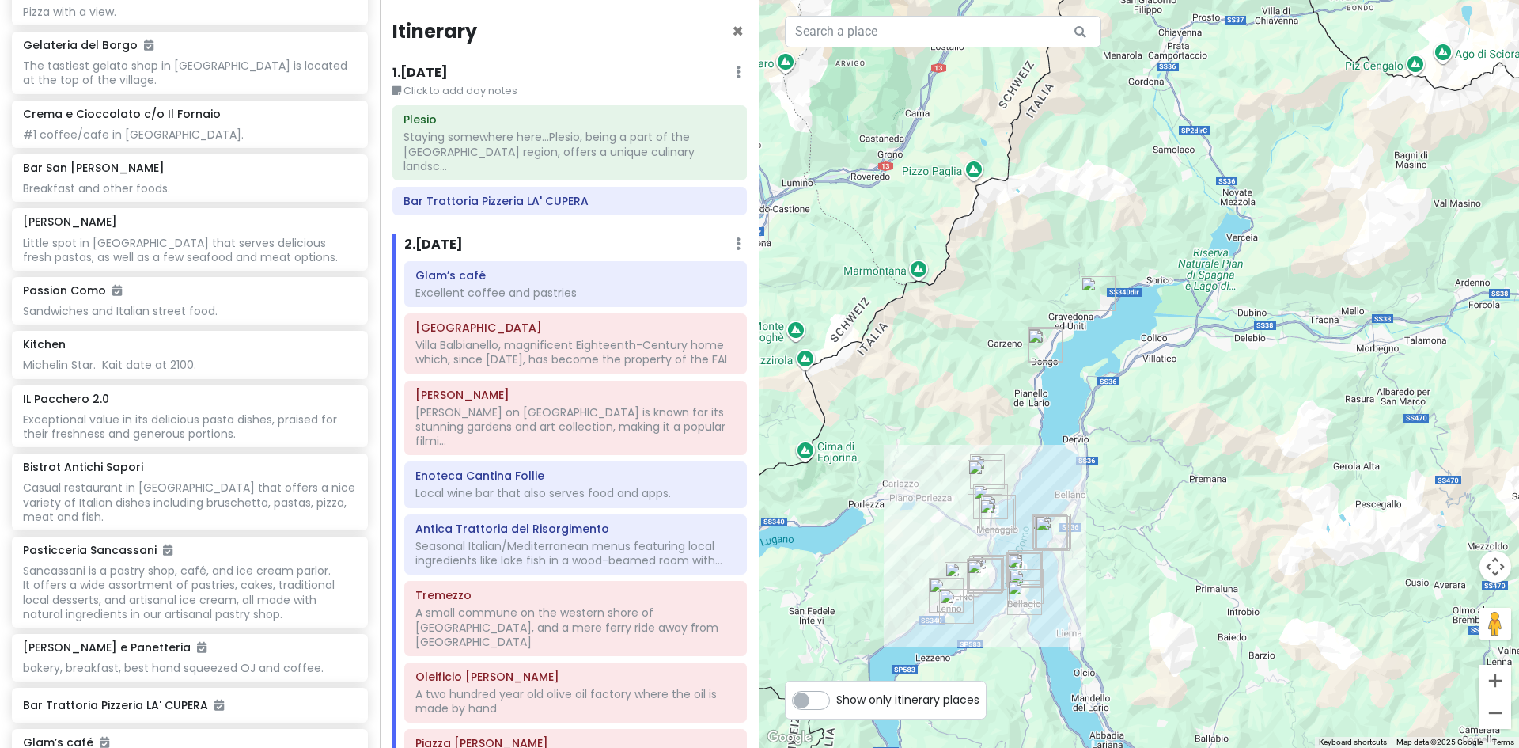
drag, startPoint x: 1171, startPoint y: 557, endPoint x: 1115, endPoint y: 616, distance: 81.2
click at [1115, 616] on div at bounding box center [1140, 374] width 760 height 748
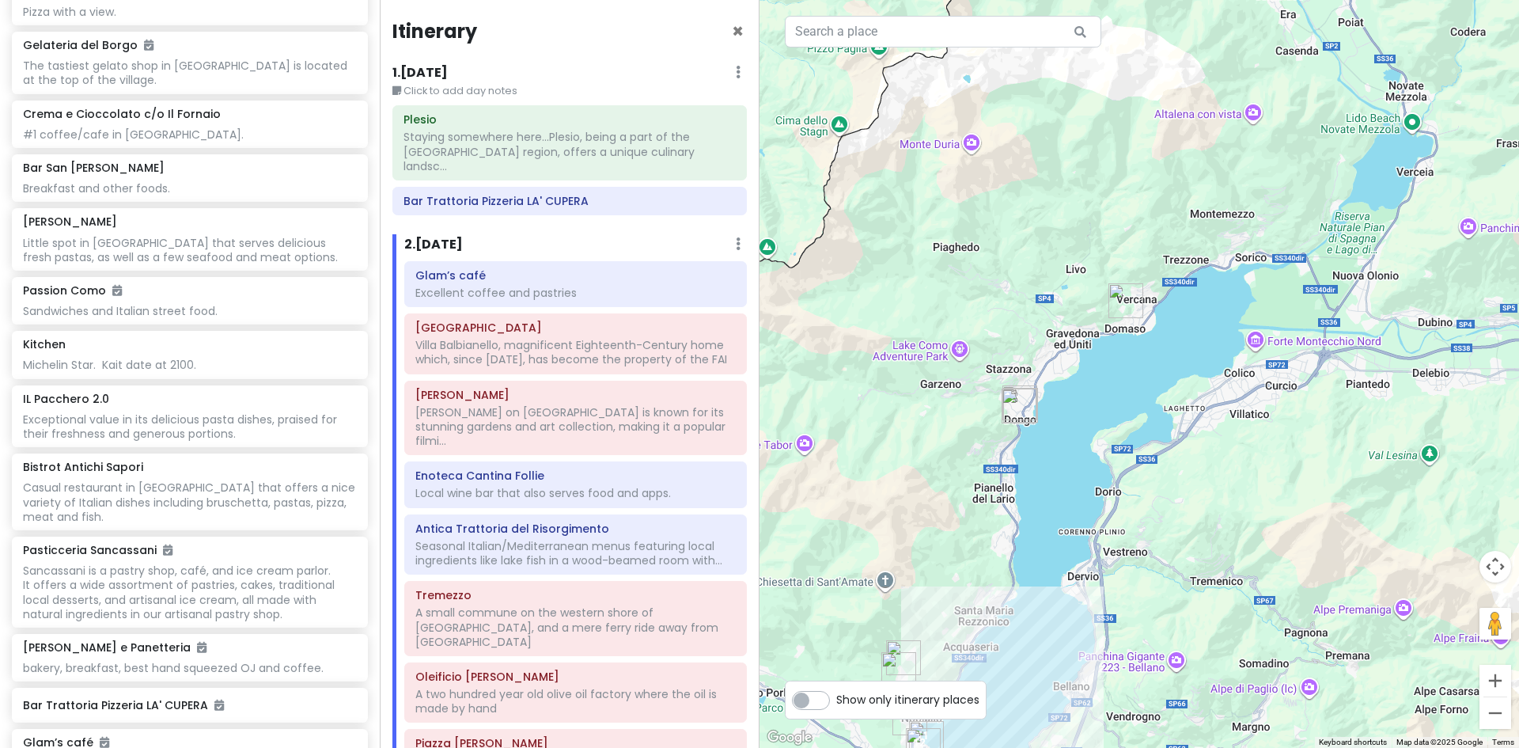
drag, startPoint x: 1147, startPoint y: 203, endPoint x: 1141, endPoint y: 347, distance: 143.3
click at [1141, 324] on img "Azienda Agricola Sorsasso" at bounding box center [1125, 300] width 47 height 47
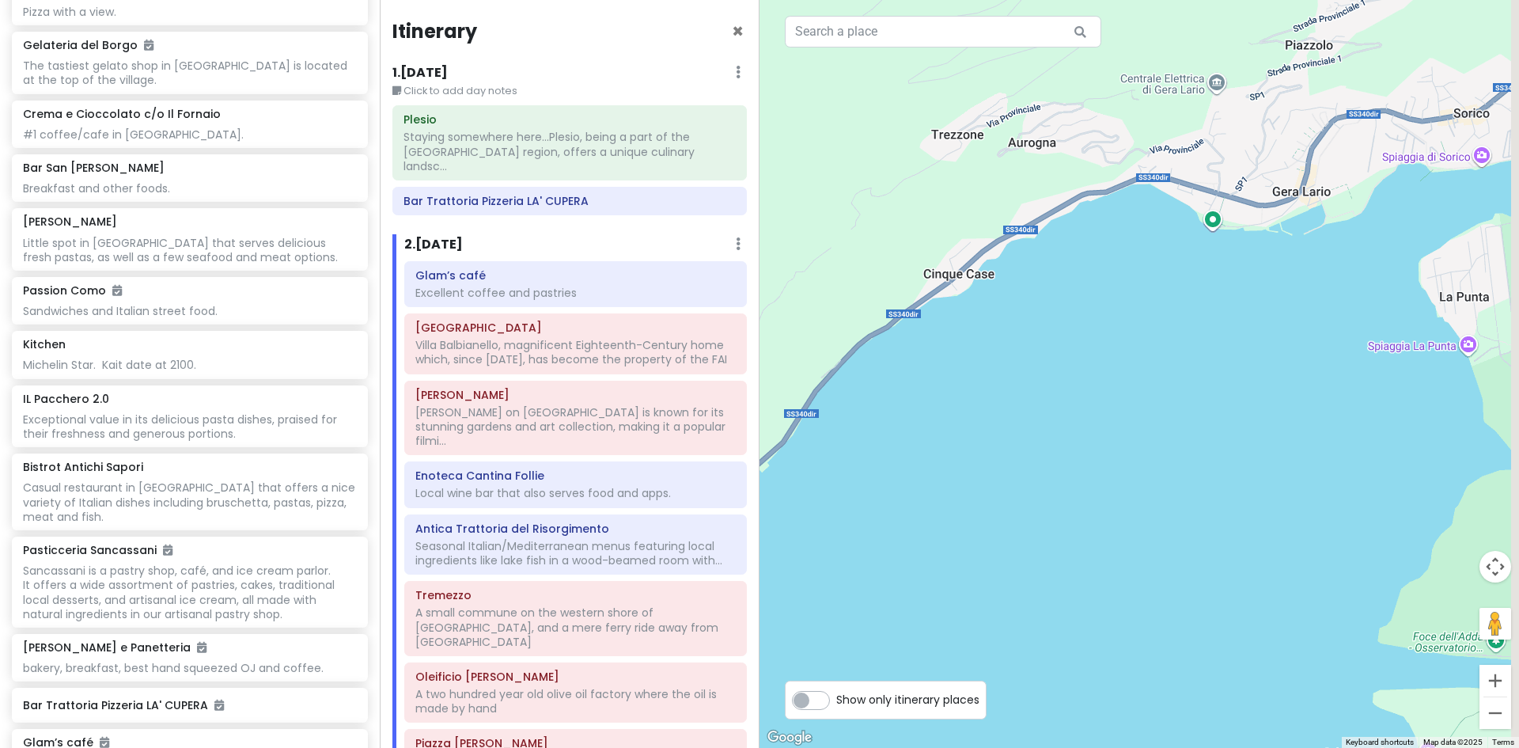
drag, startPoint x: 1408, startPoint y: 342, endPoint x: 764, endPoint y: 531, distance: 670.6
click at [764, 536] on div at bounding box center [1140, 374] width 760 height 748
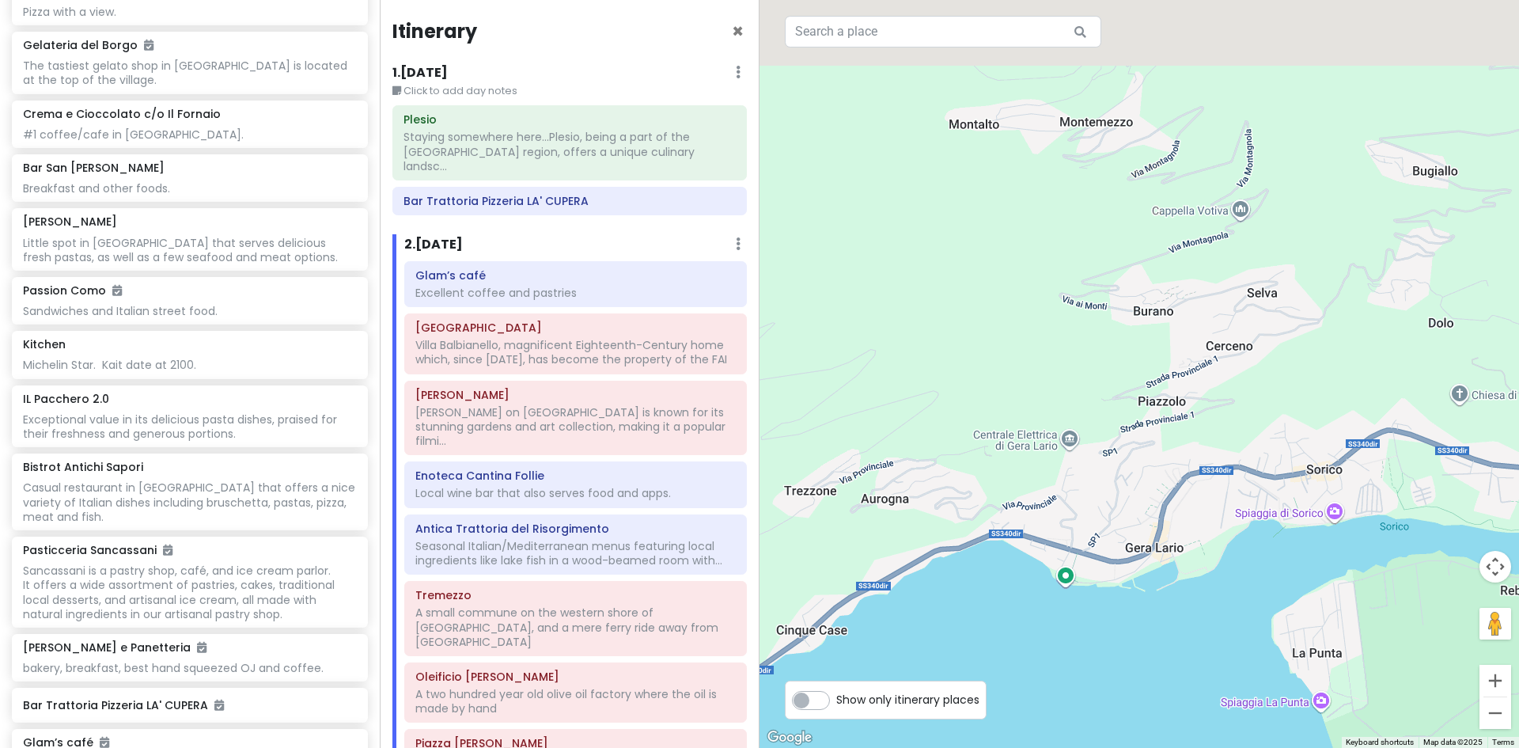
drag, startPoint x: 1291, startPoint y: 183, endPoint x: 1311, endPoint y: 588, distance: 405.6
click at [1311, 588] on div at bounding box center [1140, 374] width 760 height 748
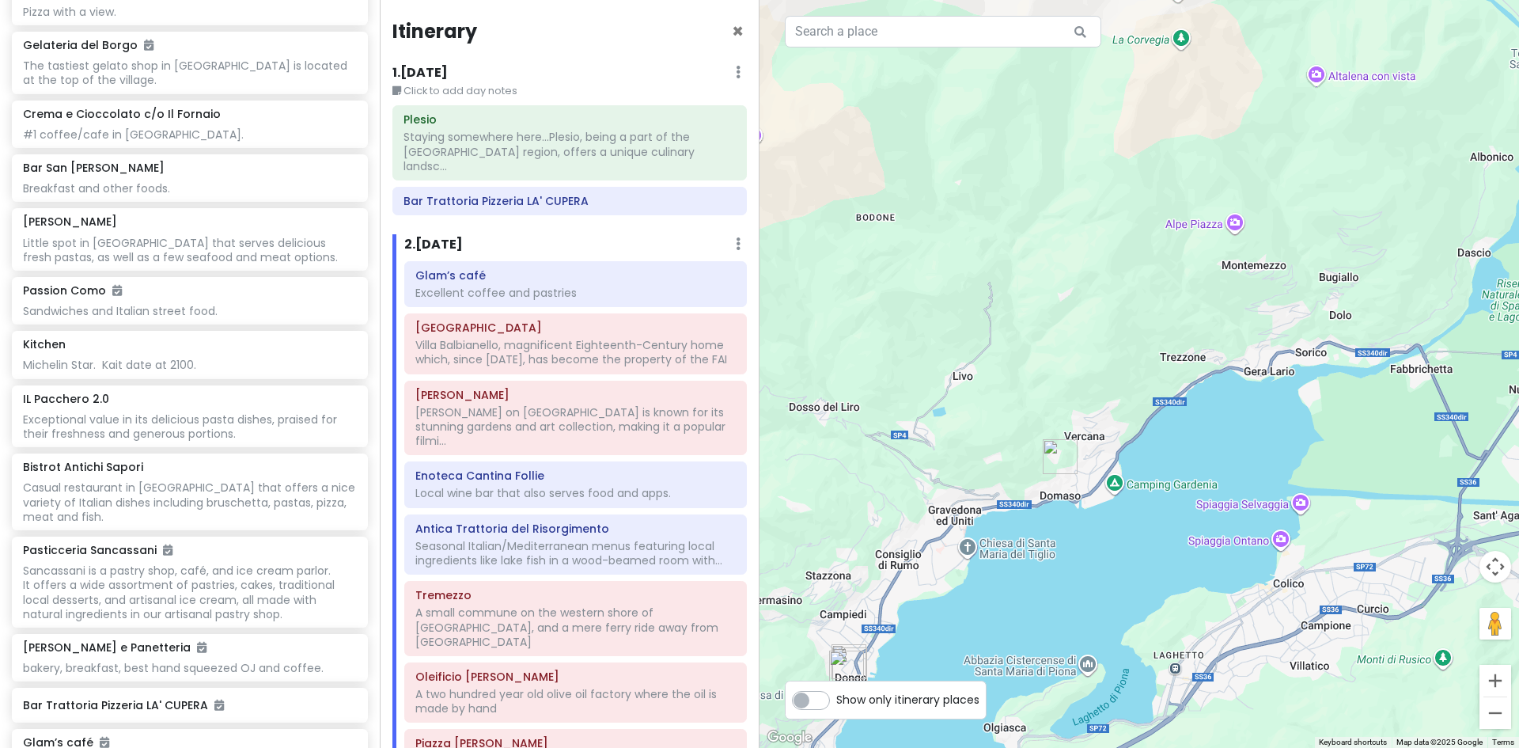
drag, startPoint x: 1246, startPoint y: 536, endPoint x: 1246, endPoint y: 315, distance: 220.8
click at [1246, 315] on div at bounding box center [1140, 374] width 760 height 748
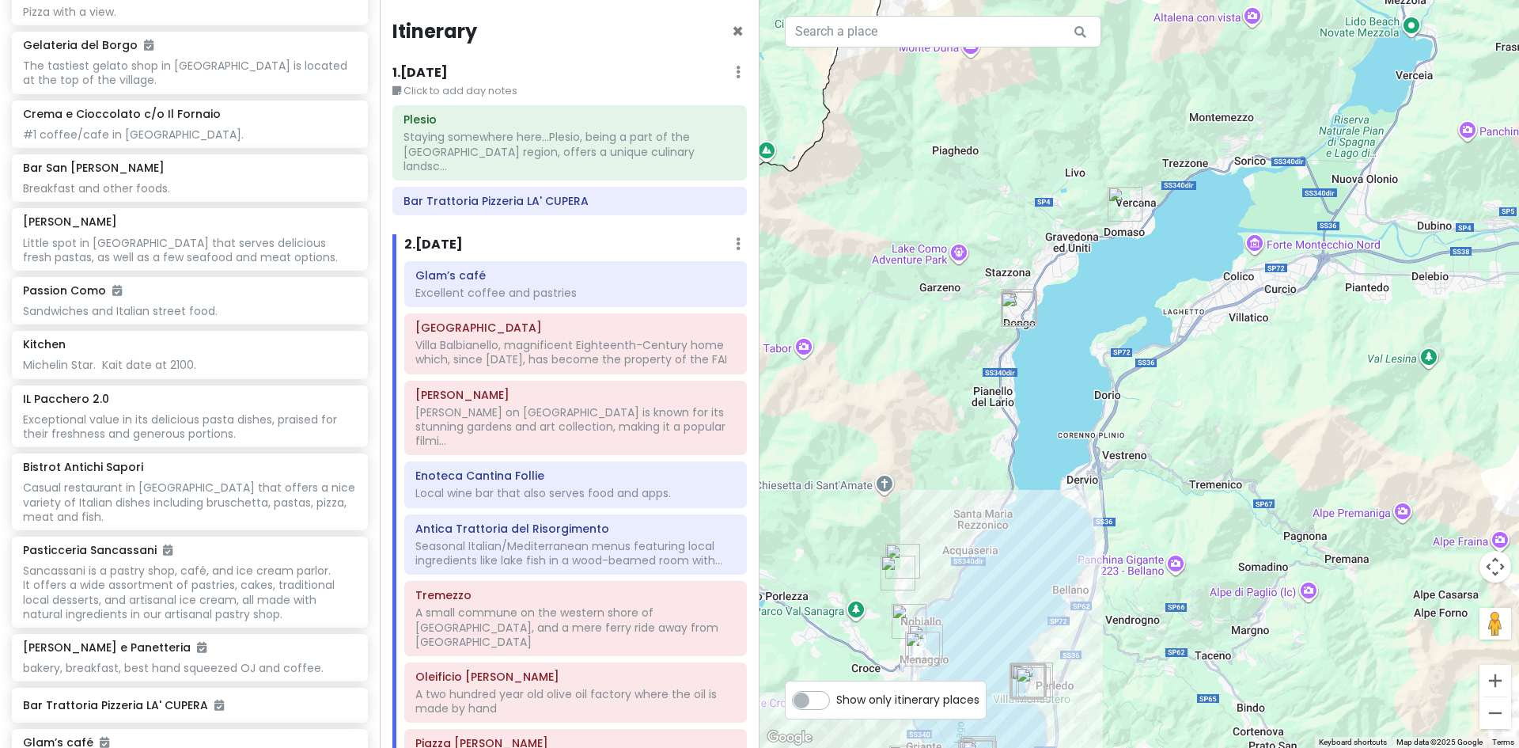
drag, startPoint x: 1060, startPoint y: 612, endPoint x: 1096, endPoint y: 166, distance: 446.9
click at [1096, 171] on div at bounding box center [1140, 374] width 760 height 748
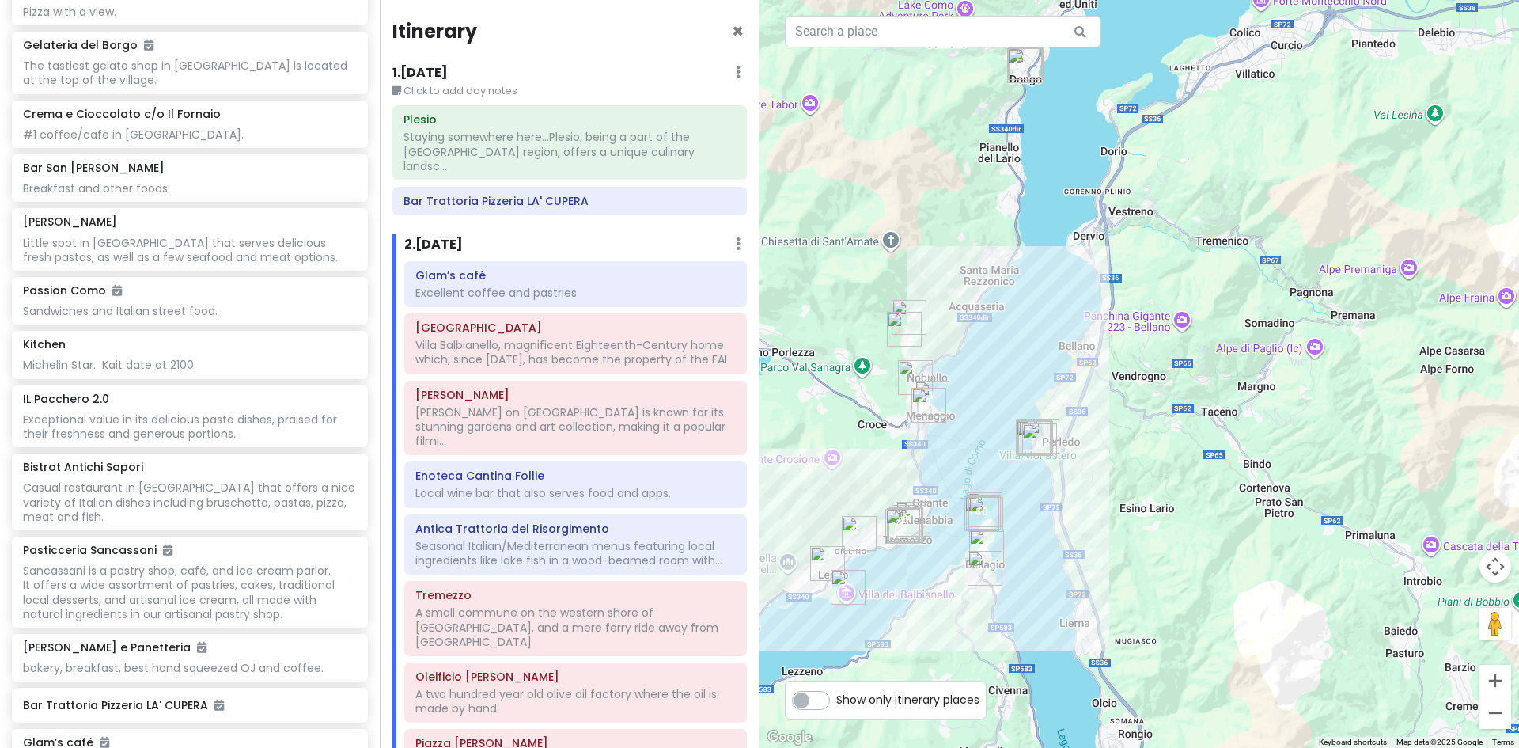
drag, startPoint x: 1177, startPoint y: 534, endPoint x: 1201, endPoint y: 324, distance: 211.0
click at [1201, 324] on div at bounding box center [1140, 374] width 760 height 748
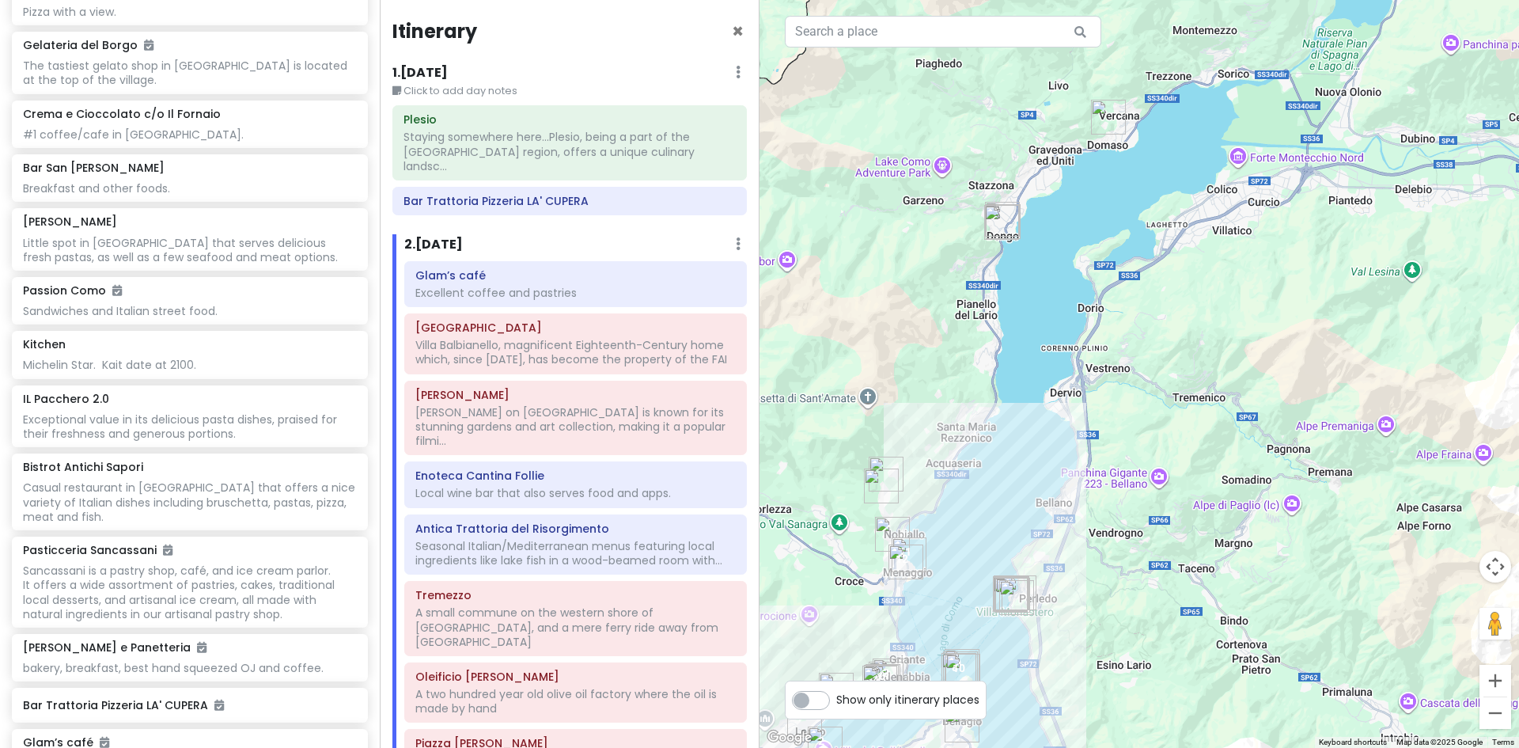
drag, startPoint x: 1180, startPoint y: 376, endPoint x: 1128, endPoint y: 745, distance: 373.2
click at [1128, 745] on div at bounding box center [1140, 374] width 760 height 748
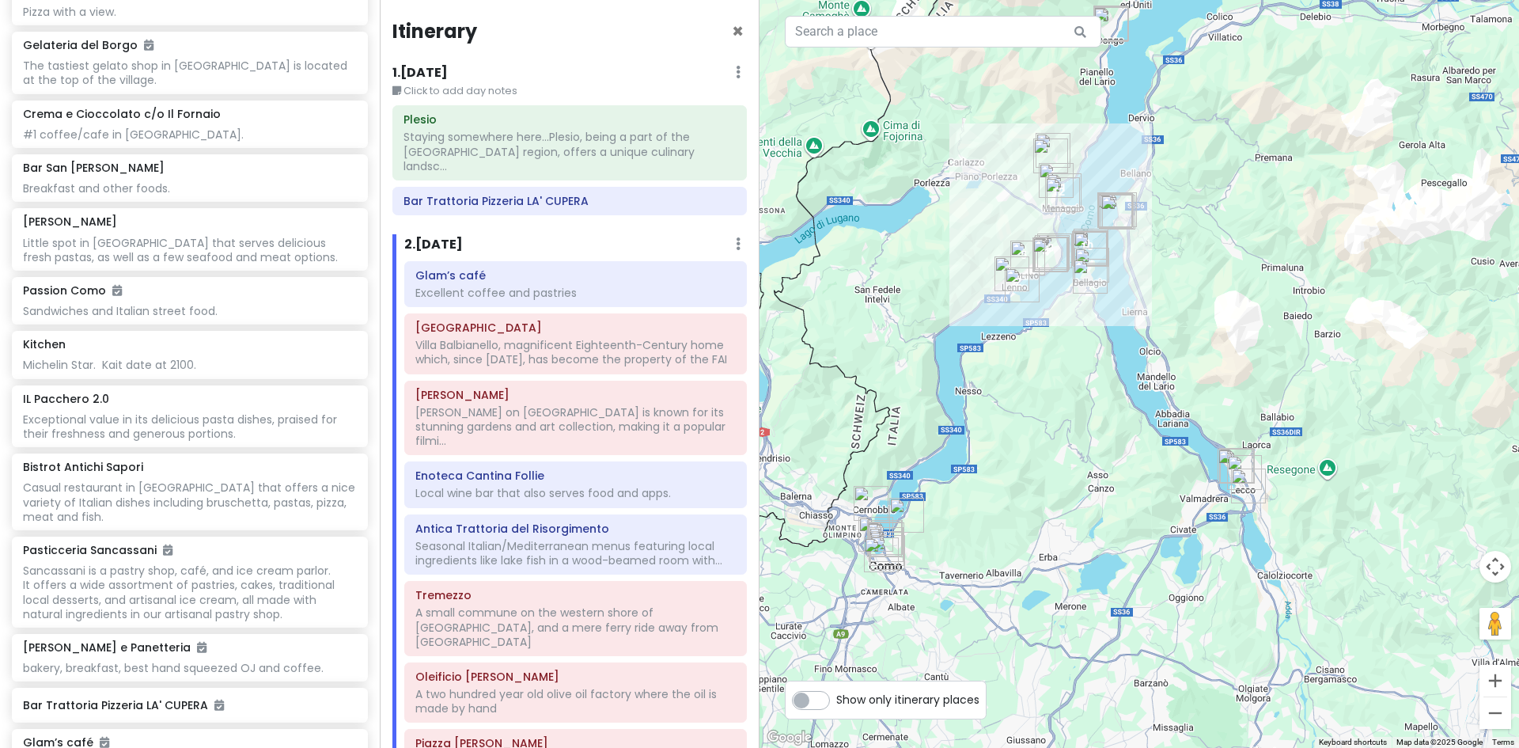
drag, startPoint x: 1134, startPoint y: 499, endPoint x: 1262, endPoint y: 152, distance: 370.3
click at [1262, 152] on div at bounding box center [1140, 374] width 760 height 748
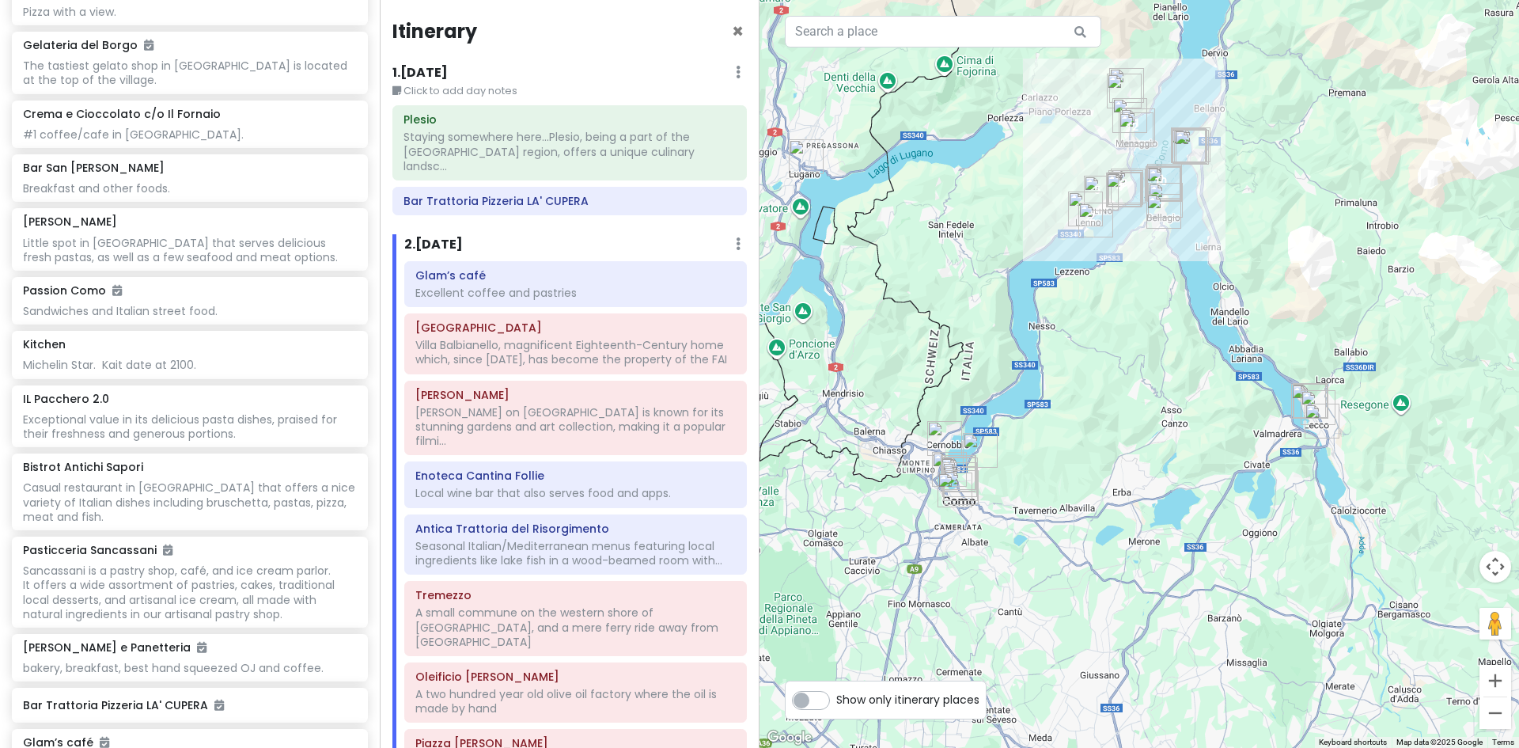
drag, startPoint x: 920, startPoint y: 537, endPoint x: 995, endPoint y: 471, distance: 100.3
click at [995, 471] on img "Via Giacomo Scalini, 76" at bounding box center [980, 450] width 47 height 47
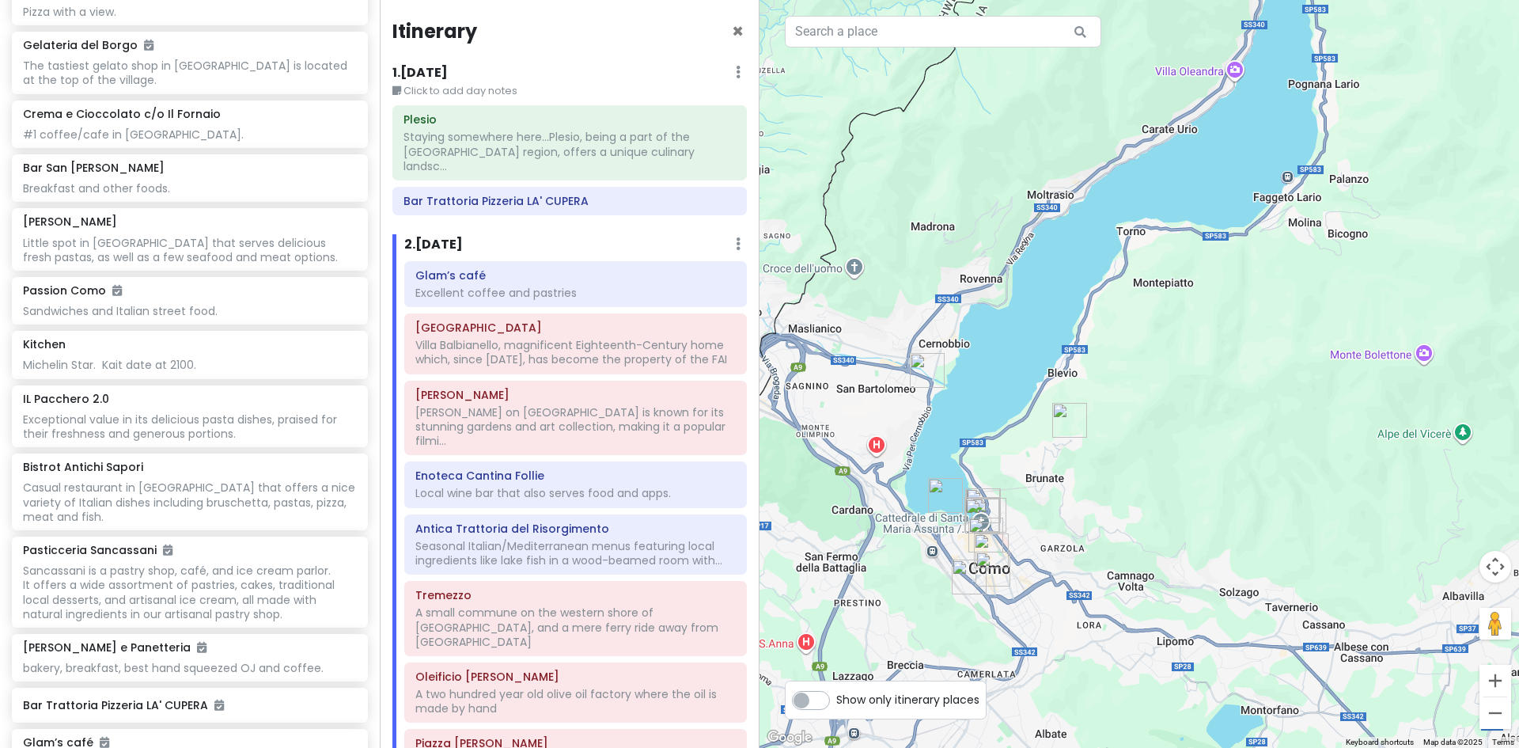
drag, startPoint x: 969, startPoint y: 515, endPoint x: 1090, endPoint y: 510, distance: 121.2
click at [1090, 510] on div at bounding box center [1140, 374] width 760 height 748
click at [923, 369] on img "Kitchen" at bounding box center [927, 370] width 47 height 47
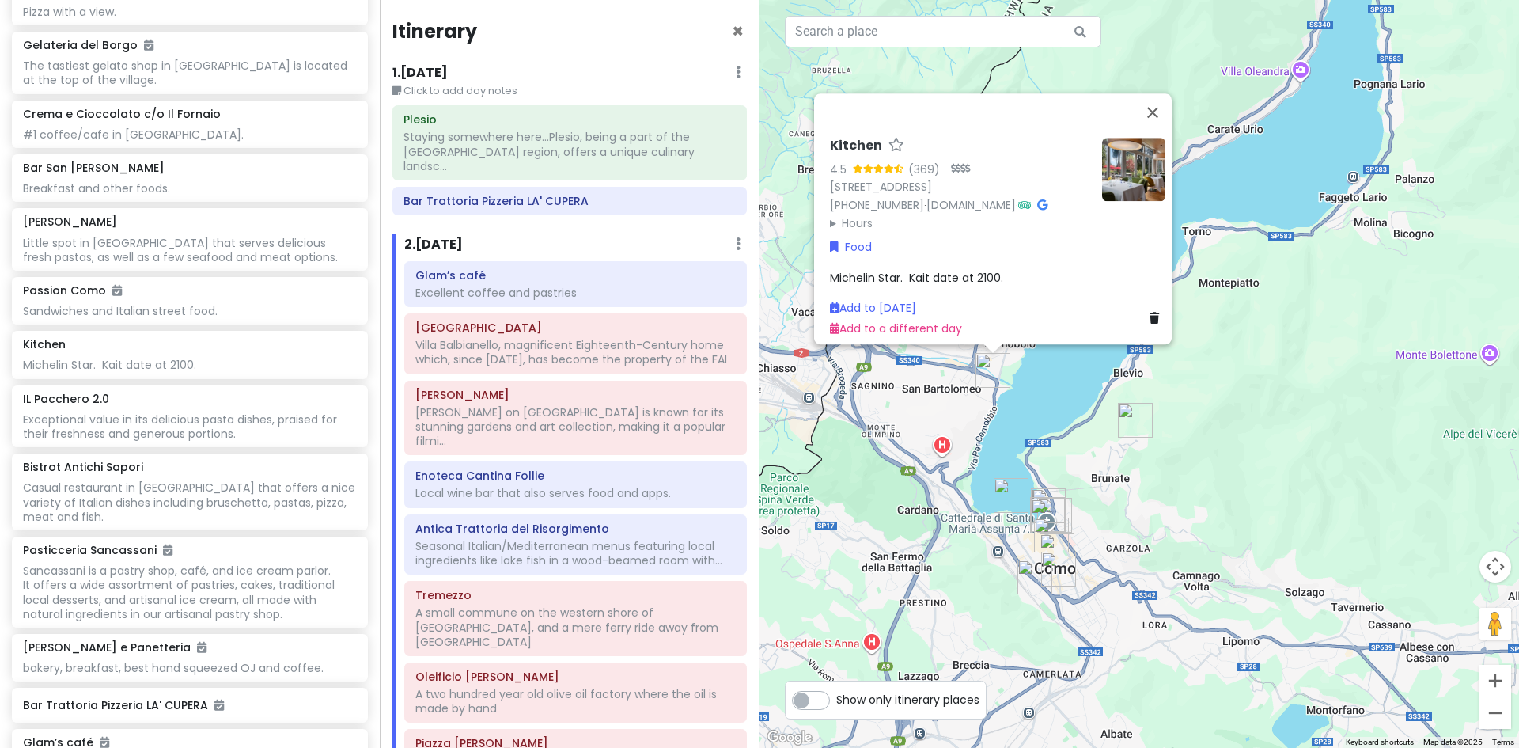
click at [1078, 389] on div "Kitchen 4.5 (369) · [STREET_ADDRESS] [PHONE_NUMBER] · [DOMAIN_NAME] · Hours [DA…" at bounding box center [1140, 374] width 760 height 748
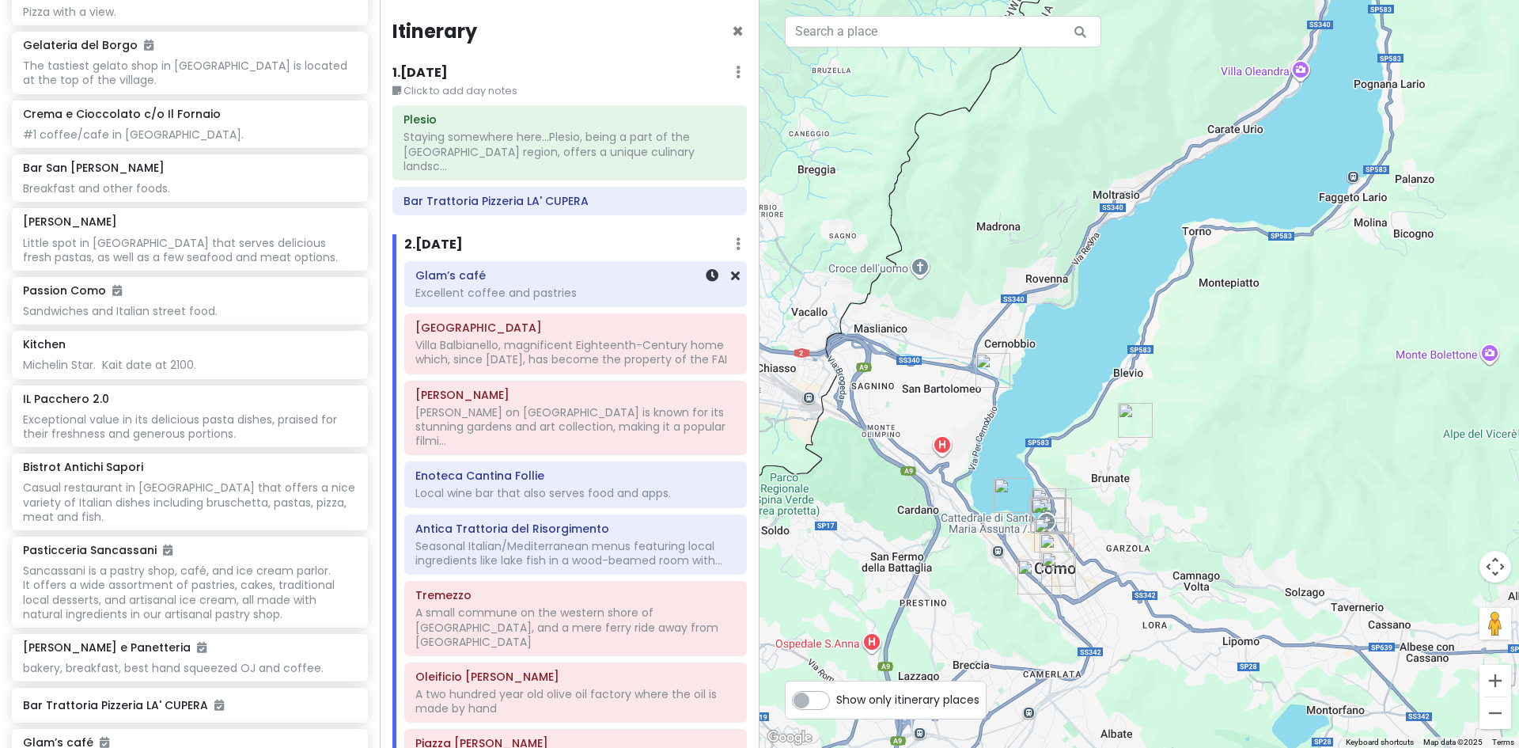
click at [537, 286] on div "Excellent coffee and pastries" at bounding box center [575, 293] width 320 height 14
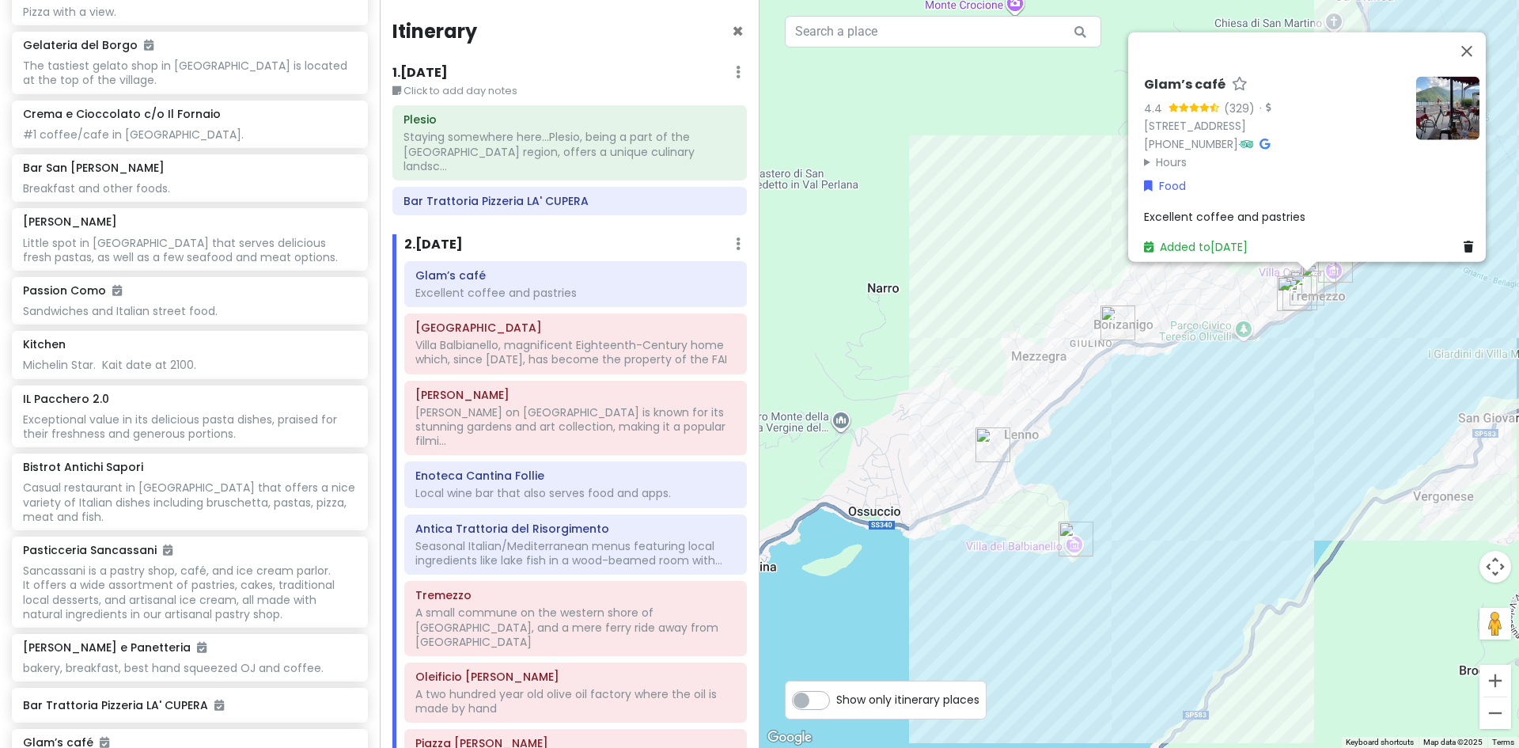
click at [988, 438] on img "Oleificio Vanini Osvaldo" at bounding box center [992, 444] width 47 height 47
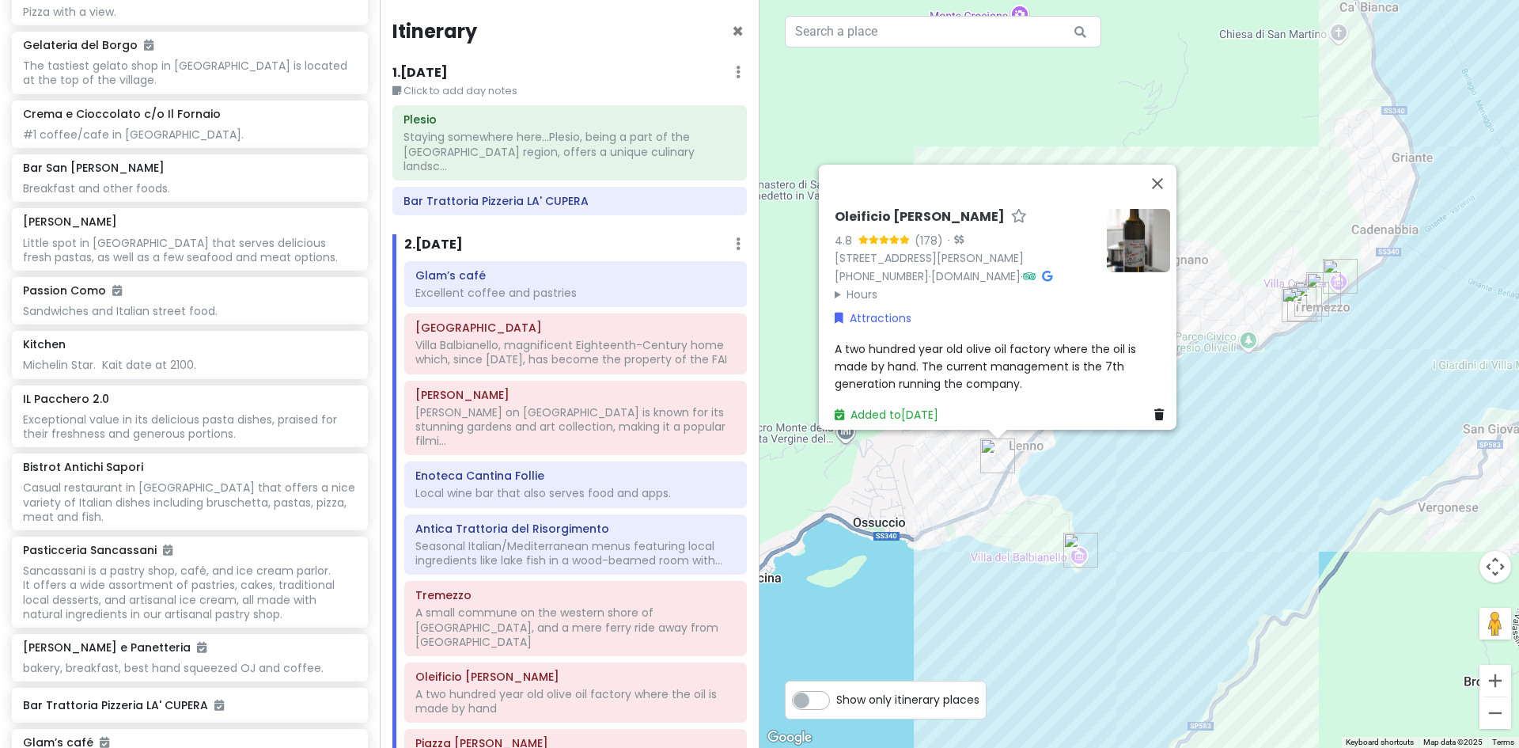
drag, startPoint x: 1096, startPoint y: 466, endPoint x: 1127, endPoint y: 478, distance: 33.1
click at [1128, 481] on div "Oleificio [PERSON_NAME] 4.8 (178) · [STREET_ADDRESS][PERSON_NAME] [PHONE_NUMBER…" at bounding box center [1140, 374] width 760 height 748
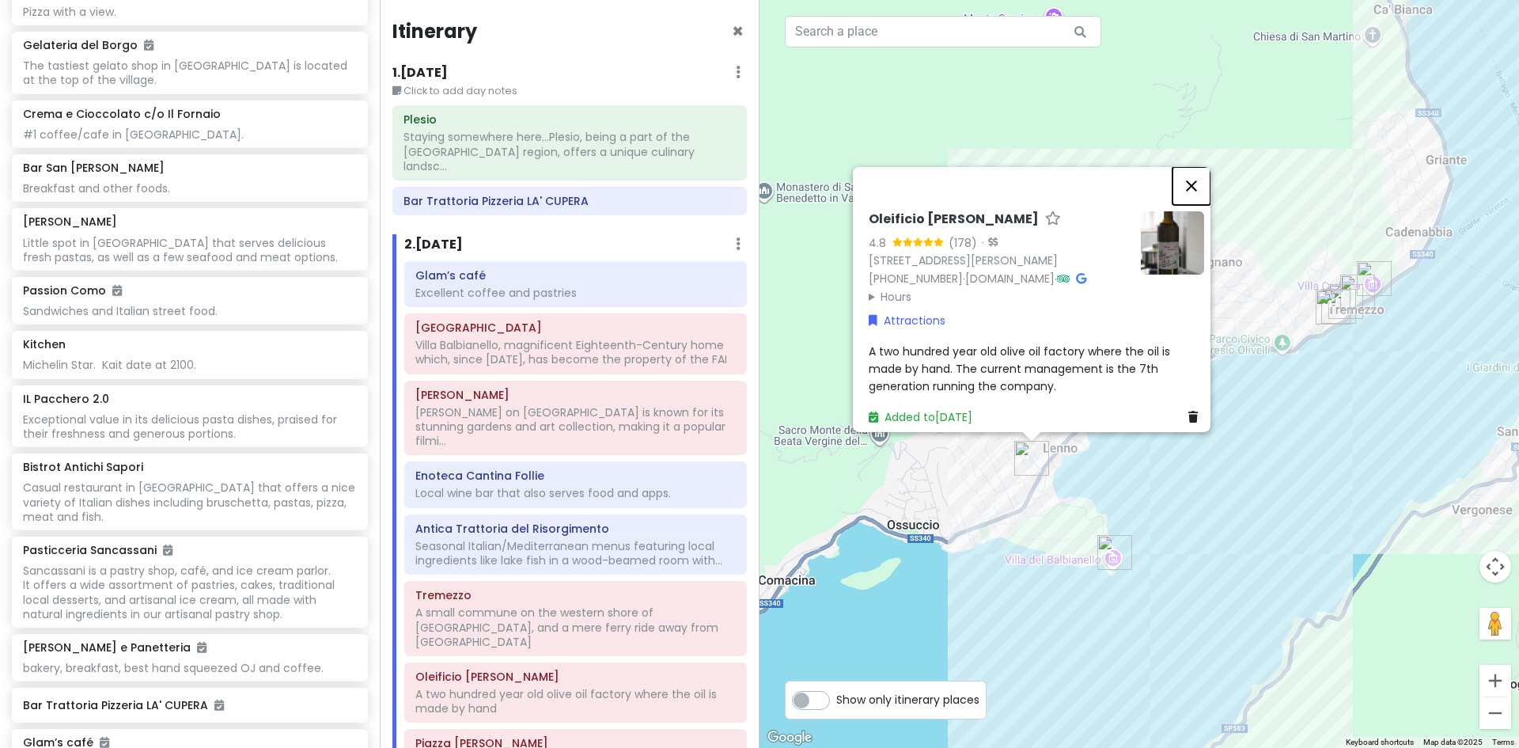
click at [1200, 175] on button "Close" at bounding box center [1192, 185] width 38 height 38
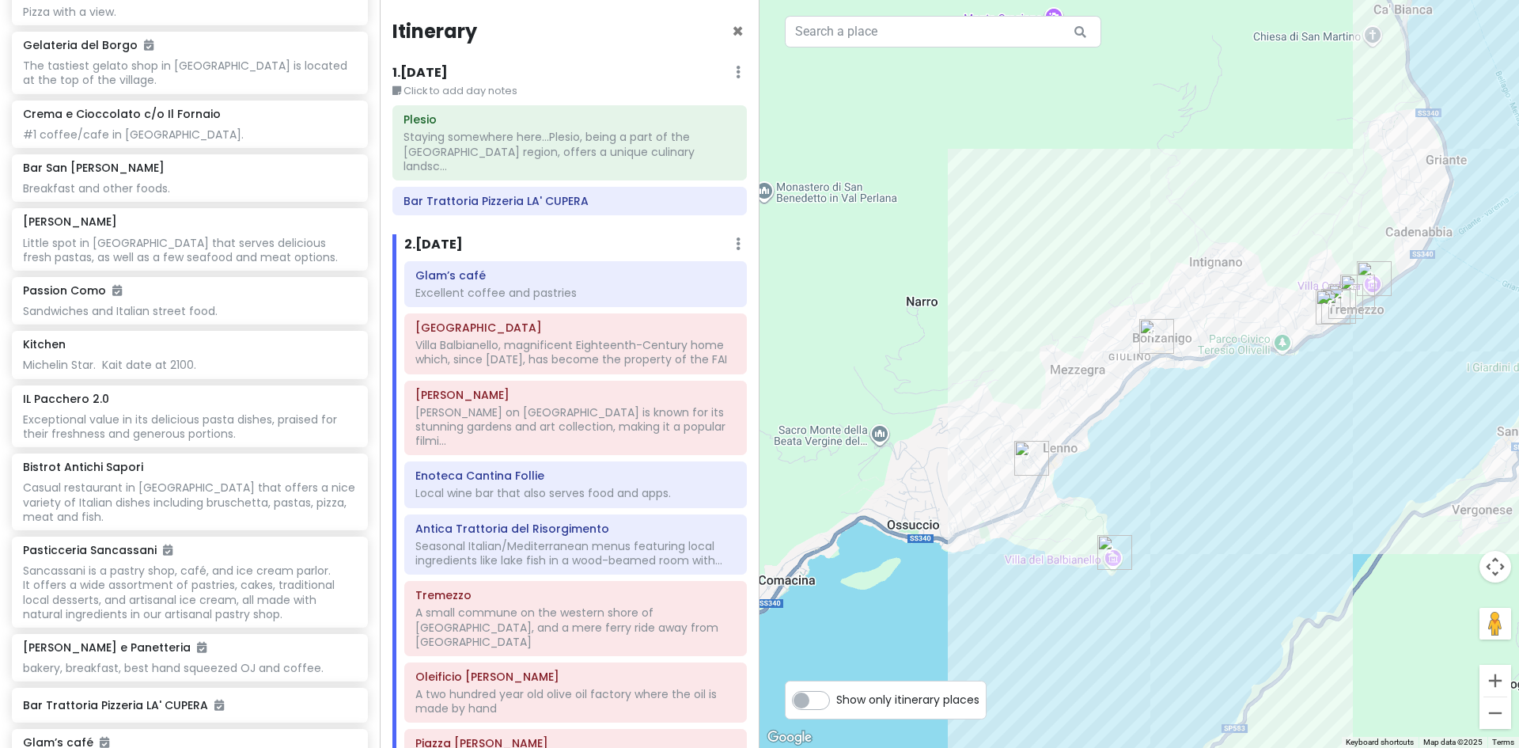
click at [1159, 335] on img "Antica Trattoria del Risorgimento" at bounding box center [1156, 336] width 47 height 47
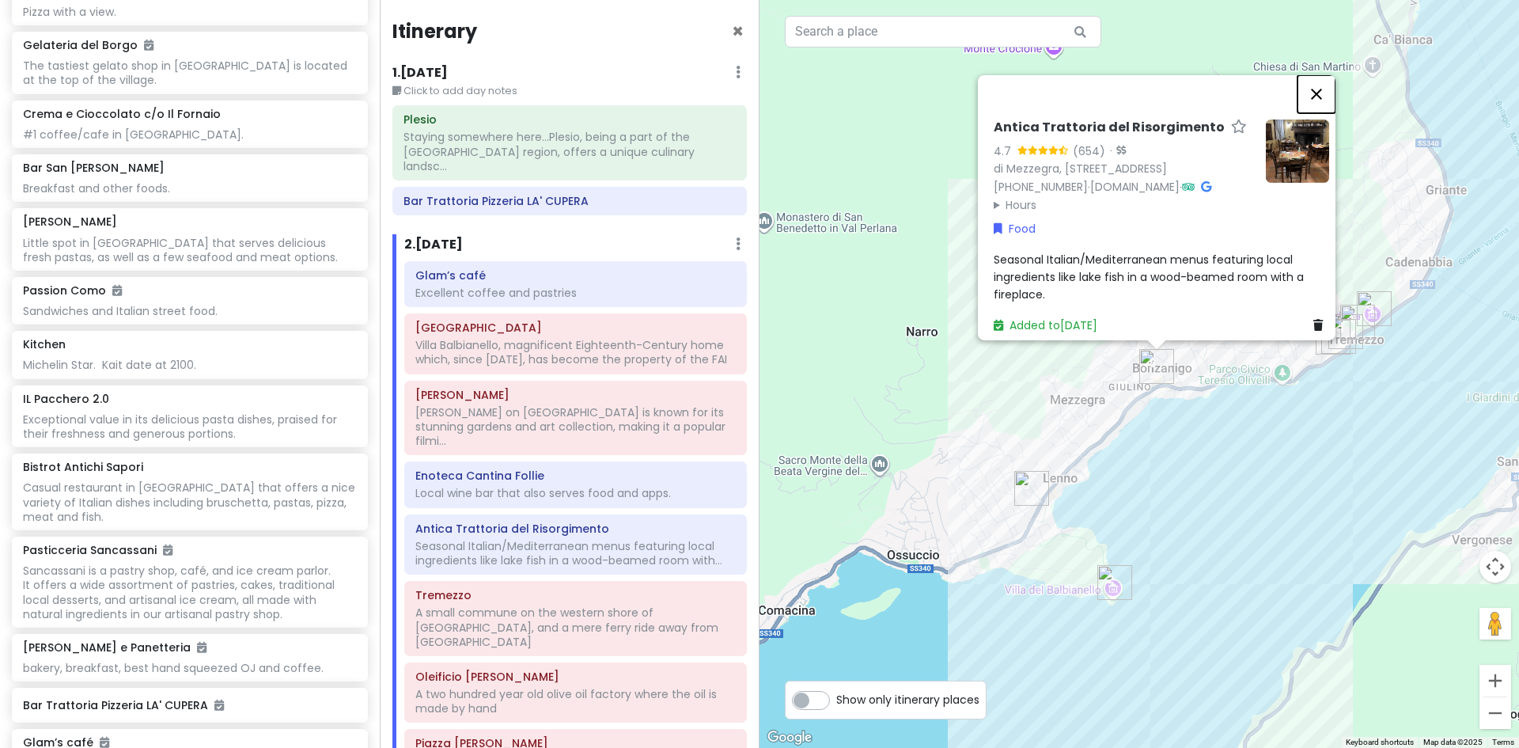
click at [1325, 74] on button "Close" at bounding box center [1317, 93] width 38 height 38
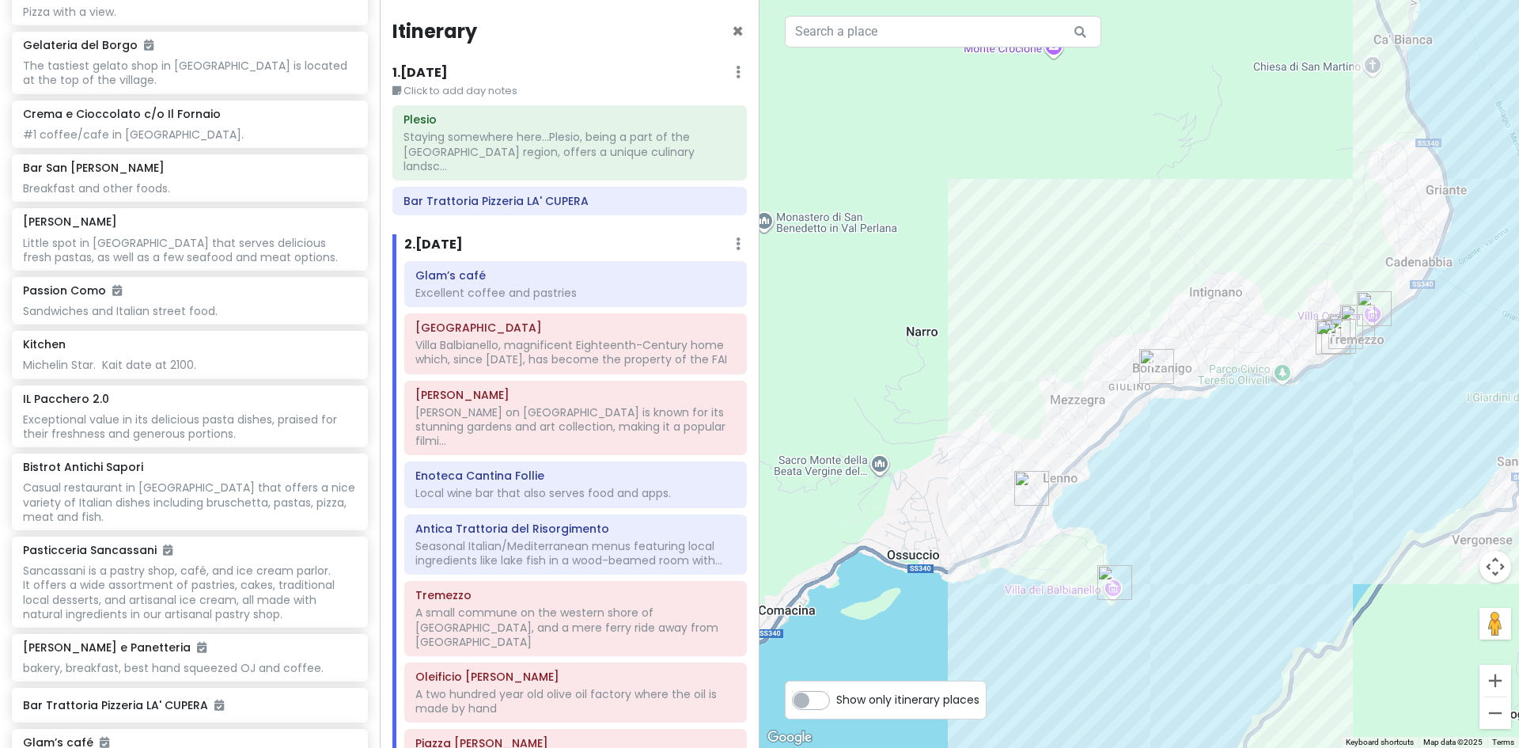
click at [1333, 333] on img "Enoteca Cantina Follie" at bounding box center [1333, 336] width 47 height 47
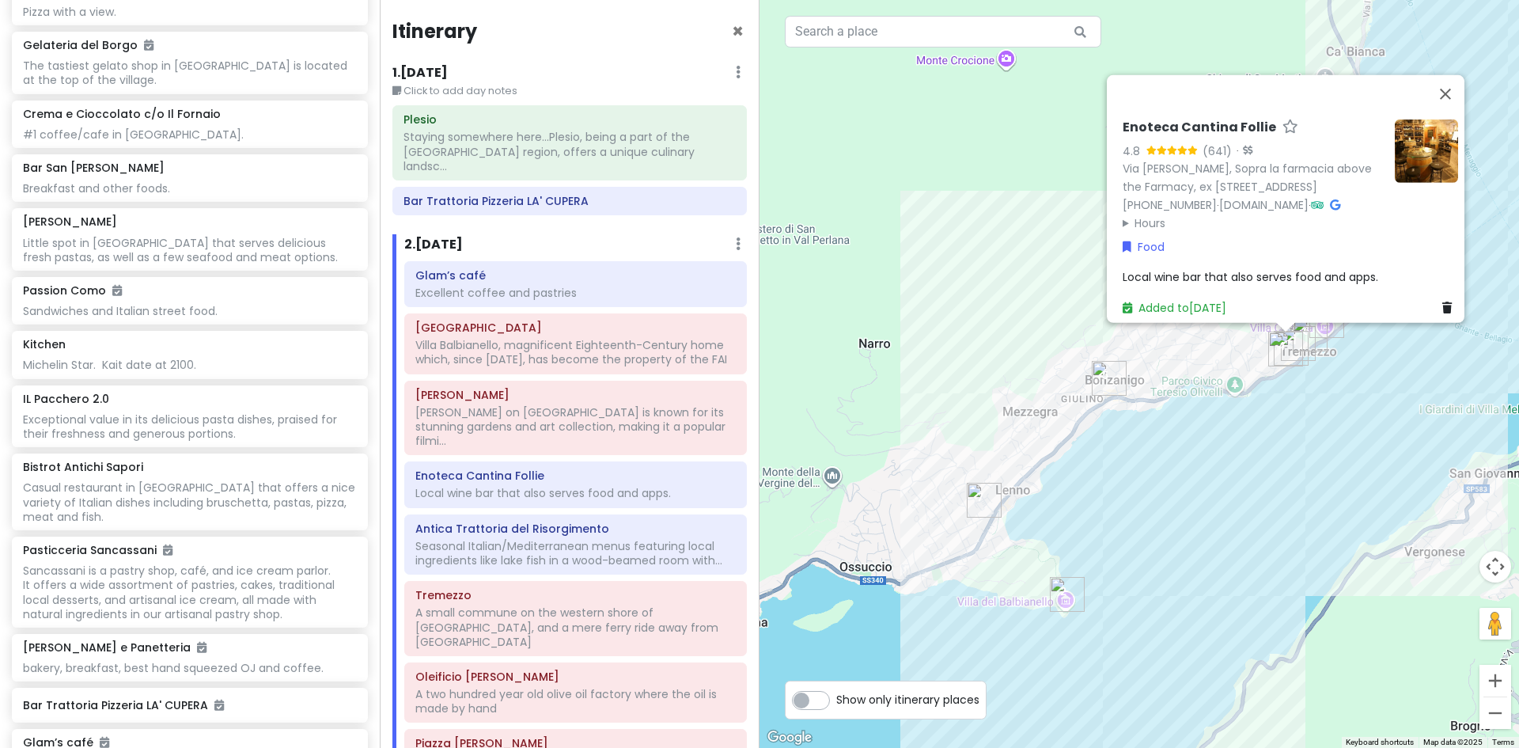
click at [979, 496] on img "Oleificio Vanini Osvaldo" at bounding box center [984, 499] width 47 height 47
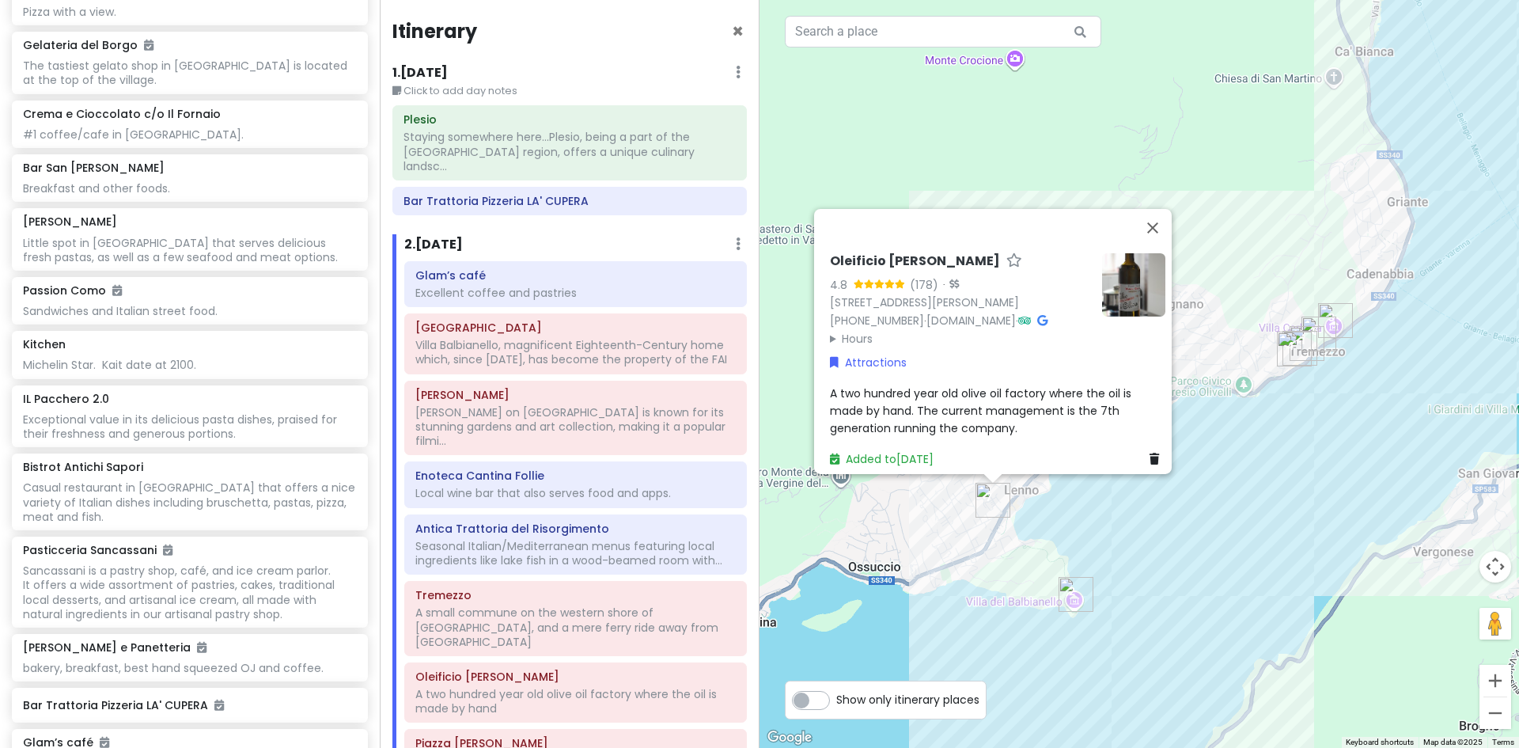
click at [1294, 345] on img "Enoteca Cantina Follie" at bounding box center [1294, 348] width 47 height 47
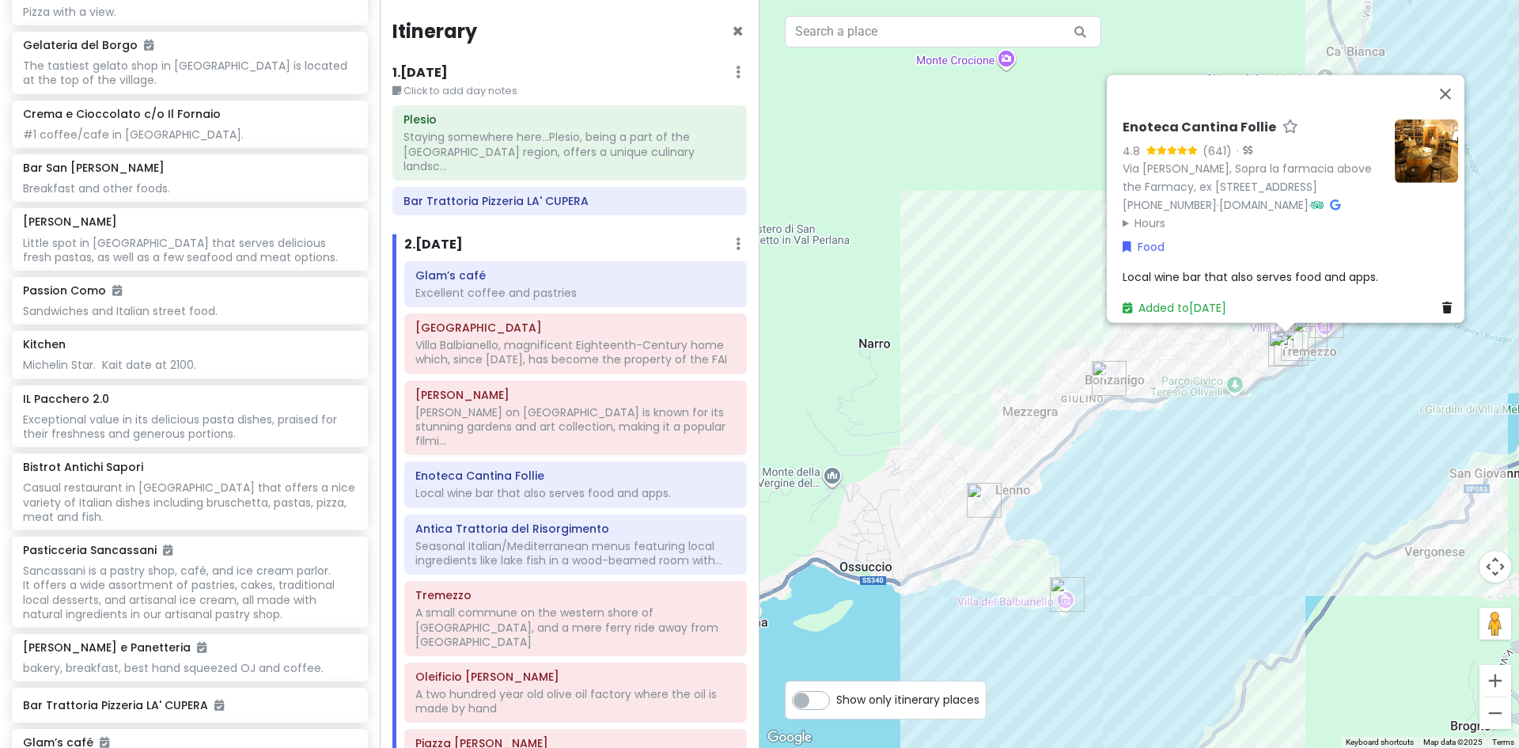
click at [1306, 338] on img "Enoteca Cantina Follie" at bounding box center [1285, 348] width 47 height 47
click at [1306, 329] on img "Enoteca Cantina Follie" at bounding box center [1285, 348] width 47 height 47
click at [1324, 325] on img "Tremezzo" at bounding box center [1310, 333] width 47 height 47
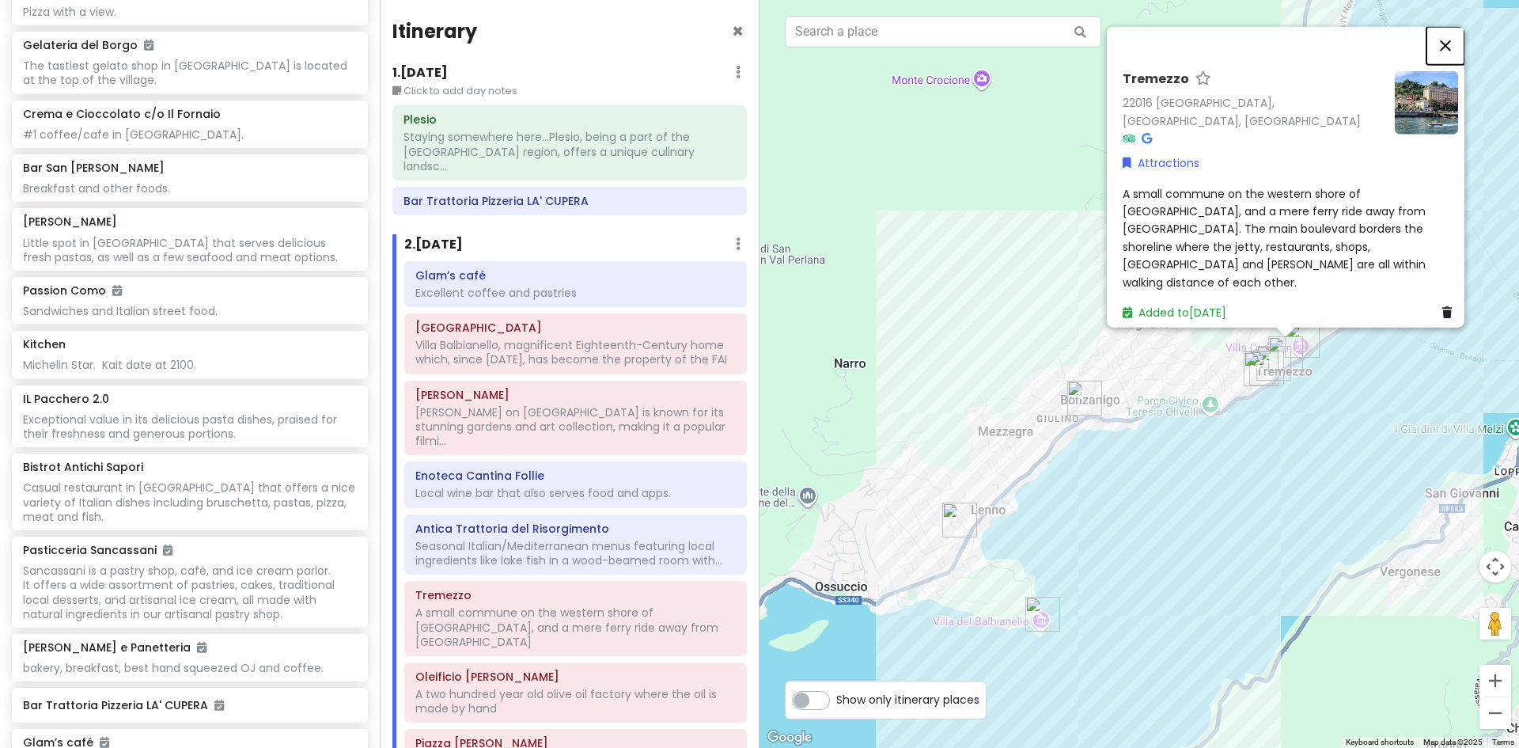
click at [1451, 64] on button "Close" at bounding box center [1446, 45] width 38 height 38
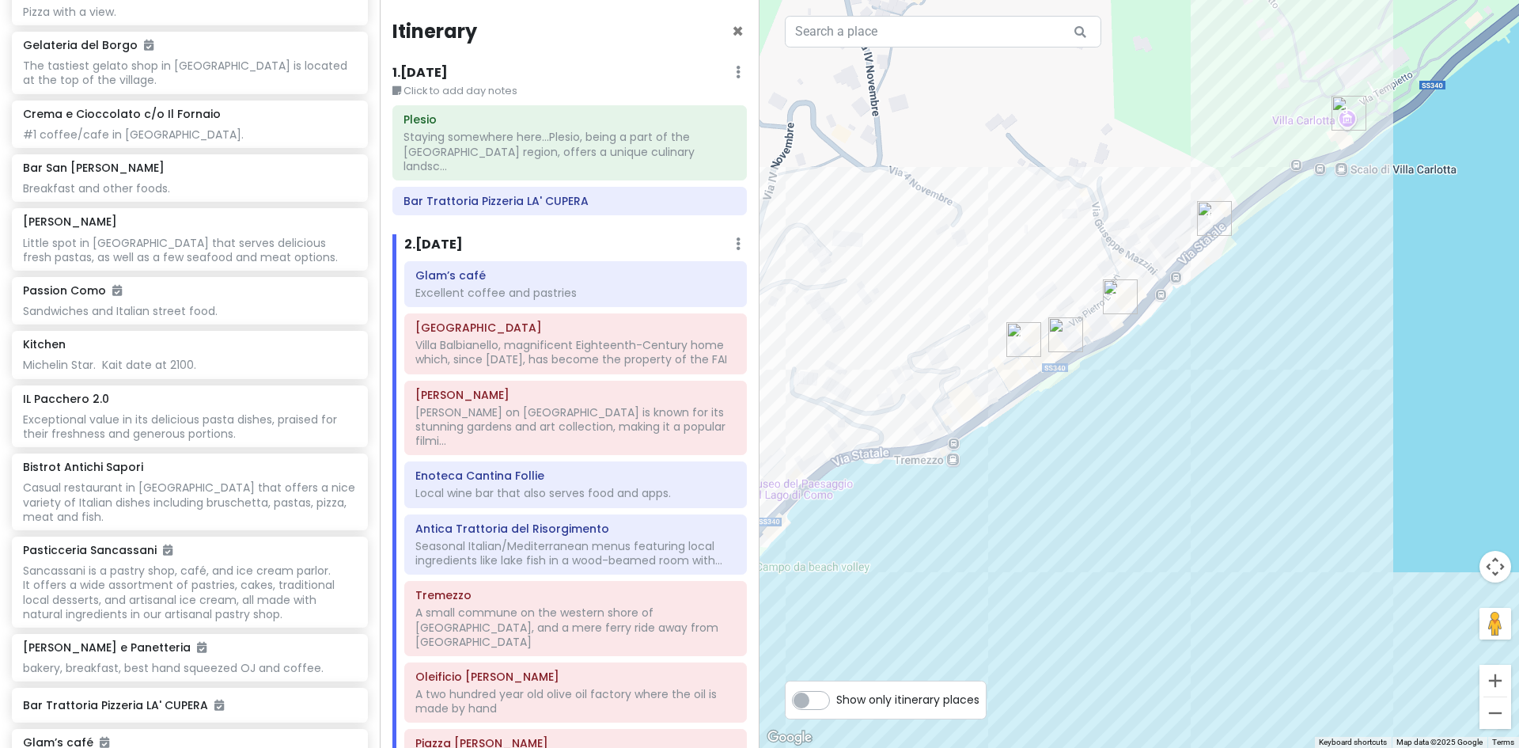
drag, startPoint x: 1235, startPoint y: 210, endPoint x: 1223, endPoint y: 493, distance: 283.6
click at [1223, 493] on div at bounding box center [1140, 374] width 760 height 748
click at [1342, 114] on img "Villa Carlotta" at bounding box center [1348, 116] width 47 height 47
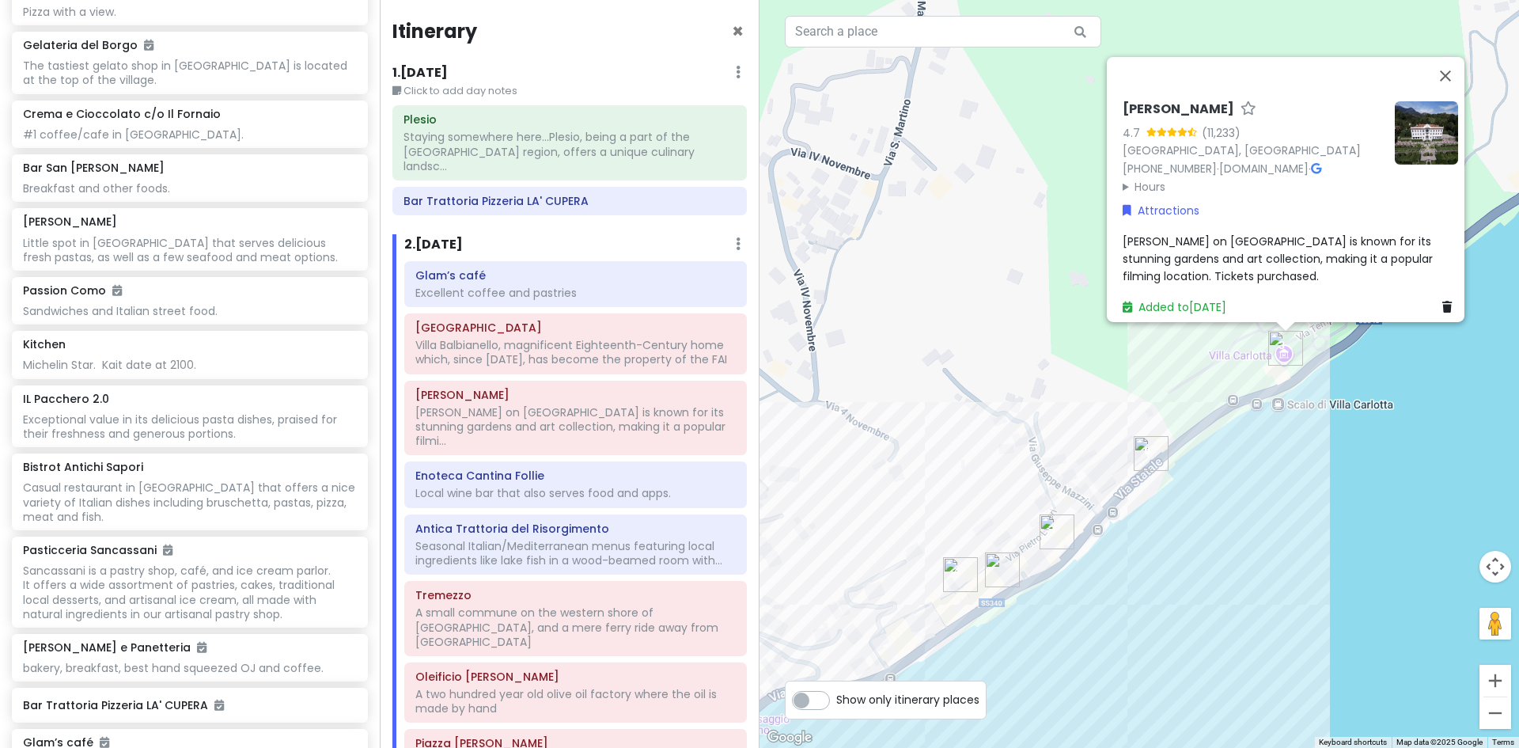
click at [1143, 451] on img "Tremezzo" at bounding box center [1151, 453] width 47 height 47
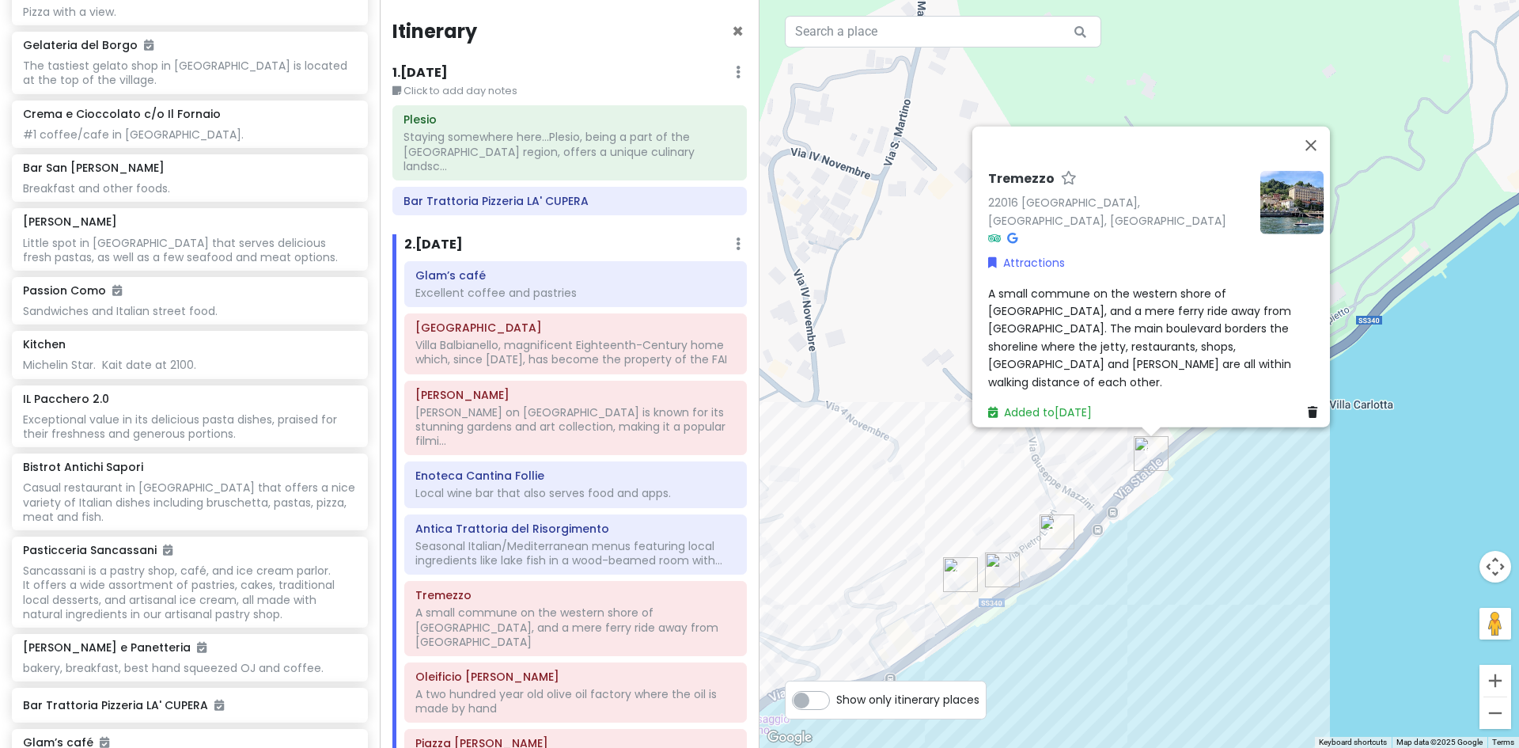
click at [1051, 527] on img "Glam’s café" at bounding box center [1056, 531] width 47 height 47
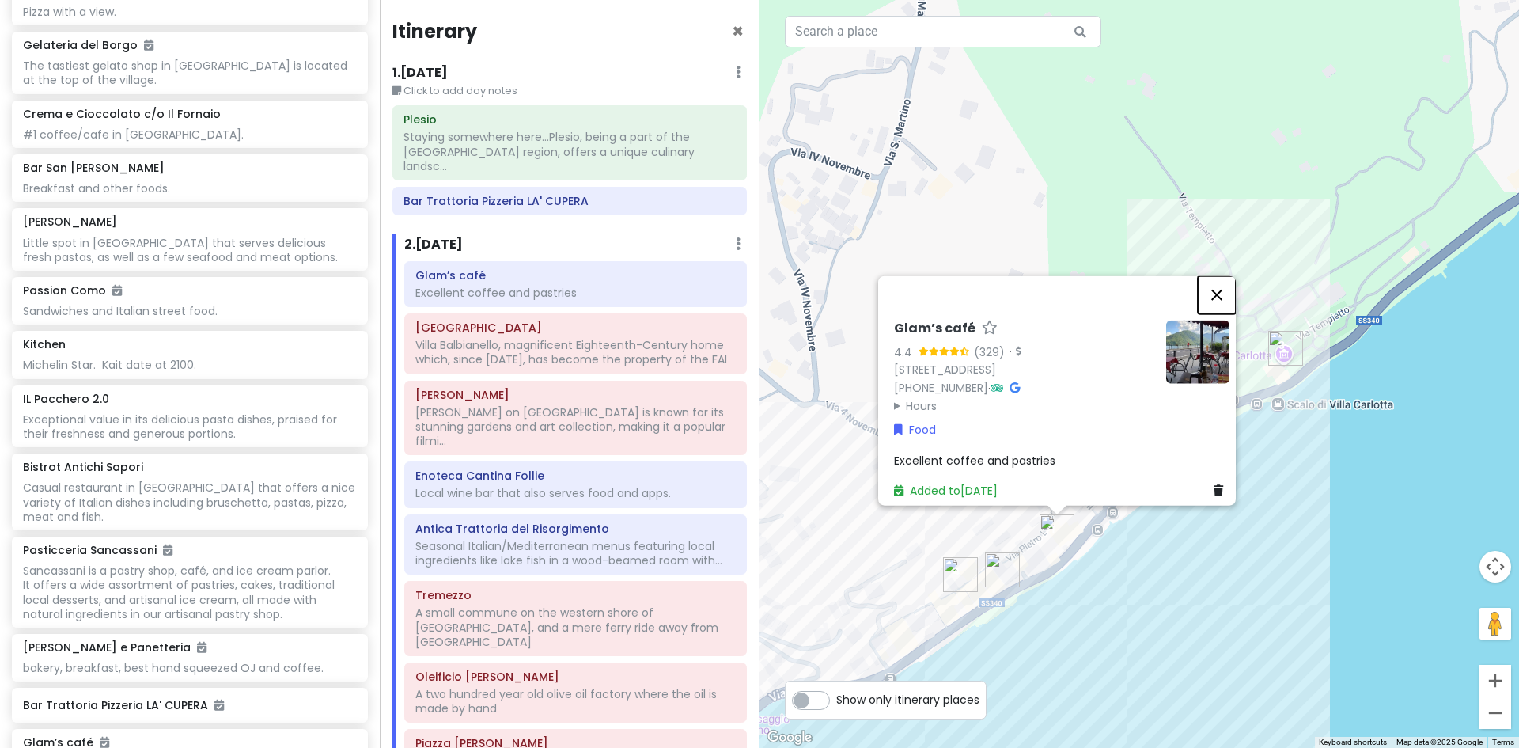
click at [1229, 275] on button "Close" at bounding box center [1217, 294] width 38 height 38
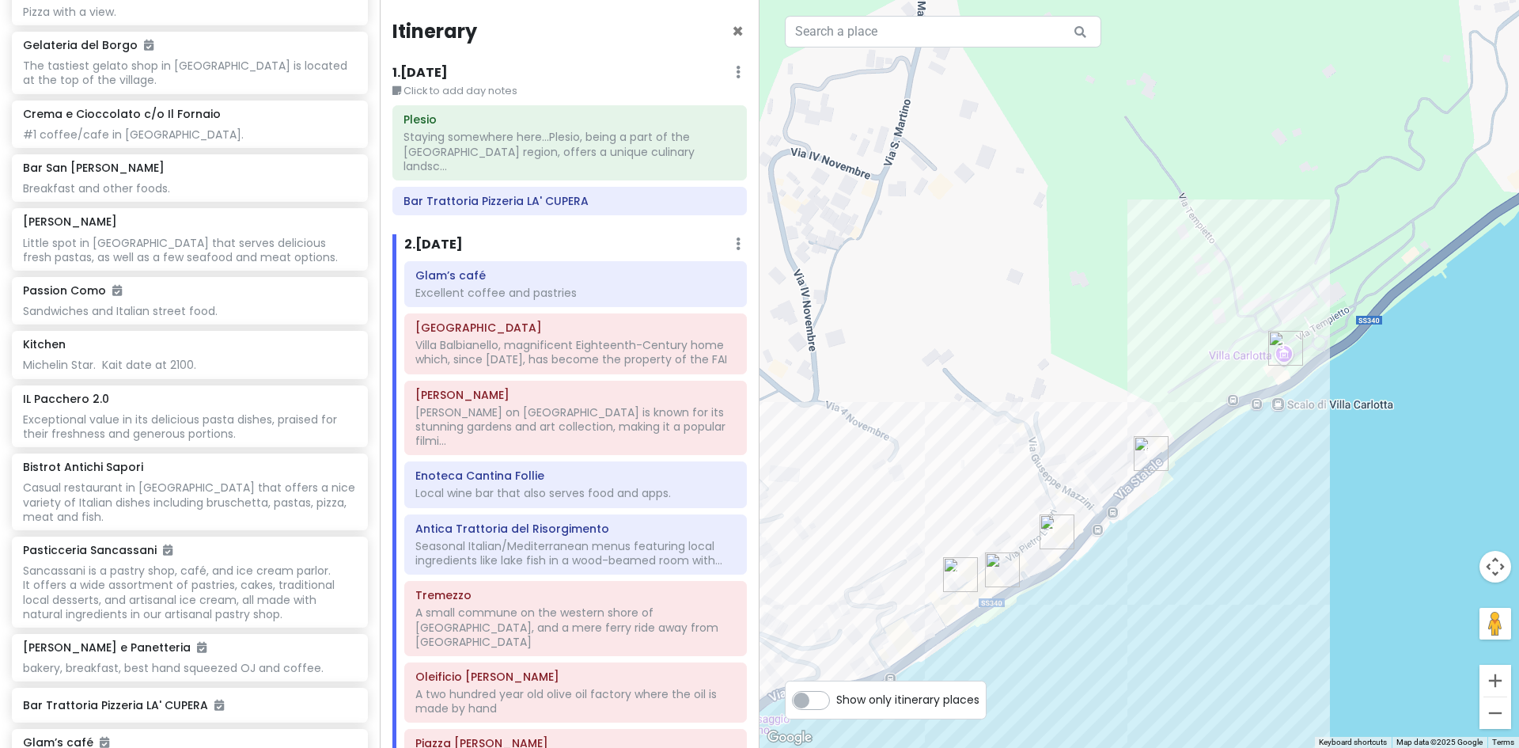
click at [1007, 568] on img "La Locanda Tremezzo" at bounding box center [1002, 569] width 47 height 47
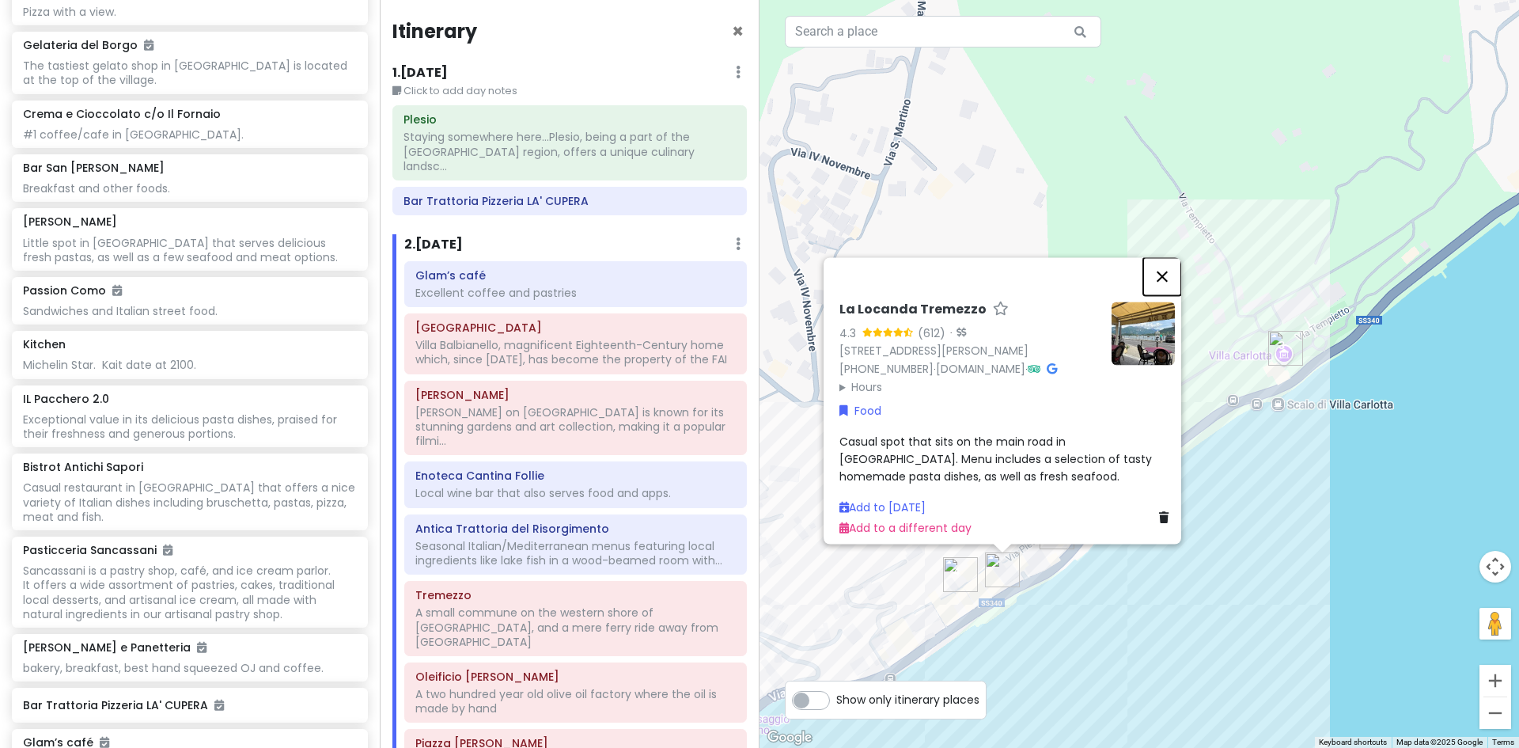
click at [1168, 257] on button "Close" at bounding box center [1162, 276] width 38 height 38
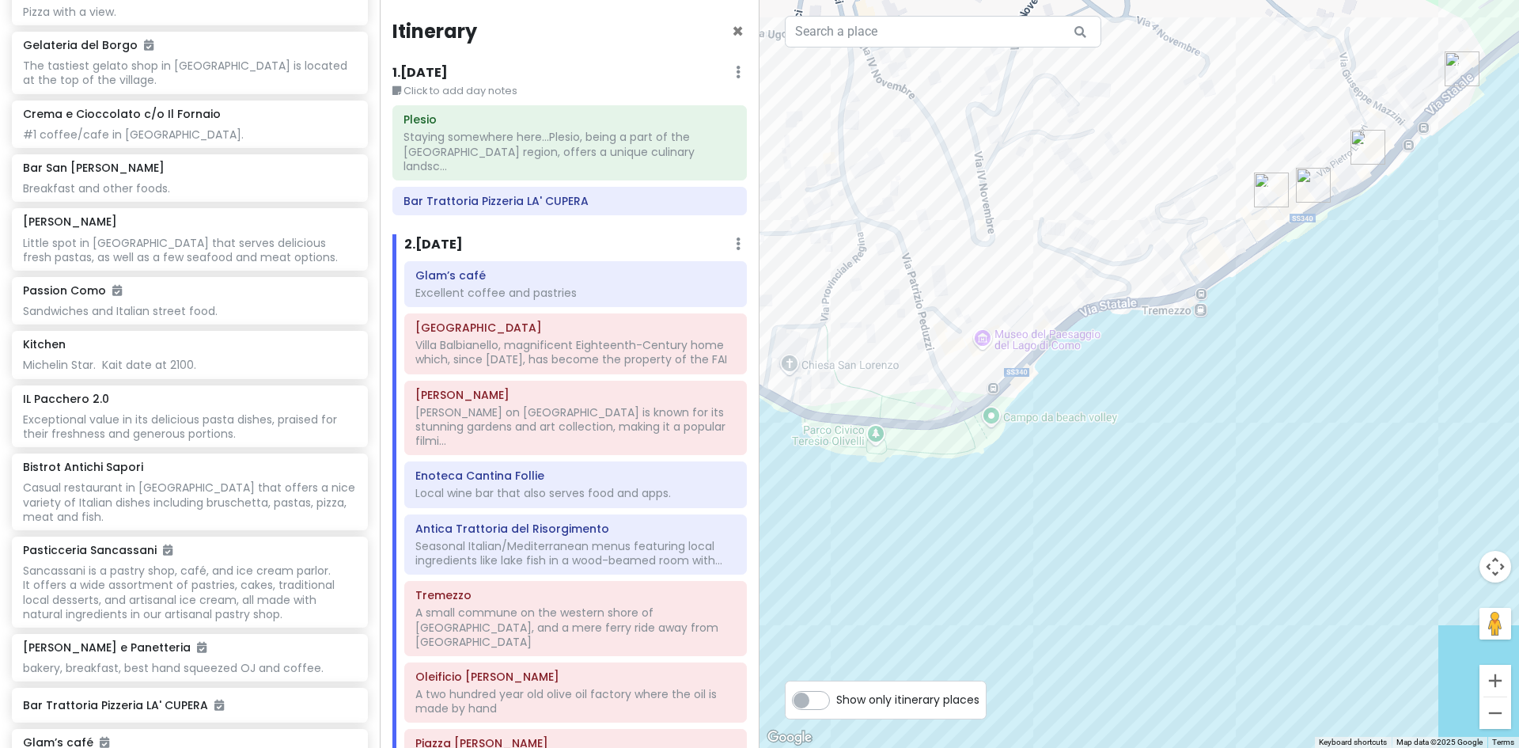
drag, startPoint x: 1077, startPoint y: 567, endPoint x: 1409, endPoint y: 157, distance: 528.3
click at [1409, 157] on div at bounding box center [1140, 374] width 760 height 748
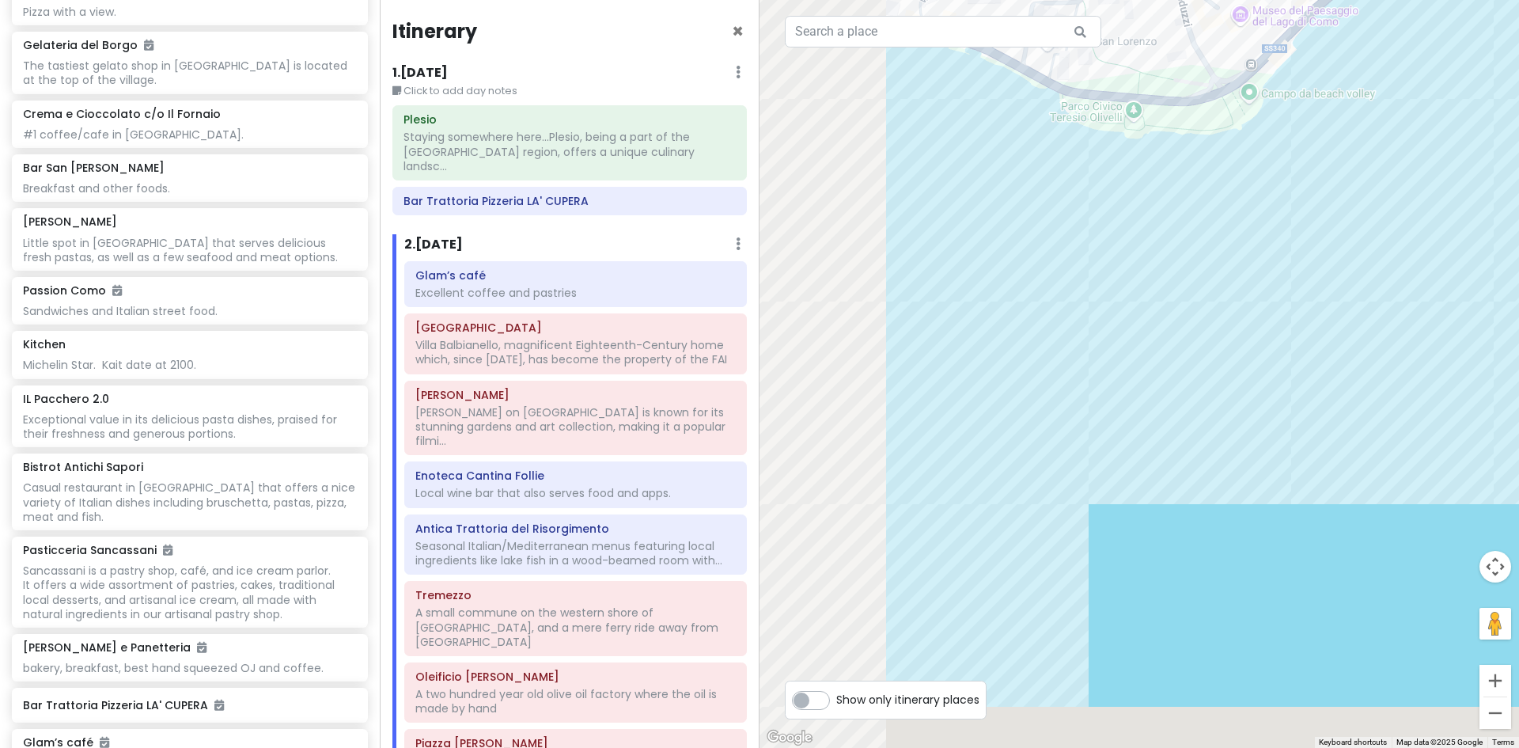
drag, startPoint x: 1033, startPoint y: 492, endPoint x: 1330, endPoint y: 118, distance: 477.7
click at [1344, 78] on div at bounding box center [1140, 374] width 760 height 748
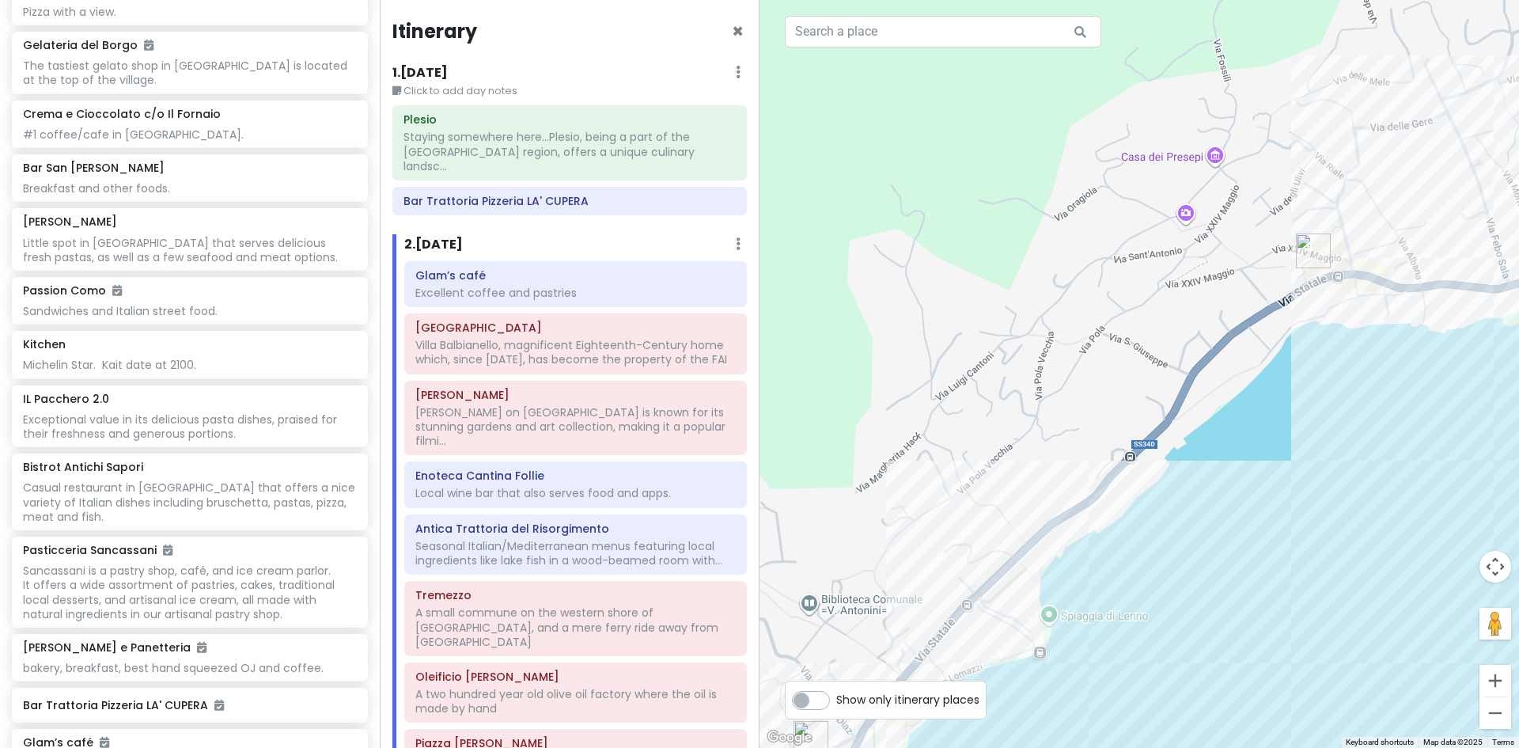
drag, startPoint x: 891, startPoint y: 444, endPoint x: 1475, endPoint y: 451, distance: 584.0
click at [1475, 451] on div at bounding box center [1140, 374] width 760 height 748
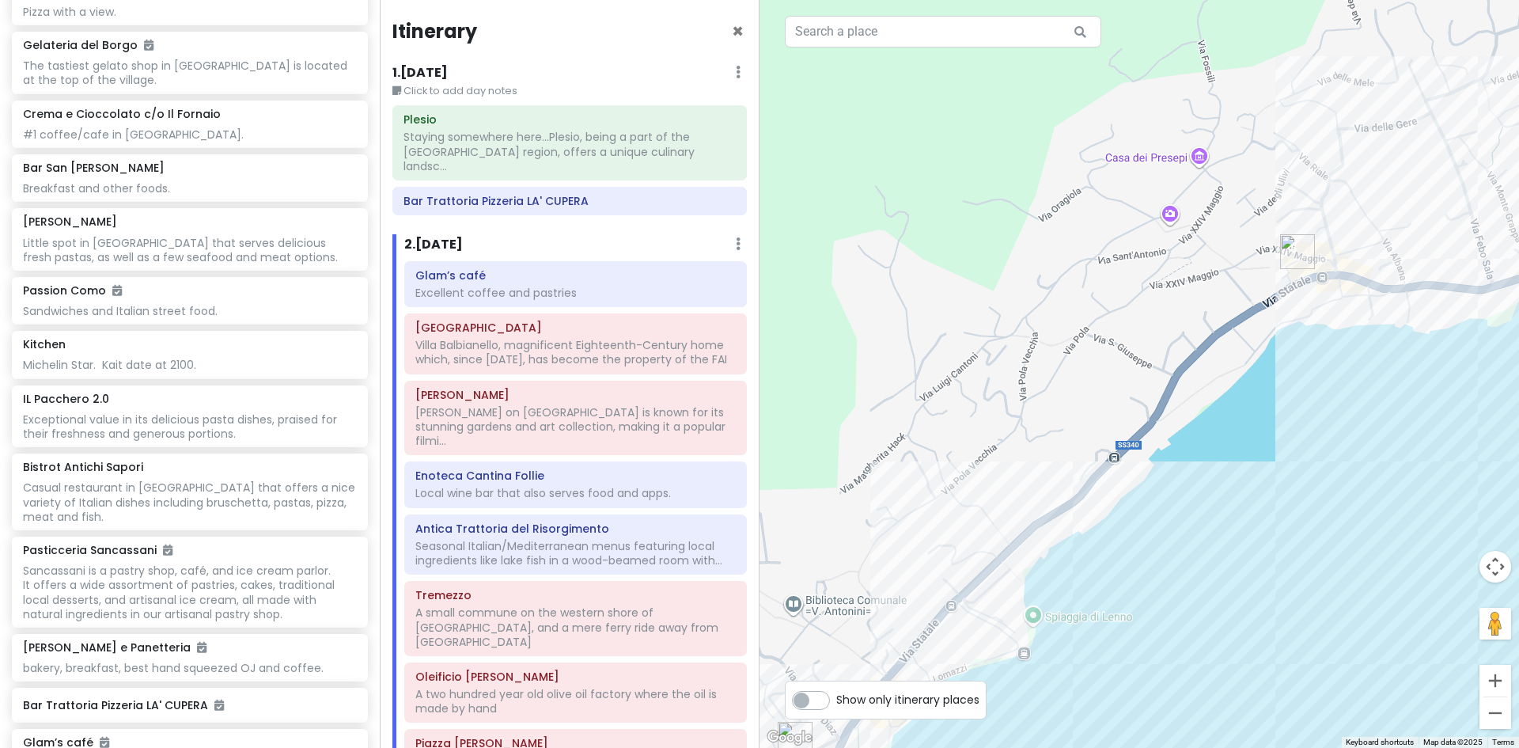
click at [1291, 248] on img "Antica Trattoria del Risorgimento" at bounding box center [1297, 251] width 47 height 47
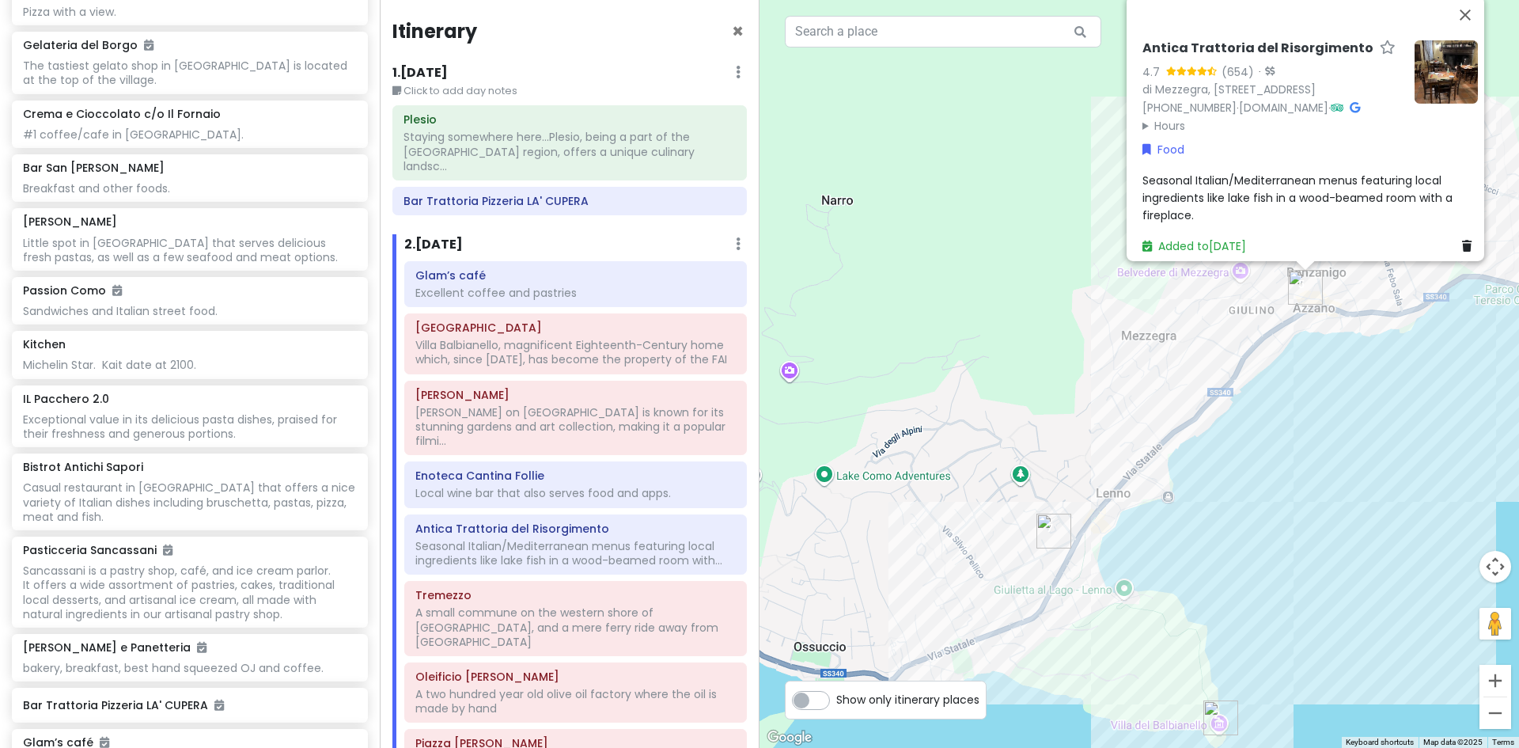
drag, startPoint x: 1157, startPoint y: 519, endPoint x: 1181, endPoint y: 396, distance: 124.9
click at [1181, 396] on div "Antica Trattoria del Risorgimento 4.7 (654) · di [GEOGRAPHIC_DATA], [STREET_ADD…" at bounding box center [1140, 374] width 760 height 748
click at [1052, 527] on img "Oleificio Vanini Osvaldo" at bounding box center [1053, 530] width 47 height 47
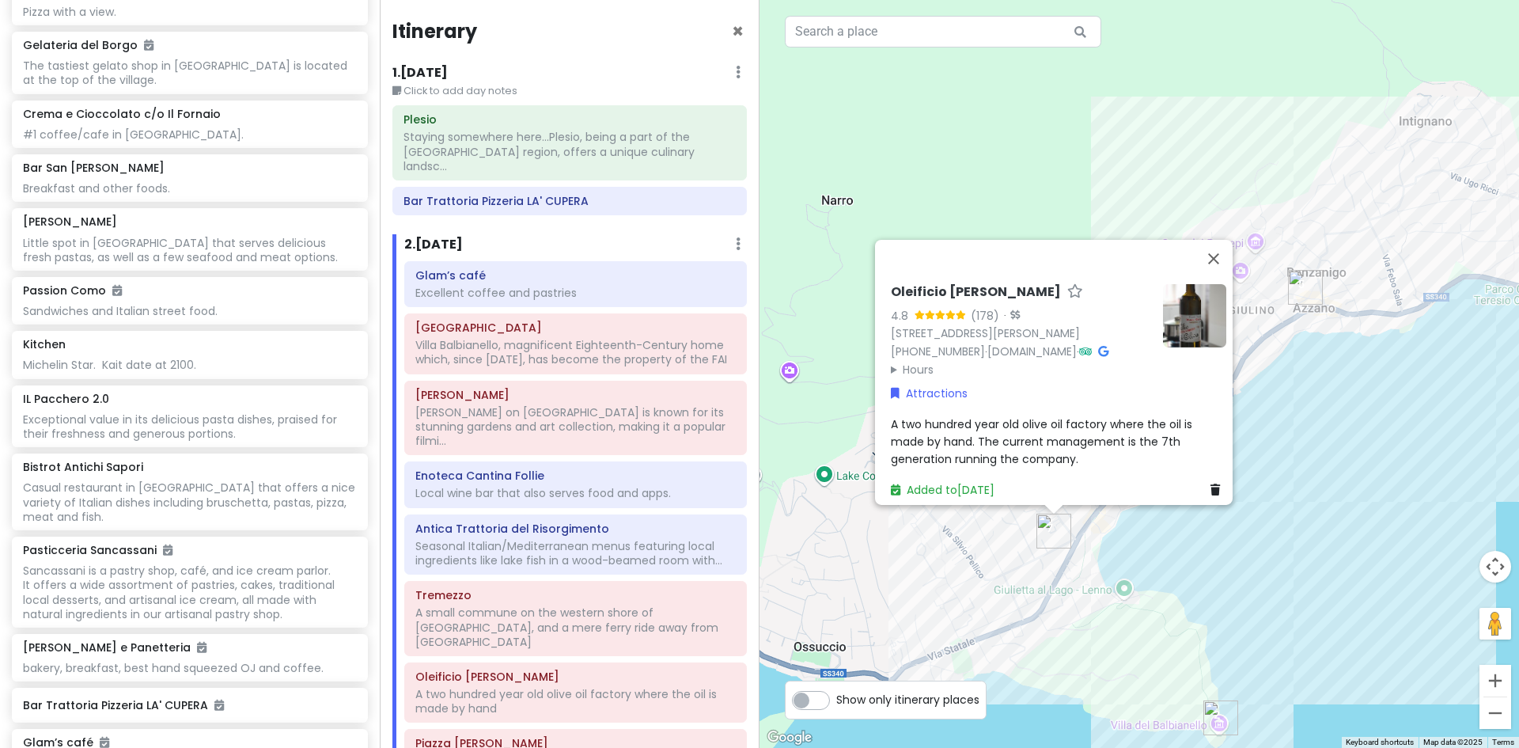
click at [1146, 684] on div "Oleificio [PERSON_NAME] 4.8 (178) · [STREET_ADDRESS][PERSON_NAME] [PHONE_NUMBER…" at bounding box center [1140, 374] width 760 height 748
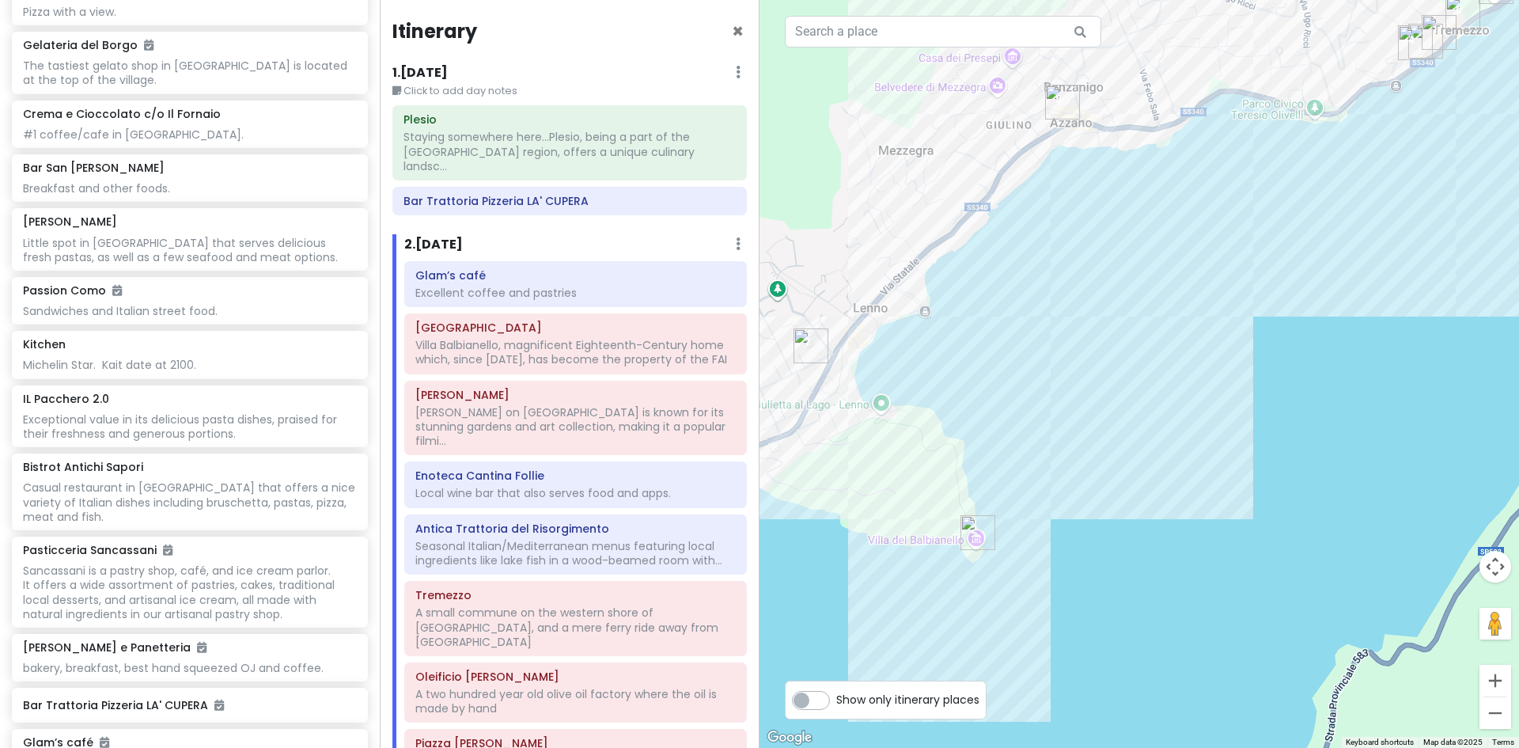
drag, startPoint x: 1284, startPoint y: 584, endPoint x: 1035, endPoint y: 396, distance: 311.3
click at [1035, 396] on div at bounding box center [1140, 374] width 760 height 748
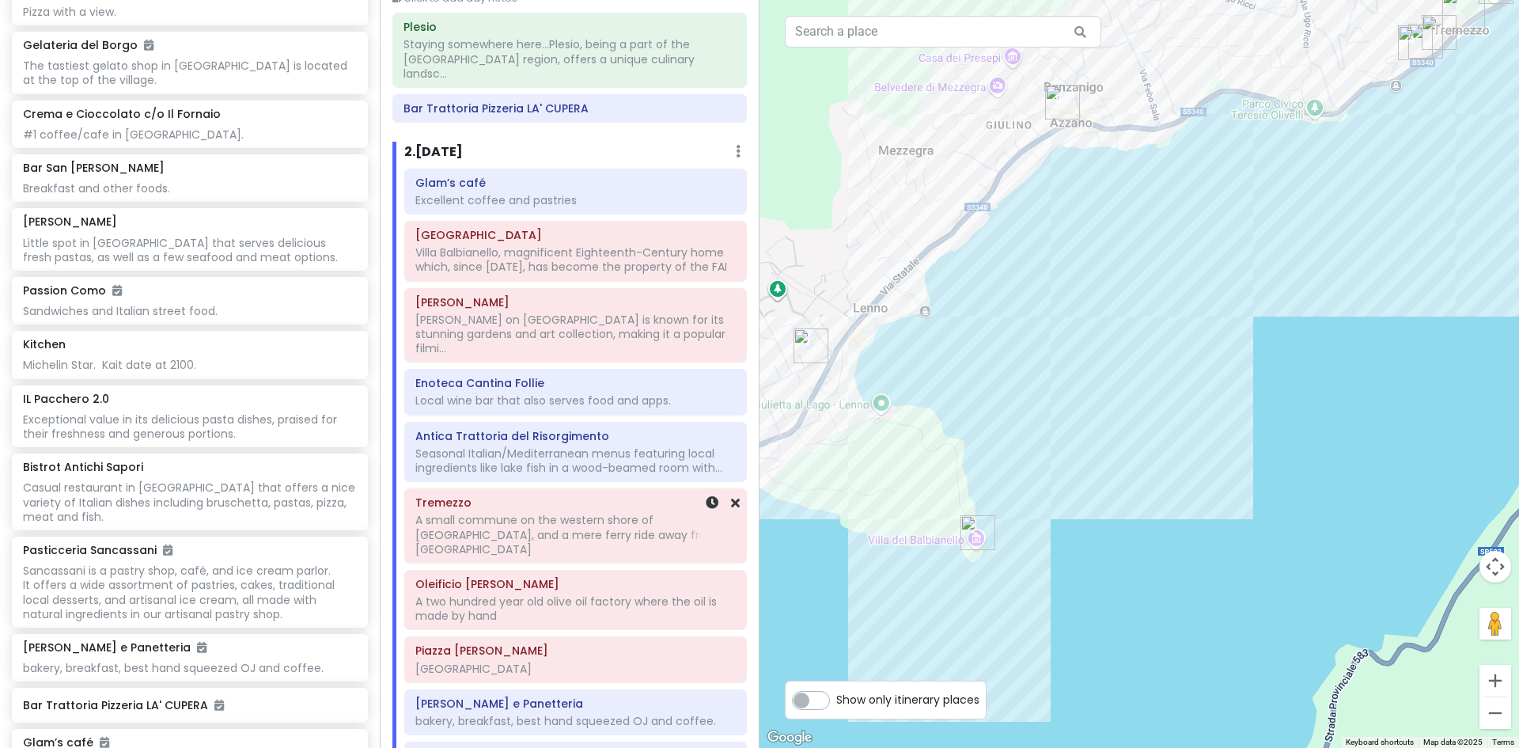
scroll to position [237, 0]
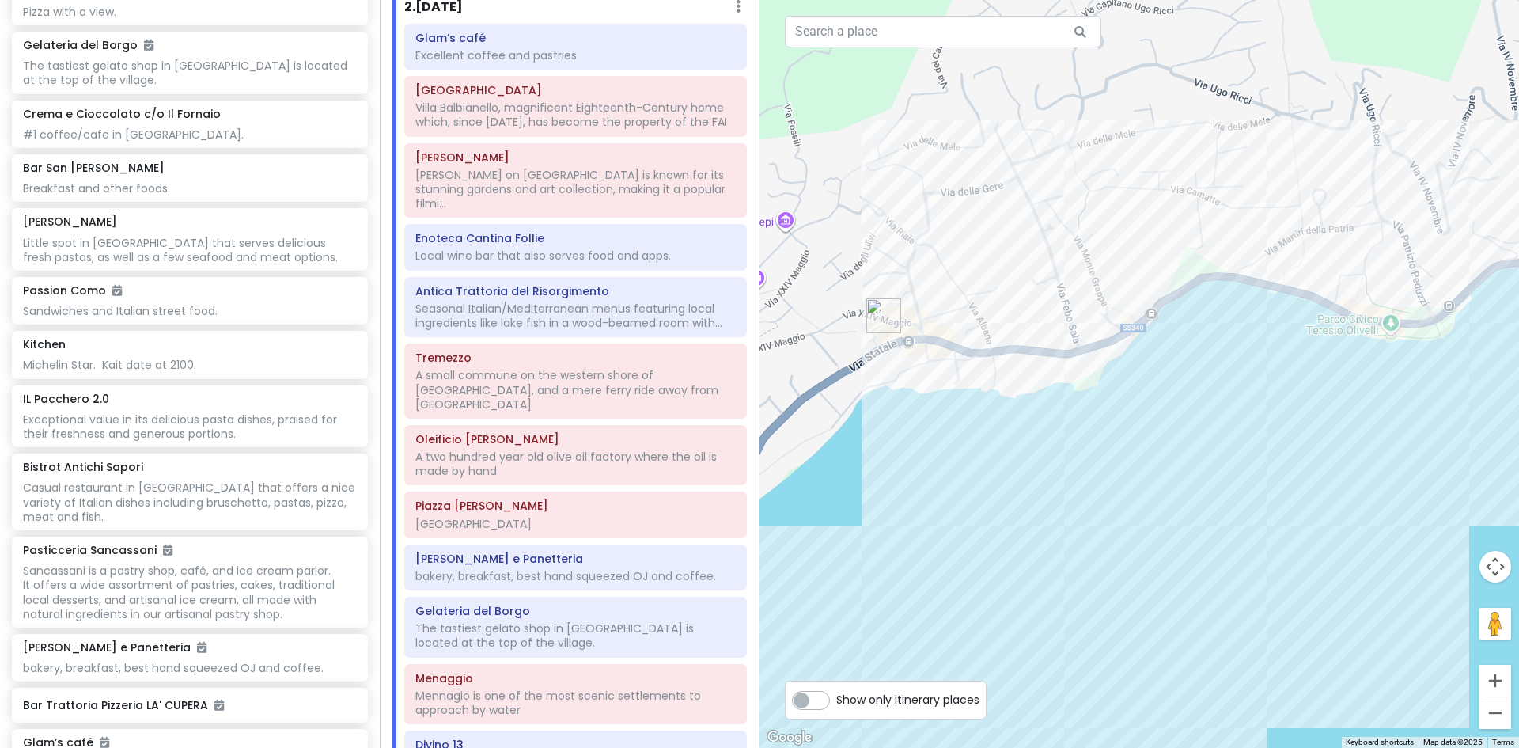
drag, startPoint x: 1129, startPoint y: 371, endPoint x: 782, endPoint y: 399, distance: 348.5
click at [782, 399] on div at bounding box center [1140, 374] width 760 height 748
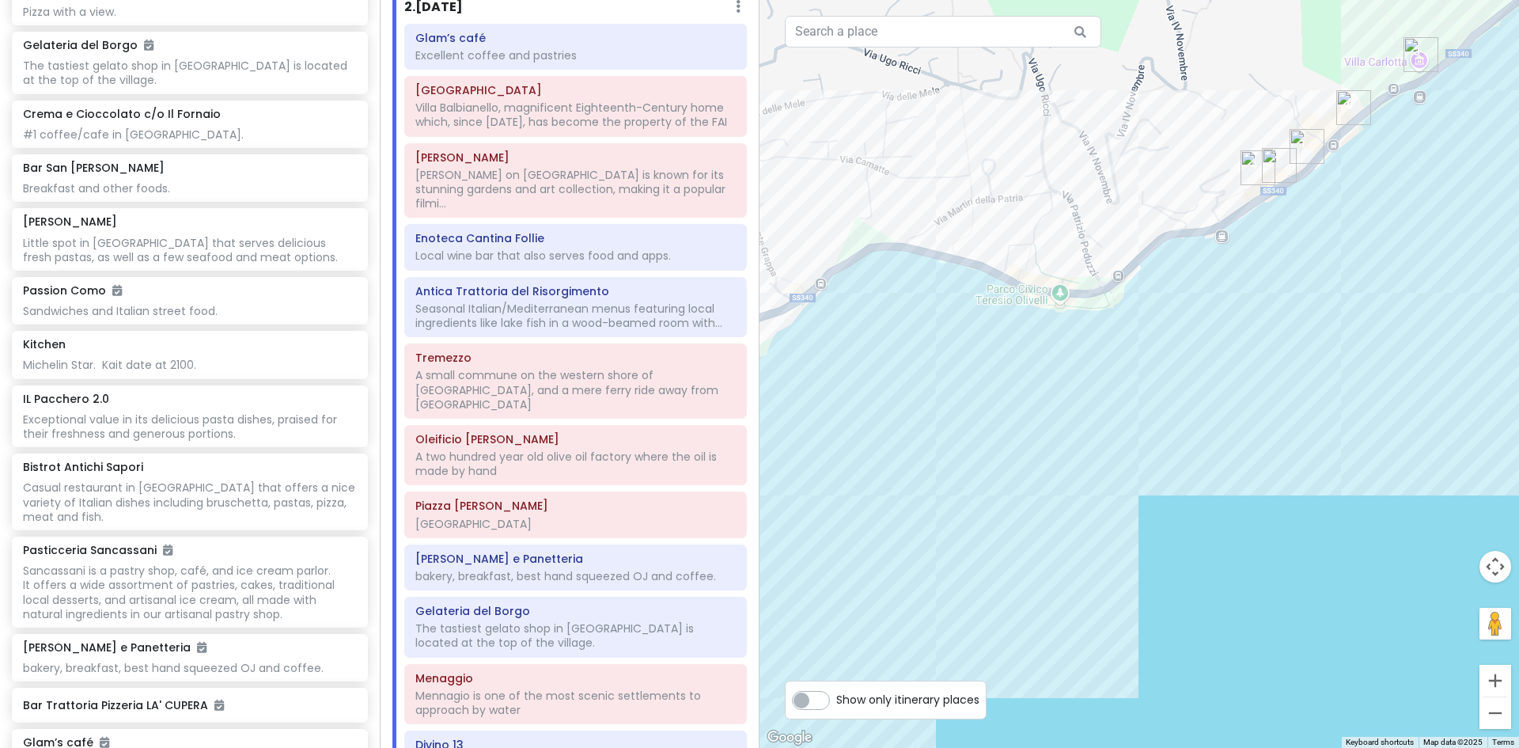
drag, startPoint x: 1355, startPoint y: 337, endPoint x: 1083, endPoint y: 275, distance: 278.5
click at [1083, 275] on div at bounding box center [1140, 374] width 760 height 748
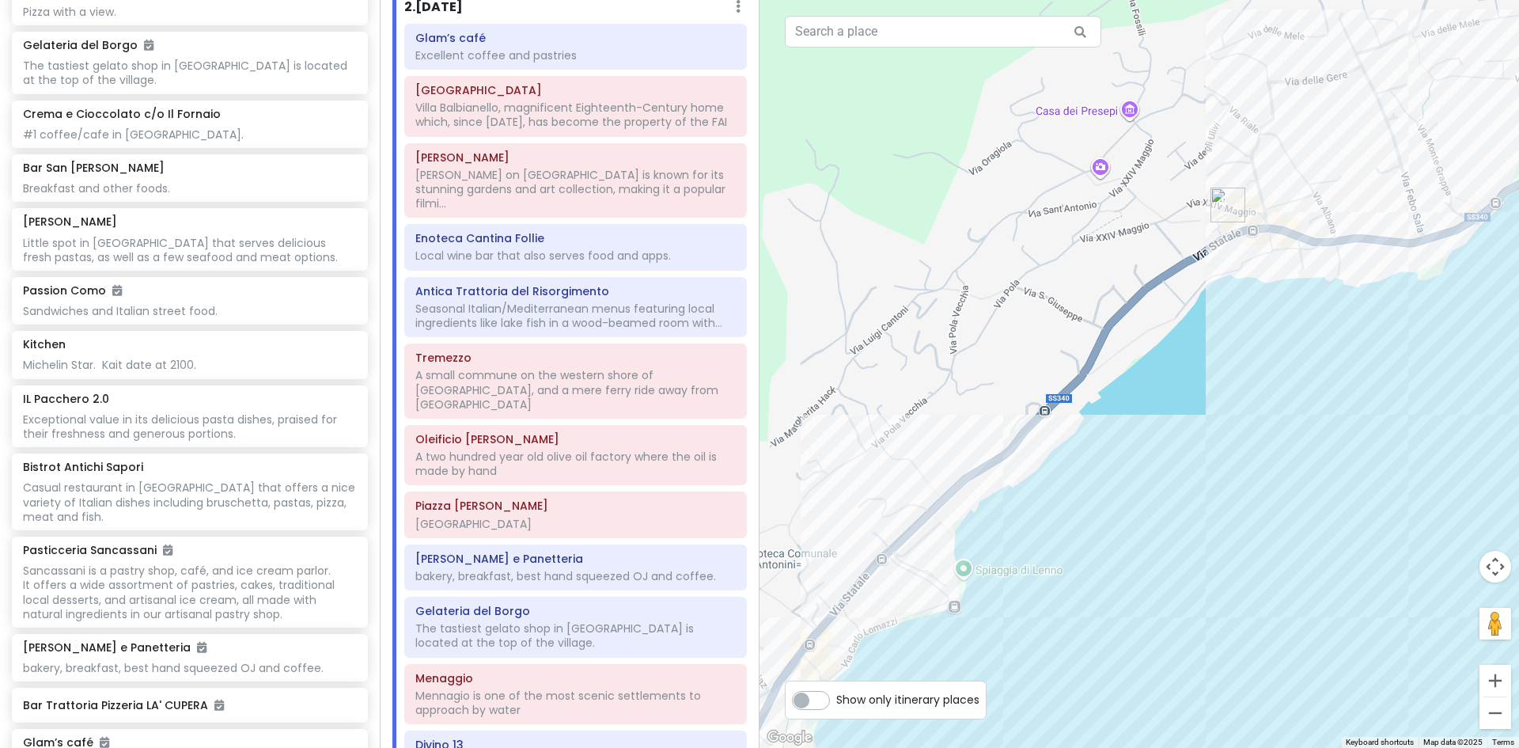
drag, startPoint x: 848, startPoint y: 258, endPoint x: 1524, endPoint y: 177, distance: 681.4
click at [1519, 177] on html "Lake [GEOGRAPHIC_DATA] Trip Private Change Dates Make a Copy Delete Trip Give F…" at bounding box center [759, 374] width 1519 height 748
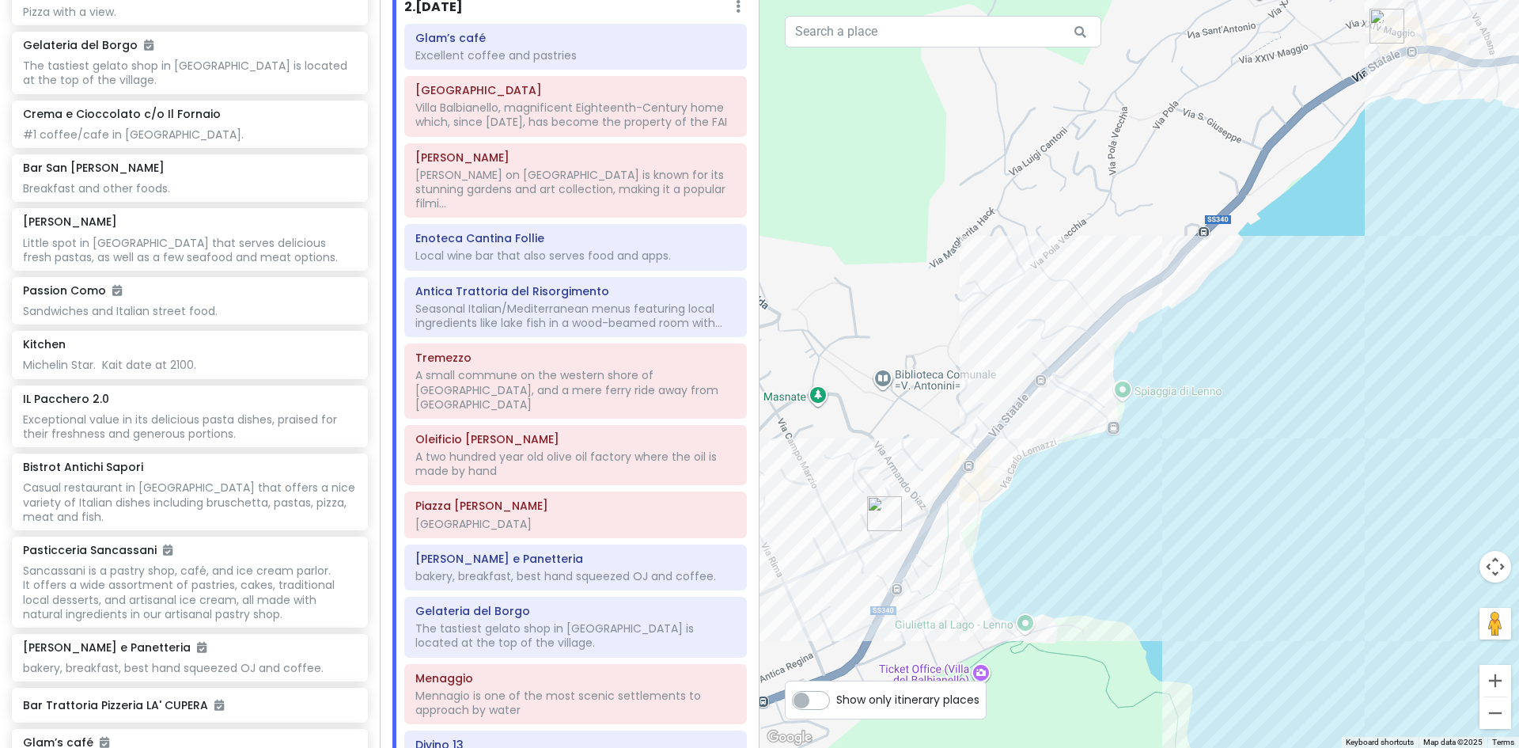
drag, startPoint x: 1090, startPoint y: 339, endPoint x: 1246, endPoint y: 165, distance: 233.2
click at [1246, 165] on div at bounding box center [1140, 374] width 760 height 748
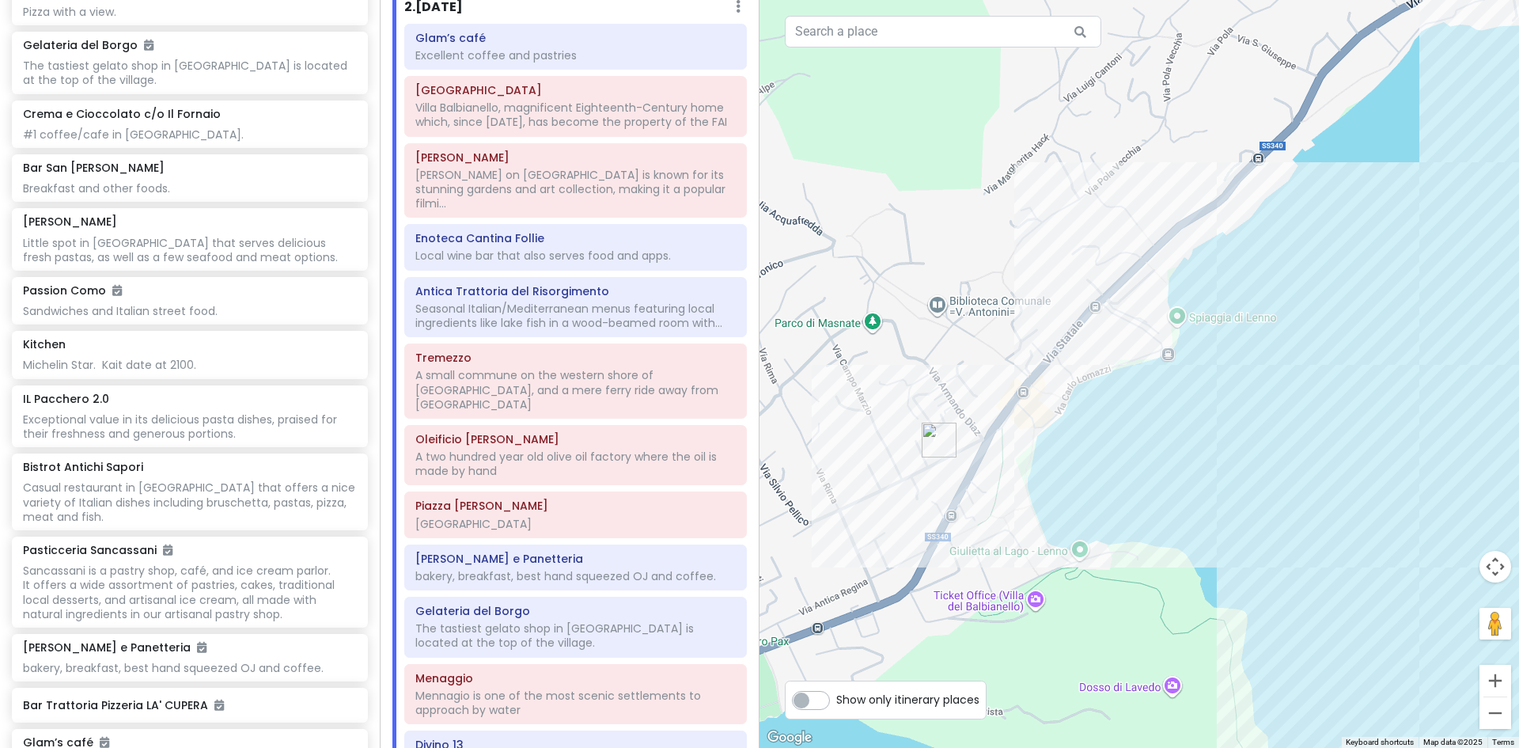
drag, startPoint x: 992, startPoint y: 339, endPoint x: 1052, endPoint y: 256, distance: 102.6
click at [1052, 256] on div at bounding box center [1140, 374] width 760 height 748
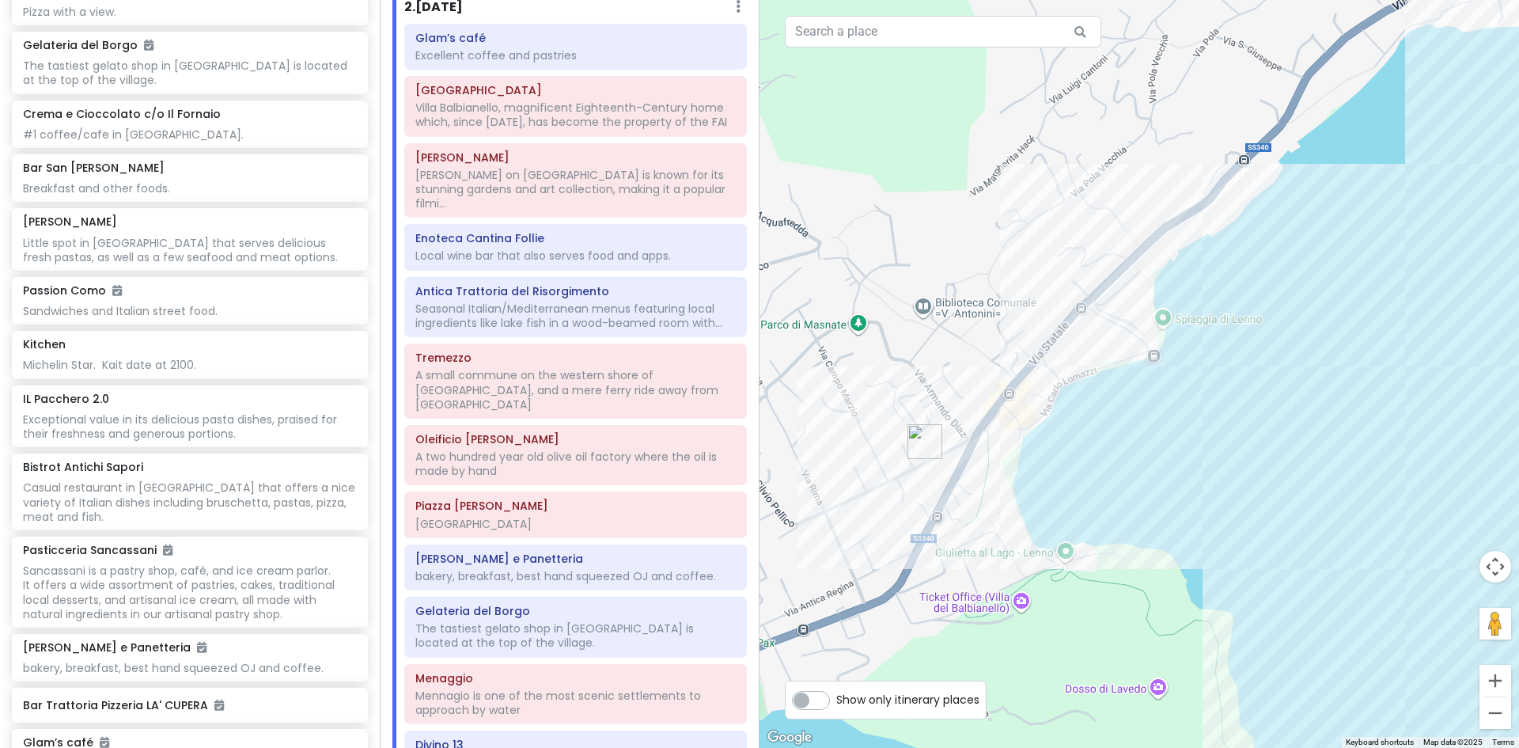
drag, startPoint x: 1084, startPoint y: 284, endPoint x: 1064, endPoint y: 294, distance: 23.0
click at [1064, 294] on div at bounding box center [1140, 374] width 760 height 748
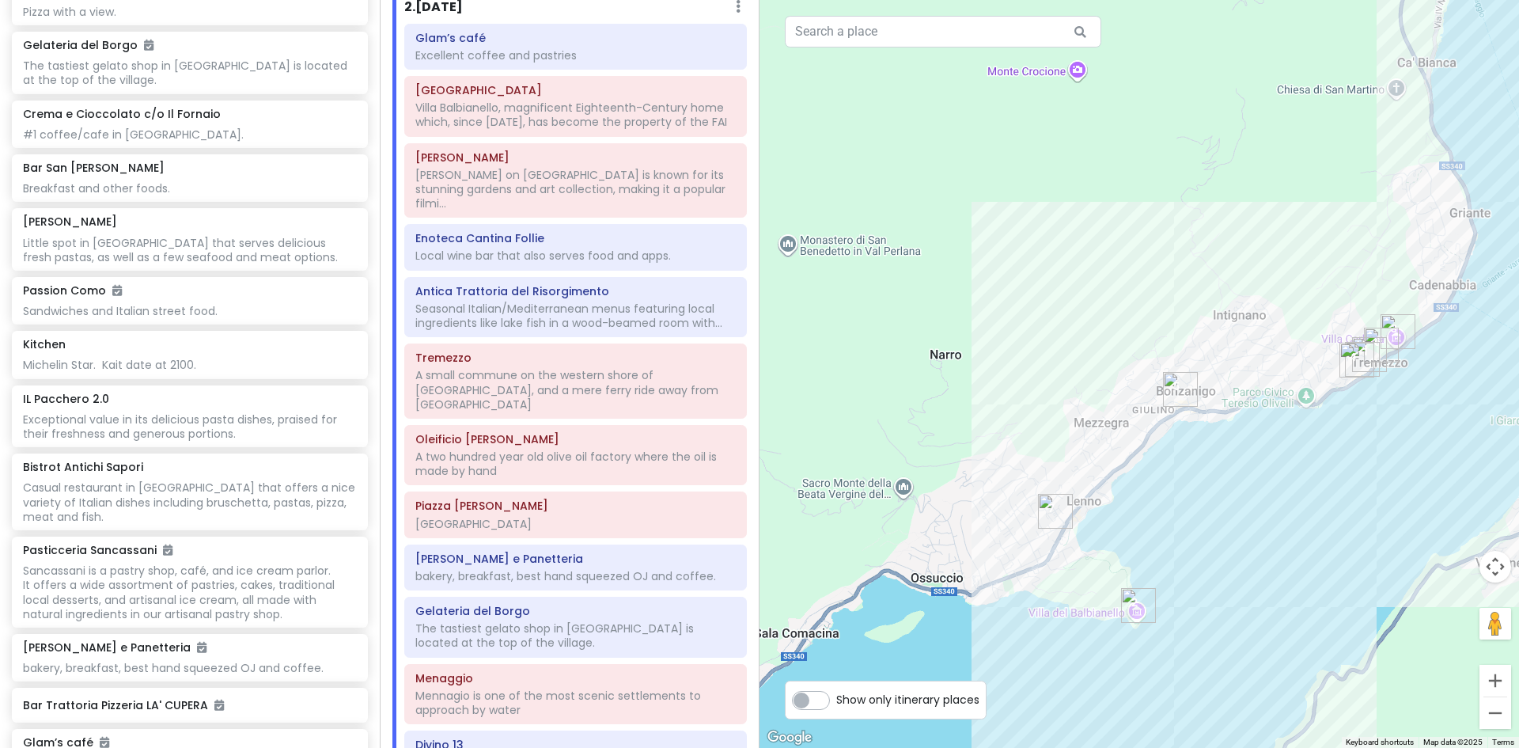
click at [1177, 387] on img "Antica Trattoria del Risorgimento" at bounding box center [1180, 389] width 47 height 47
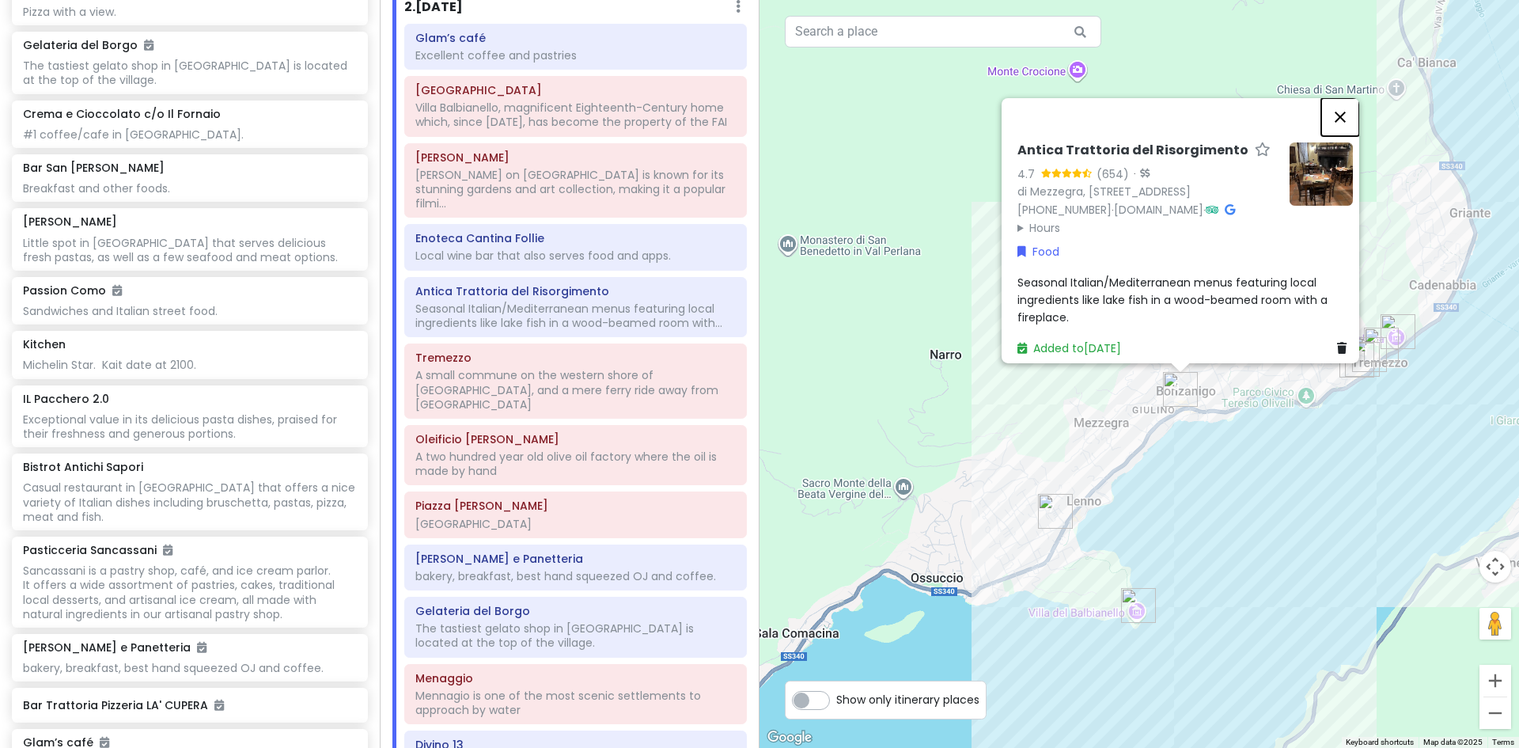
click at [1352, 97] on button "Close" at bounding box center [1341, 116] width 38 height 38
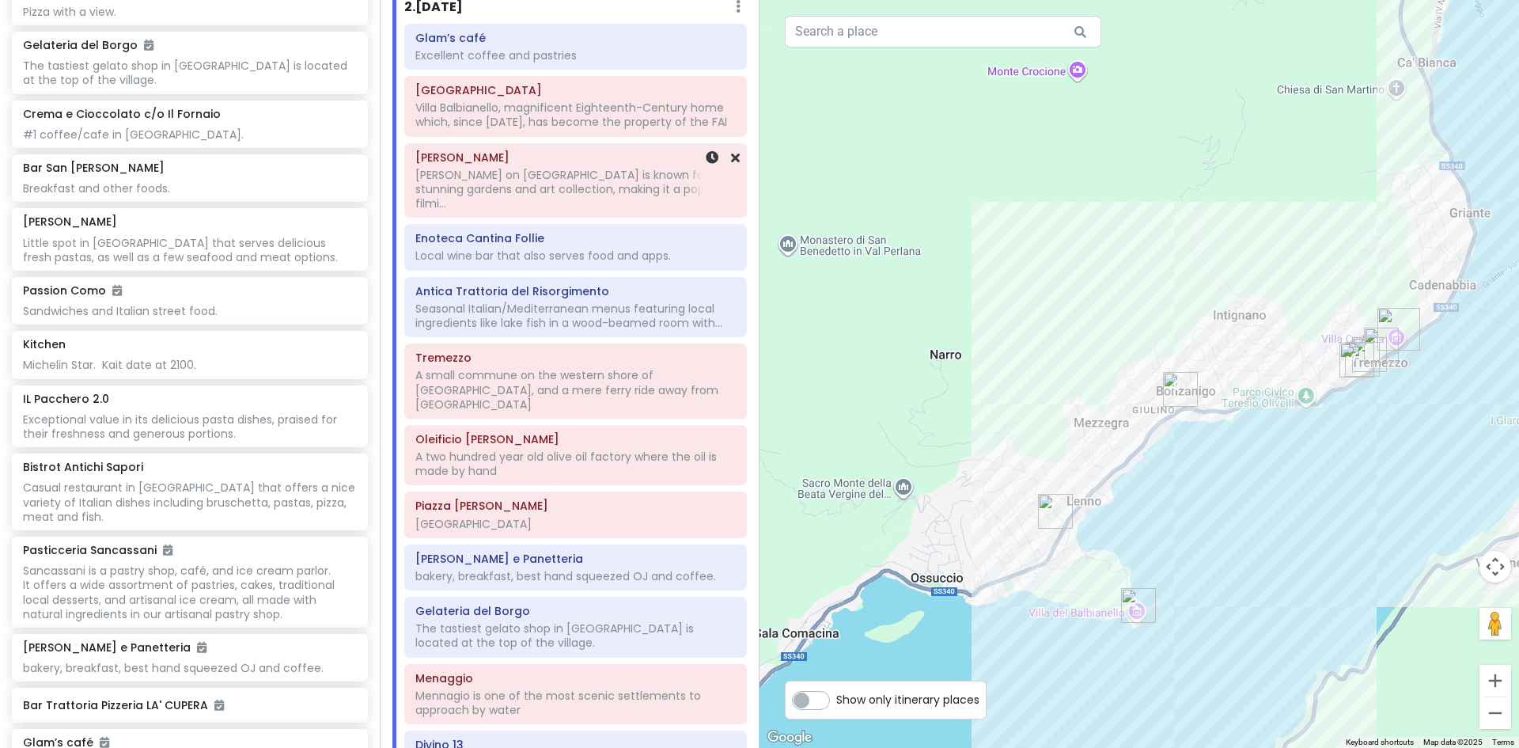
click at [552, 129] on div "[PERSON_NAME] on [GEOGRAPHIC_DATA] is known for its stunning gardens and art co…" at bounding box center [575, 114] width 320 height 28
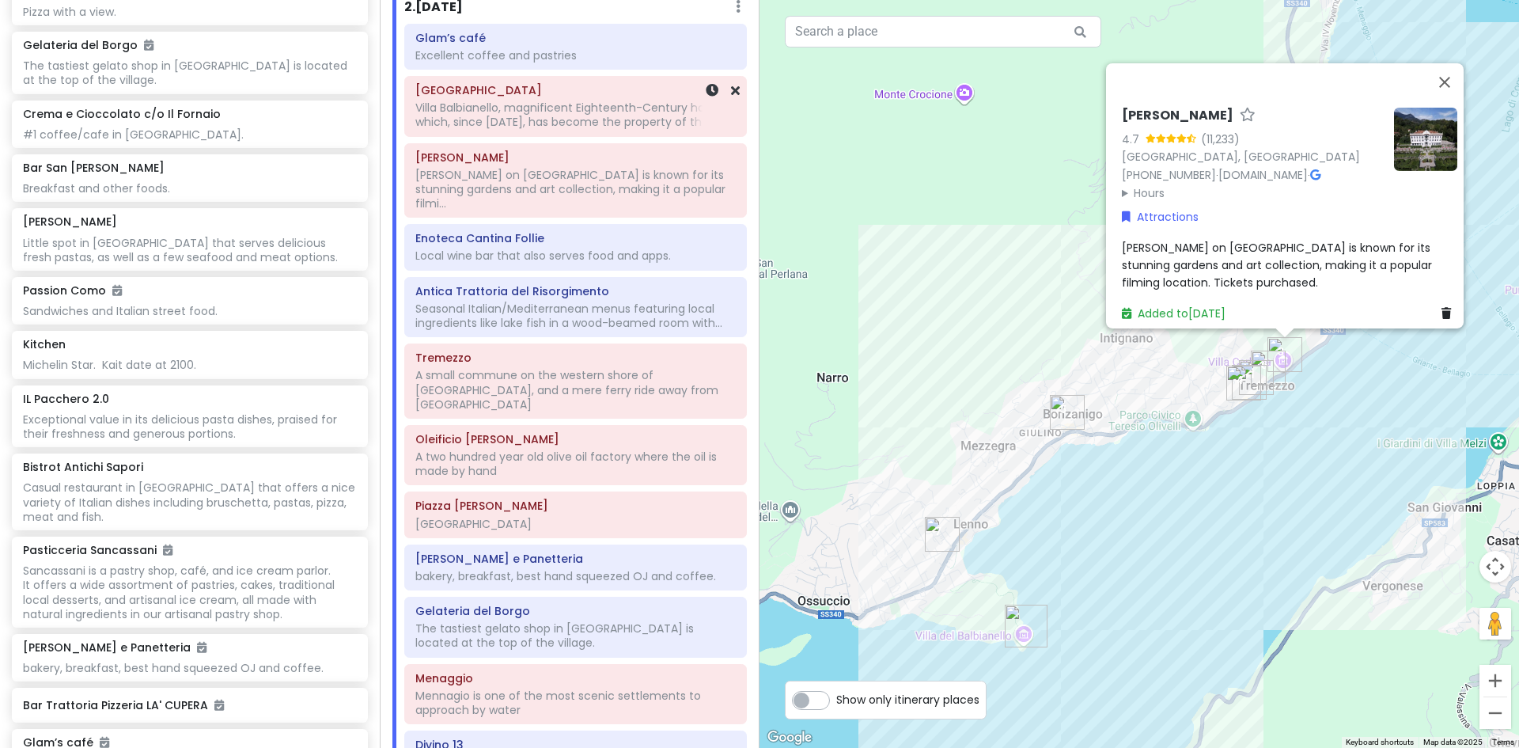
click at [552, 108] on div "Villa Balbianello, magnificent Eighteenth-Century home which, since [DATE], has…" at bounding box center [575, 114] width 320 height 28
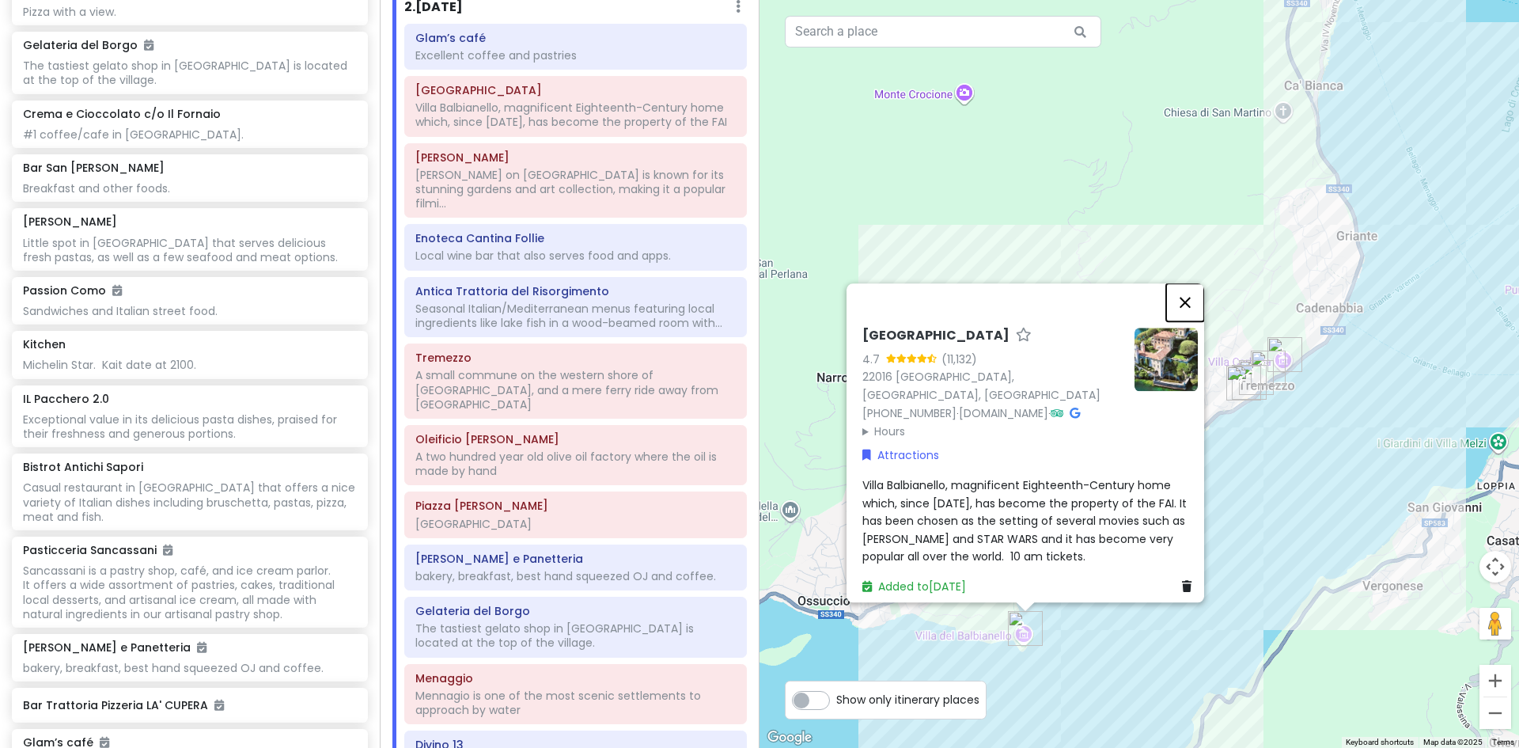
click at [1195, 311] on button "Close" at bounding box center [1185, 302] width 38 height 38
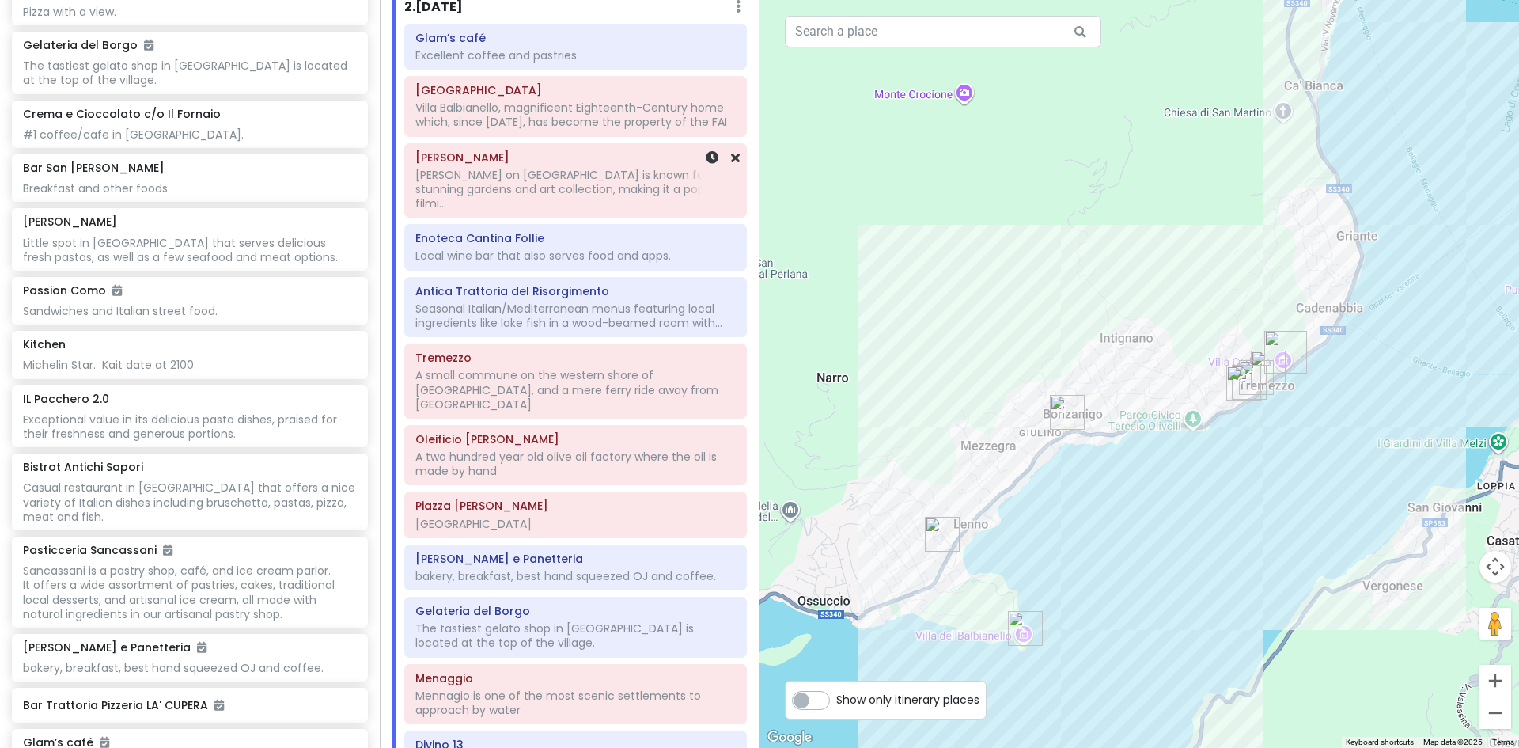
click at [476, 129] on div "[PERSON_NAME] on [GEOGRAPHIC_DATA] is known for its stunning gardens and art co…" at bounding box center [575, 114] width 320 height 28
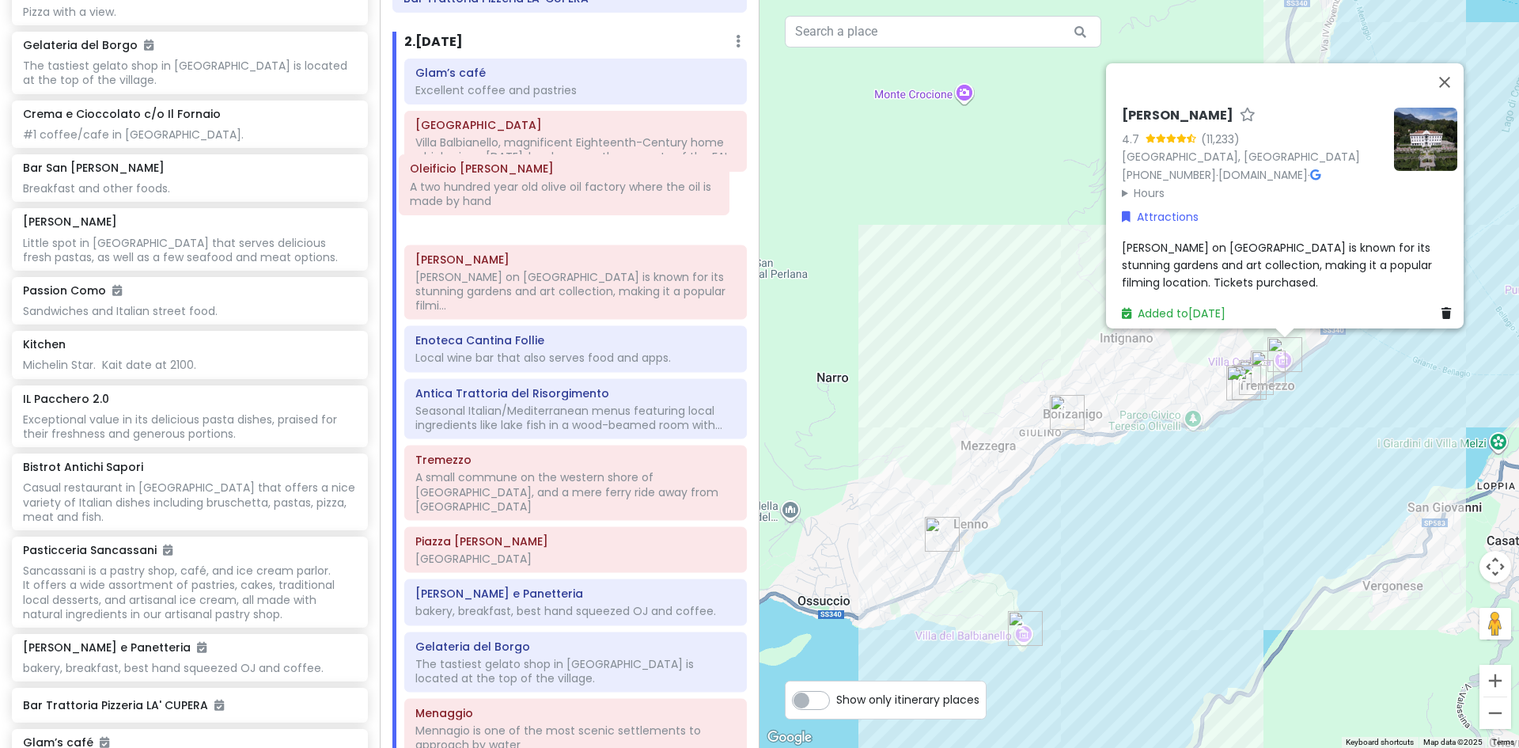
scroll to position [198, 0]
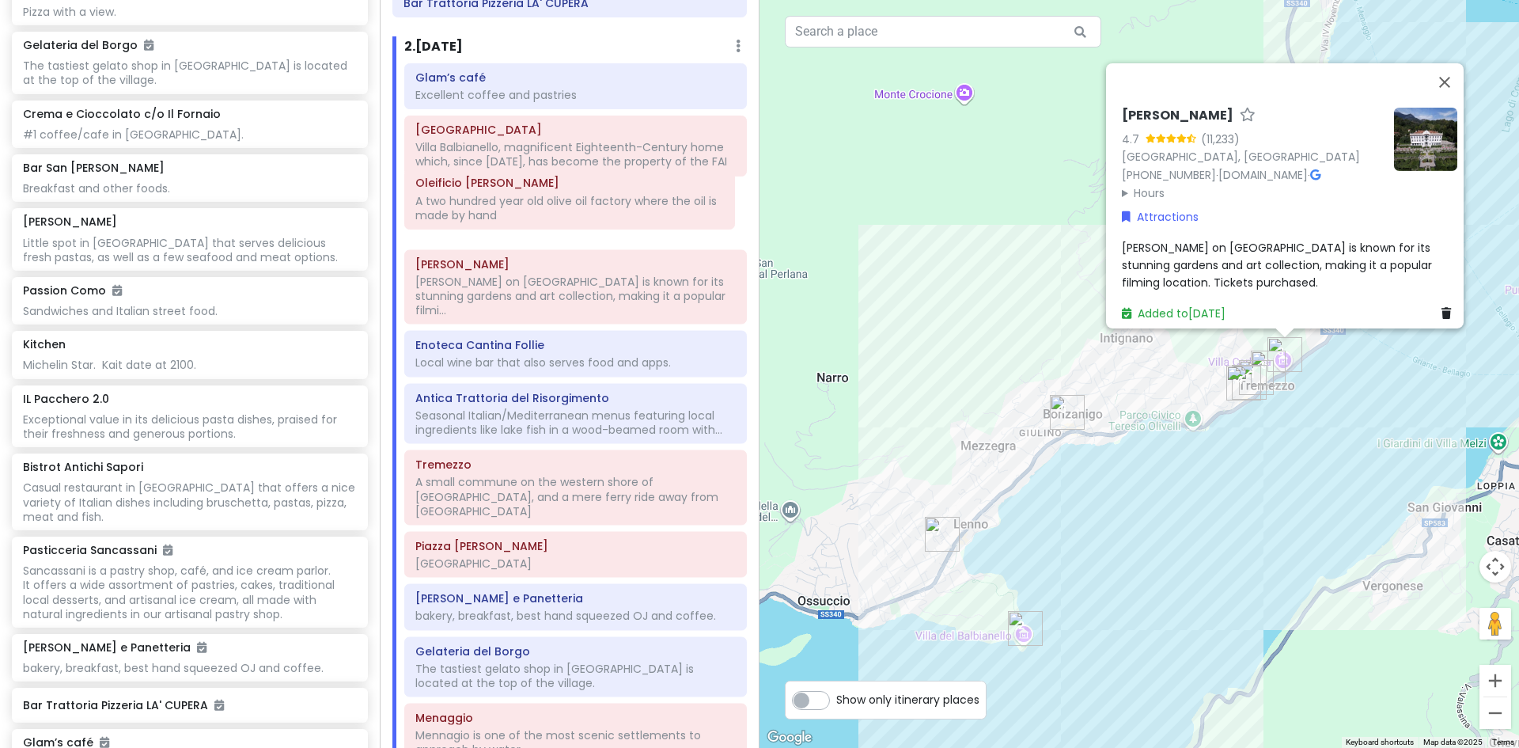
drag, startPoint x: 518, startPoint y: 405, endPoint x: 518, endPoint y: 192, distance: 212.9
click at [518, 192] on div "Glam’s café Excellent coffee and pastries [GEOGRAPHIC_DATA], magnificent Eighte…" at bounding box center [575, 443] width 366 height 760
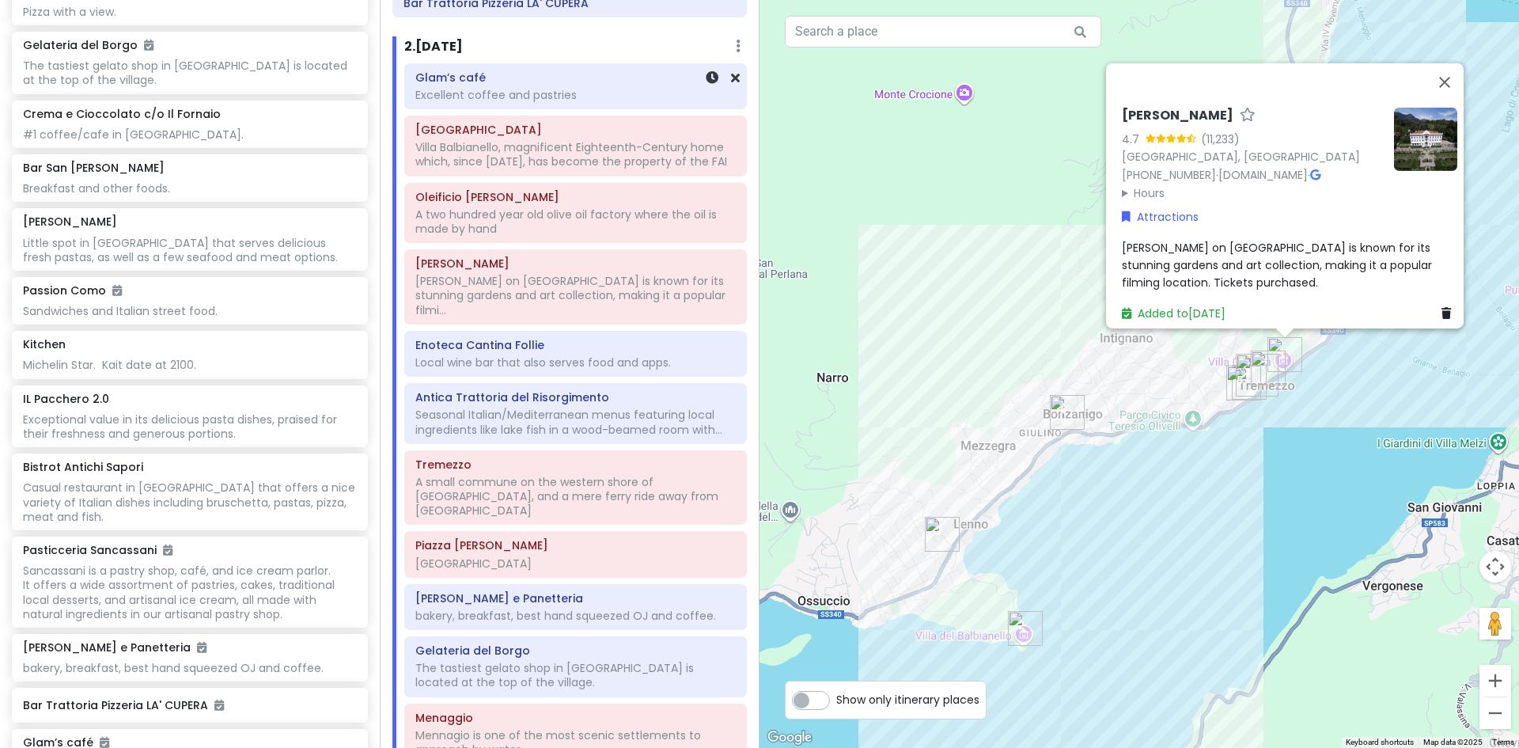
click at [526, 88] on div "Excellent coffee and pastries" at bounding box center [575, 95] width 320 height 14
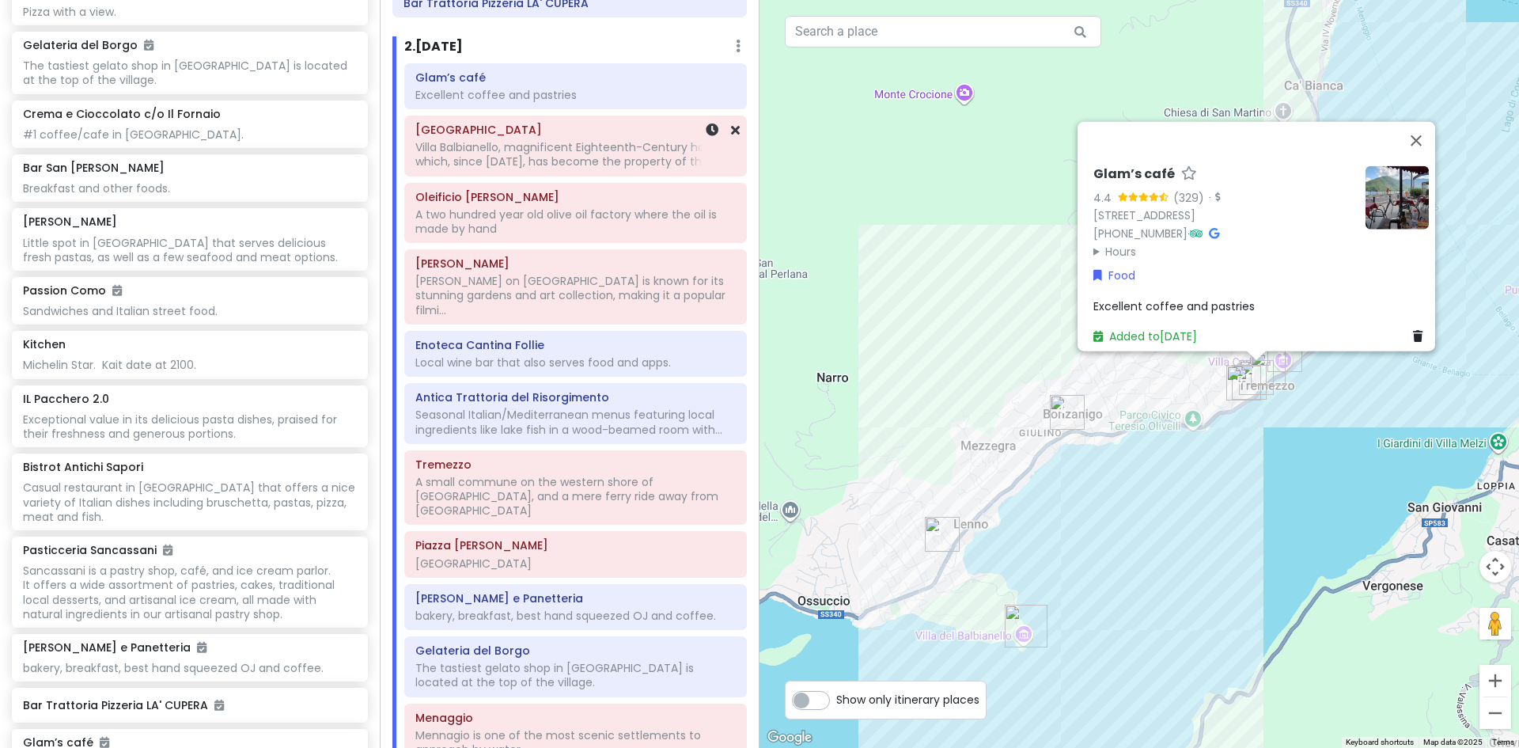
click at [513, 140] on div "Villa Balbianello, magnificent Eighteenth-Century home which, since [DATE], has…" at bounding box center [575, 154] width 320 height 28
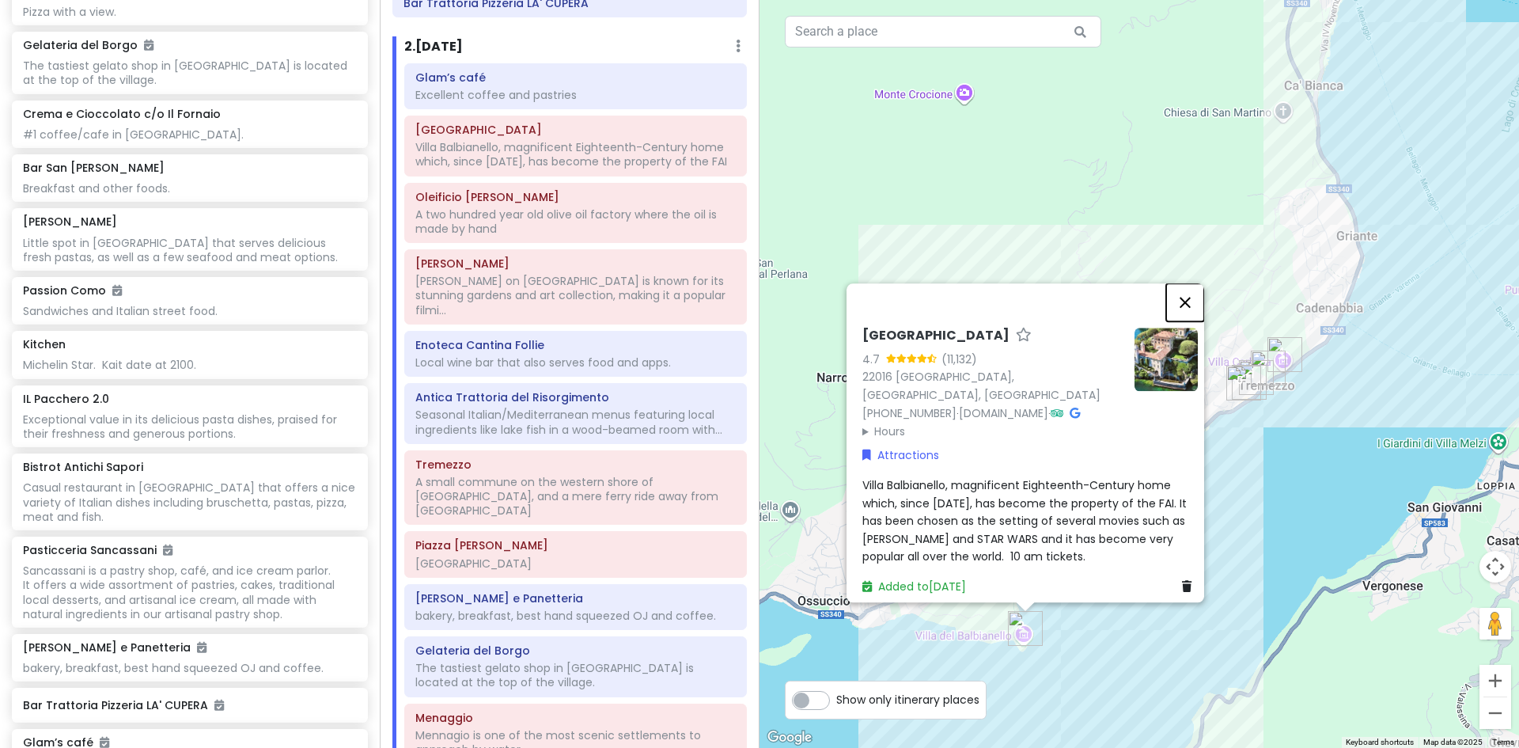
click at [1195, 307] on button "Close" at bounding box center [1185, 302] width 38 height 38
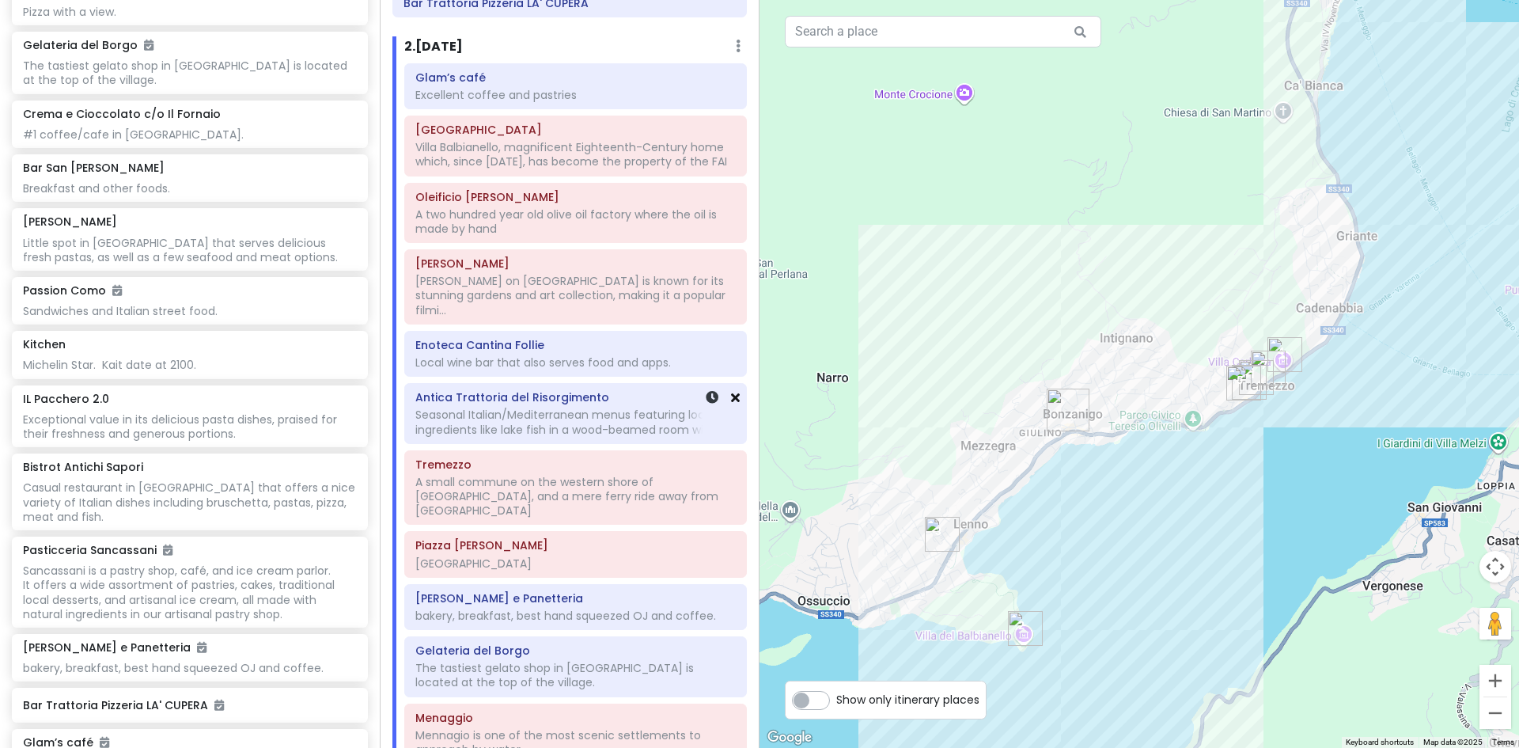
click at [731, 391] on icon at bounding box center [735, 397] width 9 height 13
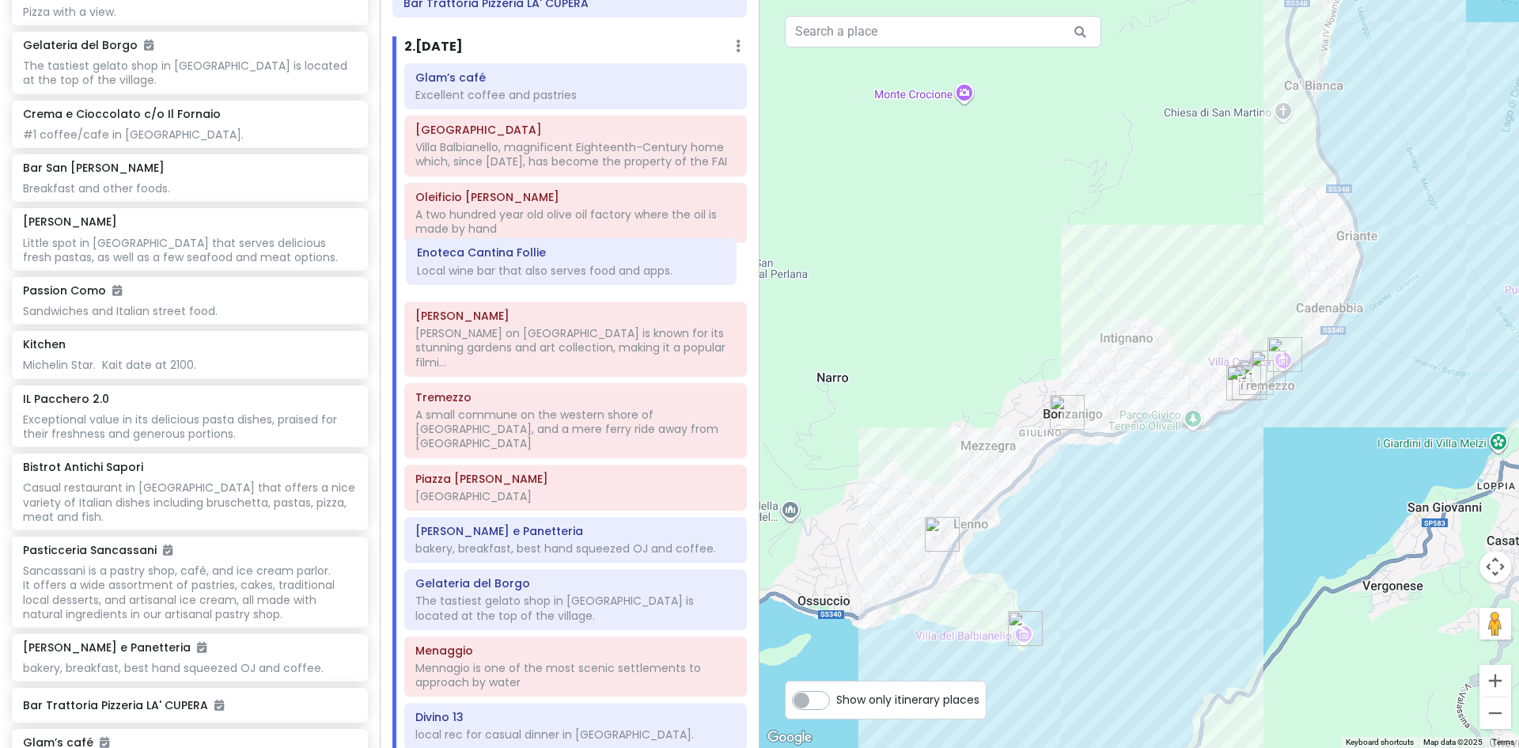
drag, startPoint x: 495, startPoint y: 330, endPoint x: 497, endPoint y: 267, distance: 63.3
click at [497, 267] on div "Glam’s café Excellent coffee and pastries [GEOGRAPHIC_DATA], magnificent Eighte…" at bounding box center [575, 409] width 366 height 692
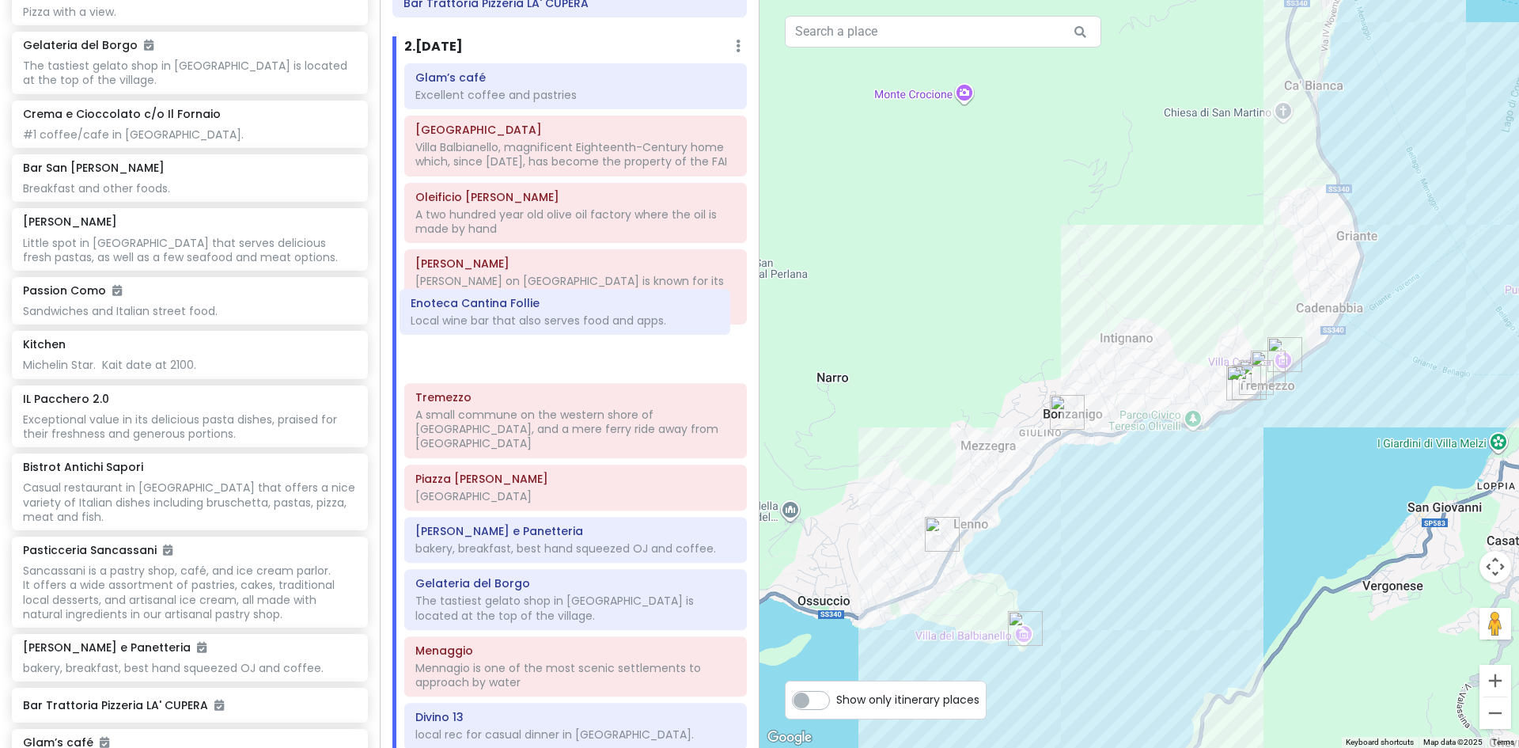
drag, startPoint x: 537, startPoint y: 267, endPoint x: 533, endPoint y: 320, distance: 54.0
click at [533, 320] on div "Glam’s café Excellent coffee and pastries [GEOGRAPHIC_DATA], magnificent Eighte…" at bounding box center [575, 409] width 366 height 692
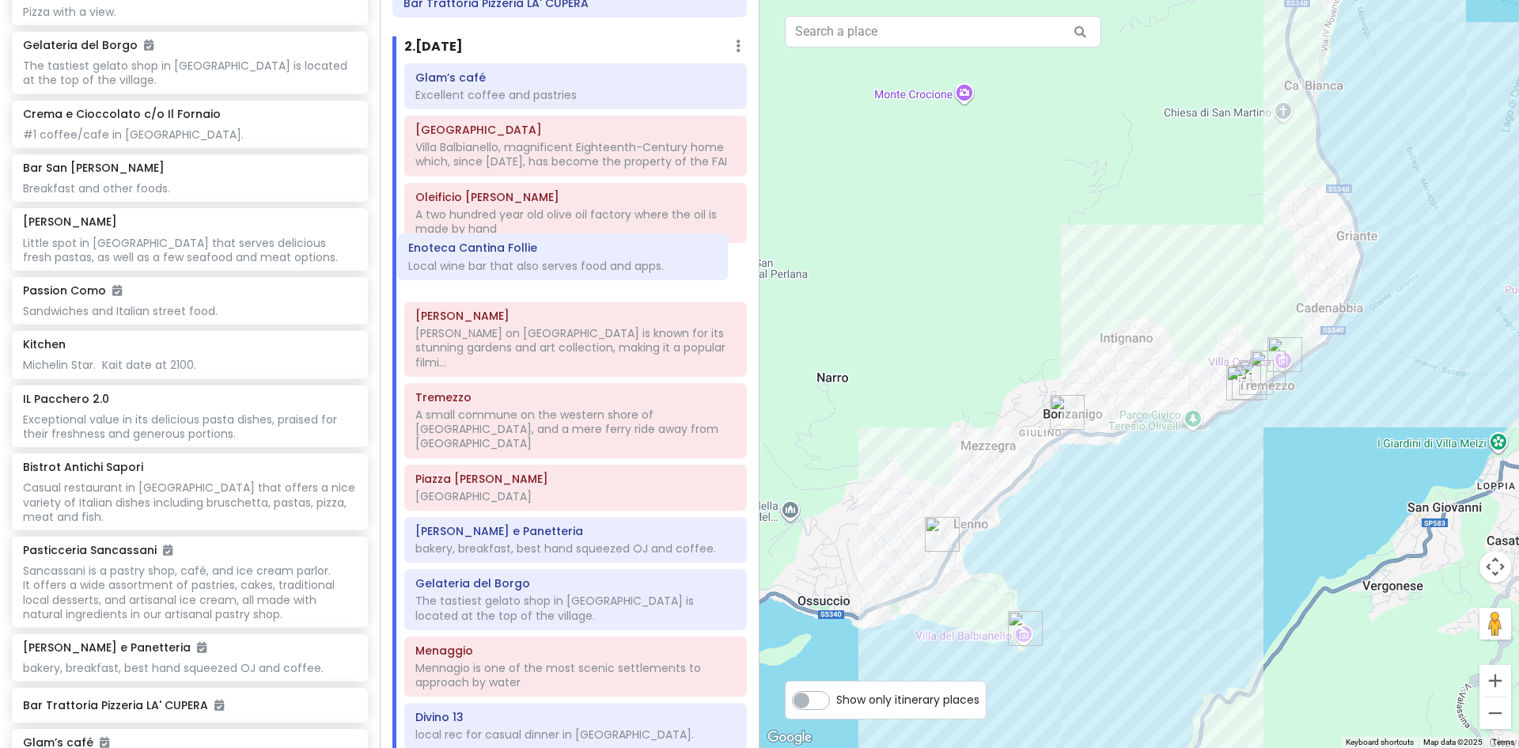
drag, startPoint x: 506, startPoint y: 332, endPoint x: 499, endPoint y: 264, distance: 68.4
click at [499, 264] on div "Glam’s café Excellent coffee and pastries [GEOGRAPHIC_DATA], magnificent Eighte…" at bounding box center [575, 409] width 366 height 692
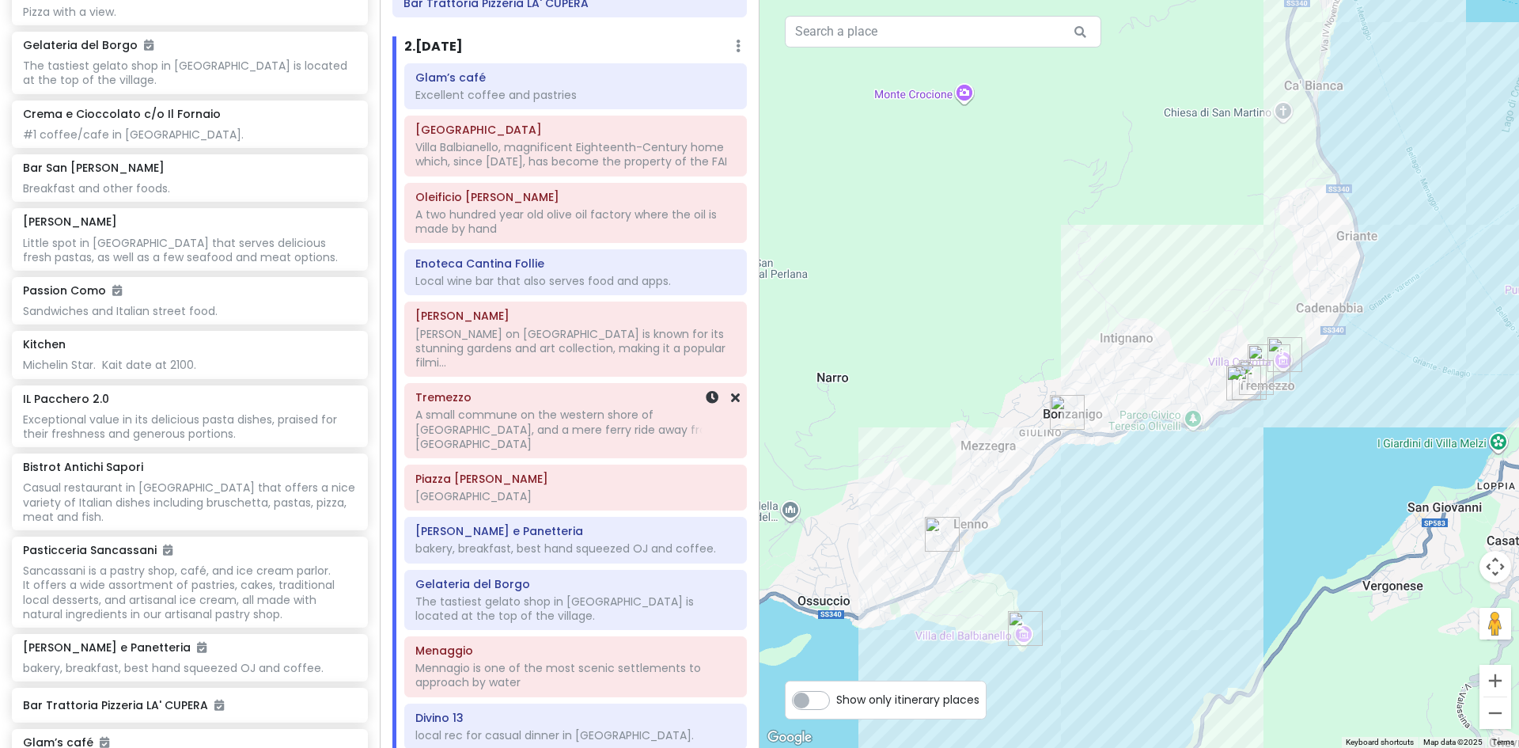
click at [511, 169] on div "A small commune on the western shore of [GEOGRAPHIC_DATA], and a mere ferry rid…" at bounding box center [575, 154] width 320 height 28
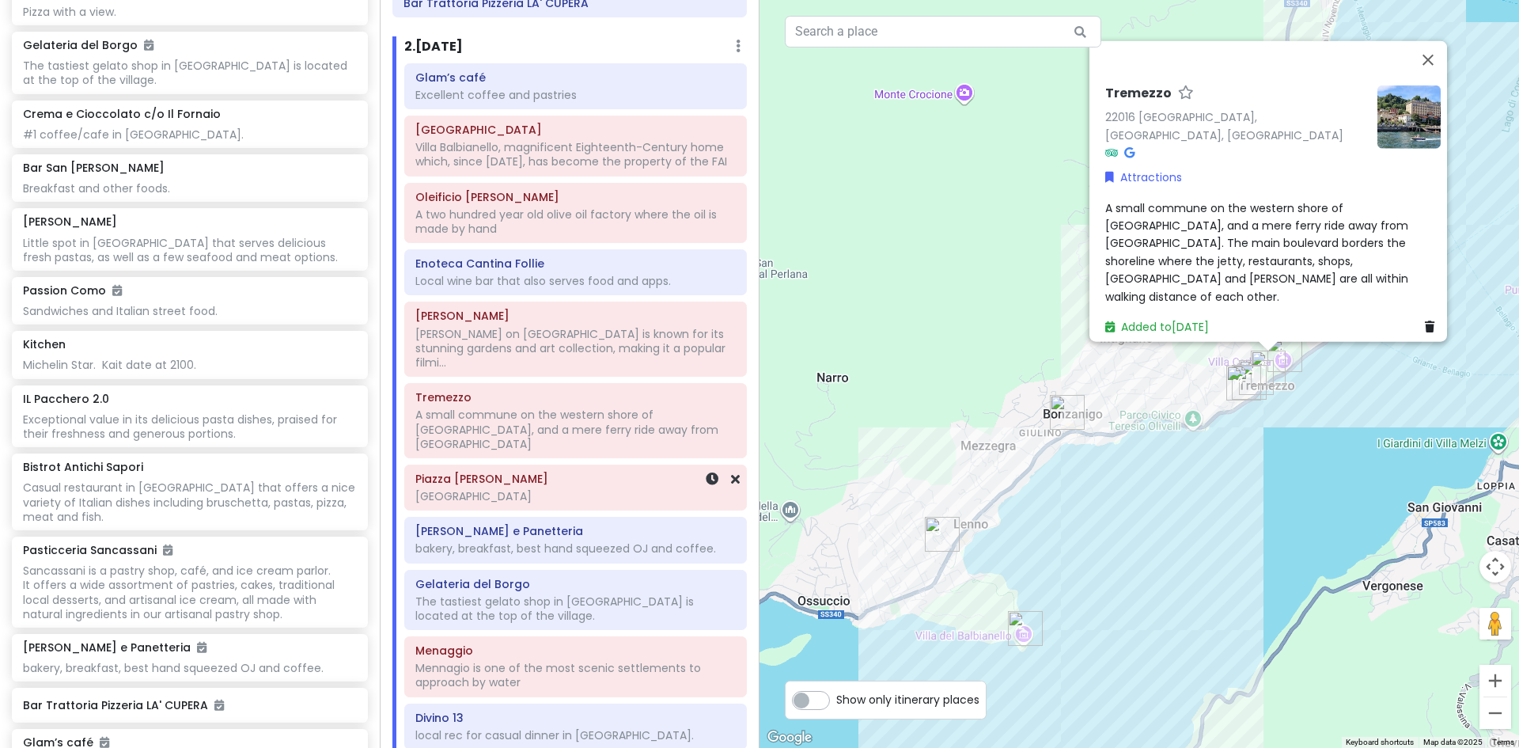
click at [552, 169] on div "[GEOGRAPHIC_DATA]" at bounding box center [575, 154] width 320 height 28
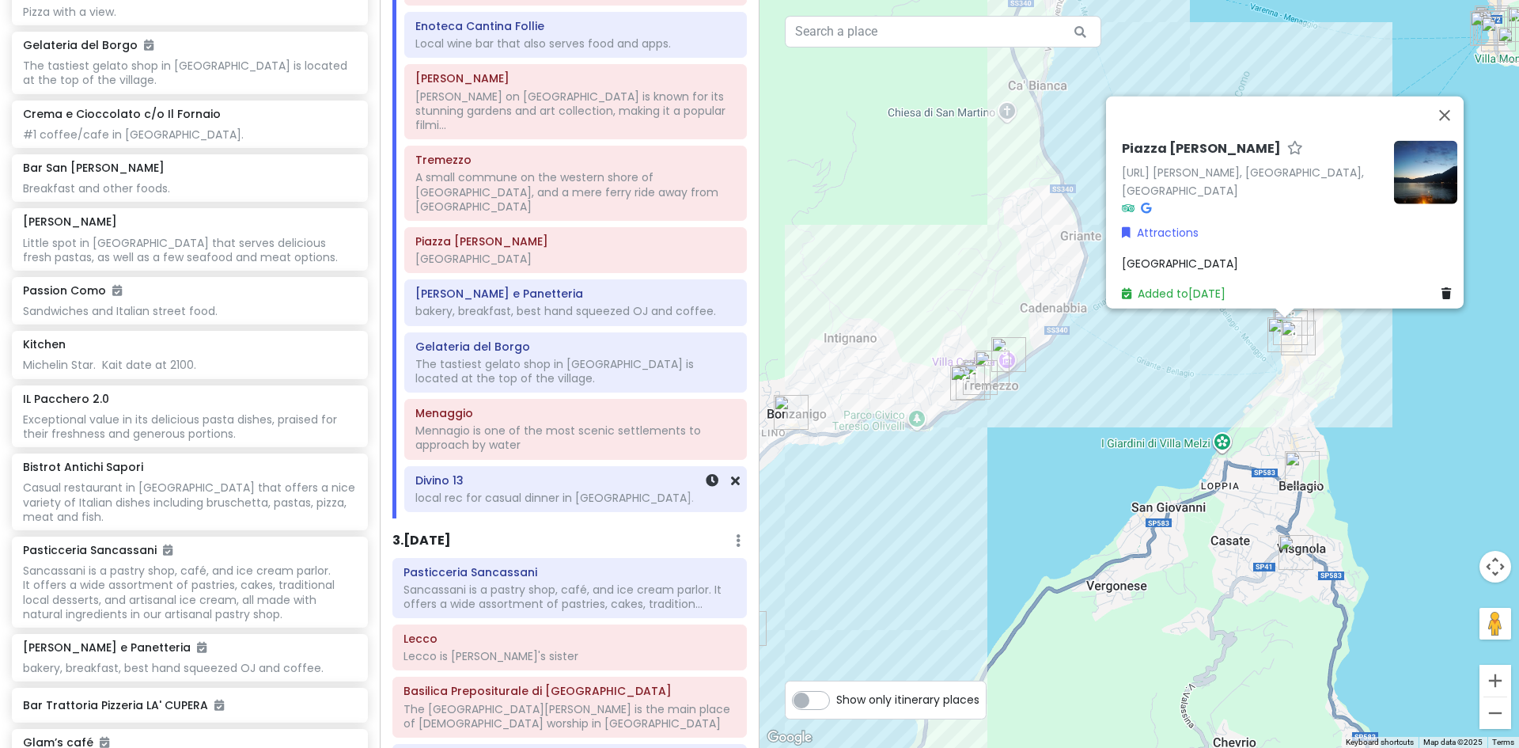
scroll to position [119, 0]
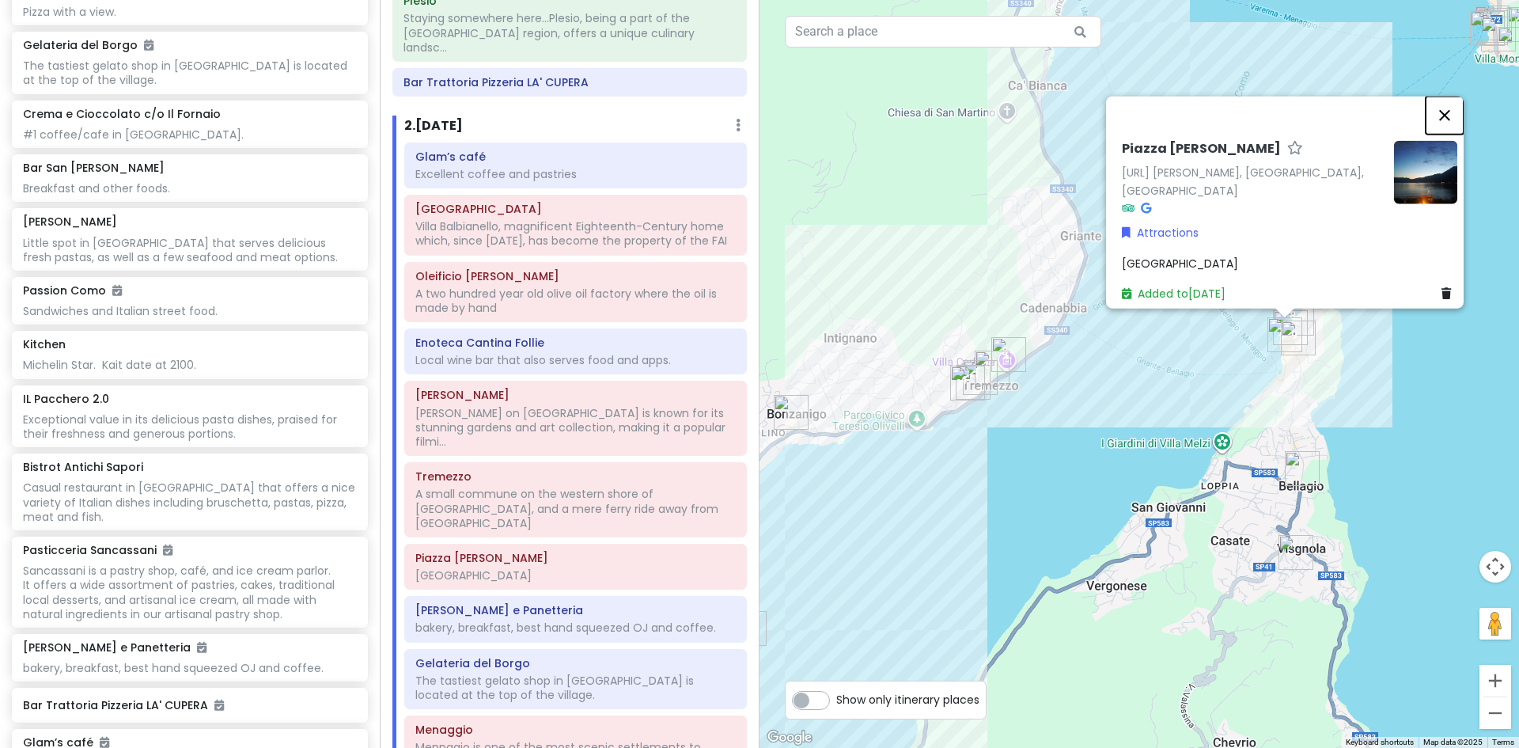
click at [1451, 115] on button "Close" at bounding box center [1445, 115] width 38 height 38
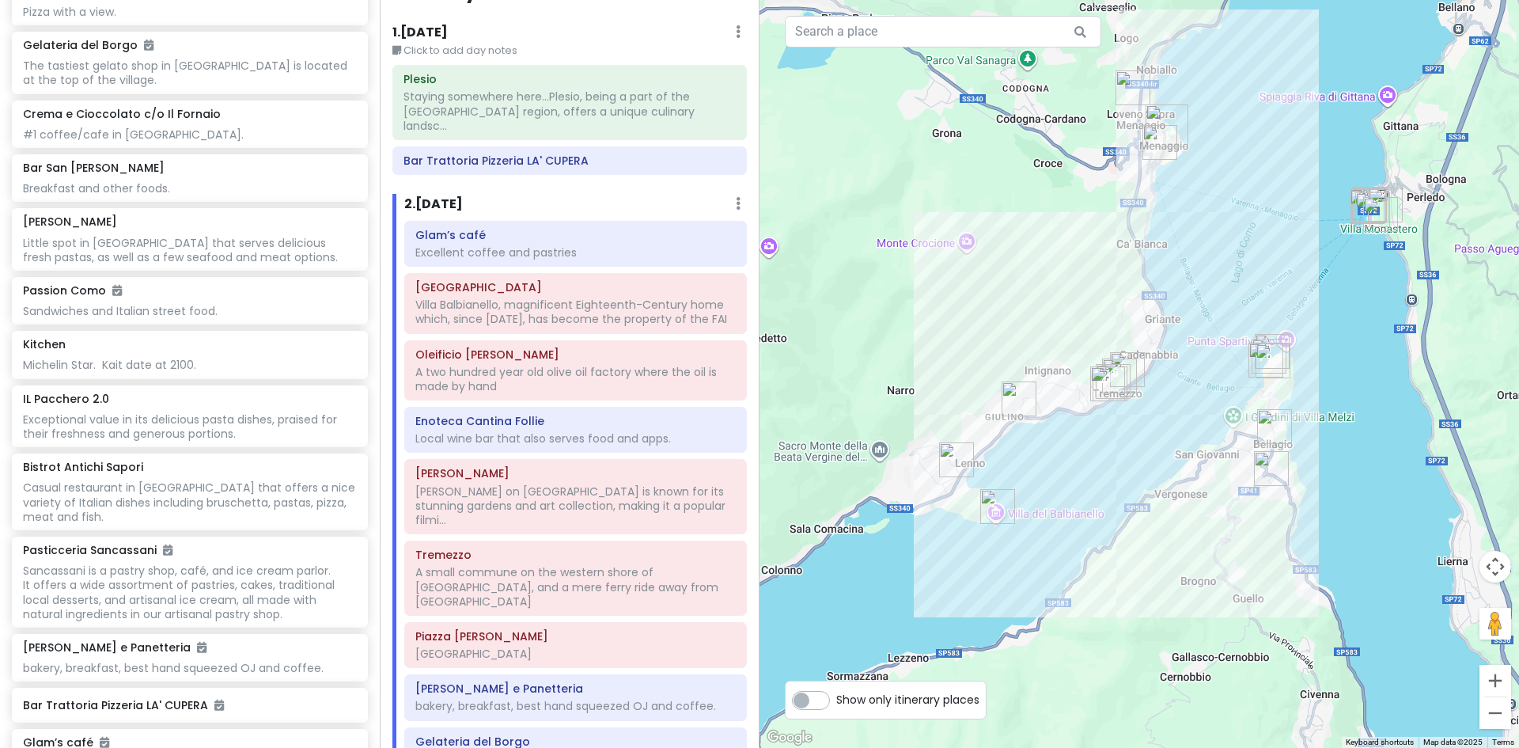
scroll to position [0, 0]
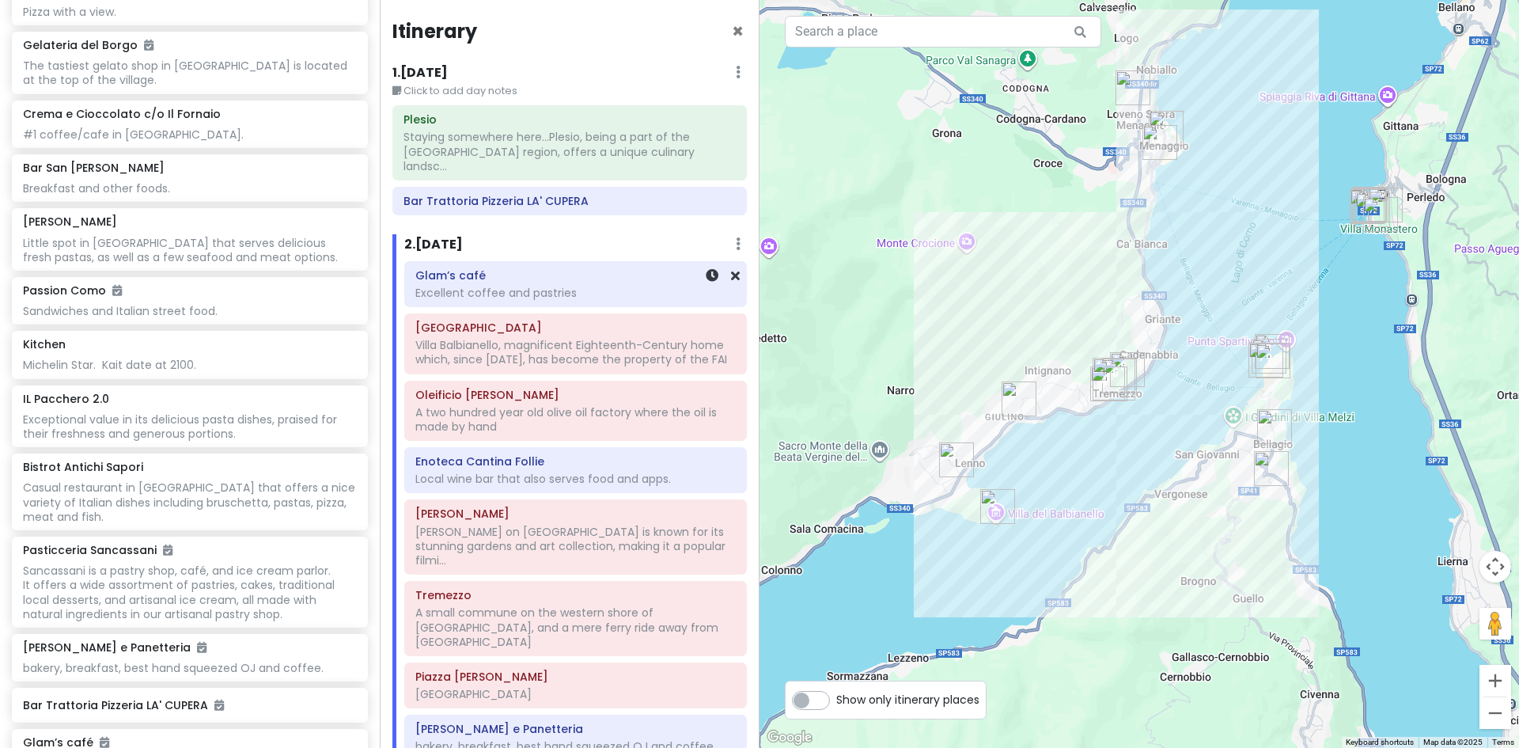
click at [578, 286] on div "Excellent coffee and pastries" at bounding box center [575, 293] width 320 height 14
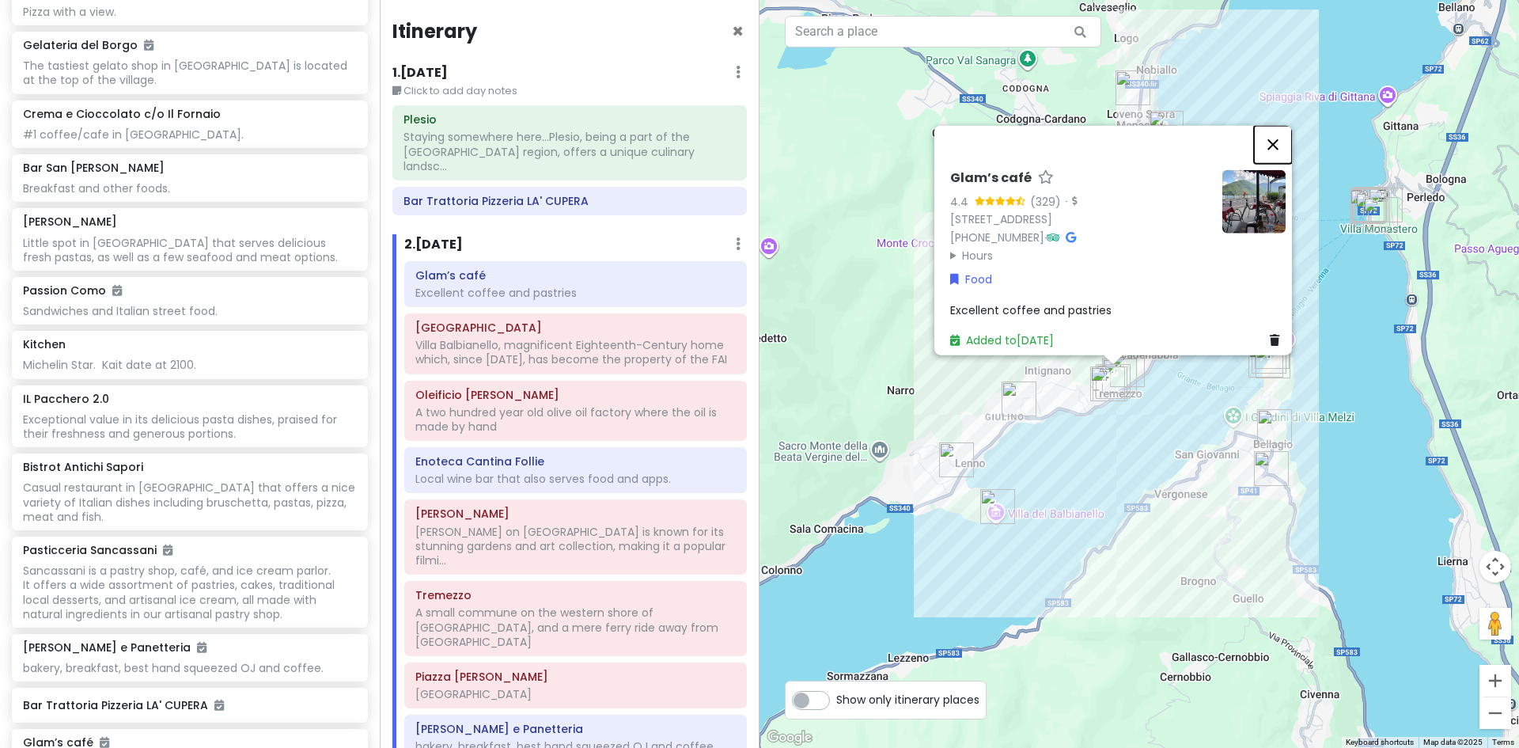
click at [1280, 125] on button "Close" at bounding box center [1273, 144] width 38 height 38
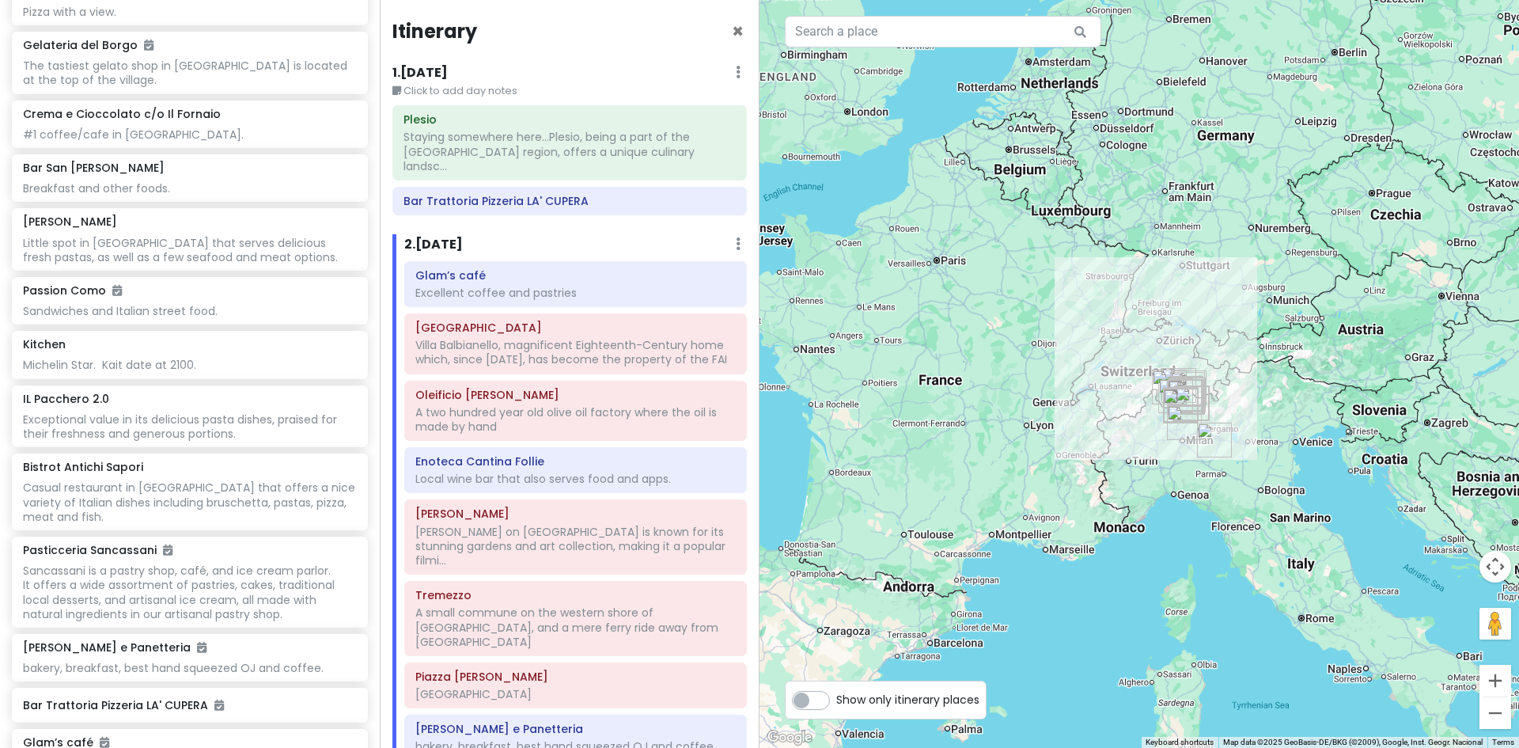
drag, startPoint x: 815, startPoint y: 511, endPoint x: 1050, endPoint y: 411, distance: 255.6
click at [1050, 411] on div at bounding box center [1140, 374] width 760 height 748
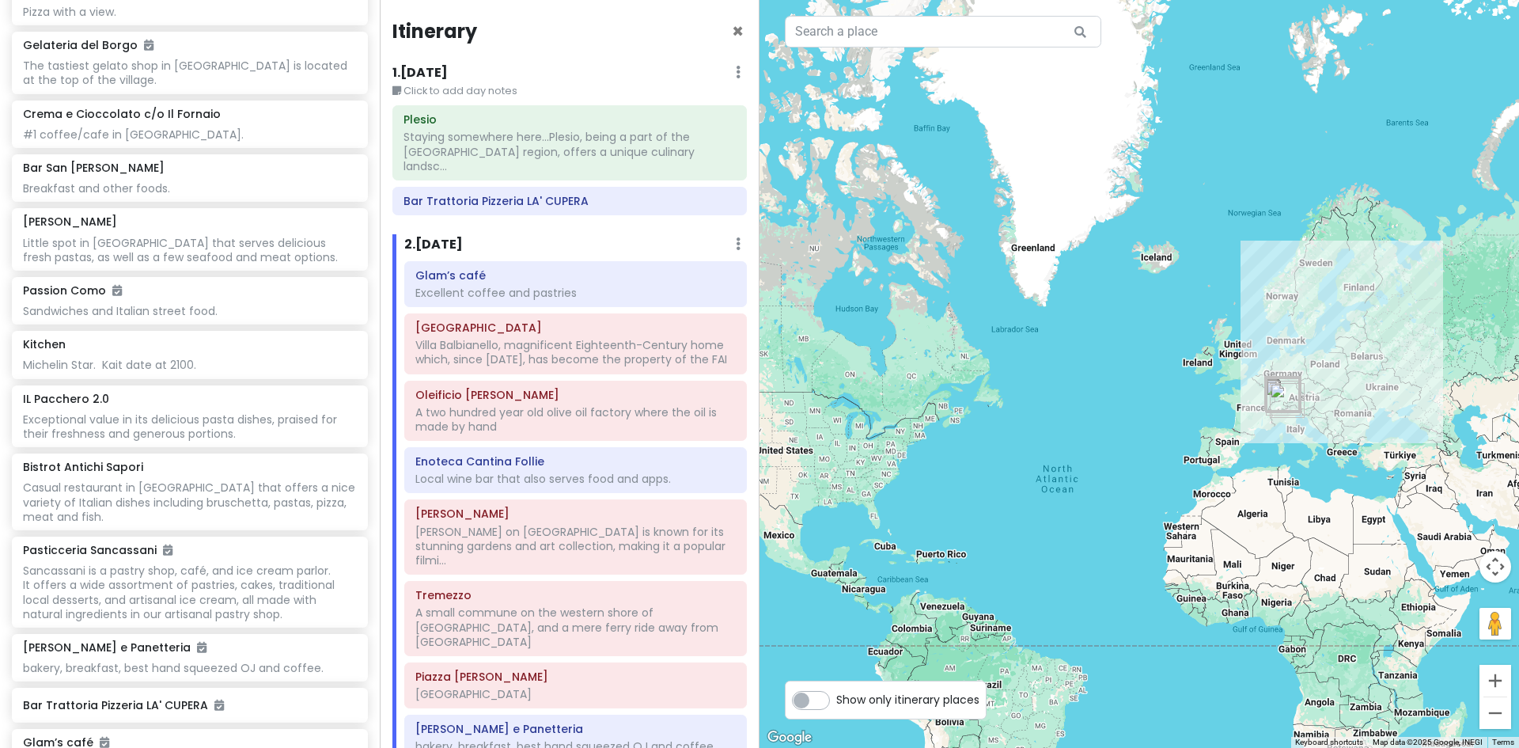
drag, startPoint x: 908, startPoint y: 415, endPoint x: 1127, endPoint y: 415, distance: 218.4
click at [1127, 415] on div at bounding box center [1140, 374] width 760 height 748
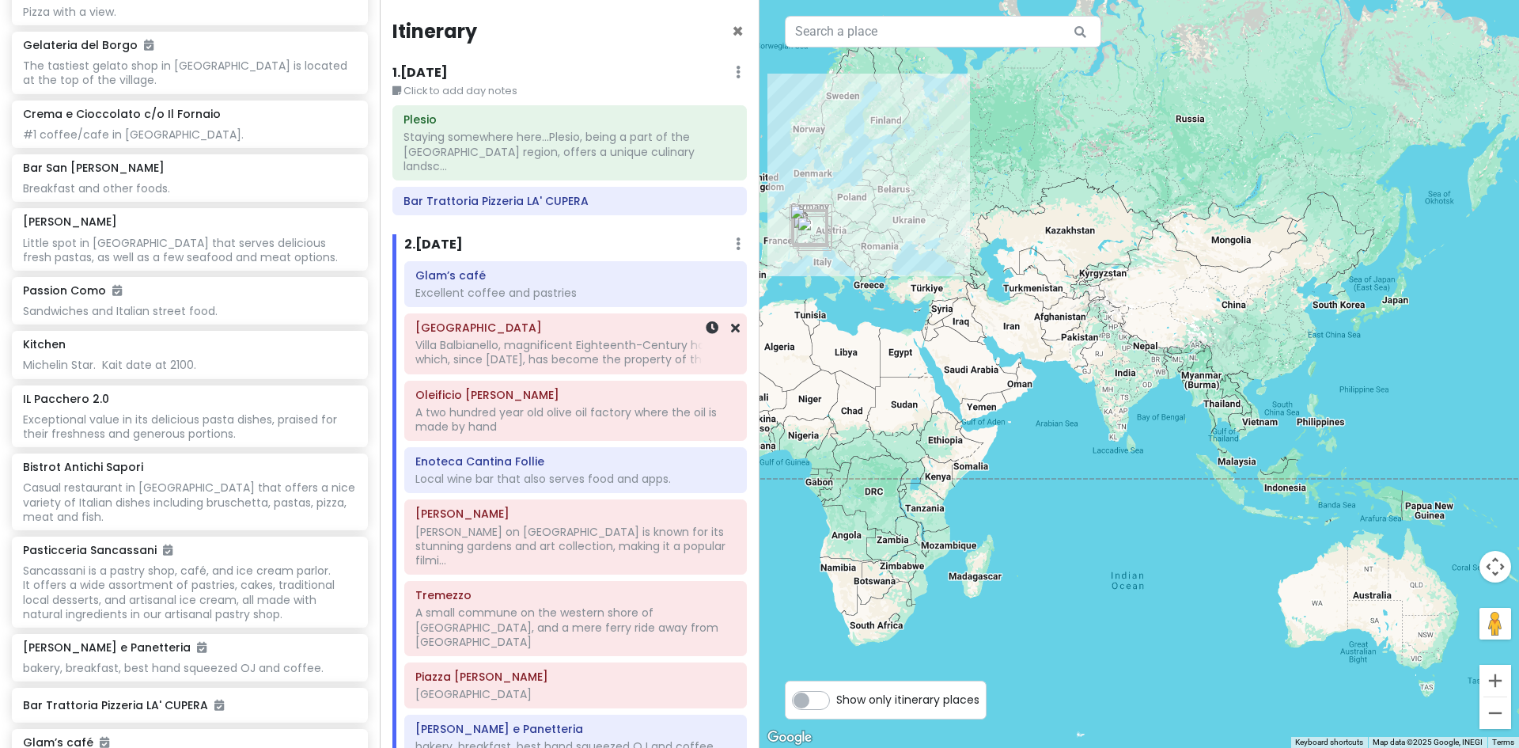
drag, startPoint x: 1136, startPoint y: 521, endPoint x: 666, endPoint y: 356, distance: 499.0
click at [666, 356] on div "Lake [GEOGRAPHIC_DATA] Trip Private Change Dates Make a Copy Delete Trip Give F…" at bounding box center [759, 374] width 1519 height 748
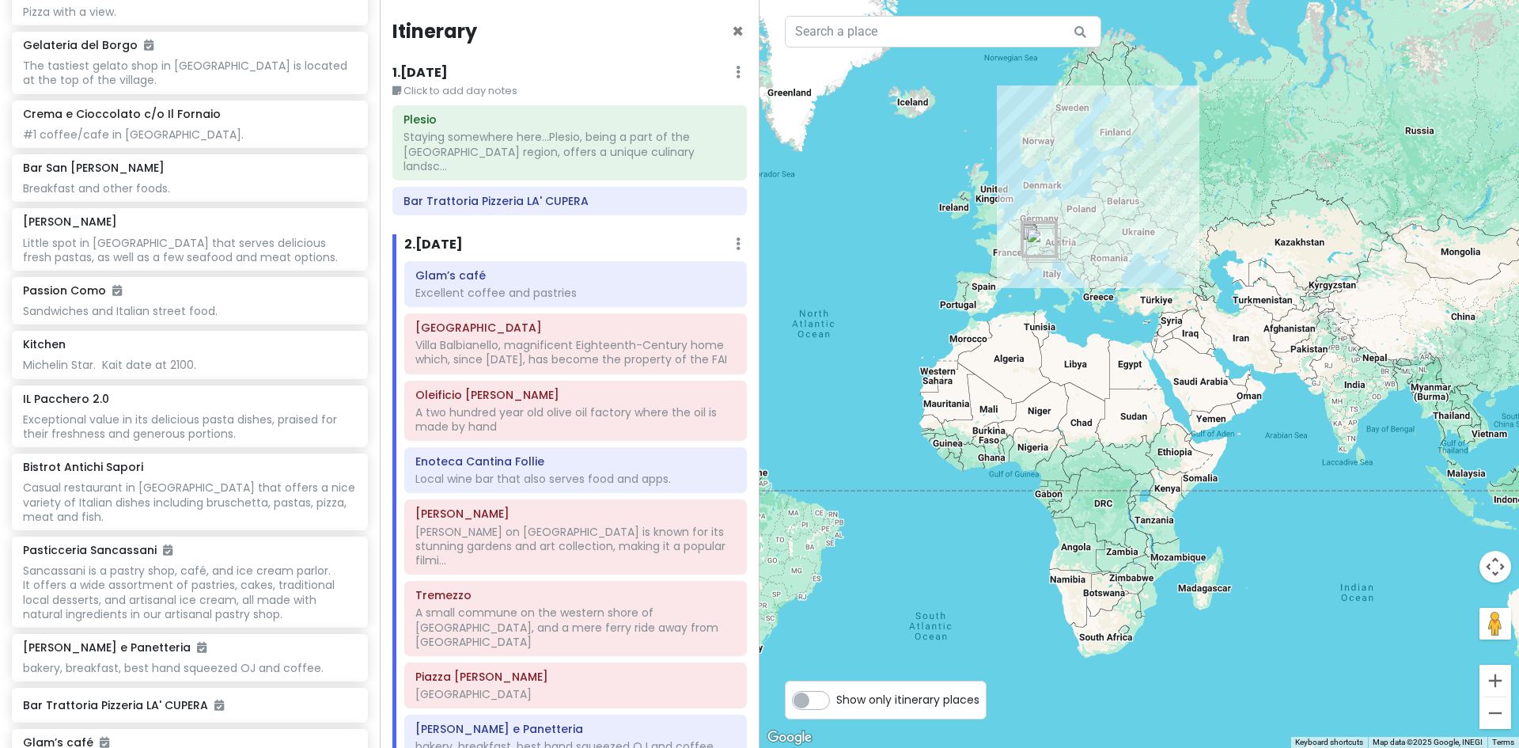
drag, startPoint x: 841, startPoint y: 329, endPoint x: 1075, endPoint y: 341, distance: 234.5
click at [1075, 341] on div at bounding box center [1140, 374] width 760 height 748
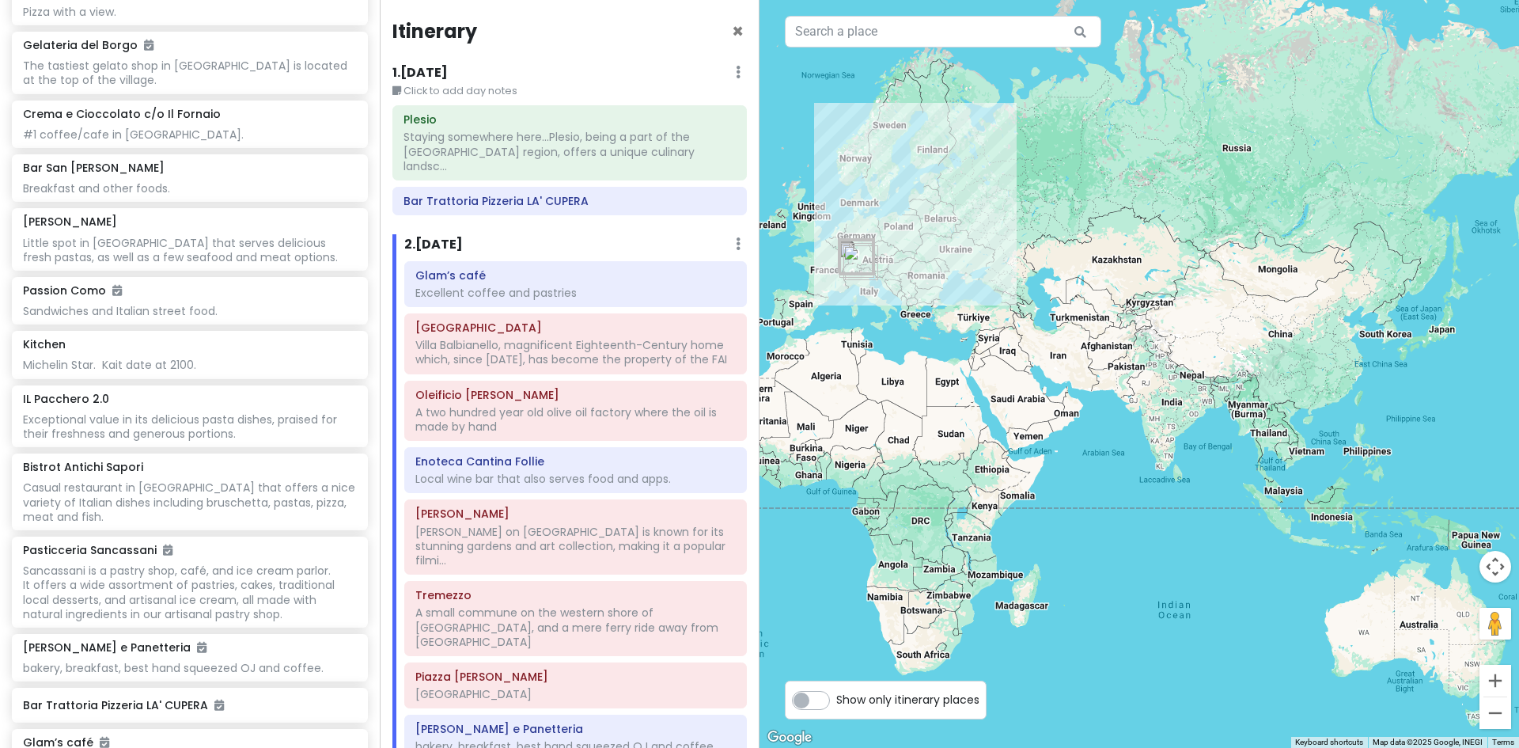
drag, startPoint x: 1318, startPoint y: 237, endPoint x: 1128, endPoint y: 257, distance: 191.0
click at [1128, 257] on div at bounding box center [1140, 374] width 760 height 748
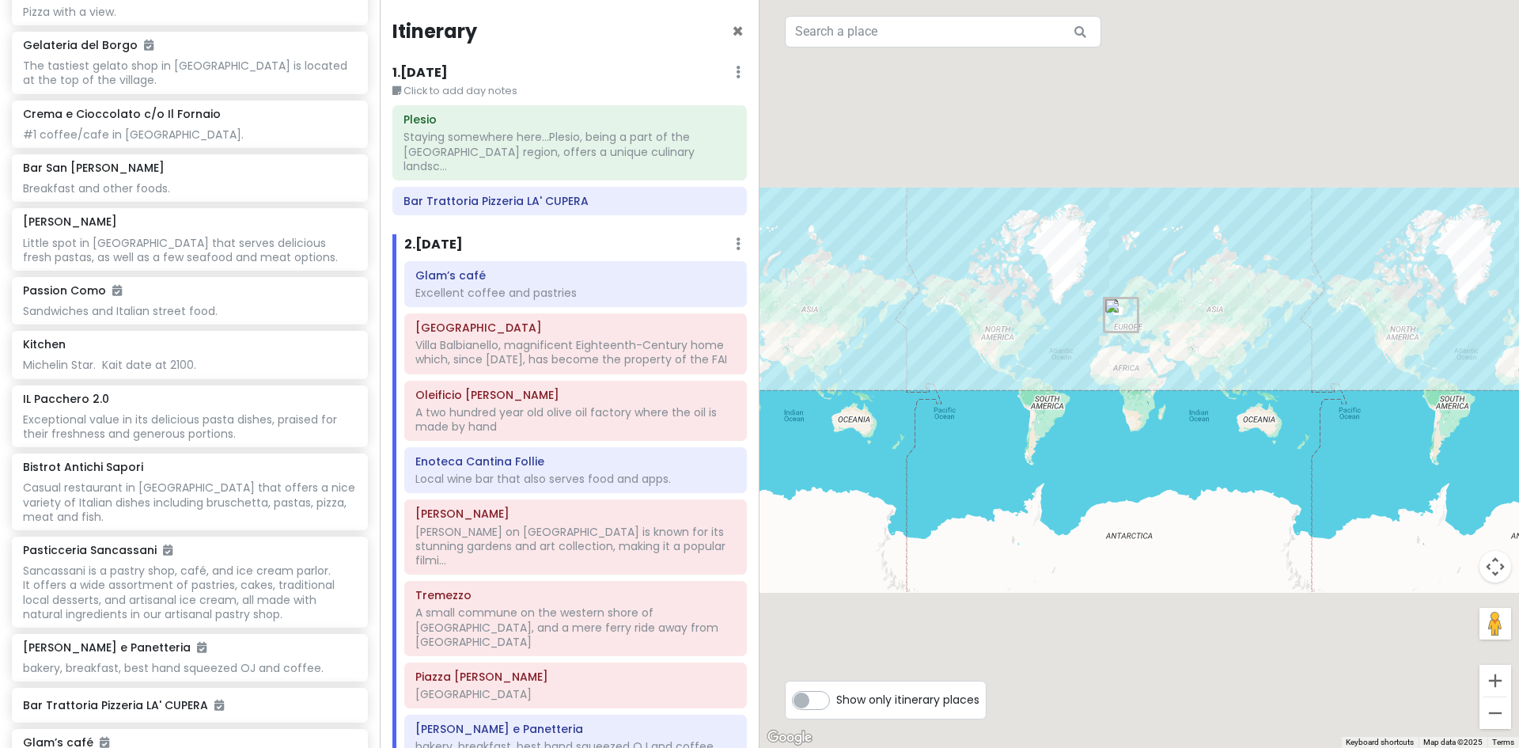
drag, startPoint x: 1068, startPoint y: 353, endPoint x: 1138, endPoint y: 362, distance: 70.2
click at [1138, 362] on div at bounding box center [1140, 374] width 760 height 748
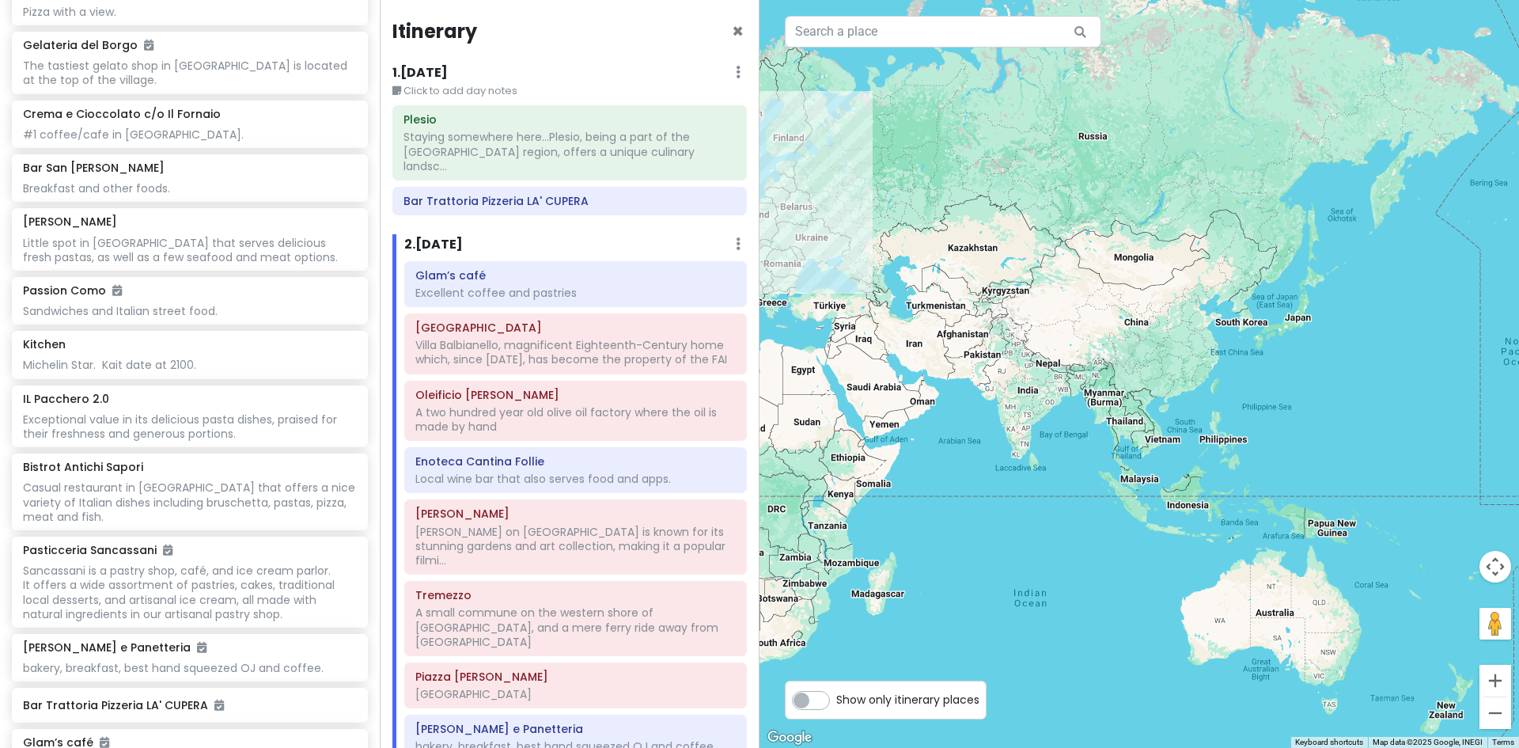
drag, startPoint x: 1372, startPoint y: 337, endPoint x: 1140, endPoint y: 332, distance: 231.9
click at [1140, 332] on div at bounding box center [1140, 374] width 760 height 748
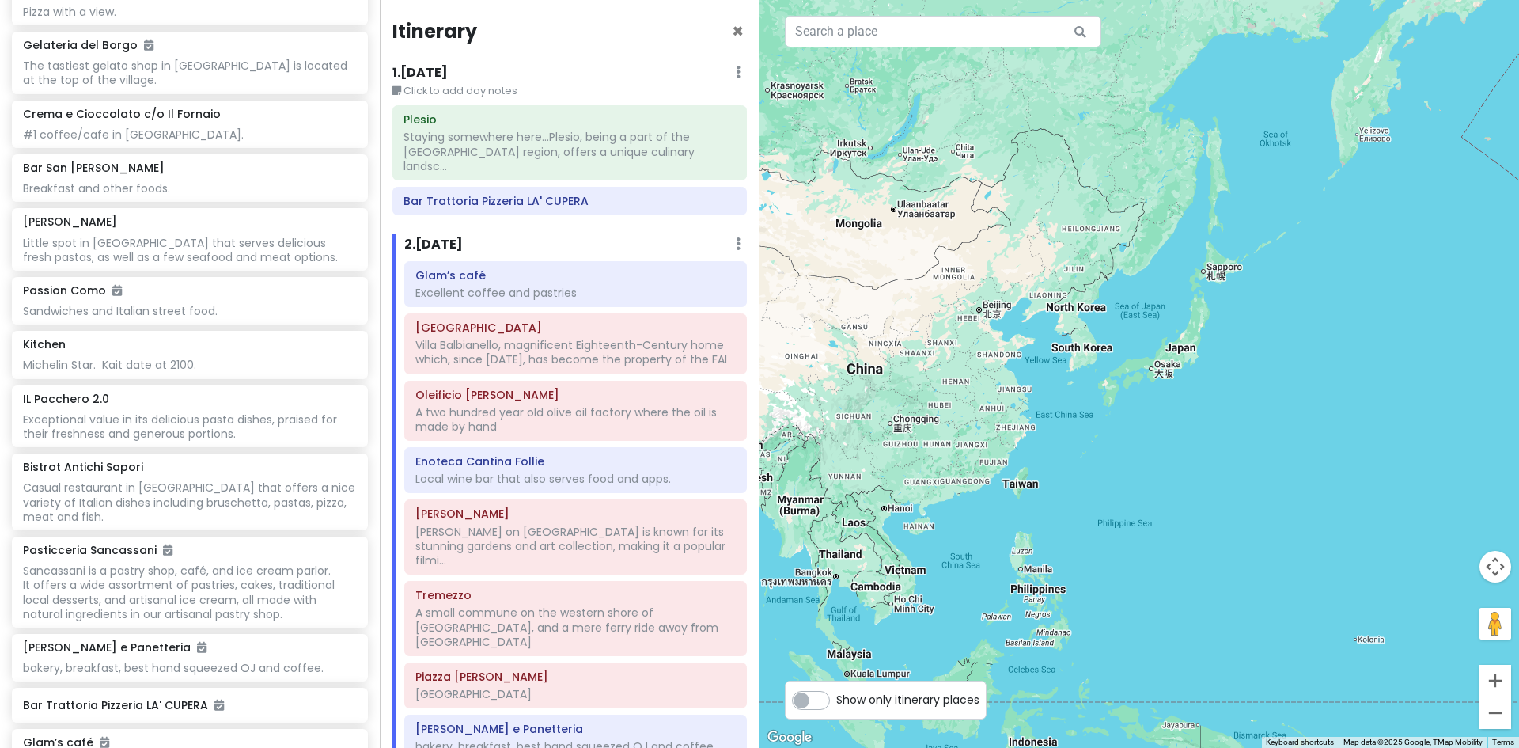
drag, startPoint x: 1379, startPoint y: 349, endPoint x: 1164, endPoint y: 387, distance: 218.6
click at [1164, 387] on div at bounding box center [1140, 374] width 760 height 748
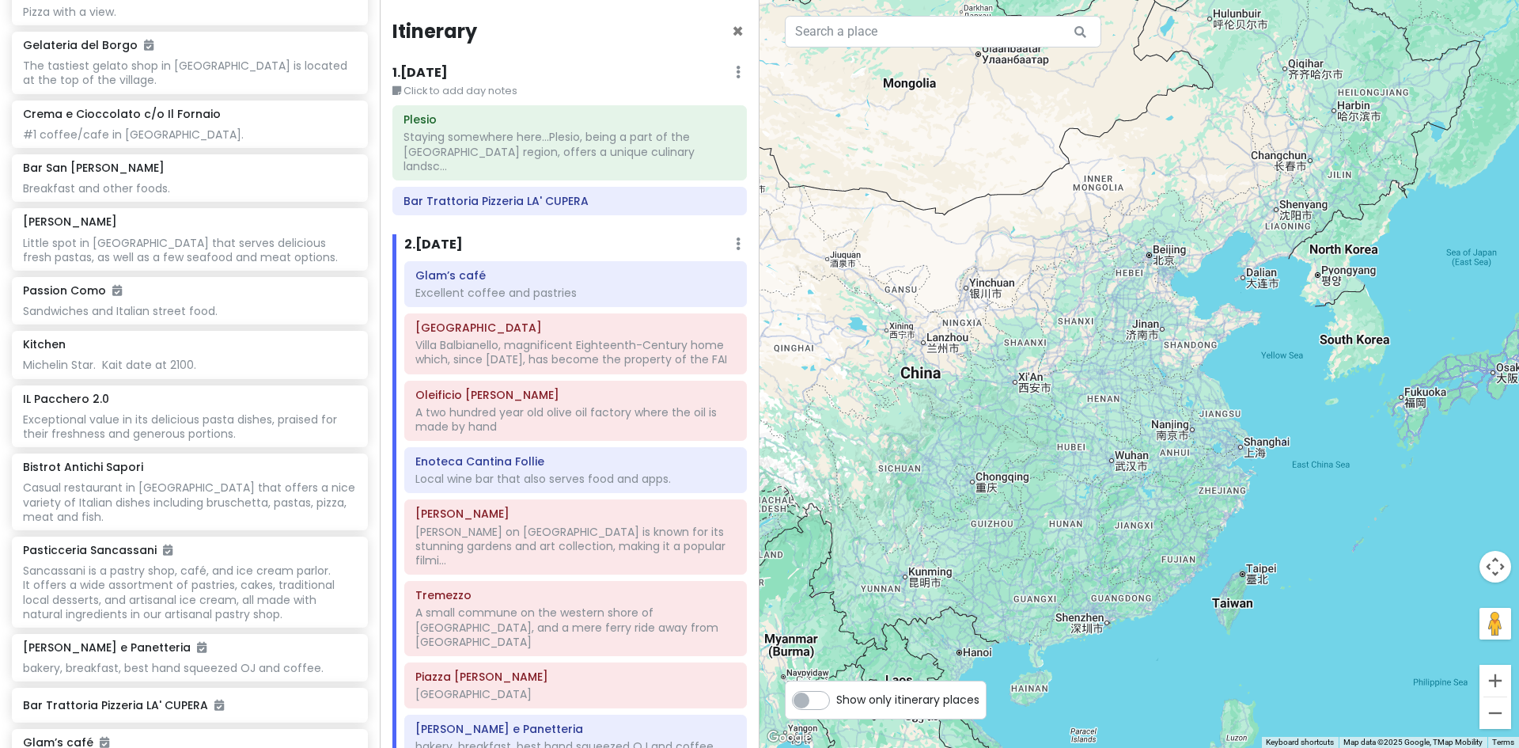
drag, startPoint x: 1033, startPoint y: 377, endPoint x: 1581, endPoint y: 425, distance: 549.7
click at [1519, 425] on html "Lake [GEOGRAPHIC_DATA] Trip Private Change Dates Make a Copy Delete Trip Give F…" at bounding box center [759, 374] width 1519 height 748
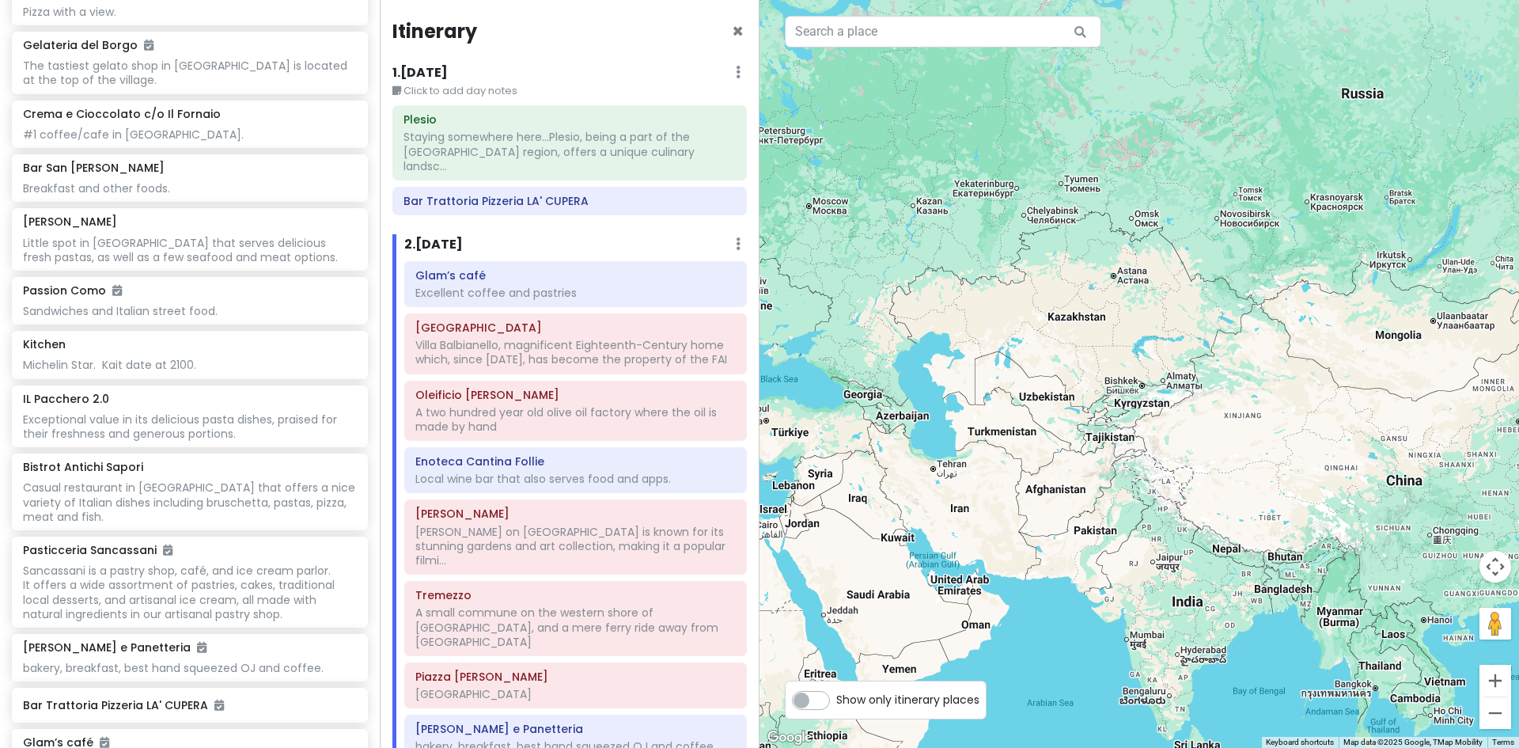
drag, startPoint x: 1095, startPoint y: 289, endPoint x: 1369, endPoint y: 366, distance: 284.4
click at [1369, 366] on div at bounding box center [1140, 374] width 760 height 748
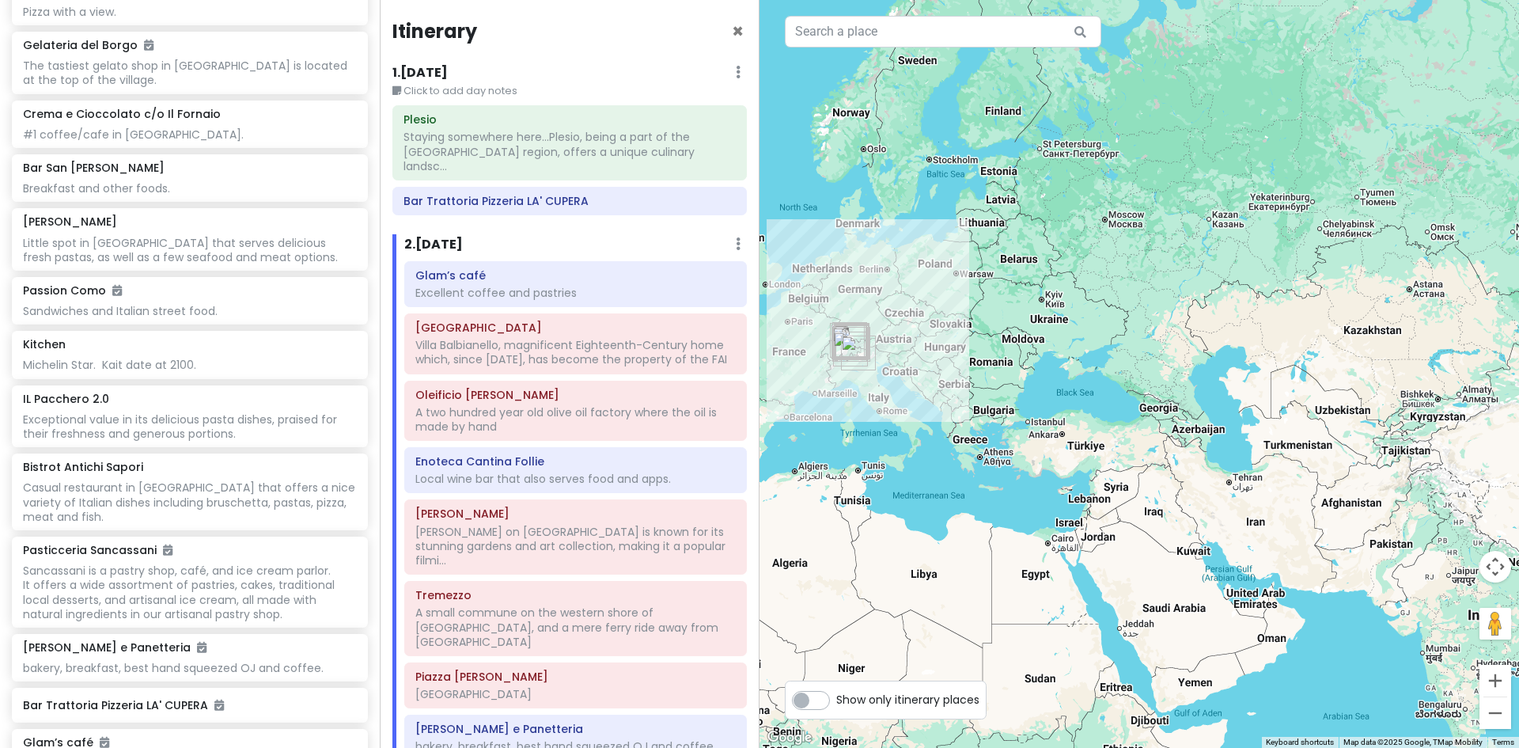
drag, startPoint x: 975, startPoint y: 513, endPoint x: 1276, endPoint y: 525, distance: 301.0
click at [1276, 525] on div at bounding box center [1140, 374] width 760 height 748
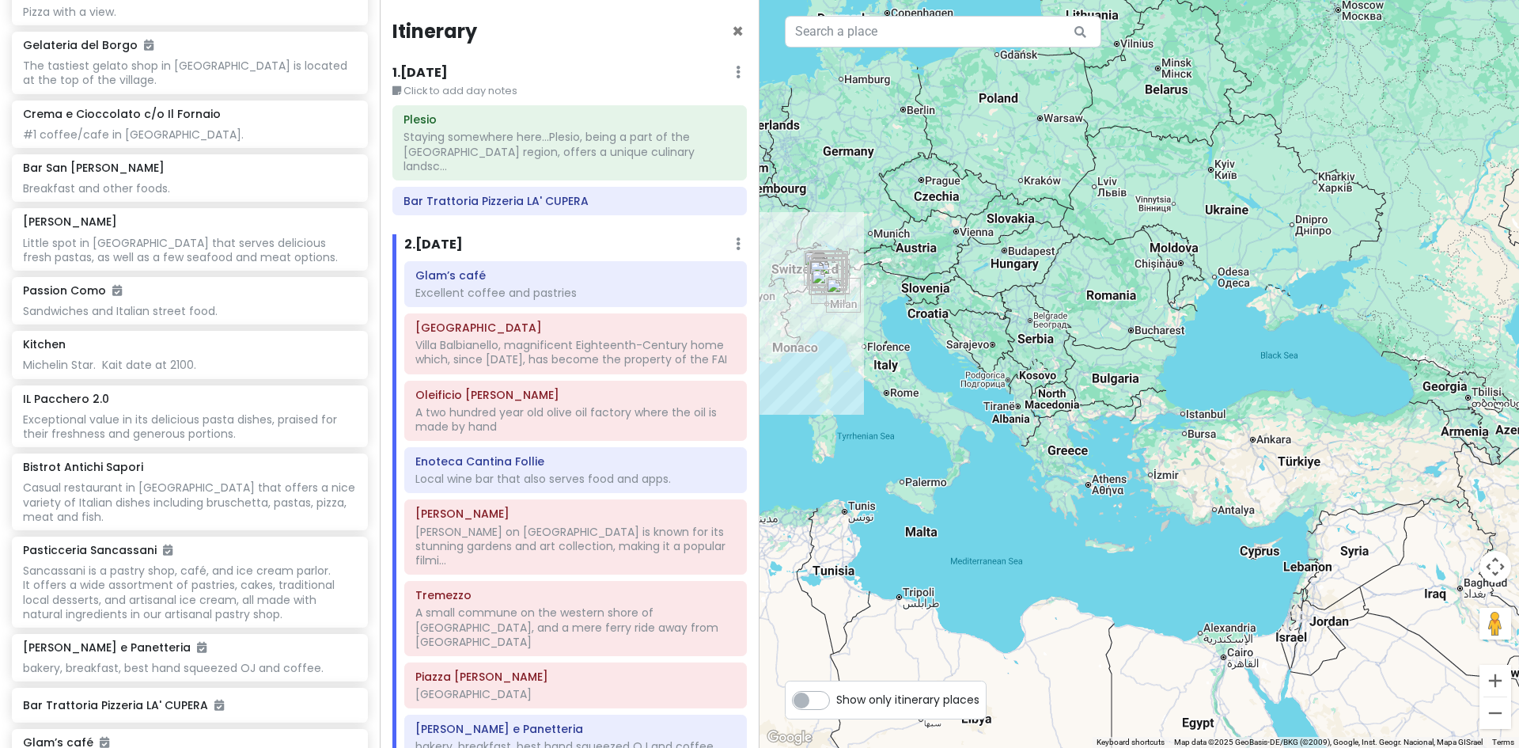
drag, startPoint x: 999, startPoint y: 389, endPoint x: 1208, endPoint y: 442, distance: 215.7
click at [1208, 442] on div at bounding box center [1140, 374] width 760 height 748
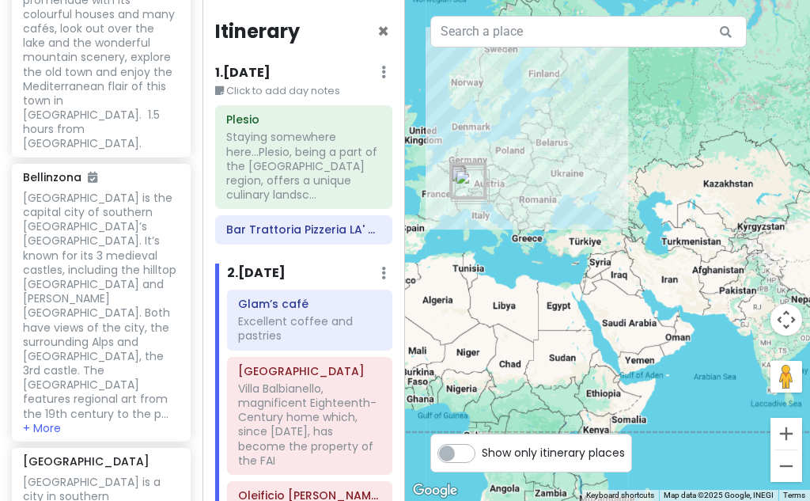
scroll to position [3394, 0]
